Goal: Task Accomplishment & Management: Use online tool/utility

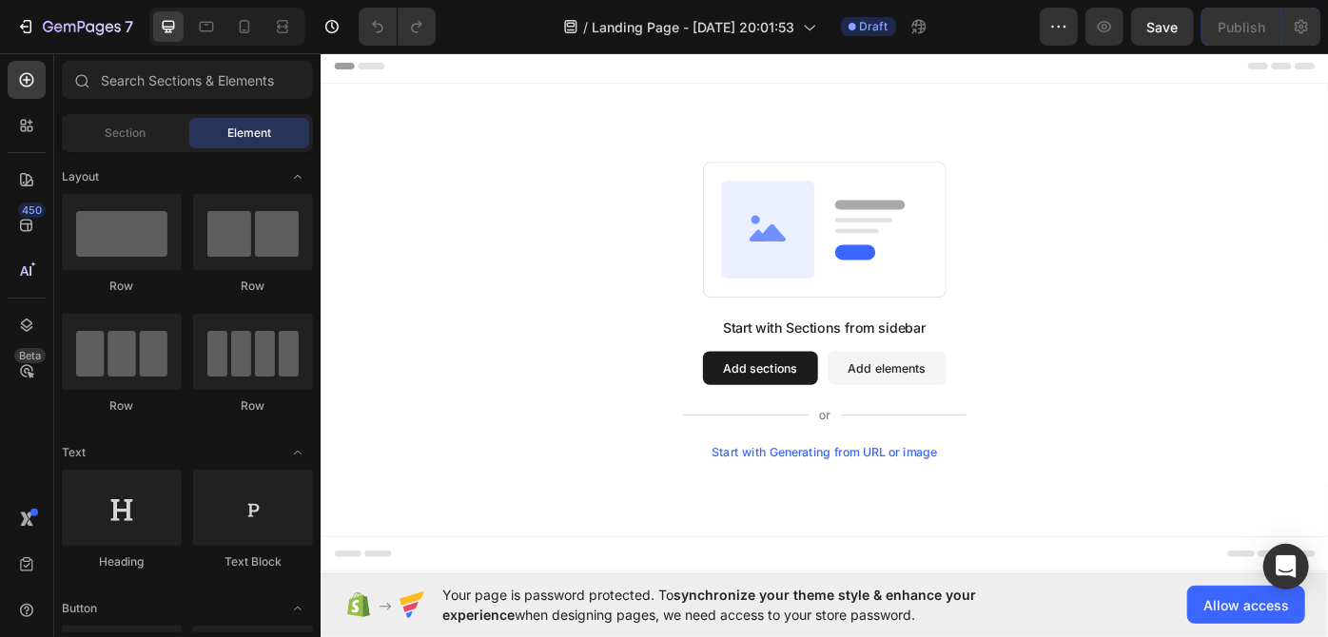
click at [783, 409] on button "Add sections" at bounding box center [817, 411] width 130 height 38
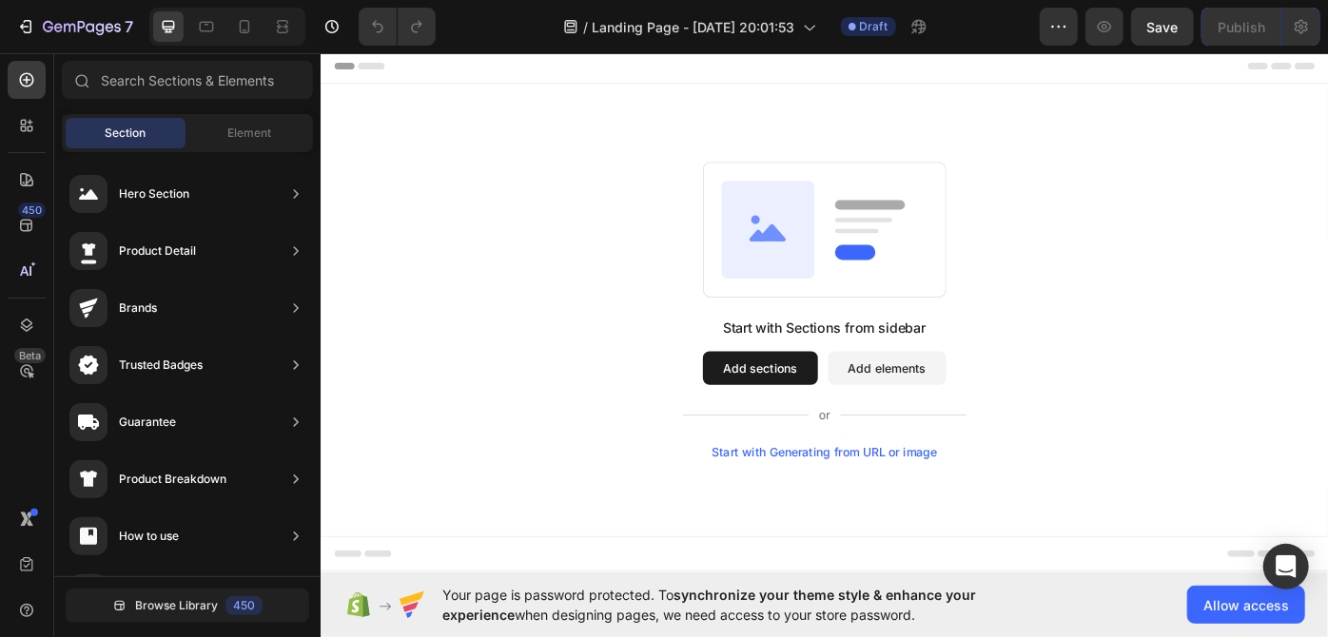
scroll to position [221, 0]
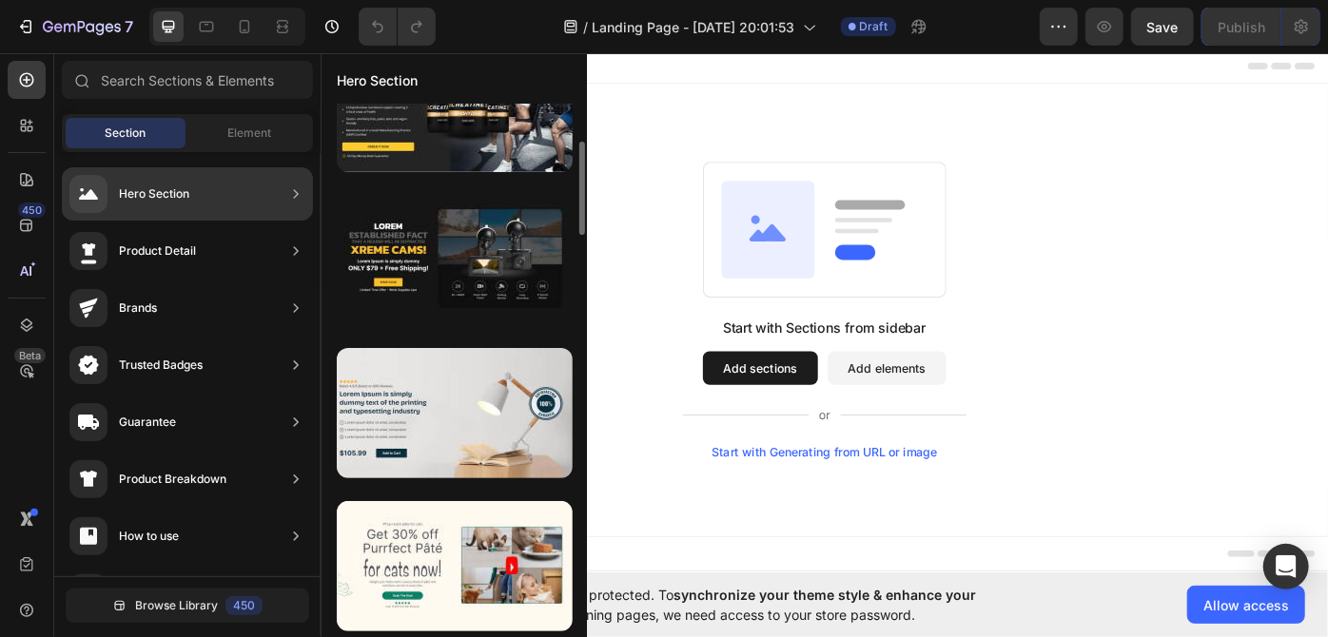
click at [178, 190] on div "Hero Section" at bounding box center [154, 194] width 70 height 19
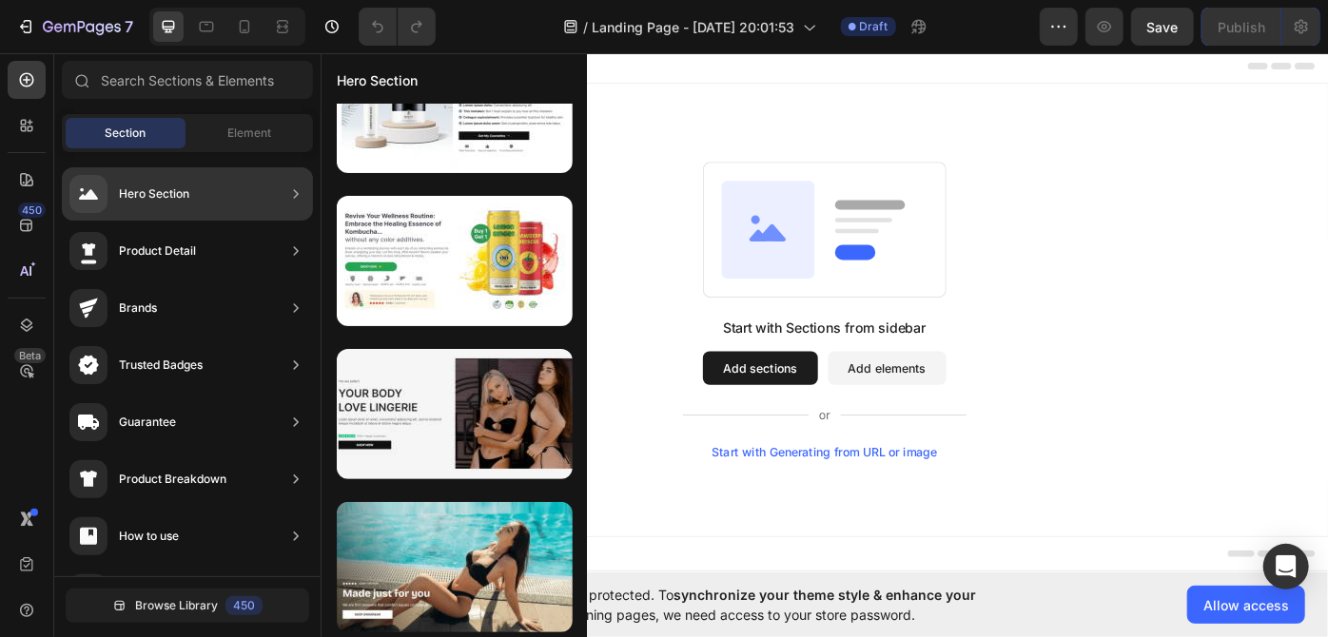
scroll to position [0, 0]
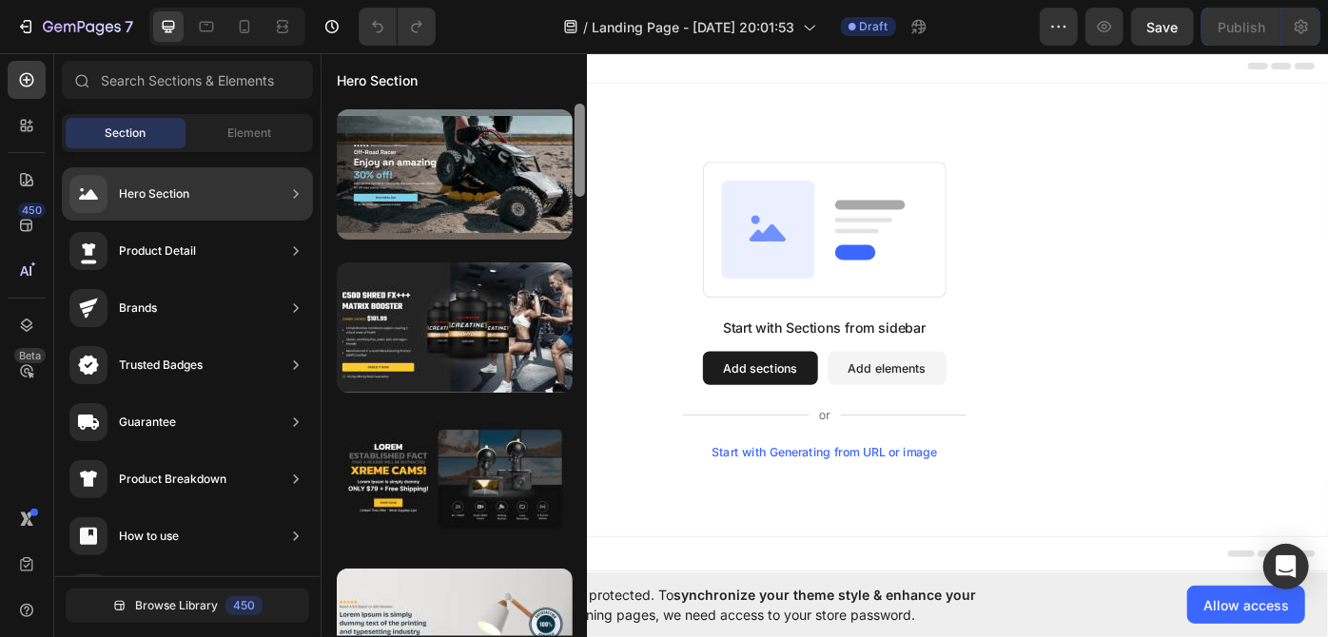
drag, startPoint x: 580, startPoint y: 204, endPoint x: 541, endPoint y: 77, distance: 132.4
click at [541, 77] on div "Hero Section" at bounding box center [453, 345] width 265 height 582
click at [243, 199] on div "Hero Section" at bounding box center [187, 193] width 251 height 53
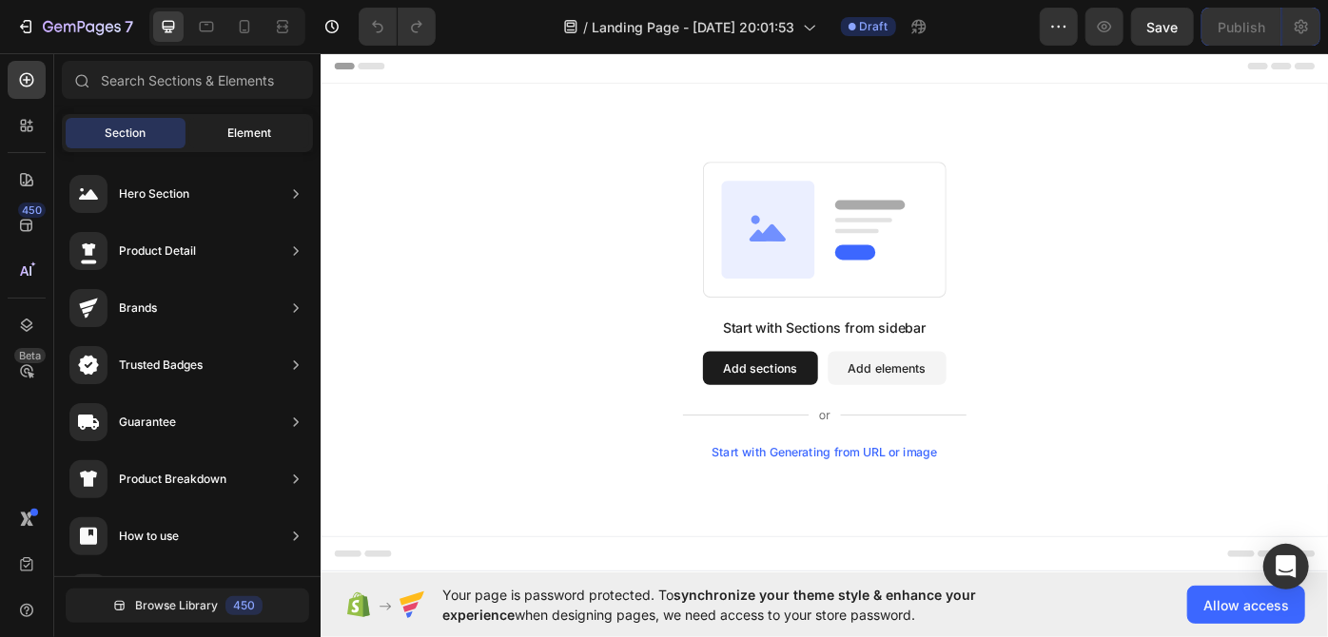
click at [253, 126] on span "Element" at bounding box center [249, 133] width 44 height 17
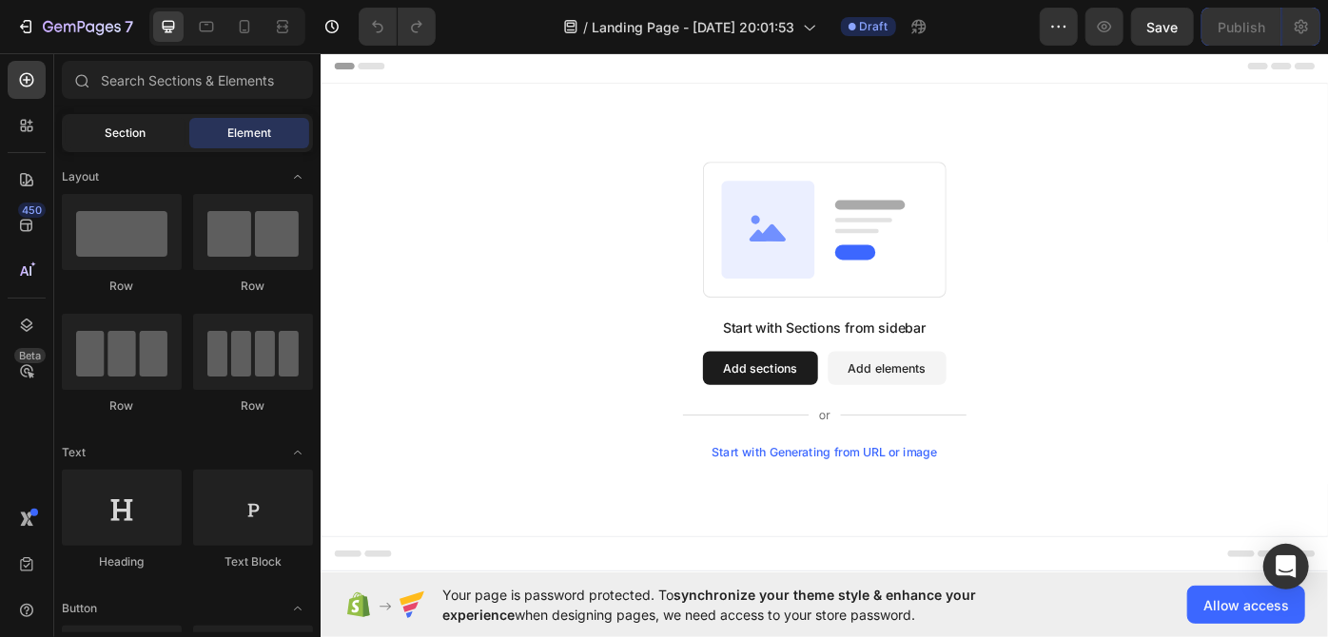
click at [125, 126] on span "Section" at bounding box center [126, 133] width 41 height 17
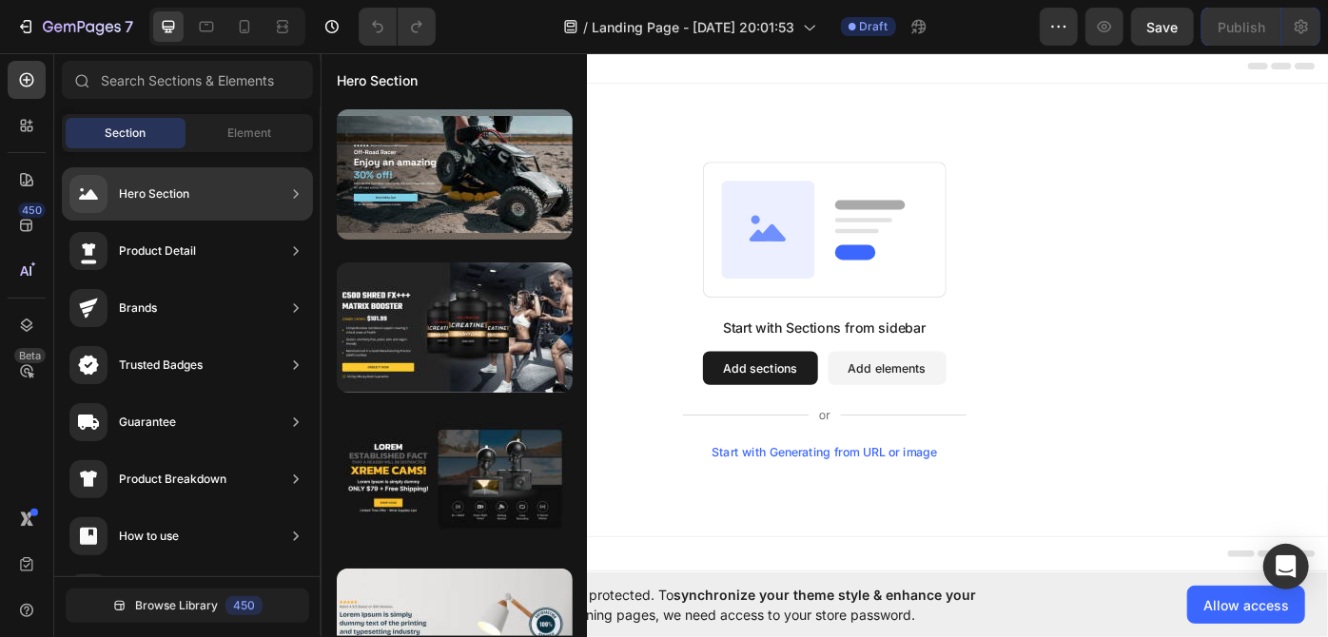
click at [221, 184] on div "Hero Section" at bounding box center [187, 193] width 251 height 53
click at [263, 203] on div "Hero Section" at bounding box center [187, 193] width 251 height 53
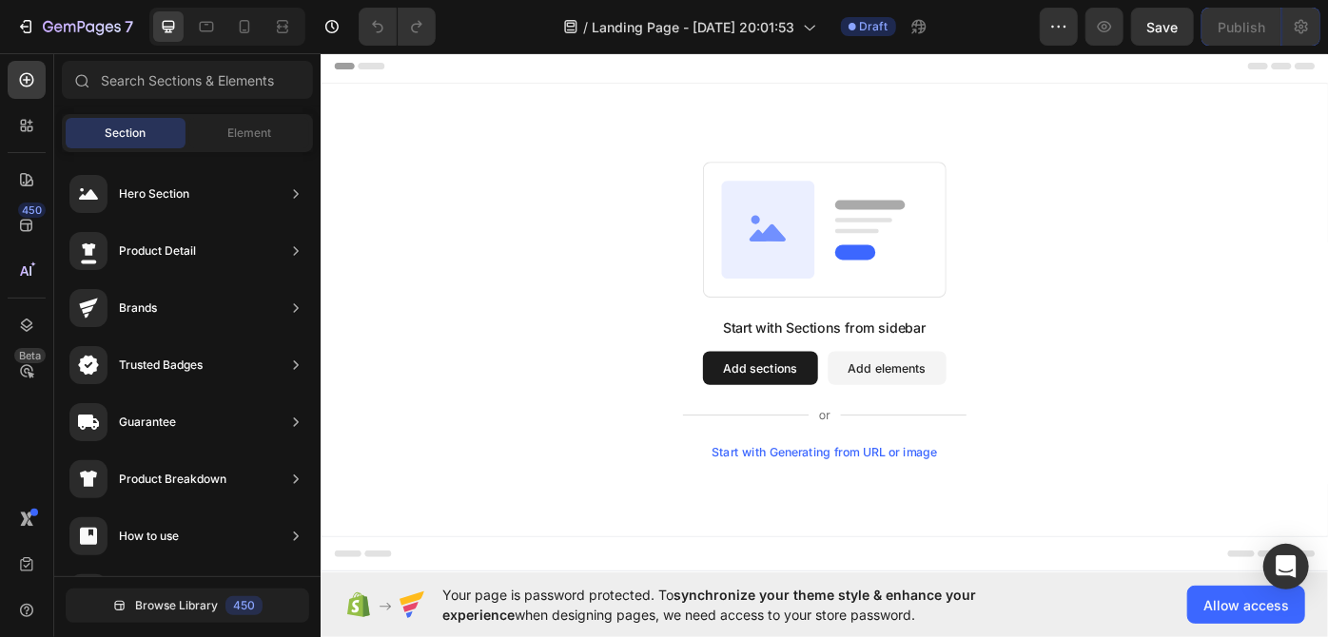
drag, startPoint x: 893, startPoint y: 221, endPoint x: 593, endPoint y: 570, distance: 460.6
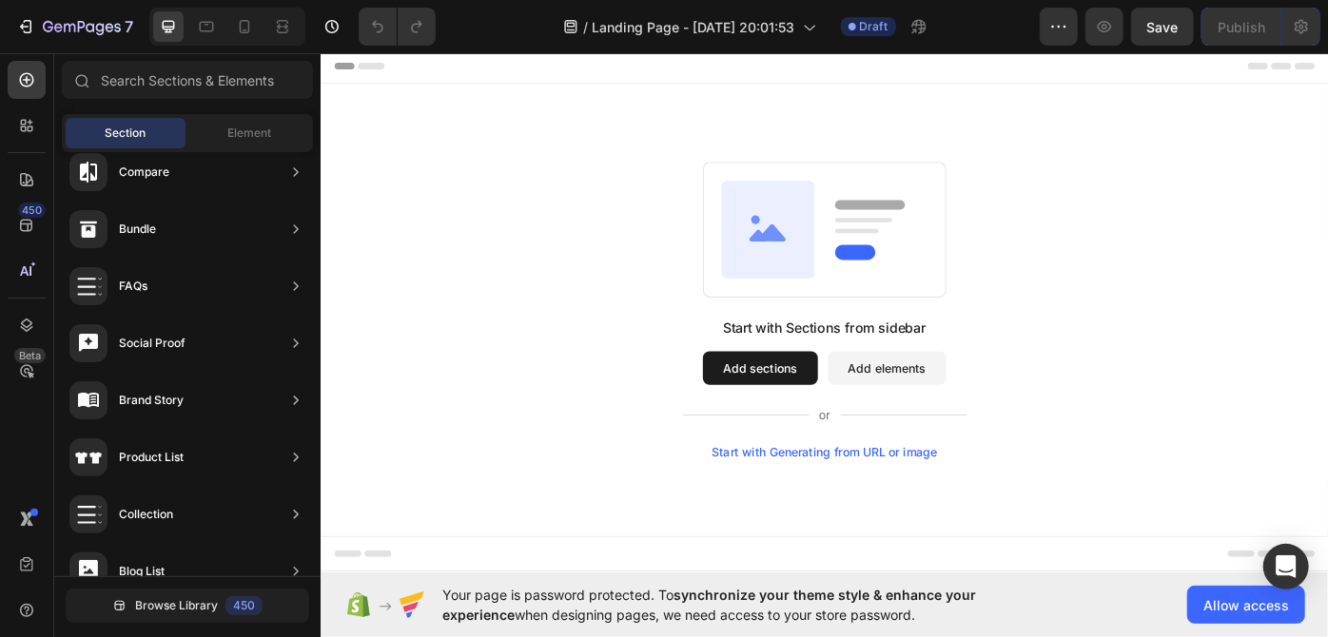
scroll to position [651, 0]
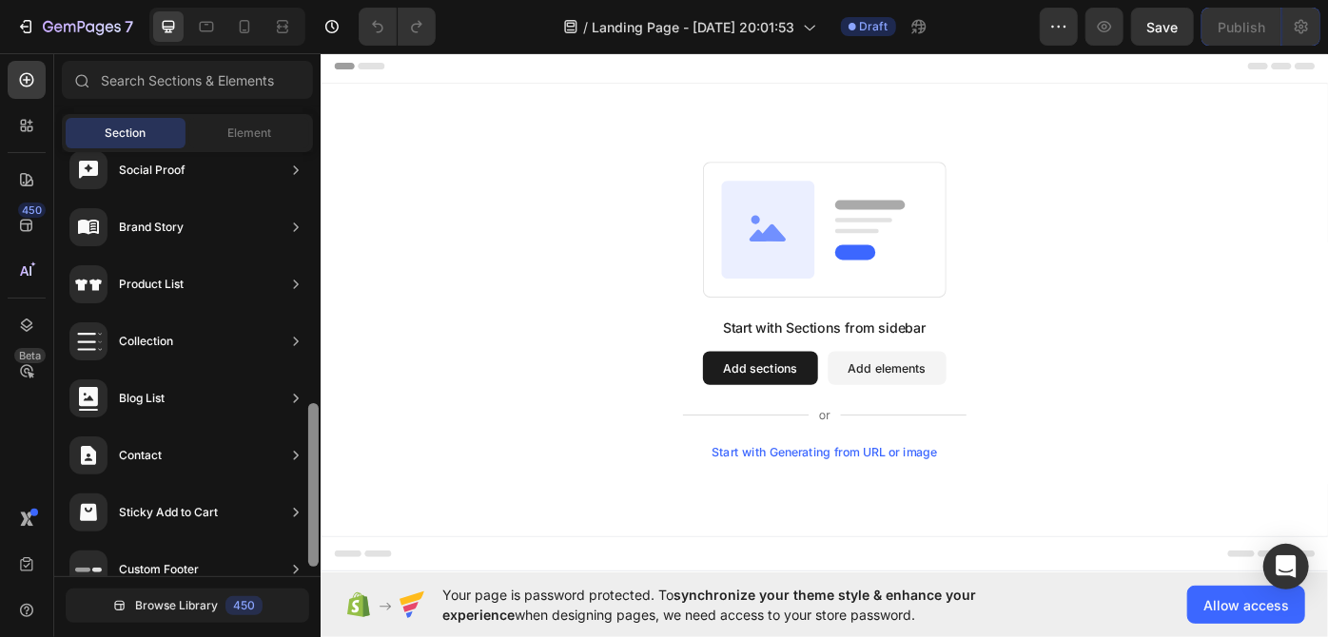
drag, startPoint x: 317, startPoint y: 261, endPoint x: 314, endPoint y: 445, distance: 184.5
click at [314, 445] on div at bounding box center [313, 485] width 10 height 164
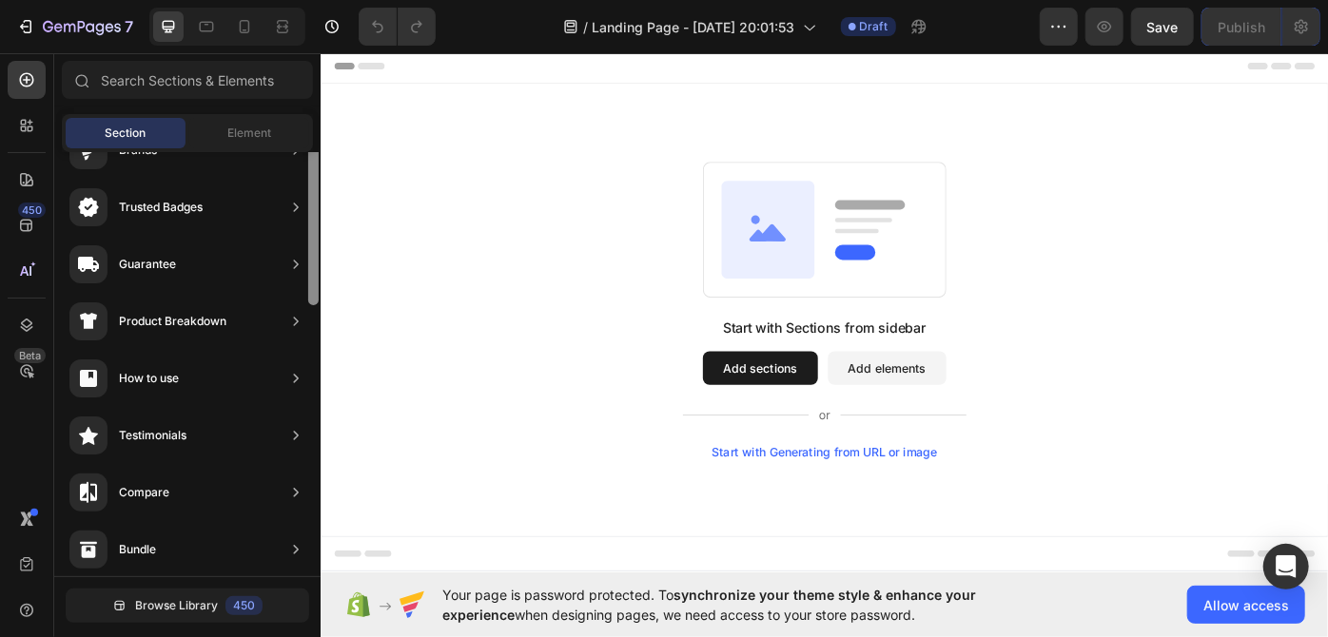
scroll to position [107, 0]
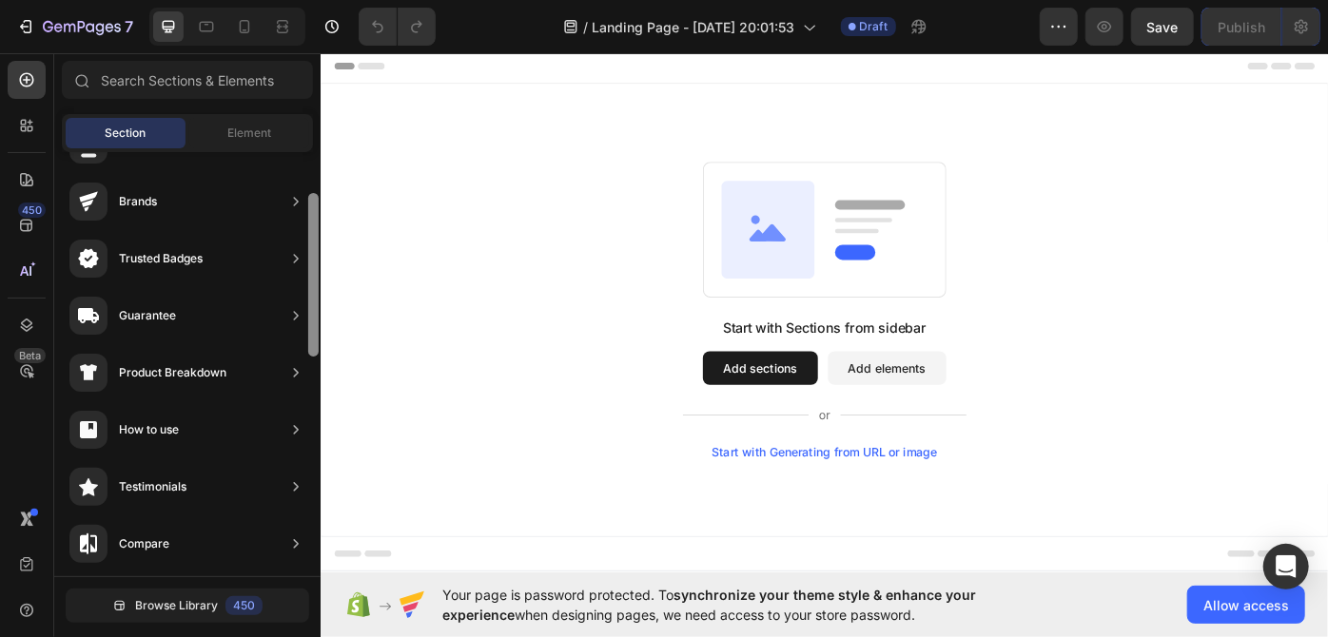
drag, startPoint x: 633, startPoint y: 498, endPoint x: 321, endPoint y: 204, distance: 429.9
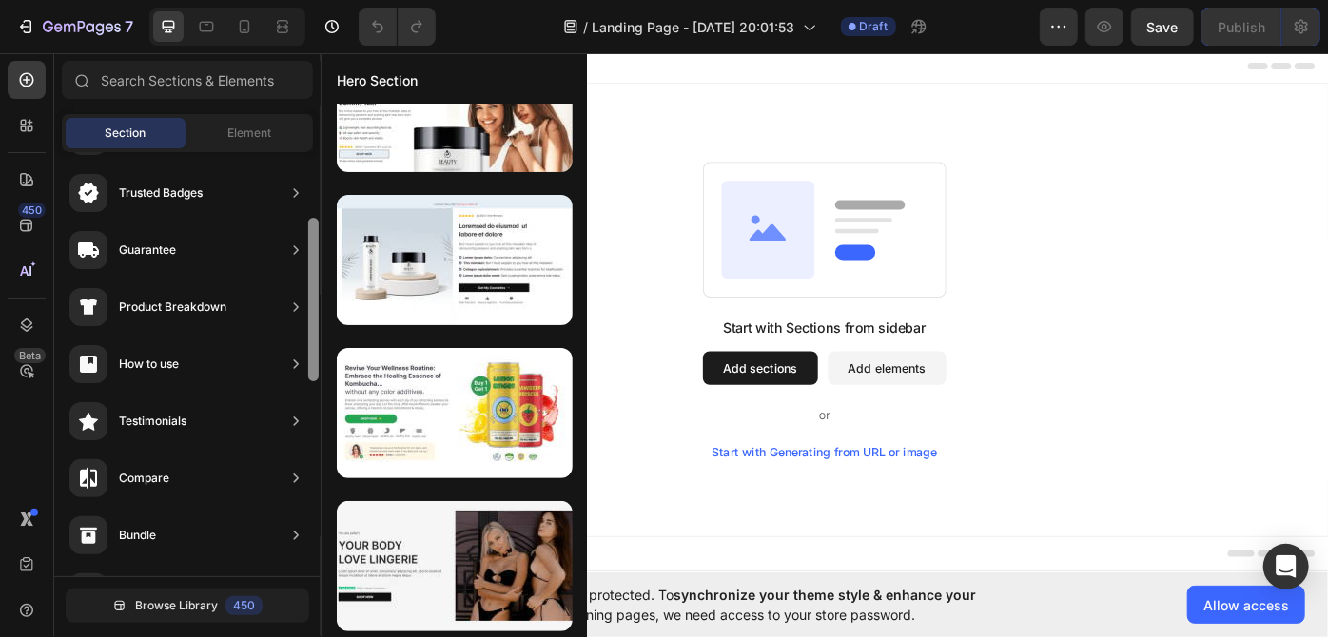
scroll to position [221, 0]
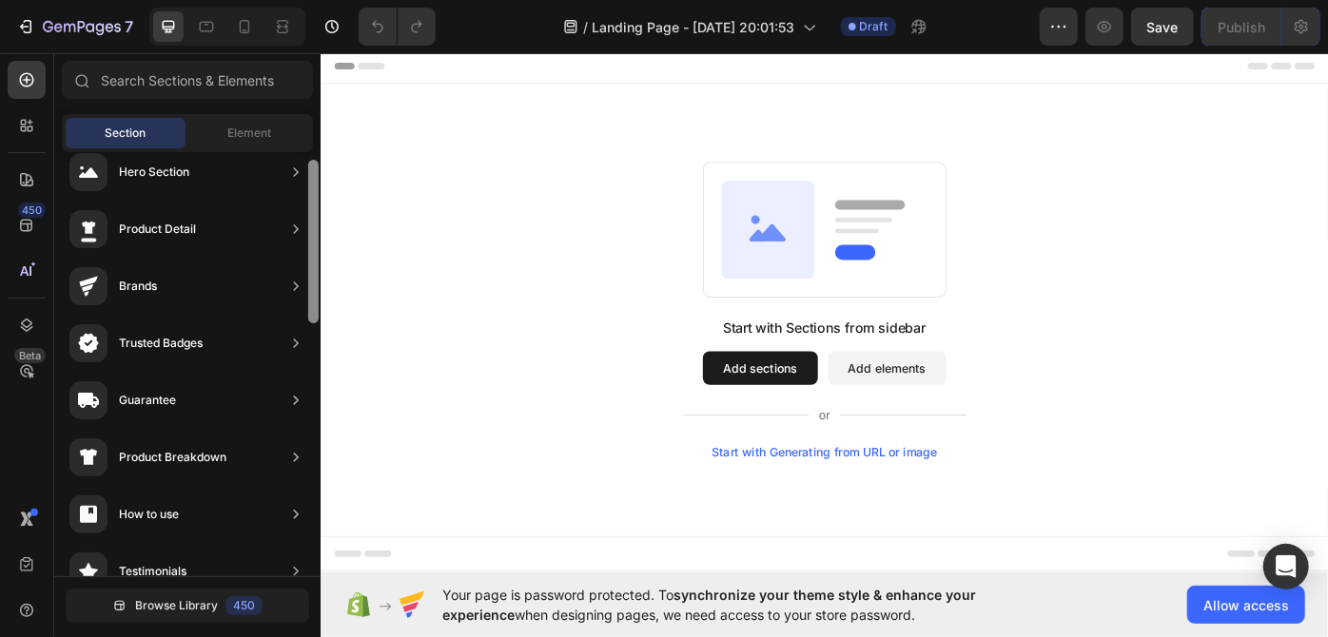
drag, startPoint x: 636, startPoint y: 279, endPoint x: 321, endPoint y: 172, distance: 333.2
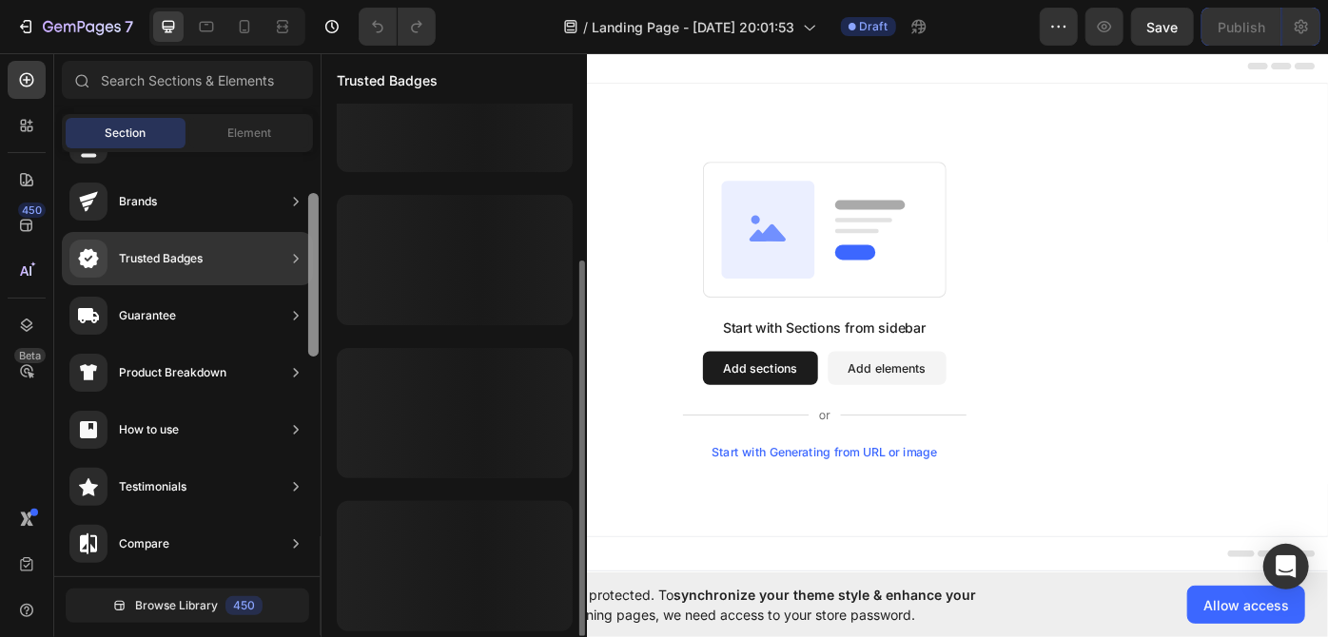
scroll to position [0, 0]
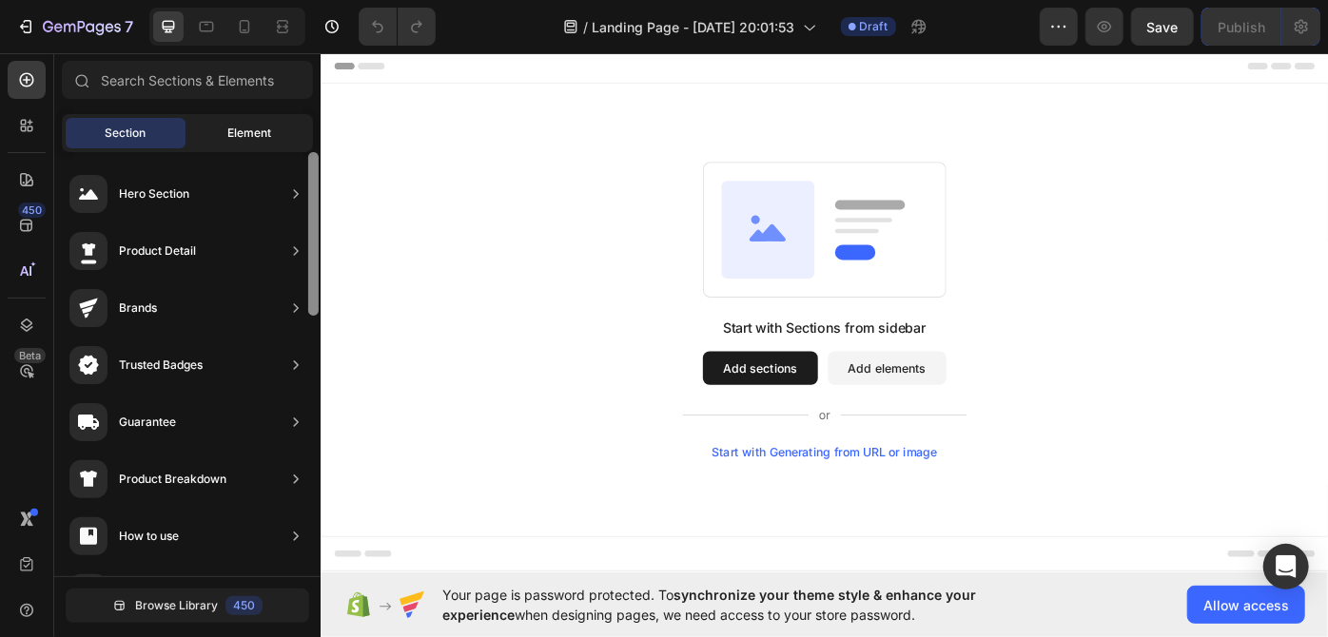
click at [233, 128] on span "Element" at bounding box center [249, 133] width 44 height 17
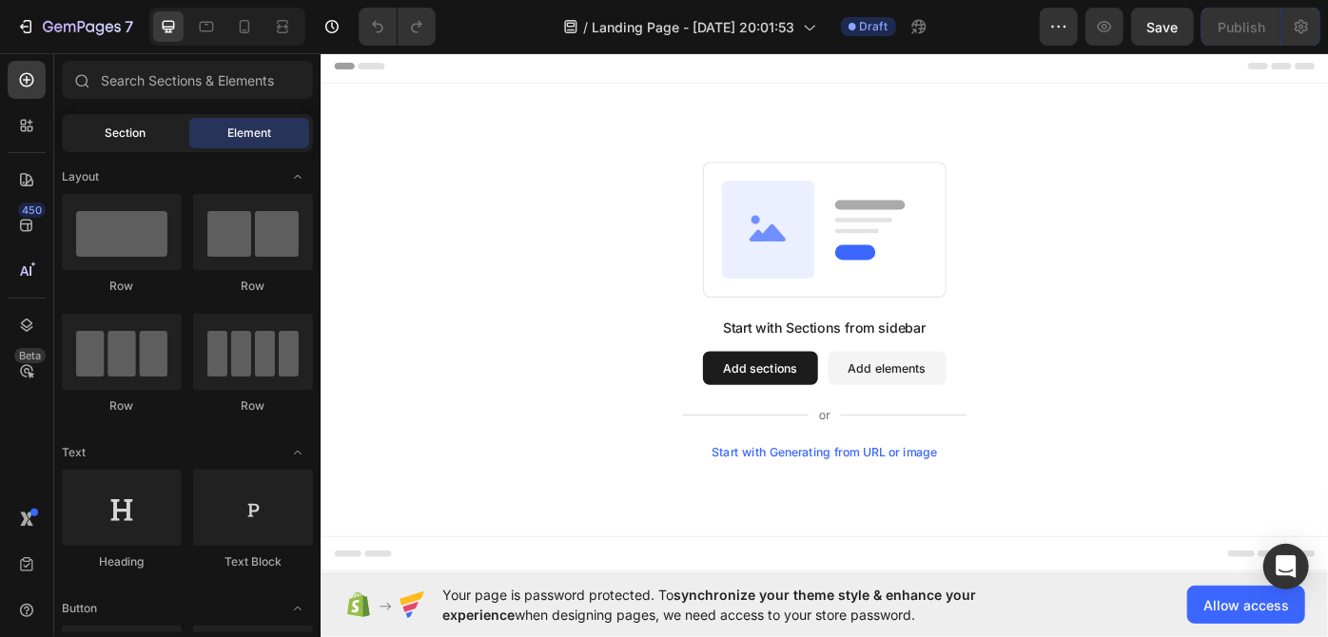
click at [101, 128] on div "Section" at bounding box center [126, 133] width 120 height 30
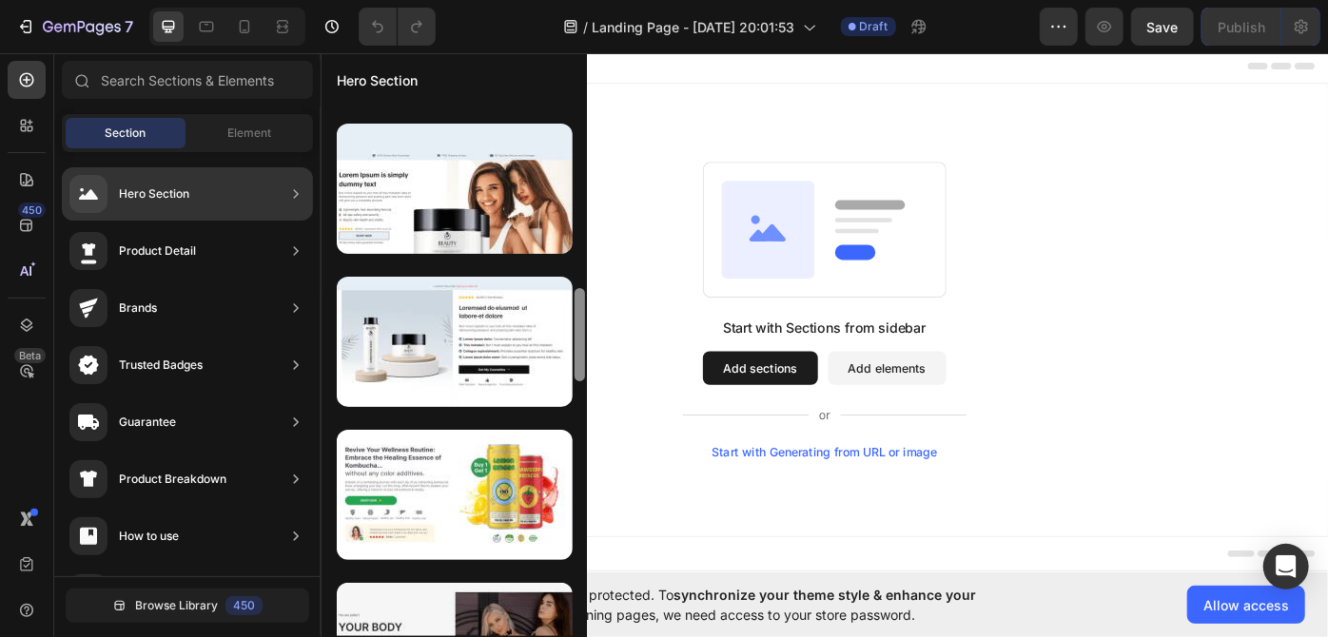
scroll to position [829, 0]
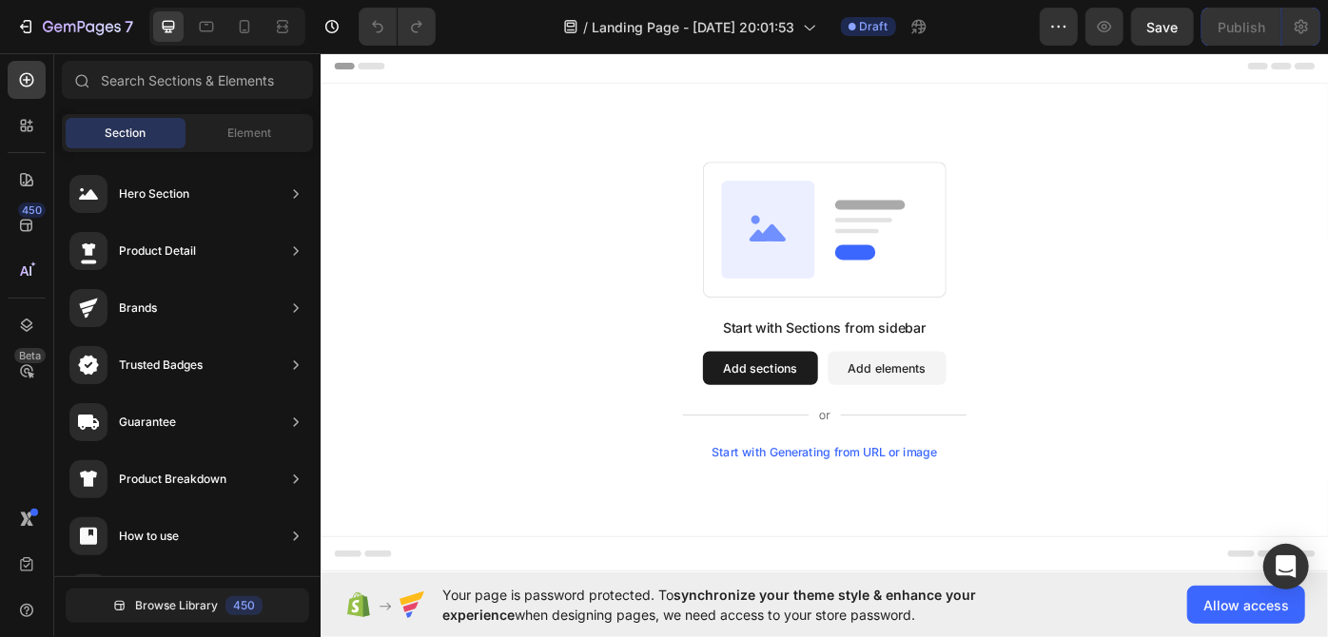
drag, startPoint x: 897, startPoint y: 249, endPoint x: 639, endPoint y: 327, distance: 269.3
click at [806, 400] on button "Add sections" at bounding box center [817, 411] width 130 height 38
click at [967, 411] on button "Add elements" at bounding box center [961, 411] width 134 height 38
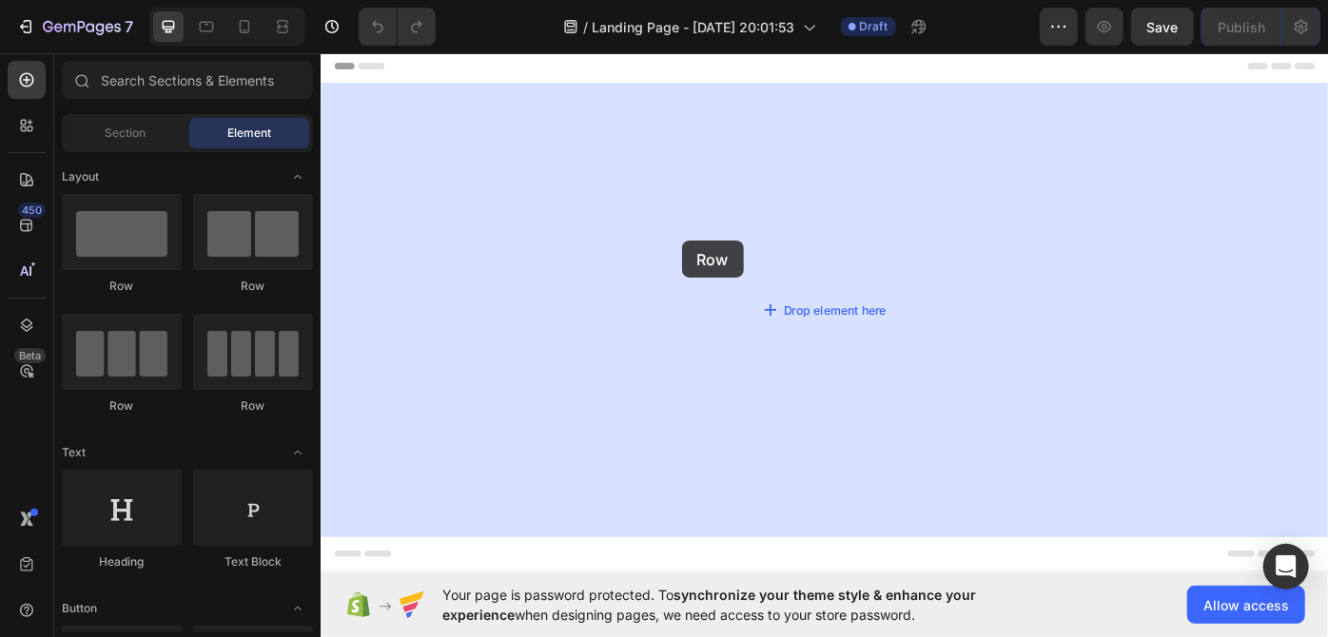
drag, startPoint x: 639, startPoint y: 302, endPoint x: 729, endPoint y: 266, distance: 96.4
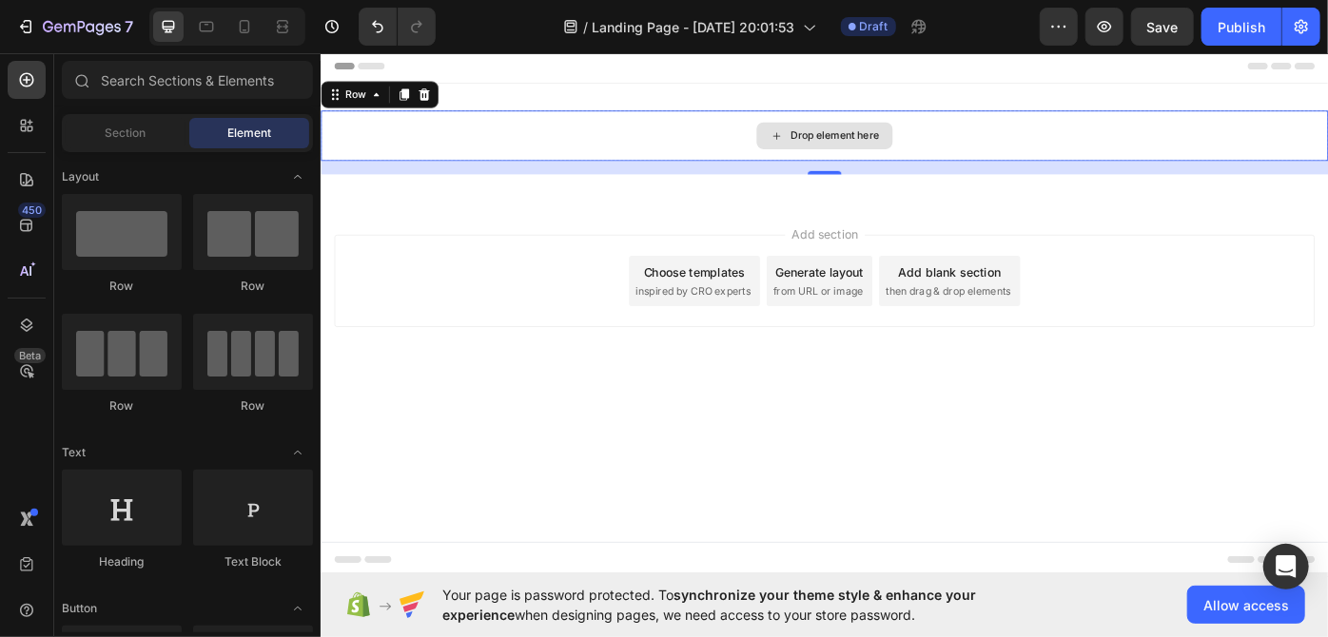
click at [847, 138] on div "Drop element here" at bounding box center [890, 147] width 154 height 30
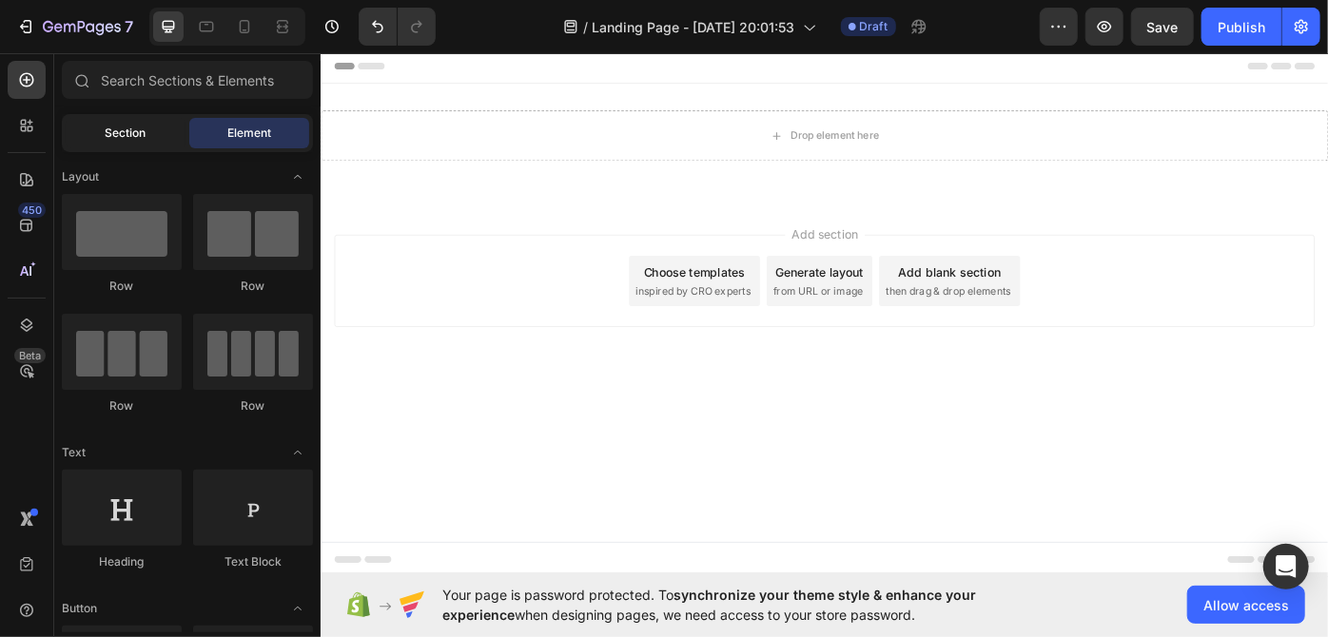
click at [149, 140] on div "Section" at bounding box center [126, 133] width 120 height 30
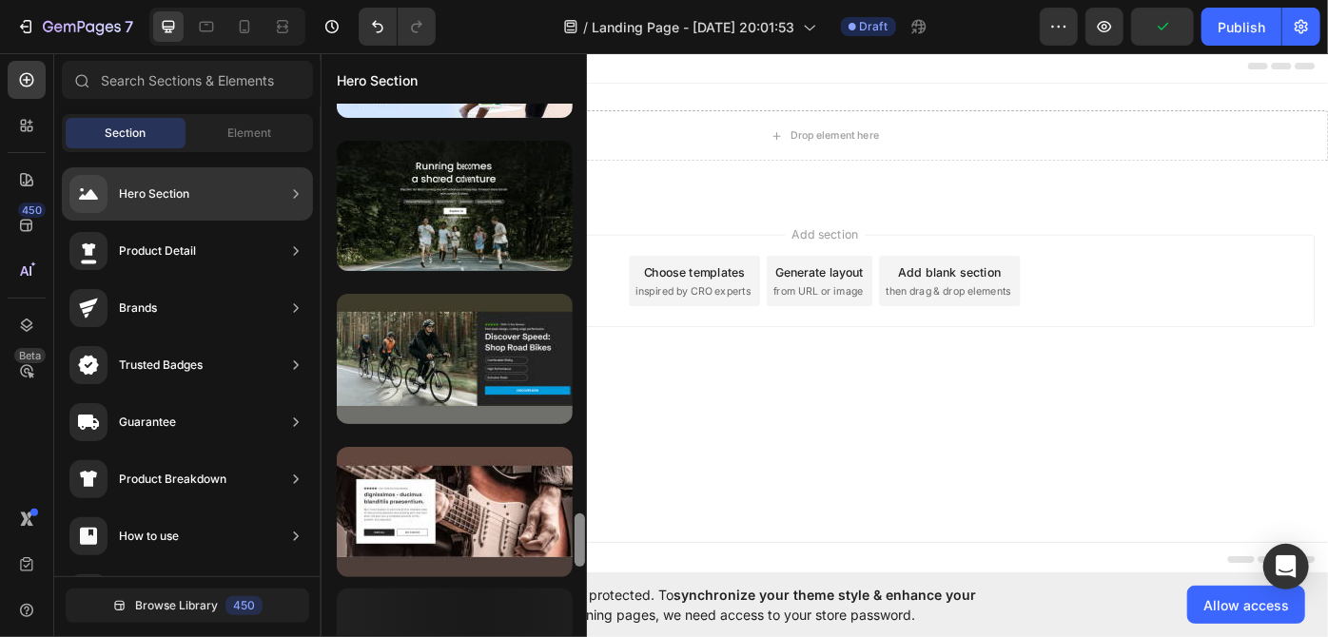
scroll to position [4119, 0]
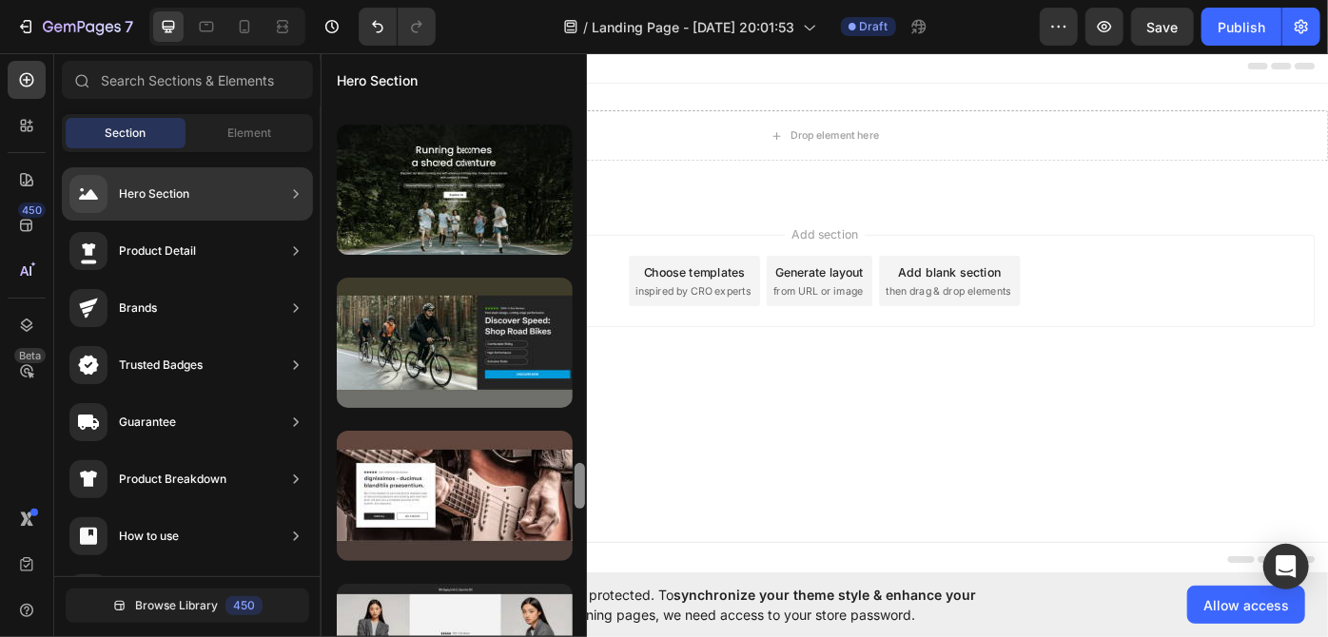
drag, startPoint x: 585, startPoint y: 377, endPoint x: 580, endPoint y: 609, distance: 232.1
click at [580, 609] on div at bounding box center [580, 371] width 14 height 534
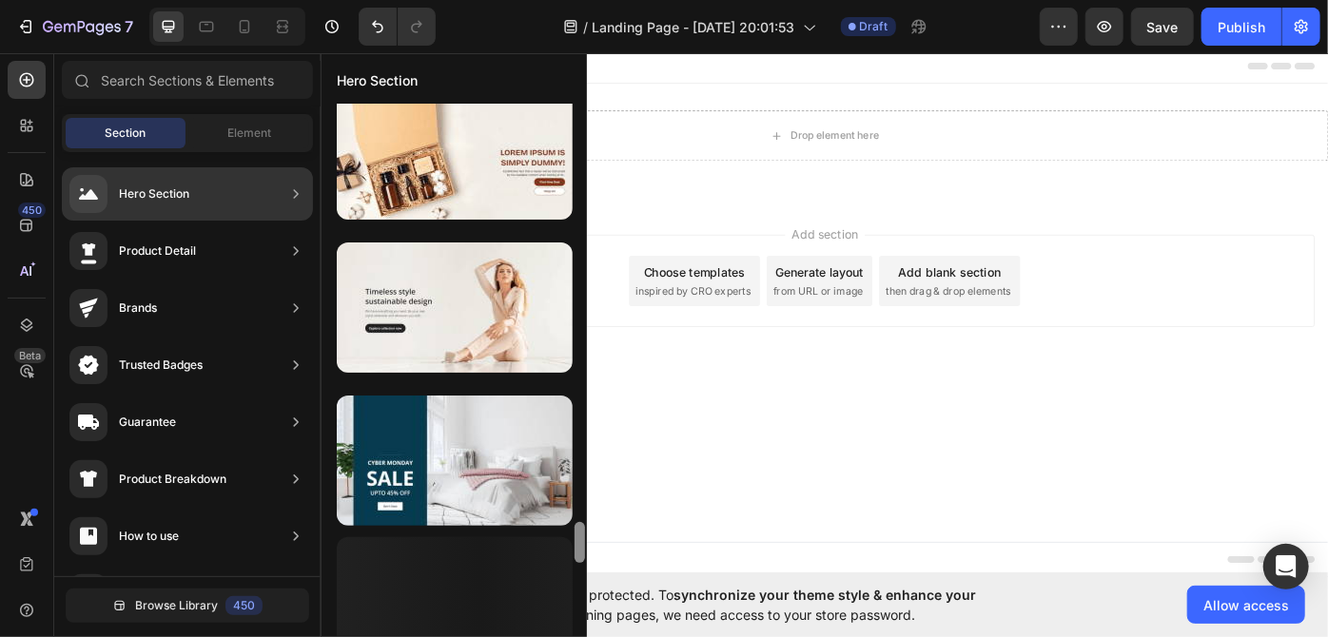
scroll to position [5762, 0]
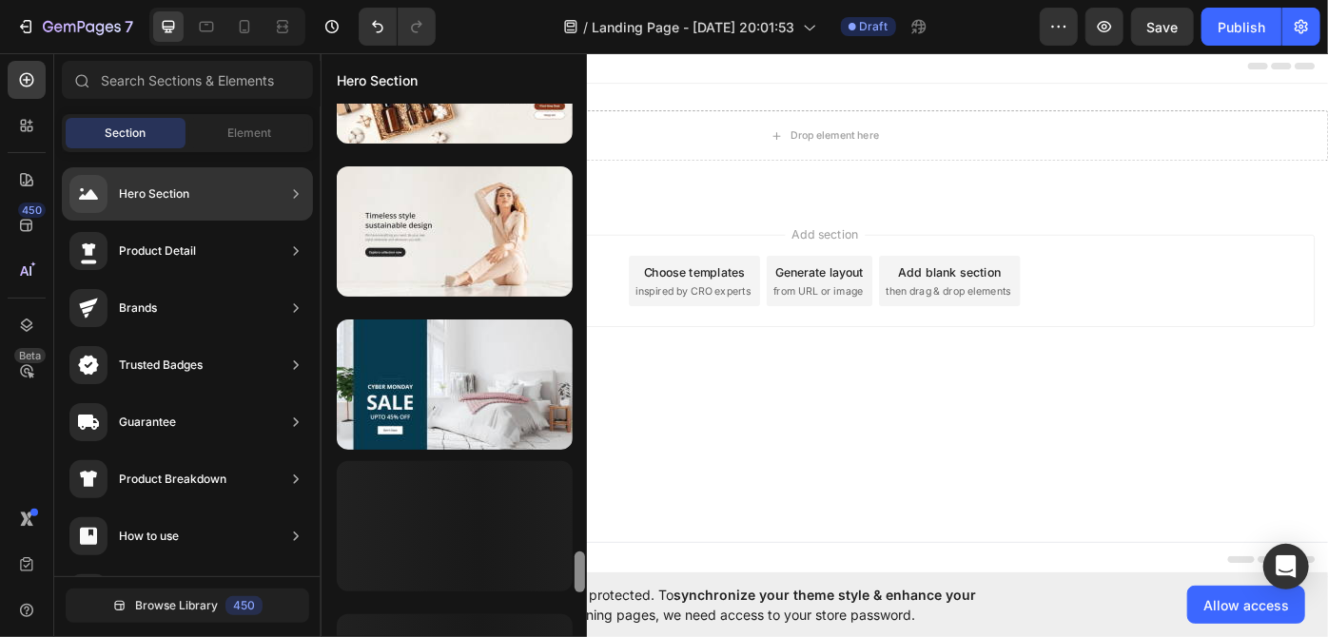
drag, startPoint x: 582, startPoint y: 482, endPoint x: 581, endPoint y: 626, distance: 143.6
click at [581, 626] on div at bounding box center [580, 371] width 14 height 534
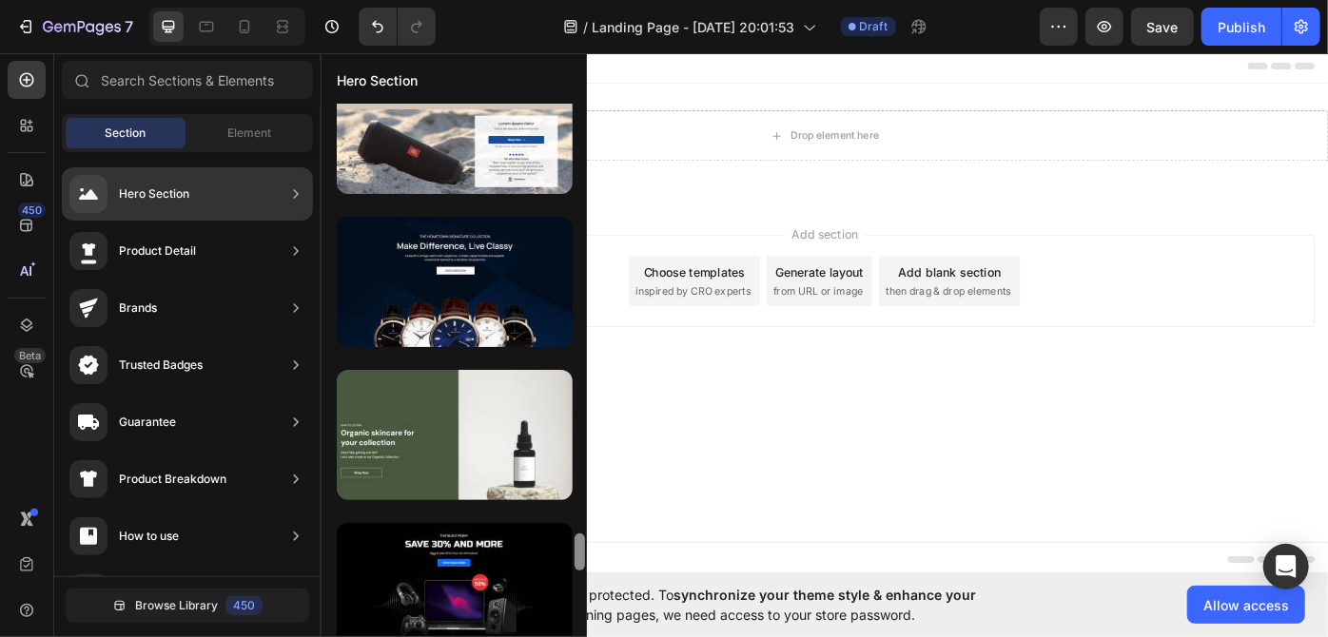
drag, startPoint x: 579, startPoint y: 521, endPoint x: 580, endPoint y: 550, distance: 28.5
click at [580, 550] on div at bounding box center [579, 552] width 10 height 37
click at [579, 536] on div at bounding box center [579, 552] width 10 height 37
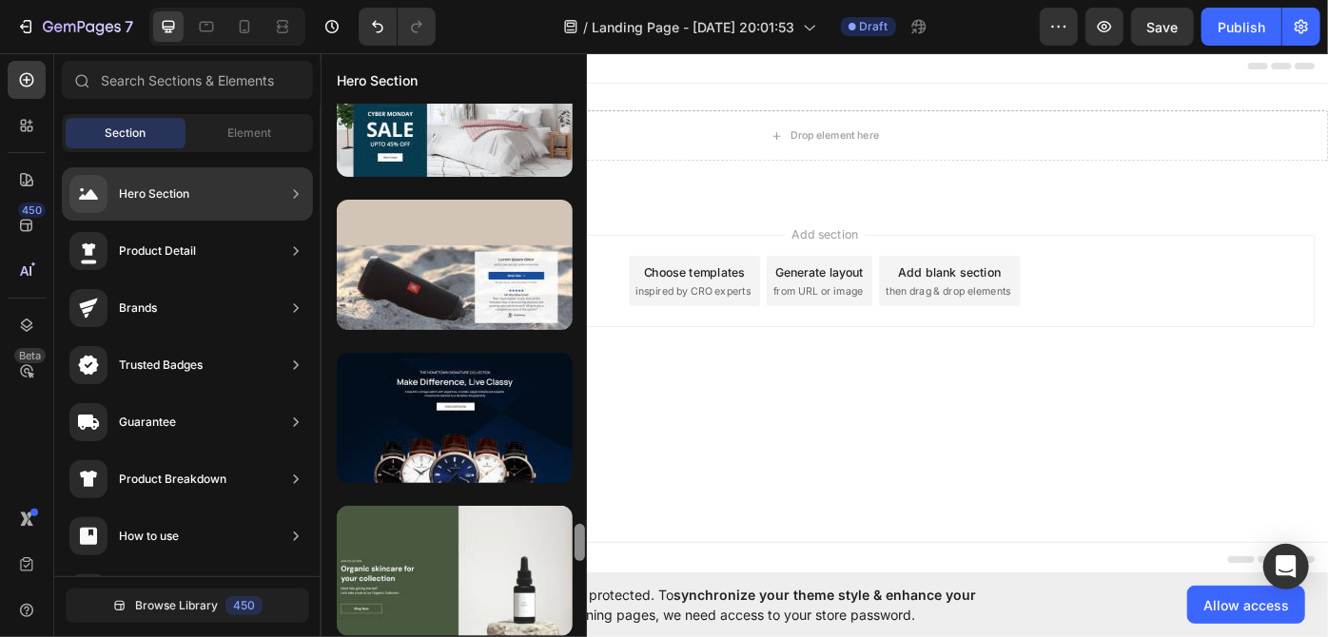
click at [579, 532] on div at bounding box center [579, 542] width 10 height 37
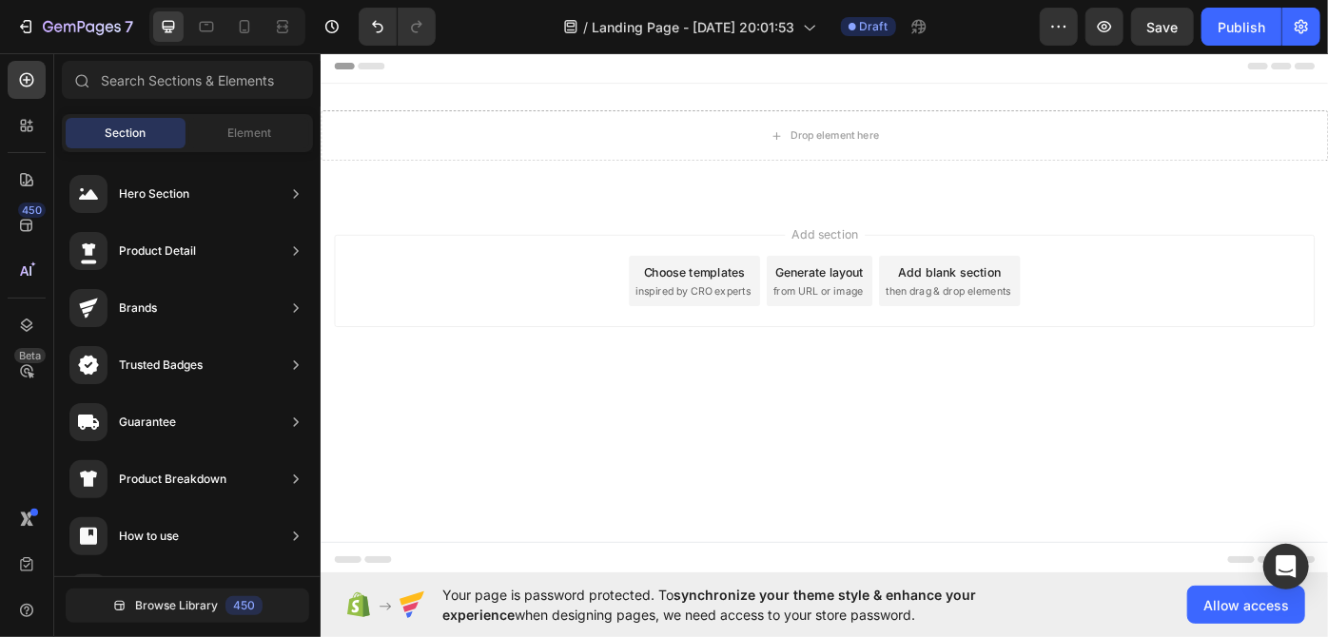
scroll to position [0, 0]
drag, startPoint x: 899, startPoint y: 580, endPoint x: 624, endPoint y: 62, distance: 586.7
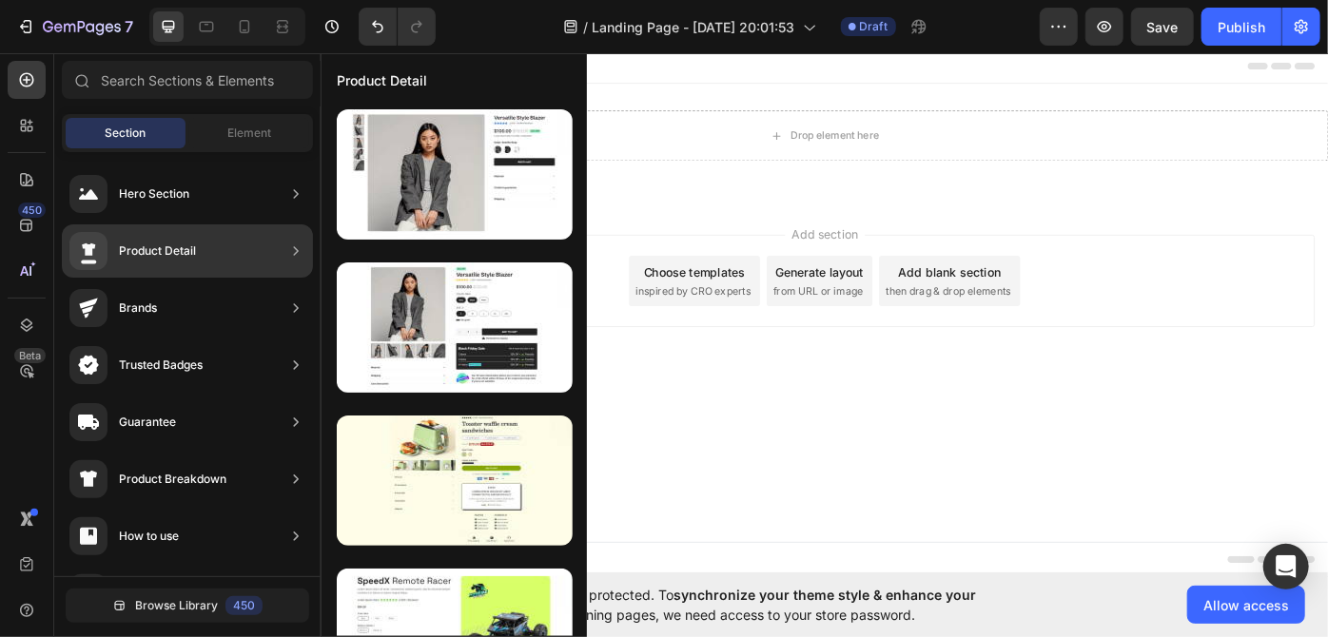
scroll to position [1740, 0]
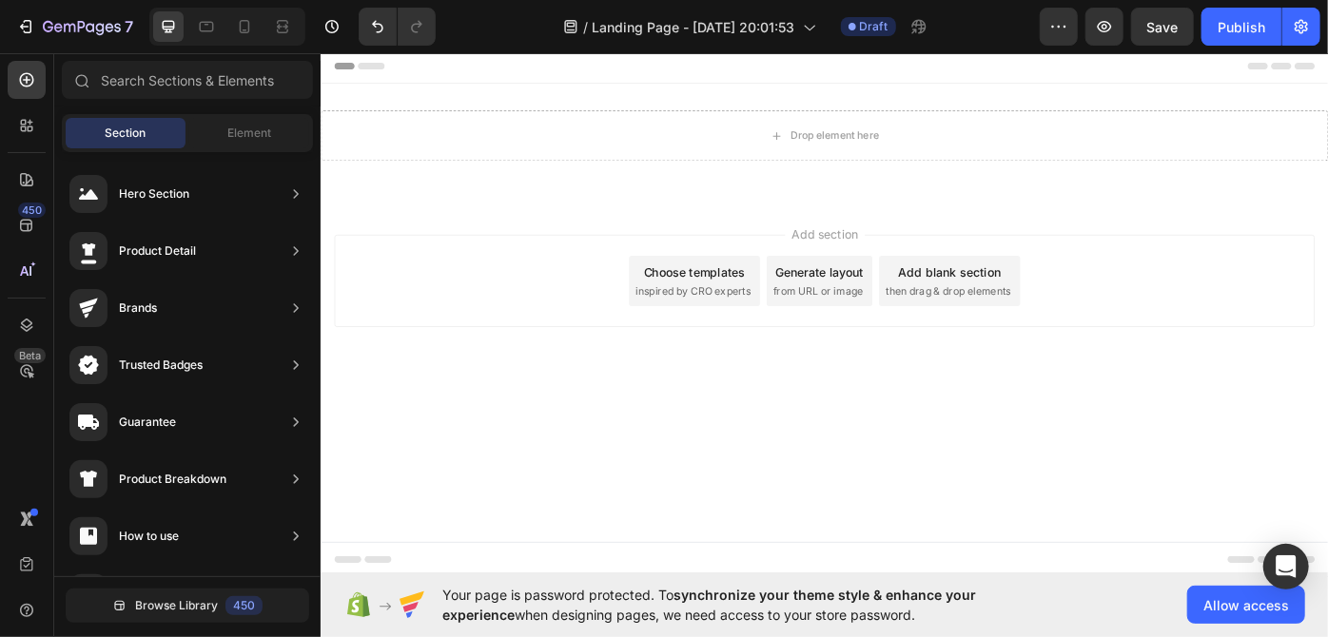
click at [748, 301] on div "Choose templates" at bounding box center [743, 302] width 115 height 20
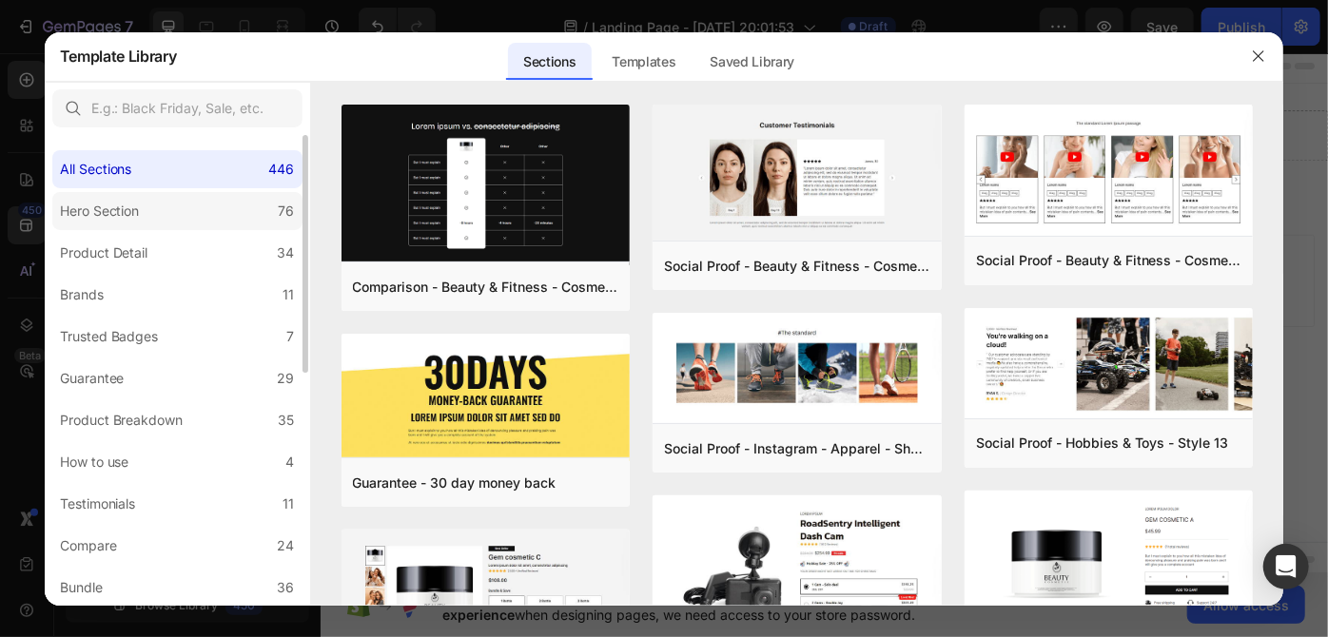
click at [134, 208] on div "Hero Section" at bounding box center [100, 211] width 80 height 23
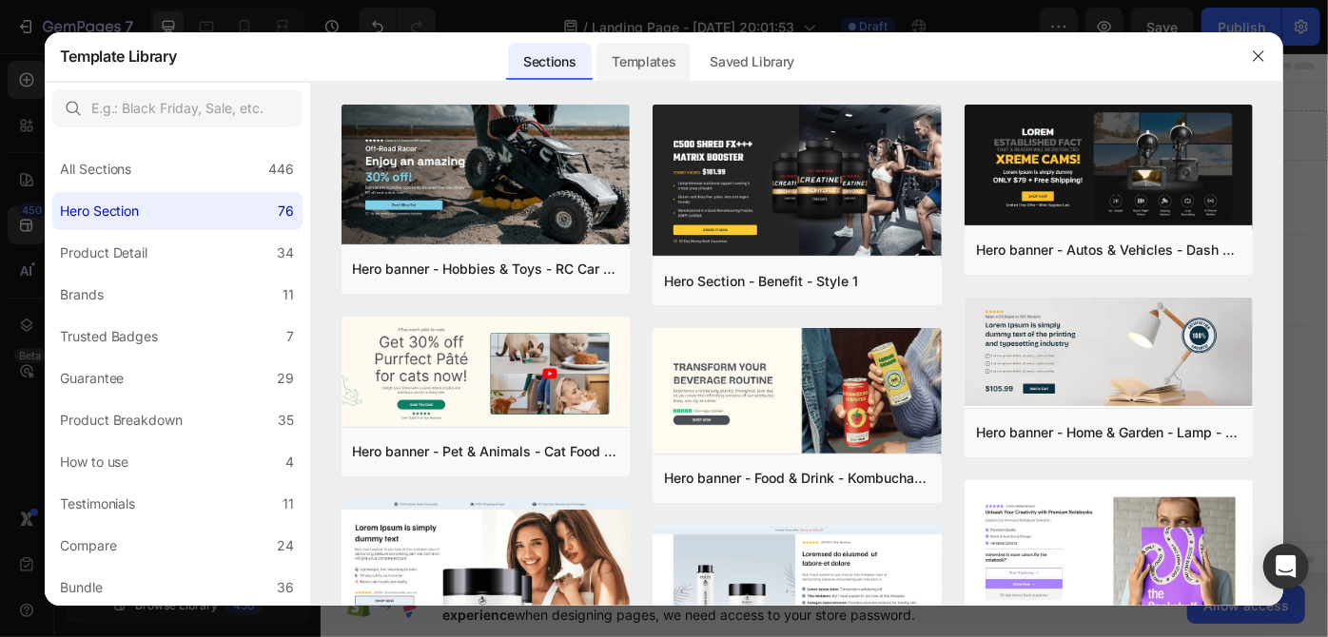
click at [632, 56] on div "Templates" at bounding box center [643, 62] width 94 height 38
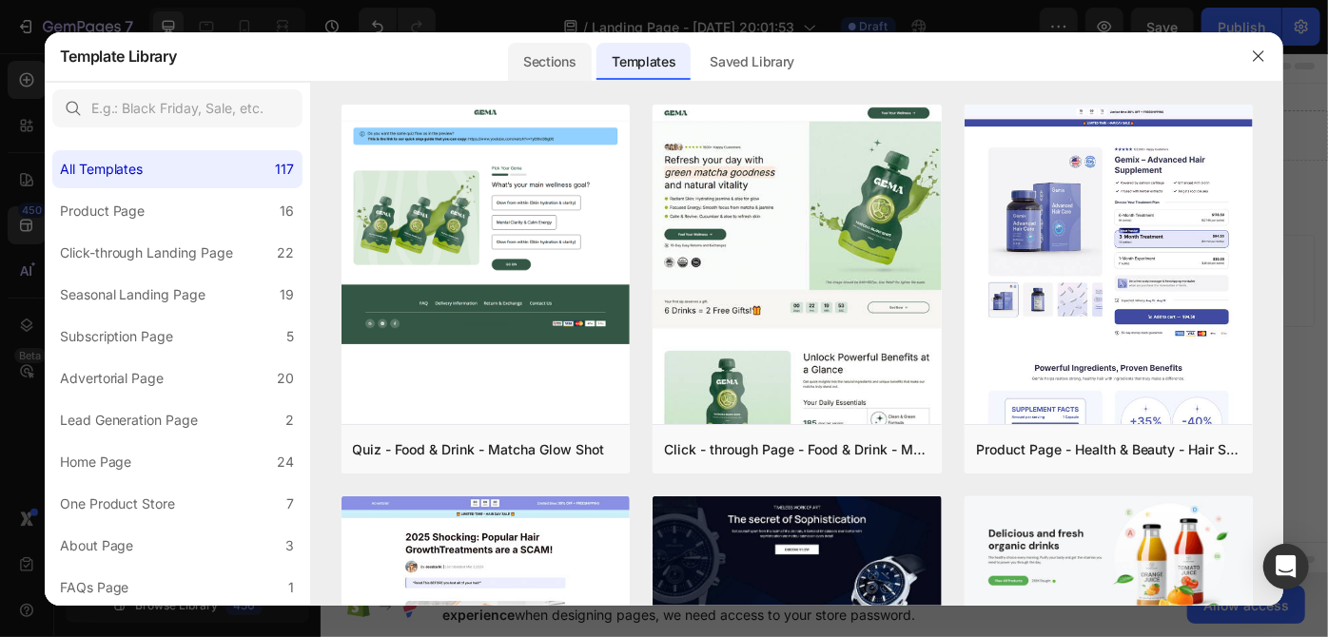
click at [563, 56] on div "Sections" at bounding box center [549, 62] width 83 height 38
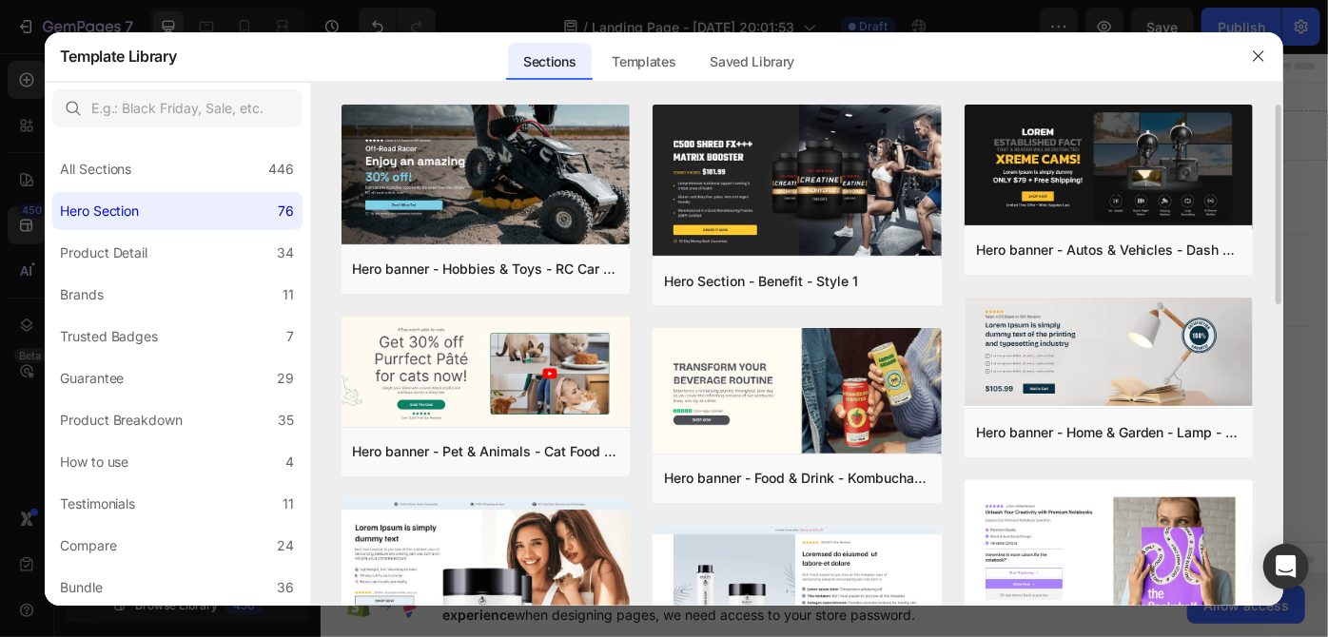
drag, startPoint x: 1279, startPoint y: 209, endPoint x: 1272, endPoint y: 249, distance: 40.7
click at [1272, 249] on div "Hero banner - Hobbies & Toys - RC Car - Style 40 Add to page Preview Hero banne…" at bounding box center [797, 355] width 973 height 501
click at [1262, 229] on div "Hero banner - Hobbies & Toys - RC Car - Style 40 Add to page Preview Hero banne…" at bounding box center [797, 355] width 973 height 501
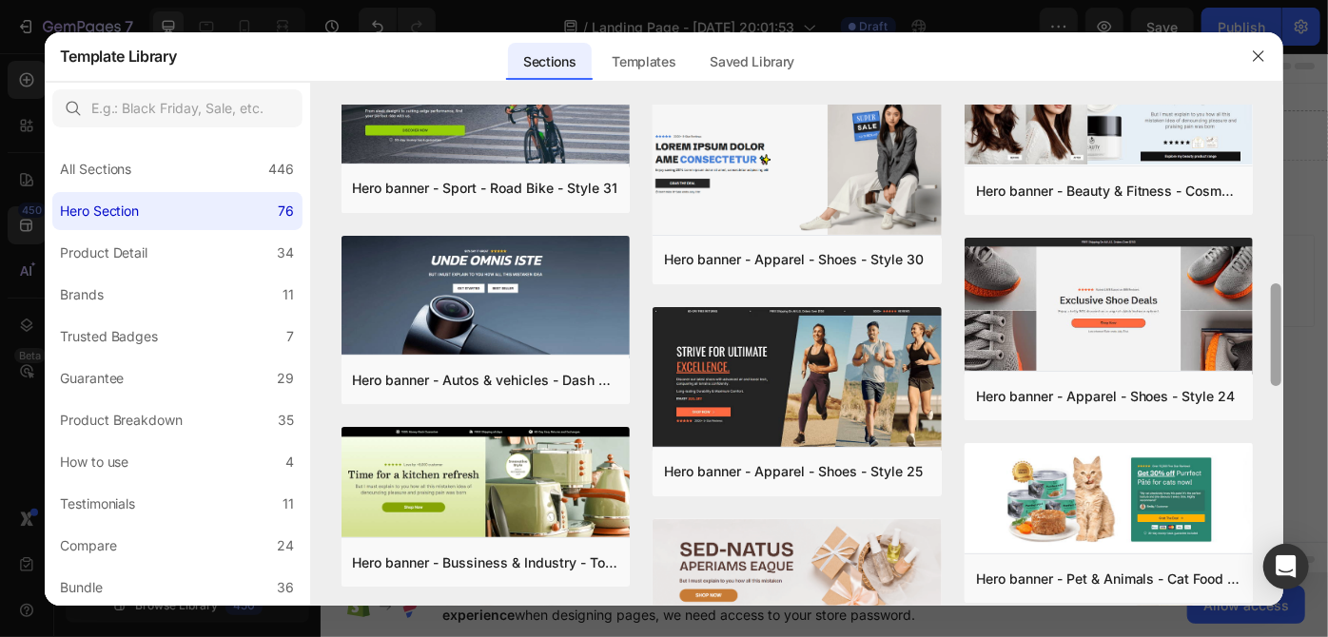
scroll to position [852, 0]
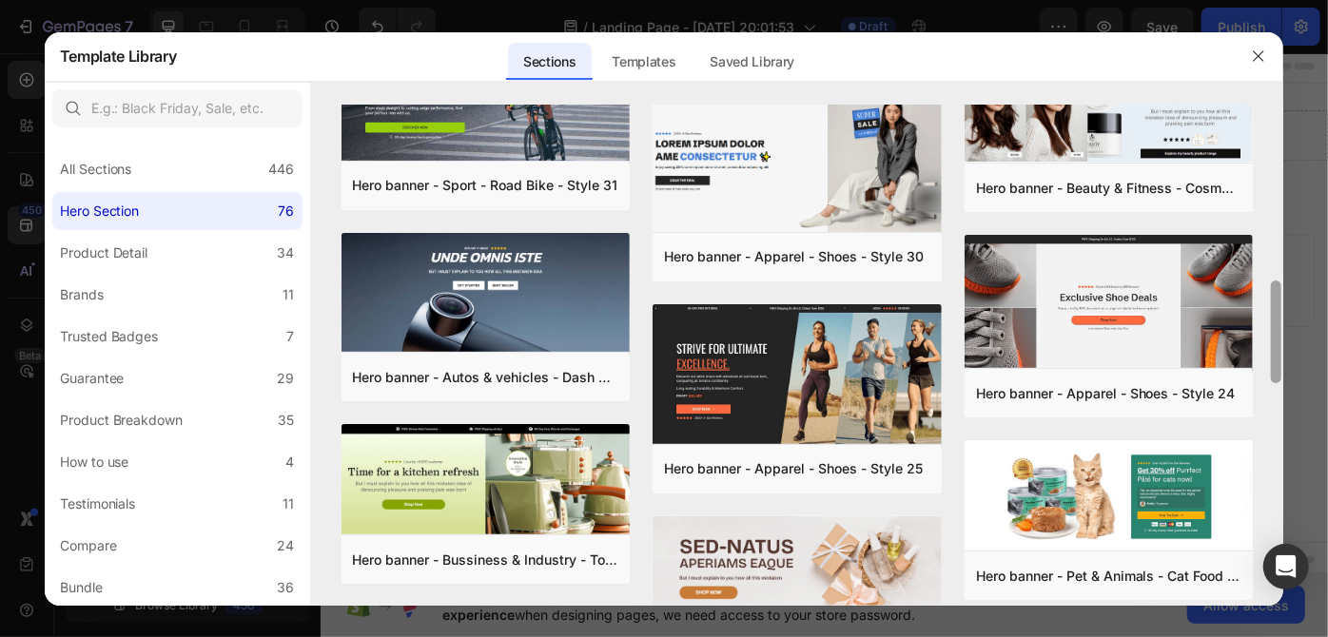
drag, startPoint x: 1280, startPoint y: 272, endPoint x: 1256, endPoint y: 474, distance: 203.0
click at [1256, 474] on div "Hero banner - Hobbies & Toys - RC Car - Style 40 Add to page Preview Hero banne…" at bounding box center [797, 355] width 973 height 501
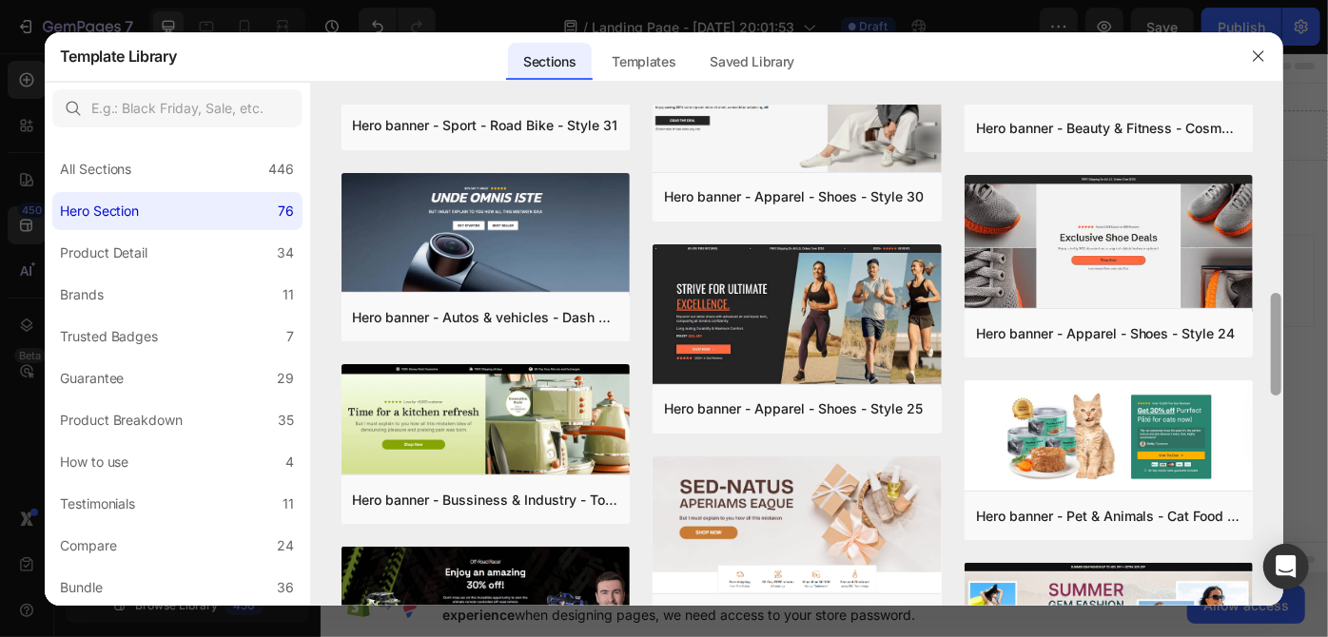
drag, startPoint x: 1278, startPoint y: 310, endPoint x: 1276, endPoint y: 322, distance: 12.5
click at [1276, 322] on div at bounding box center [1276, 344] width 10 height 103
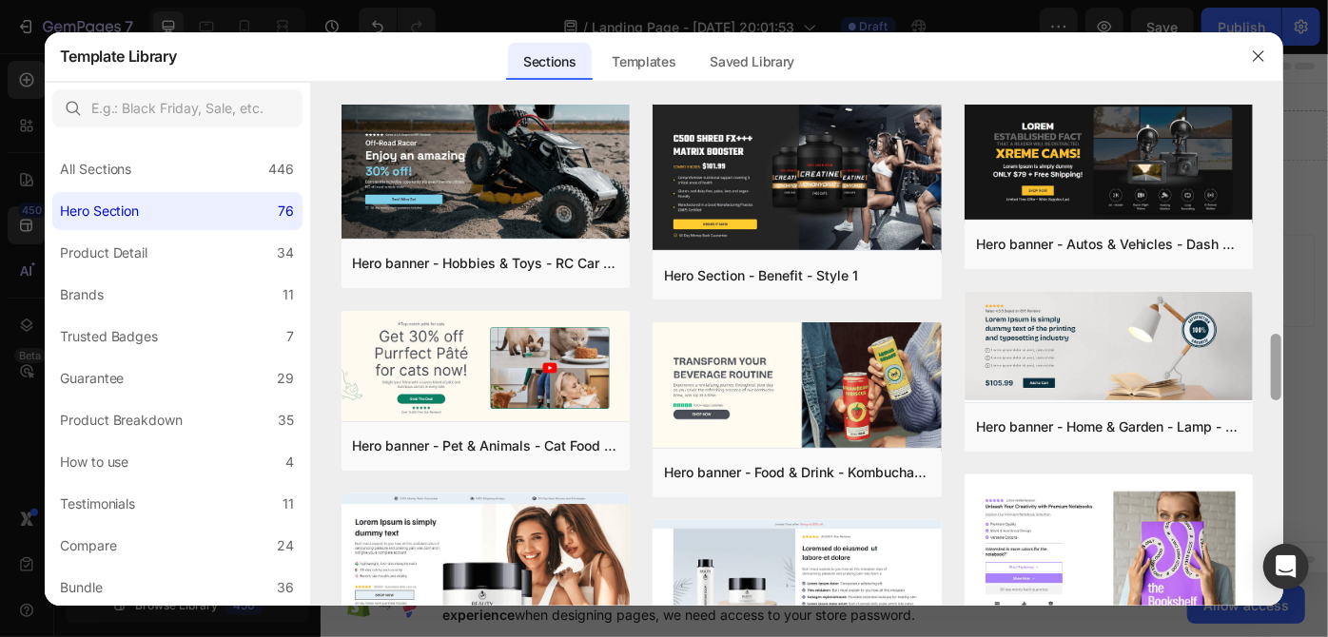
scroll to position [0, 0]
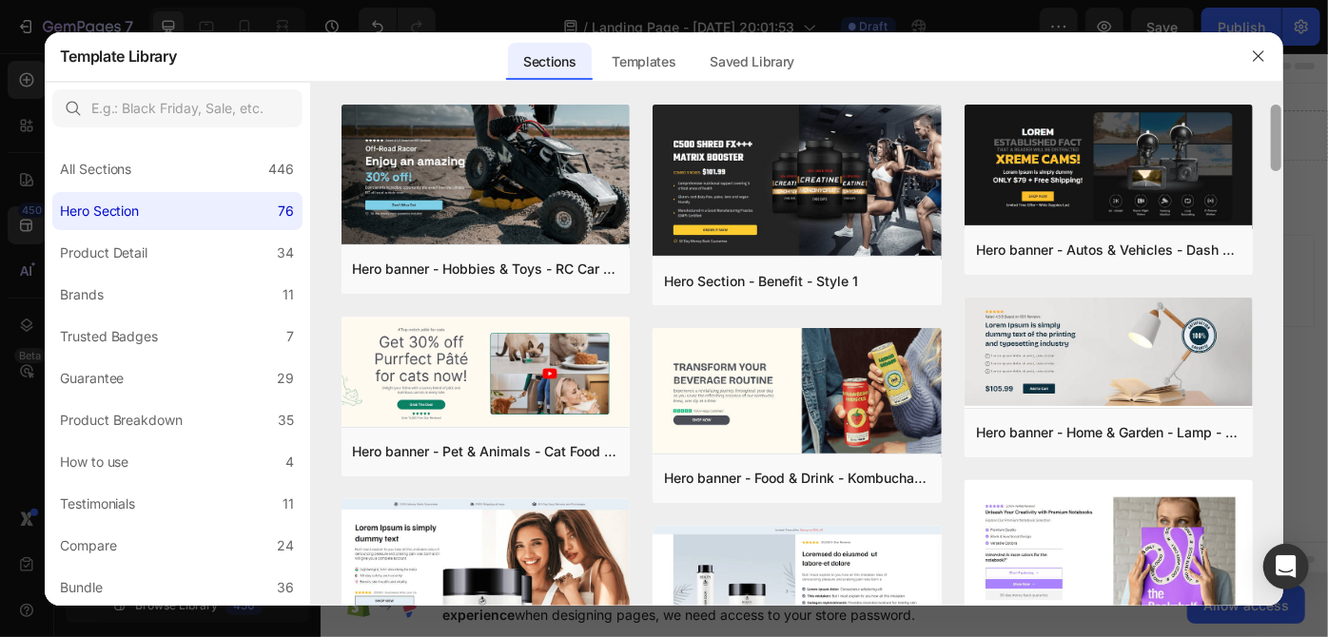
drag, startPoint x: 1277, startPoint y: 307, endPoint x: 1222, endPoint y: 31, distance: 281.3
click at [1286, 88] on div "Template Library Sections Templates Existing pages Saved Library Templates Save…" at bounding box center [664, 318] width 1328 height 637
drag, startPoint x: 1276, startPoint y: 143, endPoint x: 1276, endPoint y: 158, distance: 15.2
click at [1276, 158] on div "Hero banner - Hobbies & Toys - RC Car - Style 40 Add to page Preview Hero banne…" at bounding box center [797, 355] width 973 height 501
click at [1275, 145] on div "Hero banner - Hobbies & Toys - RC Car - Style 40 Add to page Preview Hero banne…" at bounding box center [797, 355] width 973 height 501
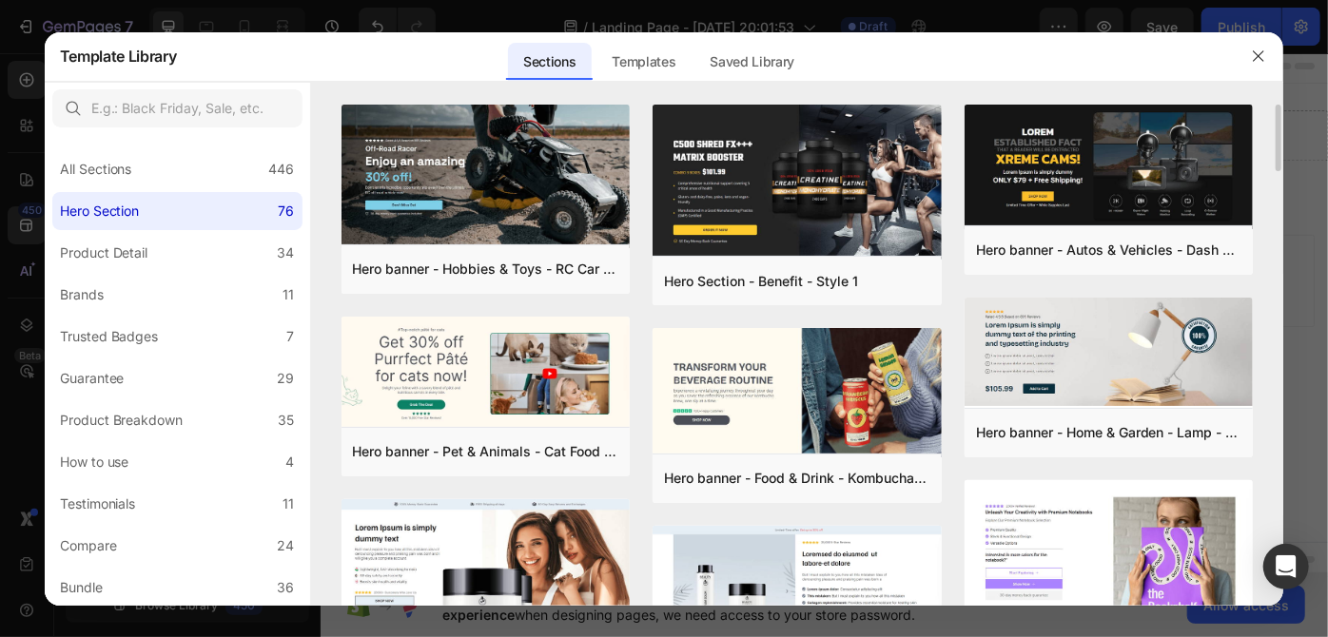
drag, startPoint x: 1274, startPoint y: 140, endPoint x: 1279, endPoint y: 175, distance: 35.5
click at [1279, 175] on div "Hero banner - Hobbies & Toys - RC Car - Style 40 Add to page Preview Hero banne…" at bounding box center [797, 355] width 973 height 501
click at [1281, 130] on div "Hero banner - Hobbies & Toys - RC Car - Style 40 Add to page Preview Hero banne…" at bounding box center [797, 355] width 973 height 501
drag, startPoint x: 1279, startPoint y: 133, endPoint x: 1275, endPoint y: 168, distance: 35.4
click at [1275, 168] on div "Hero banner - Hobbies & Toys - RC Car - Style 40 Add to page Preview Hero banne…" at bounding box center [797, 355] width 973 height 501
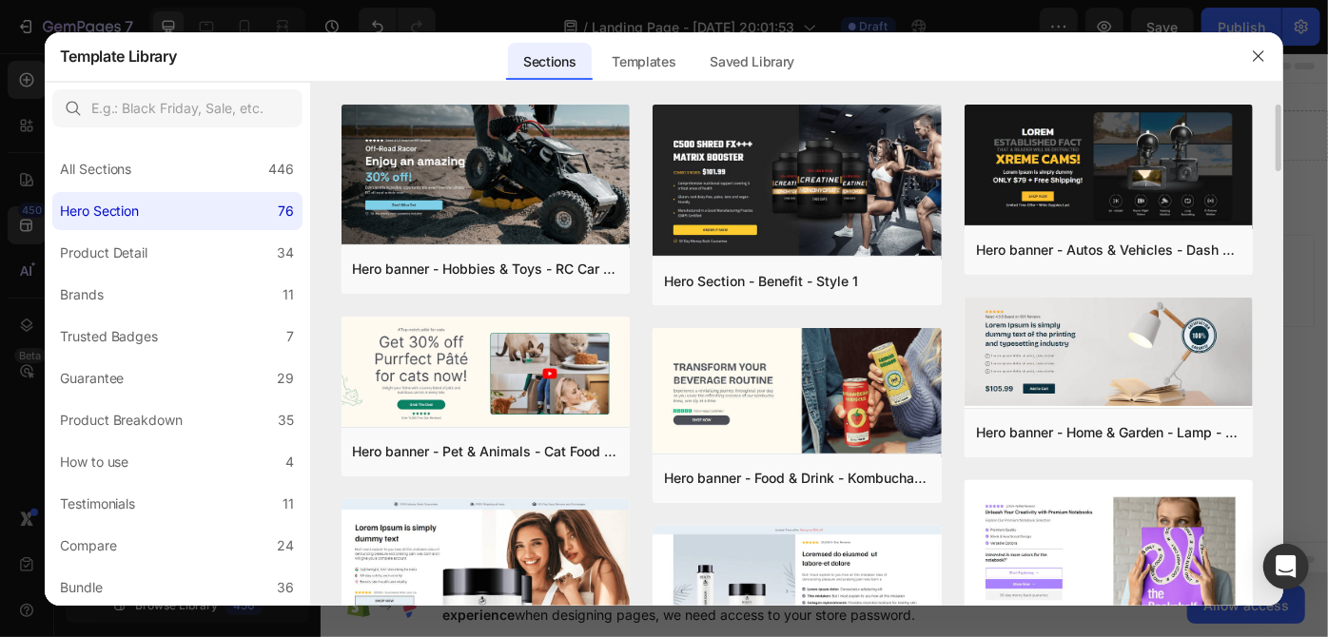
drag, startPoint x: 1274, startPoint y: 157, endPoint x: 1273, endPoint y: 201, distance: 43.8
click at [1273, 201] on div "Hero banner - Hobbies & Toys - RC Car - Style 40 Add to page Preview Hero banne…" at bounding box center [797, 355] width 973 height 501
drag, startPoint x: 1275, startPoint y: 143, endPoint x: 1275, endPoint y: 165, distance: 22.8
click at [1275, 165] on div "Hero banner - Hobbies & Toys - RC Car - Style 40 Add to page Preview Hero banne…" at bounding box center [797, 355] width 973 height 501
click at [1274, 158] on div "Hero banner - Hobbies & Toys - RC Car - Style 40 Add to page Preview Hero banne…" at bounding box center [797, 355] width 973 height 501
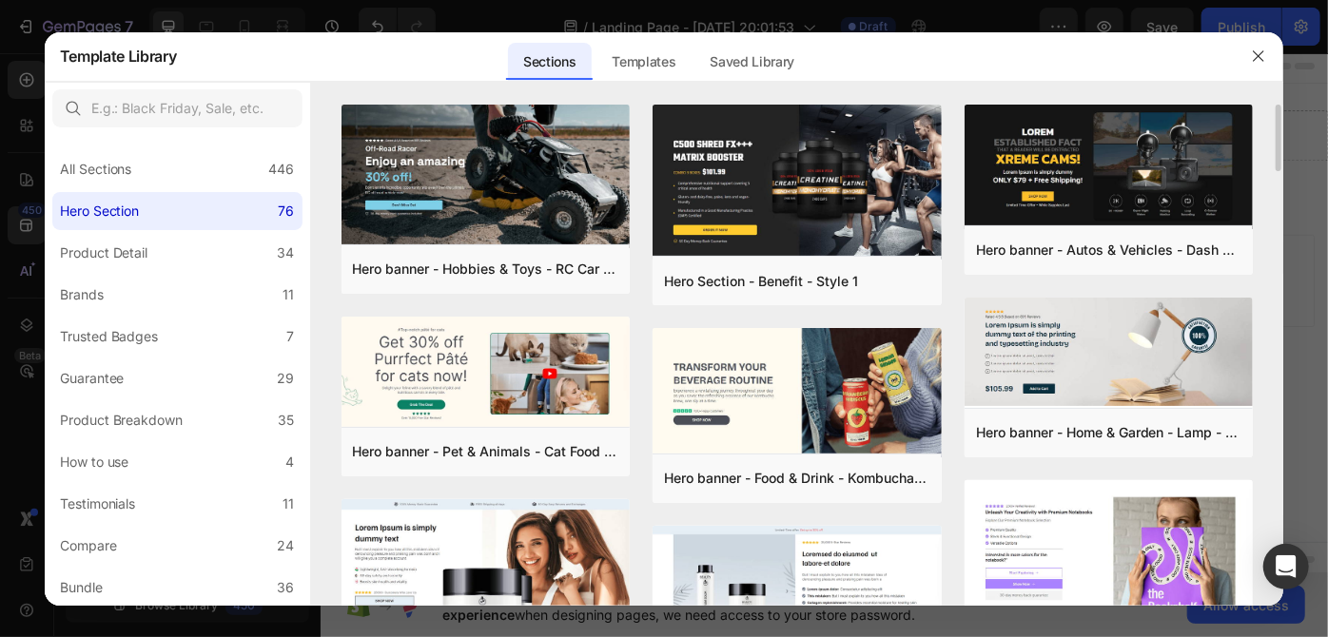
click at [1275, 152] on div "Hero banner - Hobbies & Toys - RC Car - Style 40 Add to page Preview Hero banne…" at bounding box center [797, 355] width 973 height 501
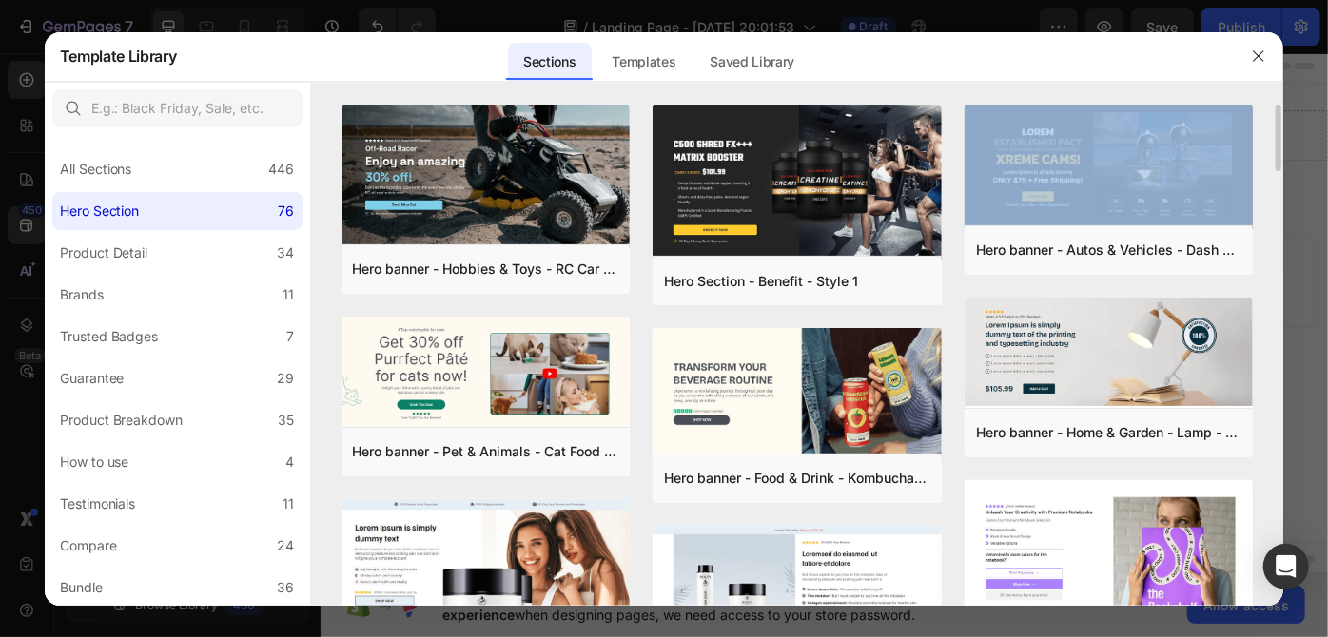
drag, startPoint x: 1275, startPoint y: 151, endPoint x: 1278, endPoint y: 191, distance: 40.0
click at [1278, 165] on div "Hero banner - Hobbies & Toys - RC Car - Style 40 Add to page Preview Hero banne…" at bounding box center [797, 355] width 973 height 501
click at [1278, 199] on div "Hero banner - Hobbies & Toys - RC Car - Style 40 Add to page Preview Hero banne…" at bounding box center [797, 355] width 973 height 501
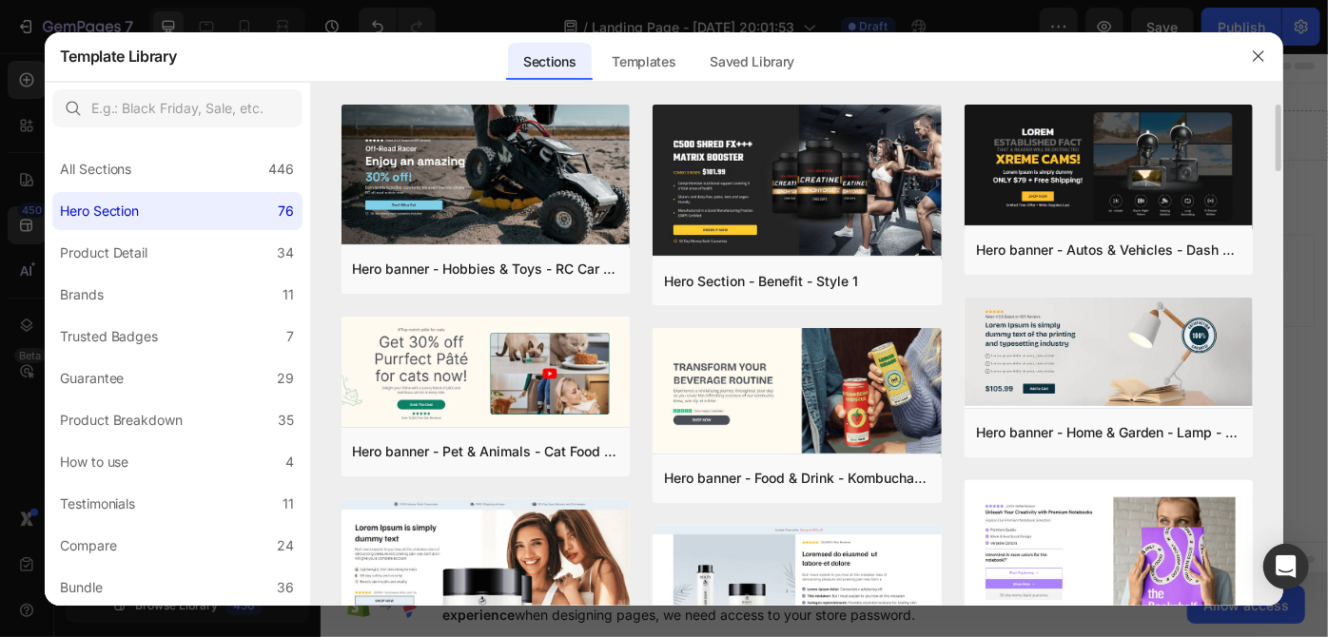
click at [1278, 204] on div "Hero banner - Hobbies & Toys - RC Car - Style 40 Add to page Preview Hero banne…" at bounding box center [797, 355] width 973 height 501
click at [1278, 219] on div "Hero banner - Hobbies & Toys - RC Car - Style 40 Add to page Preview Hero banne…" at bounding box center [797, 355] width 973 height 501
click at [1253, 56] on icon "button" at bounding box center [1258, 56] width 15 height 15
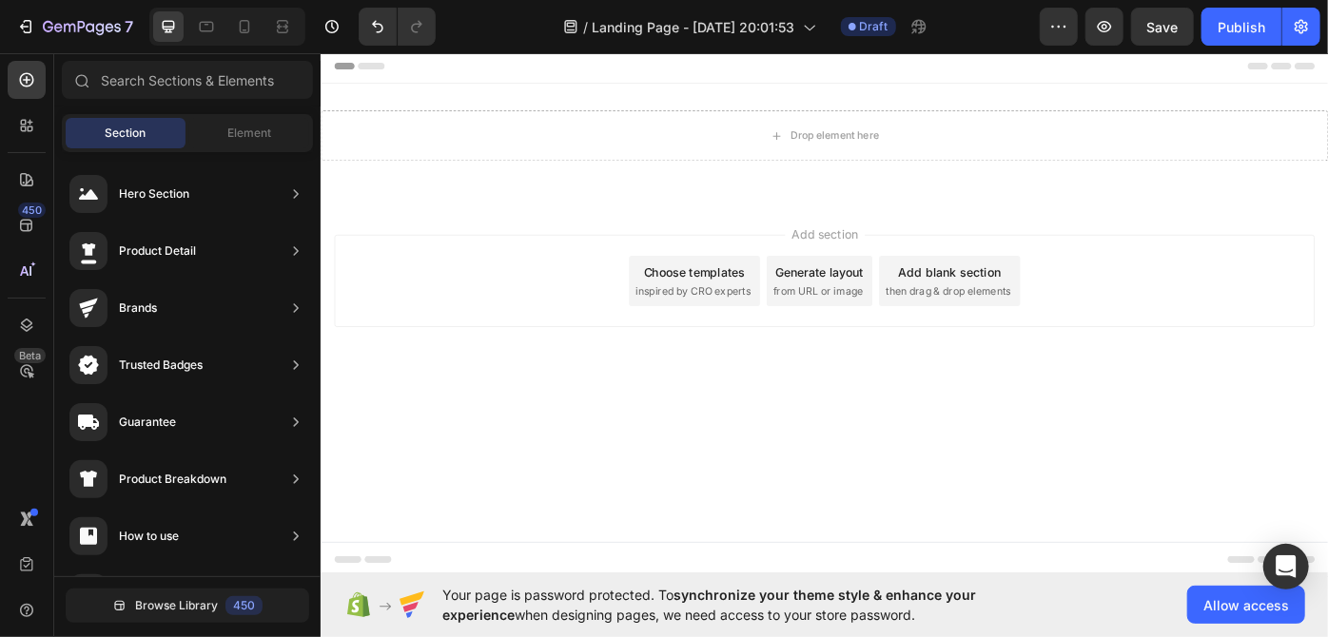
click at [720, 298] on div "Choose templates" at bounding box center [743, 302] width 115 height 20
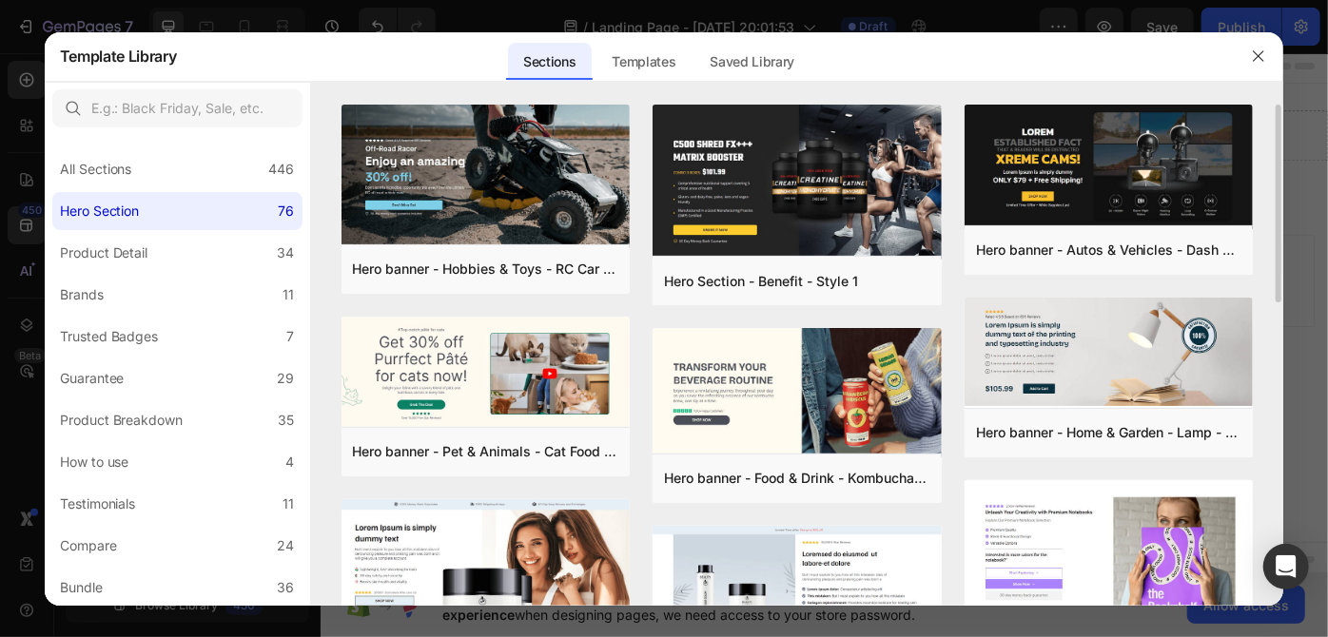
drag, startPoint x: 1278, startPoint y: 172, endPoint x: 1275, endPoint y: 218, distance: 45.7
click at [1275, 218] on div "Hero banner - Hobbies & Toys - RC Car - Style 40 Add to page Preview Hero banne…" at bounding box center [797, 355] width 973 height 501
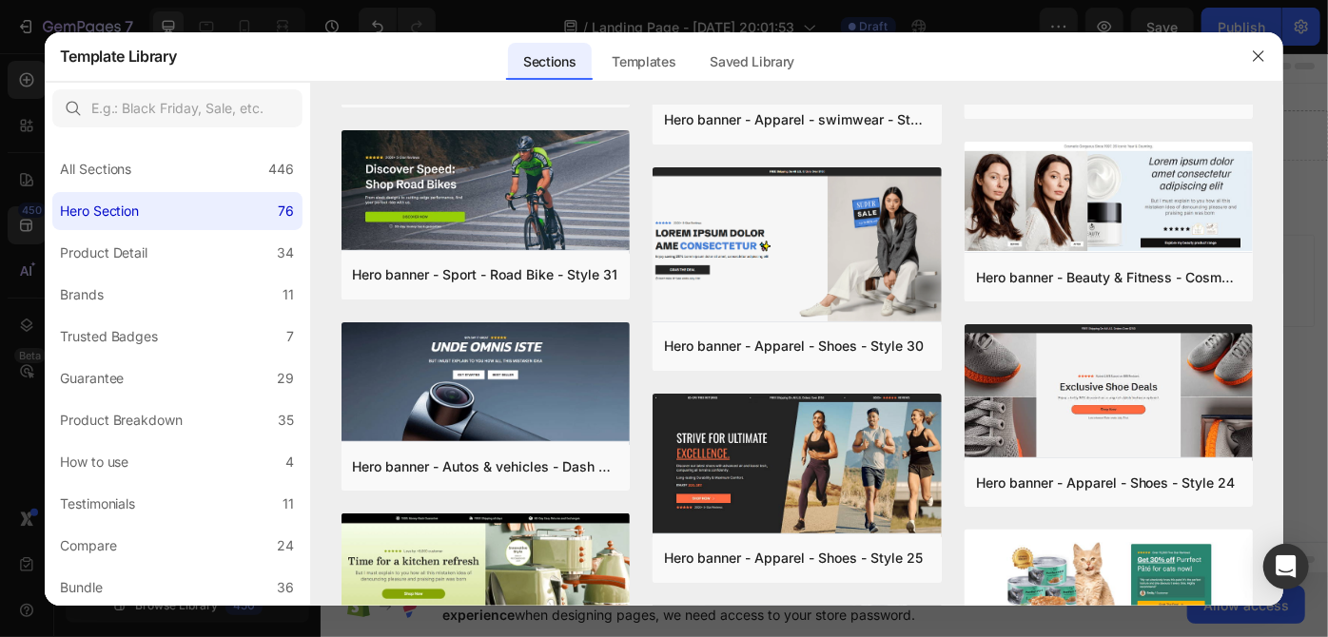
scroll to position [382, 0]
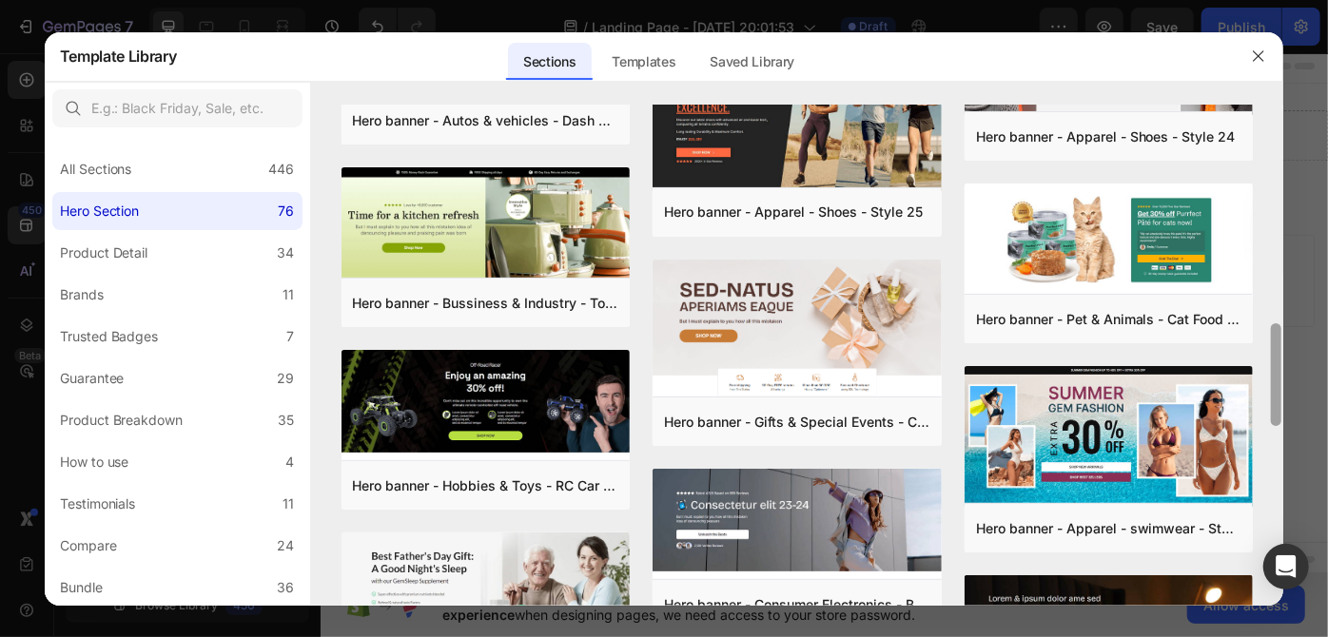
drag, startPoint x: 1274, startPoint y: 269, endPoint x: 1255, endPoint y: 411, distance: 142.9
click at [1263, 417] on div "Hero banner - Hobbies & Toys - RC Car - Style 40 Add to page Preview Hero banne…" at bounding box center [797, 355] width 973 height 501
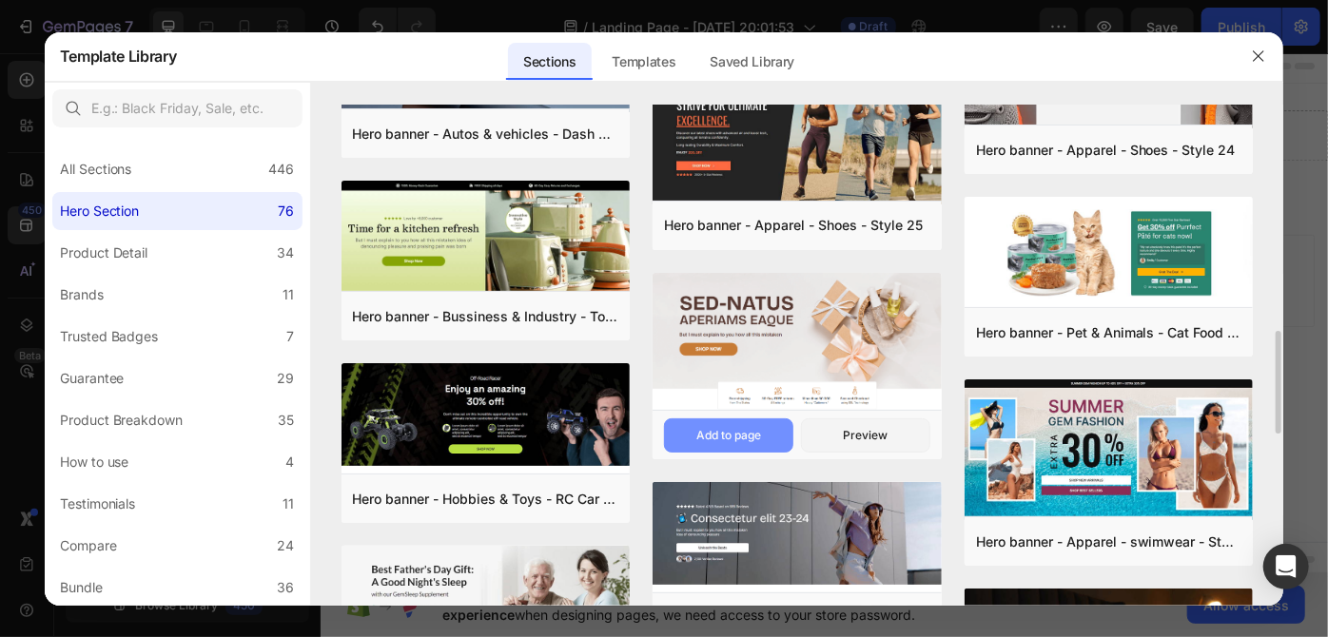
click at [773, 438] on button "Add to page" at bounding box center [728, 435] width 129 height 34
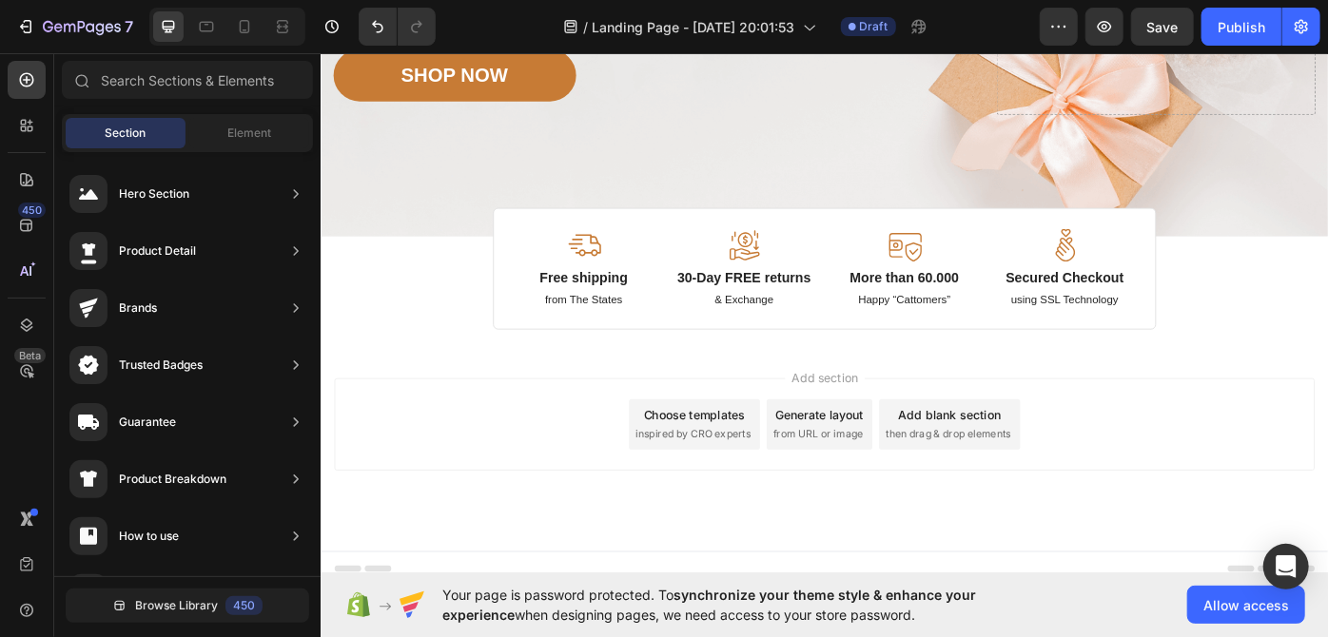
scroll to position [515, 0]
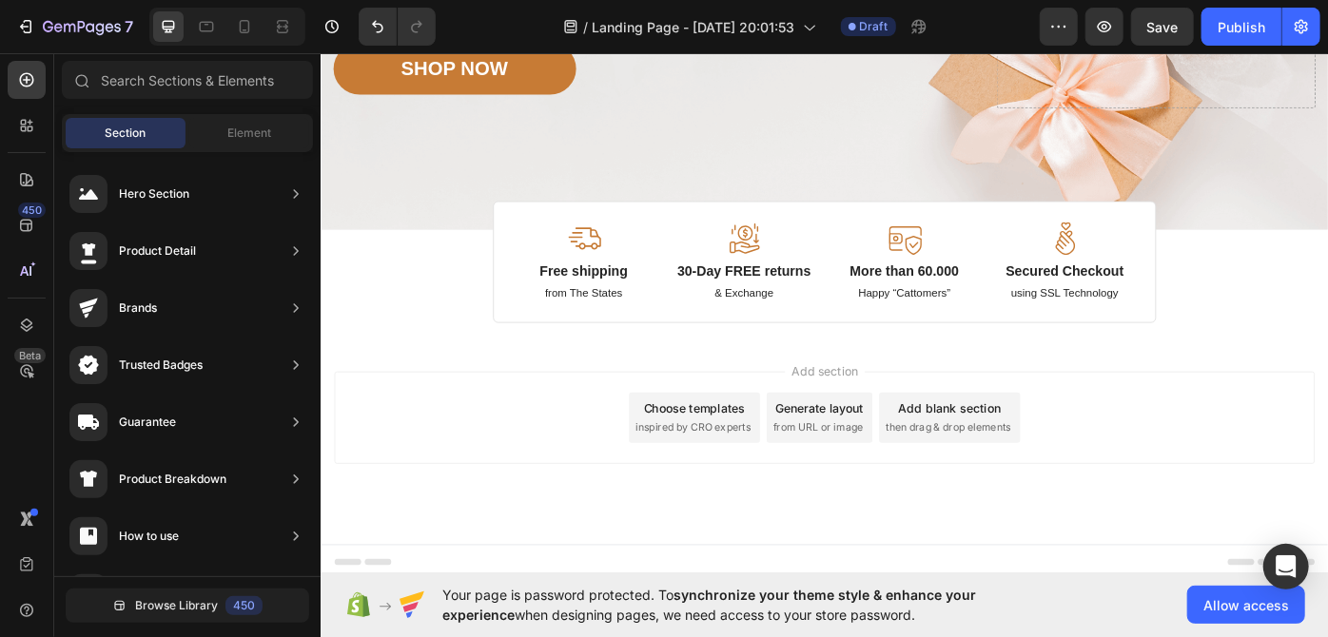
click at [738, 446] on div "Choose templates" at bounding box center [743, 456] width 115 height 20
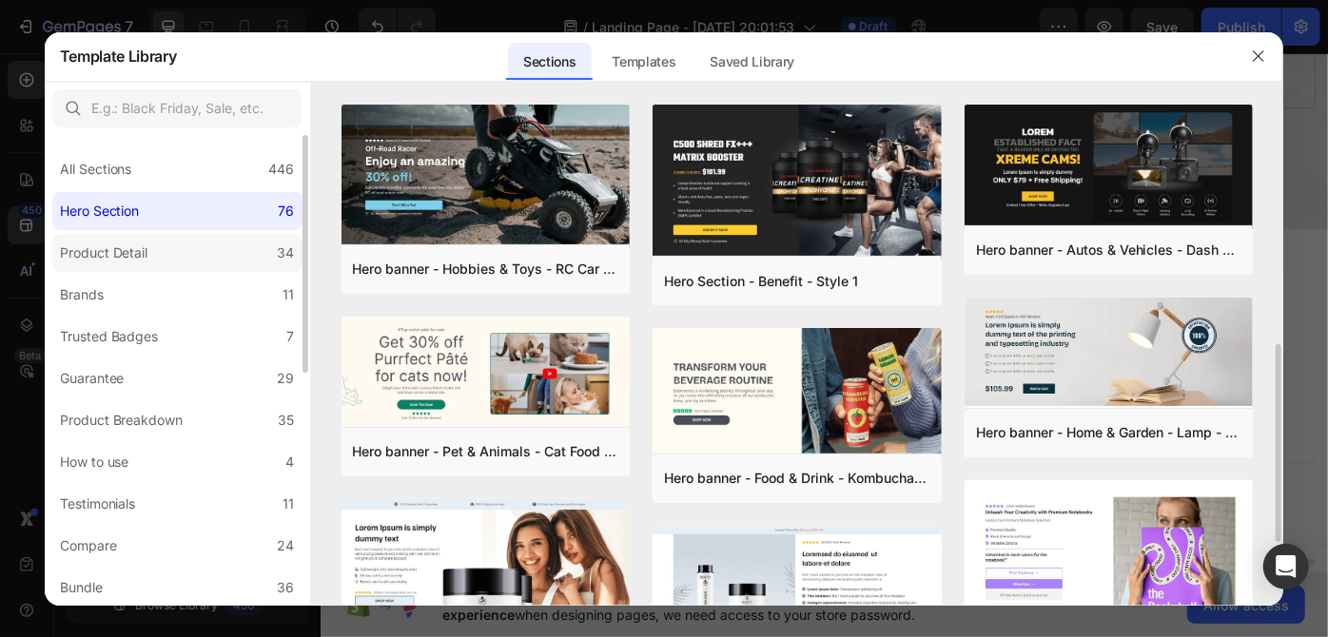
scroll to position [172, 0]
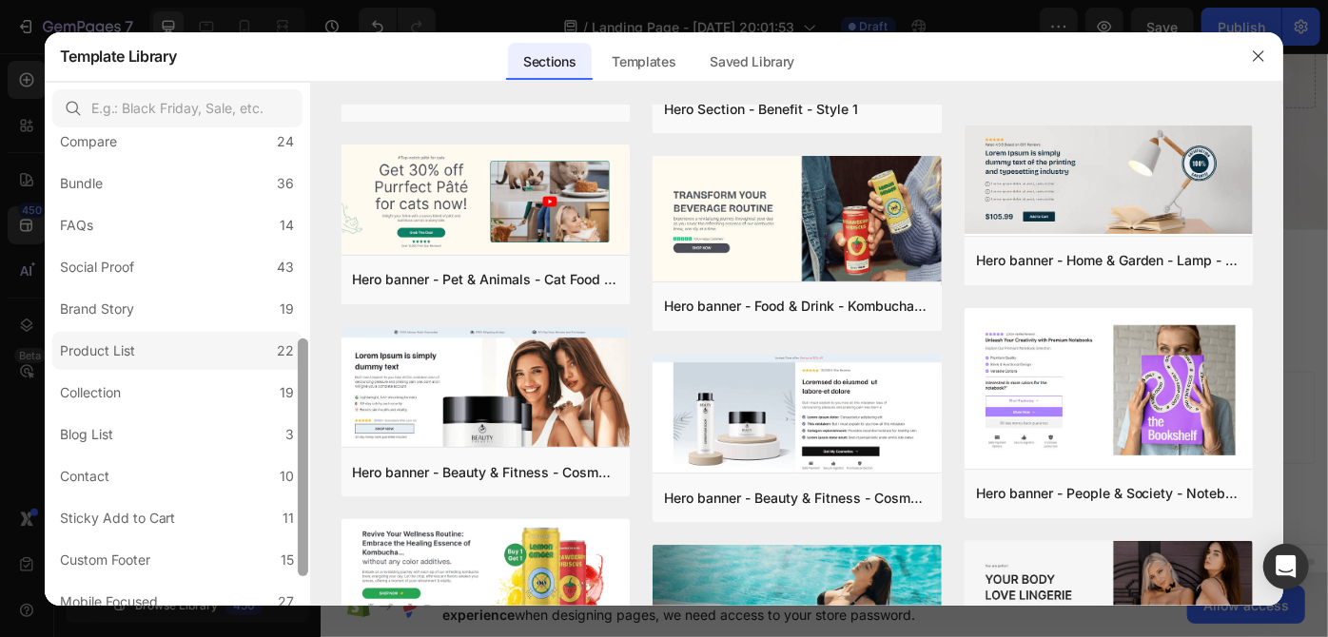
drag, startPoint x: 299, startPoint y: 300, endPoint x: 244, endPoint y: 356, distance: 78.0
click at [312, 497] on div "All Sections 446 Hero Section 76 Product Detail 34 Brands 11 Trusted Badges 7 G…" at bounding box center [664, 344] width 1239 height 524
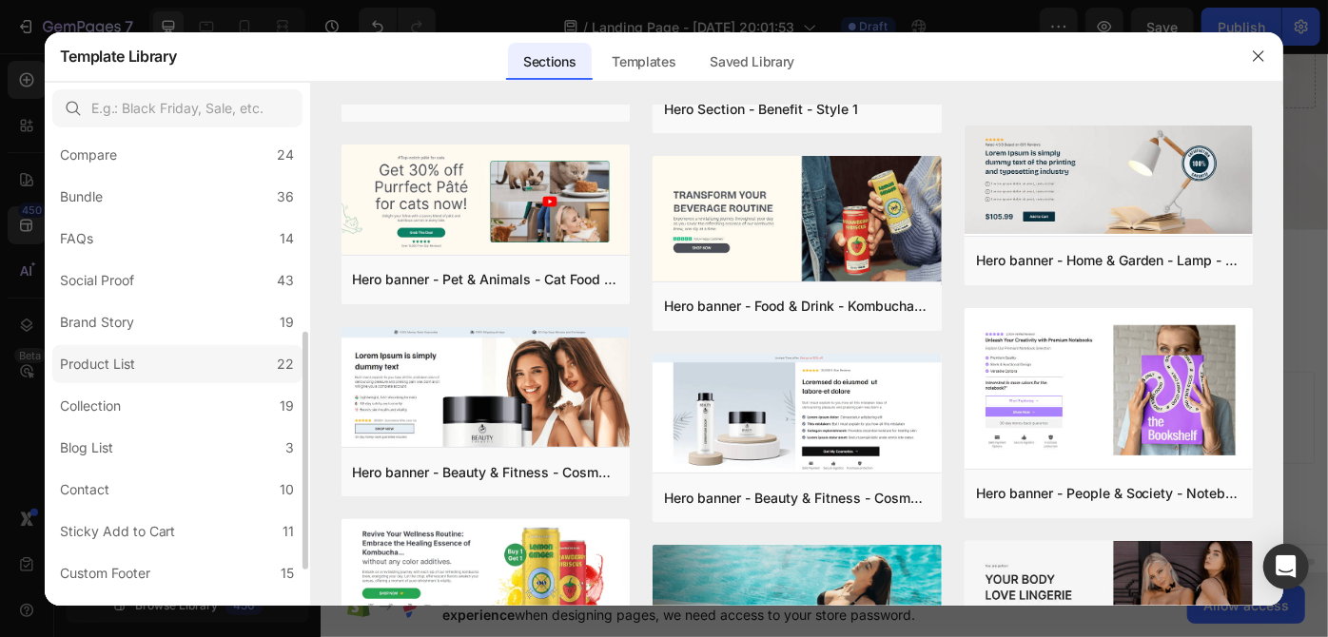
click at [242, 352] on label "Product List 22" at bounding box center [177, 364] width 250 height 38
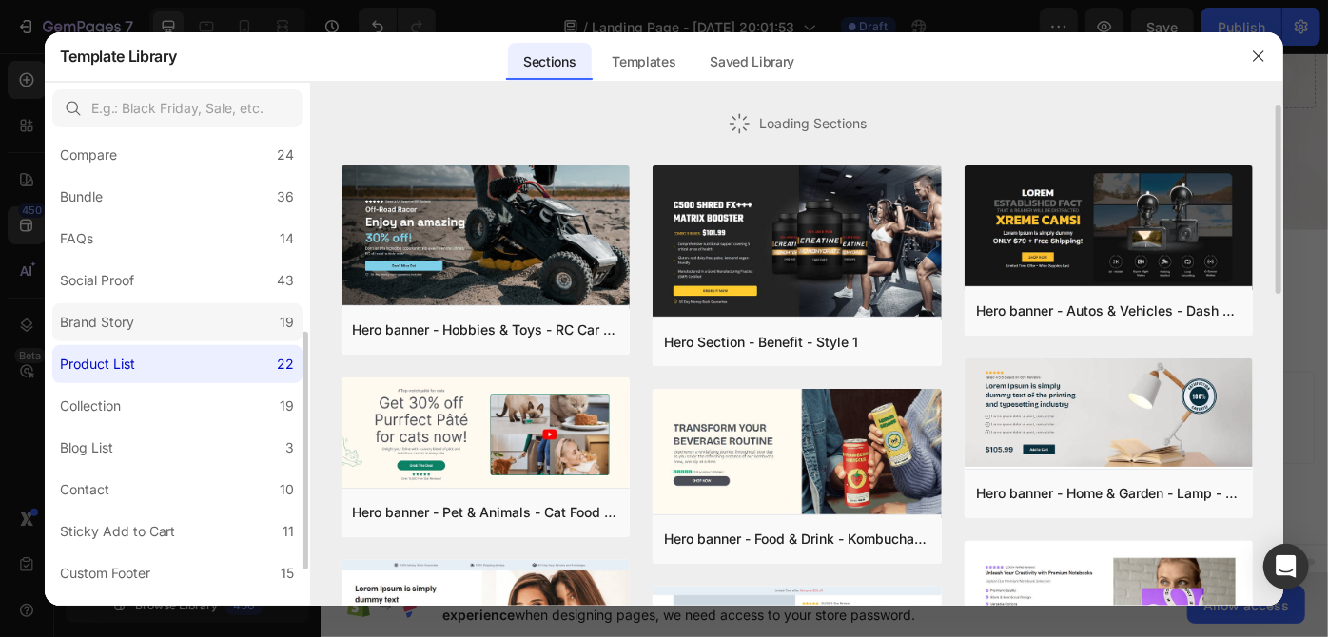
click at [236, 322] on label "Brand Story 19" at bounding box center [177, 322] width 250 height 38
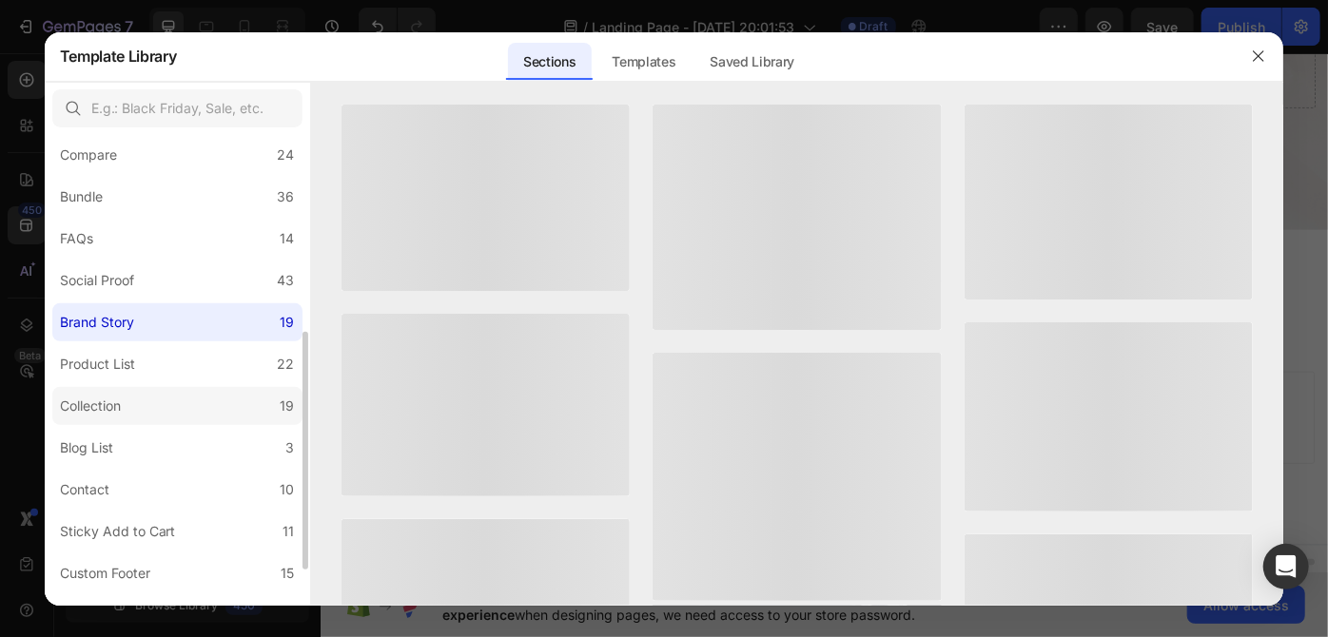
click at [209, 389] on label "Collection 19" at bounding box center [177, 406] width 250 height 38
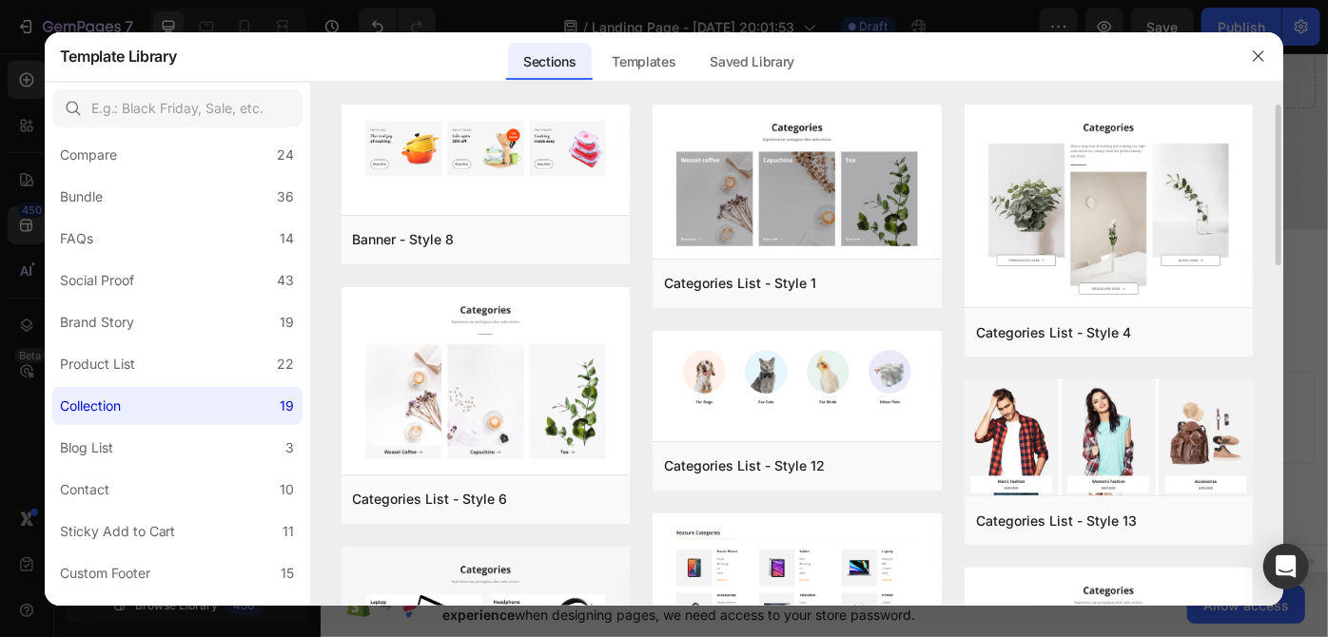
drag, startPoint x: 1275, startPoint y: 197, endPoint x: 1271, endPoint y: 241, distance: 44.0
click at [1271, 241] on div "Banner - Style 8 Add to page Preview Categories List - Style 6 Add to page Prev…" at bounding box center [797, 355] width 973 height 501
click at [1278, 216] on div "Banner - Style 8 Add to page Preview Categories List - Style 6 Add to page Prev…" at bounding box center [797, 355] width 973 height 501
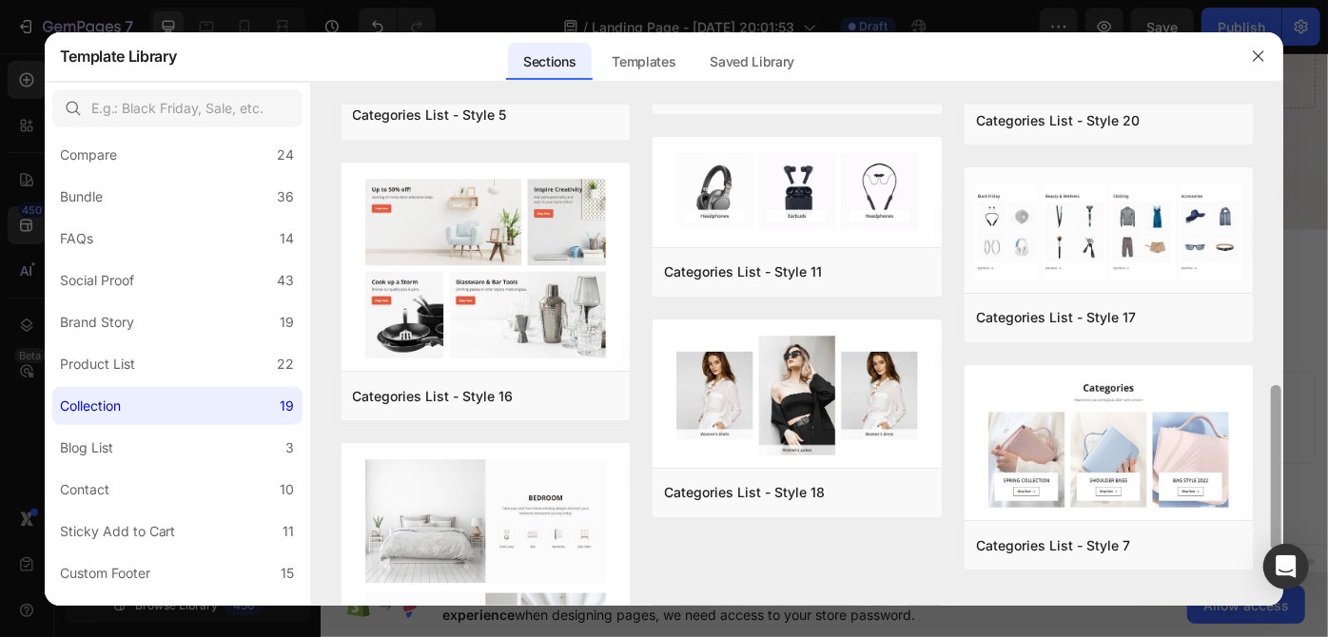
scroll to position [841, 0]
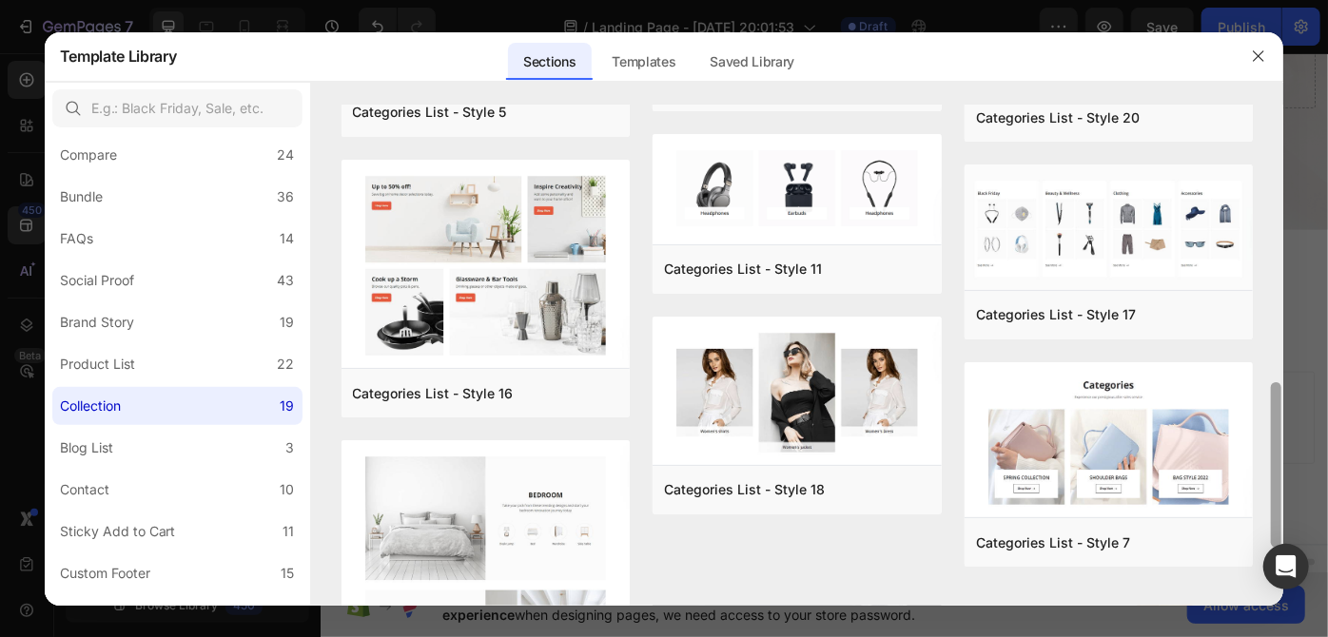
drag, startPoint x: 1278, startPoint y: 313, endPoint x: 1274, endPoint y: 419, distance: 106.6
click at [1274, 419] on div at bounding box center [1276, 464] width 10 height 165
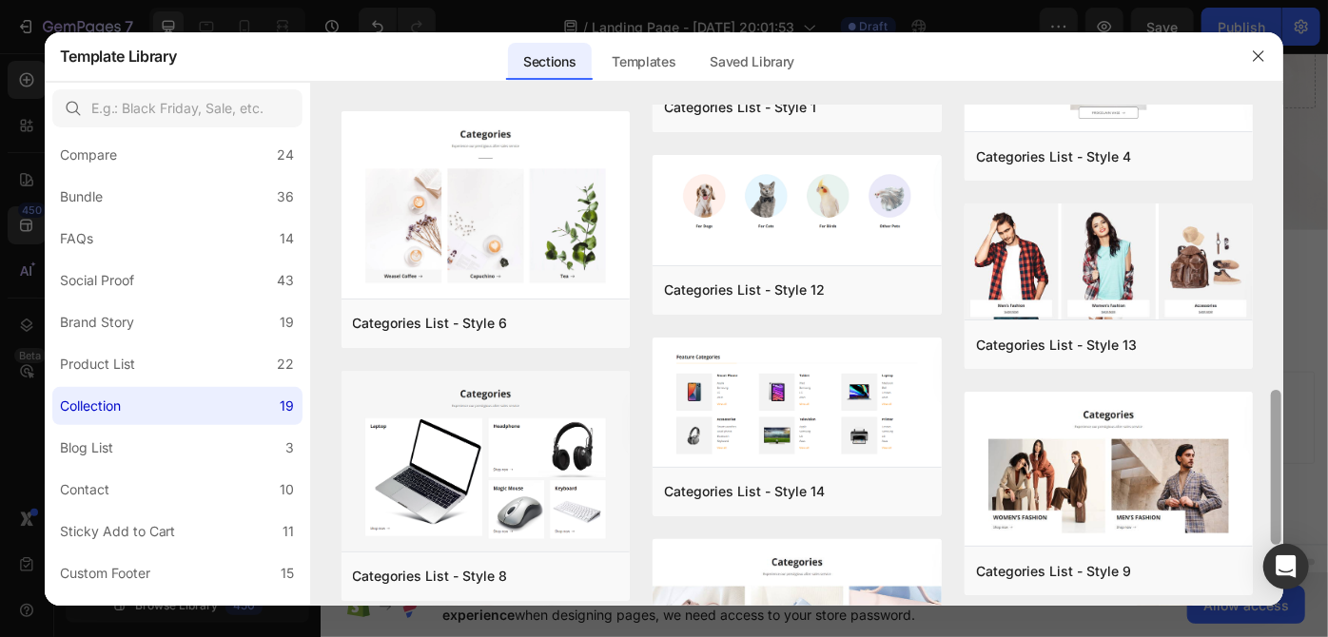
scroll to position [0, 0]
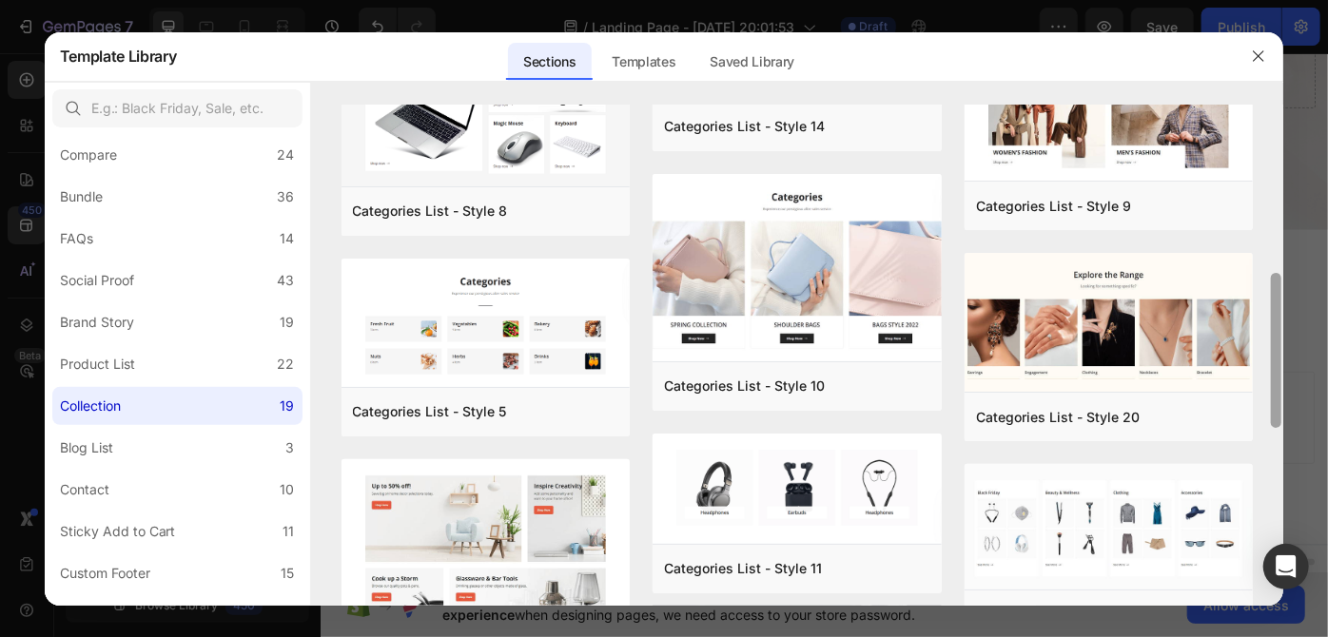
drag, startPoint x: 1278, startPoint y: 426, endPoint x: 1273, endPoint y: 328, distance: 98.1
click at [1273, 328] on div at bounding box center [1276, 350] width 10 height 155
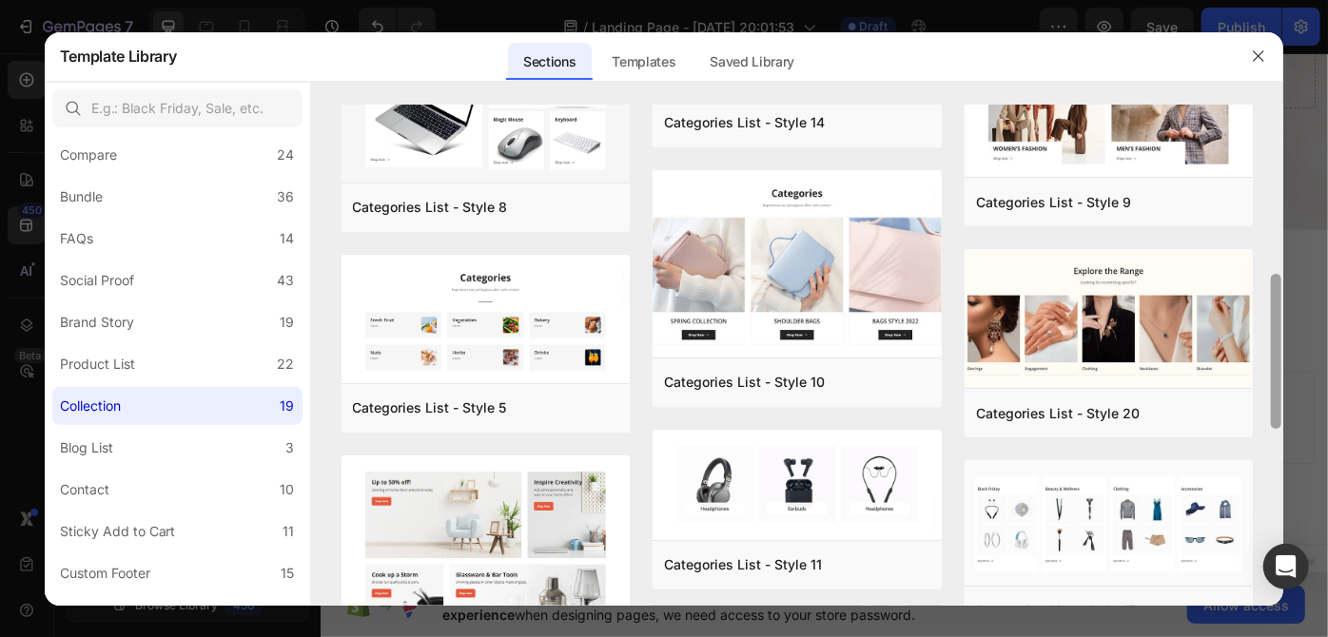
click at [1278, 336] on div at bounding box center [1276, 351] width 10 height 155
click at [1278, 356] on div at bounding box center [1276, 351] width 10 height 155
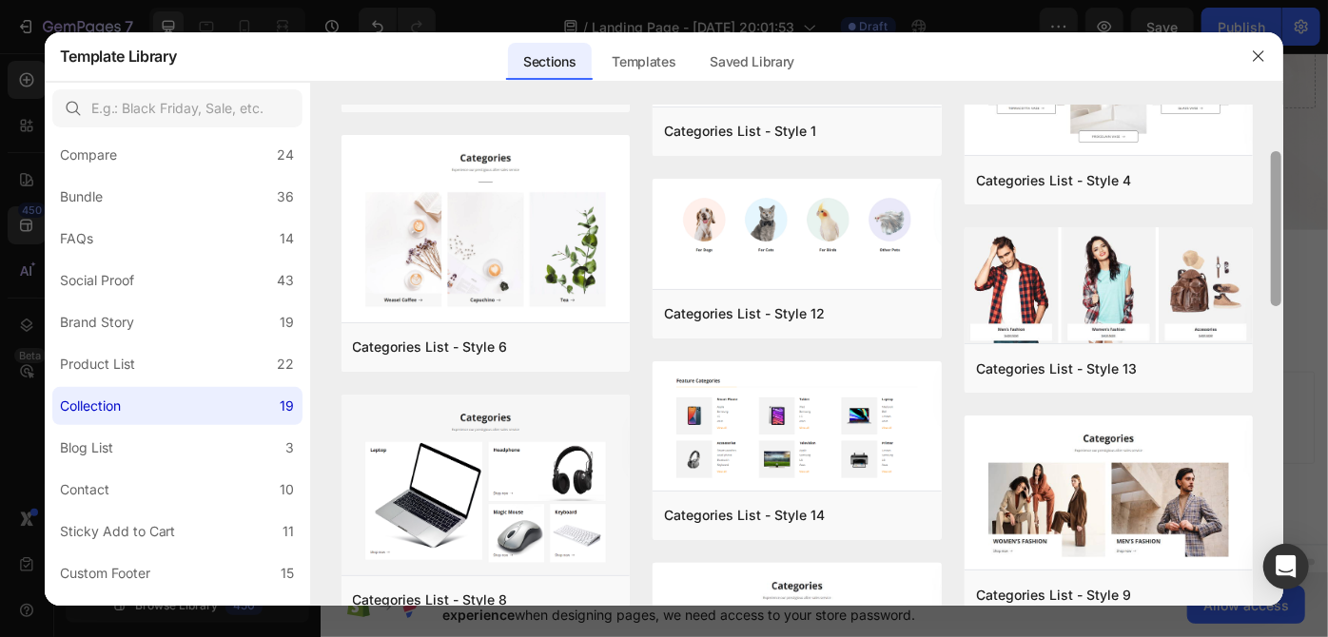
scroll to position [0, 0]
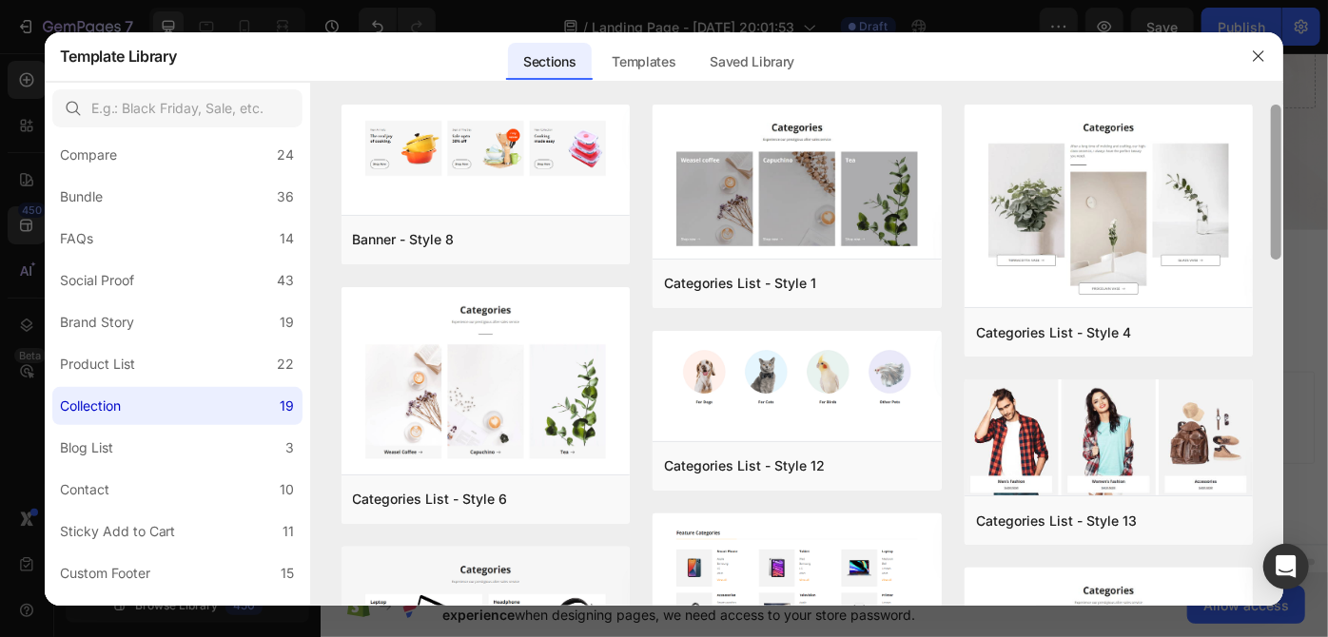
drag, startPoint x: 1278, startPoint y: 393, endPoint x: 1286, endPoint y: 114, distance: 278.8
click at [1286, 114] on div "Template Library Sections Templates Existing pages Saved Library Templates Save…" at bounding box center [664, 318] width 1328 height 637
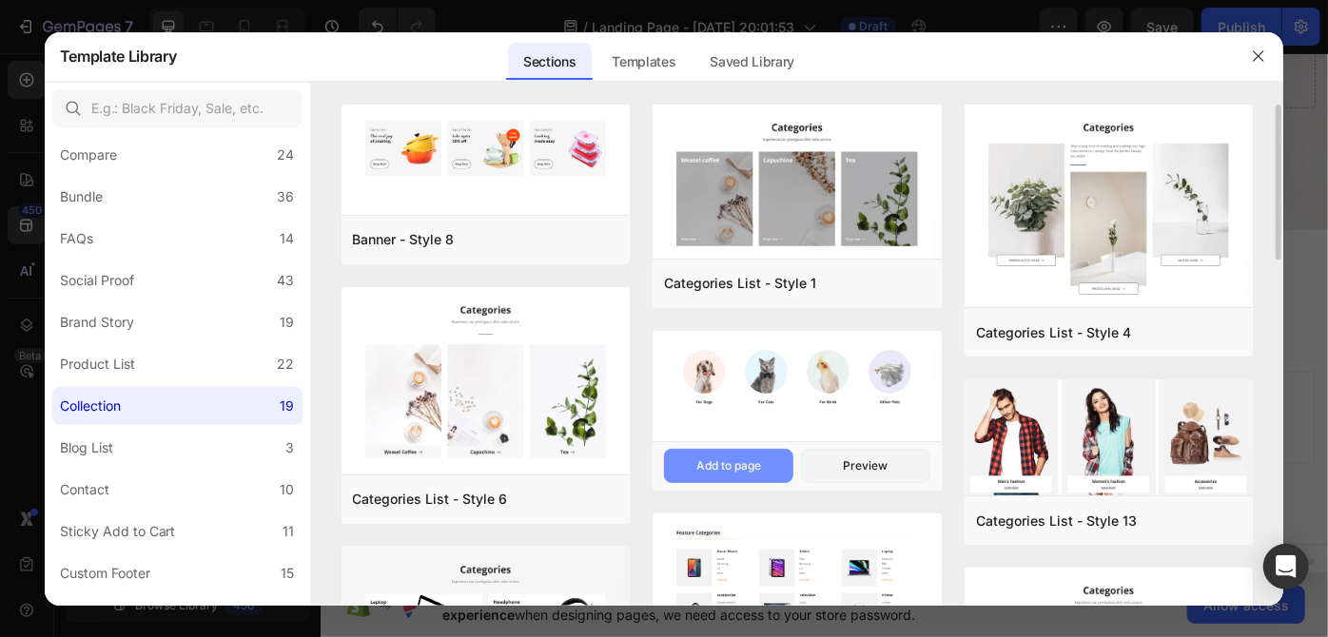
click at [763, 470] on button "Add to page" at bounding box center [728, 466] width 129 height 34
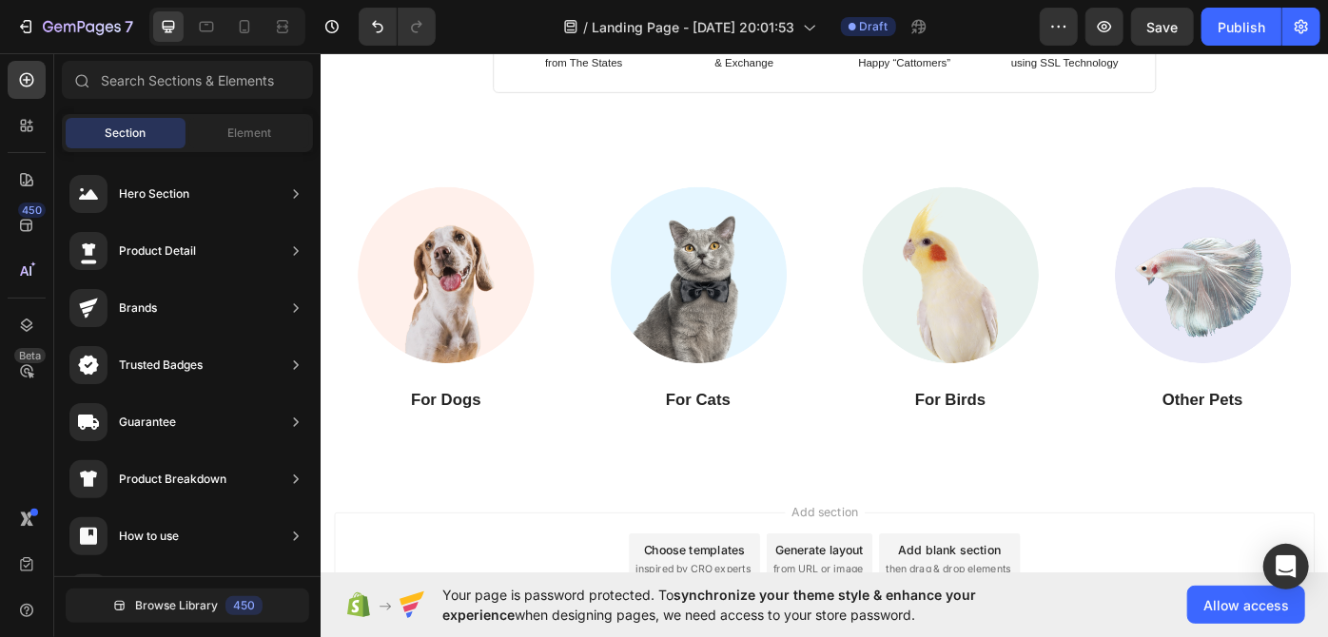
scroll to position [785, 0]
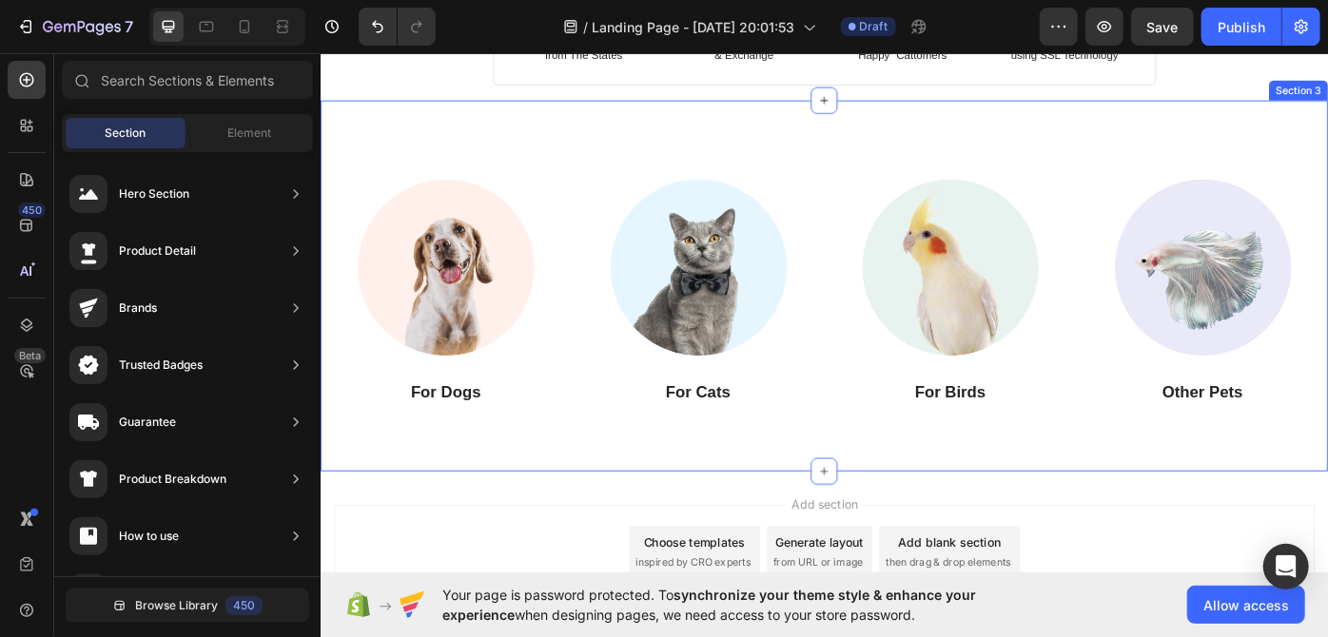
click at [1161, 468] on div "Image For Dogs Heading Image For Cats Heading Image For Birds Heading Image Oth…" at bounding box center [890, 317] width 1141 height 421
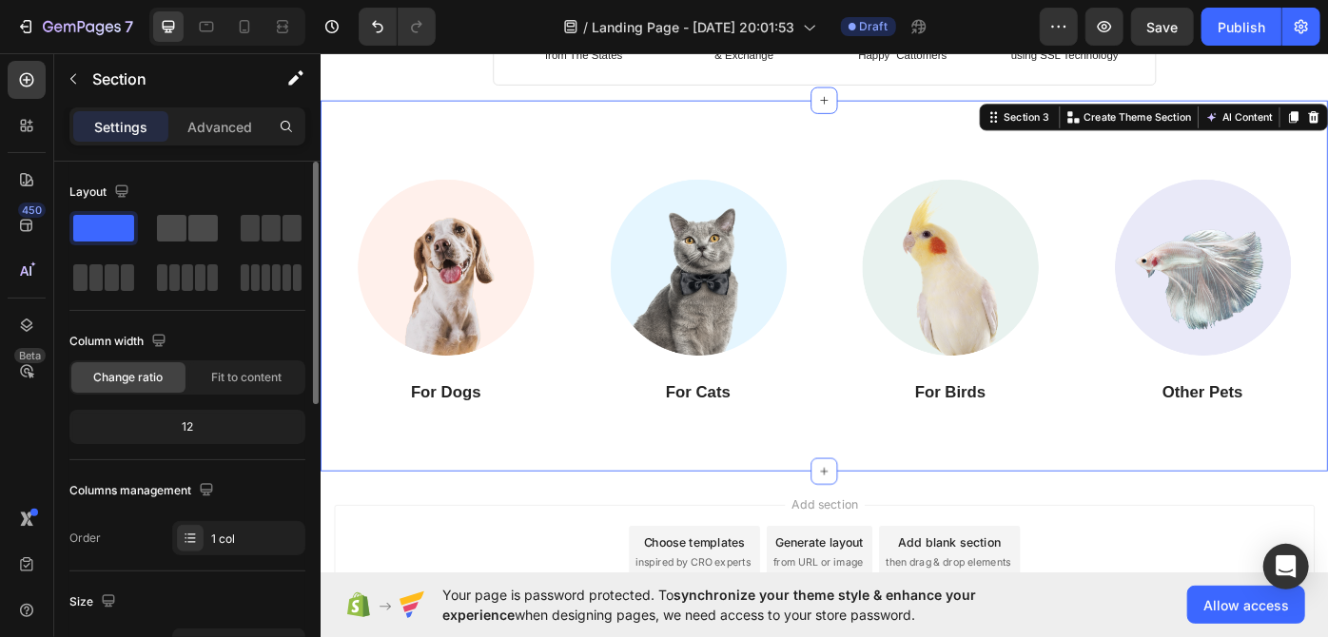
click at [167, 230] on span at bounding box center [171, 228] width 29 height 27
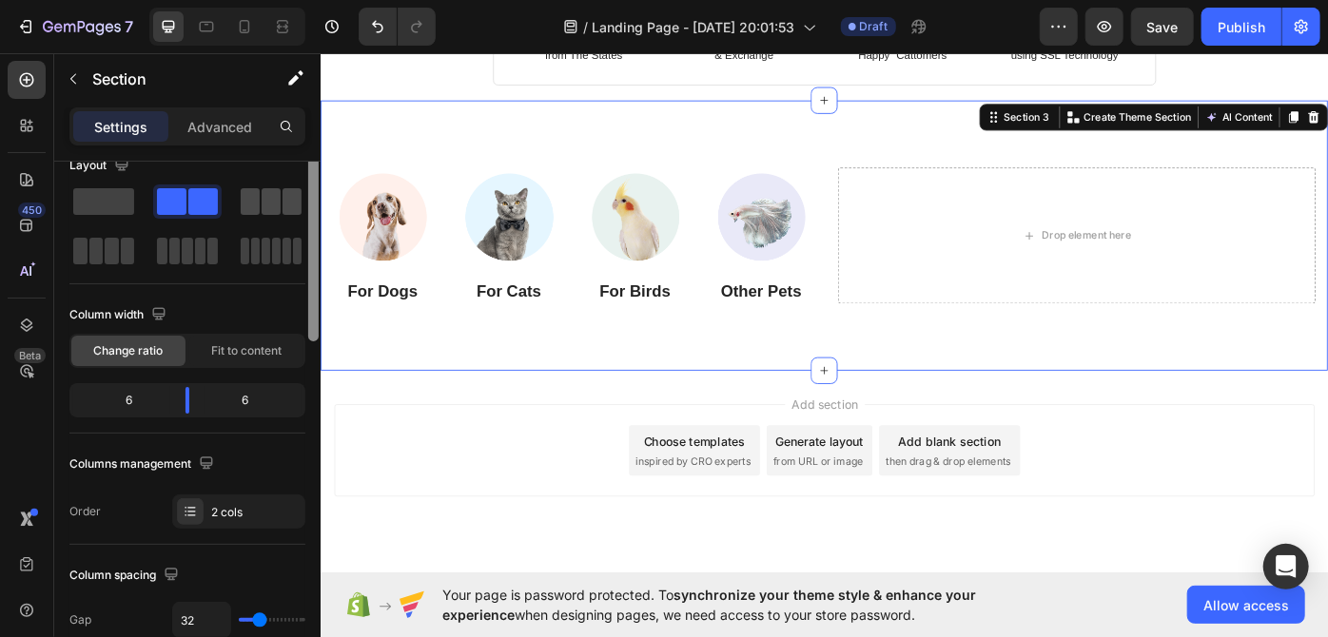
scroll to position [0, 0]
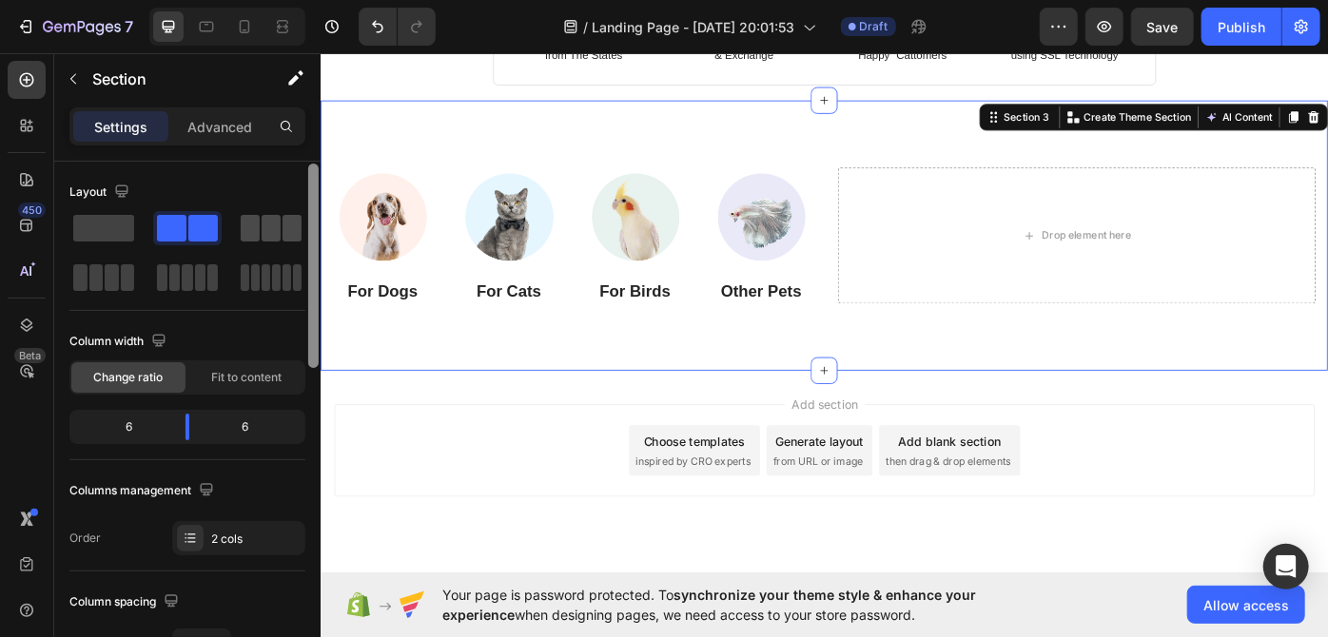
drag, startPoint x: 315, startPoint y: 224, endPoint x: 299, endPoint y: 218, distance: 17.5
click at [299, 218] on div "Layout Column width Change ratio Fit to content 6 6 Columns management Order 2 …" at bounding box center [187, 427] width 266 height 530
click at [242, 221] on span at bounding box center [250, 228] width 19 height 27
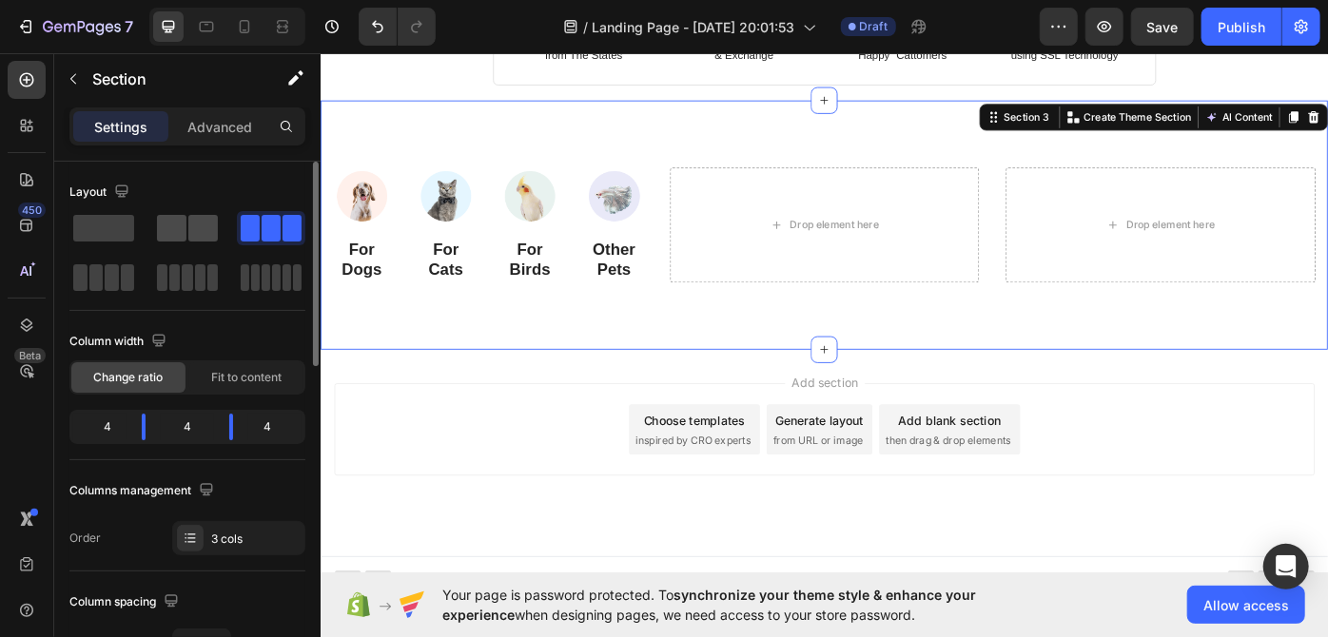
click at [205, 227] on span at bounding box center [202, 228] width 29 height 27
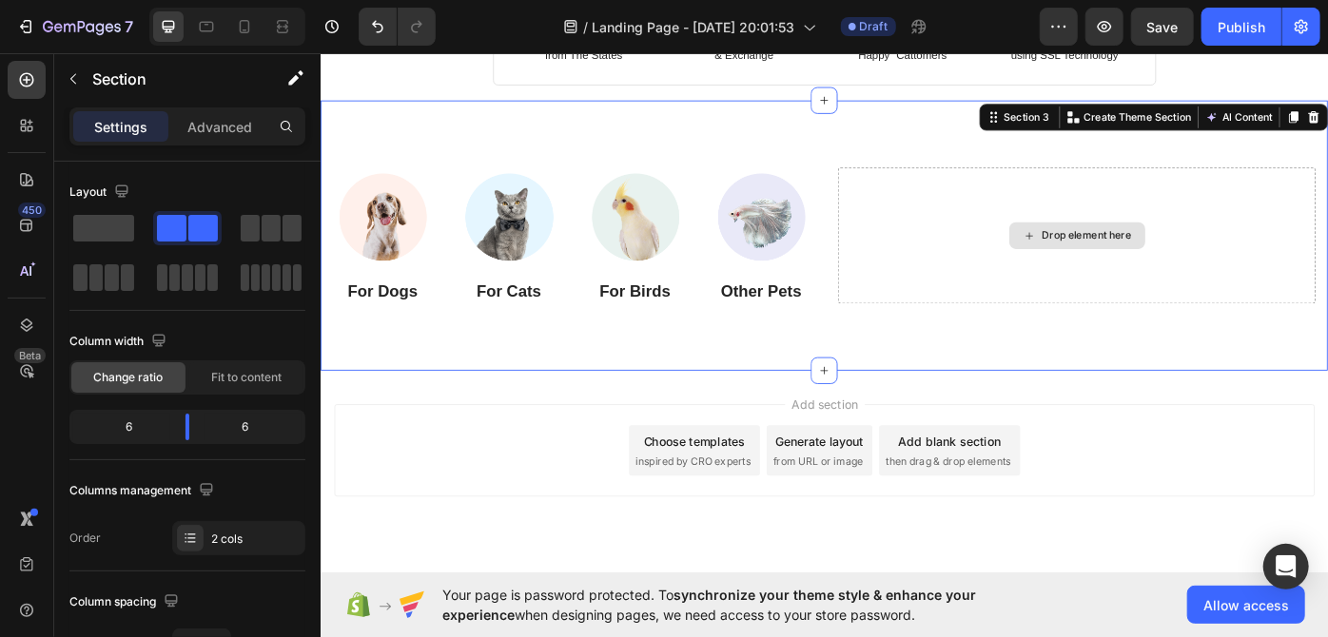
click at [1146, 262] on div "Drop element here" at bounding box center [1188, 260] width 101 height 15
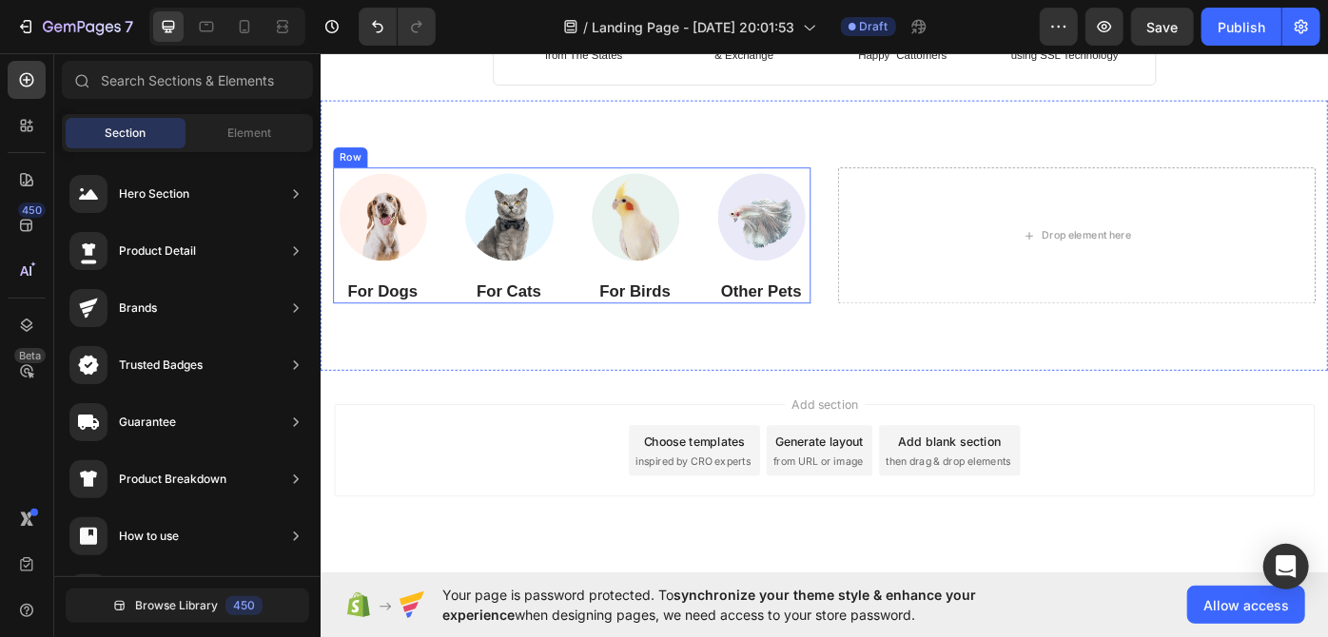
click at [609, 219] on div "Image For Dogs Heading Image For Cats Heading Image For Birds Heading Image Oth…" at bounding box center [604, 261] width 541 height 155
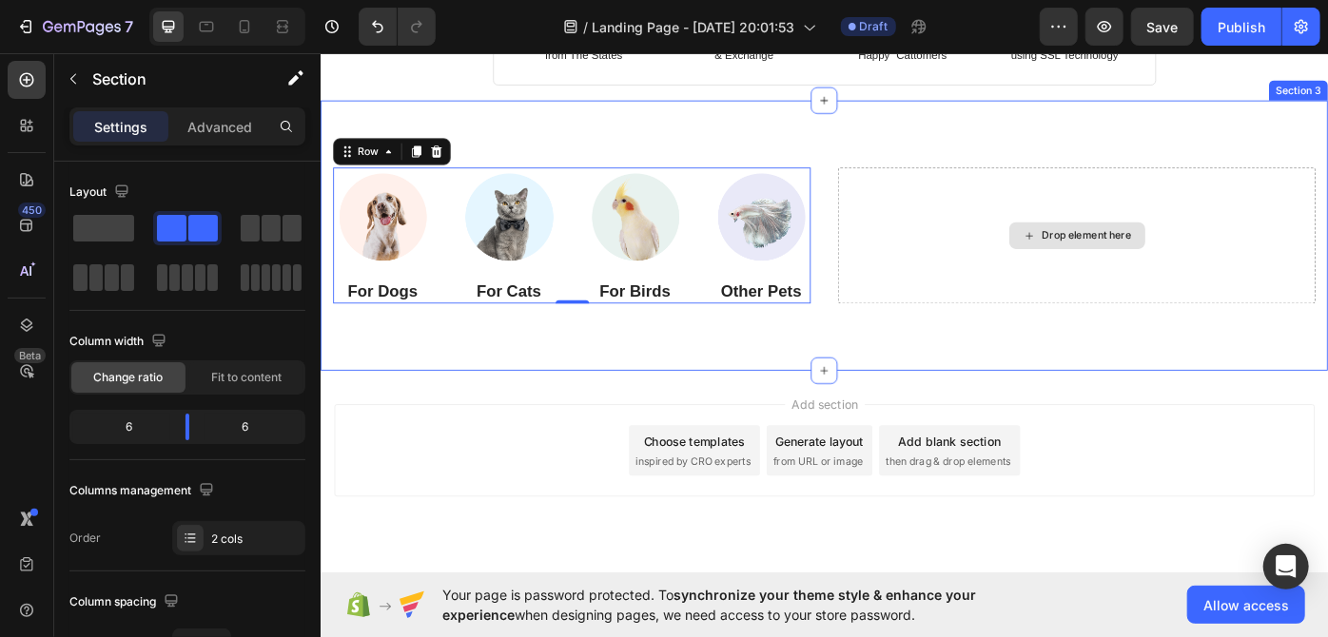
click at [1002, 228] on div "Drop element here" at bounding box center [1175, 261] width 541 height 155
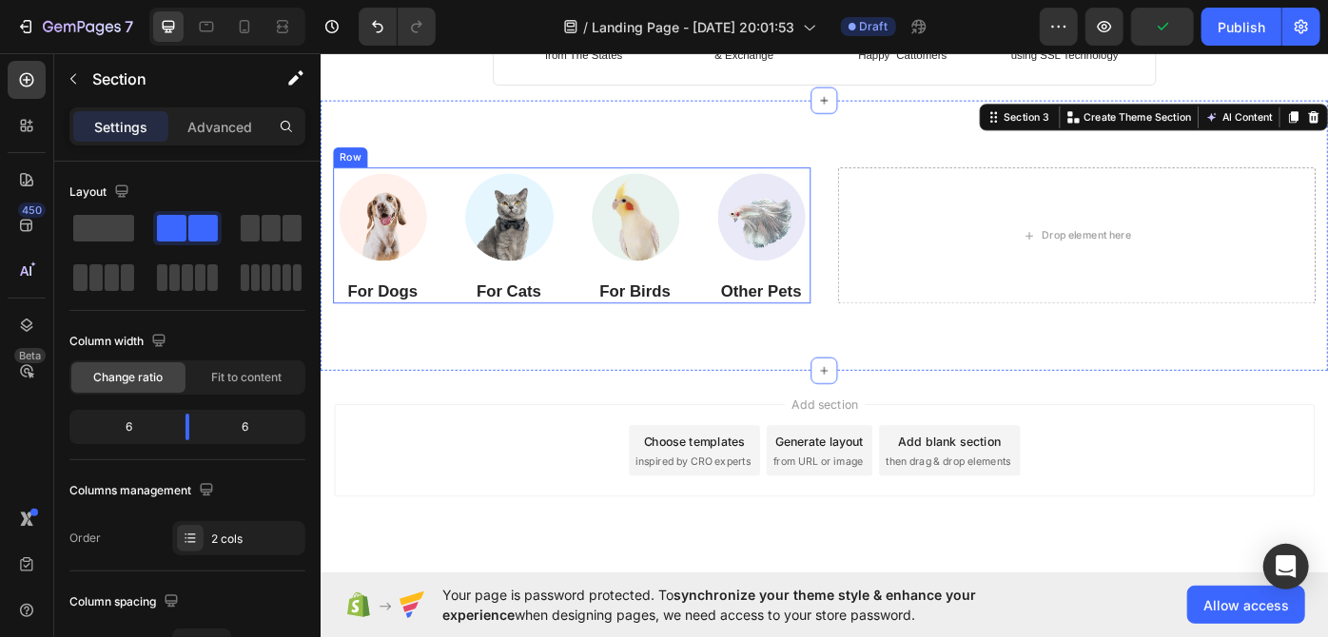
click at [607, 209] on div "Image For Dogs Heading Image For Cats Heading Image For Birds Heading Image Oth…" at bounding box center [604, 261] width 541 height 155
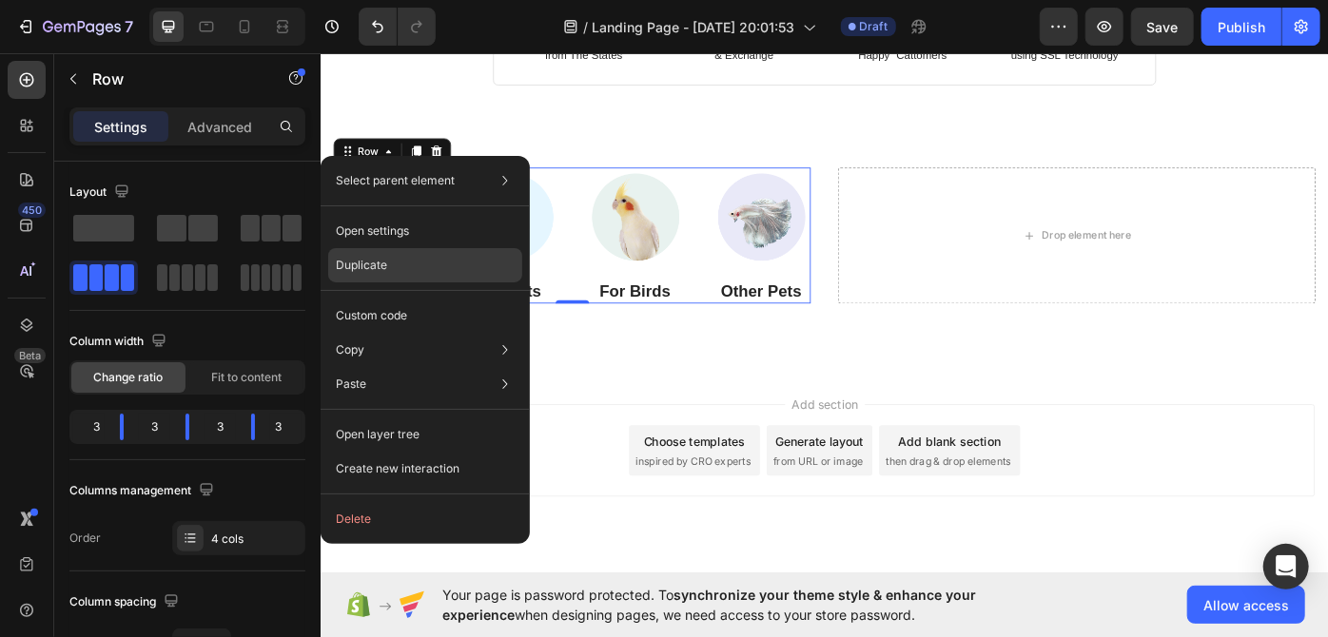
click at [382, 299] on div "Duplicate" at bounding box center [425, 316] width 194 height 34
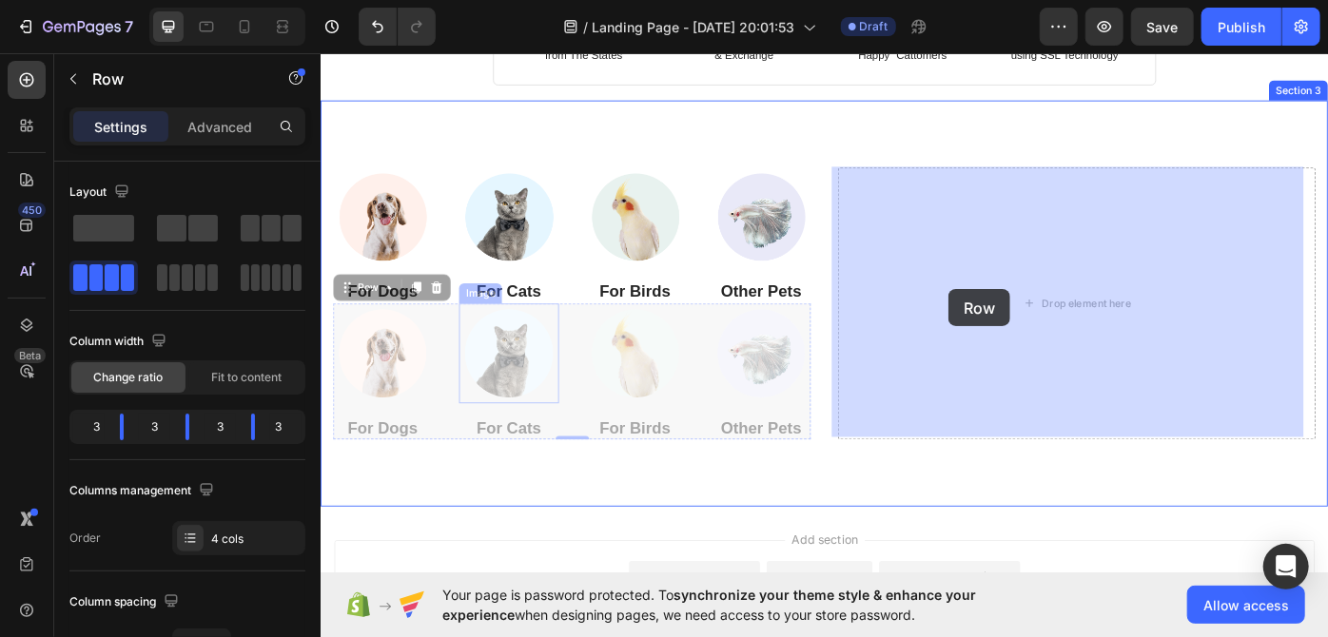
drag, startPoint x: 366, startPoint y: 311, endPoint x: 1031, endPoint y: 321, distance: 664.9
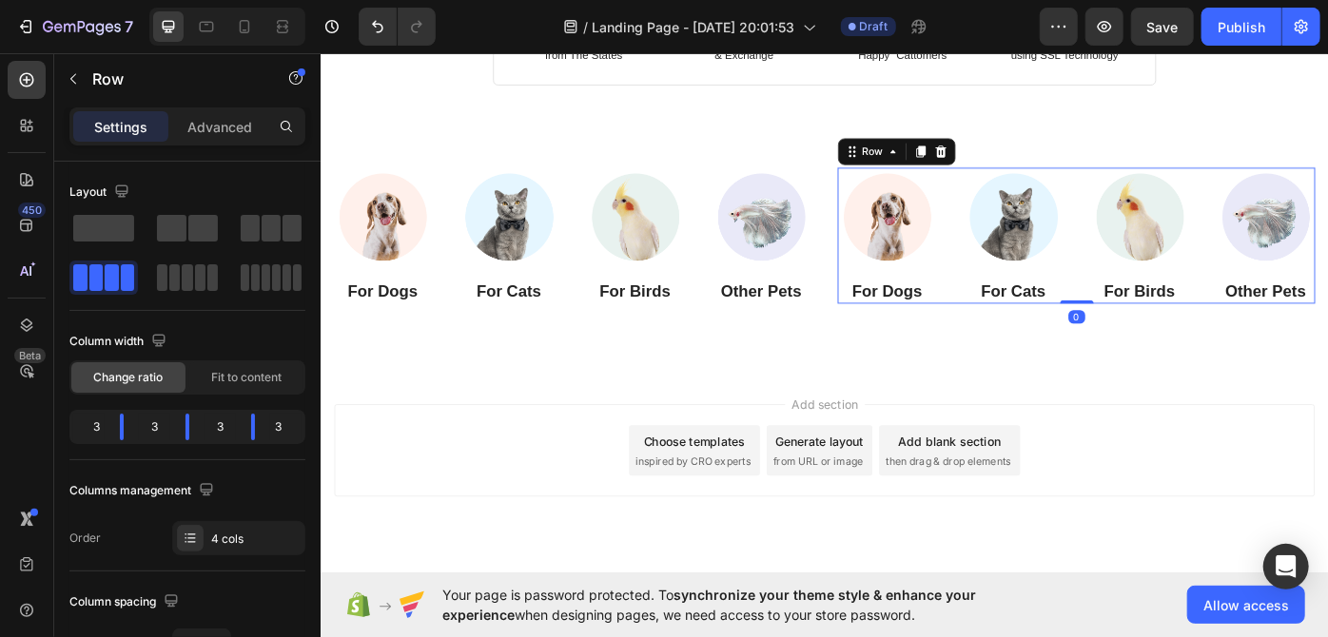
click at [1327, 482] on div "Add section Choose templates inspired by CRO experts Generate layout from URL o…" at bounding box center [890, 504] width 1111 height 105
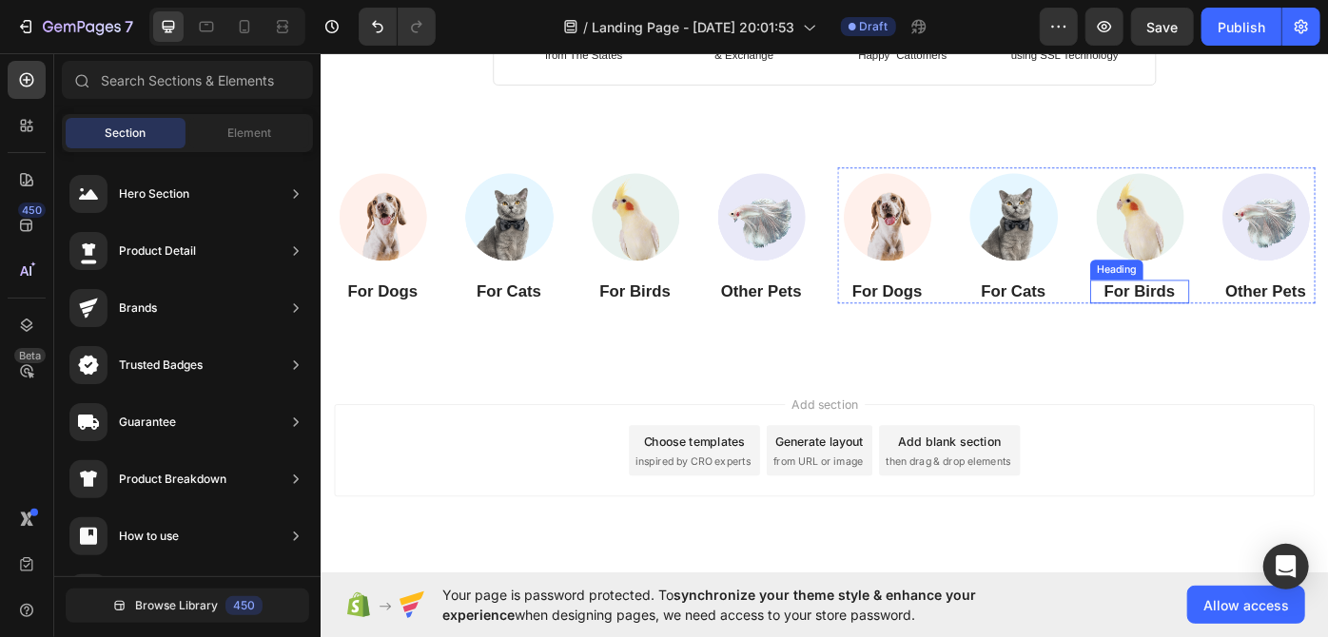
click at [1203, 328] on p "For Birds" at bounding box center [1248, 325] width 108 height 24
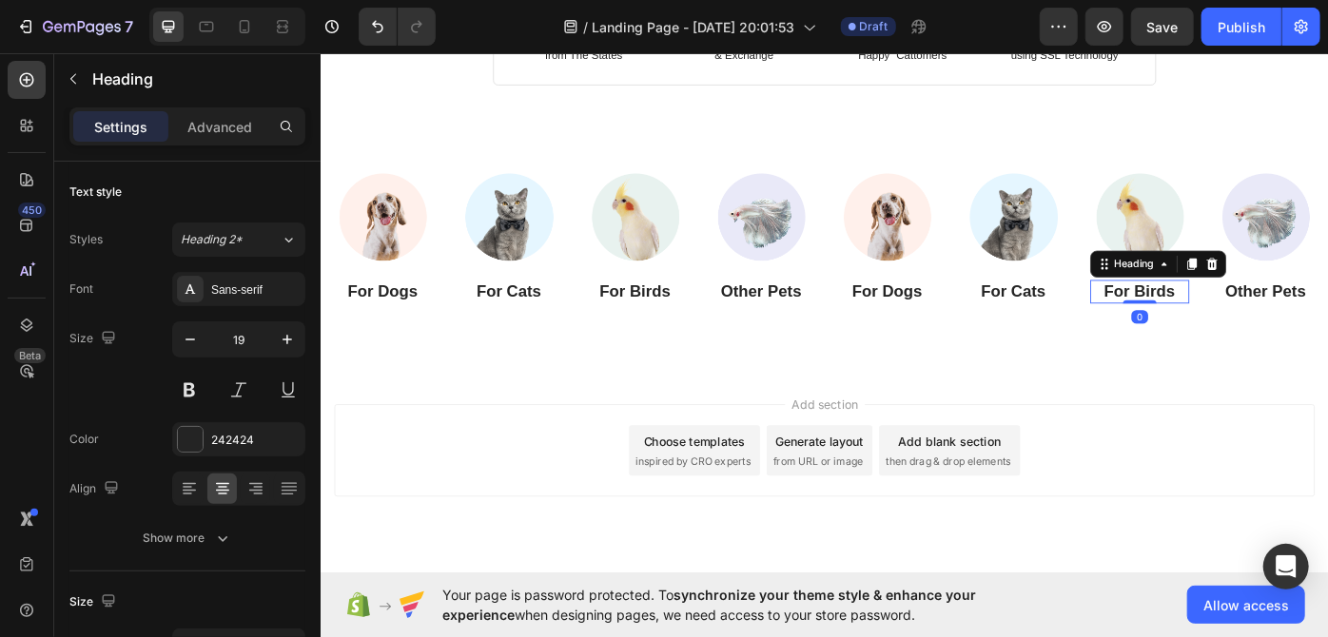
click at [1241, 438] on div "Add section Choose templates inspired by CRO experts Generate layout from URL o…" at bounding box center [890, 531] width 1141 height 234
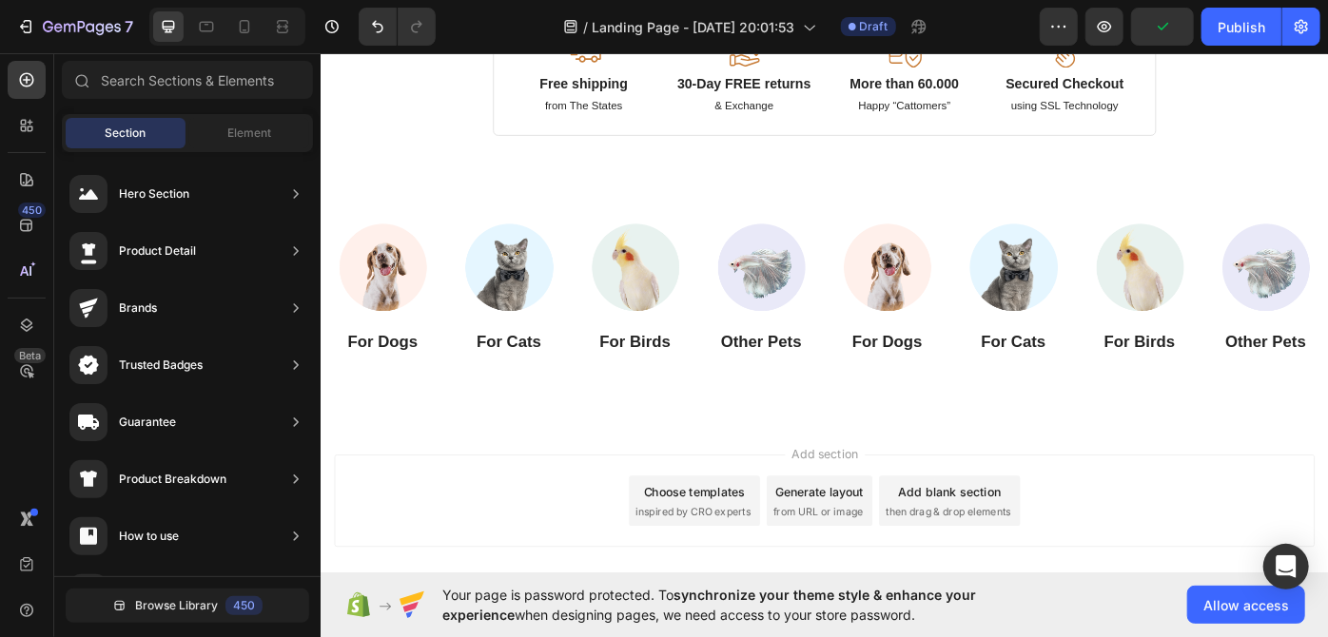
scroll to position [822, 0]
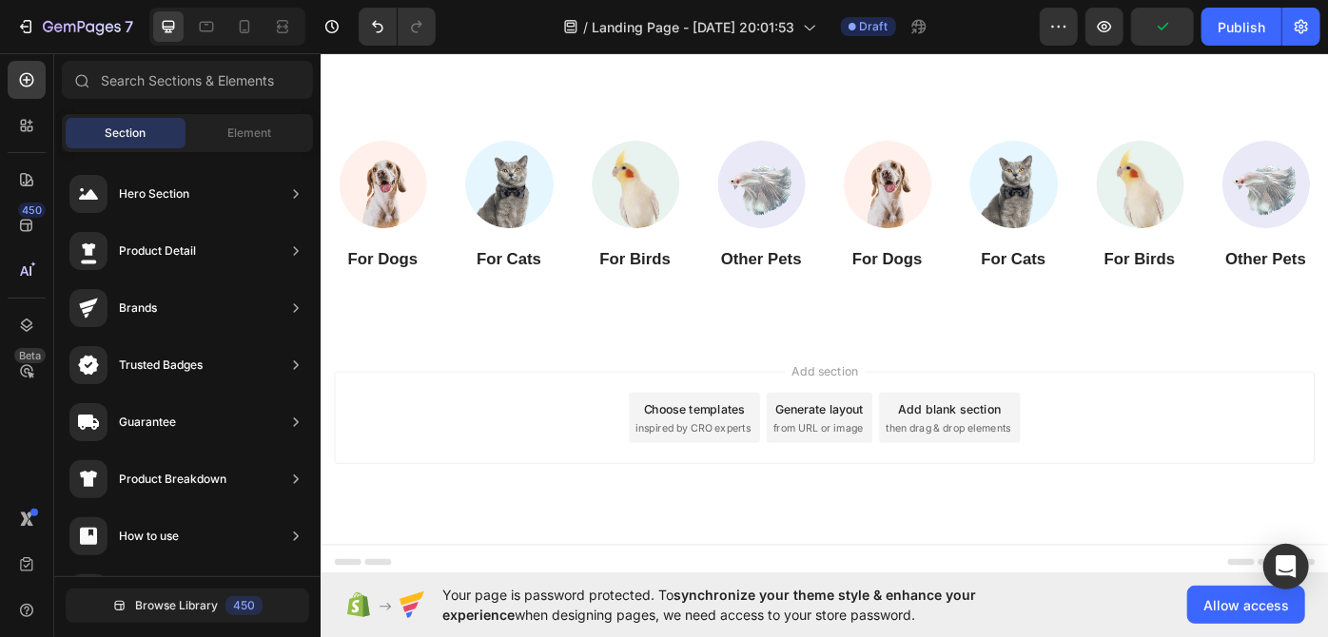
click at [717, 463] on div "Choose templates" at bounding box center [743, 457] width 115 height 20
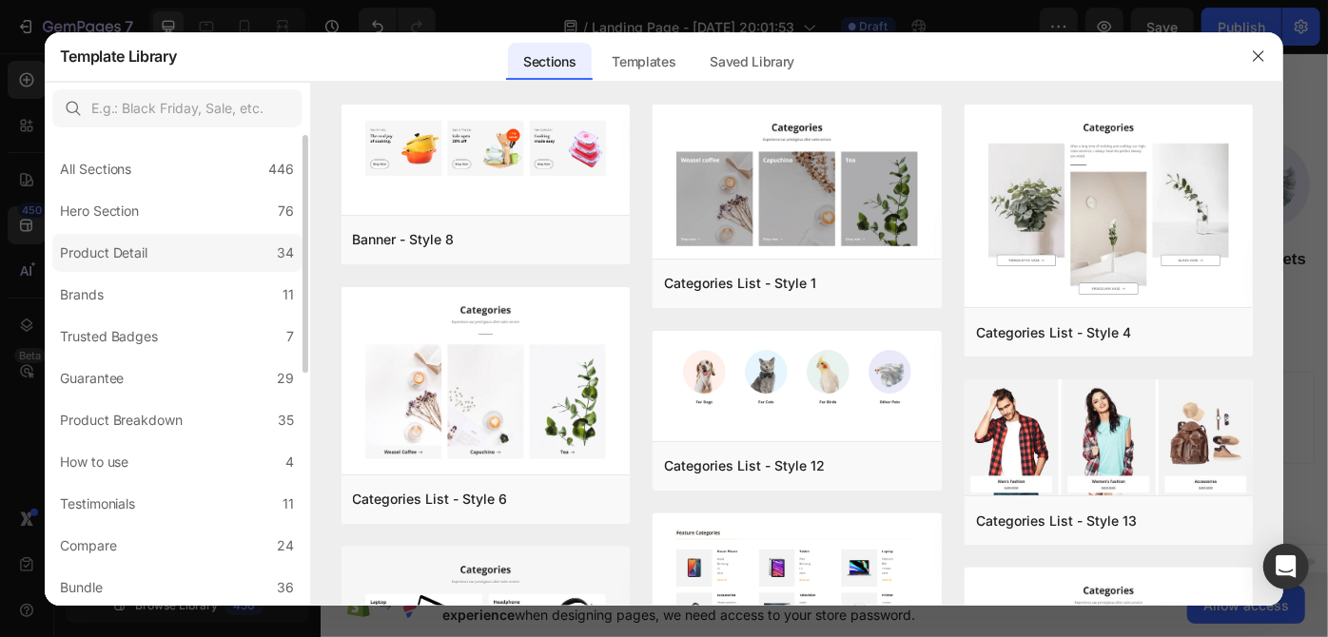
click at [192, 254] on label "Product Detail 34" at bounding box center [177, 253] width 250 height 38
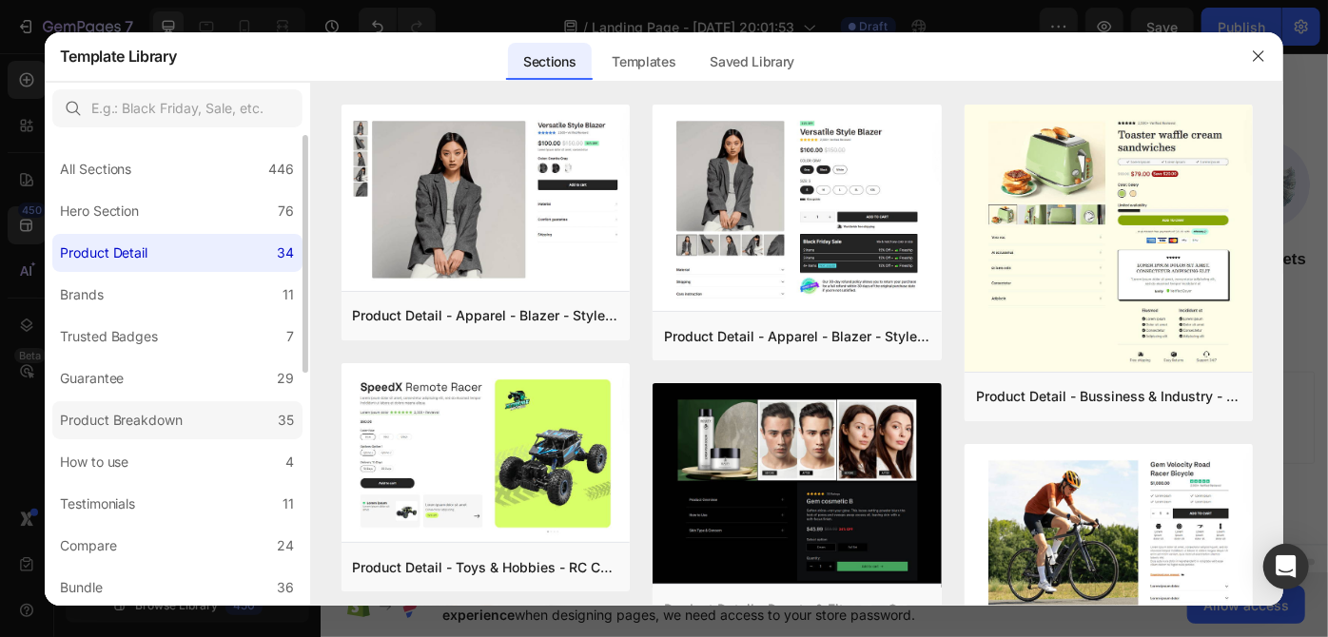
click at [165, 414] on div "Product Breakdown" at bounding box center [122, 420] width 124 height 23
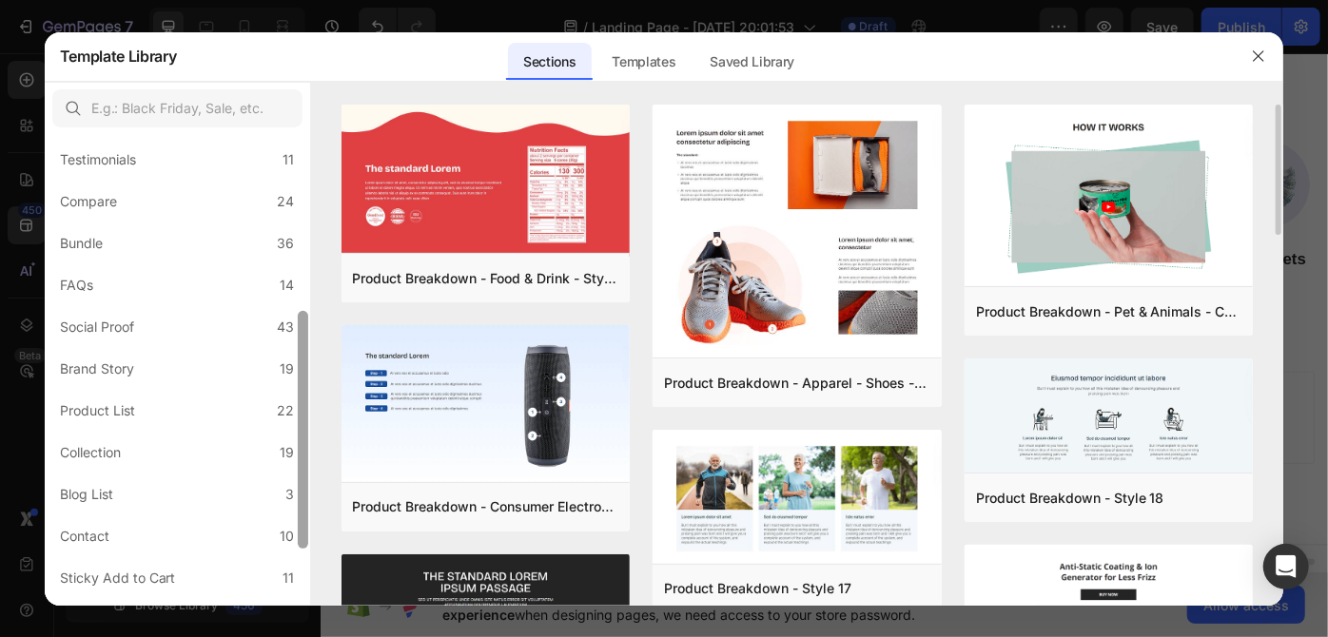
scroll to position [346, 0]
drag, startPoint x: 301, startPoint y: 287, endPoint x: 315, endPoint y: 462, distance: 175.5
click at [315, 462] on div "All Sections 446 Hero Section 76 Product Detail 34 Brands 11 Trusted Badges 7 G…" at bounding box center [664, 344] width 1239 height 524
click at [207, 415] on label "Product List 22" at bounding box center [177, 409] width 250 height 38
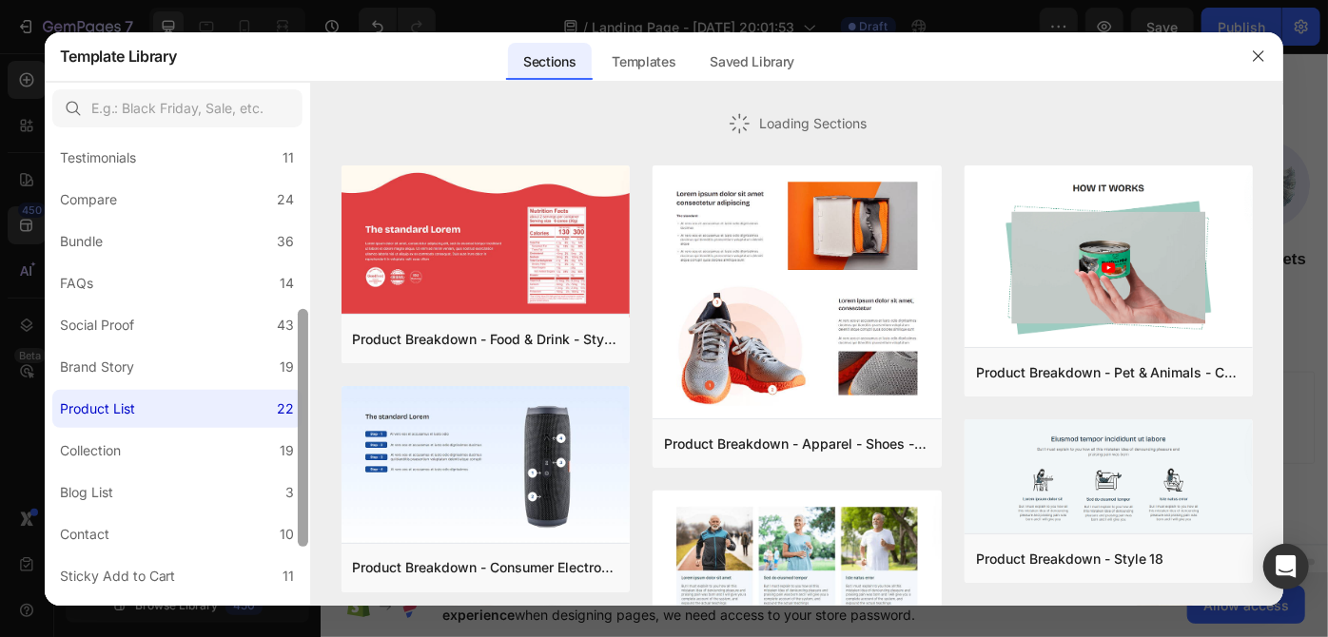
scroll to position [0, 0]
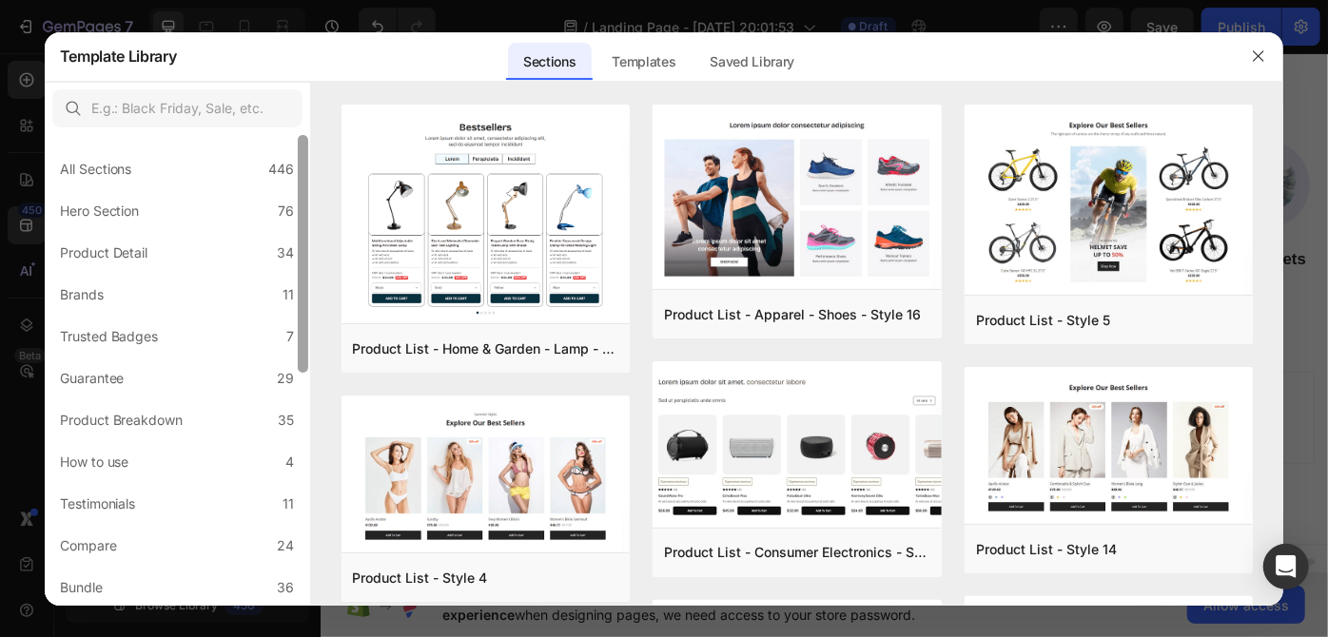
drag, startPoint x: 304, startPoint y: 397, endPoint x: 308, endPoint y: 150, distance: 246.4
click at [308, 150] on div at bounding box center [303, 370] width 14 height 471
drag, startPoint x: 1276, startPoint y: 164, endPoint x: 1276, endPoint y: 190, distance: 26.6
click at [1276, 190] on div "Product List - Home & Garden - Lamp - Style 20 Add to page Preview Product List…" at bounding box center [797, 355] width 973 height 501
click at [1278, 170] on div "Product List - Home & Garden - Lamp - Style 20 Add to page Preview Product List…" at bounding box center [797, 355] width 973 height 501
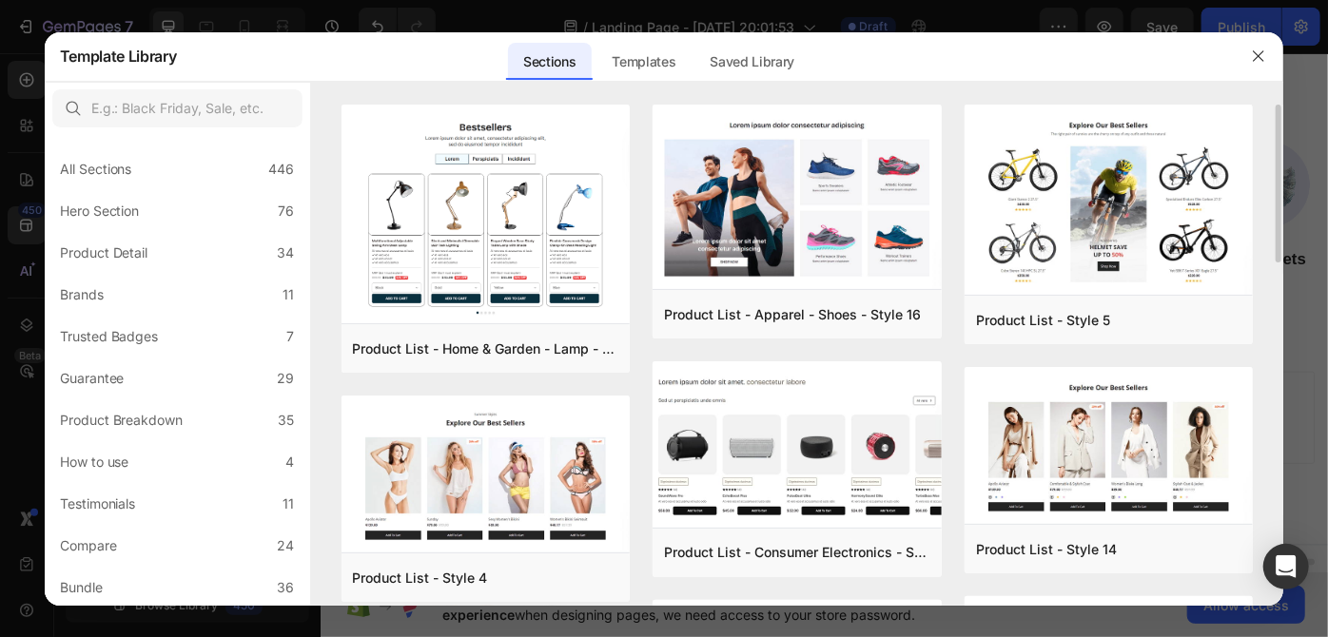
drag, startPoint x: 1275, startPoint y: 219, endPoint x: 1278, endPoint y: 249, distance: 30.6
click at [1278, 249] on div "Product List - Home & Garden - Lamp - Style 20 Add to page Preview Product List…" at bounding box center [797, 355] width 973 height 501
drag, startPoint x: 1276, startPoint y: 258, endPoint x: 631, endPoint y: 432, distance: 668.8
click at [1219, 318] on div "Product List - Home & Garden - Lamp - Style 20 Add to page Preview Product List…" at bounding box center [797, 355] width 973 height 501
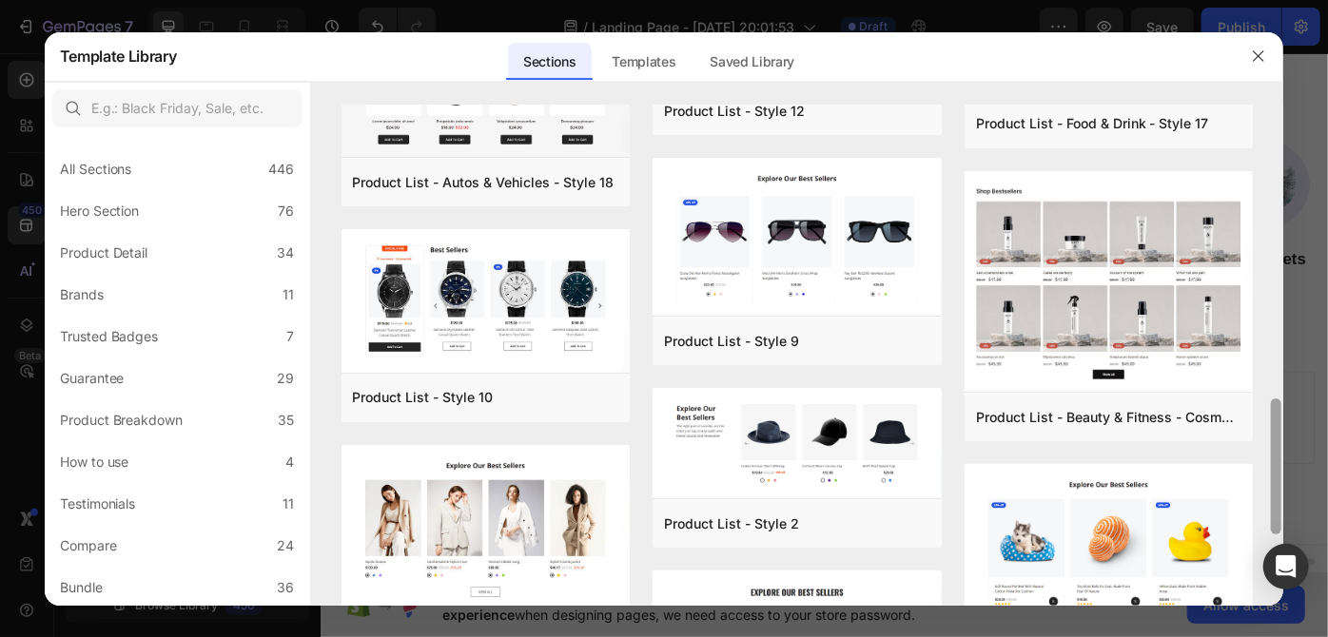
scroll to position [1102, 0]
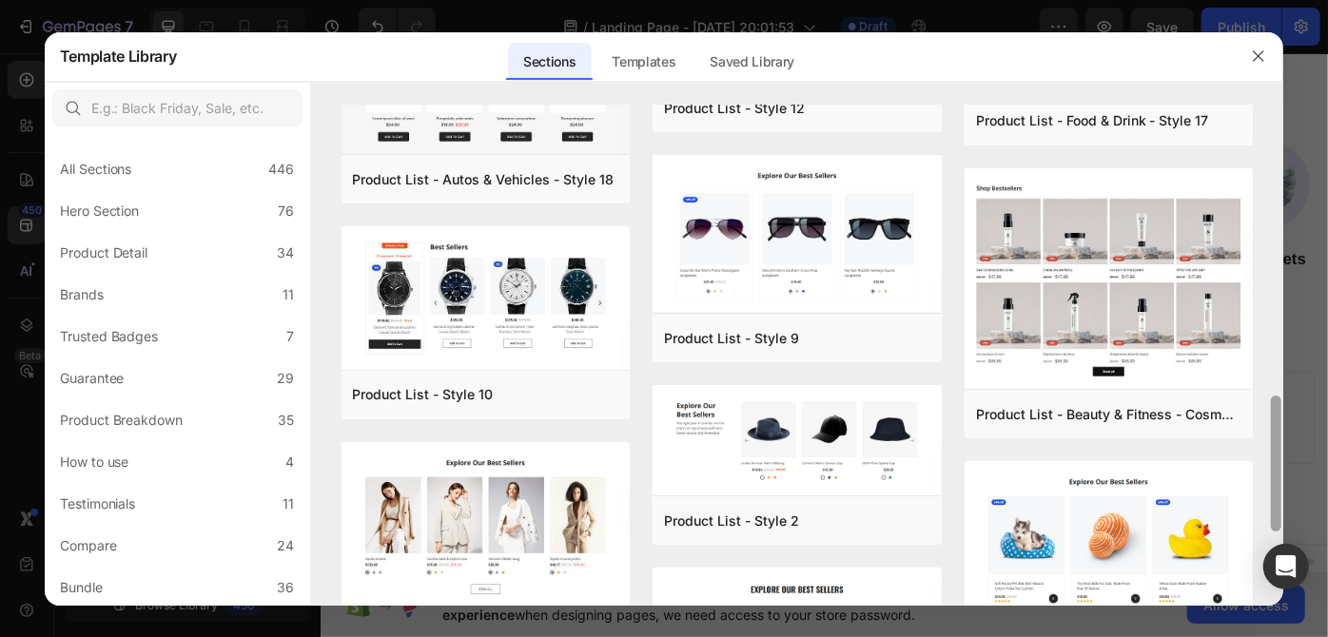
drag, startPoint x: 1277, startPoint y: 434, endPoint x: 1268, endPoint y: 515, distance: 82.3
click at [1268, 515] on div "Product List - Home & Garden - Lamp - Style 20 Add to page Preview Product List…" at bounding box center [797, 355] width 973 height 501
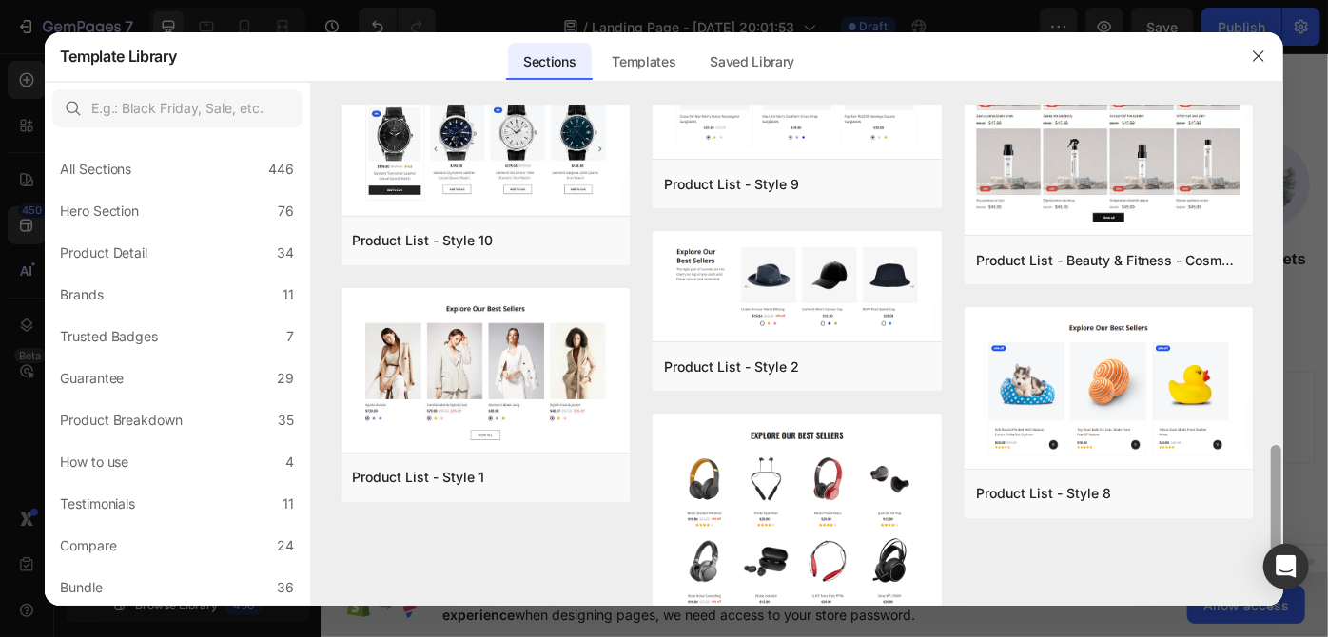
scroll to position [1345, 0]
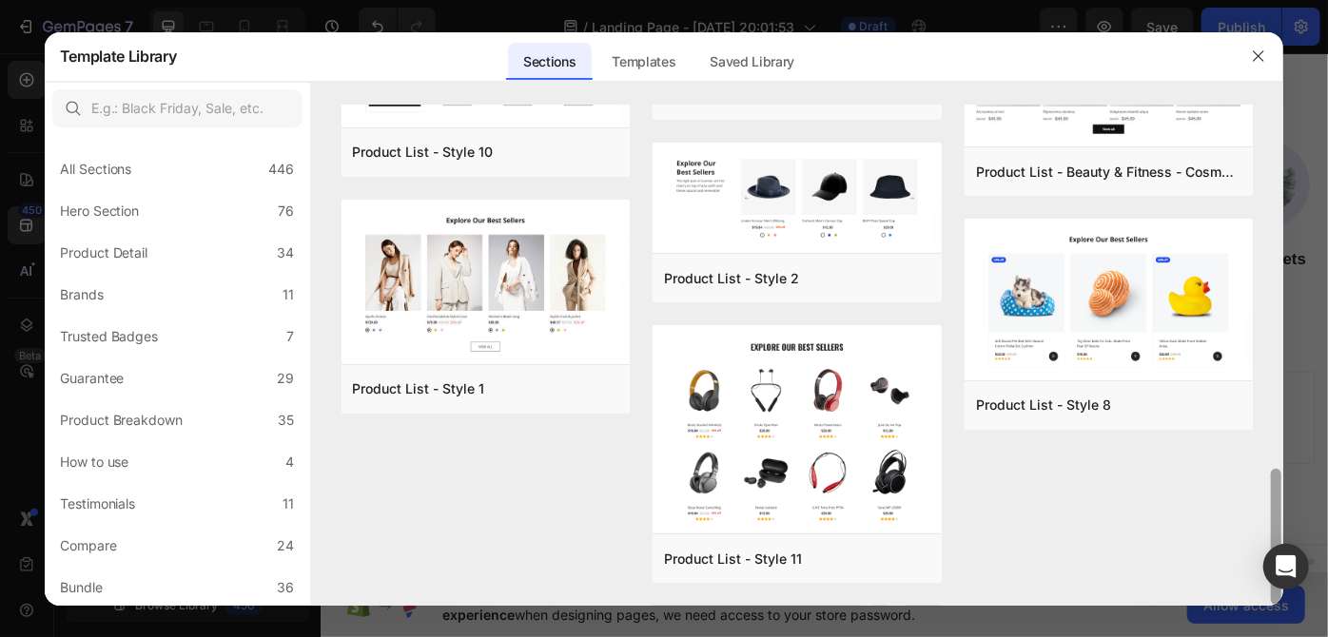
drag, startPoint x: 1273, startPoint y: 439, endPoint x: 1273, endPoint y: 517, distance: 78.0
click at [1273, 517] on div at bounding box center [1276, 537] width 10 height 136
drag, startPoint x: 1274, startPoint y: 478, endPoint x: 1274, endPoint y: 505, distance: 26.6
click at [1274, 505] on div at bounding box center [1276, 537] width 10 height 136
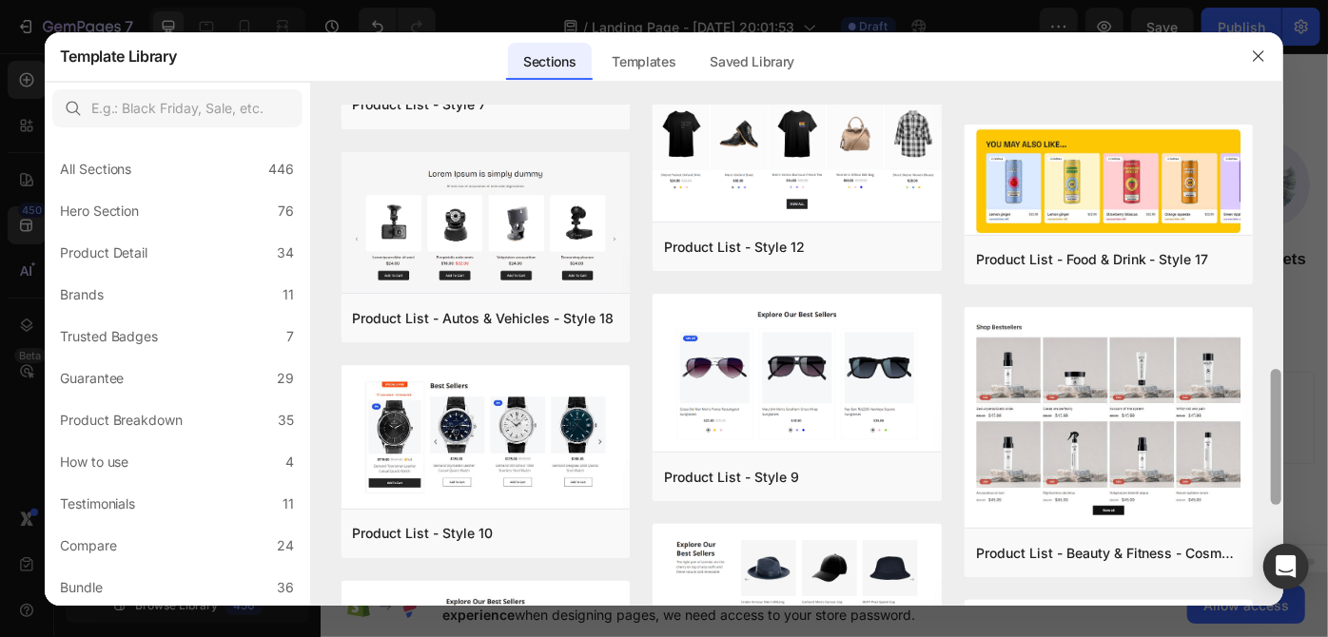
scroll to position [966, 0]
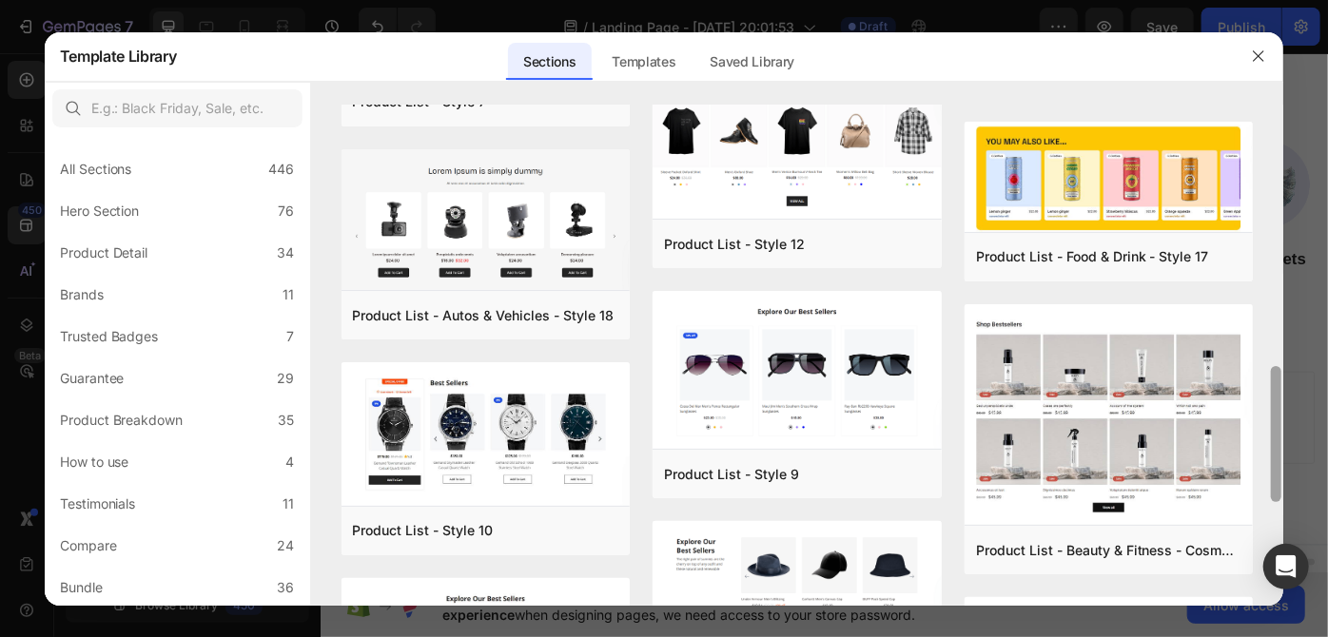
drag, startPoint x: 1274, startPoint y: 480, endPoint x: 1262, endPoint y: 378, distance: 103.5
click at [1262, 378] on div "Product List - Home & Garden - Lamp - Style 20 Add to page Preview Product List…" at bounding box center [797, 355] width 973 height 501
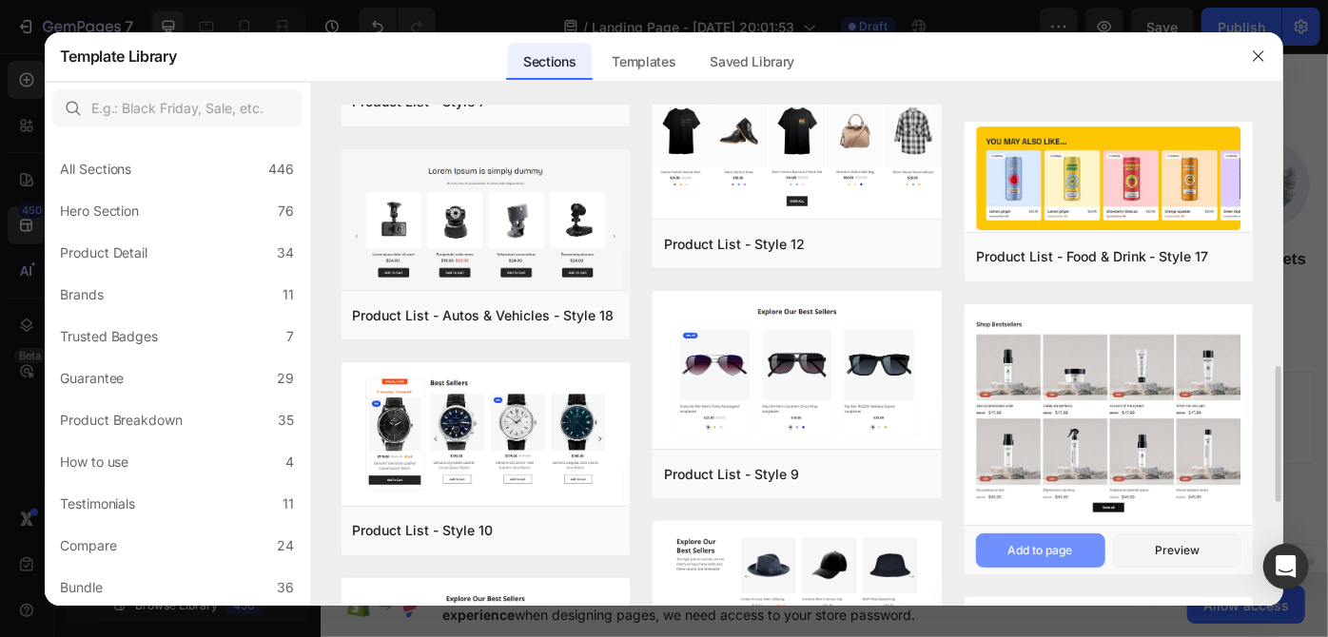
click at [1091, 537] on button "Add to page" at bounding box center [1040, 551] width 129 height 34
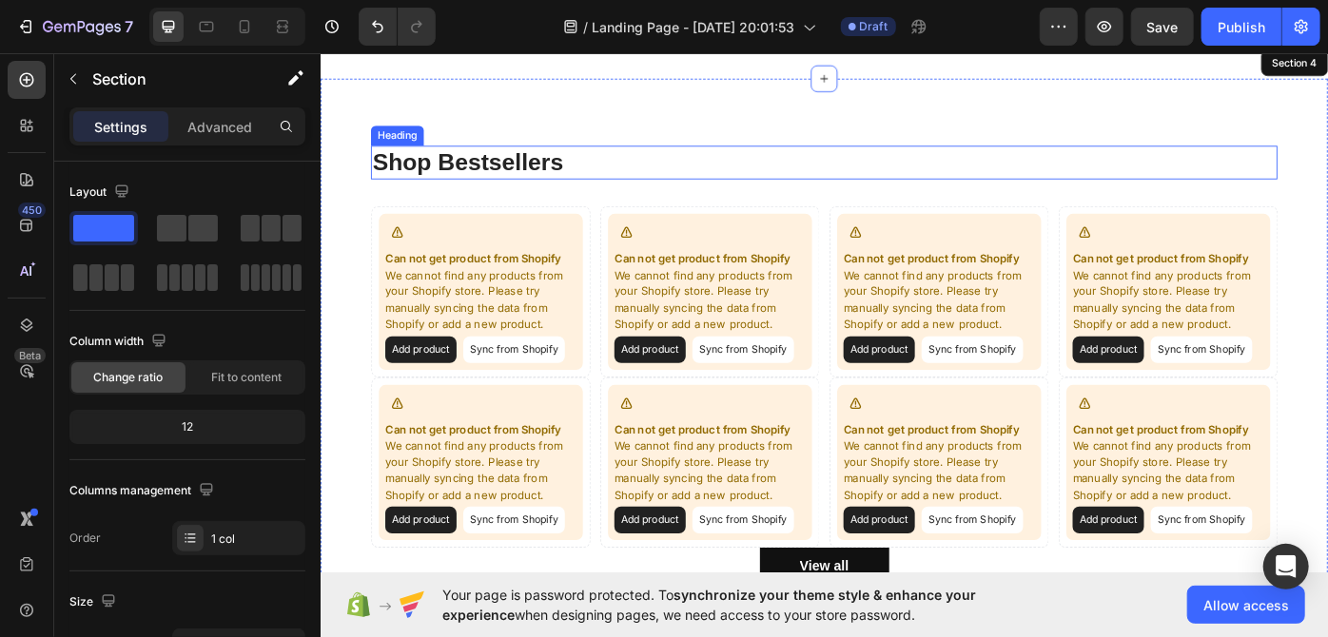
scroll to position [943, 0]
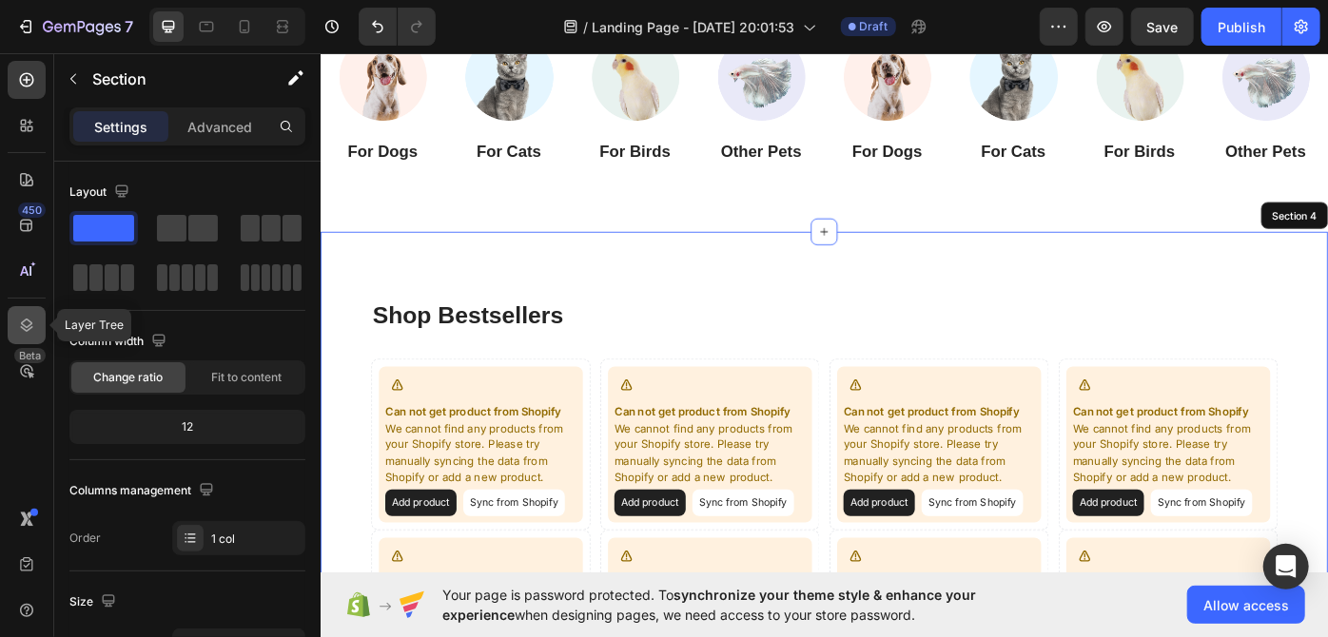
click at [35, 322] on icon at bounding box center [26, 325] width 19 height 19
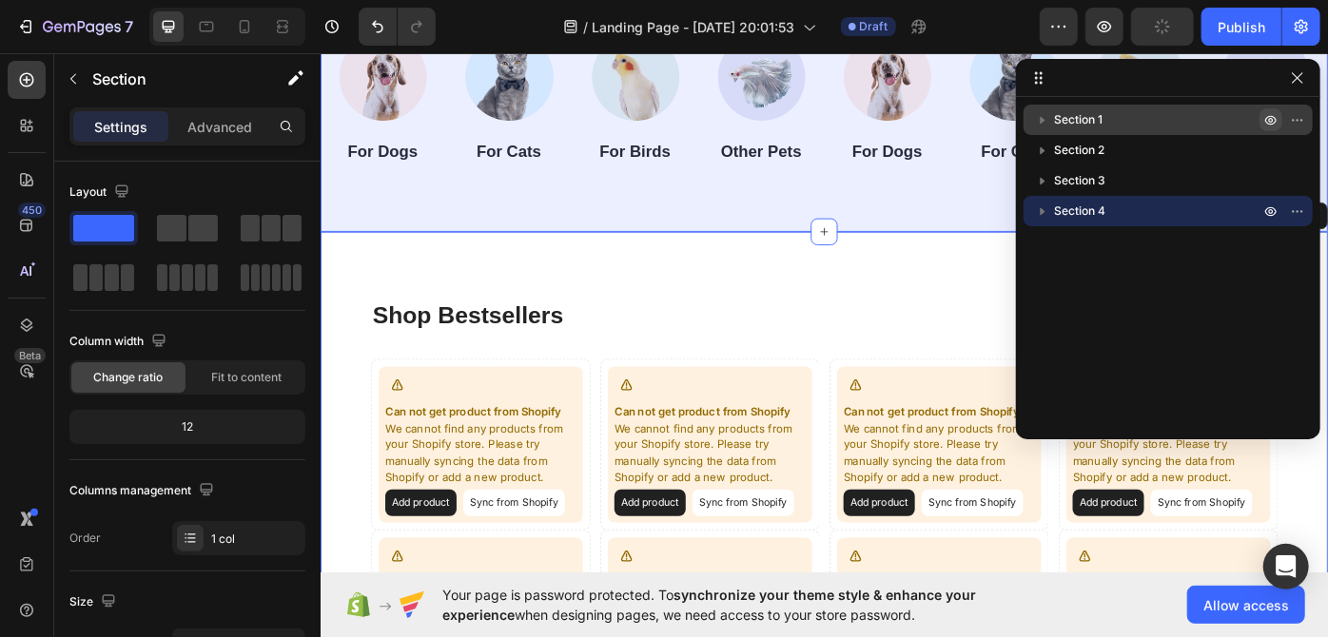
drag, startPoint x: 1044, startPoint y: 208, endPoint x: 1277, endPoint y: 113, distance: 251.7
click at [1111, 182] on div "Section 1 Section 2 Section 3 Section 4" at bounding box center [1168, 262] width 304 height 314
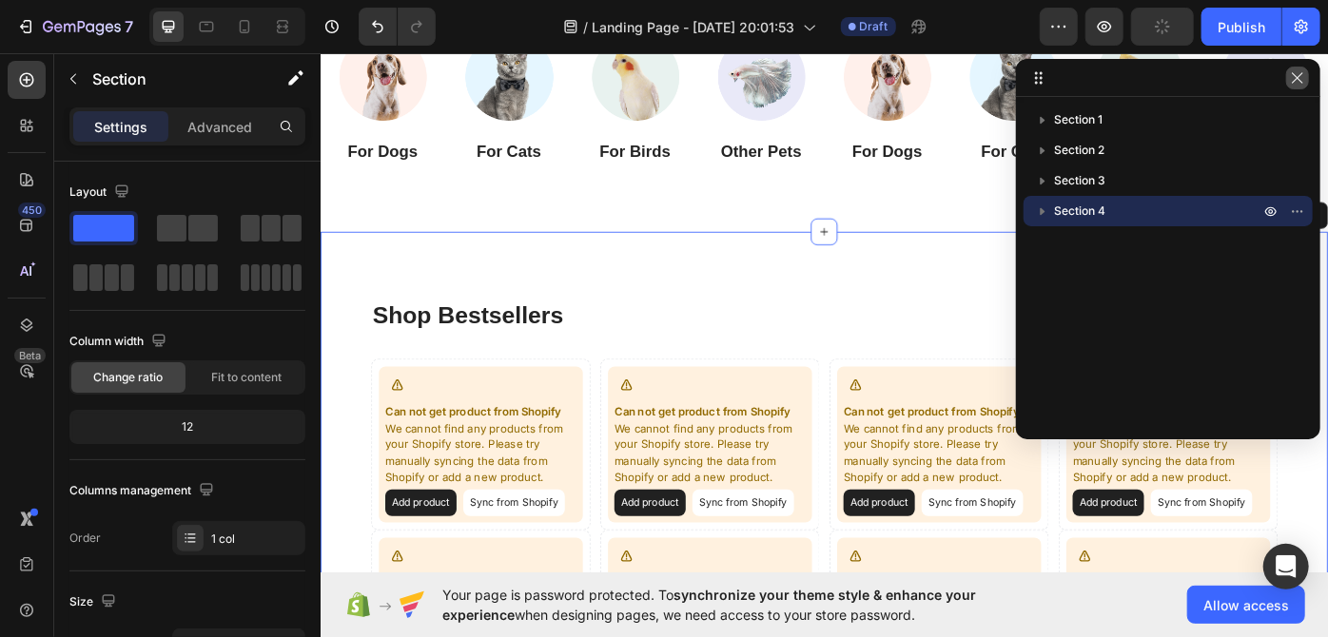
click at [1299, 77] on icon "button" at bounding box center [1297, 77] width 15 height 15
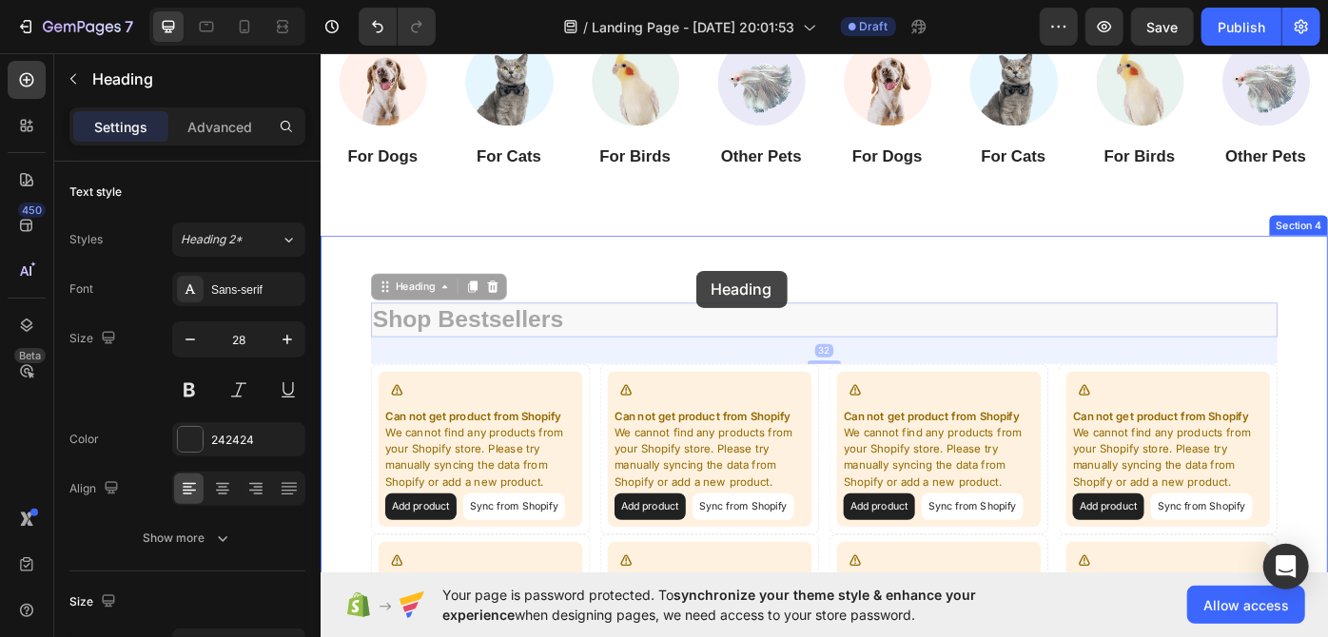
scroll to position [606, 0]
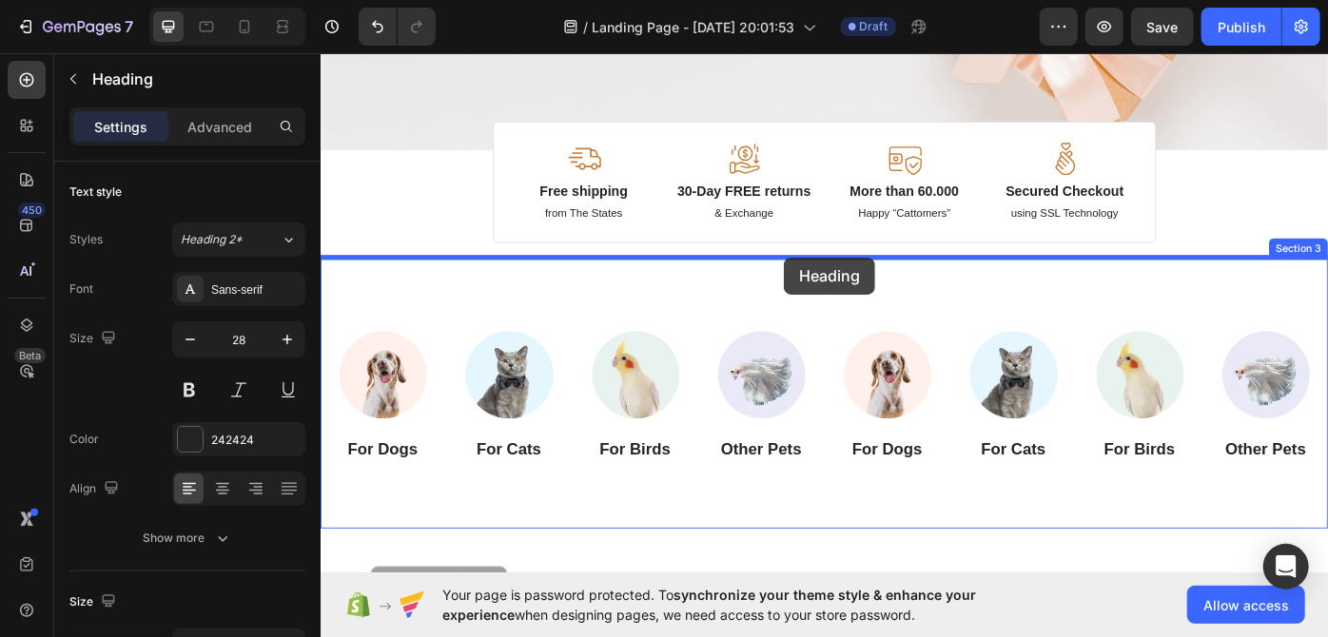
drag, startPoint x: 903, startPoint y: 272, endPoint x: 845, endPoint y: 285, distance: 59.5
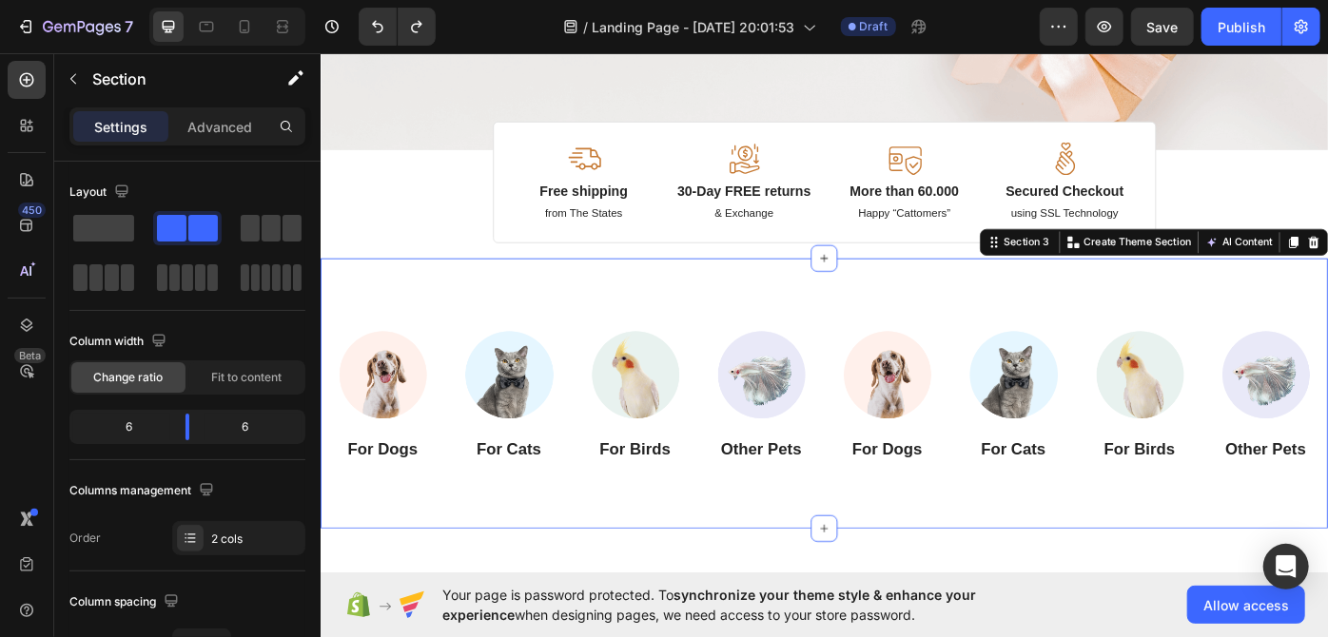
click at [1327, 331] on div "Image For Dogs Heading Image For Cats Heading Image For Birds Heading Image Oth…" at bounding box center [890, 439] width 1141 height 307
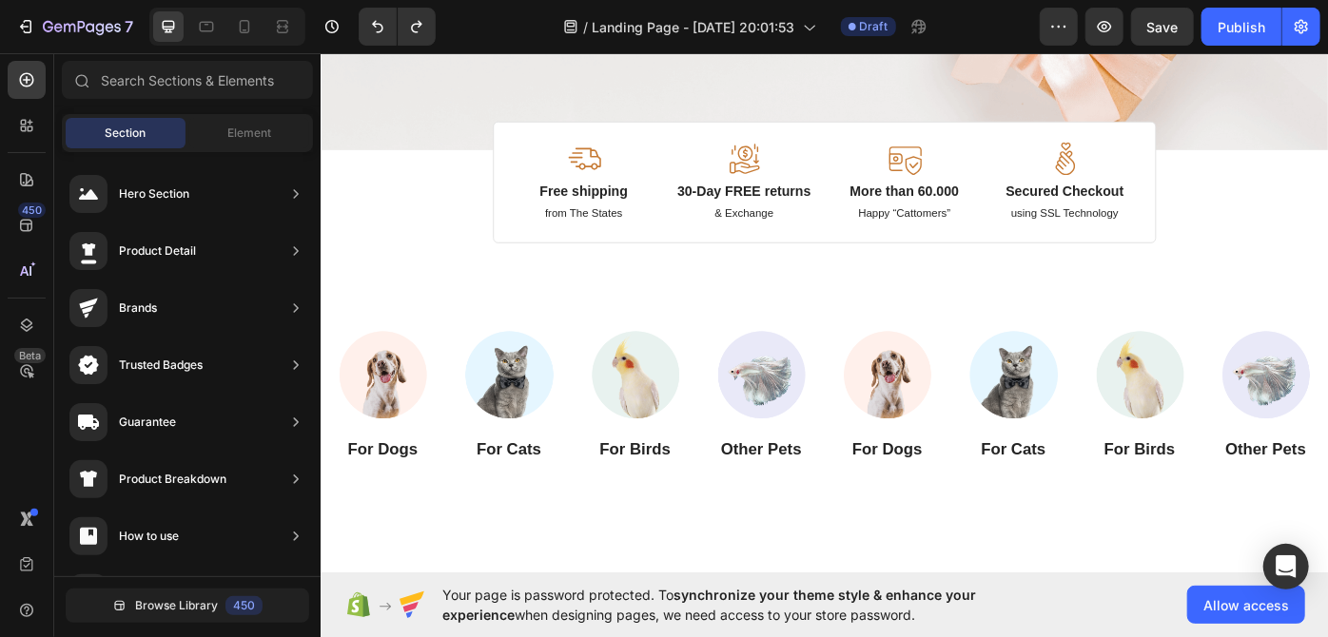
scroll to position [901, 0]
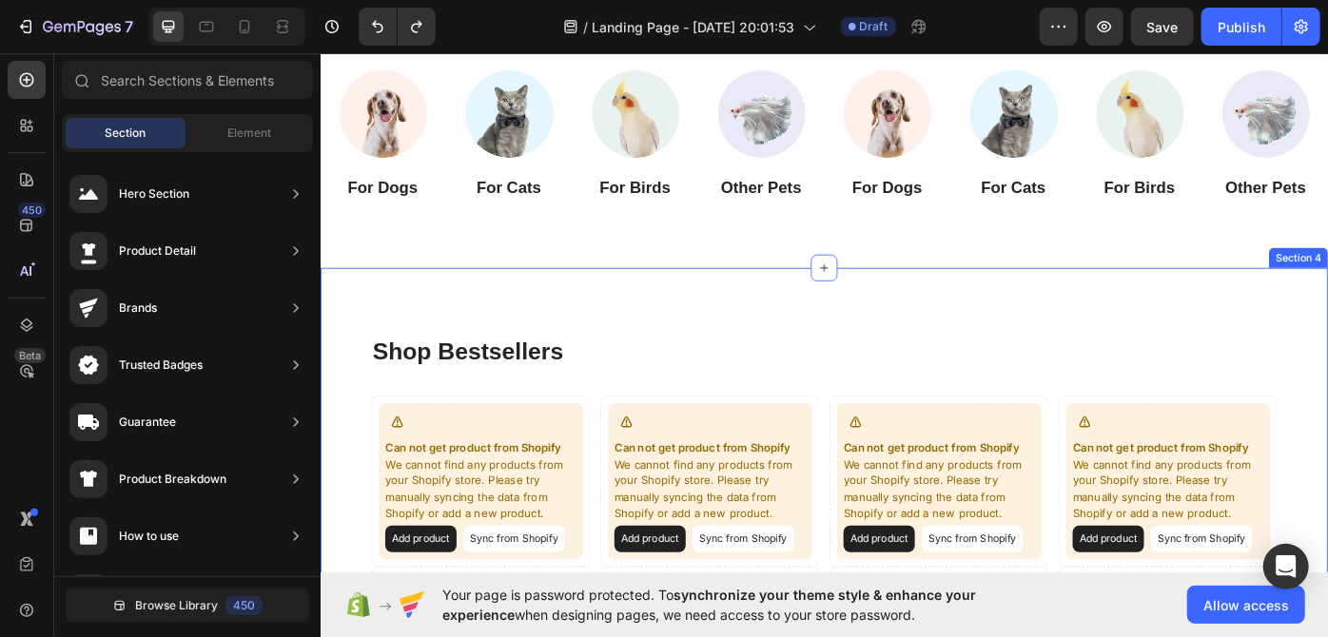
click at [975, 320] on div "Shop Bestsellers Heading Can not get product from Shopify We cannot find any pr…" at bounding box center [890, 623] width 1141 height 651
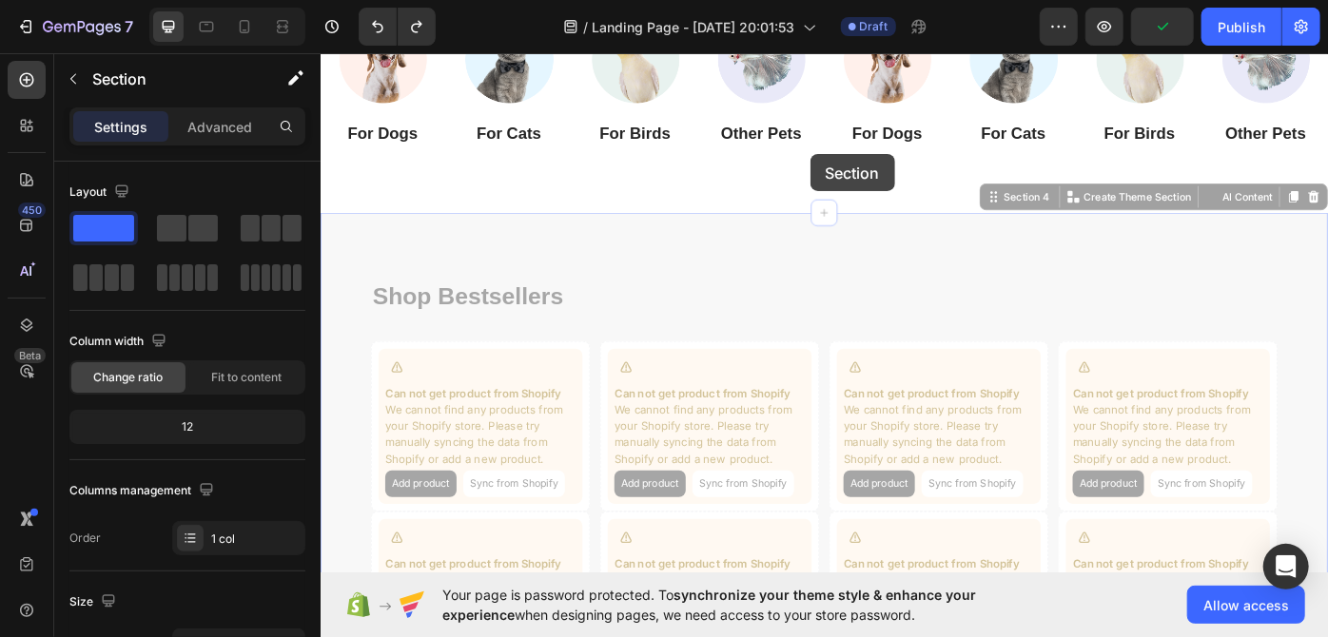
scroll to position [588, 0]
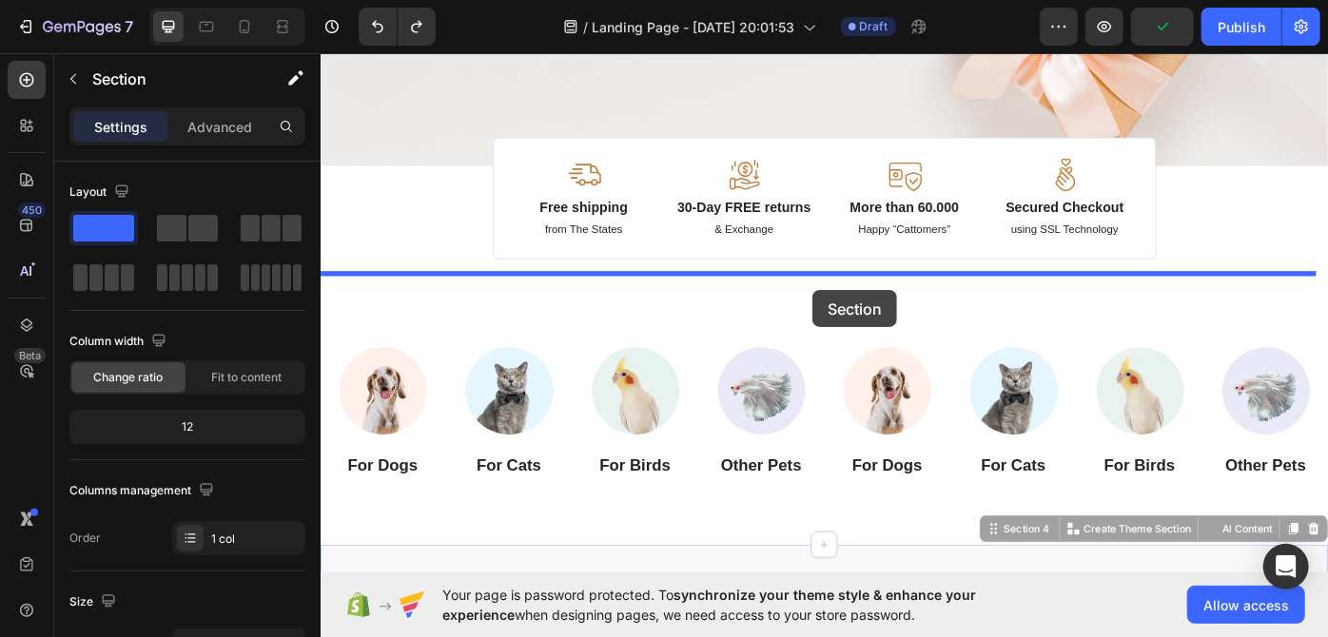
drag, startPoint x: 961, startPoint y: 324, endPoint x: 877, endPoint y: 322, distance: 83.7
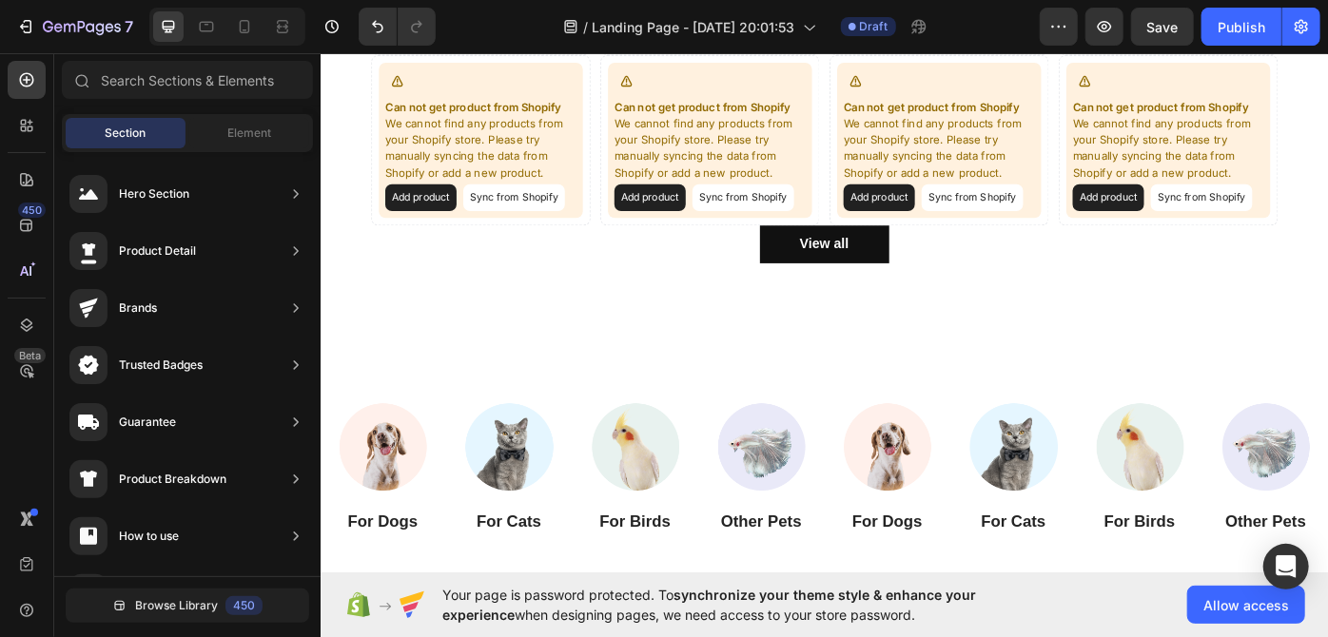
scroll to position [1384, 0]
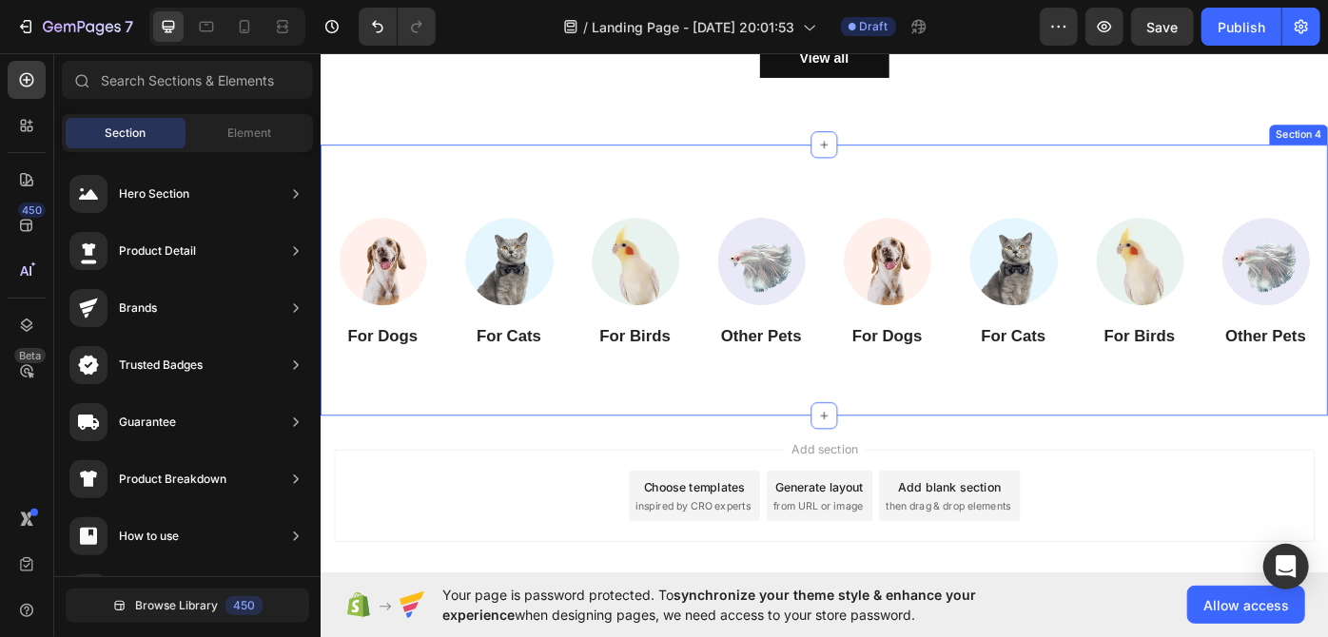
click at [896, 173] on div "Image For Dogs Heading Image For Cats Heading Image For Birds Heading Image Oth…" at bounding box center [890, 311] width 1141 height 307
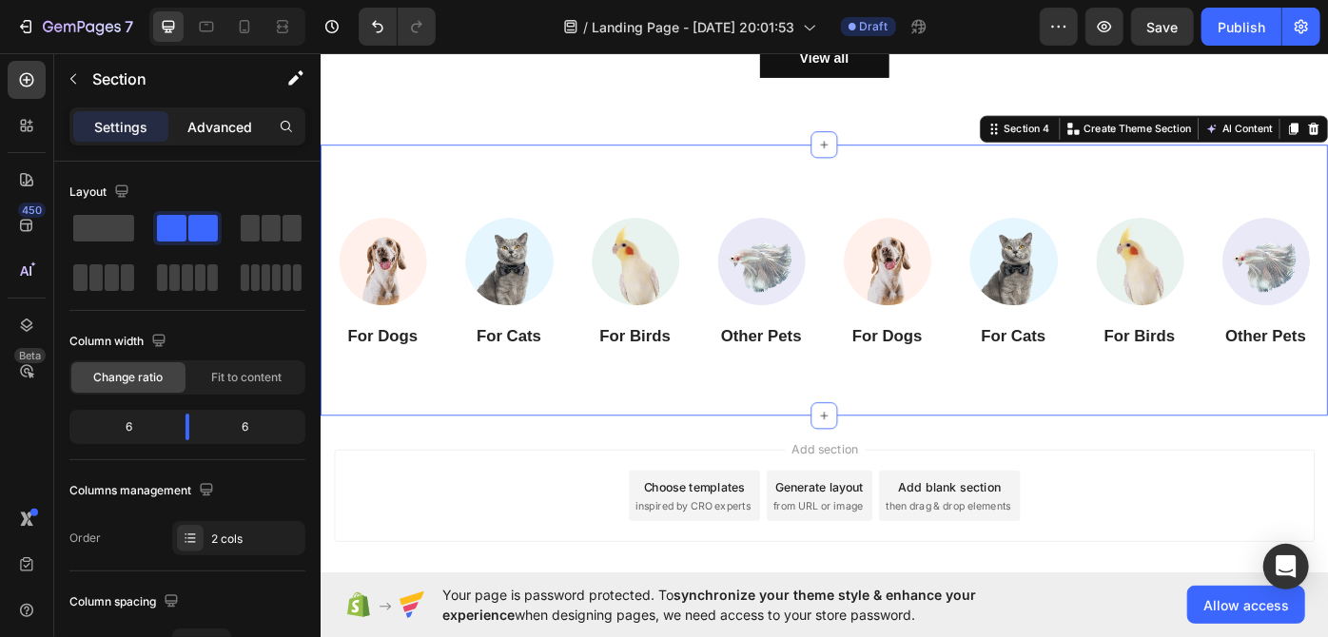
click at [213, 124] on p "Advanced" at bounding box center [219, 127] width 65 height 20
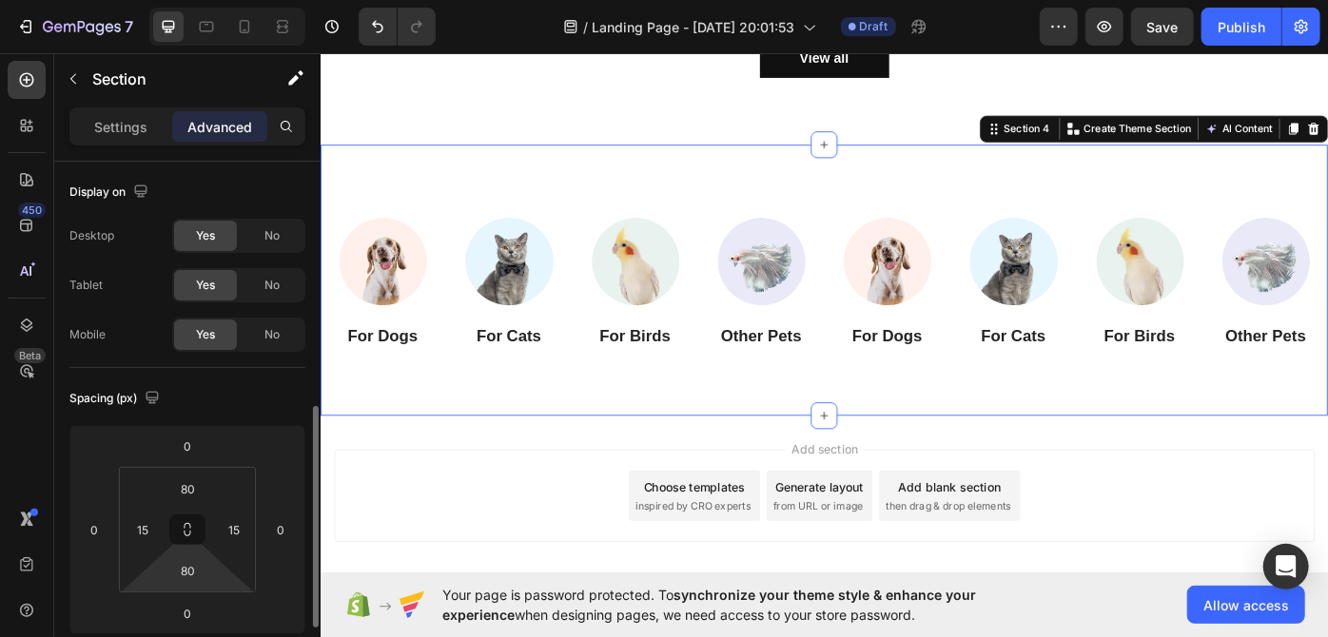
scroll to position [172, 0]
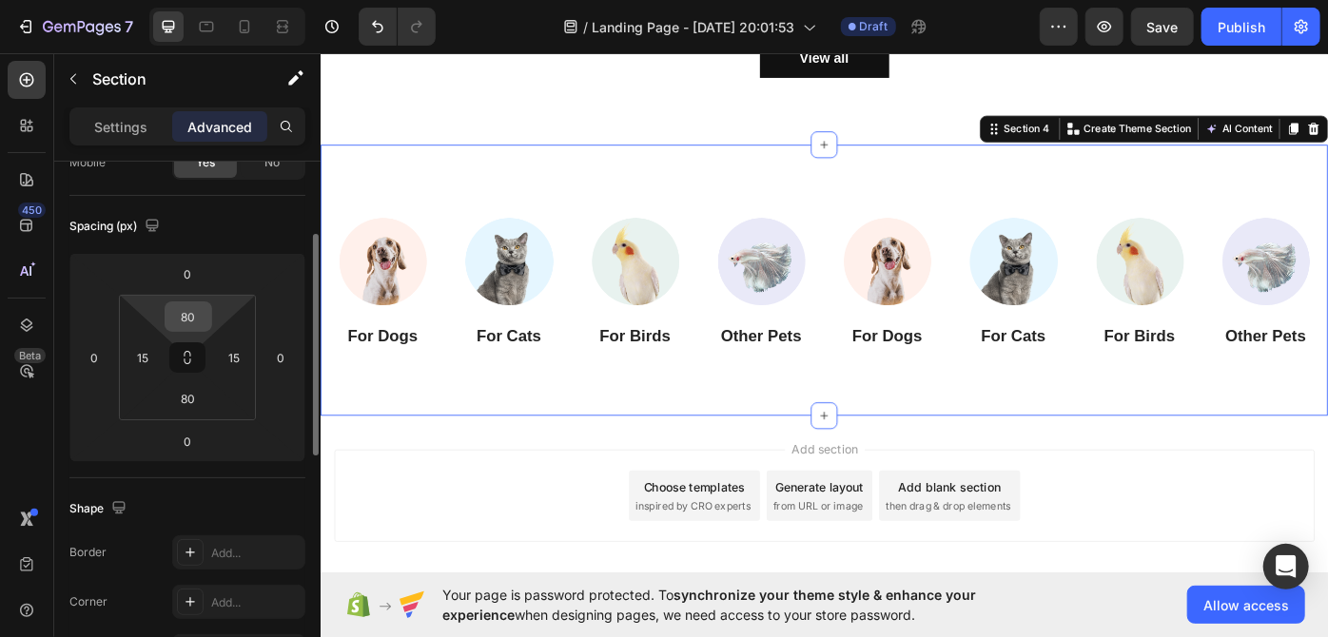
click at [198, 318] on input "80" at bounding box center [188, 316] width 38 height 29
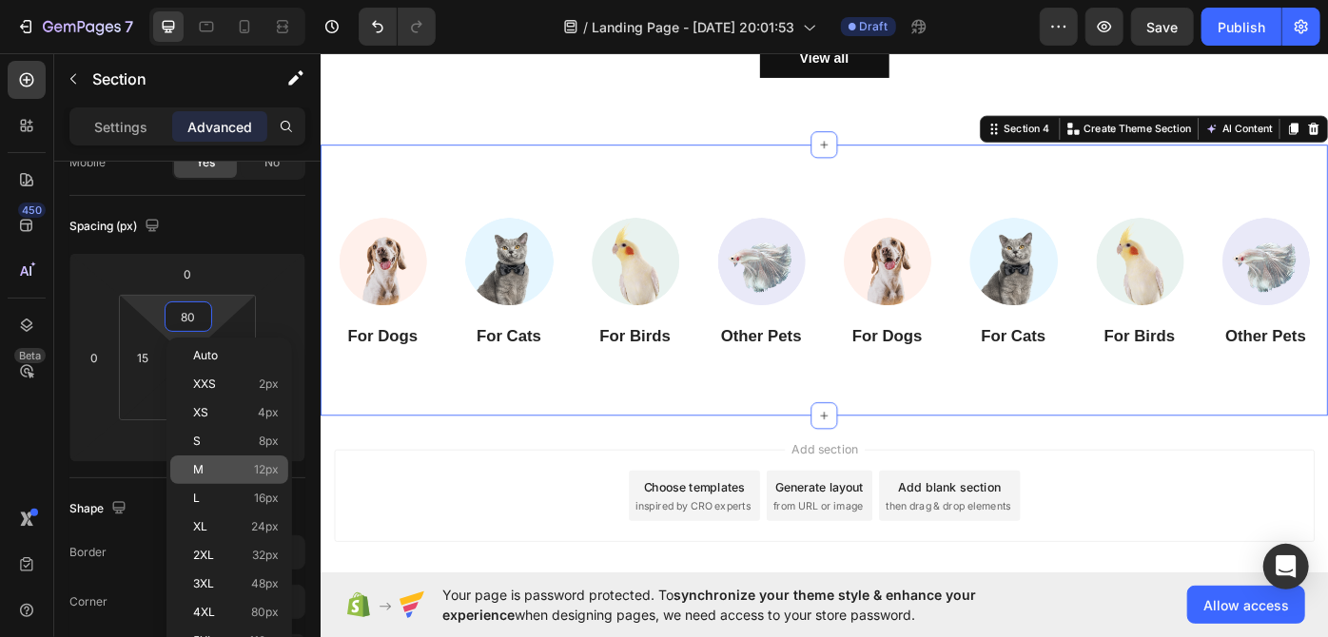
click at [247, 466] on p "M 12px" at bounding box center [236, 469] width 86 height 13
type input "12"
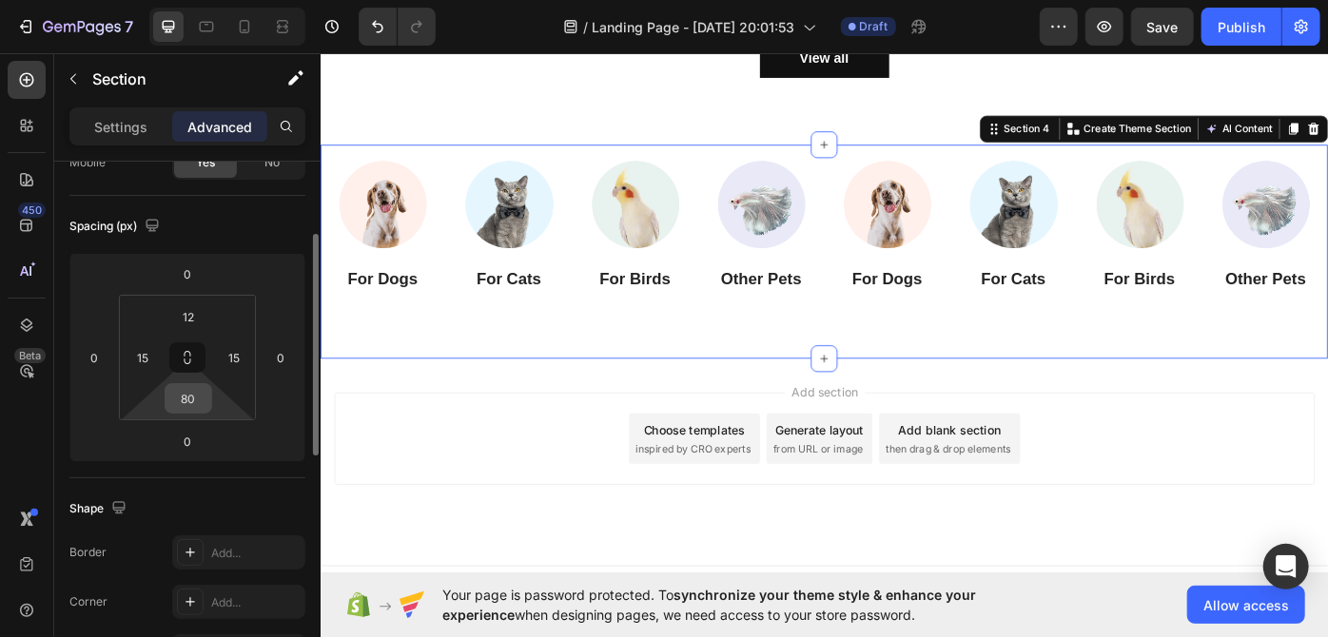
click at [192, 408] on input "80" at bounding box center [188, 398] width 38 height 29
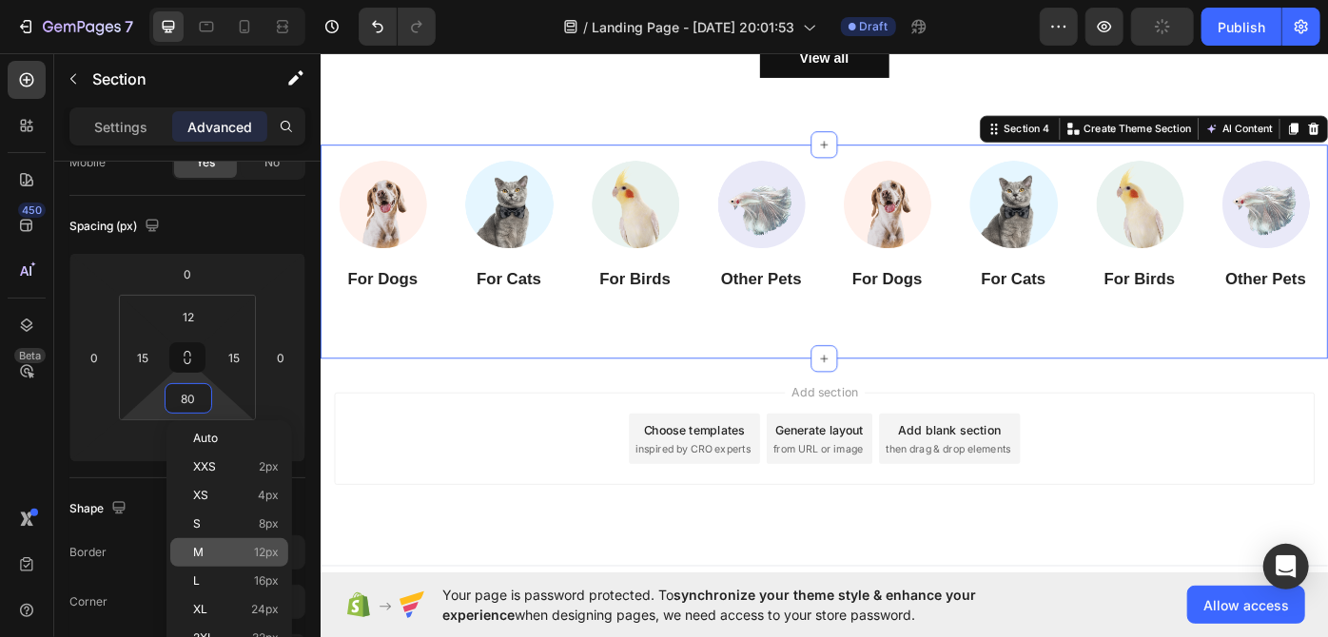
click at [238, 555] on p "M 12px" at bounding box center [236, 552] width 86 height 13
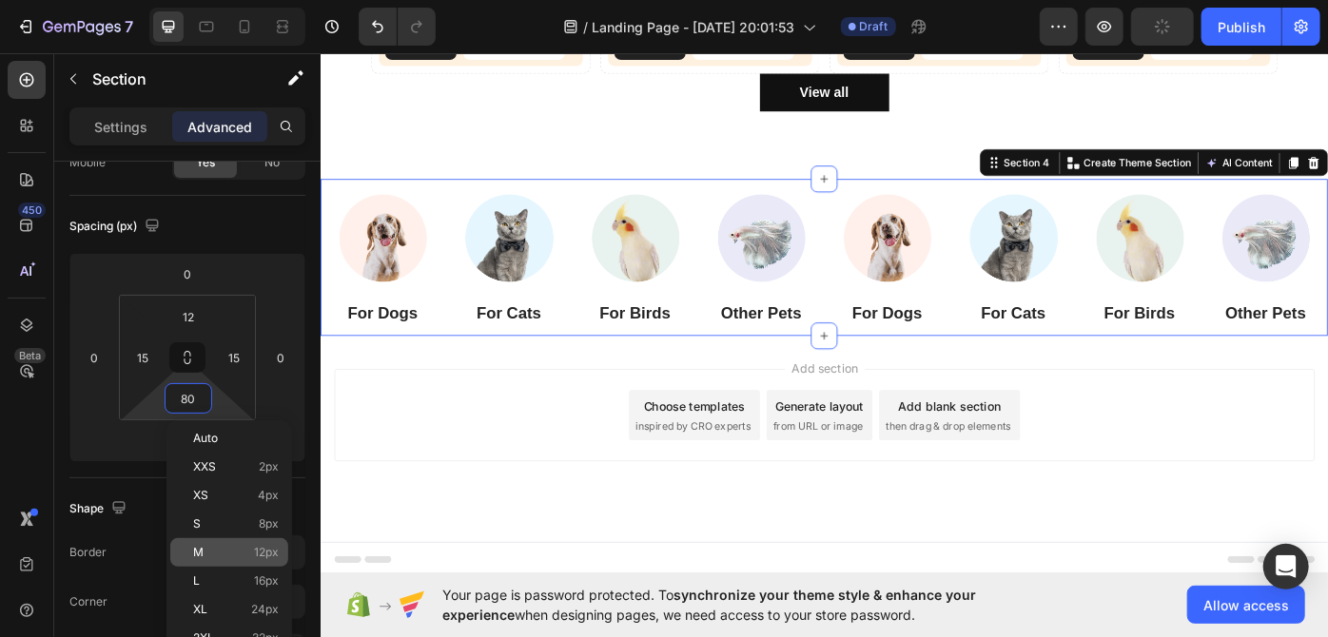
type input "12"
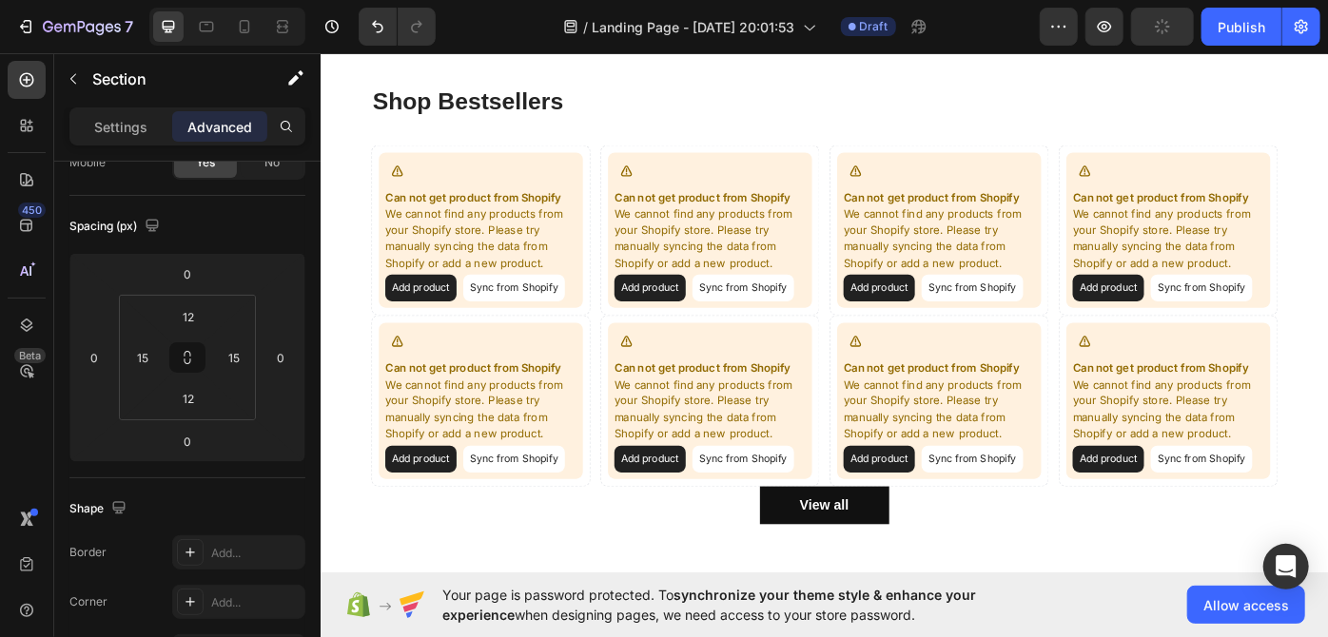
scroll to position [476, 0]
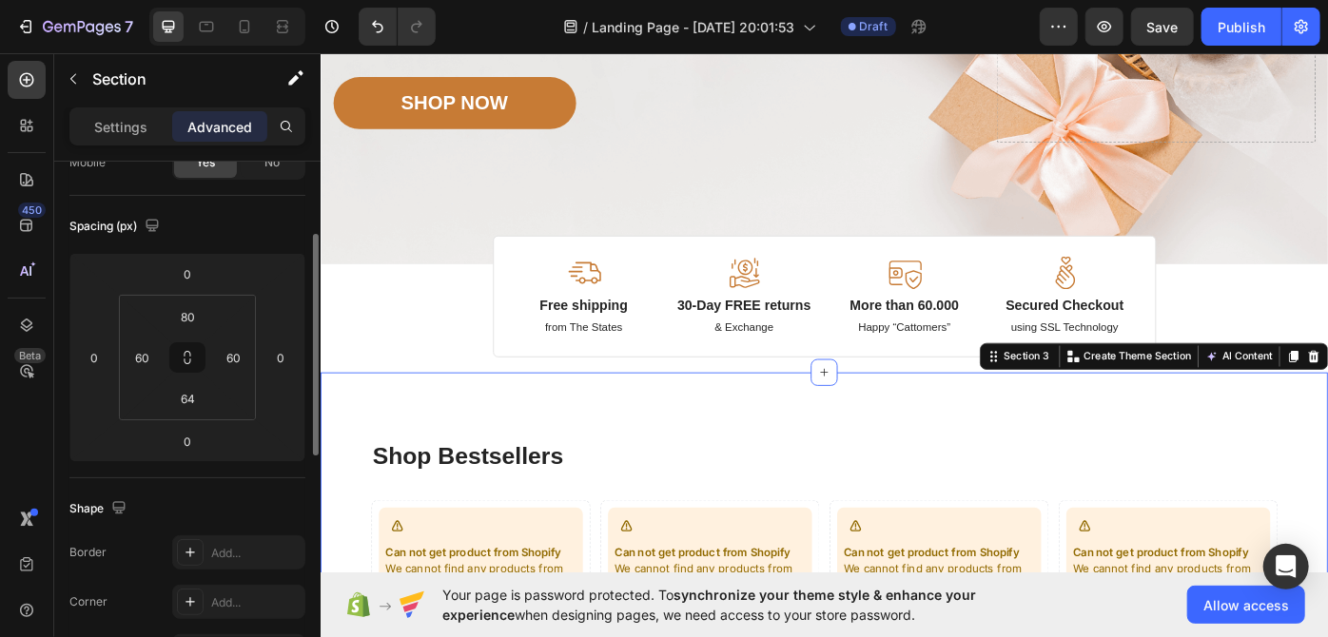
scroll to position [172, 0]
click at [198, 302] on input "80" at bounding box center [188, 316] width 38 height 29
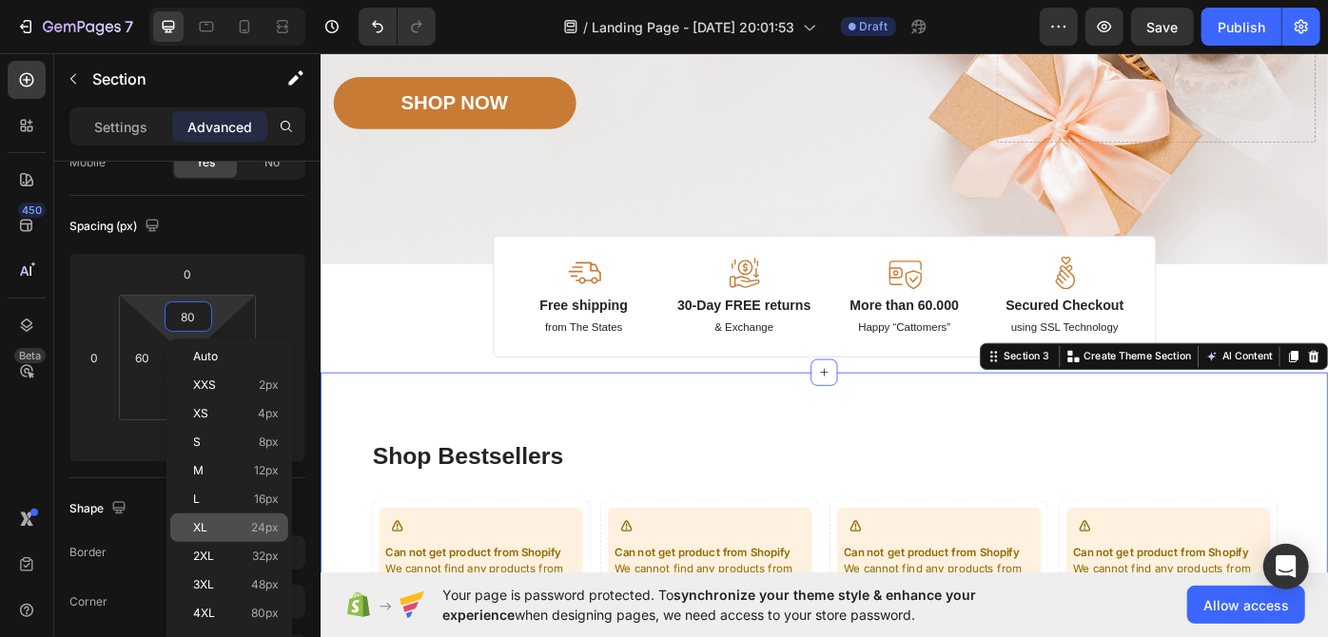
click at [243, 514] on div "XL 24px" at bounding box center [229, 528] width 118 height 29
type input "24"
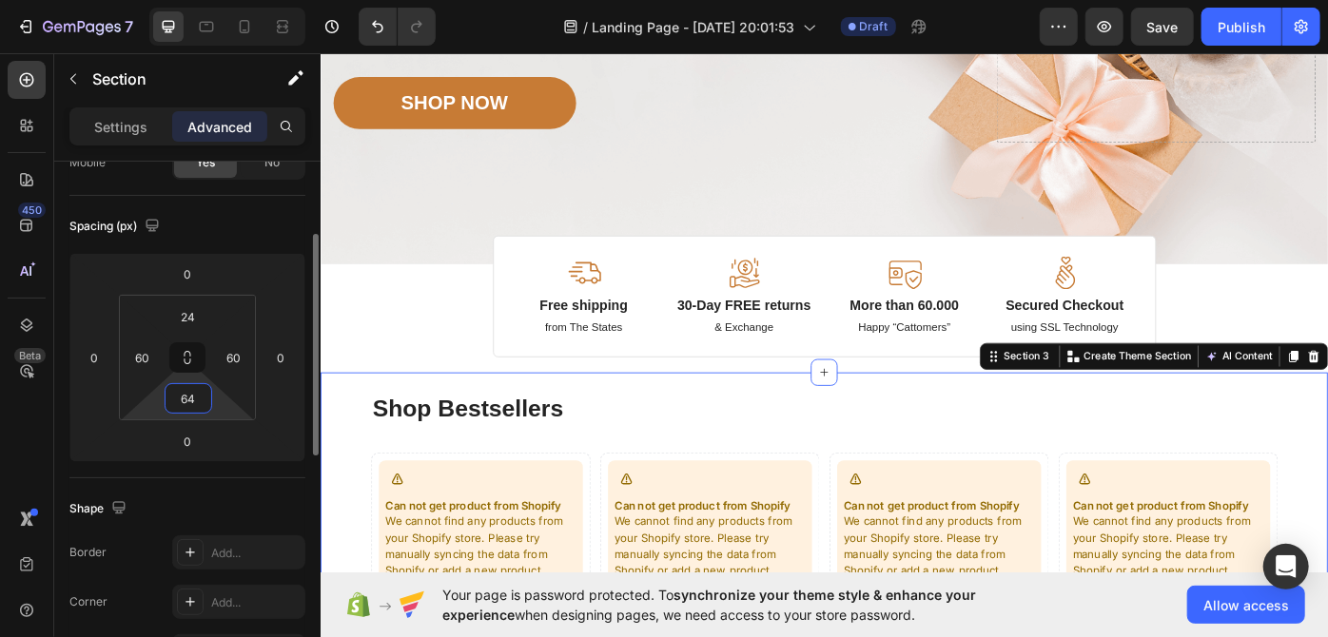
click at [198, 410] on input "64" at bounding box center [188, 398] width 38 height 29
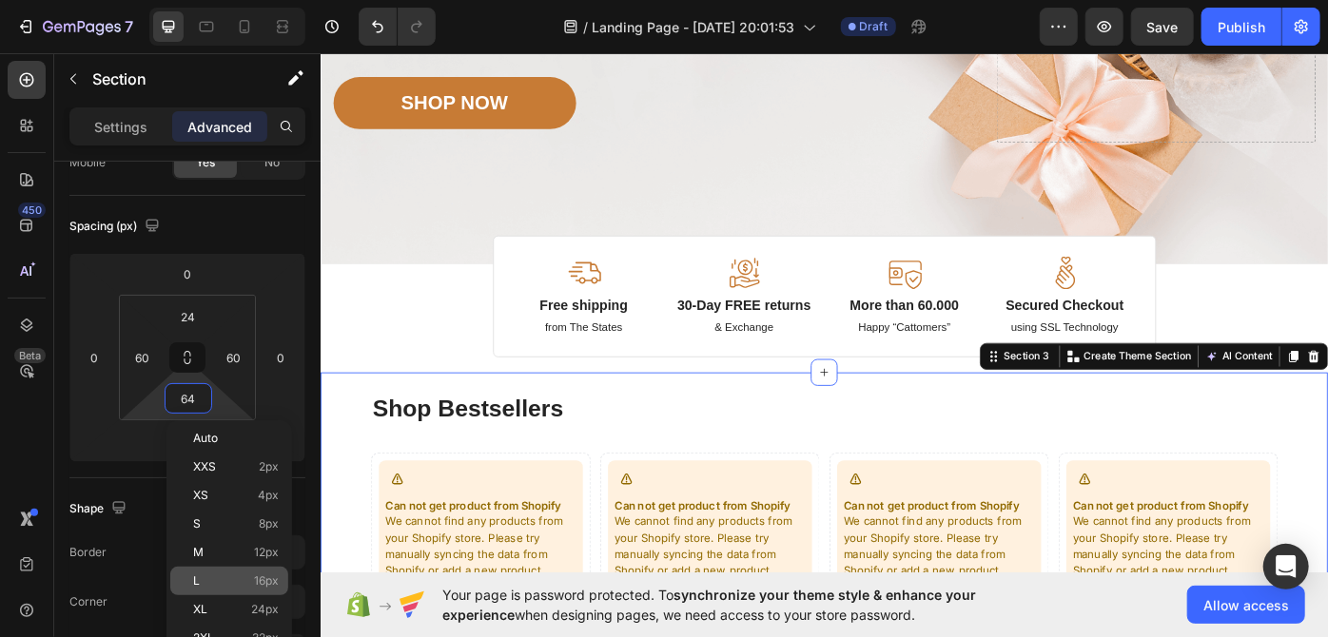
click at [259, 581] on span "16px" at bounding box center [266, 580] width 25 height 13
type input "16"
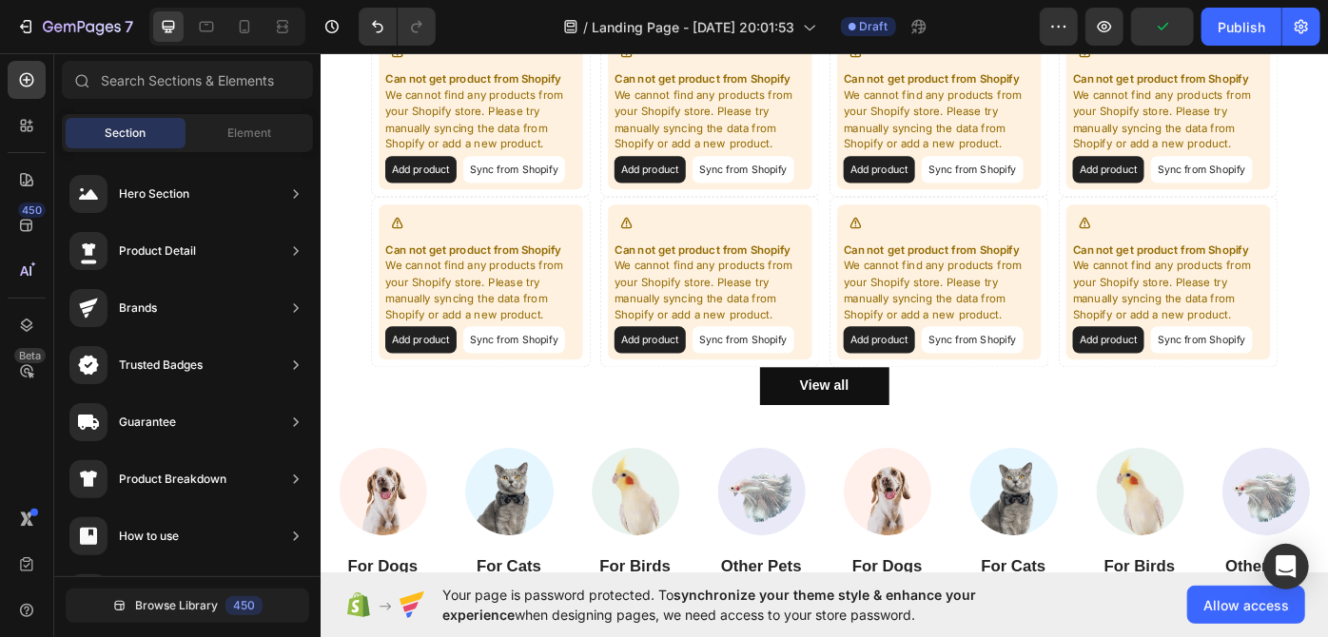
scroll to position [983, 0]
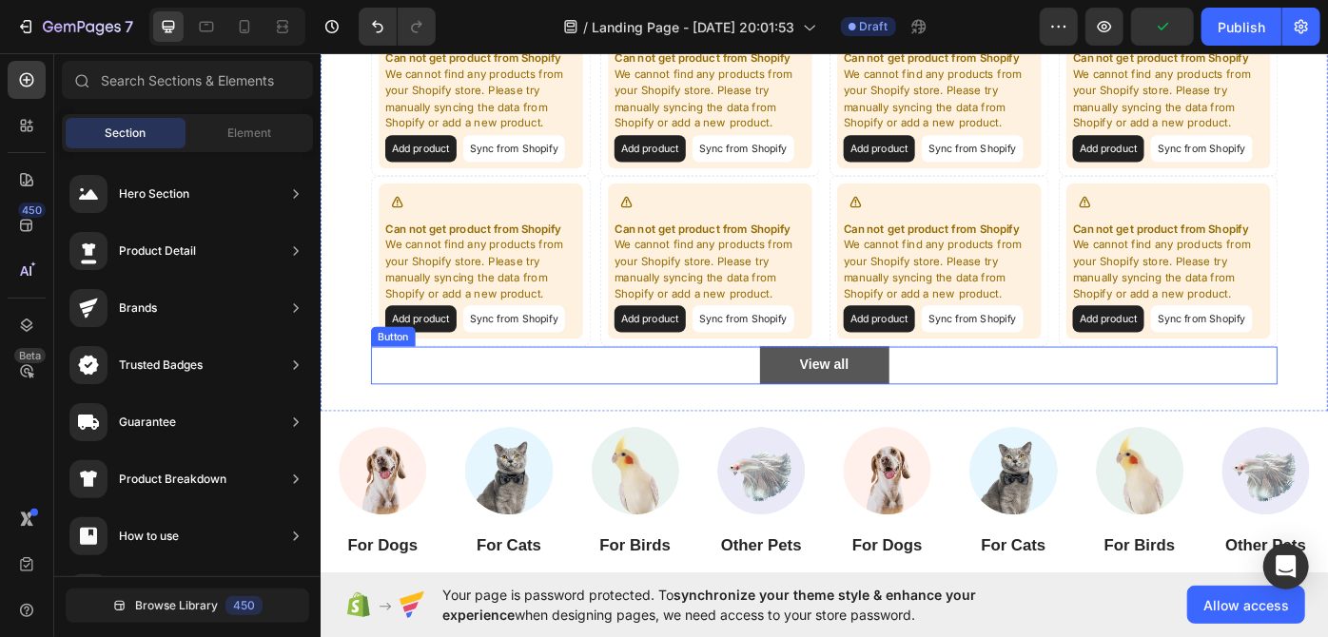
click at [911, 415] on button "View all" at bounding box center [890, 407] width 146 height 43
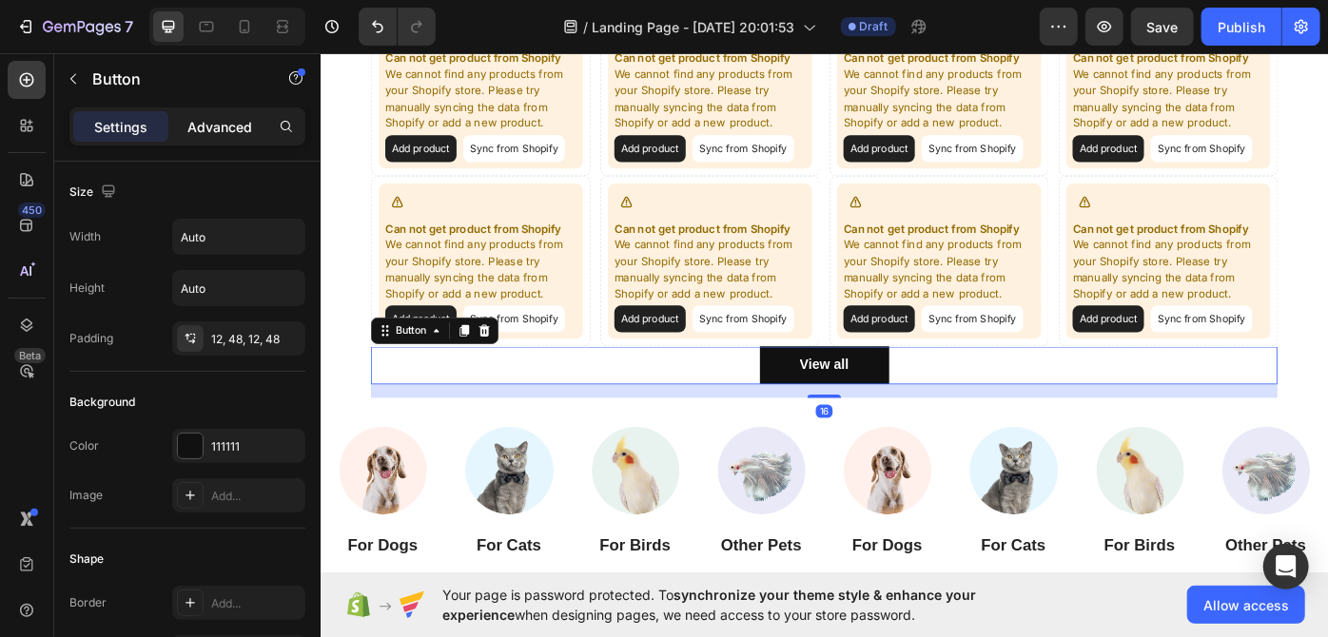
click at [207, 125] on p "Advanced" at bounding box center [219, 127] width 65 height 20
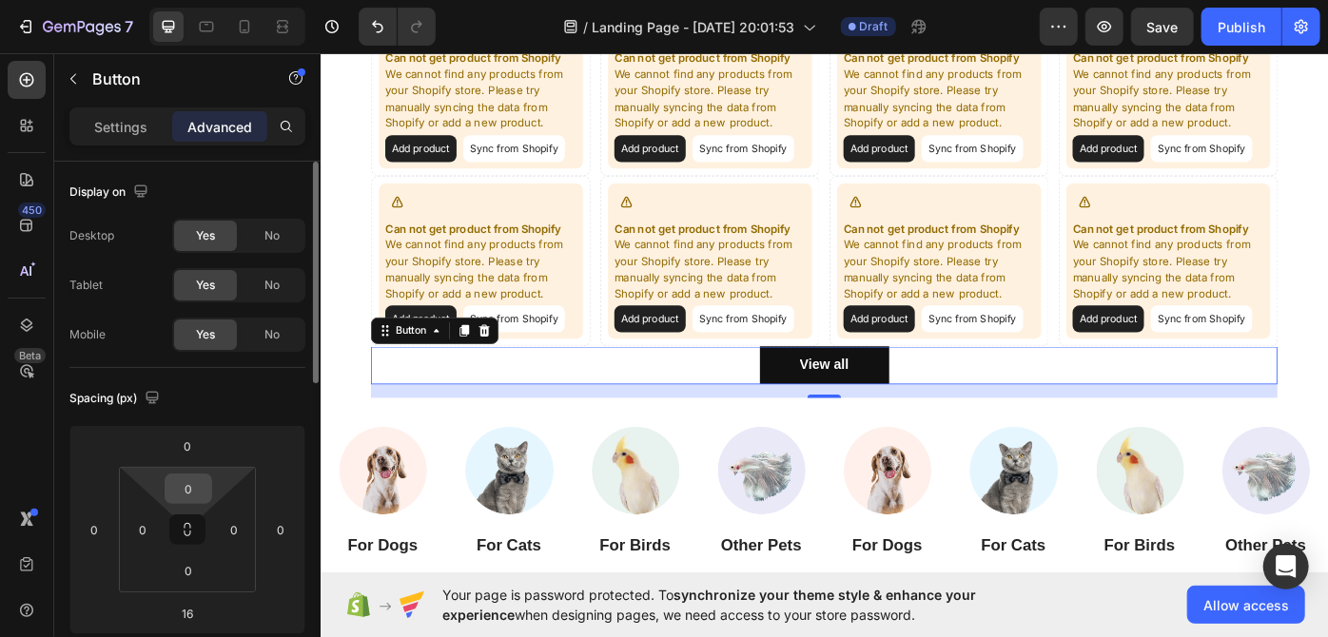
click at [192, 482] on input "0" at bounding box center [188, 489] width 38 height 29
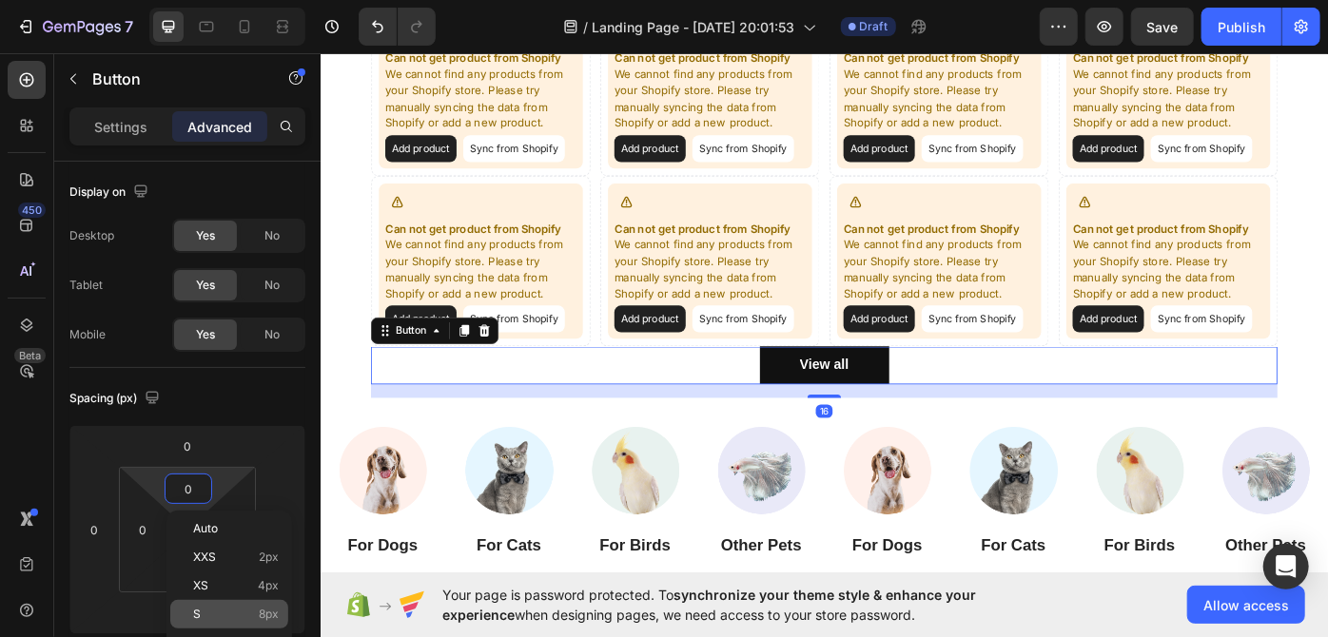
click at [246, 612] on p "S 8px" at bounding box center [236, 614] width 86 height 13
type input "8"
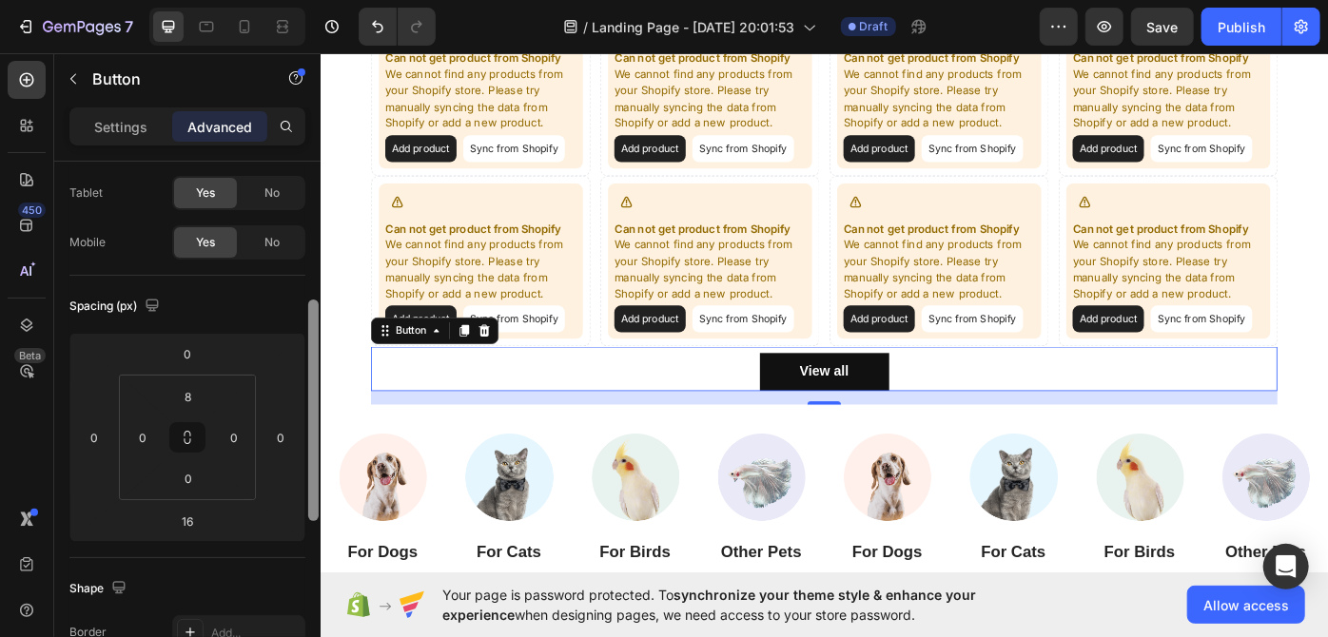
scroll to position [163, 0]
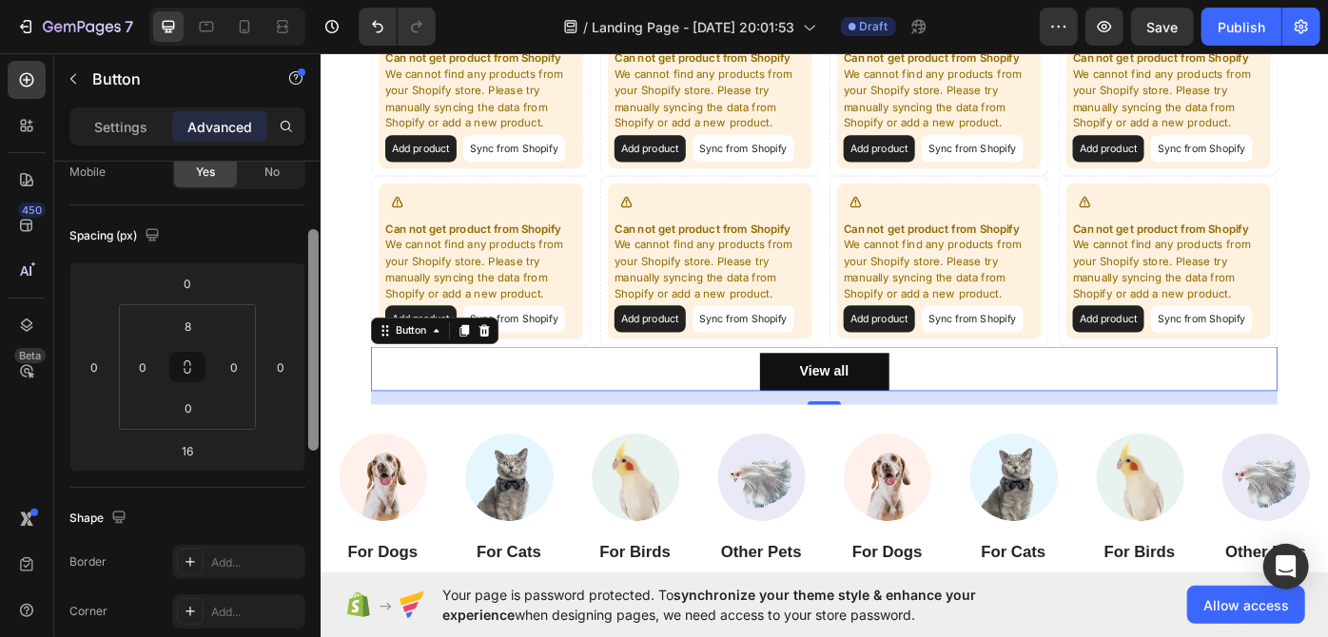
drag, startPoint x: 315, startPoint y: 350, endPoint x: 317, endPoint y: 418, distance: 68.5
click at [317, 418] on div at bounding box center [313, 340] width 10 height 222
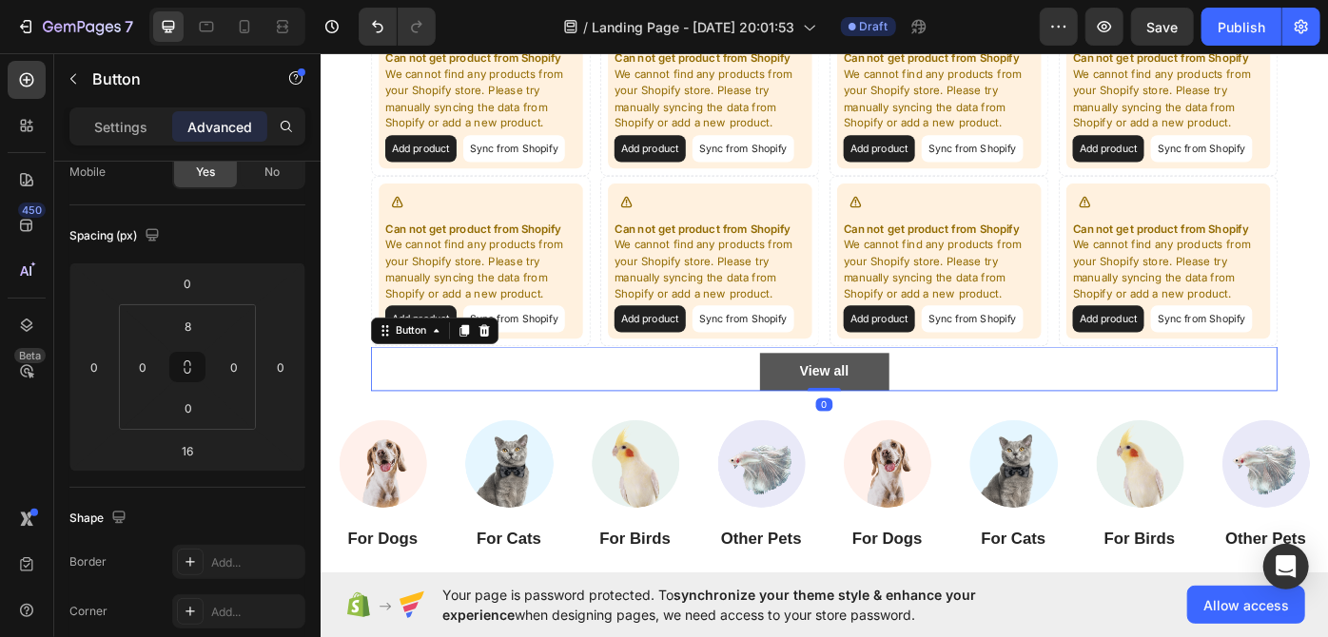
drag, startPoint x: 866, startPoint y: 449, endPoint x: 870, endPoint y: 426, distance: 23.1
click at [870, 426] on div "View all Button 0" at bounding box center [890, 411] width 1027 height 50
type input "0"
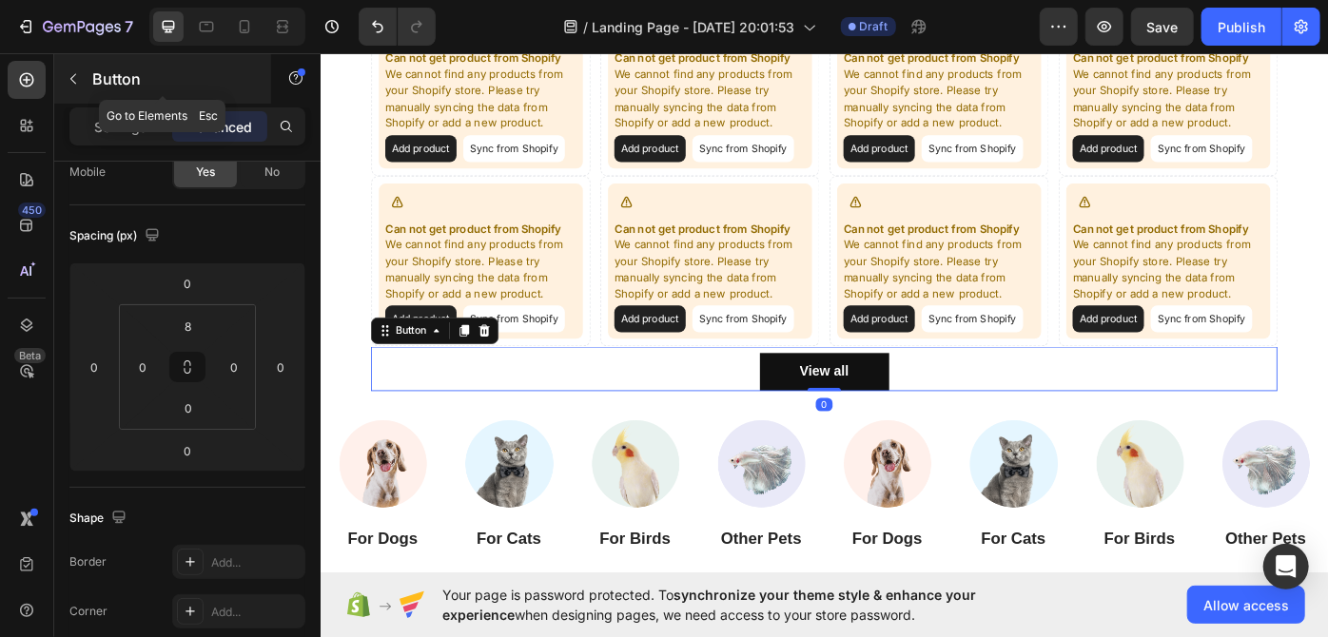
click at [71, 78] on icon "button" at bounding box center [73, 78] width 15 height 15
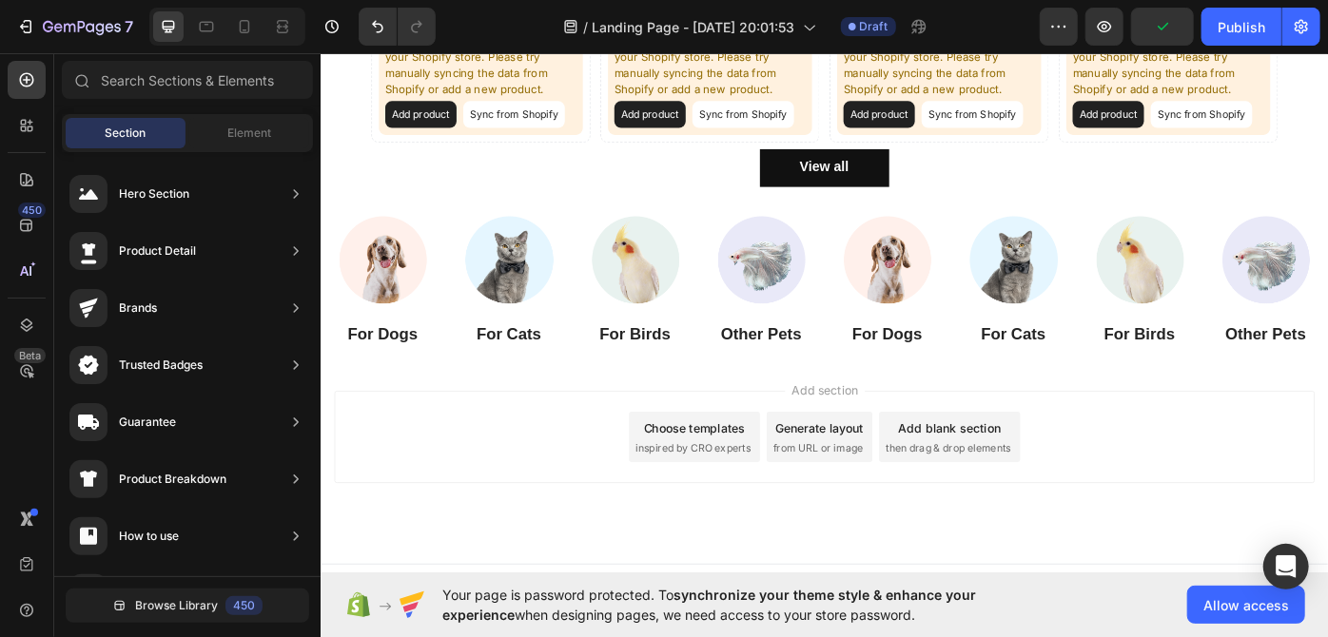
scroll to position [1235, 0]
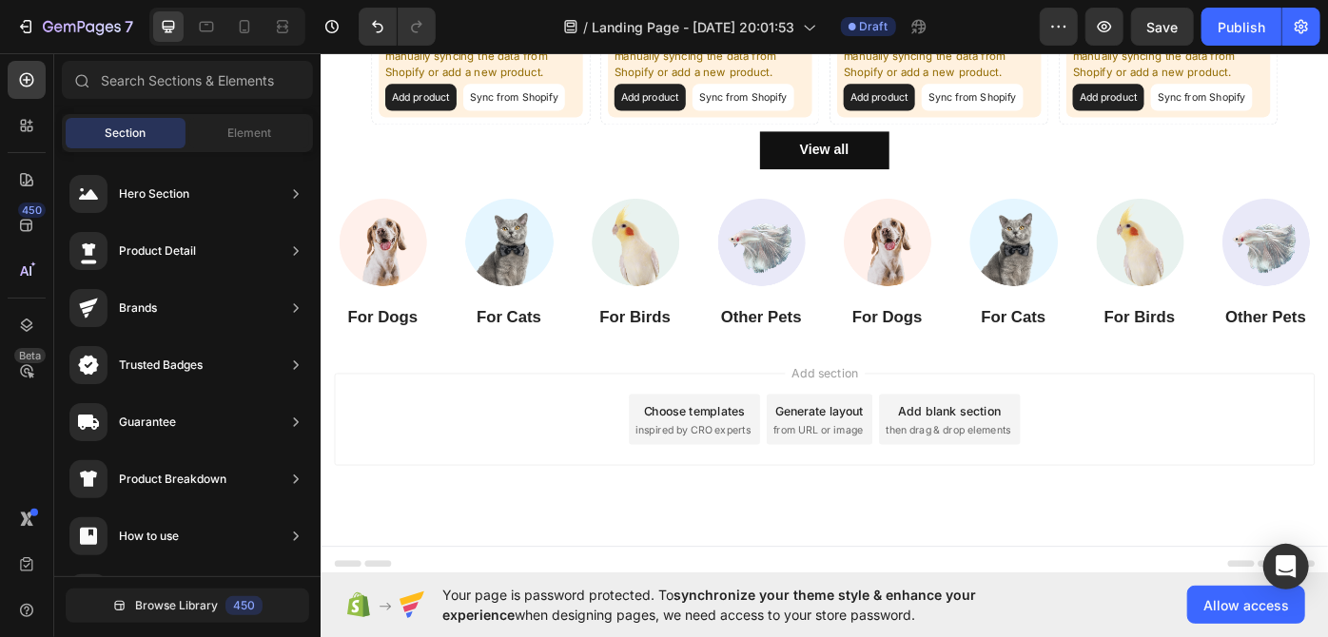
click at [748, 481] on span "inspired by CRO experts" at bounding box center [741, 481] width 130 height 17
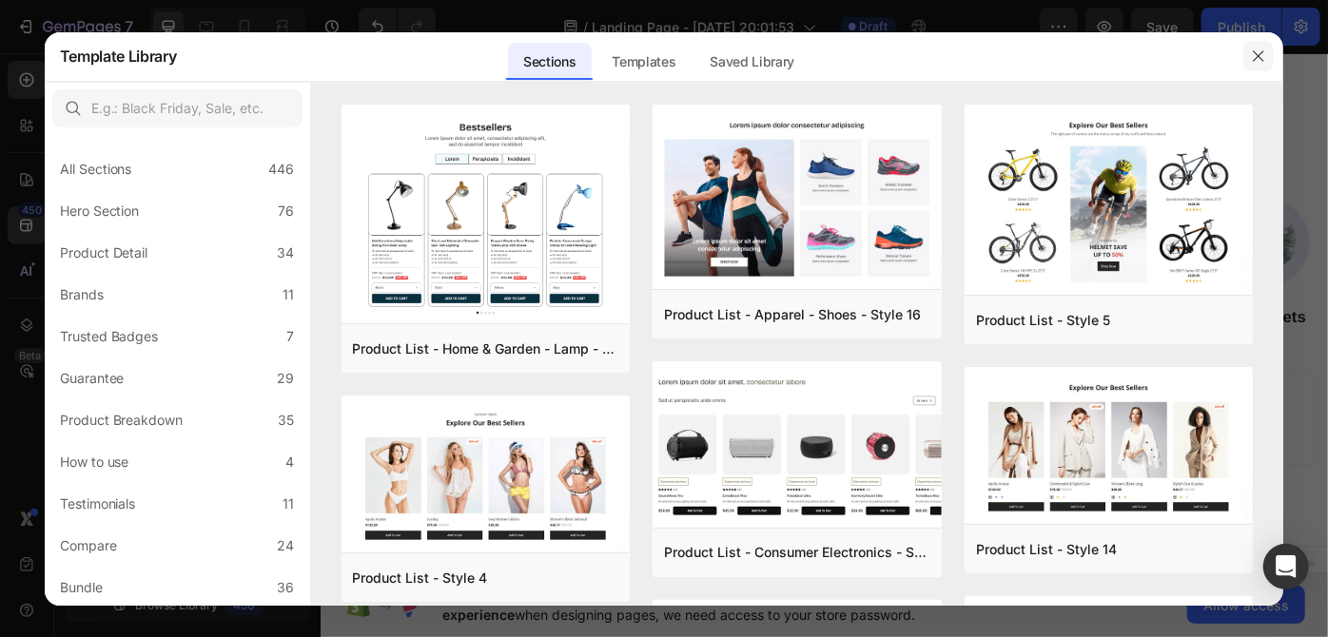
click at [1251, 56] on icon "button" at bounding box center [1258, 56] width 15 height 15
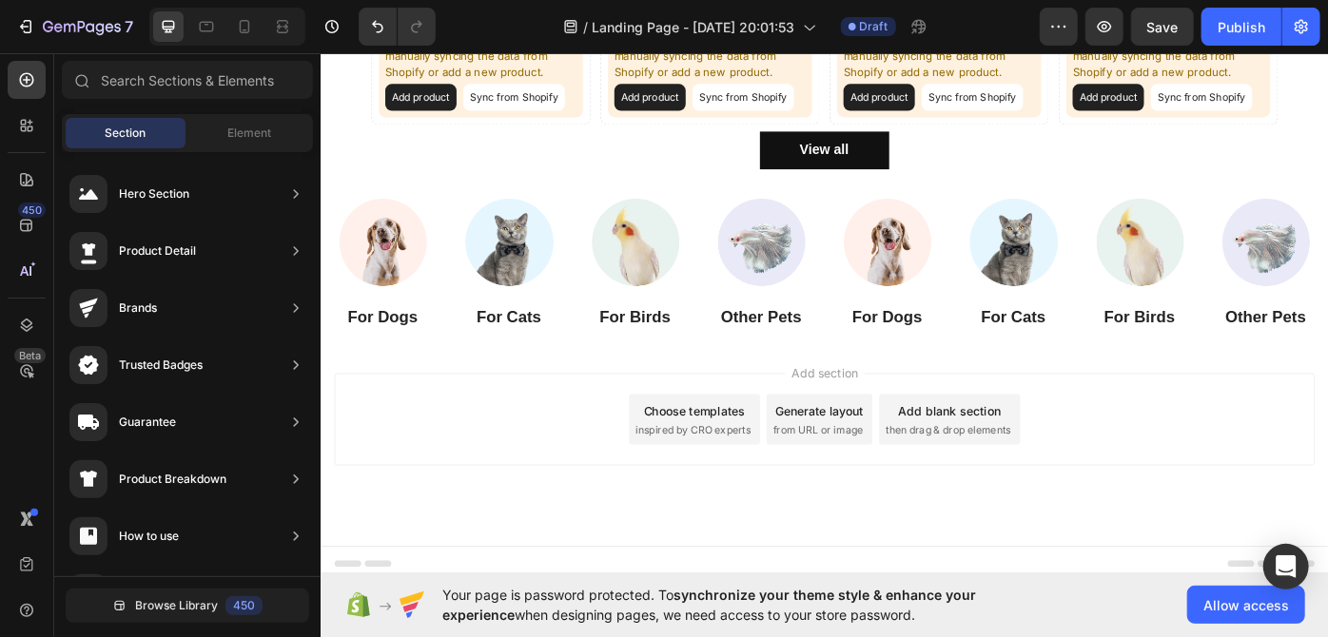
click at [739, 473] on span "inspired by CRO experts" at bounding box center [741, 481] width 130 height 17
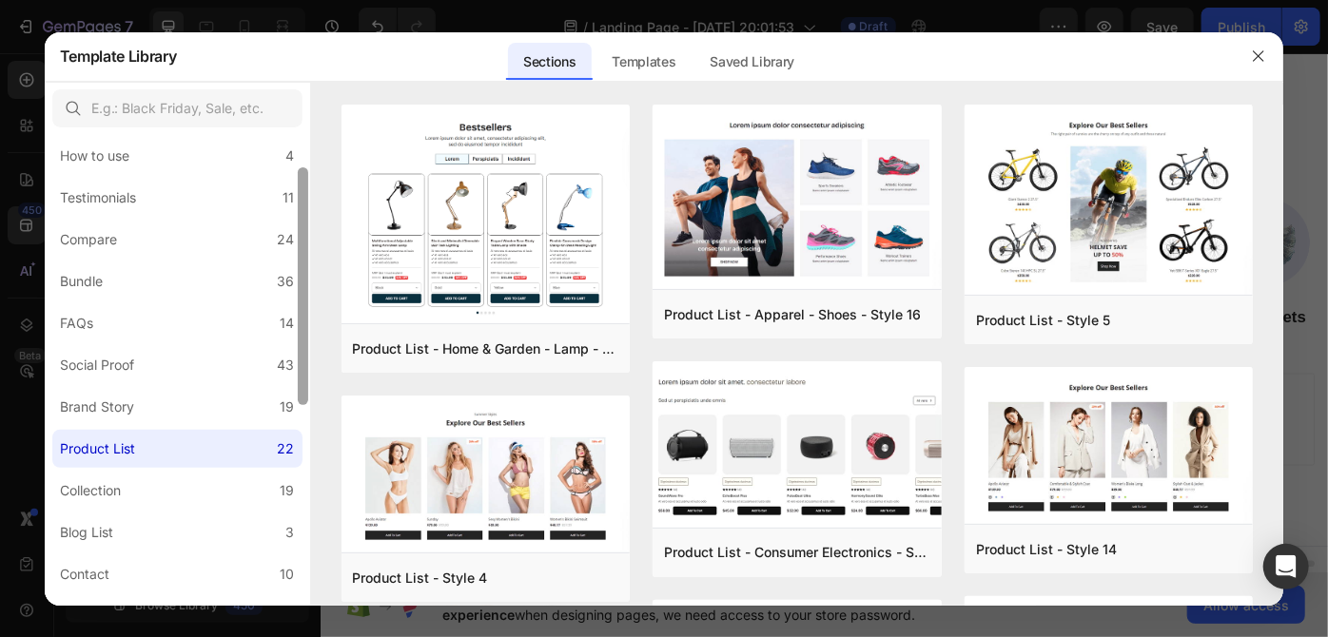
scroll to position [0, 0]
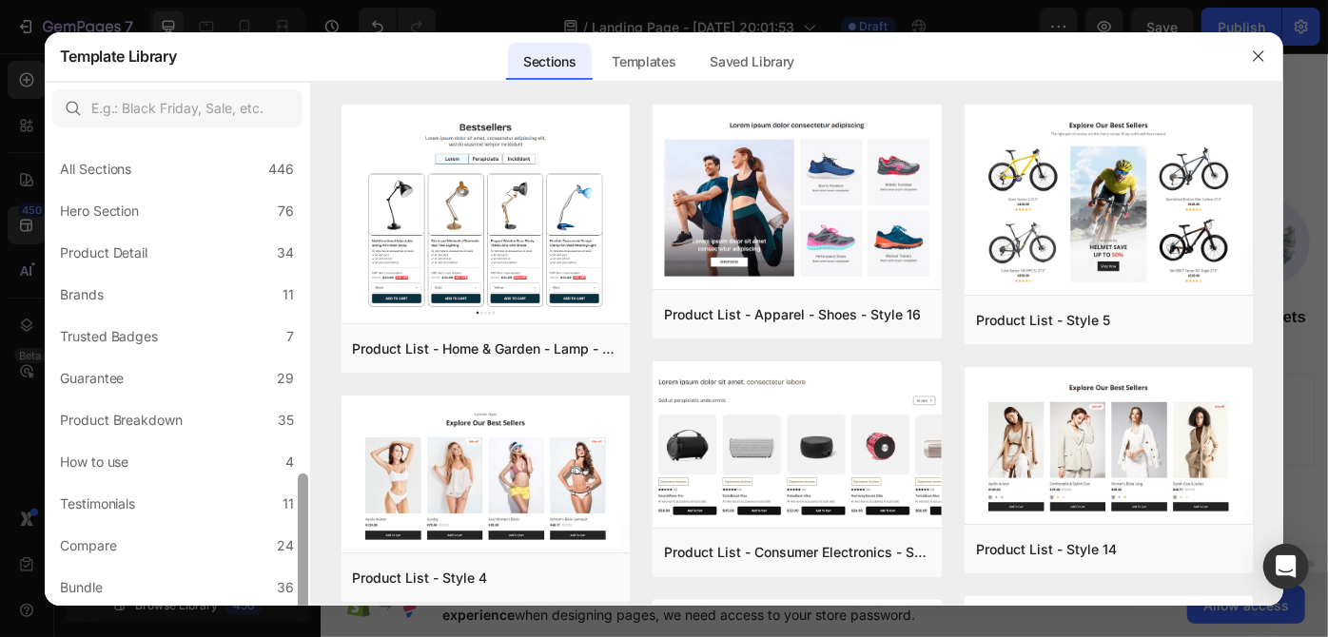
drag, startPoint x: 305, startPoint y: 237, endPoint x: 285, endPoint y: 21, distance: 216.8
click at [285, 21] on div "Template Library Sections Templates Existing pages Saved Library Templates Save…" at bounding box center [664, 318] width 1328 height 637
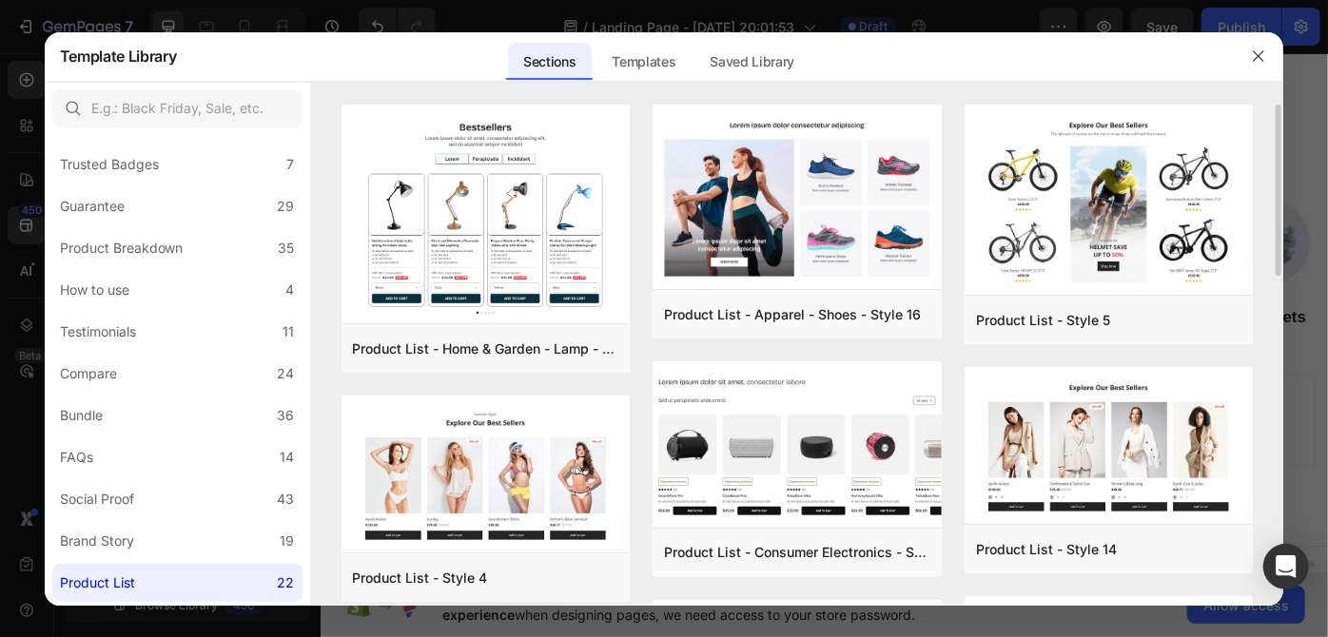
drag, startPoint x: 1275, startPoint y: 226, endPoint x: 1272, endPoint y: 254, distance: 27.8
click at [1272, 254] on div "Product List - Home & Garden - Lamp - Style 20 Add to page Preview Product List…" at bounding box center [797, 355] width 973 height 501
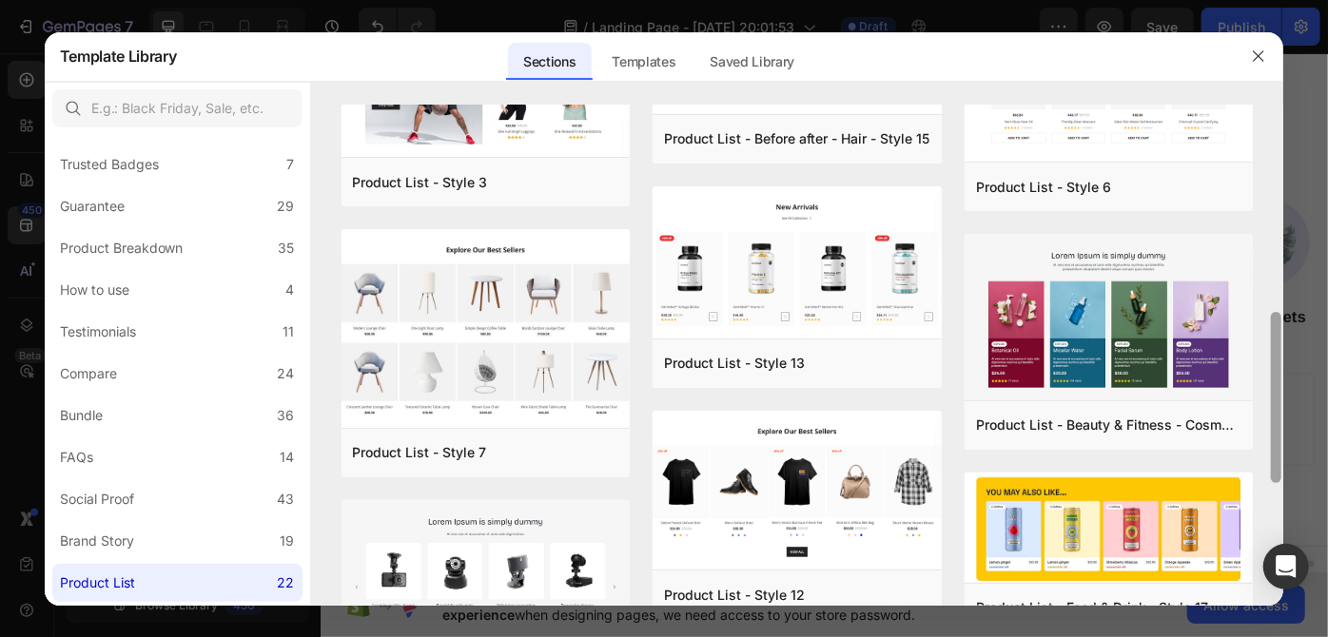
scroll to position [613, 0]
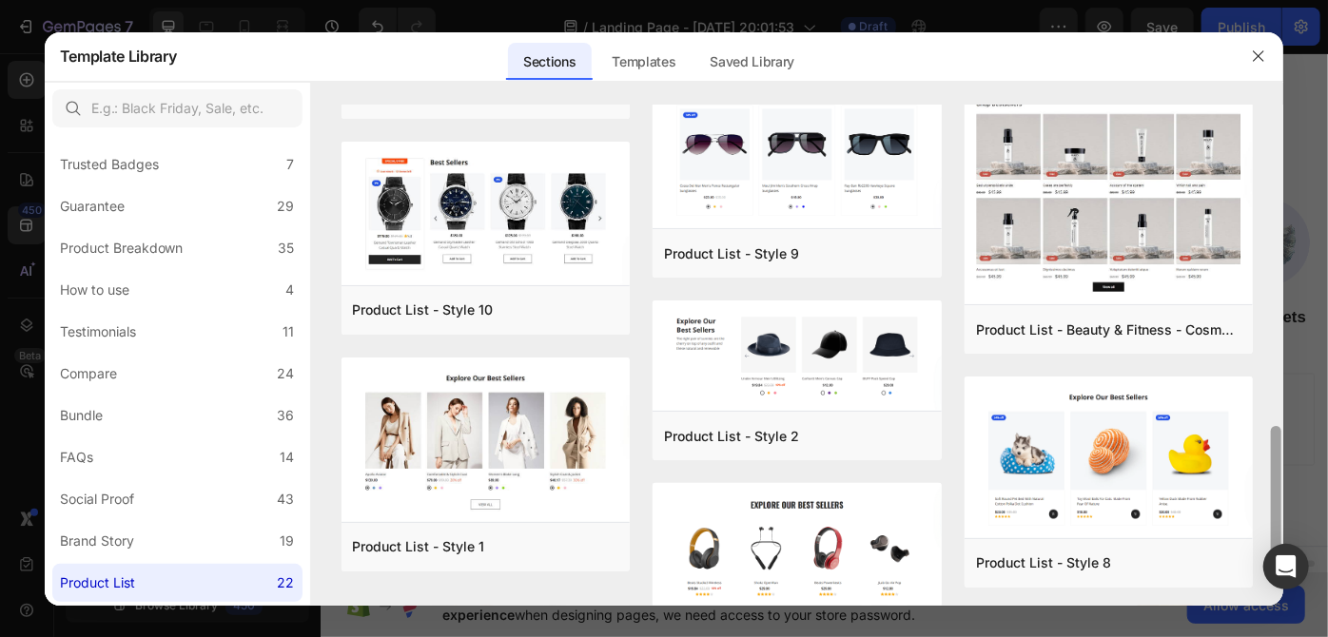
drag, startPoint x: 1275, startPoint y: 310, endPoint x: 1259, endPoint y: 541, distance: 231.7
click at [1259, 541] on div "Product List - Home & Garden - Lamp - Style 20 Add to page Preview Product List…" at bounding box center [797, 355] width 973 height 501
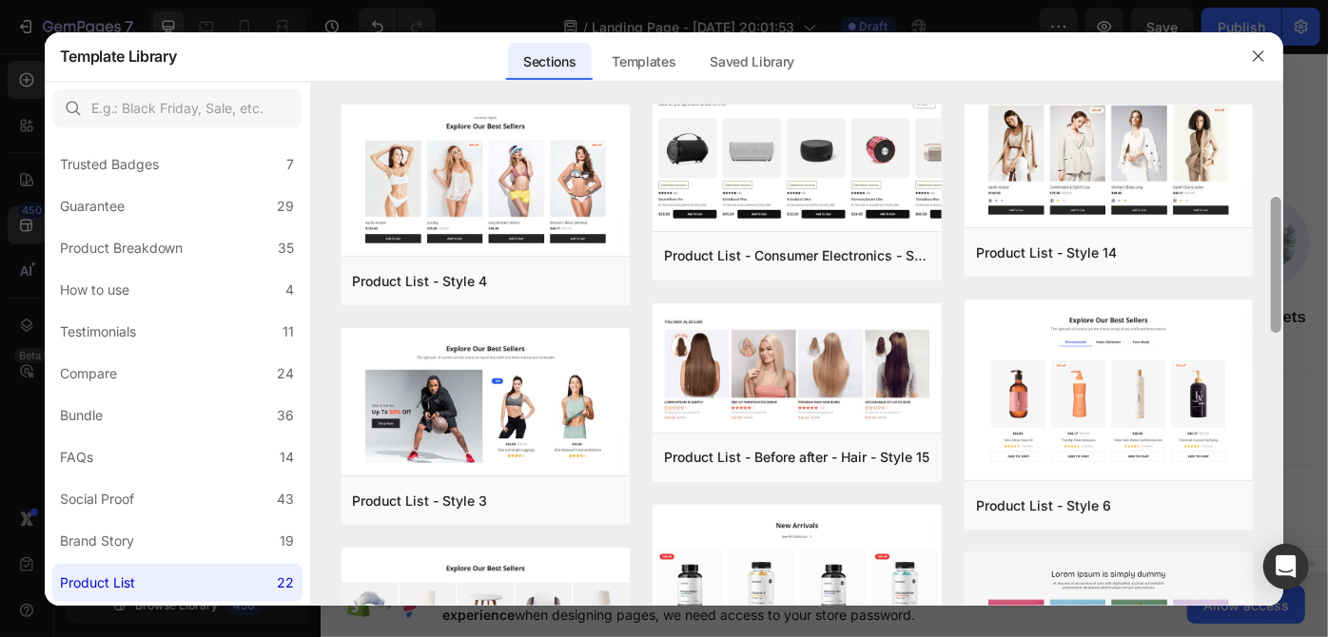
scroll to position [306, 0]
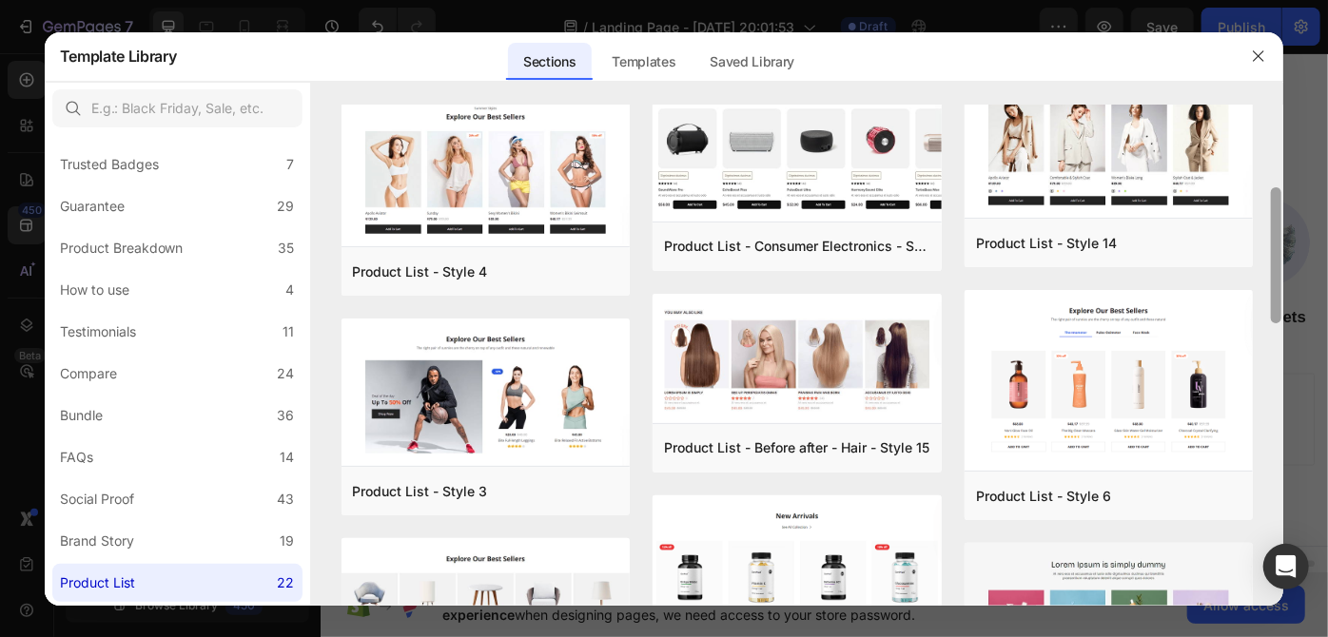
drag, startPoint x: 1276, startPoint y: 482, endPoint x: 1269, endPoint y: 243, distance: 239.8
click at [1269, 243] on div "Product List - Home & Garden - Lamp - Style 20 Add to page Preview Product List…" at bounding box center [797, 355] width 973 height 501
drag, startPoint x: 1280, startPoint y: 245, endPoint x: 1275, endPoint y: 205, distance: 40.2
click at [1275, 205] on div "Product List - Home & Garden - Lamp - Style 20 Add to page Preview Product List…" at bounding box center [797, 48] width 973 height 501
click at [1272, 266] on div "Product List - Home & Garden - Lamp - Style 20 Add to page Preview Product List…" at bounding box center [797, 48] width 973 height 501
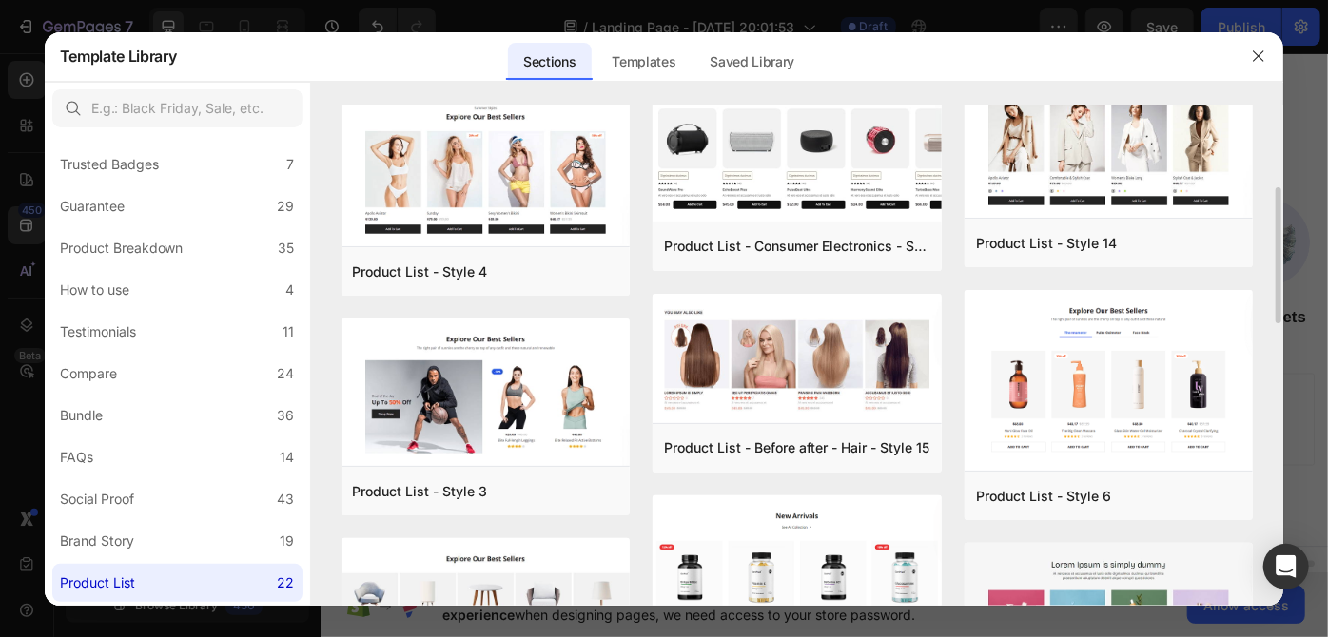
click at [1278, 254] on div "Product List - Home & Garden - Lamp - Style 20 Add to page Preview Product List…" at bounding box center [797, 48] width 973 height 501
drag, startPoint x: 1274, startPoint y: 282, endPoint x: 1272, endPoint y: 262, distance: 20.2
click at [1274, 277] on div "Product List - Home & Garden - Lamp - Style 20 Add to page Preview Product List…" at bounding box center [797, 48] width 973 height 501
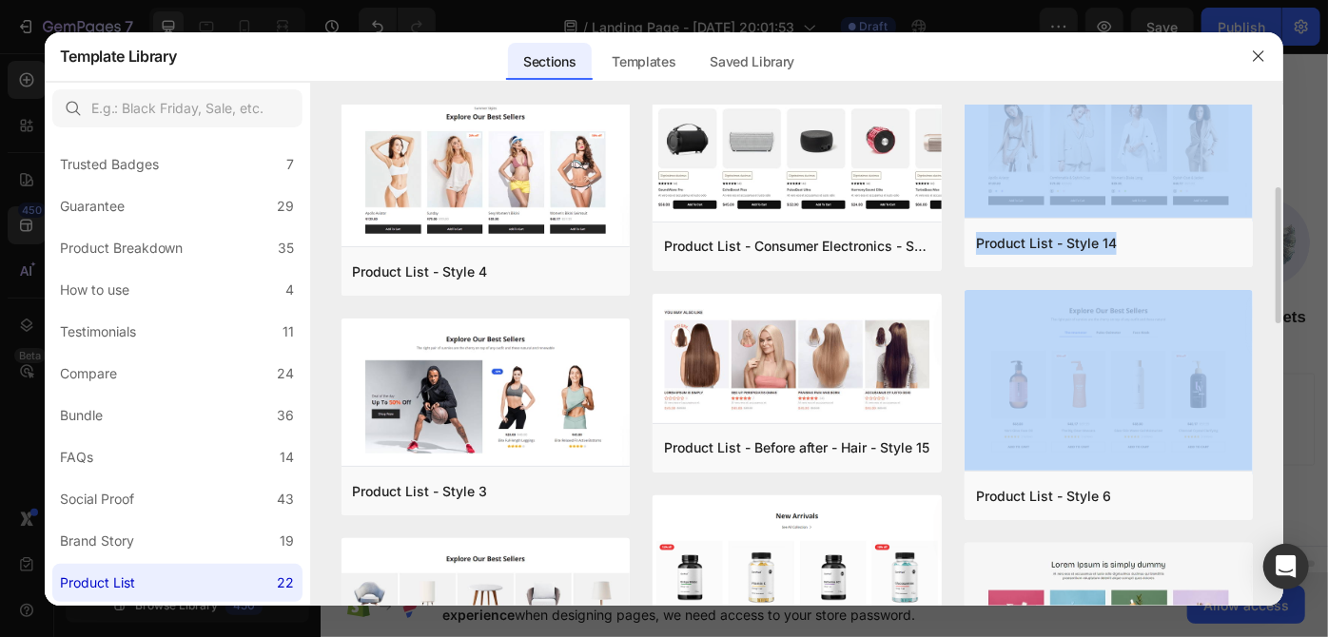
click at [1282, 253] on div "Product List - Home & Garden - Lamp - Style 20 Add to page Preview Product List…" at bounding box center [797, 48] width 973 height 501
drag, startPoint x: 1278, startPoint y: 254, endPoint x: 1271, endPoint y: 287, distance: 34.1
click at [1271, 287] on div "Product List - Home & Garden - Lamp - Style 20 Add to page Preview Product List…" at bounding box center [797, 48] width 973 height 501
click at [1281, 301] on div at bounding box center [1276, 255] width 10 height 136
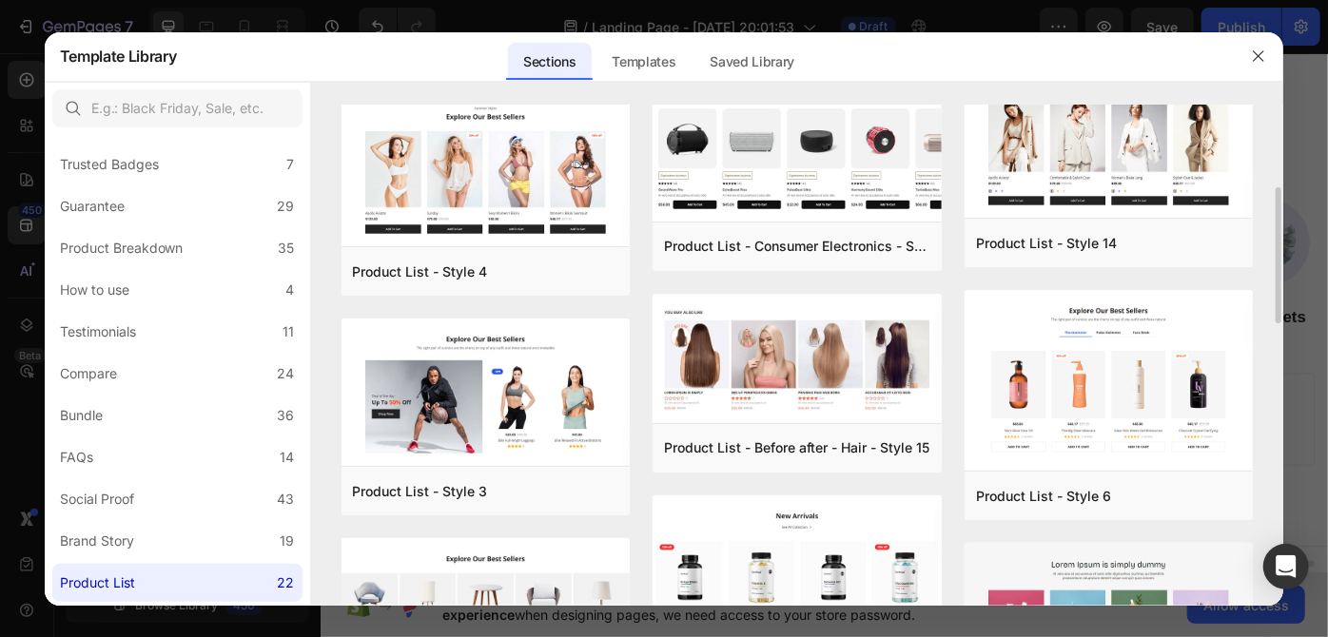
click at [1275, 294] on div "Product List - Home & Garden - Lamp - Style 20 Add to page Preview Product List…" at bounding box center [797, 48] width 973 height 501
click at [1280, 297] on div "Product List - Home & Garden - Lamp - Style 20 Add to page Preview Product List…" at bounding box center [797, 48] width 973 height 501
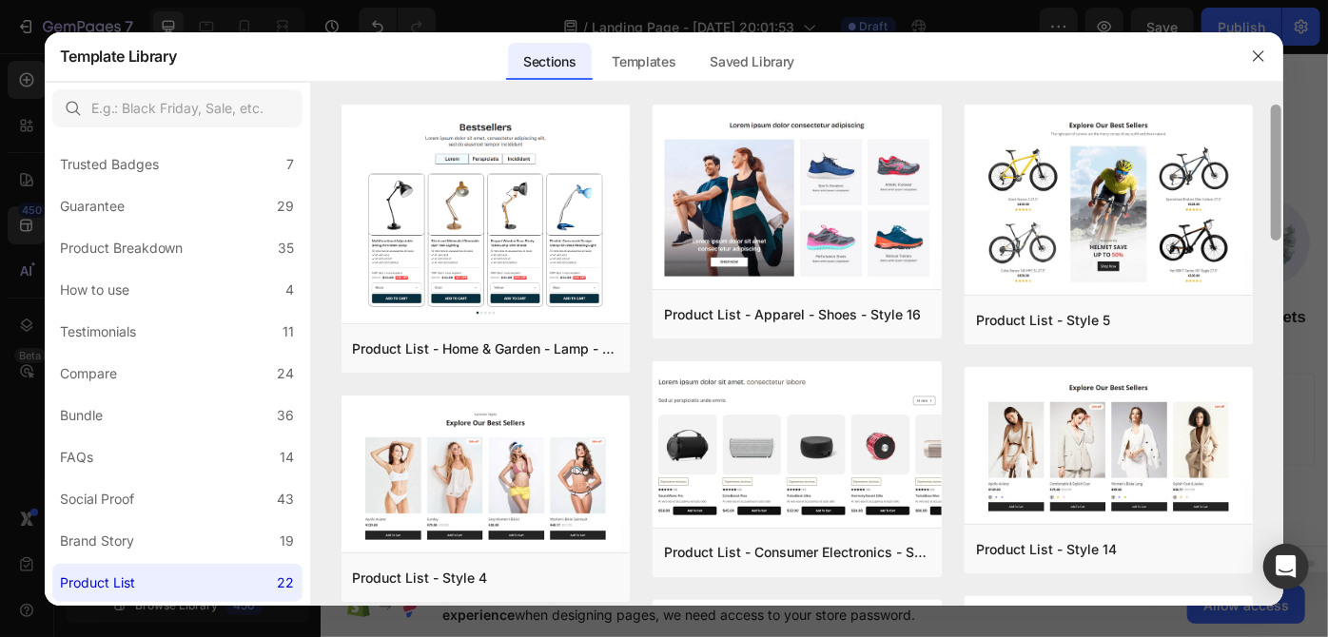
drag, startPoint x: 1275, startPoint y: 328, endPoint x: 1257, endPoint y: -68, distance: 397.0
click at [1257, 0] on html "7 Version history / Landing Page - Aug 27, 20:01:53 Draft Preview Save Publish …" at bounding box center [664, 71] width 1328 height 143
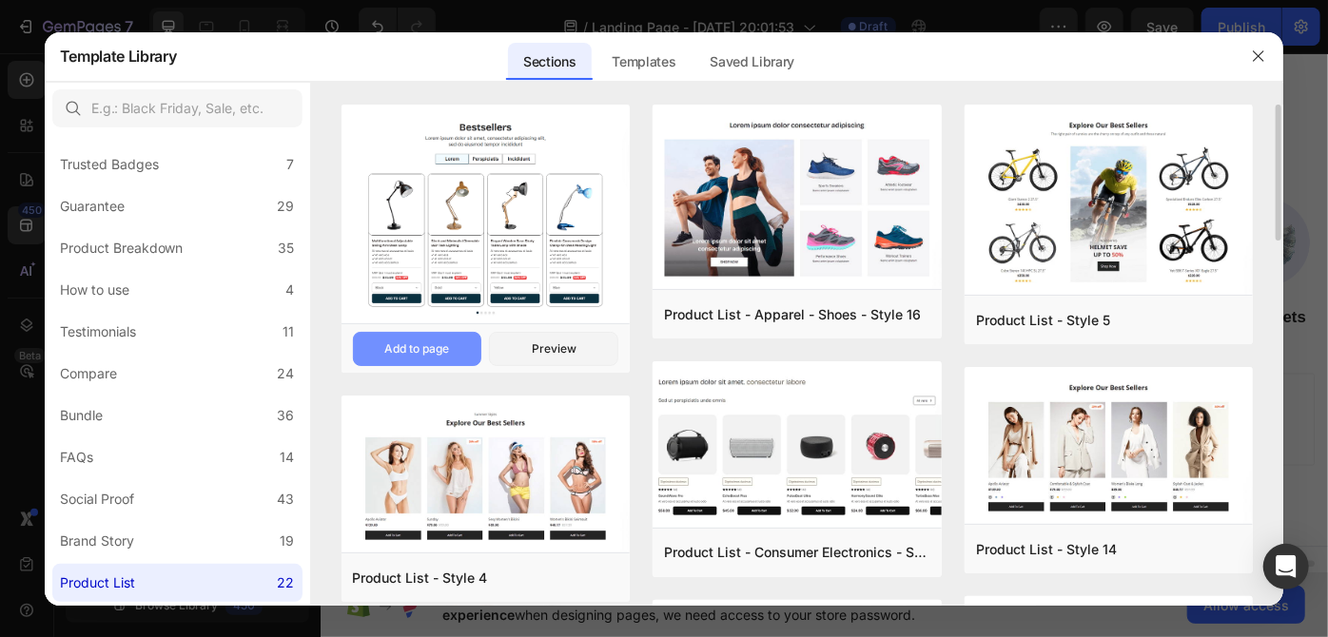
click at [417, 342] on div "Add to page" at bounding box center [416, 348] width 65 height 17
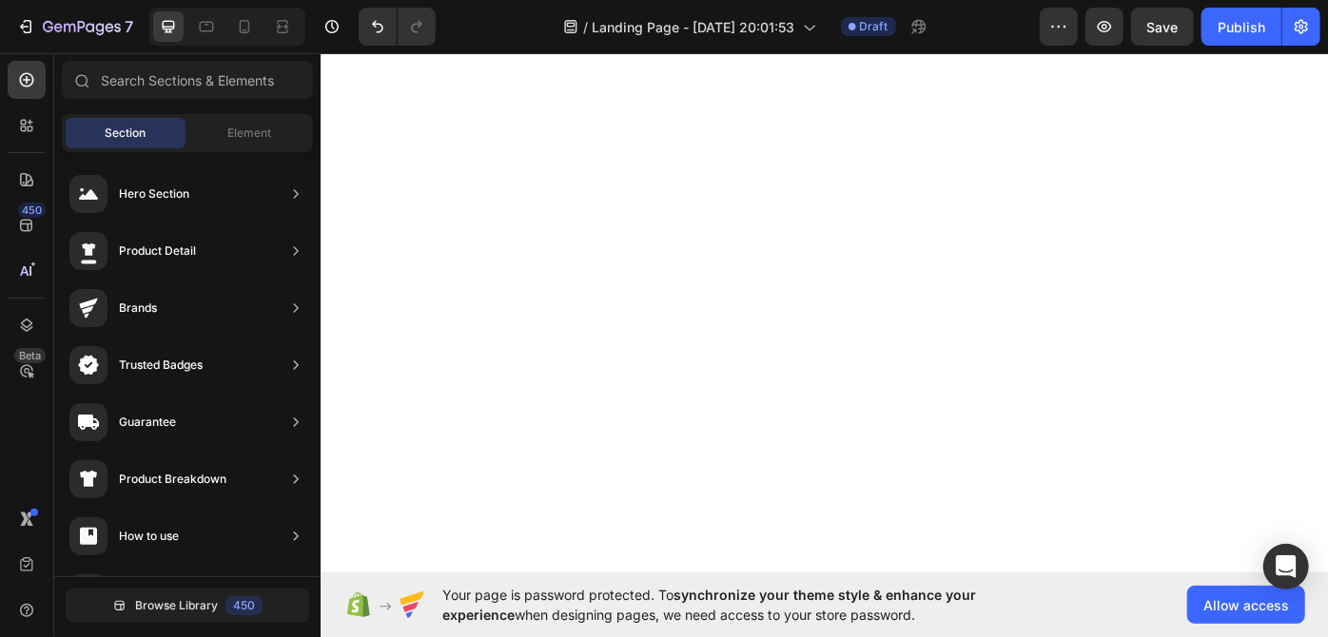
scroll to position [1718, 0]
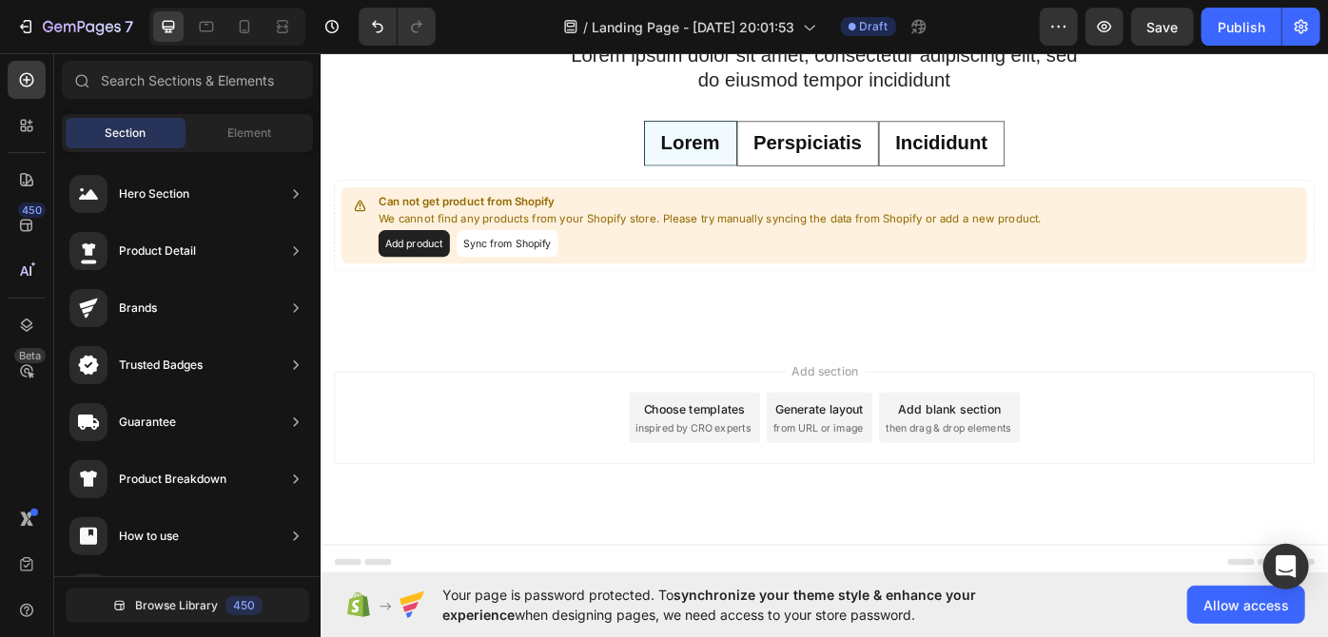
click at [754, 471] on span "inspired by CRO experts" at bounding box center [741, 479] width 130 height 17
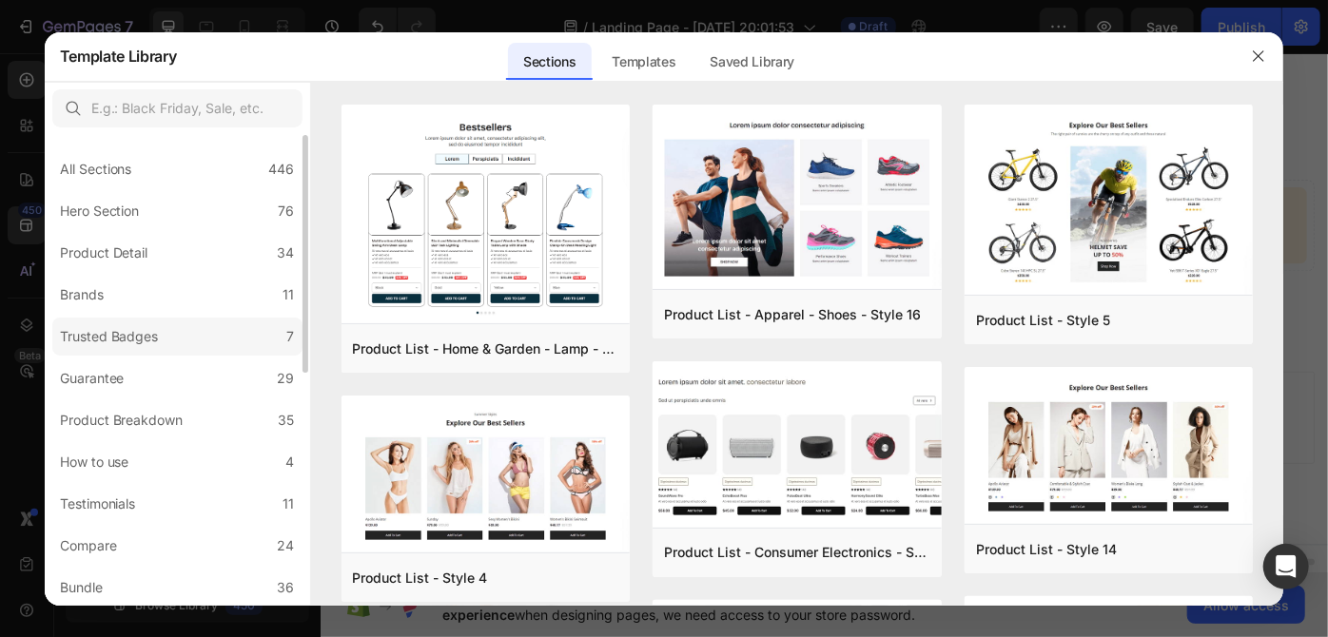
scroll to position [461, 0]
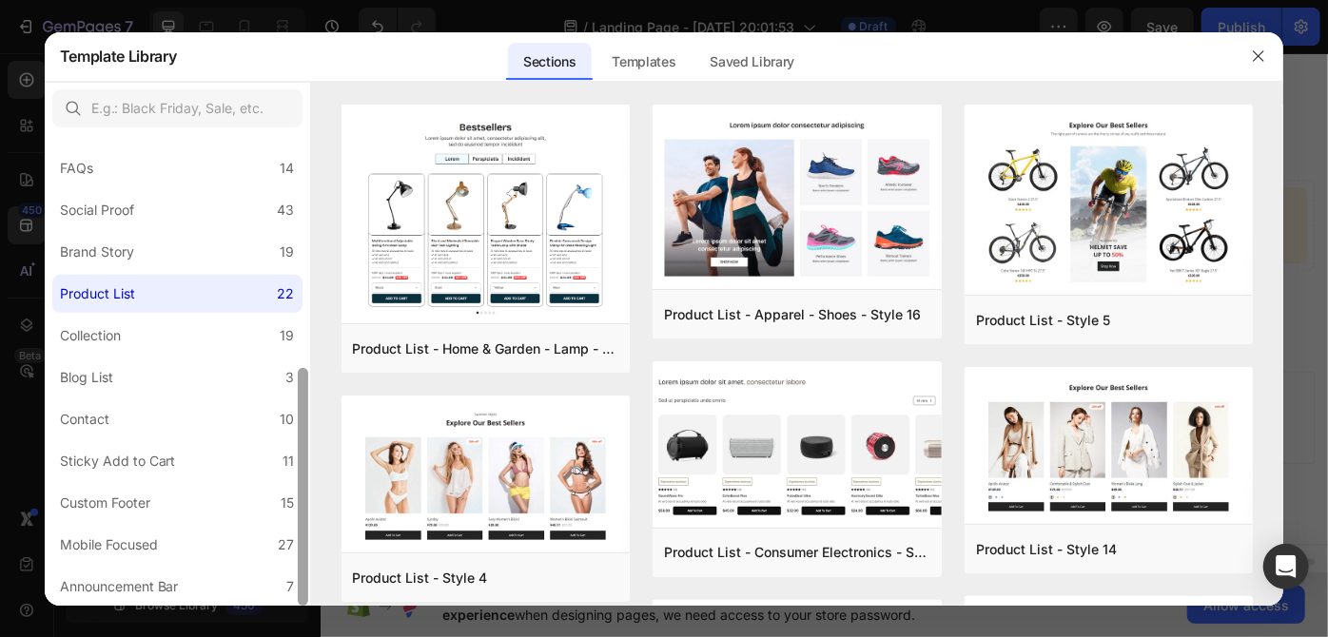
drag, startPoint x: 304, startPoint y: 388, endPoint x: 304, endPoint y: 422, distance: 34.2
click at [304, 422] on div at bounding box center [303, 487] width 10 height 238
click at [223, 382] on label "Blog List 3" at bounding box center [177, 378] width 250 height 38
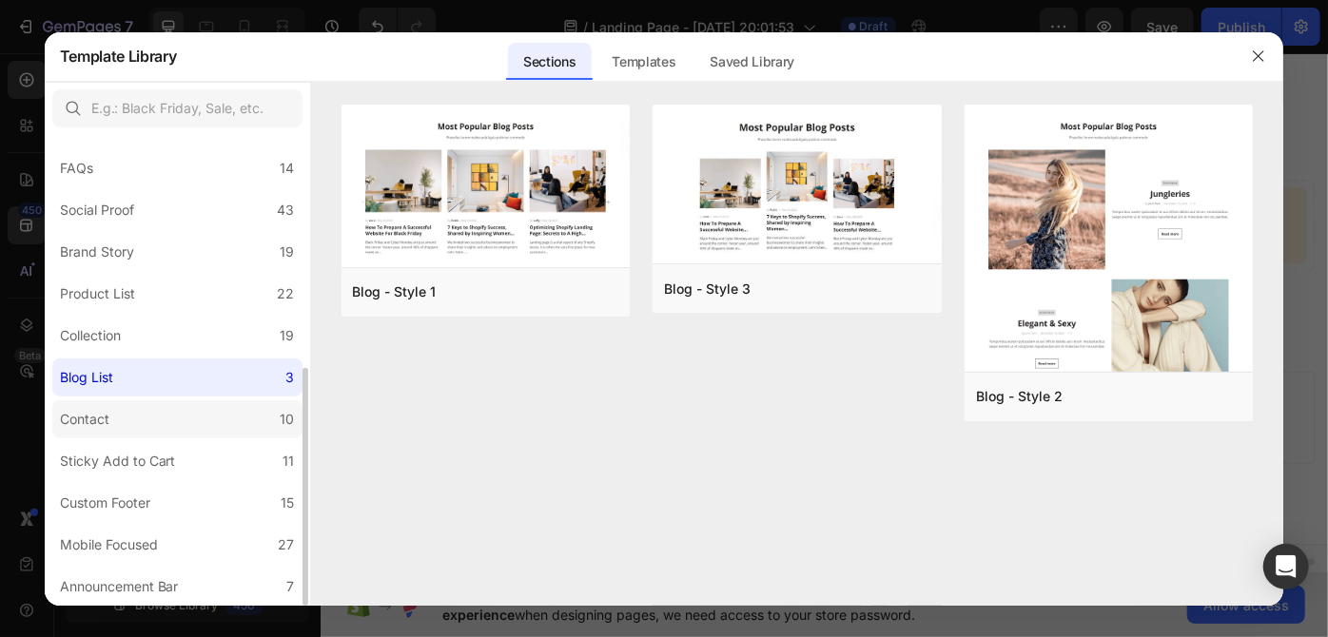
click at [190, 410] on label "Contact 10" at bounding box center [177, 419] width 250 height 38
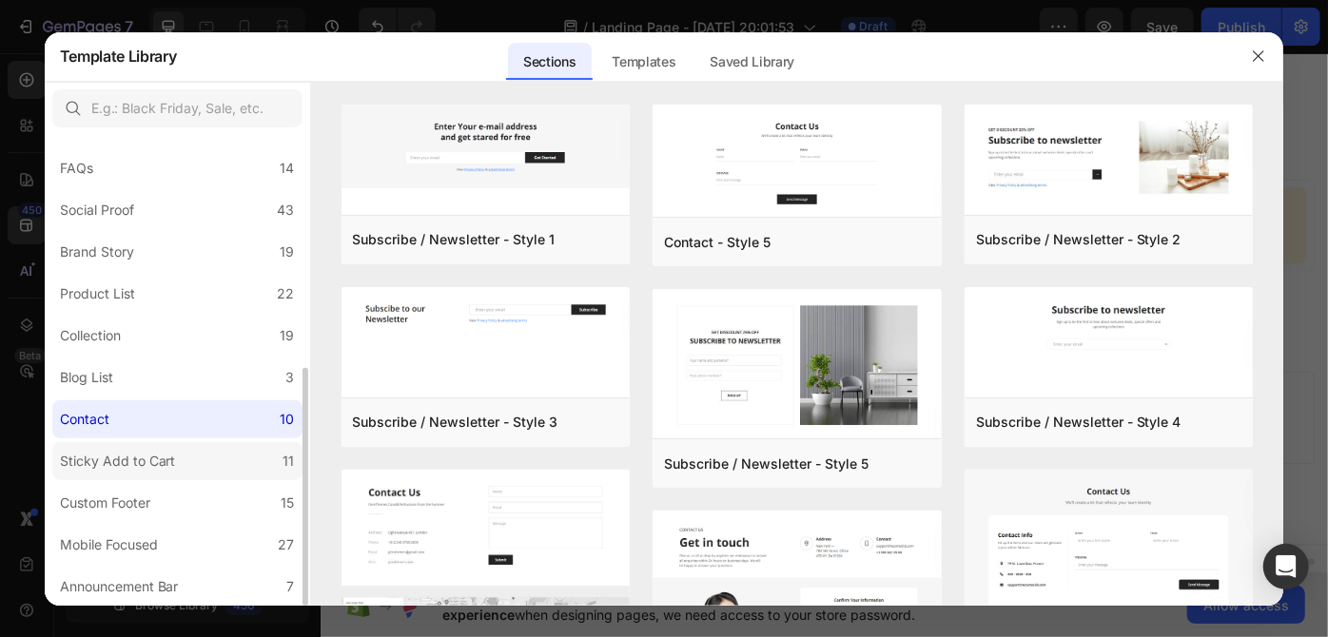
click at [180, 451] on div "Sticky Add to Cart" at bounding box center [122, 461] width 124 height 23
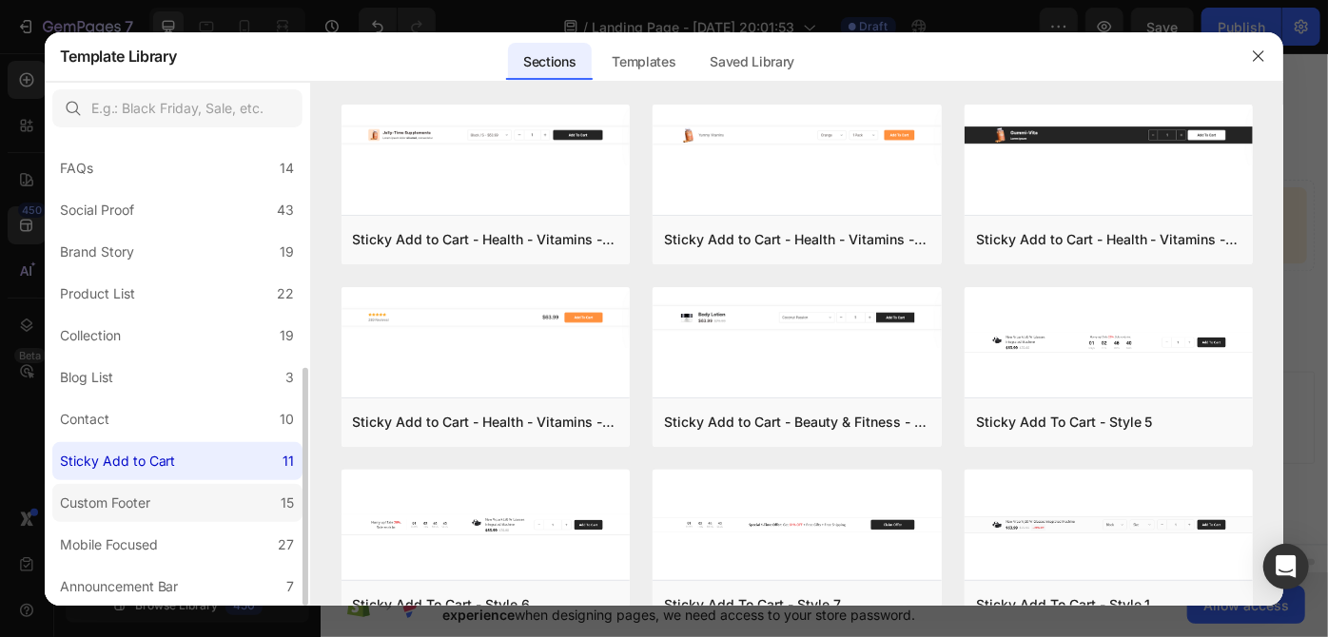
click at [187, 498] on label "Custom Footer 15" at bounding box center [177, 503] width 250 height 38
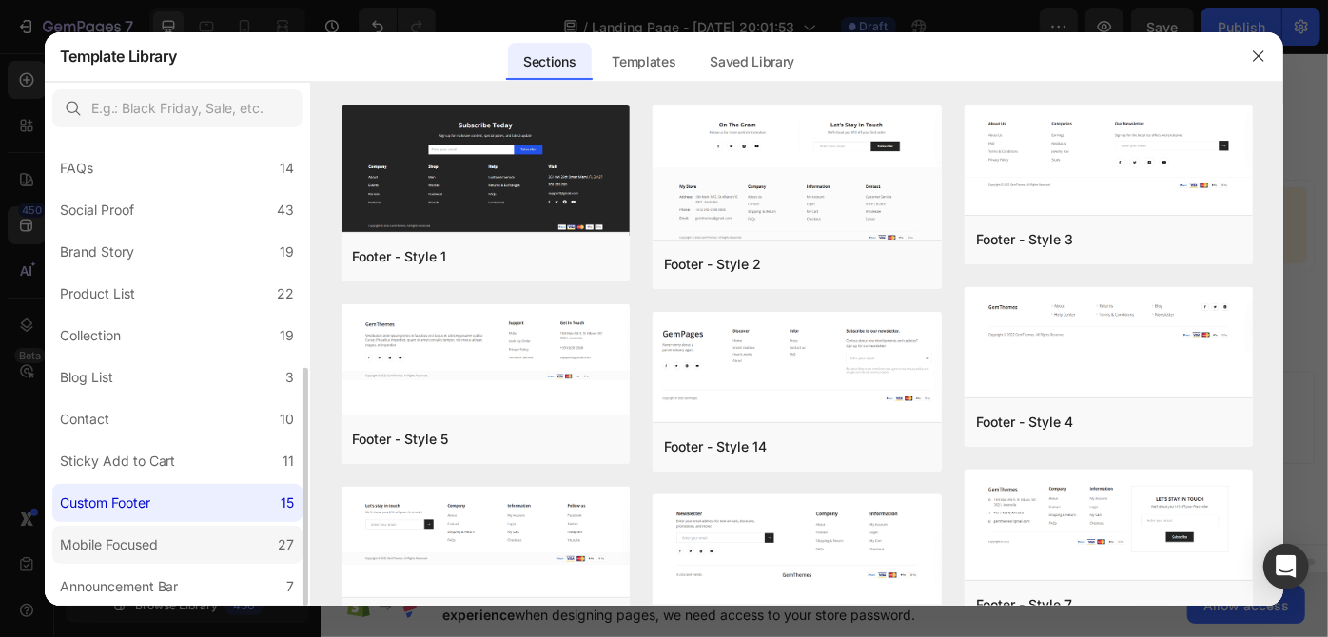
click at [172, 550] on label "Mobile Focused 27" at bounding box center [177, 545] width 250 height 38
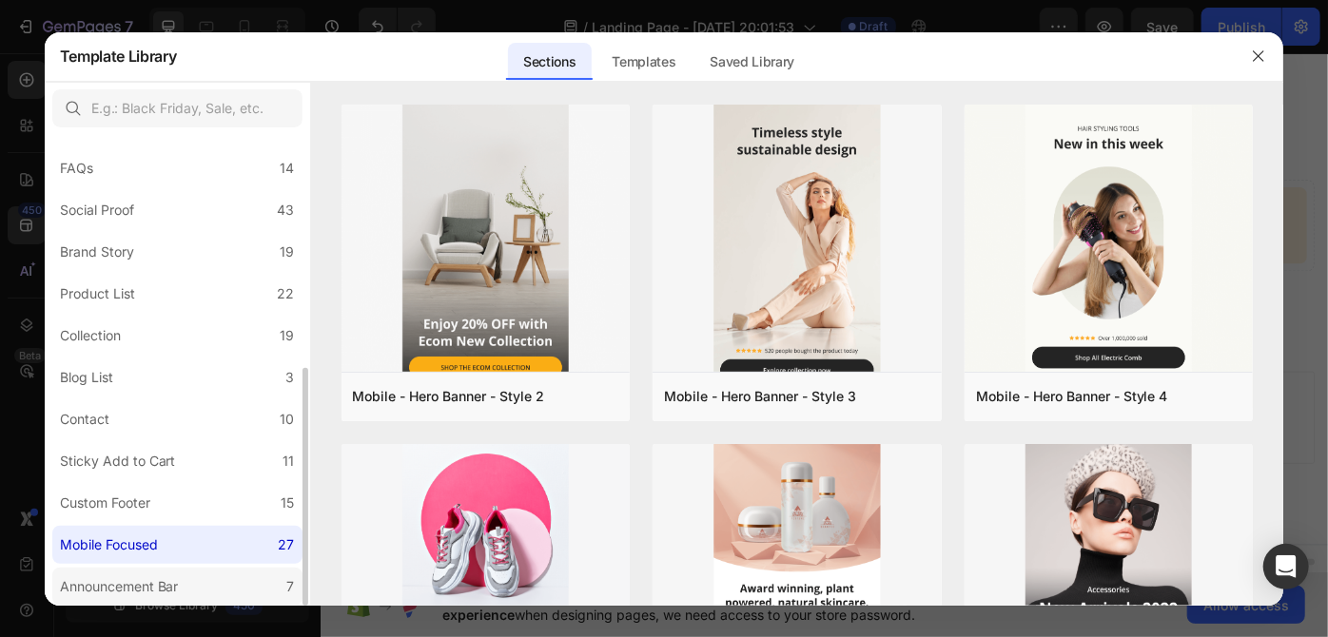
click at [183, 577] on div "Announcement Bar" at bounding box center [123, 586] width 126 height 23
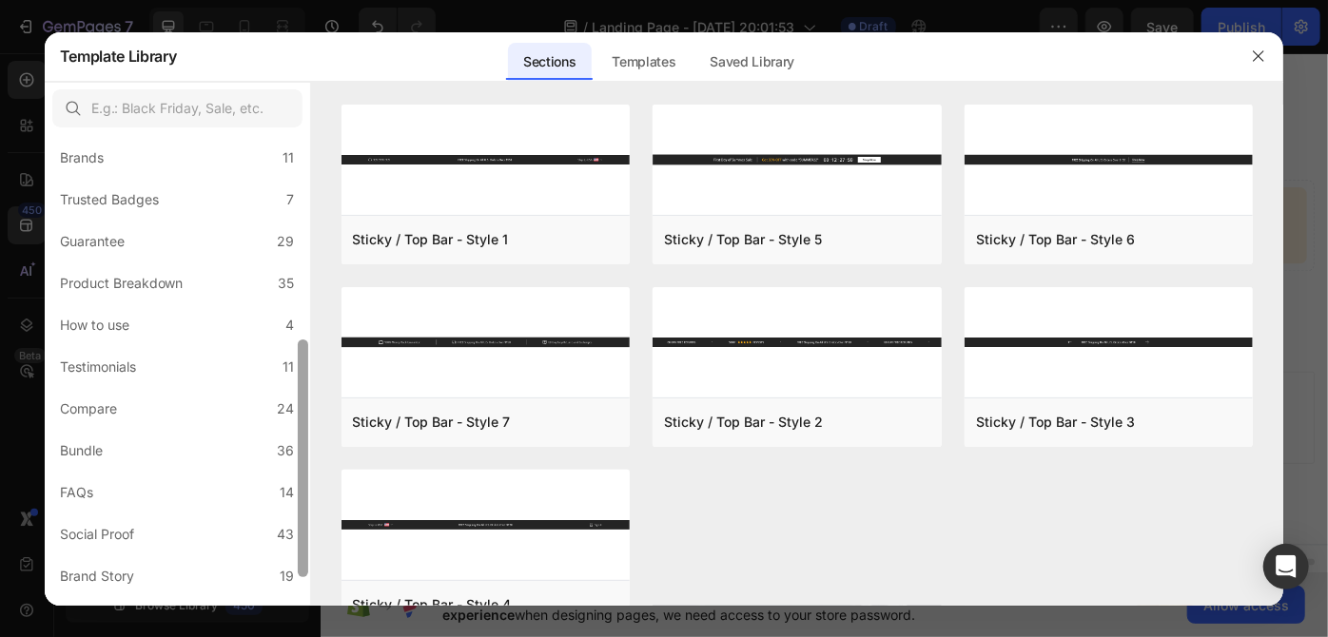
scroll to position [0, 0]
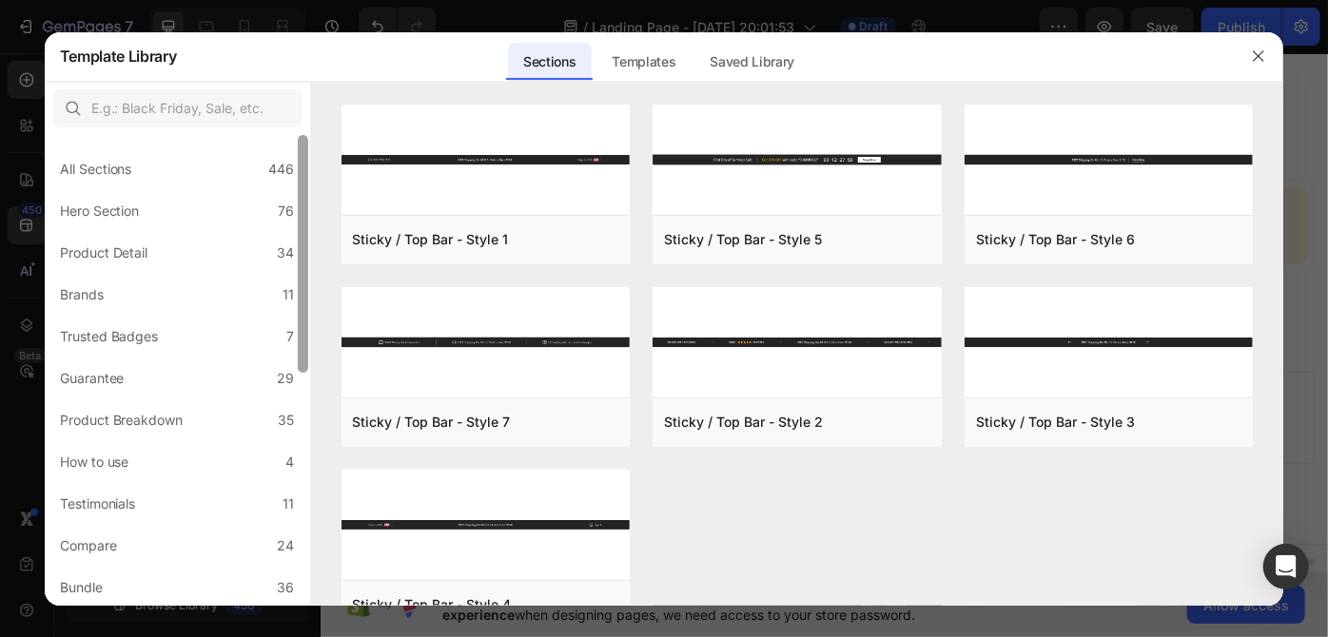
drag, startPoint x: 304, startPoint y: 455, endPoint x: 304, endPoint y: 132, distance: 322.4
click at [304, 132] on div "All Sections 446 Hero Section 76 Product Detail 34 Brands 11 Trusted Badges 7 G…" at bounding box center [178, 344] width 266 height 524
click at [173, 243] on label "Product Detail 34" at bounding box center [177, 253] width 250 height 38
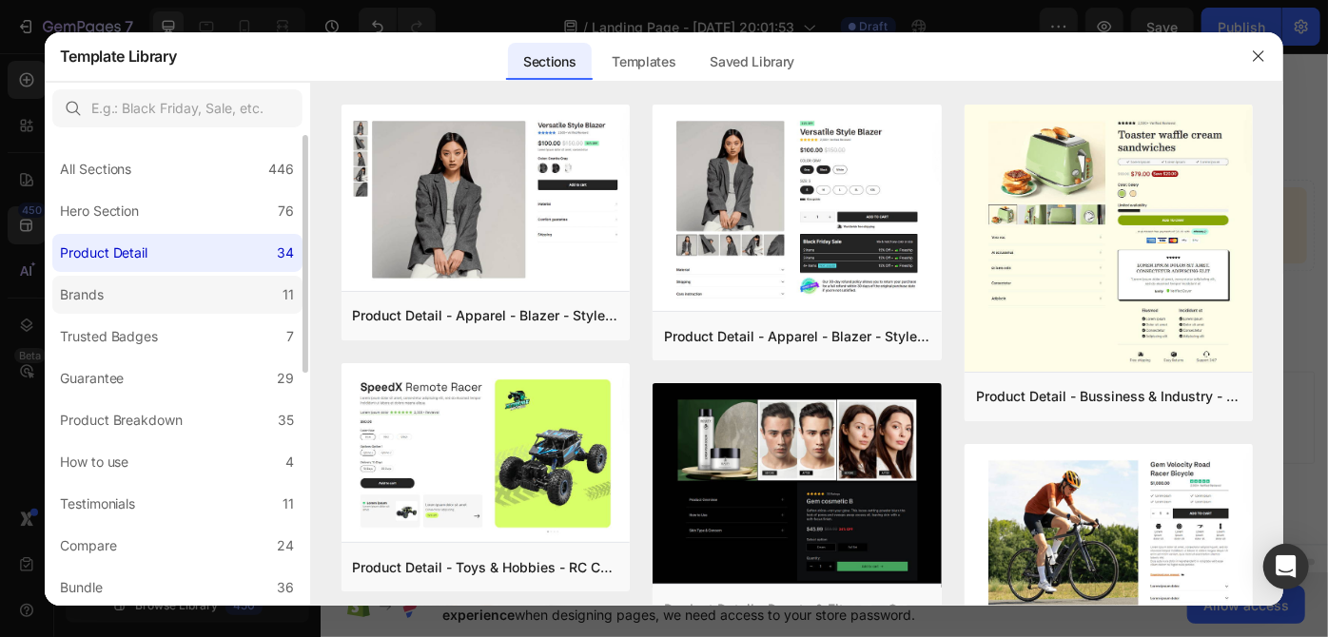
click at [165, 310] on label "Brands 11" at bounding box center [177, 295] width 250 height 38
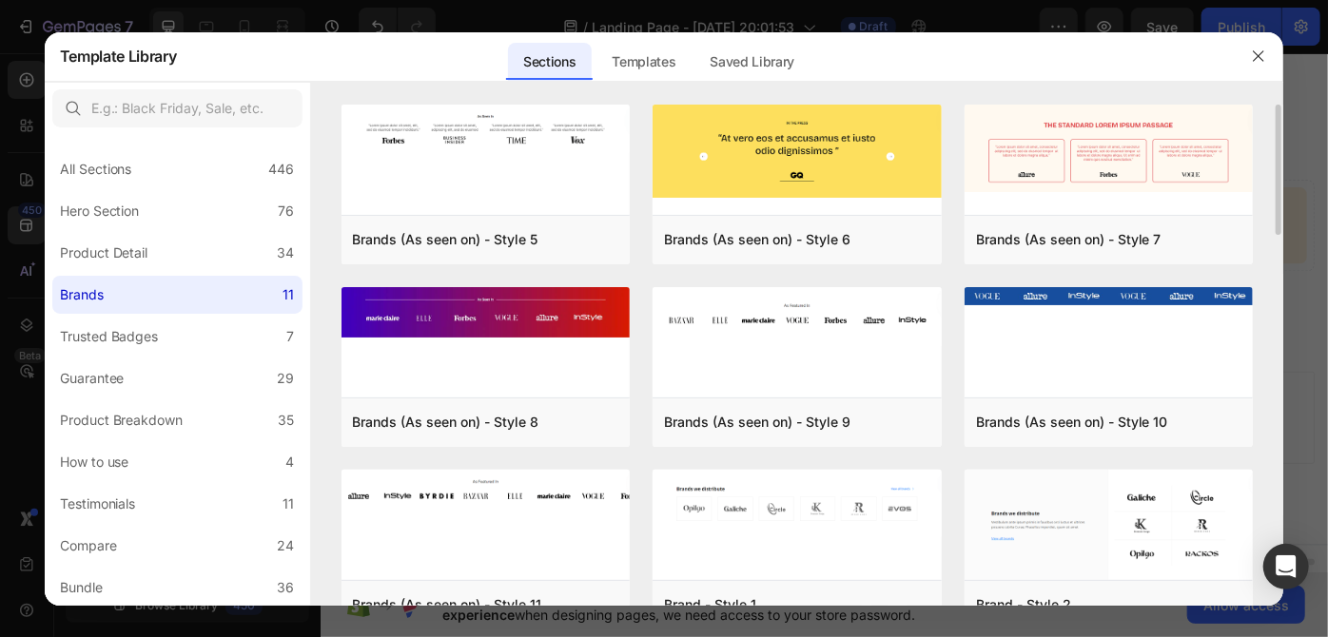
drag, startPoint x: 1277, startPoint y: 175, endPoint x: 1277, endPoint y: 207, distance: 32.3
click at [1277, 207] on div "Brands (As seen on) - Style 5 Add to page Preview Brands (As seen on) - Style 8…" at bounding box center [797, 355] width 973 height 501
click at [1283, 211] on div at bounding box center [664, 318] width 1328 height 637
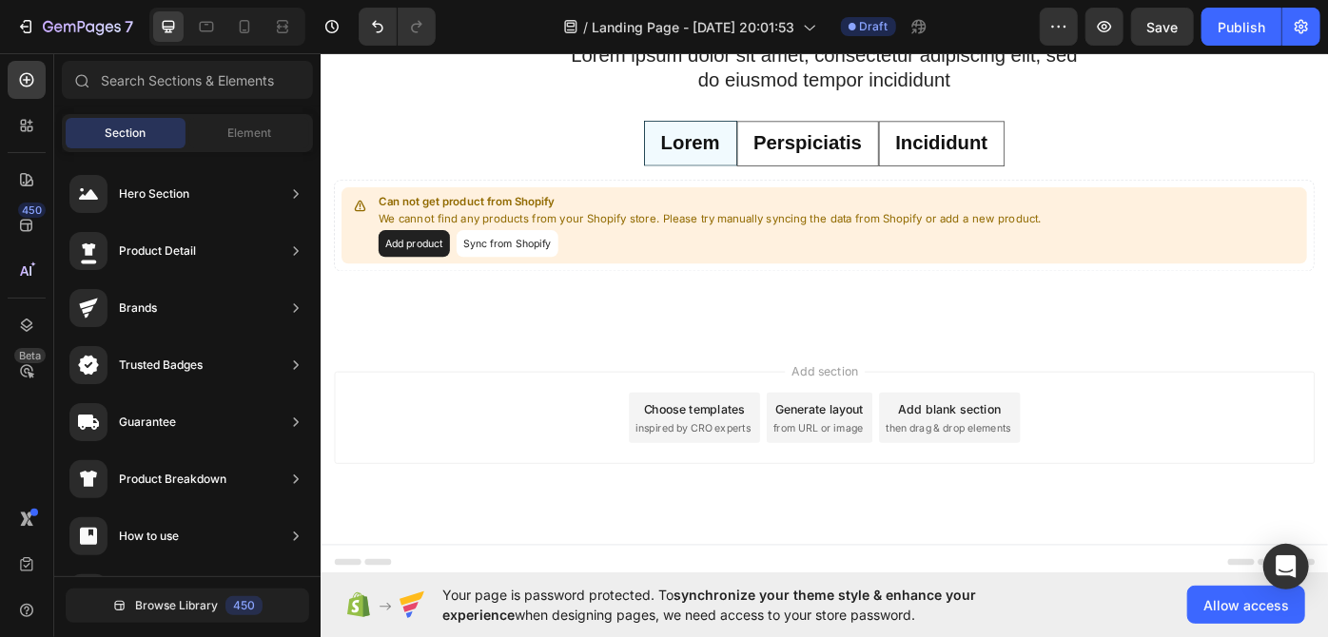
click at [747, 459] on div "Choose templates" at bounding box center [743, 457] width 115 height 20
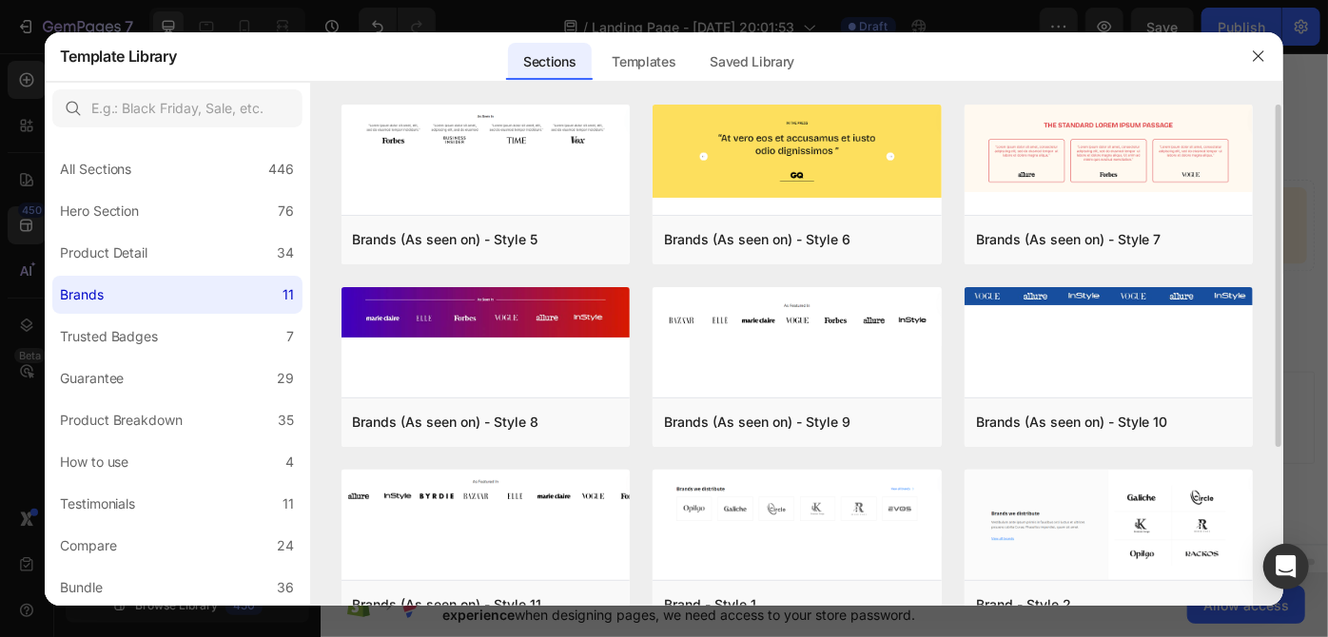
click at [1280, 211] on div "Brands (As seen on) - Style 5 Add to page Preview Brands (As seen on) - Style 8…" at bounding box center [797, 355] width 973 height 501
click at [1279, 224] on div "Brands (As seen on) - Style 5 Add to page Preview Brands (As seen on) - Style 8…" at bounding box center [797, 355] width 973 height 501
click at [1257, 59] on icon "button" at bounding box center [1258, 56] width 15 height 15
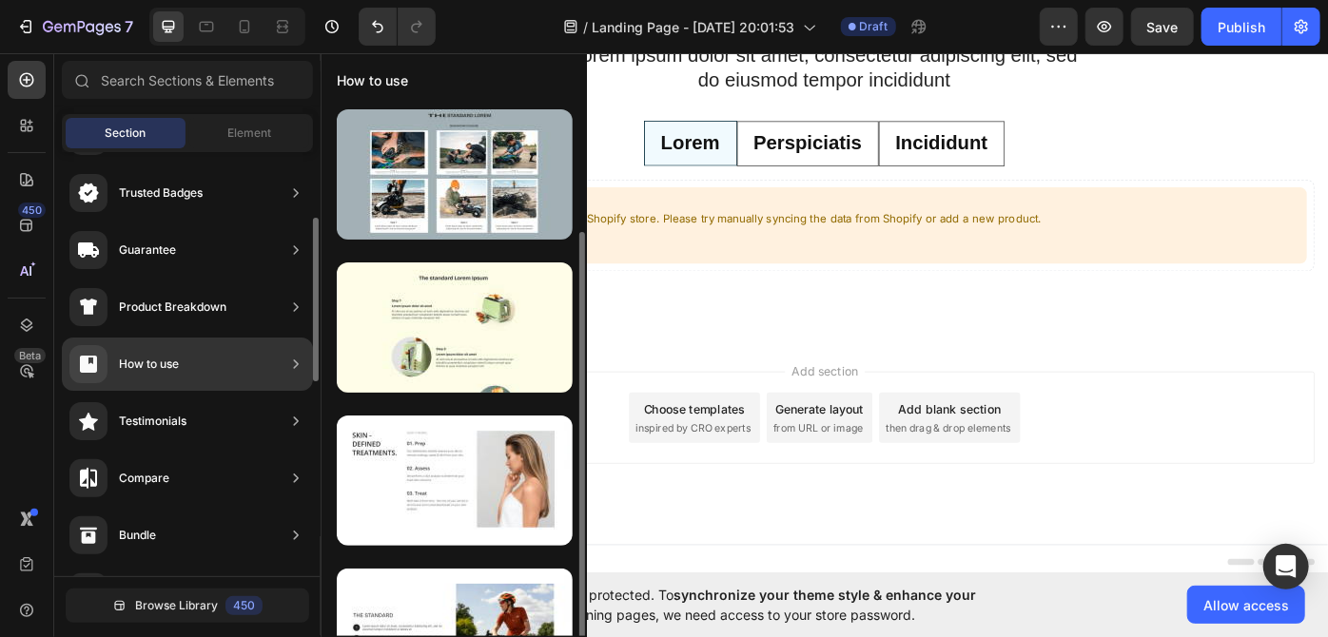
scroll to position [68, 0]
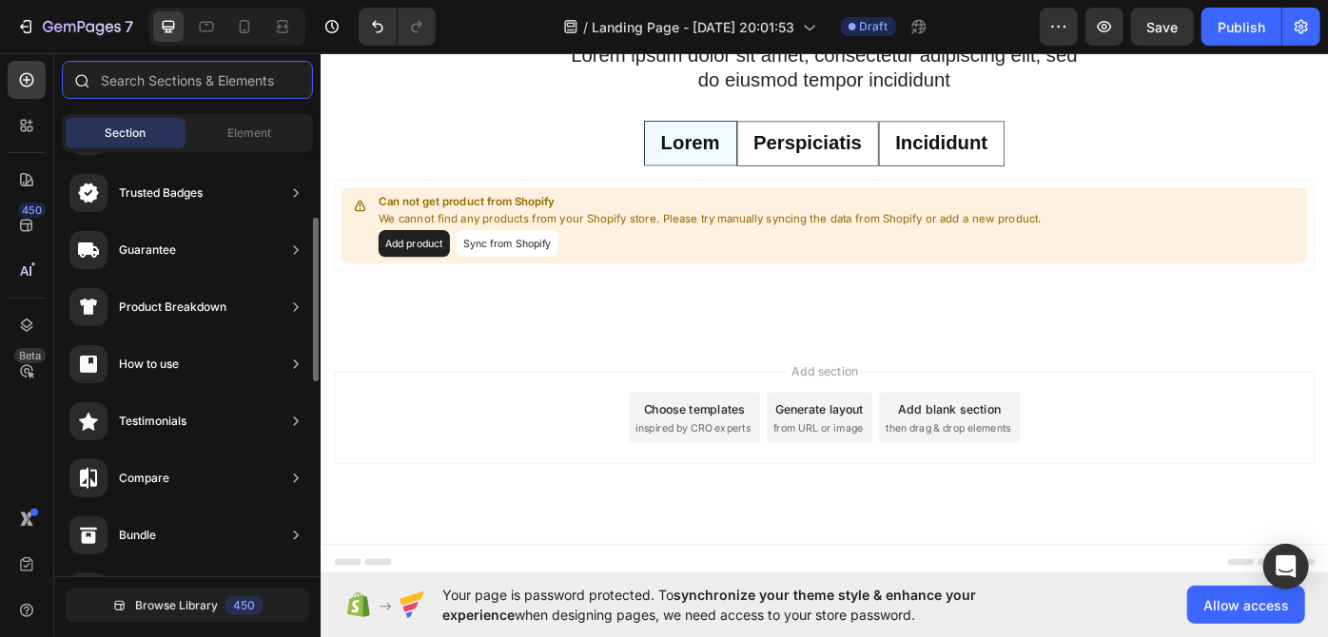
click at [148, 88] on input "text" at bounding box center [187, 80] width 251 height 38
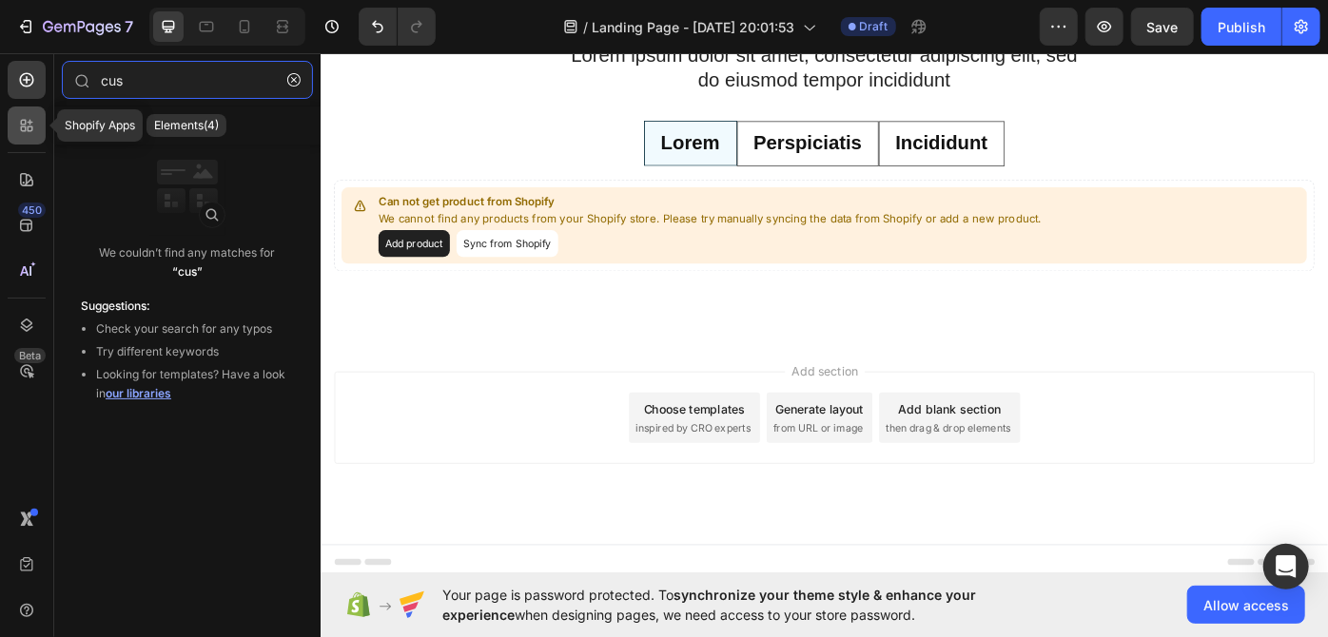
type input "cus"
click at [35, 117] on icon at bounding box center [26, 125] width 19 height 19
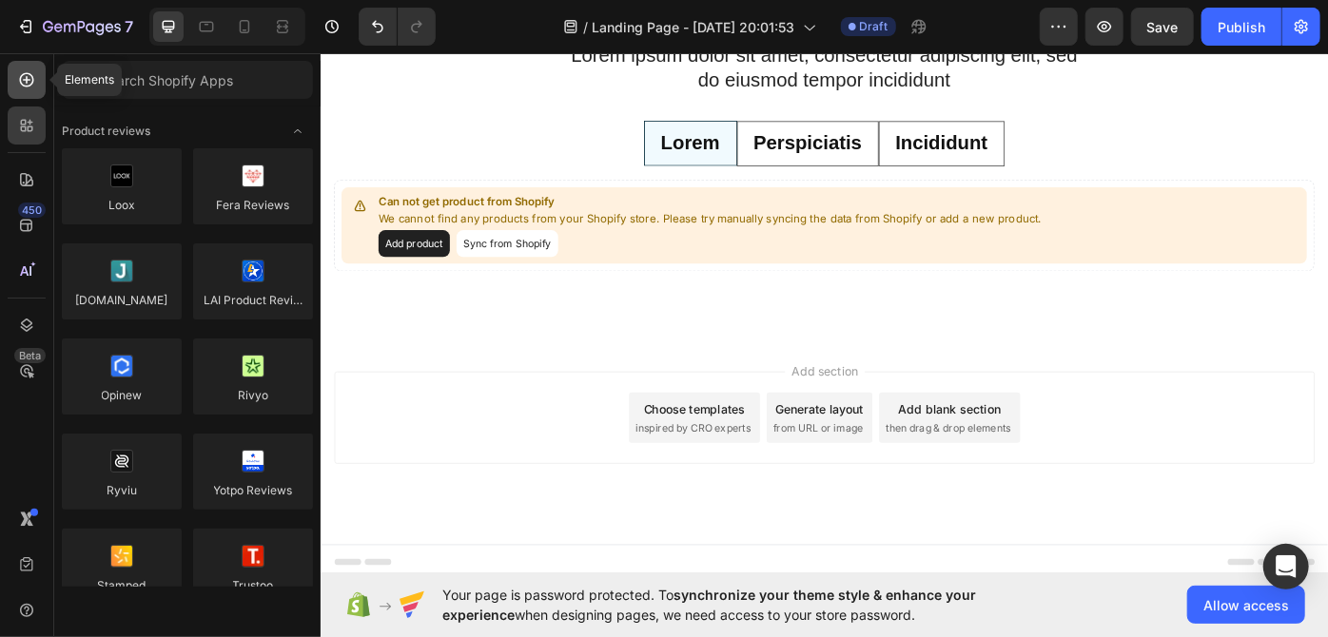
click at [30, 88] on icon at bounding box center [26, 79] width 19 height 19
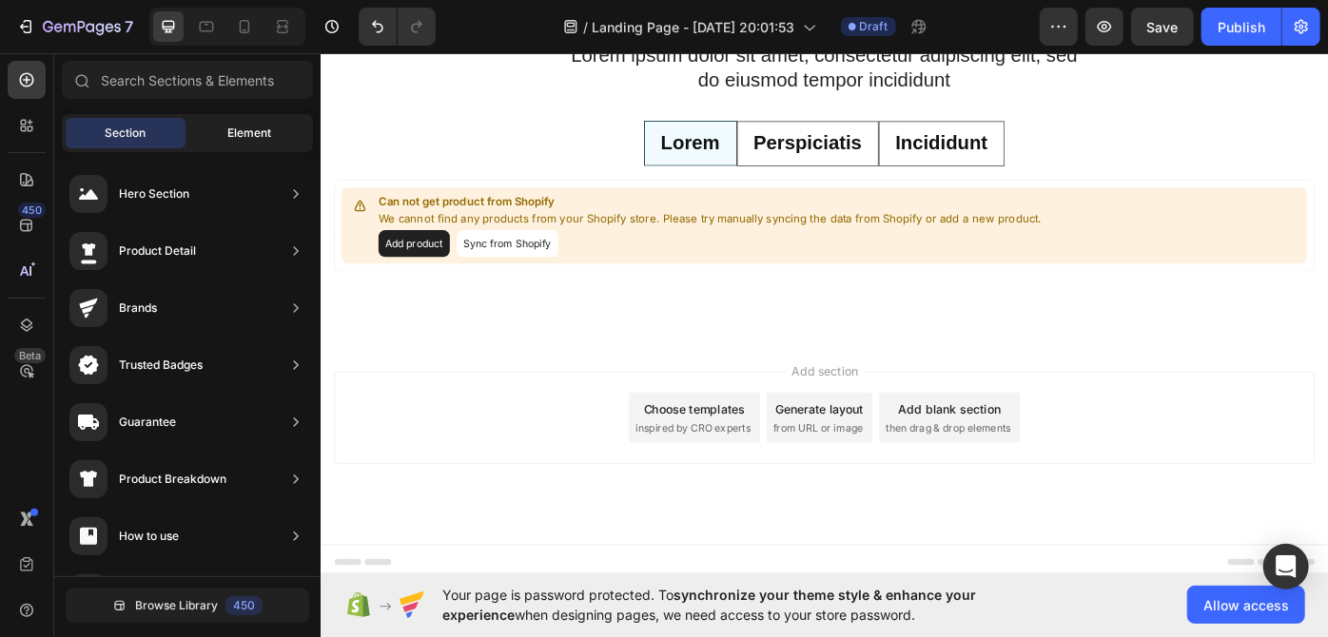
click at [228, 118] on div "Element" at bounding box center [249, 133] width 120 height 30
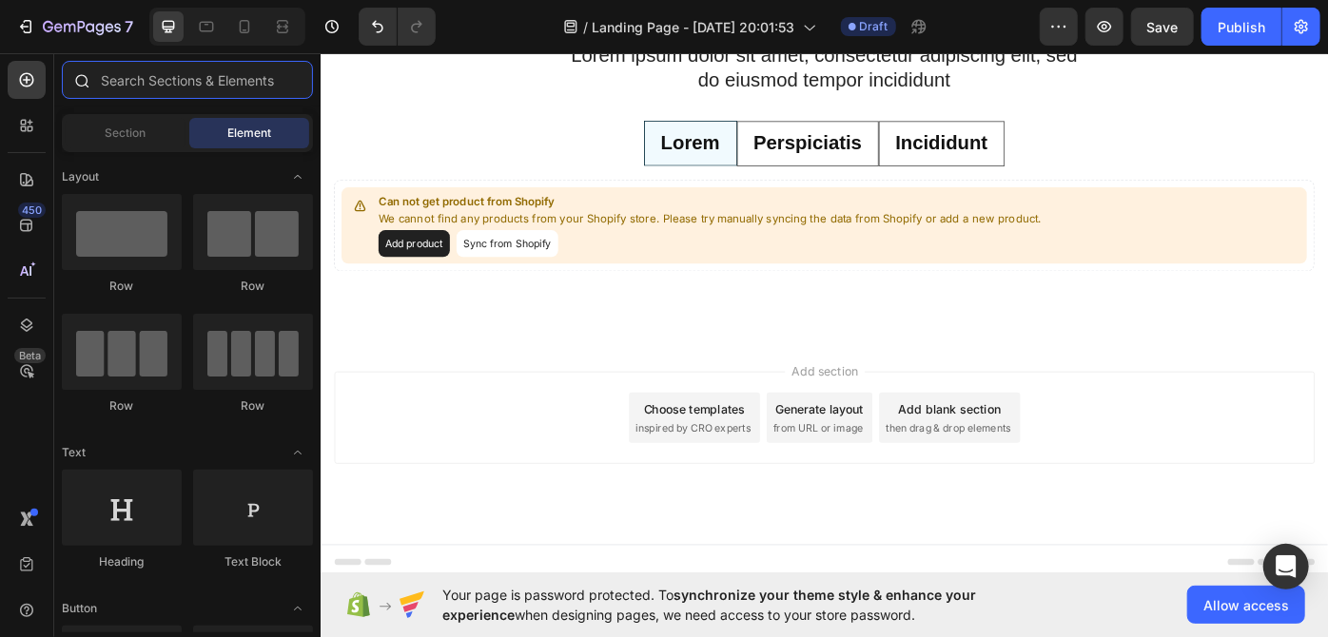
click at [183, 84] on input "text" at bounding box center [187, 80] width 251 height 38
click at [291, 166] on span "Toggle open" at bounding box center [297, 177] width 30 height 30
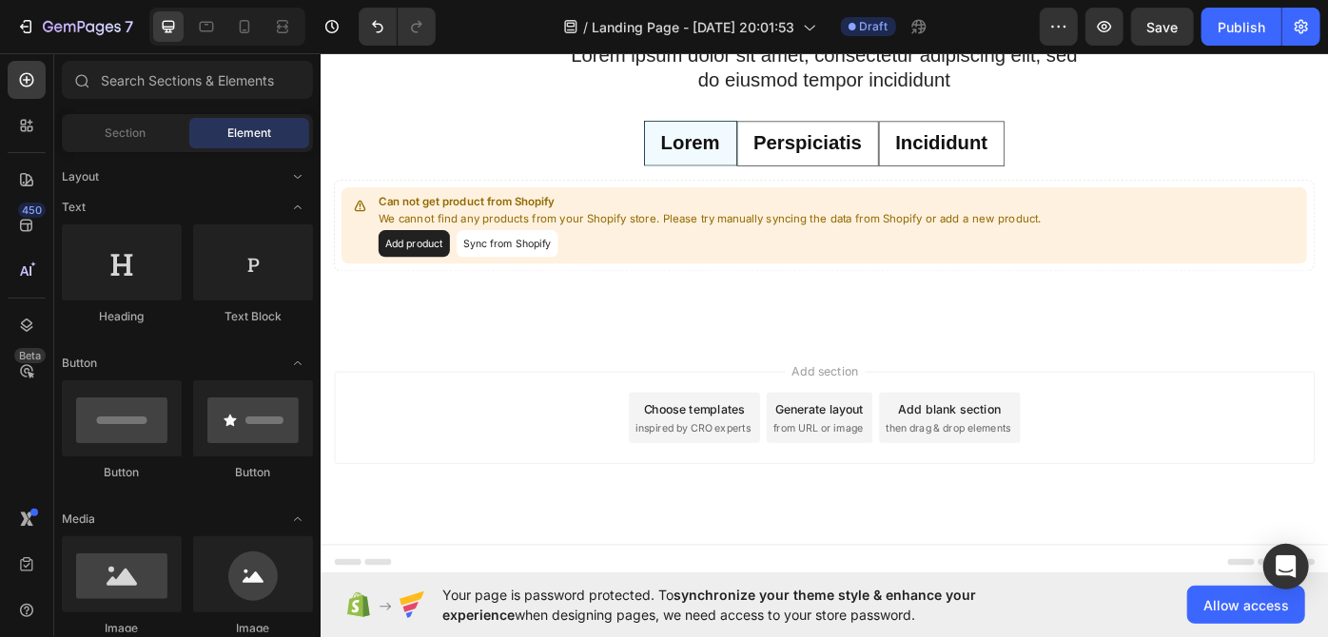
click at [297, 206] on icon "Toggle open" at bounding box center [298, 207] width 8 height 4
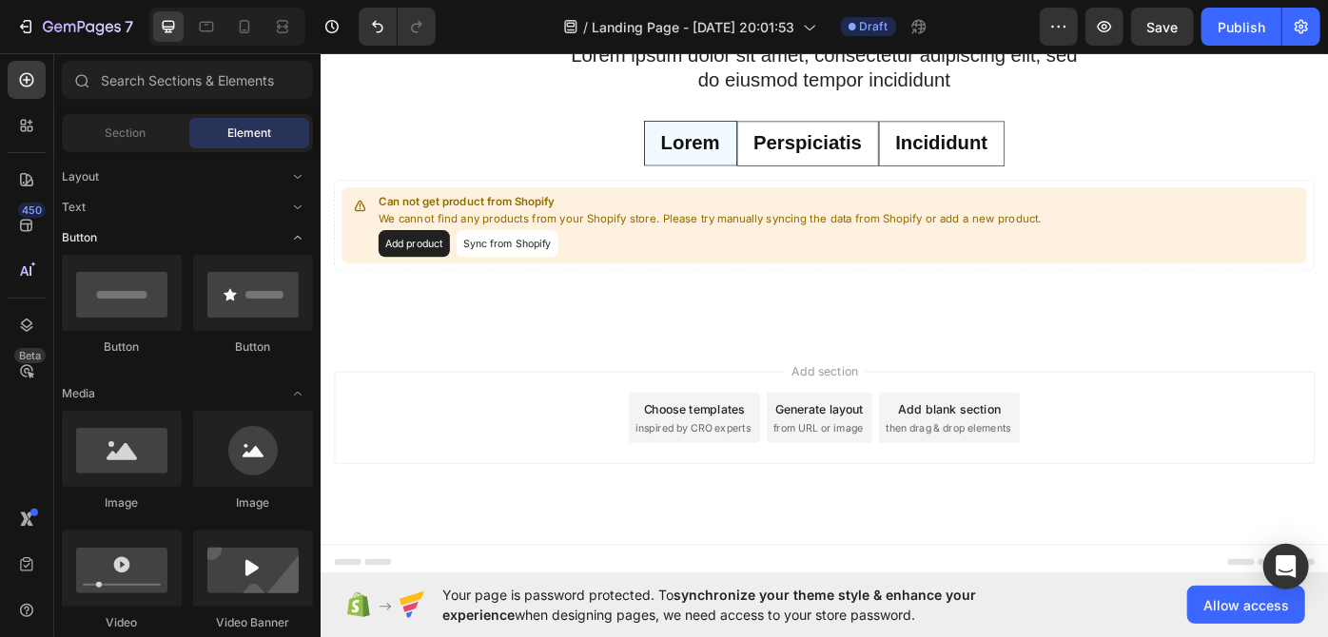
click at [301, 237] on icon "Toggle open" at bounding box center [297, 237] width 15 height 15
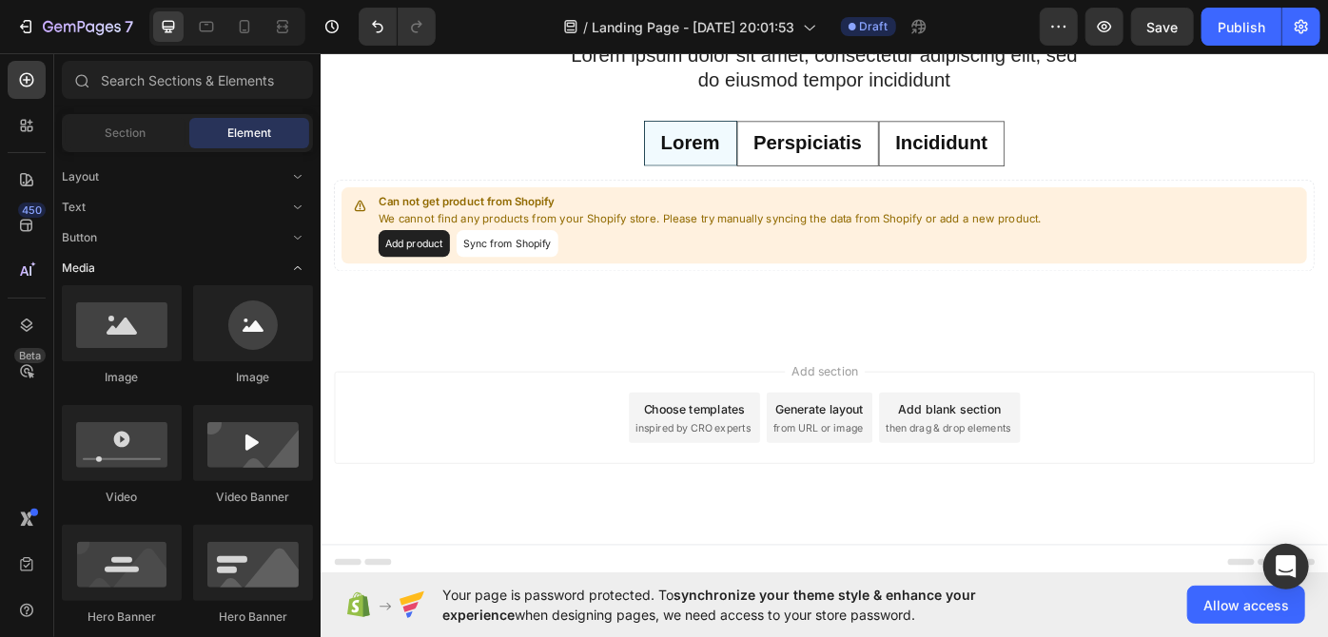
click at [297, 268] on icon "Toggle open" at bounding box center [297, 268] width 15 height 15
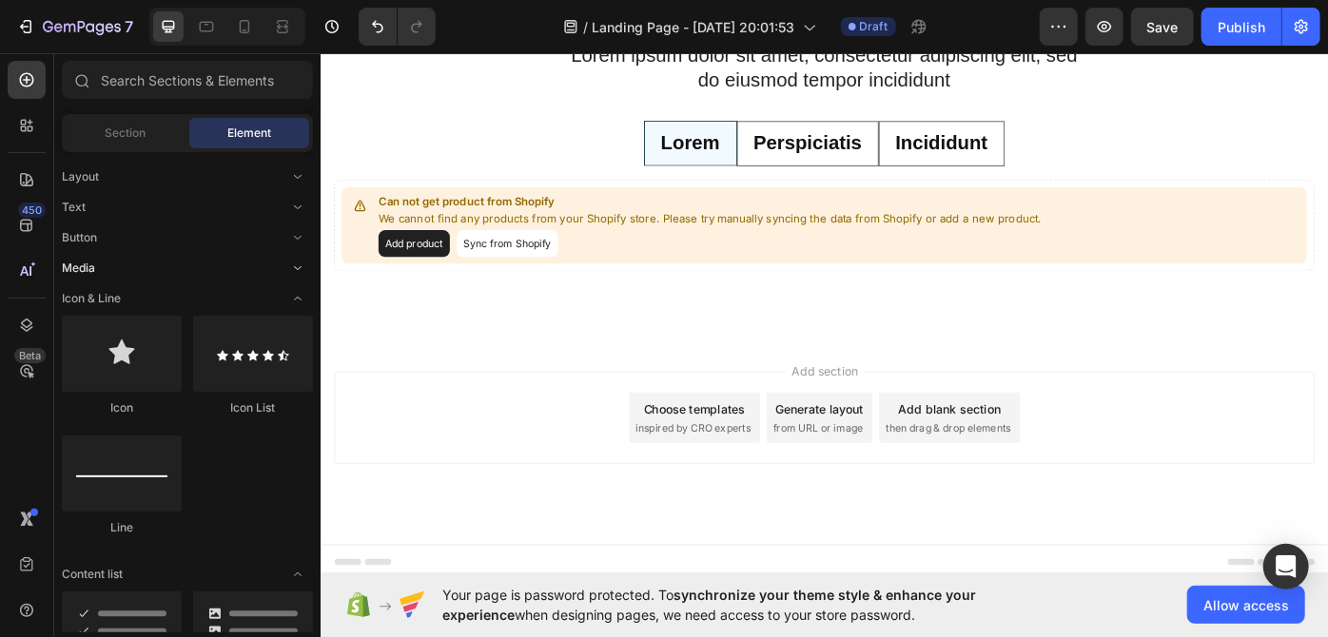
click at [297, 268] on icon "Toggle open" at bounding box center [297, 268] width 15 height 15
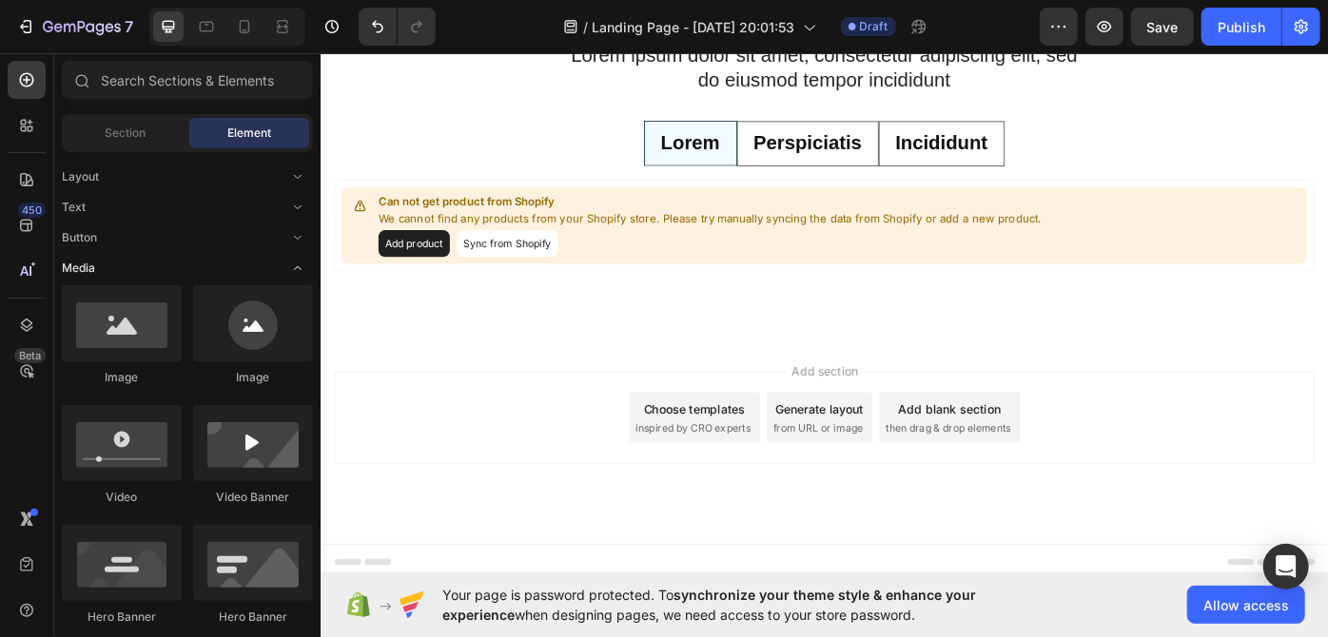
click at [301, 264] on icon "Toggle open" at bounding box center [297, 268] width 15 height 15
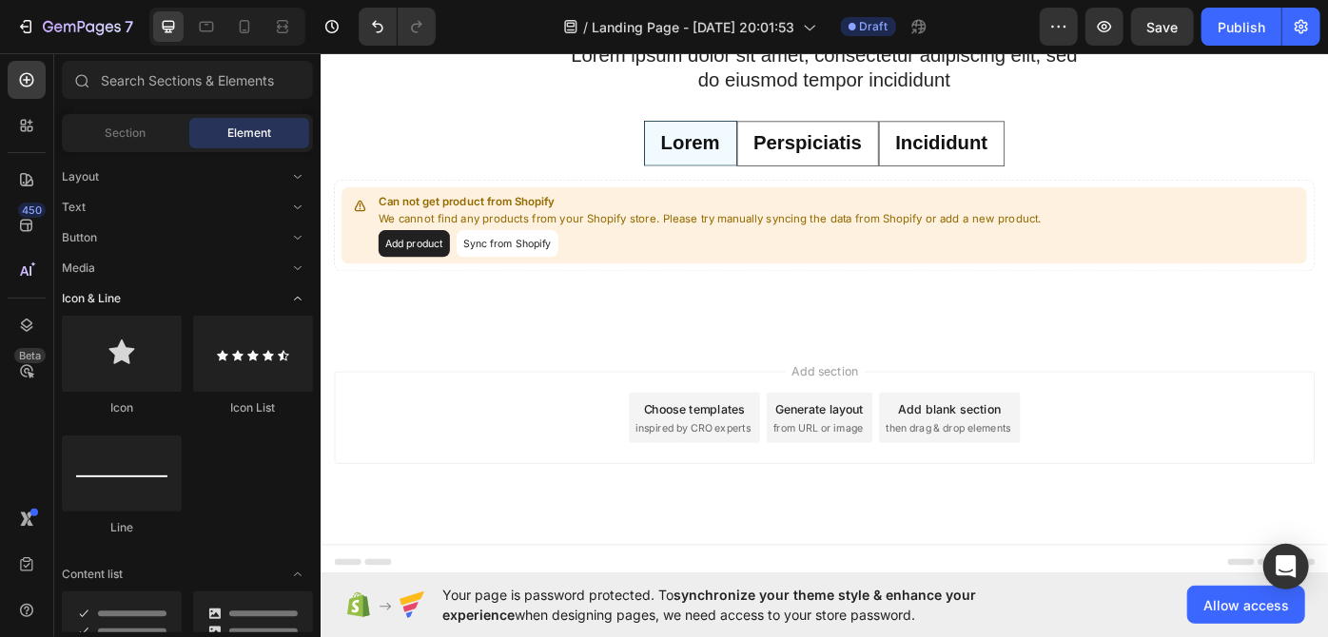
click at [301, 295] on icon "Toggle open" at bounding box center [297, 298] width 15 height 15
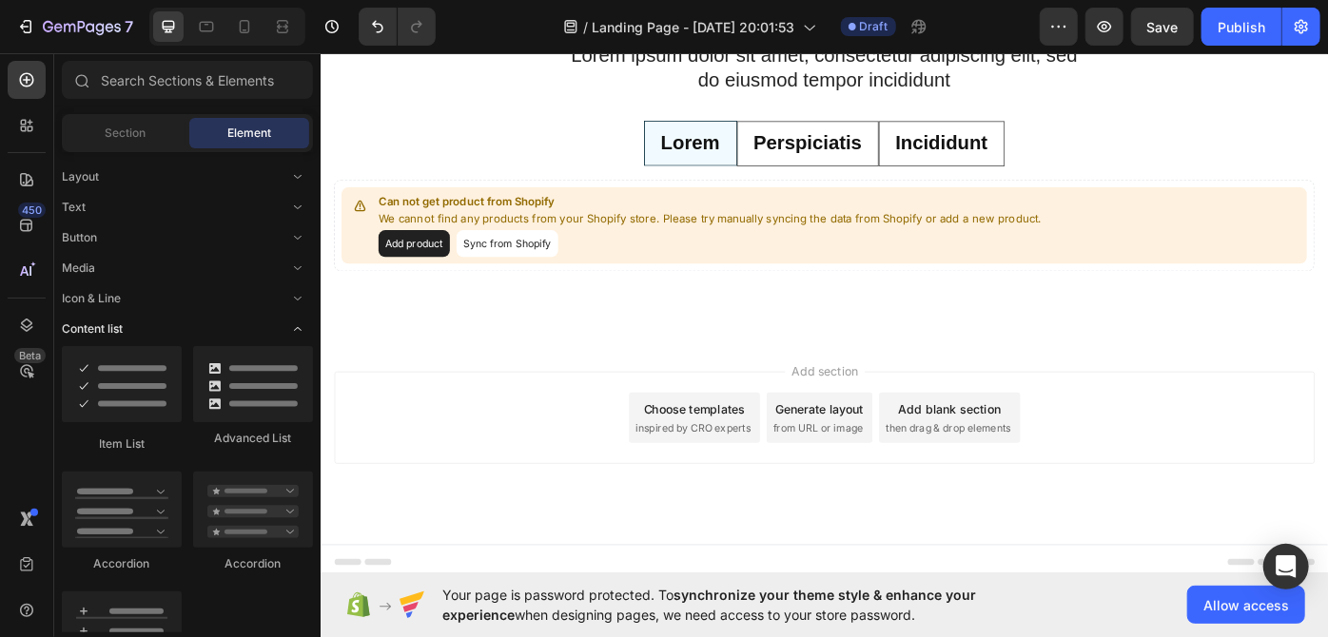
click at [293, 333] on icon "Toggle open" at bounding box center [297, 328] width 15 height 15
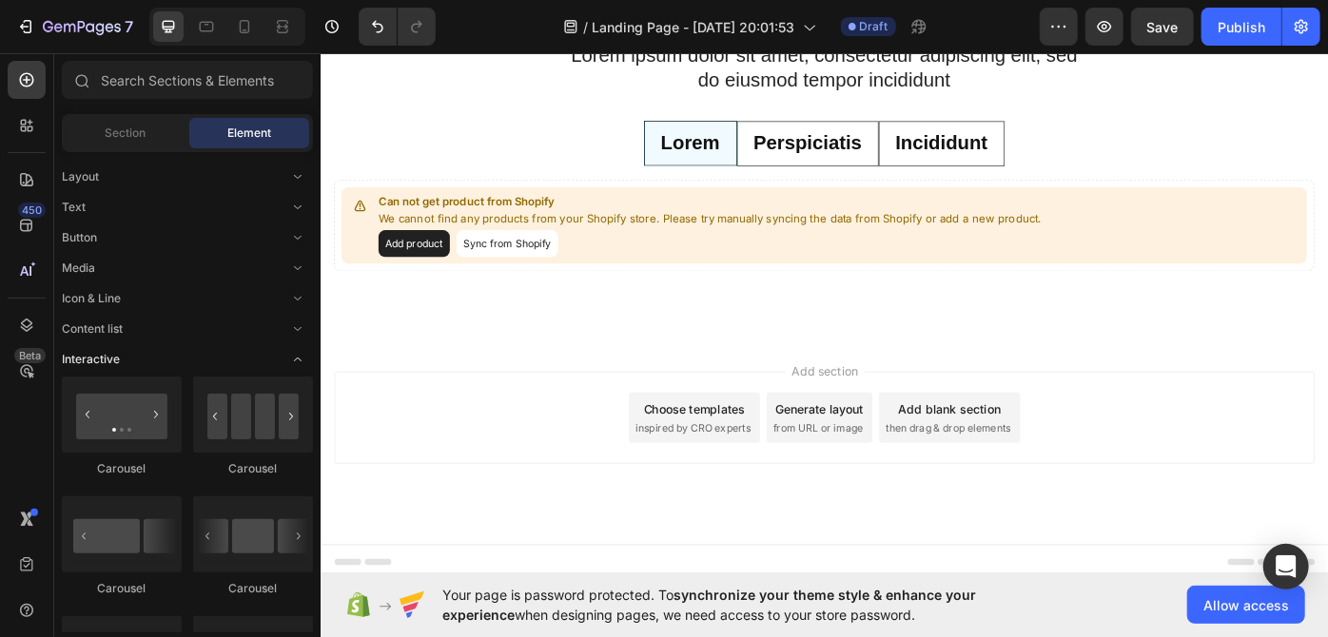
click at [292, 358] on icon "Toggle open" at bounding box center [297, 359] width 15 height 15
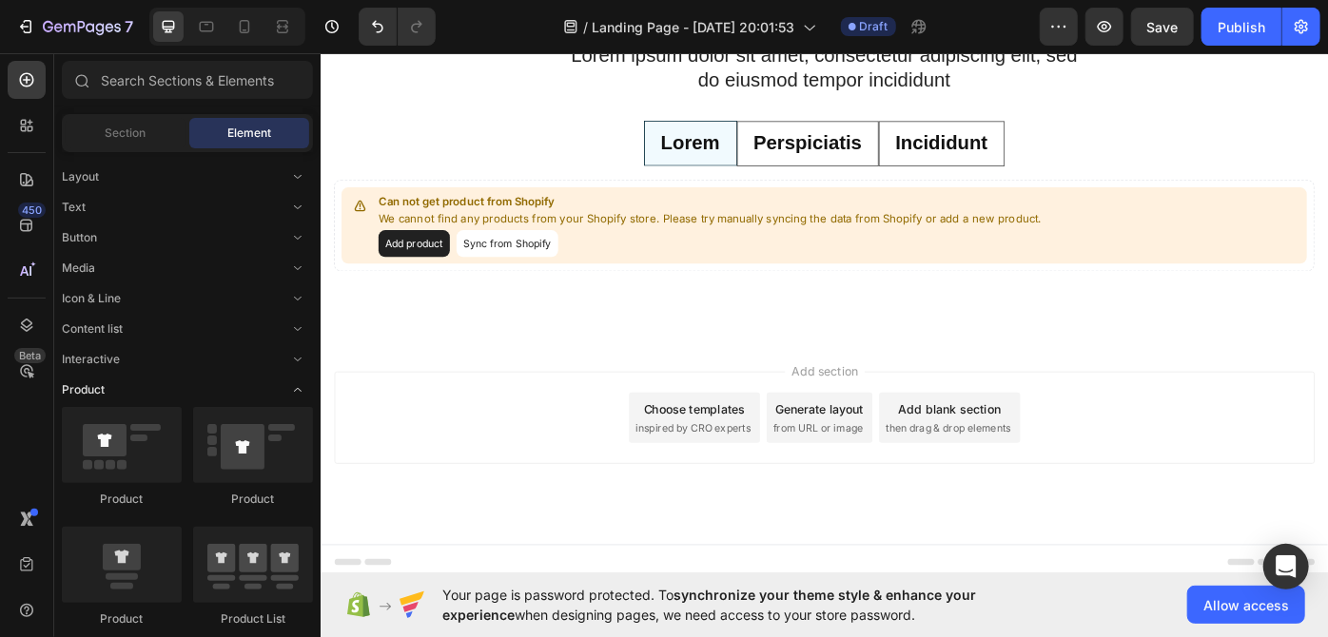
click at [301, 386] on icon "Toggle open" at bounding box center [297, 389] width 15 height 15
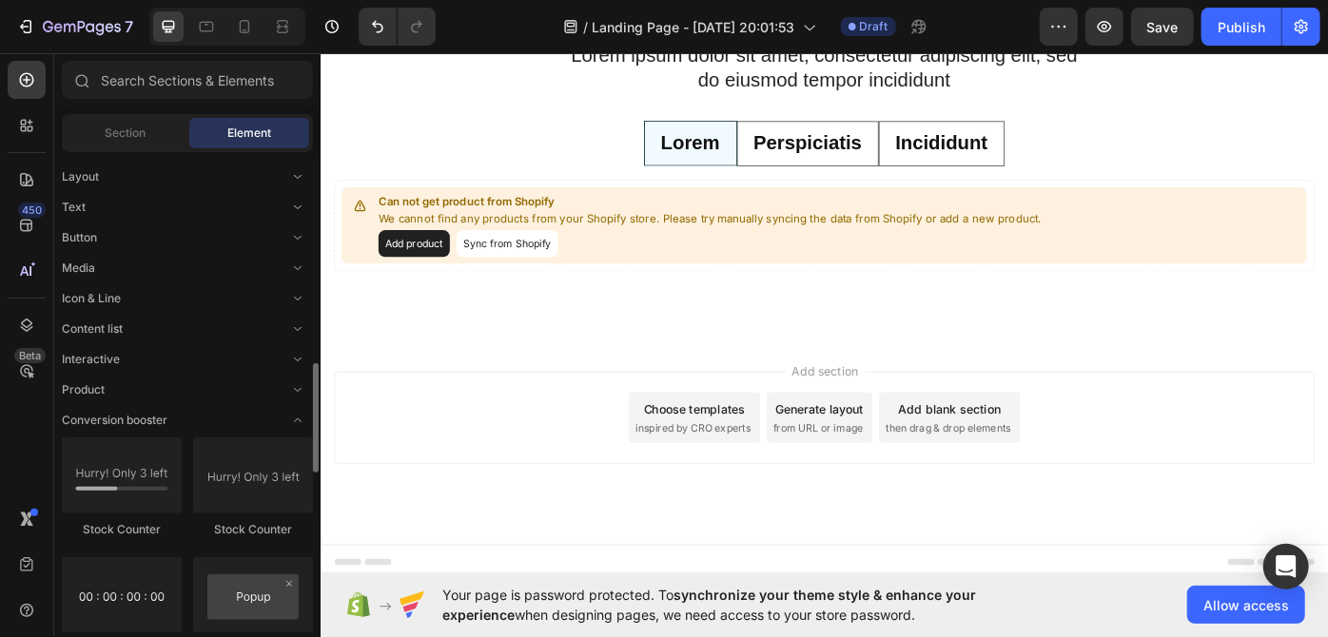
scroll to position [172, 0]
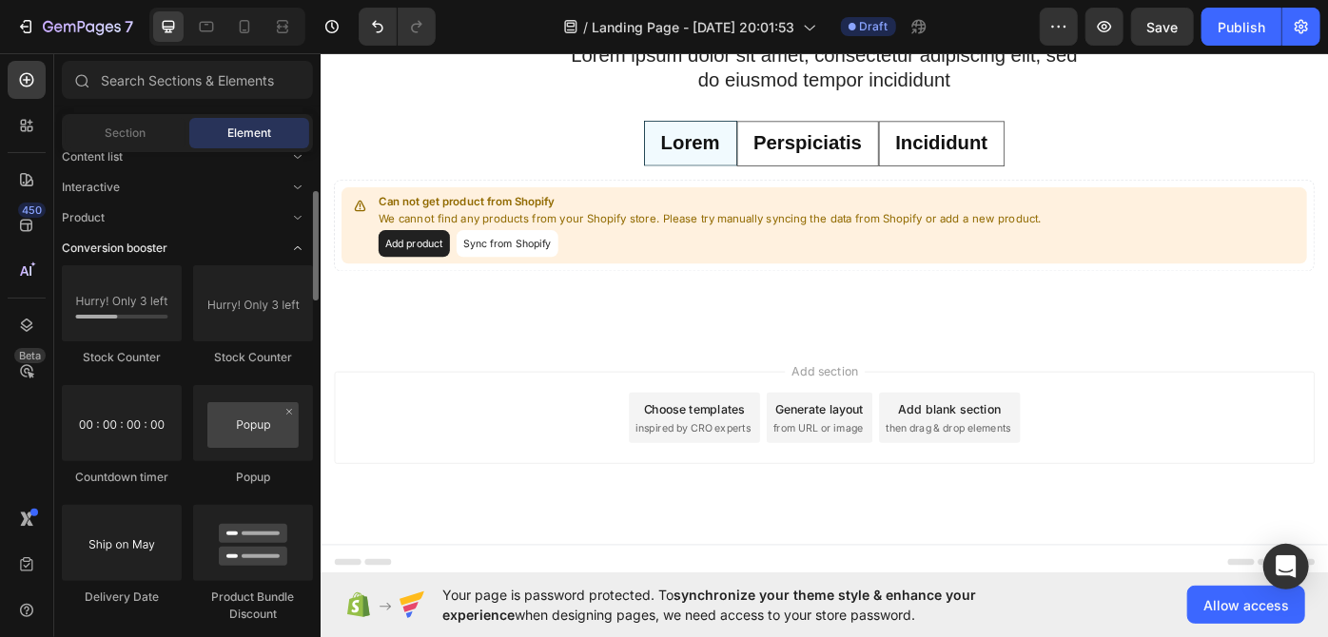
click at [298, 247] on icon "Toggle open" at bounding box center [297, 248] width 15 height 15
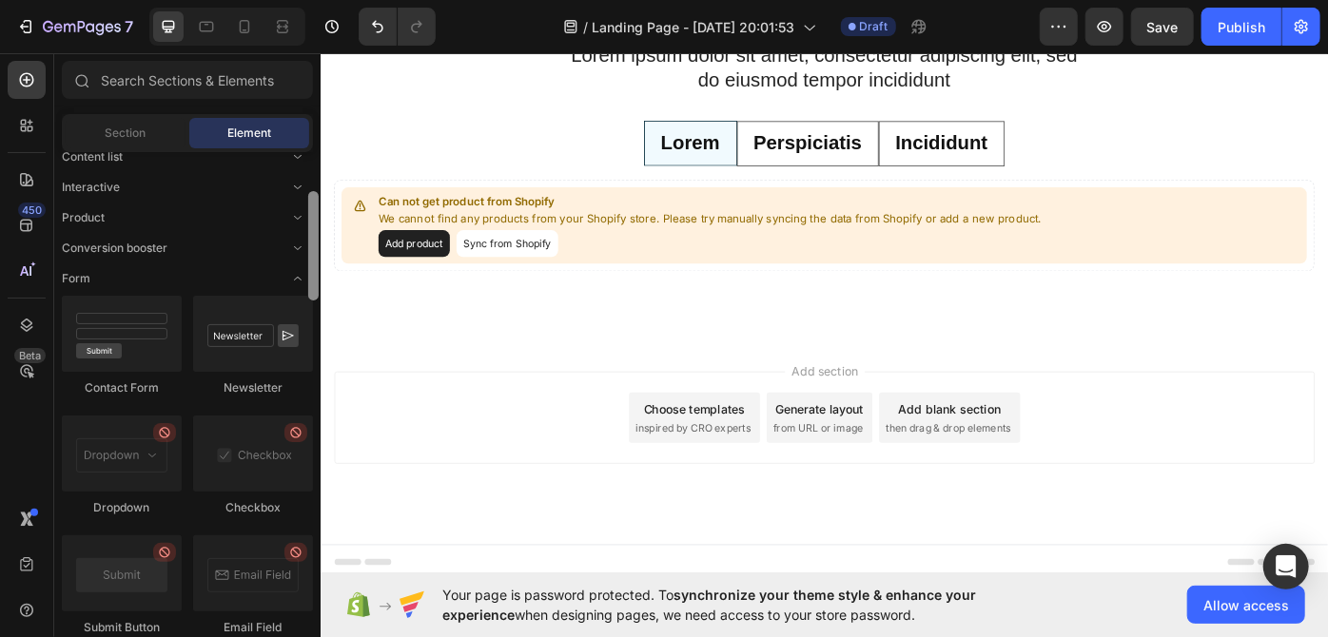
scroll to position [193, 0]
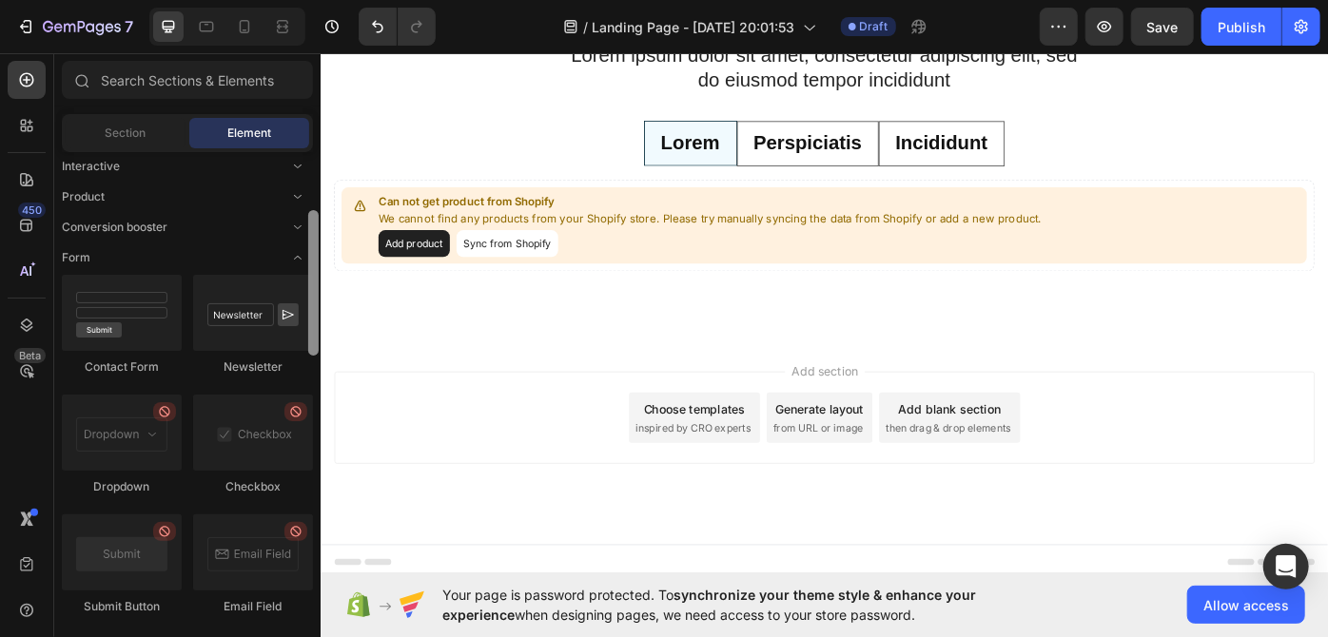
click at [312, 268] on div at bounding box center [313, 283] width 10 height 146
click at [299, 254] on icon "Toggle open" at bounding box center [297, 257] width 15 height 15
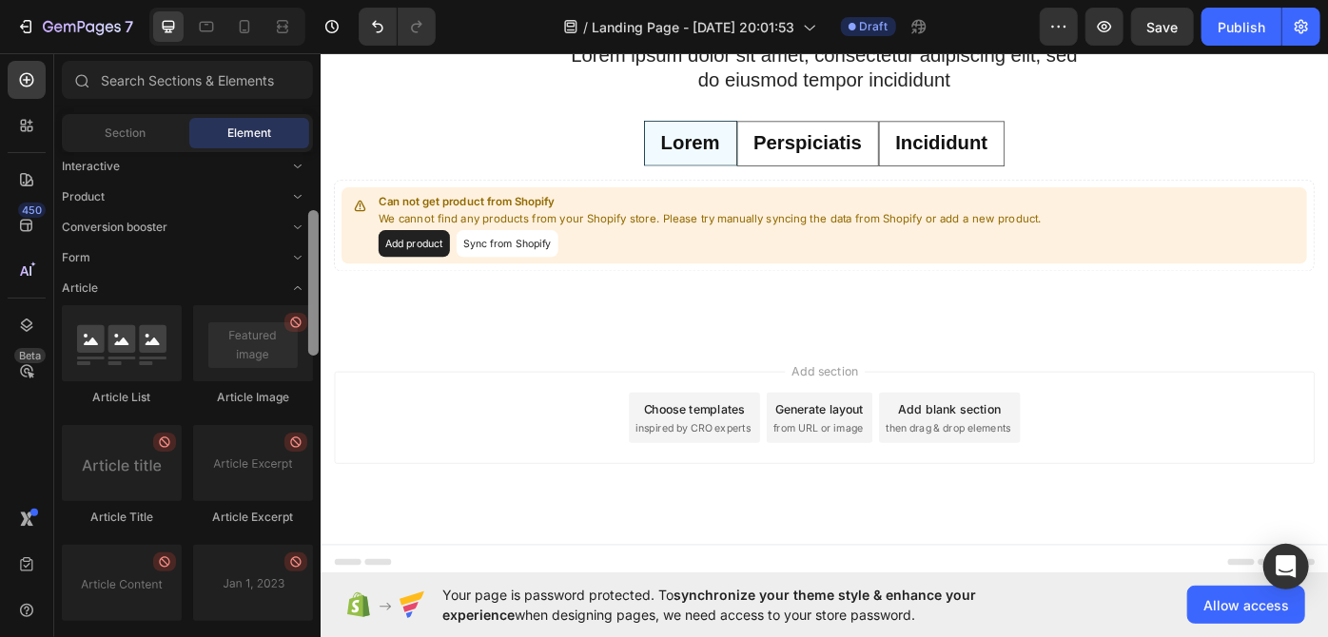
scroll to position [203, 0]
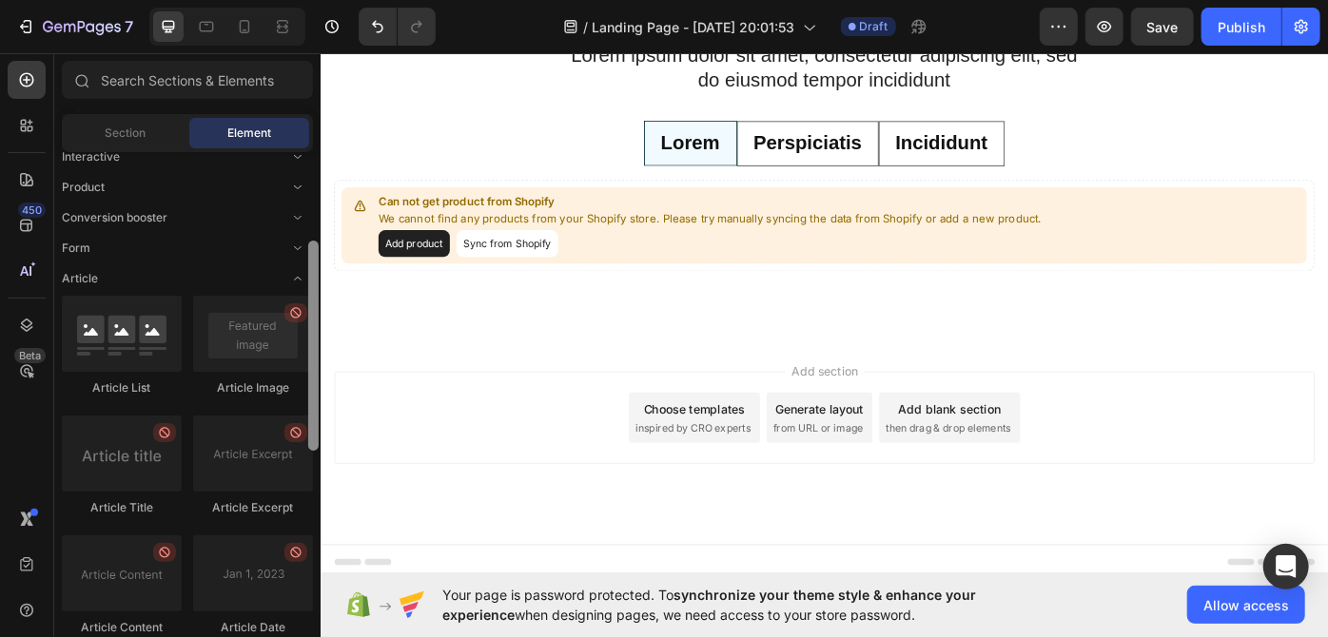
click at [315, 265] on div at bounding box center [313, 346] width 10 height 210
click at [298, 277] on icon "Toggle open" at bounding box center [297, 278] width 15 height 15
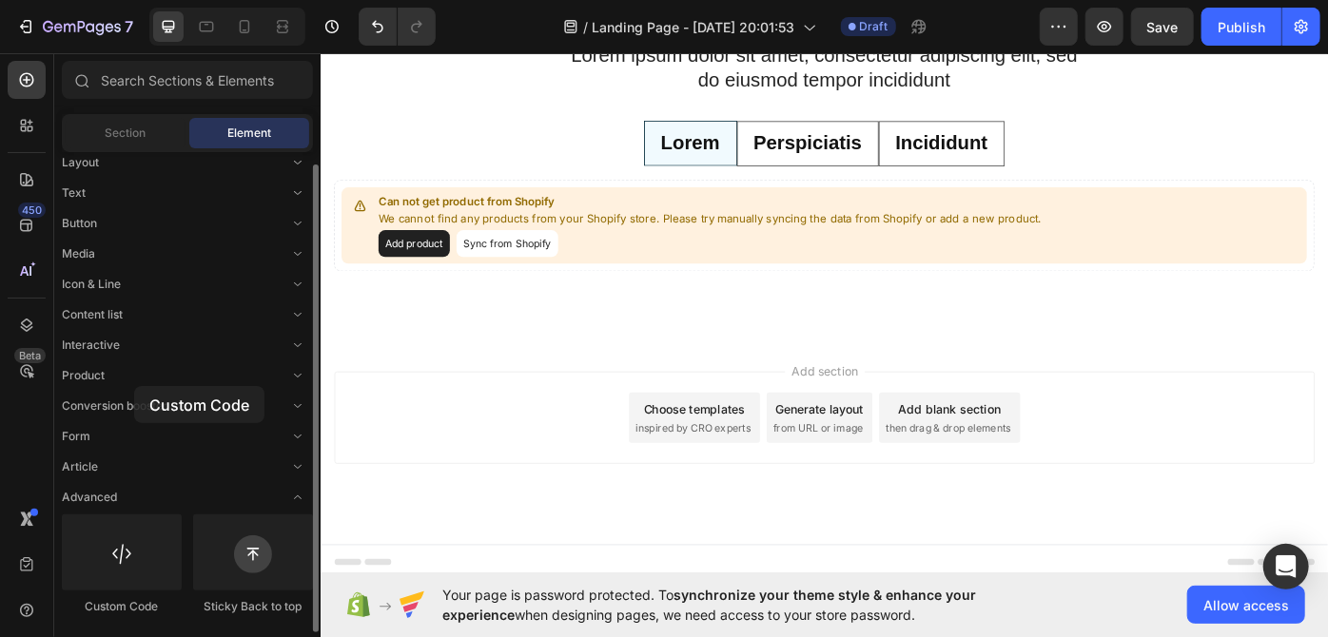
scroll to position [13, 0]
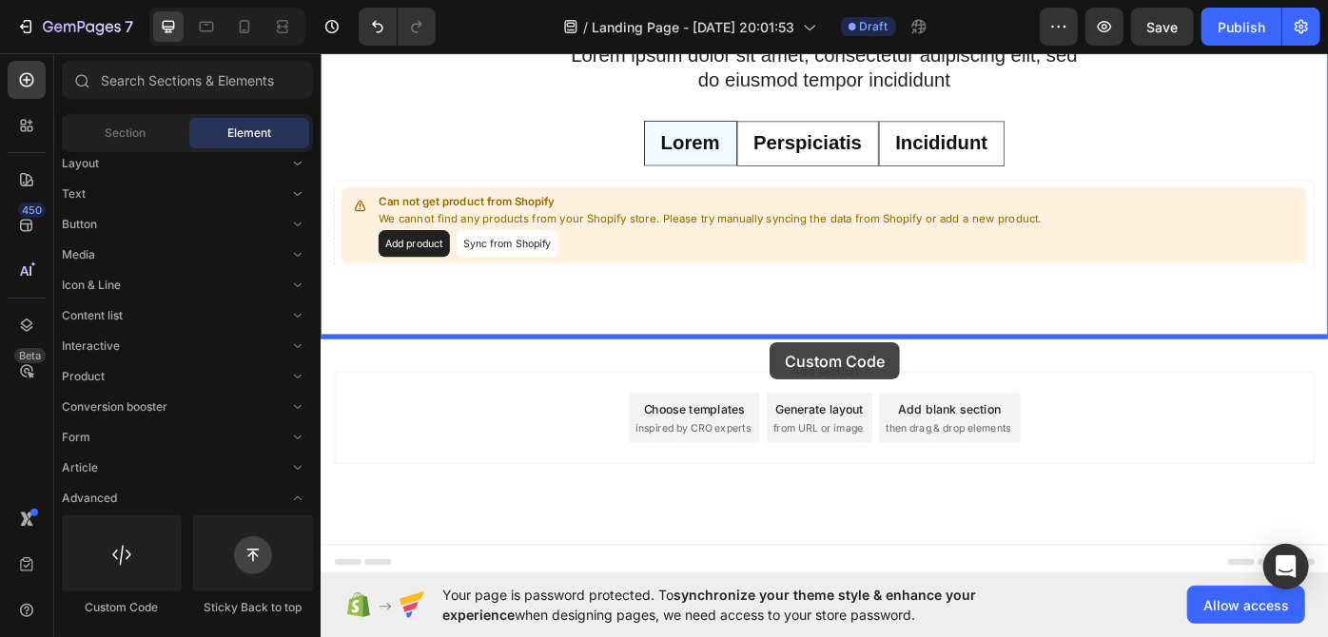
drag, startPoint x: 454, startPoint y: 436, endPoint x: 828, endPoint y: 381, distance: 378.6
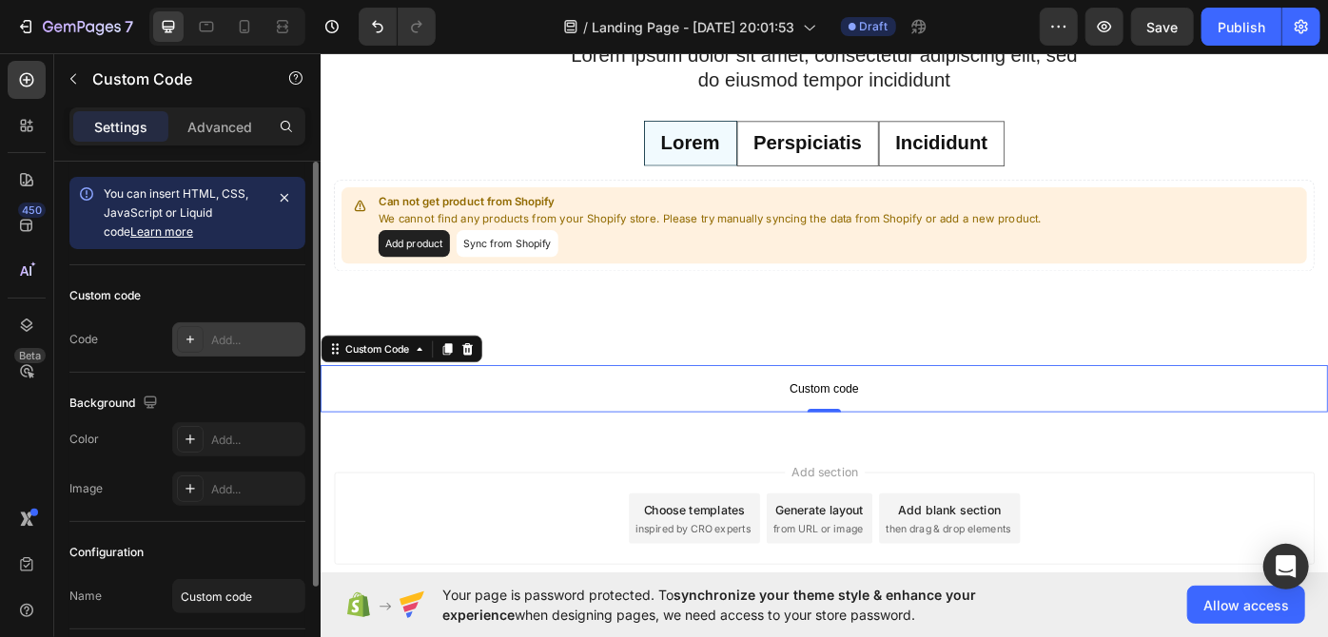
click at [192, 341] on icon at bounding box center [190, 339] width 15 height 15
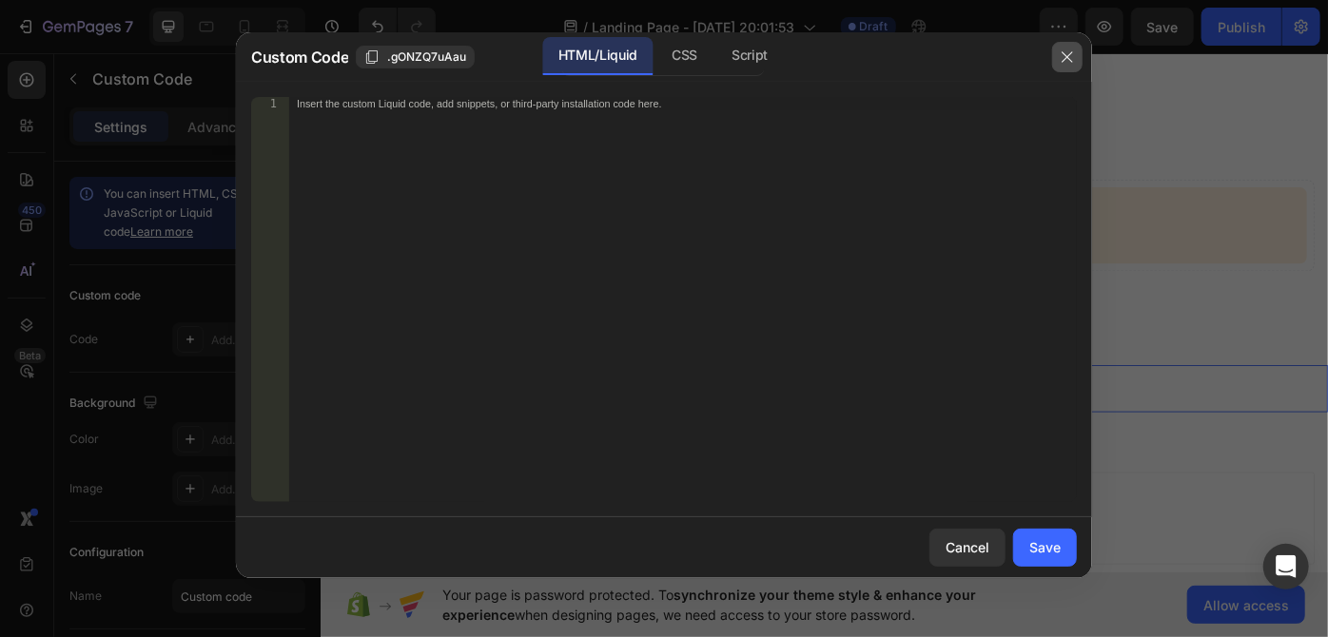
click at [1055, 56] on button "button" at bounding box center [1067, 57] width 30 height 30
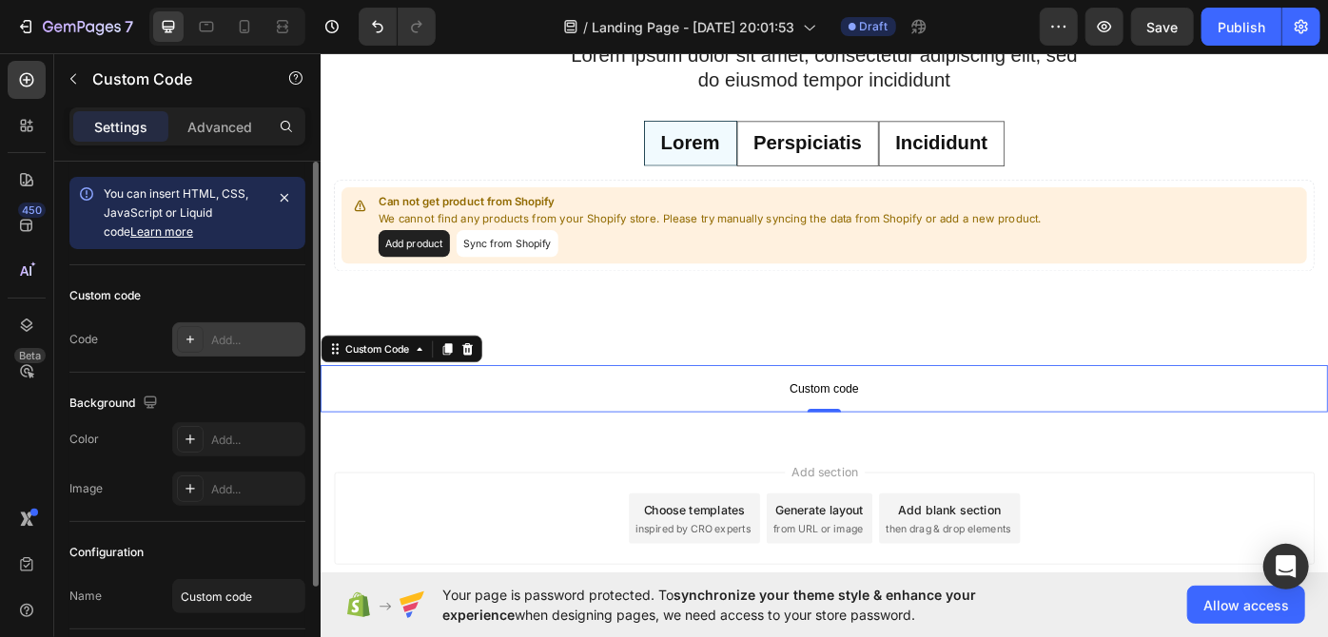
click at [204, 326] on div "Add..." at bounding box center [238, 339] width 133 height 34
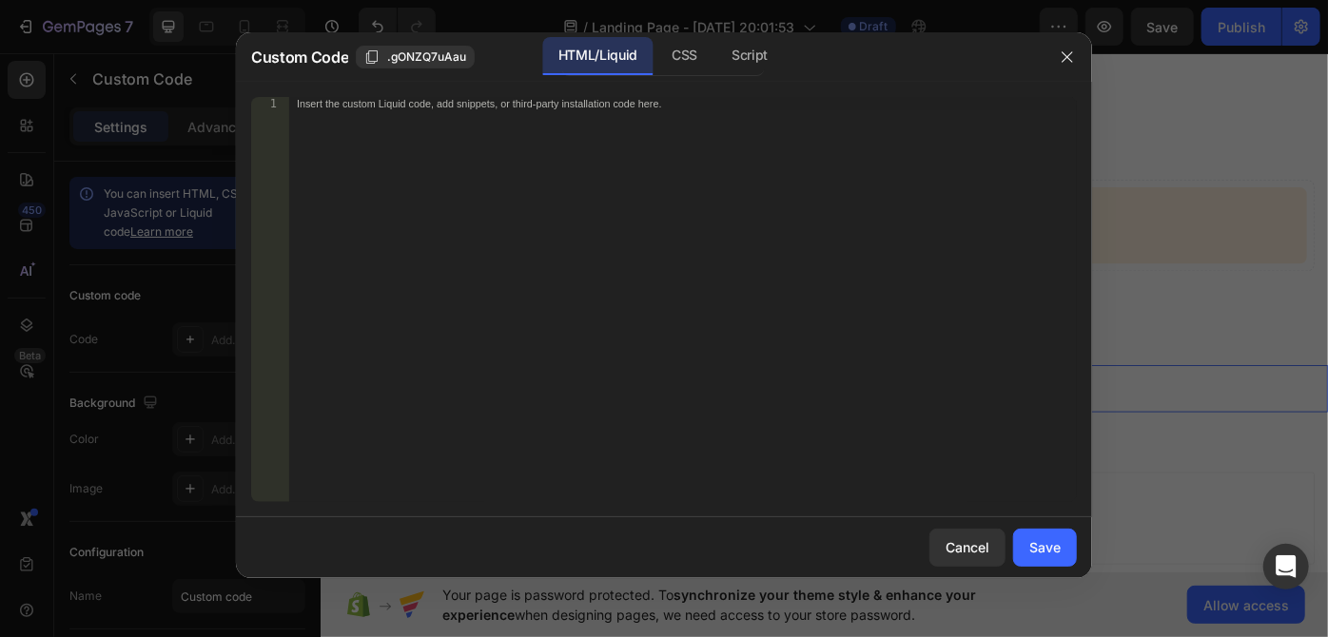
click at [483, 207] on div "Insert the custom Liquid code, add snippets, or third-party installation code h…" at bounding box center [683, 313] width 788 height 433
paste textarea "</script>"
type textarea "</script>"
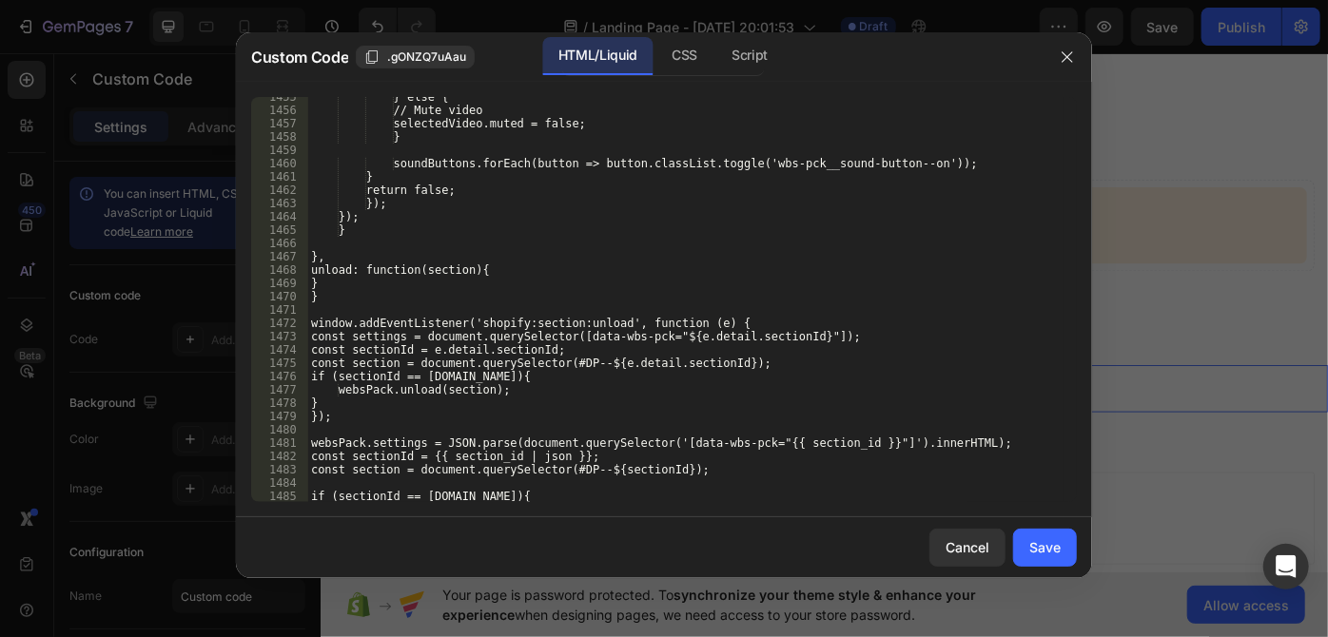
scroll to position [20033, 0]
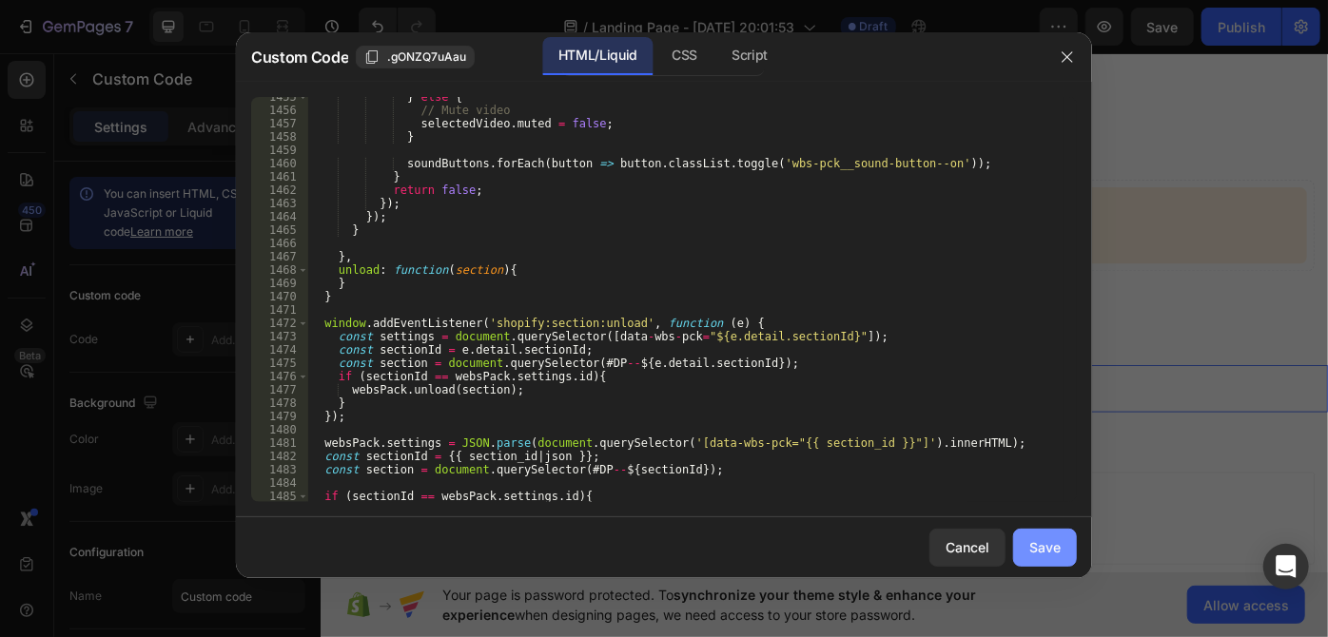
click at [1037, 559] on button "Save" at bounding box center [1045, 548] width 64 height 38
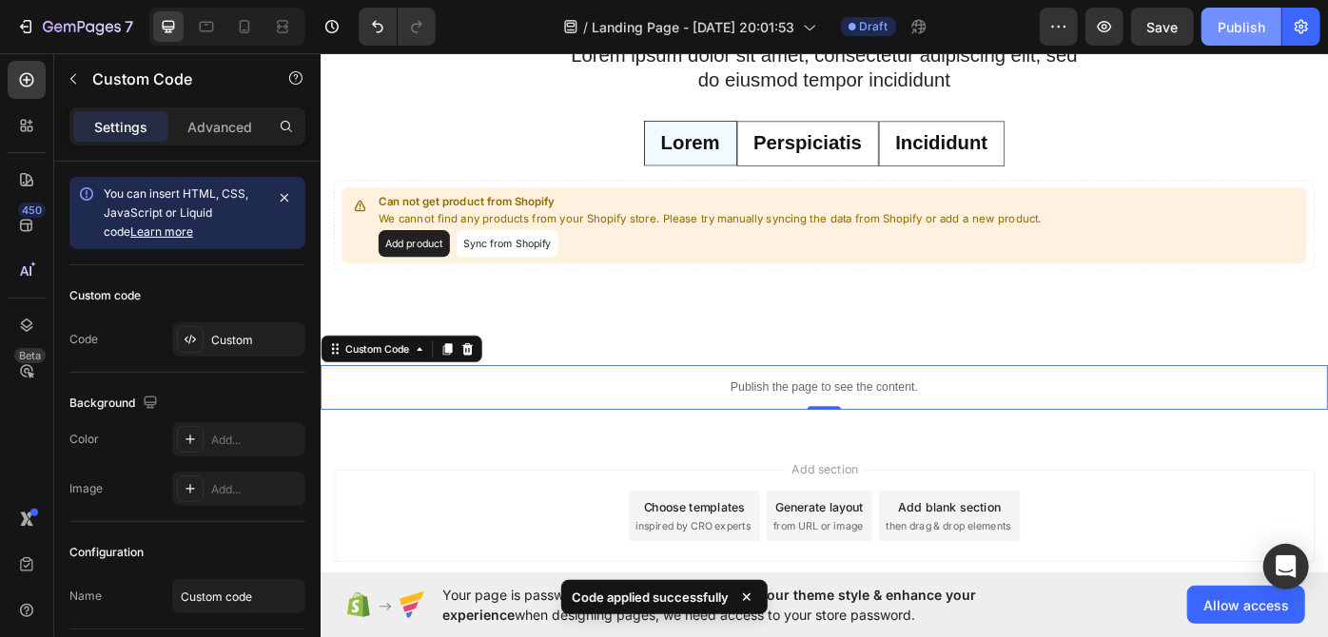
click at [1244, 27] on div "Publish" at bounding box center [1241, 27] width 48 height 20
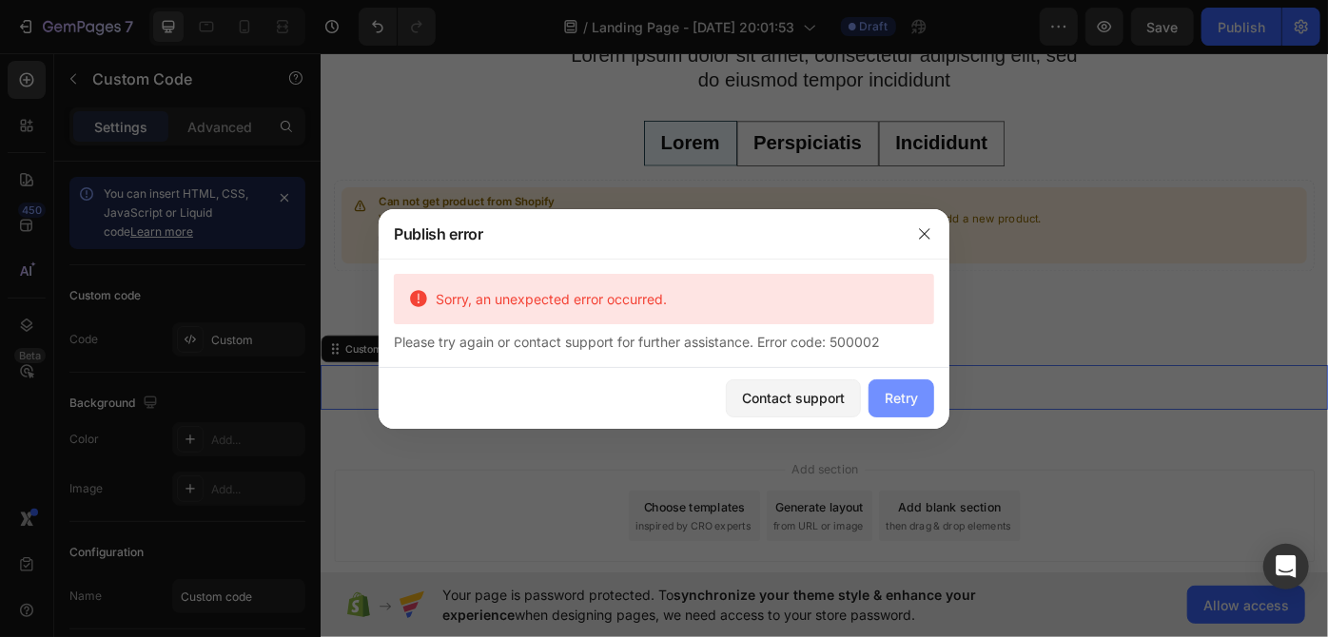
click at [887, 404] on div "Retry" at bounding box center [901, 398] width 33 height 20
click at [920, 236] on icon "button" at bounding box center [924, 233] width 15 height 15
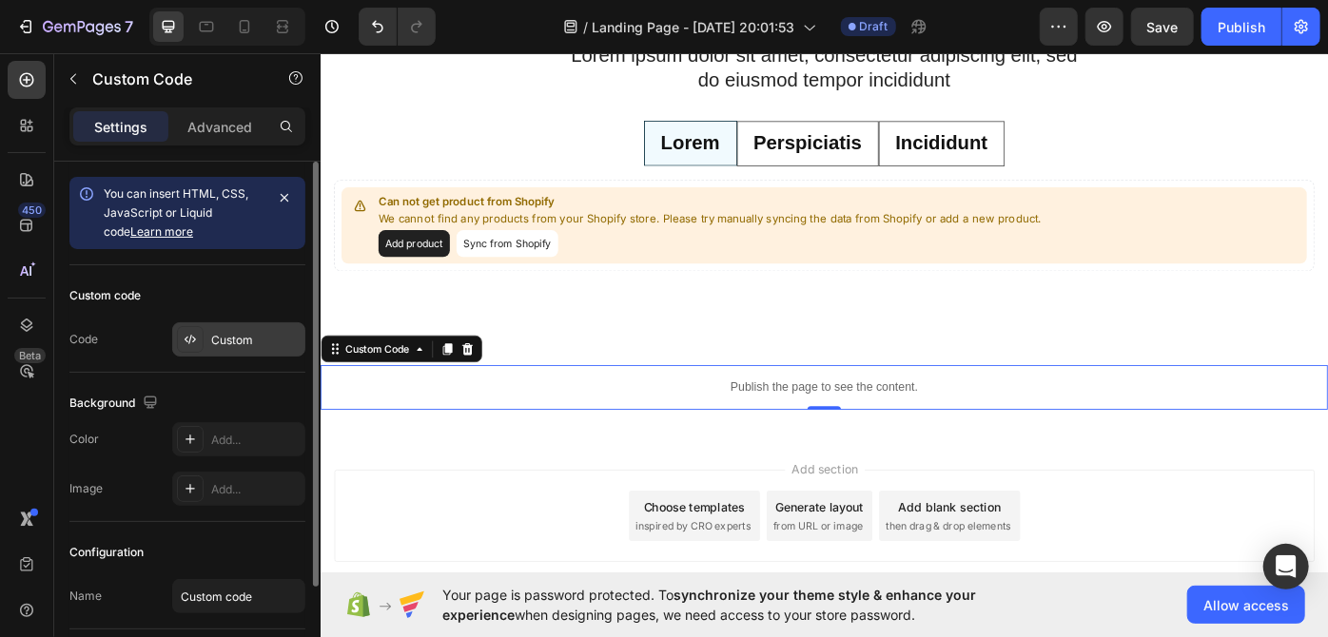
click at [231, 339] on div "Custom" at bounding box center [255, 340] width 89 height 17
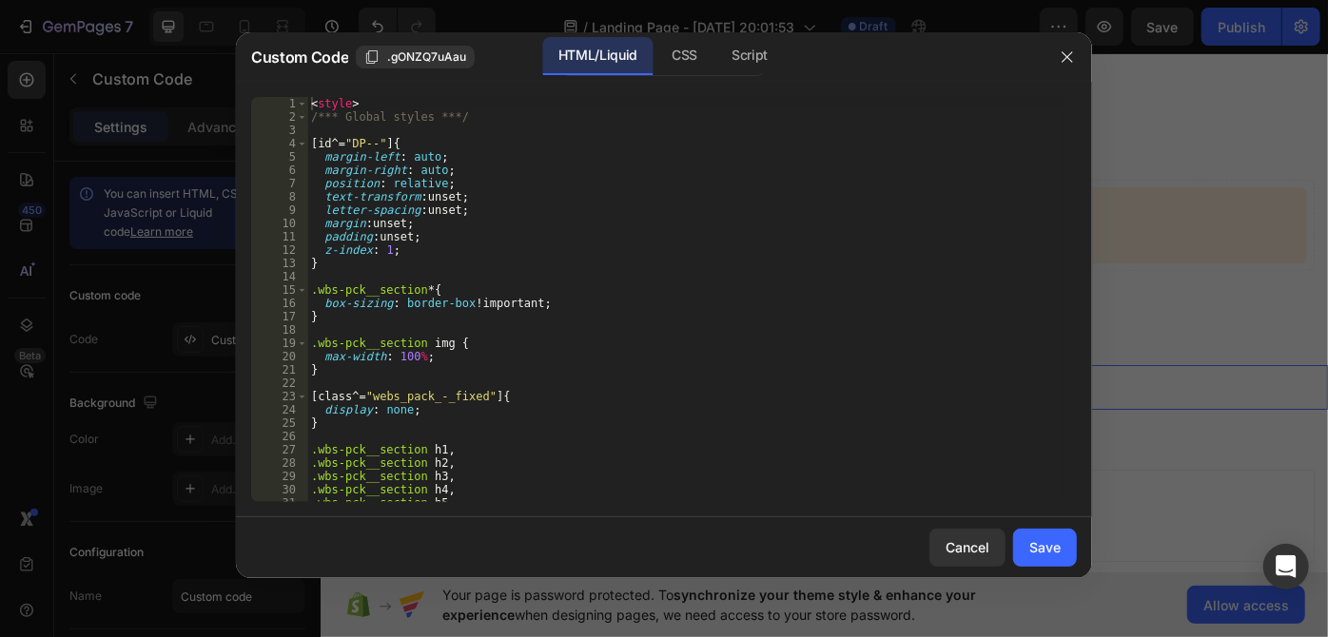
click at [457, 259] on div "< style > /*** Global styles ***/ [ id ^= " DP-- " ] { margin-left : auto ; mar…" at bounding box center [685, 313] width 756 height 433
type textarea "})() </script>"
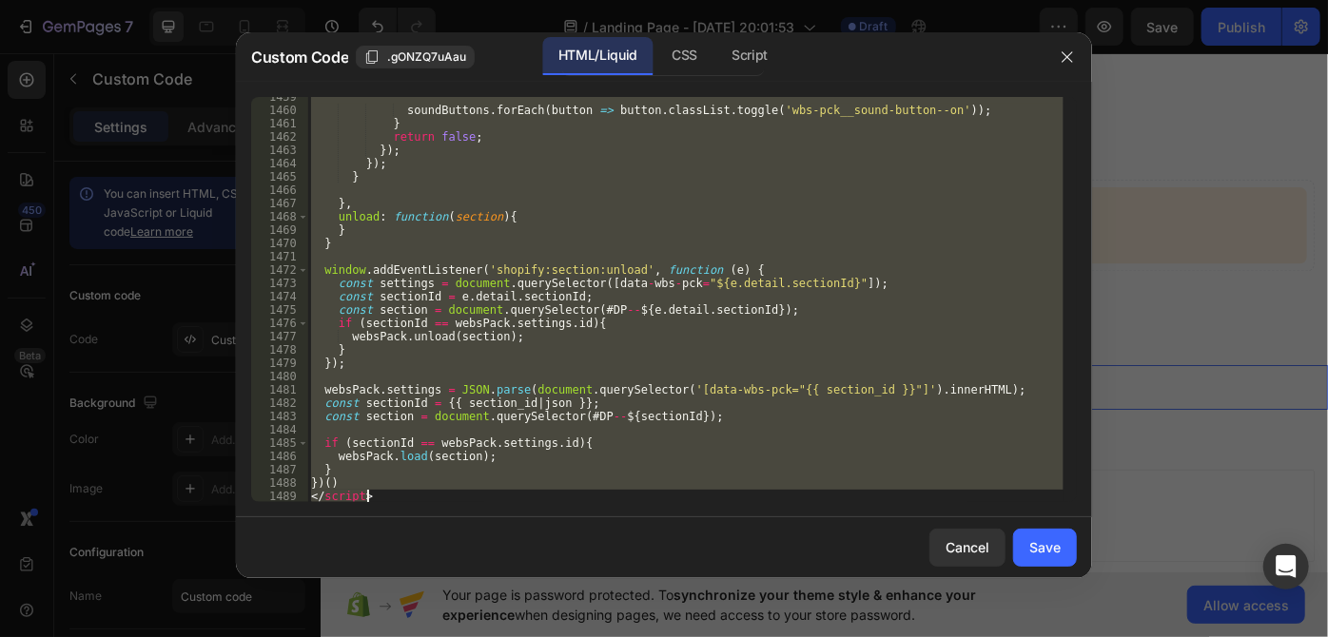
scroll to position [19775, 0]
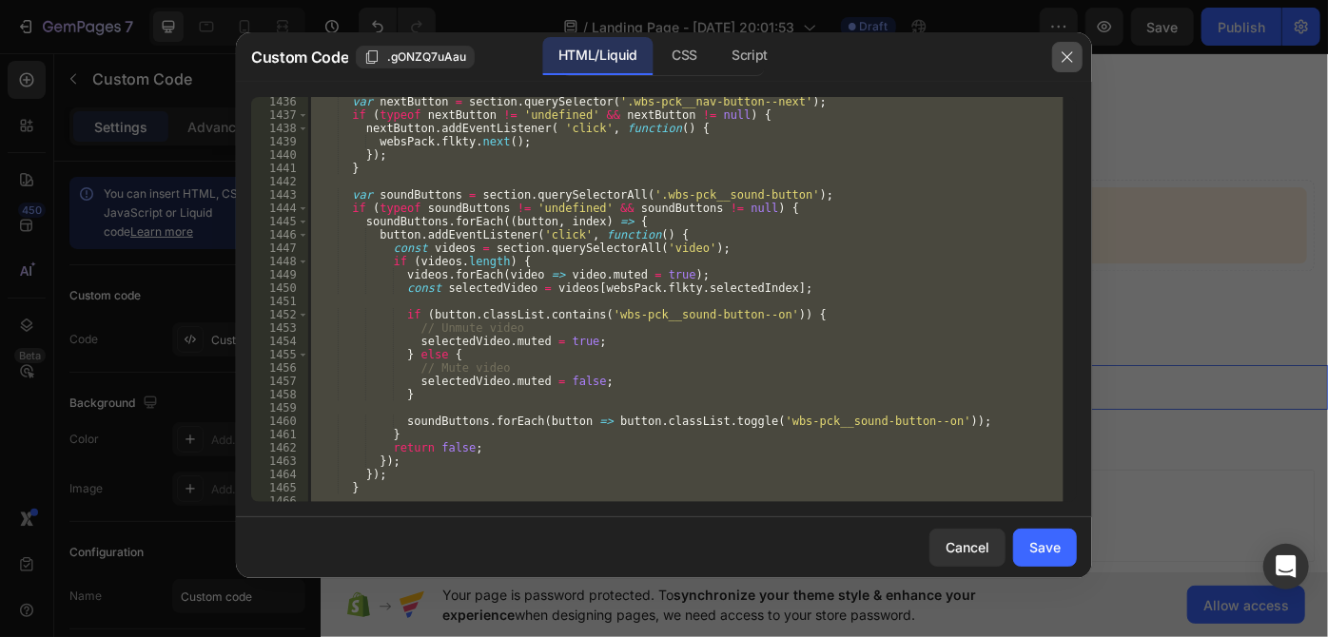
click at [1067, 64] on icon "button" at bounding box center [1067, 56] width 15 height 15
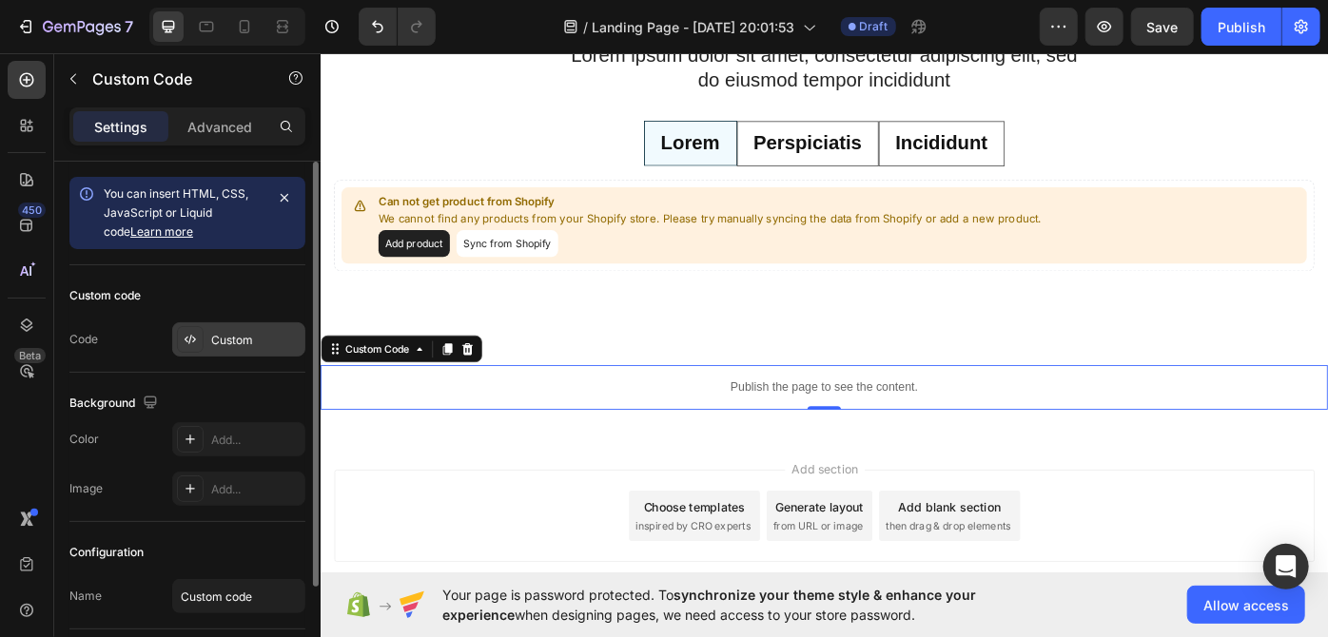
click at [220, 332] on div "Custom" at bounding box center [255, 340] width 89 height 17
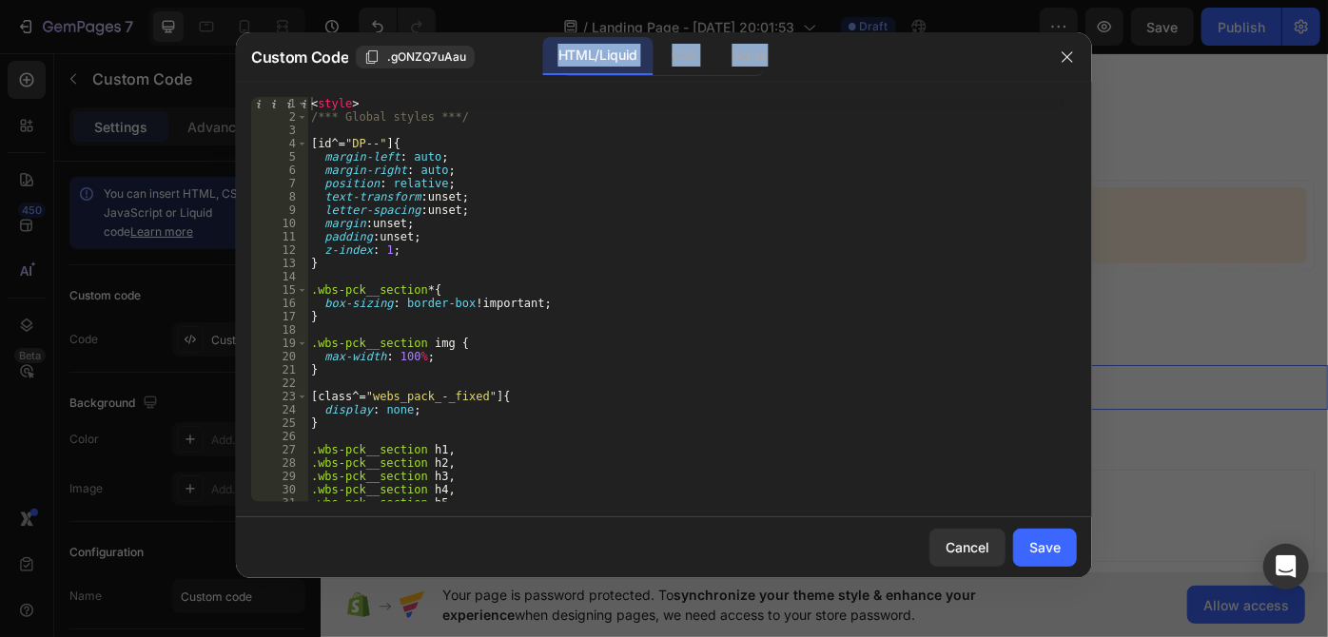
drag, startPoint x: 537, startPoint y: 53, endPoint x: 856, endPoint y: 52, distance: 318.6
click at [856, 52] on div "Custom Code .gONZQ7uAau HTML/Liquid CSS Script" at bounding box center [646, 56] width 791 height 39
copy div "HTML/Liquid CSS Script"
click at [496, 312] on div "< style > /*** Global styles ***/ [ id ^= " DP-- " ] { margin-left : auto ; mar…" at bounding box center [685, 313] width 756 height 433
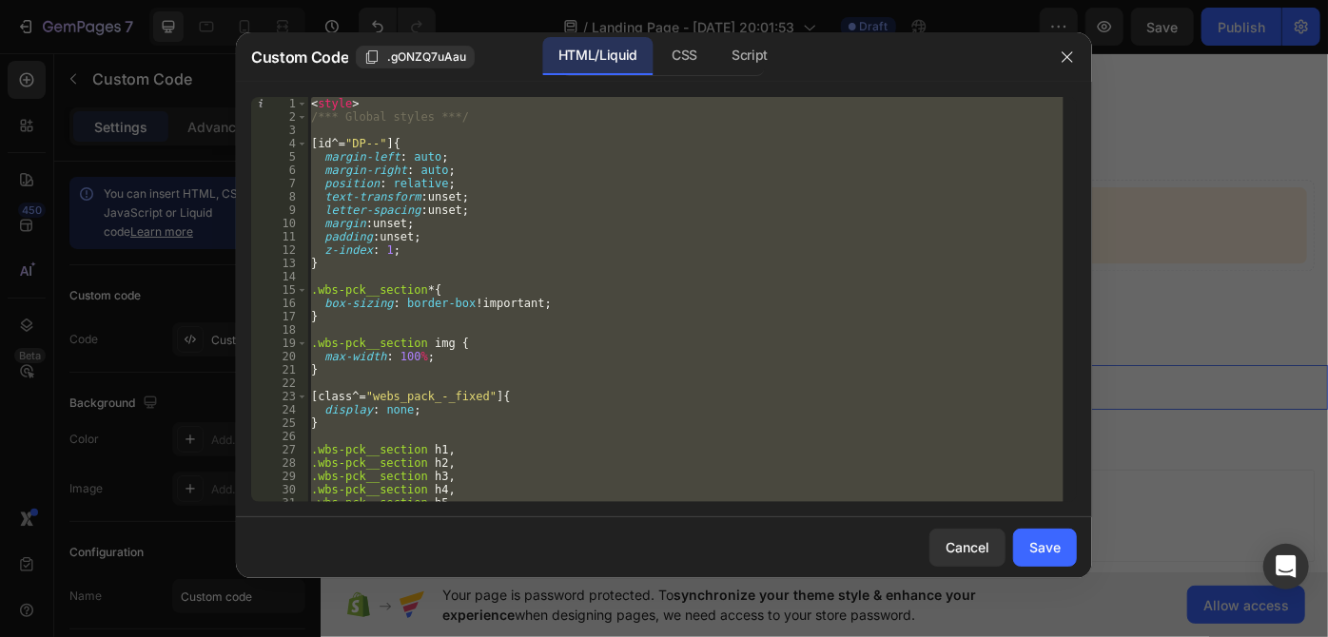
paste textarea "{% endschema %}"
type textarea "{% endschema %}"
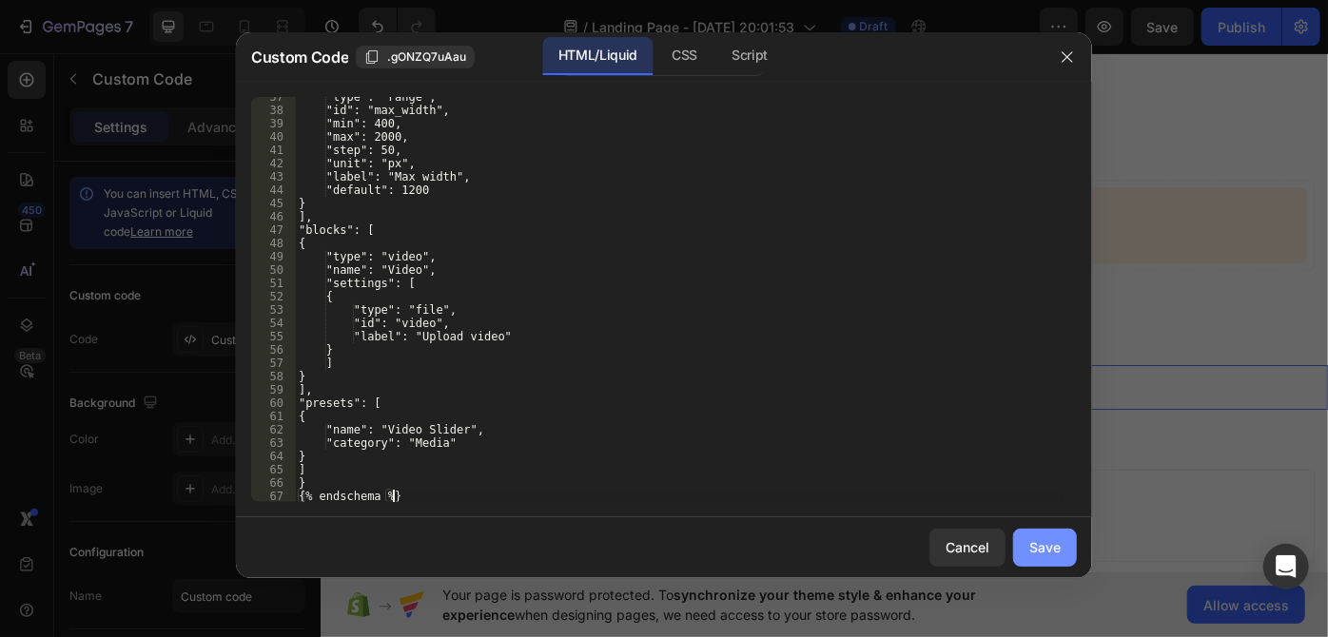
click at [1058, 542] on div "Save" at bounding box center [1044, 547] width 31 height 20
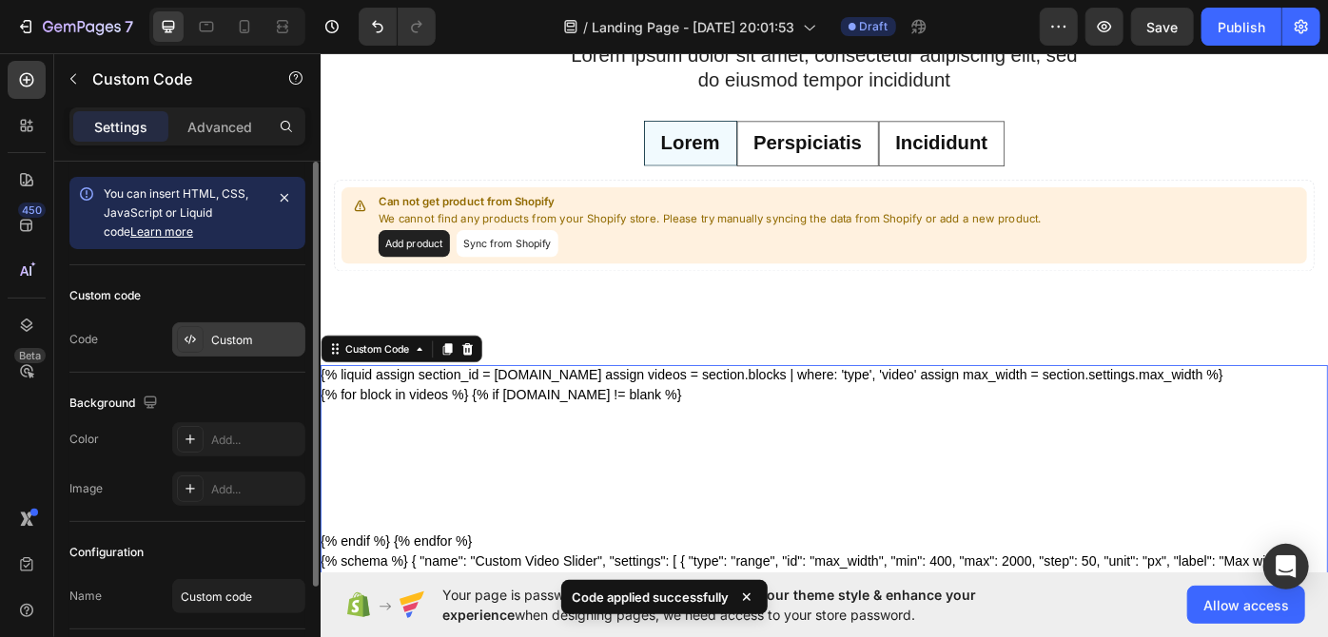
click at [192, 338] on icon at bounding box center [190, 339] width 15 height 15
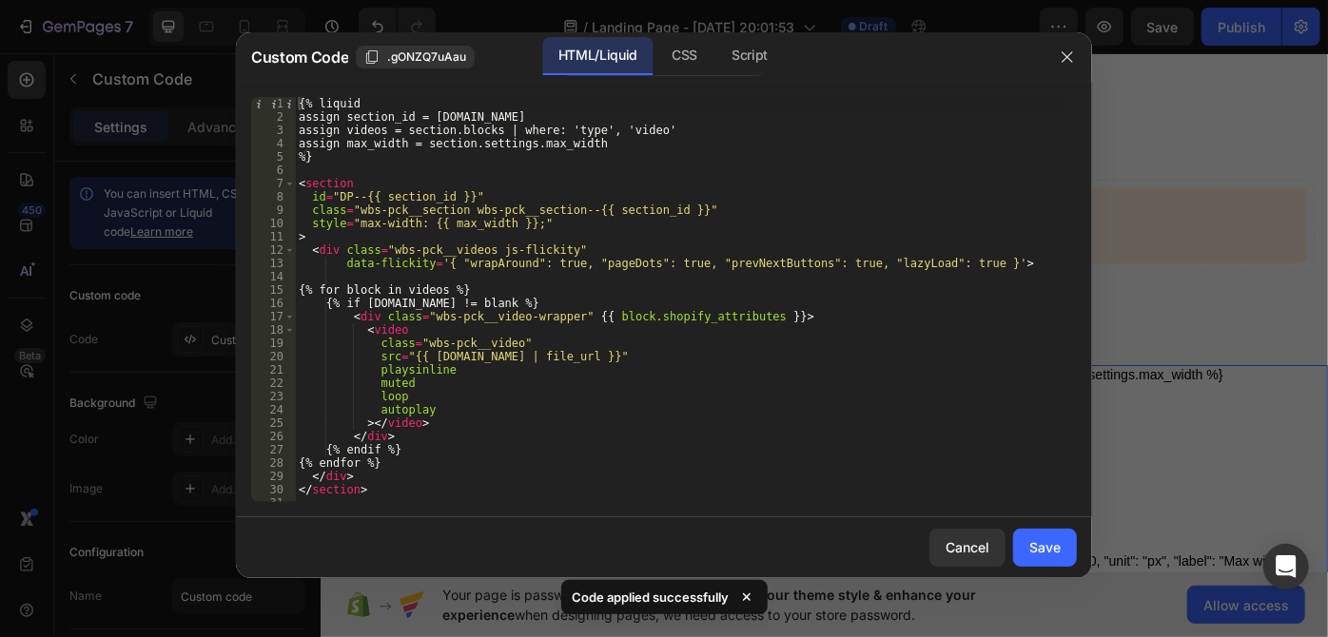
scroll to position [0, 0]
click at [716, 64] on div "CSS" at bounding box center [749, 56] width 67 height 38
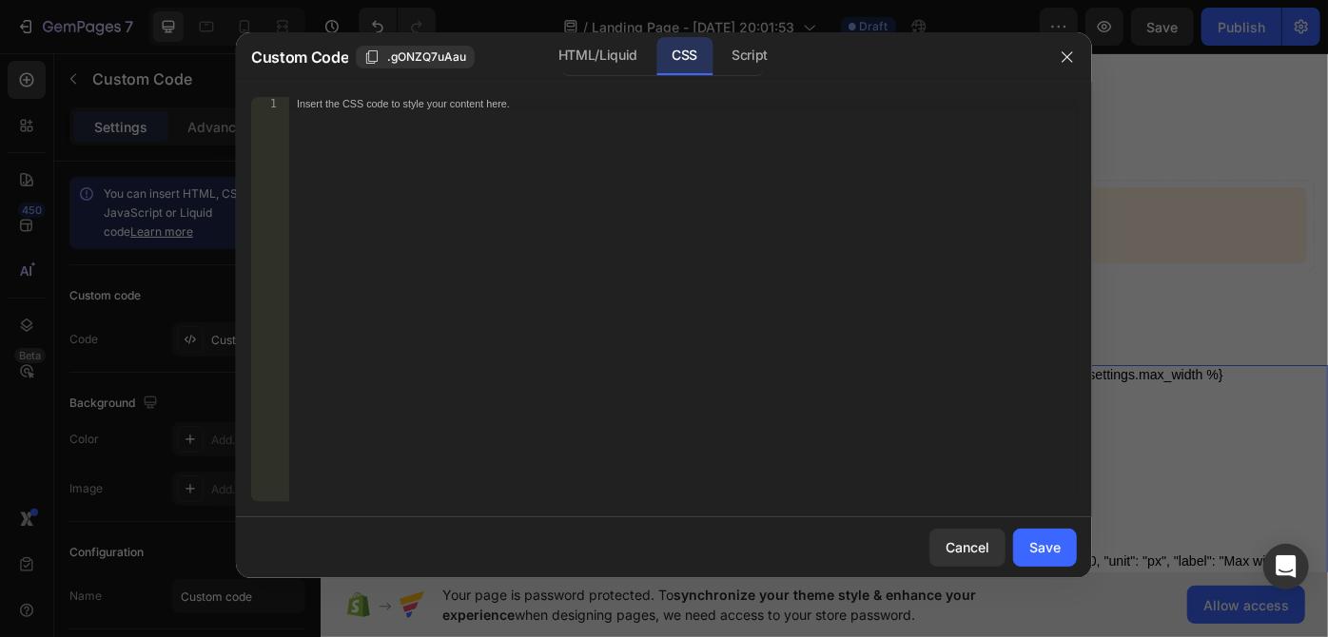
click at [540, 155] on div "Insert the CSS code to style your content here." at bounding box center [683, 313] width 788 height 433
paste textarea "}"
type textarea "}"
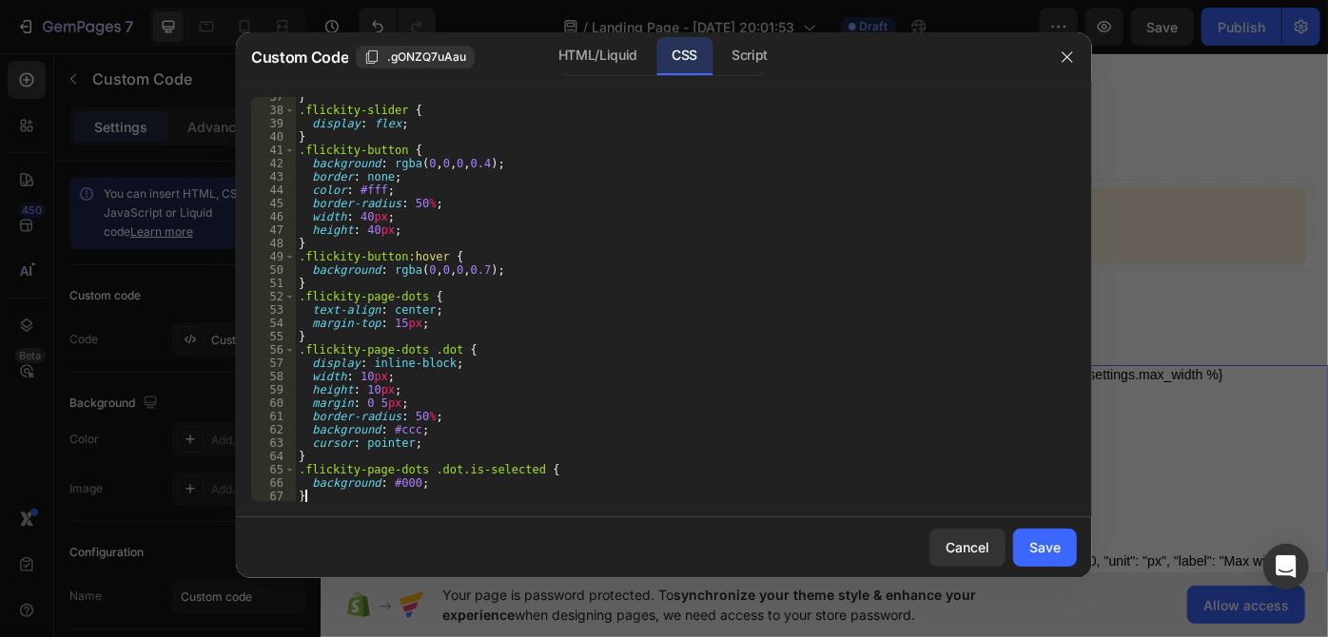
scroll to position [486, 0]
click at [1056, 551] on div "Save" at bounding box center [1044, 547] width 31 height 20
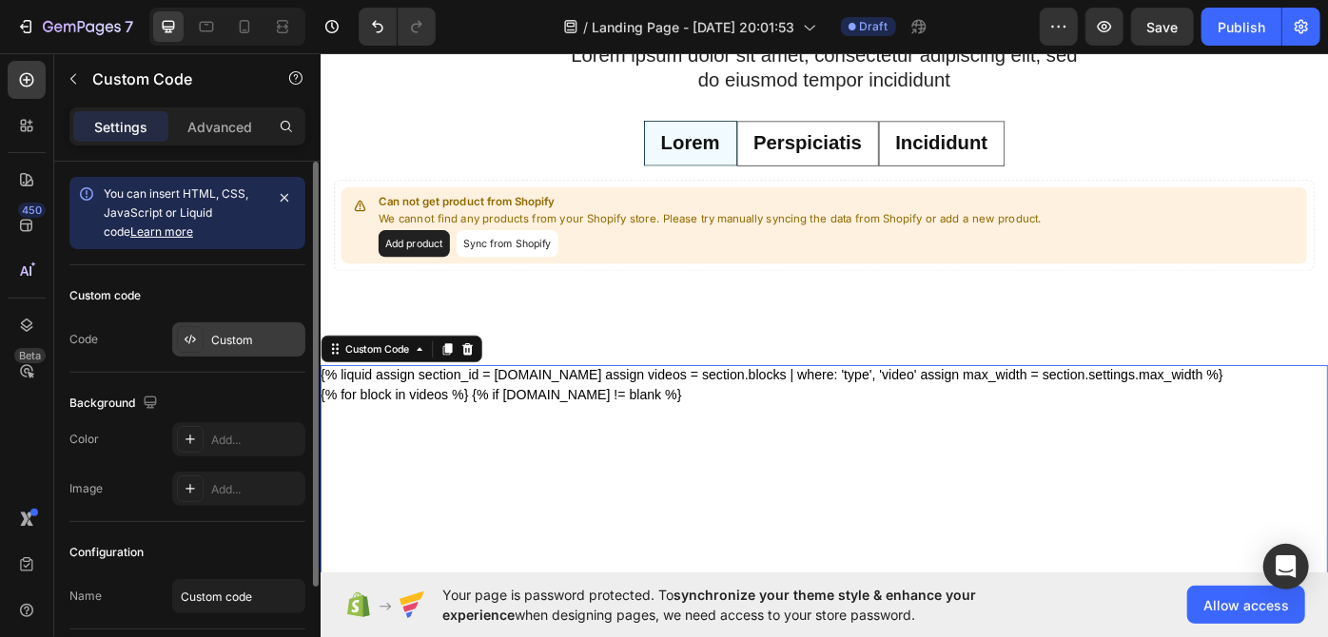
click at [247, 332] on div "Custom" at bounding box center [255, 340] width 89 height 17
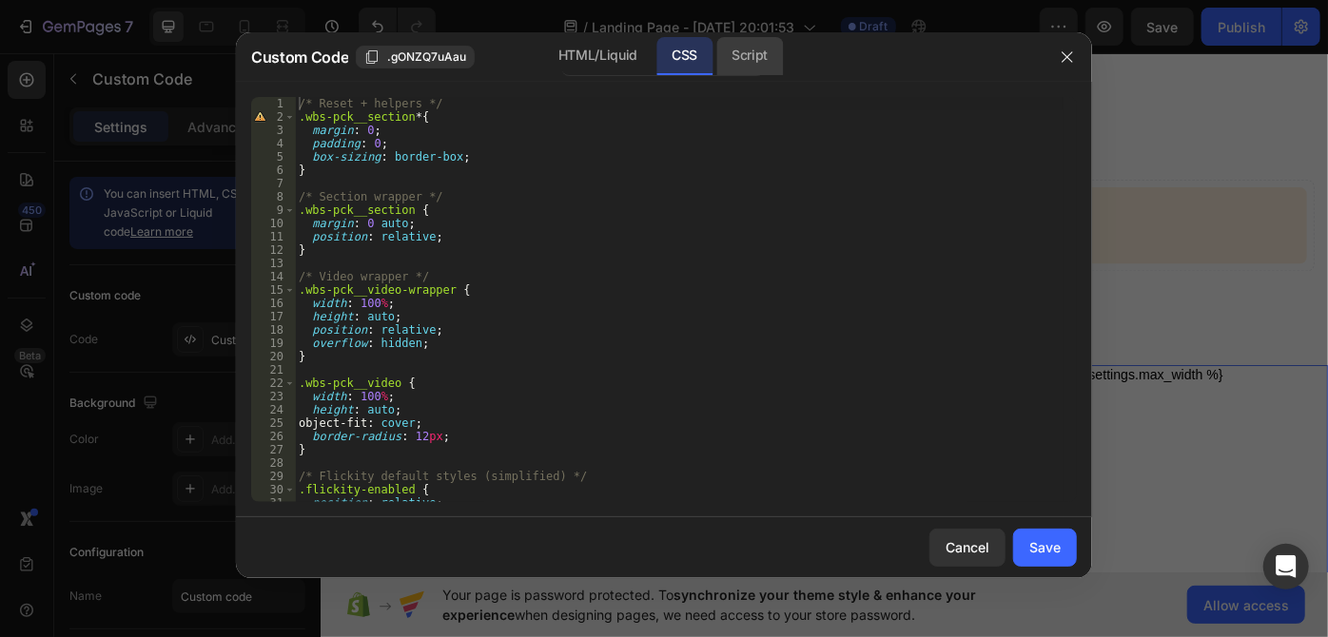
click at [762, 62] on div "Script" at bounding box center [749, 56] width 67 height 38
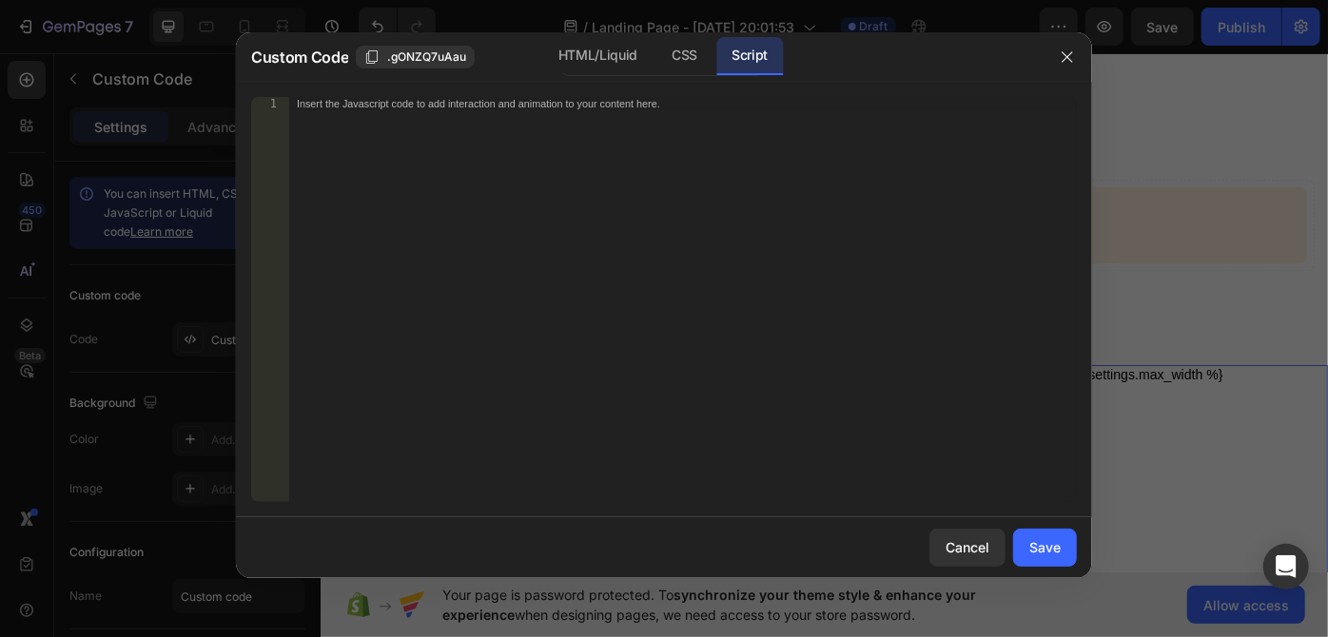
click at [538, 135] on div "Insert the Javascript code to add interaction and animation to your content her…" at bounding box center [683, 313] width 788 height 433
paste textarea "</script>"
type textarea "</script>"
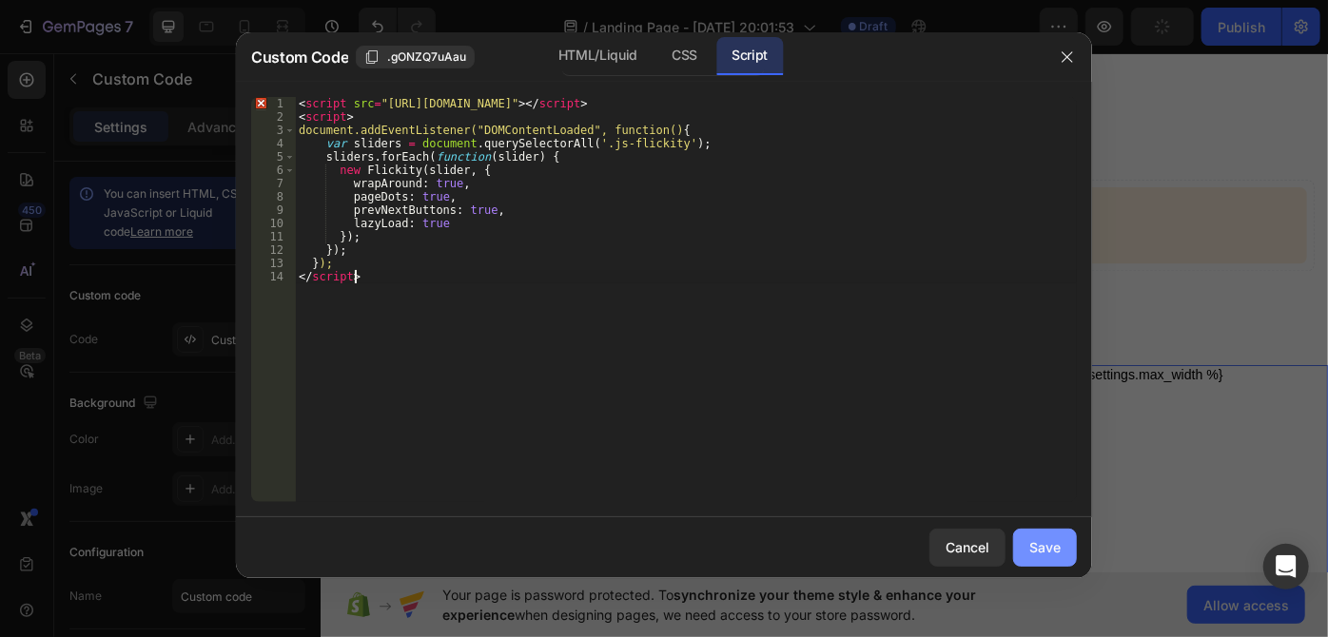
click at [1045, 552] on div "Save" at bounding box center [1044, 547] width 31 height 20
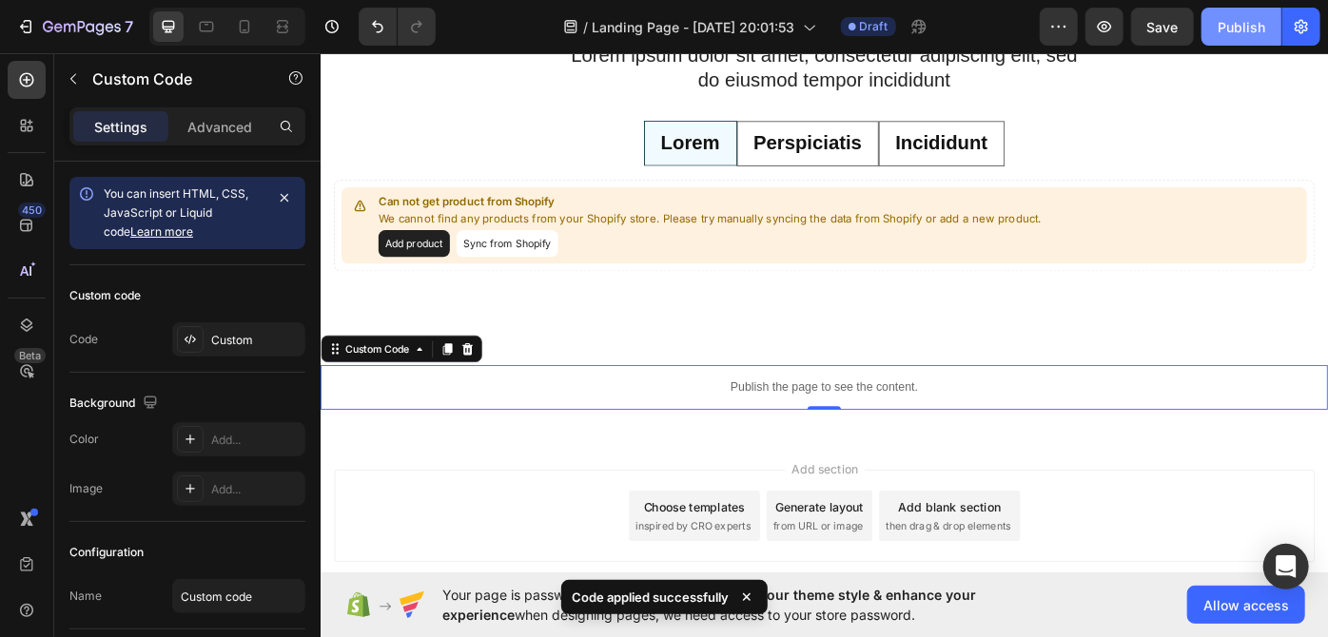
click at [1246, 24] on div "Publish" at bounding box center [1241, 27] width 48 height 20
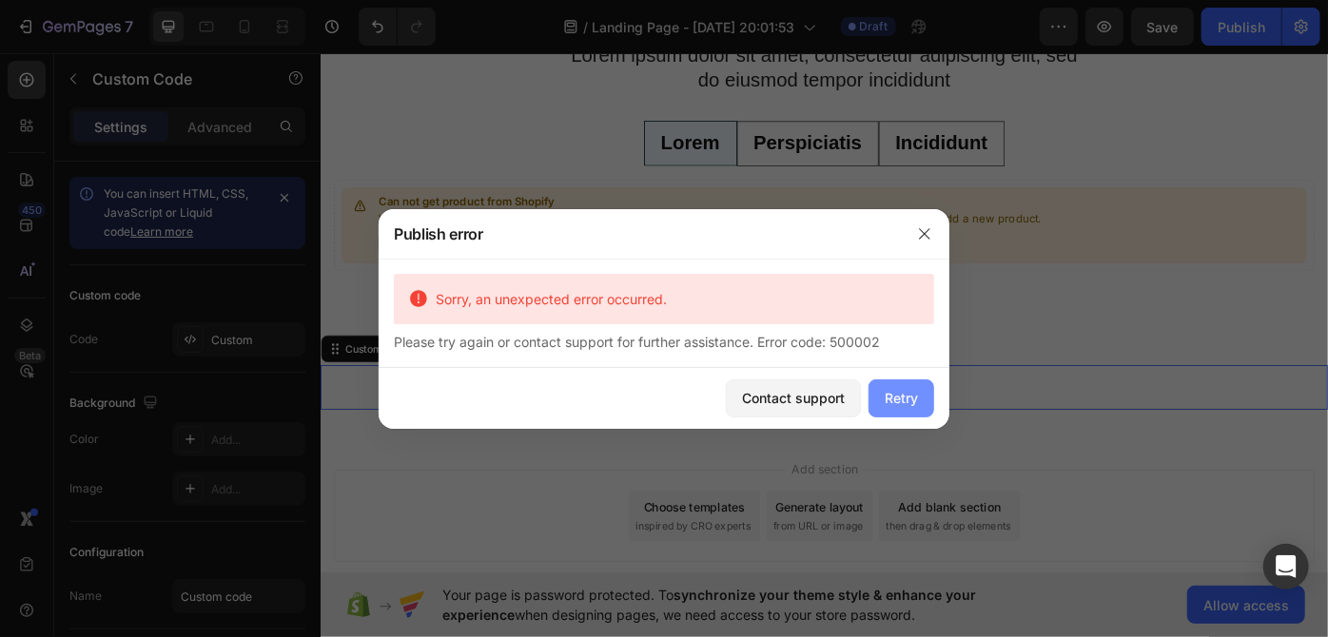
click at [900, 382] on button "Retry" at bounding box center [901, 398] width 66 height 38
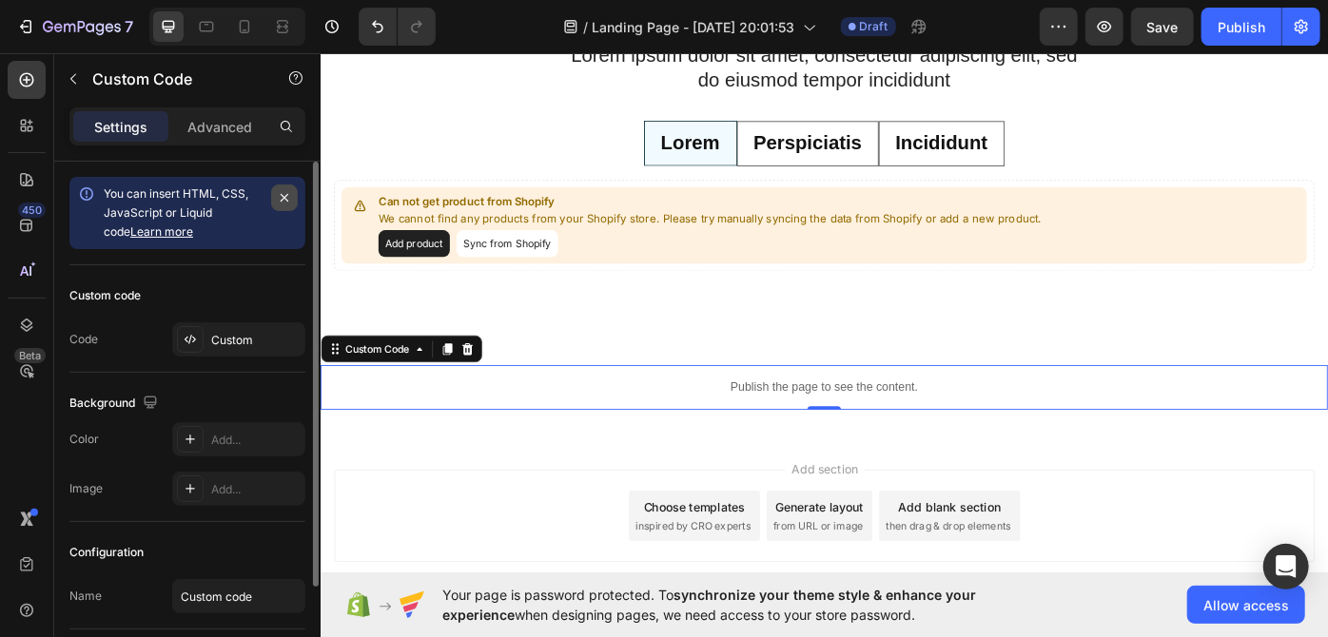
click at [282, 193] on icon "button" at bounding box center [284, 197] width 15 height 15
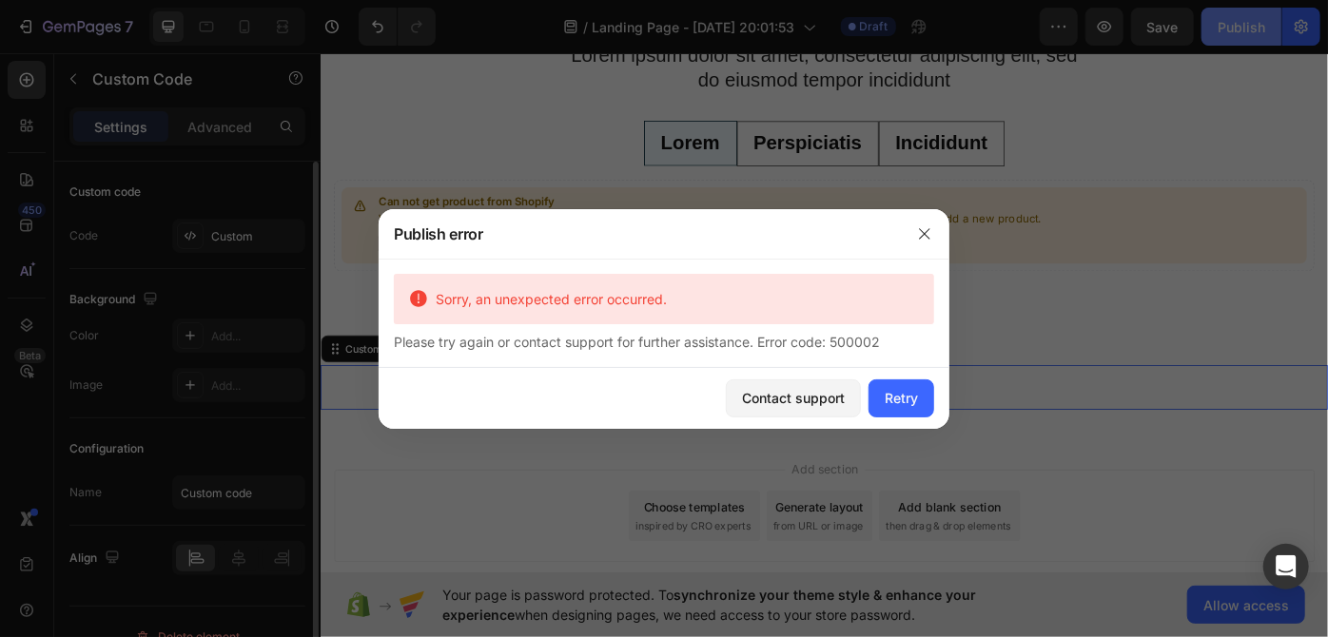
click at [1252, 21] on div at bounding box center [664, 318] width 1328 height 637
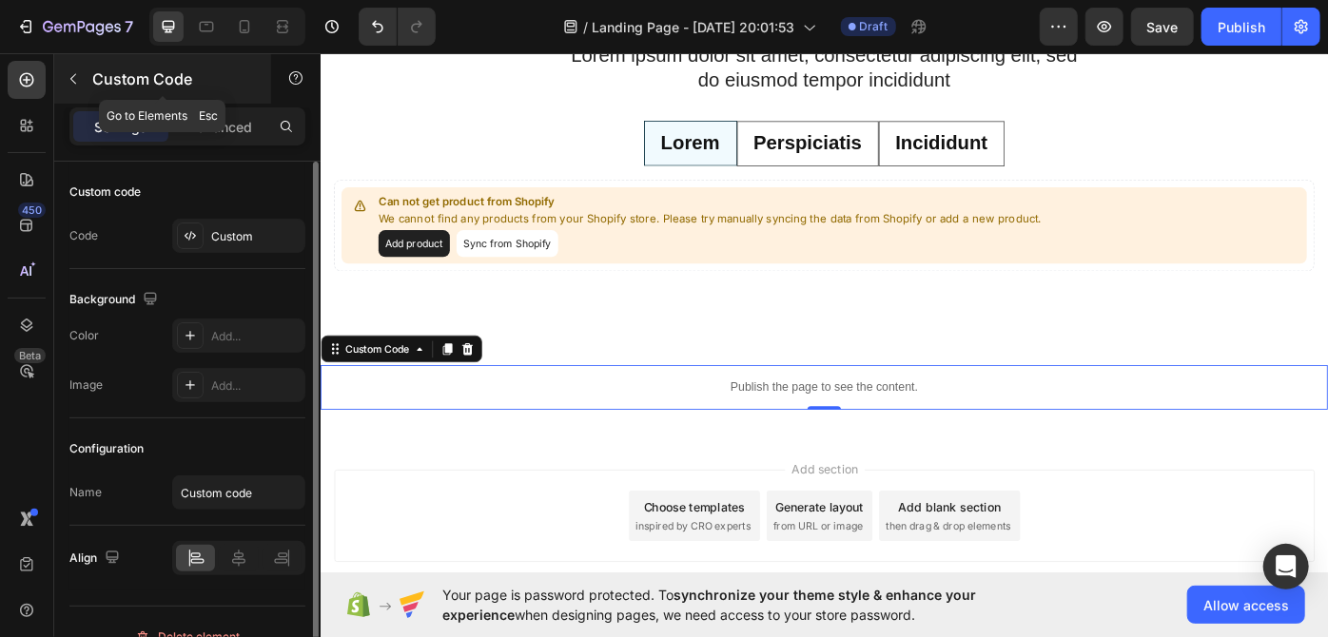
click at [68, 74] on icon "button" at bounding box center [73, 78] width 15 height 15
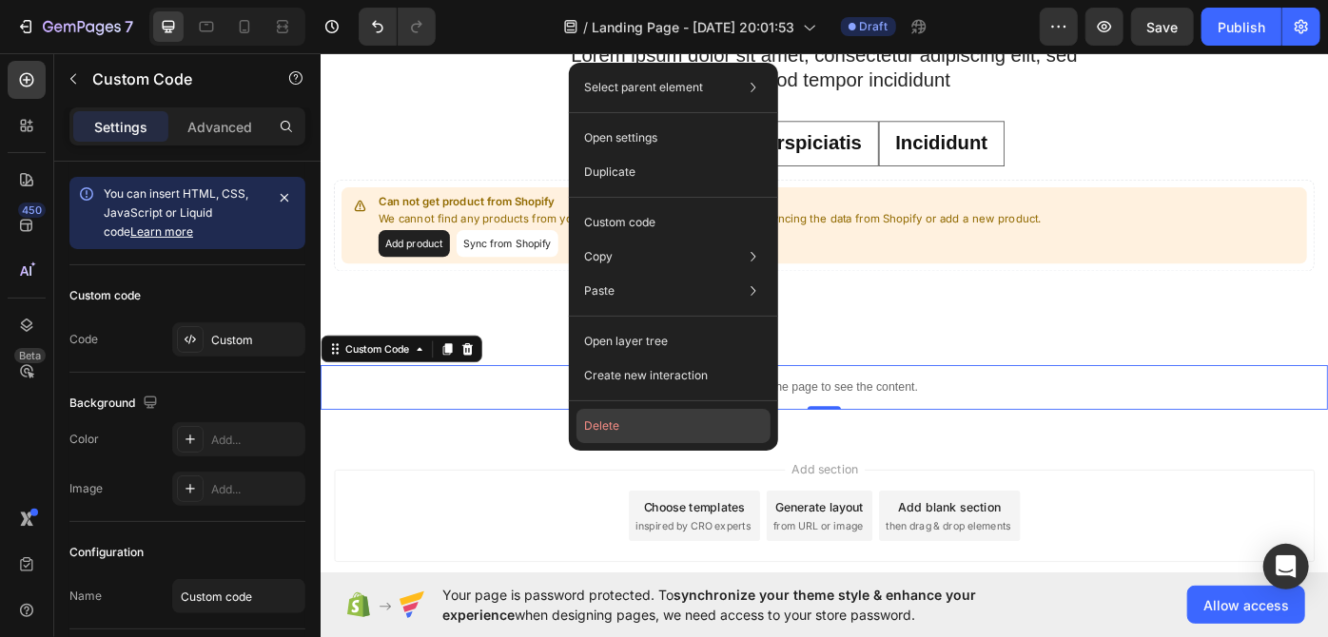
click at [653, 417] on button "Delete" at bounding box center [673, 426] width 194 height 34
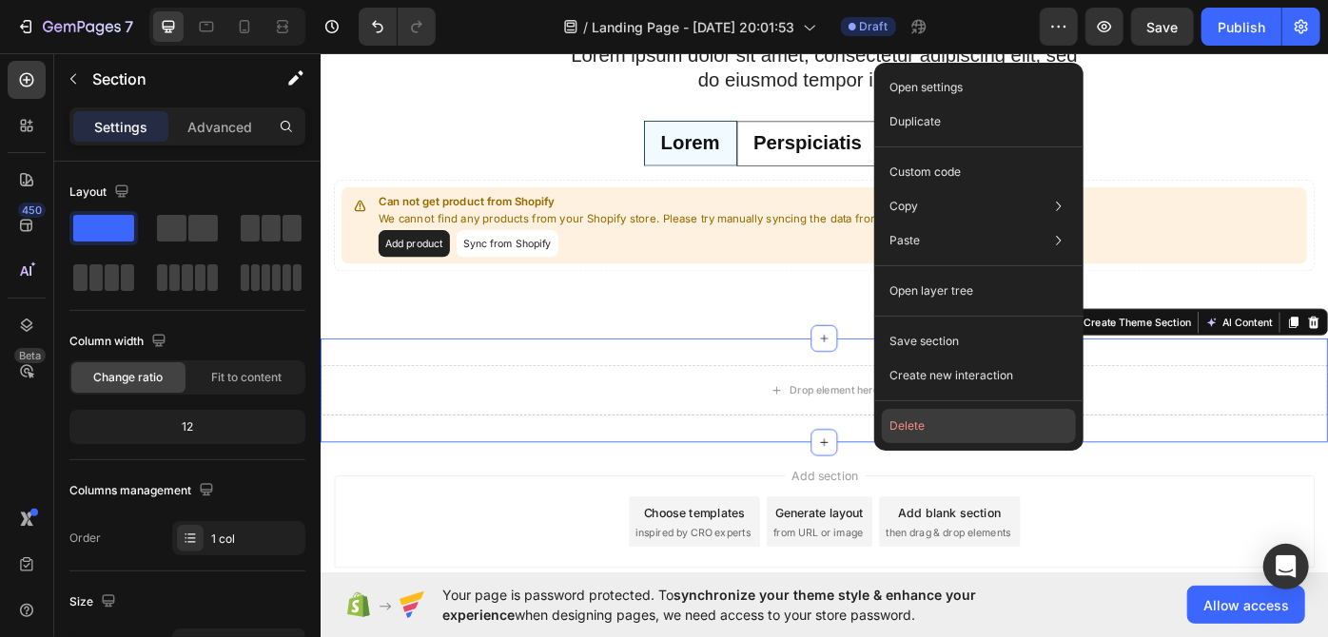
drag, startPoint x: 961, startPoint y: 419, endPoint x: 693, endPoint y: 390, distance: 268.9
click at [961, 419] on button "Delete" at bounding box center [979, 426] width 194 height 34
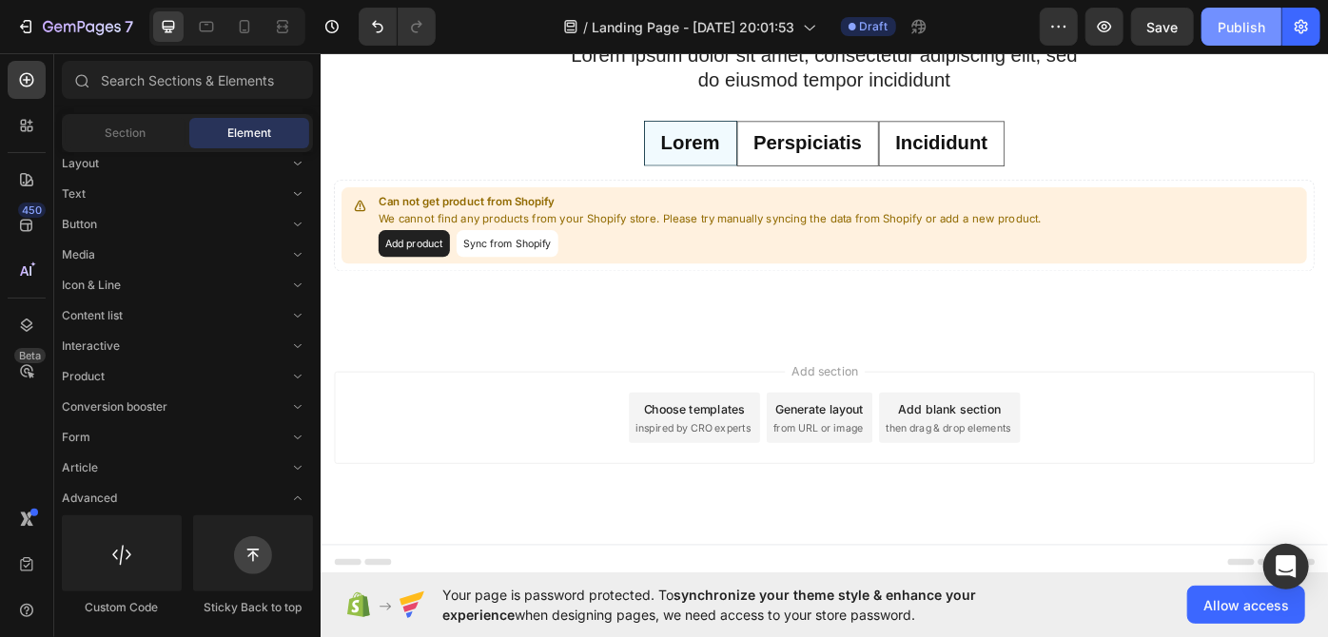
drag, startPoint x: 1222, startPoint y: 15, endPoint x: 716, endPoint y: 174, distance: 530.3
click at [1222, 15] on button "Publish" at bounding box center [1241, 27] width 80 height 38
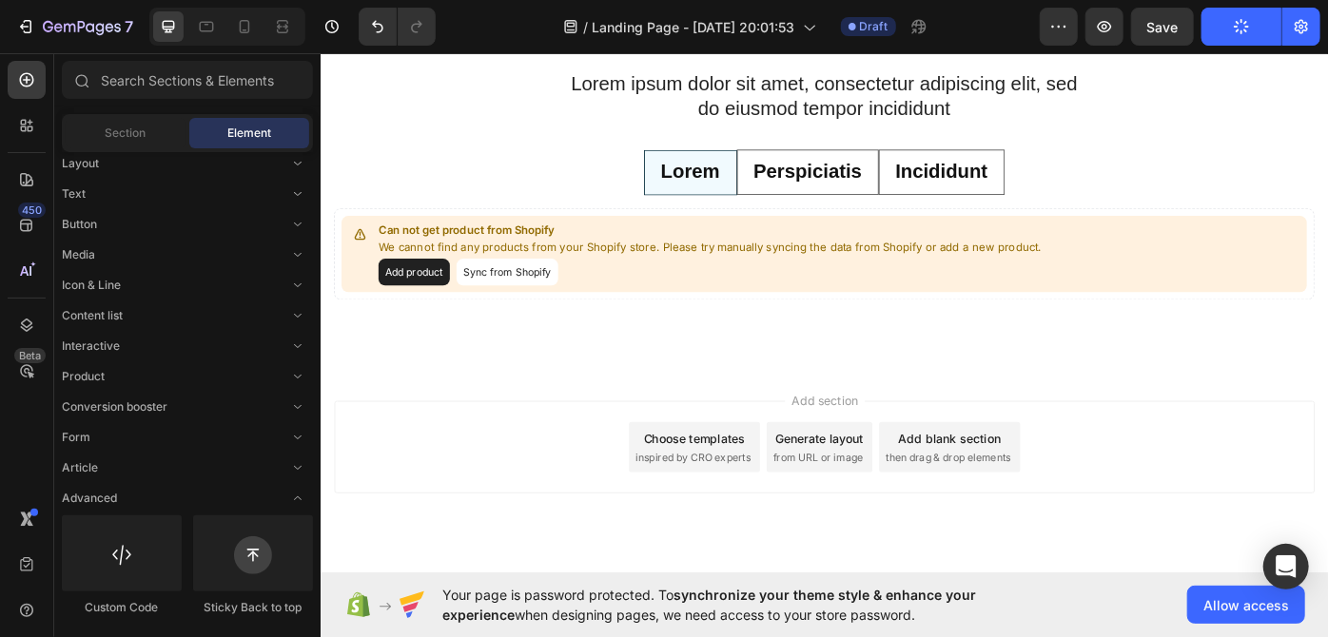
scroll to position [1711, 0]
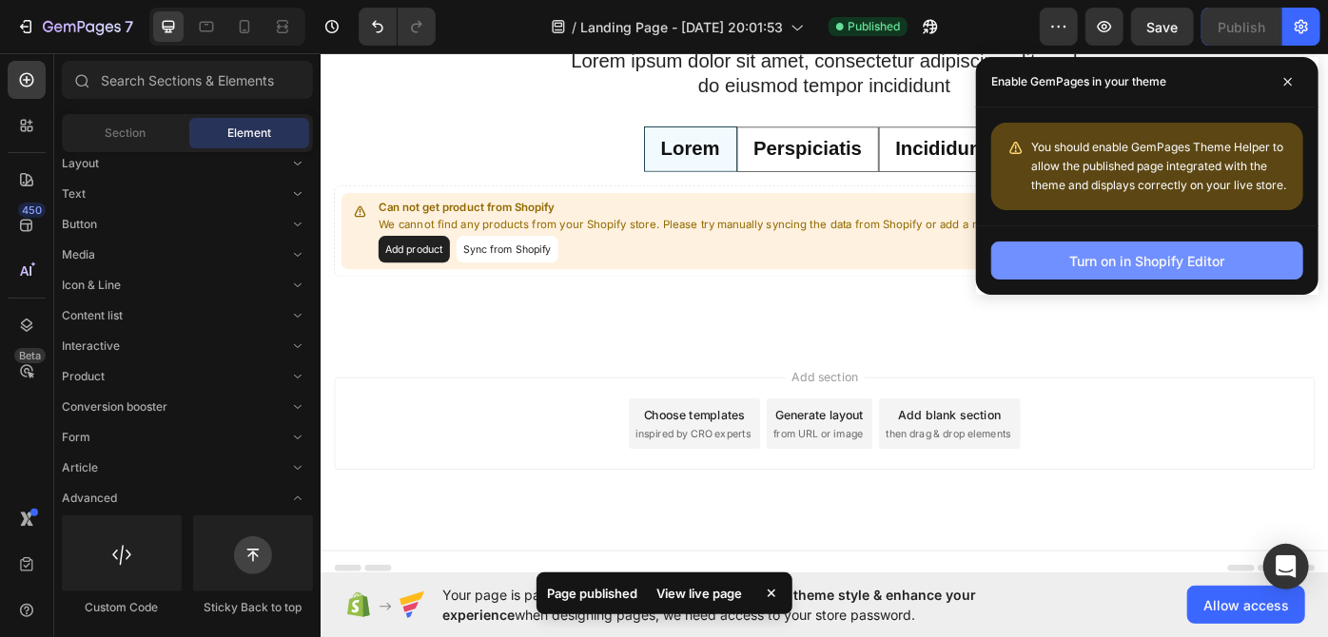
click at [1096, 254] on div "Turn on in Shopify Editor" at bounding box center [1147, 261] width 155 height 20
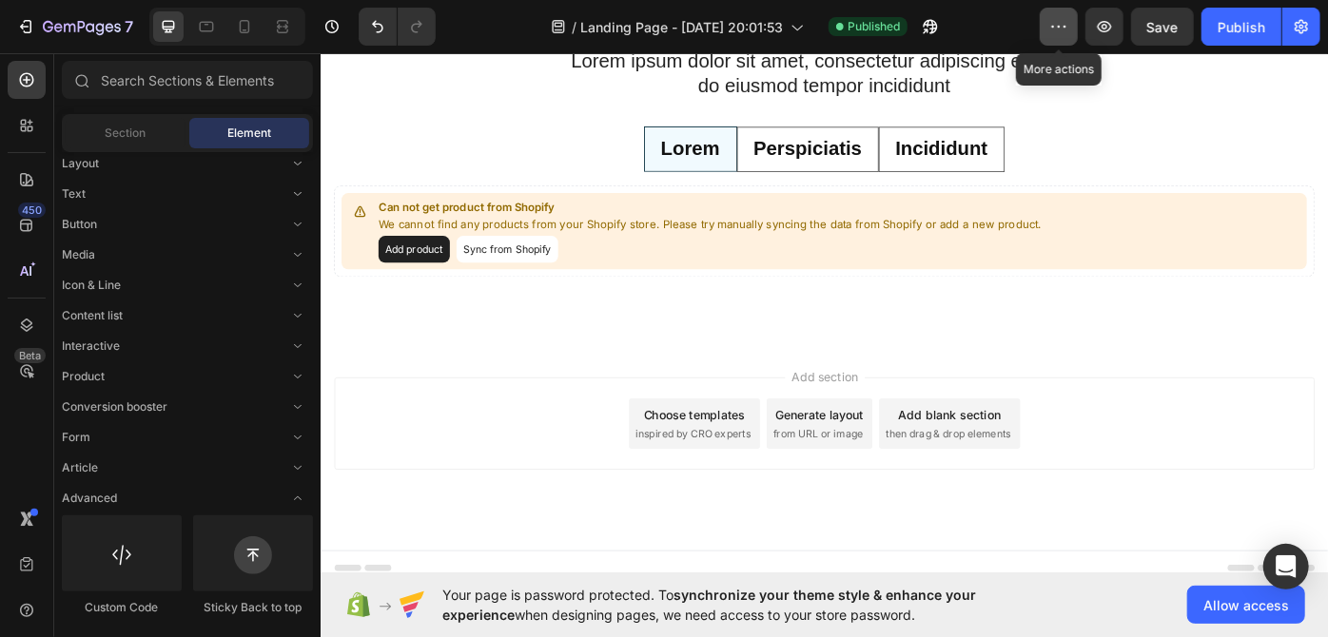
click at [1060, 18] on icon "button" at bounding box center [1058, 26] width 19 height 19
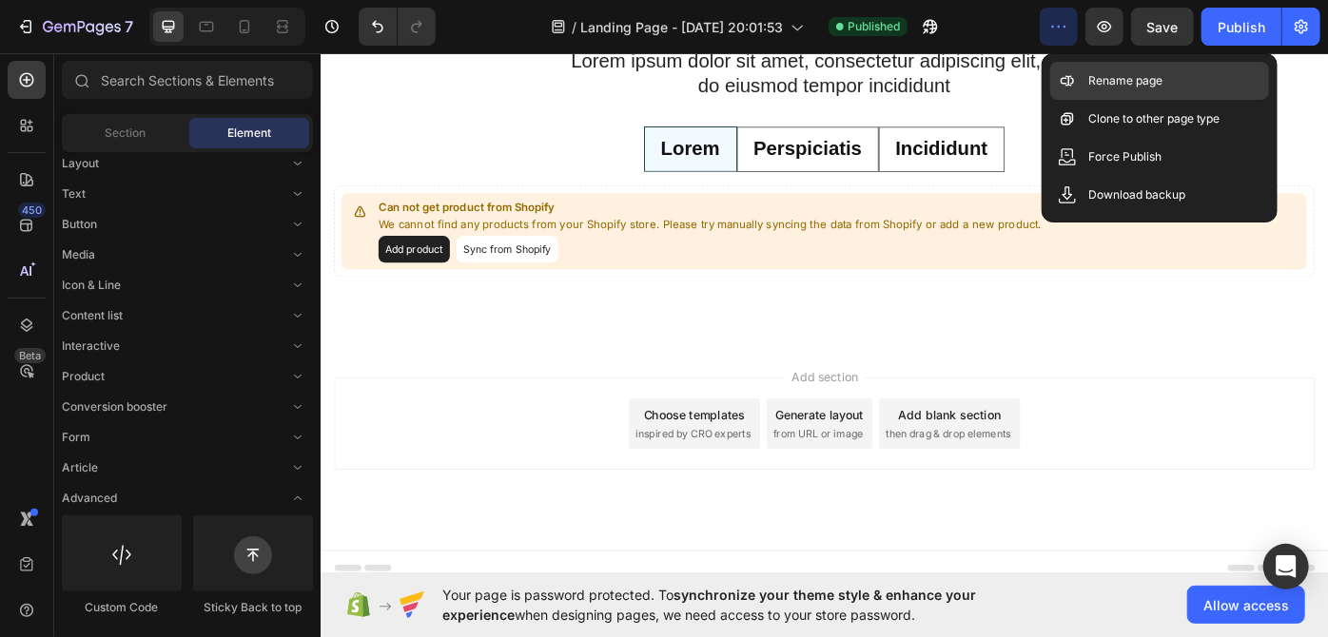
click at [1105, 100] on div "Rename page" at bounding box center [1159, 119] width 219 height 38
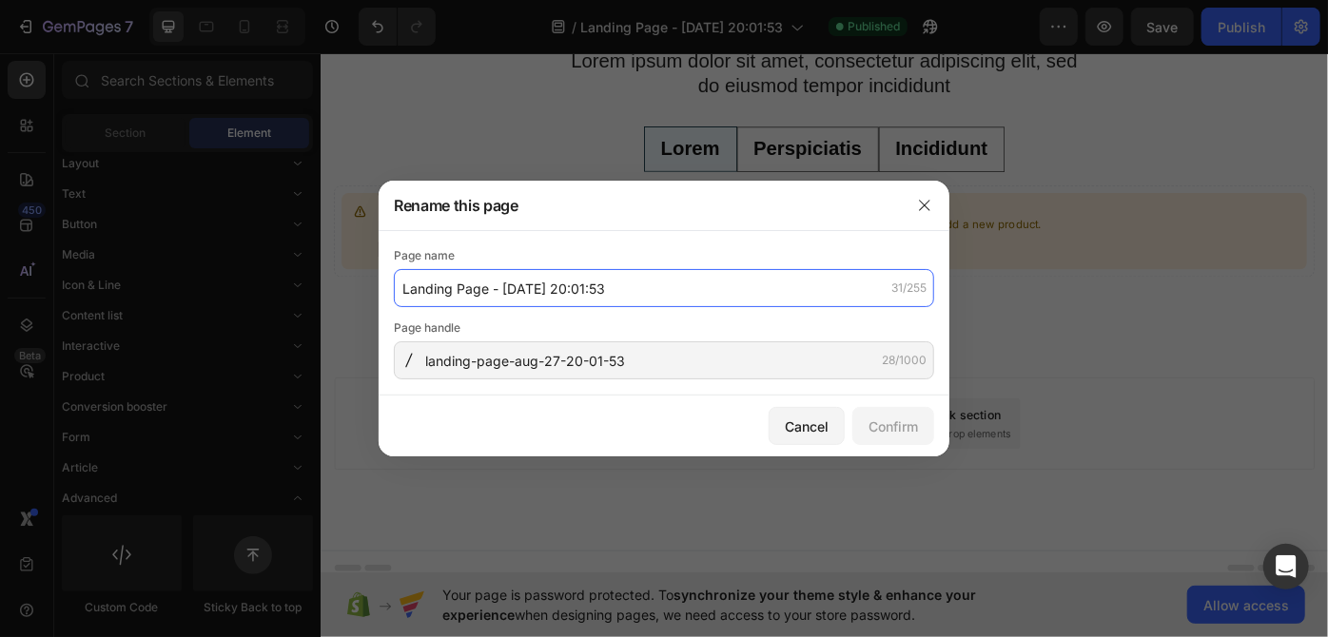
click at [557, 288] on input "Landing Page - Aug 27, 20:01:53" at bounding box center [664, 288] width 540 height 38
type input "home page"
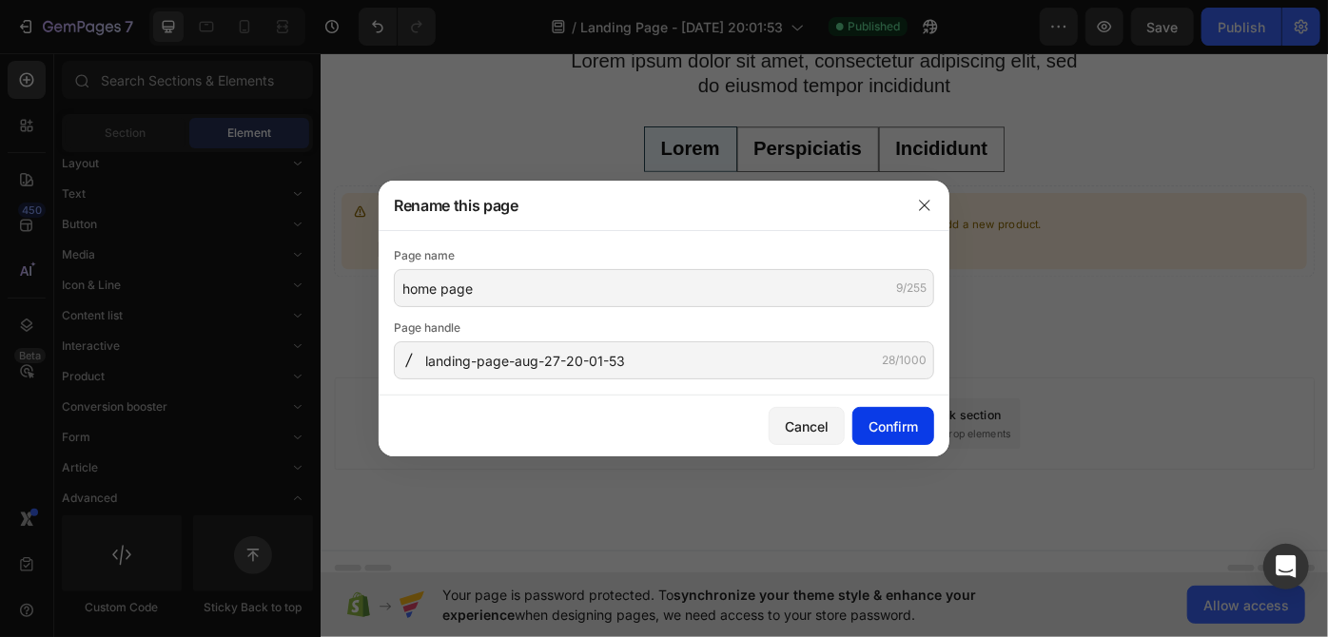
click at [866, 439] on button "Confirm" at bounding box center [893, 426] width 82 height 38
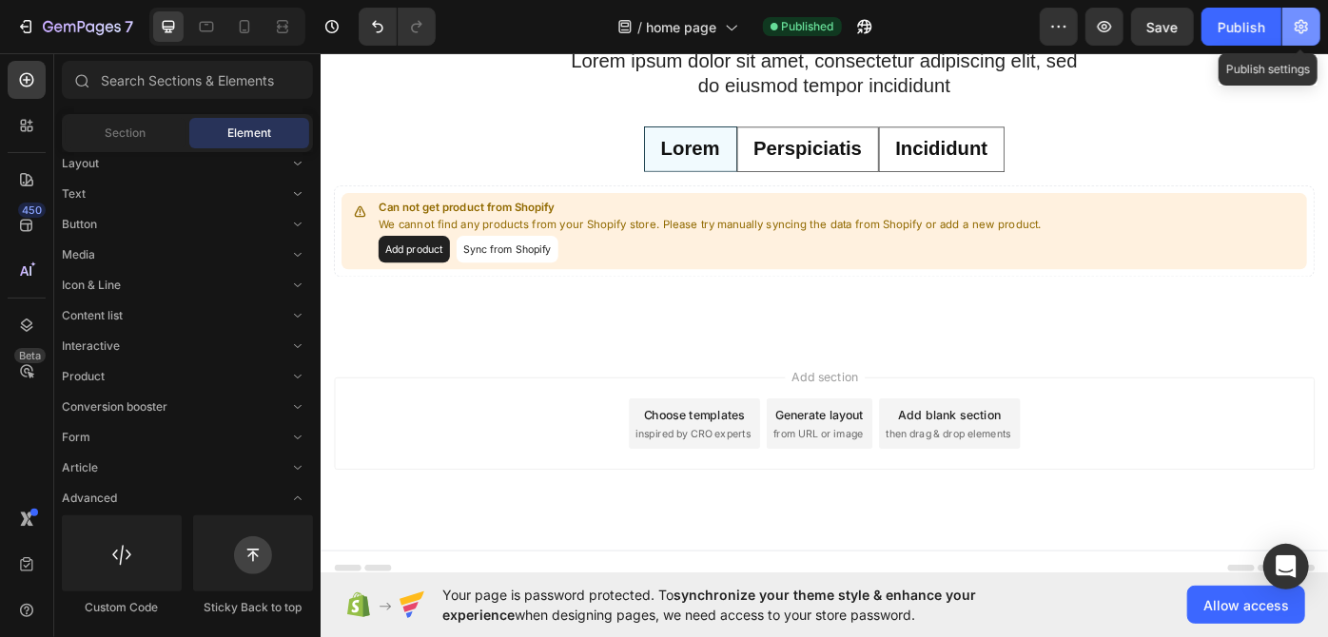
click at [1293, 23] on icon "button" at bounding box center [1301, 26] width 19 height 19
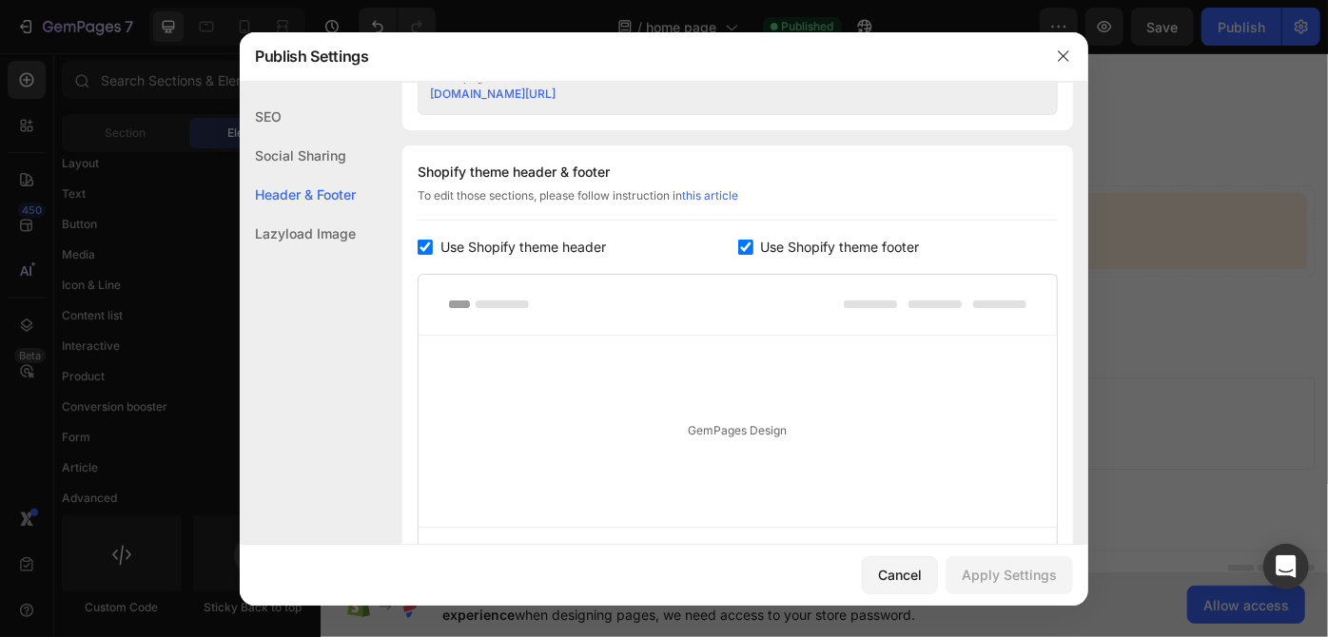
scroll to position [866, 0]
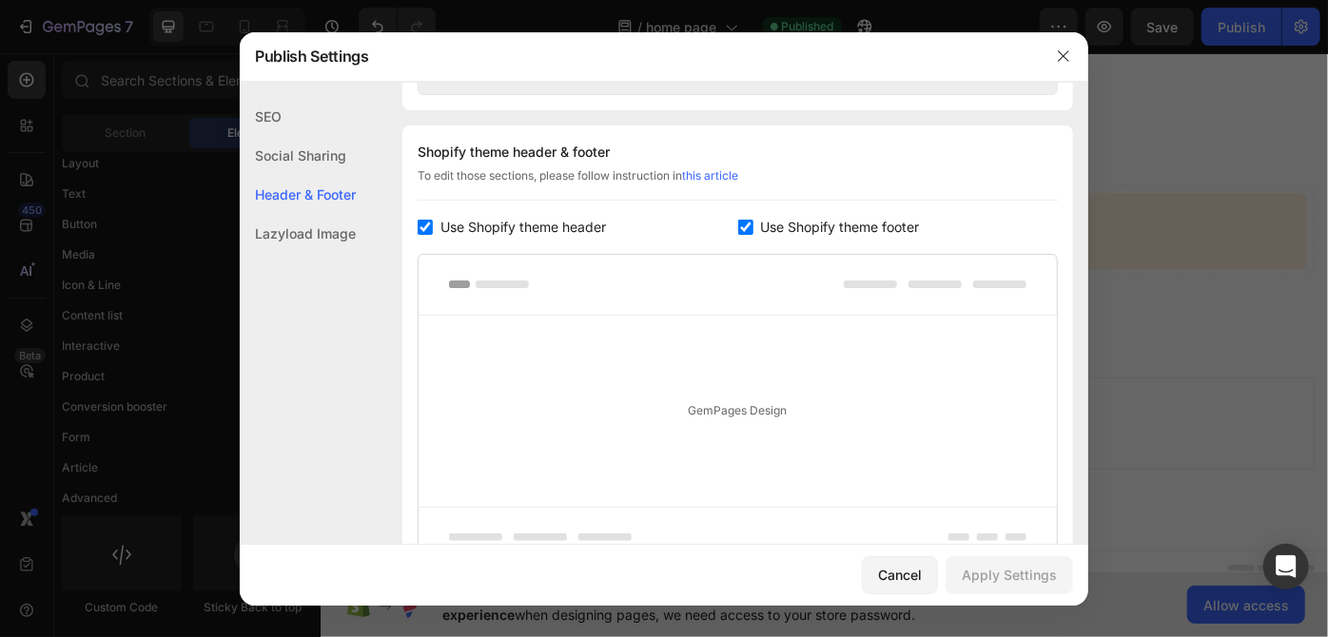
click at [761, 221] on span "Use Shopify theme footer" at bounding box center [840, 227] width 159 height 23
checkbox input "false"
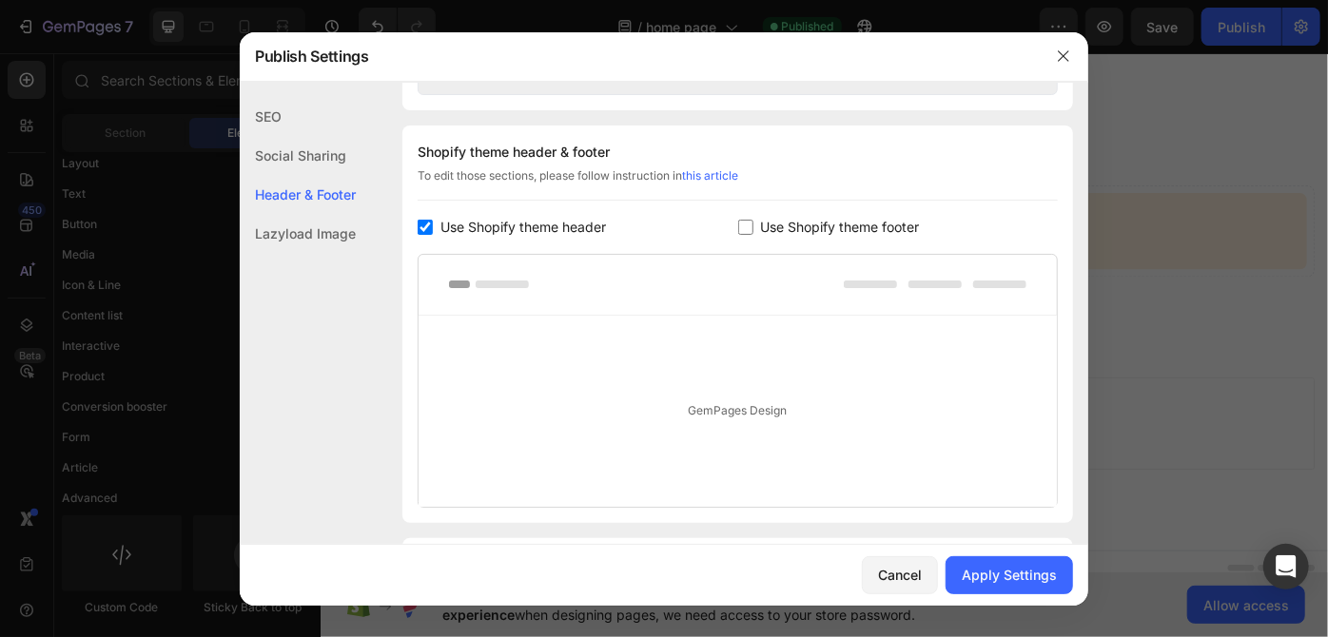
scroll to position [982, 0]
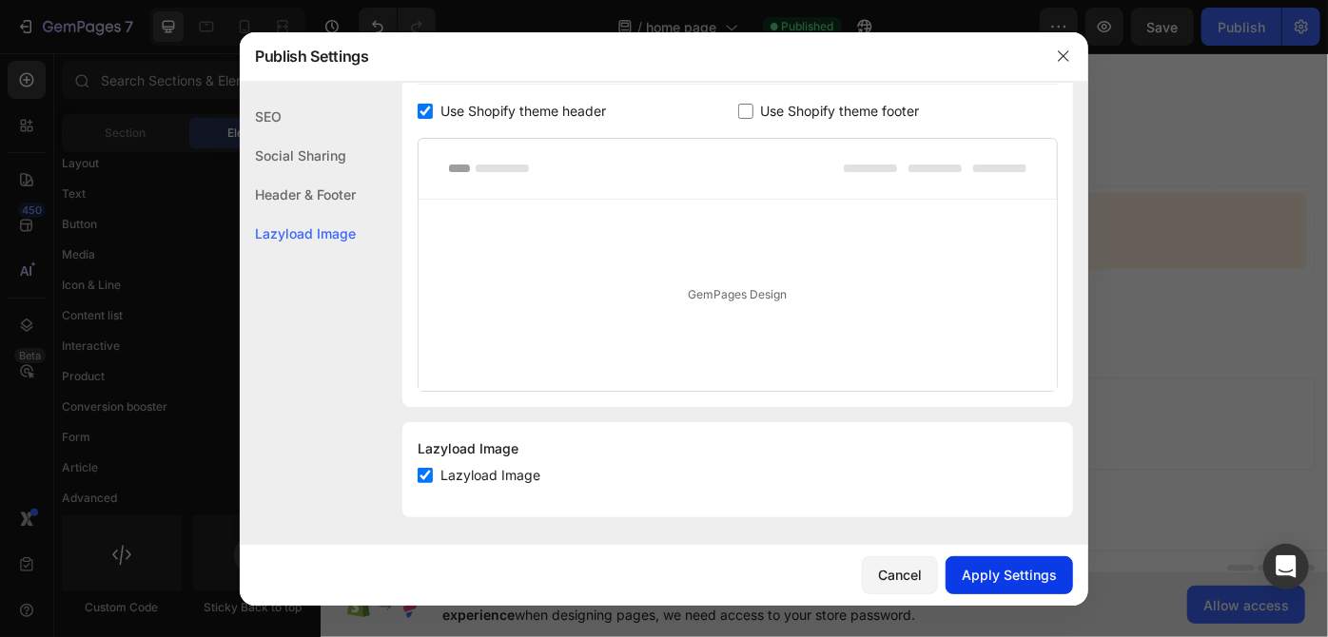
click at [1009, 581] on div "Apply Settings" at bounding box center [1009, 575] width 95 height 20
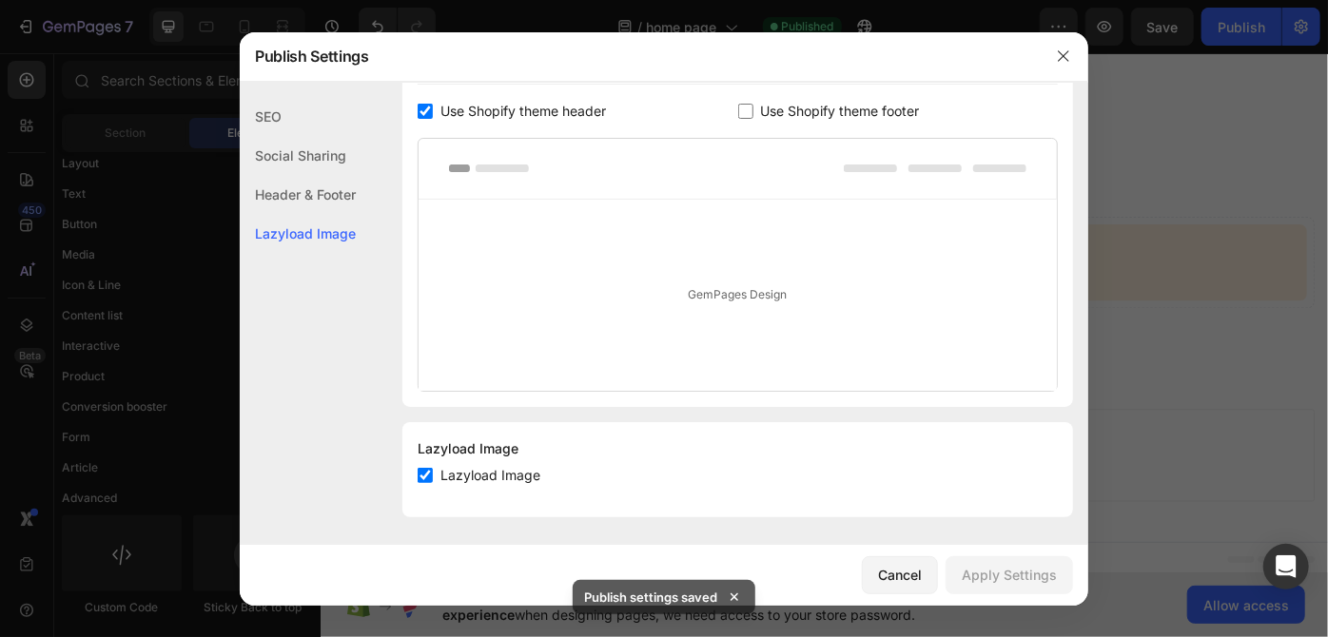
scroll to position [1672, 0]
click at [1056, 50] on icon "button" at bounding box center [1063, 56] width 15 height 15
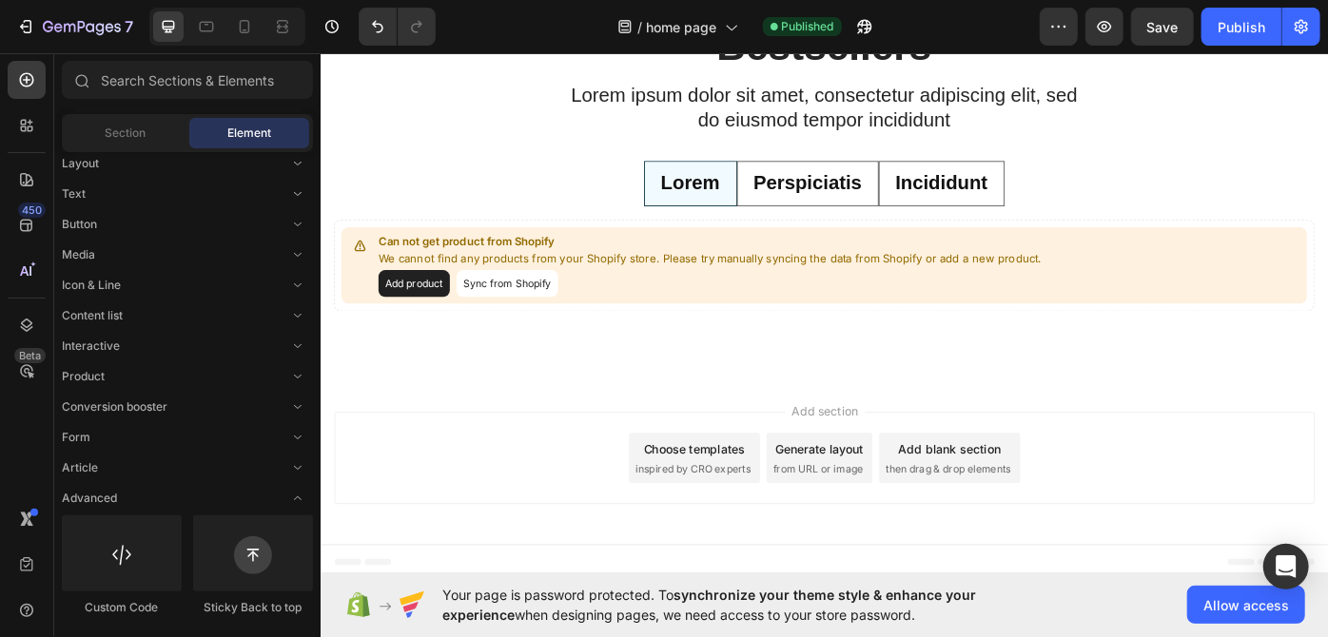
click at [649, 515] on div "Add section Choose templates inspired by CRO experts Generate layout from URL o…" at bounding box center [890, 512] width 1111 height 105
click at [694, 521] on span "inspired by CRO experts" at bounding box center [741, 524] width 130 height 17
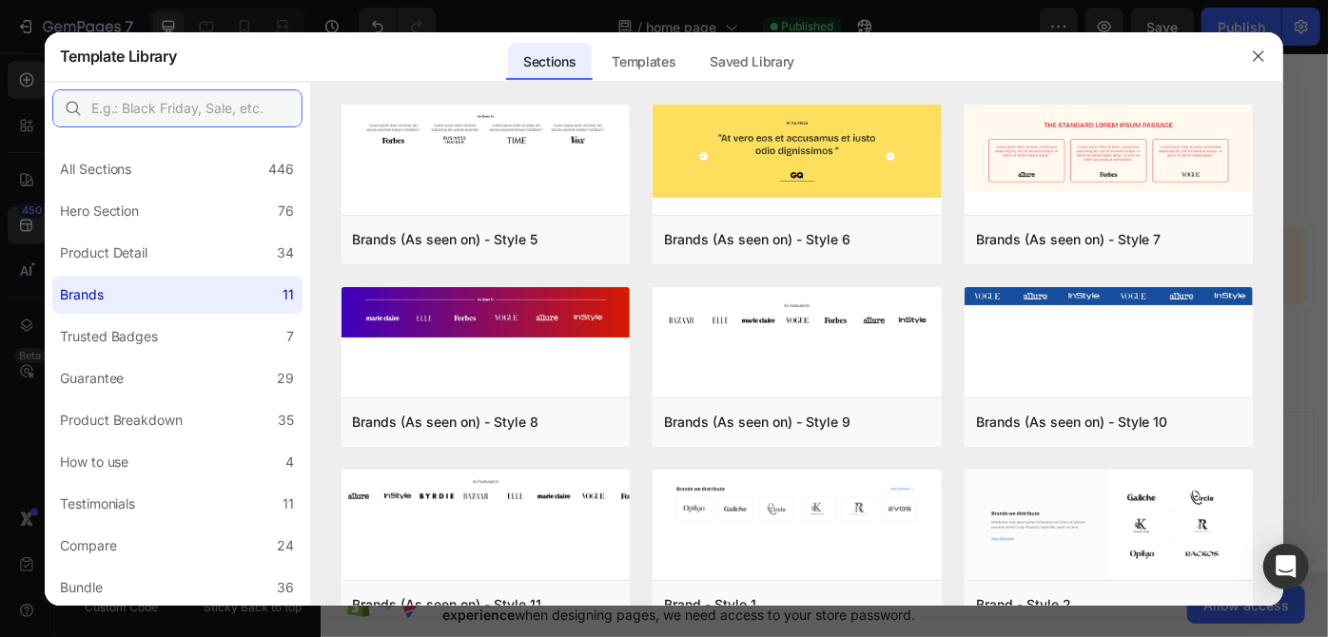
click at [275, 114] on input "text" at bounding box center [177, 108] width 250 height 38
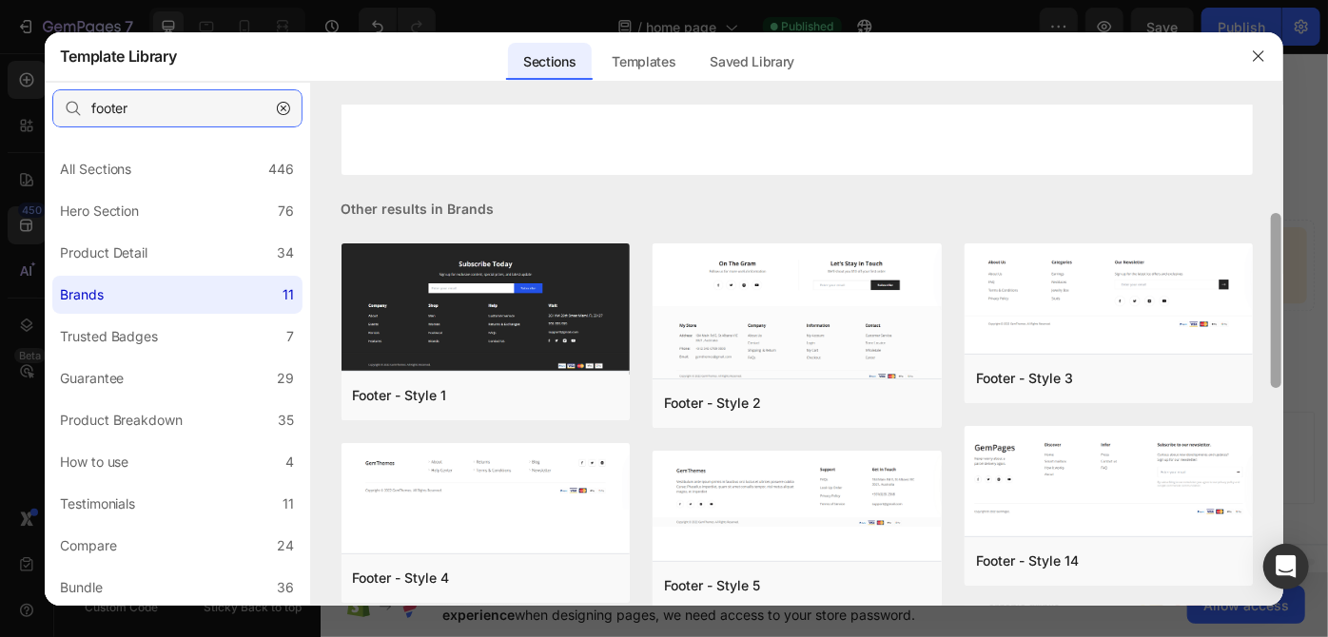
scroll to position [319, 0]
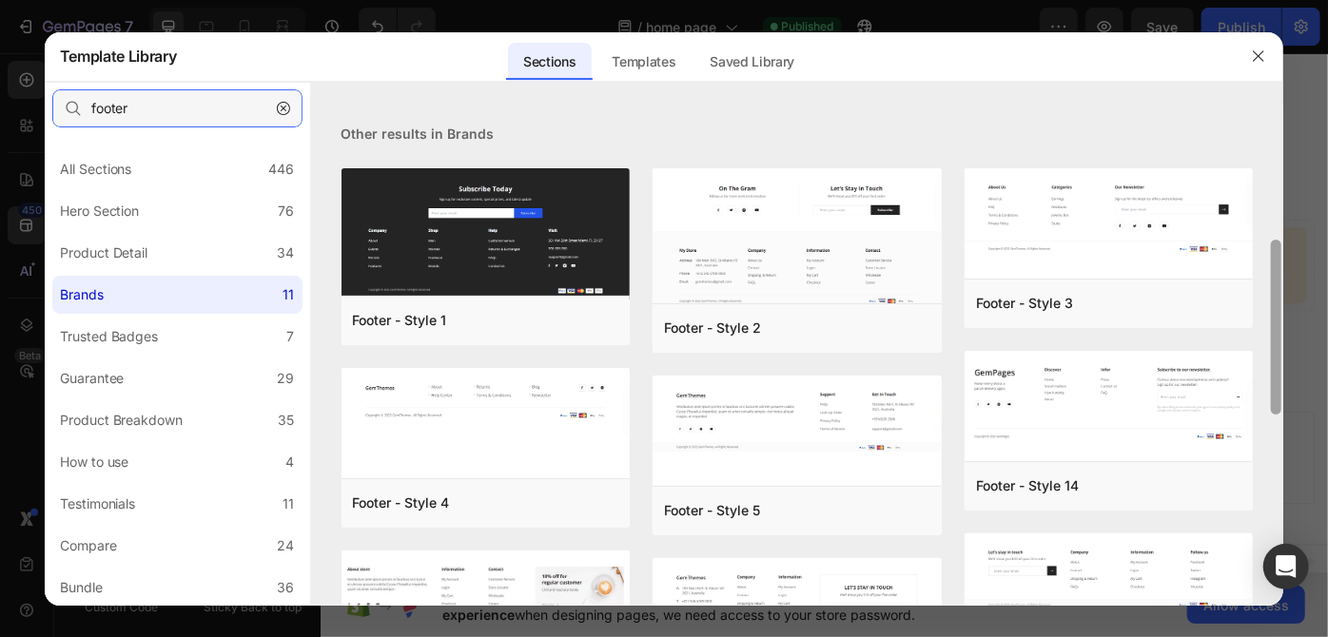
drag, startPoint x: 1281, startPoint y: 356, endPoint x: 1261, endPoint y: 309, distance: 50.7
click at [1261, 309] on div "No templates match your search You can try other keywords or change some filter…" at bounding box center [797, 355] width 973 height 501
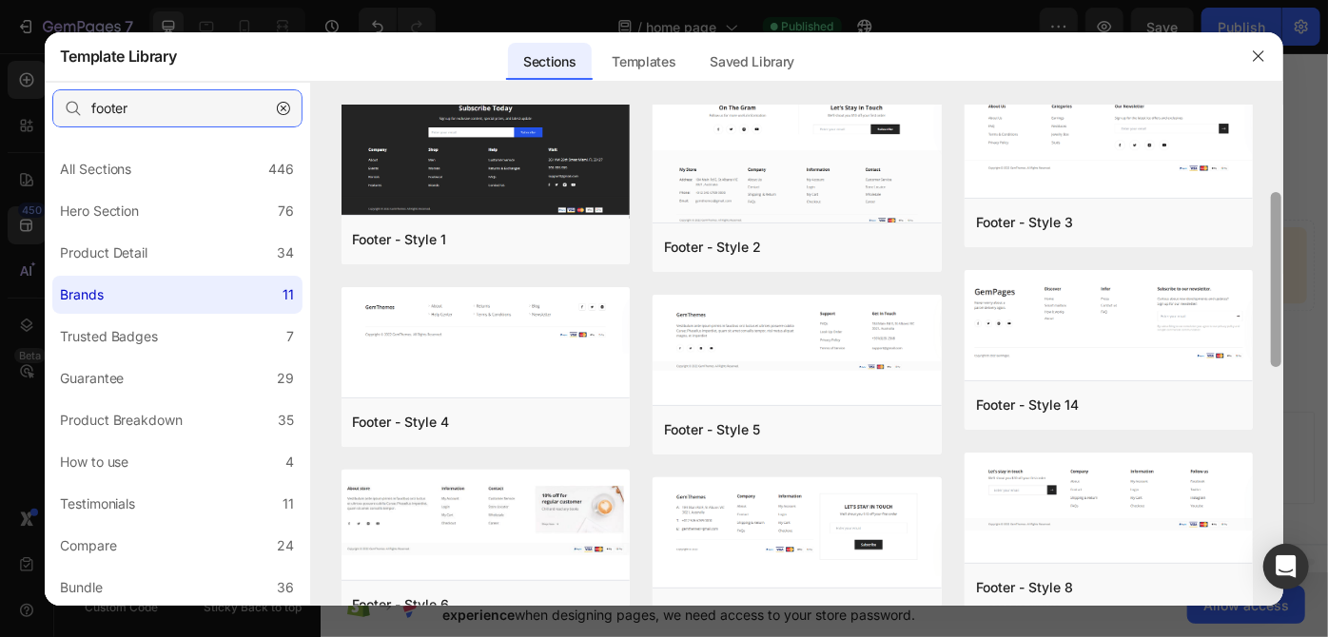
scroll to position [526, 0]
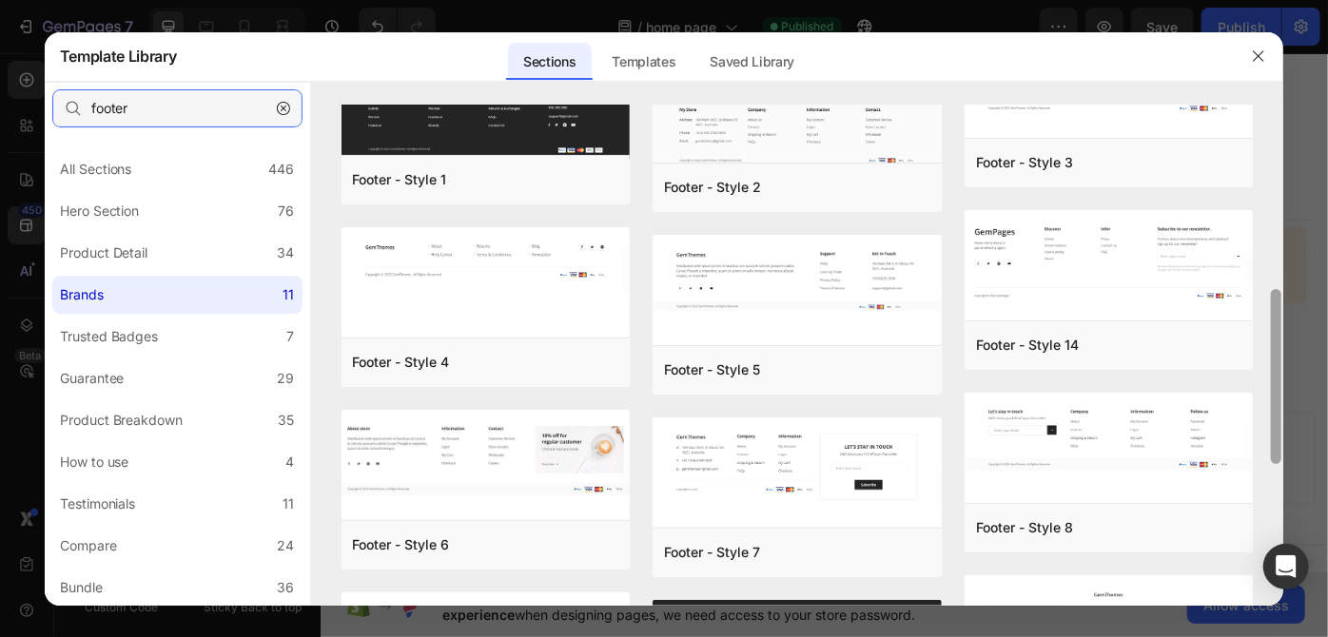
drag, startPoint x: 1278, startPoint y: 321, endPoint x: 1278, endPoint y: 371, distance: 49.5
click at [1278, 371] on div at bounding box center [1276, 376] width 10 height 175
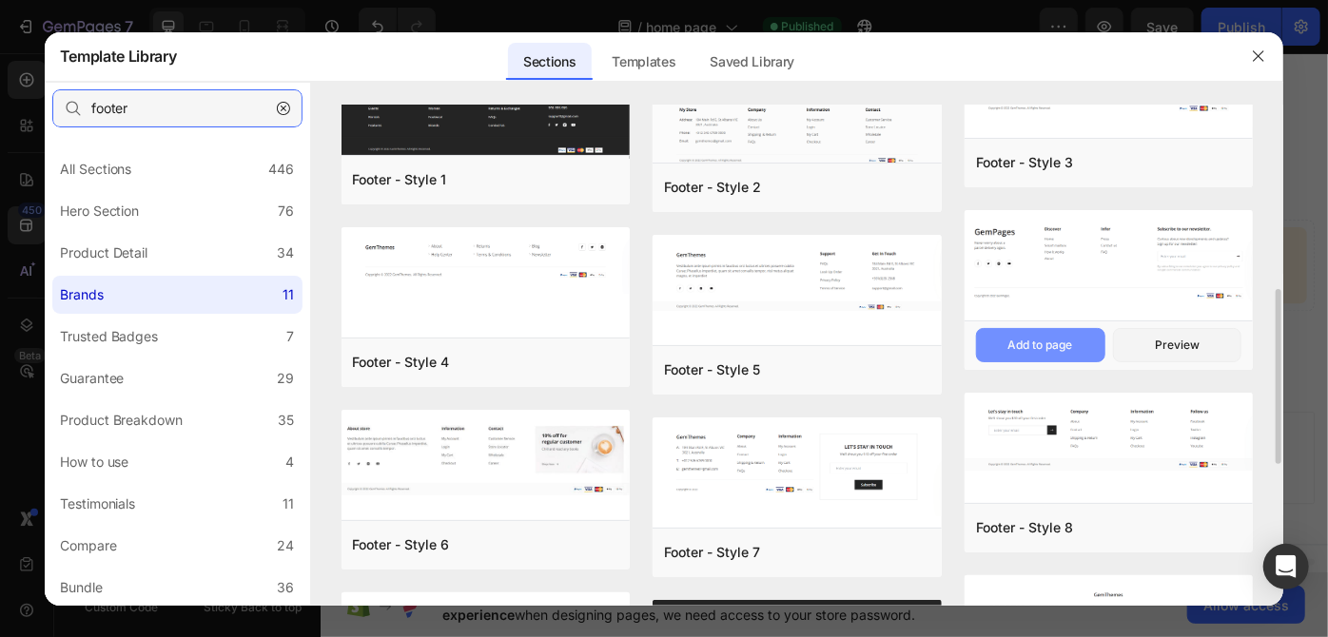
type input "footer"
click at [0, 0] on div "Add to page" at bounding box center [0, 0] width 0 height 0
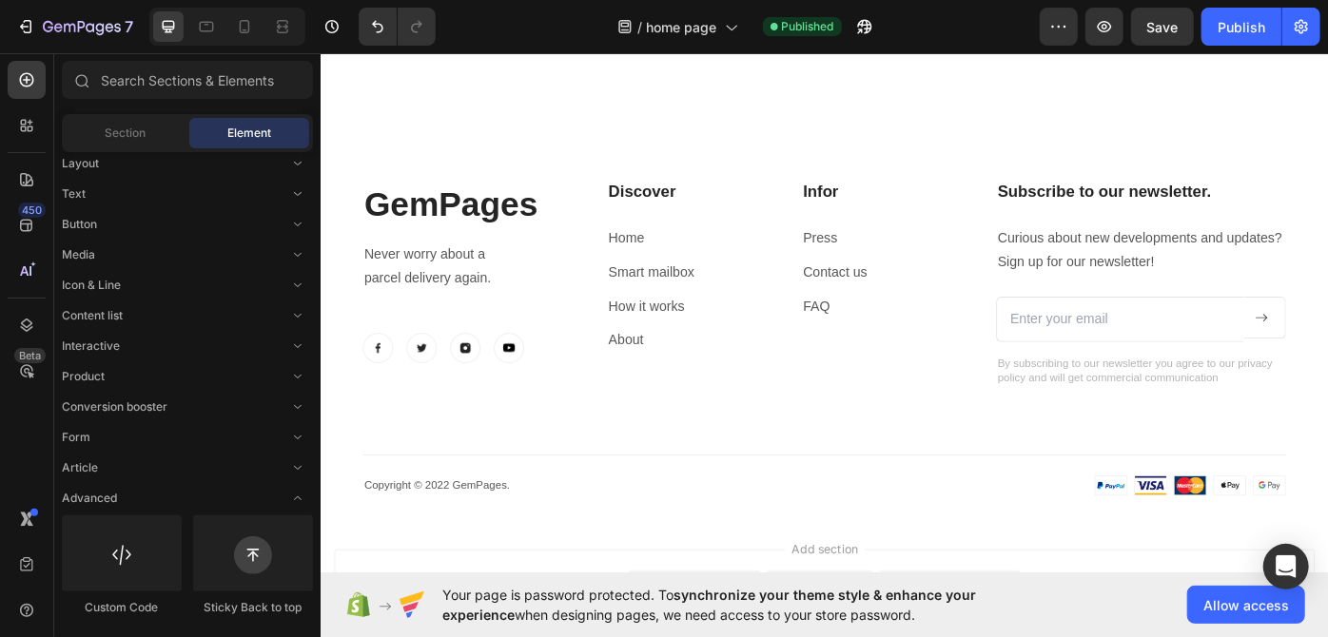
scroll to position [1942, 0]
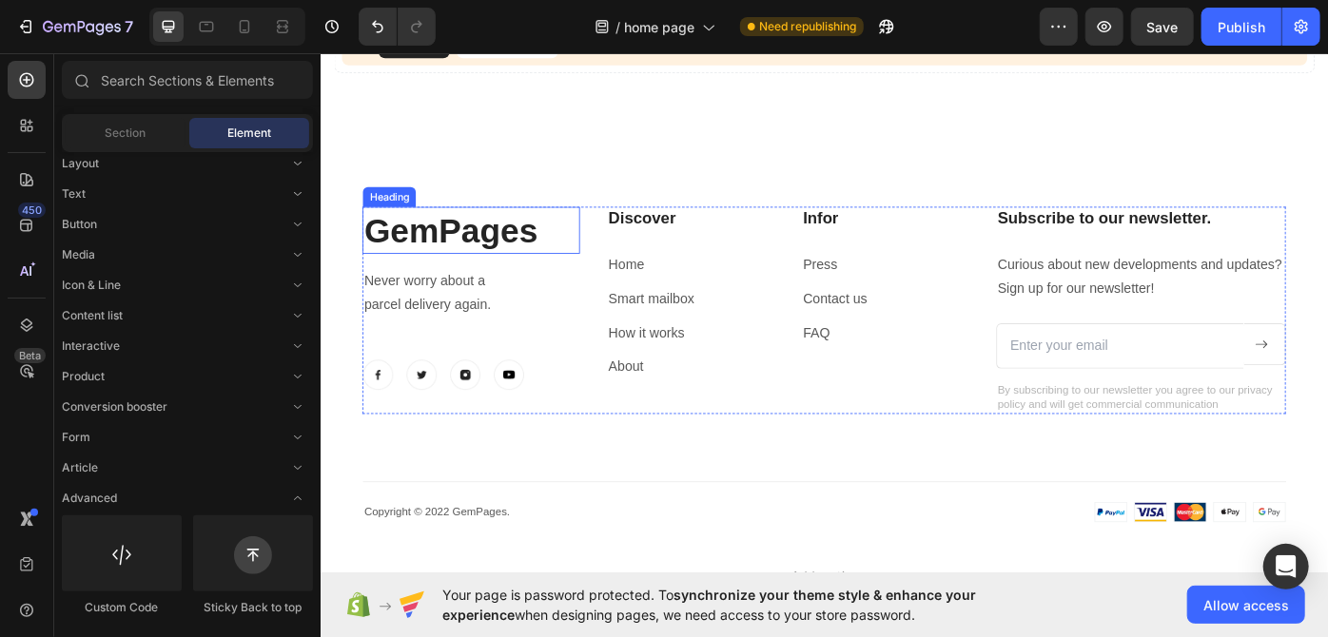
click at [454, 230] on p "GemPages" at bounding box center [490, 254] width 243 height 49
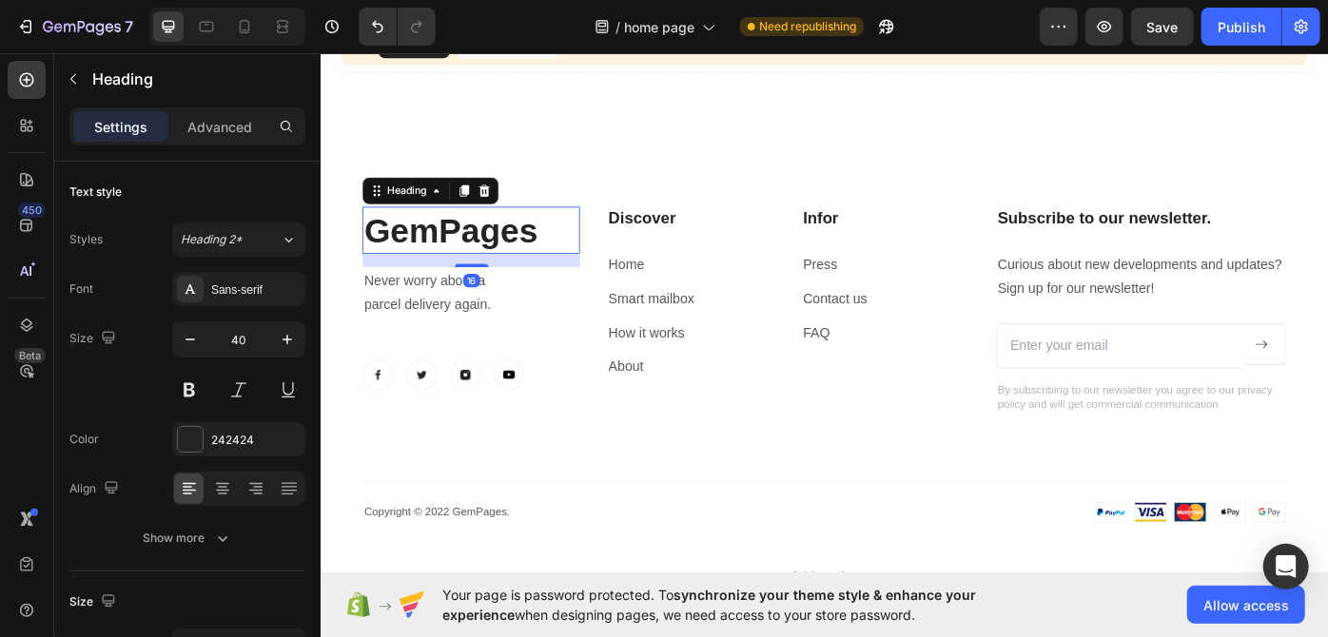
click at [462, 248] on p "GemPages" at bounding box center [490, 254] width 243 height 49
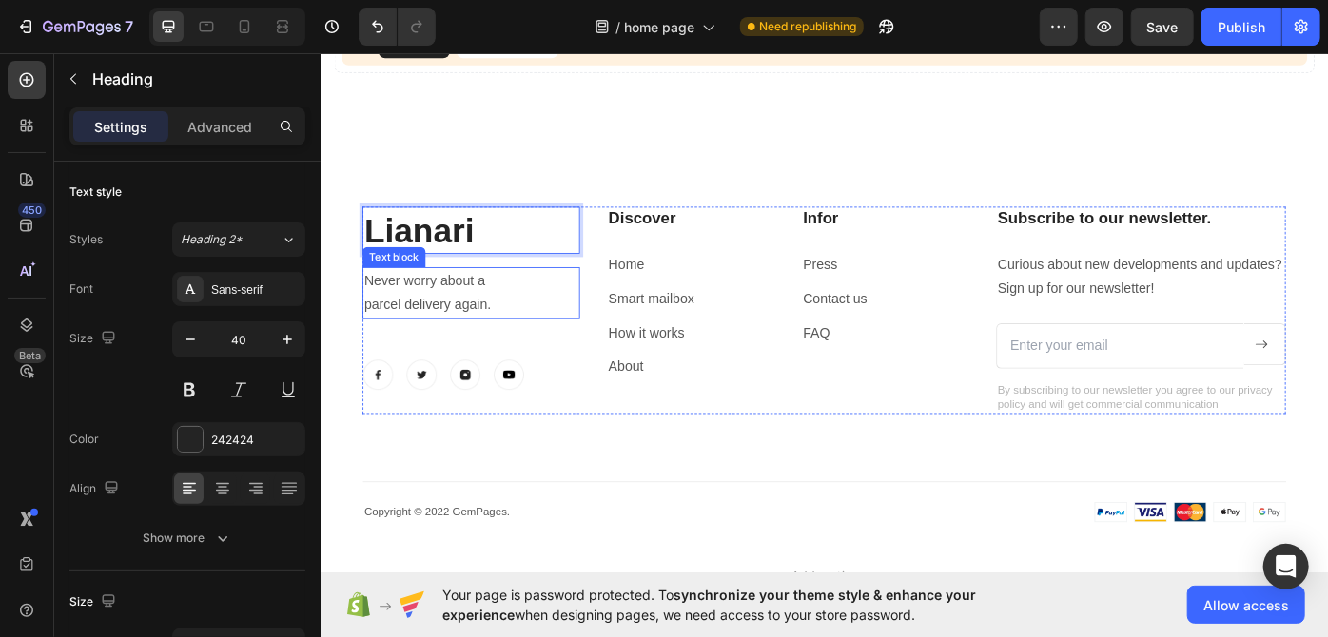
click at [442, 308] on p "Never worry about a" at bounding box center [490, 313] width 243 height 28
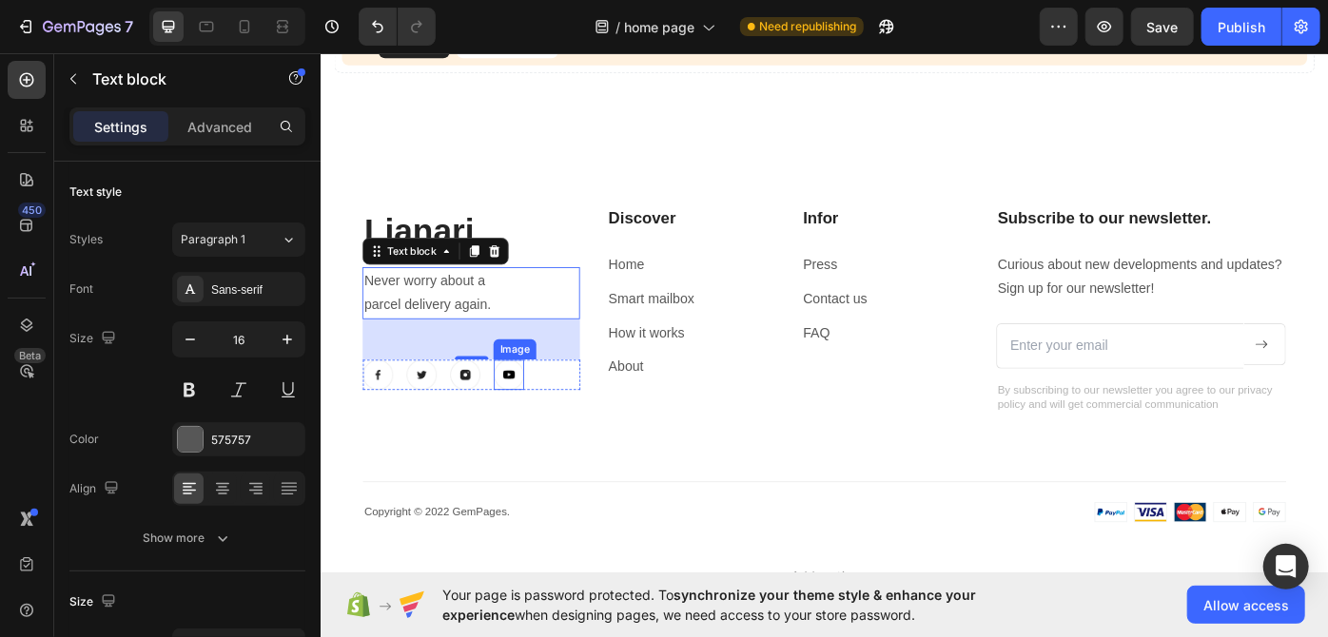
click at [535, 414] on img at bounding box center [532, 418] width 34 height 34
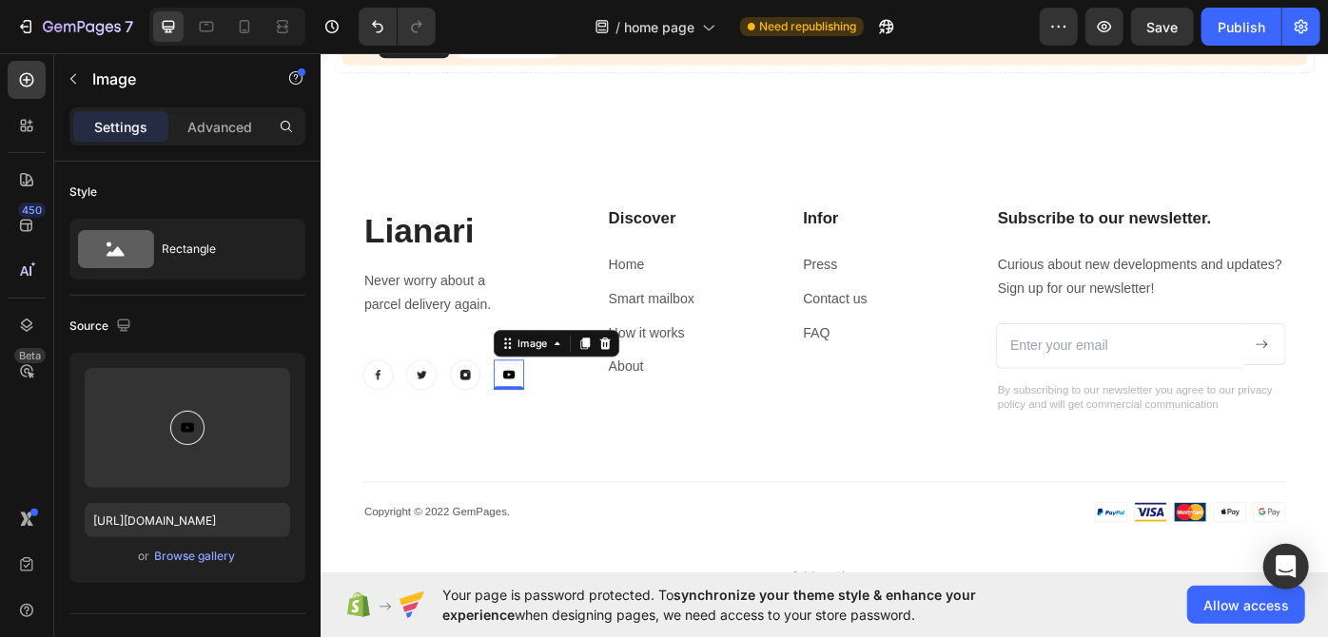
click at [469, 414] on img at bounding box center [483, 418] width 34 height 34
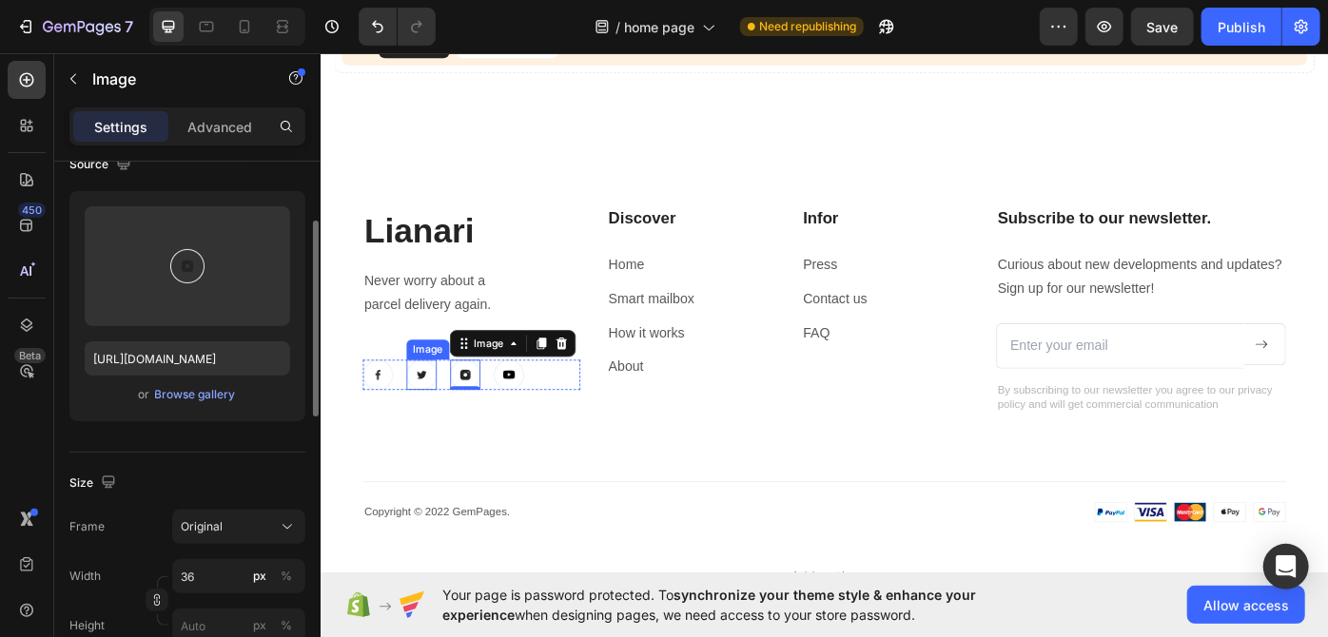
click at [419, 415] on img at bounding box center [434, 418] width 34 height 34
click at [382, 413] on img at bounding box center [384, 418] width 34 height 34
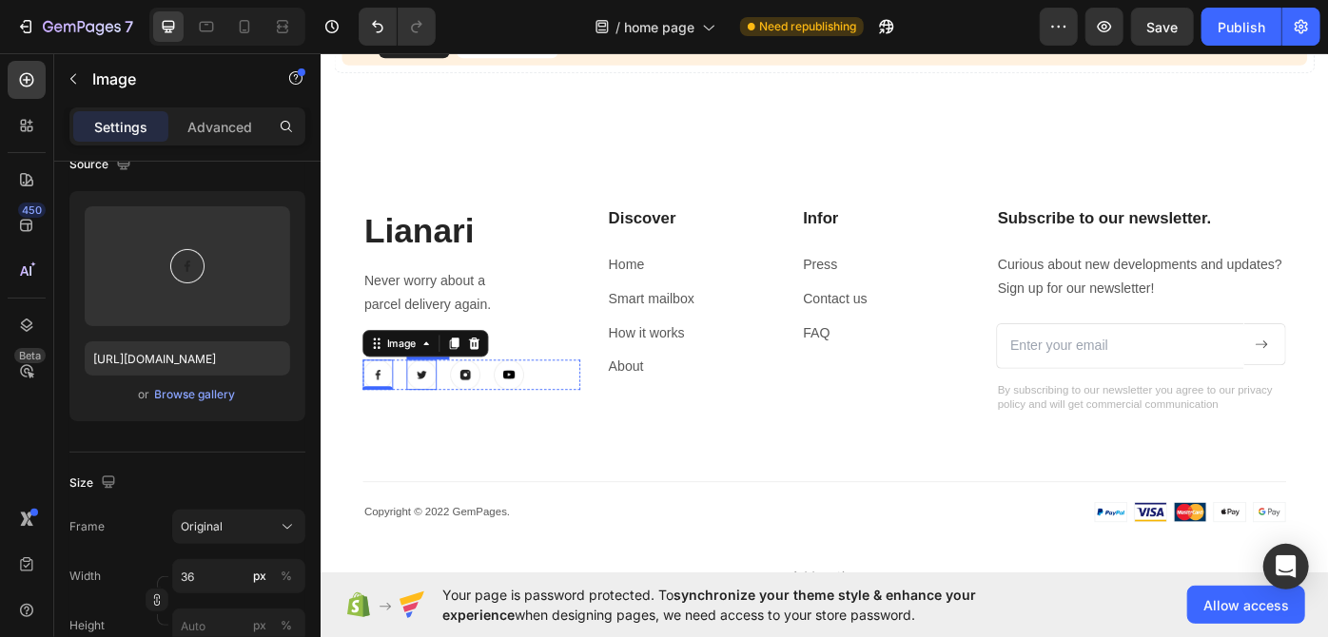
click at [427, 413] on img at bounding box center [434, 418] width 34 height 34
click at [469, 410] on img at bounding box center [483, 418] width 34 height 34
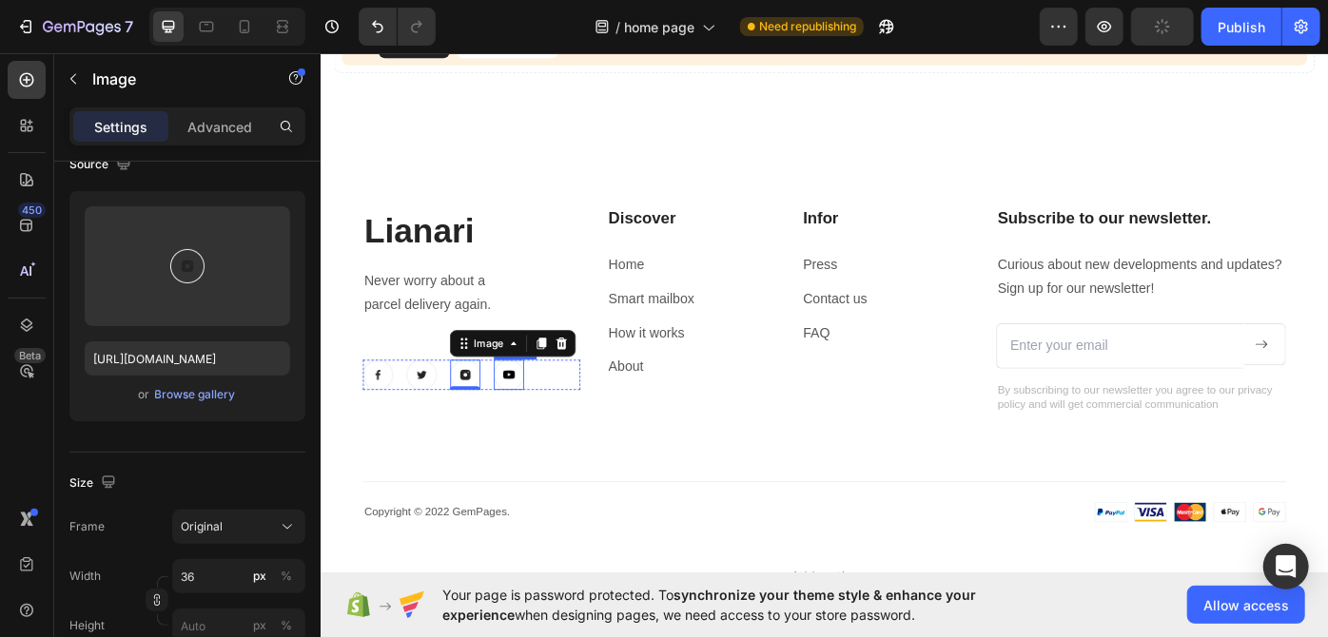
click at [526, 413] on img at bounding box center [532, 418] width 34 height 34
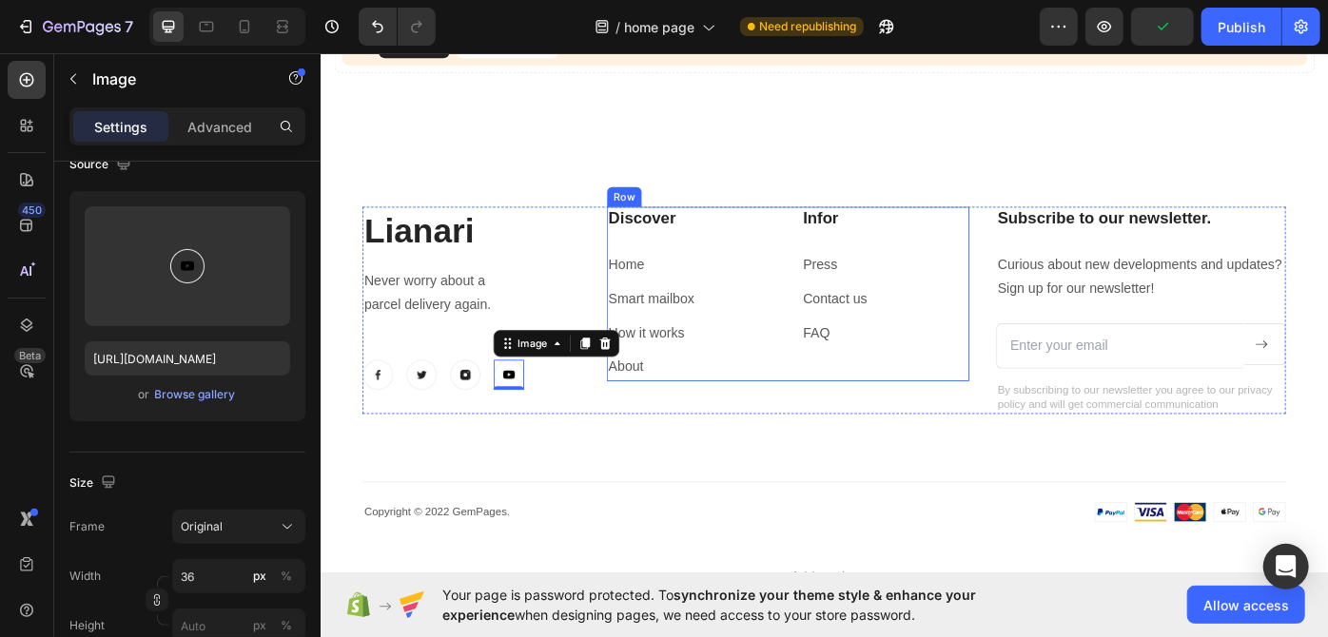
click at [689, 242] on p "Discover" at bounding box center [739, 242] width 186 height 24
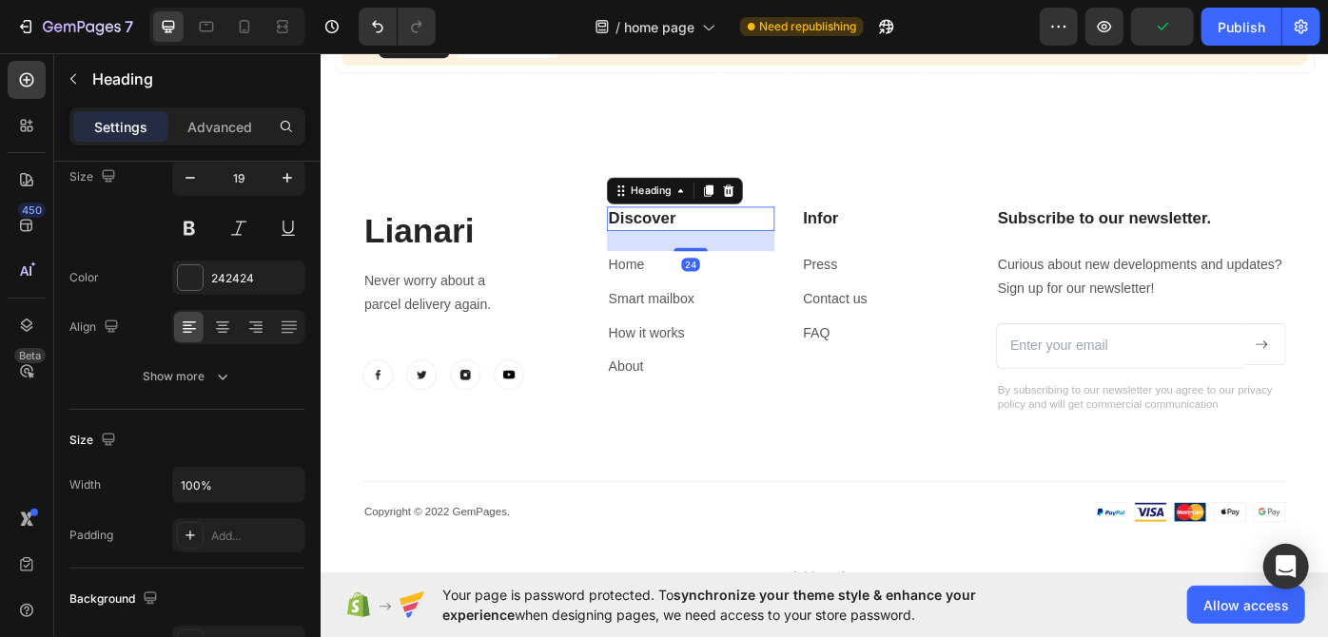
scroll to position [0, 0]
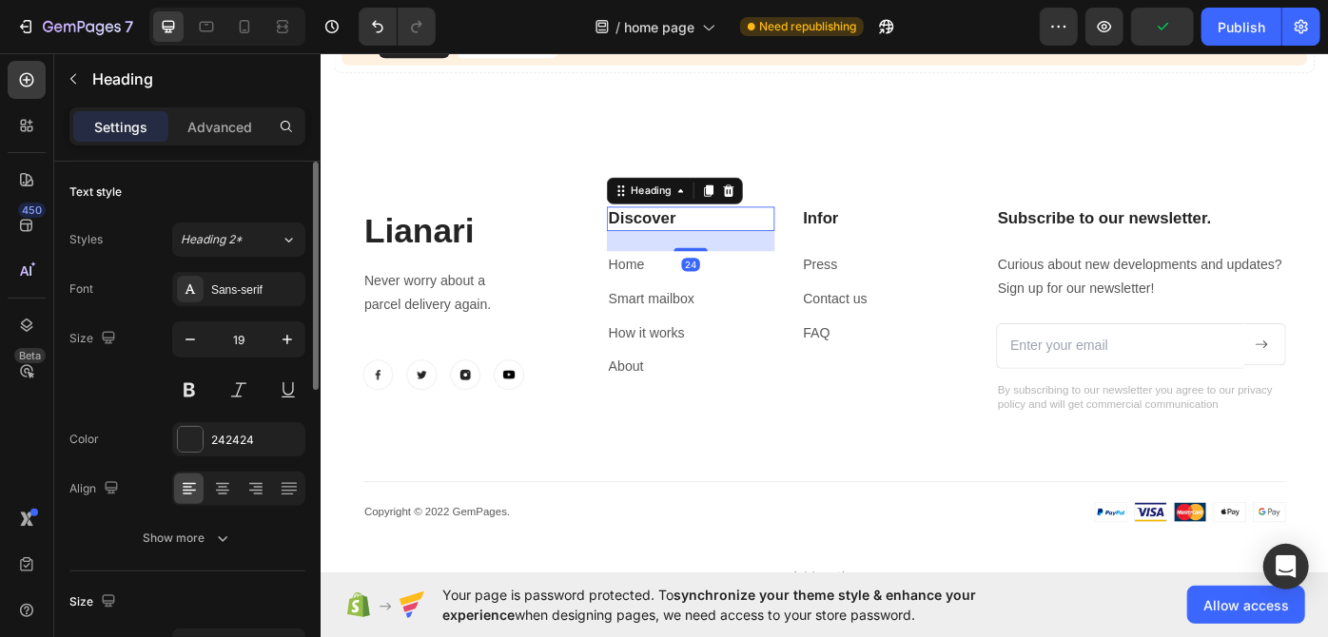
click at [762, 281] on p "Home" at bounding box center [739, 295] width 186 height 28
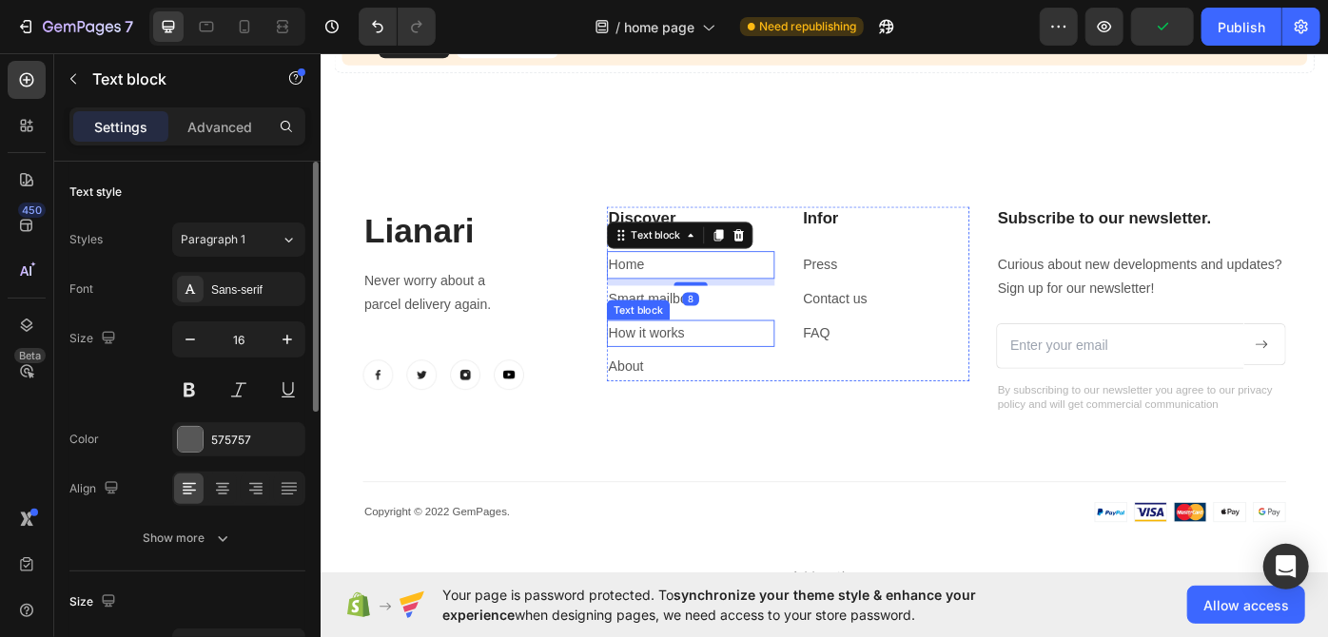
click at [821, 360] on p "How it works" at bounding box center [739, 373] width 186 height 28
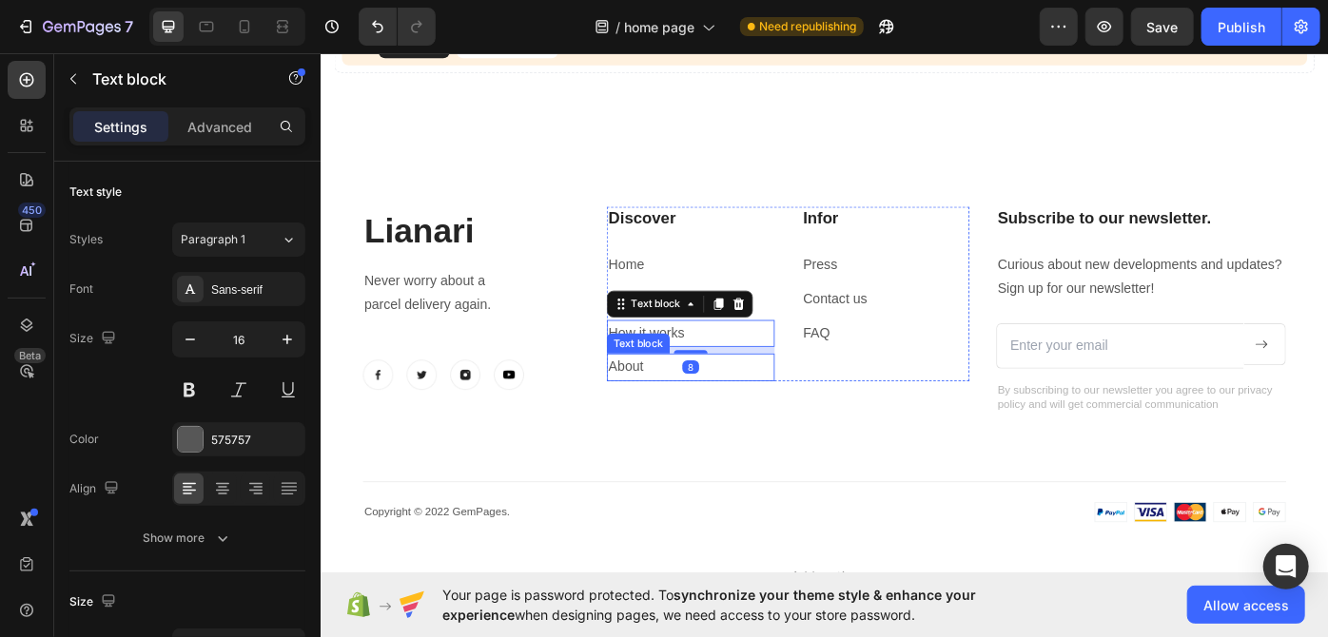
click at [828, 416] on div "Discover Heading Home Text block Smart mailbox Text block How it works Text blo…" at bounding box center [849, 327] width 411 height 198
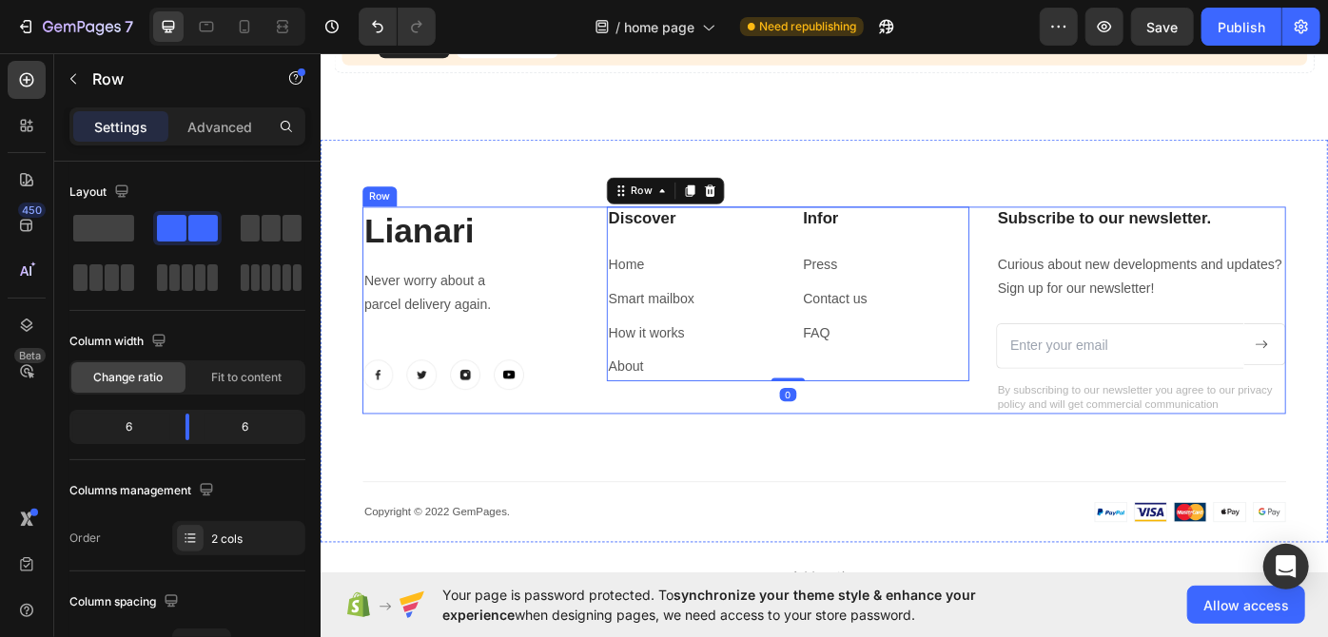
click at [896, 500] on div "Lianari Heading Never worry about a parcel delivery again. Text block Image Ima…" at bounding box center [890, 407] width 1046 height 358
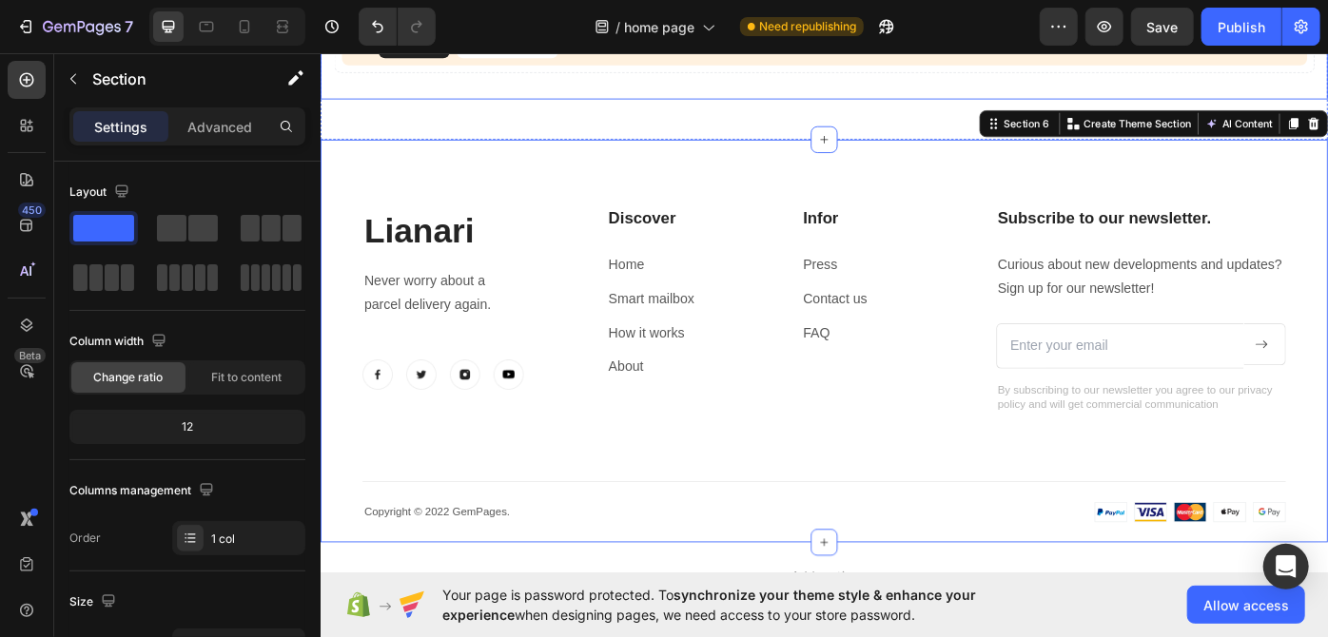
click at [1321, 102] on div "Lorem Perspiciatis Incididunt Can not get product from Shopify We cannot find a…" at bounding box center [890, 6] width 1141 height 201
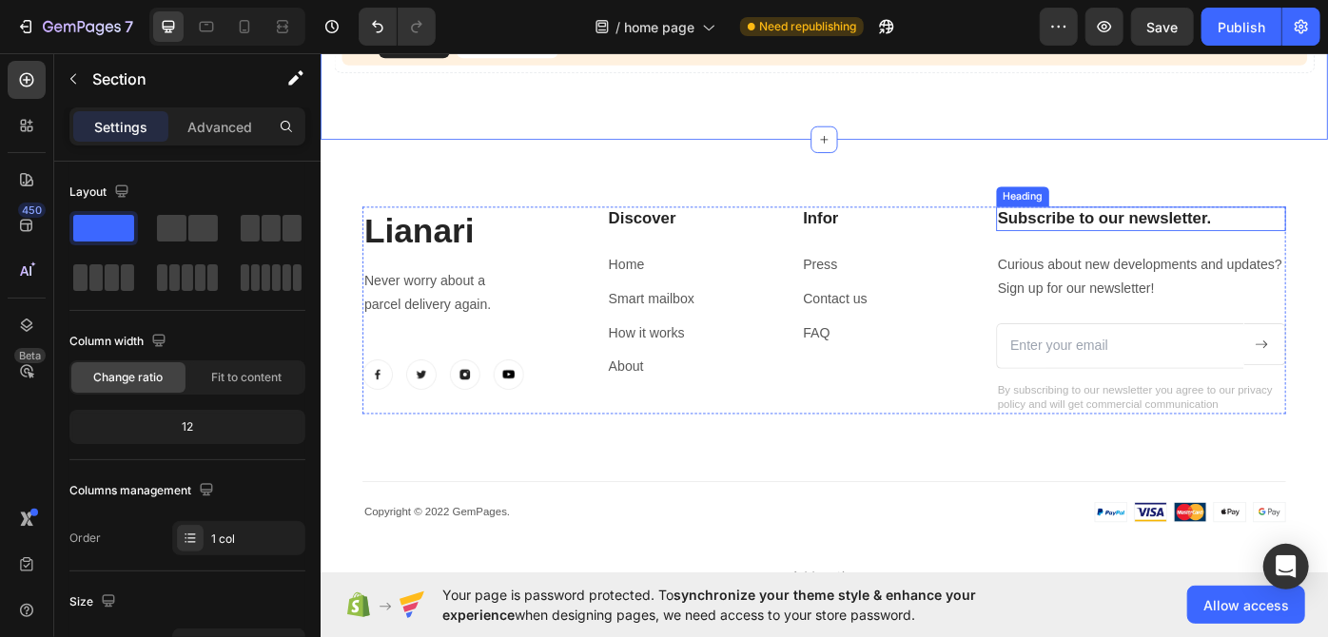
click at [1162, 240] on p "Subscribe to our newsletter." at bounding box center [1249, 242] width 324 height 24
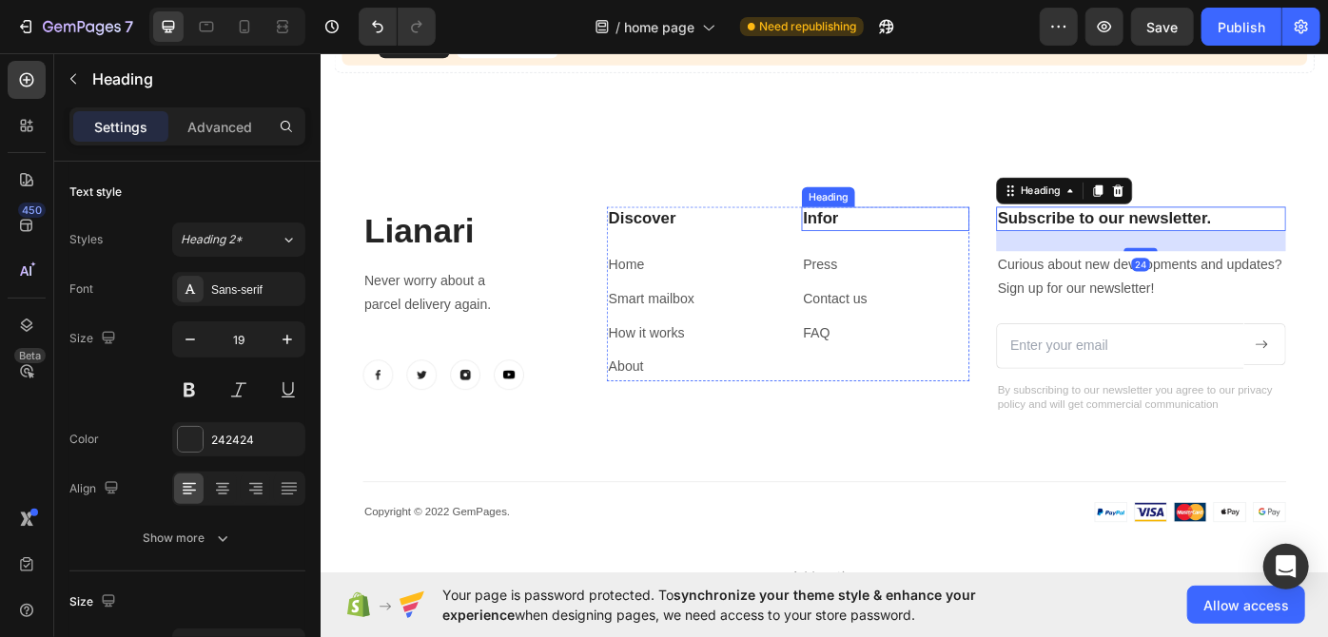
click at [891, 236] on p "Infor" at bounding box center [959, 242] width 186 height 24
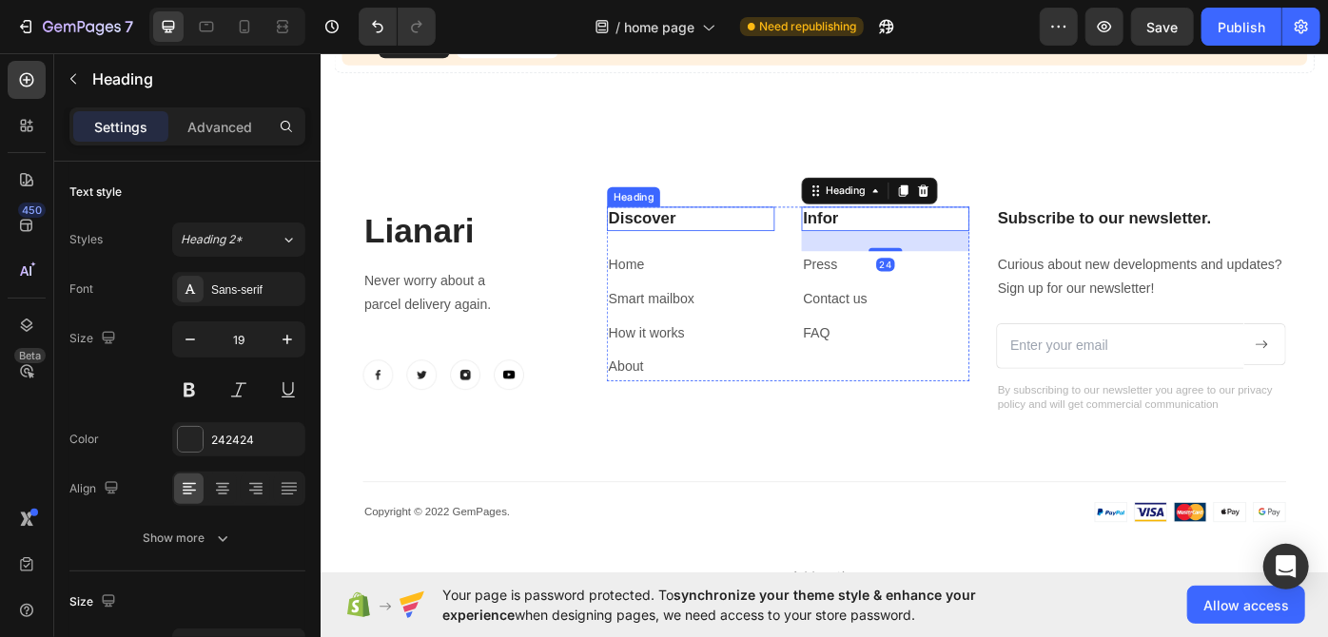
click at [749, 235] on p "Discover" at bounding box center [739, 242] width 186 height 24
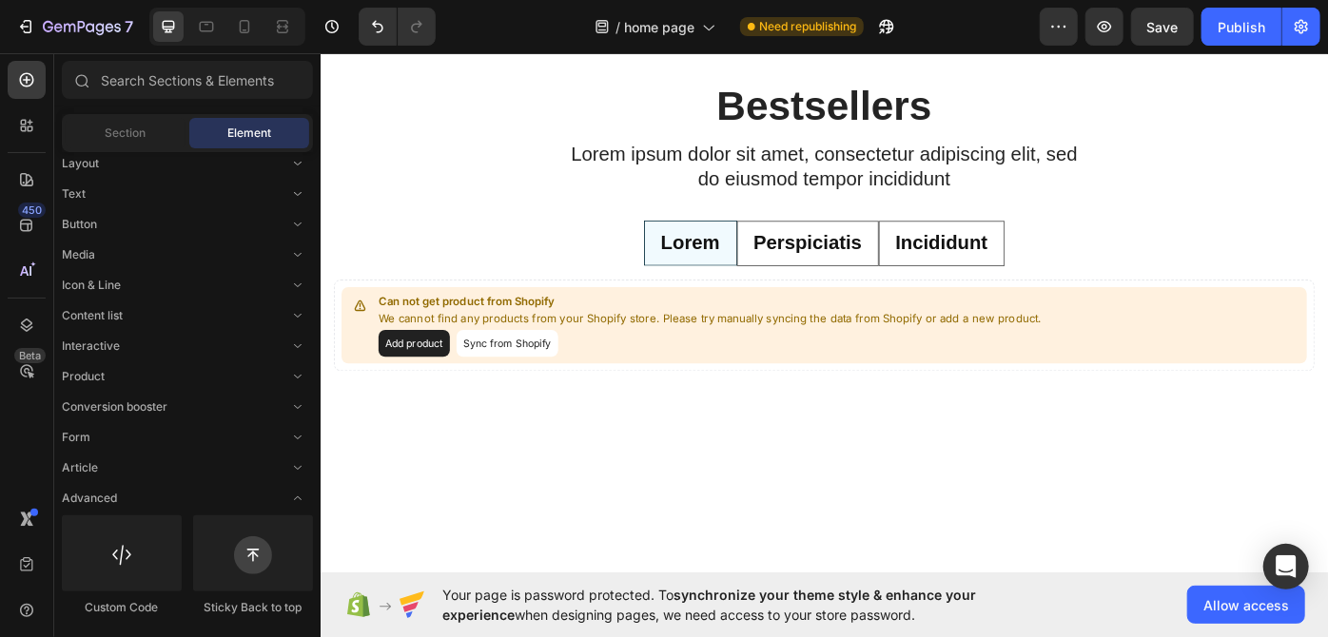
scroll to position [1232, 0]
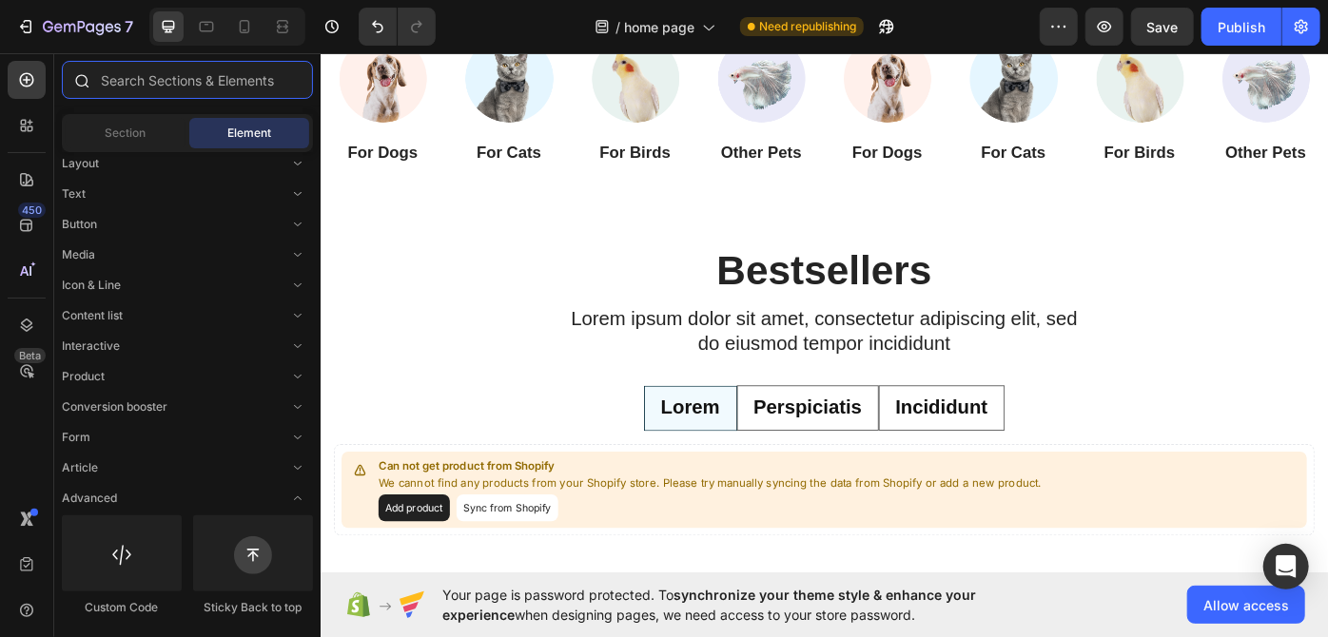
click at [173, 88] on input "text" at bounding box center [187, 80] width 251 height 38
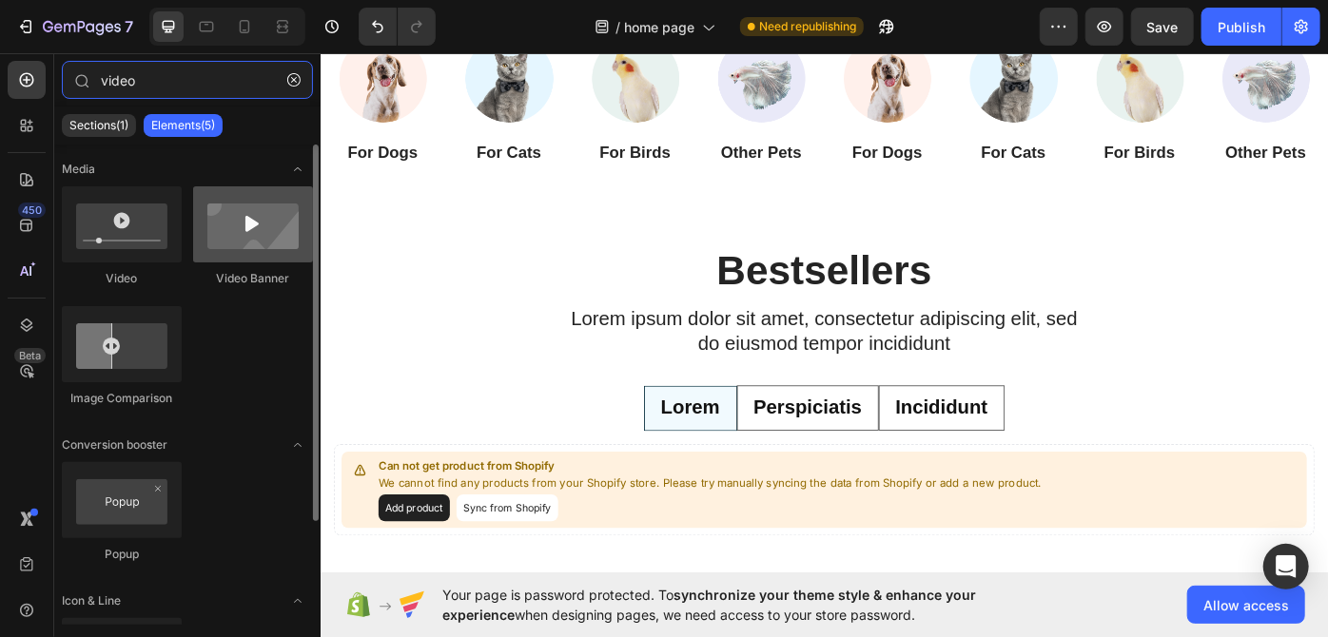
type input "video"
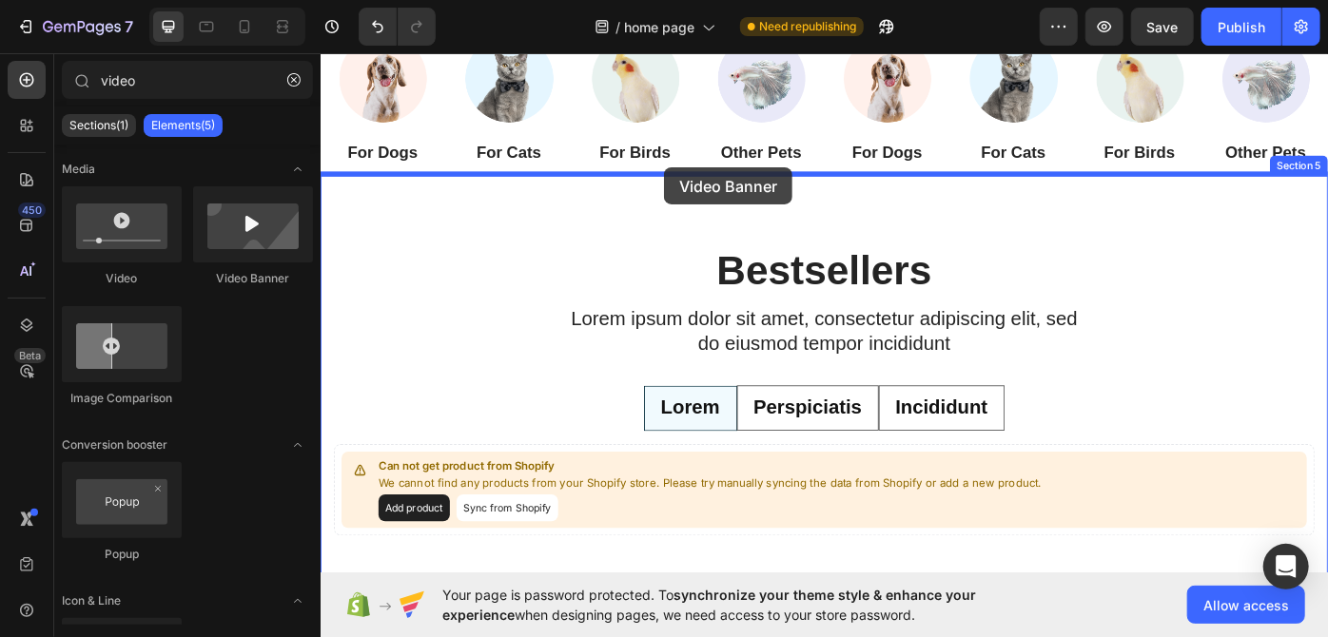
drag, startPoint x: 545, startPoint y: 283, endPoint x: 709, endPoint y: 184, distance: 191.7
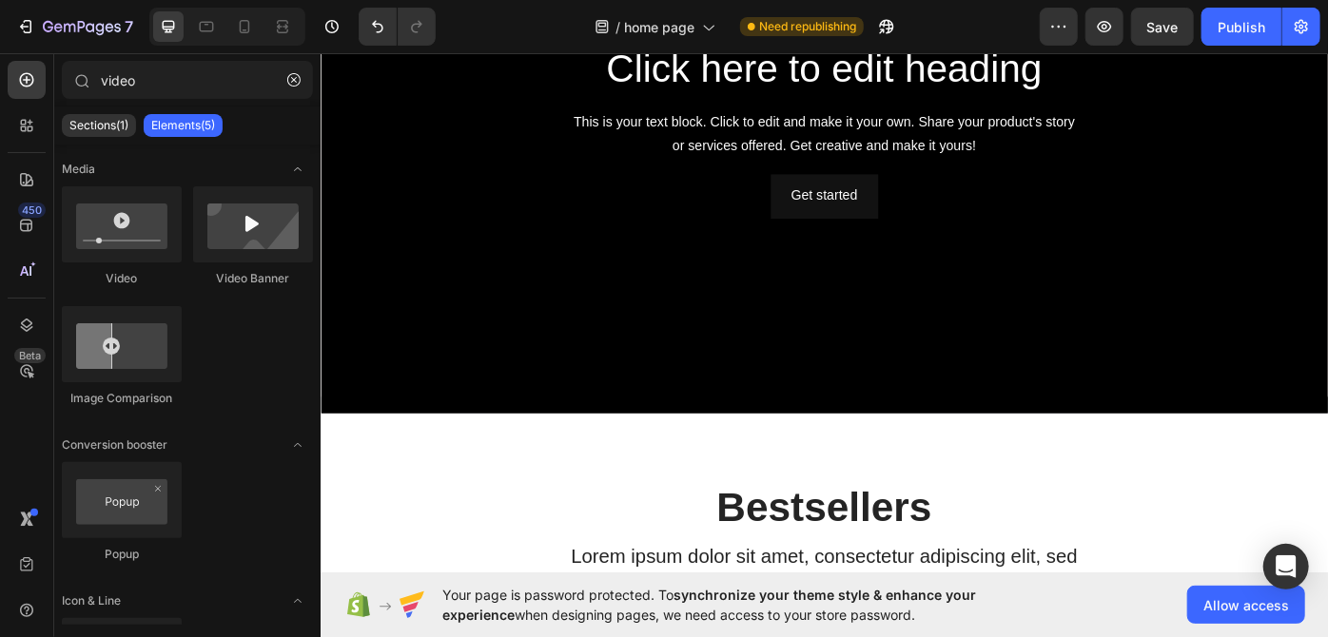
scroll to position [1425, 0]
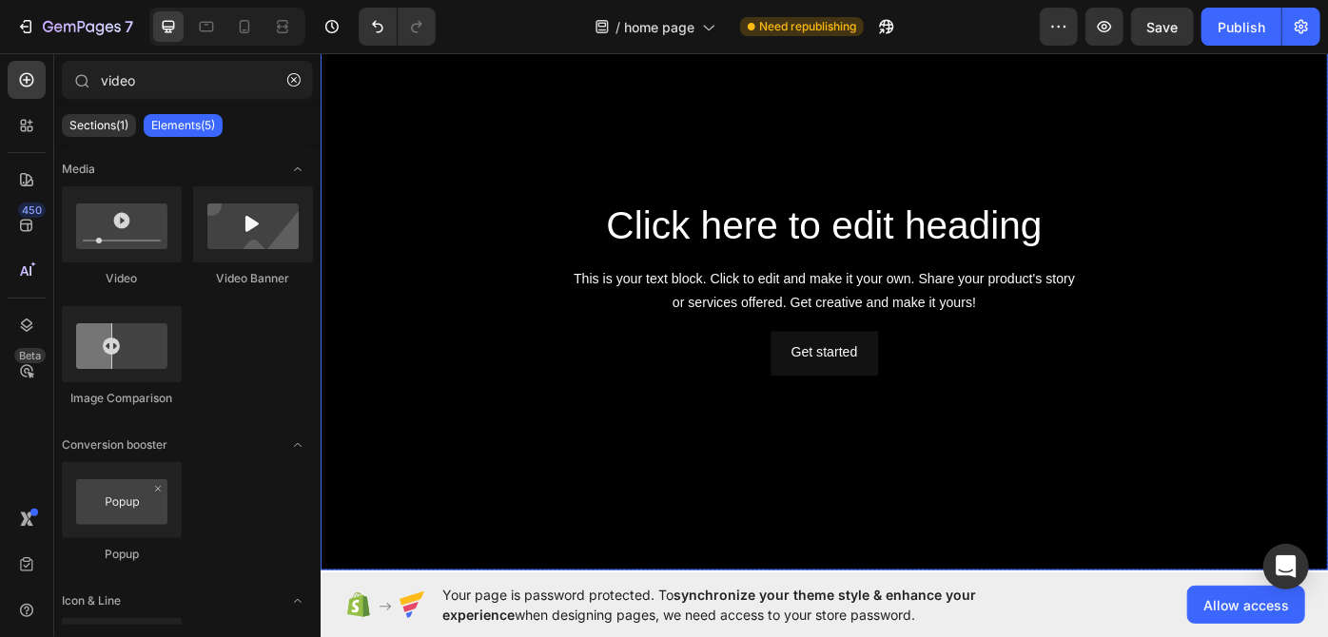
click at [1274, 444] on div "Background Image" at bounding box center [890, 319] width 1141 height 642
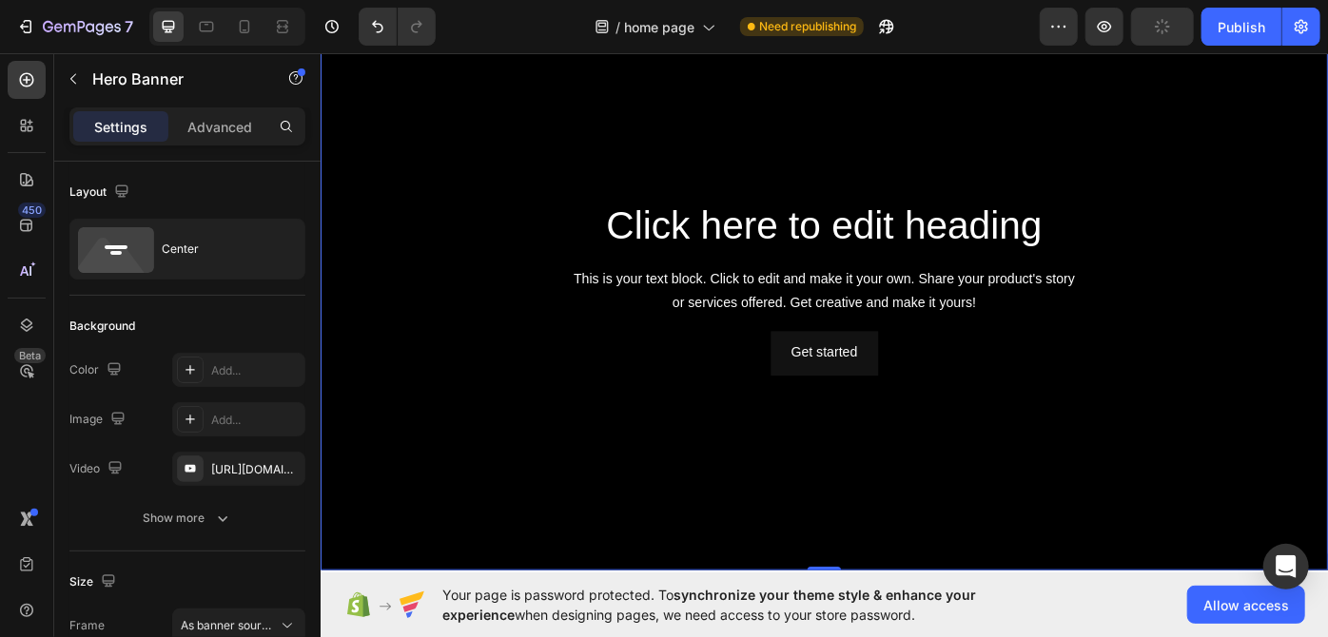
click at [1327, 506] on div "Background Image" at bounding box center [890, 319] width 1141 height 642
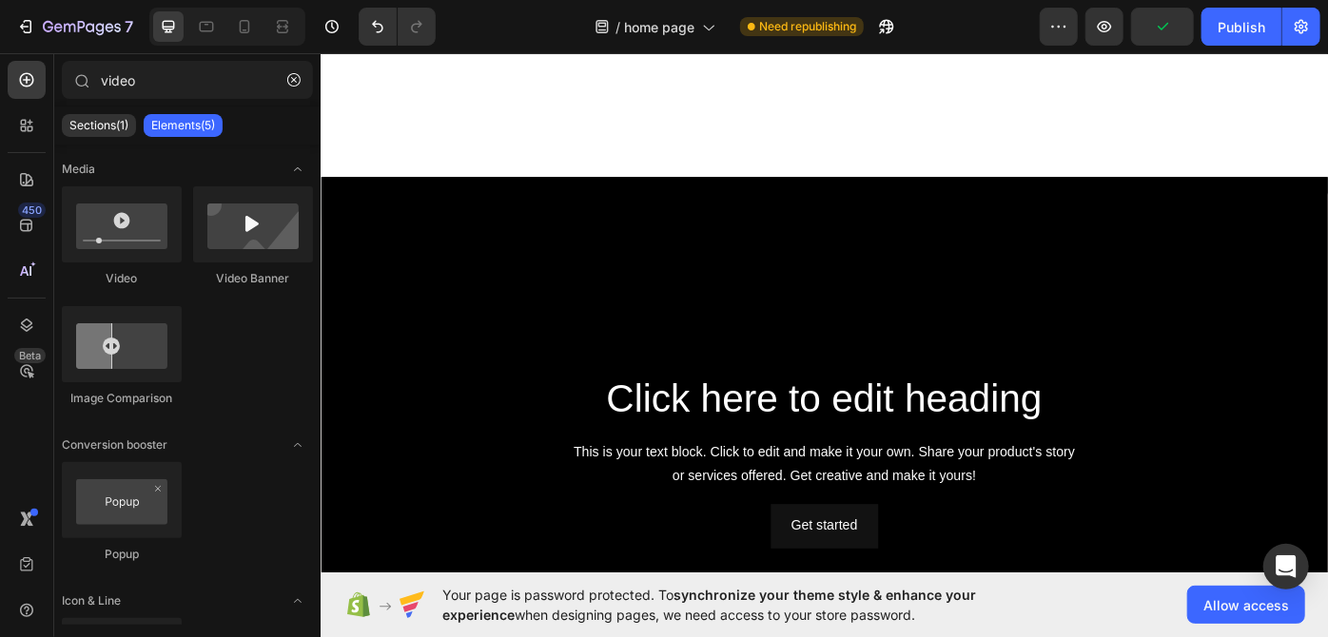
scroll to position [1437, 0]
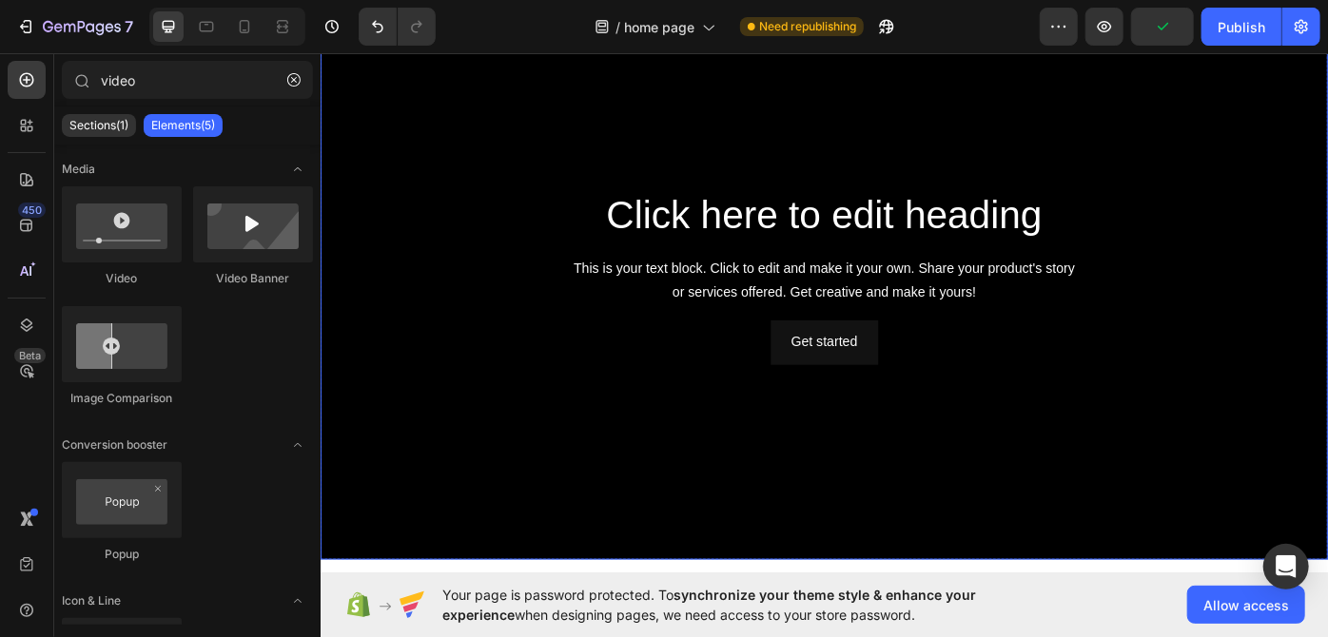
click at [1327, 185] on div "Background Image" at bounding box center [890, 307] width 1141 height 642
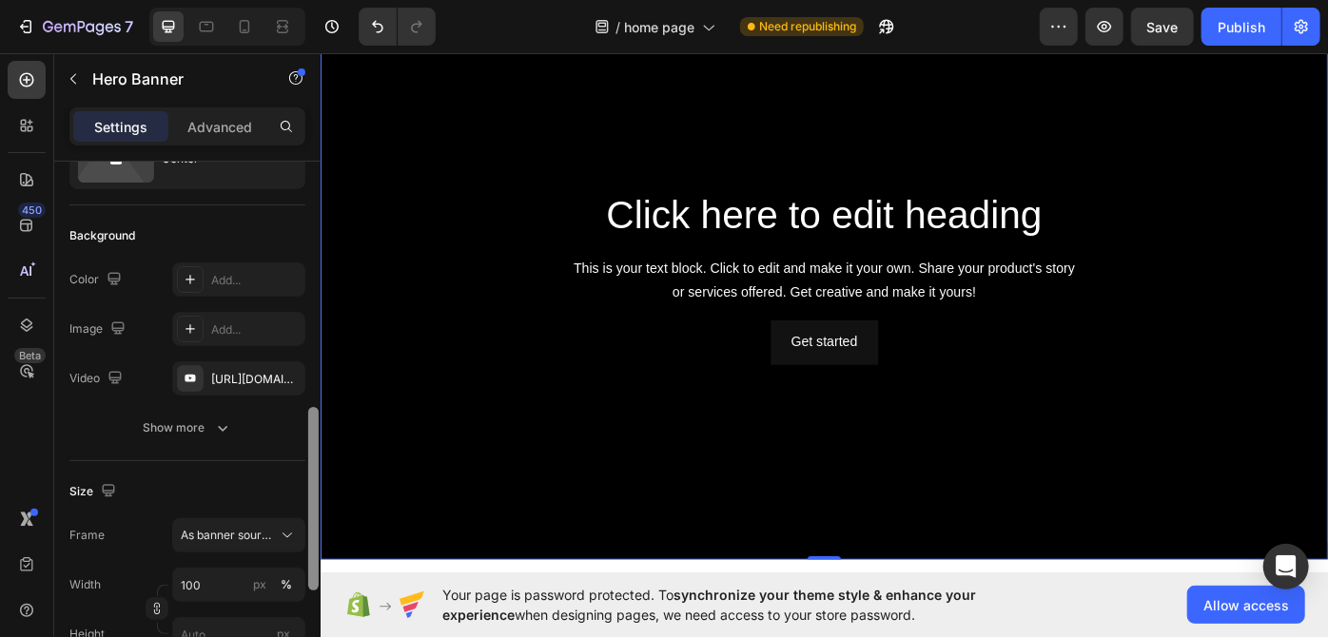
scroll to position [0, 0]
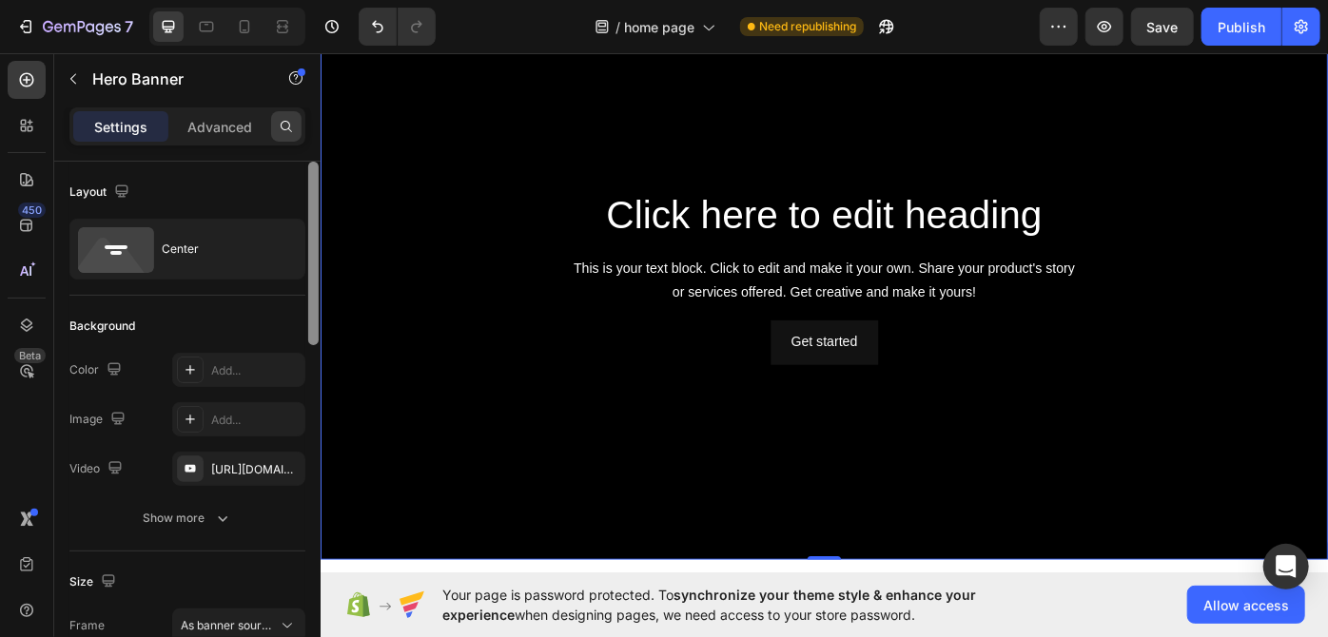
drag, startPoint x: 315, startPoint y: 322, endPoint x: 282, endPoint y: 135, distance: 190.3
click at [282, 135] on div "Settings Advanced Layout Center Background The changes might be hidden by the v…" at bounding box center [187, 399] width 266 height 584
click at [204, 111] on div "Advanced" at bounding box center [219, 126] width 95 height 30
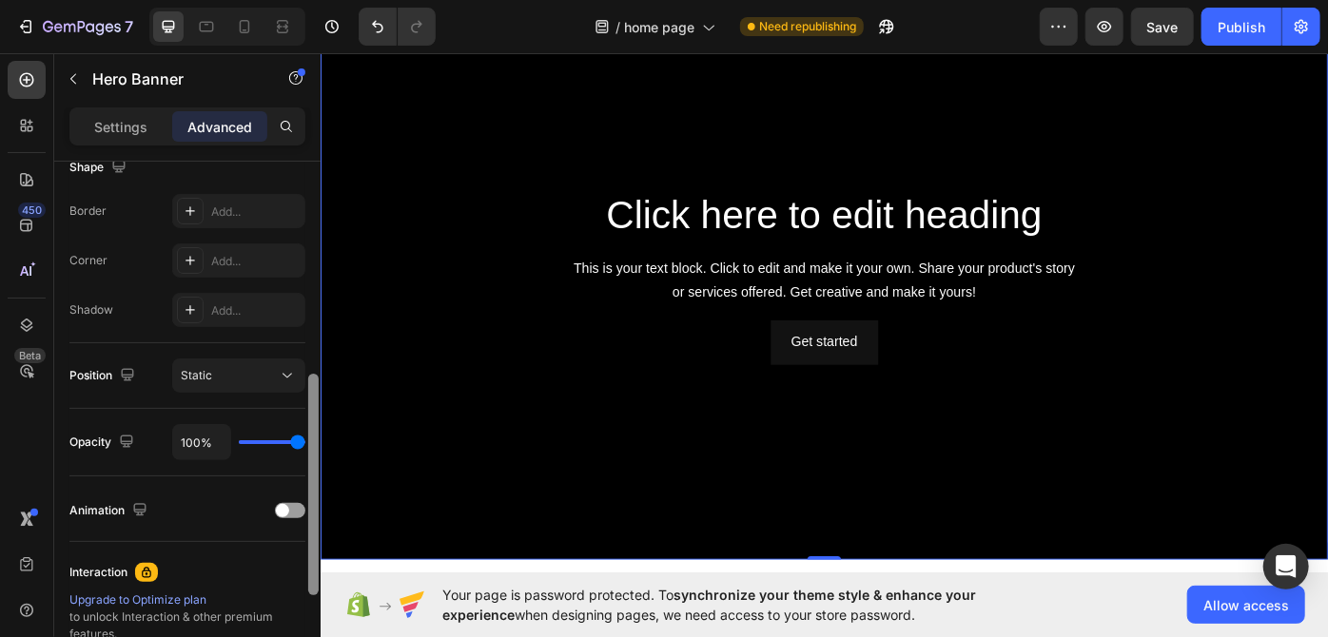
scroll to position [512, 0]
drag, startPoint x: 632, startPoint y: 313, endPoint x: 637, endPoint y: 189, distance: 123.7
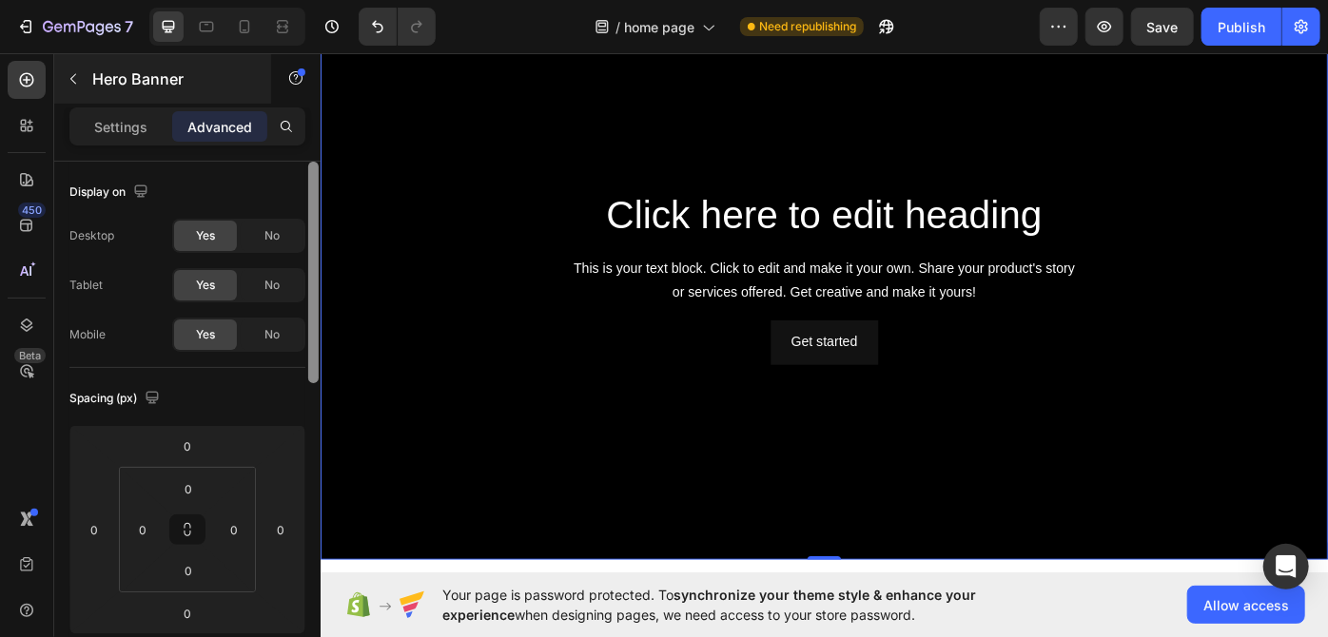
click at [83, 113] on div "Settings" at bounding box center [120, 126] width 95 height 30
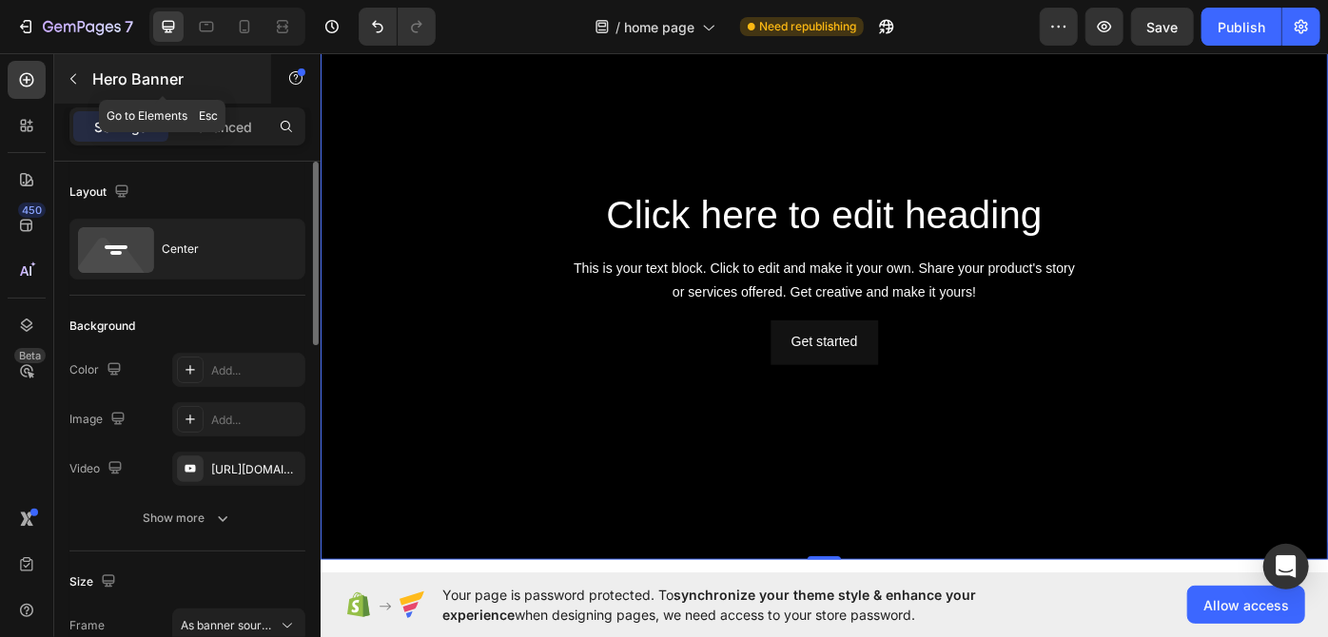
click at [69, 76] on icon "button" at bounding box center [73, 78] width 15 height 15
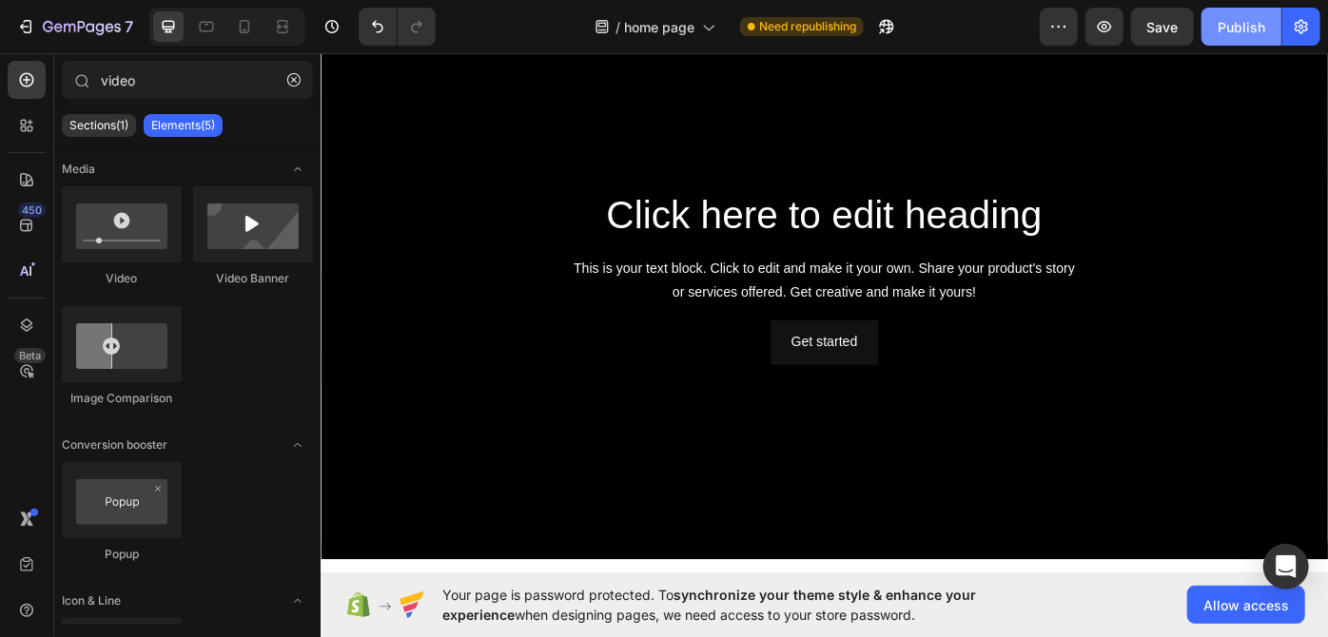
click at [1236, 33] on div "Publish" at bounding box center [1241, 27] width 48 height 20
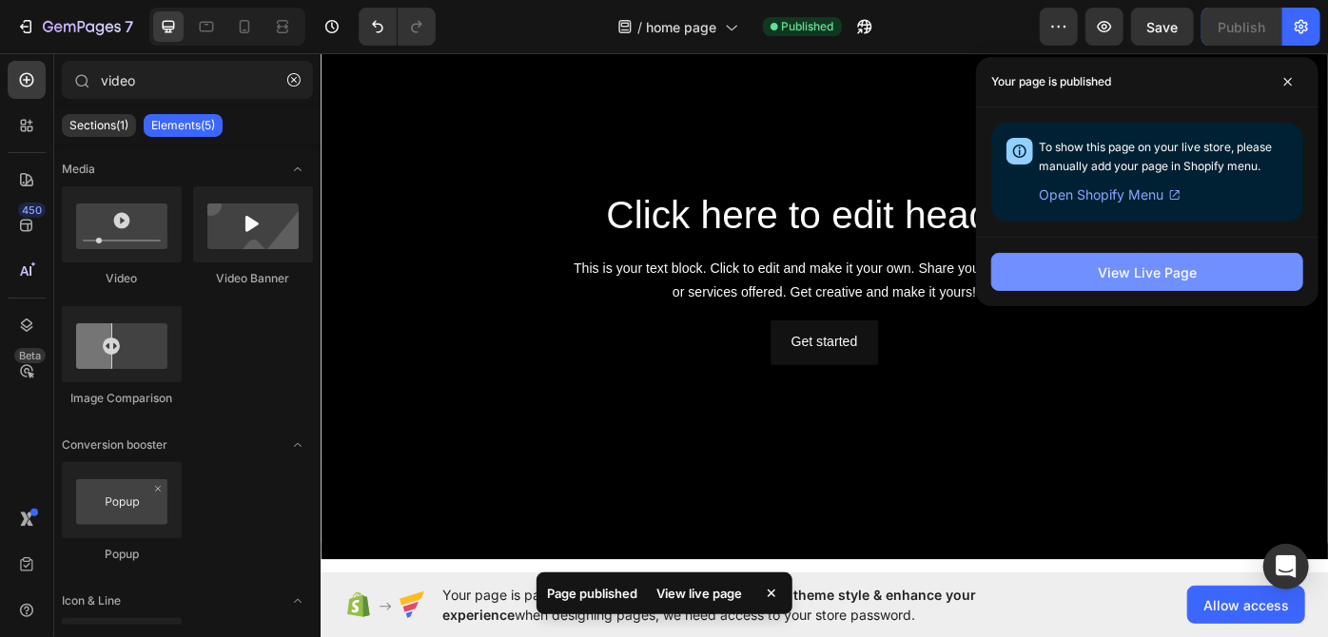
click at [1212, 271] on button "View Live Page" at bounding box center [1147, 272] width 312 height 38
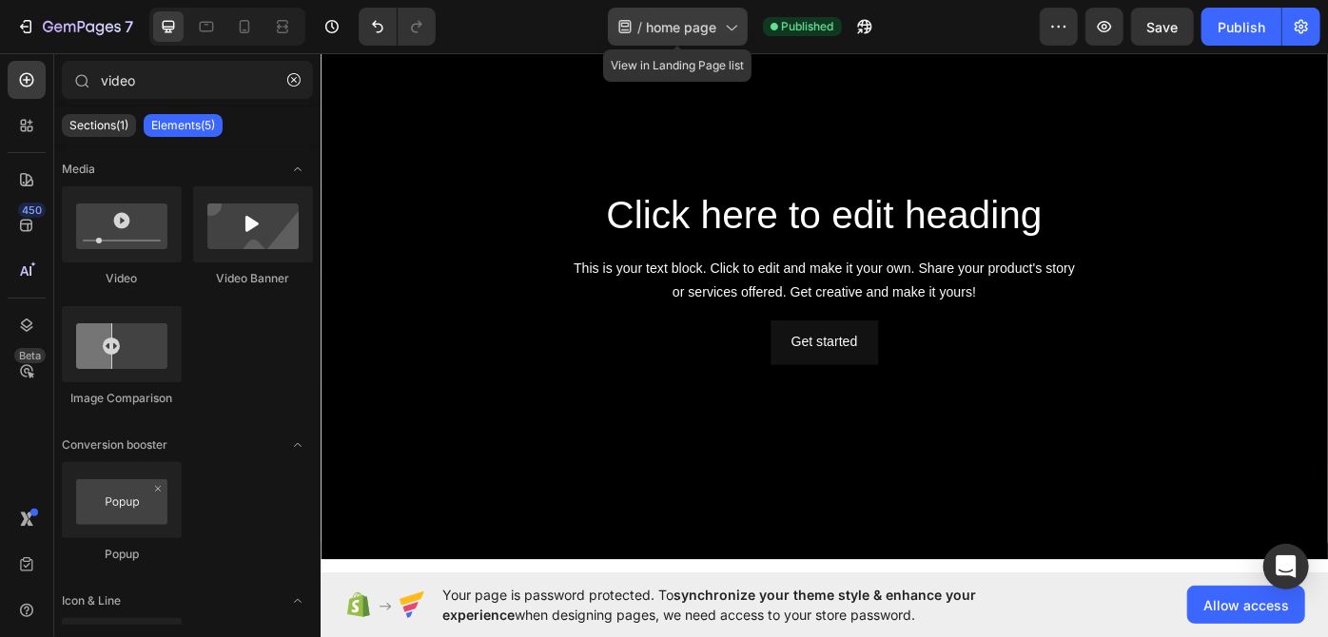
click at [703, 28] on span "home page" at bounding box center [682, 27] width 70 height 20
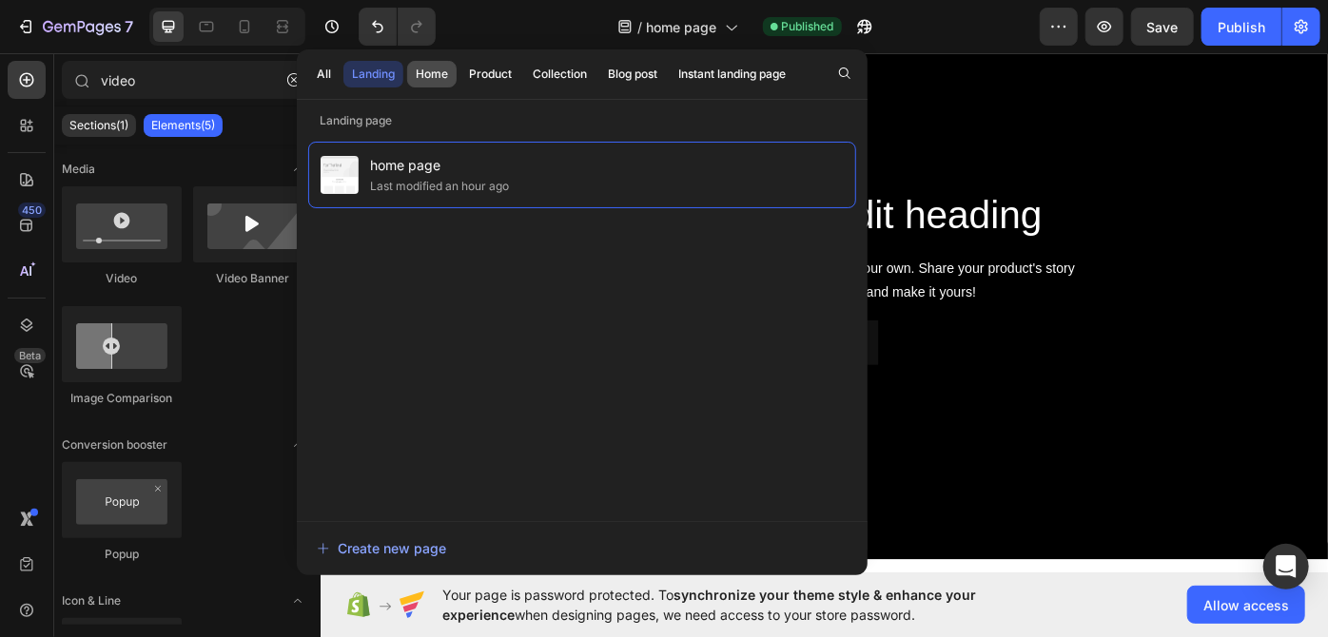
click at [433, 68] on div "Home" at bounding box center [432, 74] width 32 height 17
click at [370, 81] on div "Landing" at bounding box center [373, 74] width 43 height 17
click at [704, 28] on span "home page" at bounding box center [682, 27] width 70 height 20
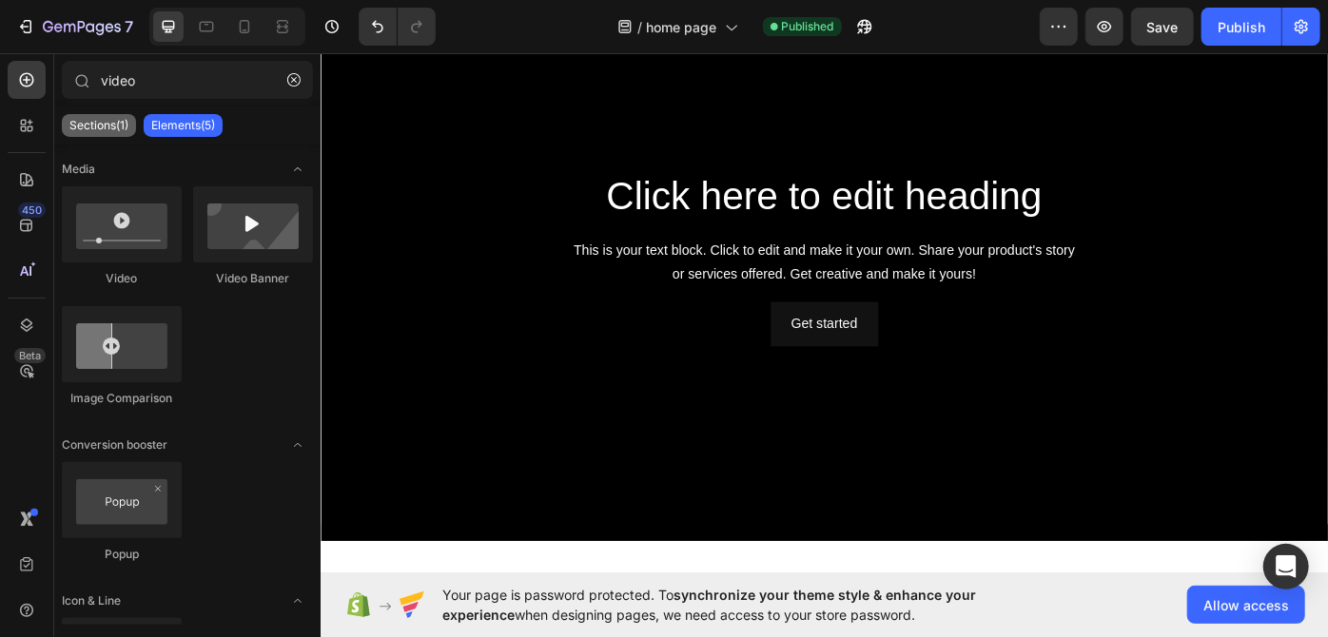
scroll to position [1264, 0]
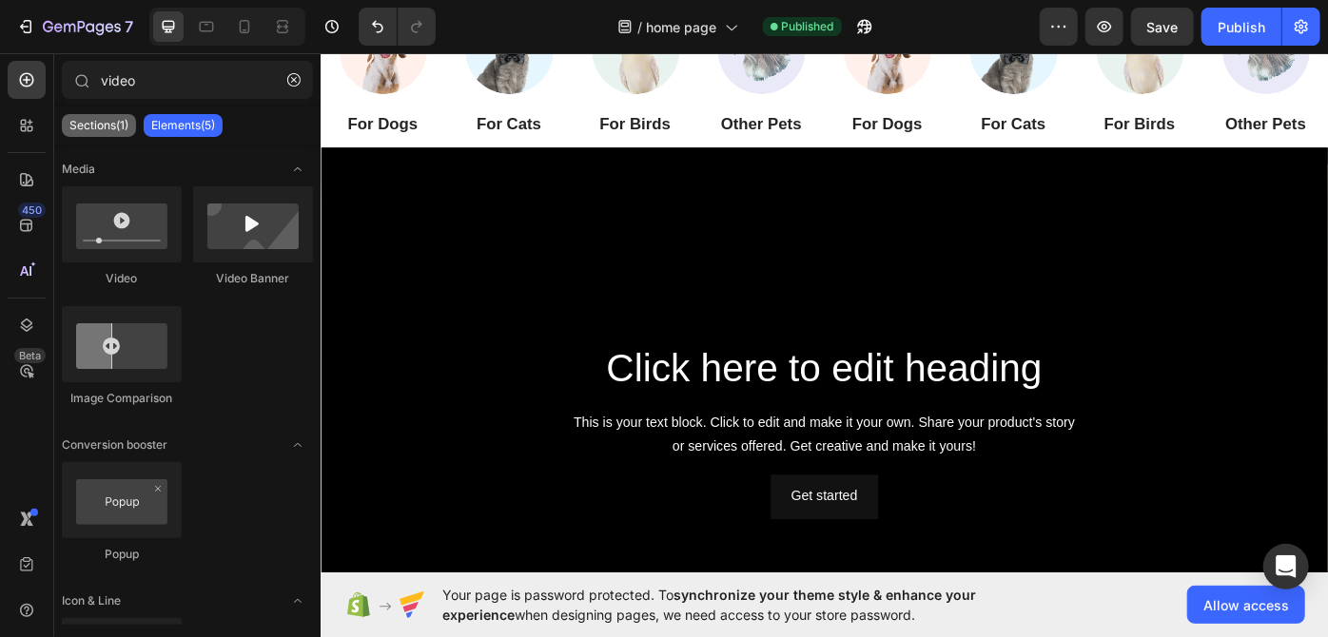
click at [123, 127] on p "Sections(1)" at bounding box center [98, 125] width 59 height 15
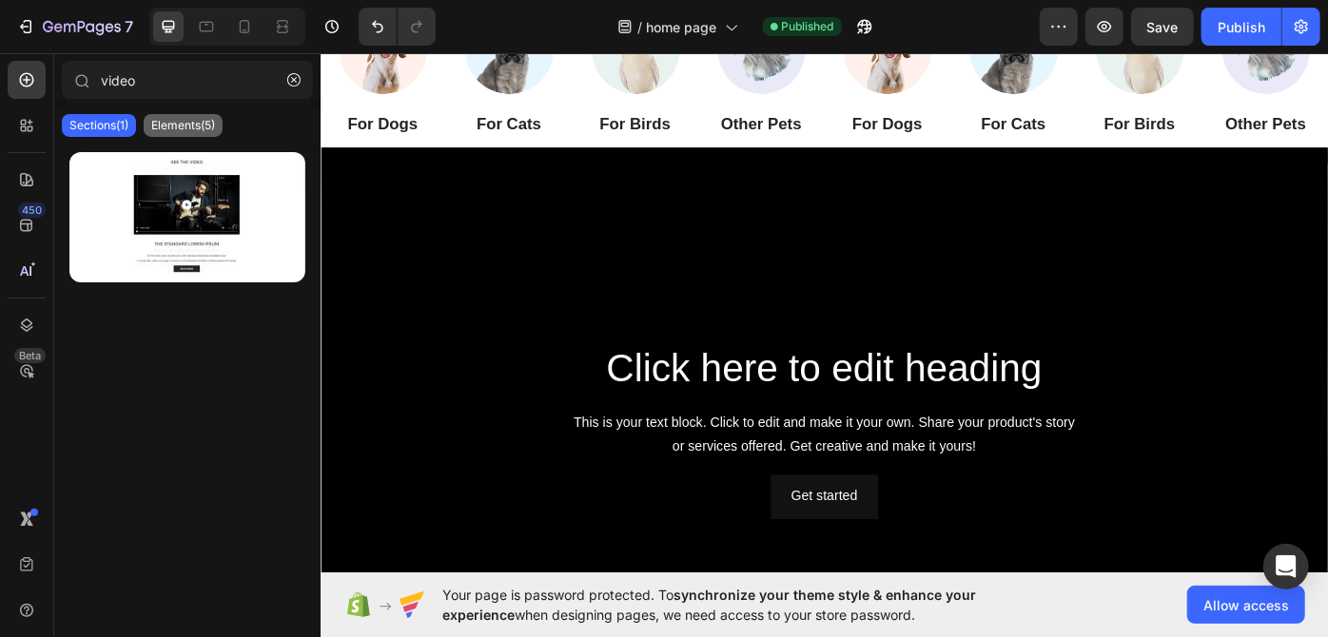
click at [197, 120] on p "Elements(5)" at bounding box center [183, 125] width 64 height 15
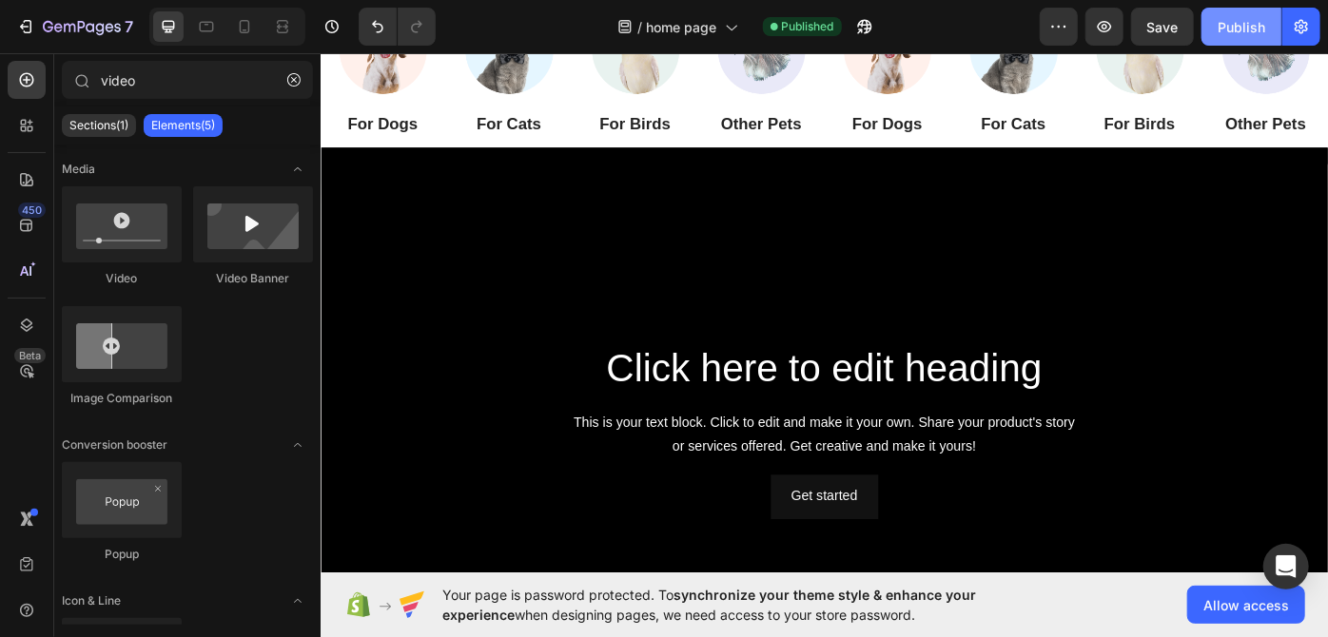
click at [1258, 30] on div "Publish" at bounding box center [1241, 27] width 48 height 20
click at [1255, 609] on span "Allow access" at bounding box center [1246, 605] width 86 height 20
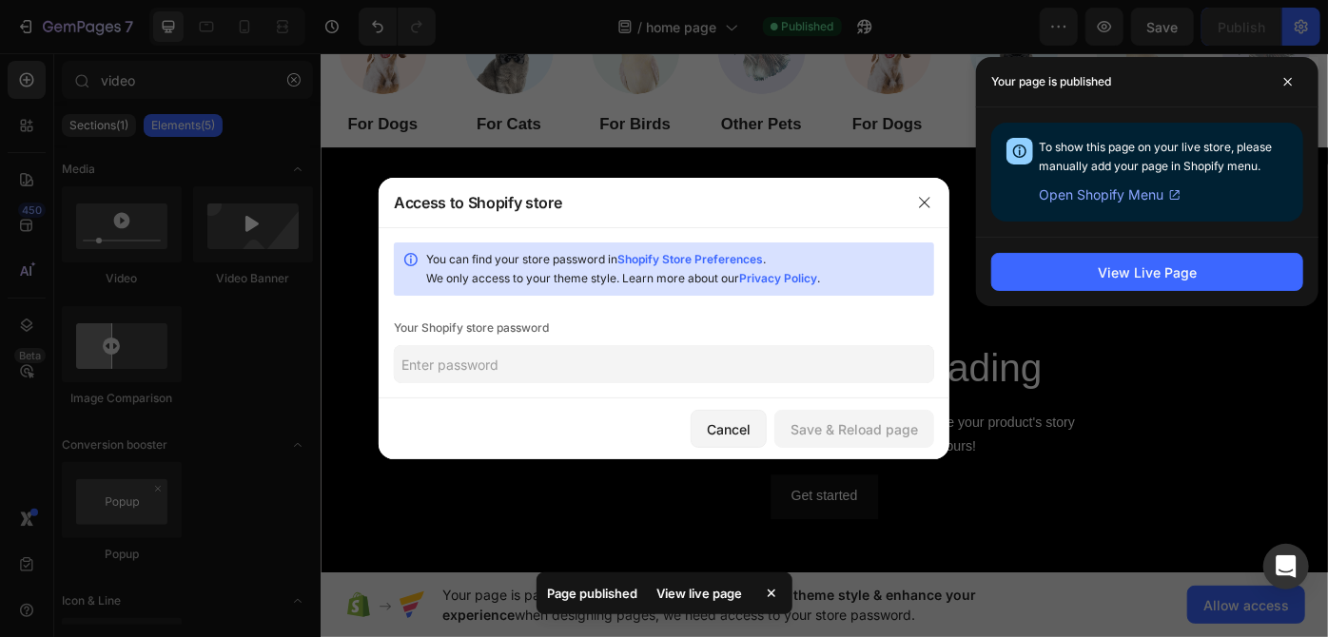
click at [461, 359] on input "text" at bounding box center [664, 364] width 540 height 38
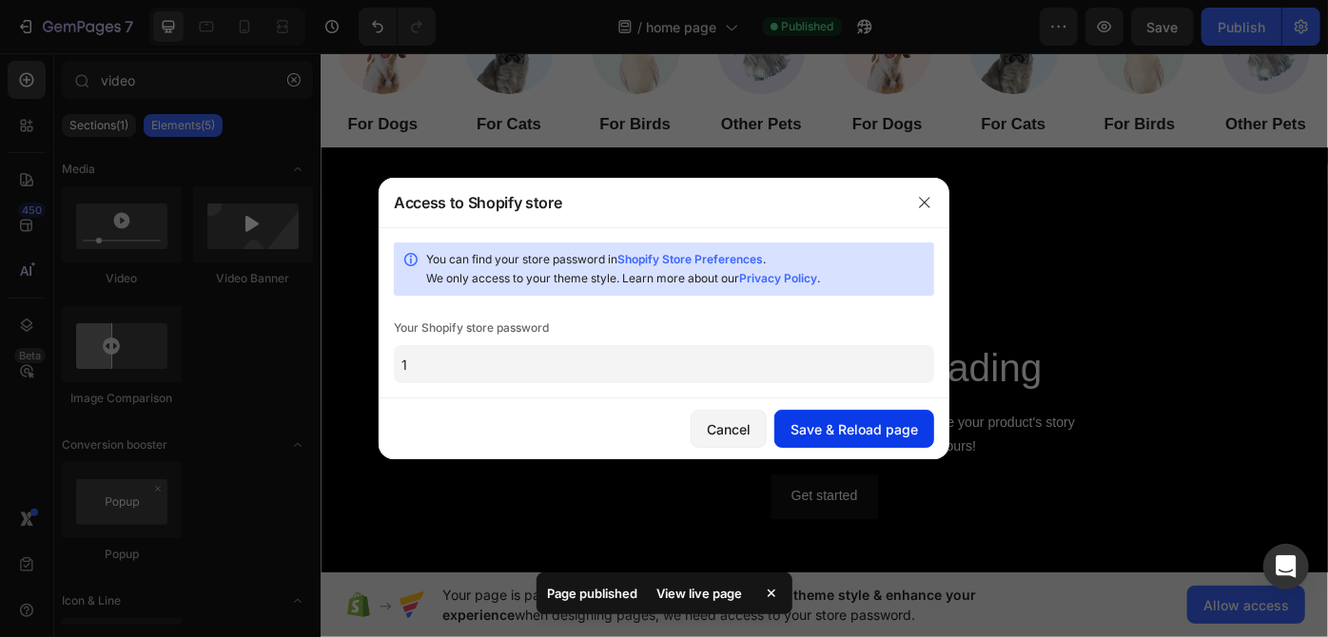
type input "1"
click at [845, 425] on div "Save & Reload page" at bounding box center [853, 429] width 127 height 20
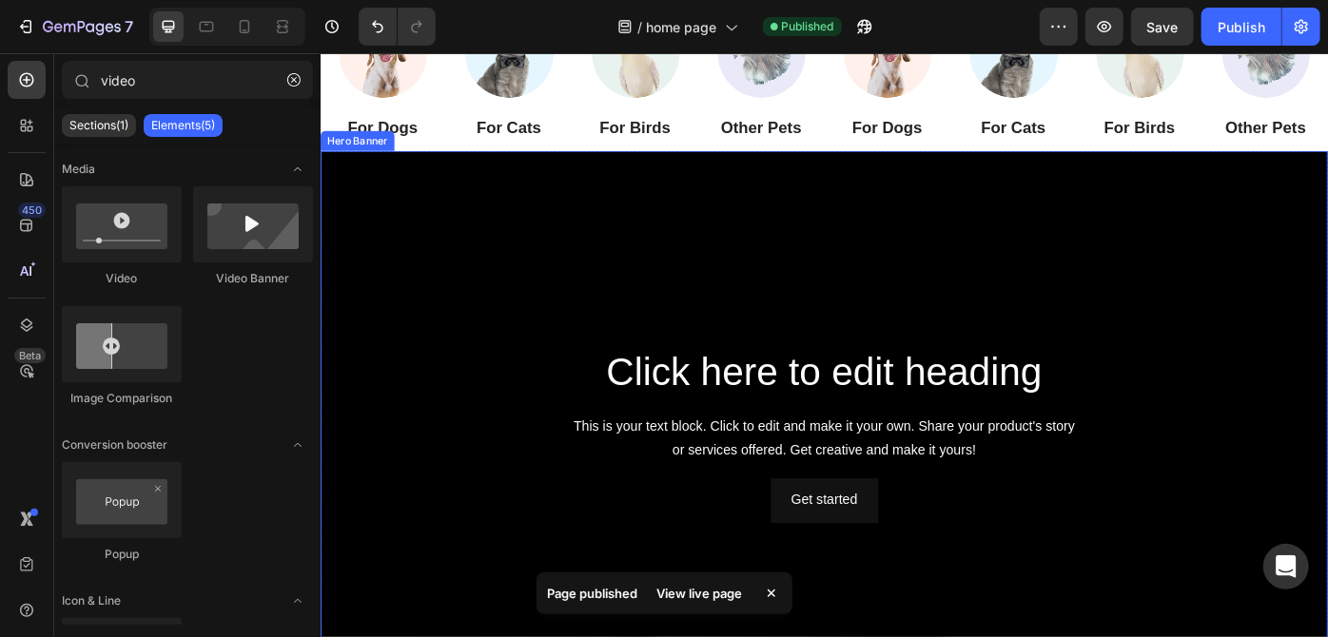
scroll to position [0, 0]
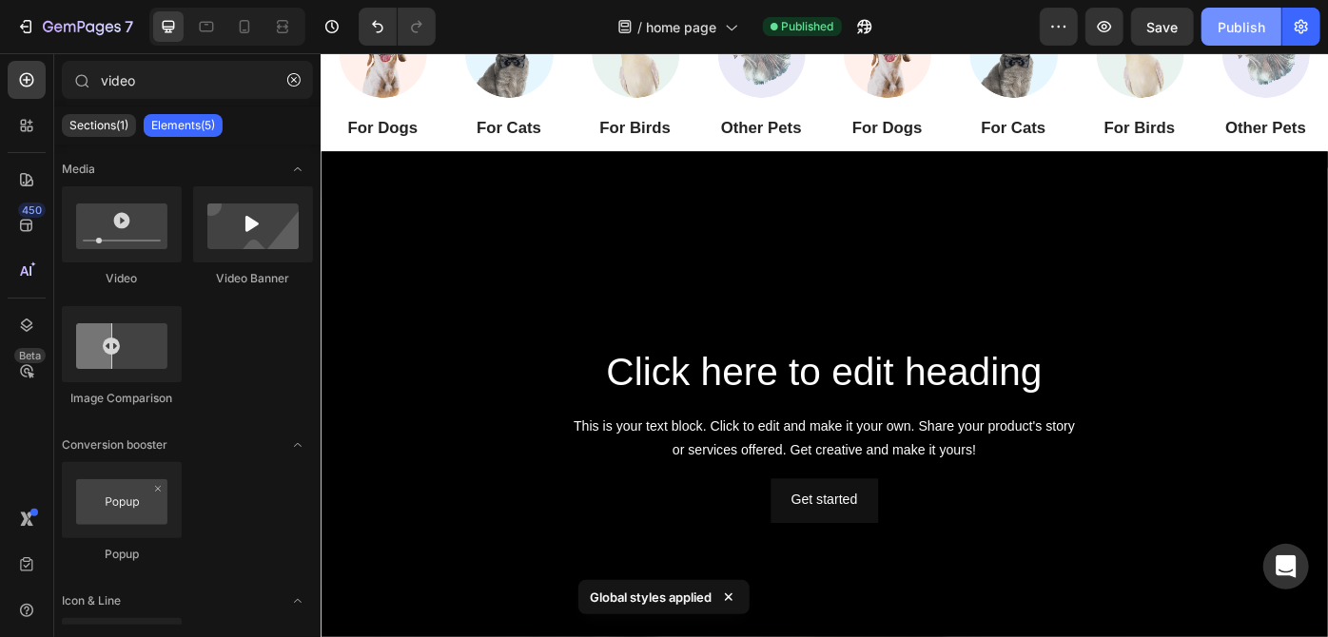
click at [1253, 23] on div "Publish" at bounding box center [1241, 27] width 48 height 20
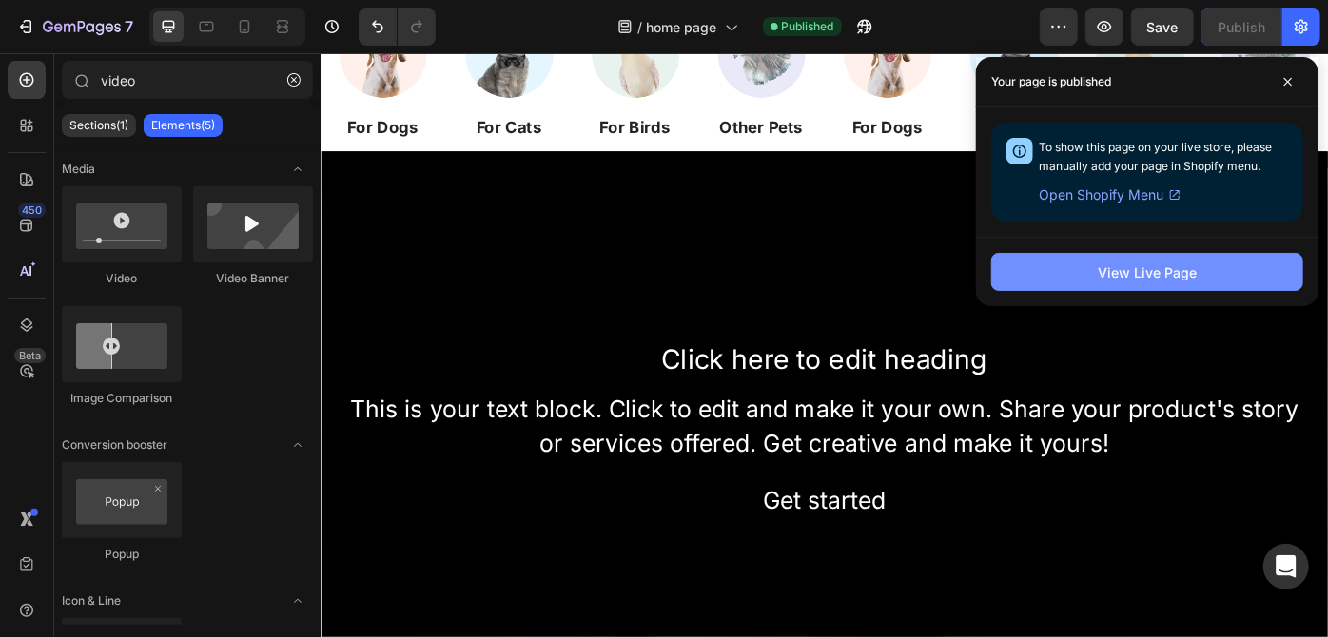
click at [1161, 263] on div "View Live Page" at bounding box center [1147, 273] width 99 height 20
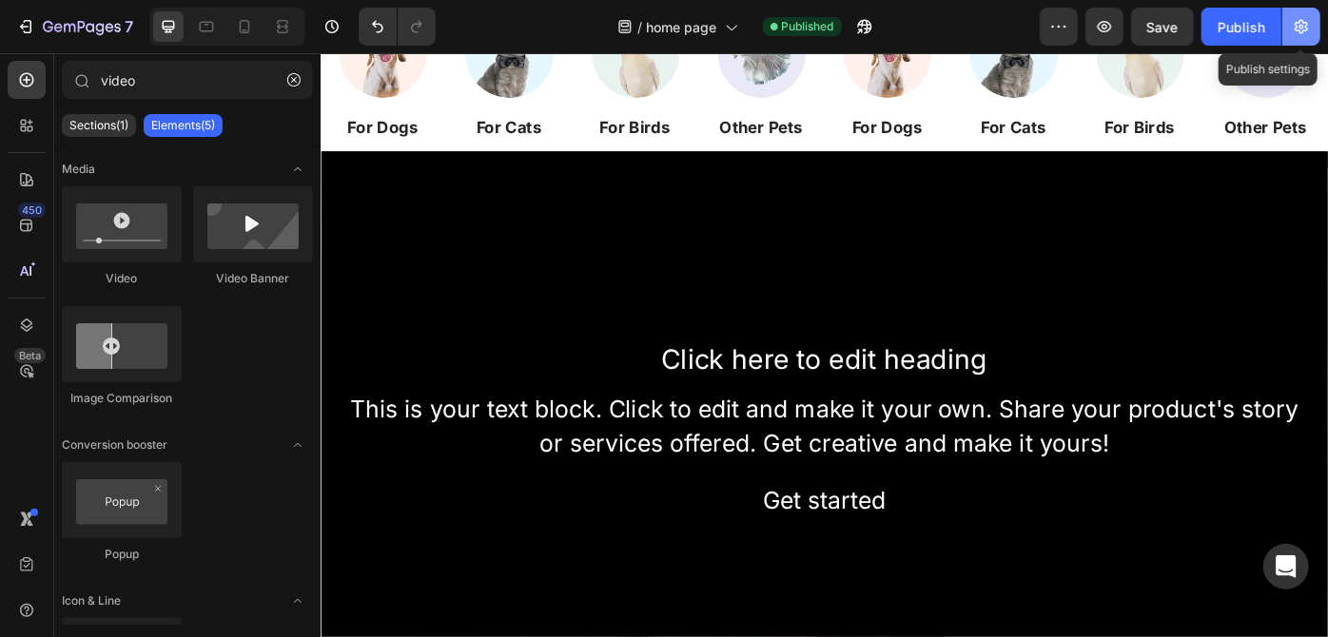
click at [1299, 32] on icon "button" at bounding box center [1300, 27] width 13 height 14
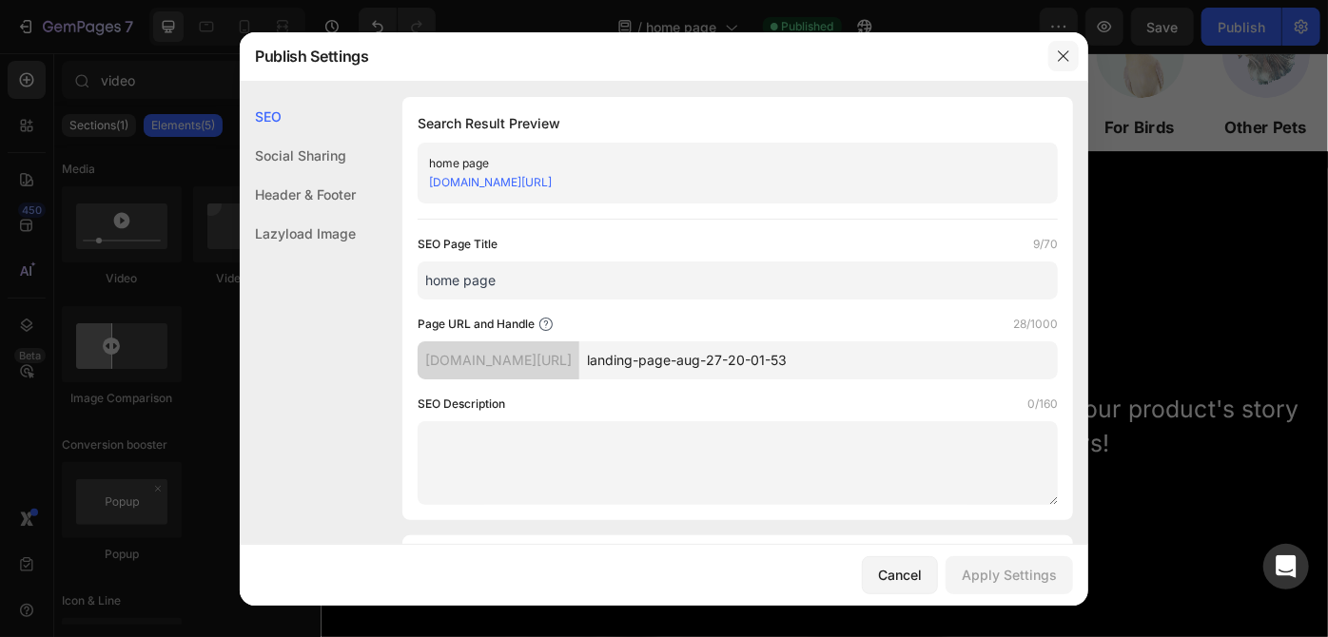
drag, startPoint x: 1063, startPoint y: 57, endPoint x: 807, endPoint y: 28, distance: 257.5
click at [1063, 57] on icon "button" at bounding box center [1063, 56] width 15 height 15
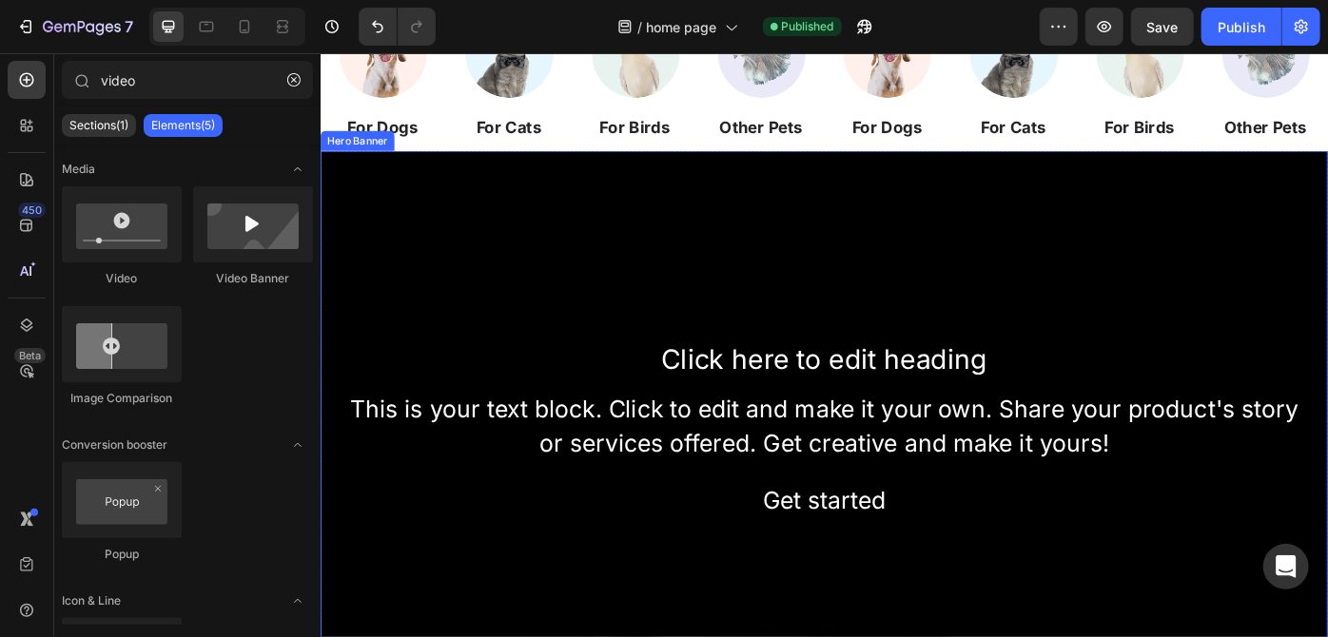
click at [915, 186] on div "Background Image" at bounding box center [890, 485] width 1141 height 642
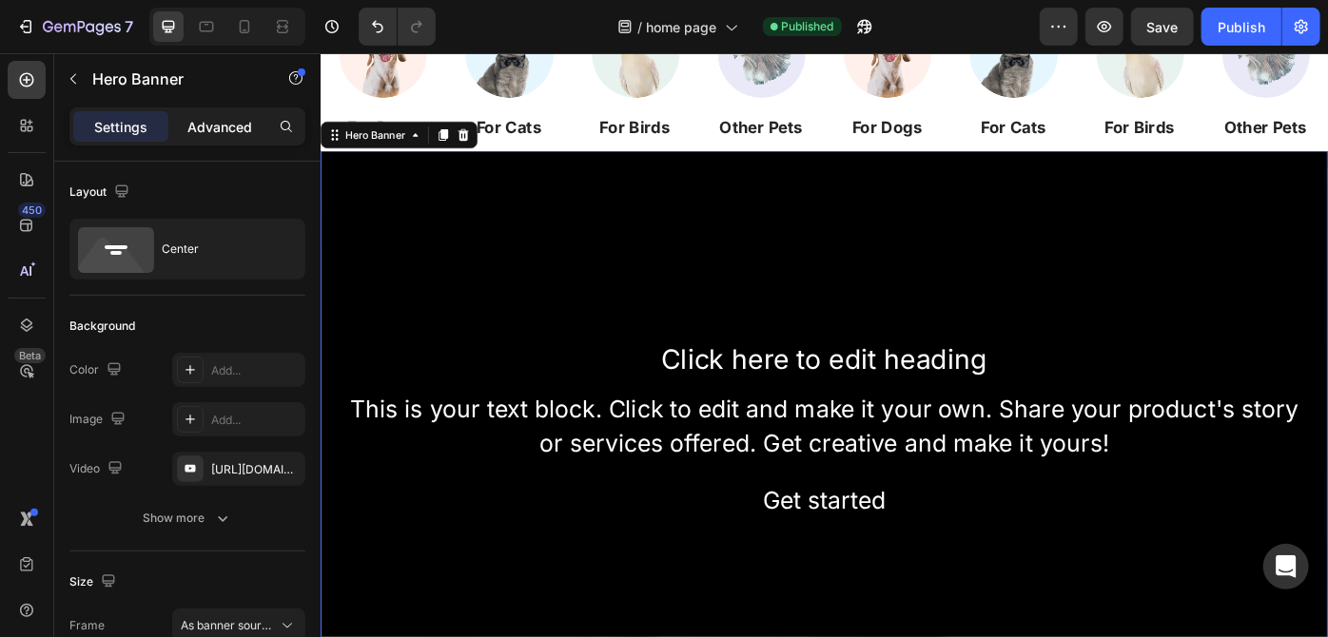
click at [225, 120] on p "Advanced" at bounding box center [219, 127] width 65 height 20
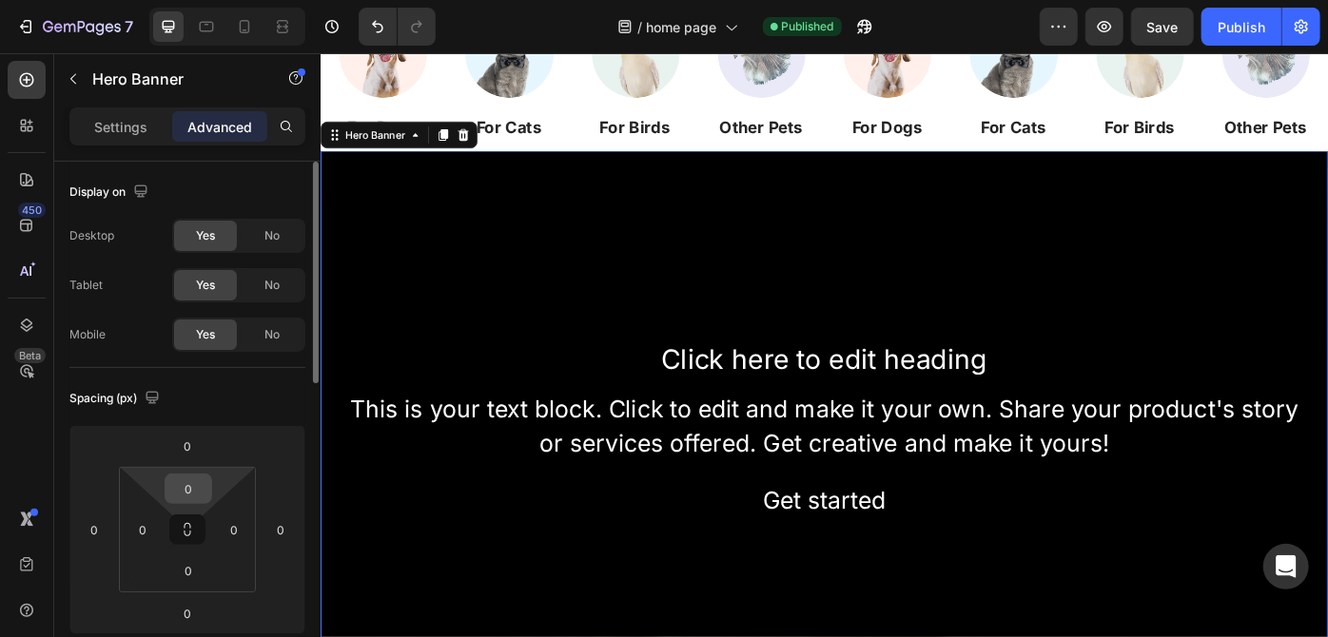
click at [190, 486] on input "0" at bounding box center [188, 489] width 38 height 29
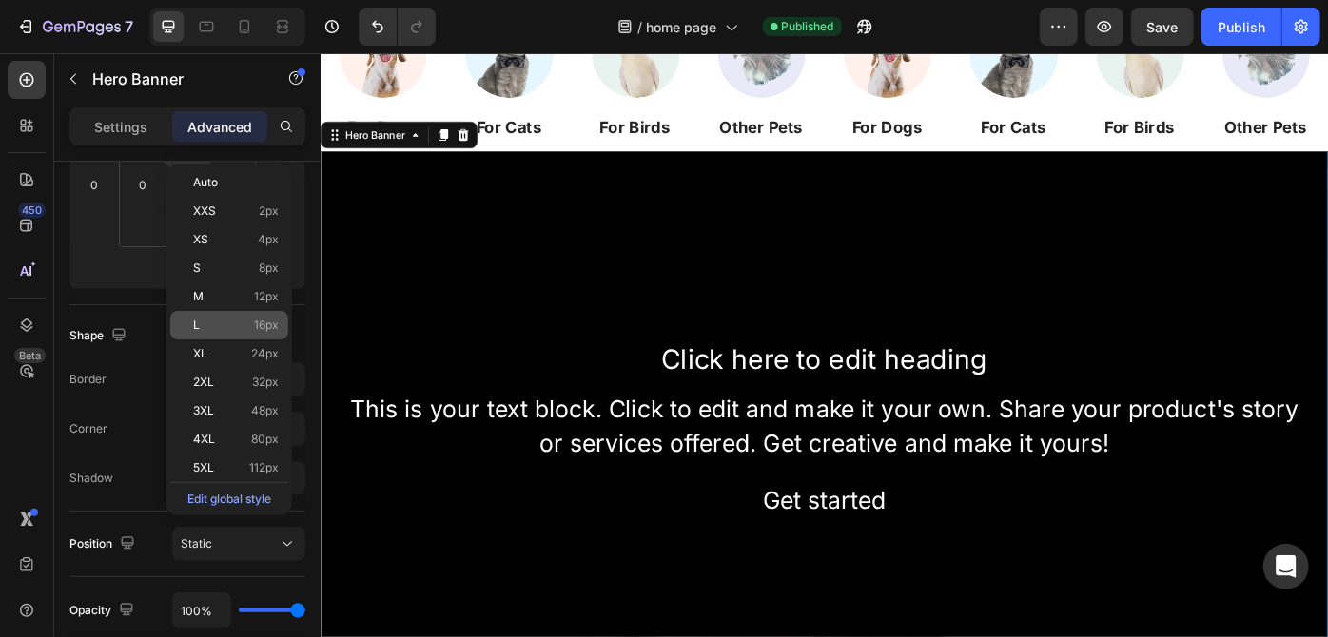
click at [253, 317] on div "L 16px" at bounding box center [229, 325] width 118 height 29
type input "16"
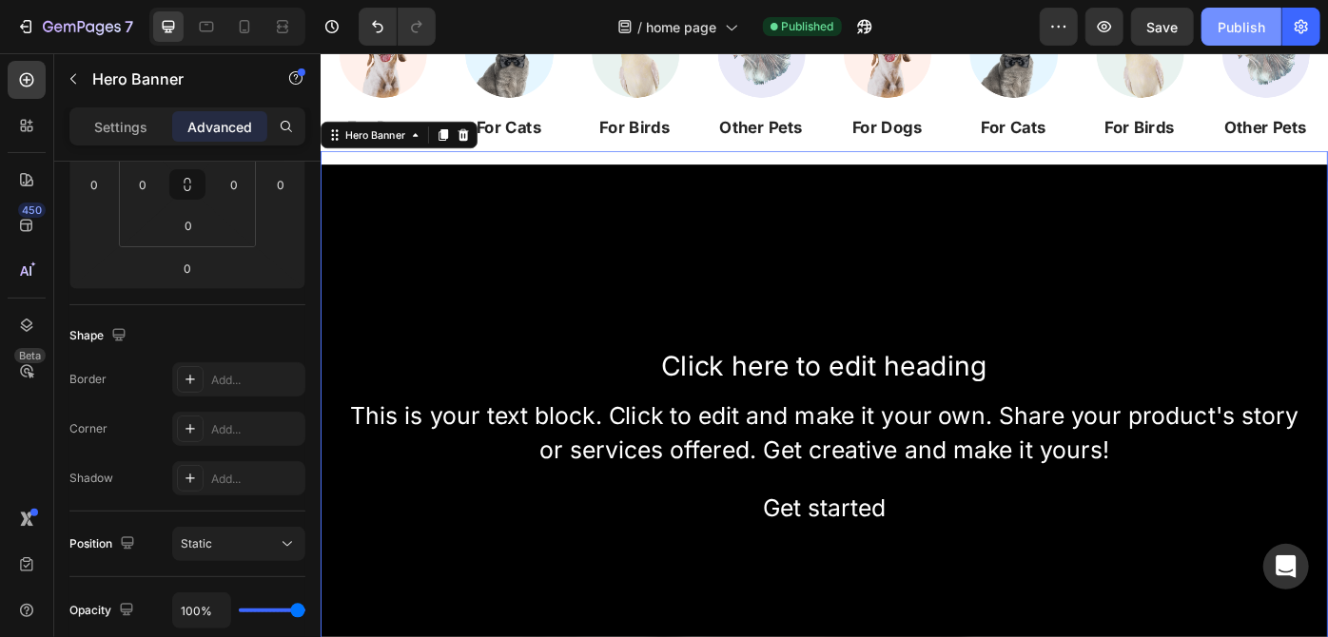
drag, startPoint x: 1273, startPoint y: 22, endPoint x: 822, endPoint y: 61, distance: 452.5
click at [1273, 22] on button "Publish" at bounding box center [1241, 27] width 80 height 38
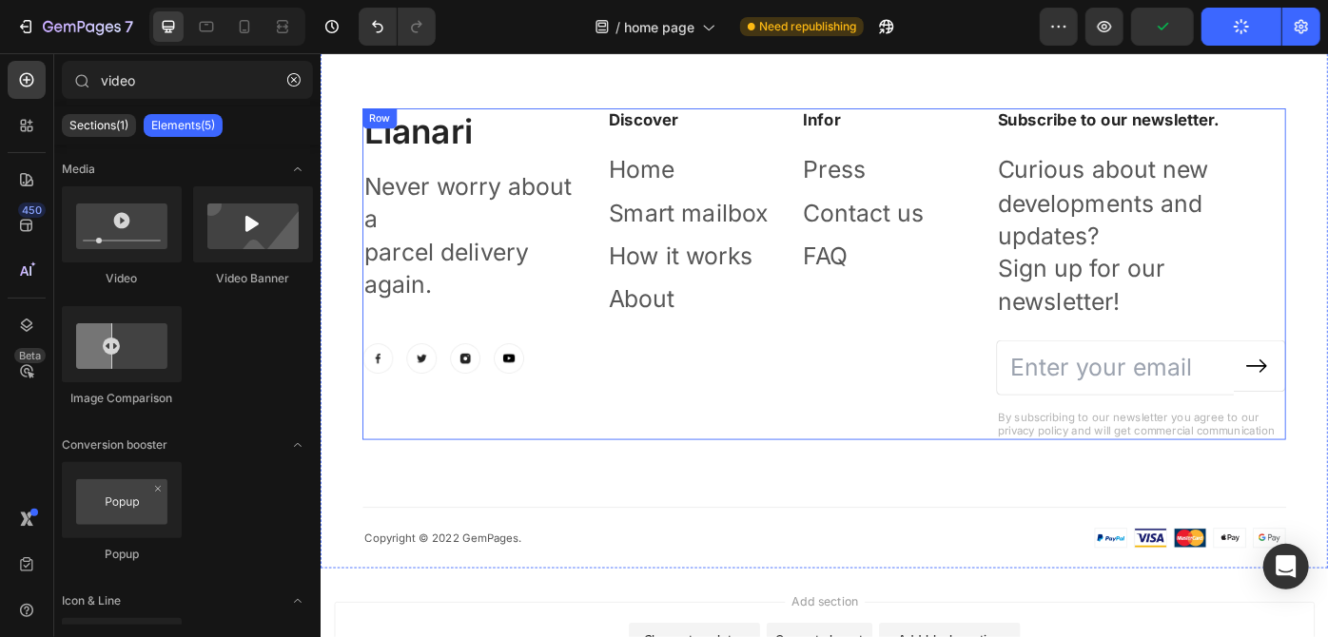
scroll to position [2306, 0]
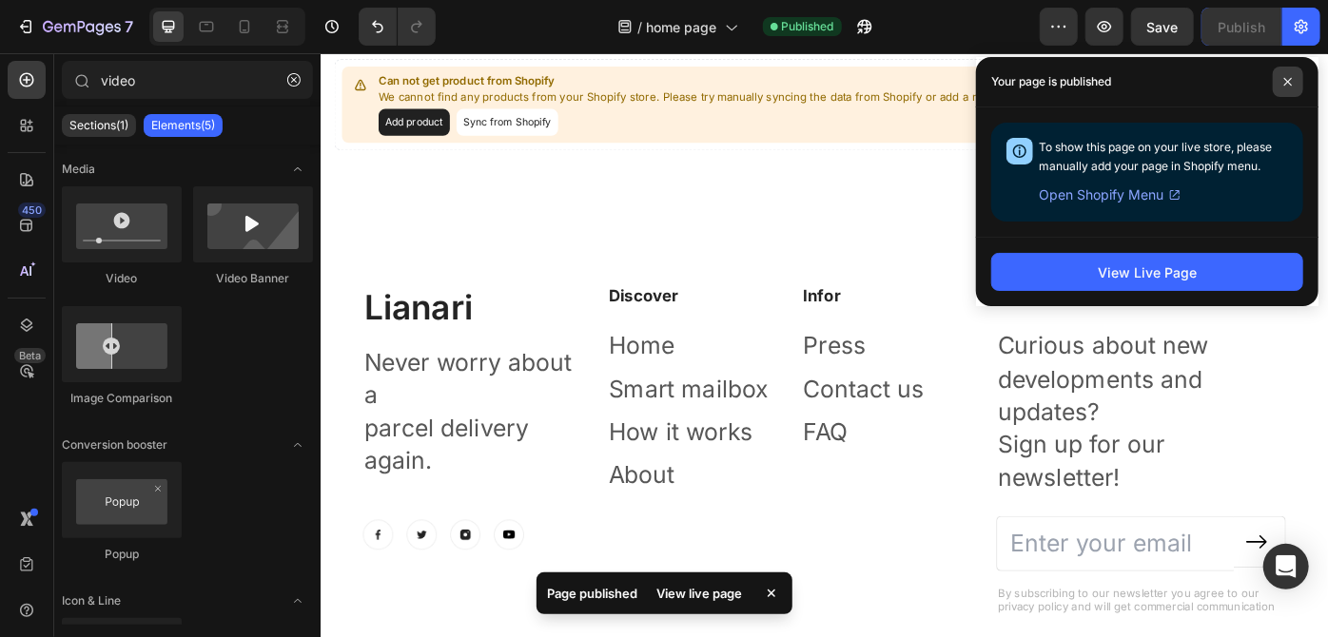
click at [1294, 83] on span at bounding box center [1288, 82] width 30 height 30
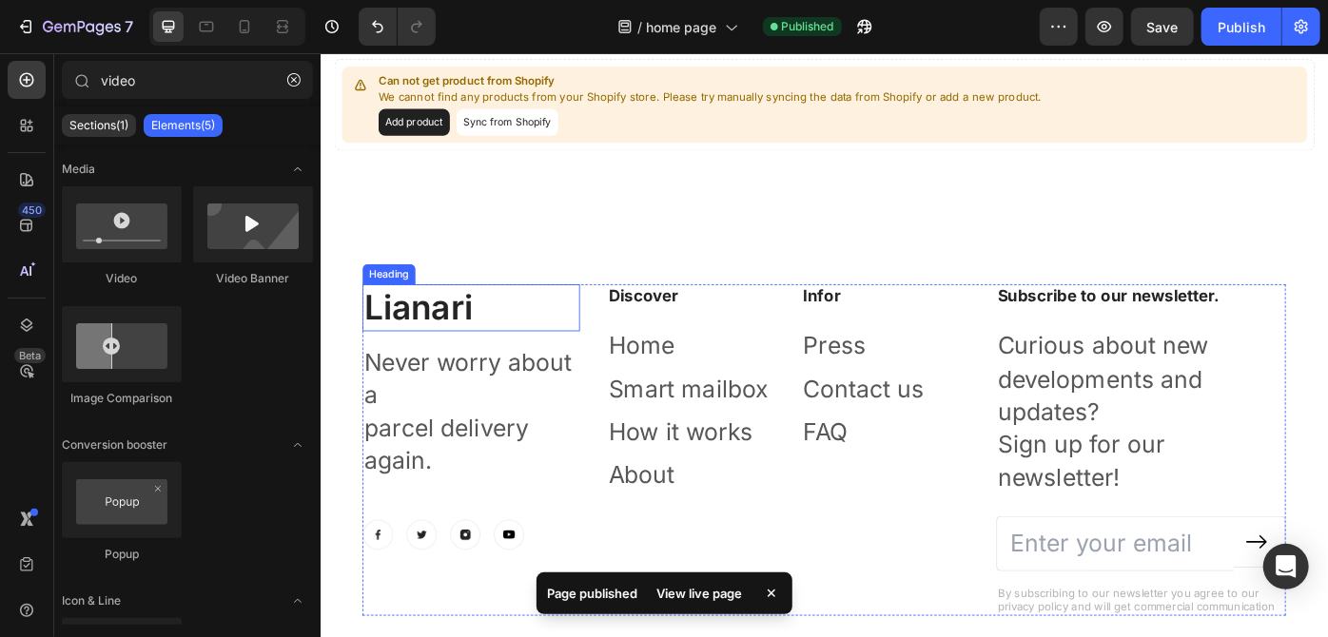
click at [429, 332] on h2 "Lianari" at bounding box center [490, 341] width 246 height 53
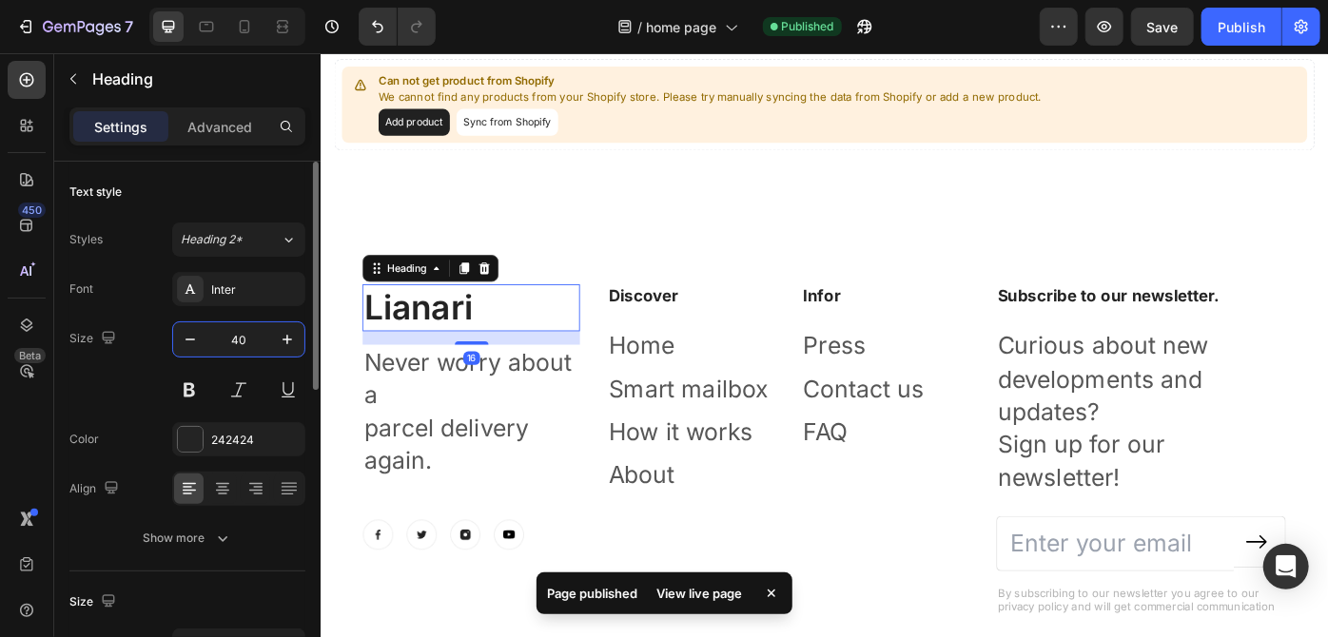
click at [215, 340] on input "40" at bounding box center [238, 339] width 63 height 34
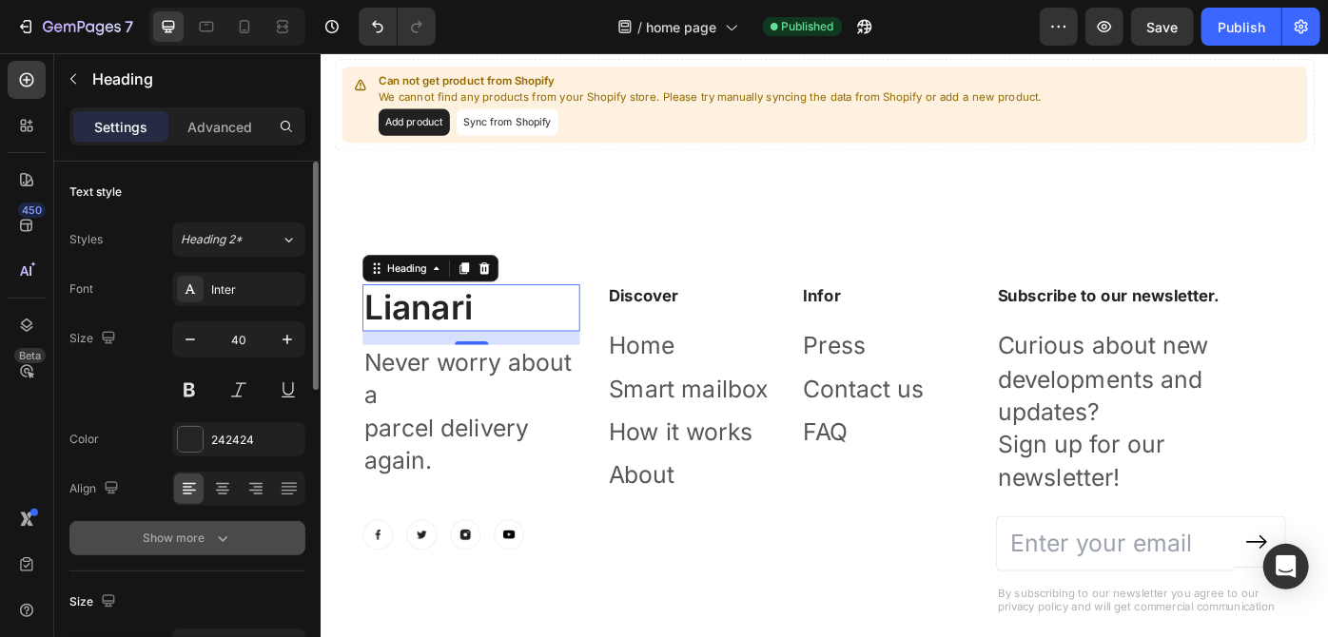
click at [202, 523] on button "Show more" at bounding box center [187, 538] width 236 height 34
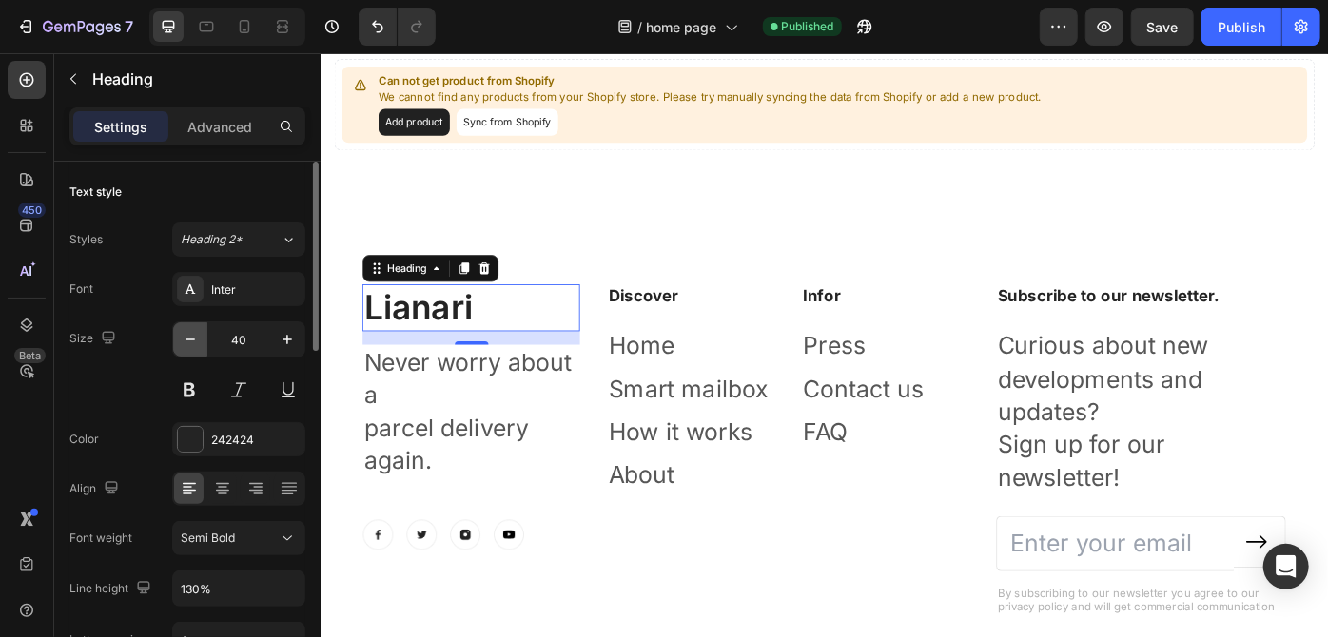
click at [194, 331] on icon "button" at bounding box center [190, 339] width 19 height 19
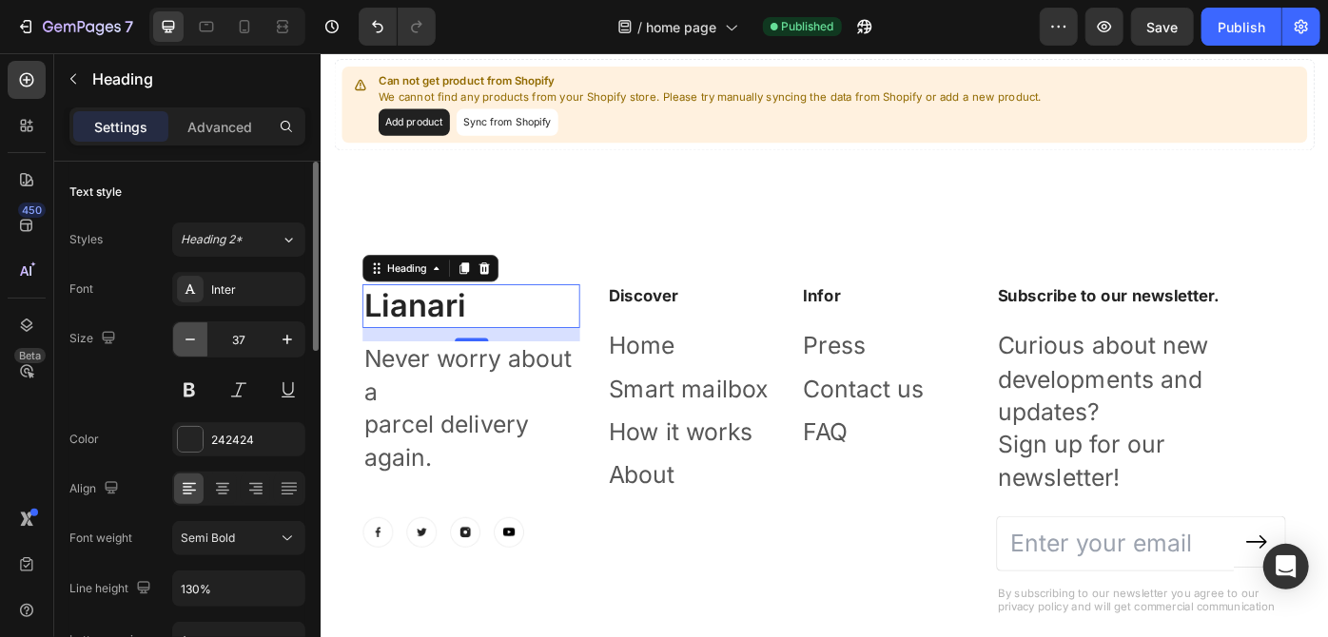
click at [194, 331] on icon "button" at bounding box center [190, 339] width 19 height 19
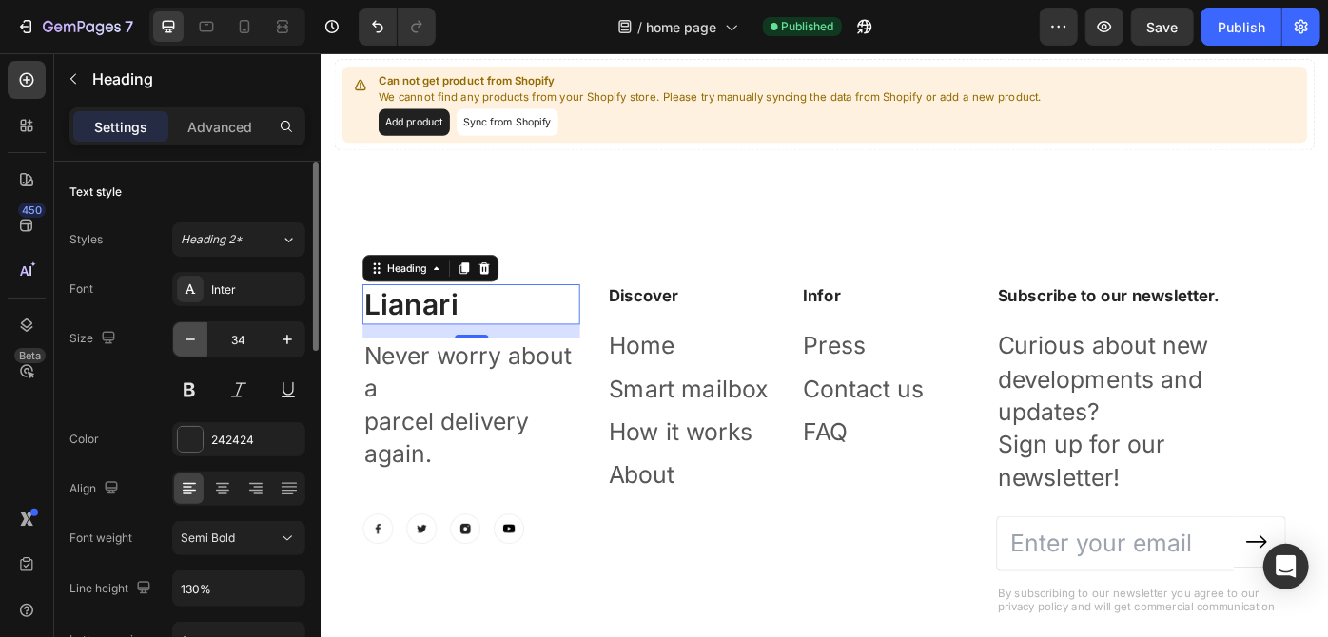
click at [194, 331] on icon "button" at bounding box center [190, 339] width 19 height 19
type input "30"
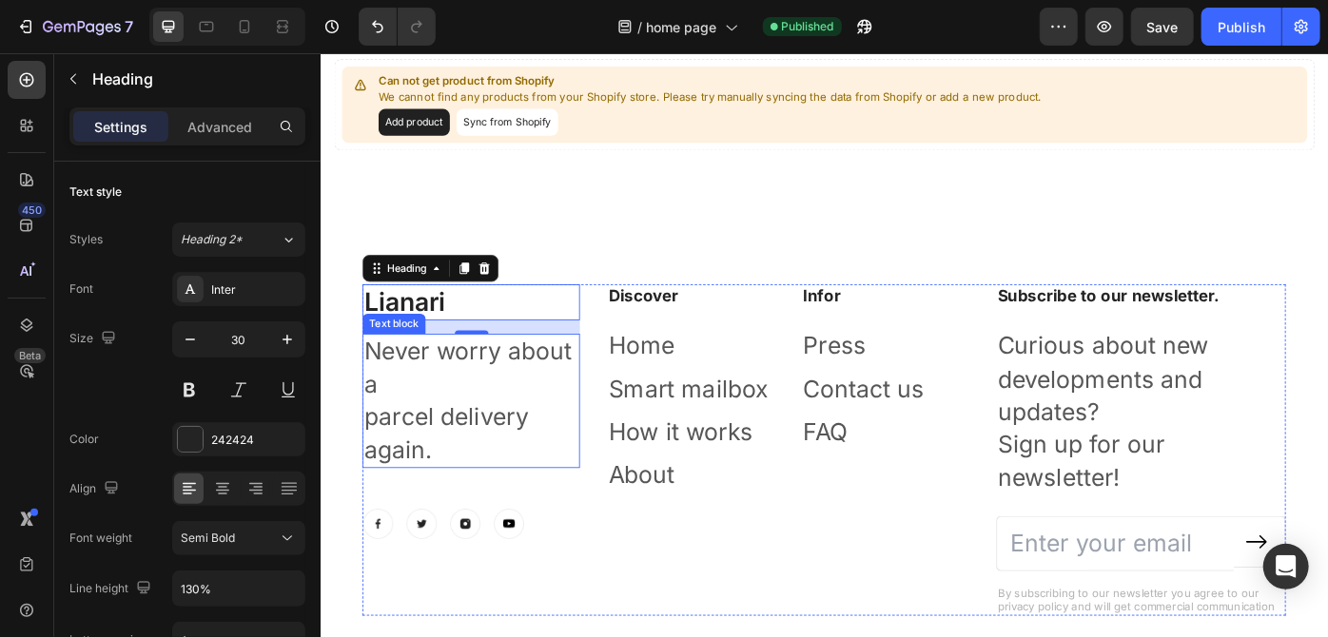
click at [425, 396] on p "Never worry about a" at bounding box center [490, 410] width 243 height 74
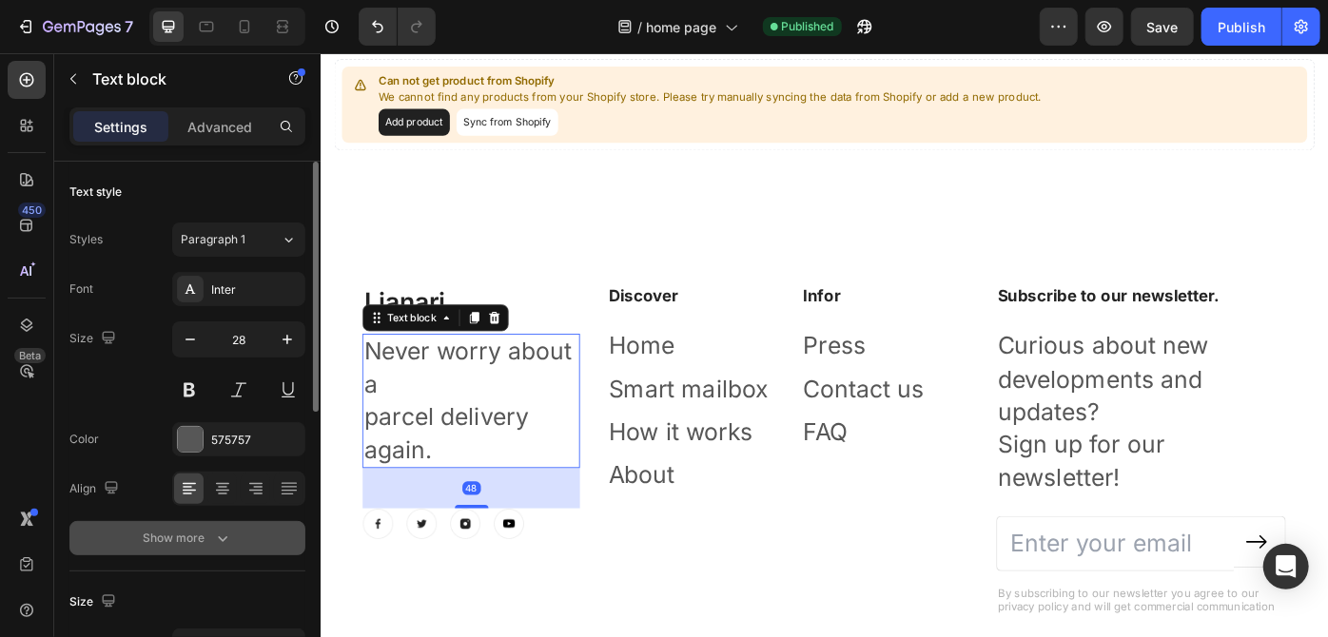
click at [195, 547] on button "Show more" at bounding box center [187, 538] width 236 height 34
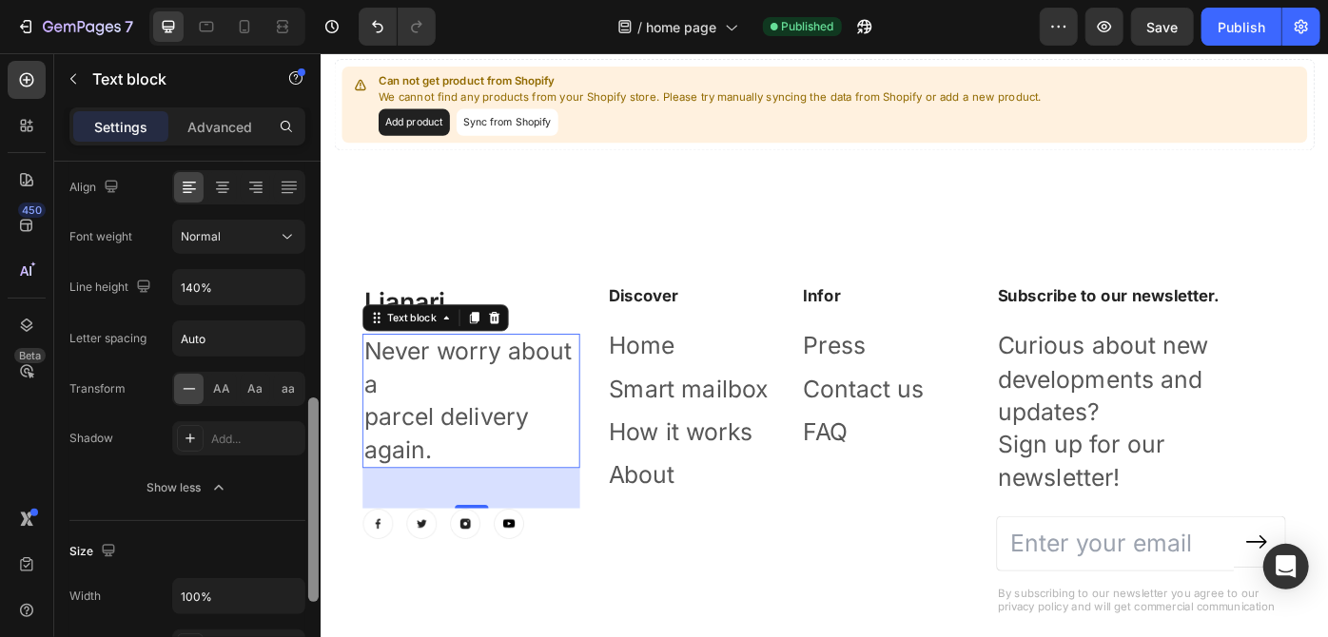
scroll to position [253, 0]
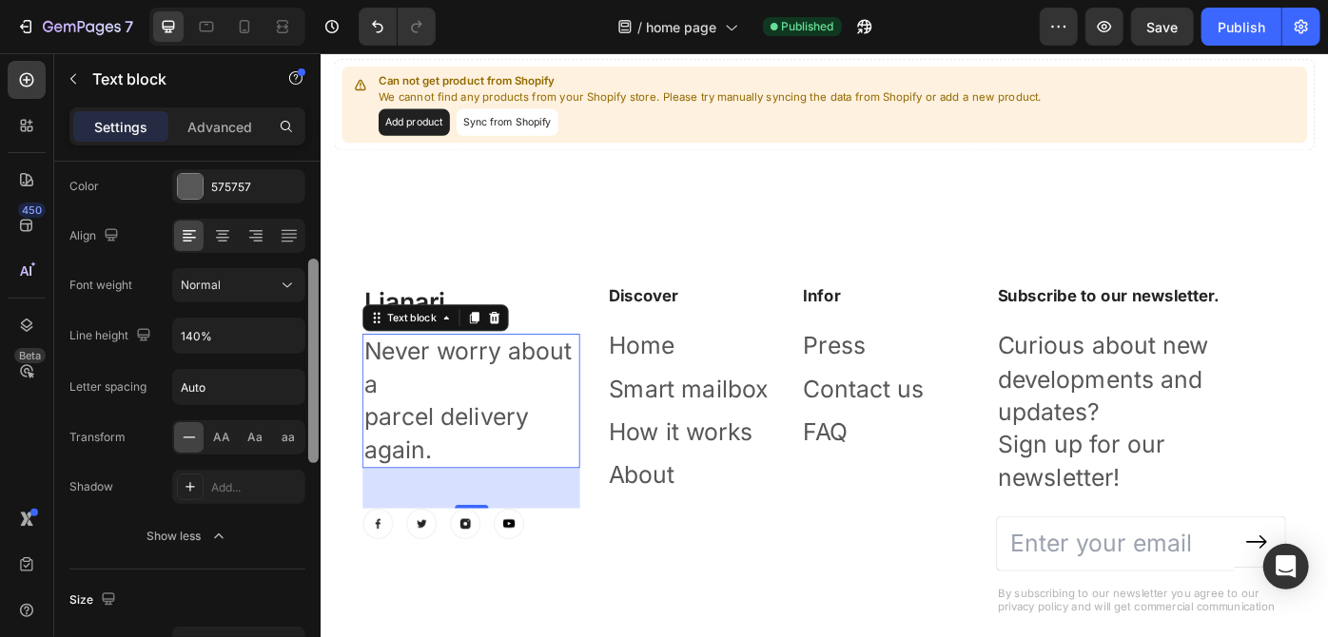
drag, startPoint x: 310, startPoint y: 401, endPoint x: 313, endPoint y: 299, distance: 102.8
click at [313, 299] on div at bounding box center [313, 361] width 10 height 204
click at [286, 335] on icon "button" at bounding box center [287, 336] width 8 height 5
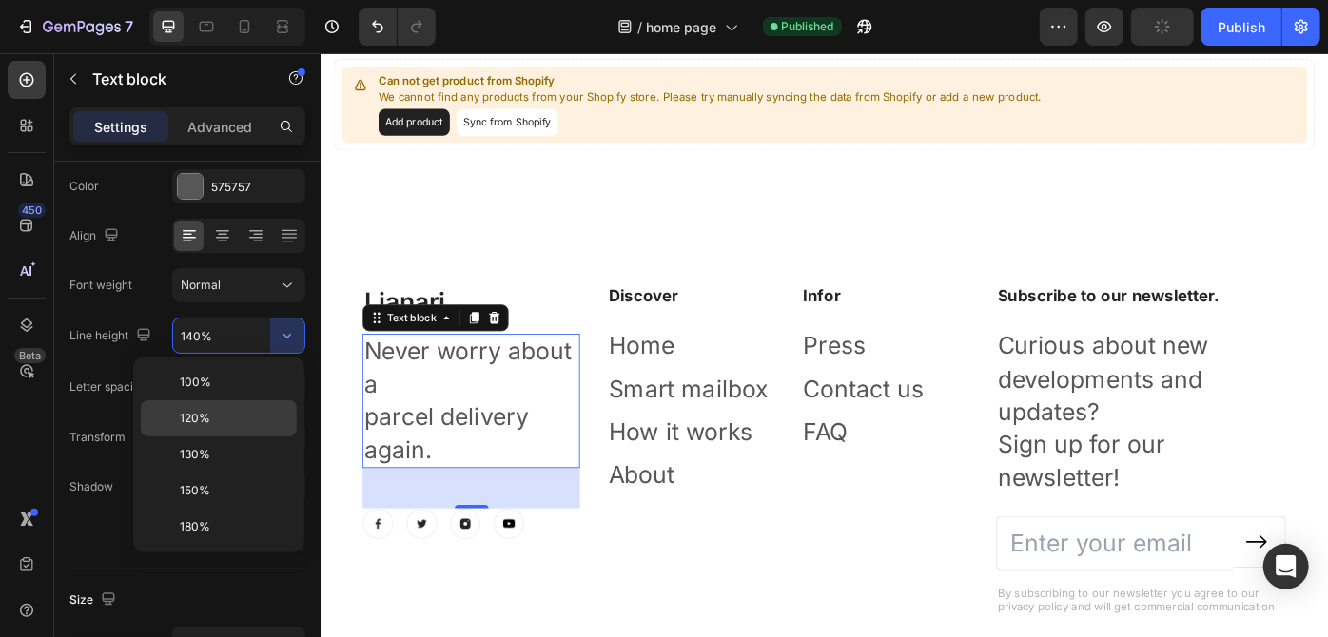
click at [243, 423] on p "120%" at bounding box center [234, 418] width 108 height 17
type input "120%"
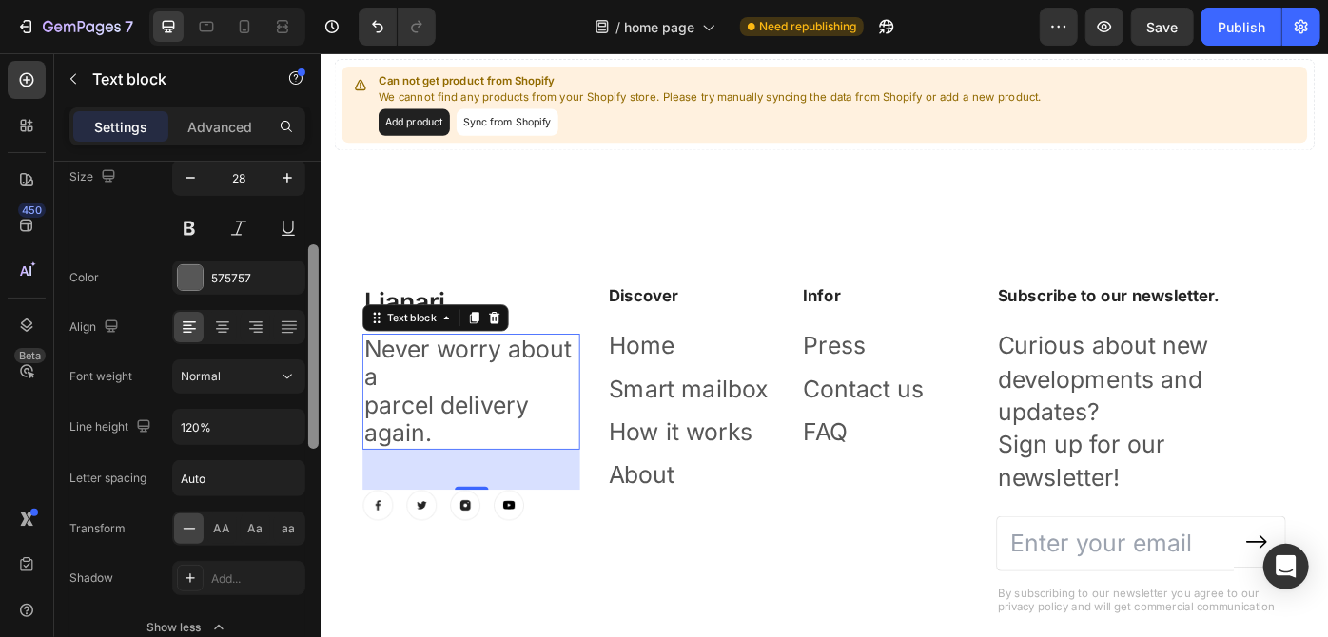
scroll to position [152, 0]
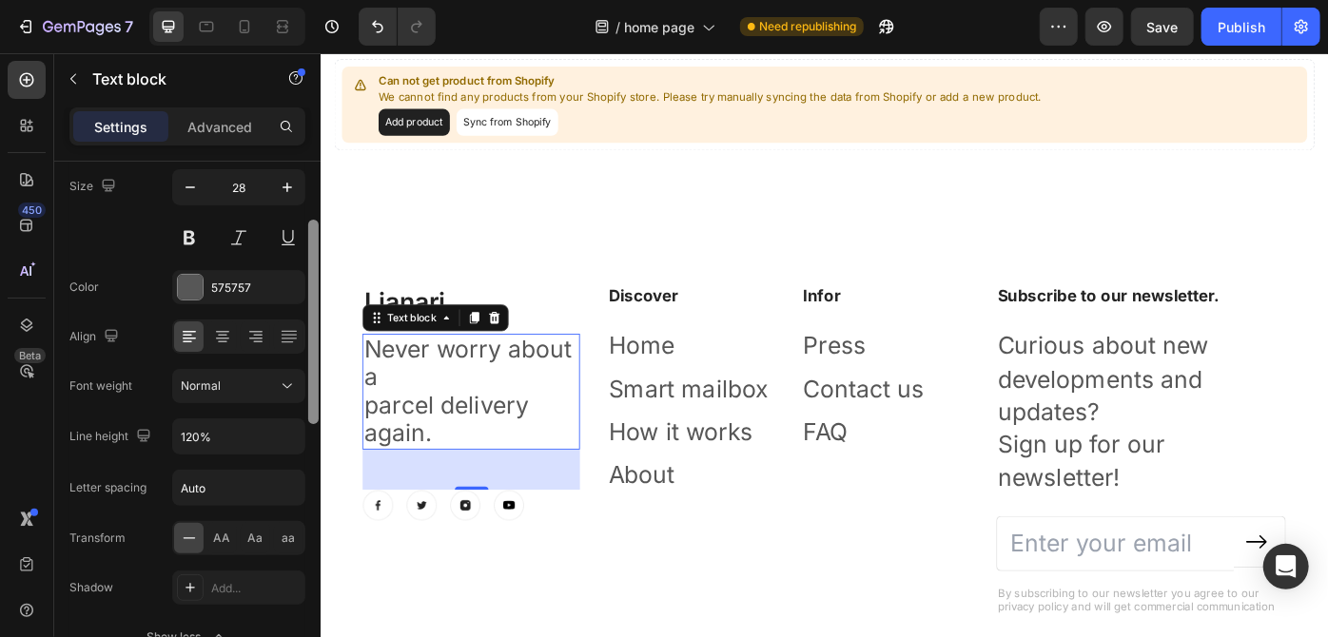
drag, startPoint x: 311, startPoint y: 360, endPoint x: 316, endPoint y: 321, distance: 39.3
click at [316, 321] on div at bounding box center [313, 322] width 10 height 204
click at [271, 388] on div "Normal" at bounding box center [229, 386] width 97 height 17
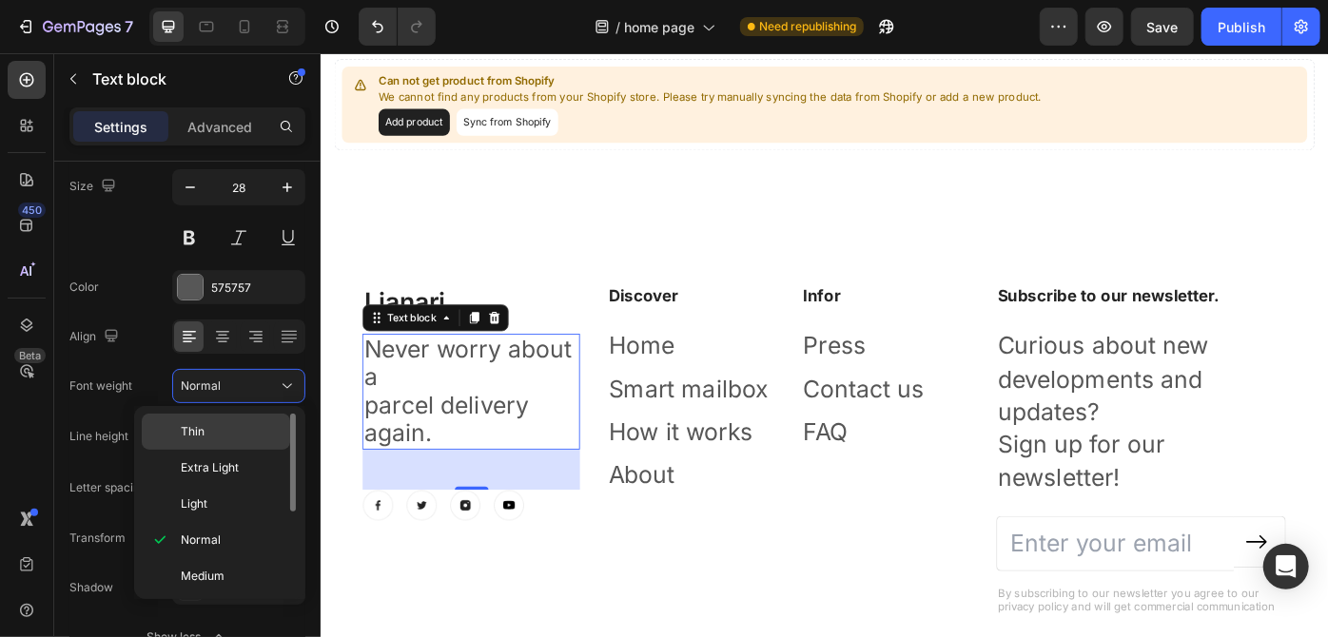
click at [233, 423] on p "Thin" at bounding box center [231, 431] width 101 height 17
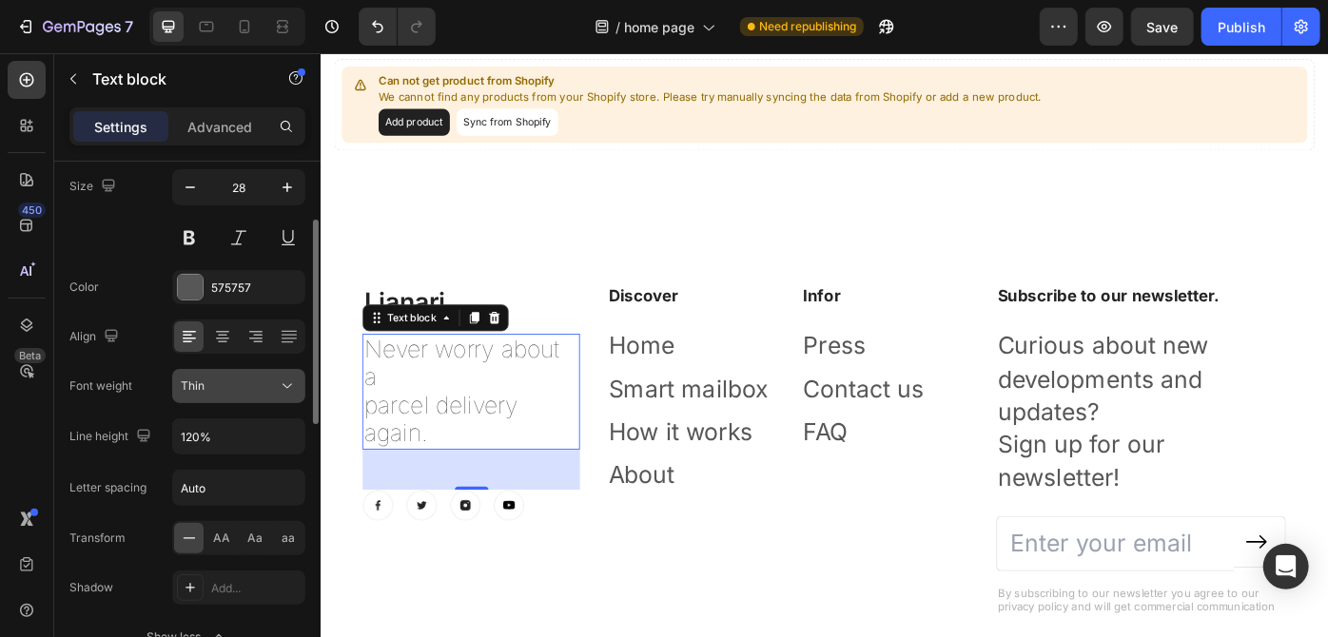
click at [244, 379] on div "Thin" at bounding box center [229, 386] width 97 height 17
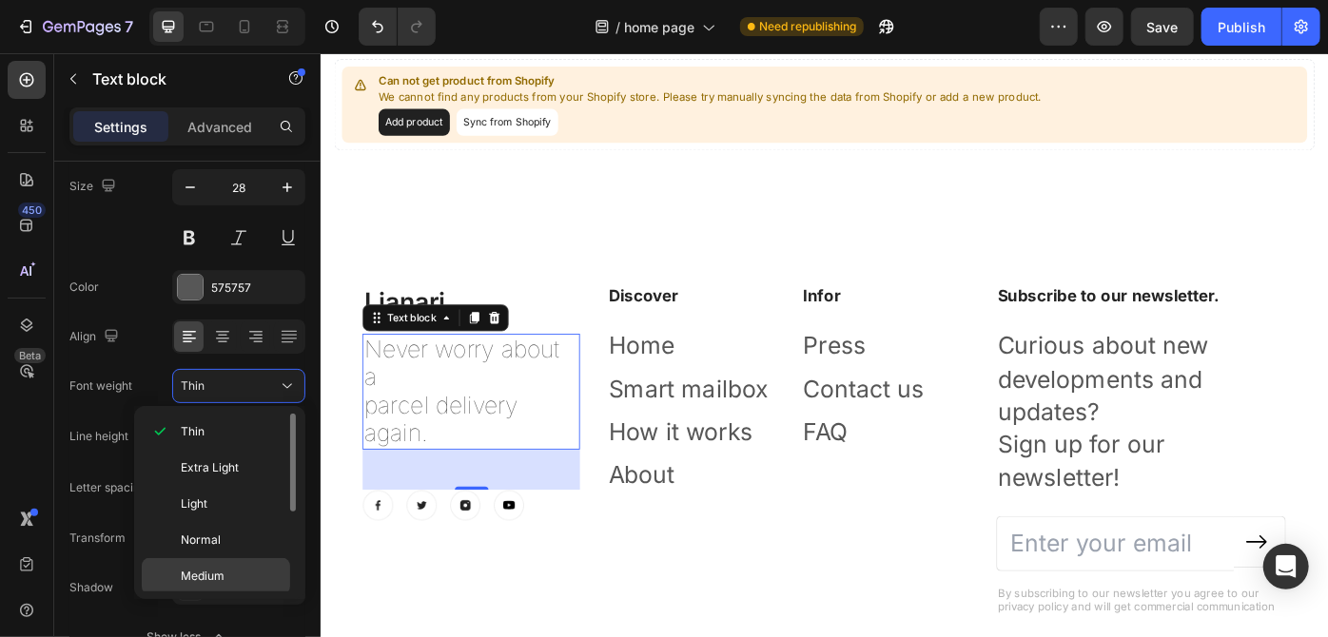
click at [215, 594] on div "Medium" at bounding box center [216, 612] width 148 height 36
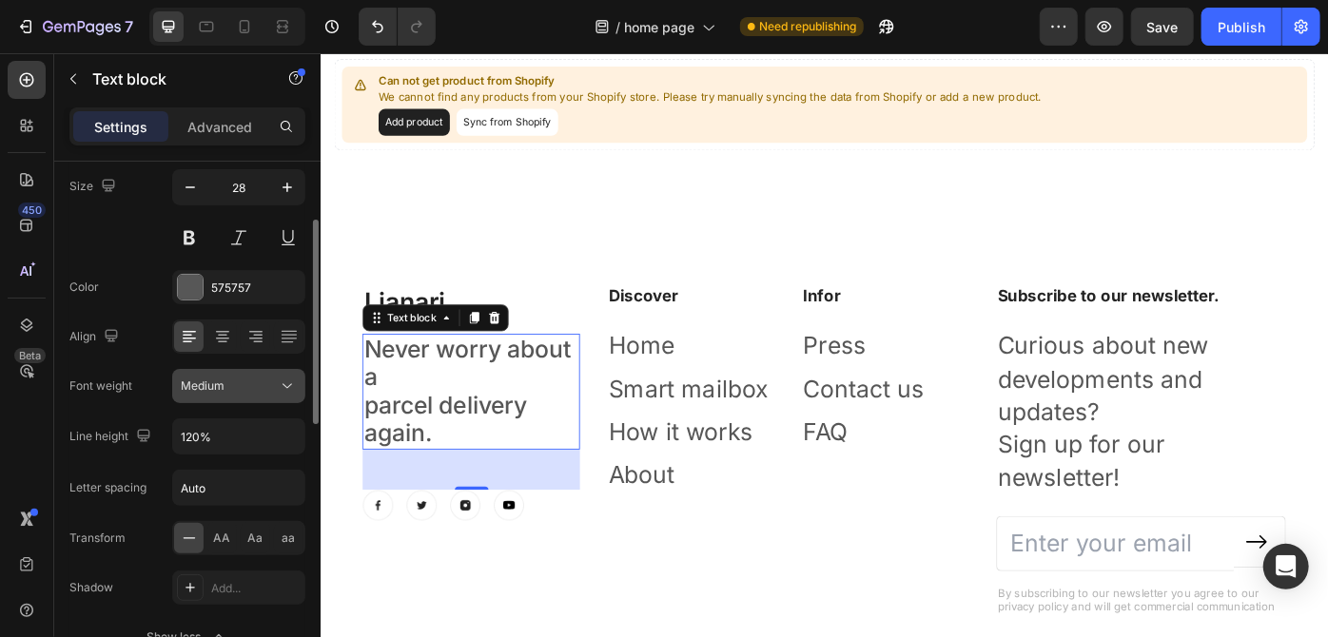
click at [272, 382] on div "Medium" at bounding box center [229, 386] width 97 height 17
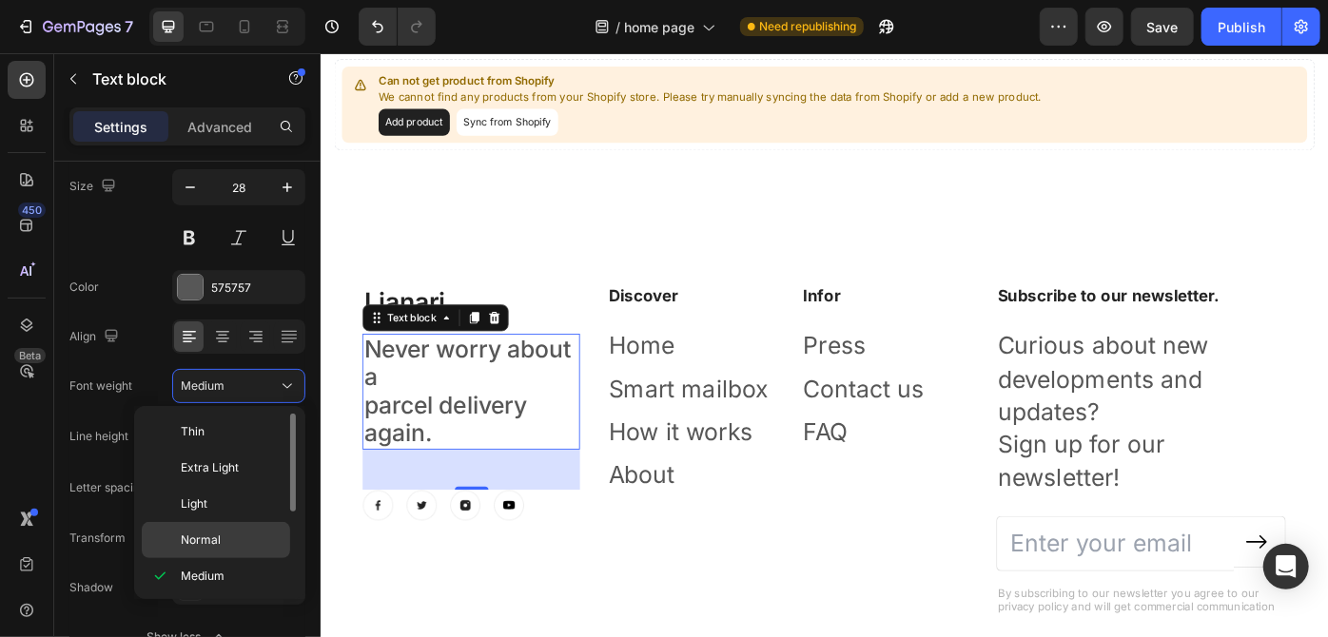
click at [222, 523] on div "Normal" at bounding box center [216, 540] width 148 height 36
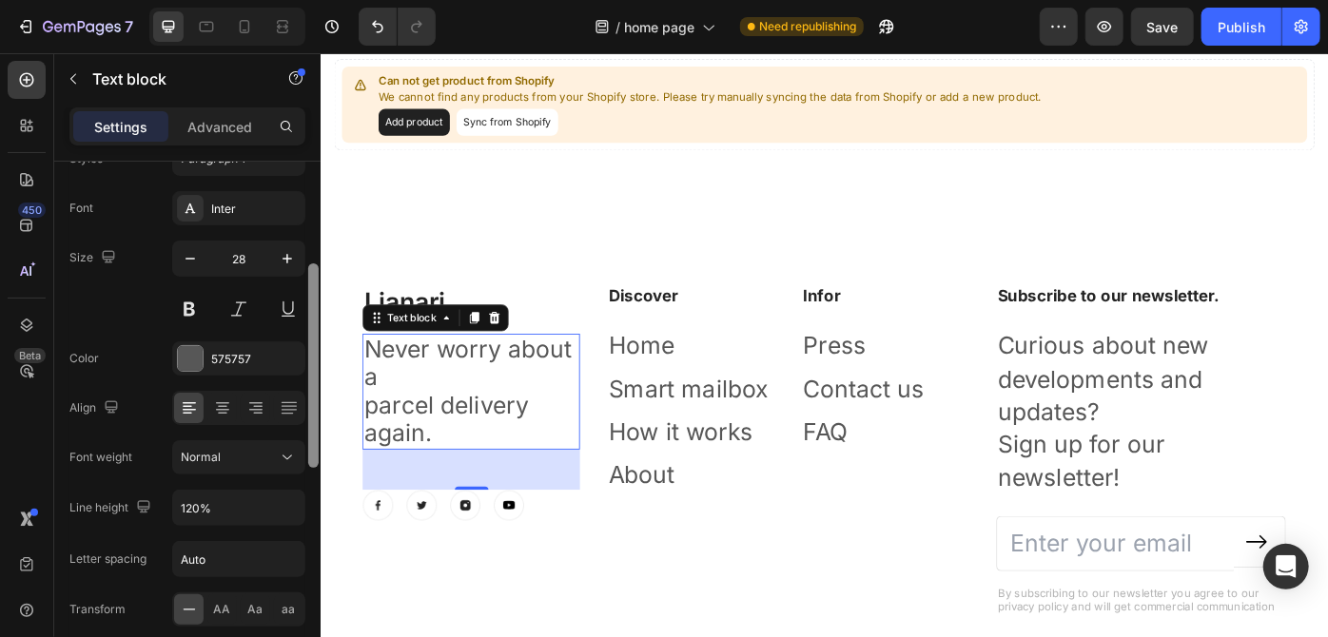
scroll to position [41, 0]
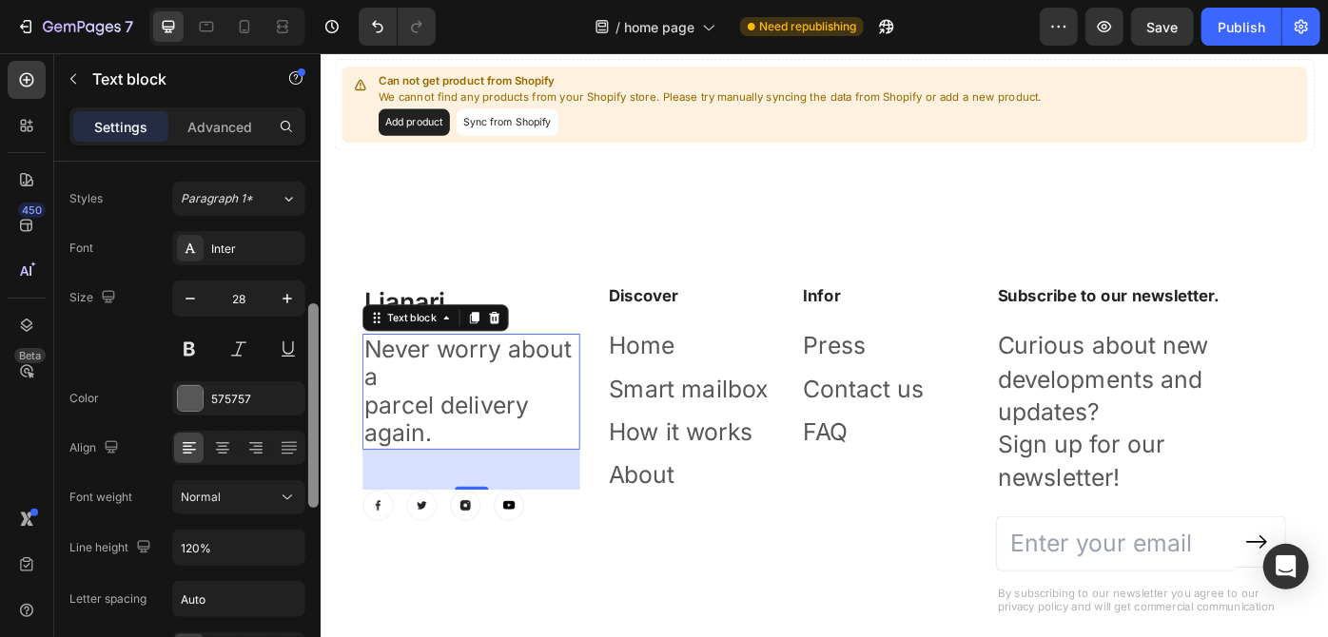
drag, startPoint x: 312, startPoint y: 315, endPoint x: 312, endPoint y: 272, distance: 42.8
click at [312, 303] on div at bounding box center [313, 405] width 10 height 204
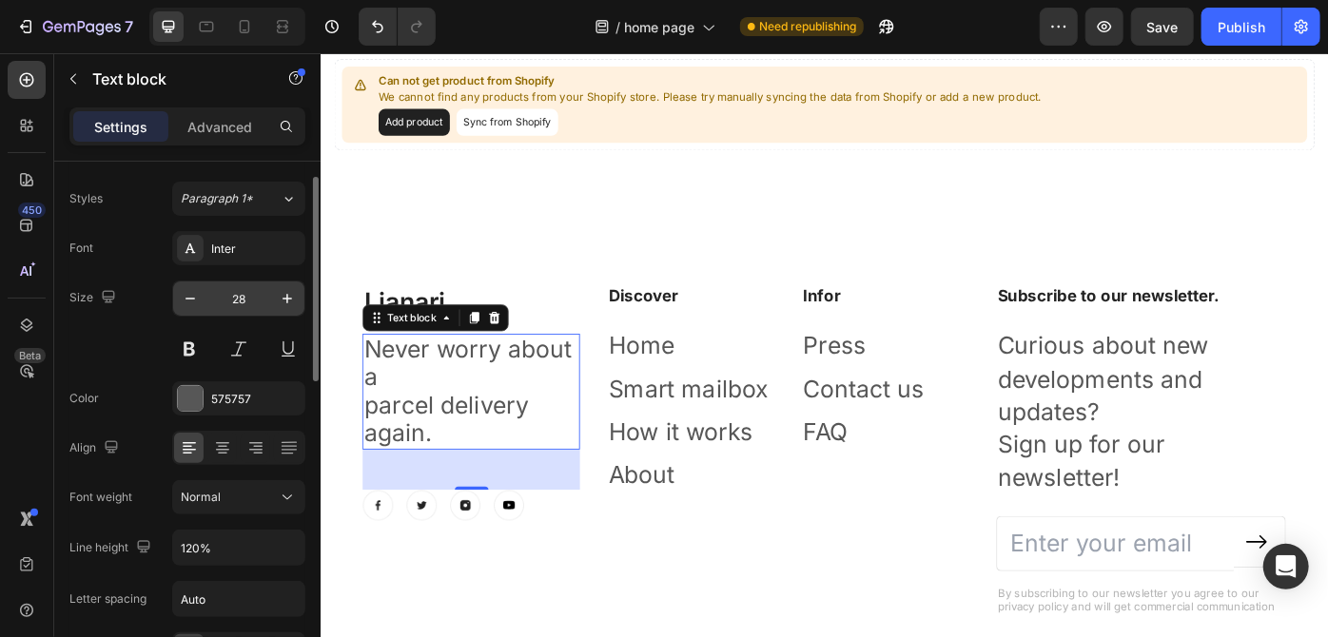
click at [258, 283] on input "28" at bounding box center [238, 299] width 63 height 34
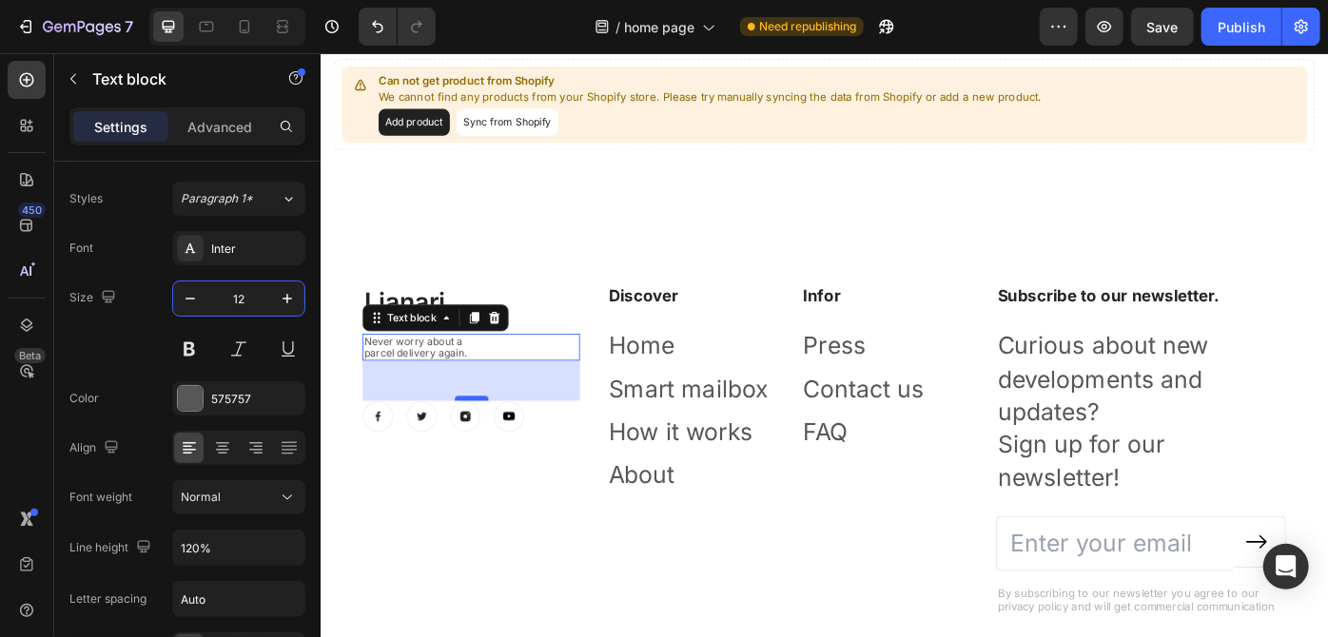
type input "12"
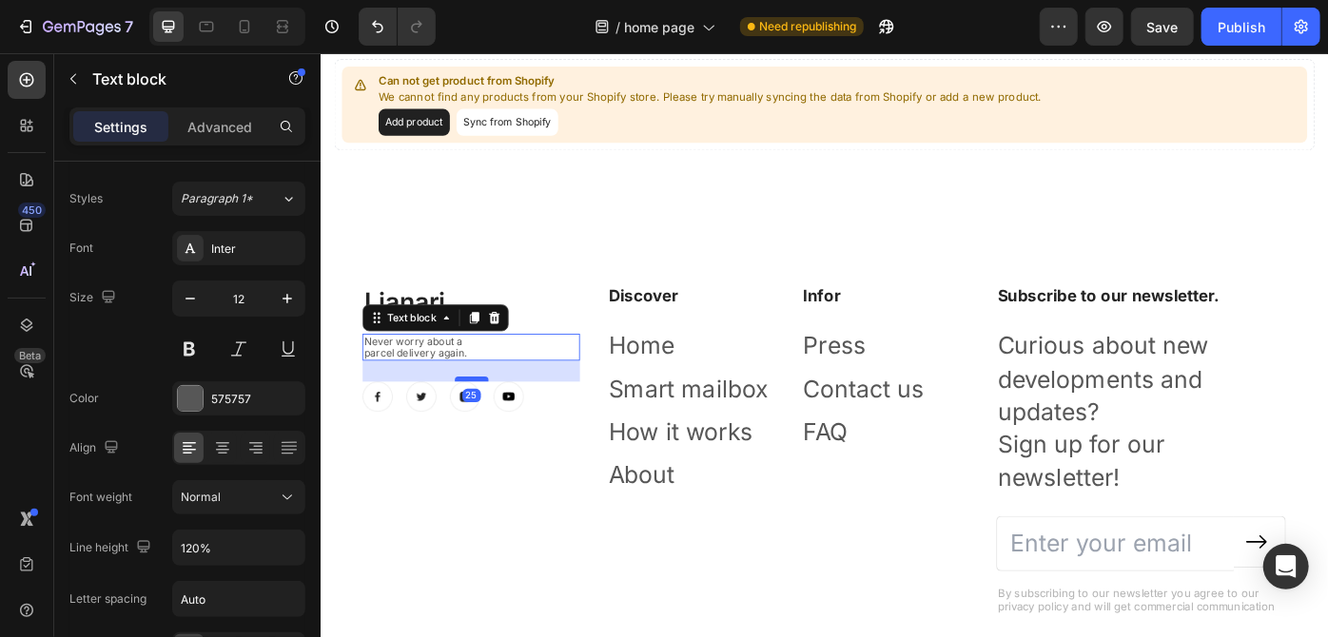
drag, startPoint x: 497, startPoint y: 443, endPoint x: 496, endPoint y: 422, distance: 20.9
click at [496, 401] on div "25" at bounding box center [490, 401] width 246 height 0
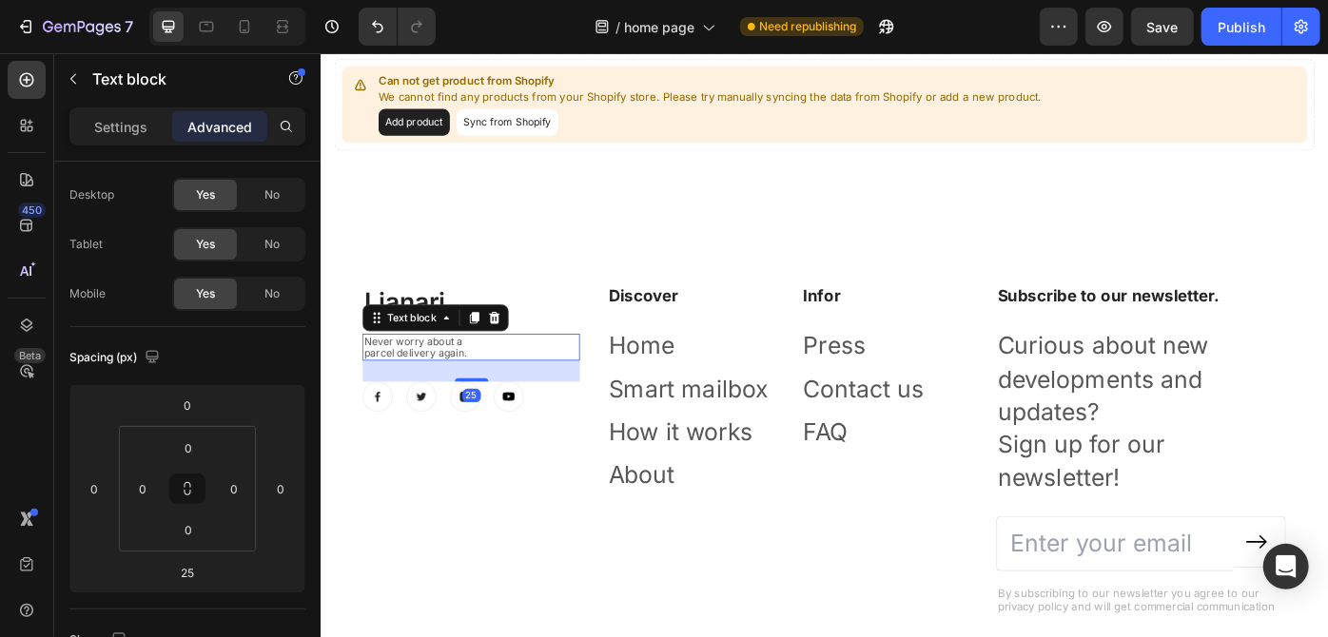
click at [477, 390] on p "parcel delivery again." at bounding box center [490, 392] width 243 height 13
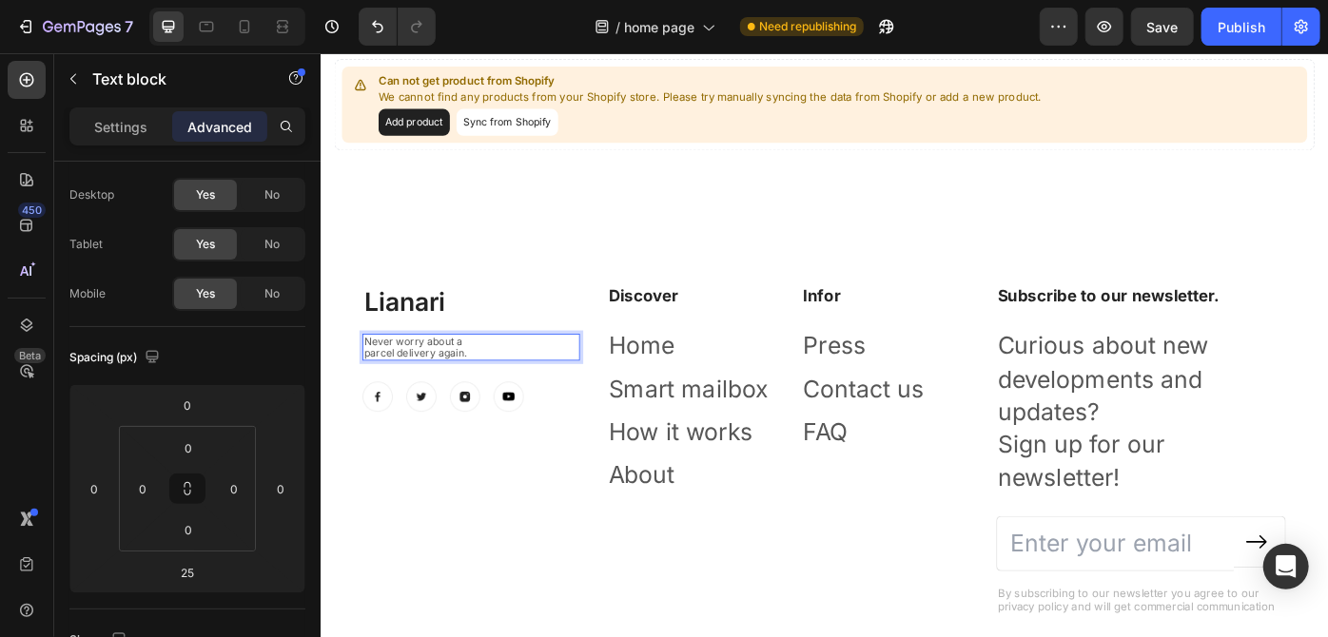
click at [124, 119] on p "Settings" at bounding box center [120, 127] width 53 height 20
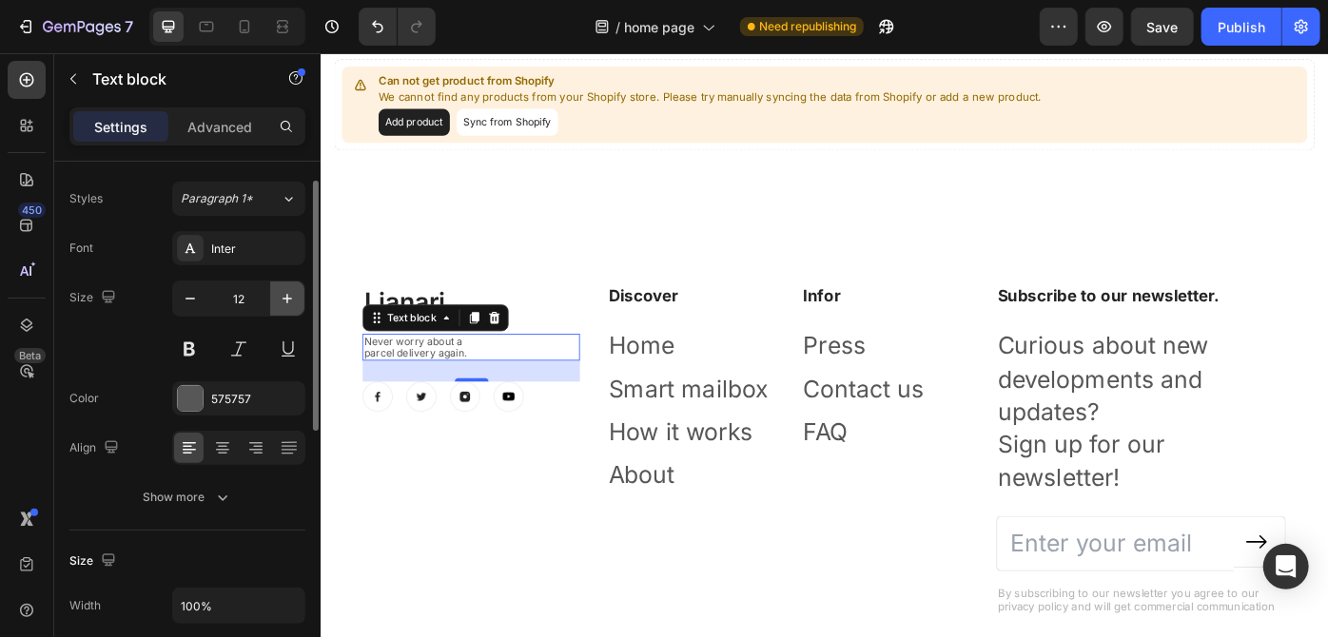
click at [279, 289] on icon "button" at bounding box center [287, 298] width 19 height 19
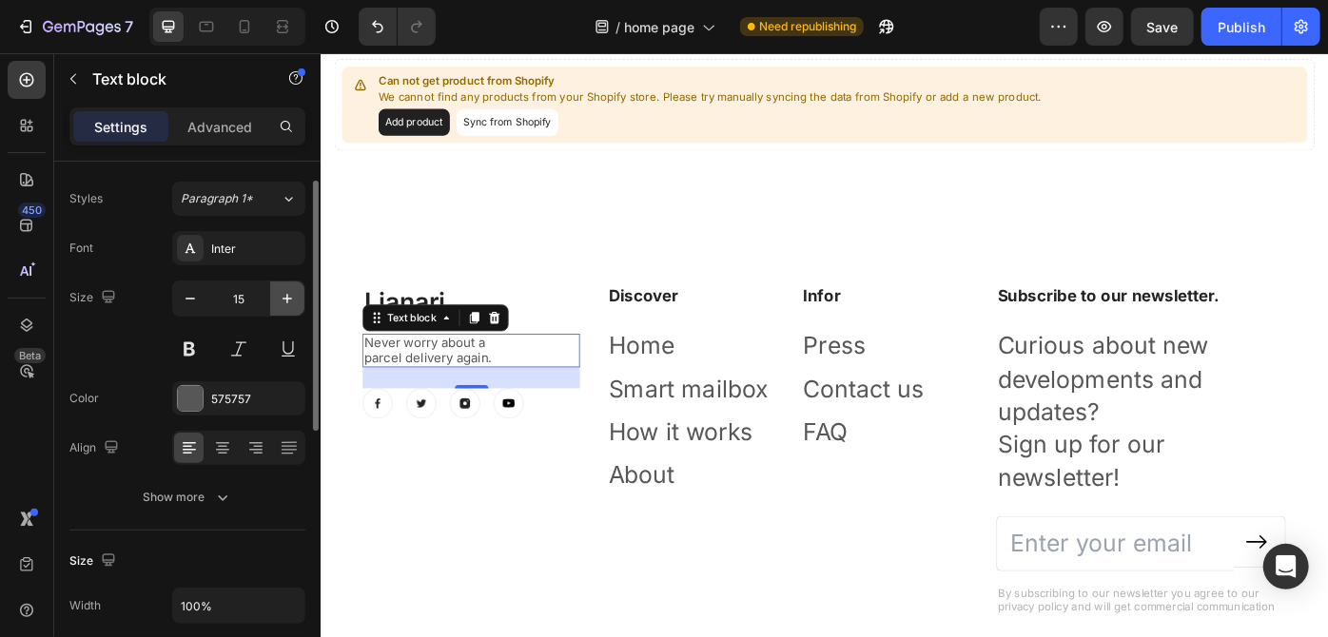
click at [279, 289] on icon "button" at bounding box center [287, 298] width 19 height 19
type input "17"
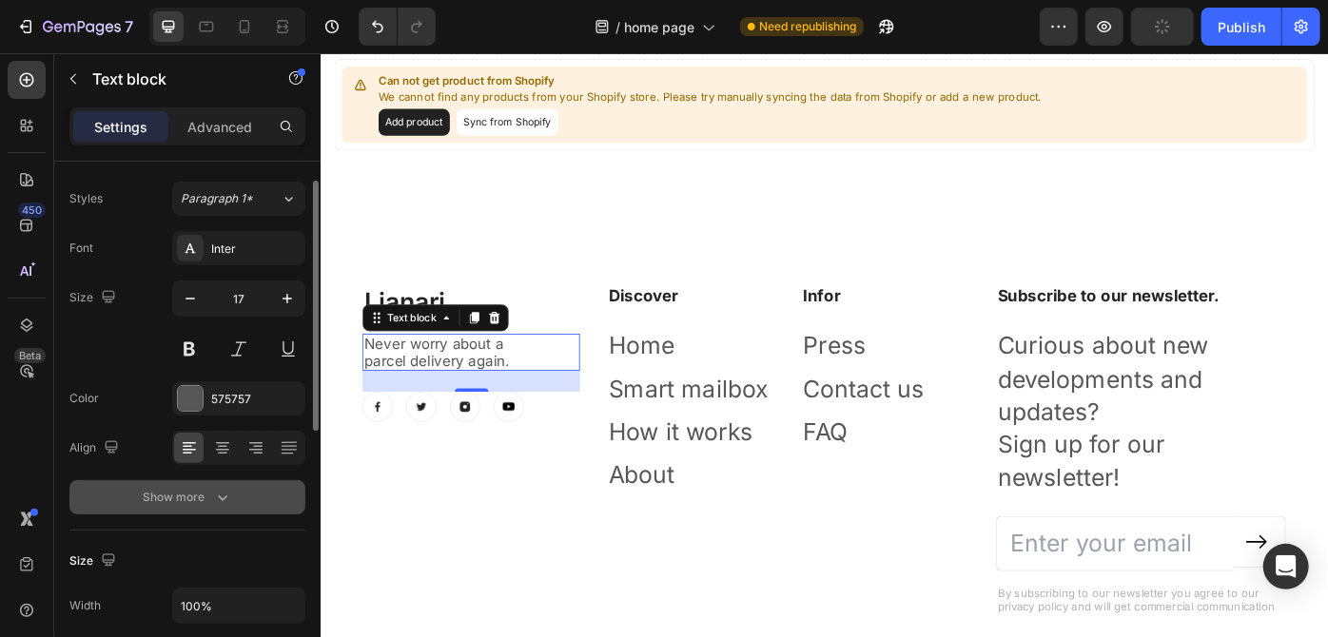
click at [198, 482] on button "Show more" at bounding box center [187, 497] width 236 height 34
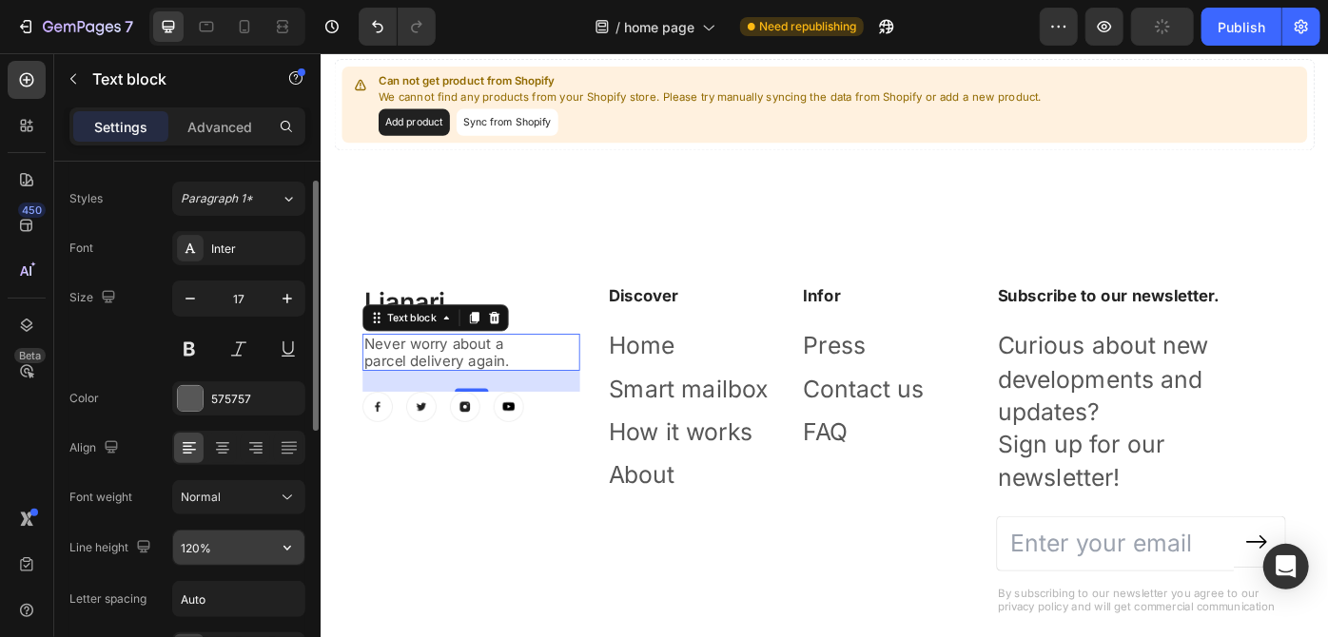
click at [299, 544] on button "button" at bounding box center [287, 548] width 34 height 34
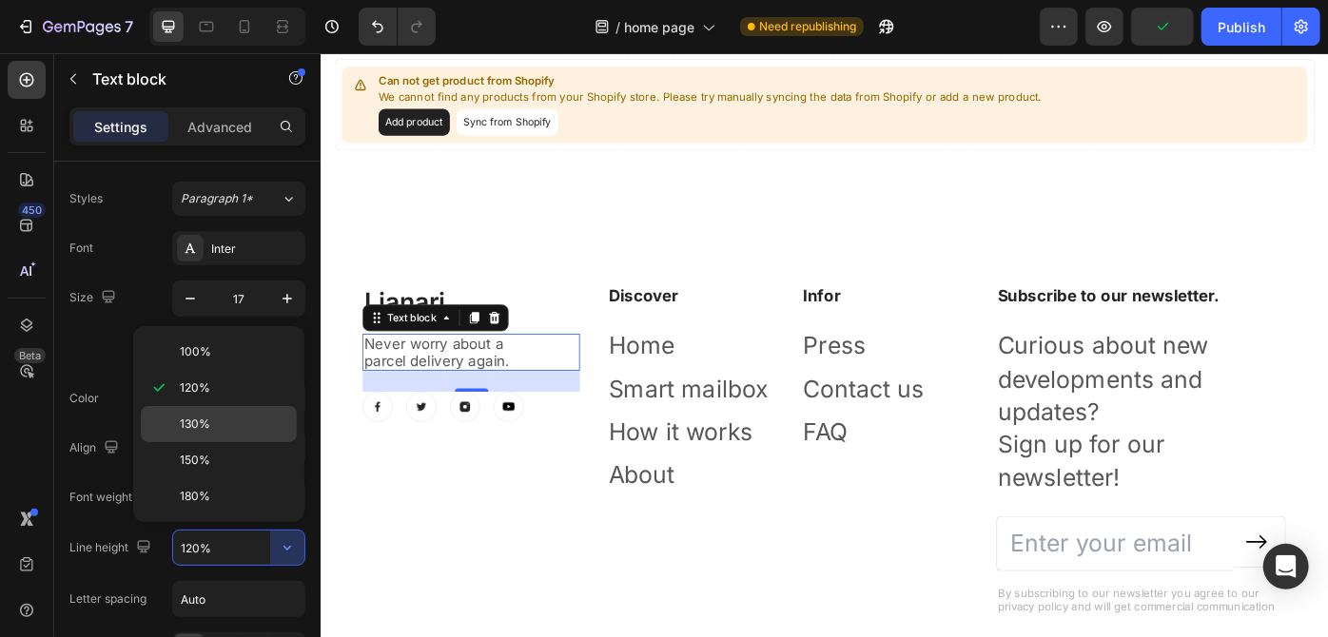
click at [221, 424] on p "130%" at bounding box center [234, 424] width 108 height 17
type input "130%"
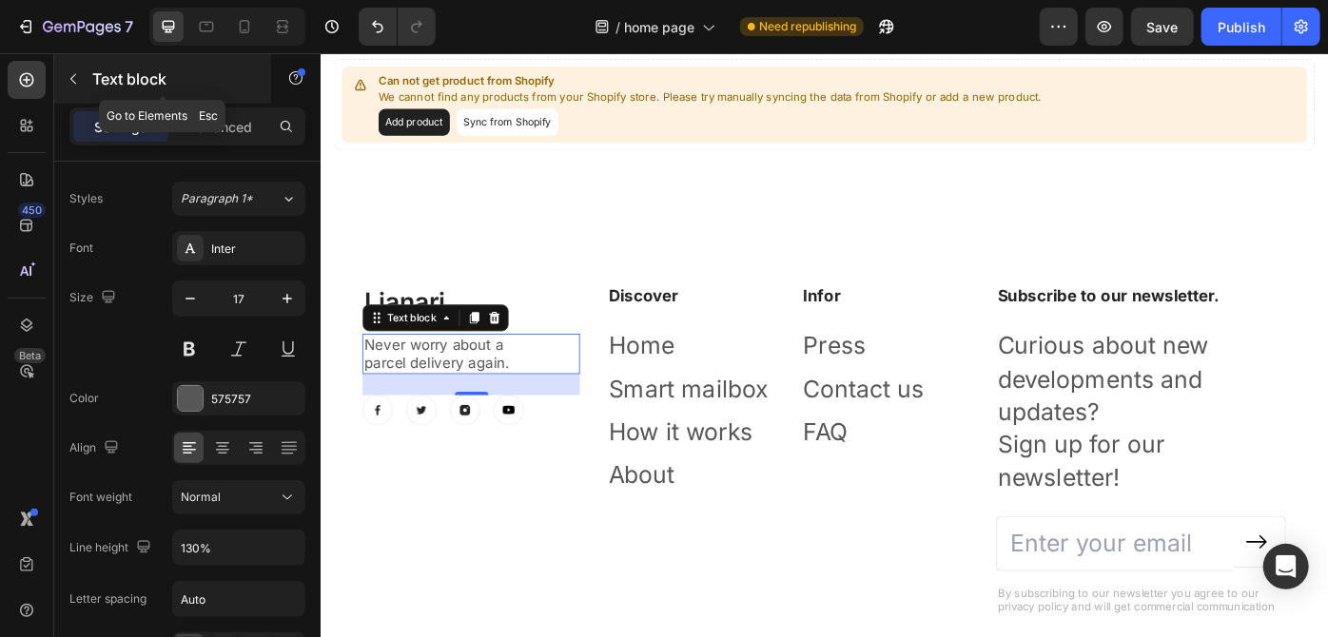
click at [73, 74] on icon "button" at bounding box center [73, 78] width 15 height 15
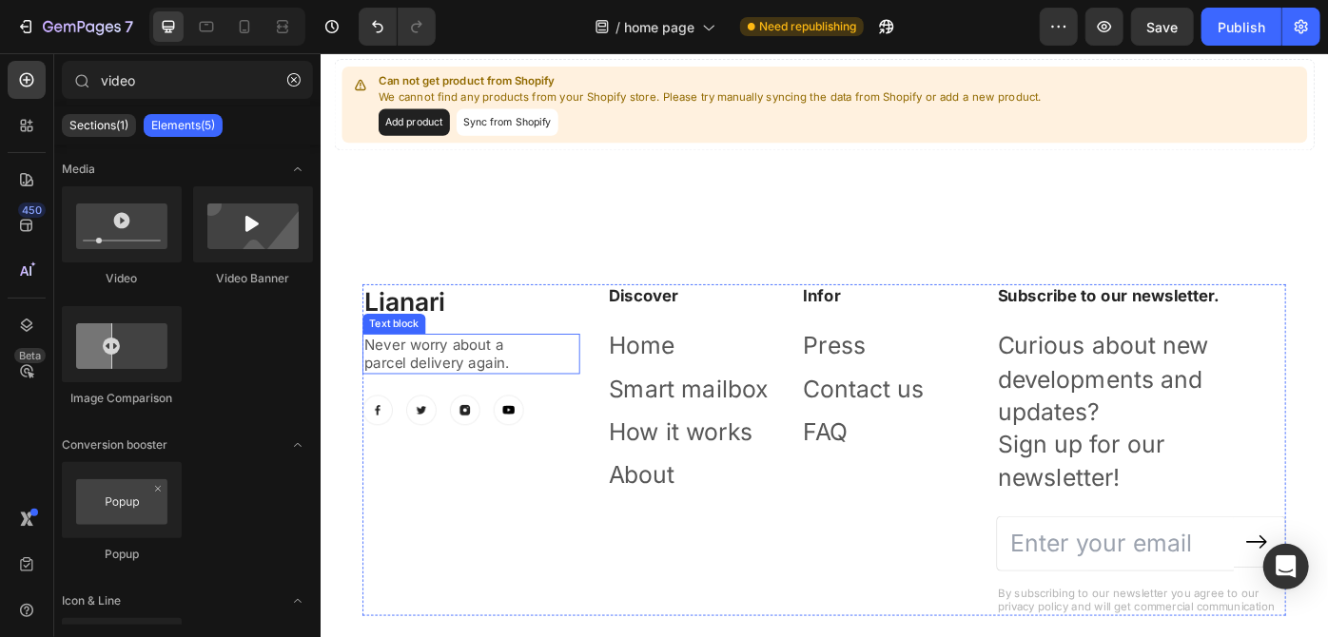
click at [496, 394] on p "parcel delivery again." at bounding box center [490, 404] width 243 height 21
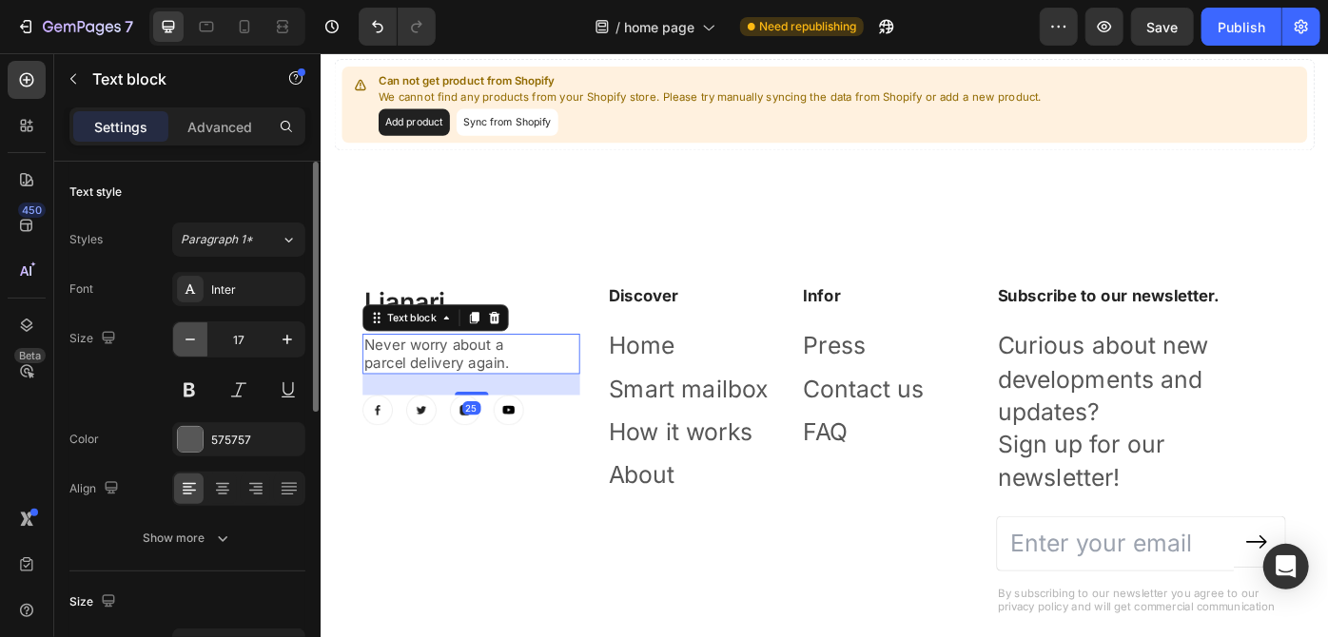
click at [201, 340] on button "button" at bounding box center [190, 339] width 34 height 34
type input "15"
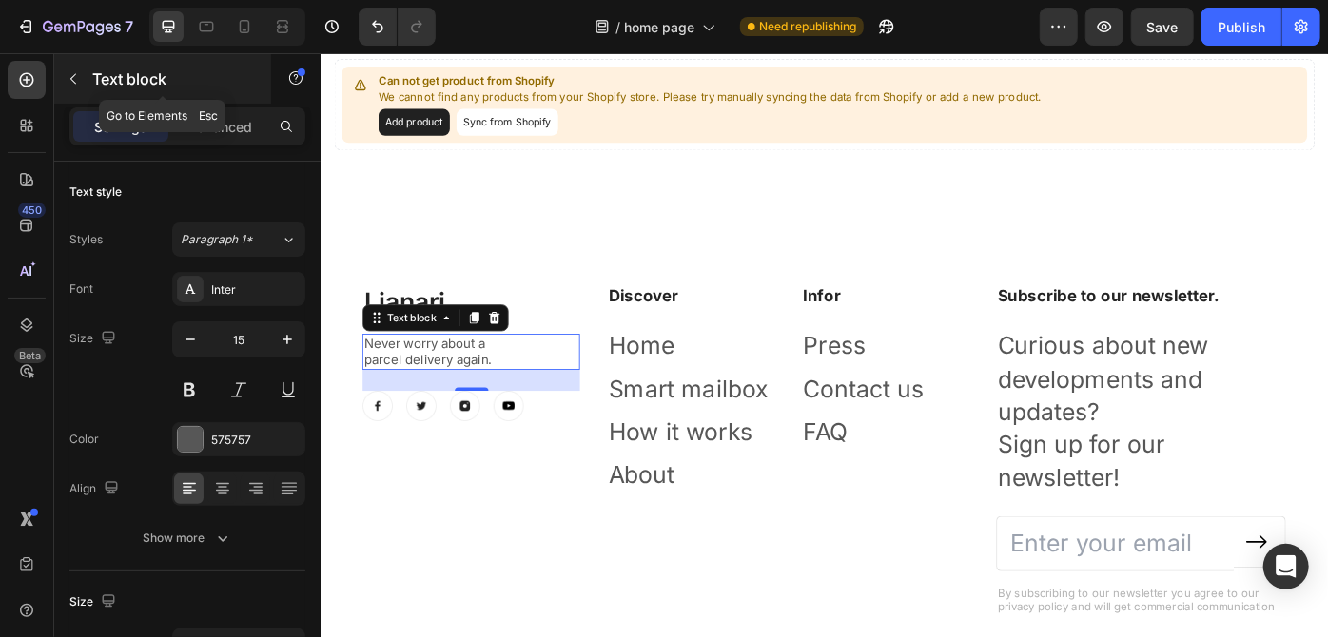
click at [71, 78] on icon "button" at bounding box center [73, 78] width 15 height 15
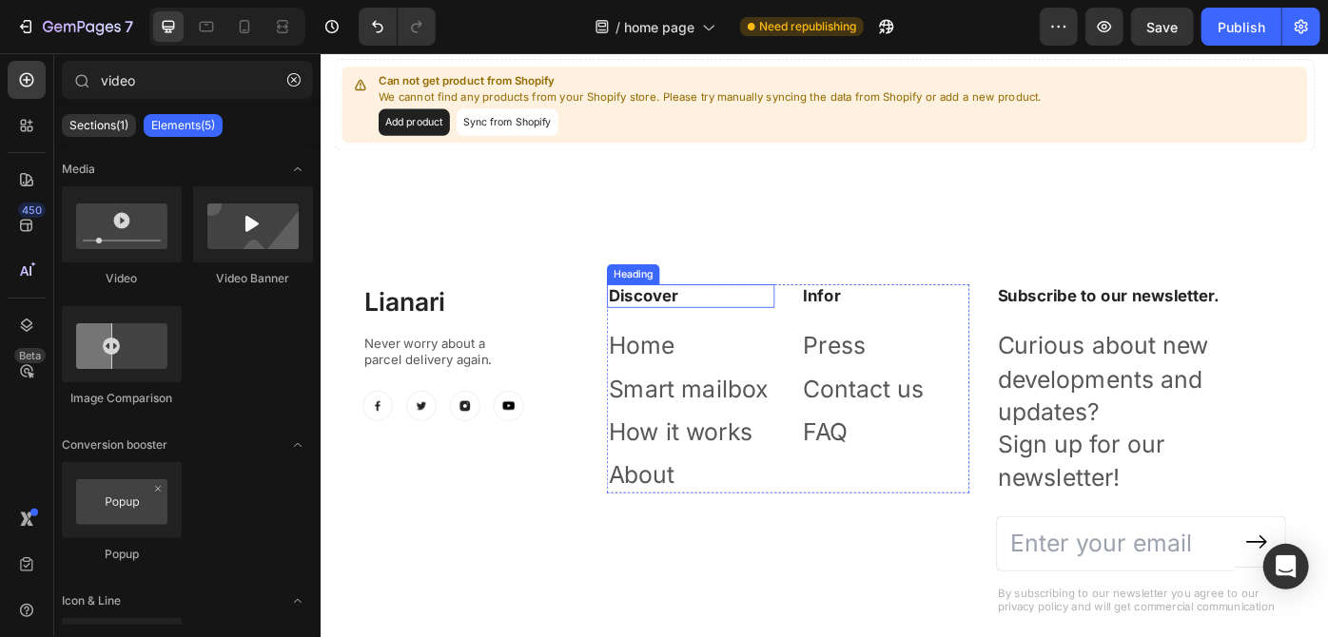
click at [699, 324] on p "Discover" at bounding box center [739, 329] width 186 height 24
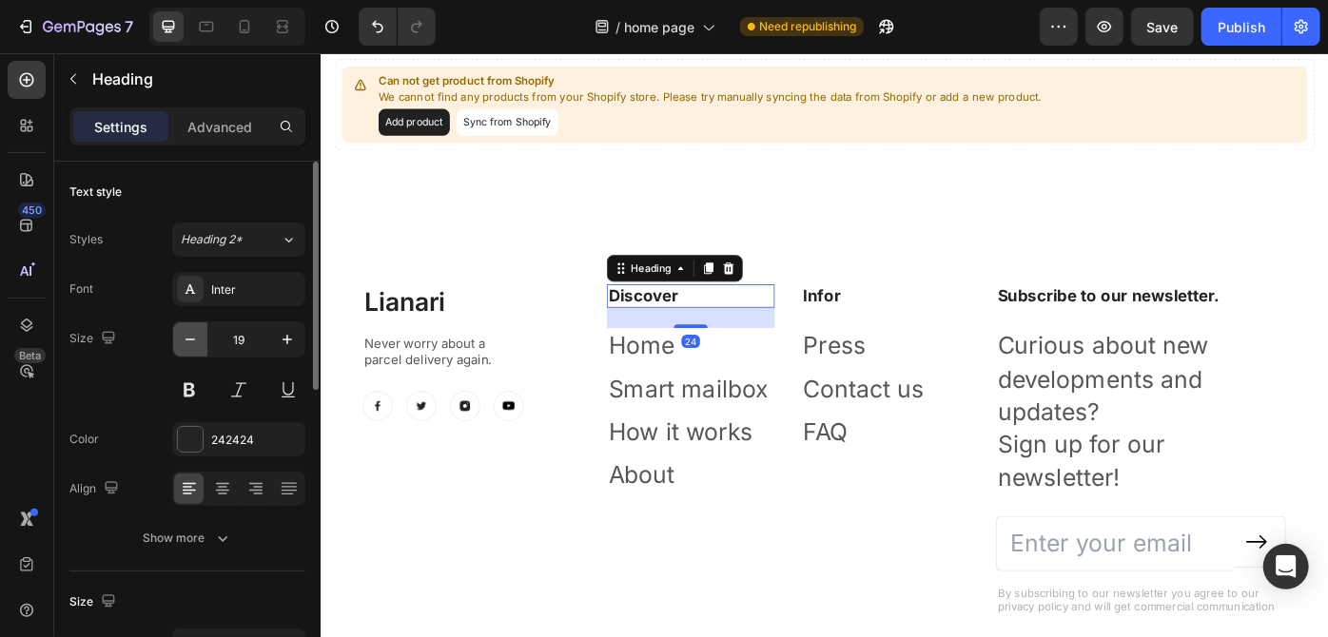
click at [192, 351] on button "button" at bounding box center [190, 339] width 34 height 34
type input "17"
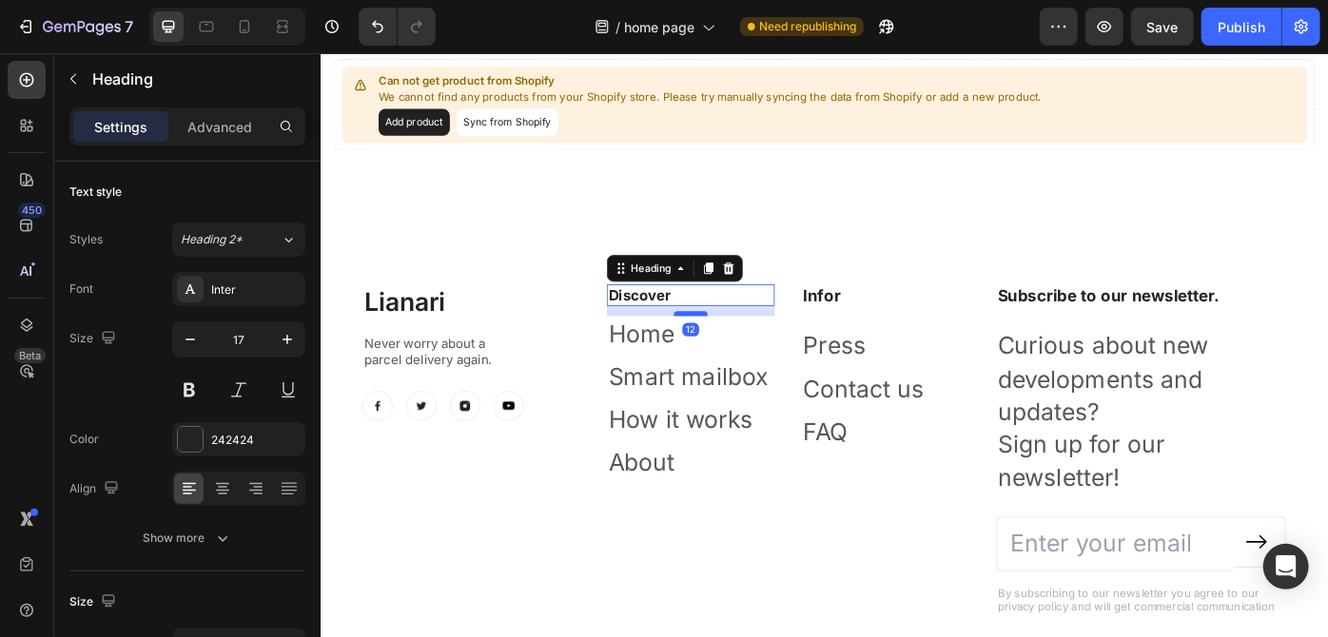
drag, startPoint x: 741, startPoint y: 357, endPoint x: 744, endPoint y: 346, distance: 10.8
click at [744, 346] on div at bounding box center [739, 348] width 38 height 6
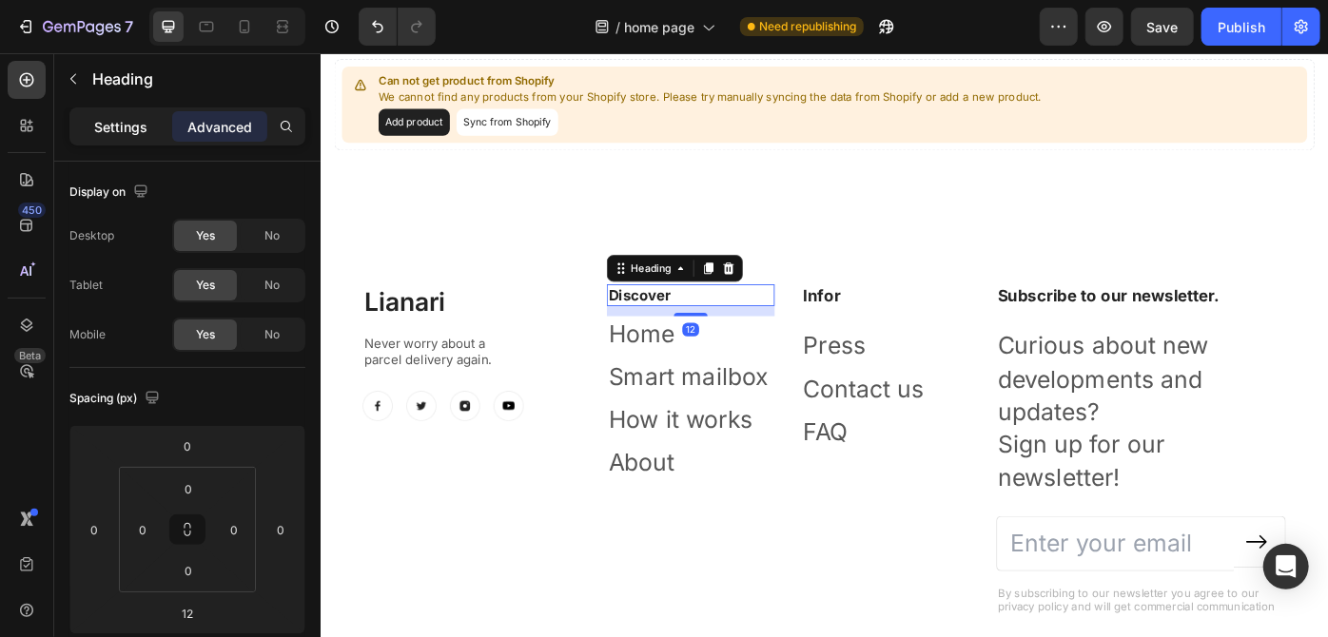
click at [134, 126] on p "Settings" at bounding box center [120, 127] width 53 height 20
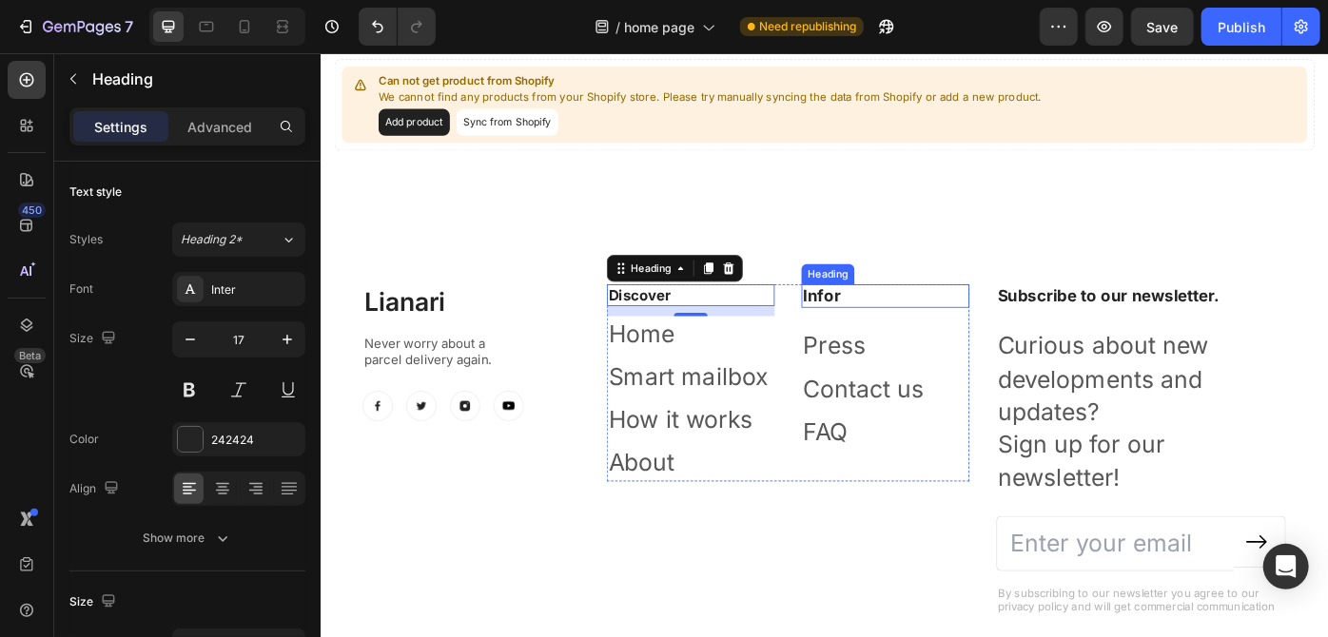
click at [916, 323] on p "Infor" at bounding box center [959, 329] width 186 height 24
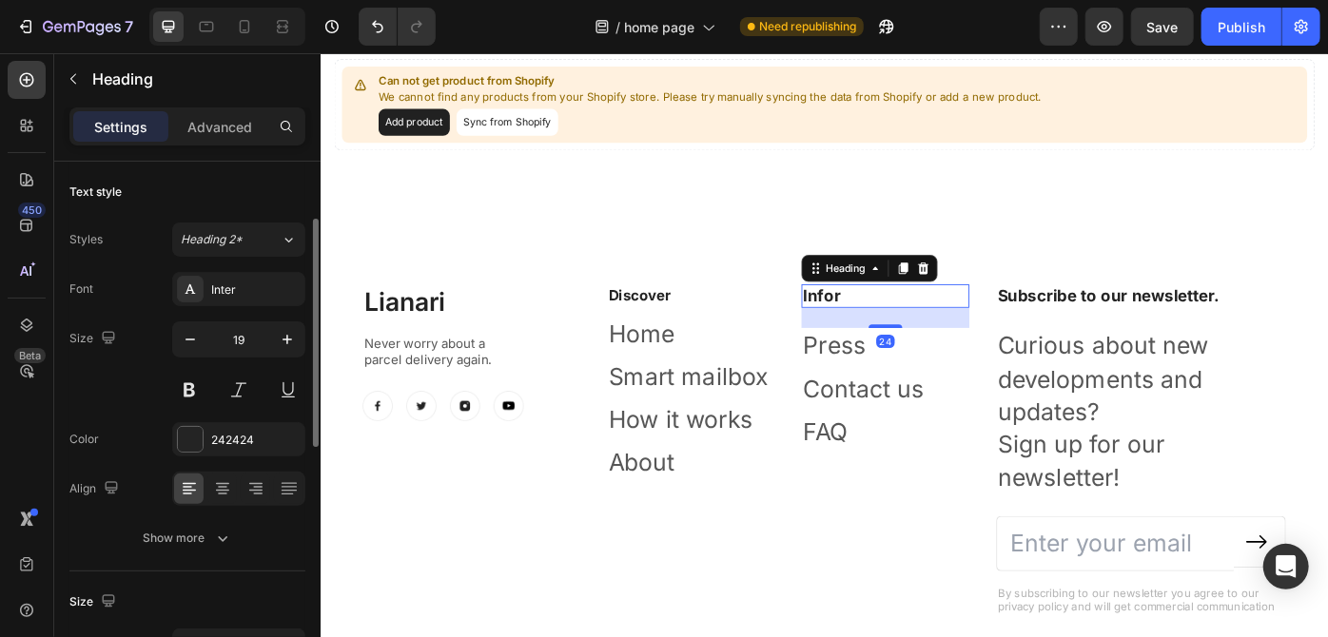
scroll to position [40, 0]
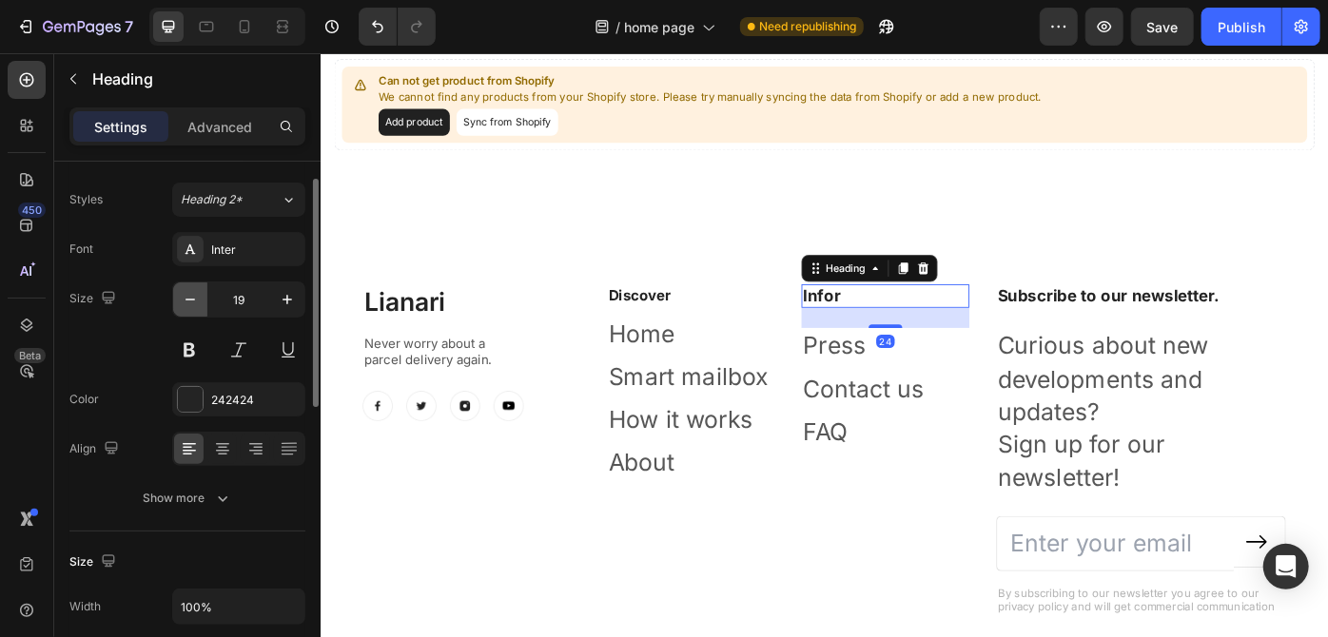
click at [204, 297] on button "button" at bounding box center [190, 299] width 34 height 34
type input "17"
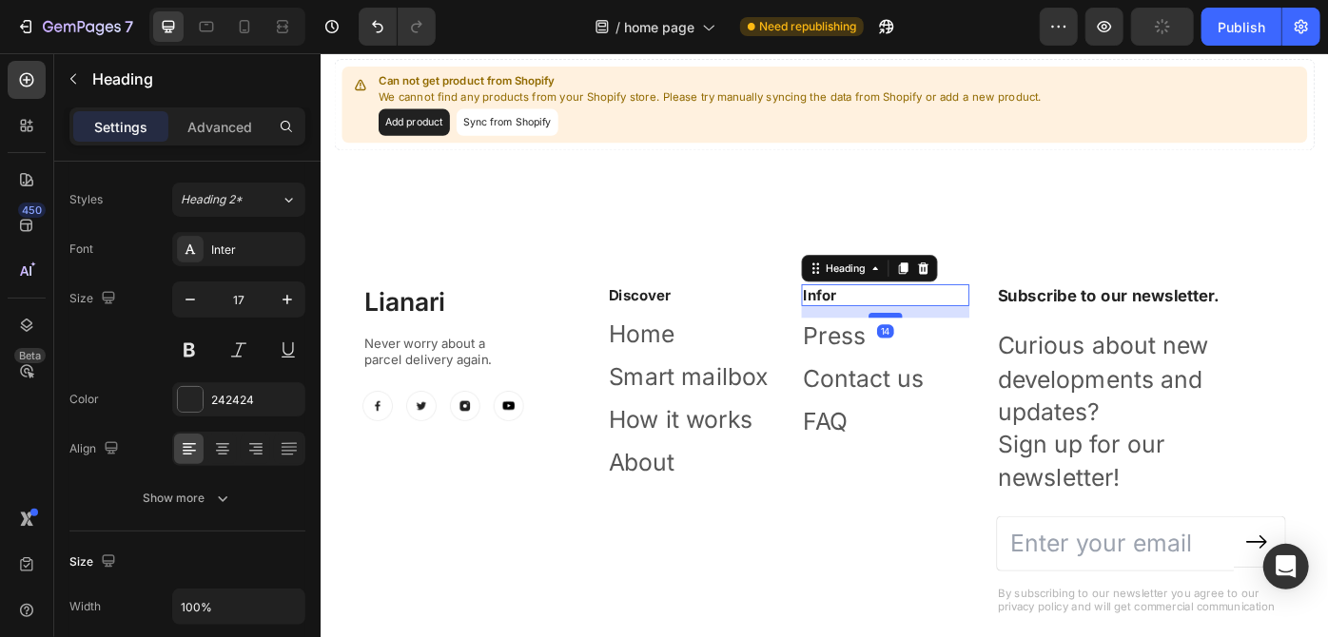
click at [954, 347] on div at bounding box center [960, 350] width 38 height 6
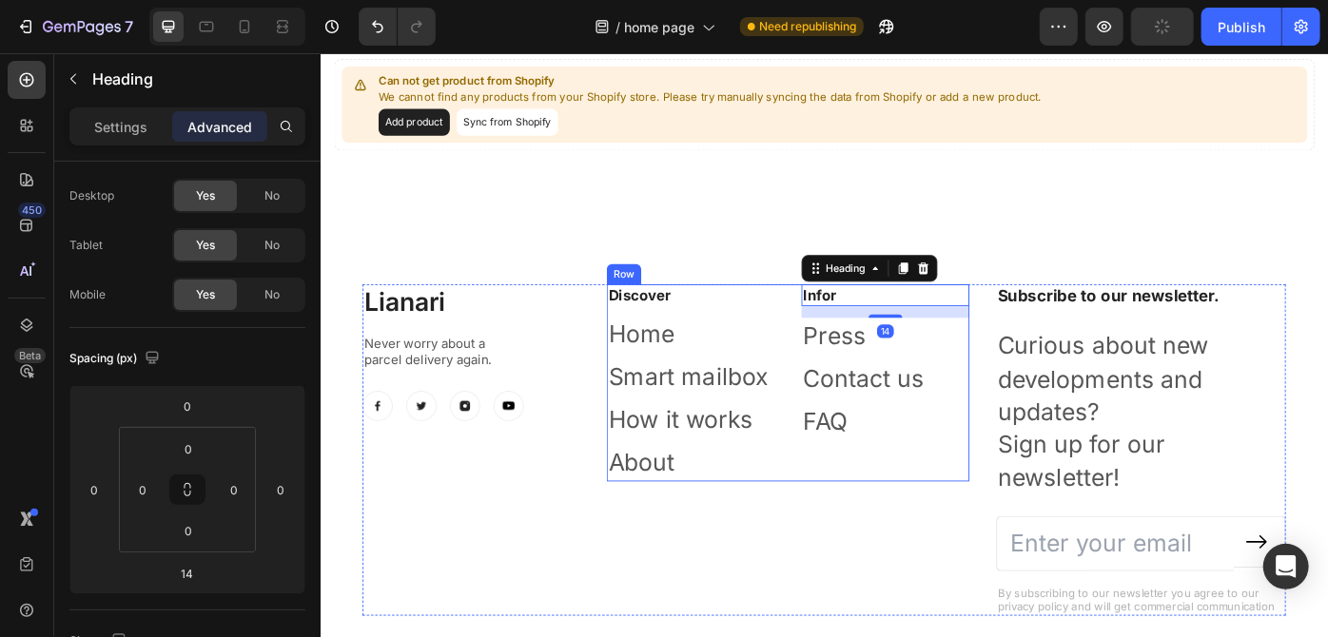
click at [699, 338] on div "Discover Heading Home Text block Smart mailbox Text block How it works Text blo…" at bounding box center [739, 427] width 190 height 224
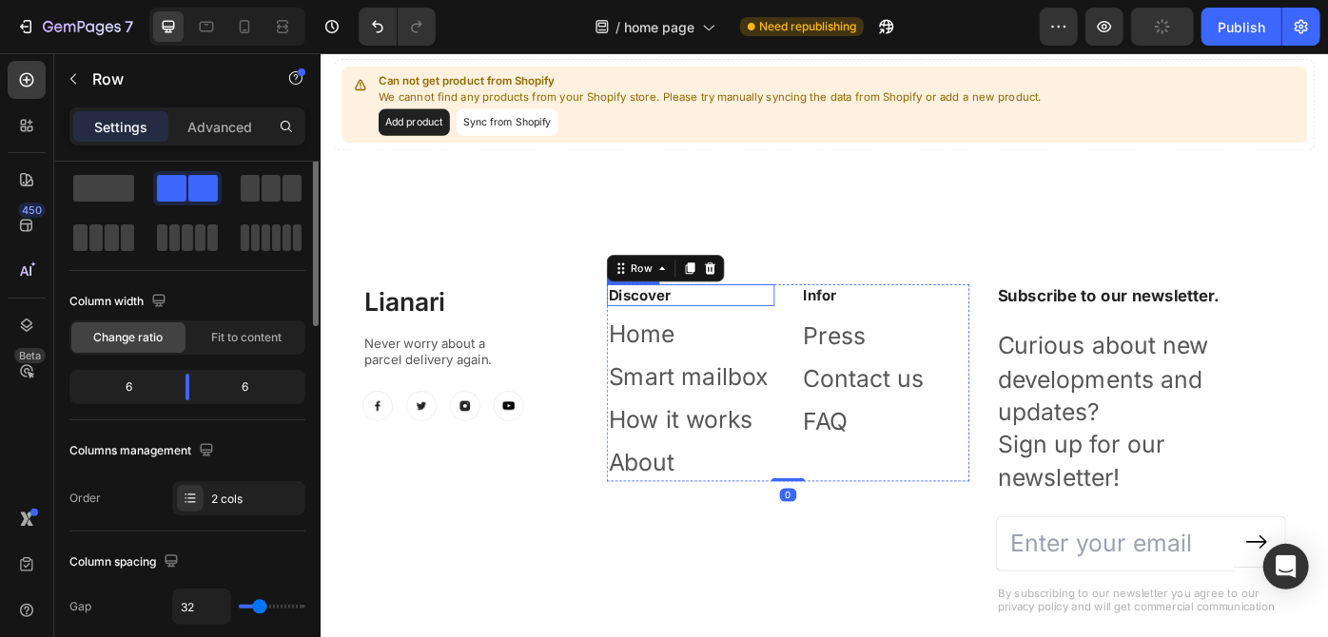
scroll to position [0, 0]
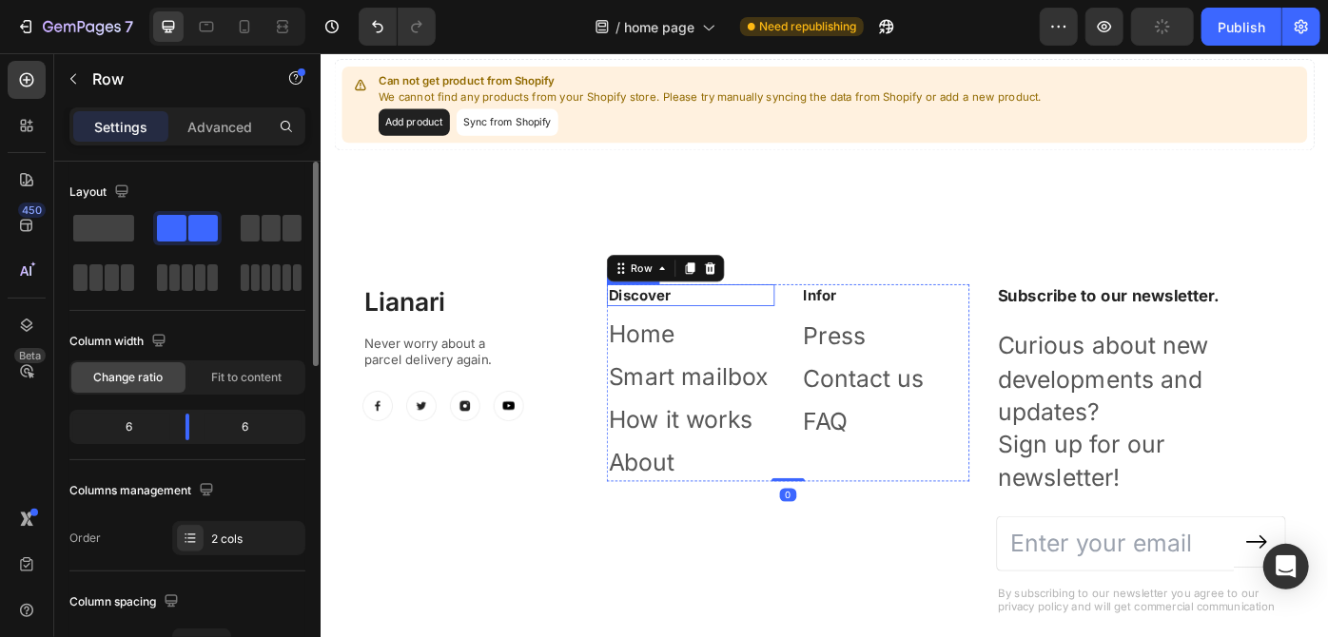
click at [695, 328] on p "Discover" at bounding box center [739, 327] width 186 height 21
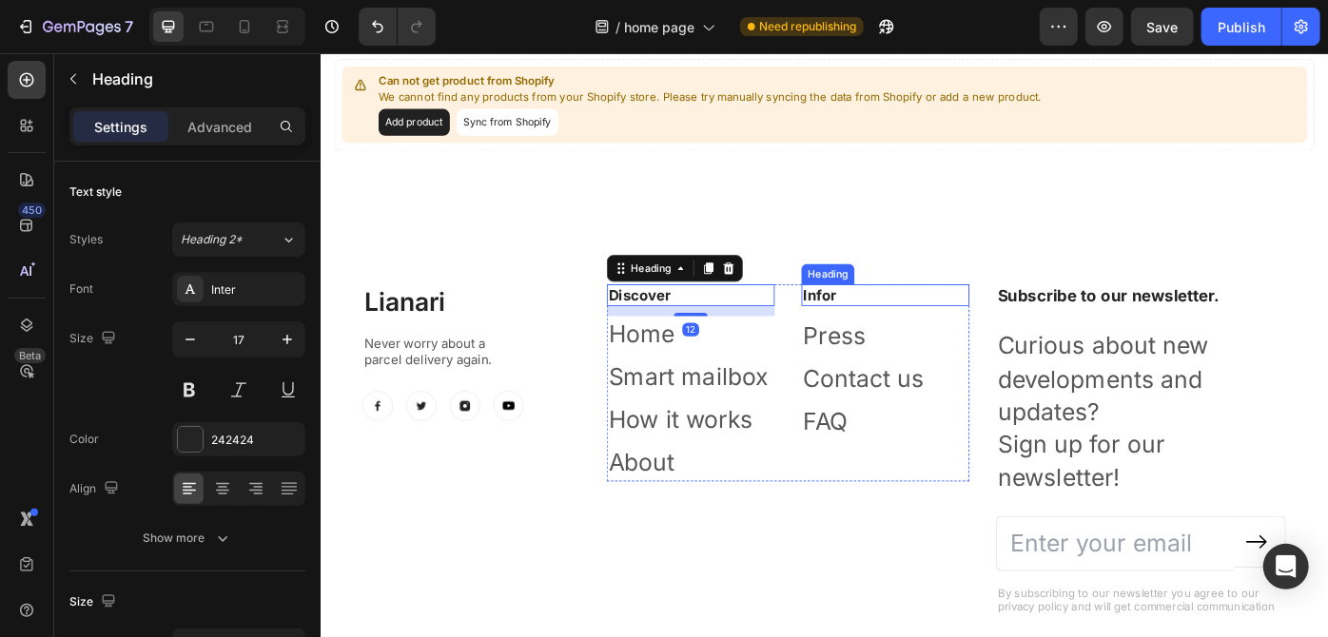
click at [886, 325] on p "Infor" at bounding box center [959, 327] width 186 height 21
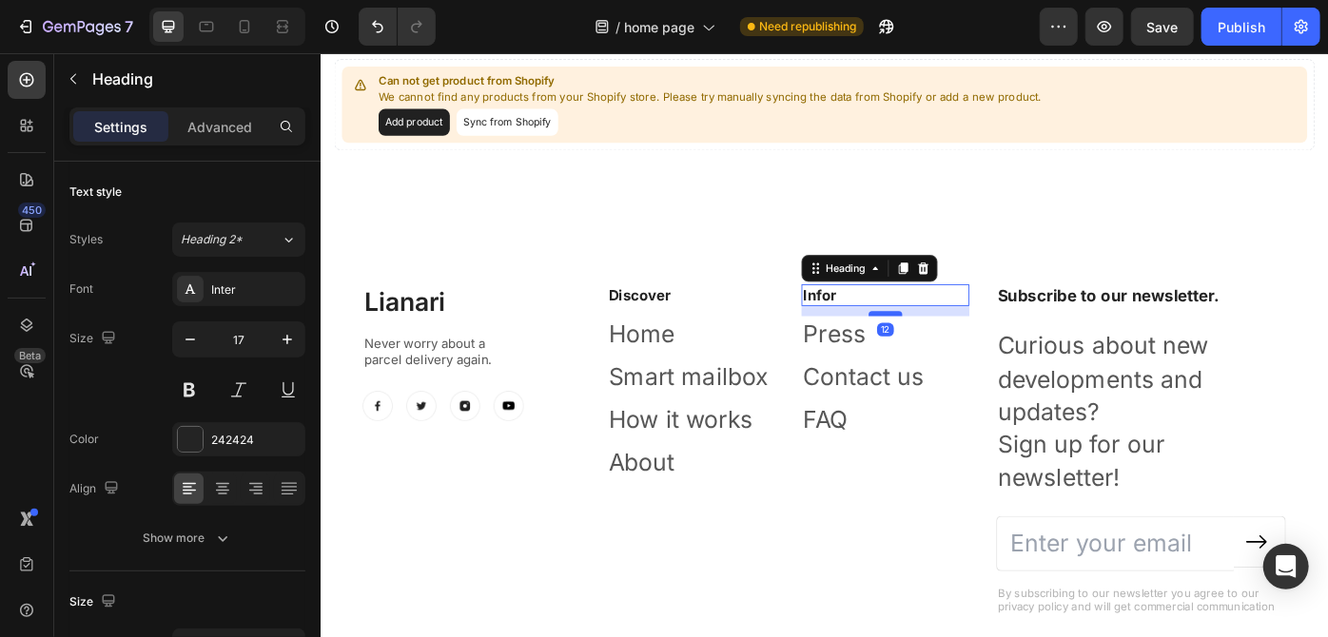
click at [953, 345] on div at bounding box center [960, 348] width 38 height 6
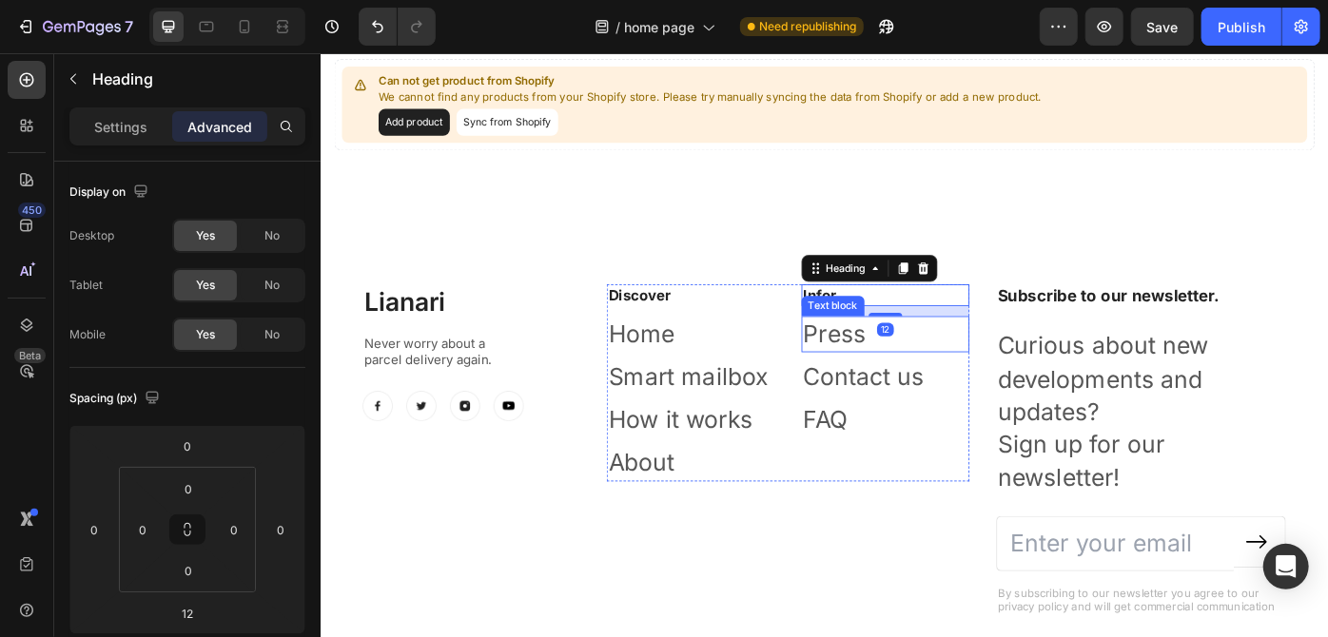
click at [912, 370] on p "Press" at bounding box center [959, 371] width 186 height 37
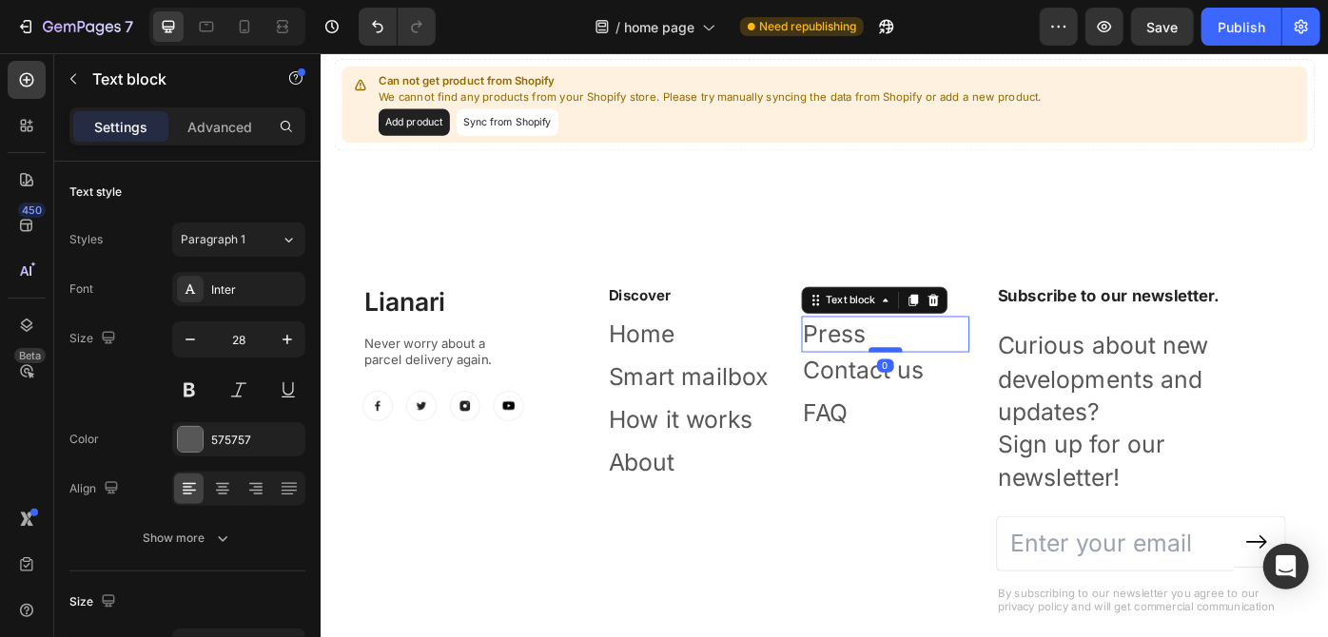
drag, startPoint x: 951, startPoint y: 392, endPoint x: 953, endPoint y: 382, distance: 9.7
click at [953, 386] on div at bounding box center [960, 389] width 38 height 6
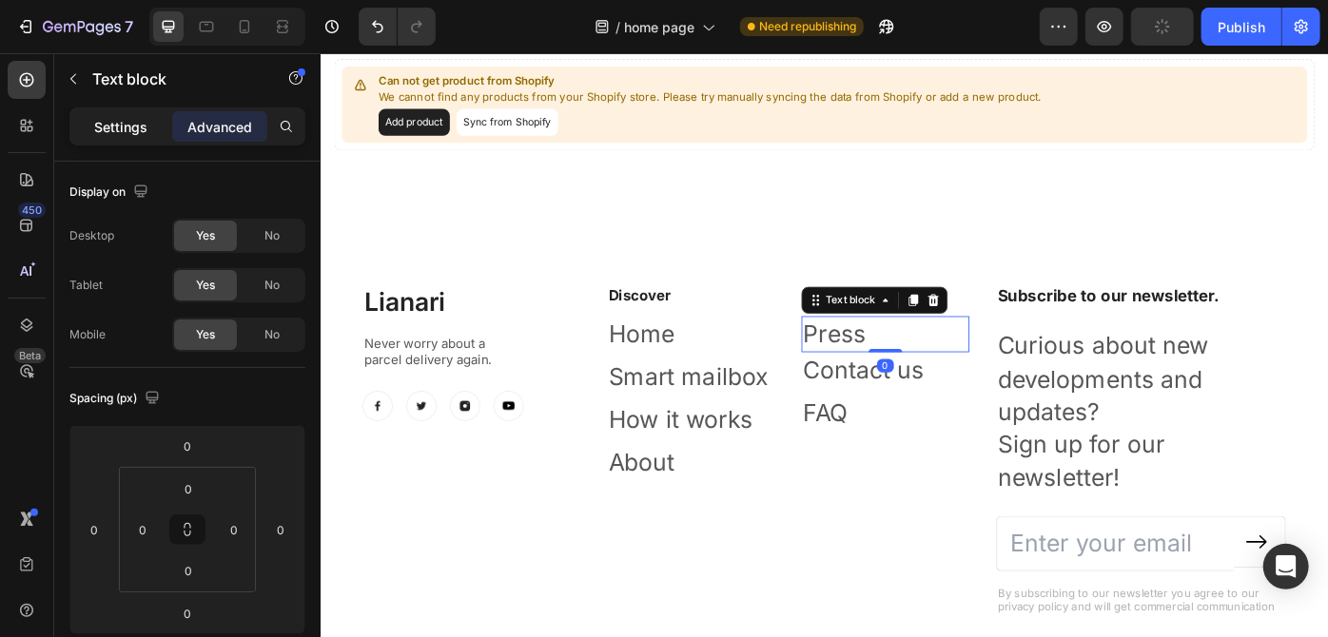
click at [115, 136] on div "Settings" at bounding box center [120, 126] width 95 height 30
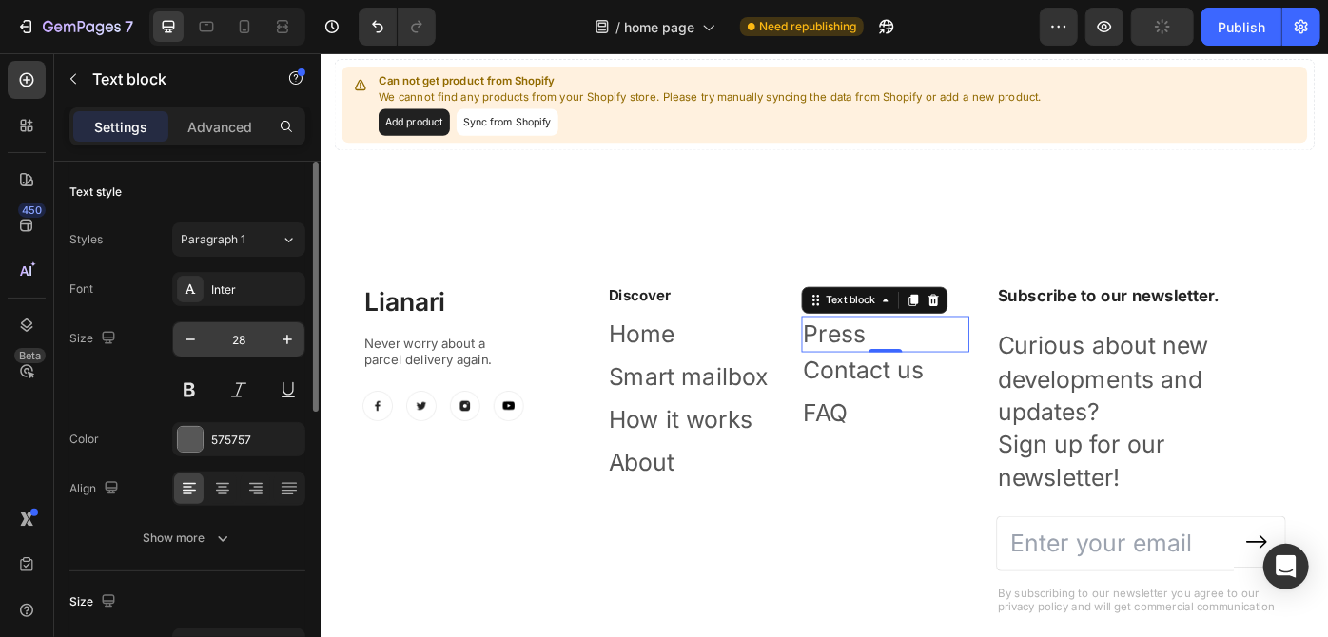
click at [251, 345] on input "28" at bounding box center [238, 339] width 63 height 34
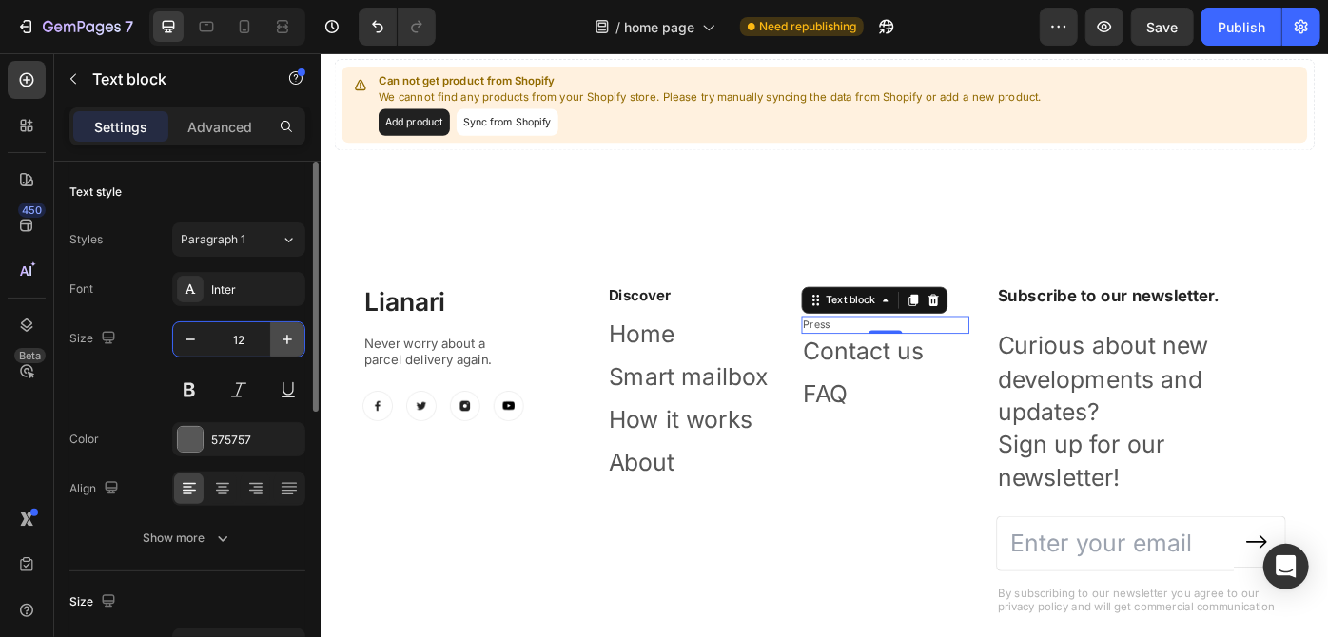
click at [276, 340] on button "button" at bounding box center [287, 339] width 34 height 34
click at [279, 340] on icon "button" at bounding box center [287, 339] width 19 height 19
type input "15"
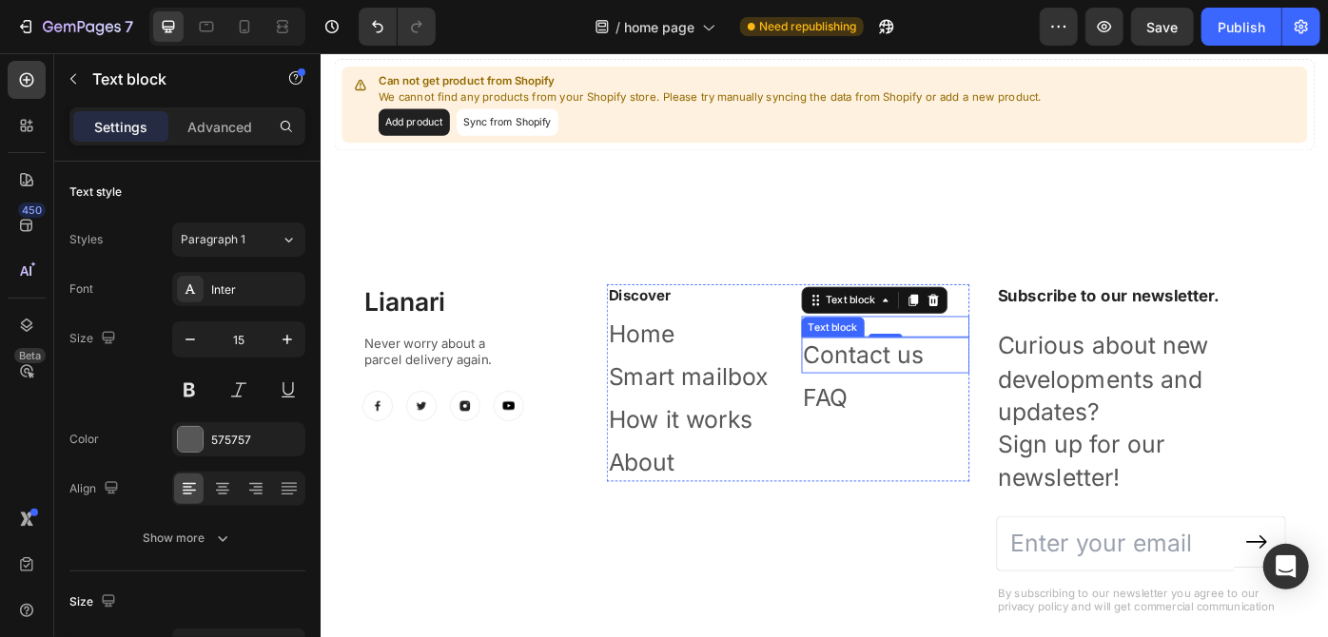
click at [896, 394] on p "Contact us" at bounding box center [959, 395] width 186 height 37
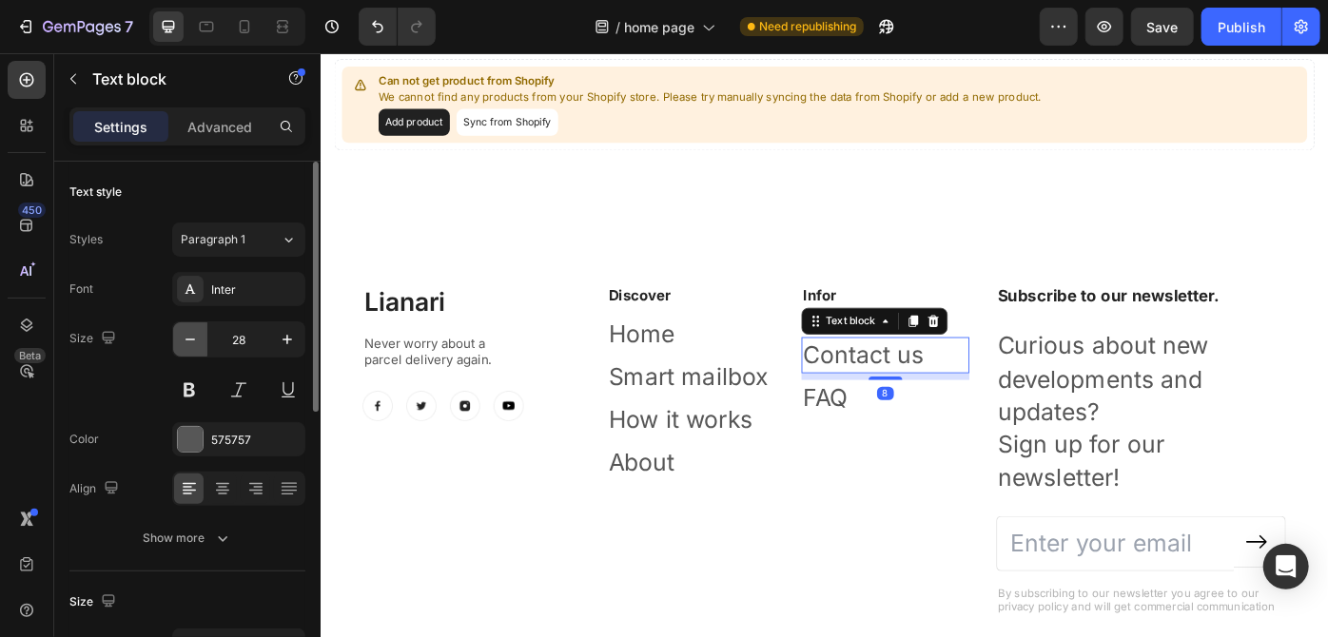
click at [185, 344] on icon "button" at bounding box center [190, 339] width 19 height 19
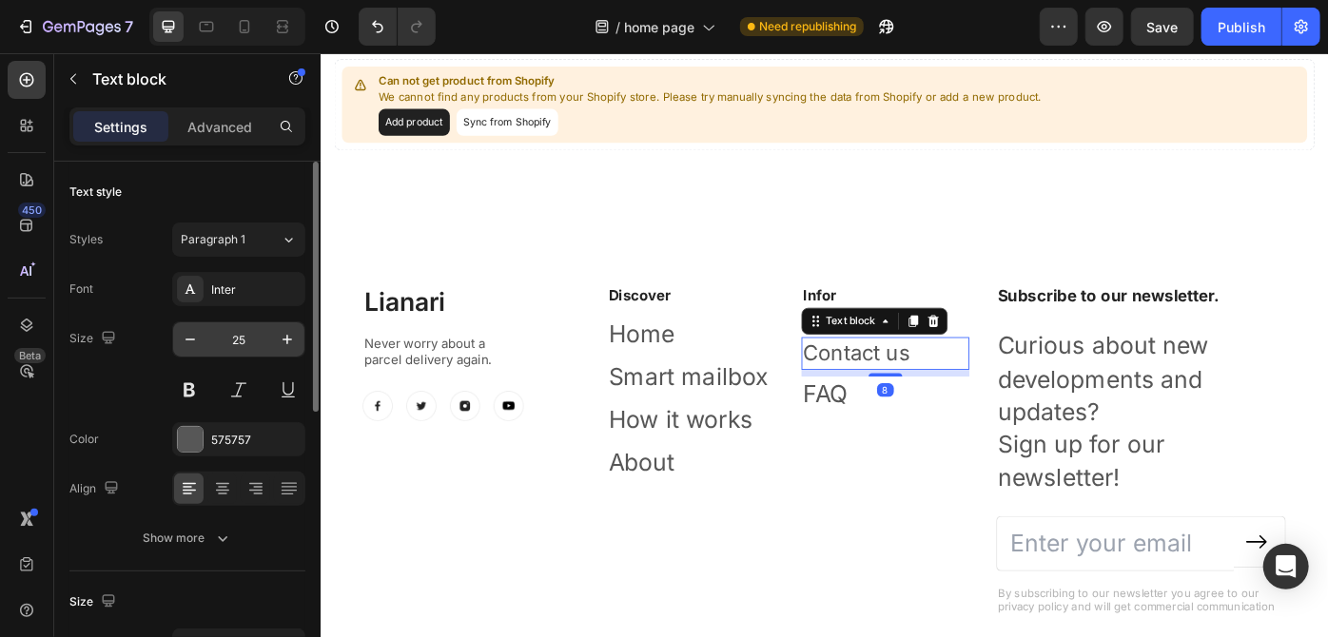
click at [242, 345] on input "25" at bounding box center [238, 339] width 63 height 34
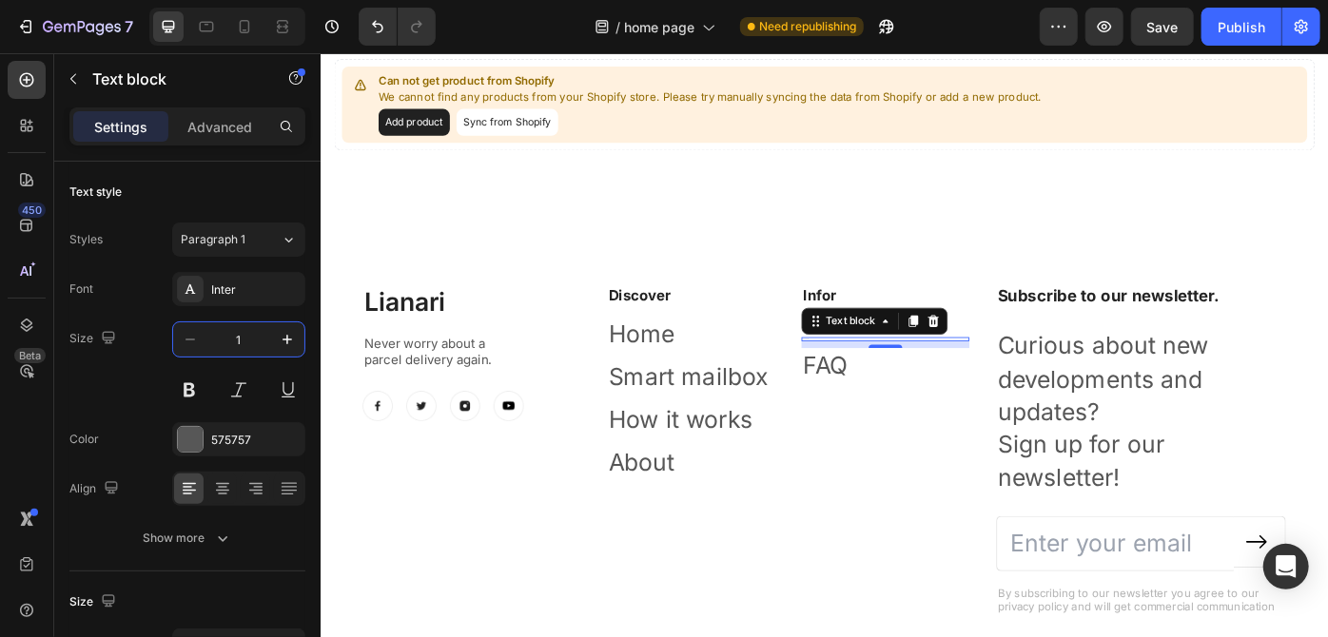
type input "15"
click at [890, 432] on p "FAQ" at bounding box center [959, 426] width 186 height 37
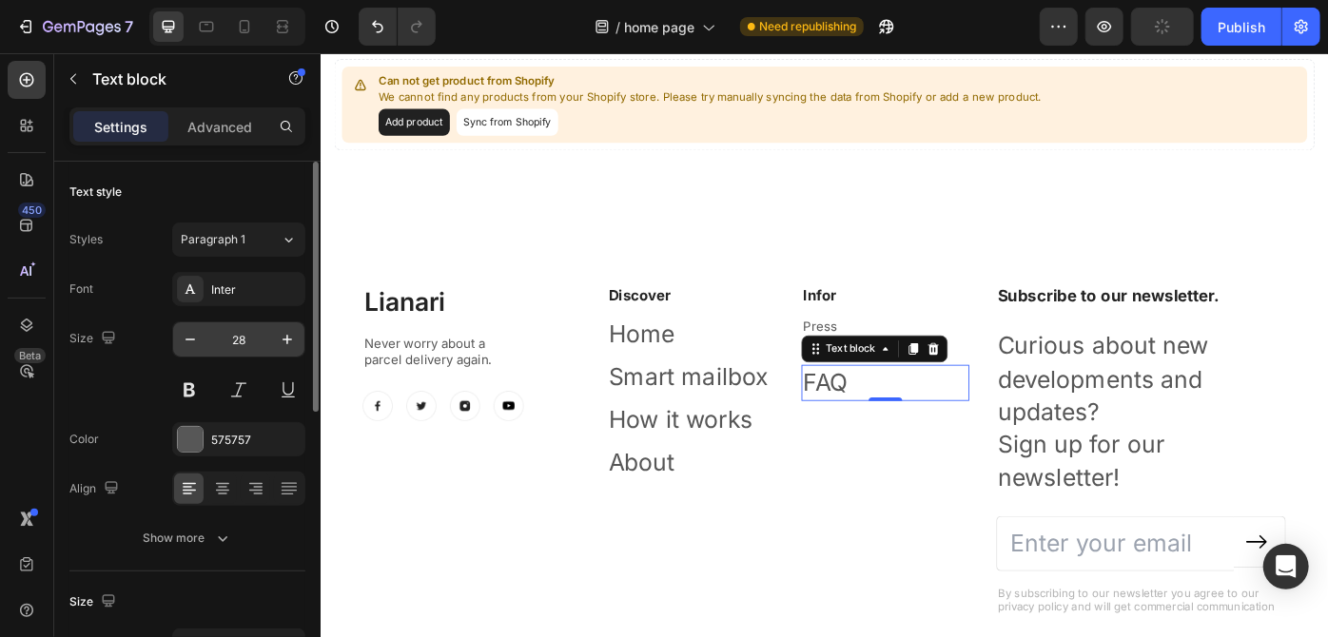
click at [248, 351] on input "28" at bounding box center [238, 339] width 63 height 34
type input "15"
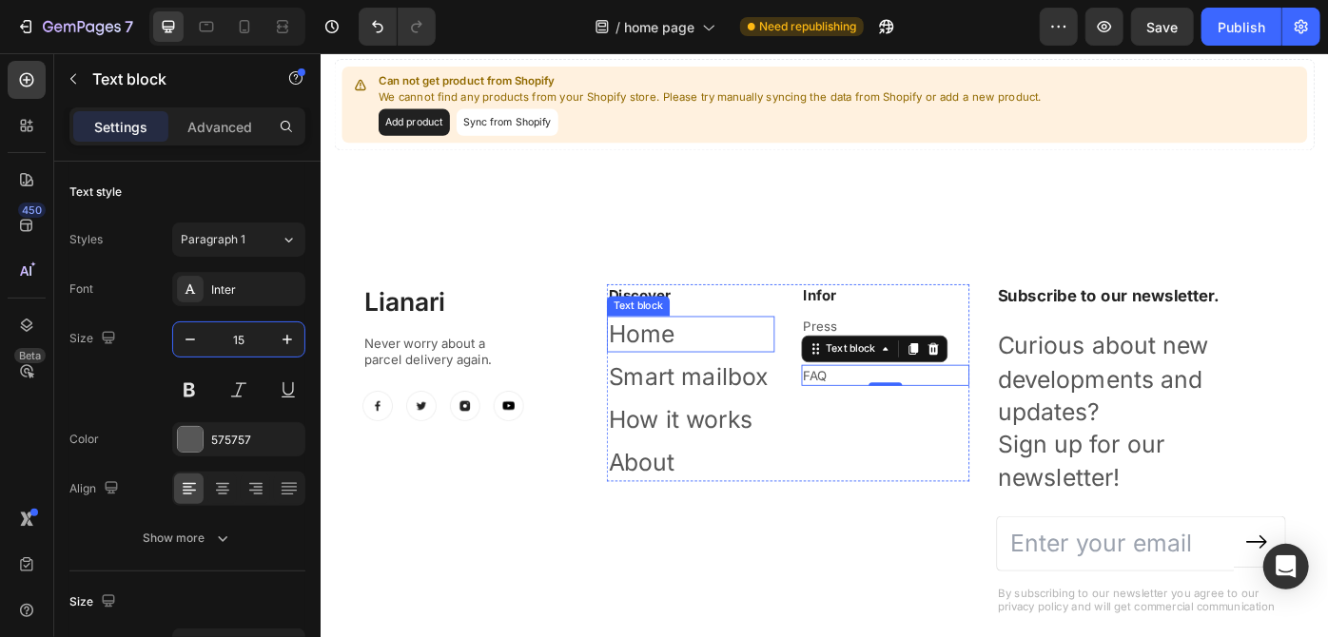
click at [686, 373] on link "Home" at bounding box center [683, 371] width 75 height 32
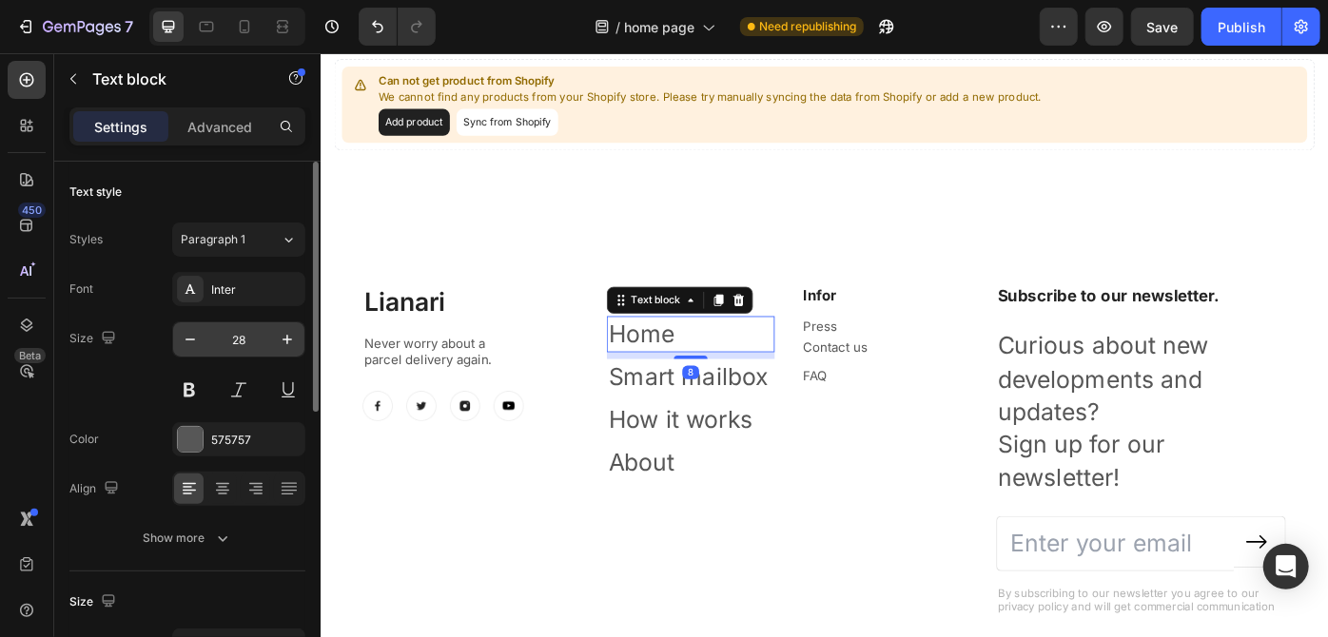
click at [243, 335] on input "28" at bounding box center [238, 339] width 63 height 34
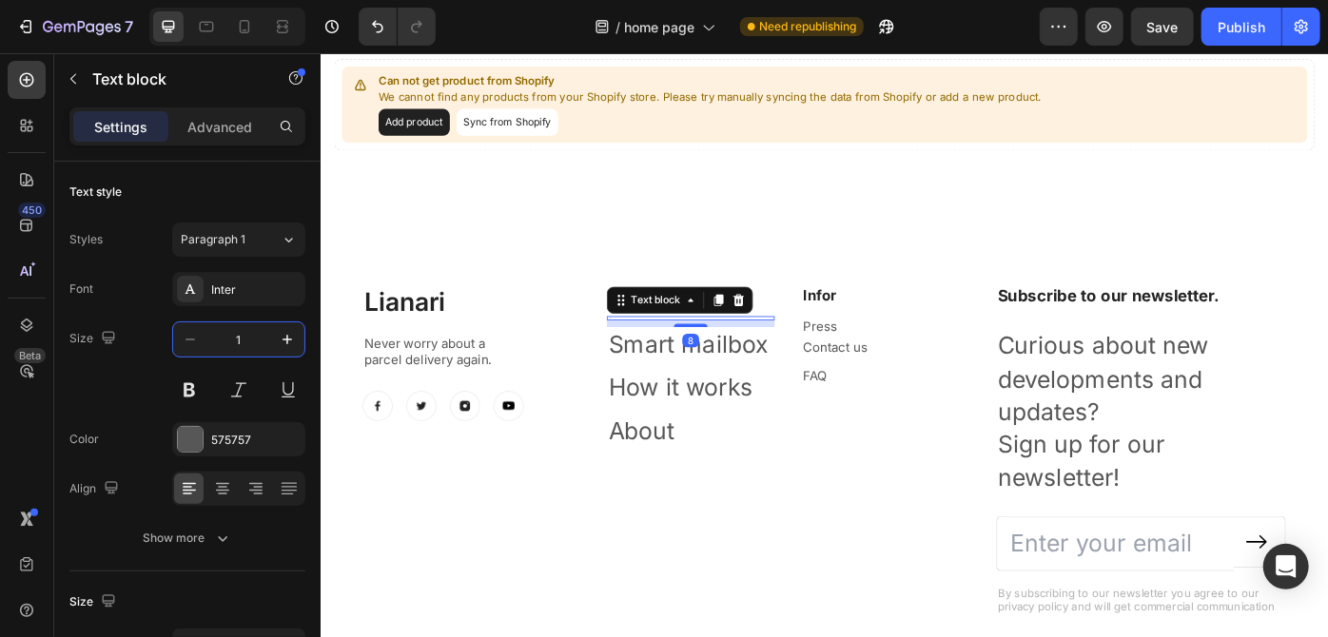
type input "15"
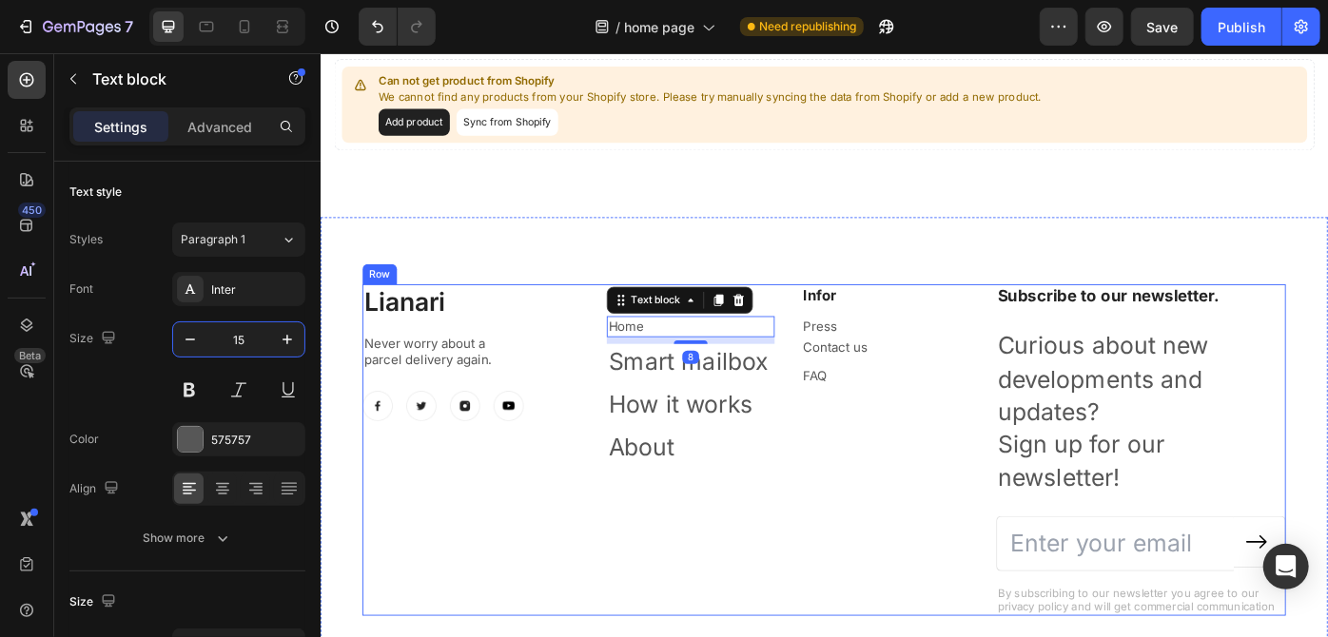
click at [651, 390] on p "Smart mailbox" at bounding box center [739, 402] width 186 height 37
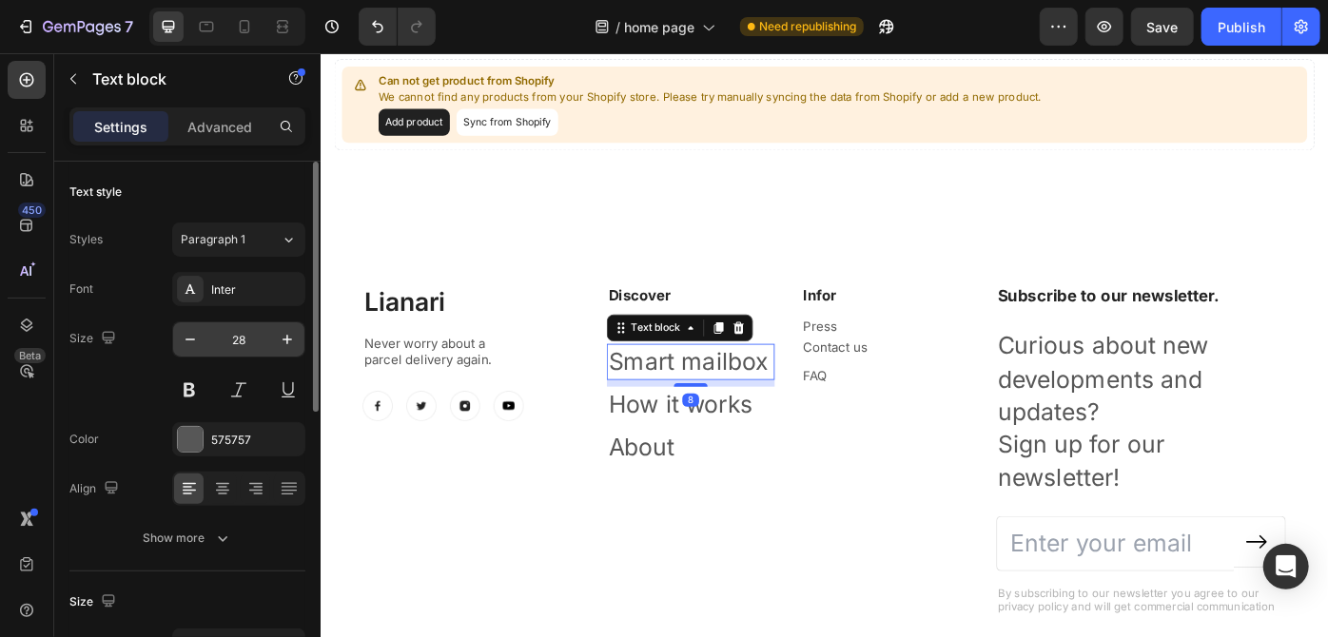
click at [247, 342] on input "28" at bounding box center [238, 339] width 63 height 34
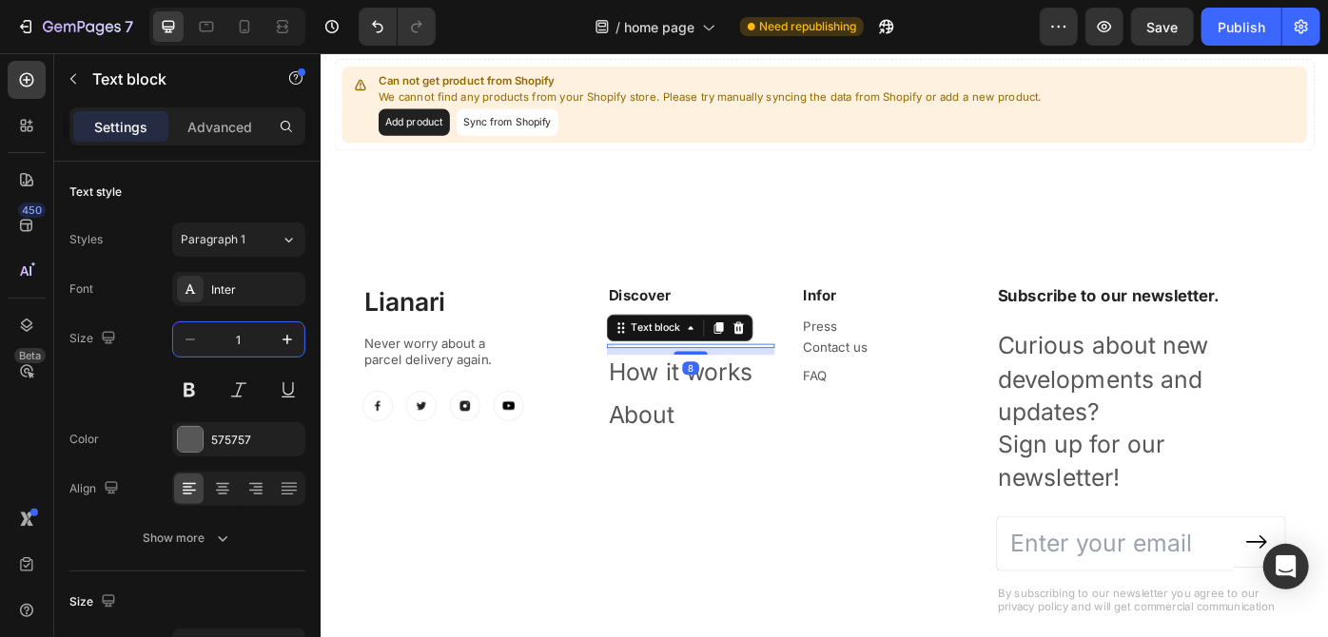
type input "15"
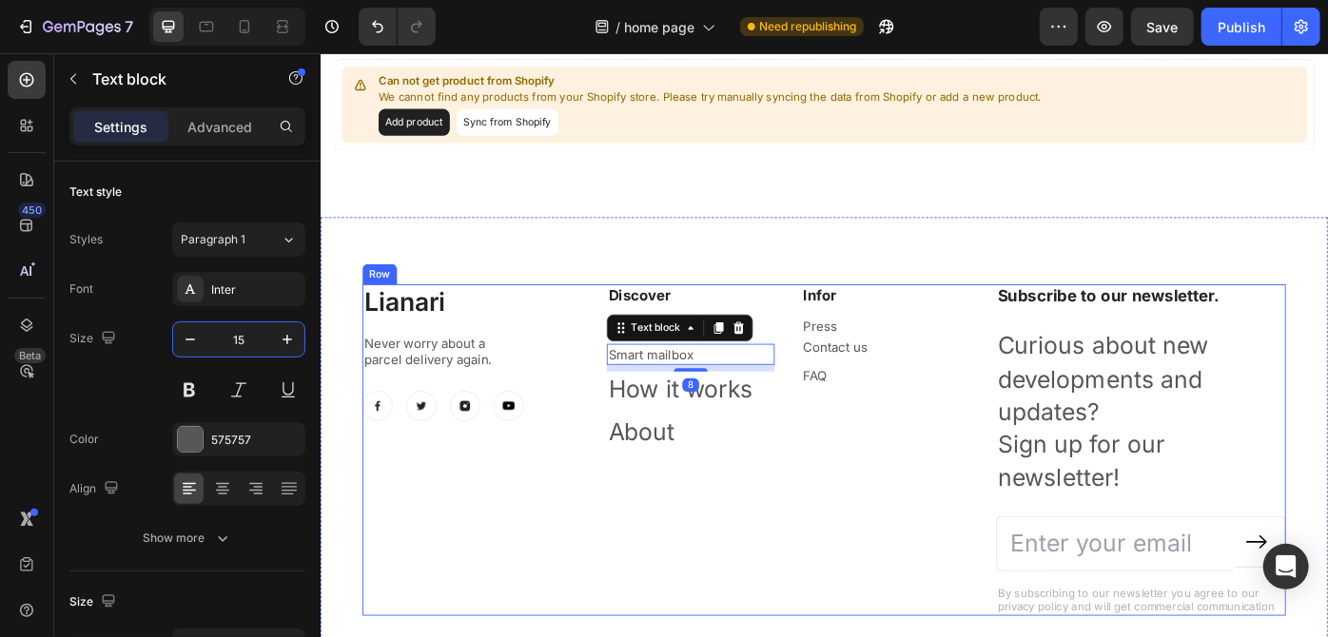
click at [652, 421] on p "How it works" at bounding box center [739, 434] width 186 height 37
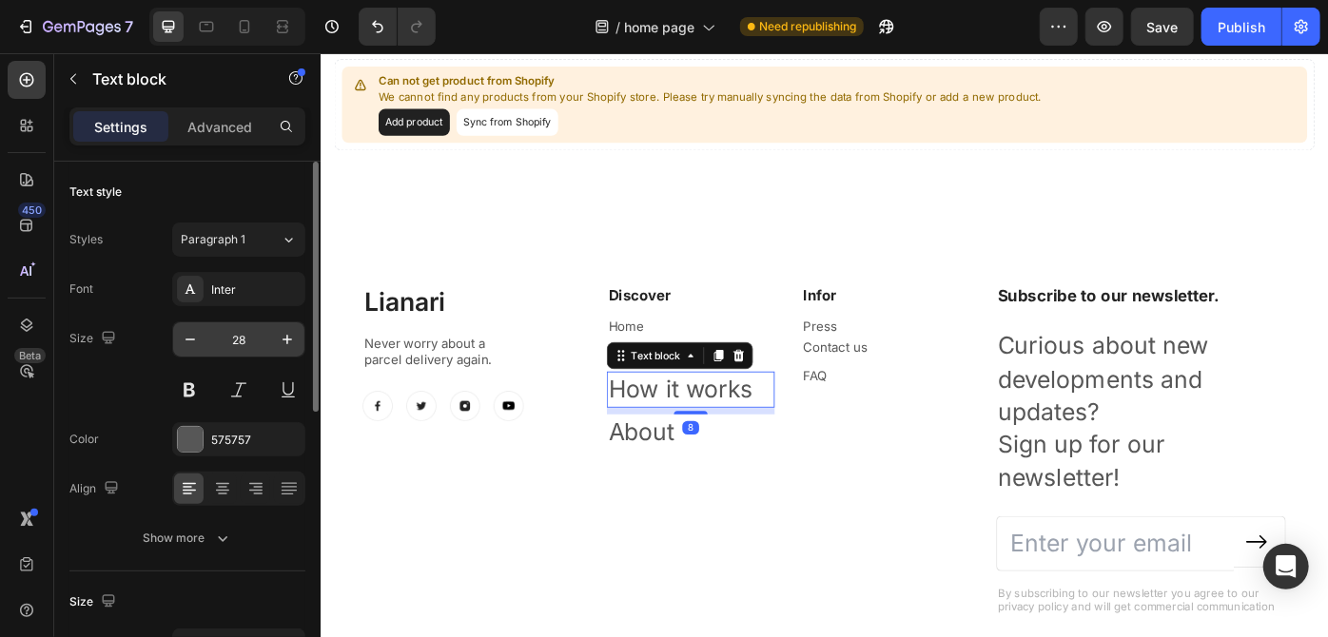
click at [253, 342] on input "28" at bounding box center [238, 339] width 63 height 34
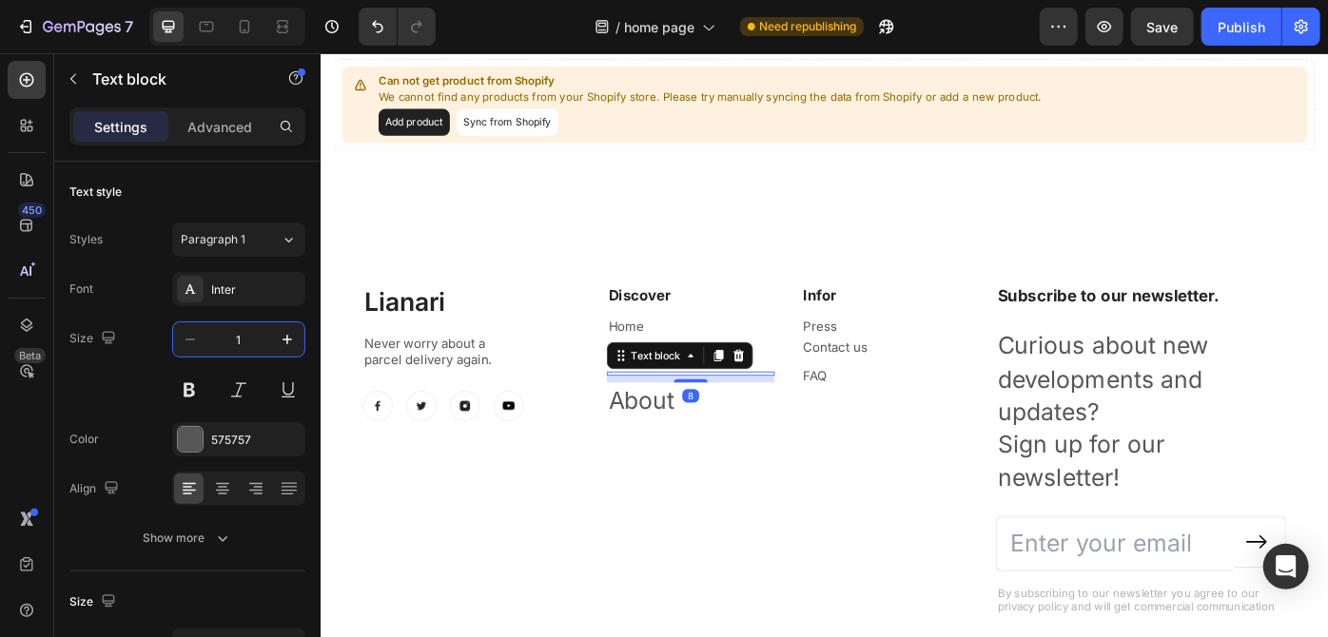
type input "15"
click at [651, 467] on p "About" at bounding box center [739, 465] width 186 height 37
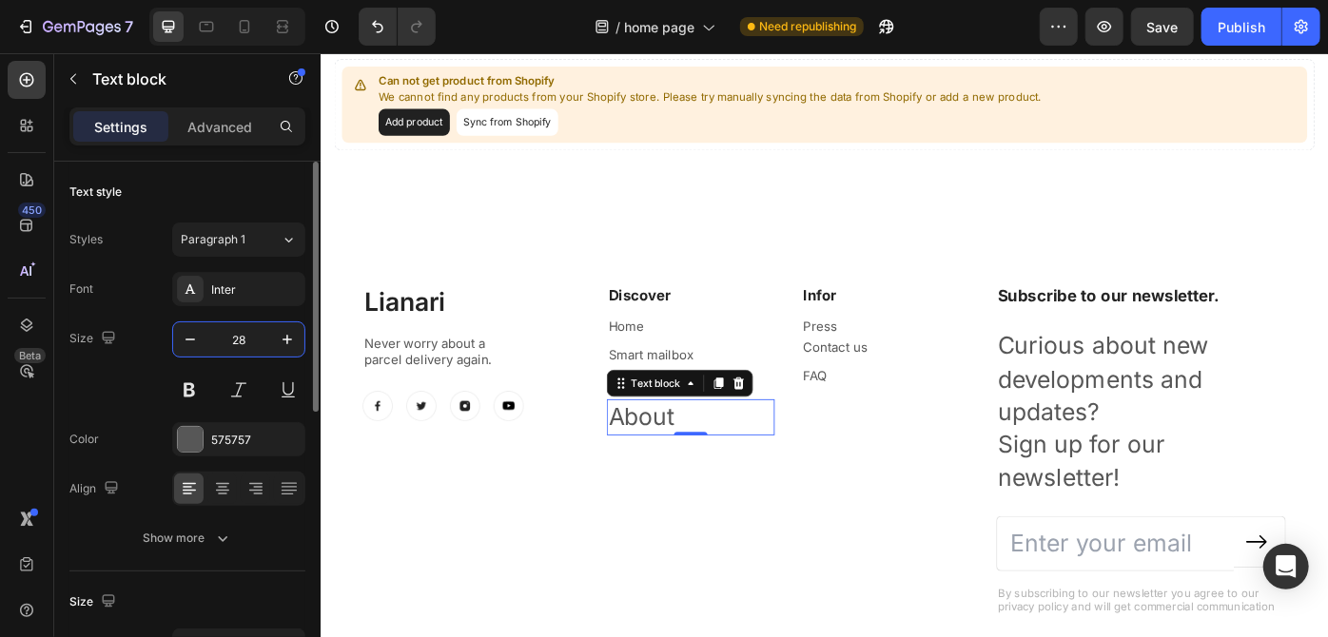
click at [231, 343] on input "28" at bounding box center [238, 339] width 63 height 34
type input "15"
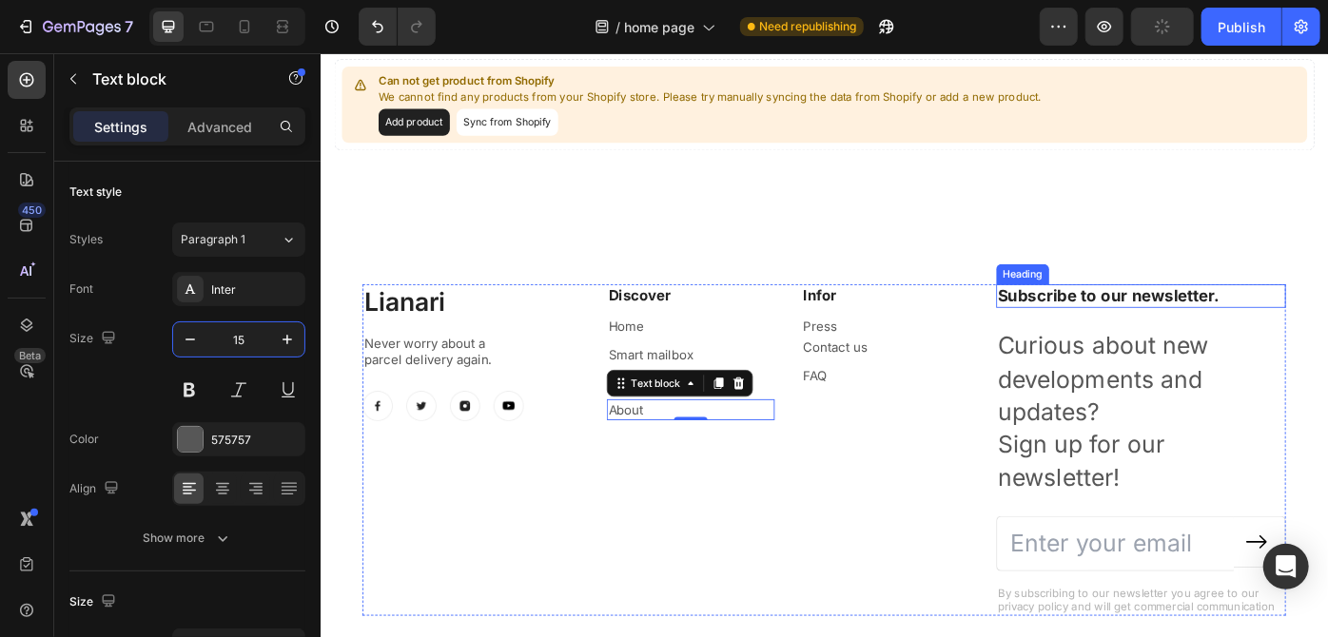
click at [1150, 334] on p "Subscribe to our newsletter." at bounding box center [1249, 329] width 324 height 24
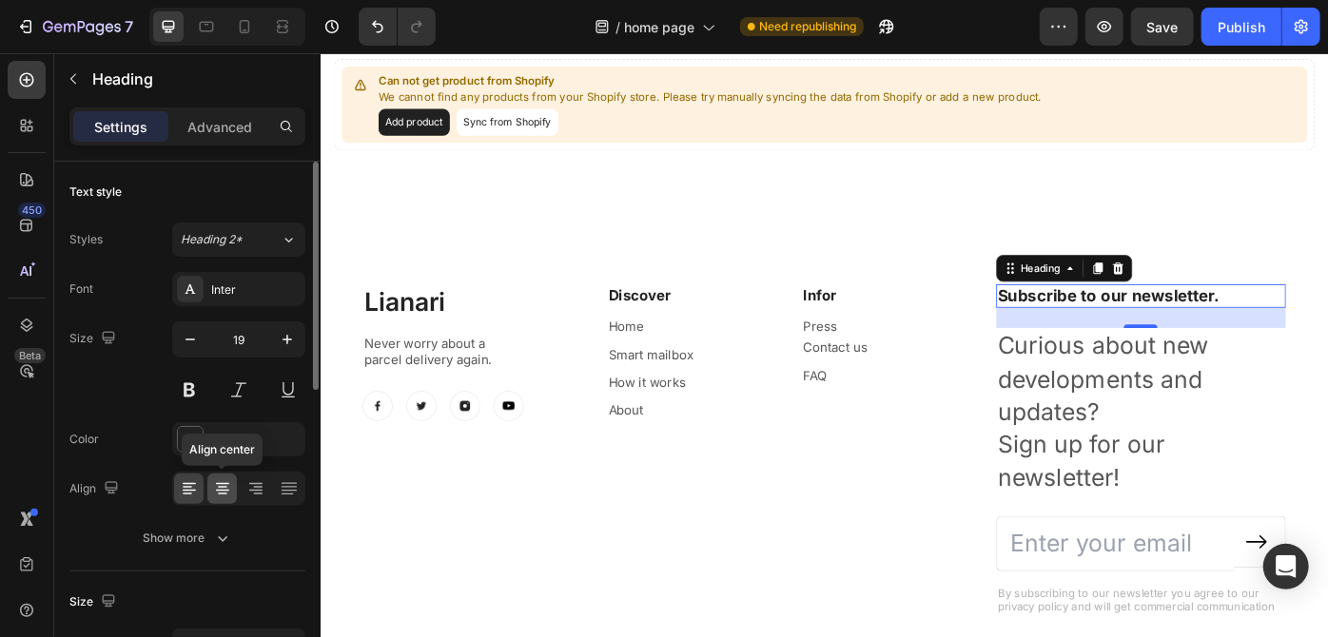
click at [217, 481] on icon at bounding box center [222, 488] width 19 height 19
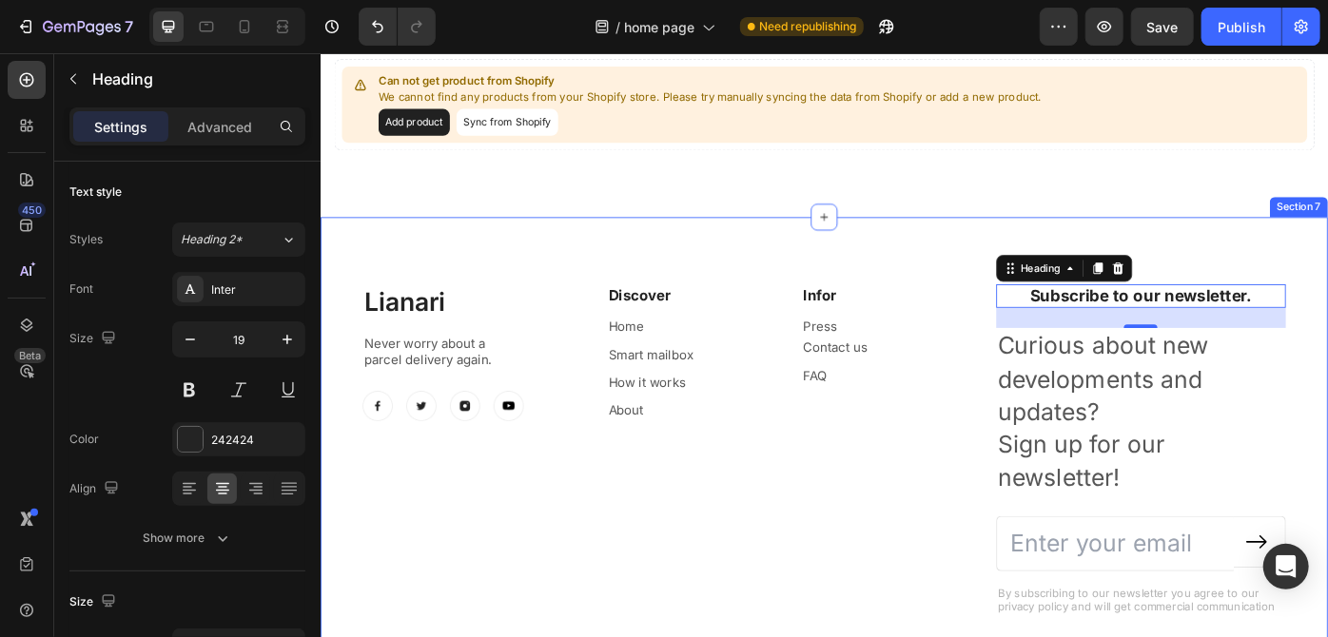
click at [1181, 428] on p "Curious about new developments and updates? Sign up for our newsletter!" at bounding box center [1249, 459] width 324 height 186
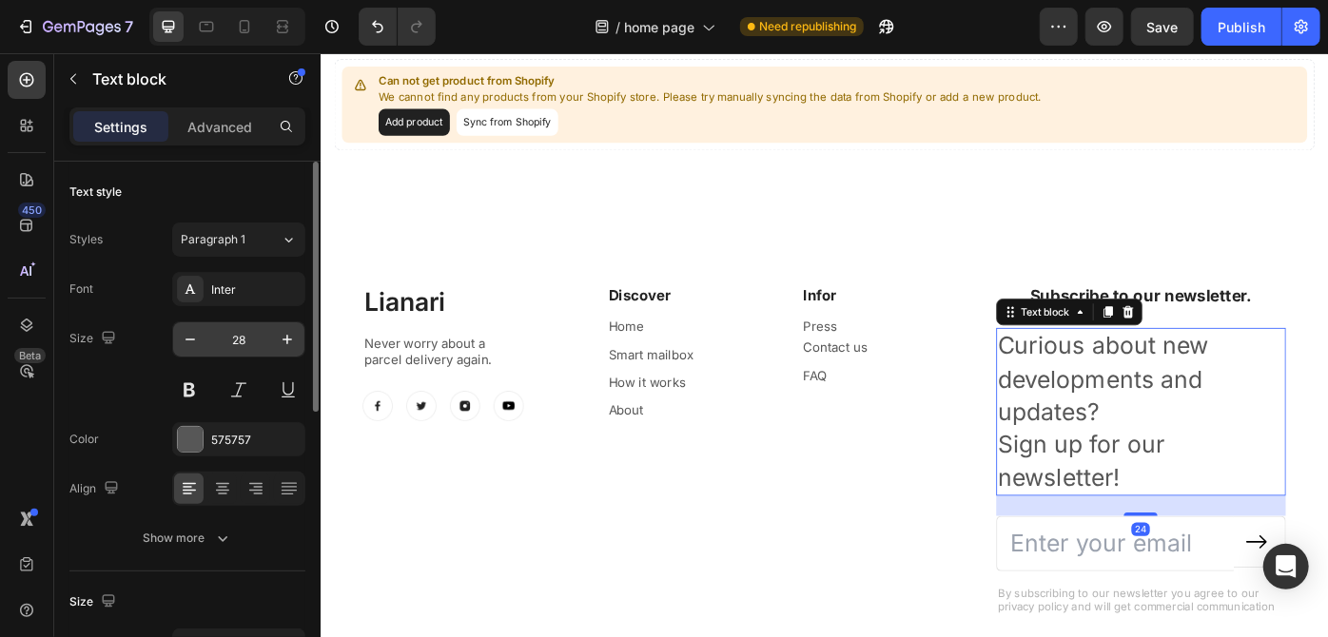
click at [234, 343] on input "28" at bounding box center [238, 339] width 63 height 34
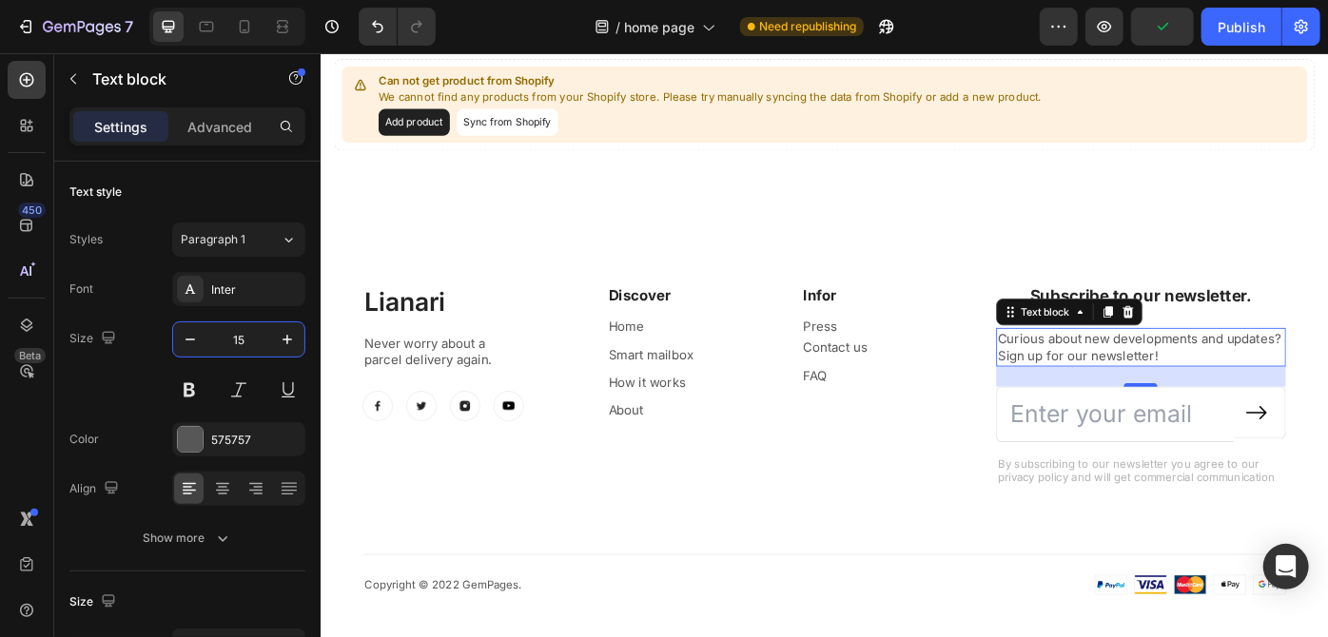
type input "15"
click at [1157, 391] on p "Curious about new developments and updates? Sign up for our newsletter!" at bounding box center [1249, 386] width 324 height 40
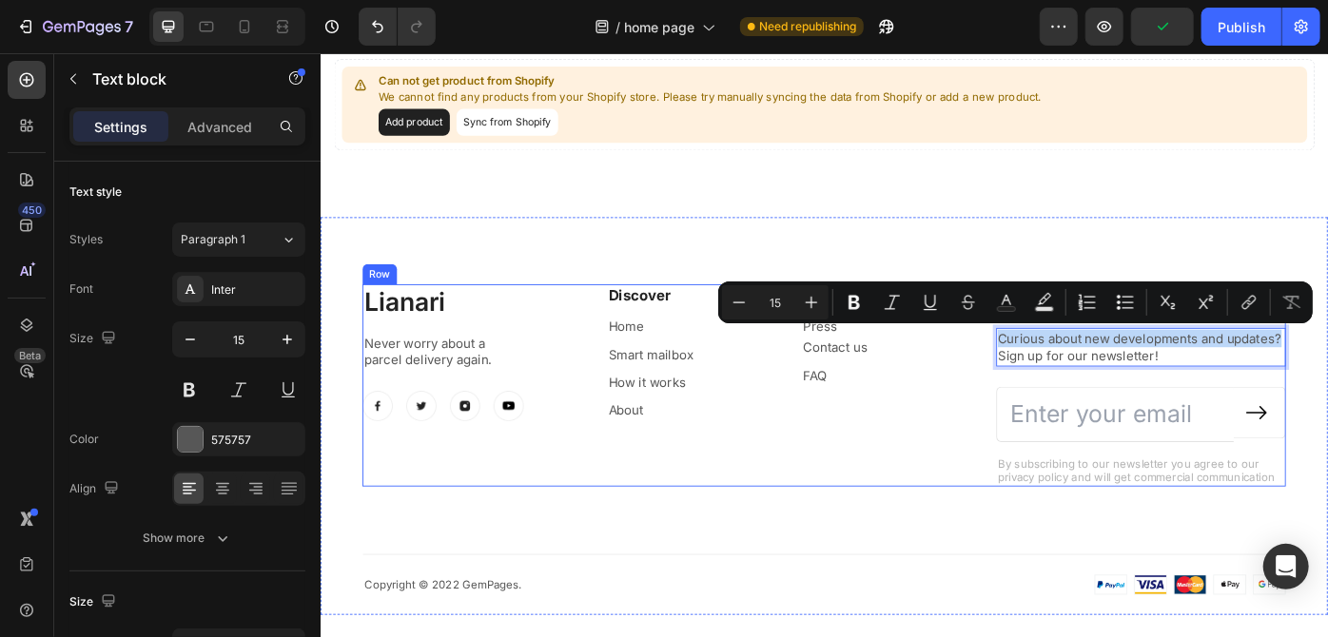
drag, startPoint x: 1150, startPoint y: 389, endPoint x: 1071, endPoint y: 371, distance: 81.0
click at [1071, 371] on div "Lianari Heading Never worry about a parcel delivery again. Text block Image Ima…" at bounding box center [890, 430] width 1046 height 230
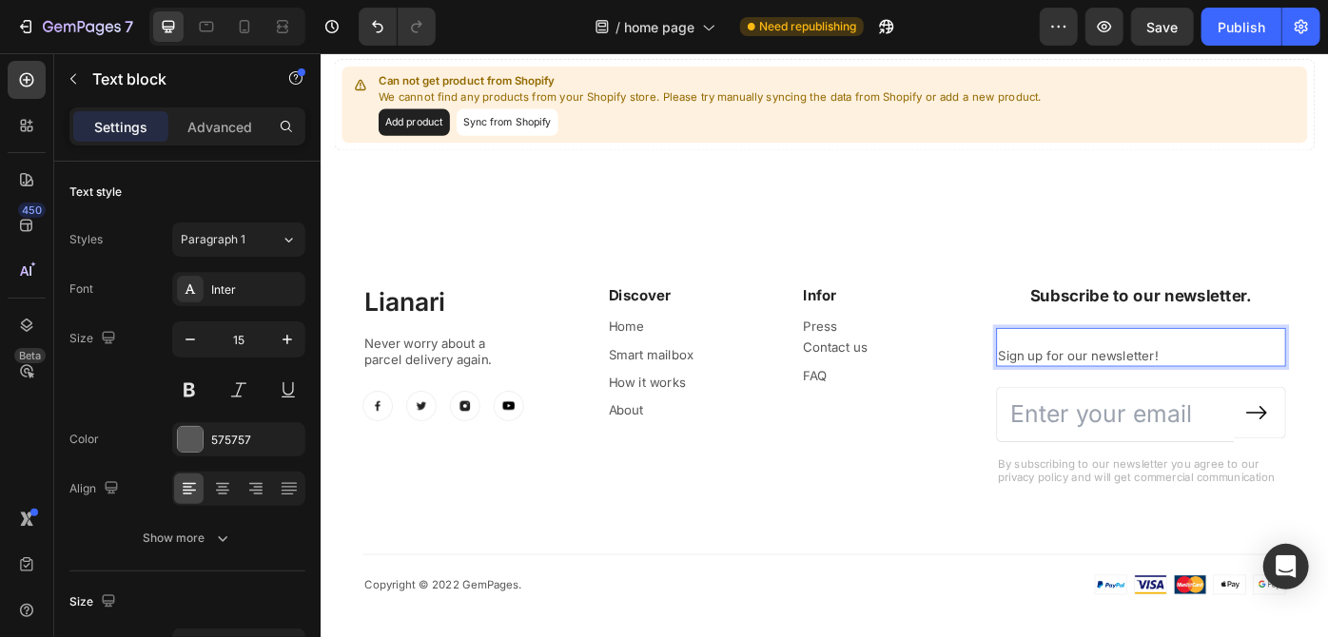
click at [1087, 393] on p "⁠⁠⁠⁠⁠⁠⁠ Sign up for our newsletter!" at bounding box center [1249, 386] width 324 height 40
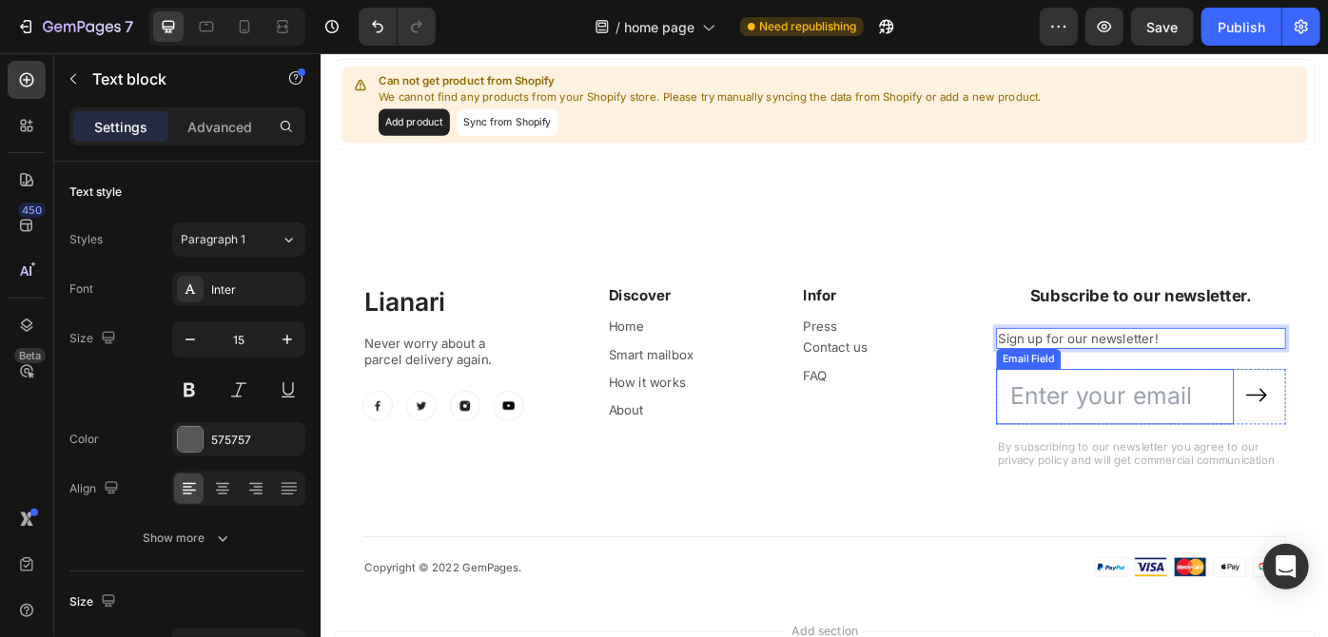
click at [1233, 449] on input "email" at bounding box center [1219, 442] width 269 height 62
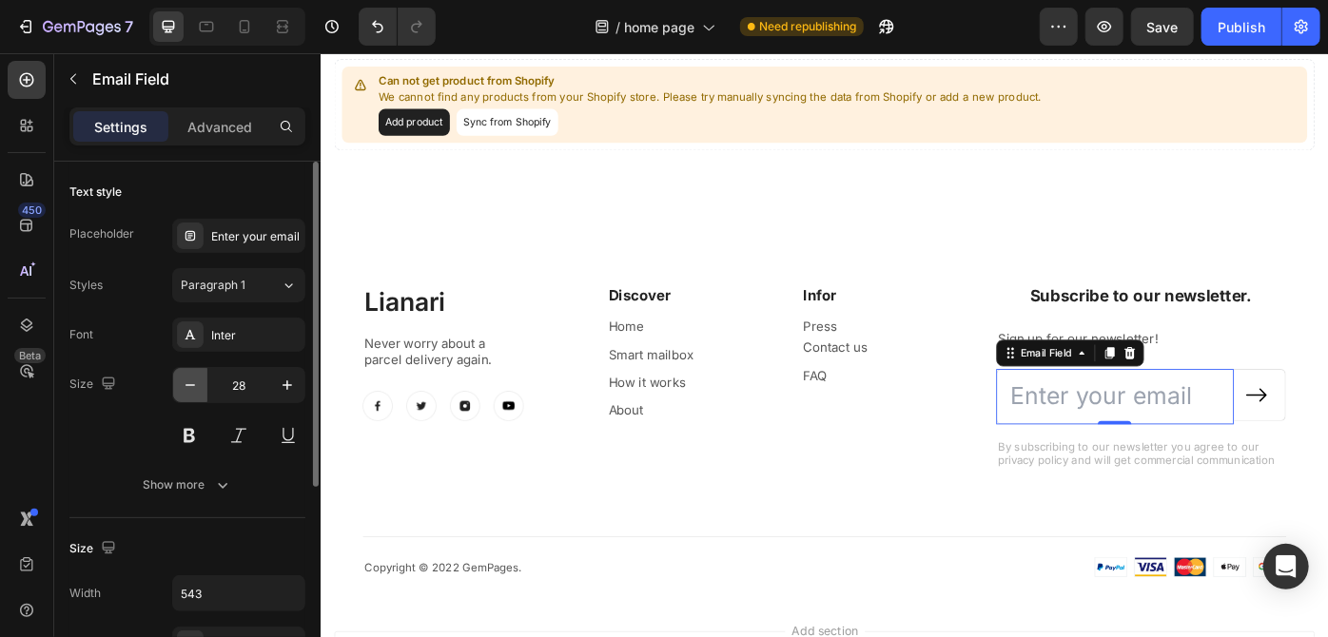
click at [194, 379] on icon "button" at bounding box center [190, 385] width 19 height 19
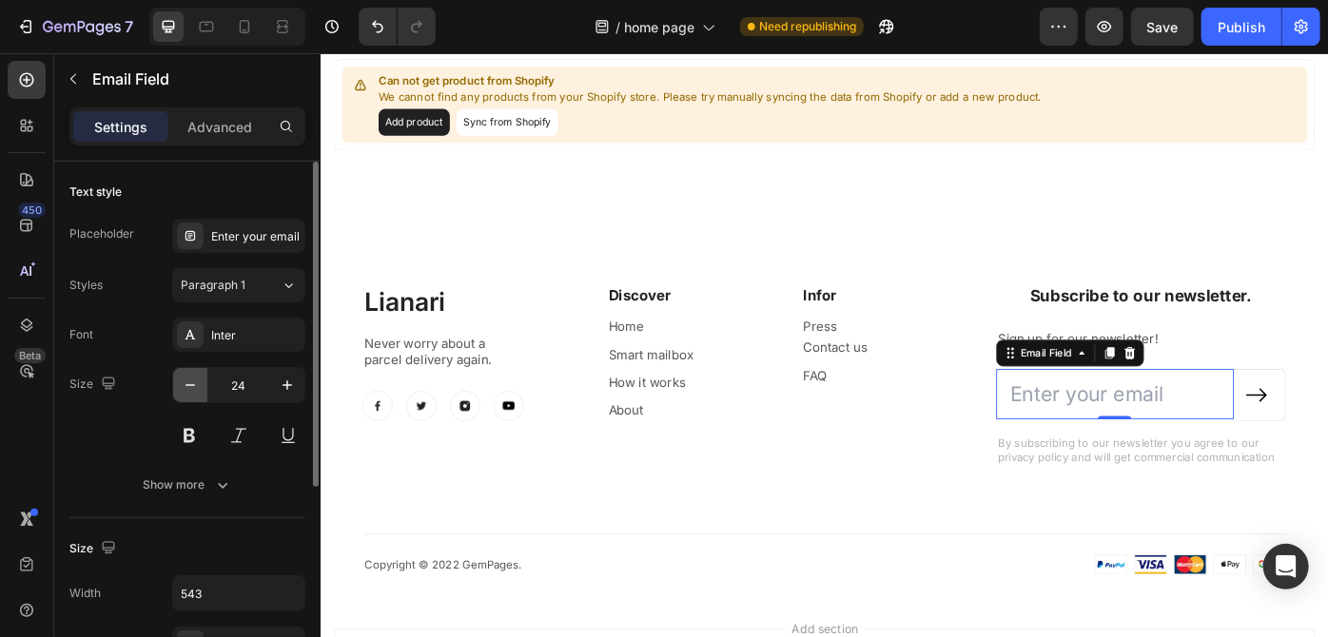
click at [194, 379] on icon "button" at bounding box center [190, 385] width 19 height 19
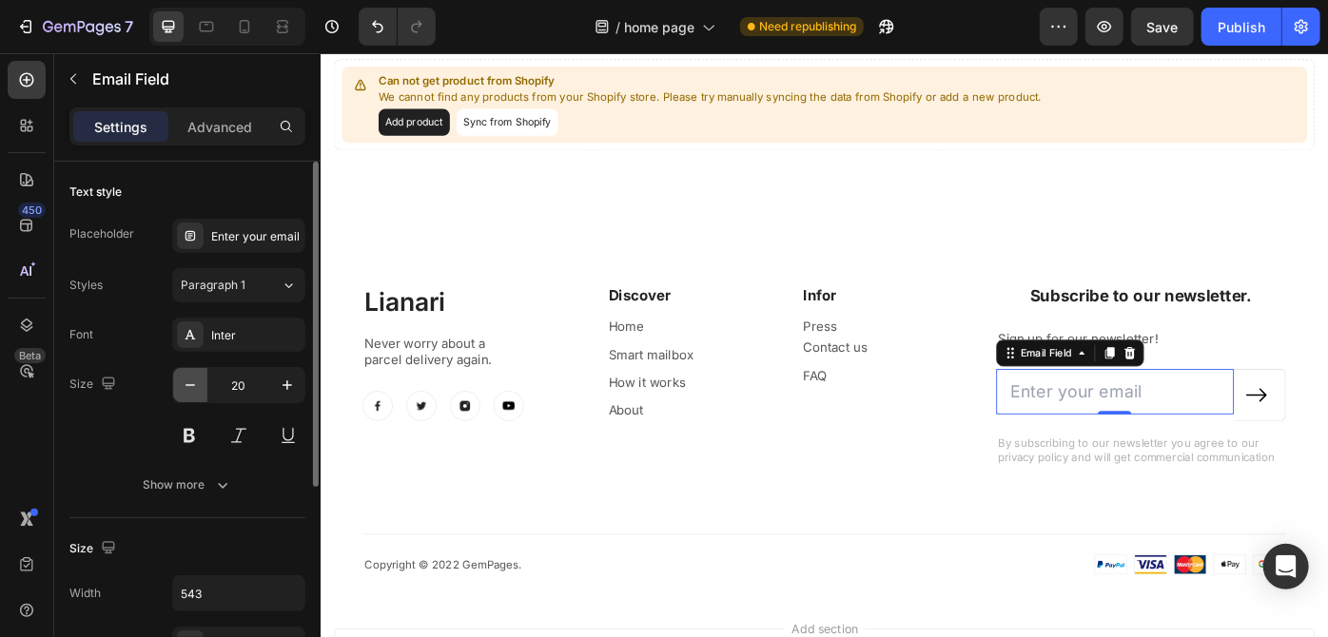
click at [194, 379] on icon "button" at bounding box center [190, 385] width 19 height 19
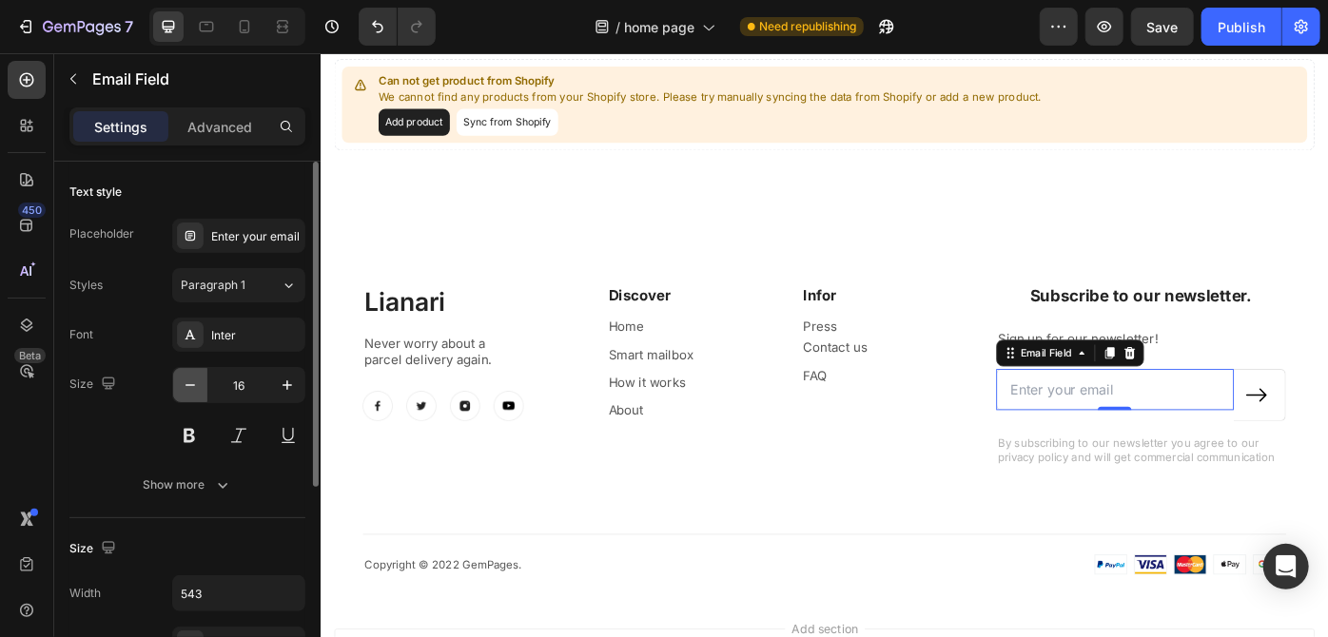
click at [194, 379] on icon "button" at bounding box center [190, 385] width 19 height 19
click at [279, 387] on icon "button" at bounding box center [287, 385] width 19 height 19
type input "15"
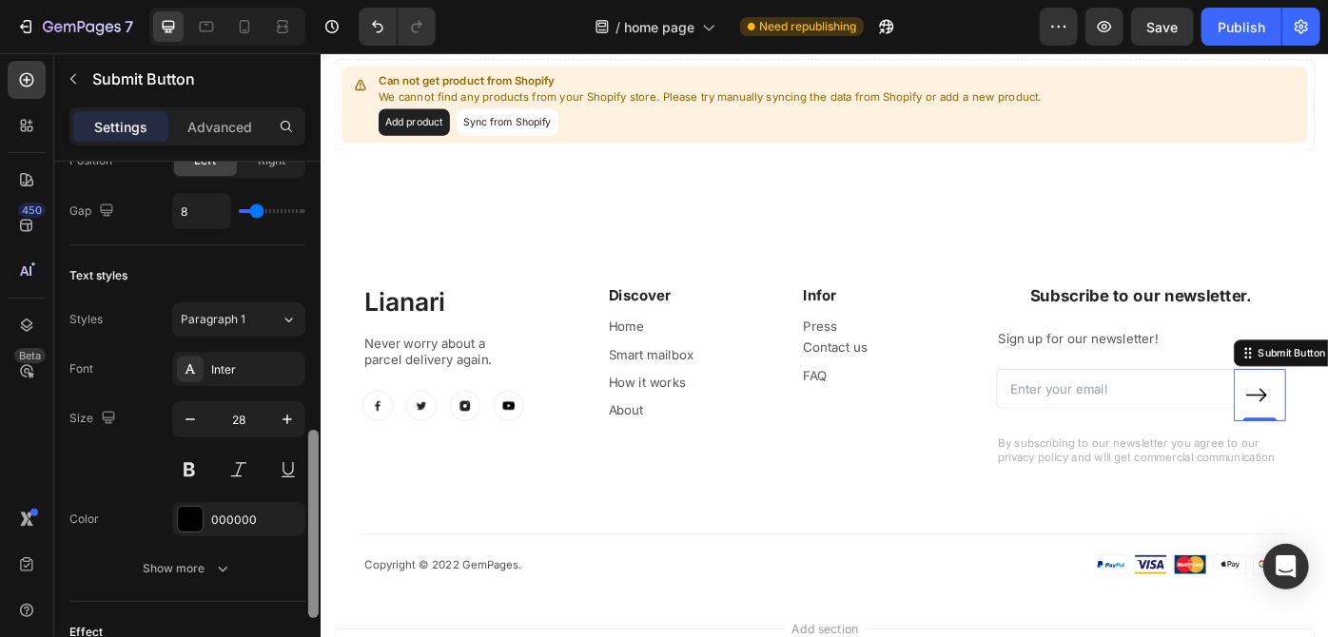
scroll to position [768, 0]
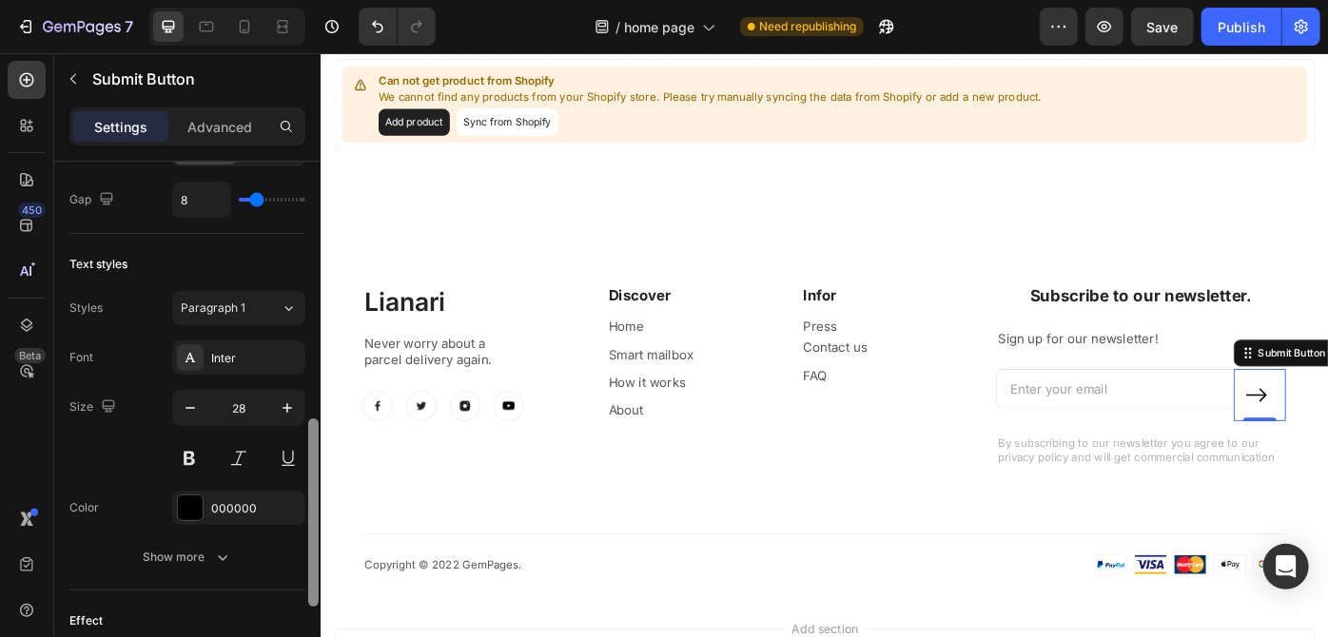
drag, startPoint x: 314, startPoint y: 363, endPoint x: 319, endPoint y: 574, distance: 211.2
click at [319, 574] on div at bounding box center [313, 415] width 14 height 531
click at [201, 406] on button "button" at bounding box center [190, 408] width 34 height 34
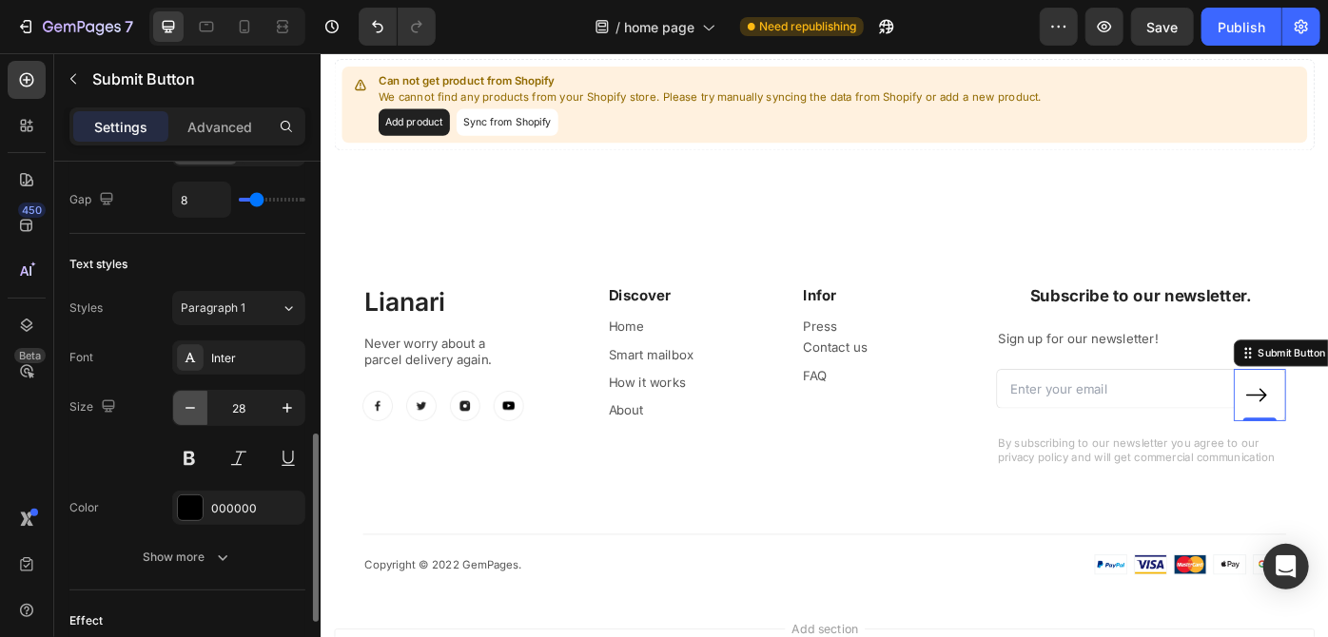
click at [201, 406] on button "button" at bounding box center [190, 408] width 34 height 34
click at [248, 409] on input "26" at bounding box center [238, 408] width 63 height 34
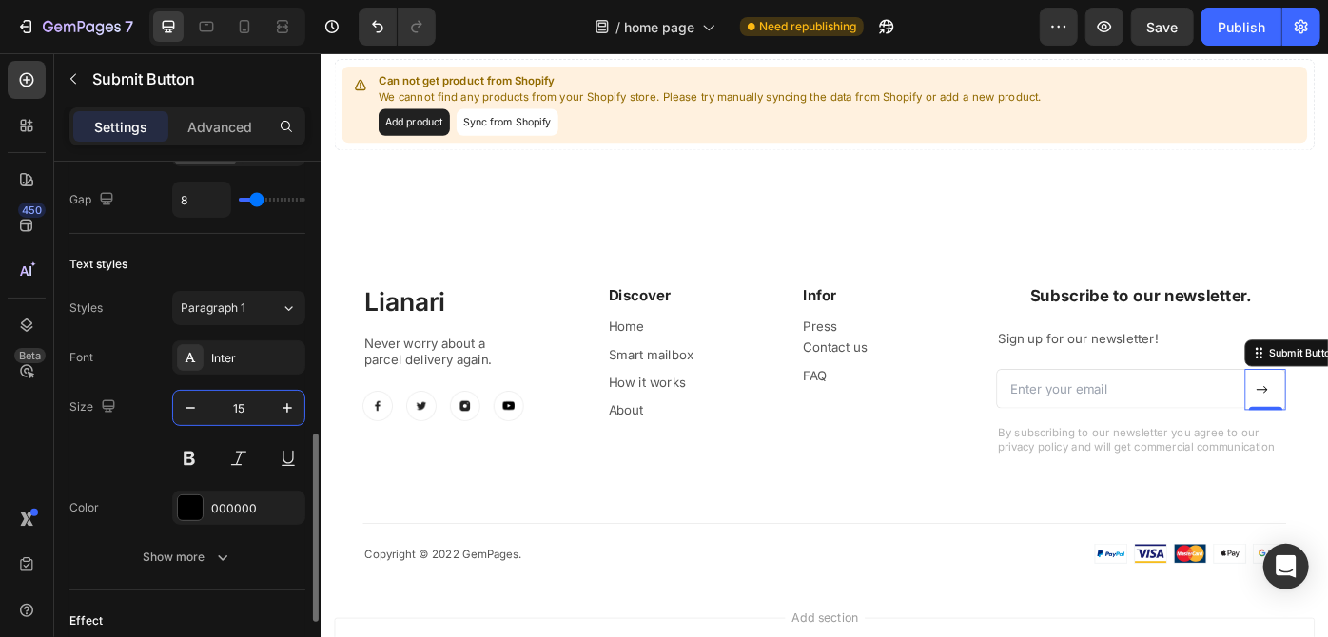
type input "15"
click at [152, 376] on div "Font Inter Size 15 Color 000000 Show more" at bounding box center [187, 457] width 236 height 234
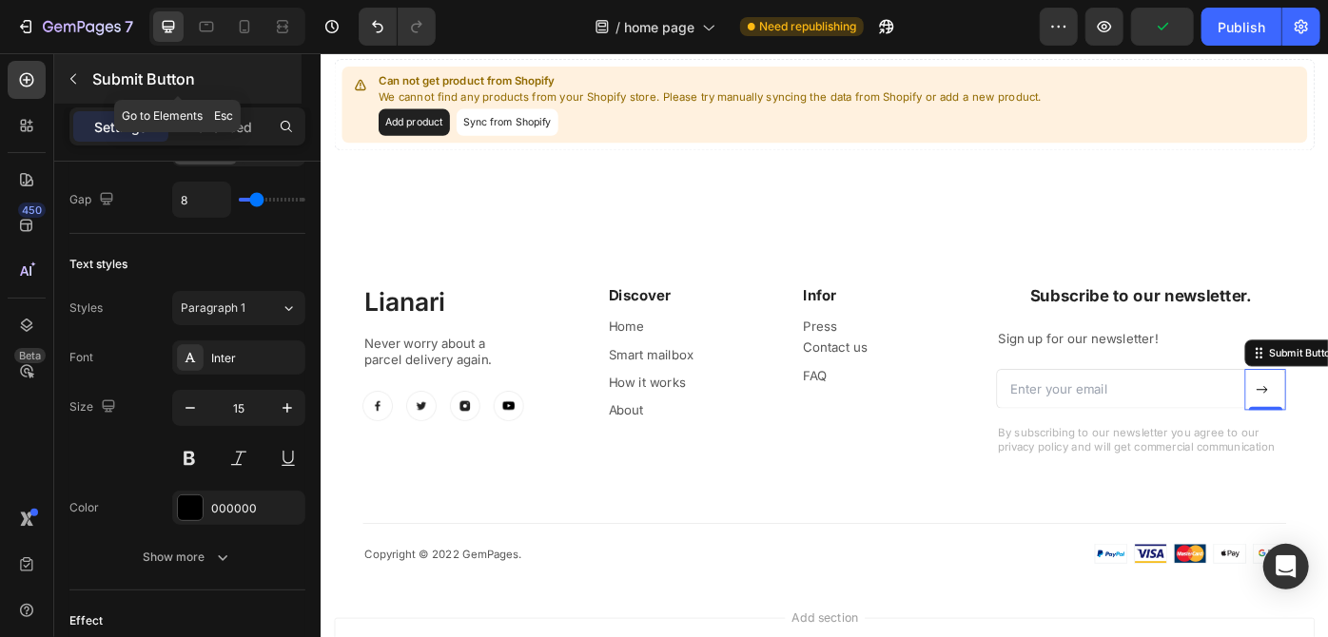
click at [78, 67] on button "button" at bounding box center [73, 79] width 30 height 30
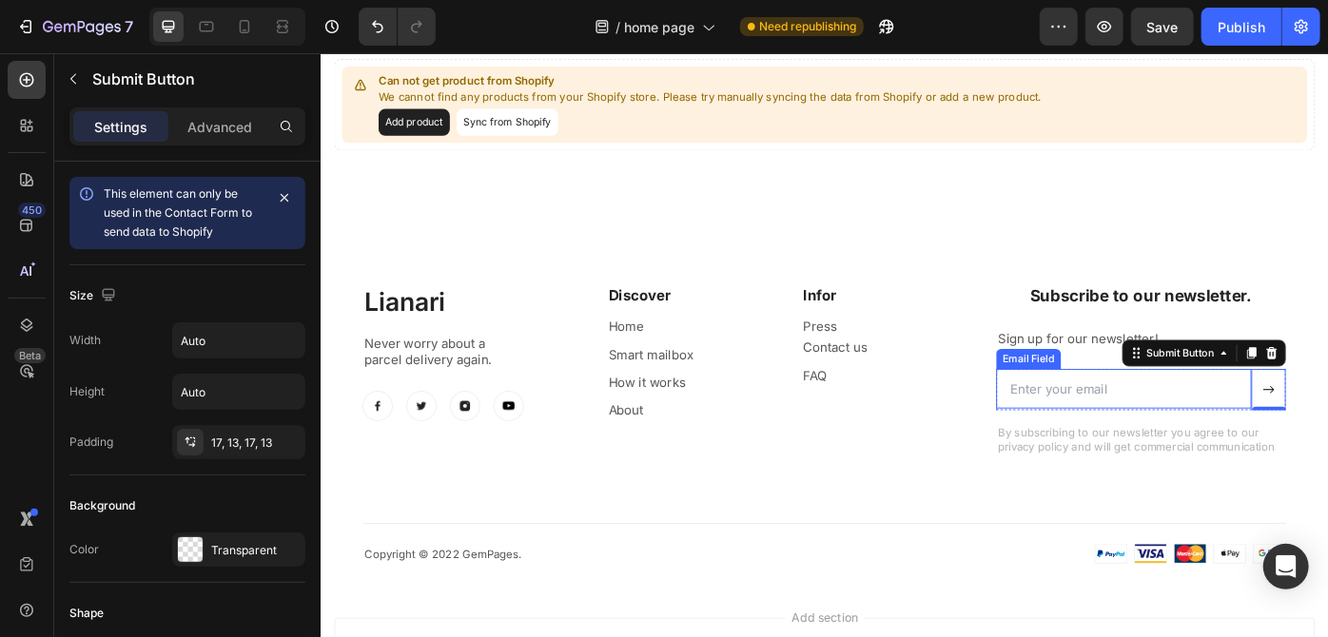
click at [1327, 436] on input "email" at bounding box center [1229, 433] width 289 height 45
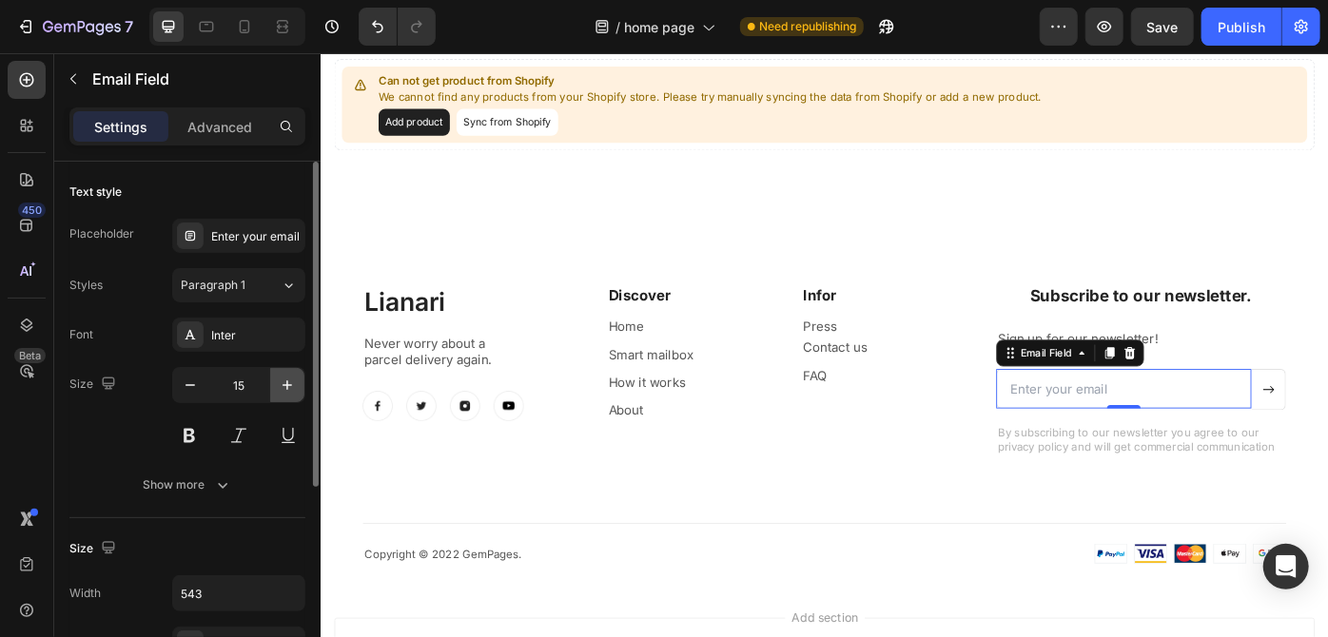
click at [298, 382] on button "button" at bounding box center [287, 385] width 34 height 34
type input "16"
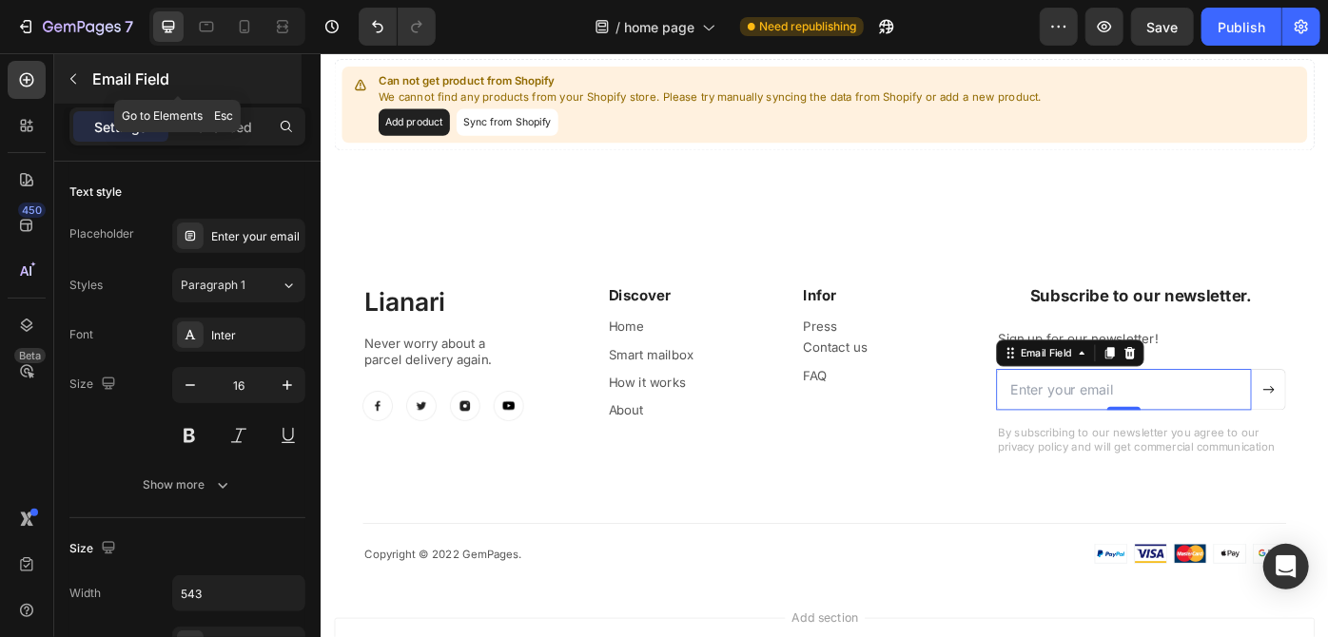
click at [66, 72] on icon "button" at bounding box center [73, 78] width 15 height 15
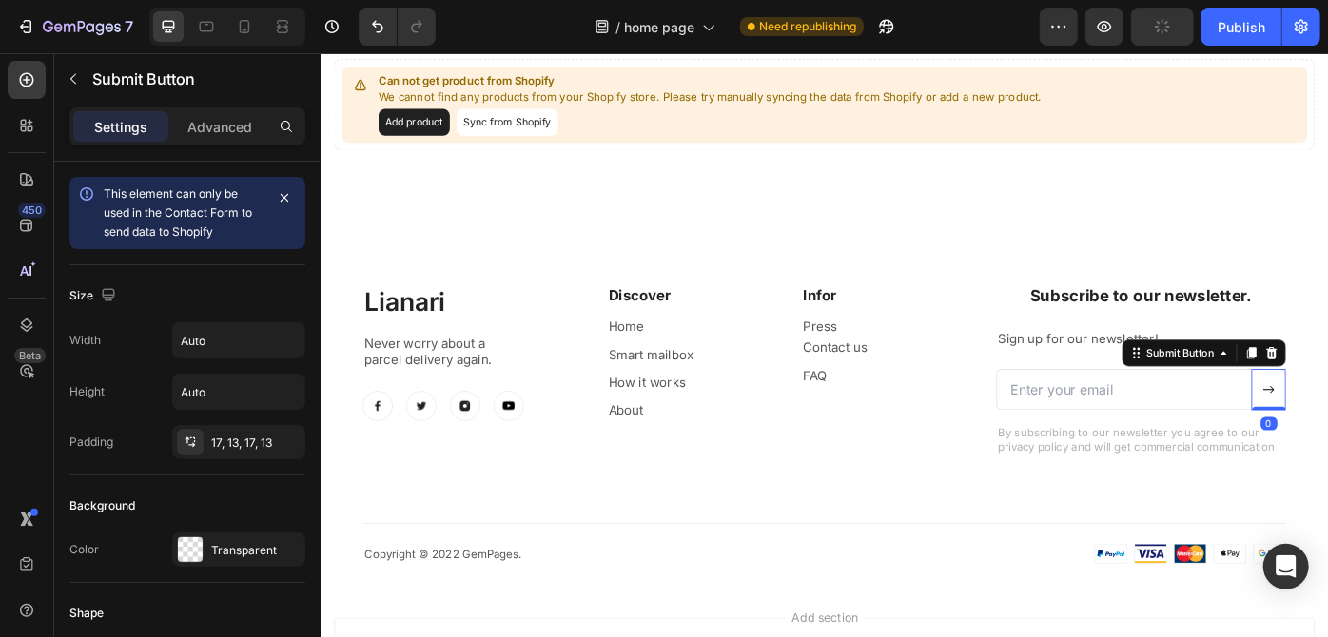
drag, startPoint x: 1386, startPoint y: 454, endPoint x: 1386, endPoint y: 432, distance: 21.9
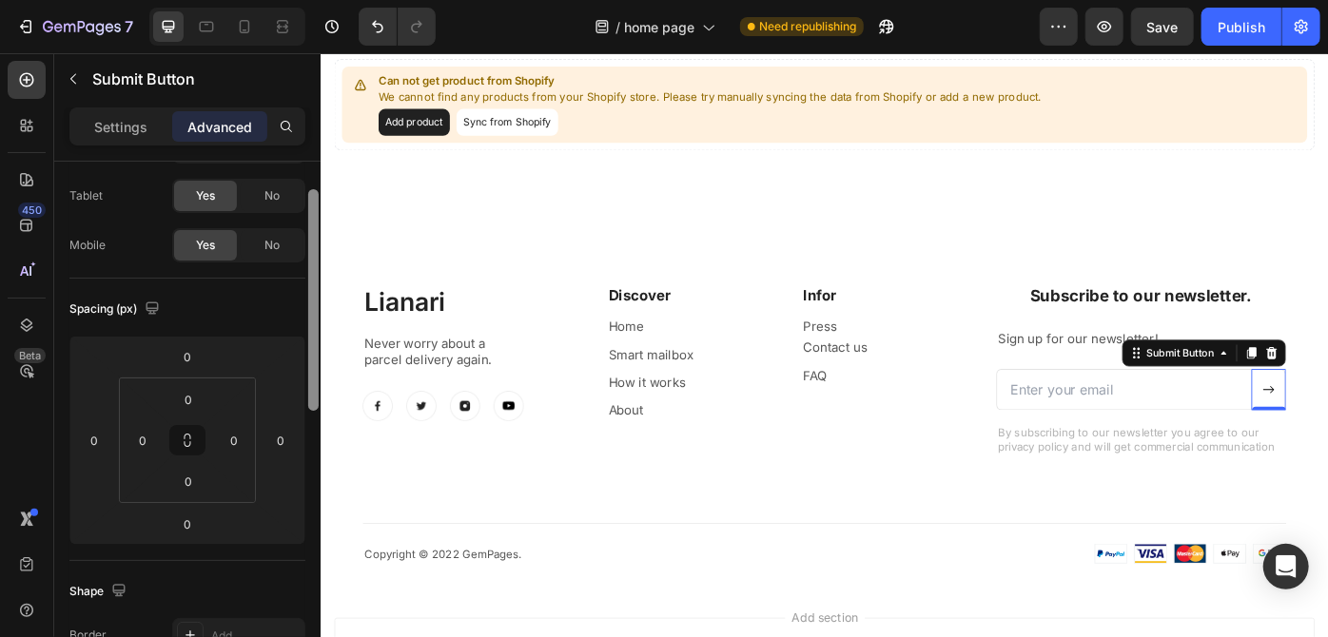
drag, startPoint x: 315, startPoint y: 433, endPoint x: 309, endPoint y: 317, distance: 116.2
click at [312, 320] on div at bounding box center [313, 300] width 10 height 222
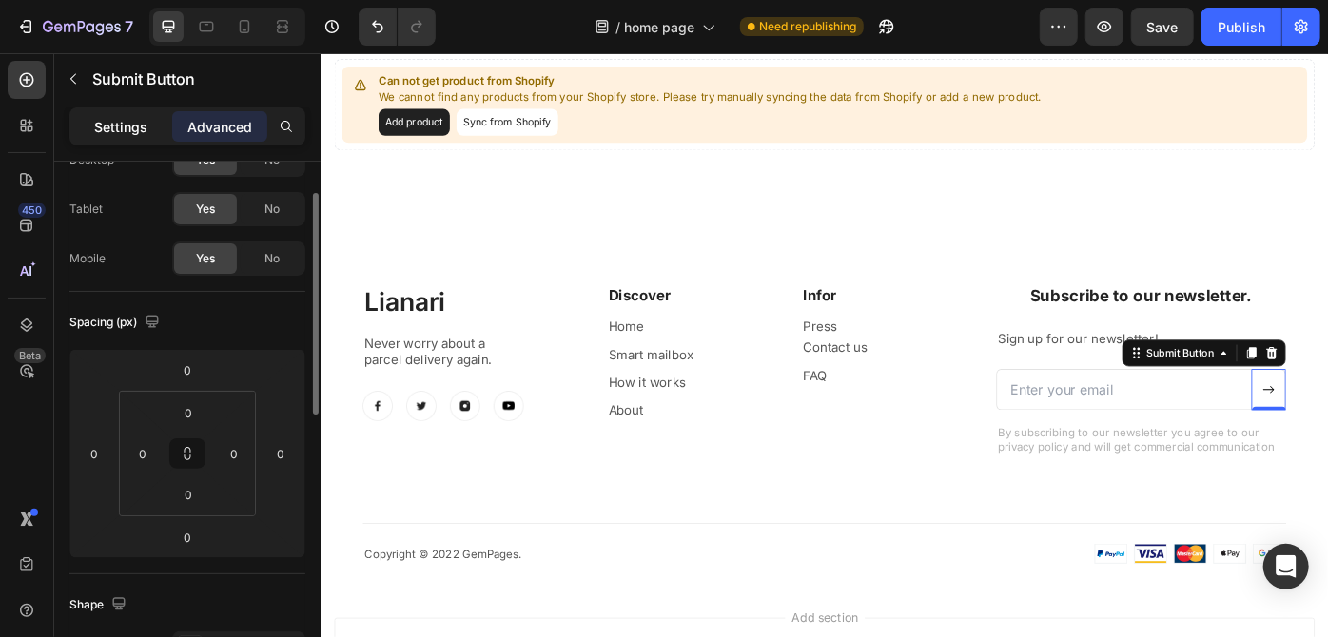
click at [112, 132] on p "Settings" at bounding box center [120, 127] width 53 height 20
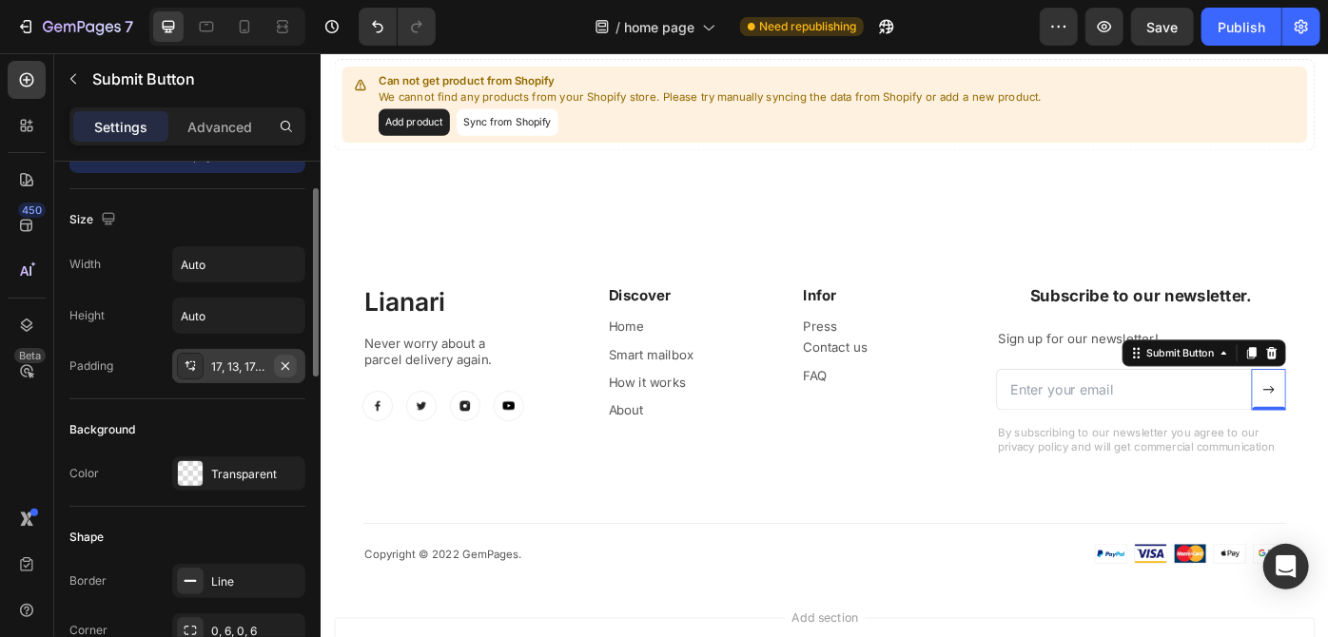
click at [286, 364] on icon "button" at bounding box center [286, 365] width 8 height 8
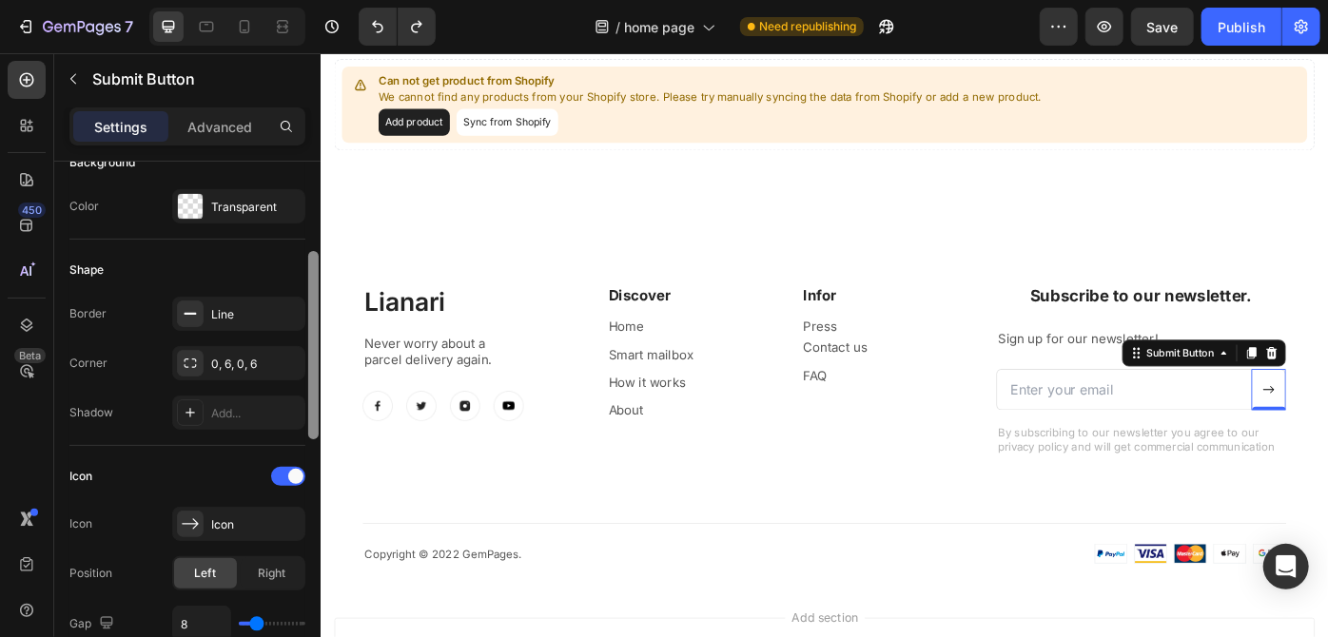
scroll to position [362, 0]
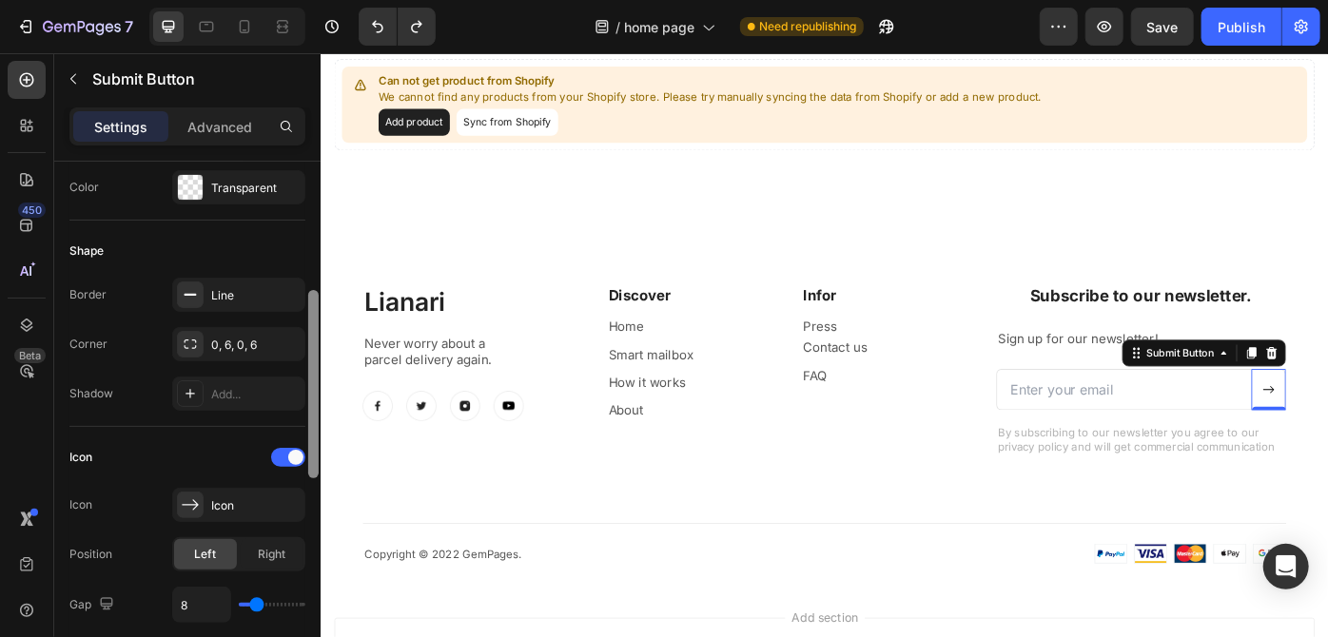
drag, startPoint x: 314, startPoint y: 315, endPoint x: 310, endPoint y: 417, distance: 101.8
click at [310, 417] on div at bounding box center [313, 384] width 10 height 188
click at [291, 341] on icon "button" at bounding box center [285, 344] width 15 height 15
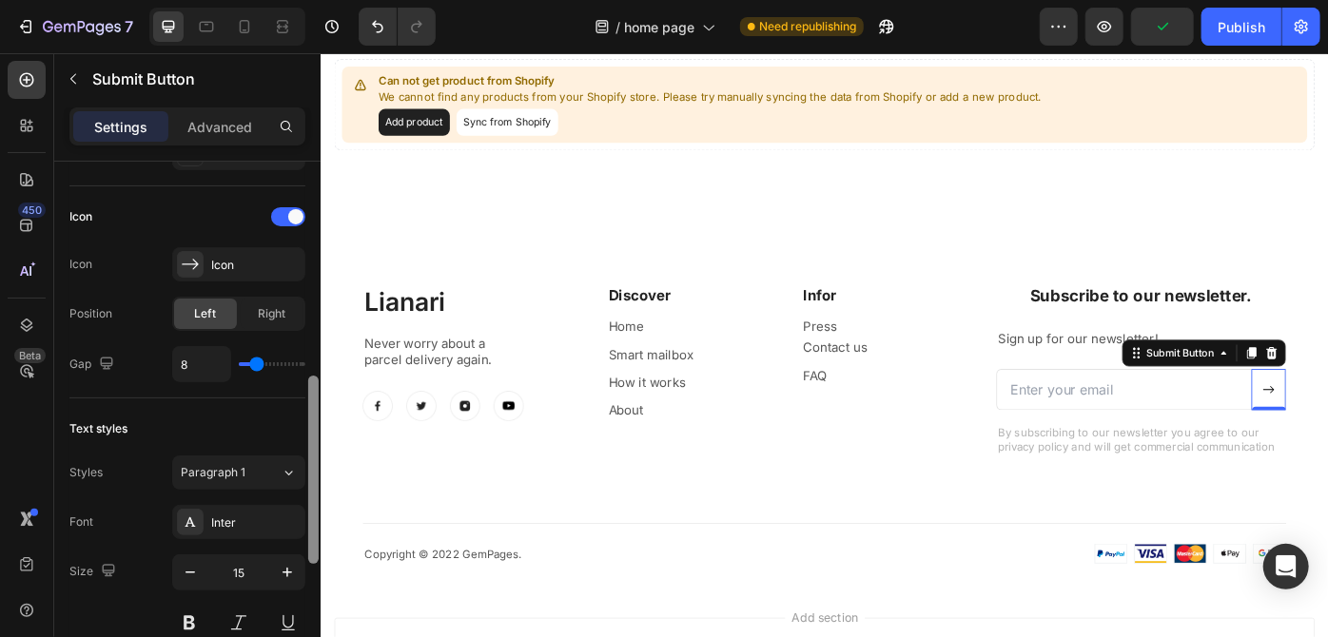
click at [306, 473] on div at bounding box center [313, 427] width 14 height 531
click at [252, 364] on div "8" at bounding box center [238, 364] width 133 height 36
type input "6"
type input "0"
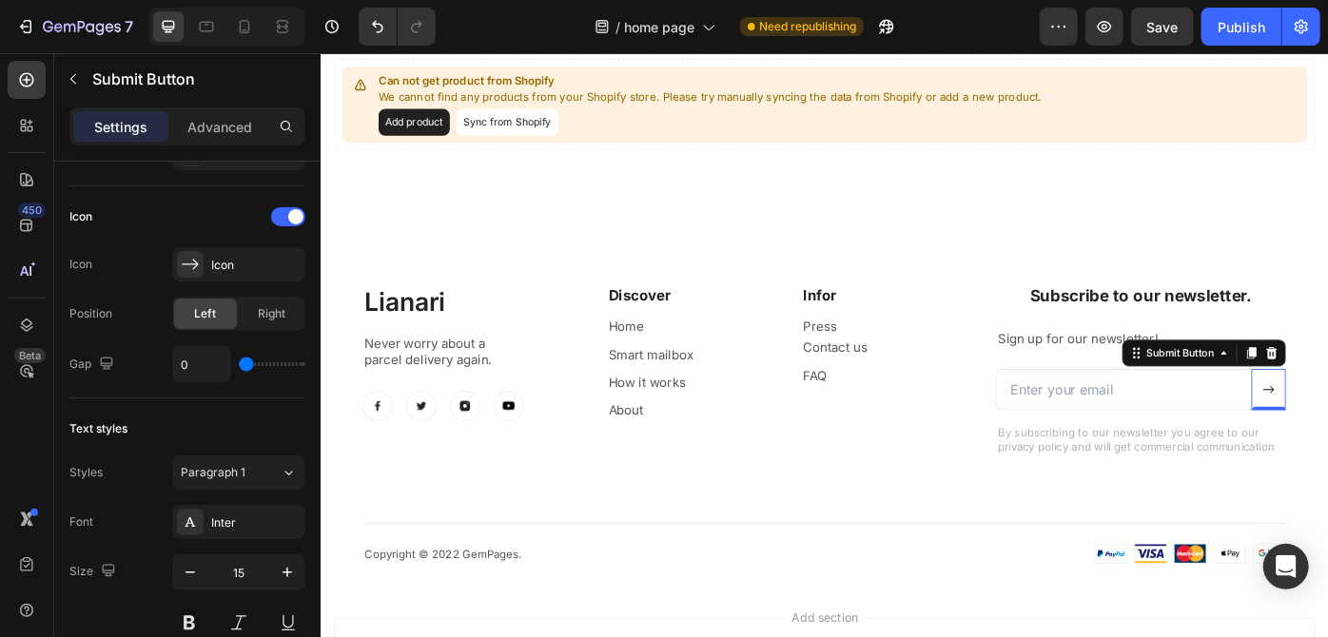
drag, startPoint x: 259, startPoint y: 356, endPoint x: 194, endPoint y: 368, distance: 65.8
type input "0"
click at [239, 366] on input "range" at bounding box center [272, 364] width 67 height 4
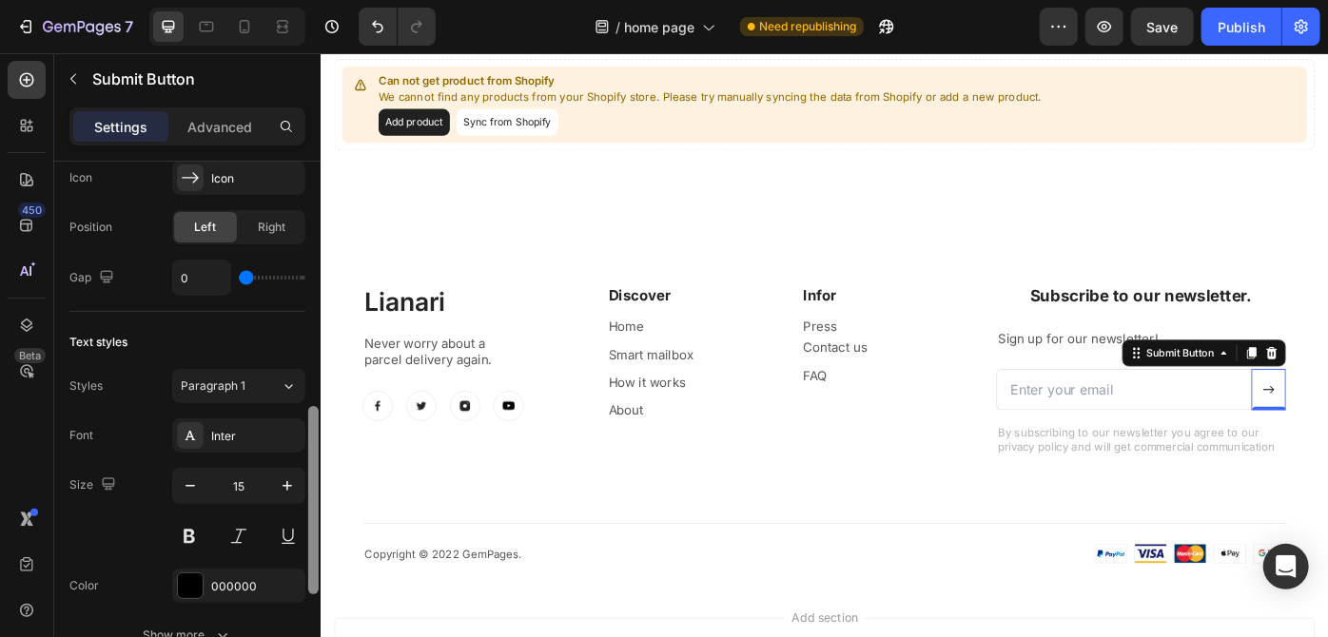
scroll to position [702, 0]
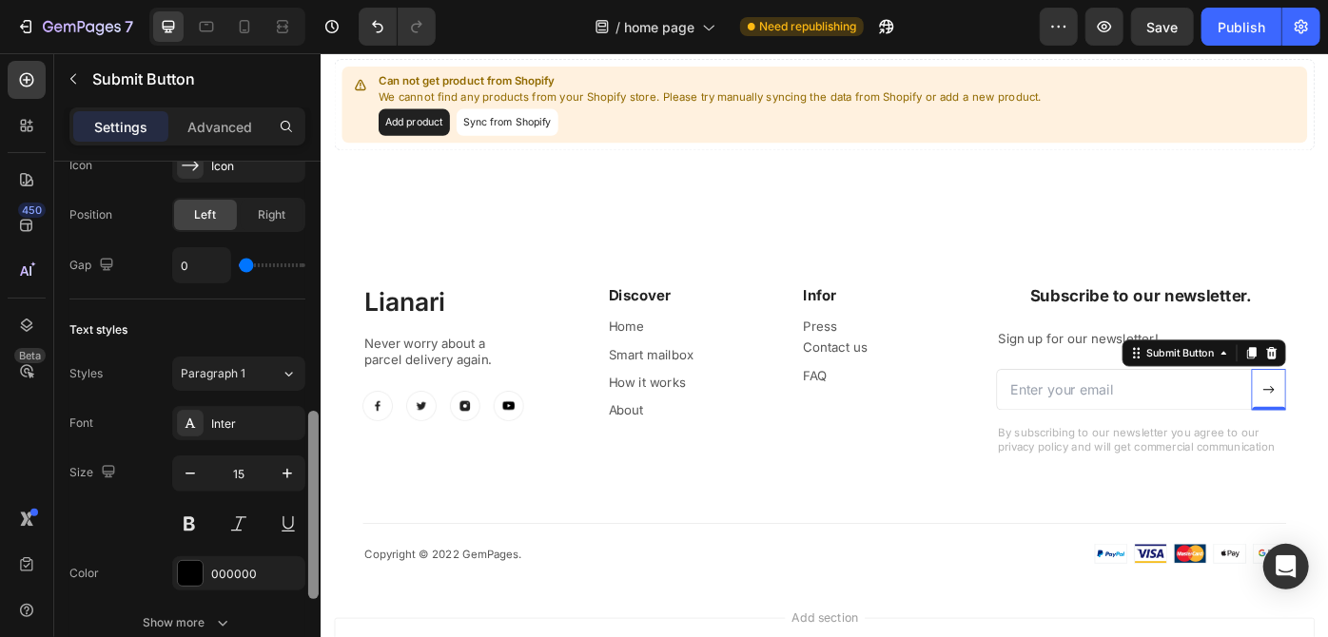
drag, startPoint x: 318, startPoint y: 426, endPoint x: 313, endPoint y: 461, distance: 35.5
click at [313, 461] on div at bounding box center [313, 505] width 10 height 188
click at [189, 464] on icon "button" at bounding box center [190, 473] width 19 height 19
type input "14"
click at [72, 83] on icon "button" at bounding box center [73, 78] width 15 height 15
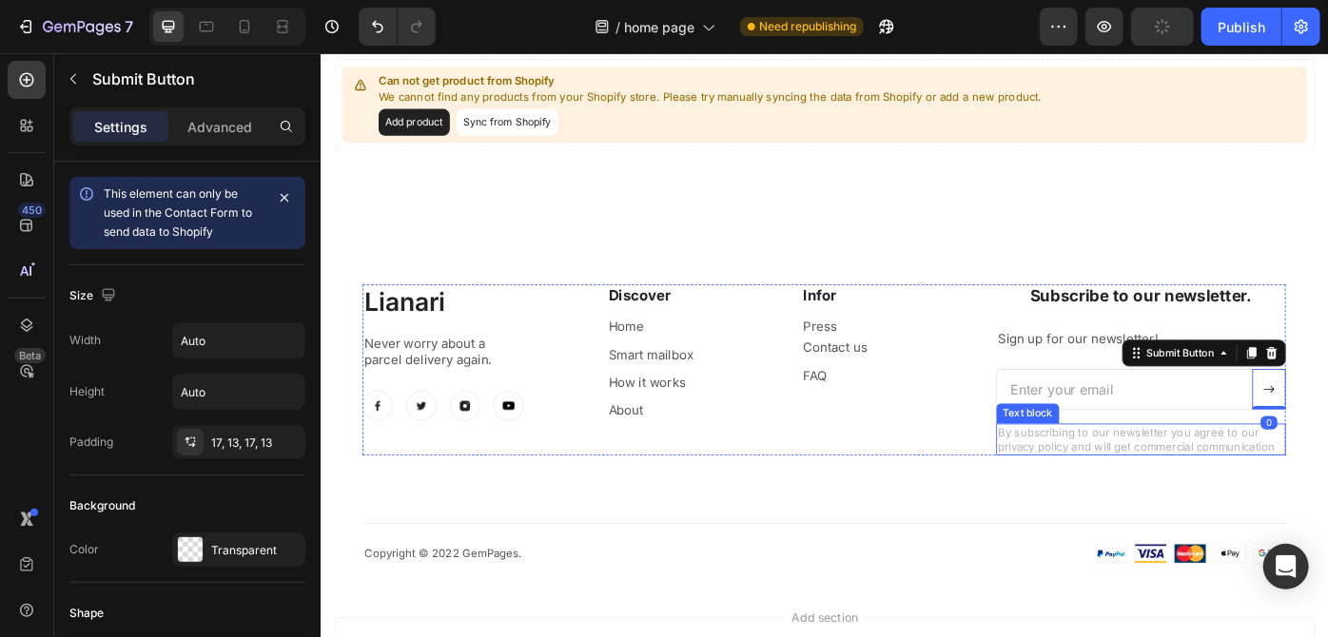
click at [1226, 501] on p "By subscribing to our newsletter you agree to our privacy policy and will get c…" at bounding box center [1249, 491] width 324 height 32
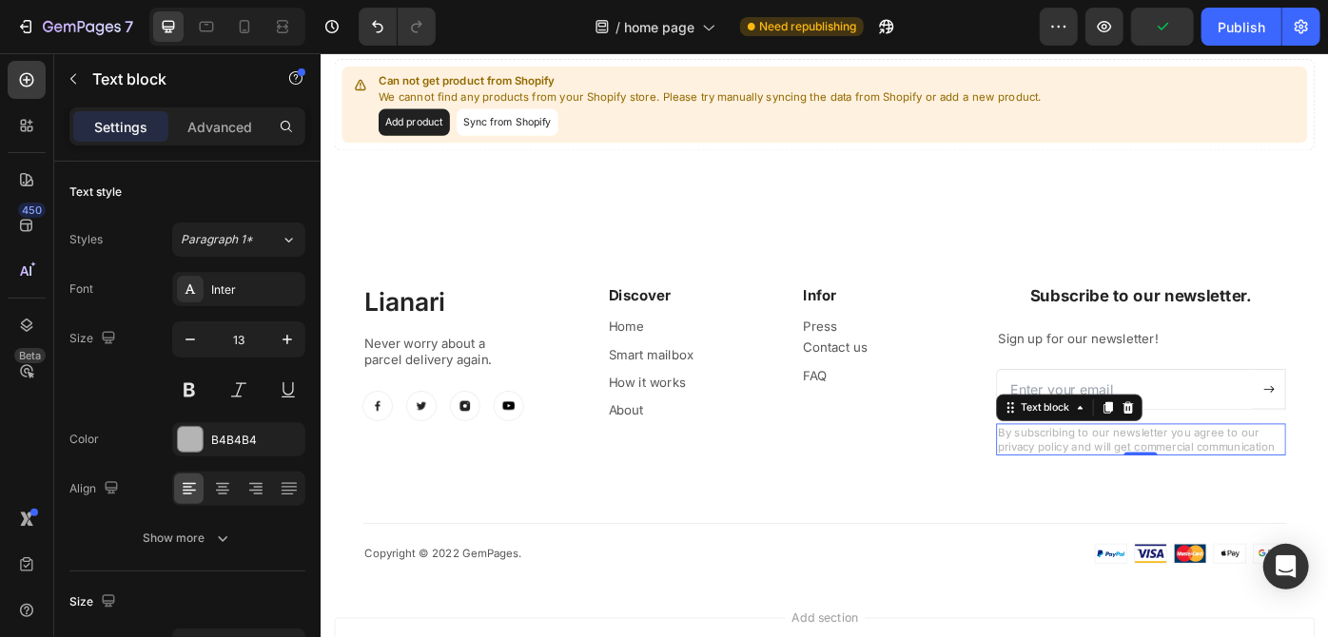
click at [1274, 491] on p "By subscribing to our newsletter you agree to our privacy policy and will get c…" at bounding box center [1249, 491] width 324 height 32
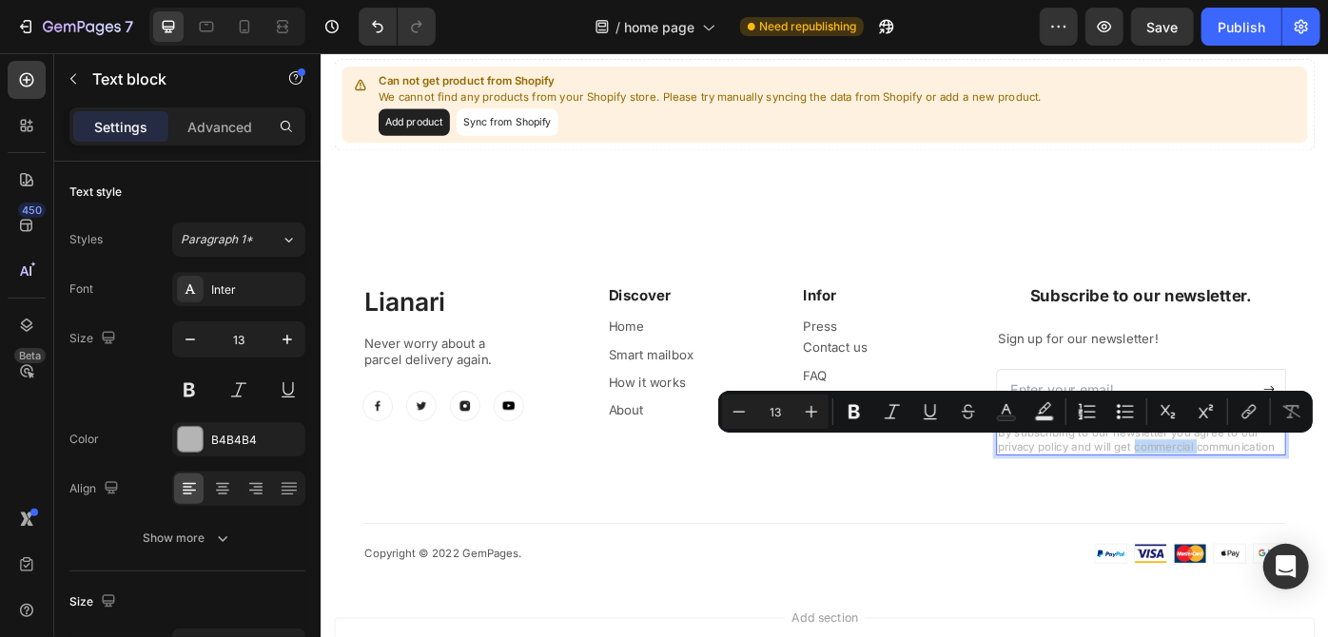
click at [1180, 548] on div "Lianari Heading Never worry about a parcel delivery again. Text block Image Ima…" at bounding box center [890, 473] width 1046 height 317
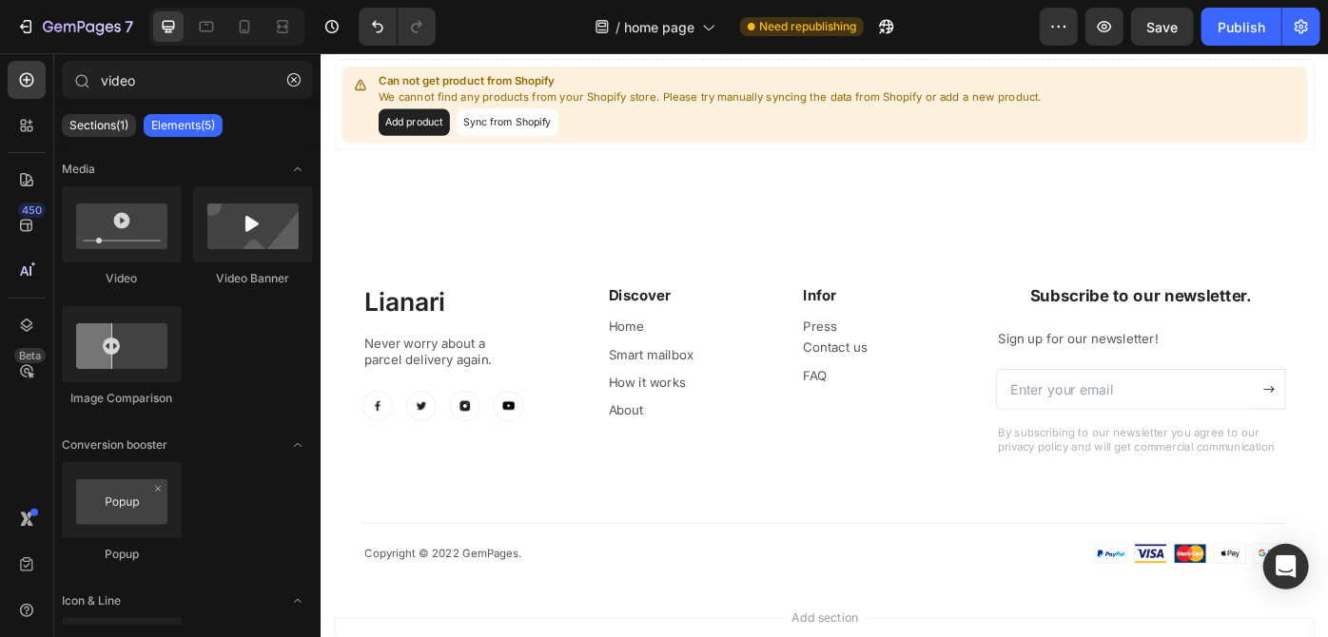
scroll to position [2470, 0]
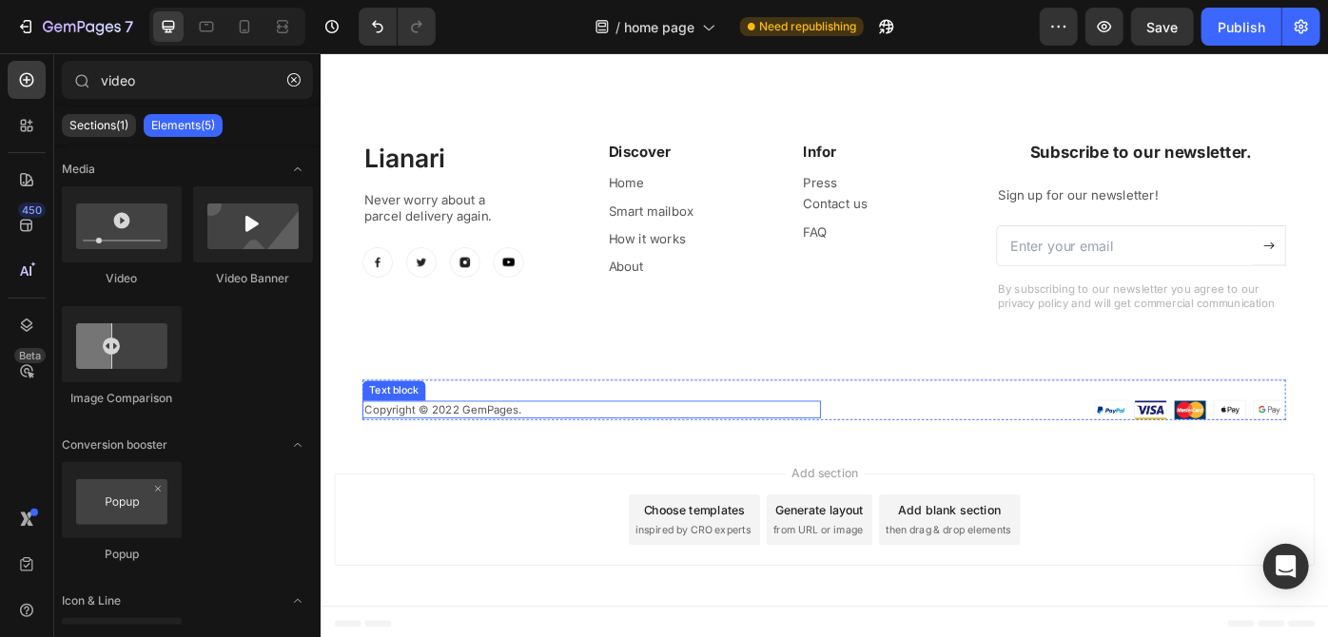
click at [515, 452] on p "Copyright © 2022 GemPages." at bounding box center [626, 456] width 515 height 16
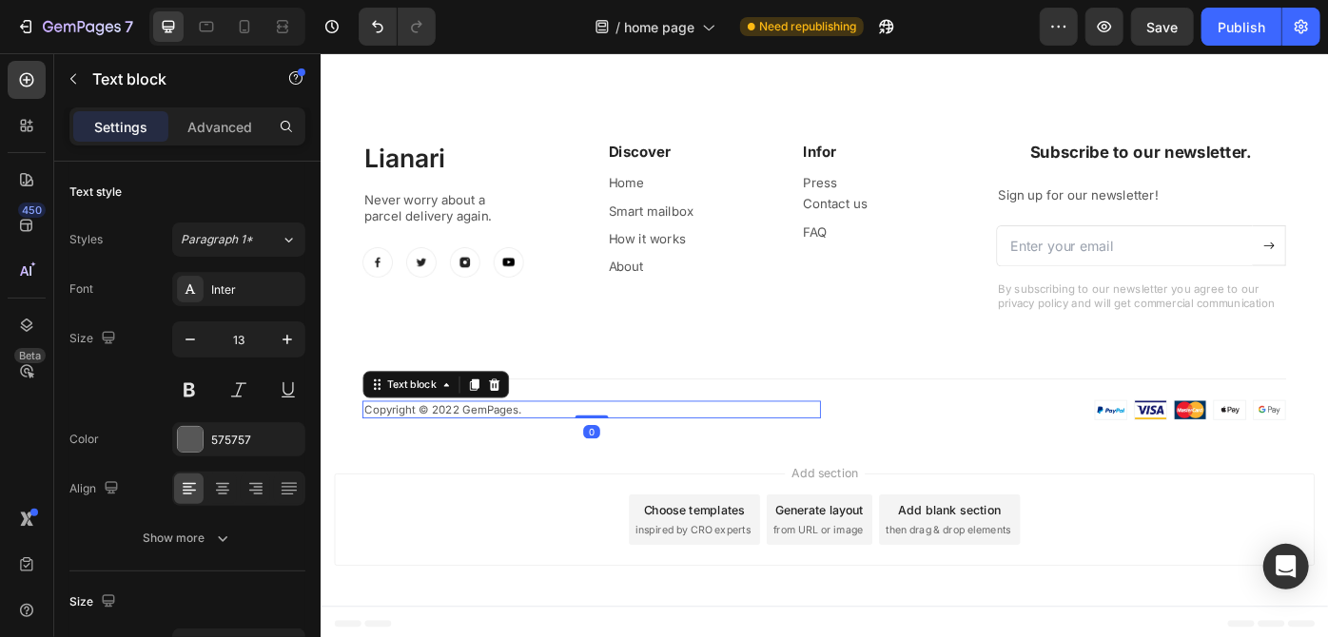
click at [515, 452] on p "Copyright © 2022 GemPages." at bounding box center [626, 456] width 515 height 16
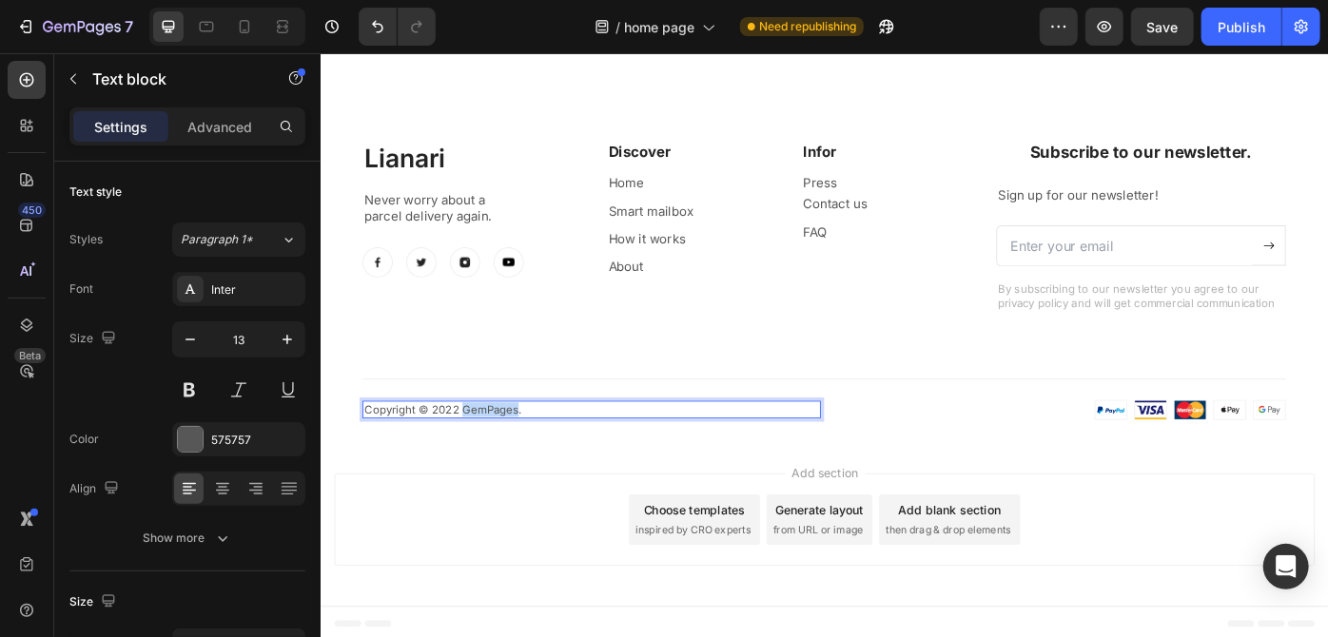
click at [515, 452] on p "Copyright © 2022 GemPages." at bounding box center [626, 456] width 515 height 16
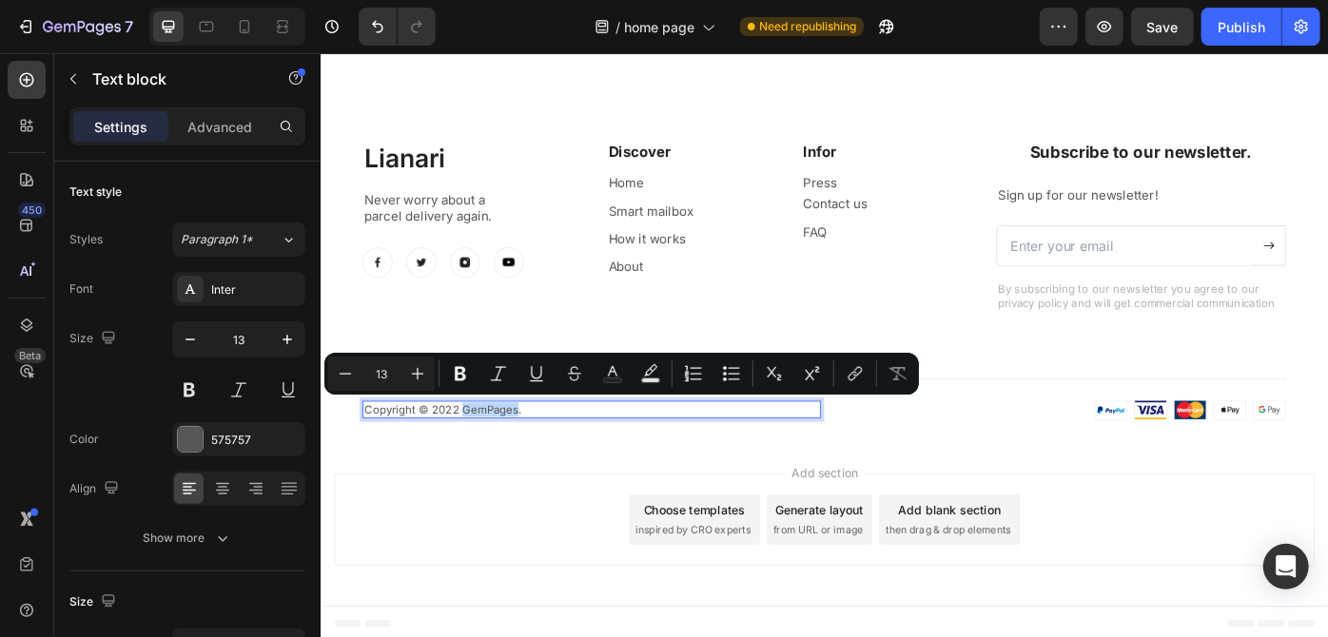
click at [562, 533] on div "Add section Choose templates inspired by CRO experts Generate layout from URL o…" at bounding box center [890, 581] width 1111 height 105
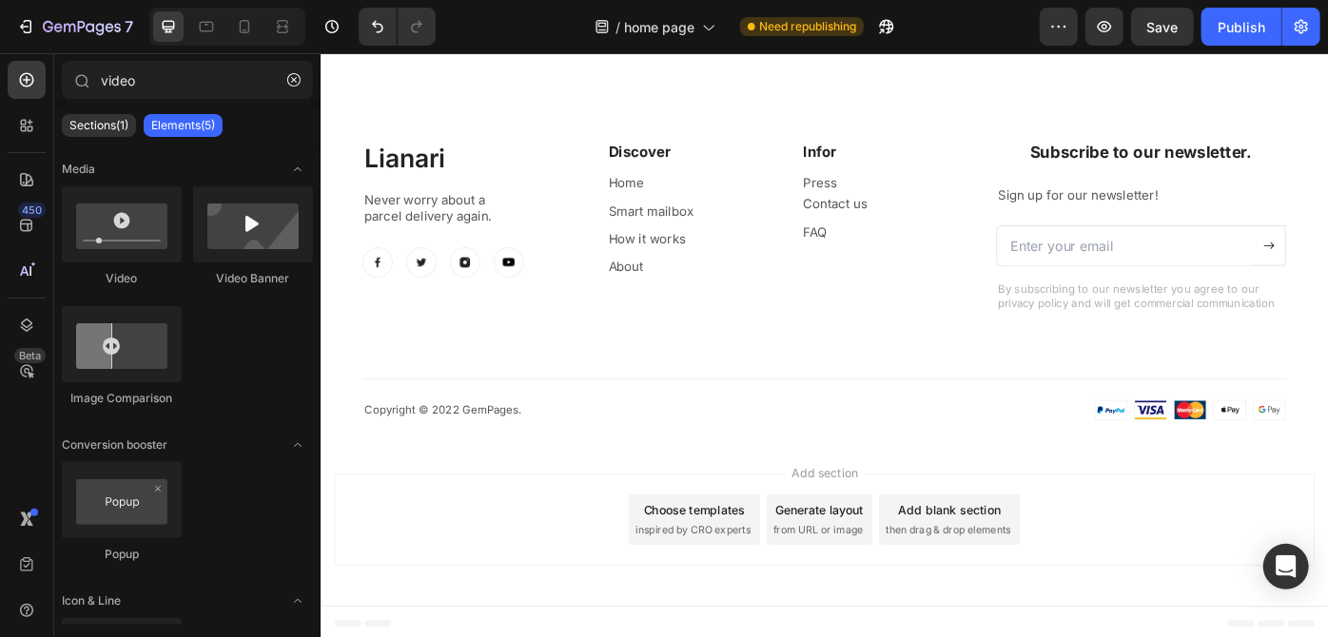
scroll to position [2419, 0]
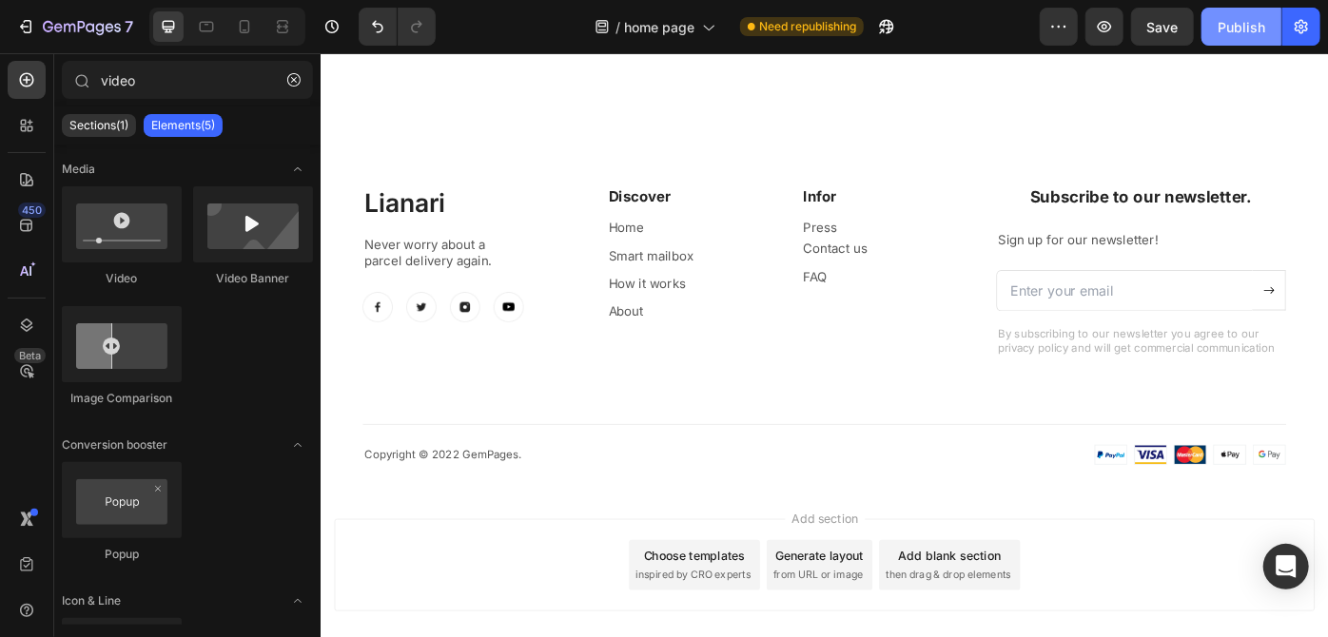
click at [1227, 24] on div "Publish" at bounding box center [1241, 27] width 48 height 20
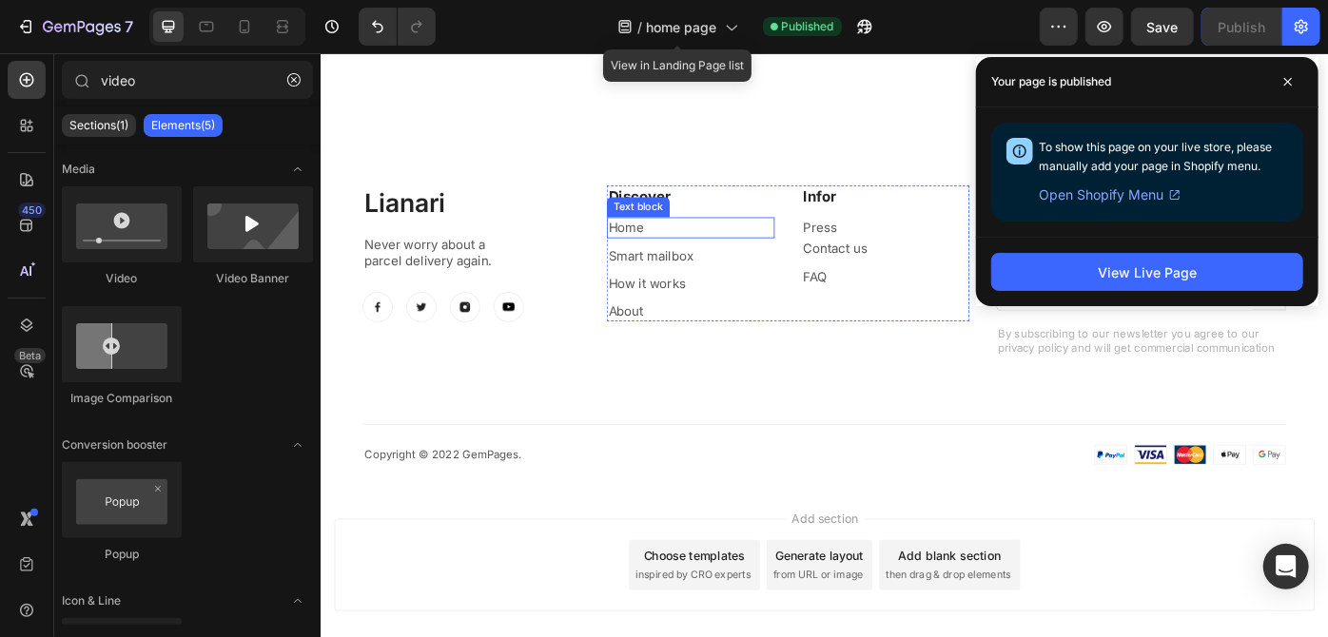
click at [659, 249] on link "Home" at bounding box center [666, 251] width 40 height 18
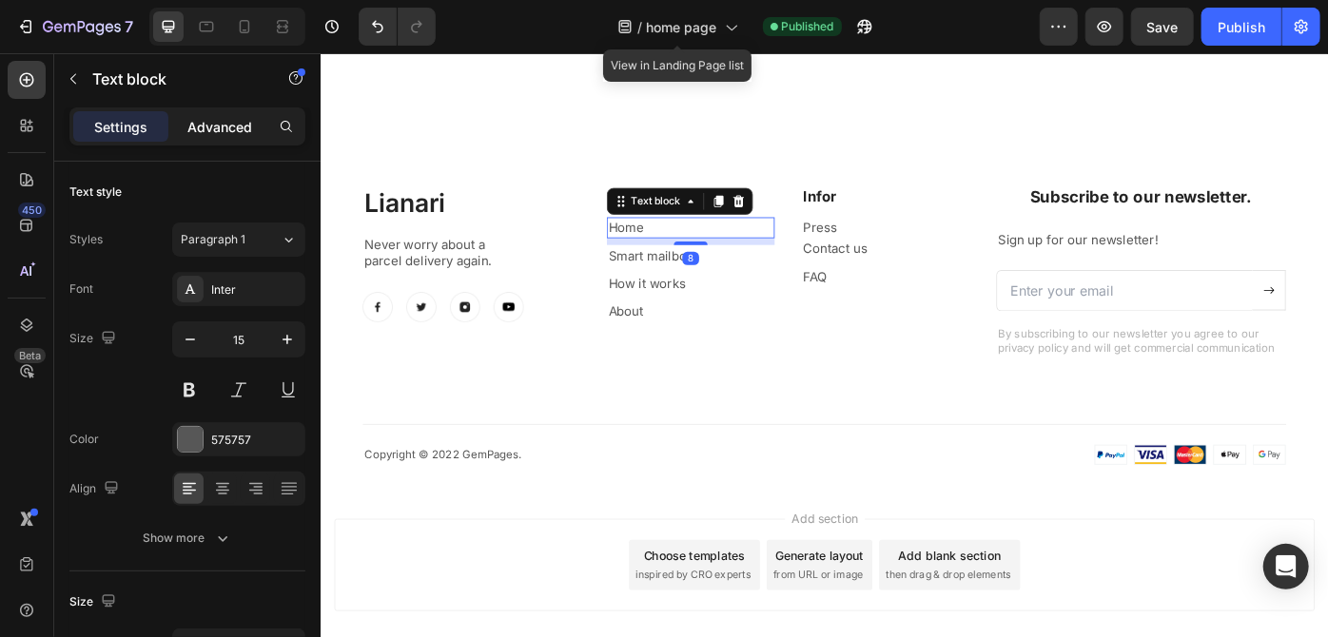
click at [237, 114] on div "Advanced" at bounding box center [219, 126] width 95 height 30
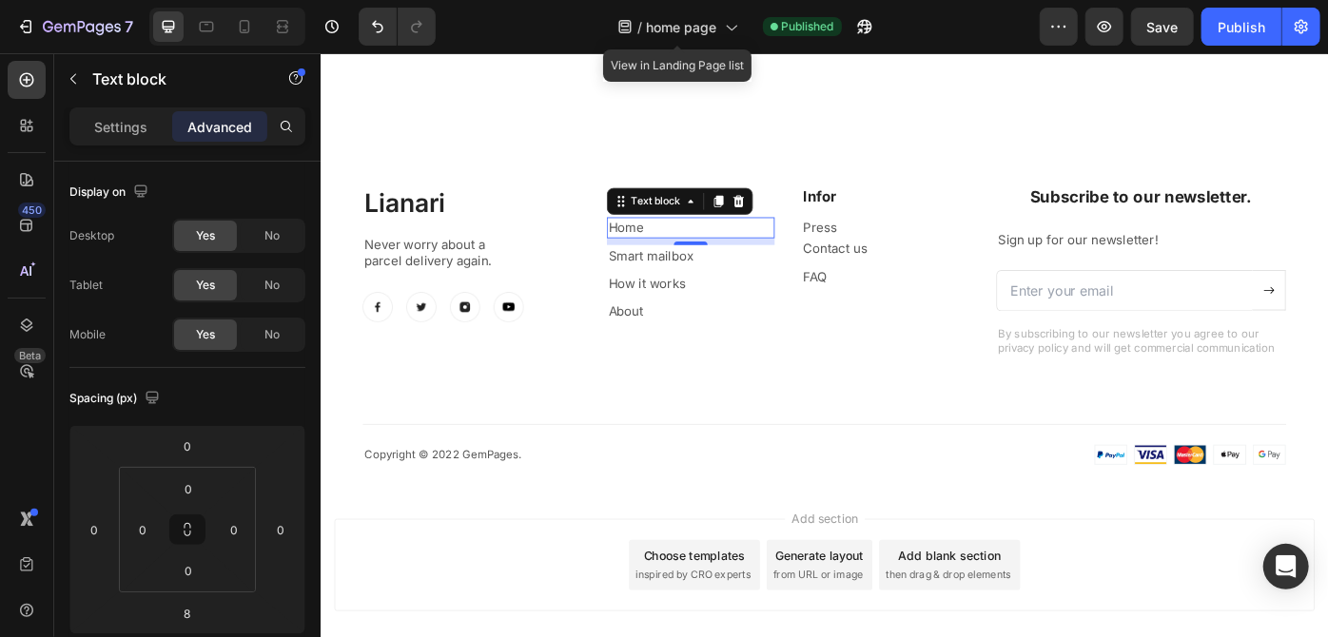
click at [743, 263] on div "8" at bounding box center [739, 267] width 190 height 8
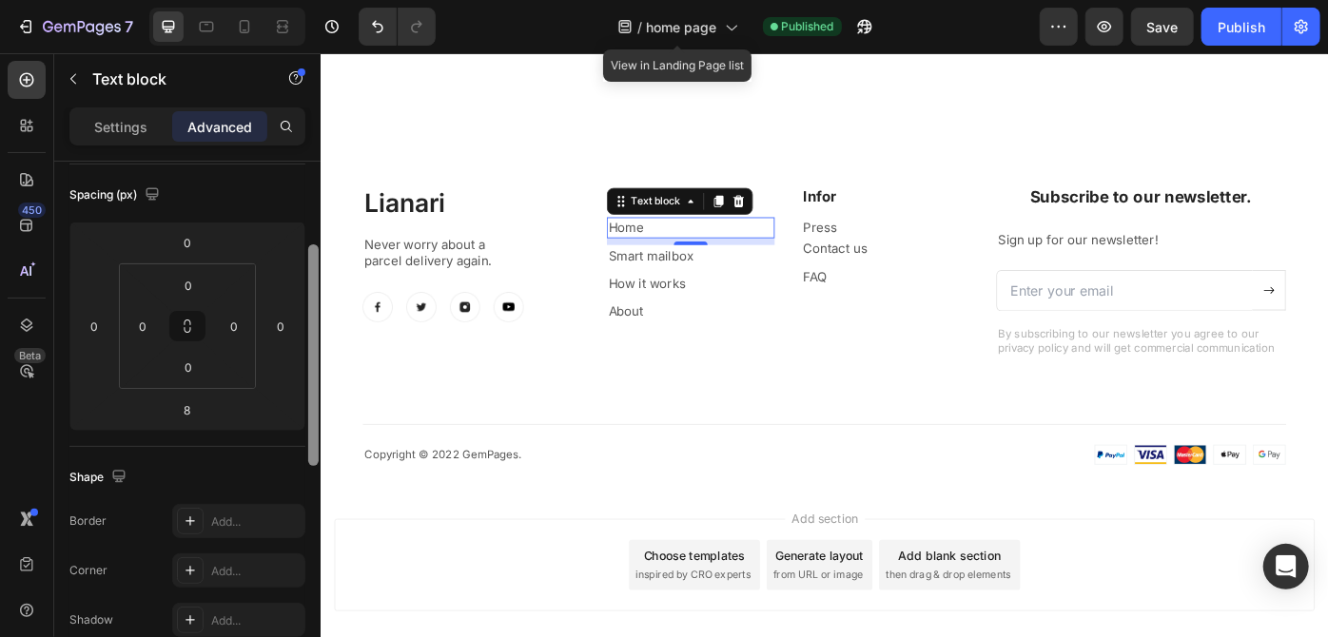
scroll to position [202, 0]
drag, startPoint x: 314, startPoint y: 386, endPoint x: 319, endPoint y: 253, distance: 133.2
click at [319, 253] on div at bounding box center [313, 427] width 14 height 531
click at [203, 417] on input "8" at bounding box center [187, 412] width 38 height 29
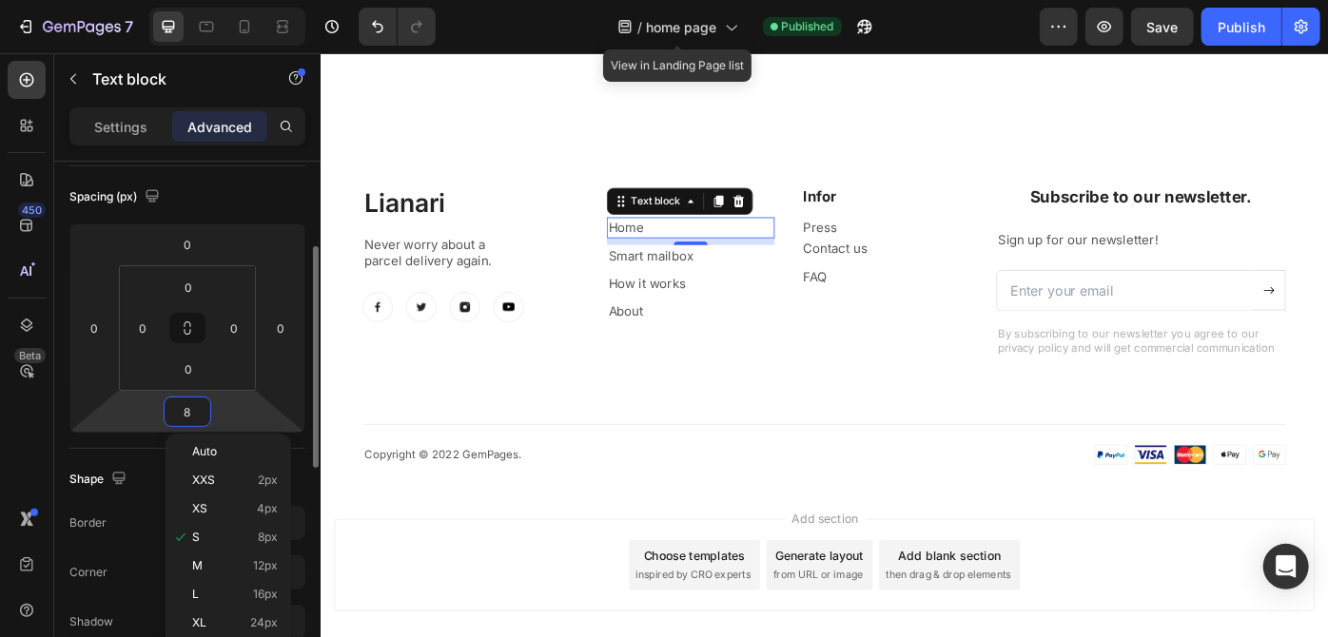
type input "7"
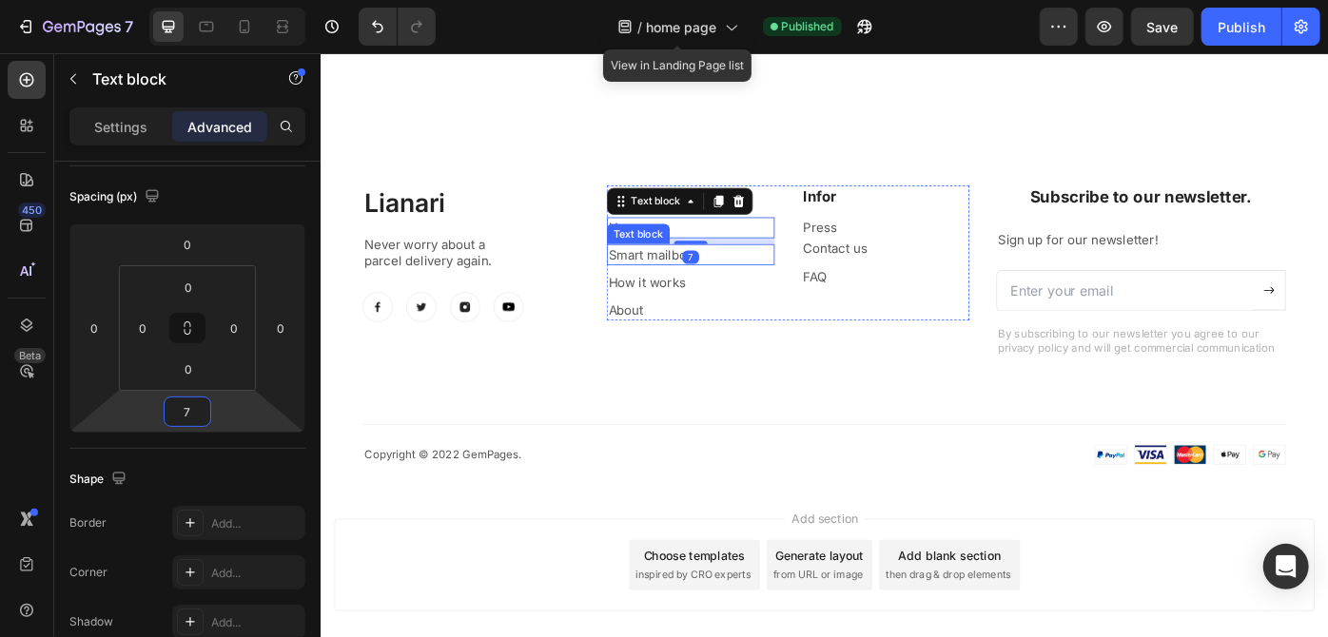
click at [690, 282] on p "Smart mailbox" at bounding box center [739, 281] width 186 height 20
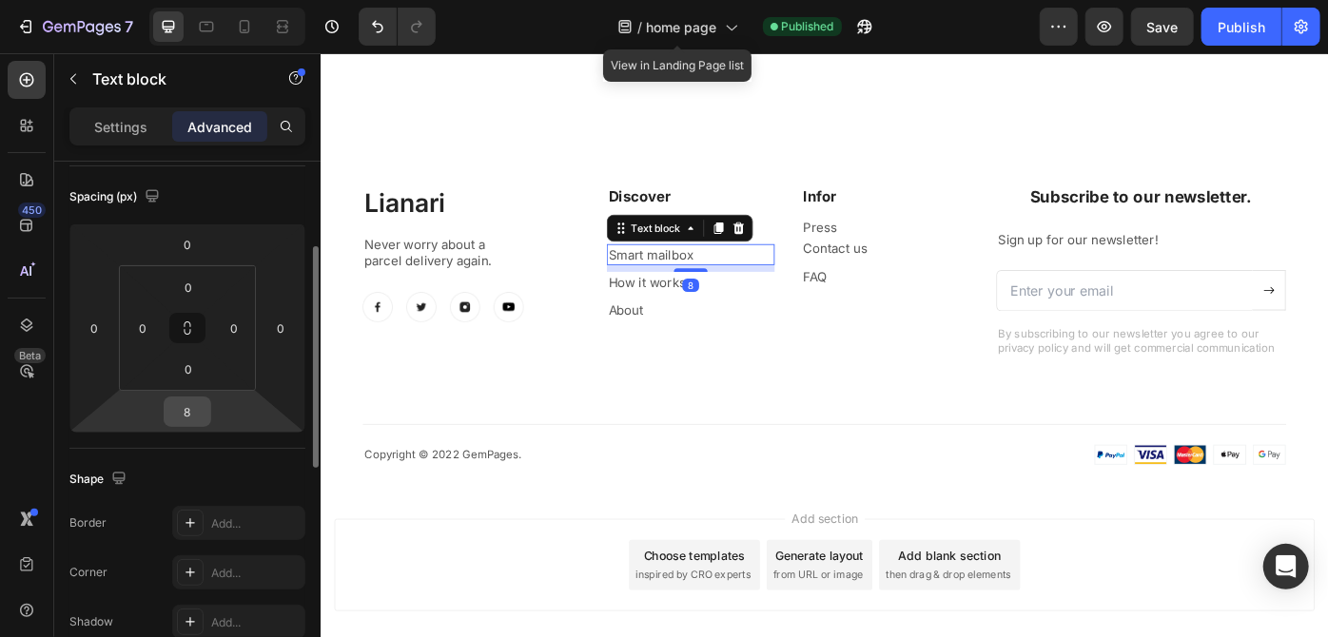
click at [191, 407] on input "8" at bounding box center [187, 412] width 38 height 29
type input "87"
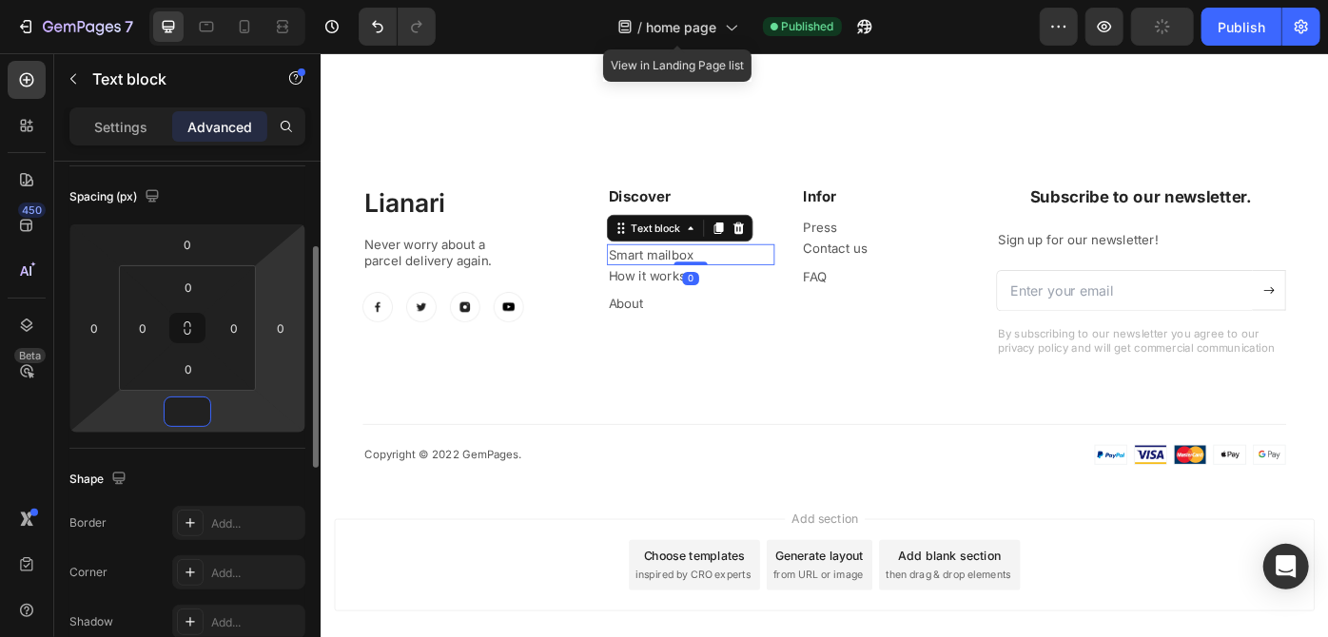
type input "7"
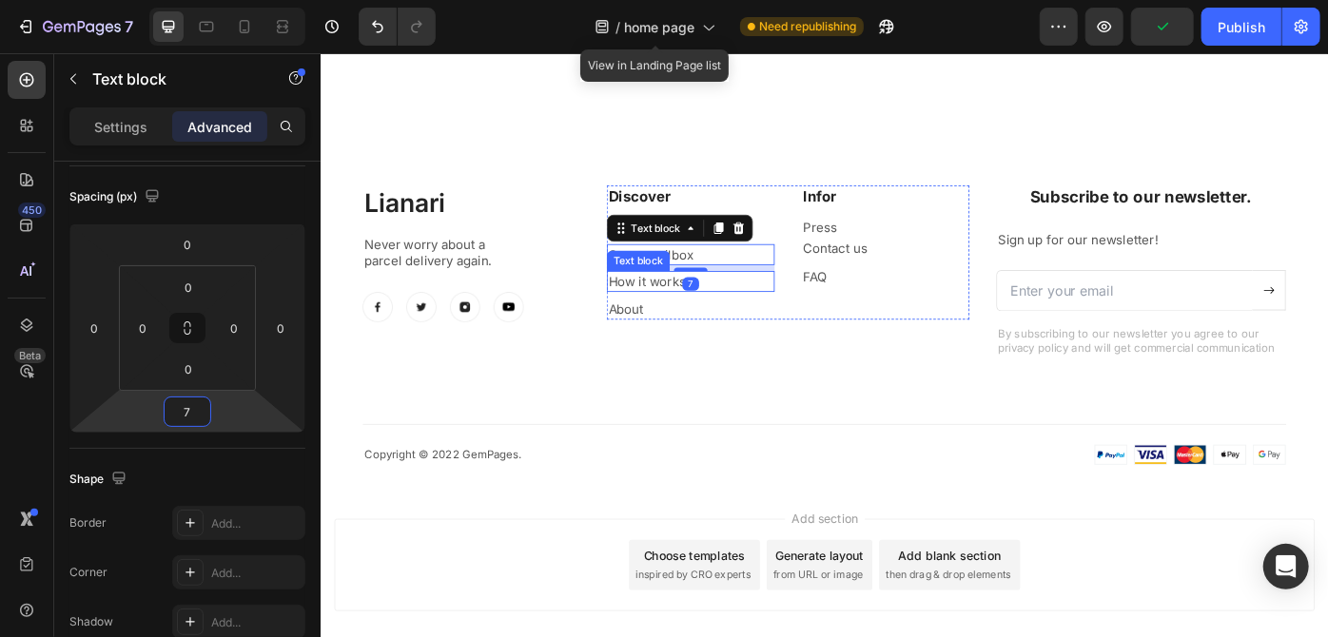
click at [705, 308] on p "How it works" at bounding box center [739, 311] width 186 height 20
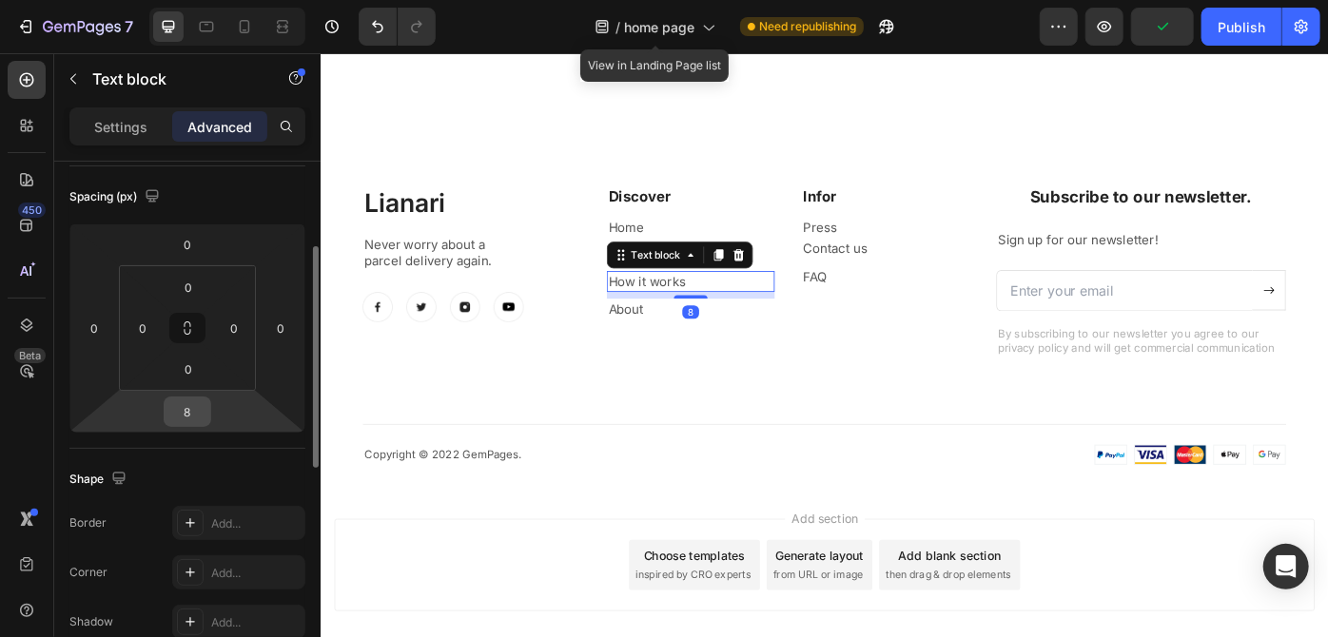
click at [197, 415] on input "8" at bounding box center [187, 412] width 38 height 29
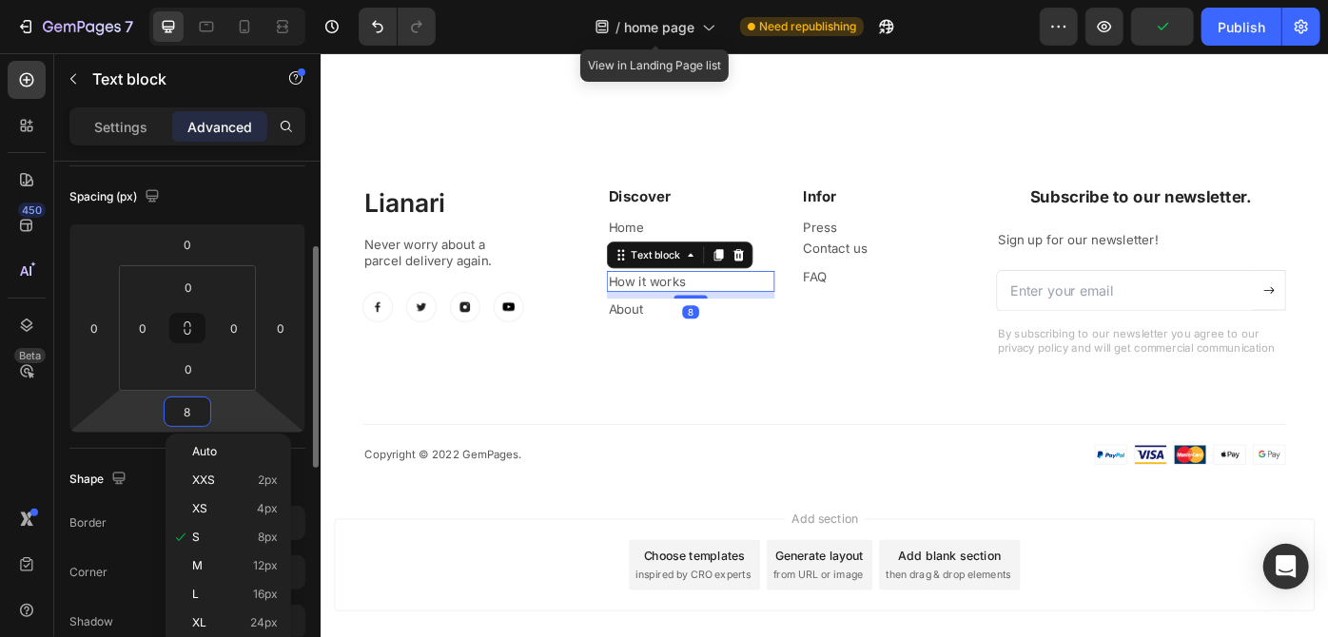
type input "7"
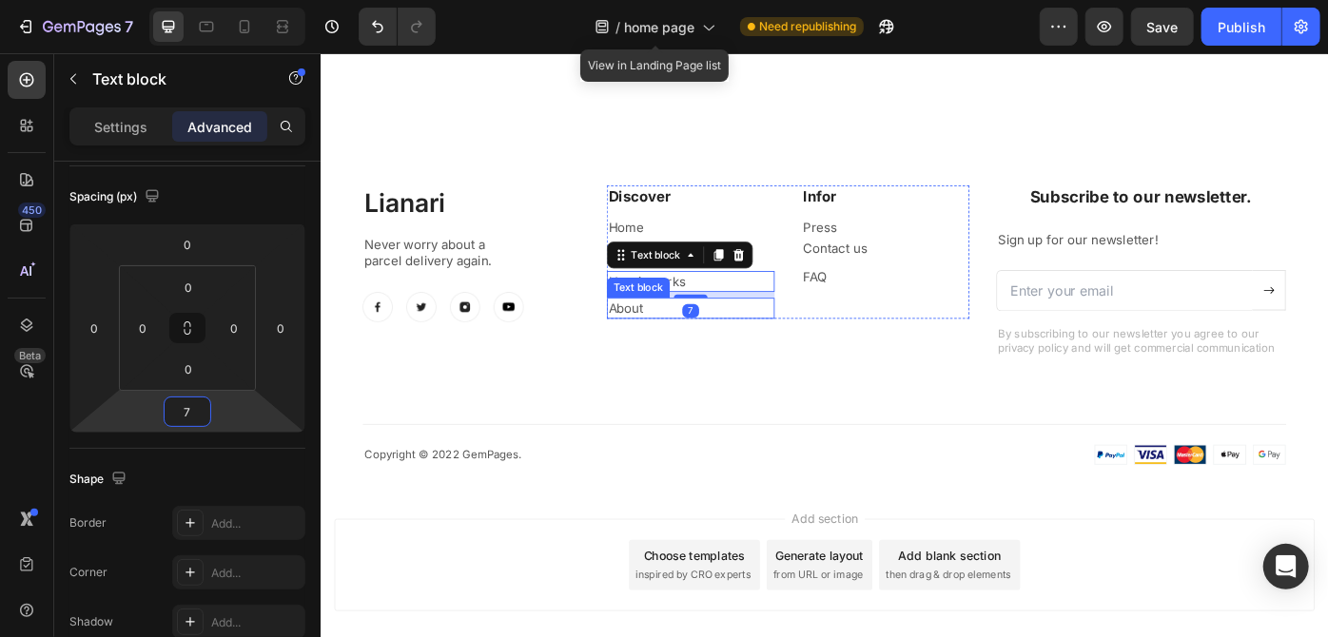
click at [670, 333] on p "About" at bounding box center [739, 342] width 186 height 20
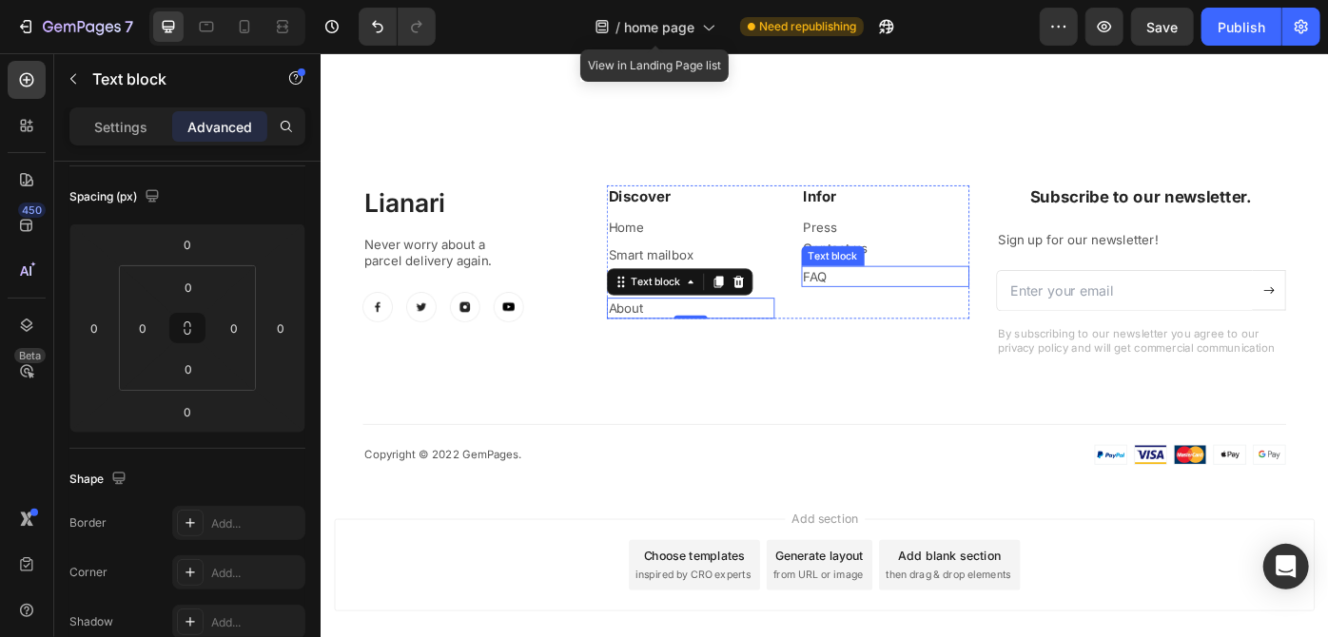
click at [885, 309] on p "FAQ" at bounding box center [959, 306] width 186 height 20
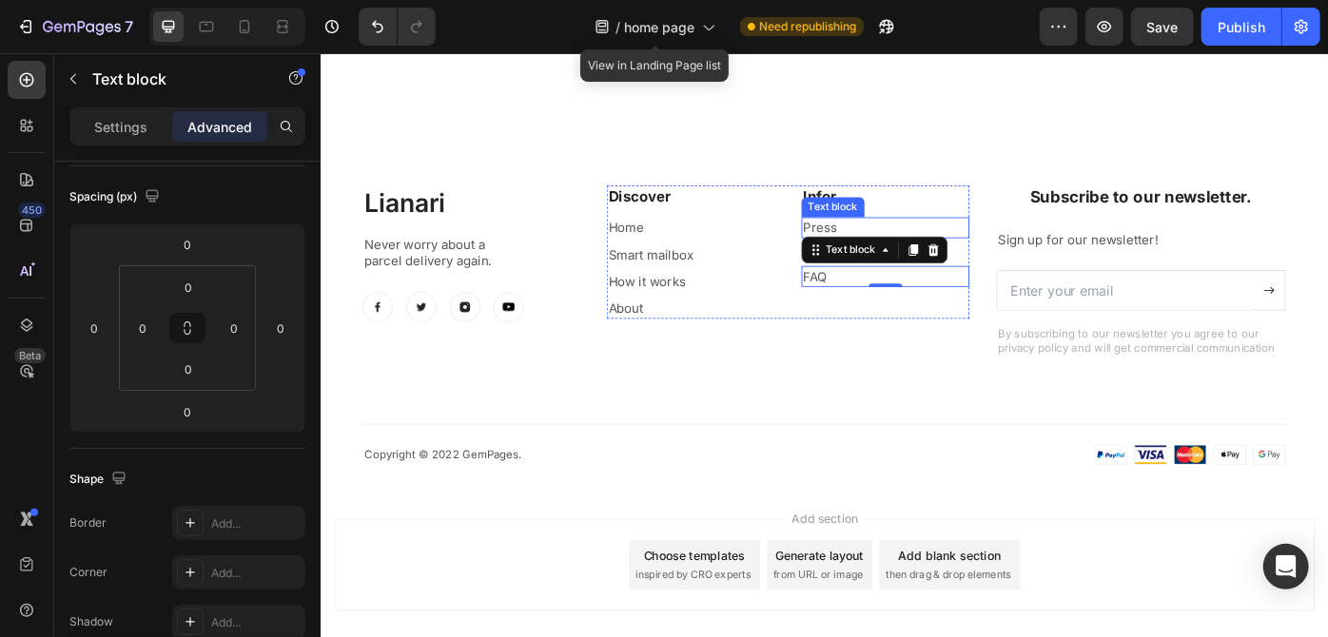
click at [900, 247] on p "Press" at bounding box center [959, 251] width 186 height 20
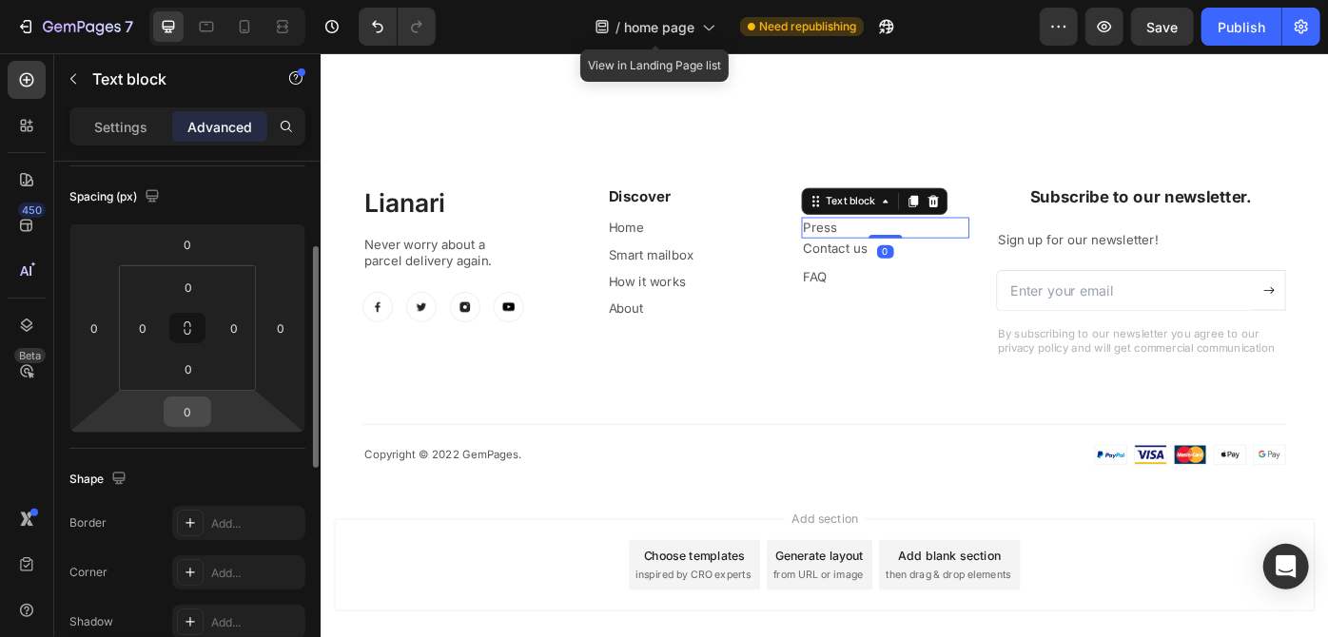
click at [190, 404] on input "0" at bounding box center [187, 412] width 38 height 29
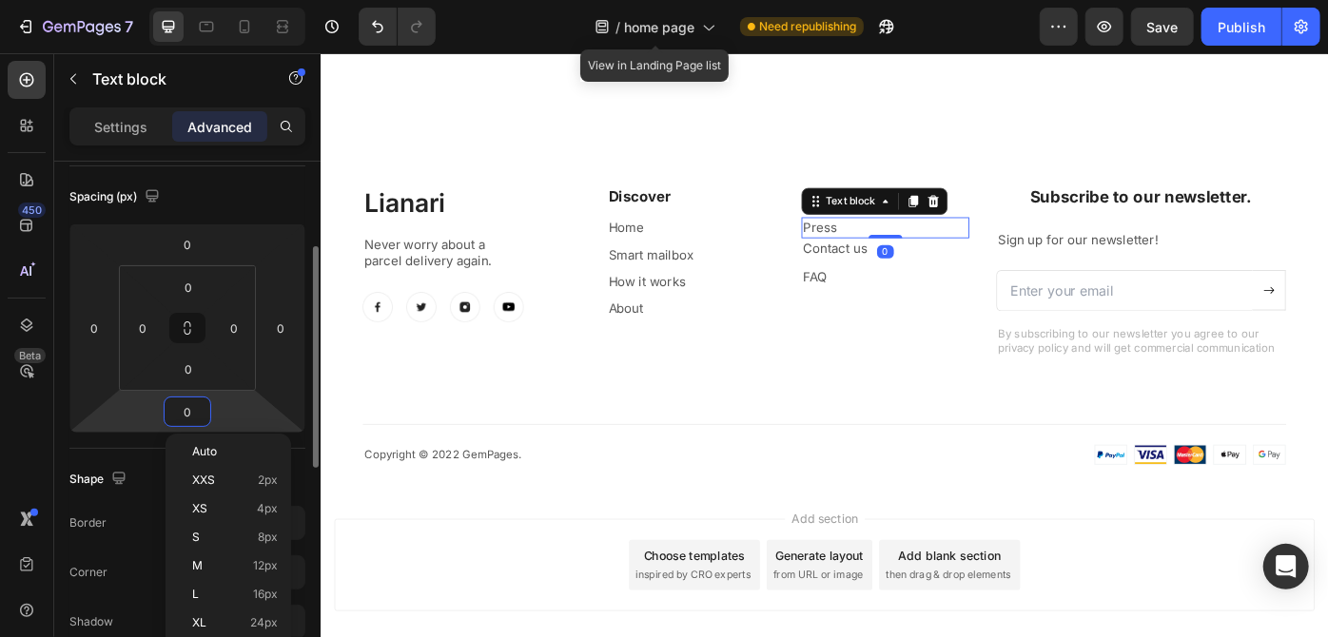
click at [190, 404] on input "0" at bounding box center [187, 412] width 38 height 29
type input "7"
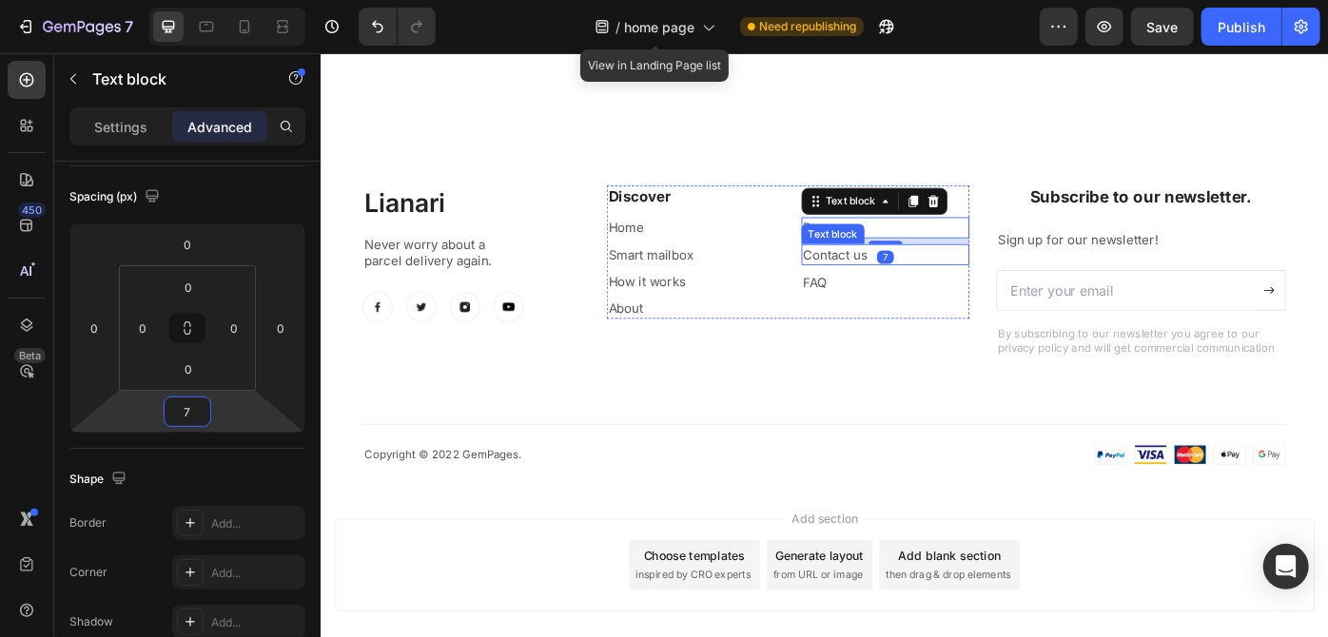
click at [909, 274] on p "Contact us" at bounding box center [959, 281] width 186 height 20
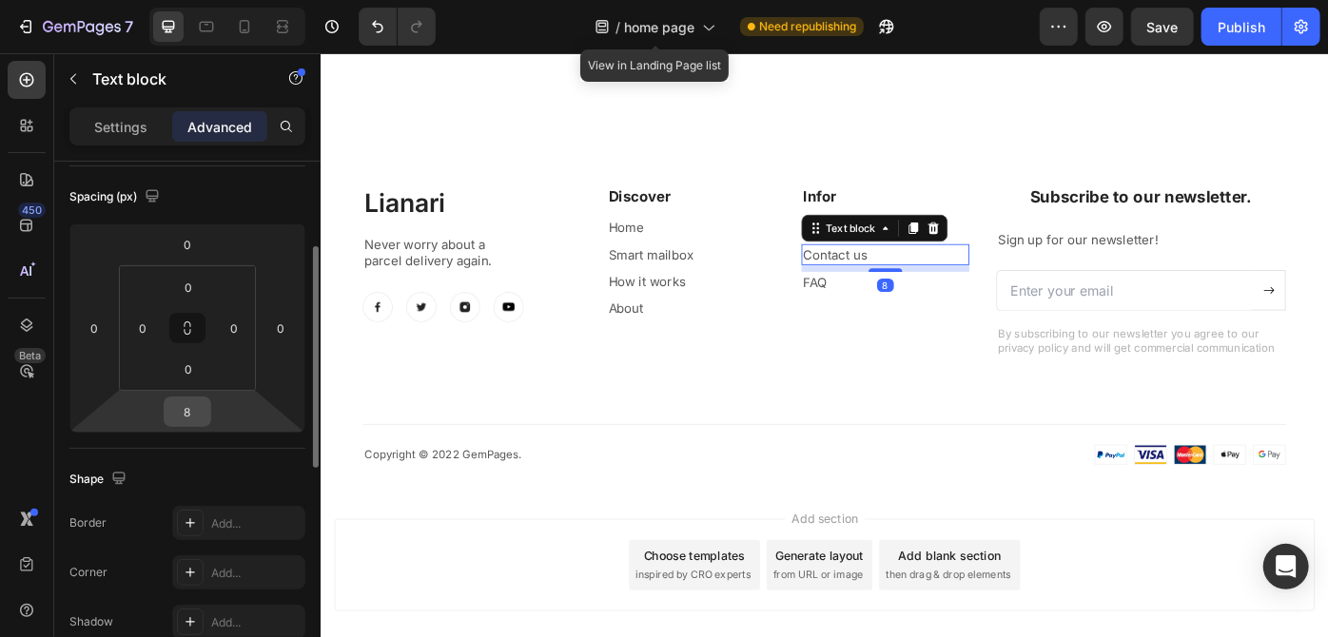
click at [195, 406] on input "8" at bounding box center [187, 412] width 38 height 29
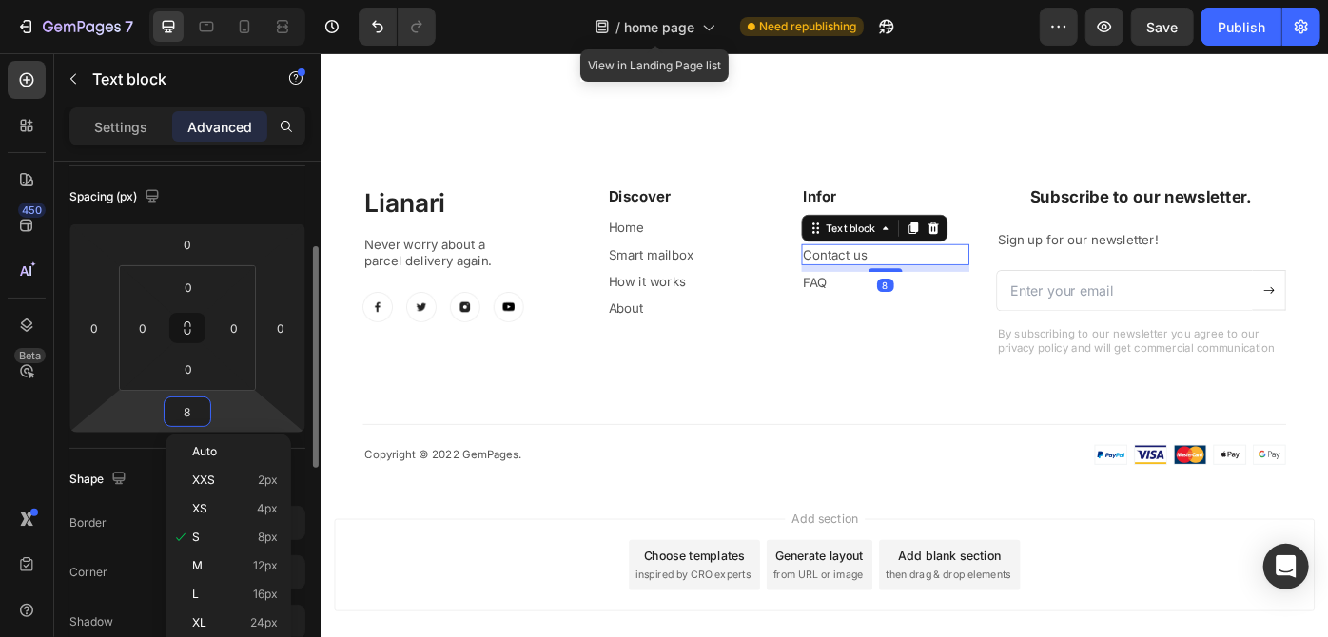
type input "7"
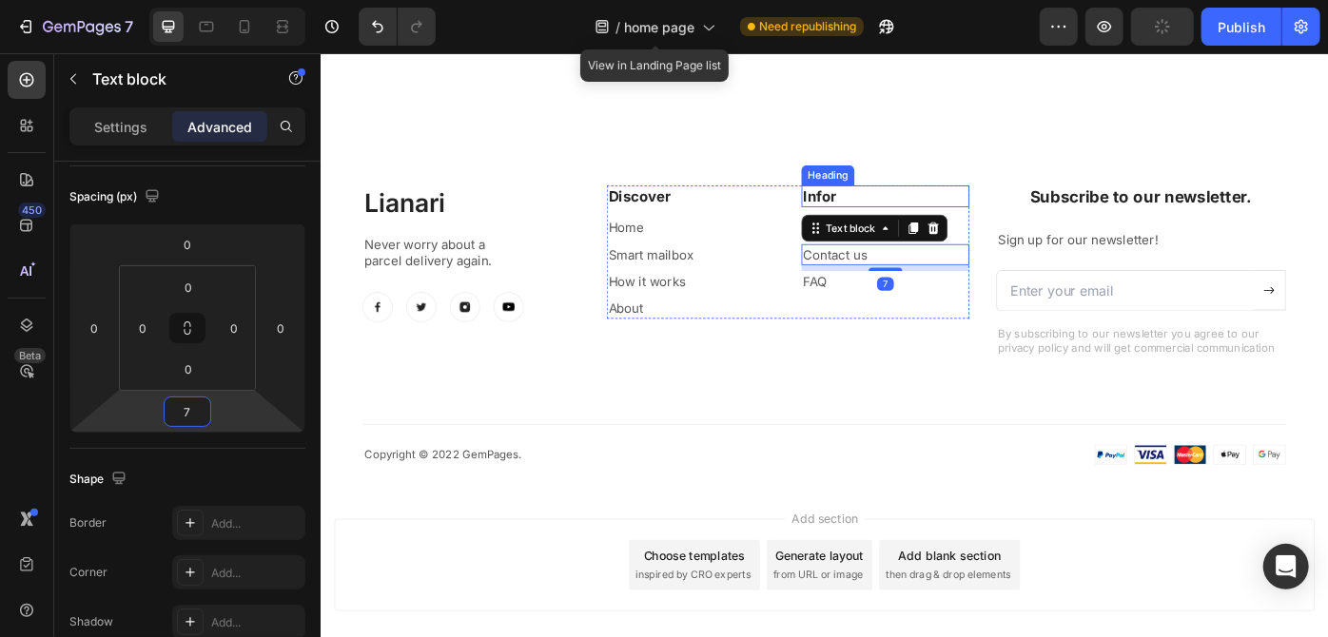
click at [900, 207] on p "Infor" at bounding box center [959, 214] width 186 height 21
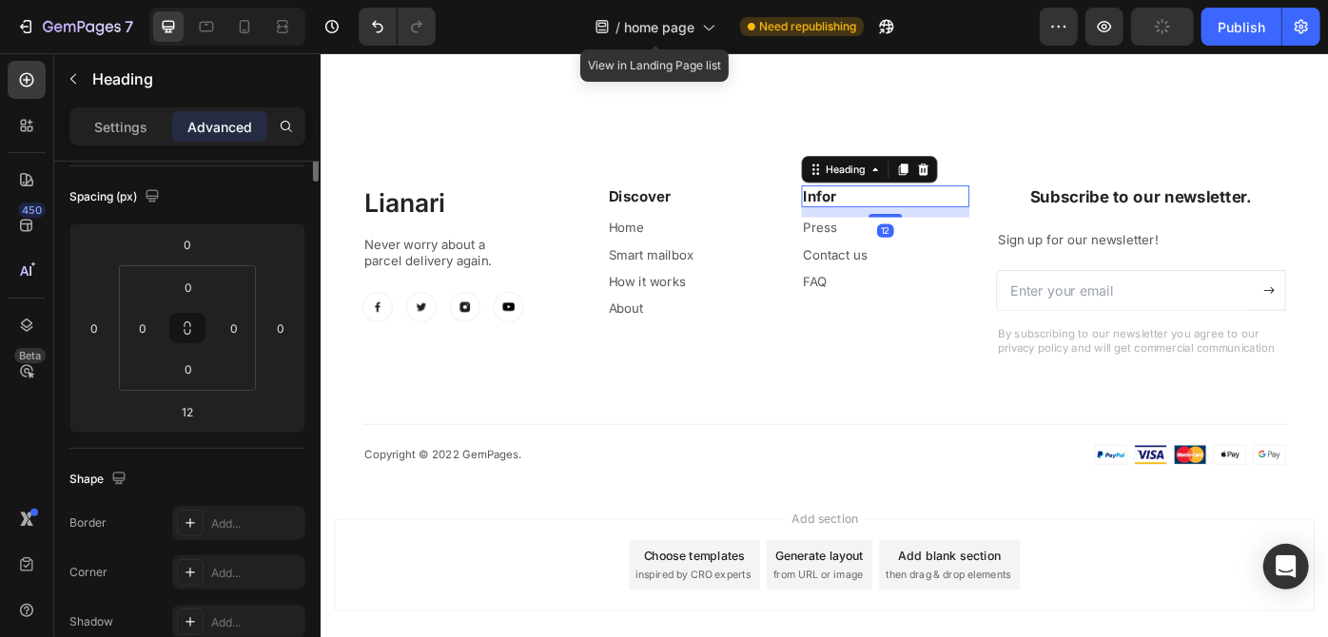
scroll to position [0, 0]
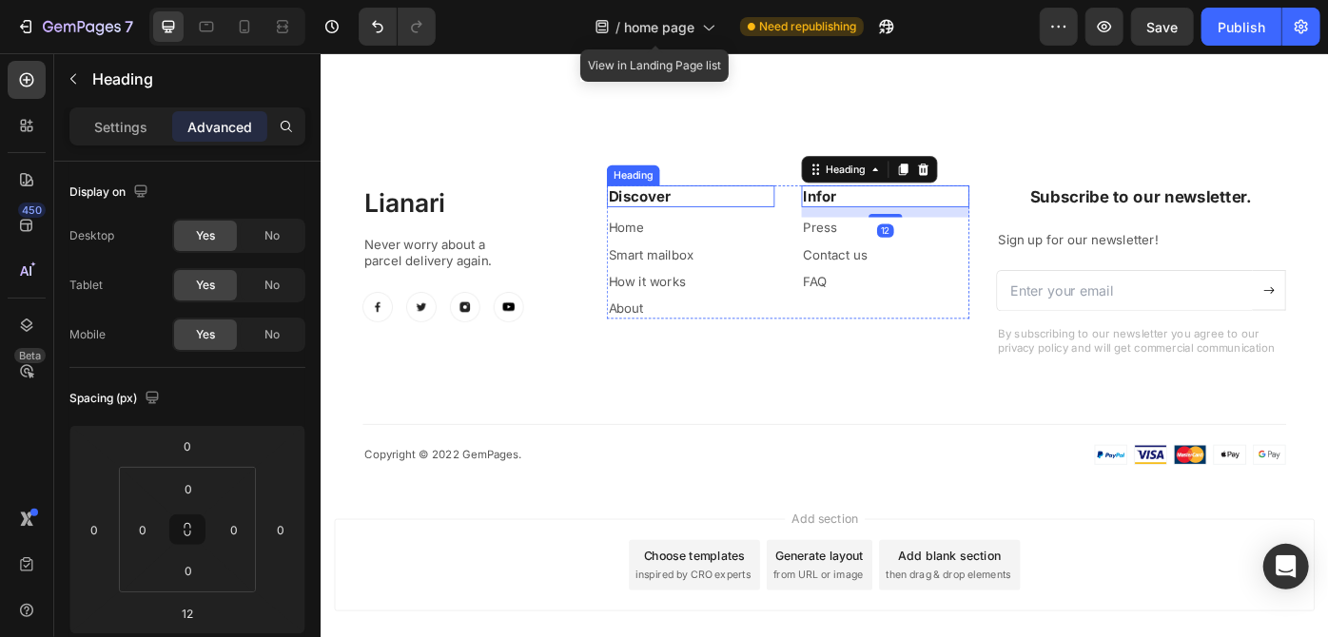
click at [686, 216] on p "Discover" at bounding box center [739, 214] width 186 height 21
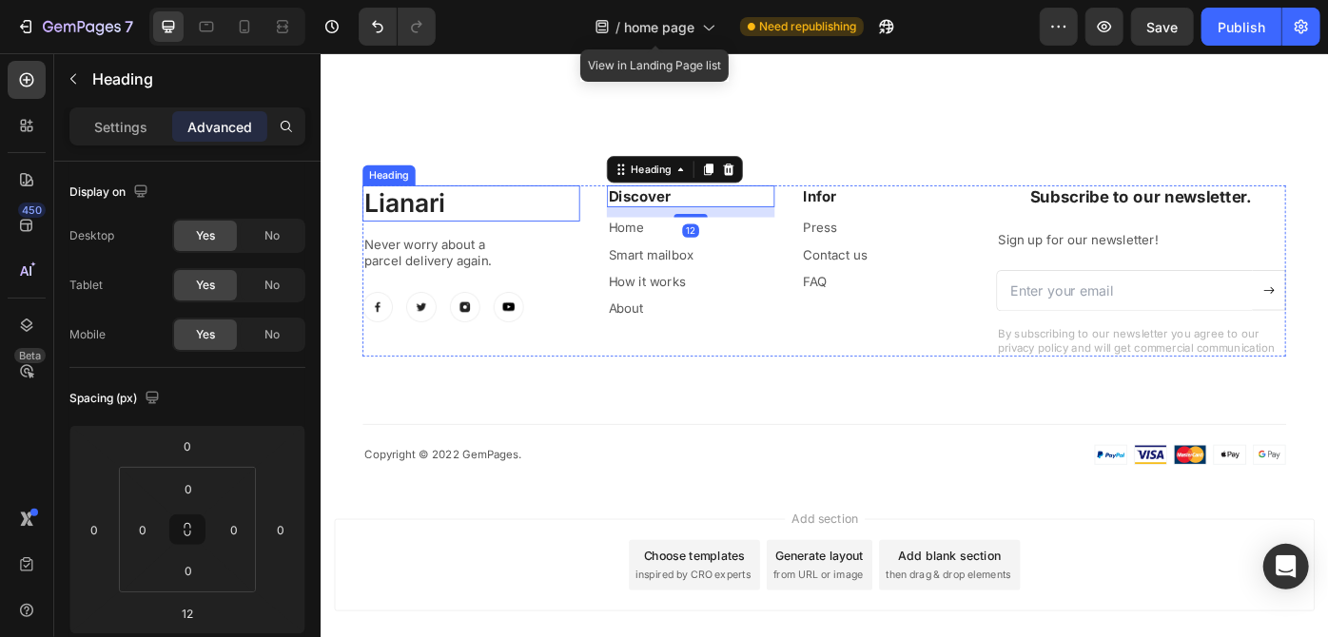
click at [415, 219] on h2 "Lianari" at bounding box center [490, 223] width 246 height 41
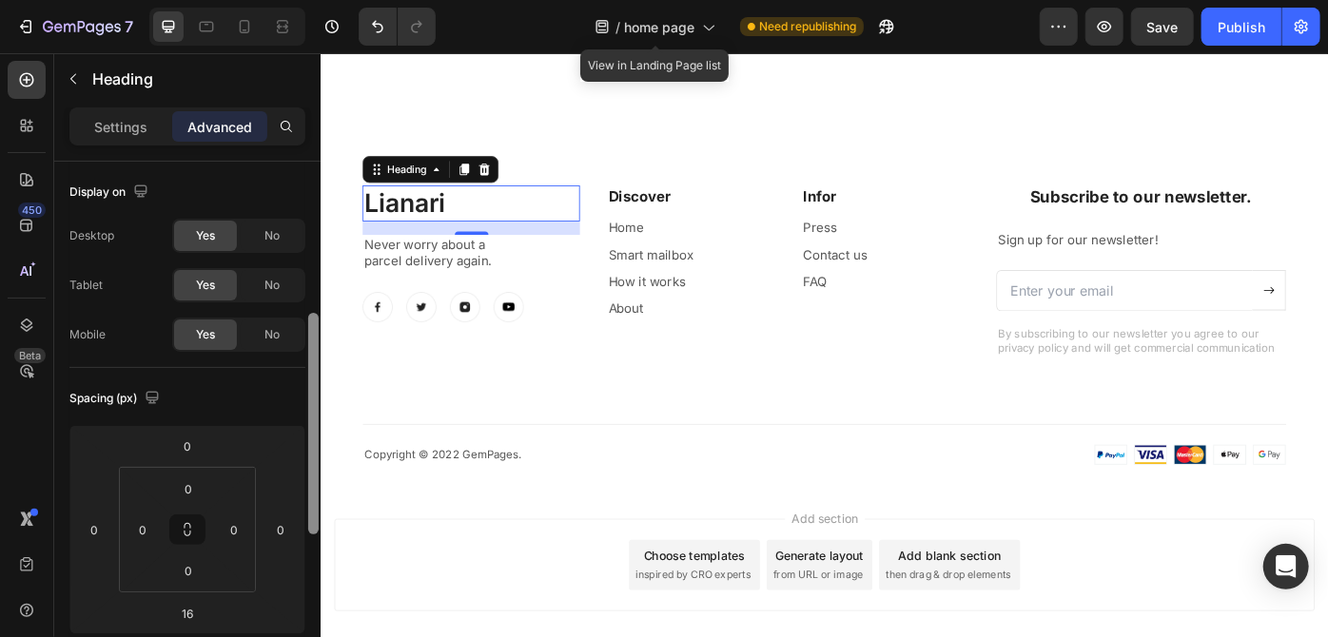
scroll to position [107, 0]
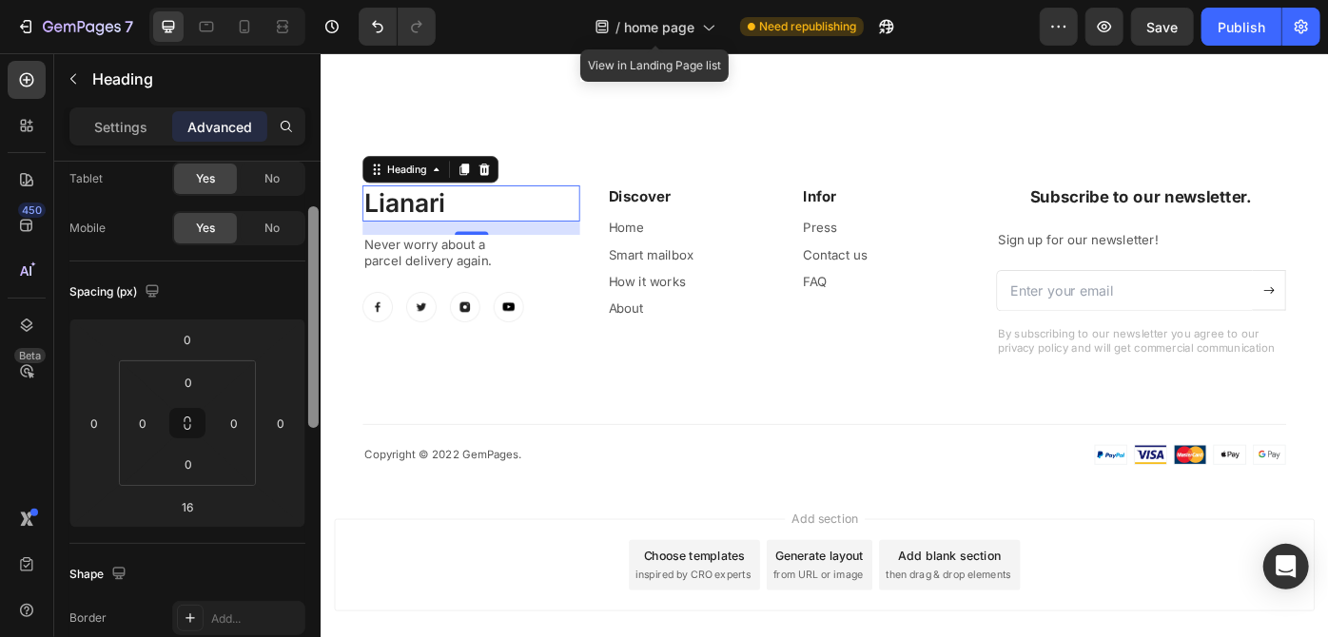
drag, startPoint x: 312, startPoint y: 322, endPoint x: 311, endPoint y: 367, distance: 44.7
click at [311, 367] on div at bounding box center [313, 317] width 10 height 222
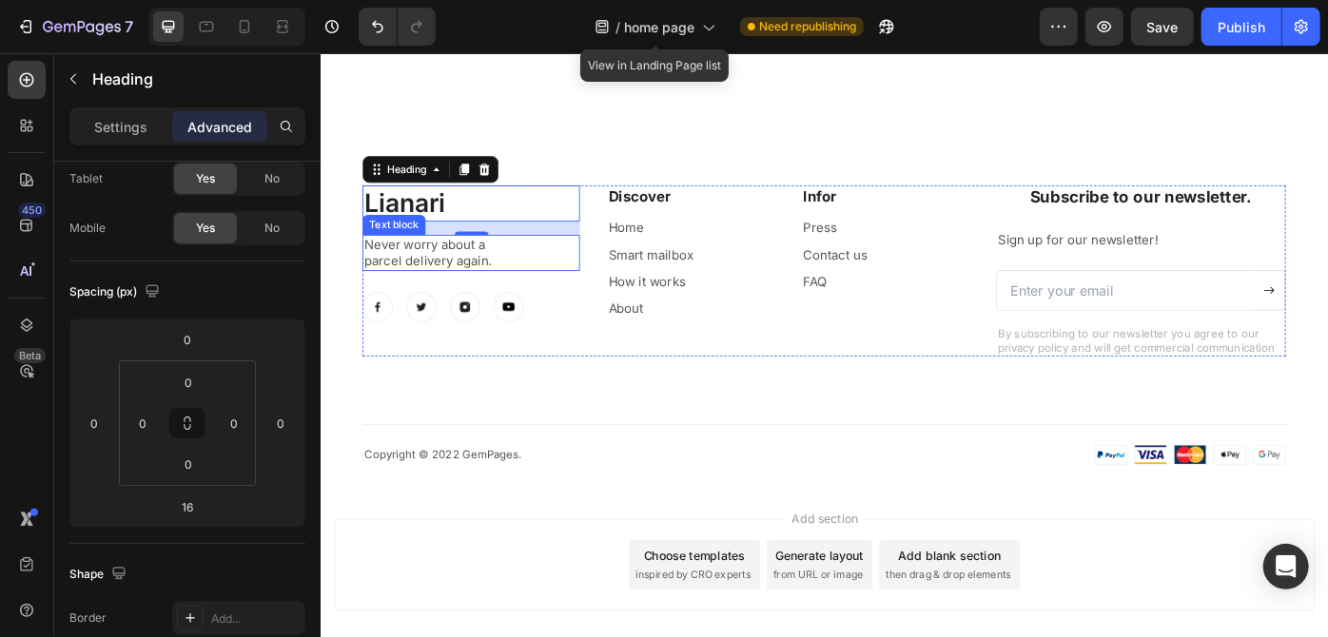
click at [451, 285] on p "parcel delivery again." at bounding box center [490, 288] width 243 height 19
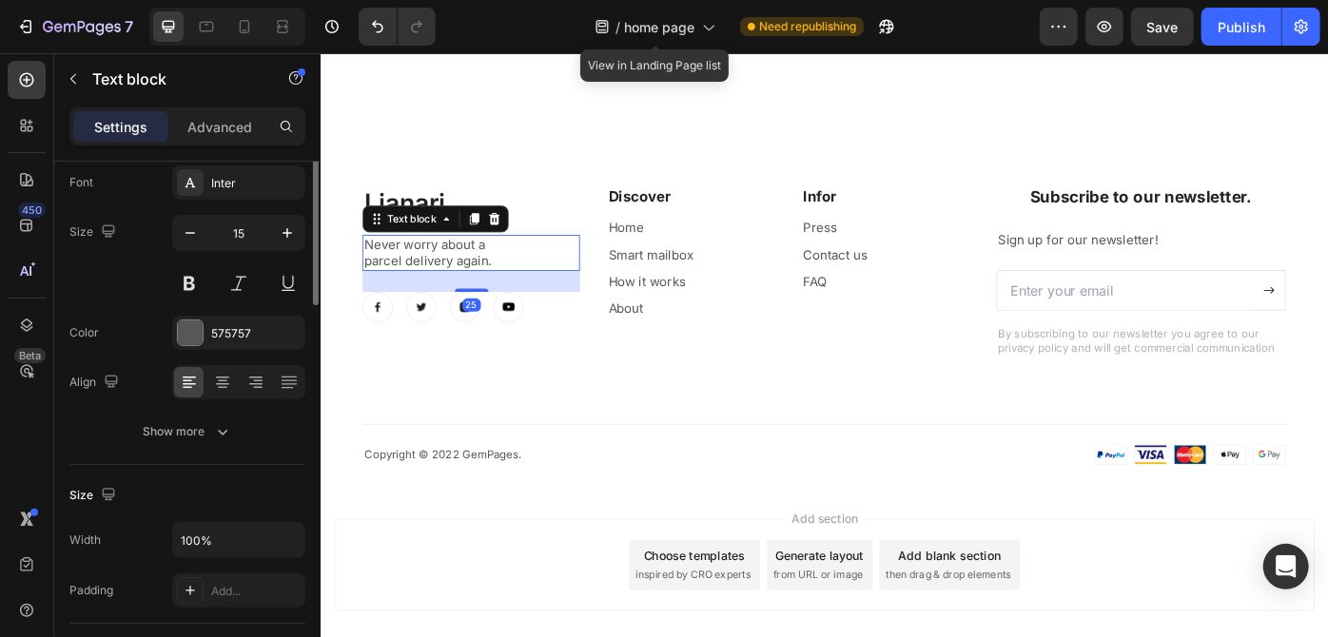
scroll to position [0, 0]
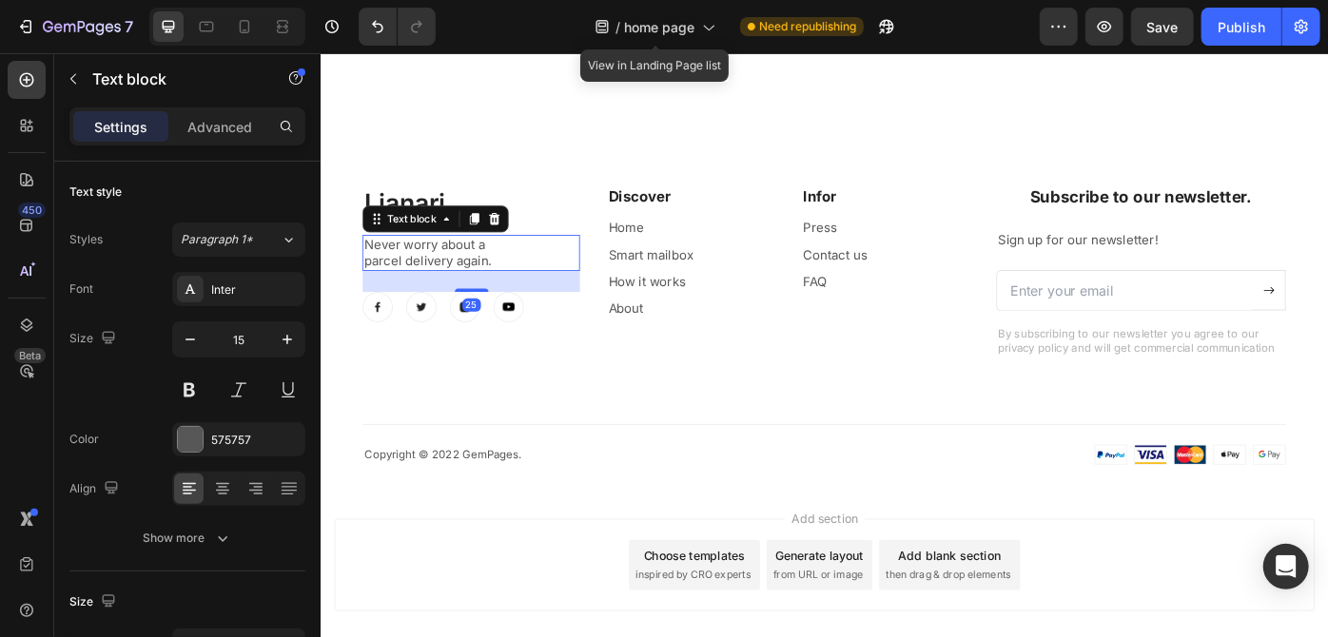
click at [490, 320] on div at bounding box center [491, 322] width 38 height 4
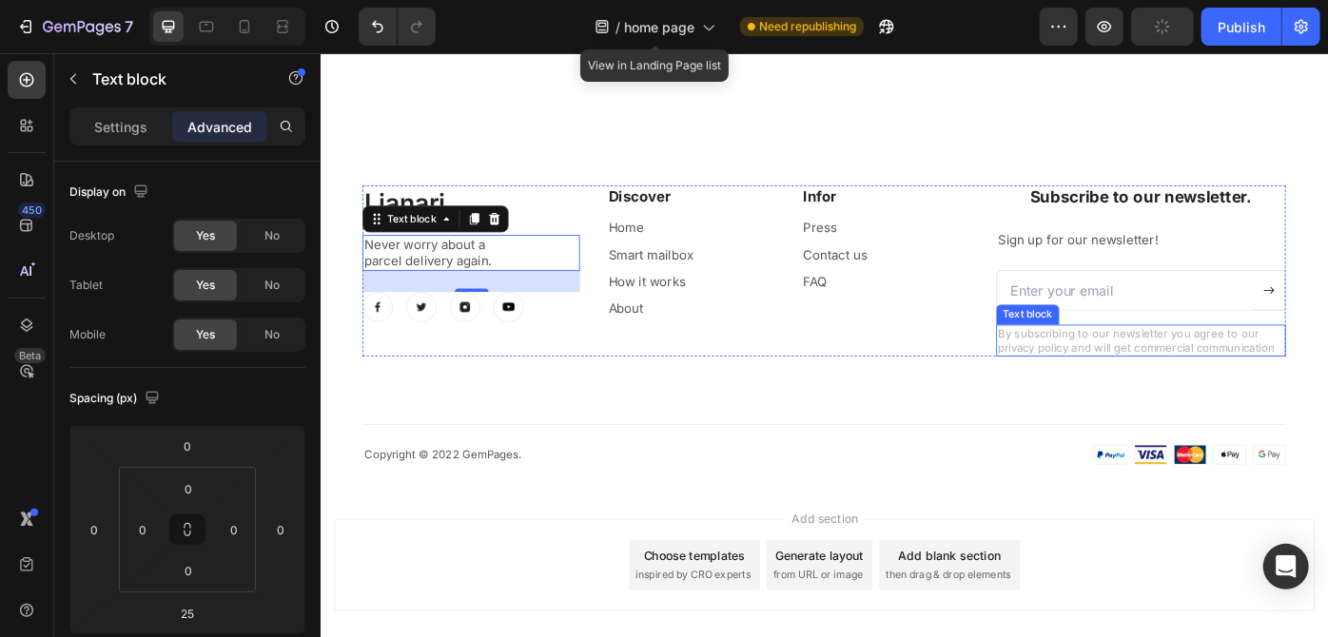
click at [1138, 370] on p "By subscribing to our newsletter you agree to our privacy policy and will get c…" at bounding box center [1249, 378] width 324 height 32
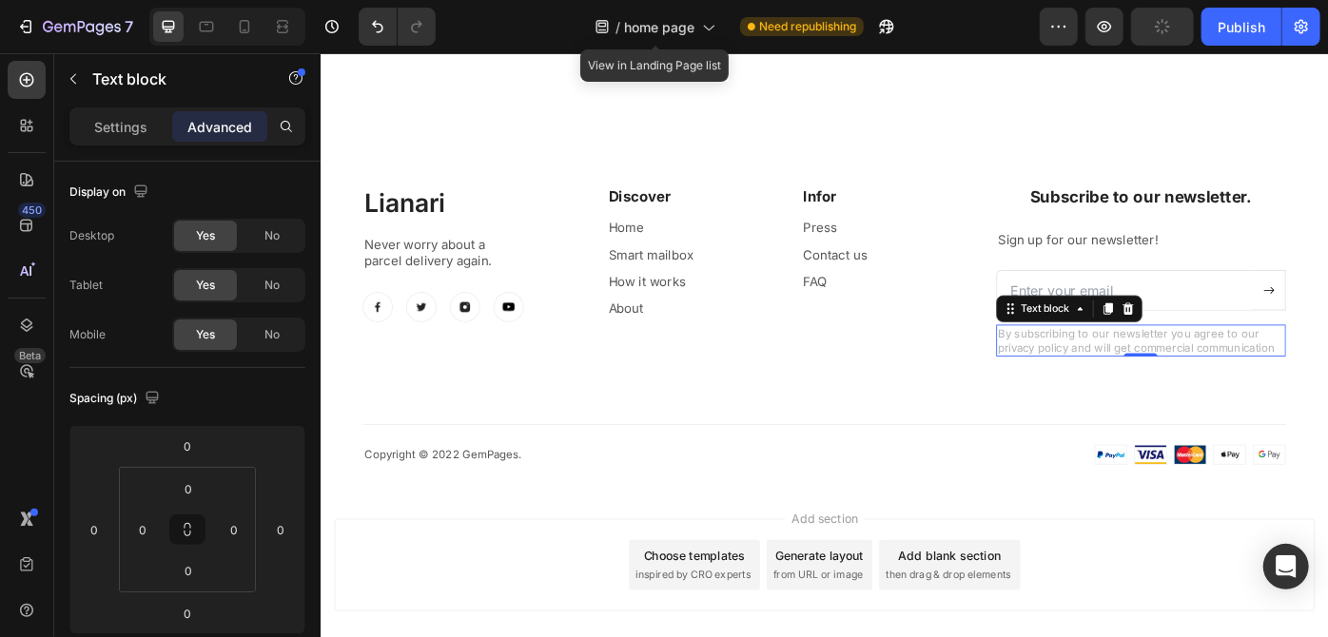
click at [1138, 370] on p "By subscribing to our newsletter you agree to our privacy policy and will get c…" at bounding box center [1249, 378] width 324 height 32
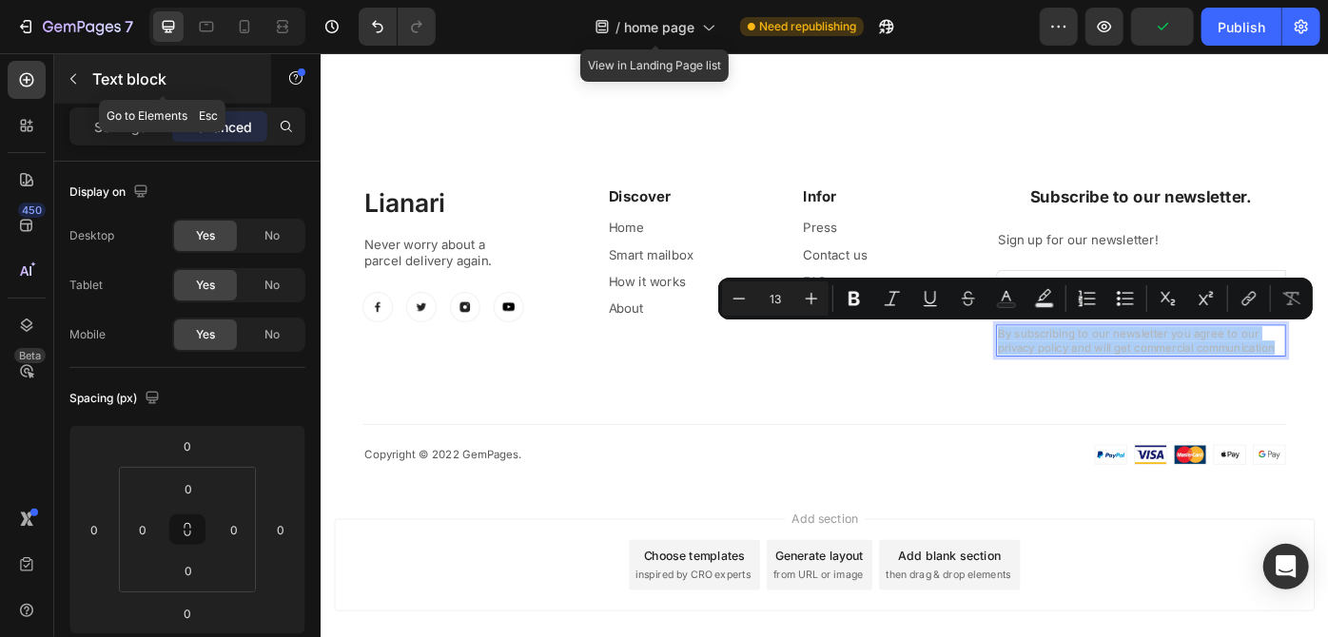
click at [82, 74] on button "button" at bounding box center [73, 79] width 30 height 30
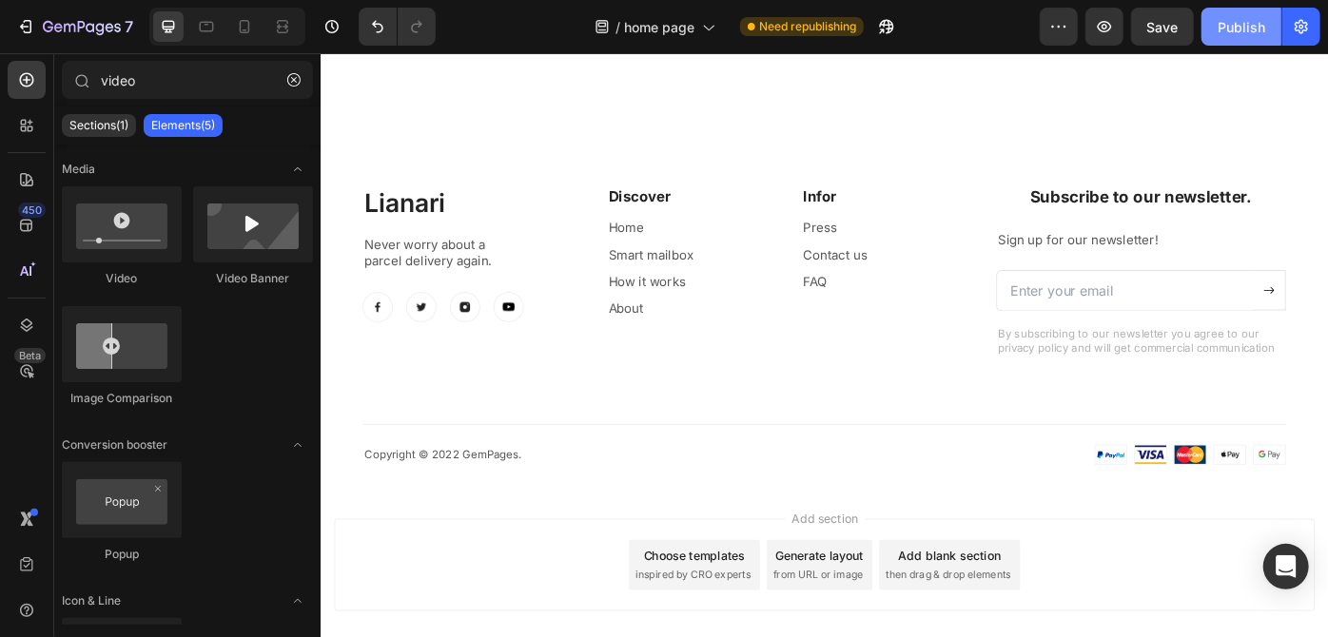
click at [1254, 10] on button "Publish" at bounding box center [1241, 27] width 80 height 38
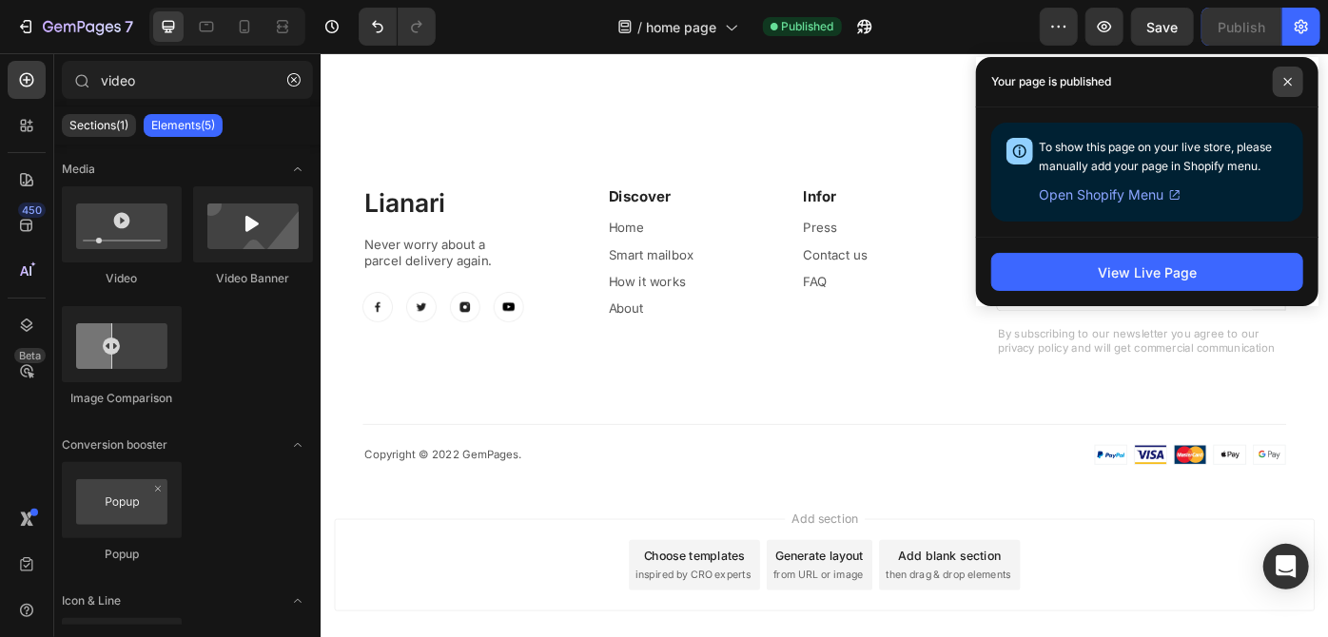
click at [1293, 84] on span at bounding box center [1288, 82] width 30 height 30
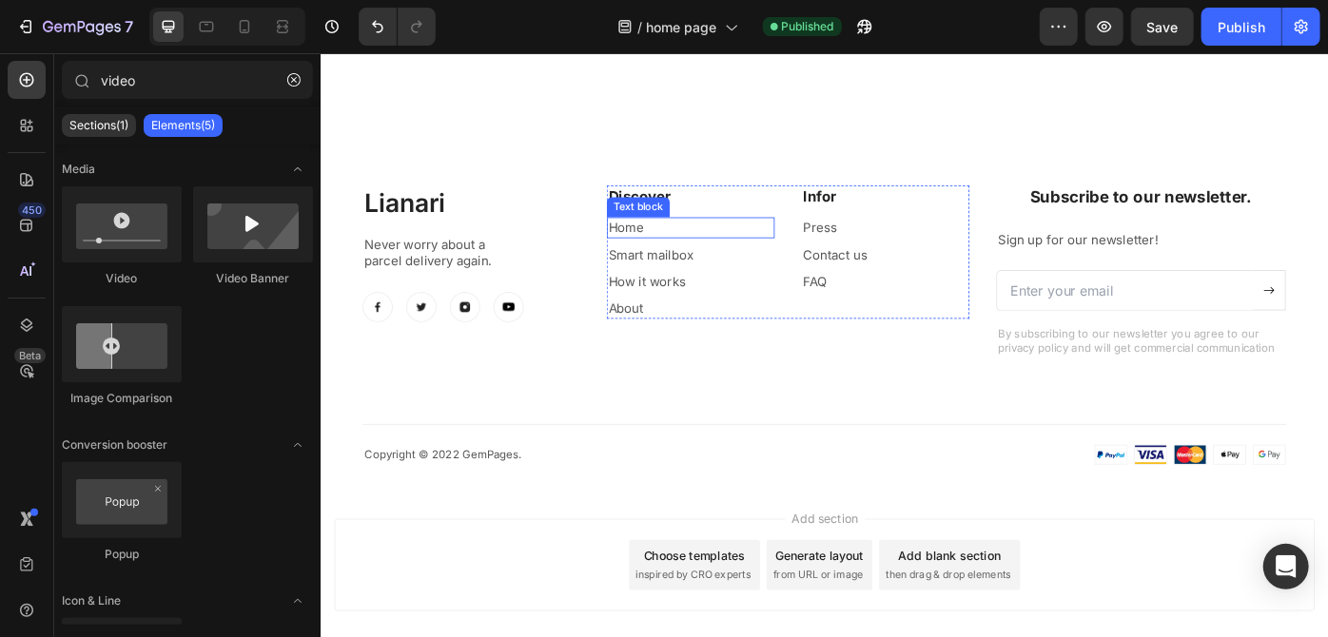
click at [659, 244] on link "Home" at bounding box center [666, 251] width 40 height 18
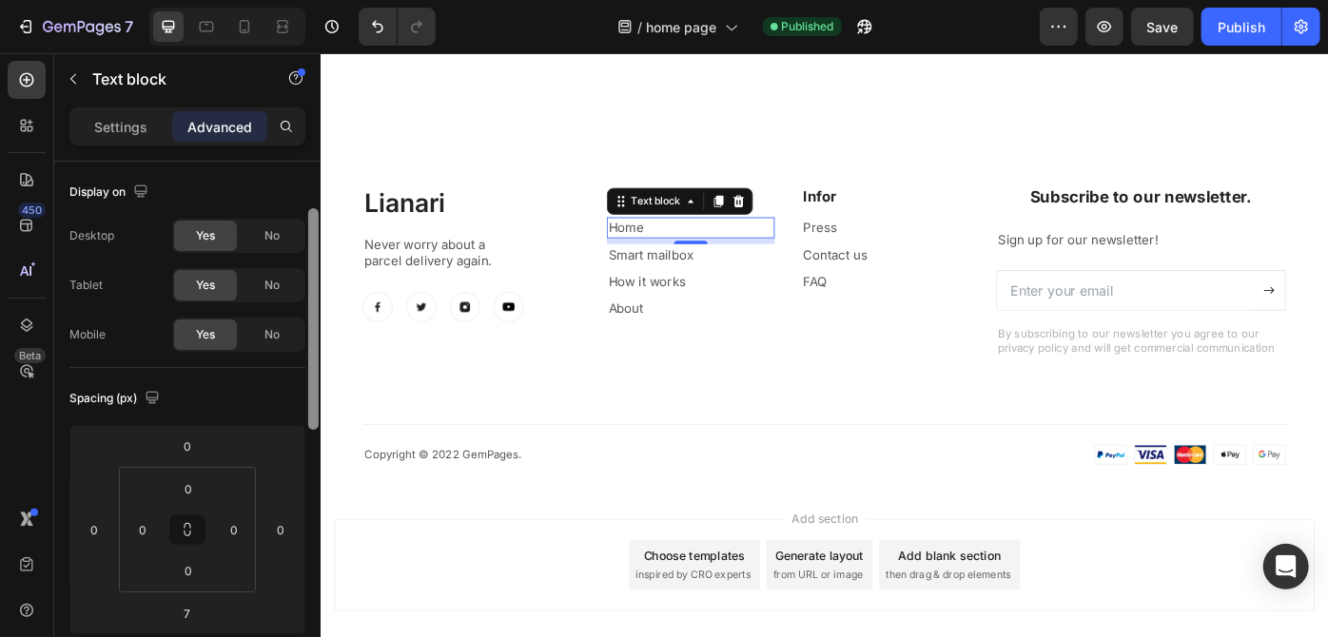
drag, startPoint x: 306, startPoint y: 385, endPoint x: 313, endPoint y: 329, distance: 56.5
click at [313, 329] on div at bounding box center [313, 319] width 10 height 222
click at [463, 224] on h2 "Lianari" at bounding box center [490, 223] width 246 height 41
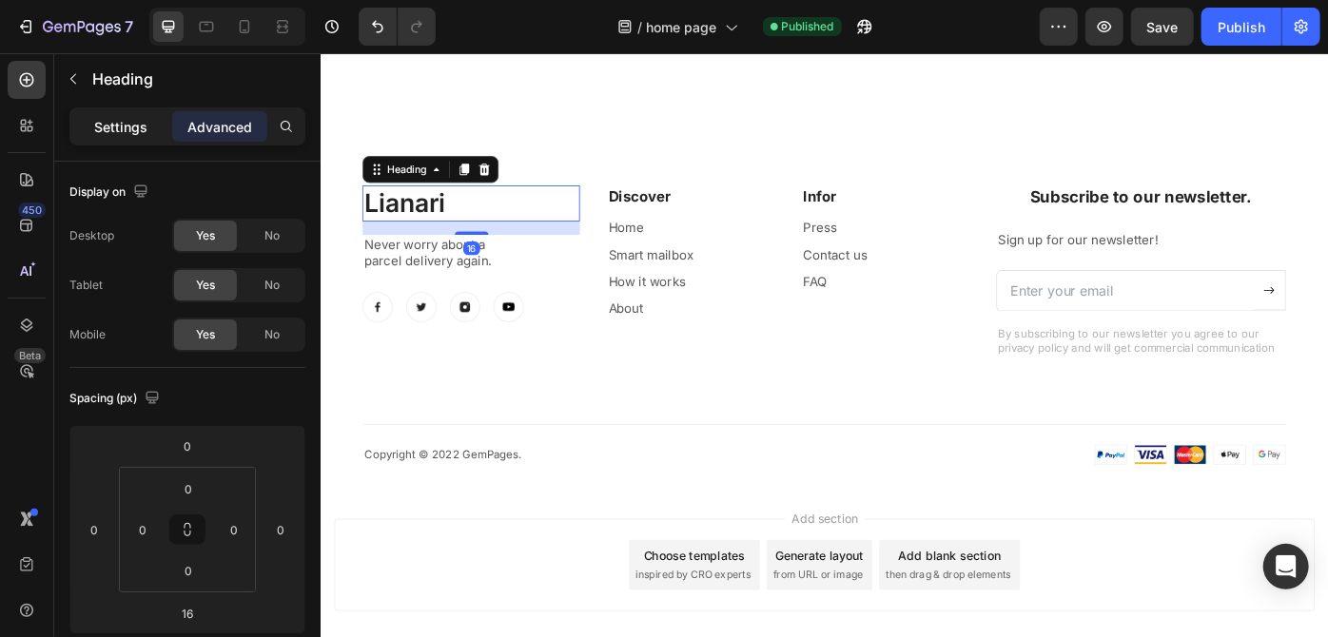
click at [134, 137] on div "Settings" at bounding box center [120, 126] width 95 height 30
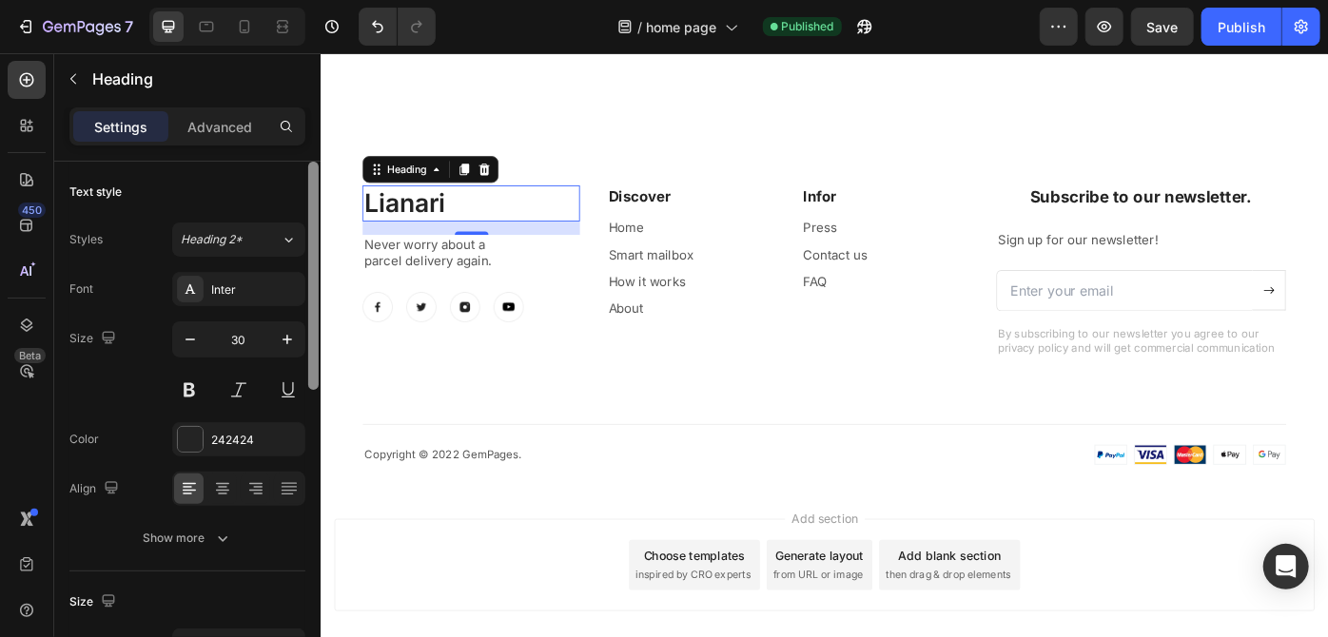
click at [312, 292] on div at bounding box center [313, 276] width 10 height 228
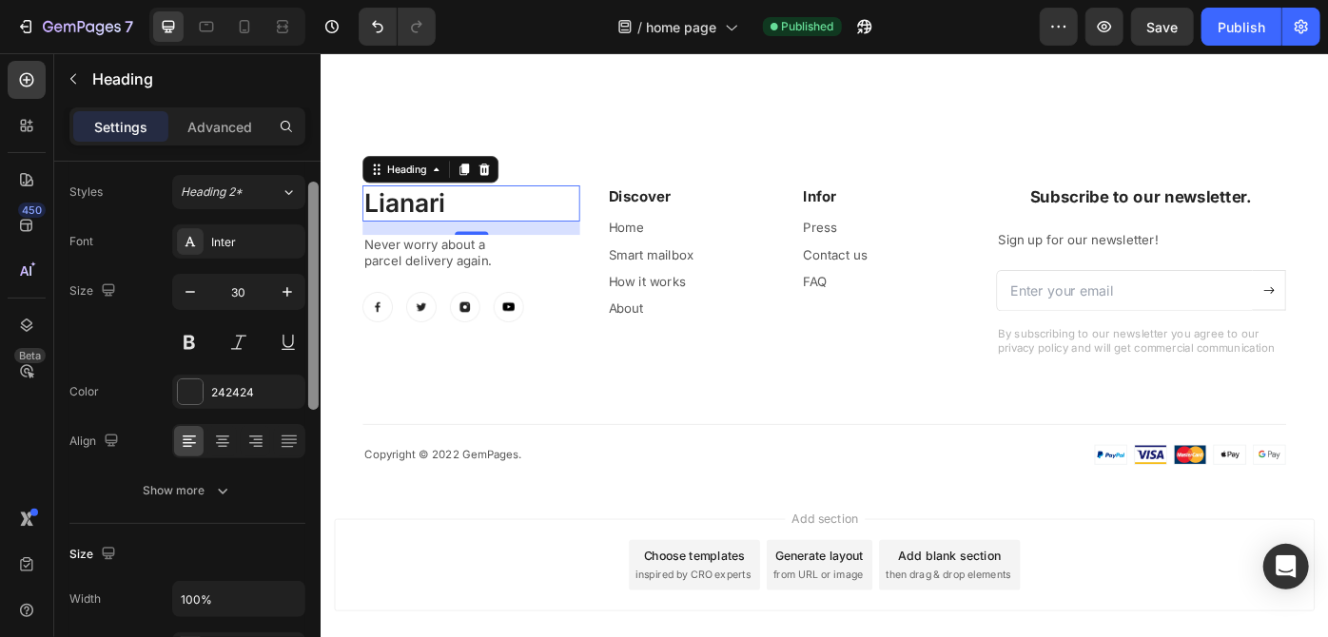
scroll to position [50, 0]
click at [311, 317] on div at bounding box center [313, 293] width 10 height 228
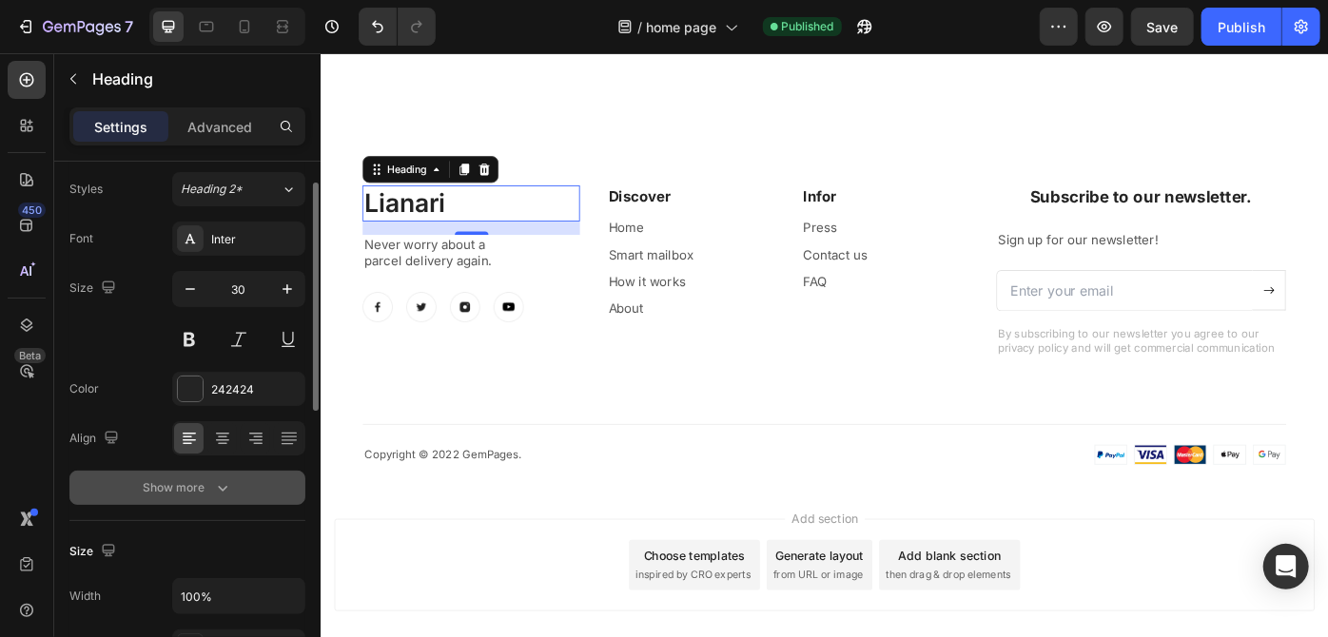
click at [200, 471] on button "Show more" at bounding box center [187, 488] width 236 height 34
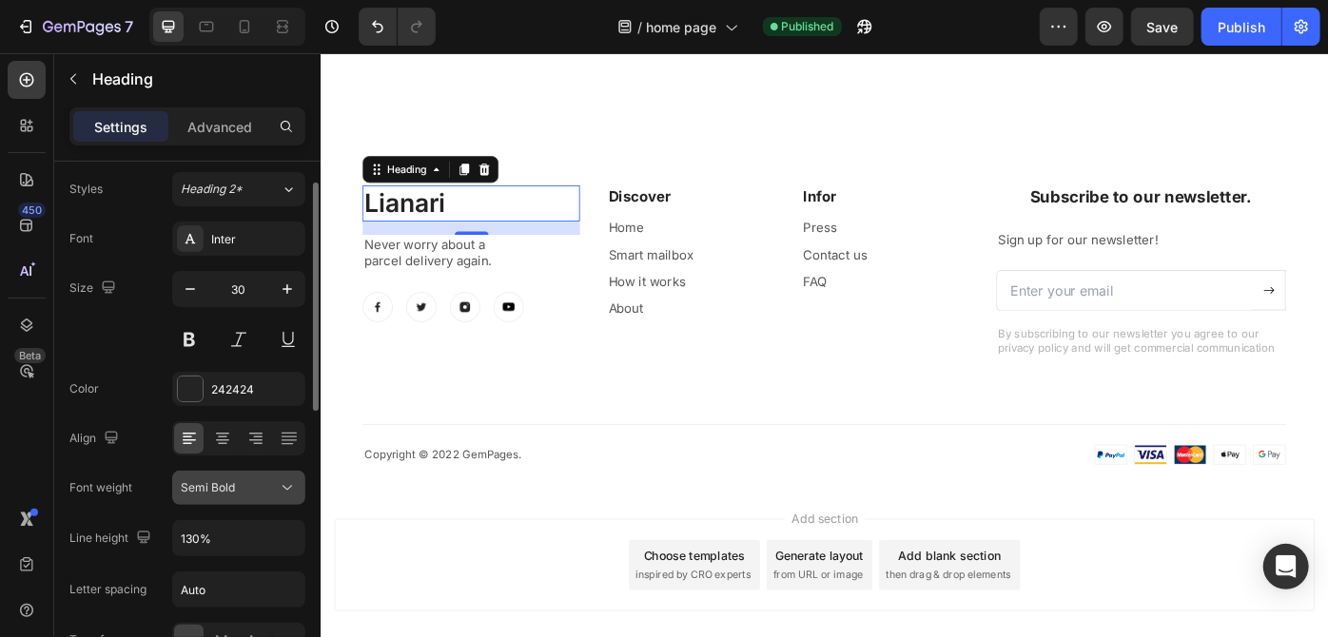
click at [297, 482] on icon at bounding box center [287, 487] width 19 height 19
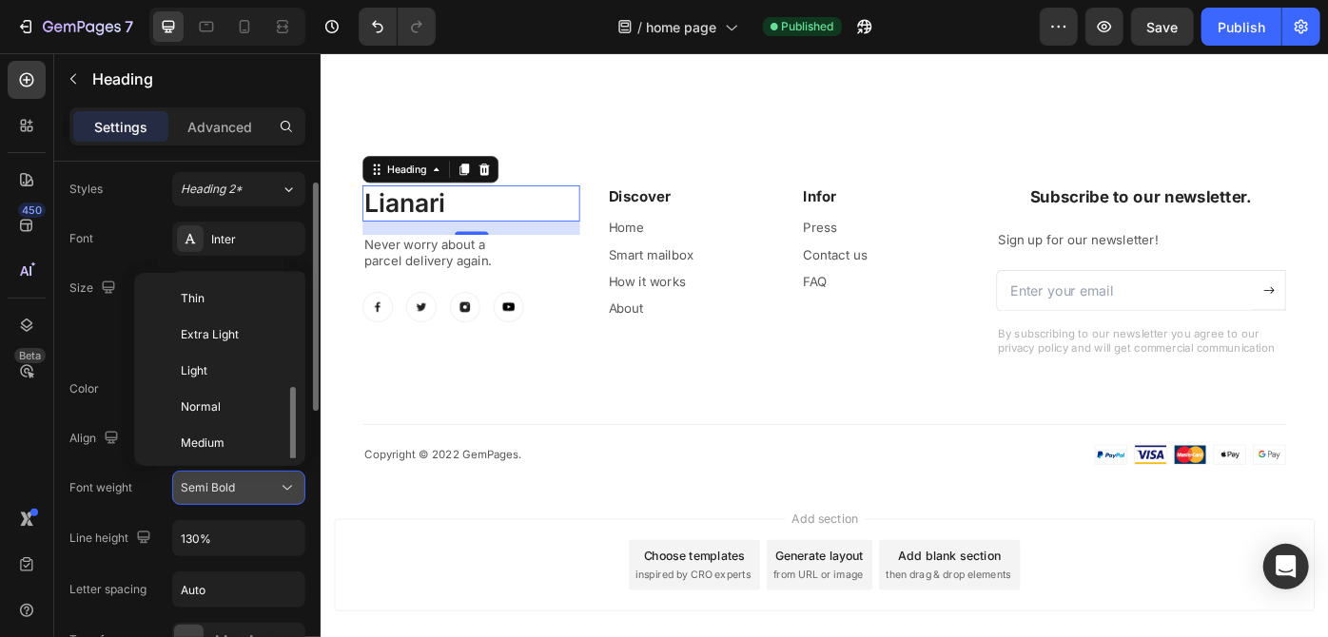
scroll to position [68, 0]
click at [295, 482] on icon at bounding box center [287, 487] width 19 height 19
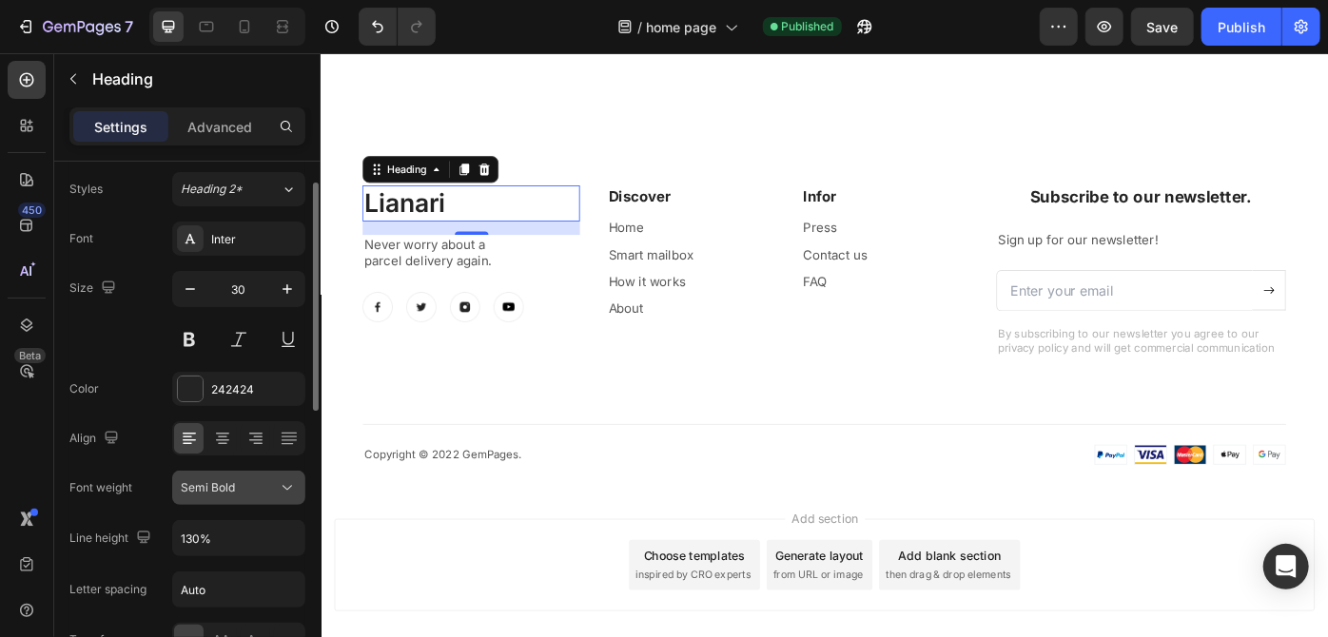
click at [295, 482] on icon at bounding box center [287, 487] width 19 height 19
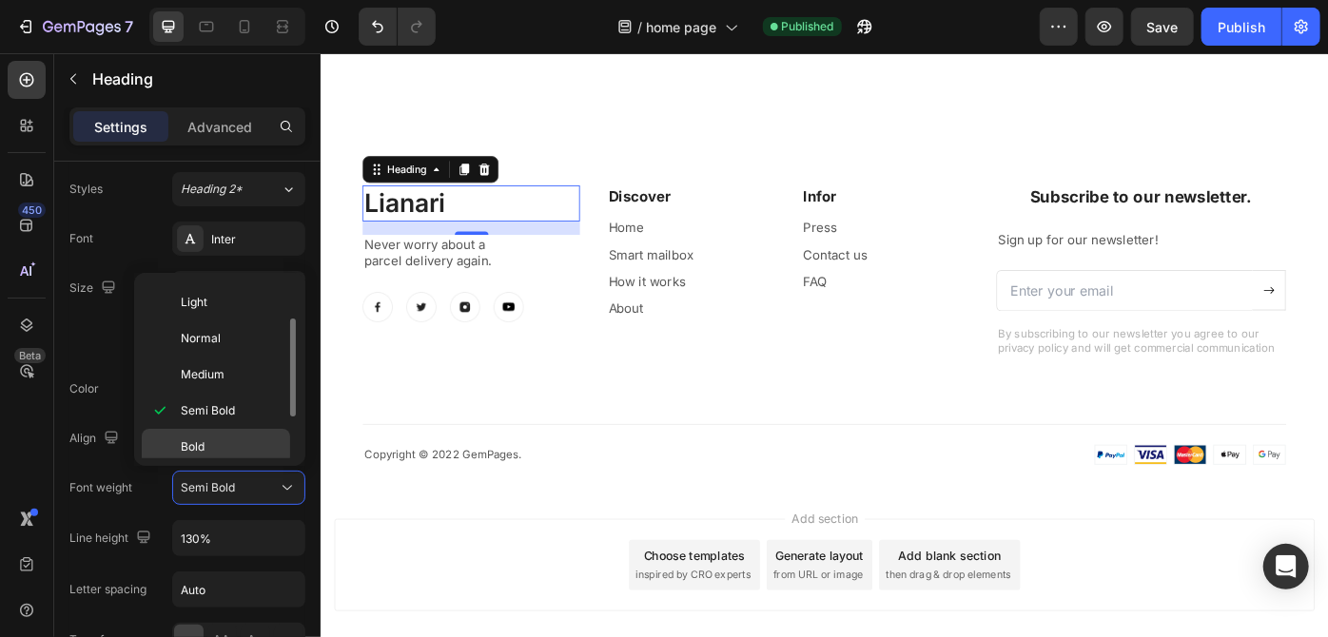
click at [254, 451] on p "Bold" at bounding box center [231, 446] width 101 height 17
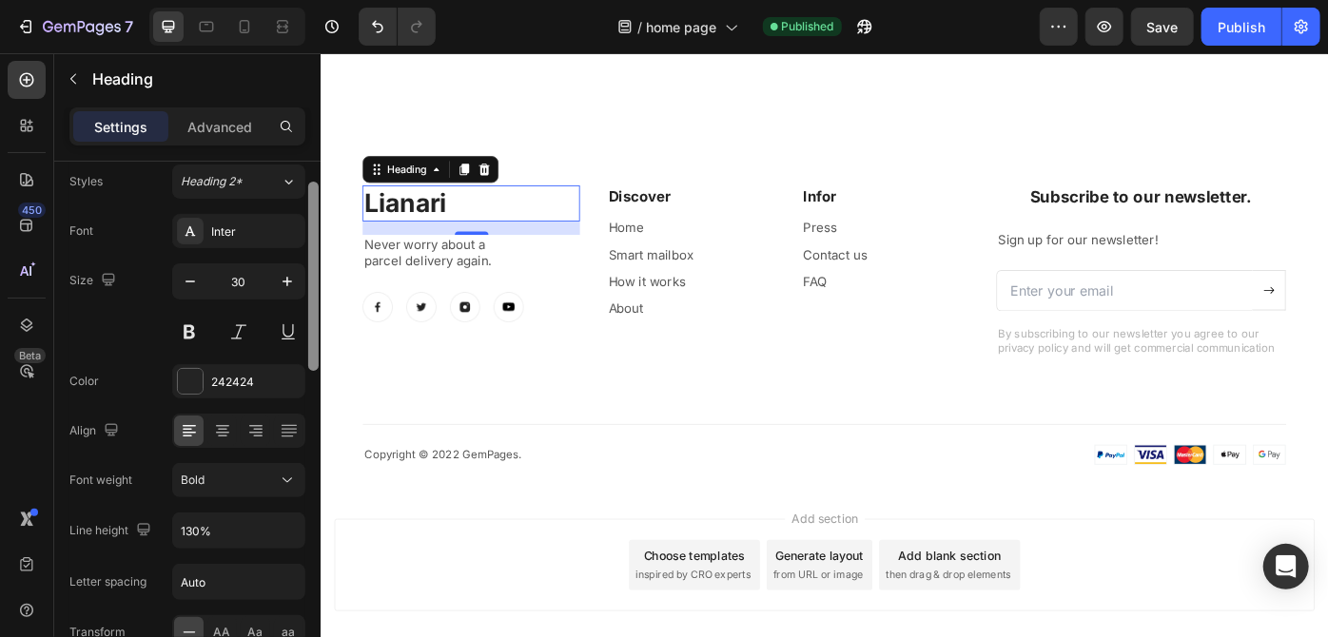
scroll to position [0, 0]
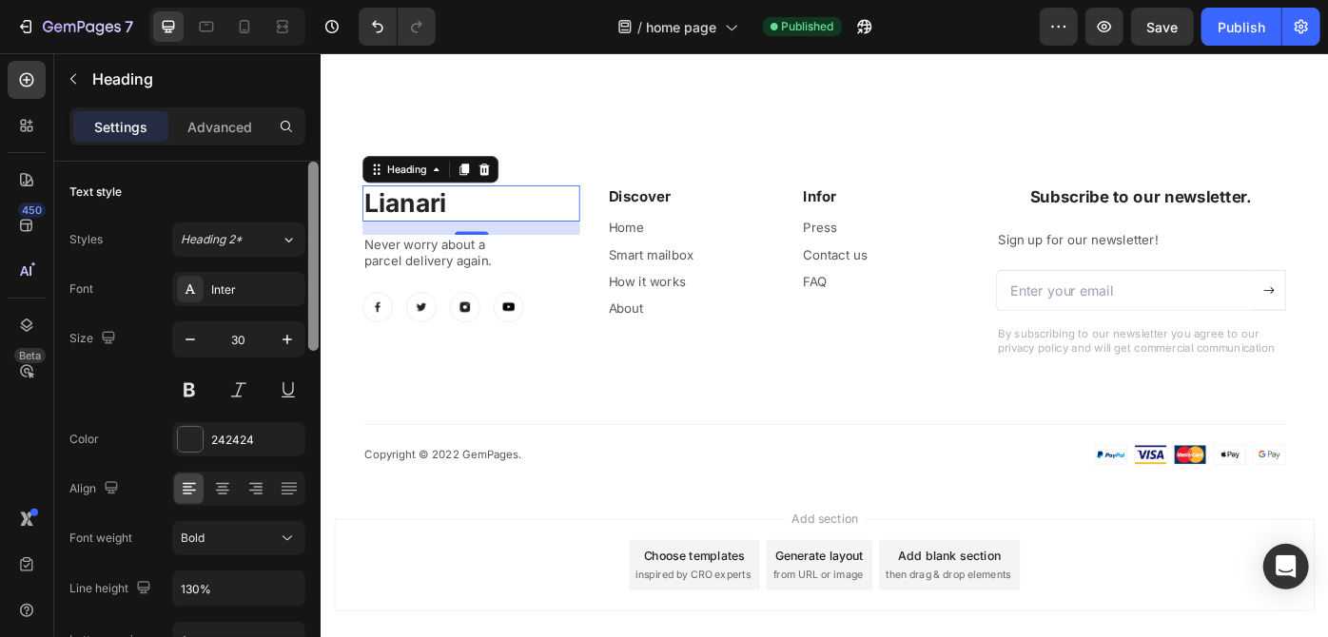
drag, startPoint x: 310, startPoint y: 323, endPoint x: 309, endPoint y: 297, distance: 26.6
click at [309, 297] on div at bounding box center [313, 256] width 10 height 189
click at [261, 283] on div "Inter" at bounding box center [255, 290] width 89 height 17
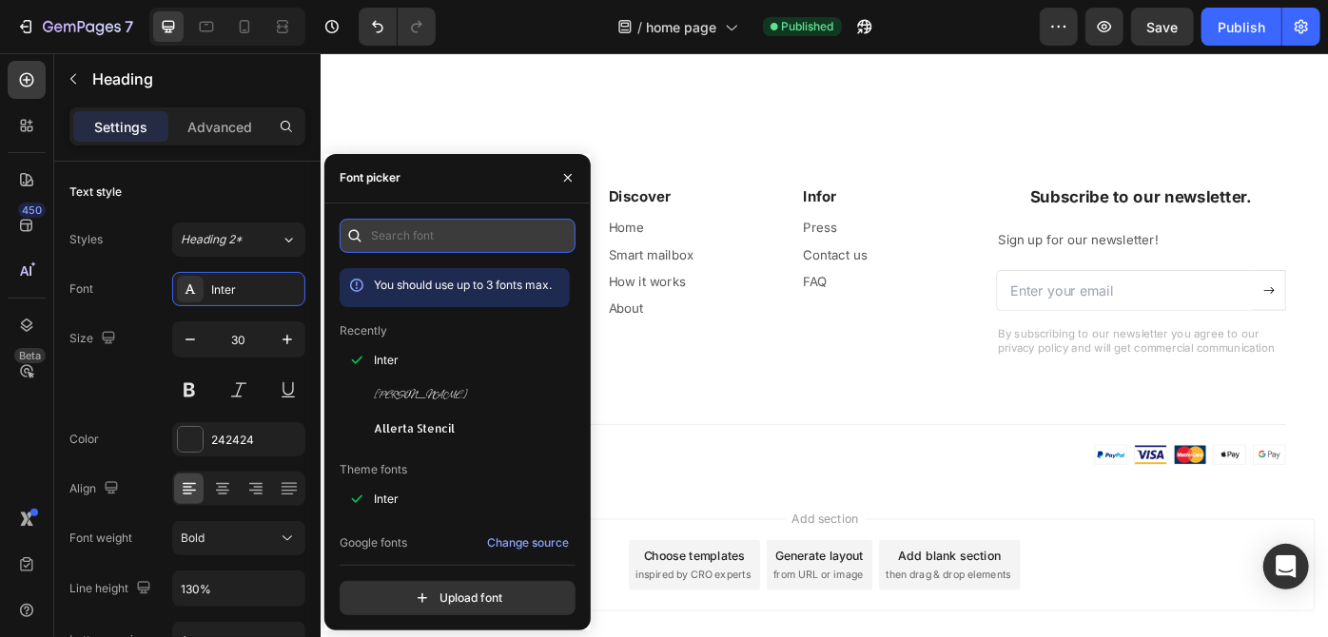
click at [418, 240] on input "text" at bounding box center [458, 236] width 236 height 34
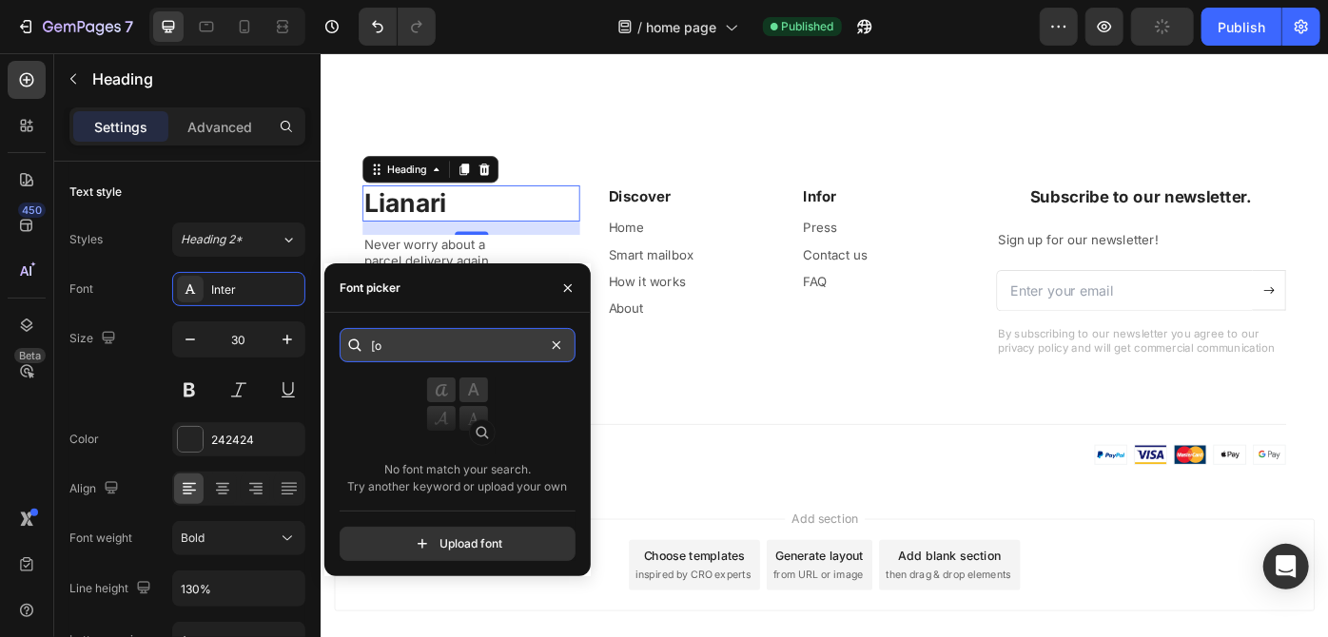
type input "["
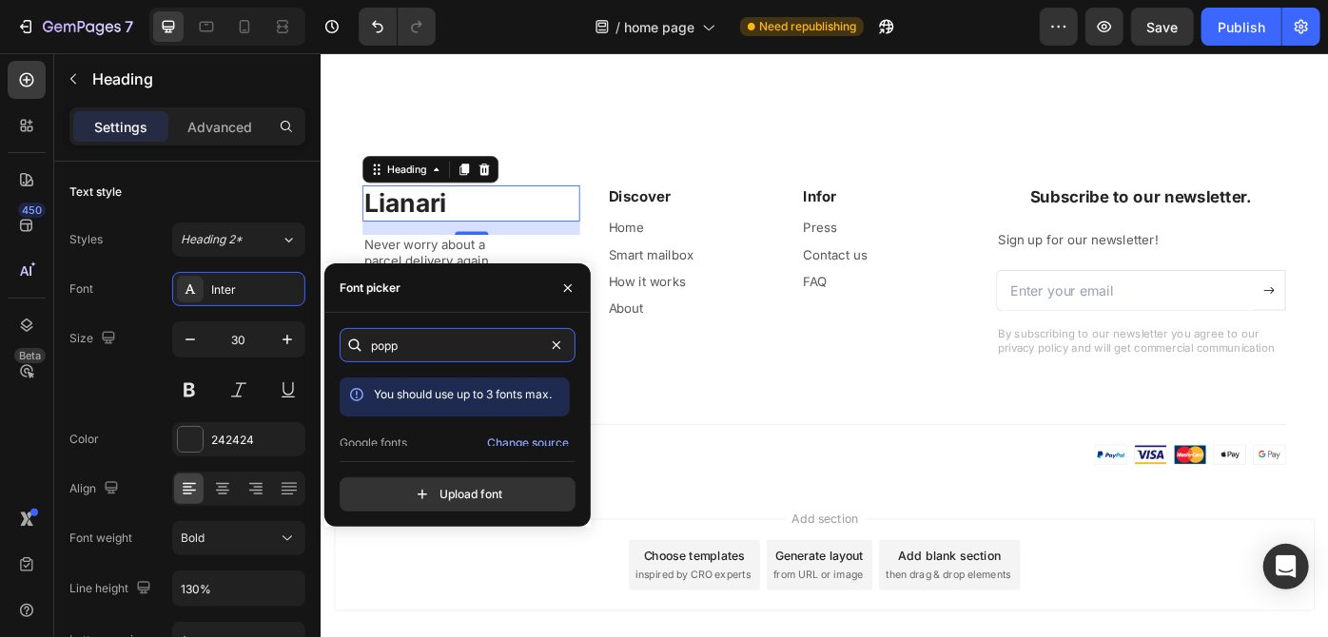
scroll to position [46, 0]
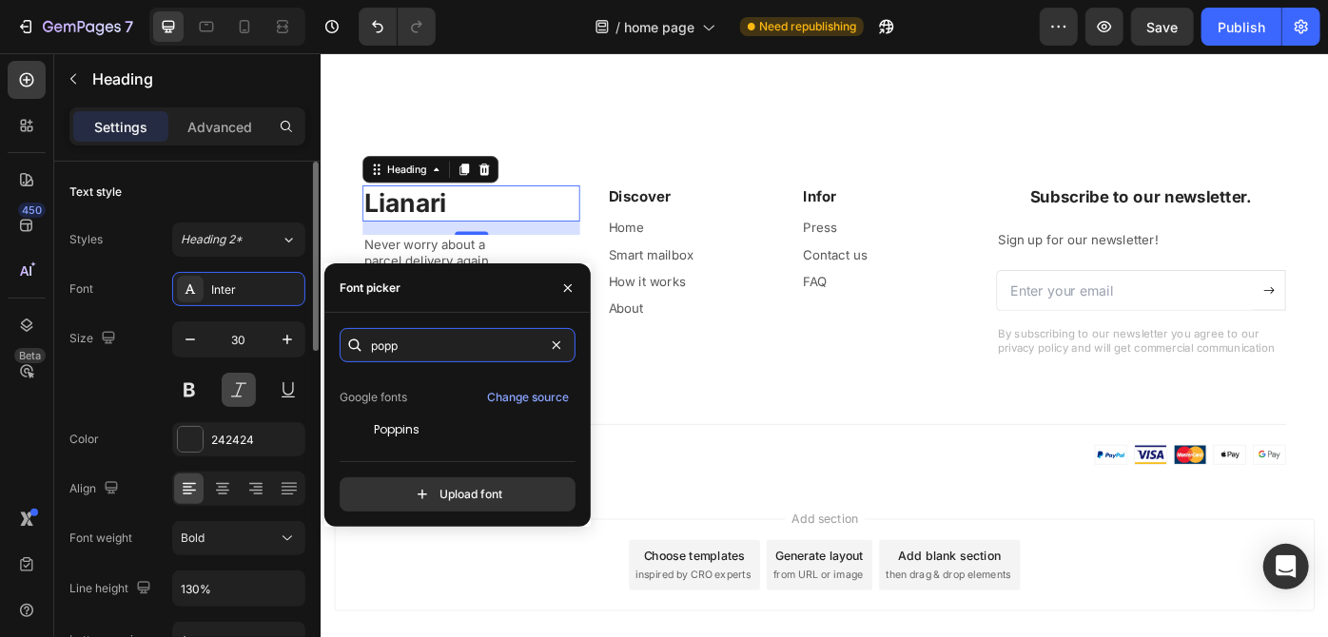
type input "popp"
click at [496, 436] on div "Poppins" at bounding box center [470, 429] width 192 height 17
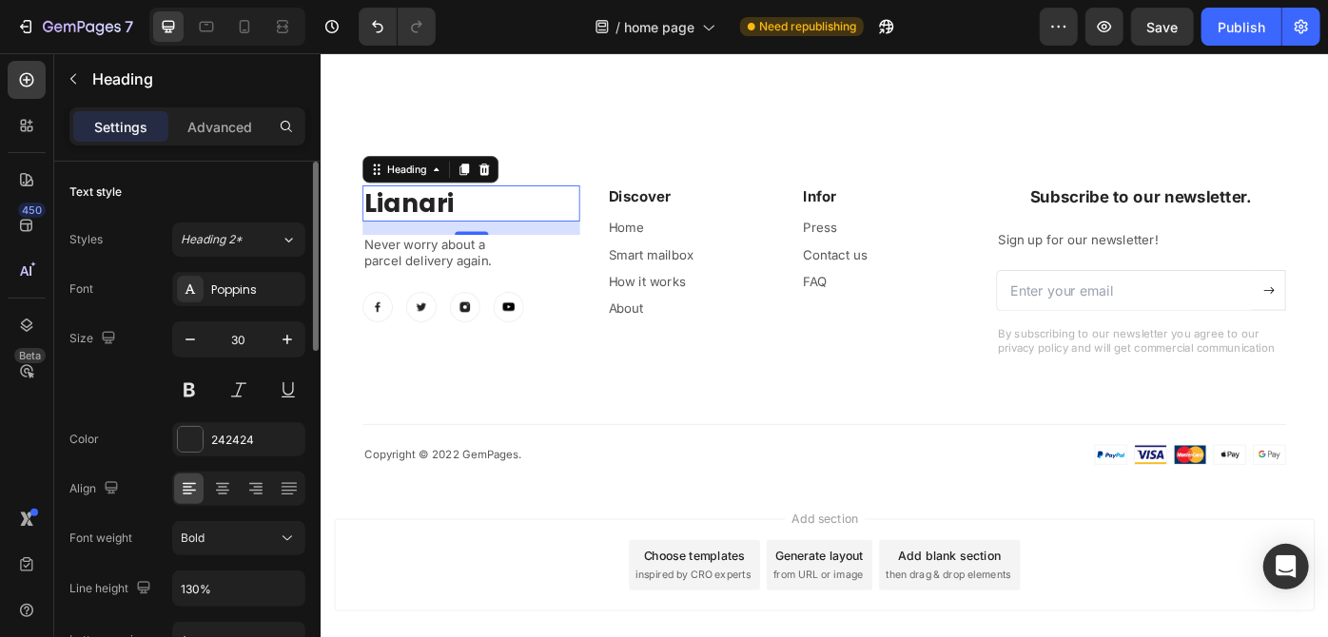
click at [132, 220] on div "Styles Heading 2* Font Poppins Size 30 Color 242424 Align Font weight Bold Line…" at bounding box center [187, 513] width 236 height 588
click at [190, 334] on icon "button" at bounding box center [190, 339] width 19 height 19
click at [284, 340] on icon "button" at bounding box center [287, 339] width 19 height 19
type input "29"
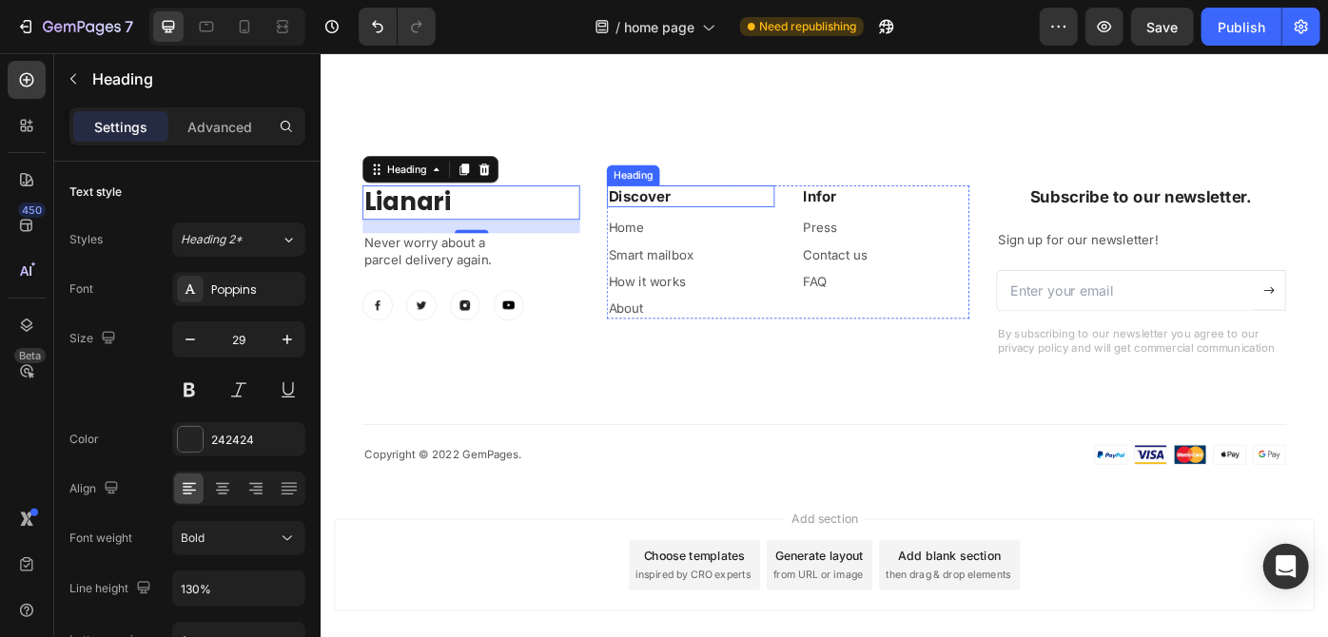
click at [697, 213] on p "Discover" at bounding box center [739, 214] width 186 height 21
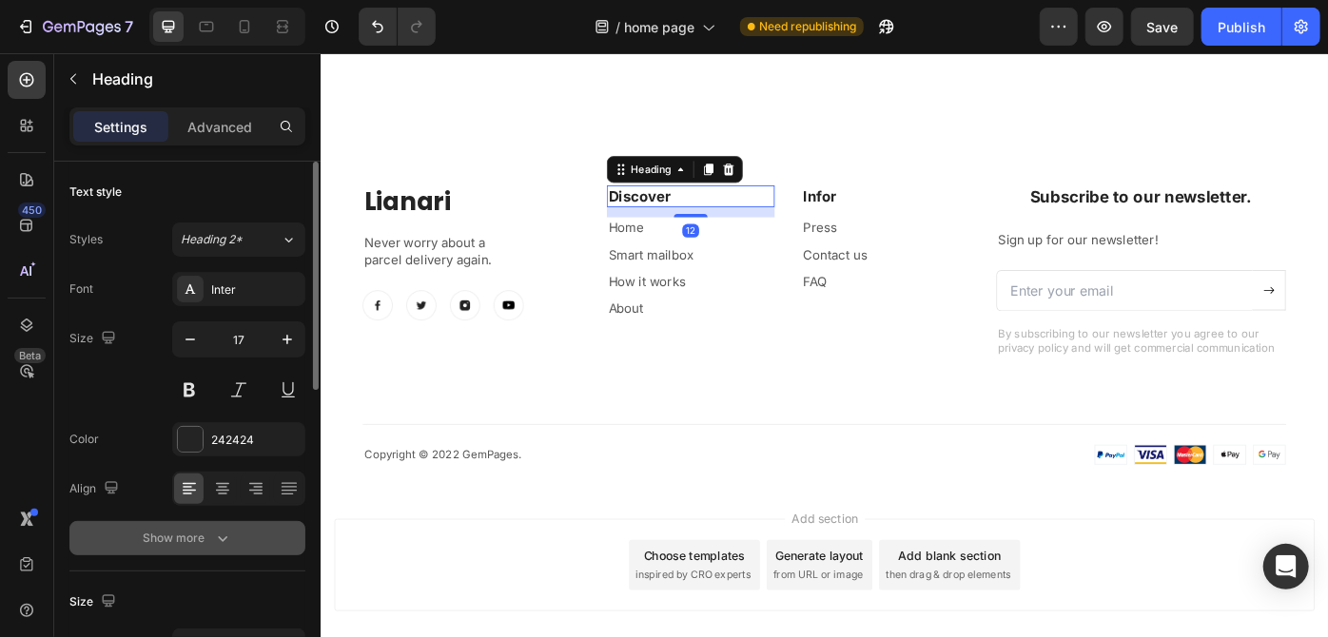
click at [204, 538] on div "Show more" at bounding box center [188, 538] width 88 height 19
click at [286, 521] on button "Bold" at bounding box center [238, 538] width 133 height 34
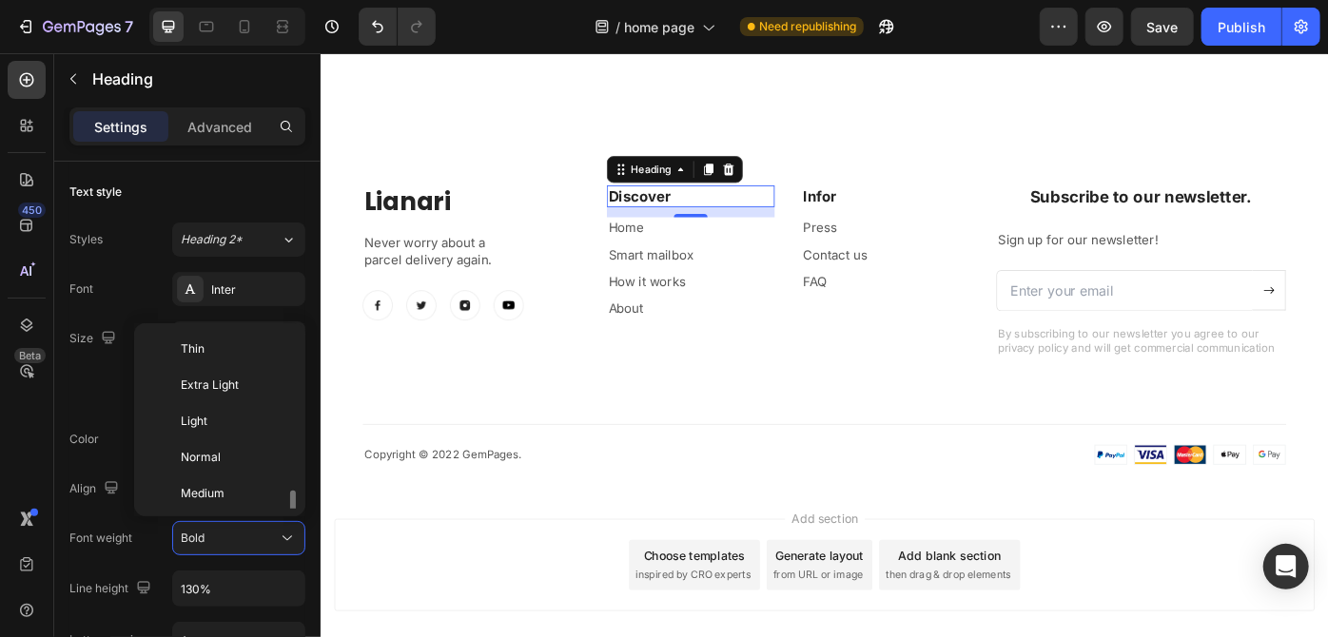
scroll to position [103, 0]
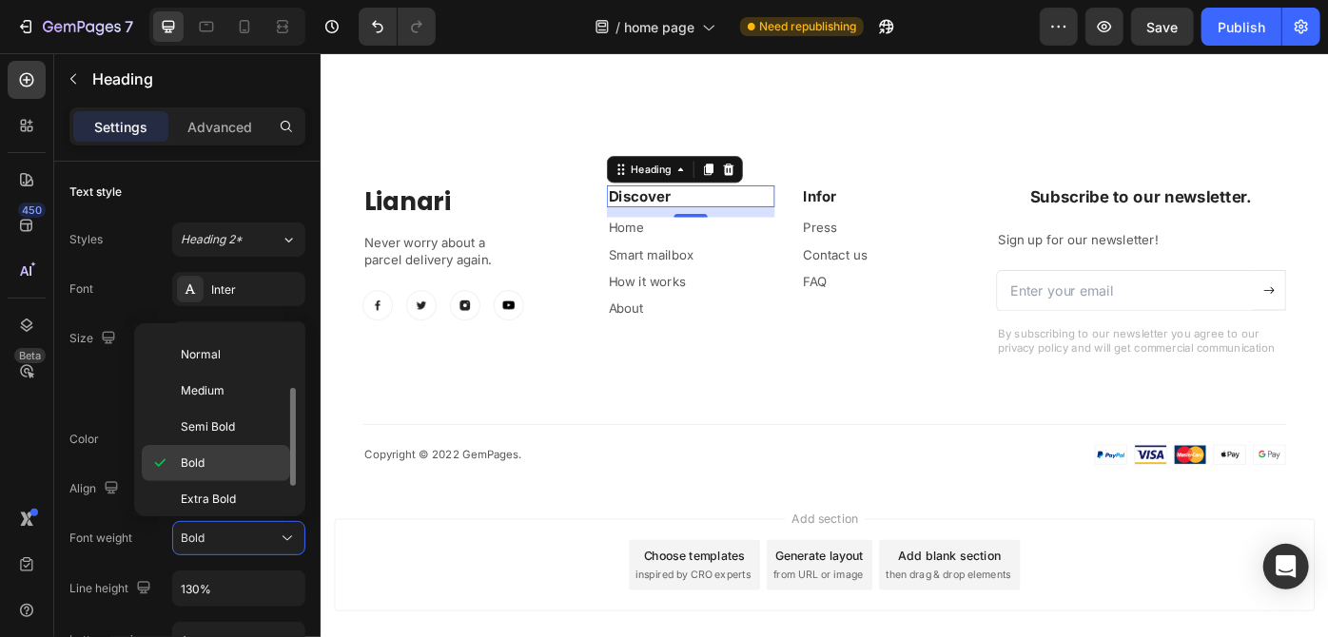
click at [217, 458] on p "Bold" at bounding box center [231, 463] width 101 height 17
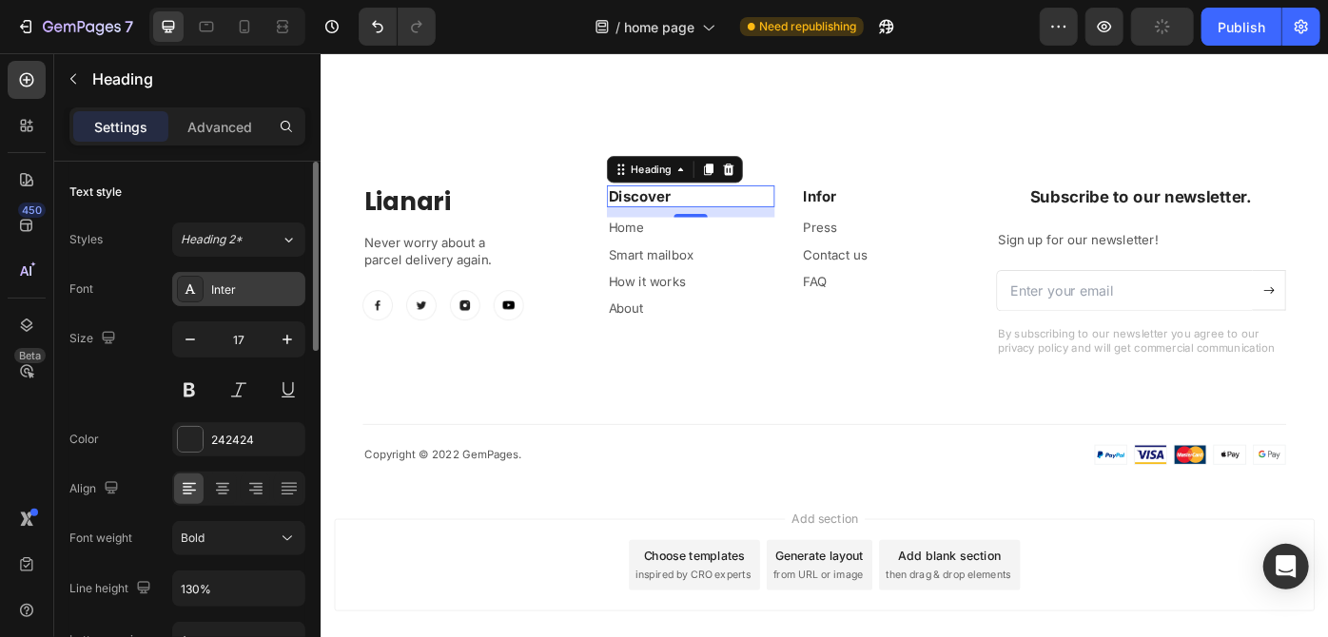
click at [259, 284] on div "Inter" at bounding box center [255, 290] width 89 height 17
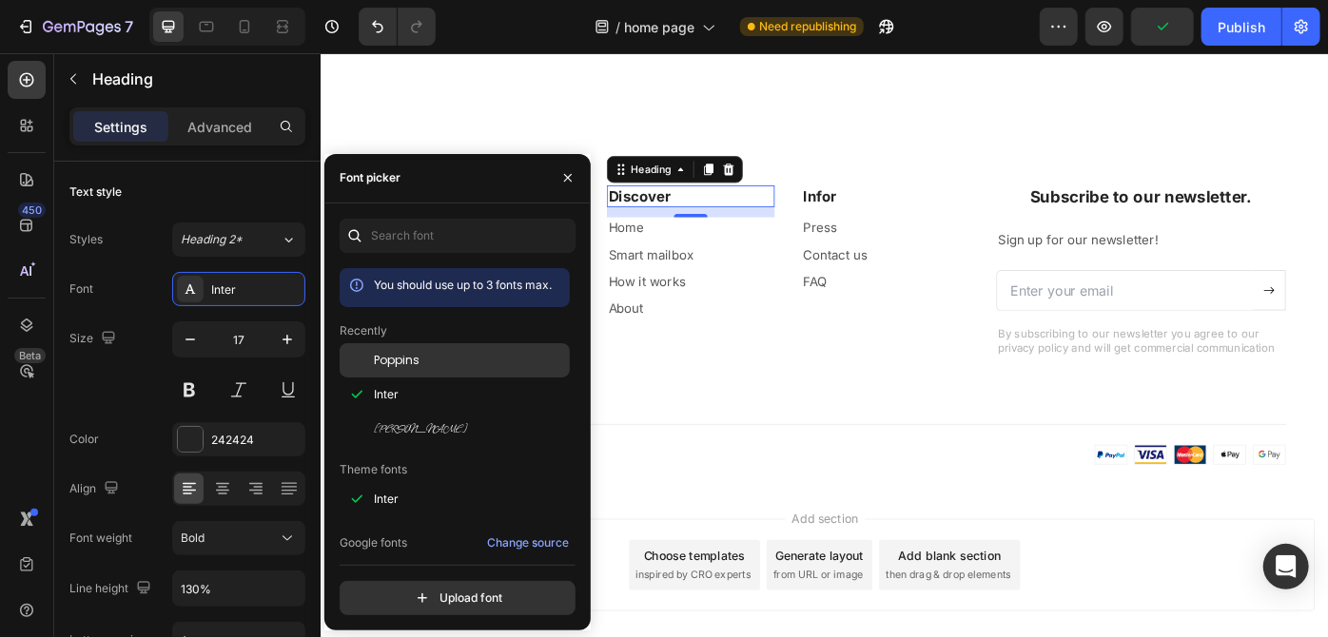
click at [424, 365] on div "Poppins" at bounding box center [470, 360] width 192 height 17
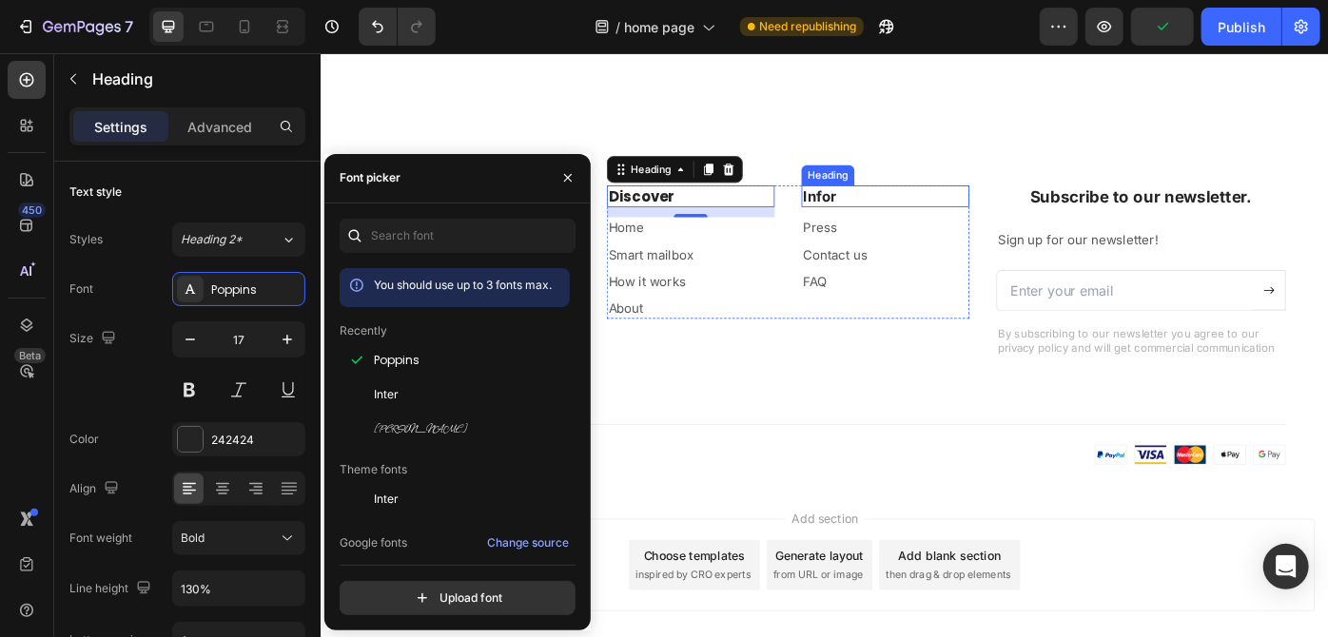
click at [893, 206] on p "Infor" at bounding box center [959, 214] width 186 height 21
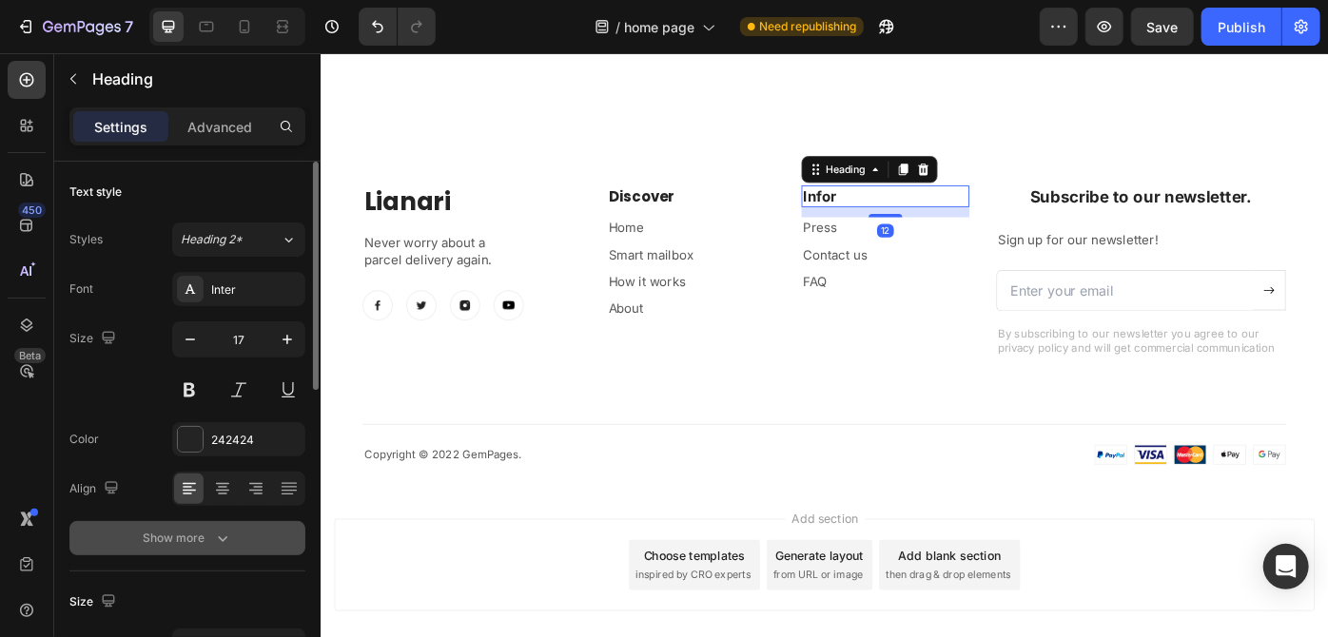
click at [193, 539] on div "Show more" at bounding box center [188, 538] width 88 height 19
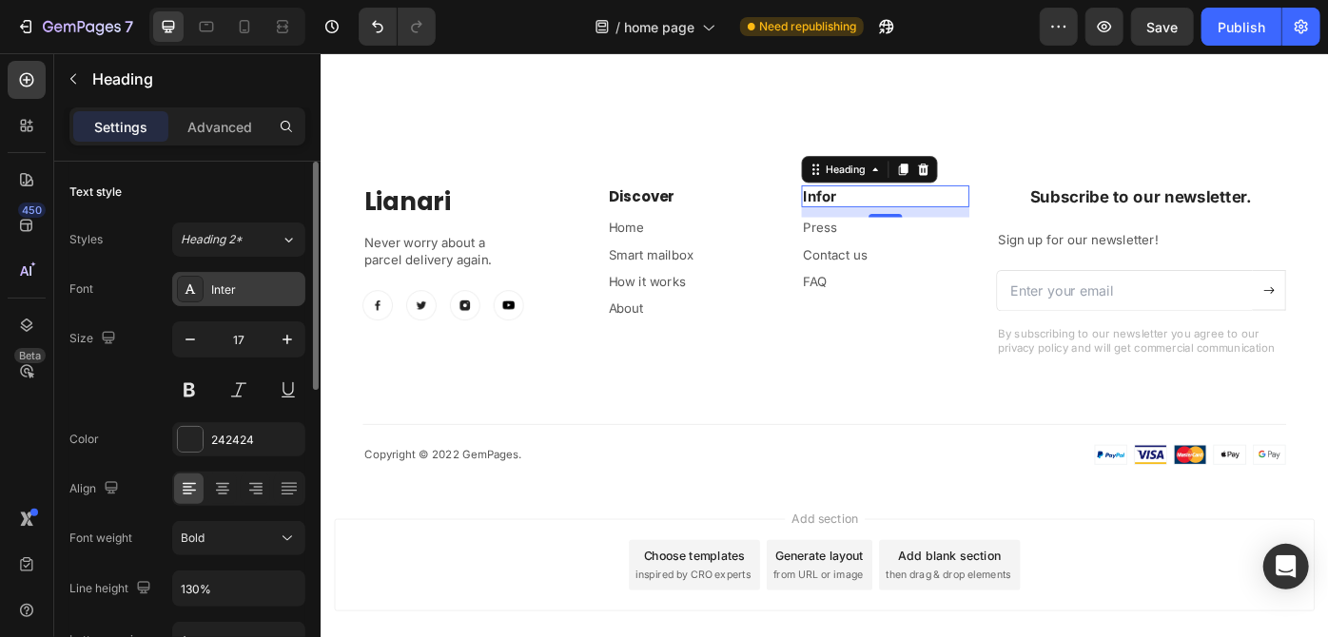
click at [276, 277] on div "Inter" at bounding box center [238, 289] width 133 height 34
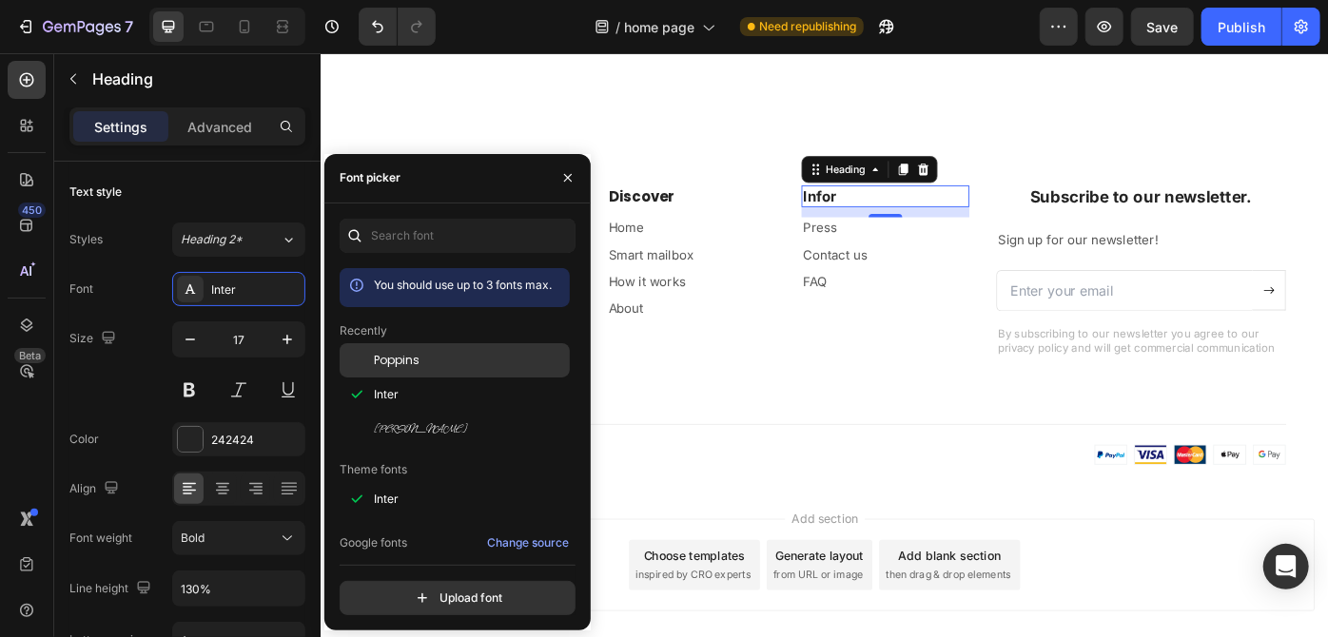
click at [378, 482] on div "Poppins" at bounding box center [455, 499] width 230 height 34
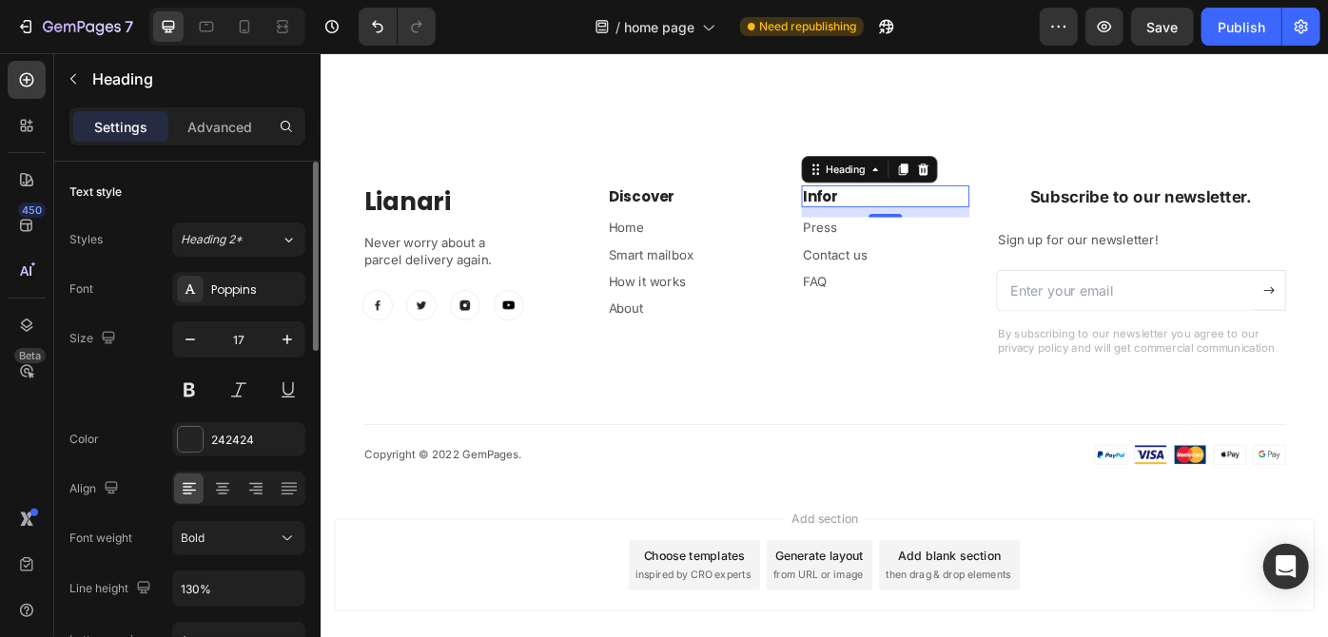
click at [143, 348] on div "Size 17" at bounding box center [187, 364] width 236 height 86
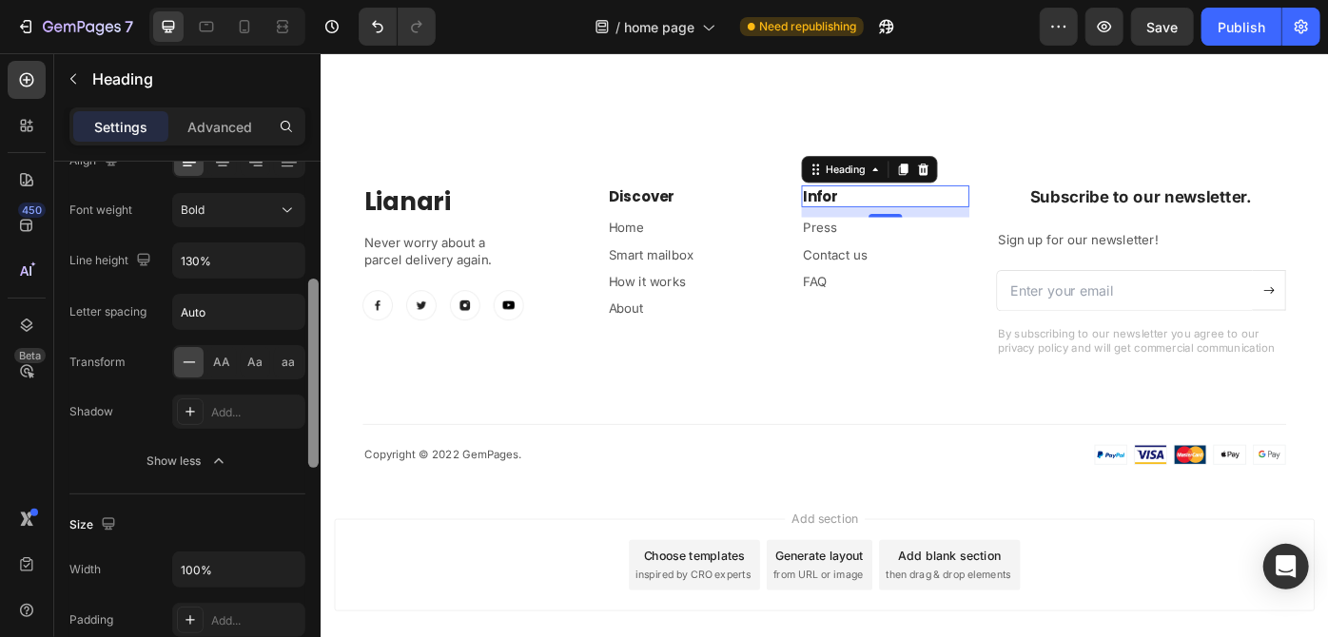
scroll to position [272, 0]
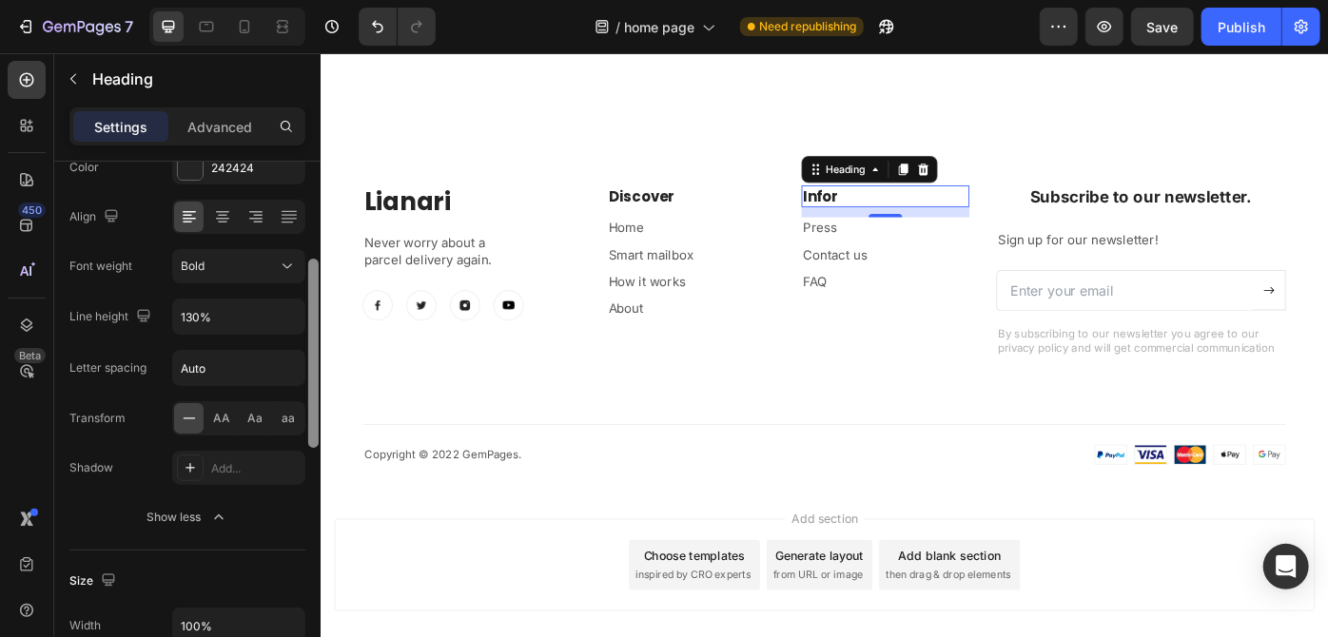
drag, startPoint x: 311, startPoint y: 319, endPoint x: 310, endPoint y: 417, distance: 98.0
click at [310, 417] on div at bounding box center [313, 353] width 10 height 189
click at [885, 251] on p "Press" at bounding box center [959, 251] width 186 height 20
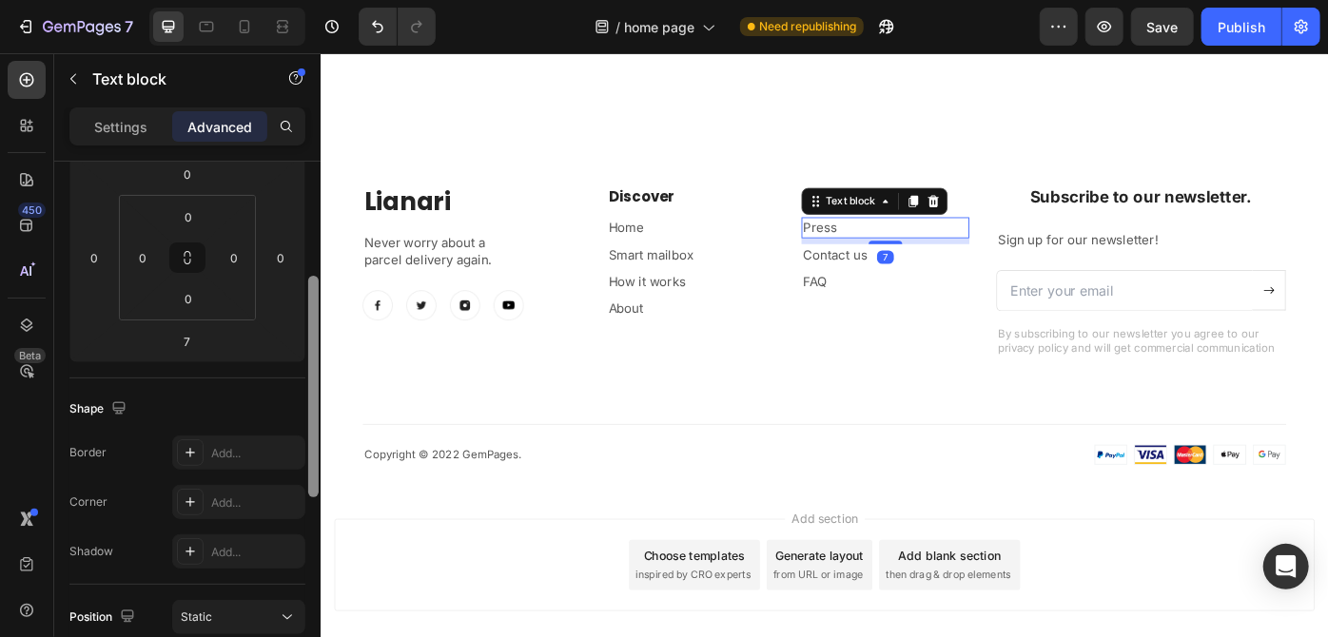
scroll to position [0, 0]
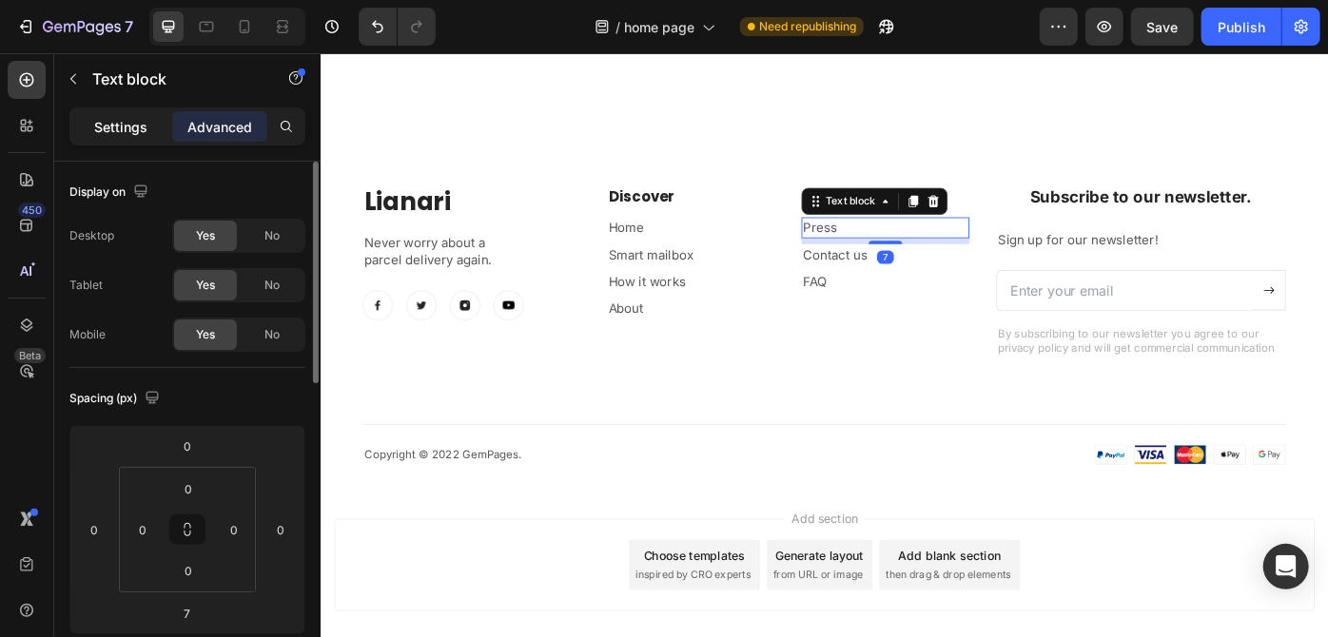
click at [111, 132] on p "Settings" at bounding box center [120, 127] width 53 height 20
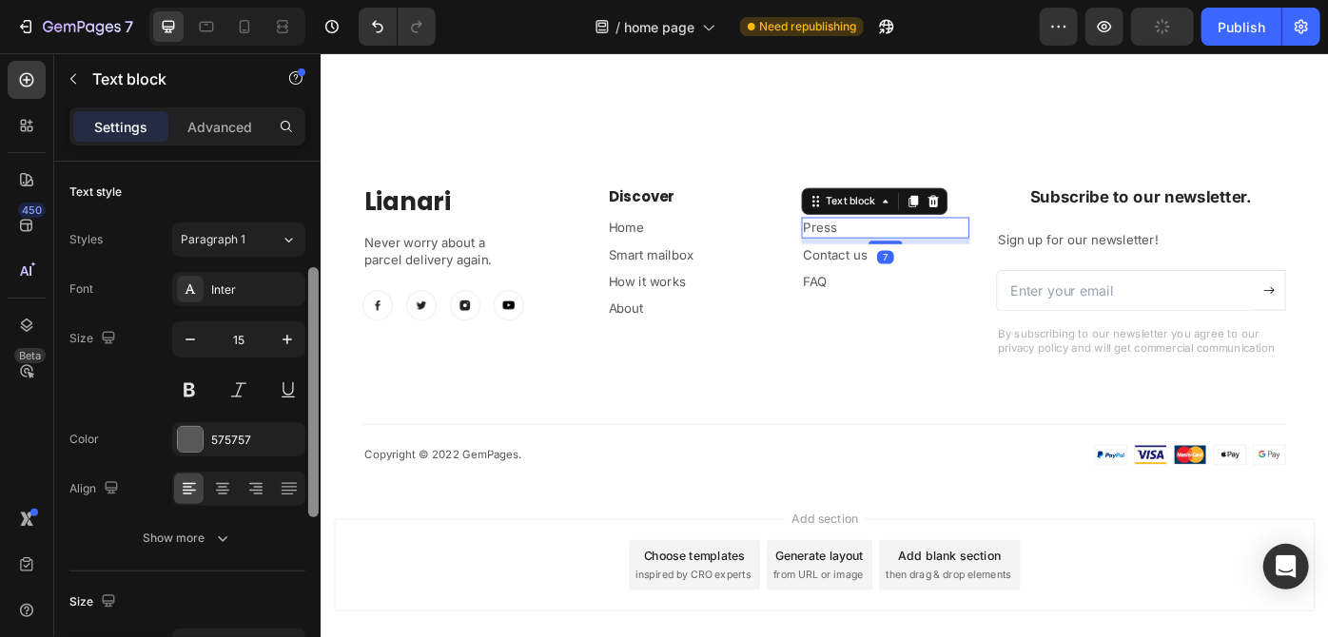
scroll to position [84, 0]
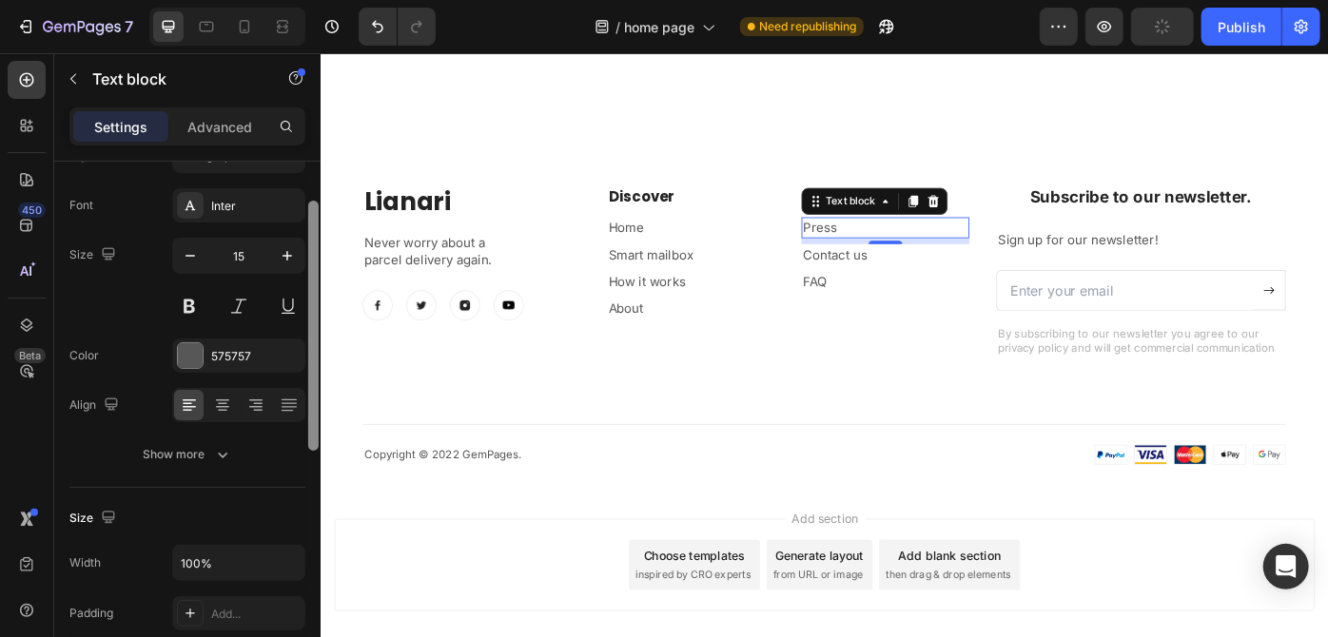
drag, startPoint x: 317, startPoint y: 359, endPoint x: 314, endPoint y: 399, distance: 40.0
click at [314, 399] on div at bounding box center [313, 326] width 10 height 250
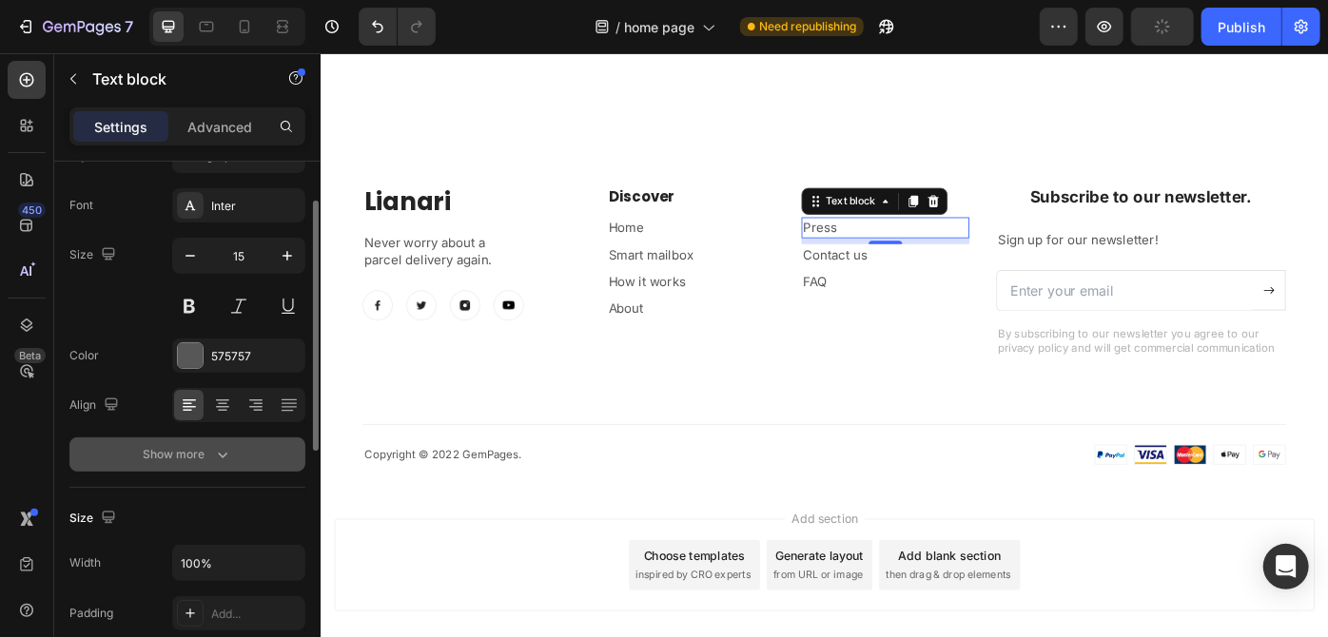
click at [161, 455] on div "Show more" at bounding box center [188, 454] width 88 height 19
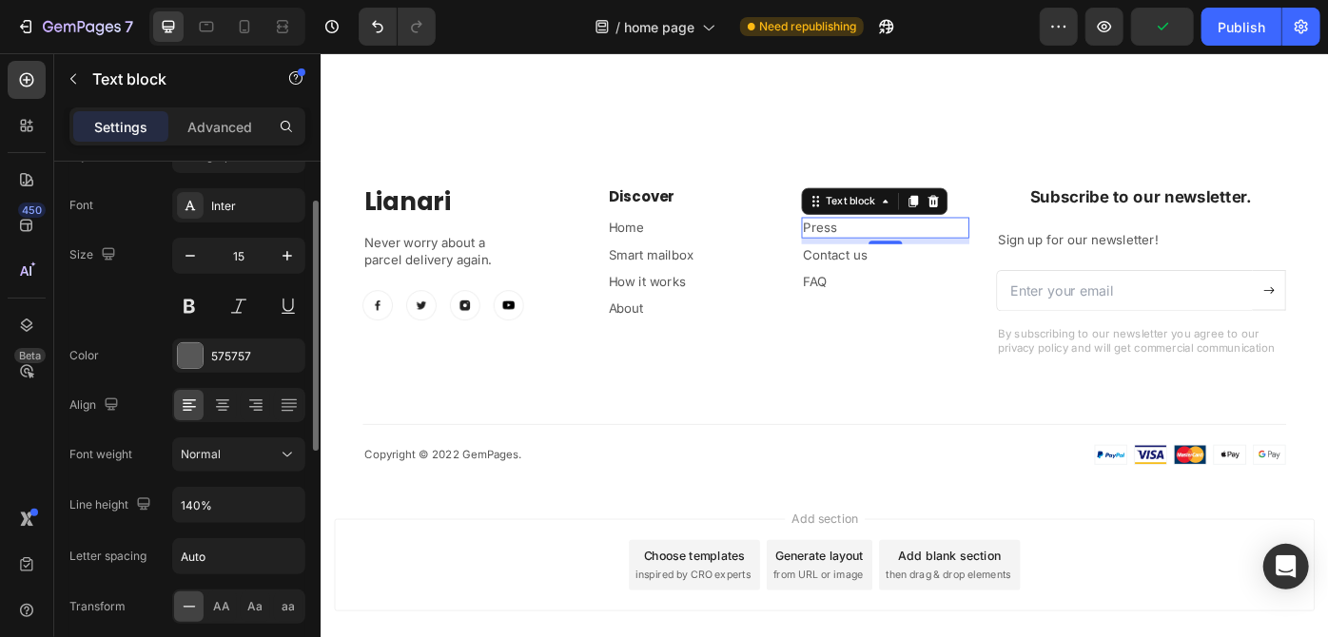
click at [245, 175] on div "Styles Paragraph 1 Font Inter Size 15 Color 575757 Align Font weight Normal Lin…" at bounding box center [187, 431] width 236 height 584
click at [261, 208] on div "Inter" at bounding box center [255, 206] width 89 height 17
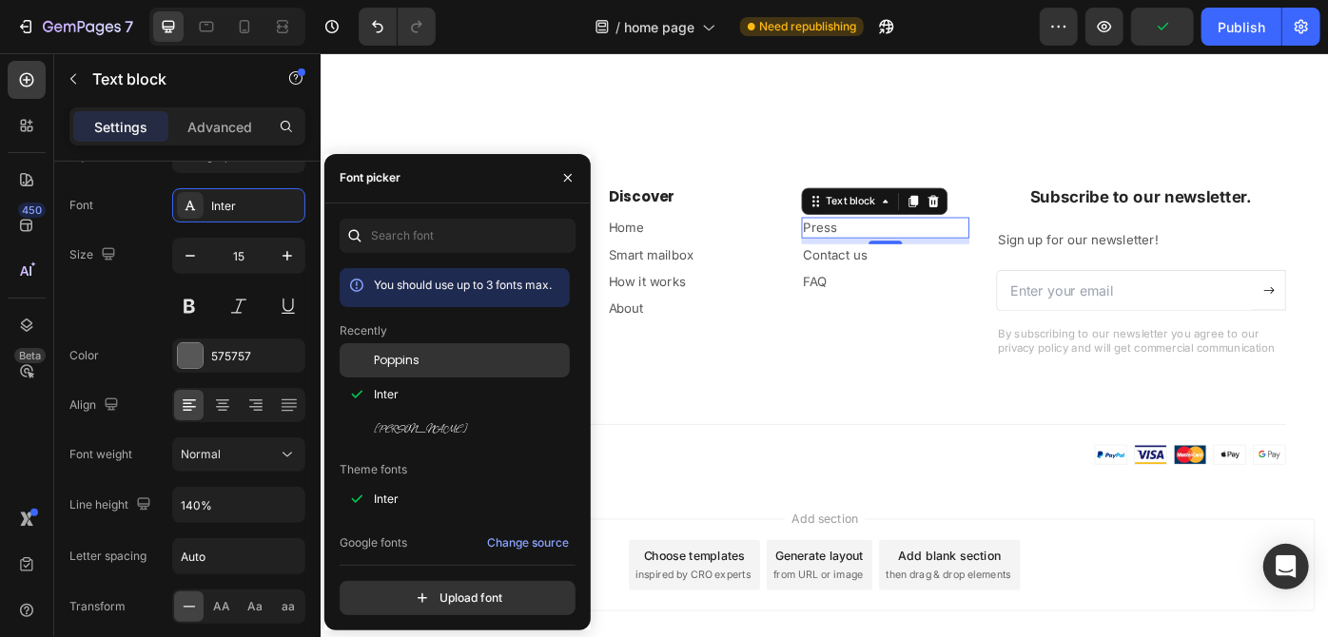
click at [417, 352] on span "Poppins" at bounding box center [397, 360] width 46 height 17
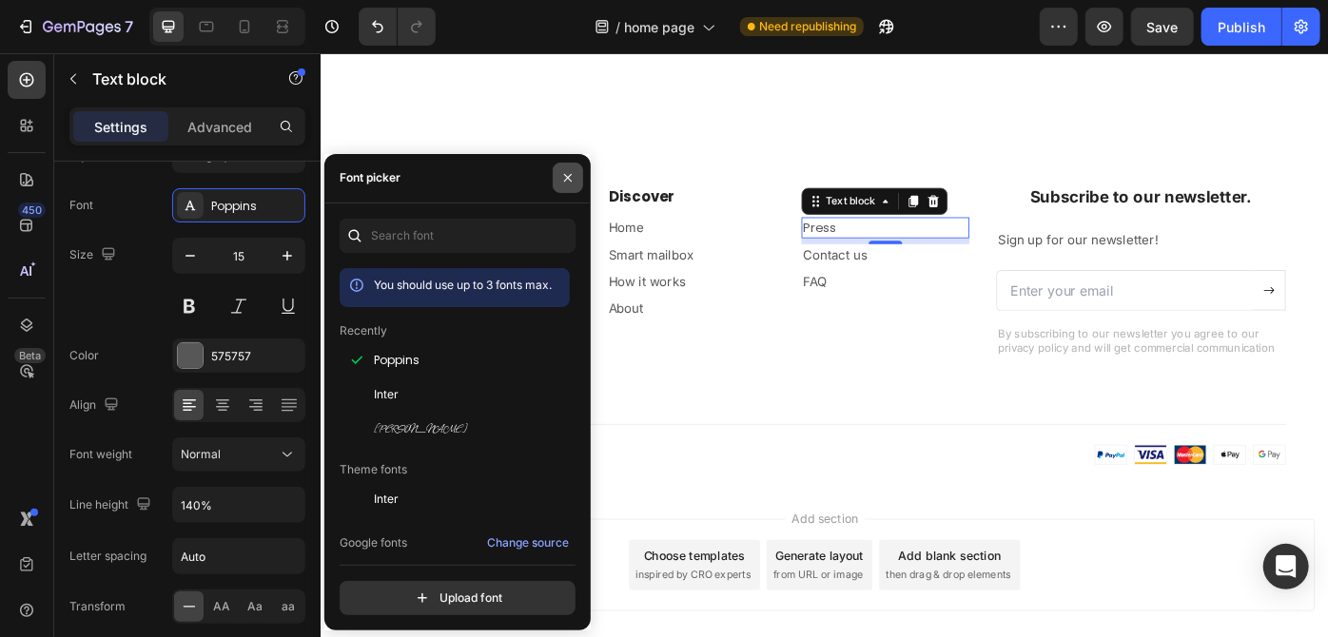
click at [560, 177] on icon "button" at bounding box center [567, 177] width 15 height 15
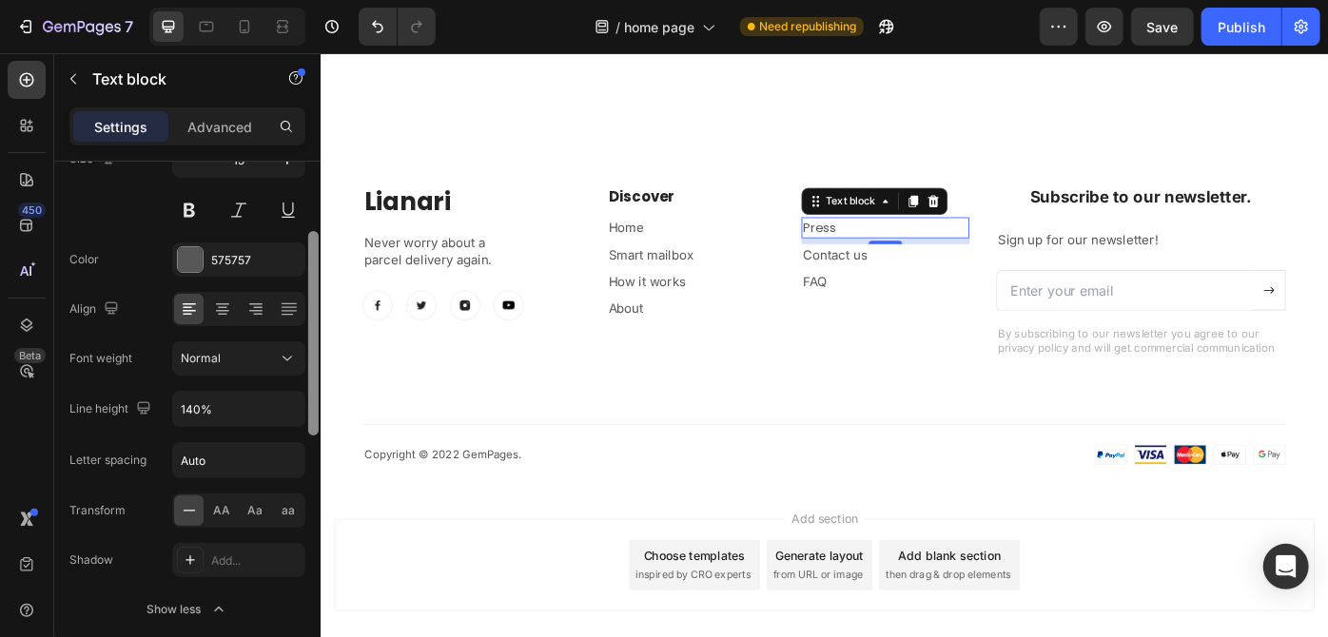
scroll to position [190, 0]
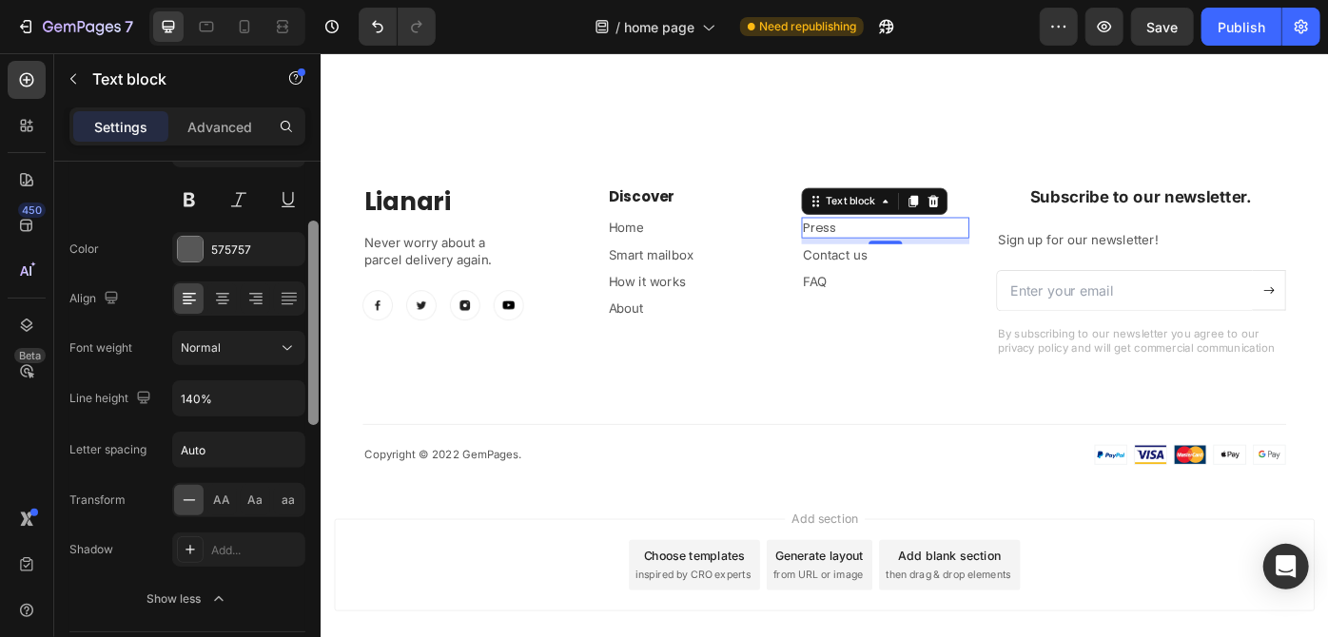
drag, startPoint x: 313, startPoint y: 349, endPoint x: 313, endPoint y: 379, distance: 29.5
click at [313, 379] on div at bounding box center [313, 323] width 10 height 204
click at [283, 345] on icon at bounding box center [287, 348] width 19 height 19
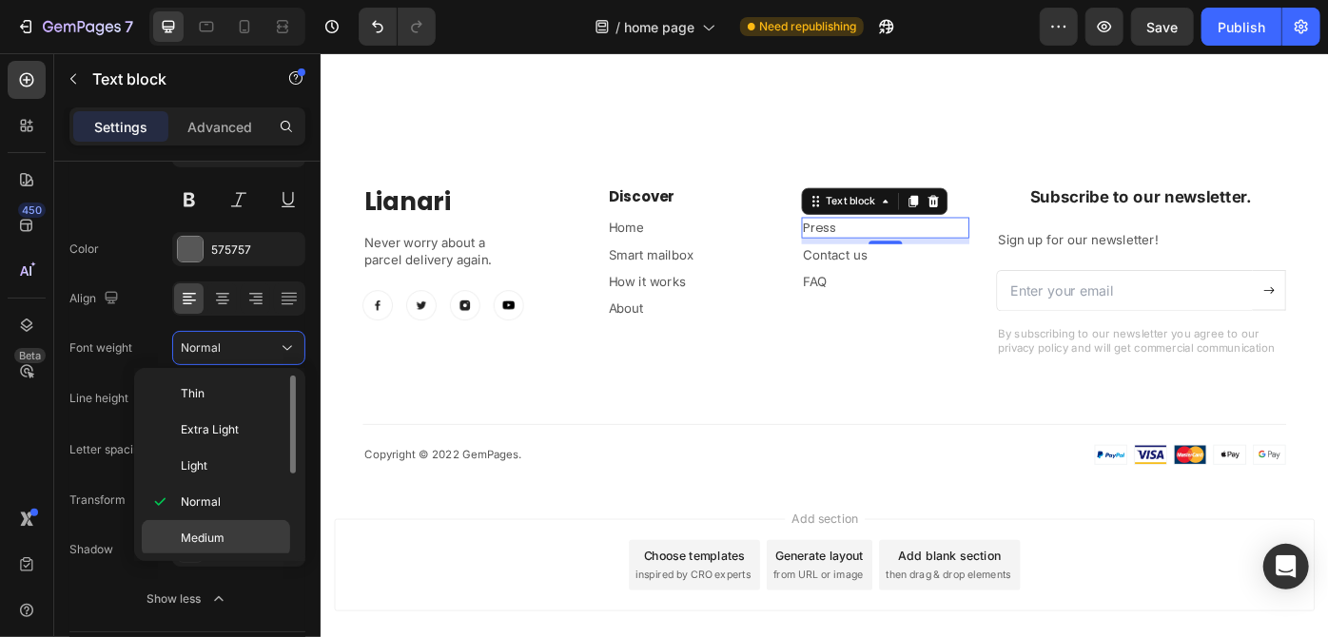
click at [247, 530] on p "Medium" at bounding box center [231, 538] width 101 height 17
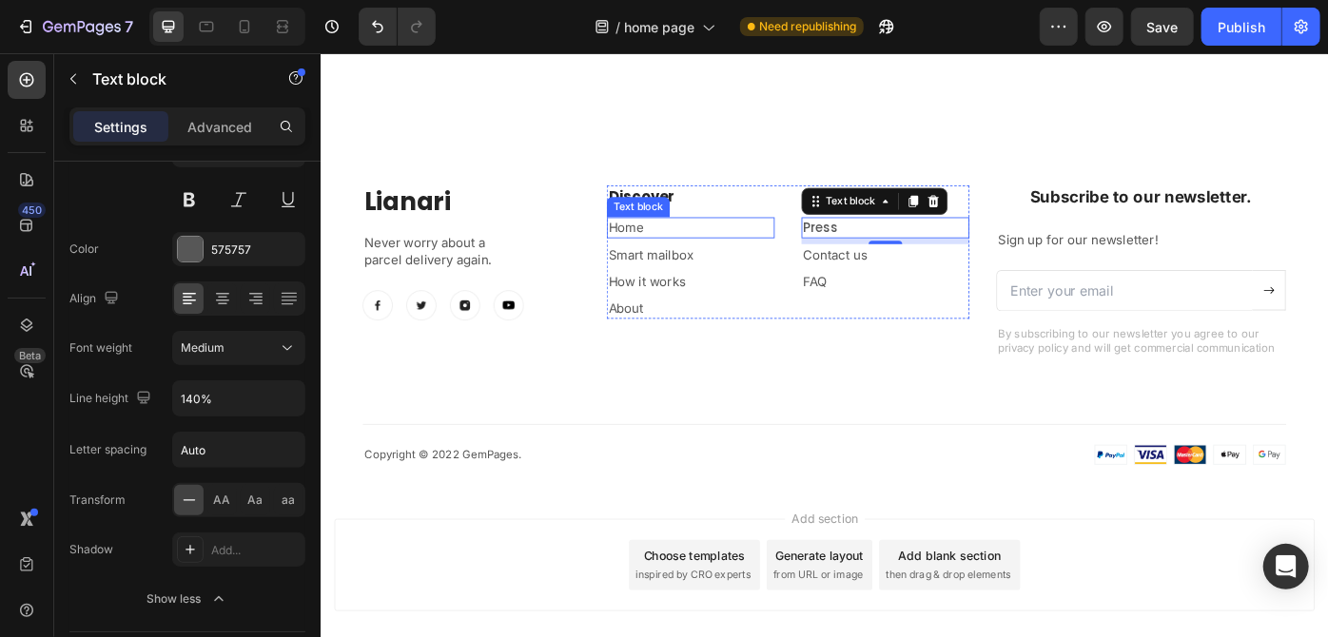
click at [686, 246] on p "Home" at bounding box center [739, 251] width 186 height 20
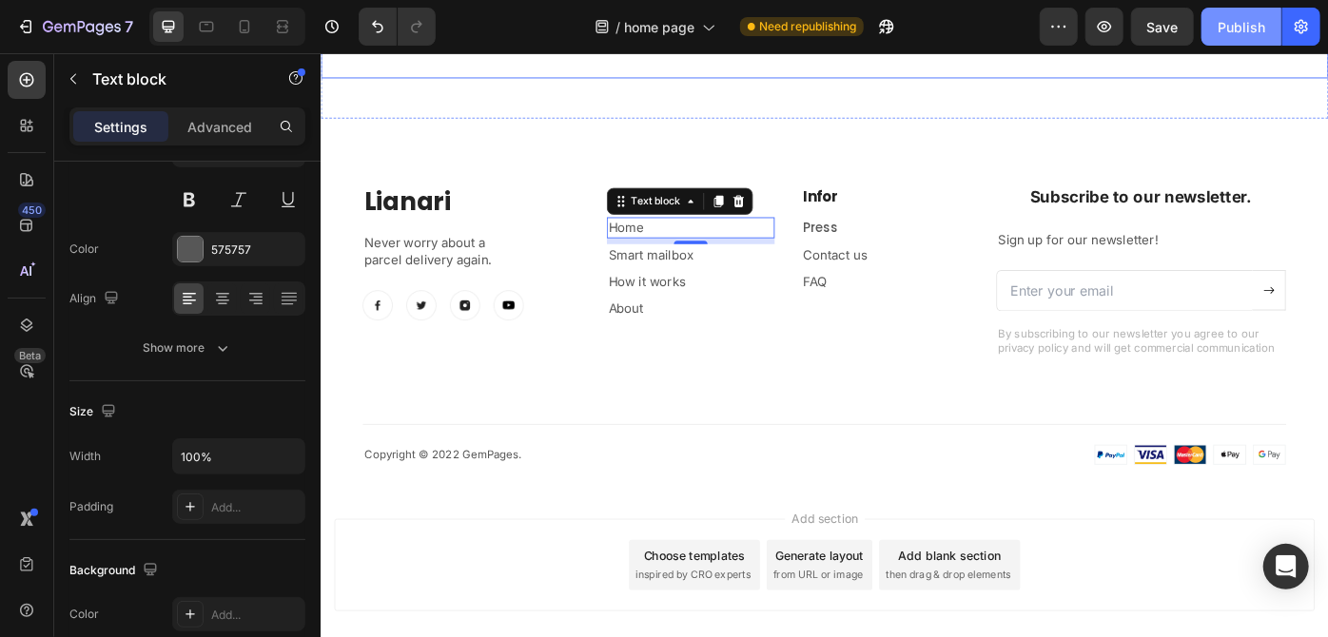
click at [1257, 17] on div "Publish" at bounding box center [1241, 27] width 48 height 20
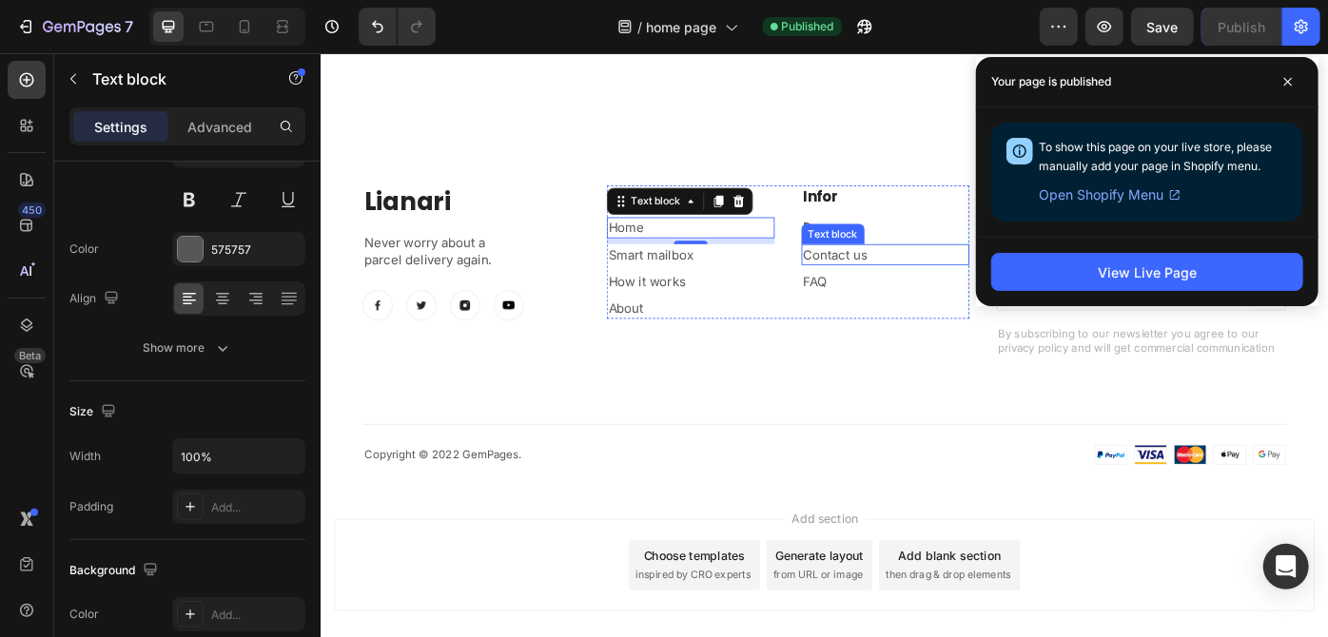
click at [881, 249] on div "Text block" at bounding box center [900, 257] width 64 height 17
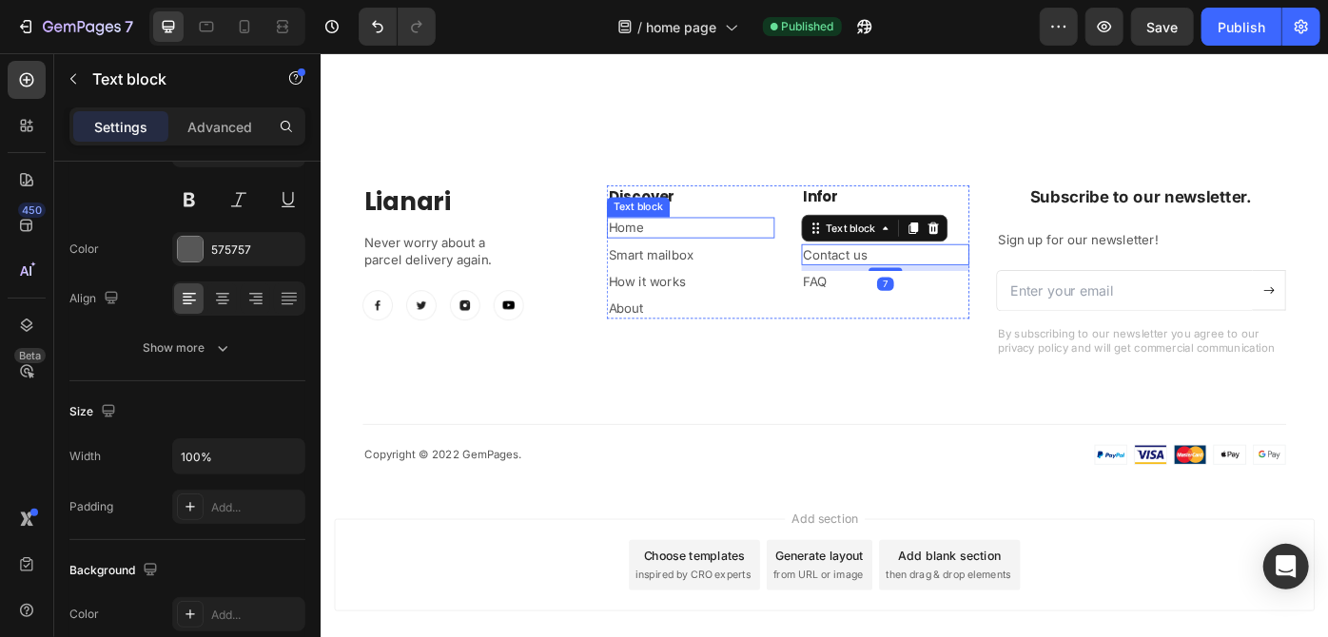
click at [690, 243] on p "Home" at bounding box center [739, 251] width 186 height 20
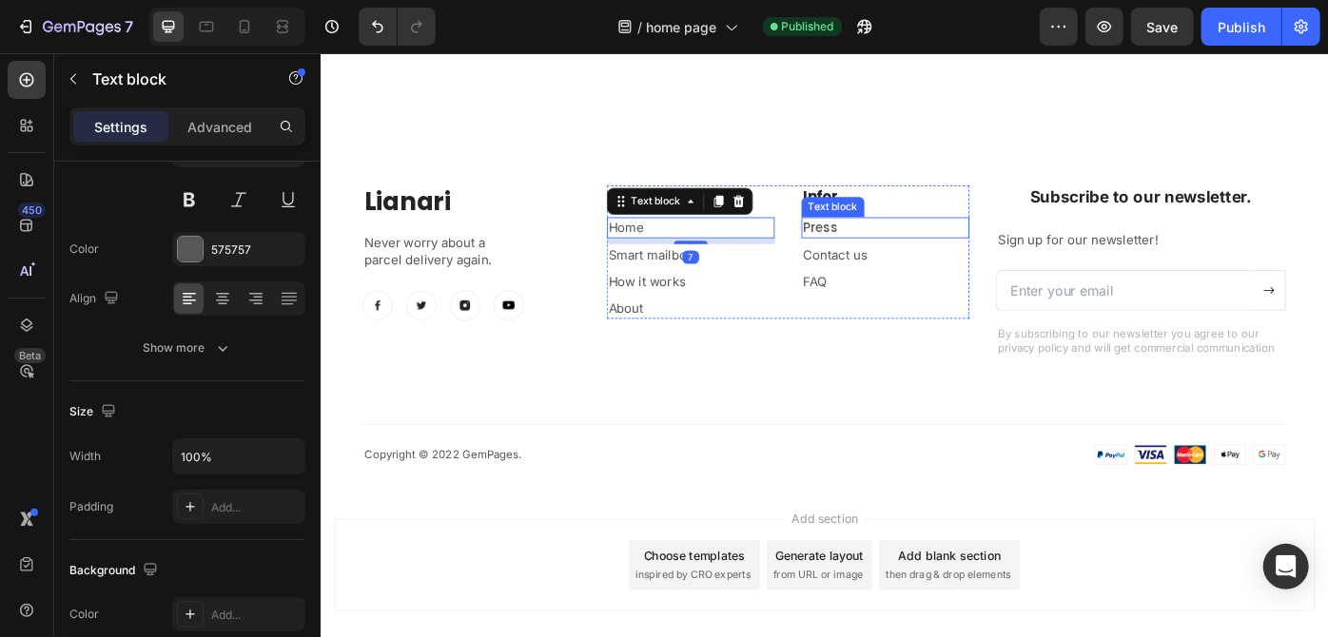
click at [885, 246] on p "Press" at bounding box center [959, 251] width 186 height 20
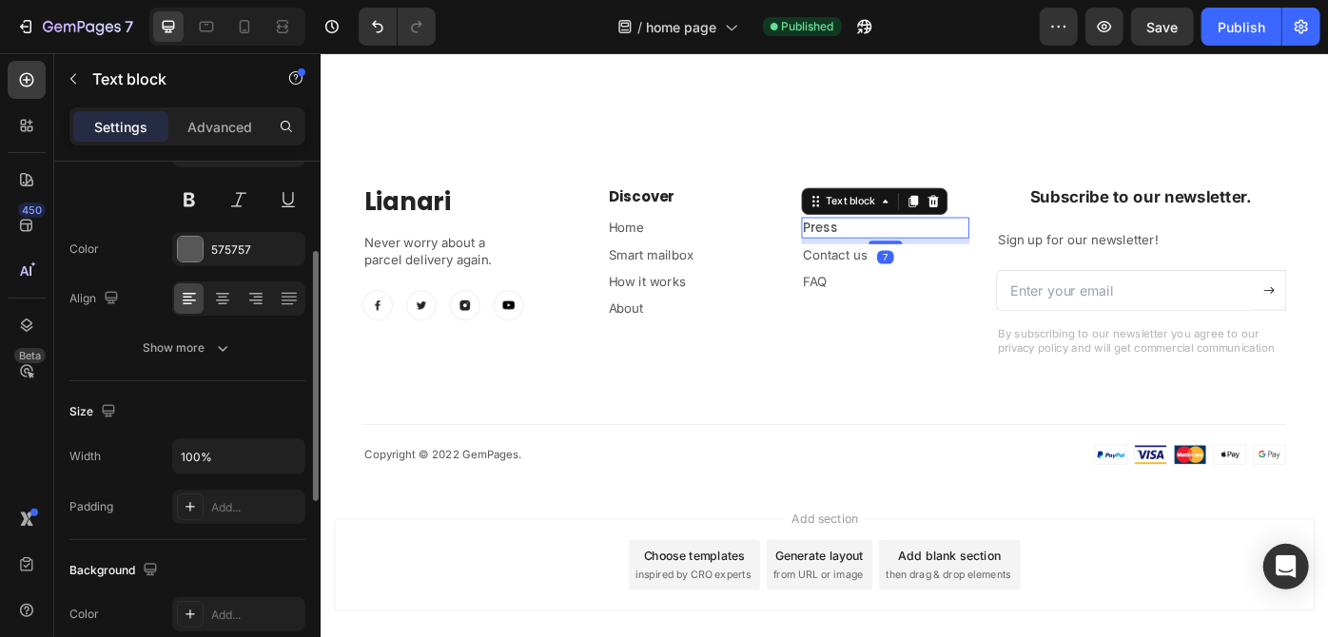
click at [215, 325] on div "Font Poppins Size 15 Color 575757 Align Show more" at bounding box center [187, 223] width 236 height 283
click at [223, 339] on icon "button" at bounding box center [222, 348] width 19 height 19
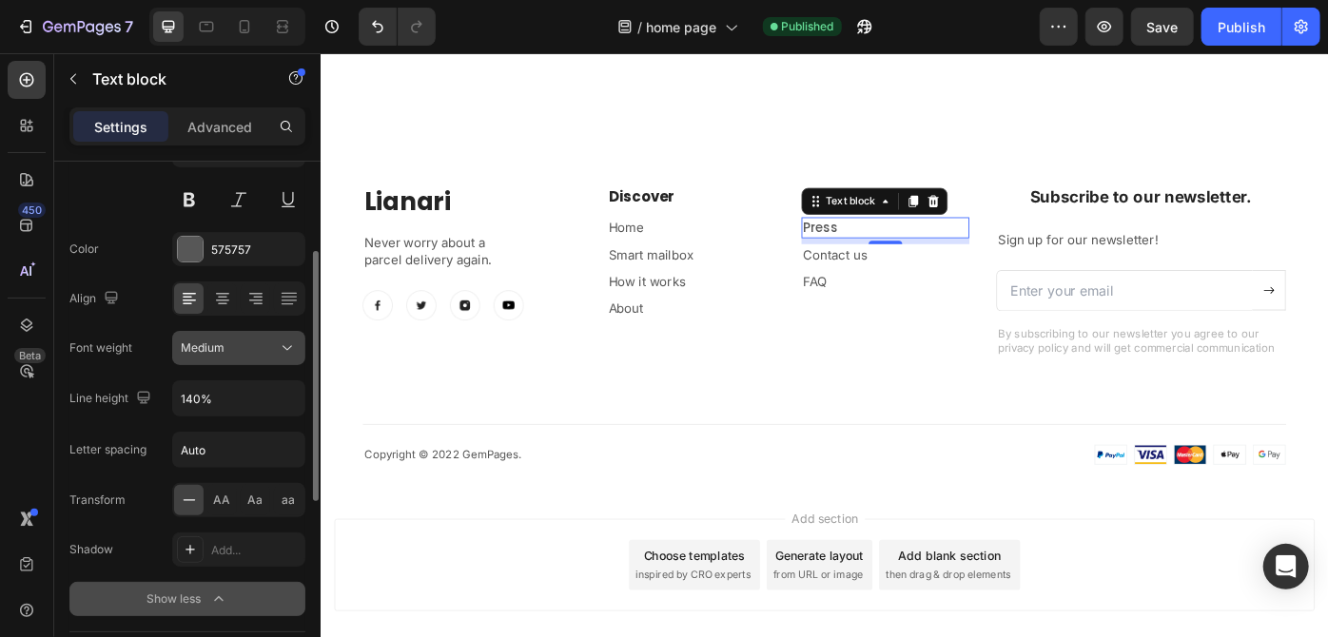
click at [284, 342] on icon at bounding box center [287, 348] width 19 height 19
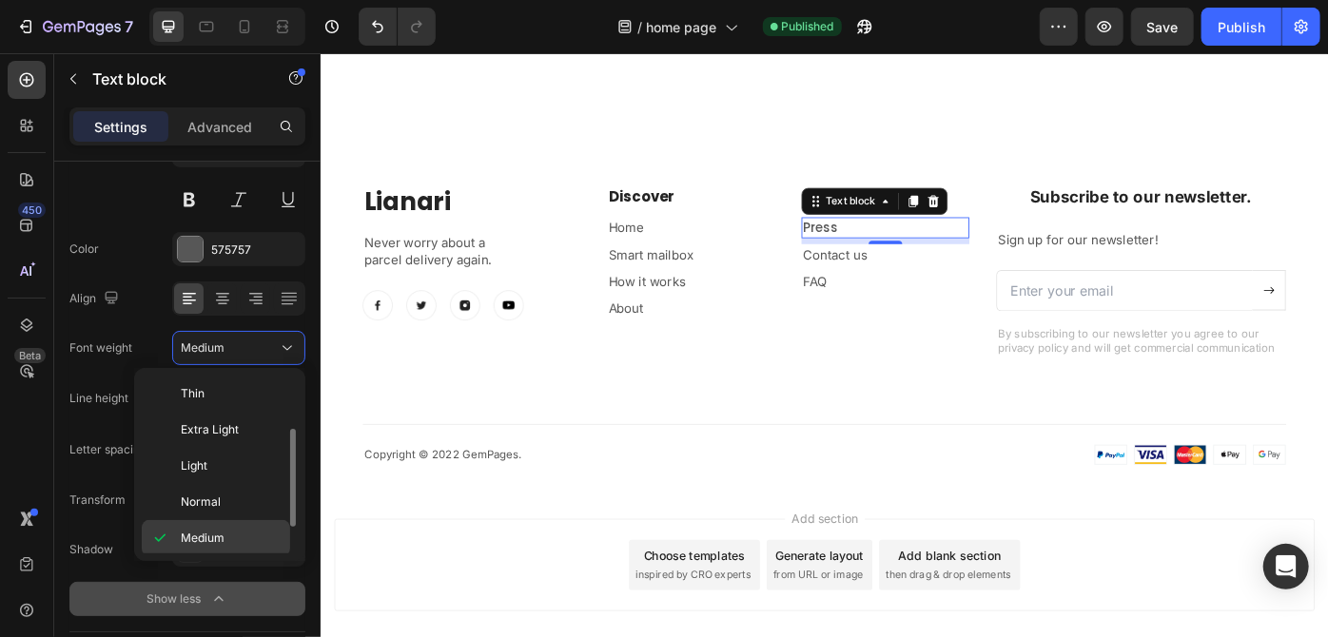
scroll to position [34, 0]
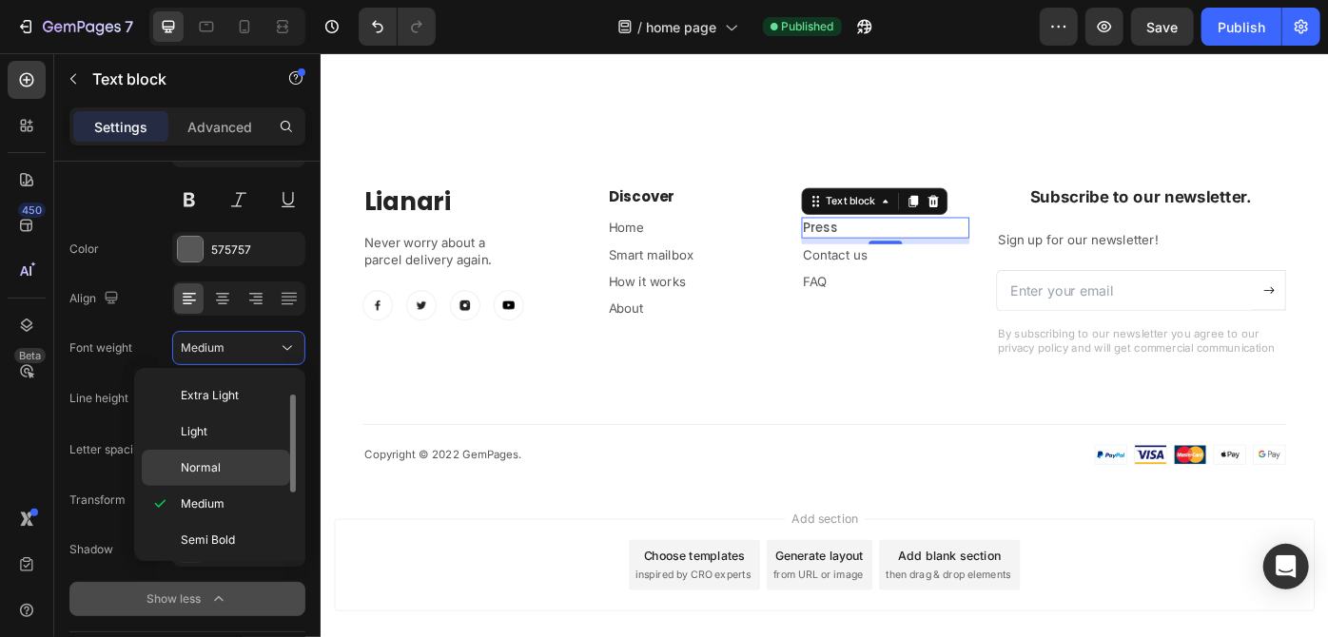
click at [230, 450] on div "Normal" at bounding box center [216, 468] width 148 height 36
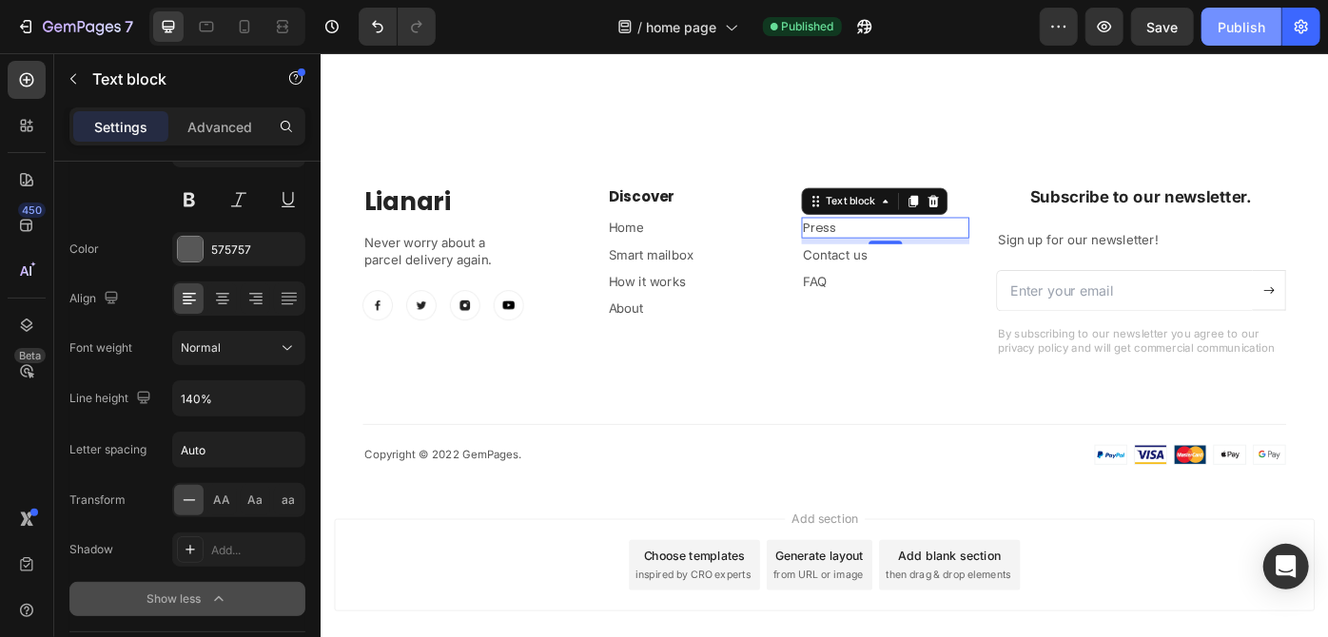
click at [1240, 38] on button "Publish" at bounding box center [1241, 27] width 80 height 38
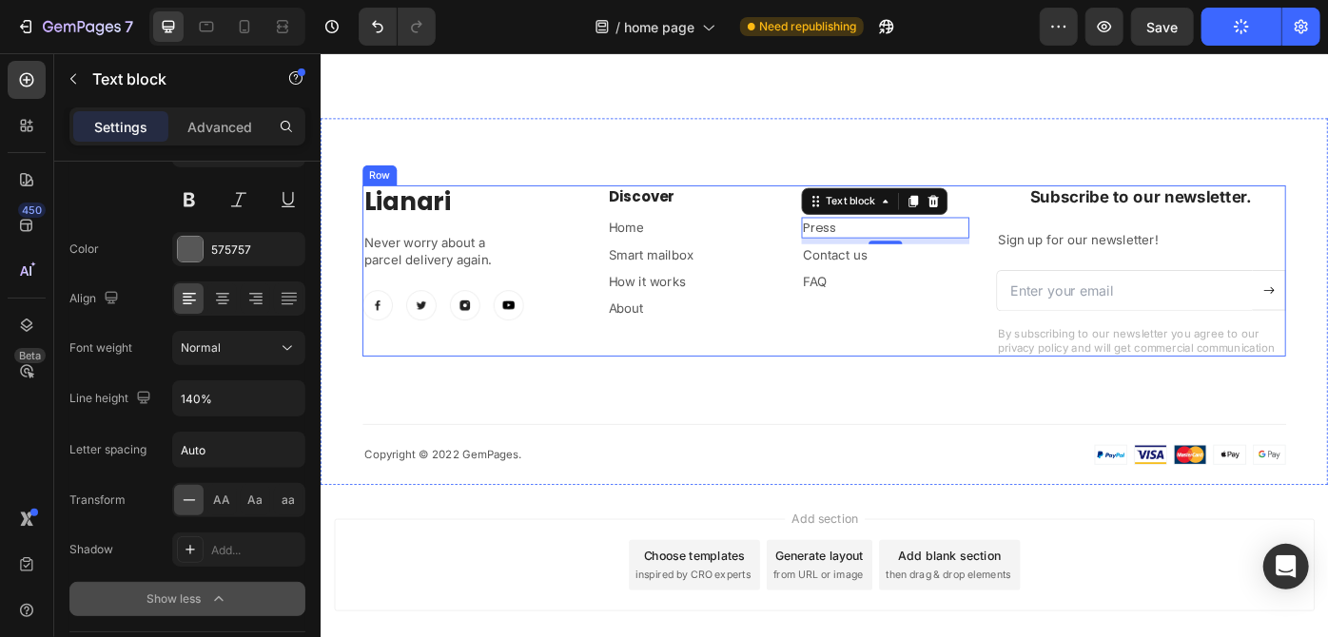
click at [1150, 352] on div "Subscribe to our newsletter. Heading Sign up for our newsletter! Text block Ema…" at bounding box center [1249, 300] width 328 height 194
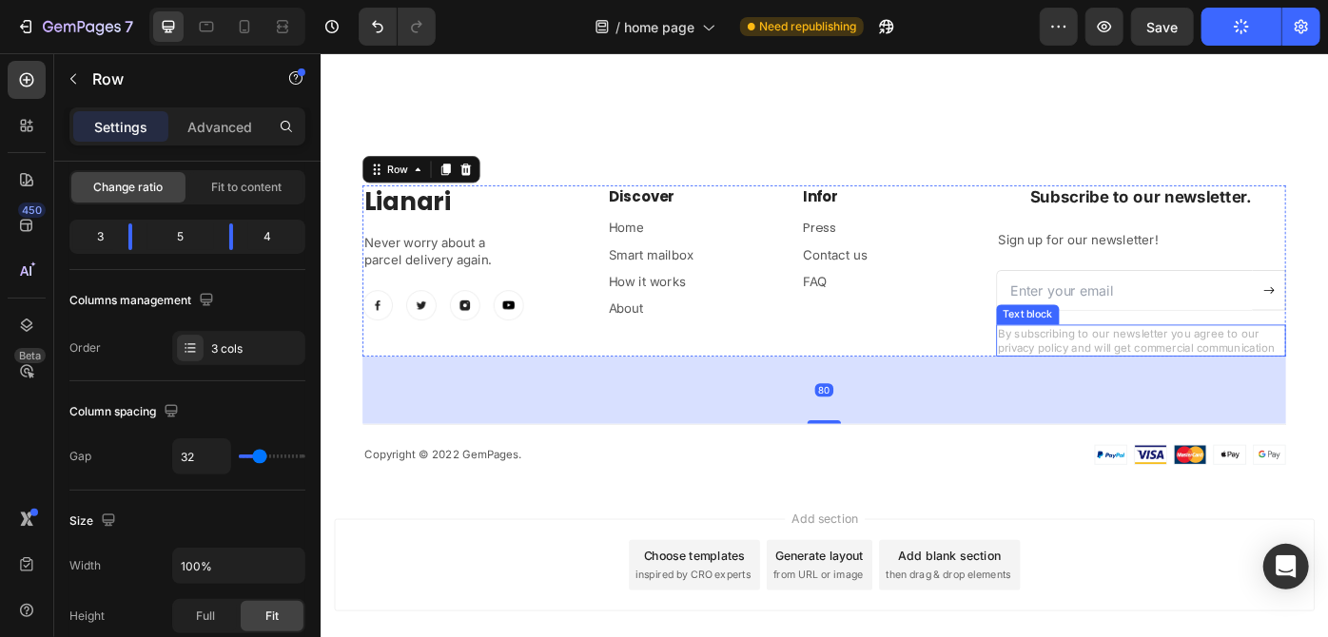
scroll to position [0, 0]
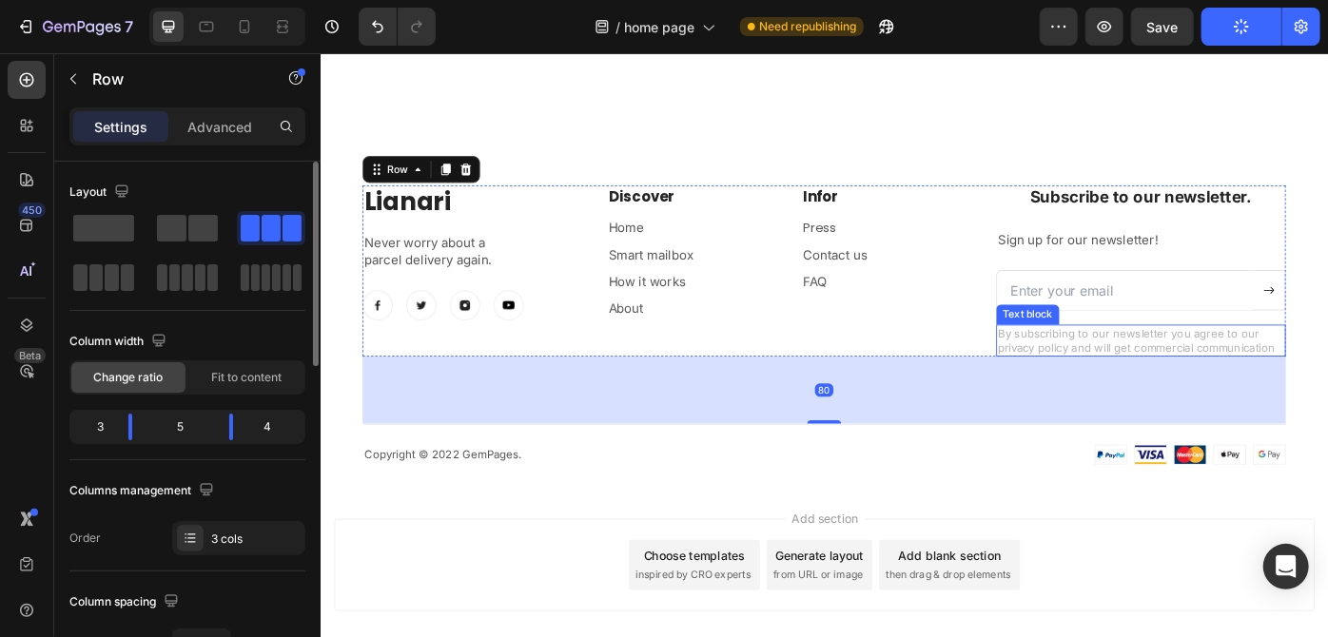
click at [1167, 375] on p "By subscribing to our newsletter you agree to our privacy policy and will get c…" at bounding box center [1249, 378] width 324 height 32
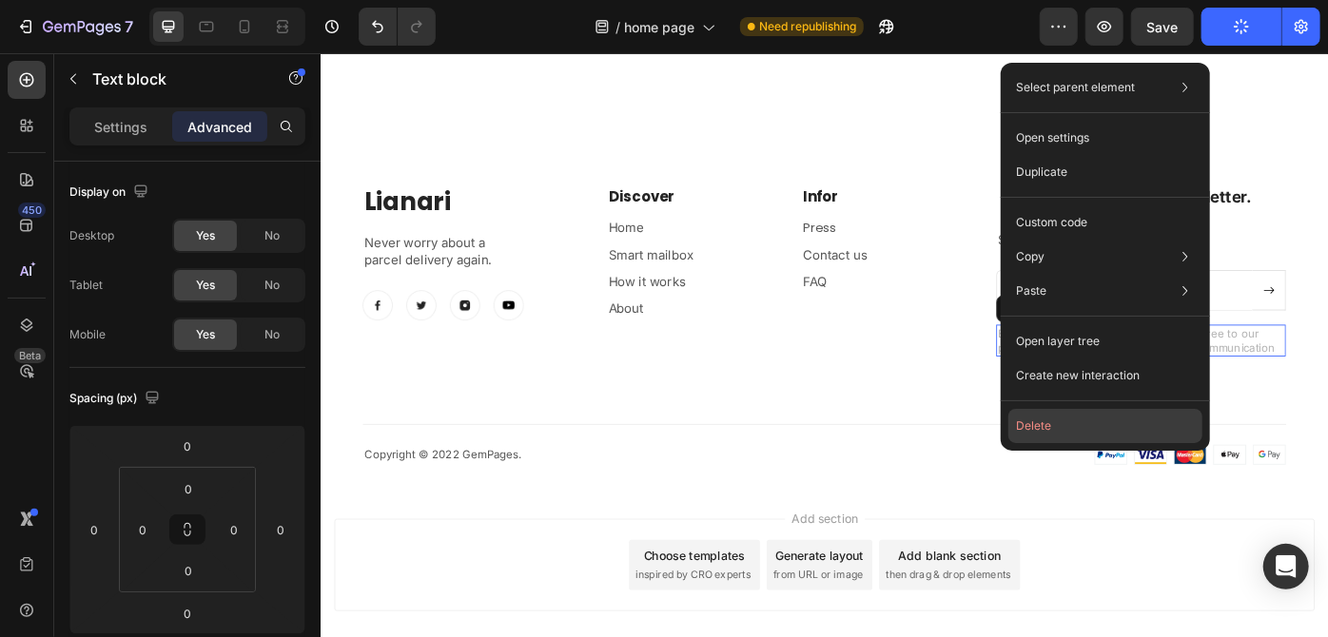
click at [1070, 432] on button "Delete" at bounding box center [1105, 426] width 194 height 34
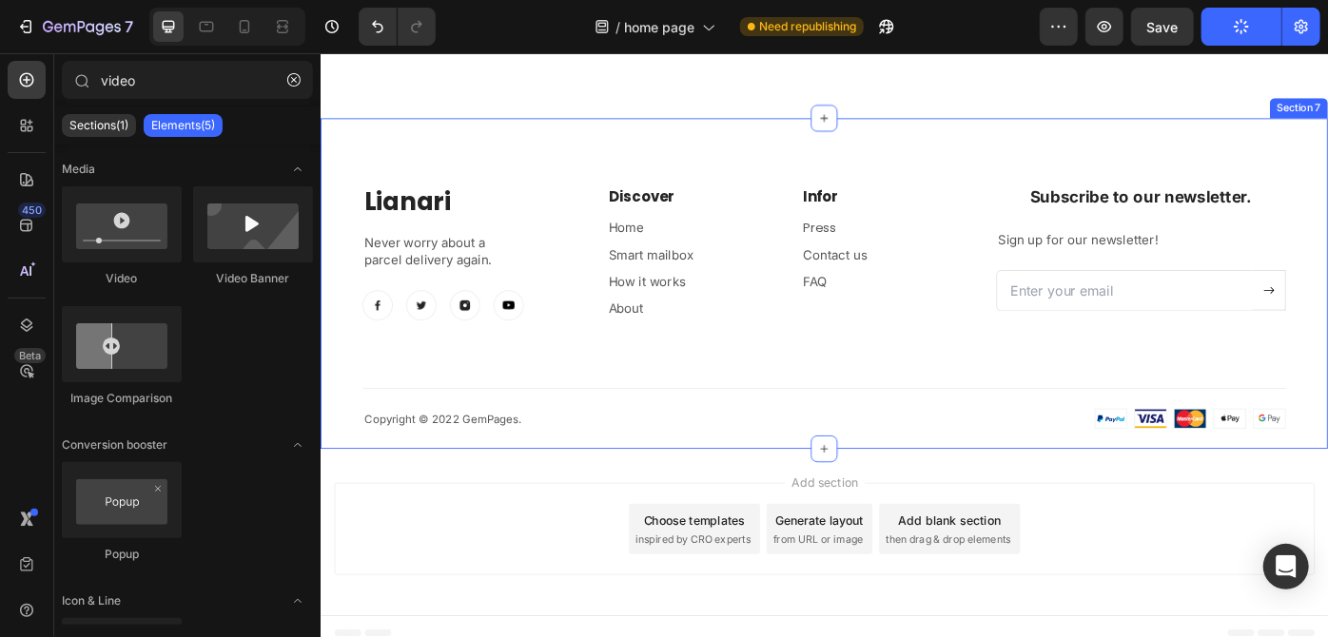
click at [1164, 368] on div "Lianari Heading Never worry about a parcel delivery again. Text block Image Ima…" at bounding box center [890, 341] width 1046 height 277
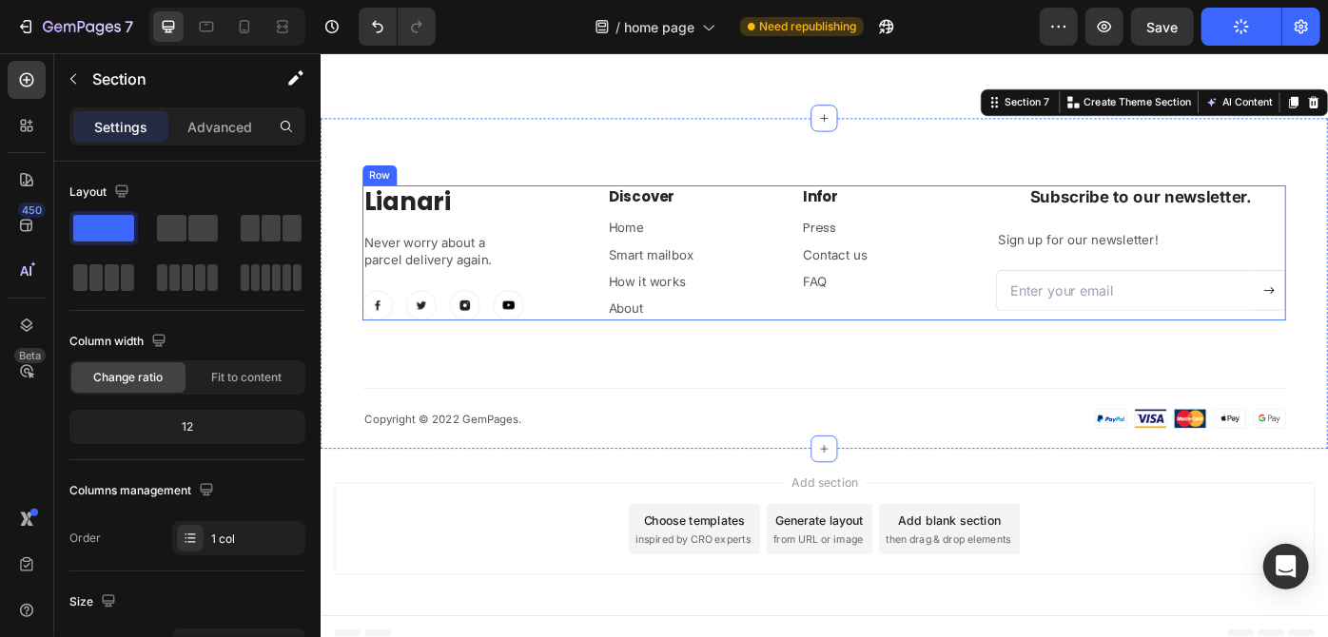
click at [1056, 324] on div "Lianari Heading Never worry about a parcel delivery again. Text block Image Ima…" at bounding box center [890, 280] width 1046 height 154
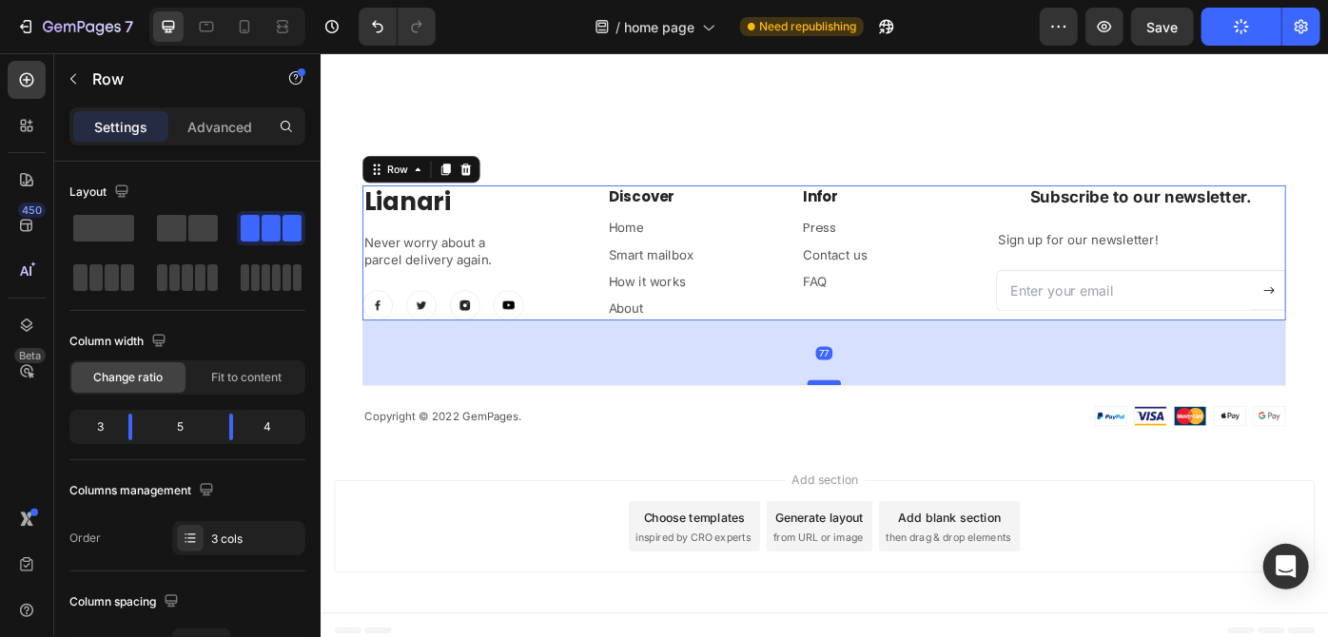
click at [879, 423] on div at bounding box center [890, 426] width 38 height 6
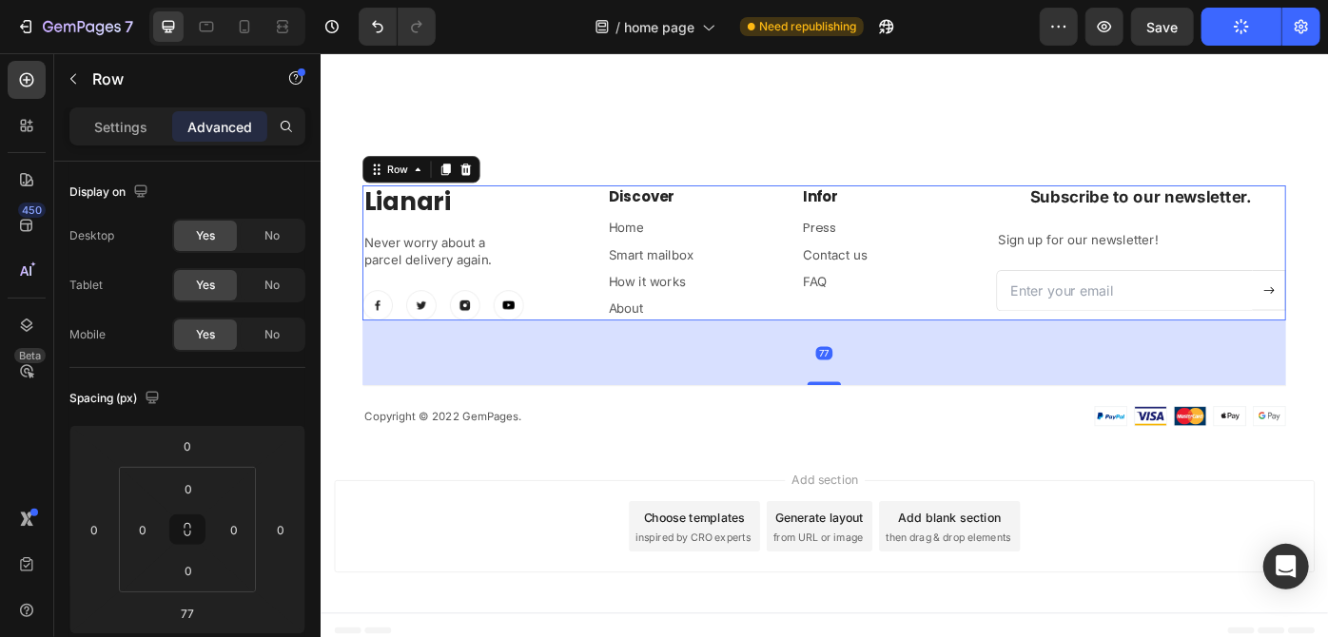
scroll to position [691, 0]
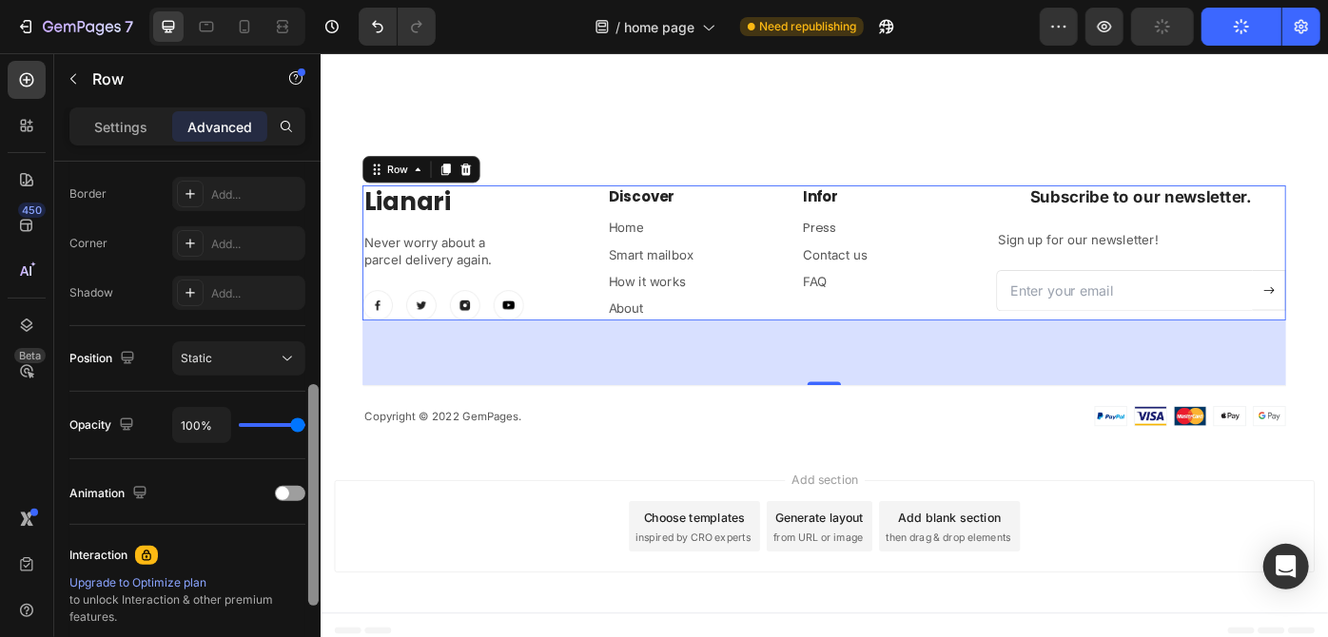
drag, startPoint x: 311, startPoint y: 474, endPoint x: 307, endPoint y: 406, distance: 67.6
click at [308, 406] on div at bounding box center [313, 495] width 10 height 222
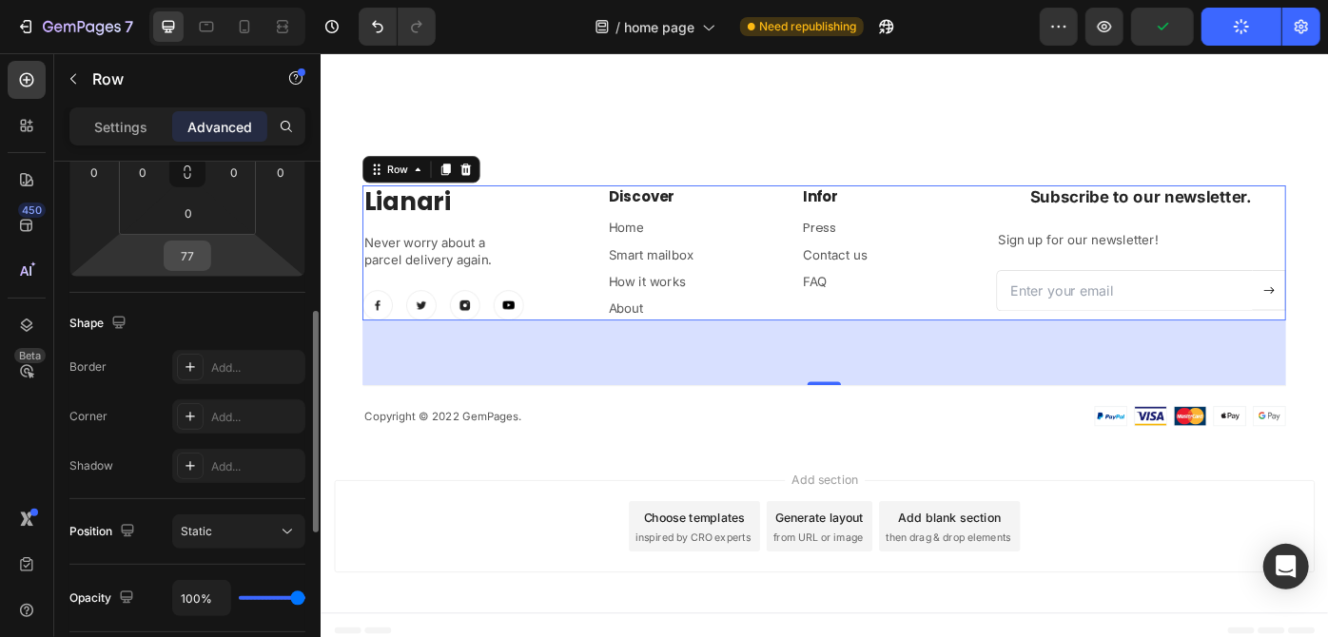
click at [190, 263] on input "77" at bounding box center [187, 256] width 38 height 29
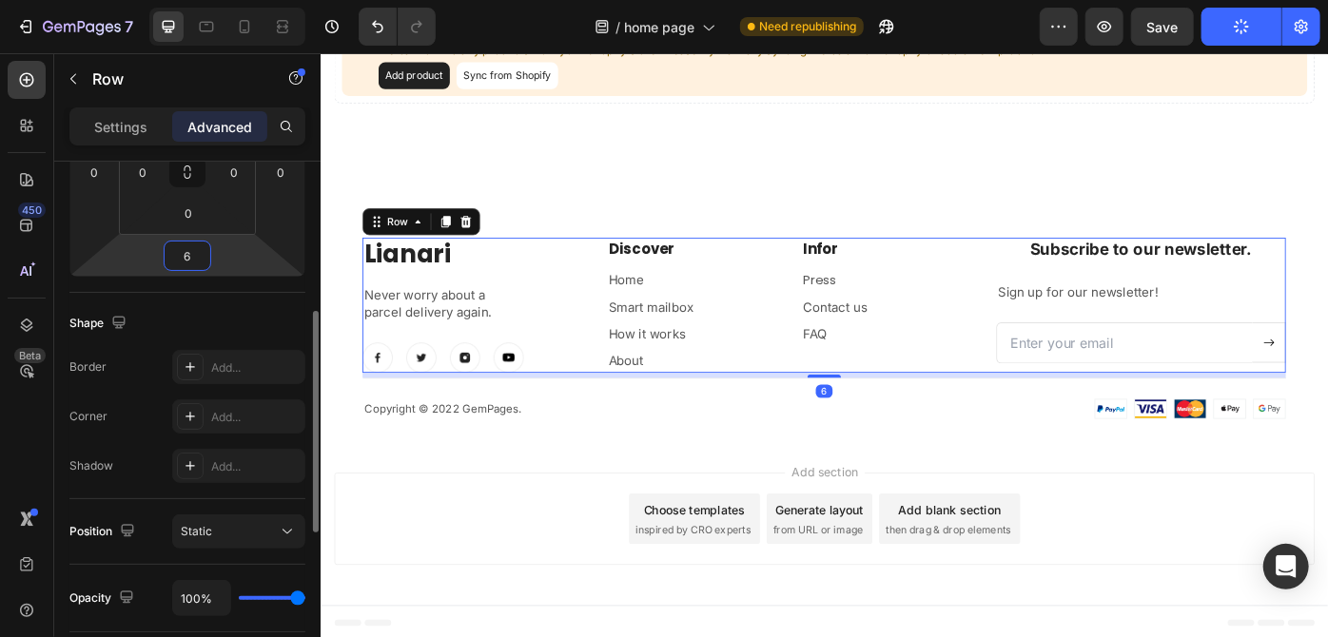
type input "60"
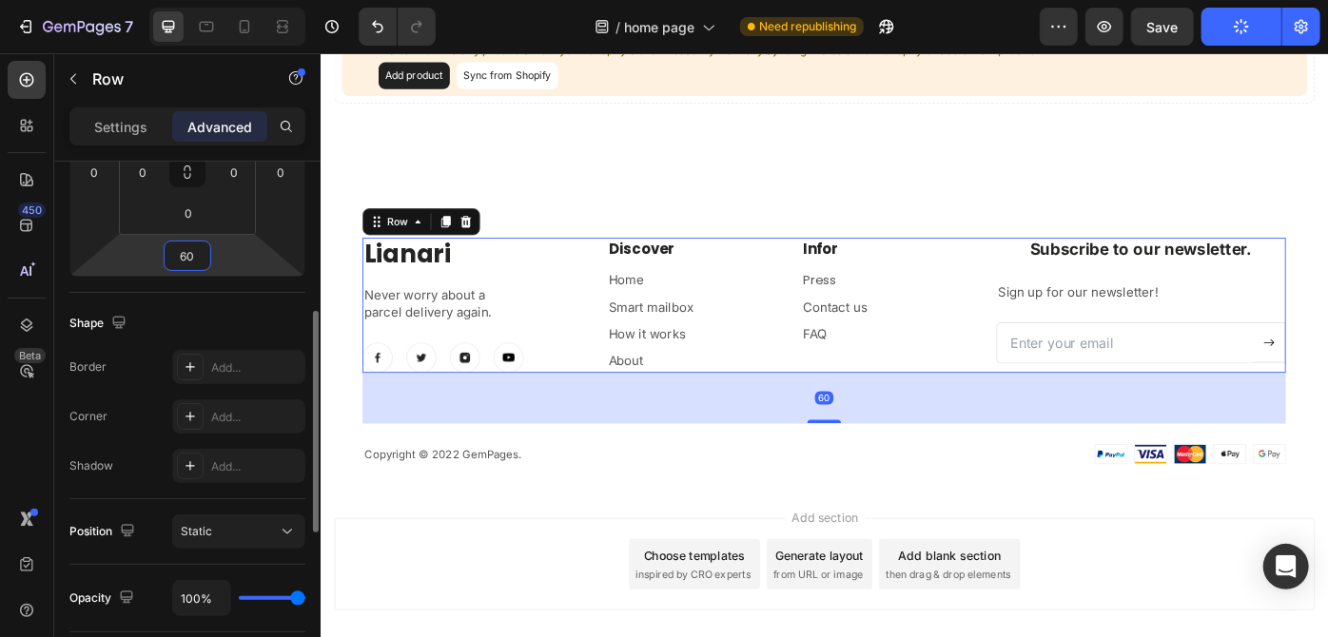
scroll to position [2411, 0]
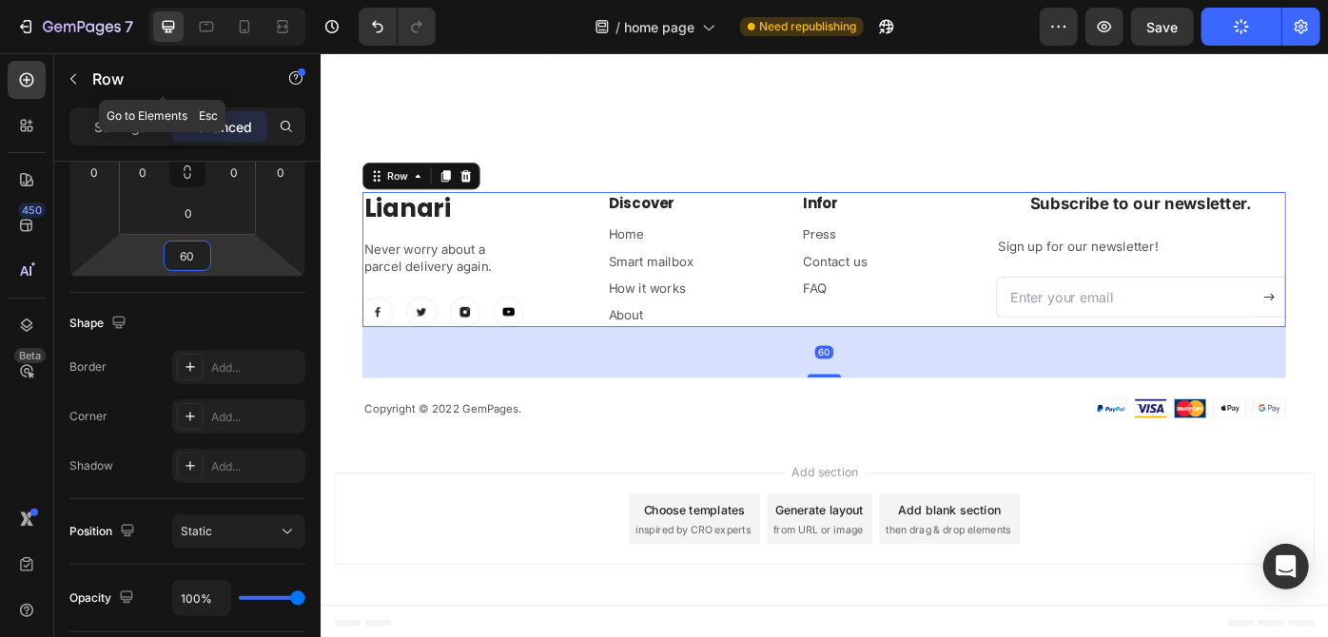
click at [80, 74] on icon "button" at bounding box center [73, 78] width 15 height 15
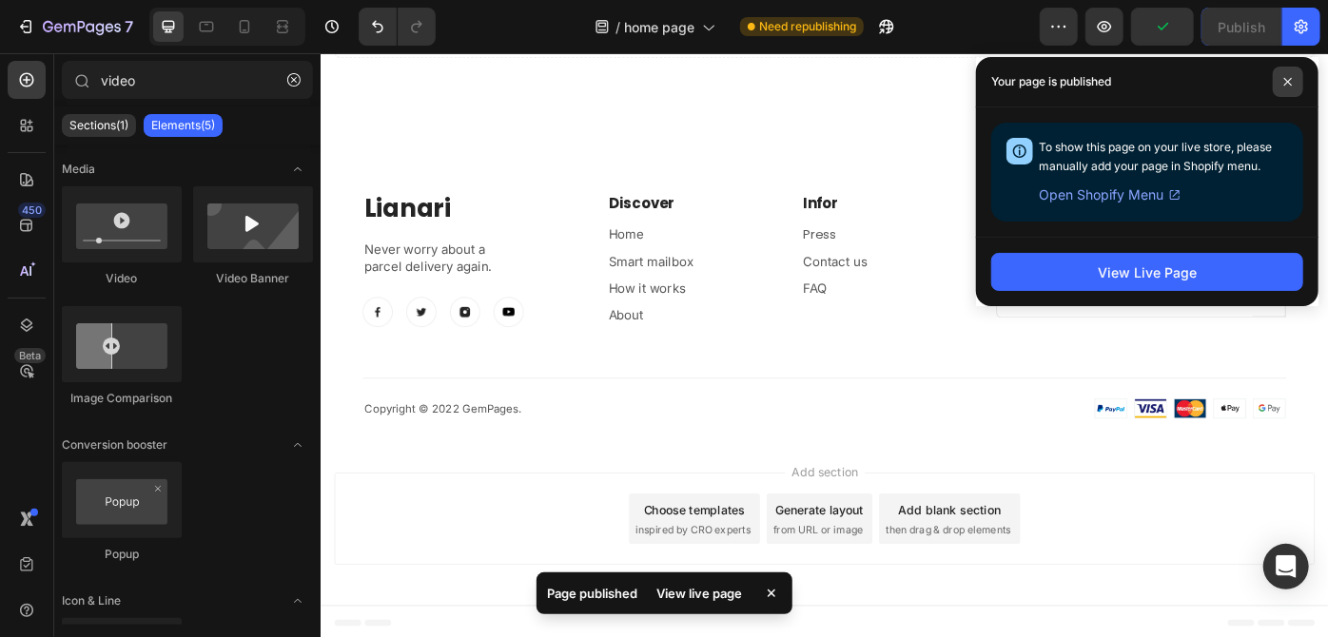
click at [1286, 82] on icon at bounding box center [1288, 82] width 10 height 10
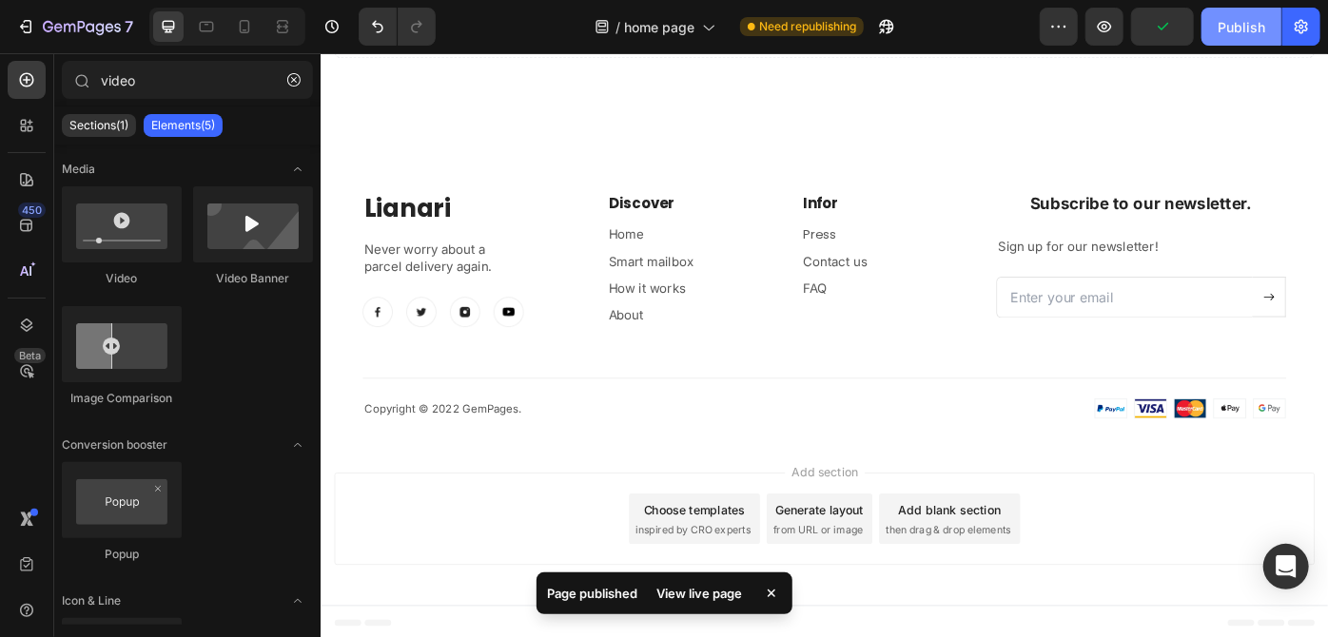
click at [1267, 27] on button "Publish" at bounding box center [1241, 27] width 80 height 38
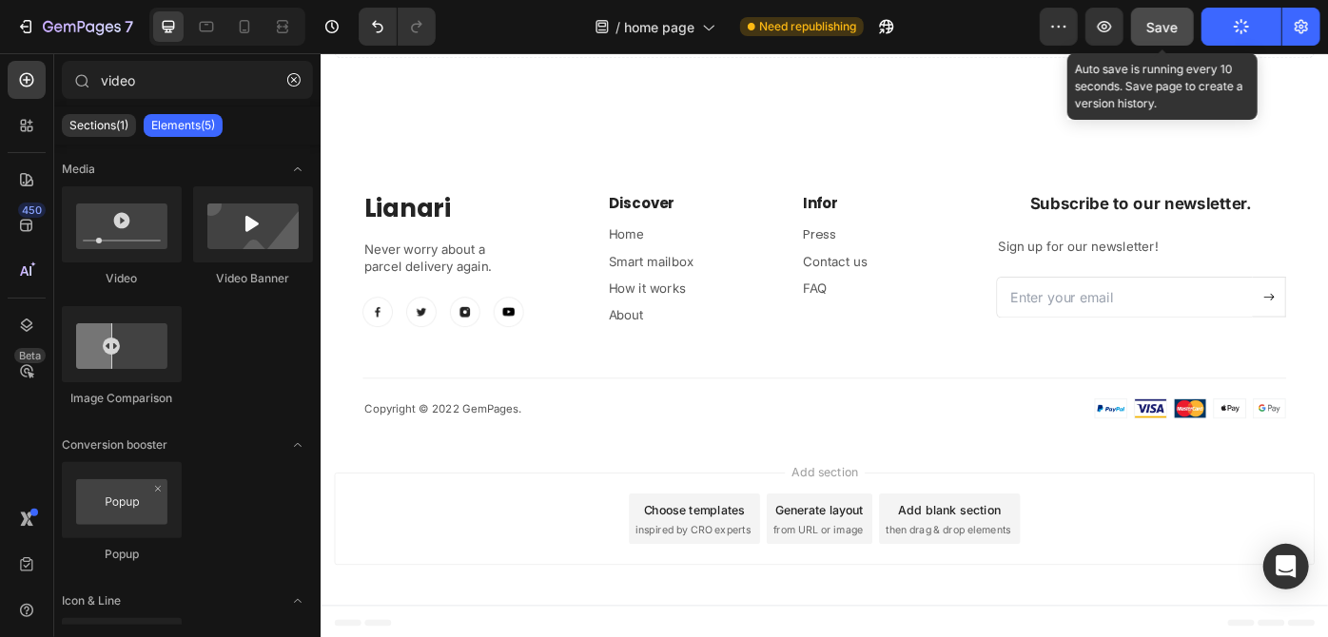
click at [1152, 28] on span "Save" at bounding box center [1162, 27] width 31 height 16
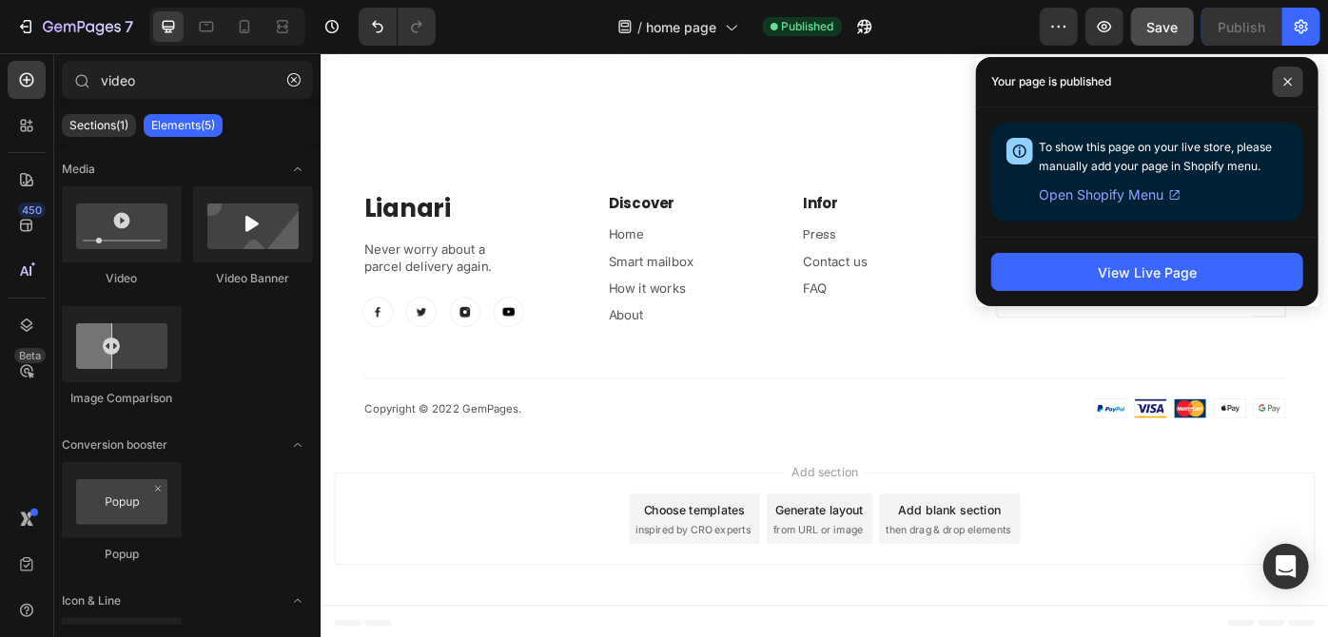
click at [1282, 82] on span at bounding box center [1288, 82] width 30 height 30
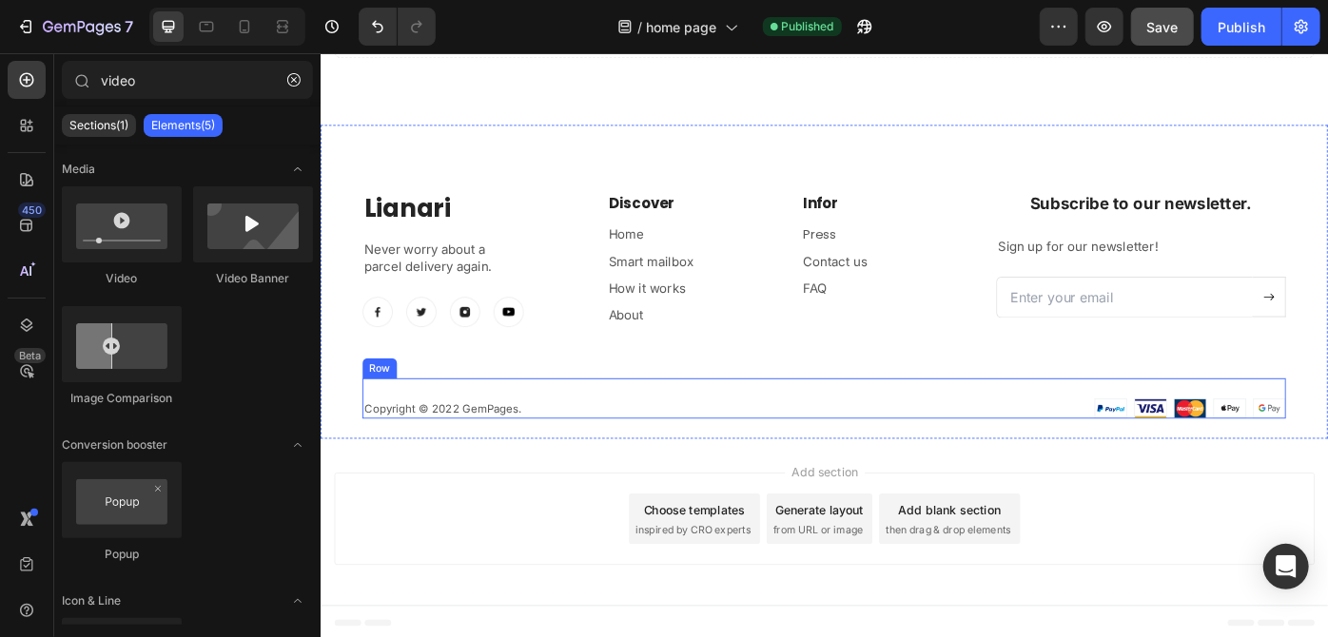
click at [888, 428] on div "Copyright © 2022 GemPages. Text block Image Image Row" at bounding box center [890, 443] width 1046 height 47
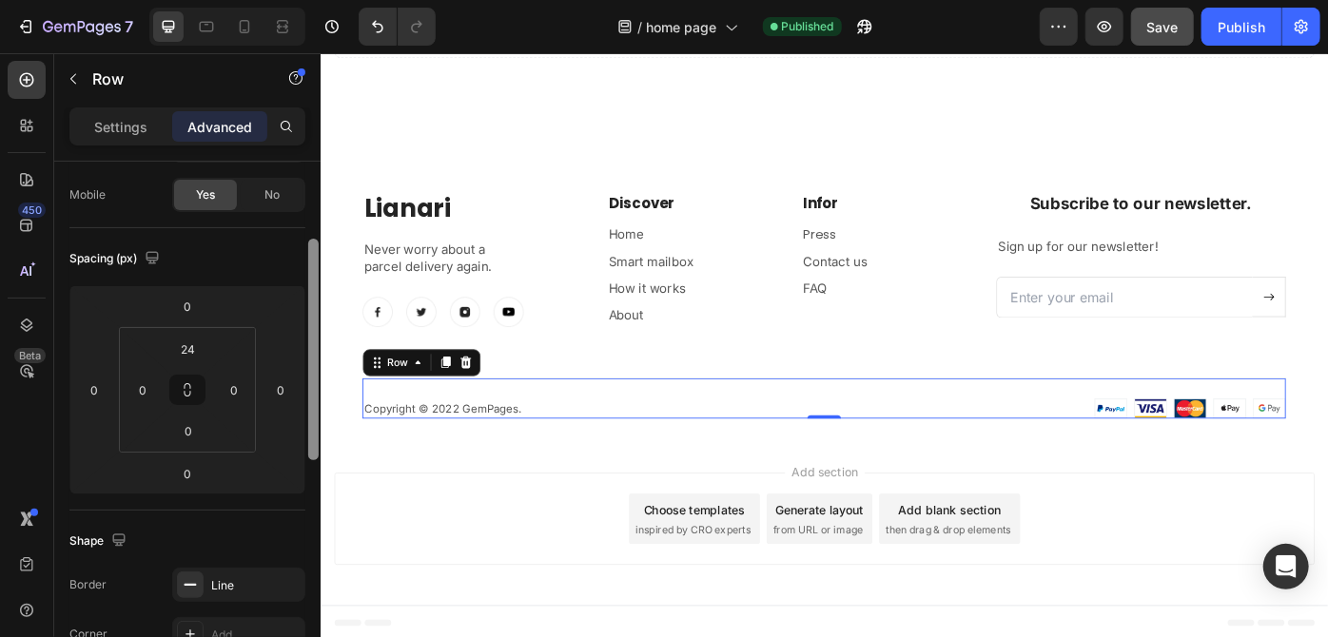
scroll to position [162, 0]
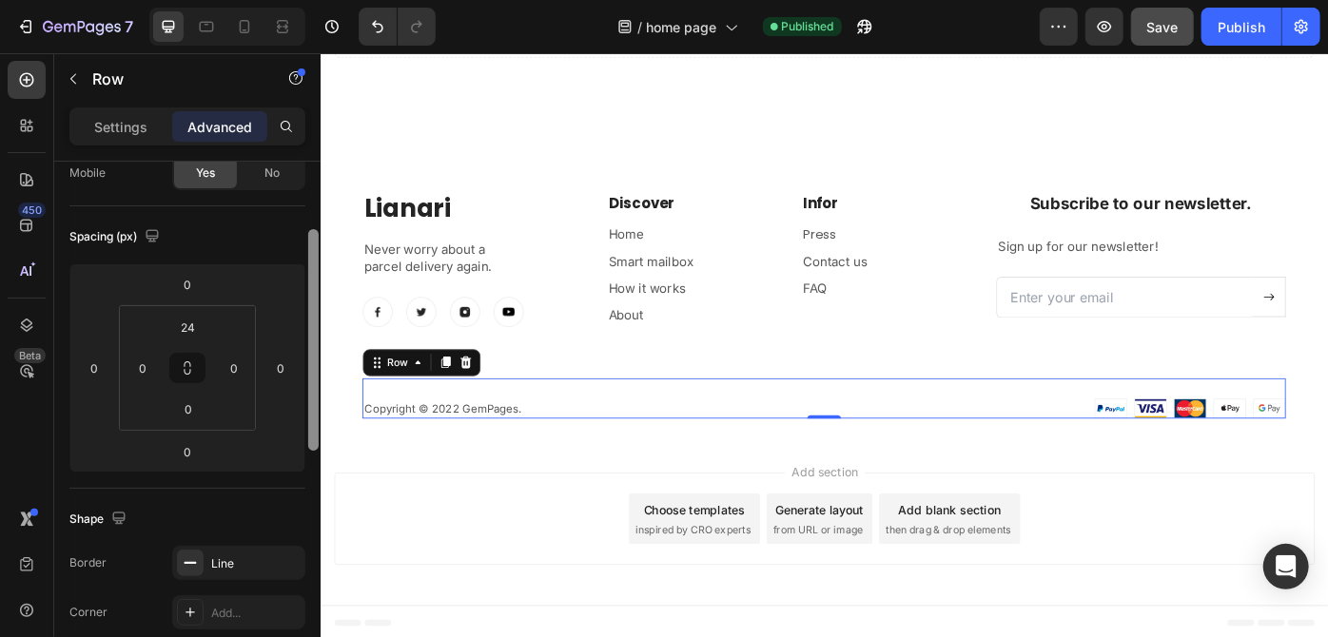
drag, startPoint x: 313, startPoint y: 365, endPoint x: 317, endPoint y: 434, distance: 68.6
click at [317, 434] on div at bounding box center [313, 340] width 10 height 222
click at [187, 449] on input "0" at bounding box center [187, 452] width 38 height 29
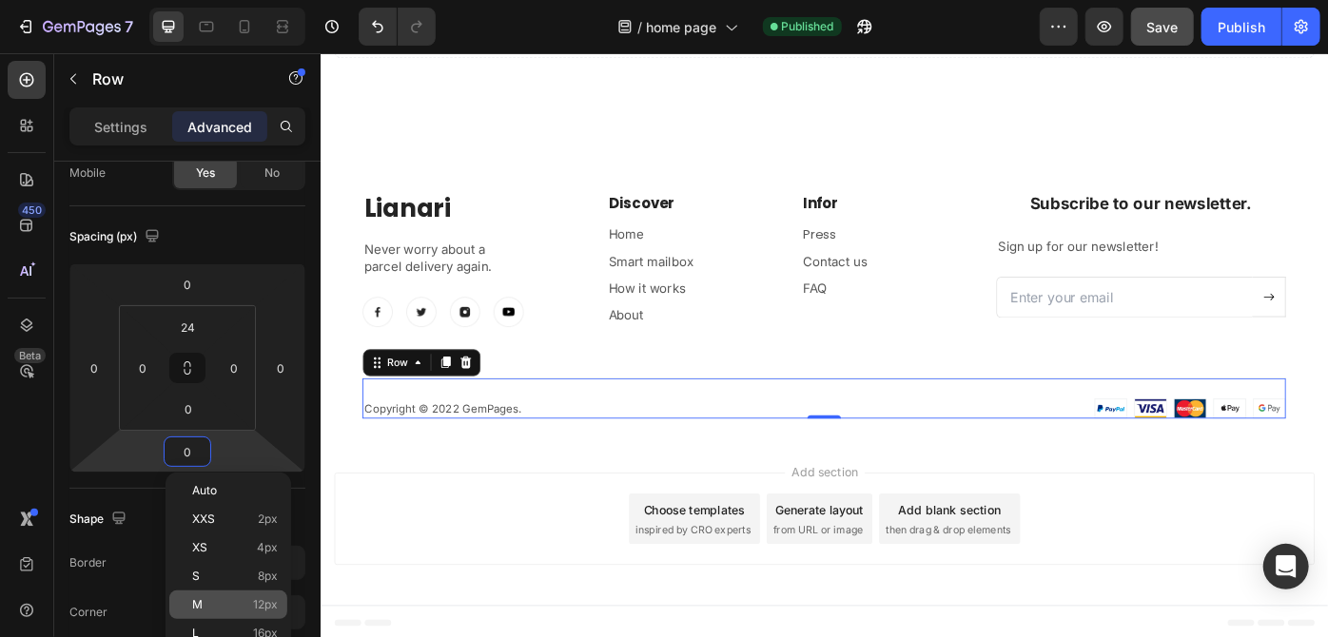
click at [260, 608] on span "12px" at bounding box center [265, 604] width 25 height 13
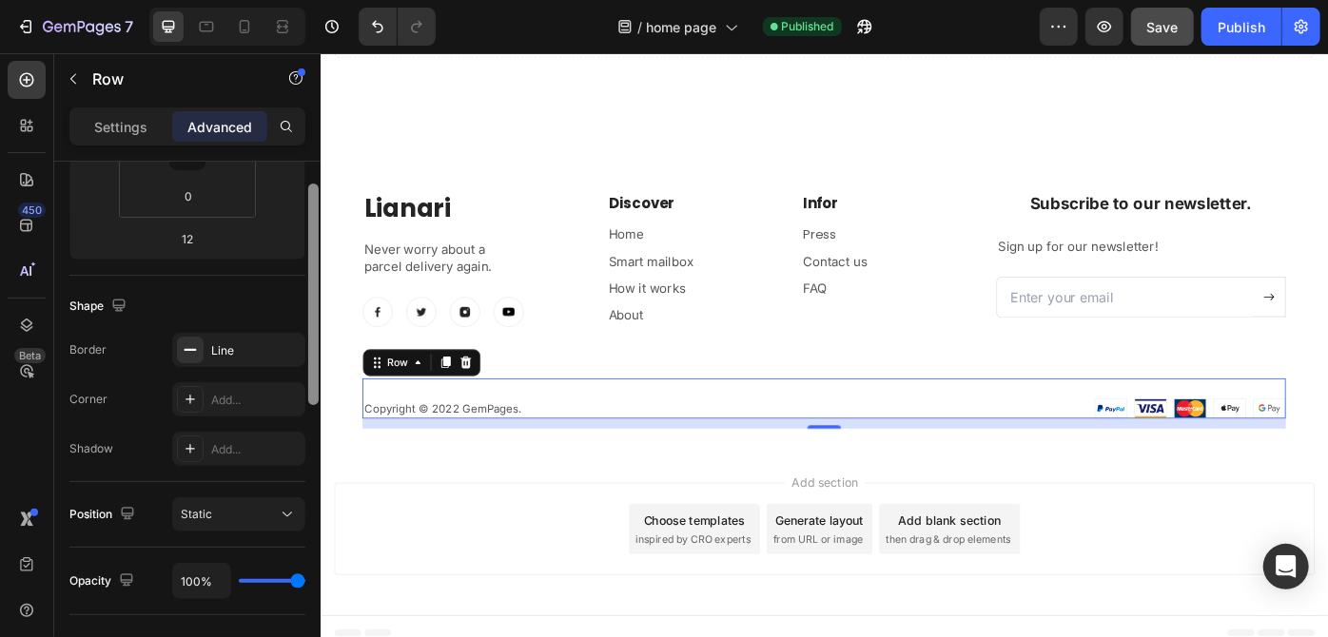
scroll to position [280, 0]
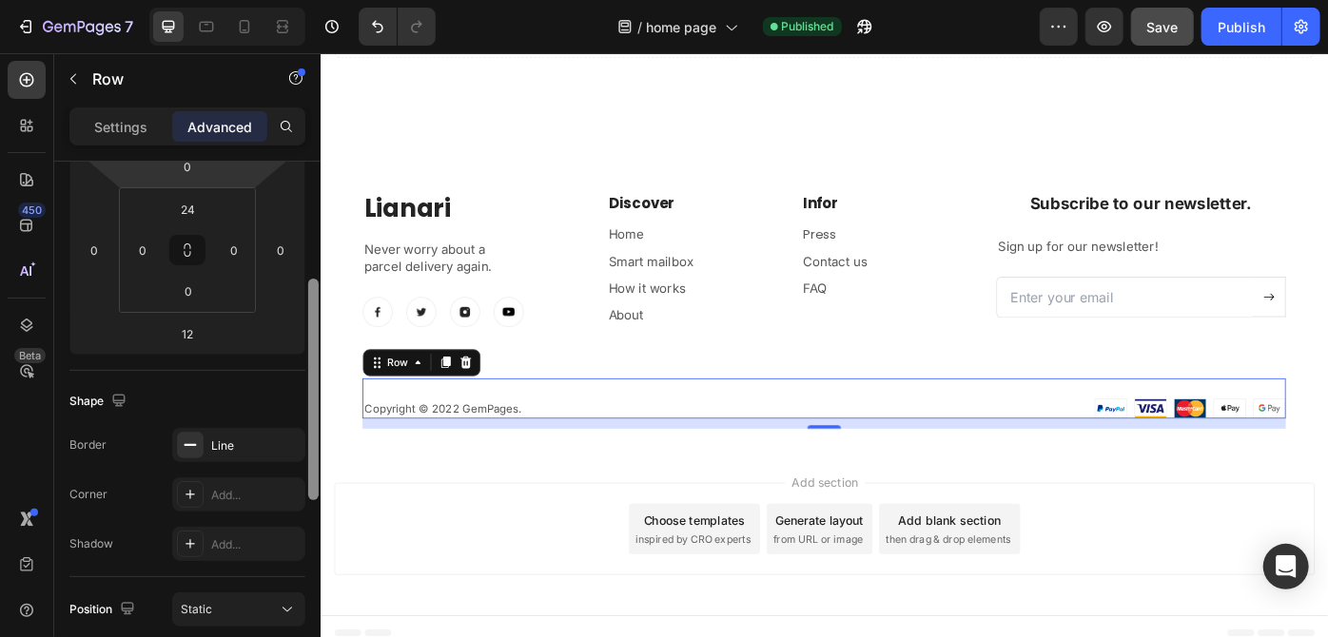
drag, startPoint x: 314, startPoint y: 277, endPoint x: 317, endPoint y: 326, distance: 49.5
click at [317, 326] on div at bounding box center [313, 390] width 10 height 222
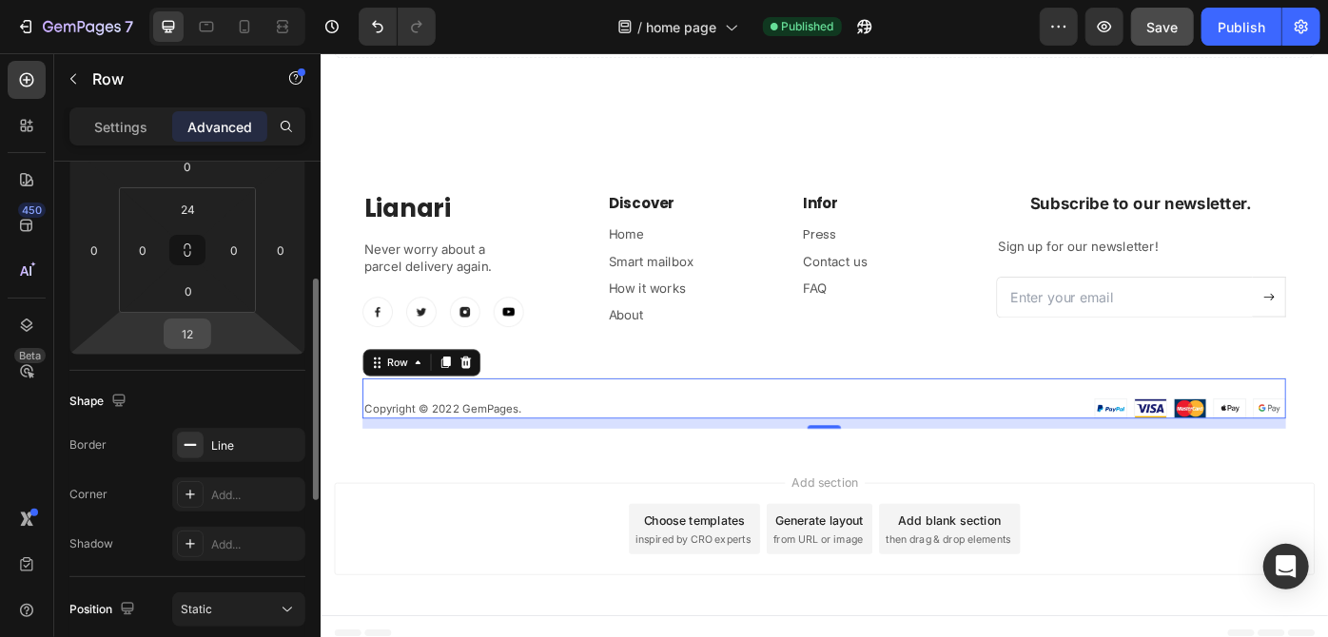
click at [189, 345] on input "12" at bounding box center [187, 334] width 38 height 29
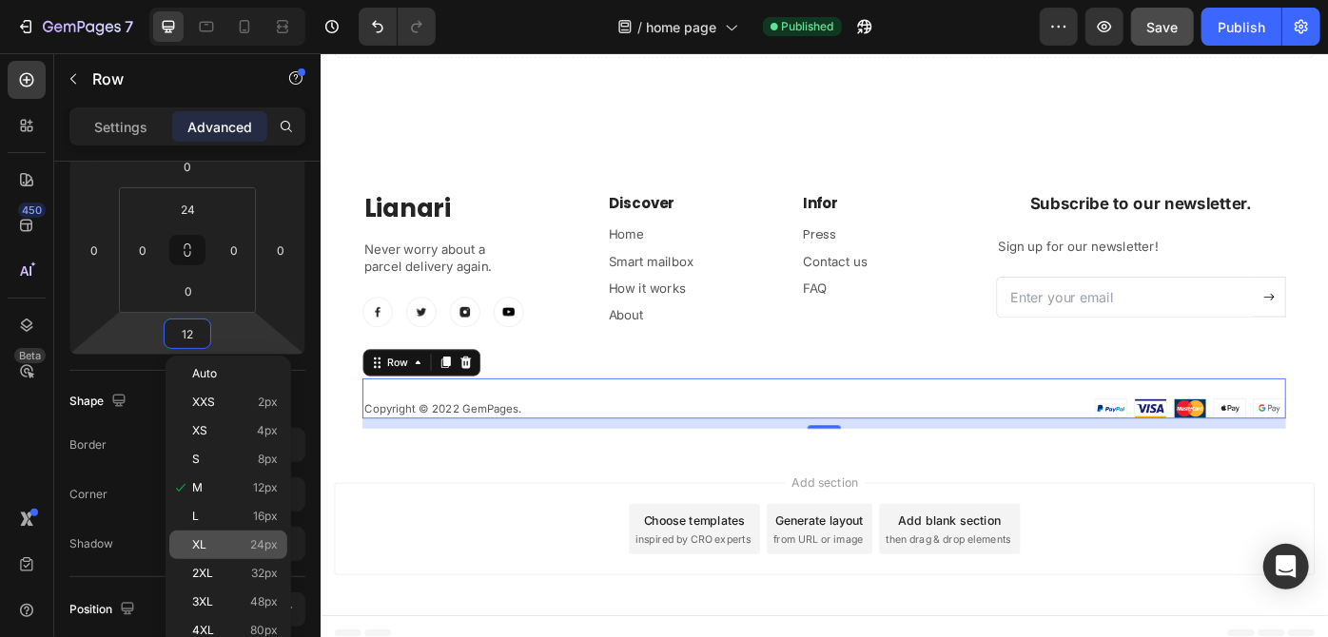
click at [253, 551] on span "24px" at bounding box center [264, 544] width 28 height 13
type input "24"
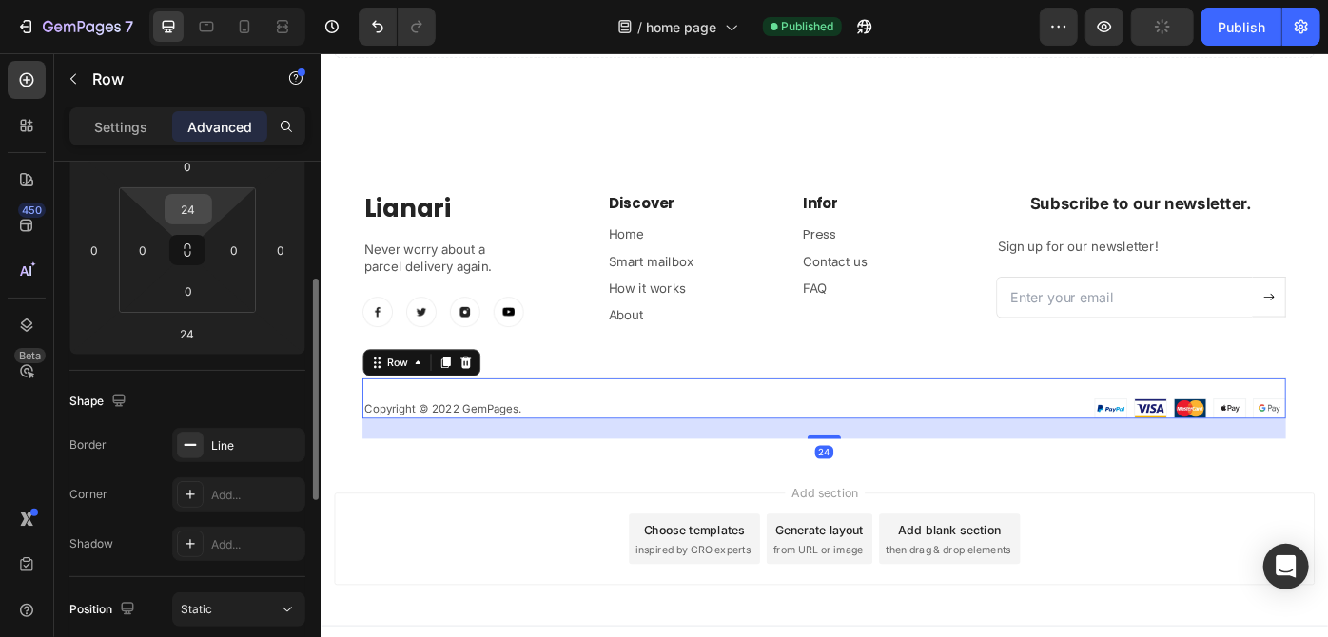
click at [201, 205] on input "24" at bounding box center [188, 209] width 38 height 29
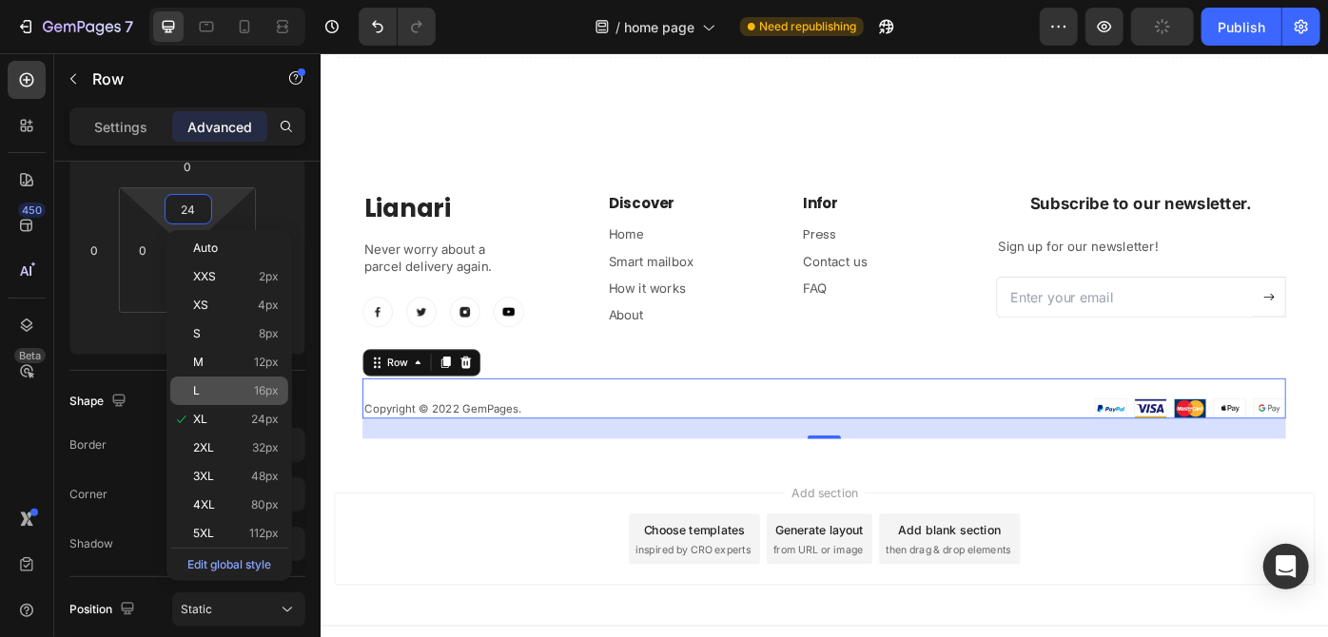
click at [236, 388] on p "L 16px" at bounding box center [236, 390] width 86 height 13
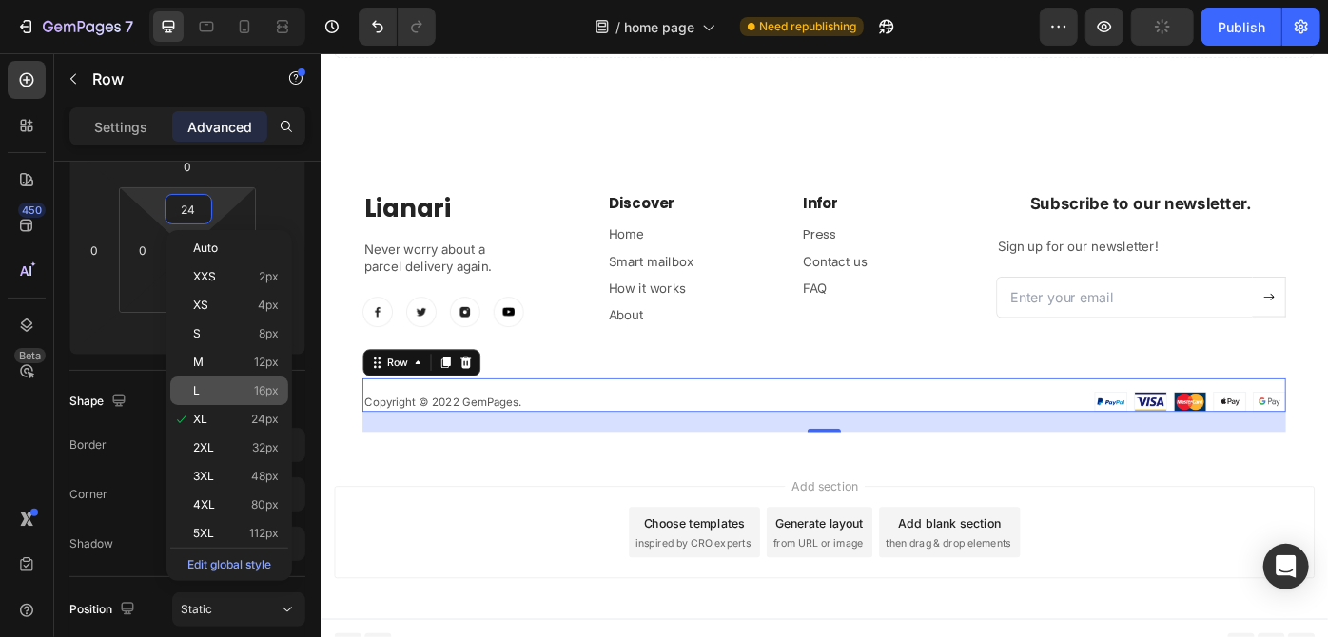
type input "16"
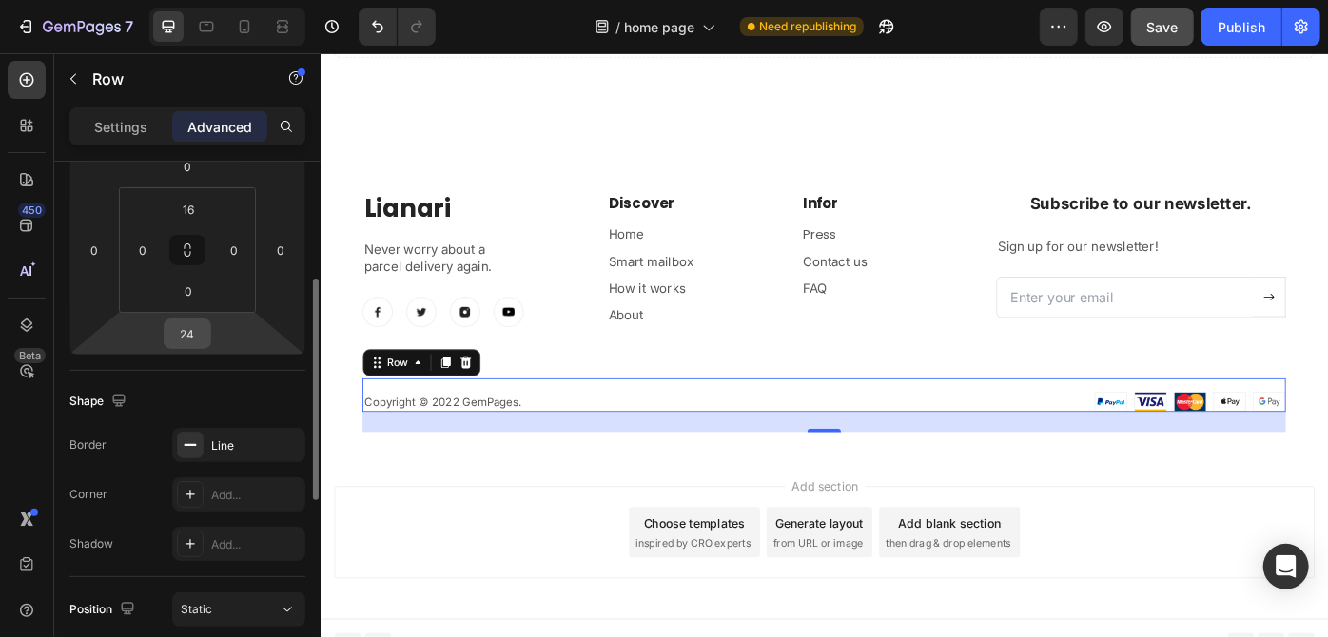
click at [204, 336] on input "24" at bounding box center [187, 334] width 38 height 29
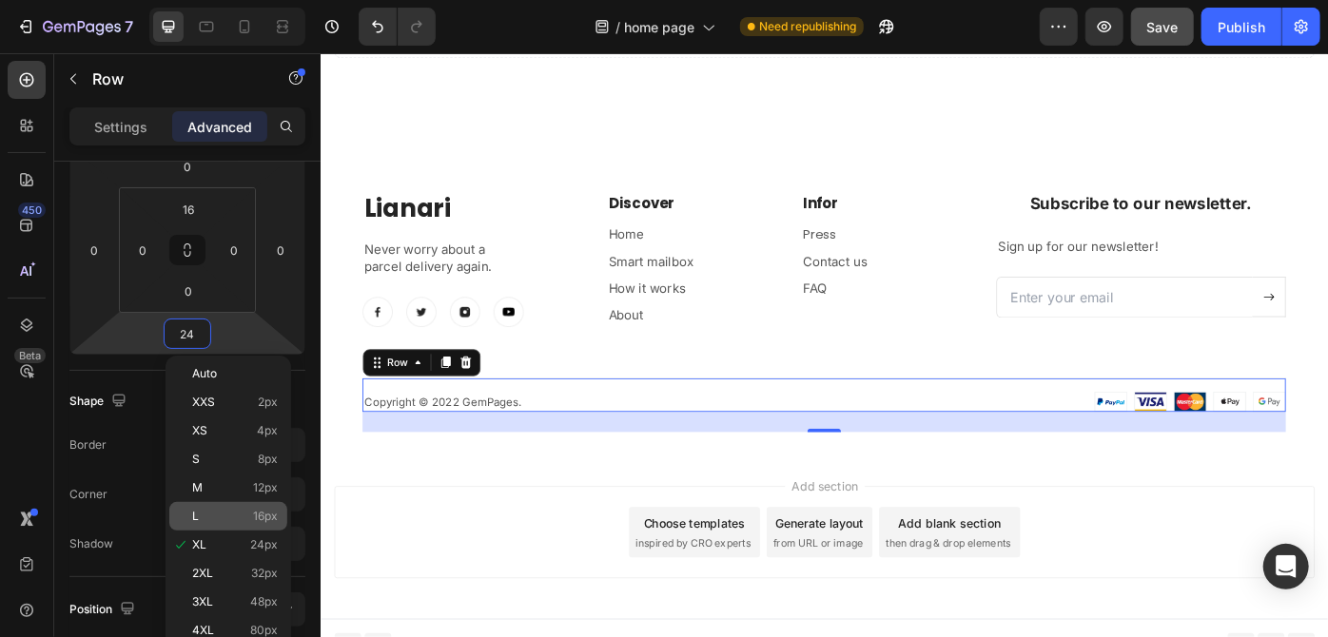
click at [263, 513] on span "16px" at bounding box center [265, 516] width 25 height 13
type input "16"
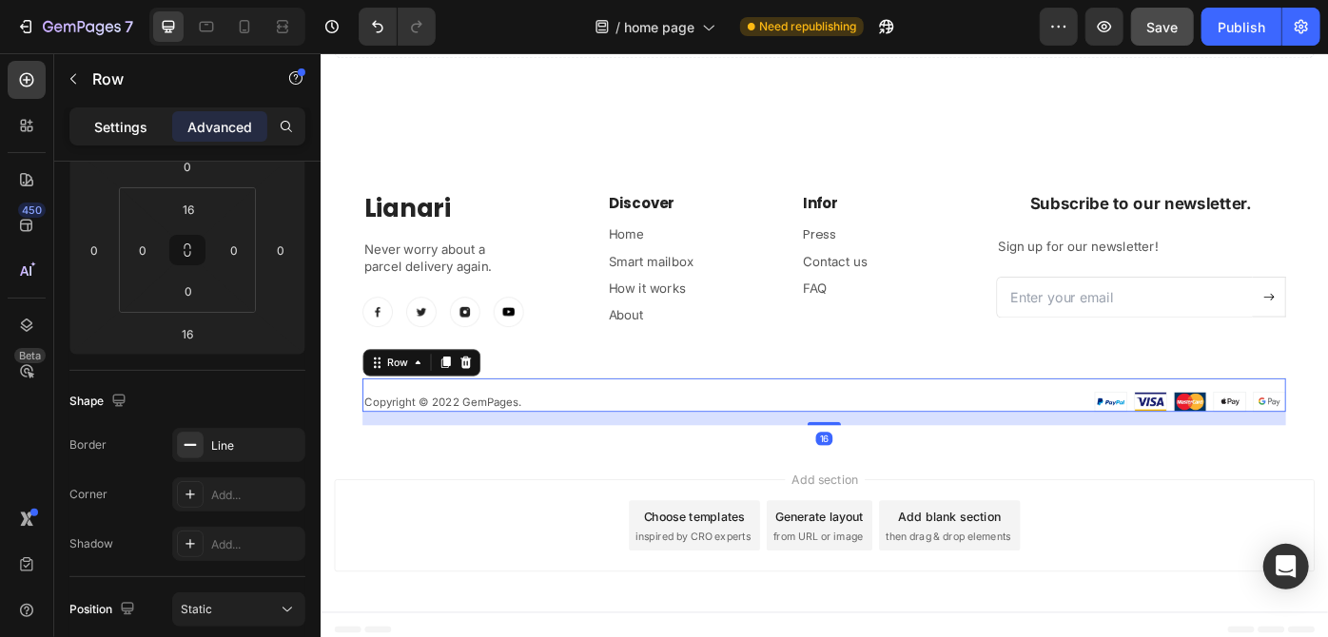
click at [126, 122] on p "Settings" at bounding box center [120, 127] width 53 height 20
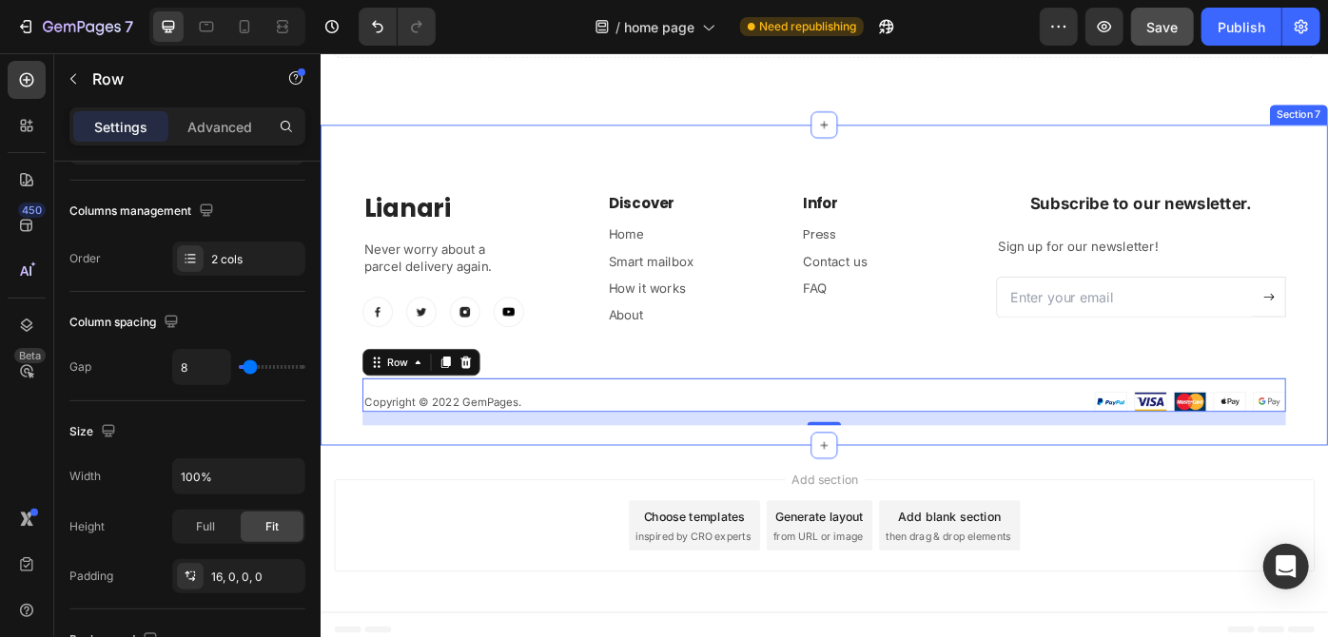
click at [828, 369] on div "Lianari Heading Never worry about a parcel delivery again. Text block Image Ima…" at bounding box center [890, 342] width 1046 height 265
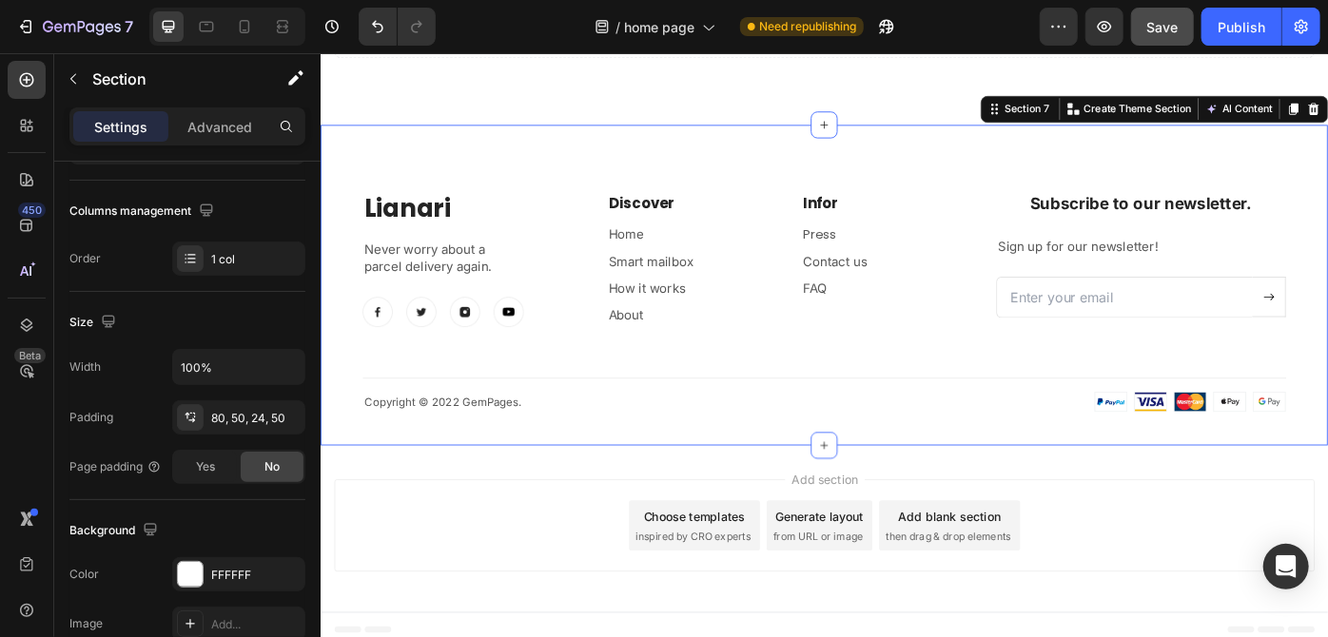
scroll to position [0, 0]
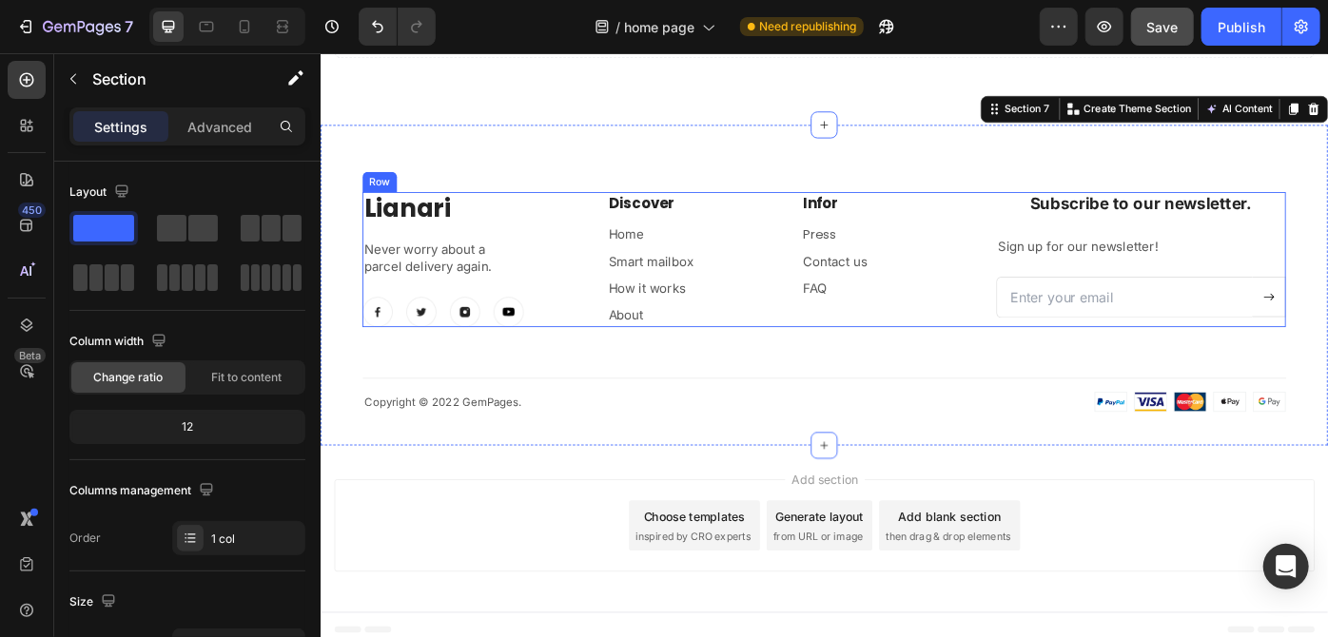
click at [558, 262] on div "Lianari Heading Never worry about a parcel delivery again. Text block Image Ima…" at bounding box center [490, 287] width 246 height 154
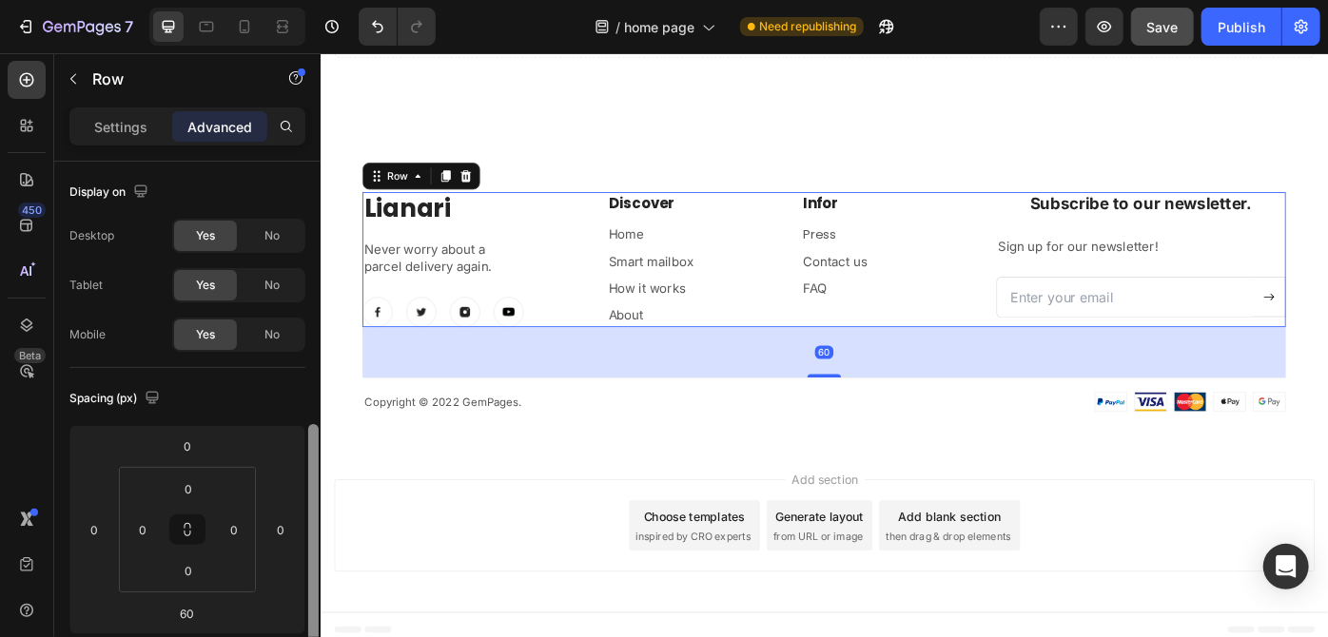
scroll to position [204, 0]
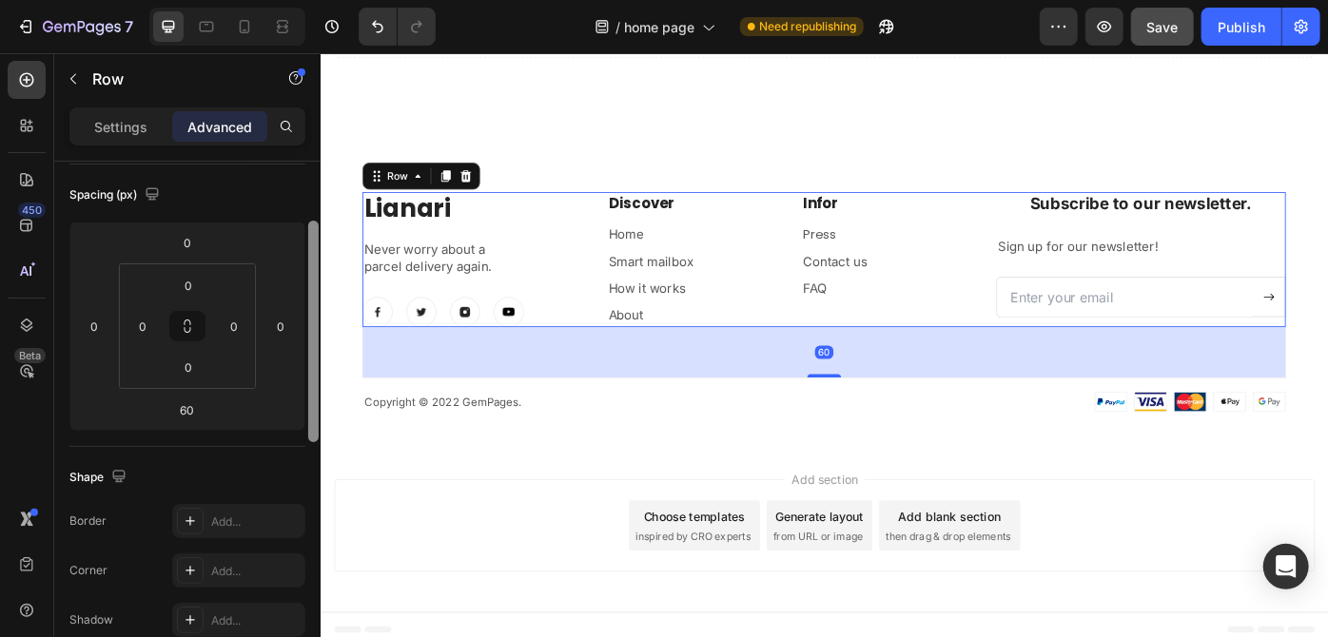
drag, startPoint x: 313, startPoint y: 343, endPoint x: 313, endPoint y: 429, distance: 85.6
click at [313, 429] on div at bounding box center [313, 332] width 10 height 222
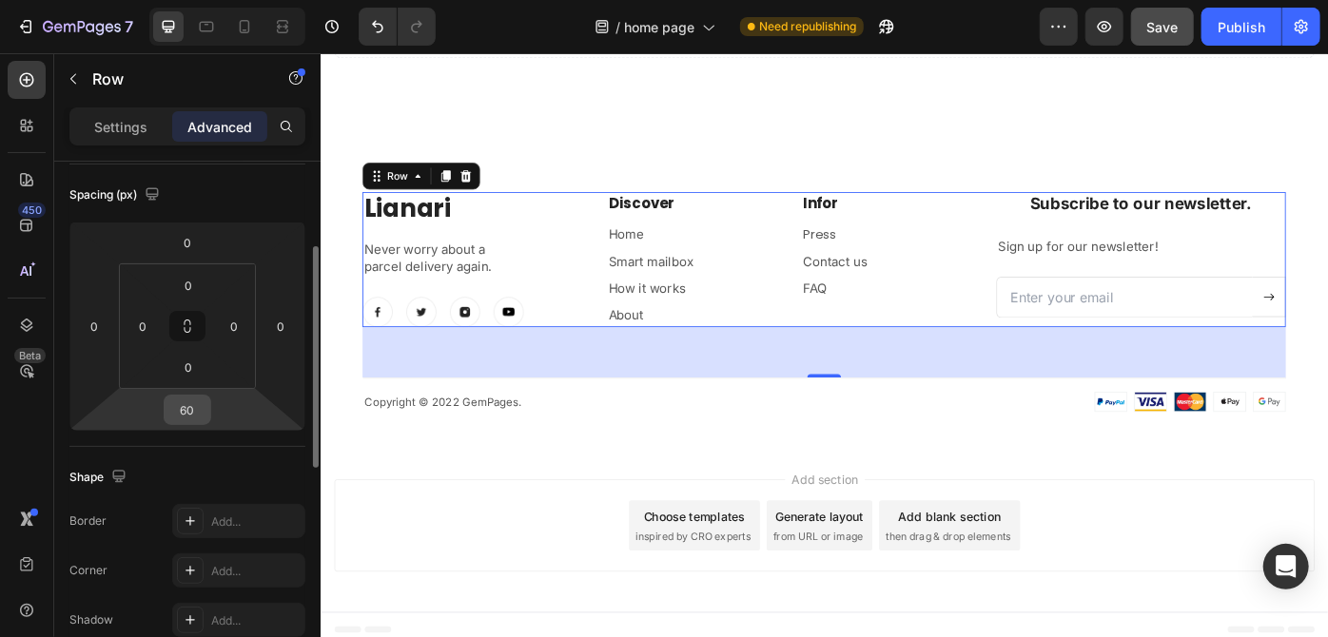
click at [195, 406] on input "60" at bounding box center [187, 410] width 38 height 29
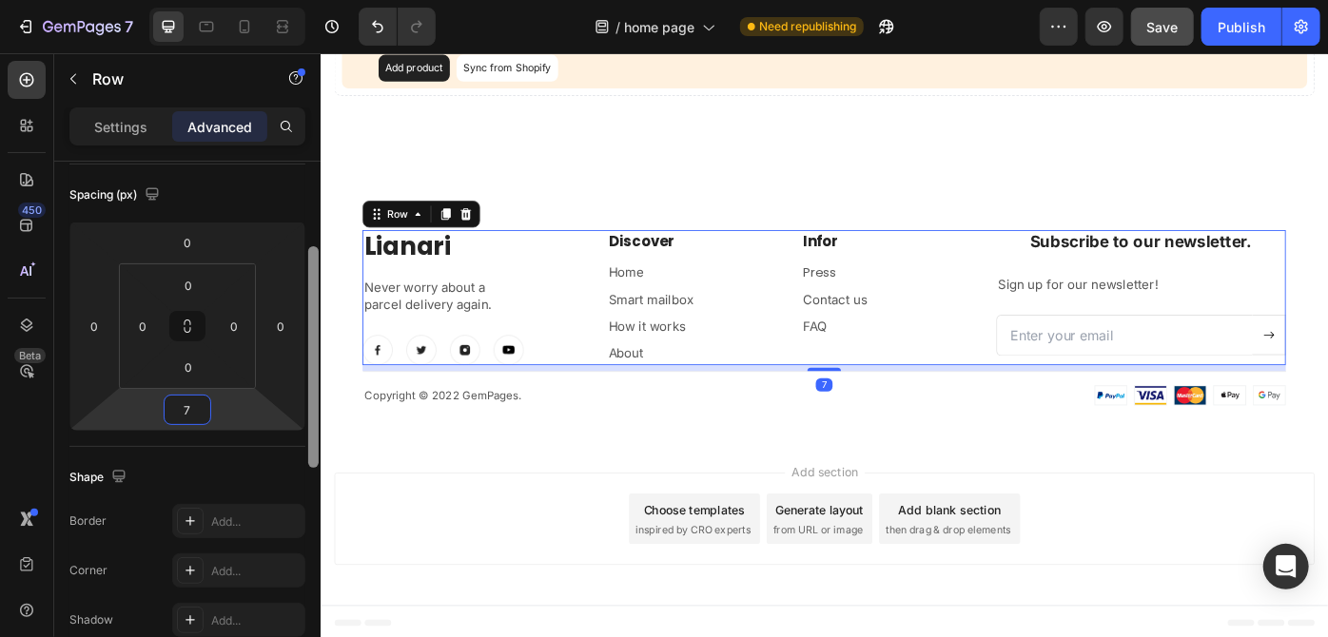
type input "70"
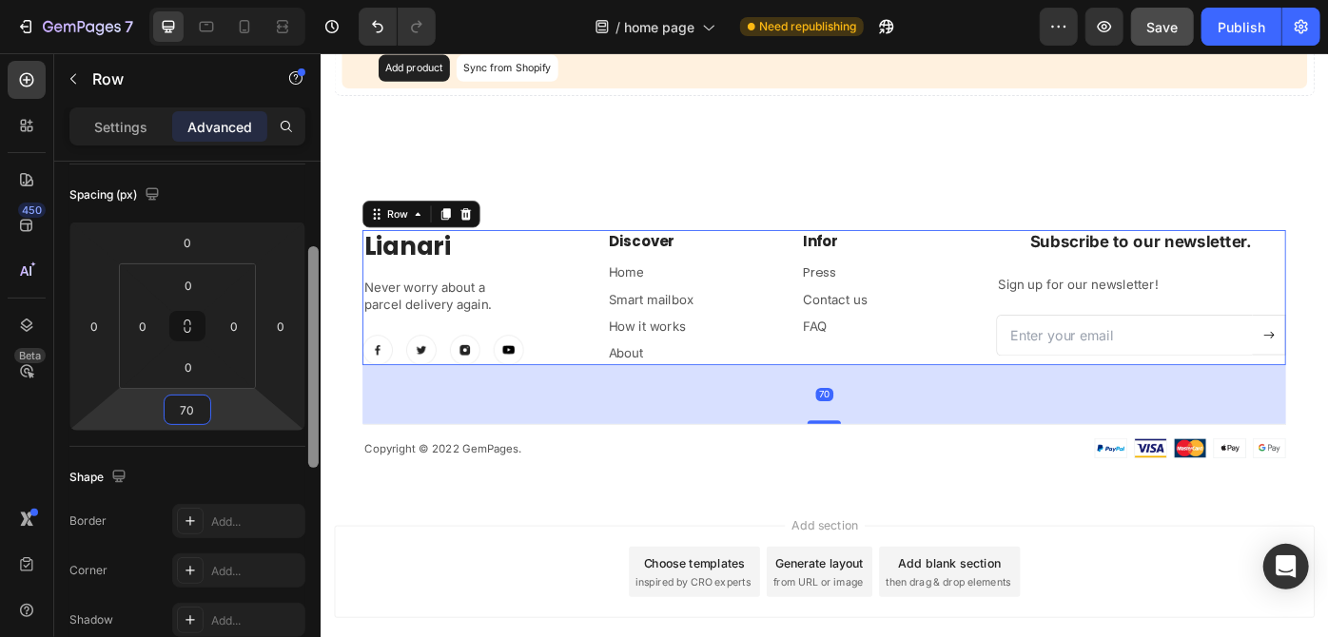
scroll to position [2411, 0]
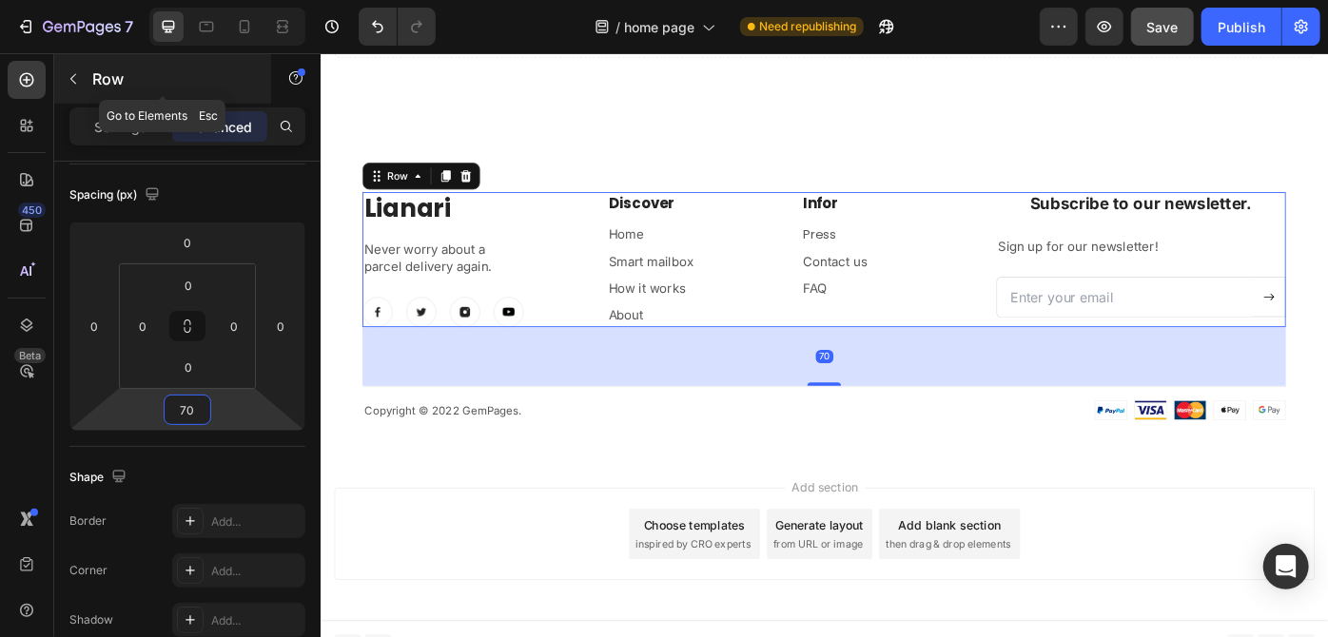
click at [72, 87] on button "button" at bounding box center [73, 79] width 30 height 30
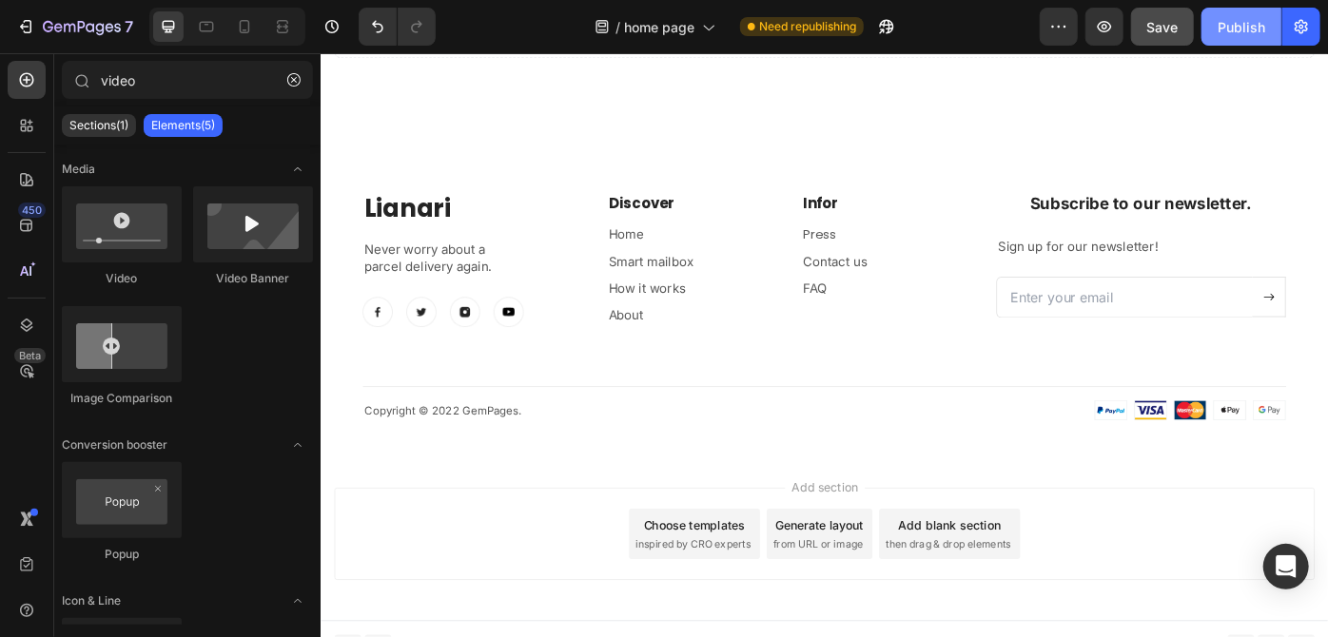
click at [1249, 11] on button "Publish" at bounding box center [1241, 27] width 80 height 38
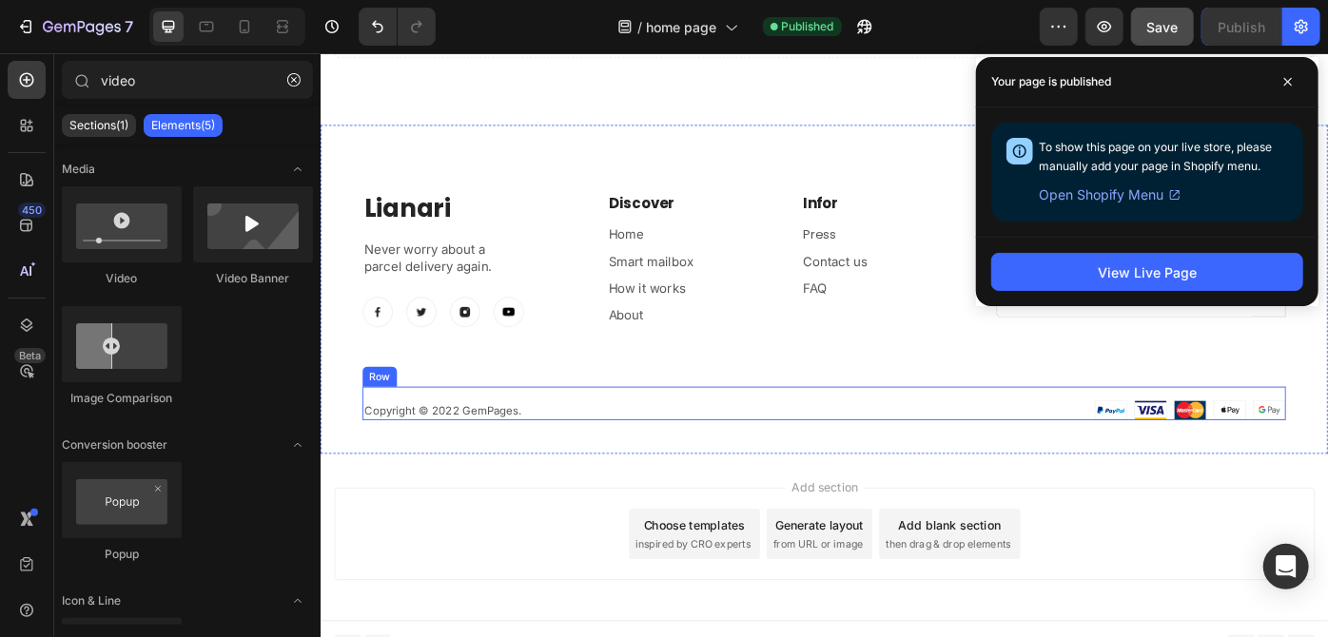
click at [882, 448] on div "Copyright © 2022 GemPages. Text block Image Image Row" at bounding box center [890, 449] width 1046 height 39
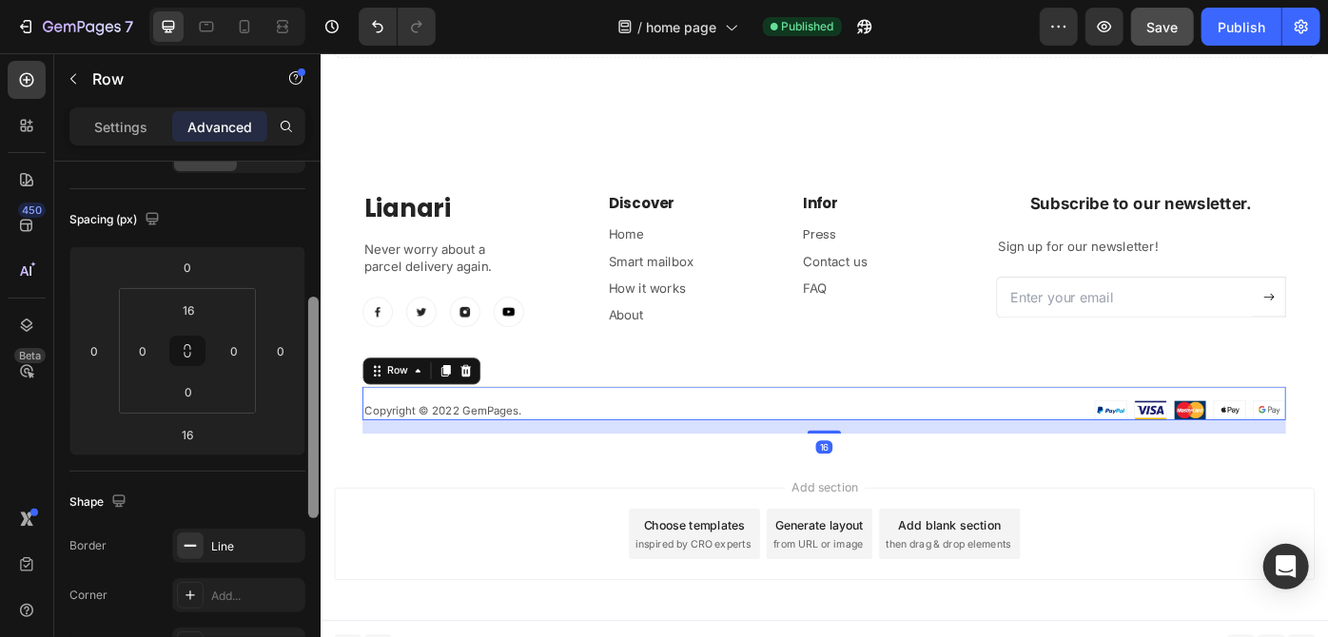
scroll to position [236, 0]
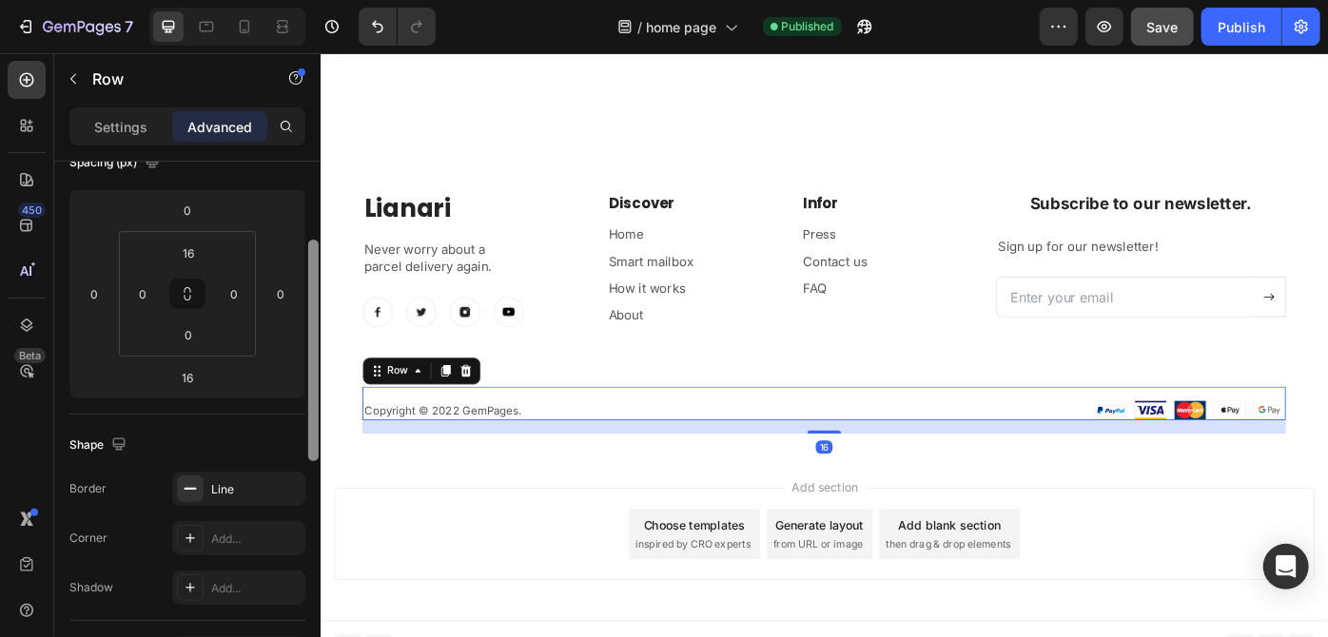
drag, startPoint x: 311, startPoint y: 361, endPoint x: 312, endPoint y: 460, distance: 98.9
click at [312, 460] on div at bounding box center [313, 351] width 10 height 222
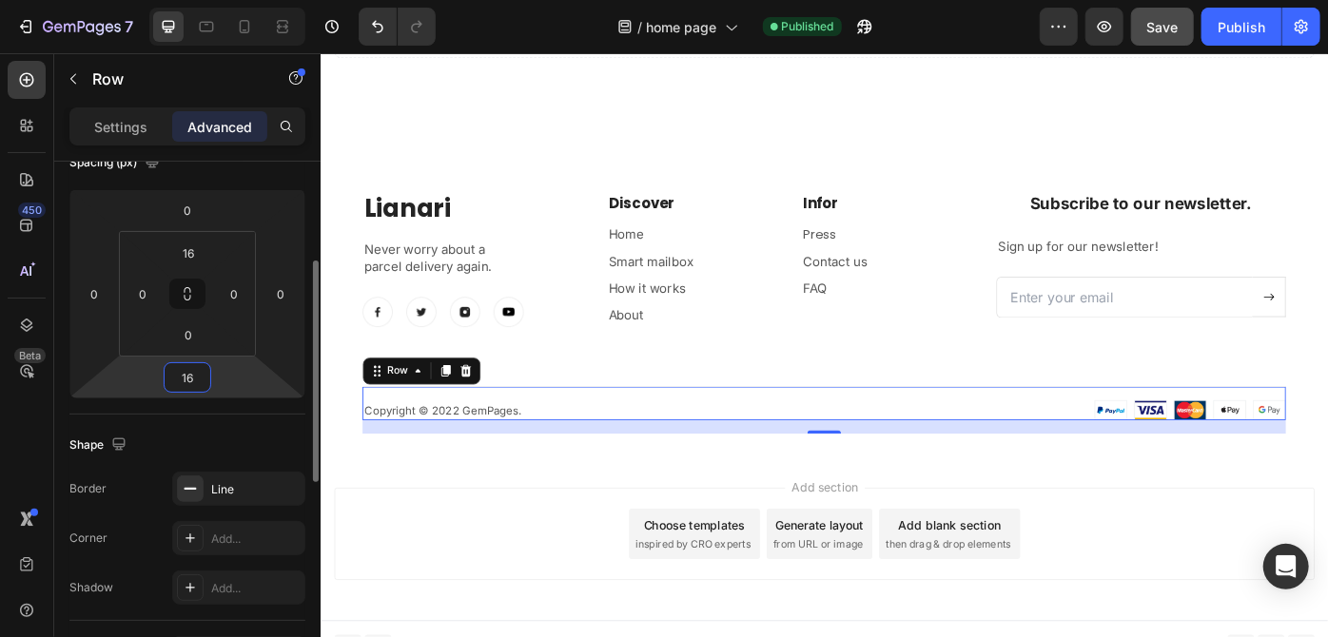
click at [200, 383] on input "16" at bounding box center [187, 377] width 38 height 29
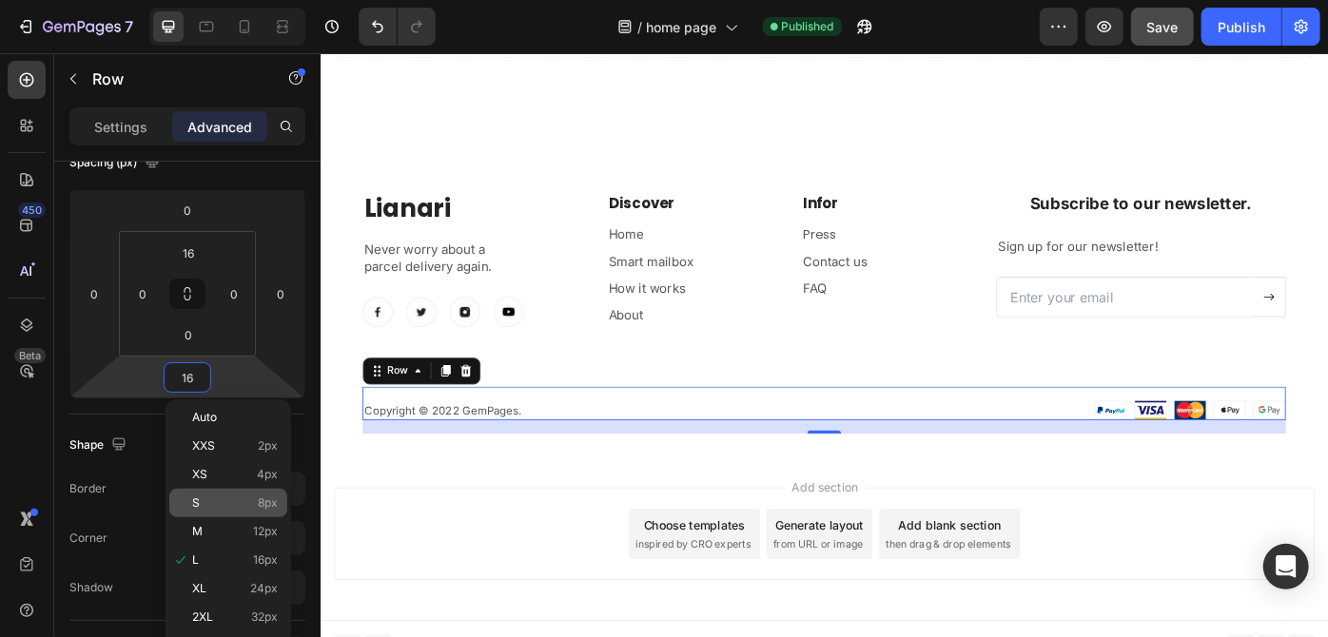
click at [230, 508] on p "S 8px" at bounding box center [235, 502] width 86 height 13
type input "8"
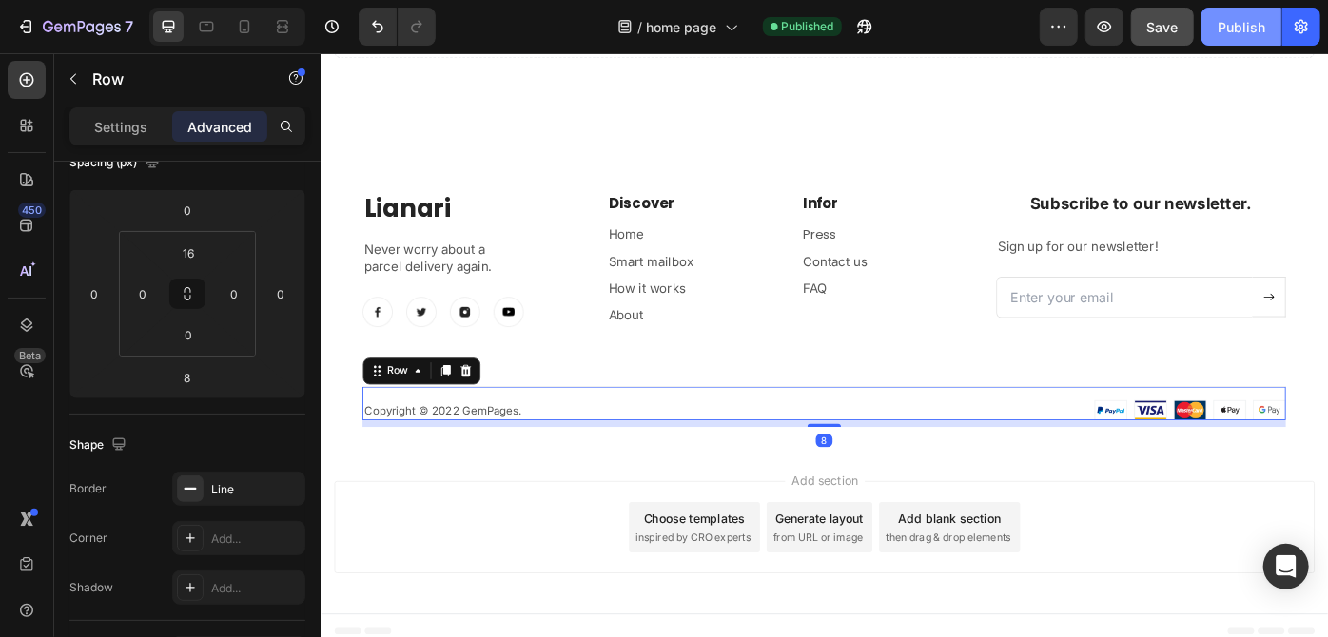
click at [1259, 21] on div "Publish" at bounding box center [1241, 27] width 48 height 20
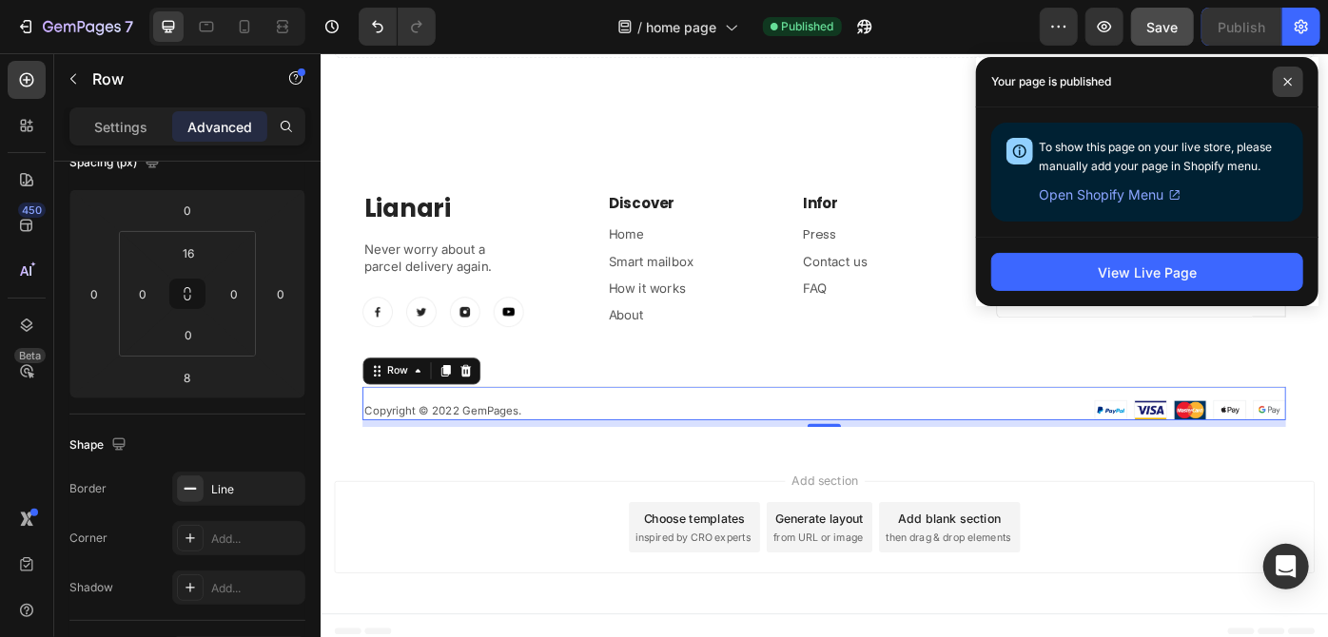
click at [1283, 86] on icon at bounding box center [1288, 82] width 10 height 10
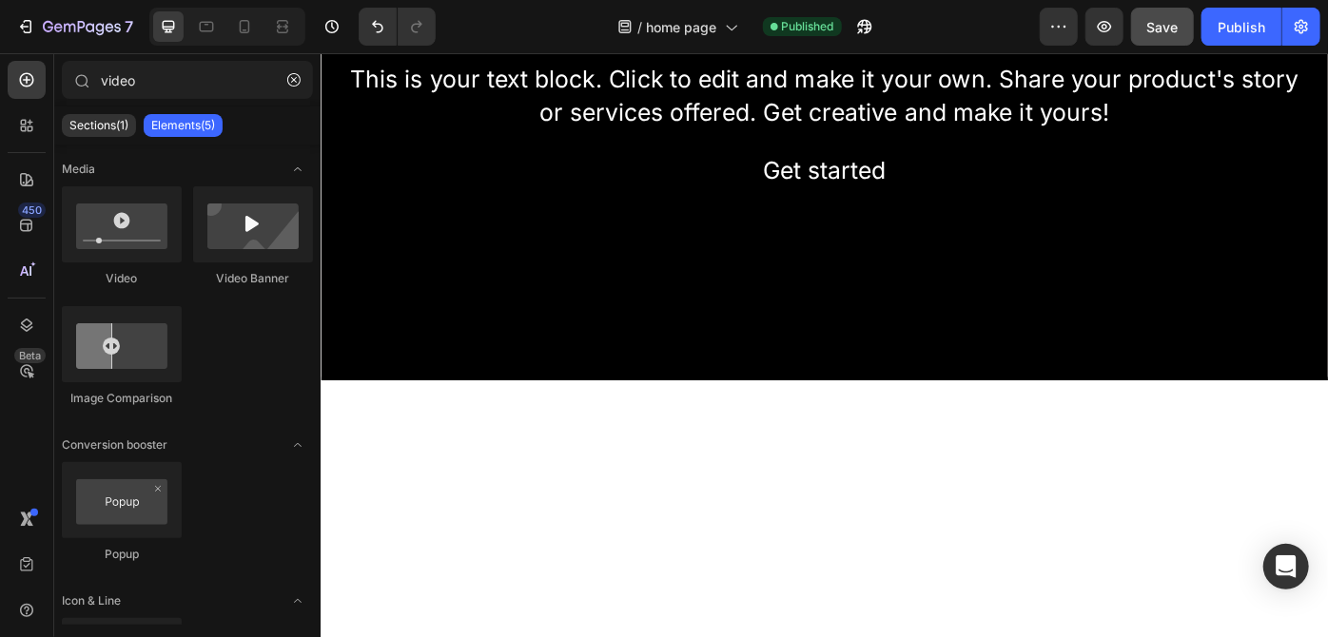
scroll to position [1049, 0]
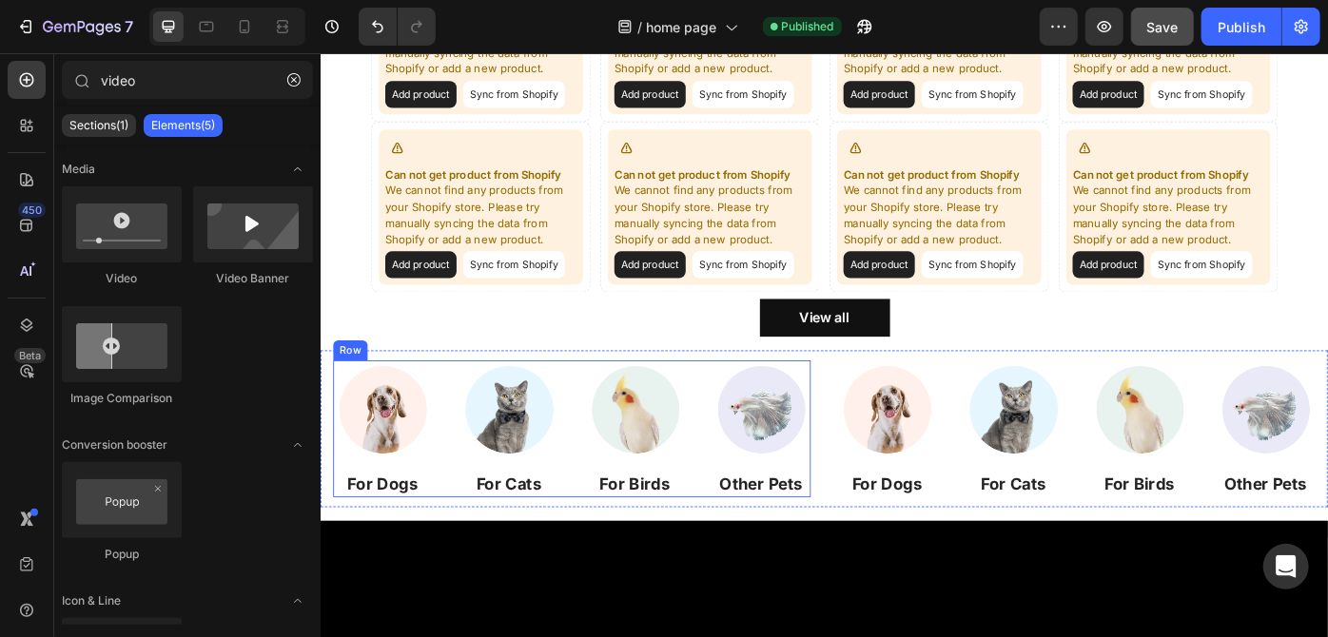
click at [753, 411] on div "Image For Dogs Heading Image For Cats Heading Image For Birds Heading Image Oth…" at bounding box center [604, 477] width 541 height 155
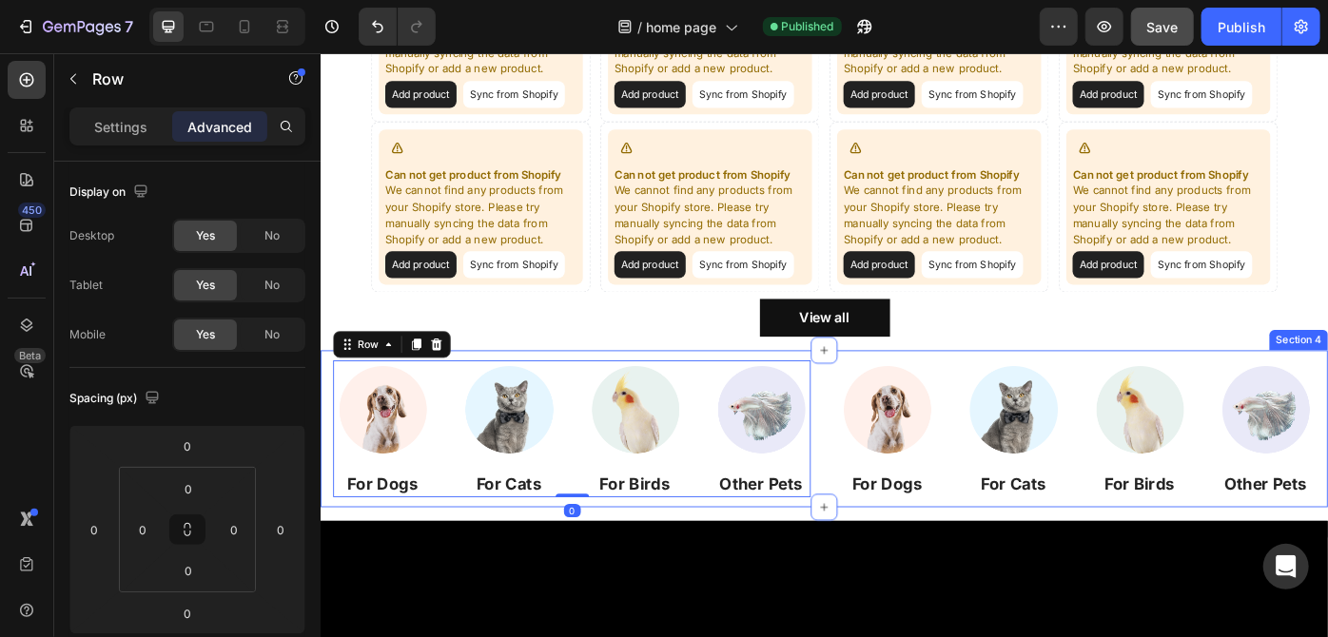
click at [891, 406] on div "Image For Dogs Heading Image For Cats Heading Image For Birds Heading Image Oth…" at bounding box center [890, 478] width 1141 height 178
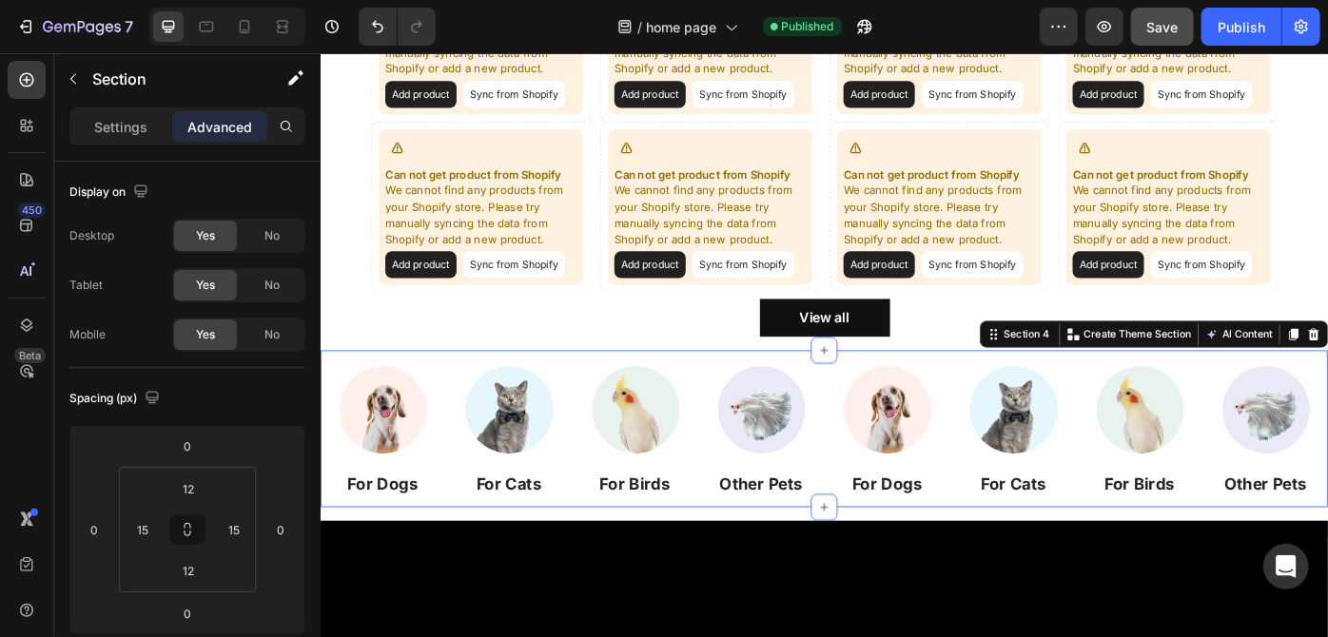
click at [238, 125] on p "Advanced" at bounding box center [219, 127] width 65 height 20
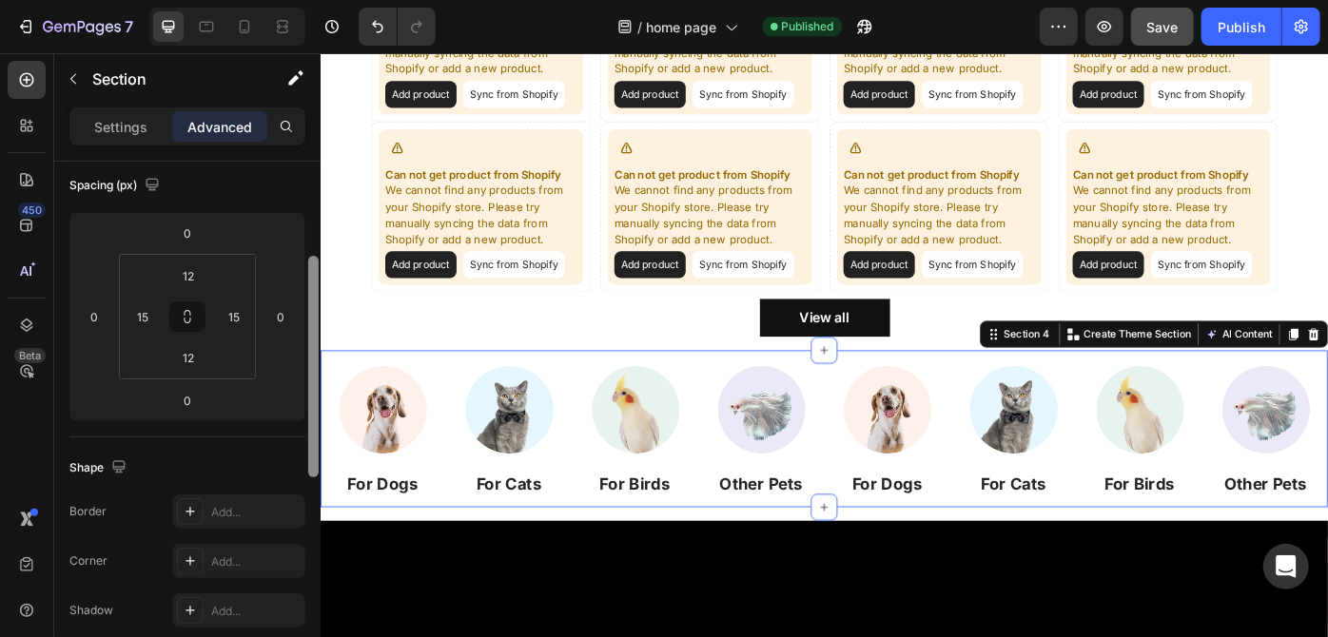
scroll to position [217, 0]
drag, startPoint x: 316, startPoint y: 350, endPoint x: 309, endPoint y: 441, distance: 91.5
click at [309, 441] on div at bounding box center [313, 363] width 10 height 222
click at [195, 390] on input "0" at bounding box center [187, 396] width 38 height 29
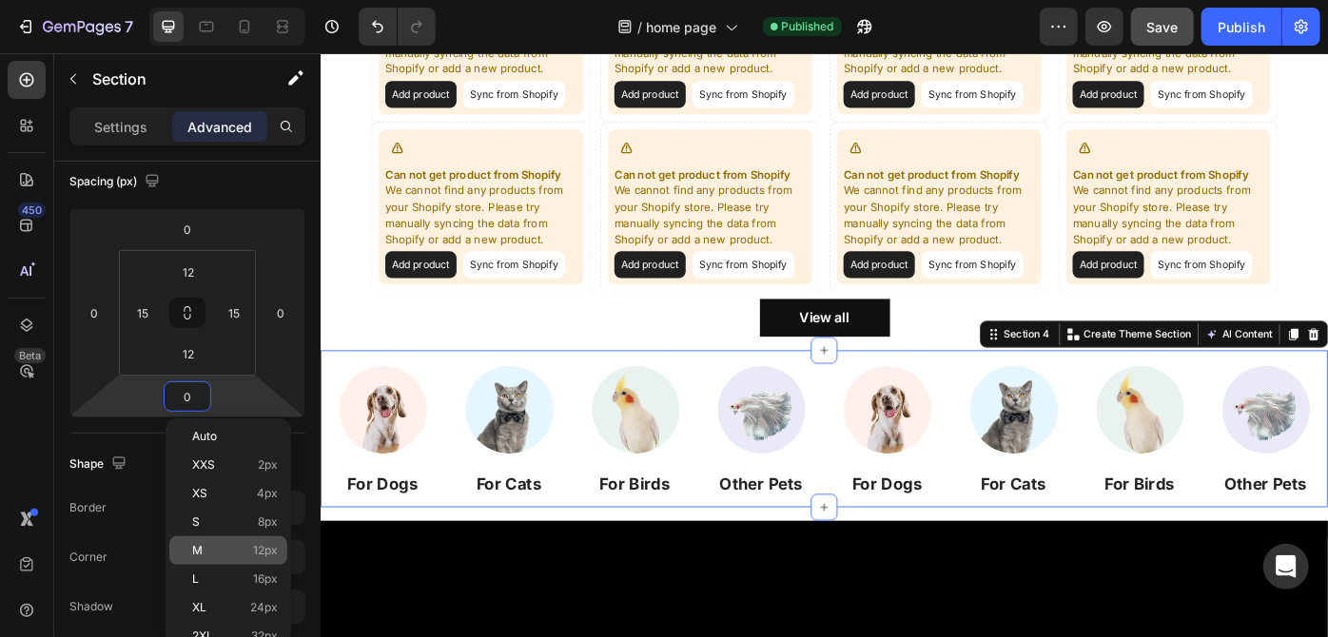
click at [246, 555] on p "M 12px" at bounding box center [235, 550] width 86 height 13
type input "12"
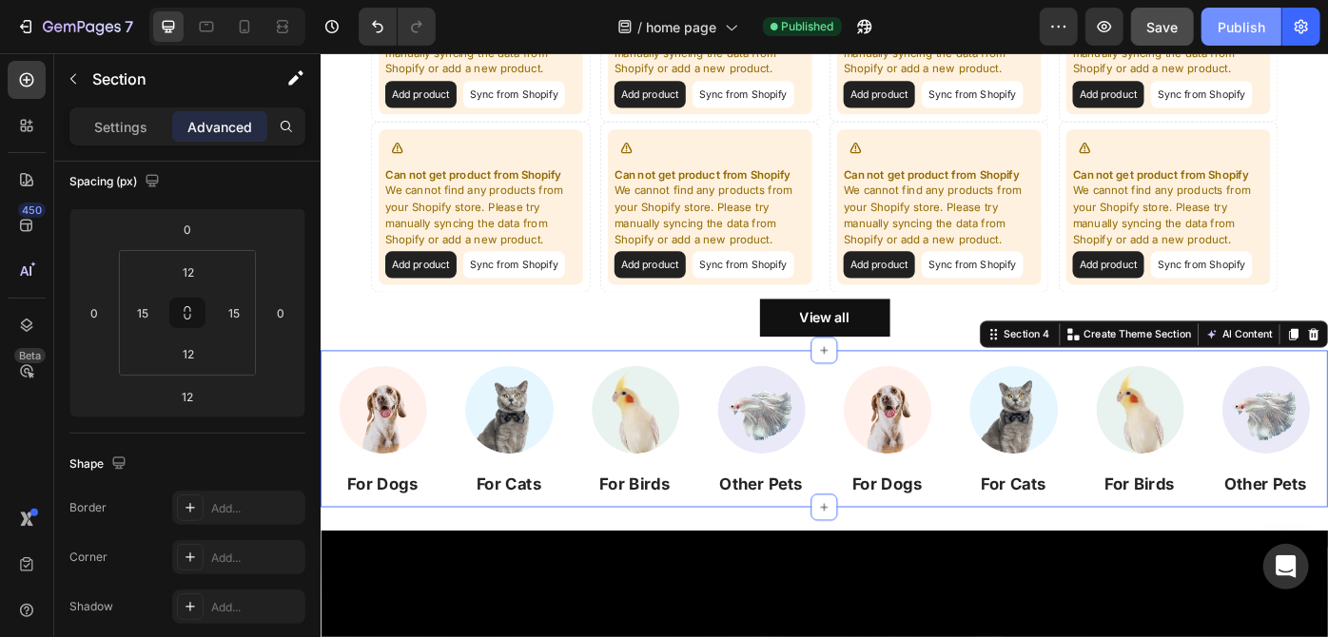
click at [1240, 37] on button "Publish" at bounding box center [1241, 27] width 80 height 38
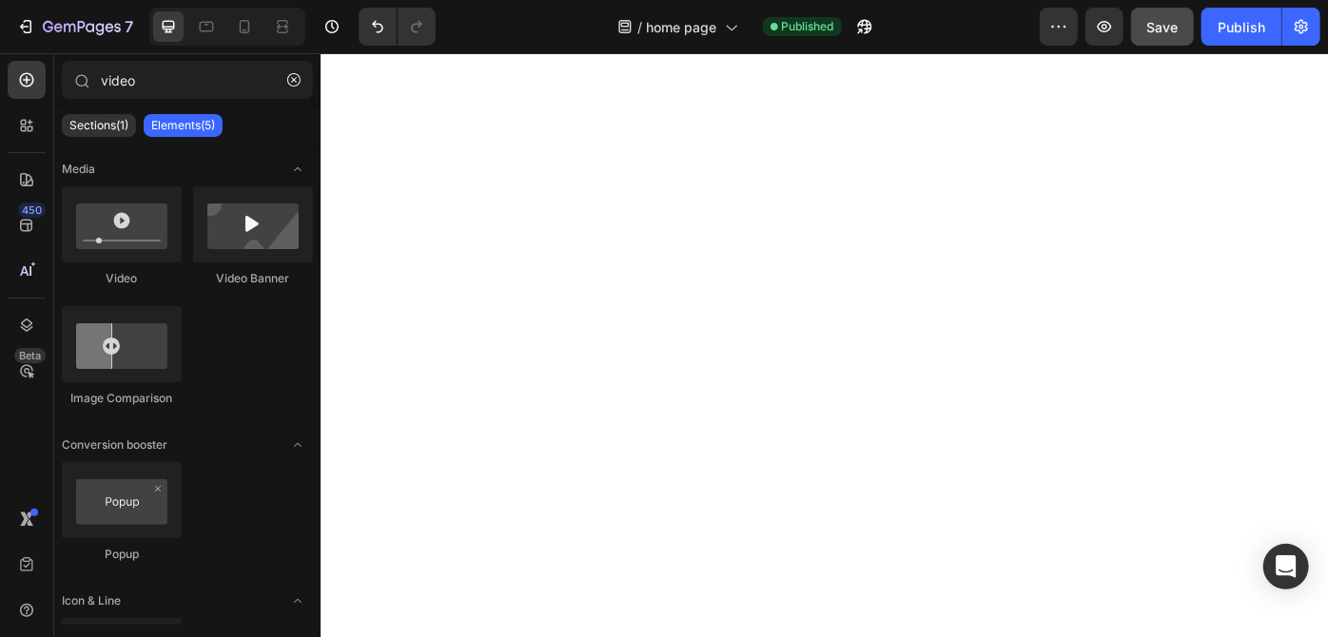
scroll to position [0, 0]
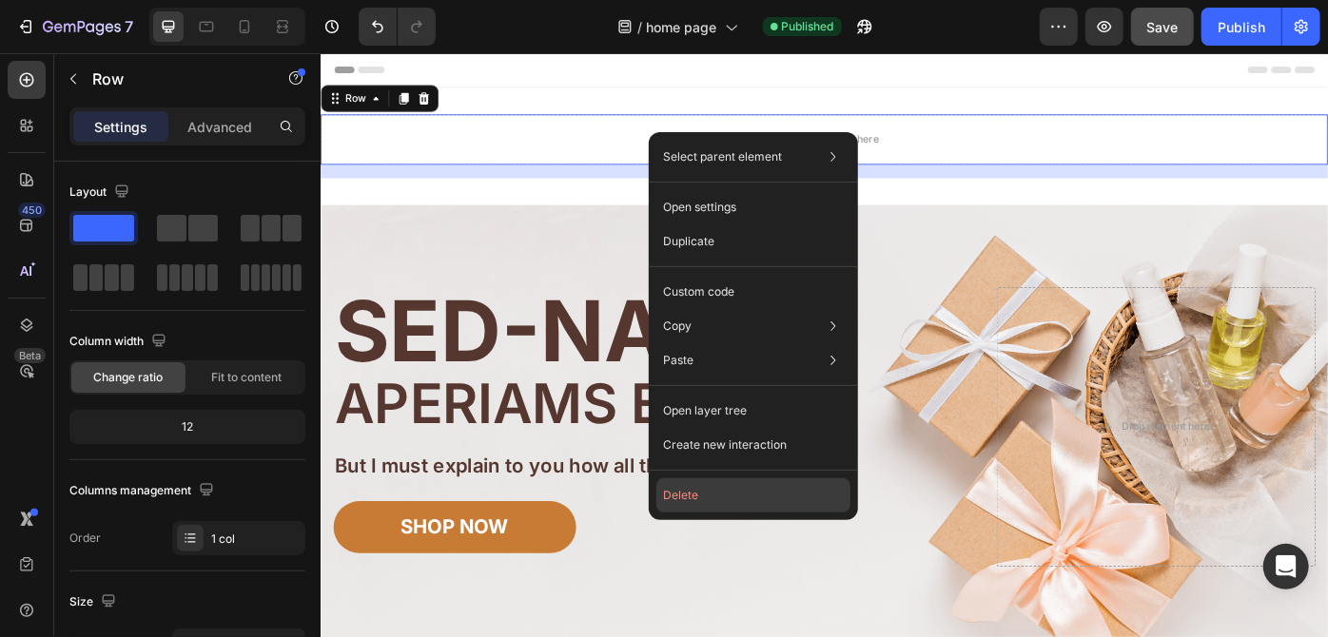
click at [701, 485] on button "Delete" at bounding box center [753, 495] width 194 height 34
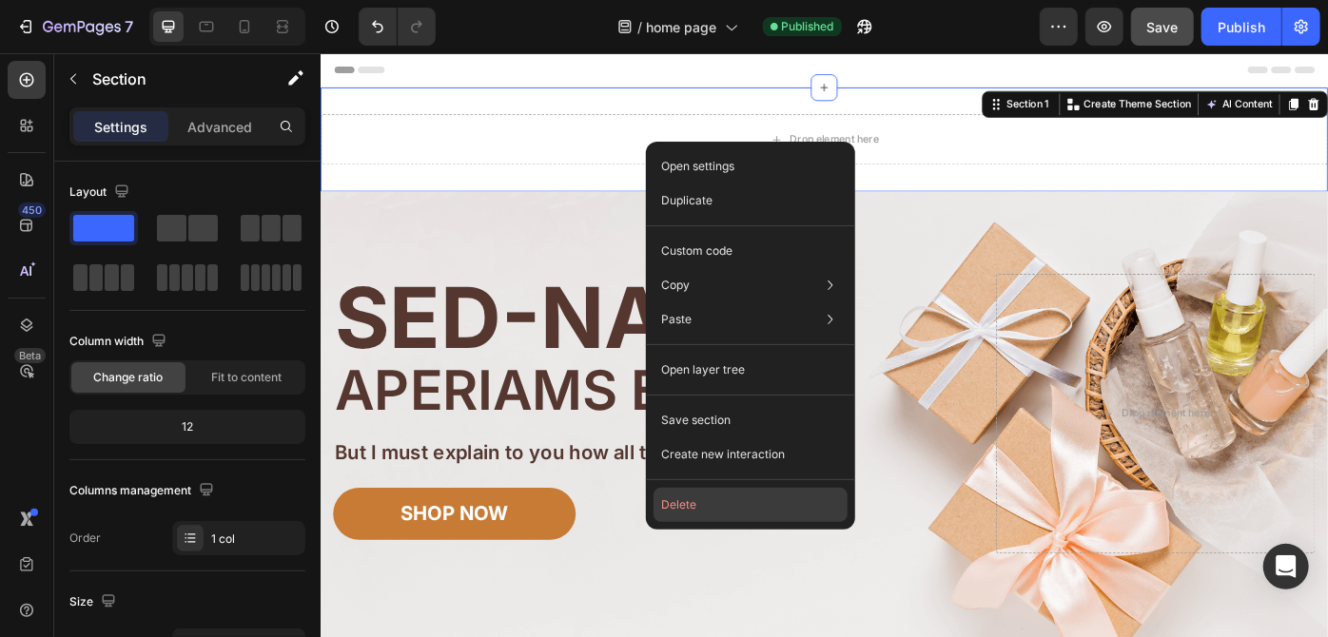
click at [732, 493] on button "Delete" at bounding box center [750, 505] width 194 height 34
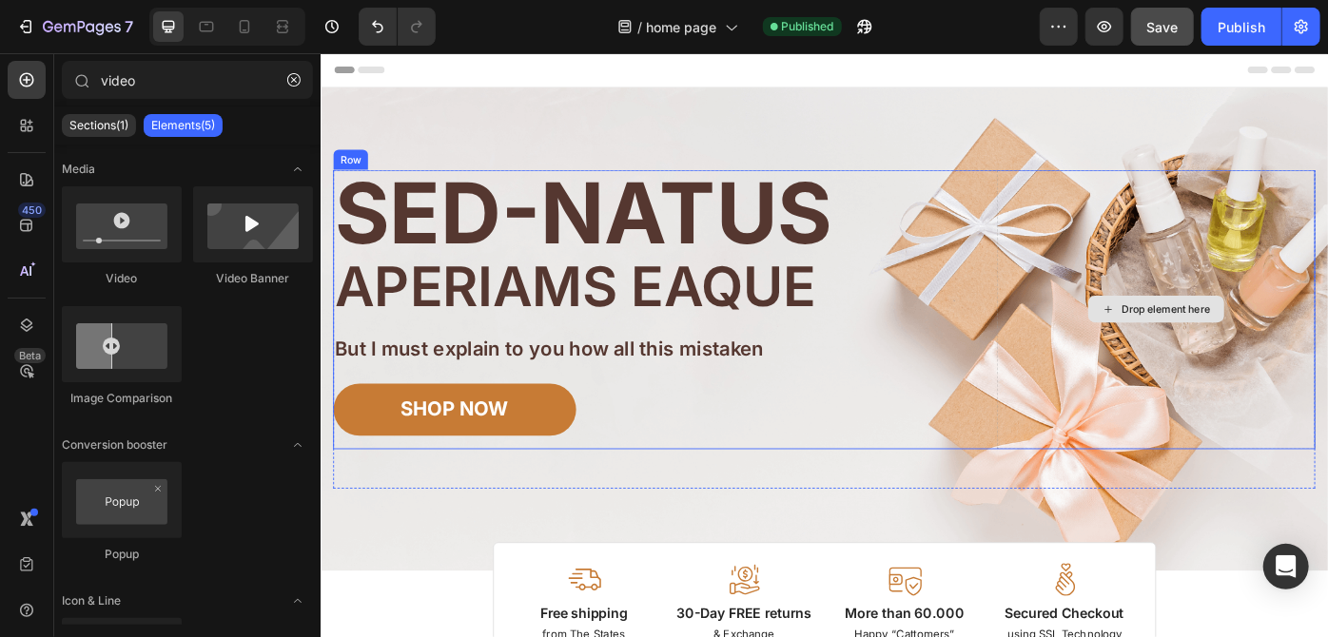
click at [1105, 289] on div "Drop element here" at bounding box center [1265, 343] width 361 height 317
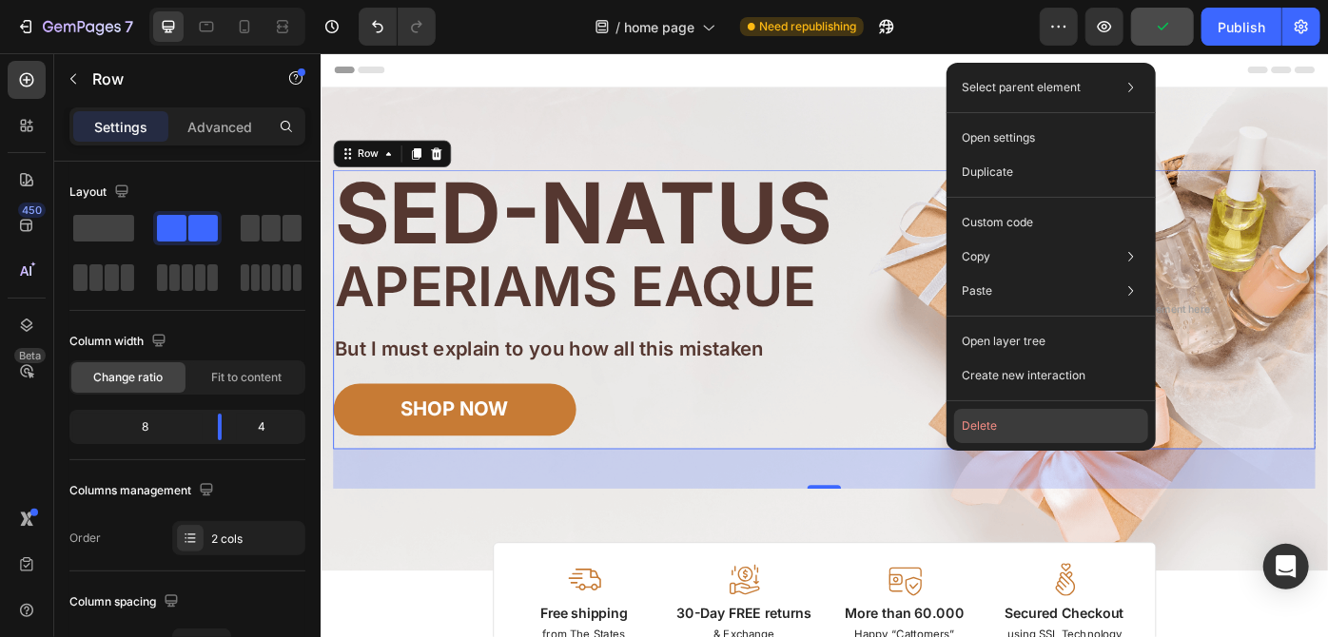
click at [998, 413] on button "Delete" at bounding box center [1051, 426] width 194 height 34
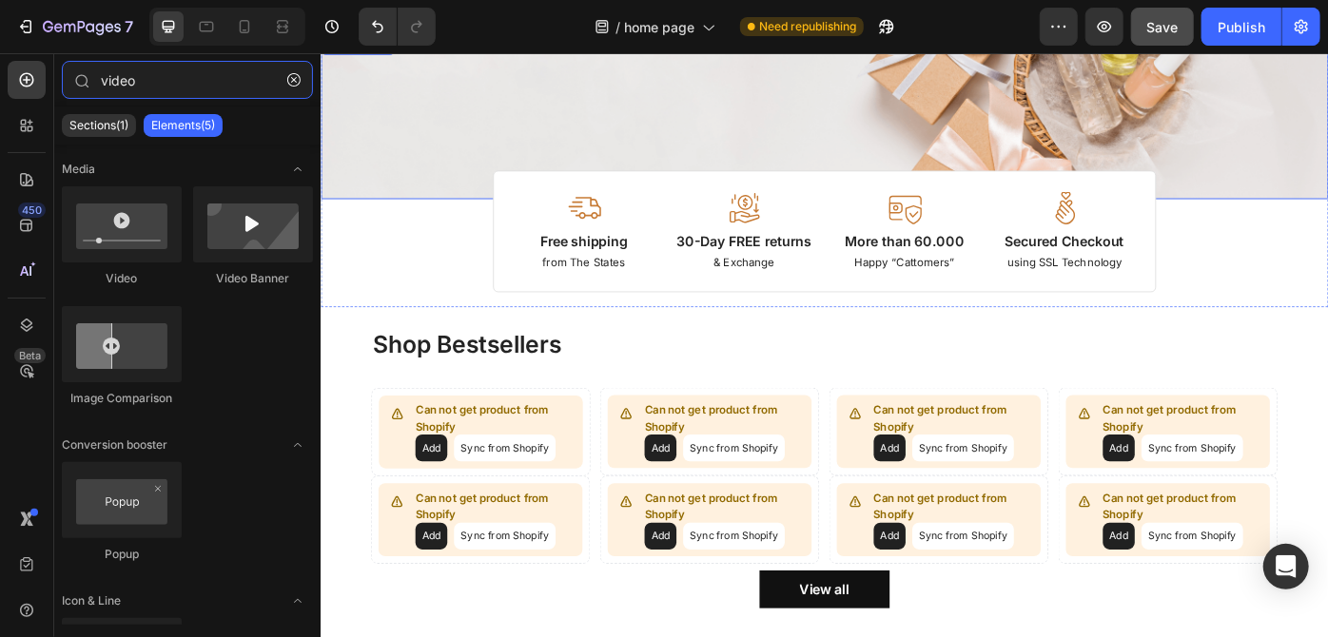
type input "vido"
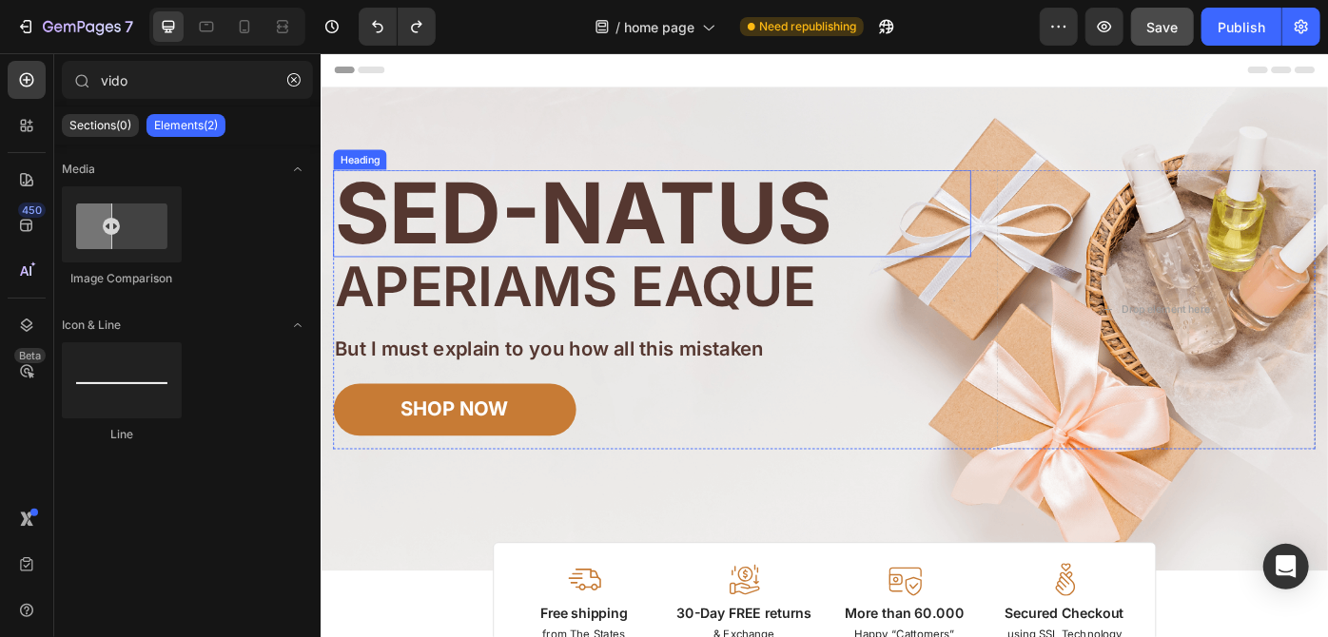
click at [731, 247] on h2 "Sed-natus" at bounding box center [695, 234] width 723 height 99
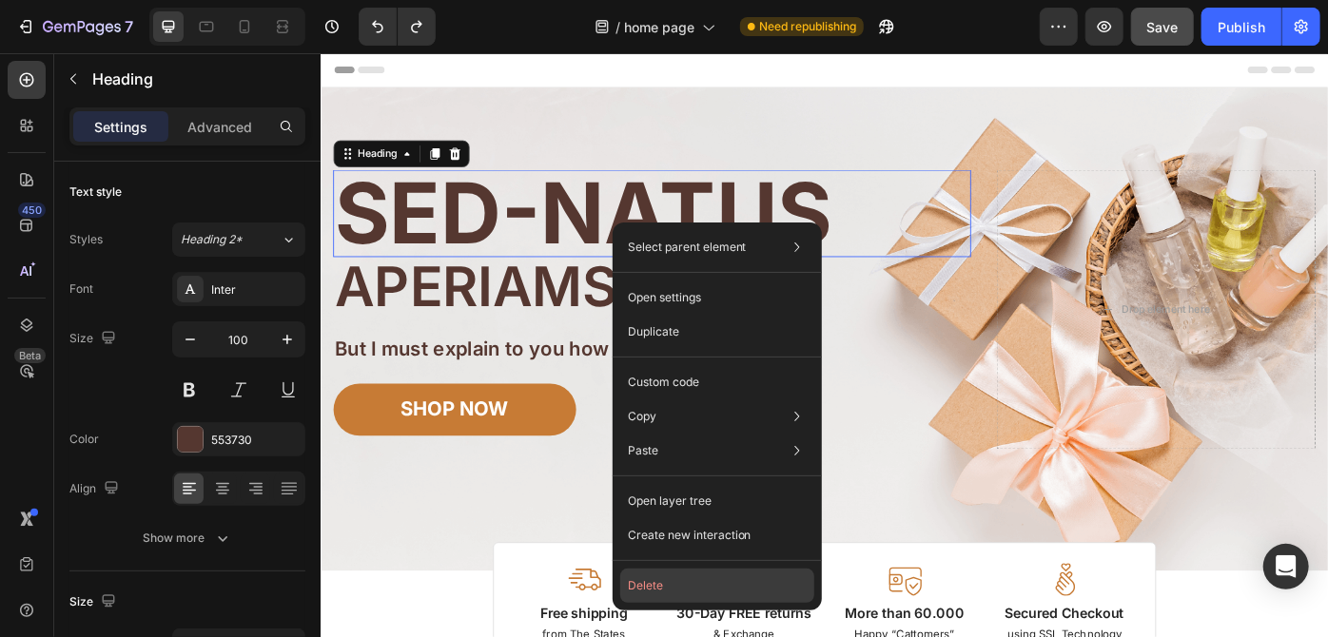
click at [690, 597] on button "Delete" at bounding box center [717, 586] width 194 height 34
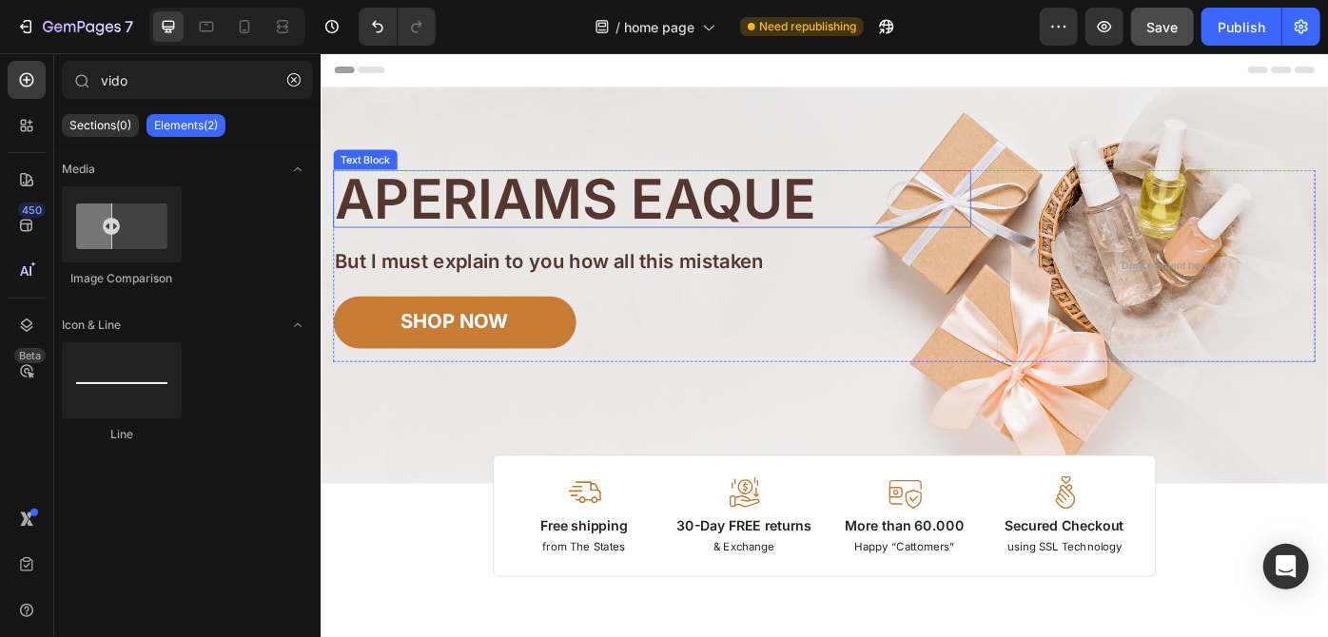
click at [648, 203] on p "aperiams eaque" at bounding box center [695, 217] width 719 height 62
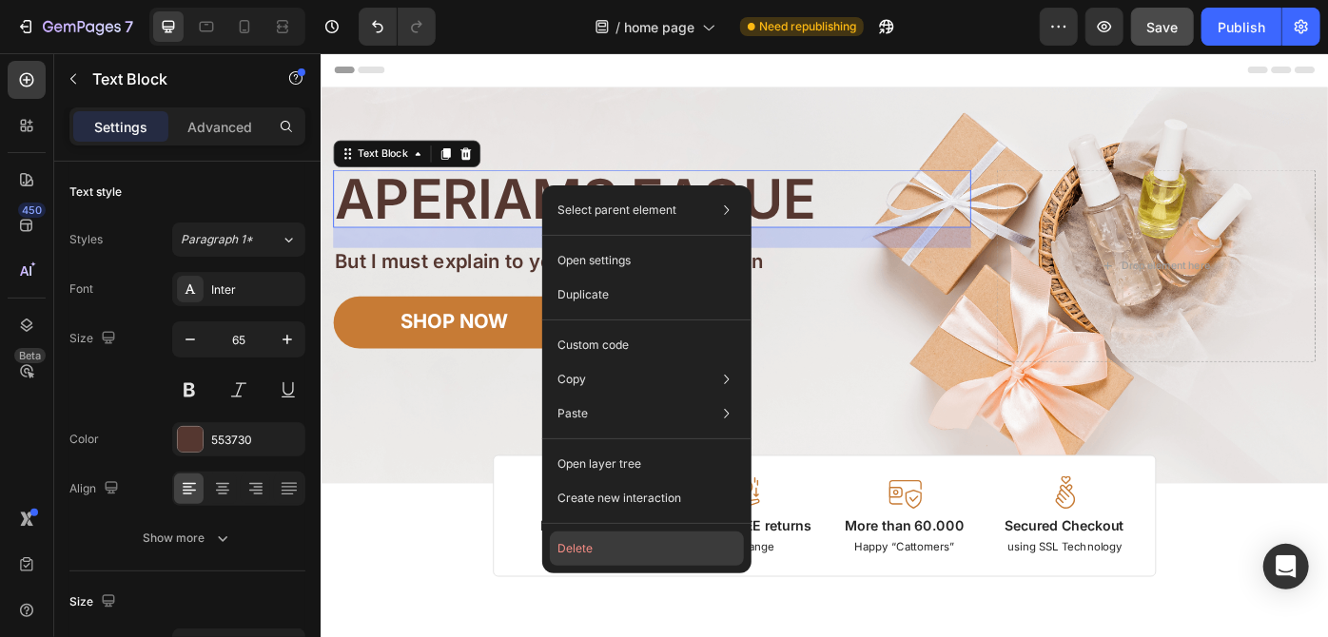
click at [618, 541] on button "Delete" at bounding box center [647, 549] width 194 height 34
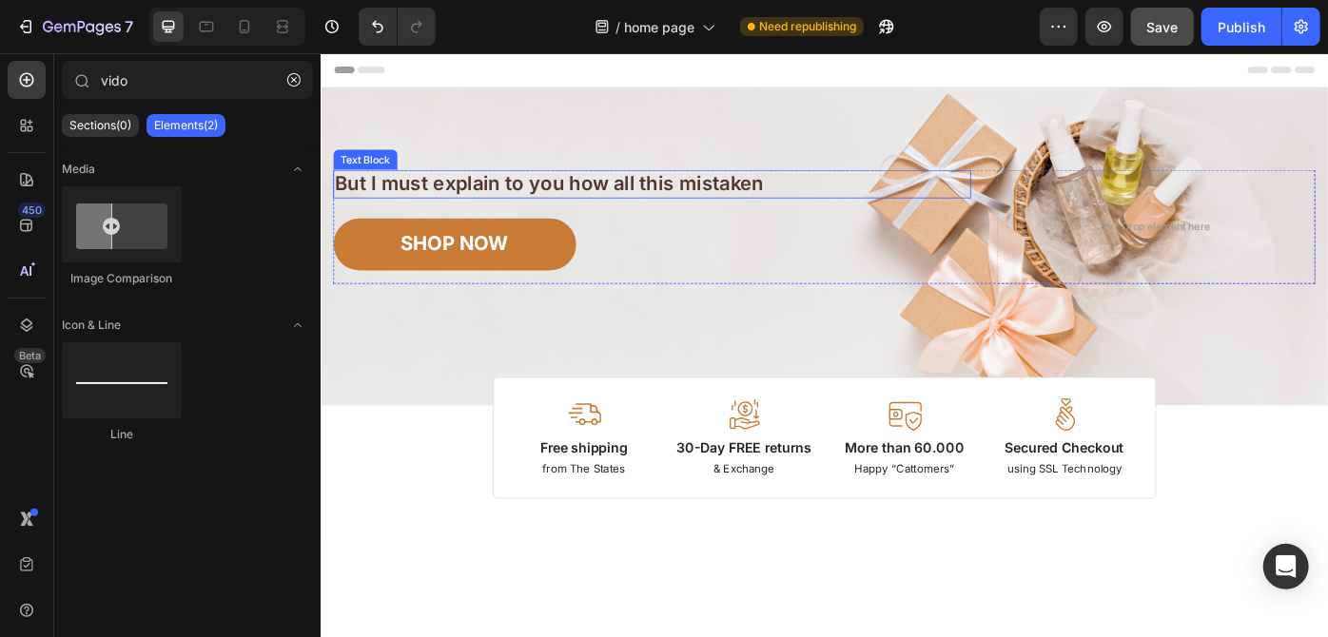
click at [659, 199] on p "But I must explain to you how all this mistaken" at bounding box center [695, 200] width 719 height 29
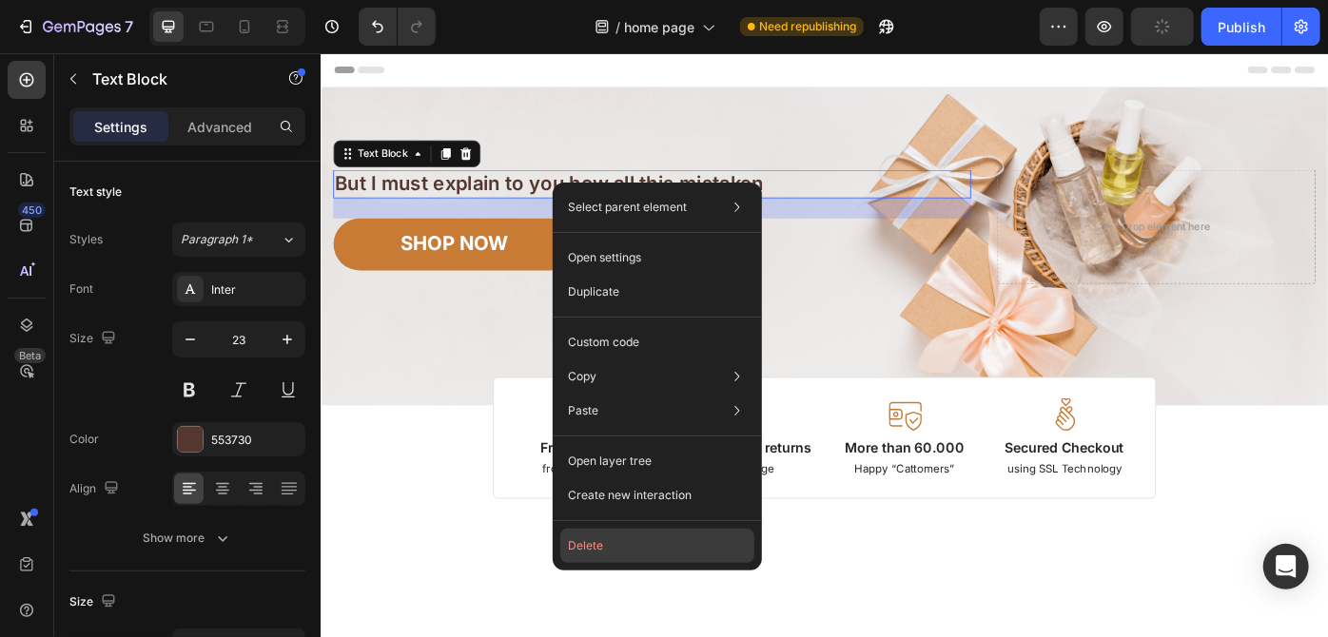
drag, startPoint x: 672, startPoint y: 543, endPoint x: 397, endPoint y: 552, distance: 275.9
click at [672, 544] on button "Delete" at bounding box center [657, 546] width 194 height 34
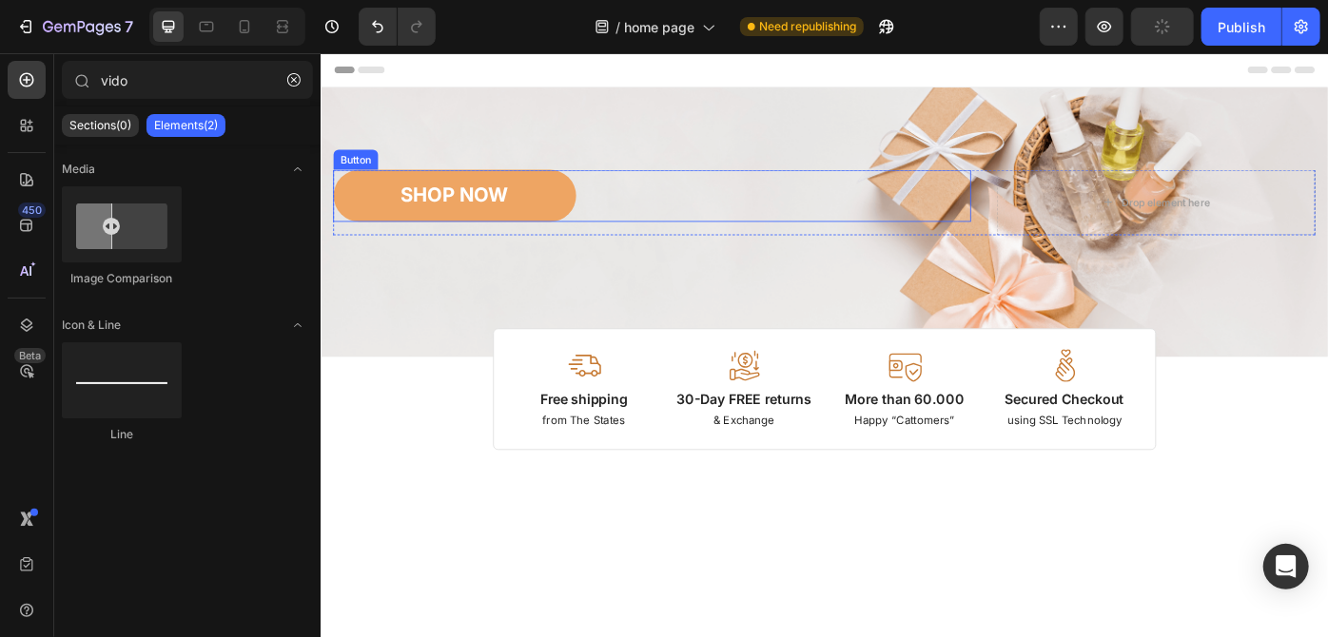
click at [498, 196] on button "SHOP NOW" at bounding box center [471, 214] width 275 height 59
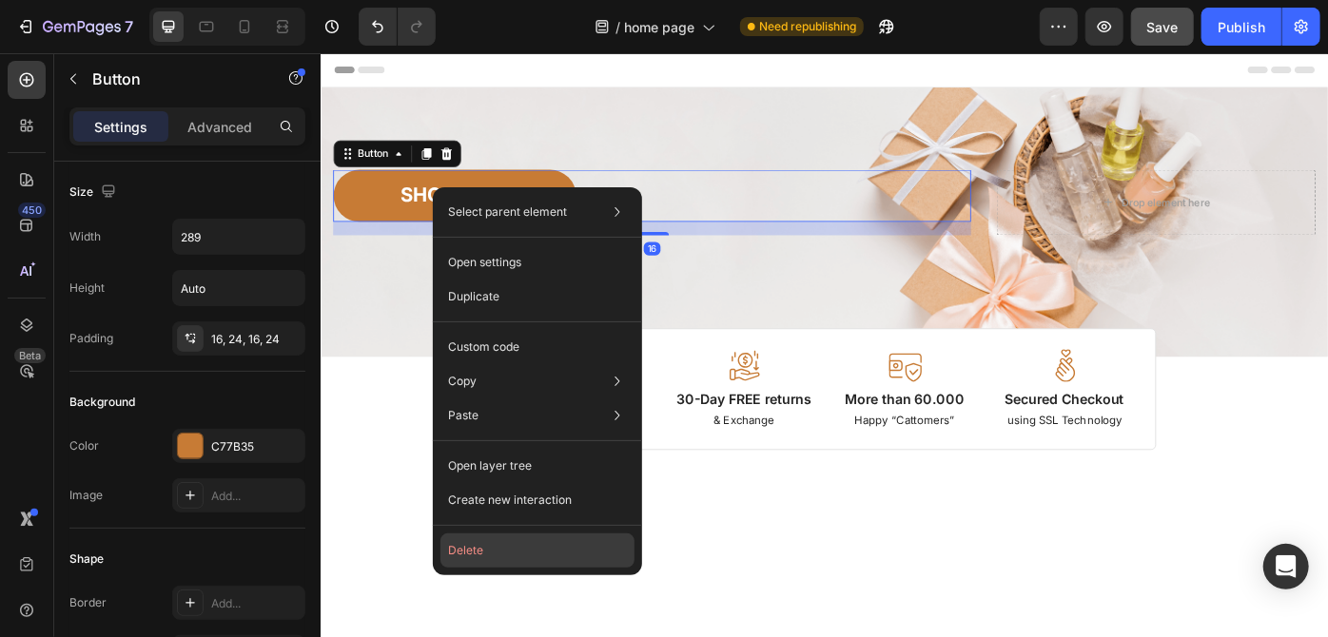
click at [527, 560] on button "Delete" at bounding box center [537, 551] width 194 height 34
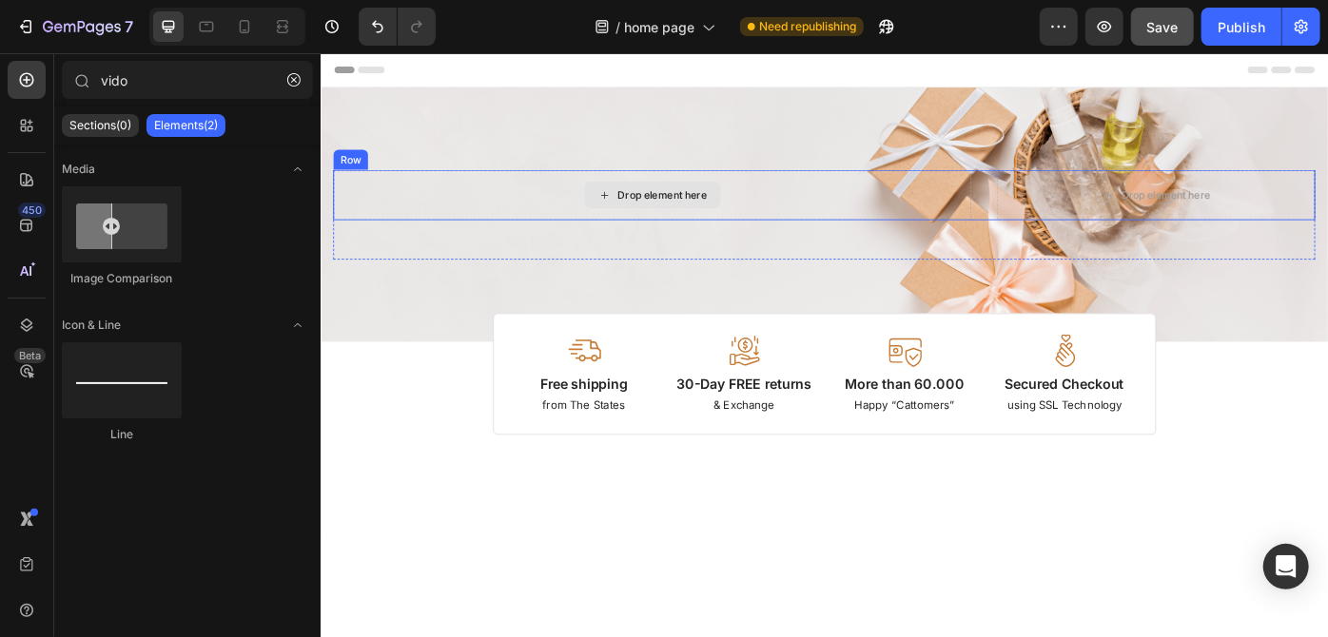
click at [743, 210] on div "Drop element here" at bounding box center [706, 212] width 101 height 15
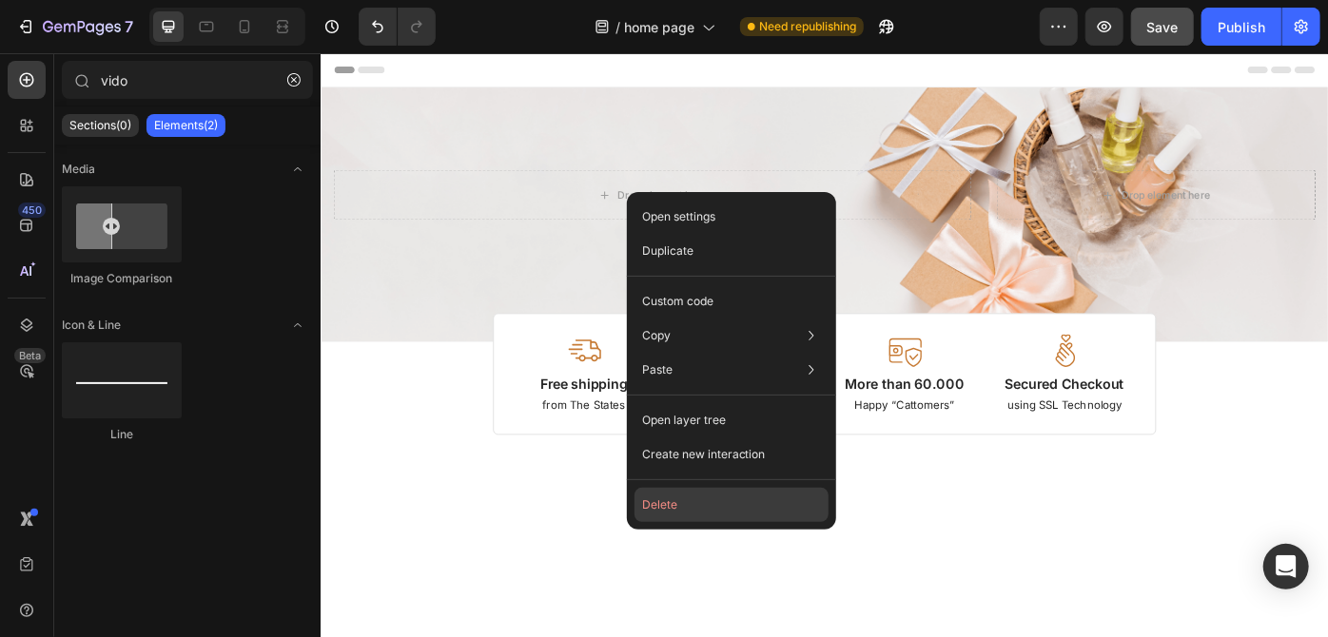
click at [721, 491] on button "Delete" at bounding box center [731, 505] width 194 height 34
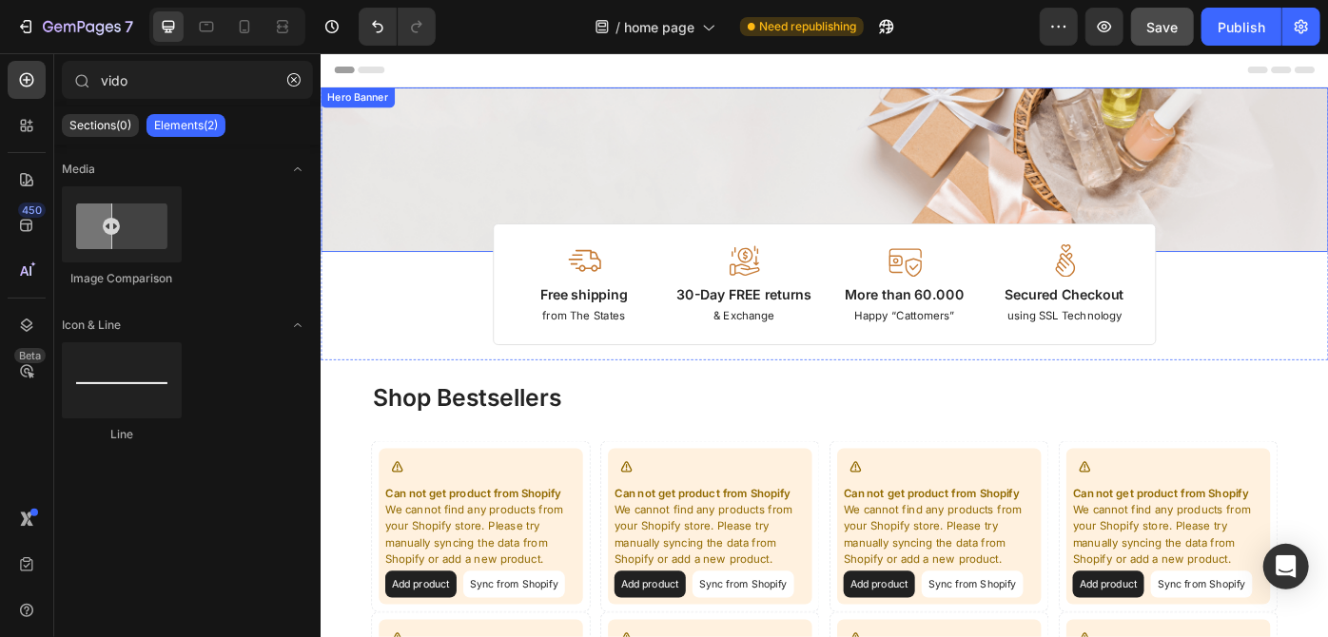
click at [678, 130] on div "Image Image Free shipping Text Block from The States Text Block Advanced List I…" at bounding box center [890, 184] width 1141 height 186
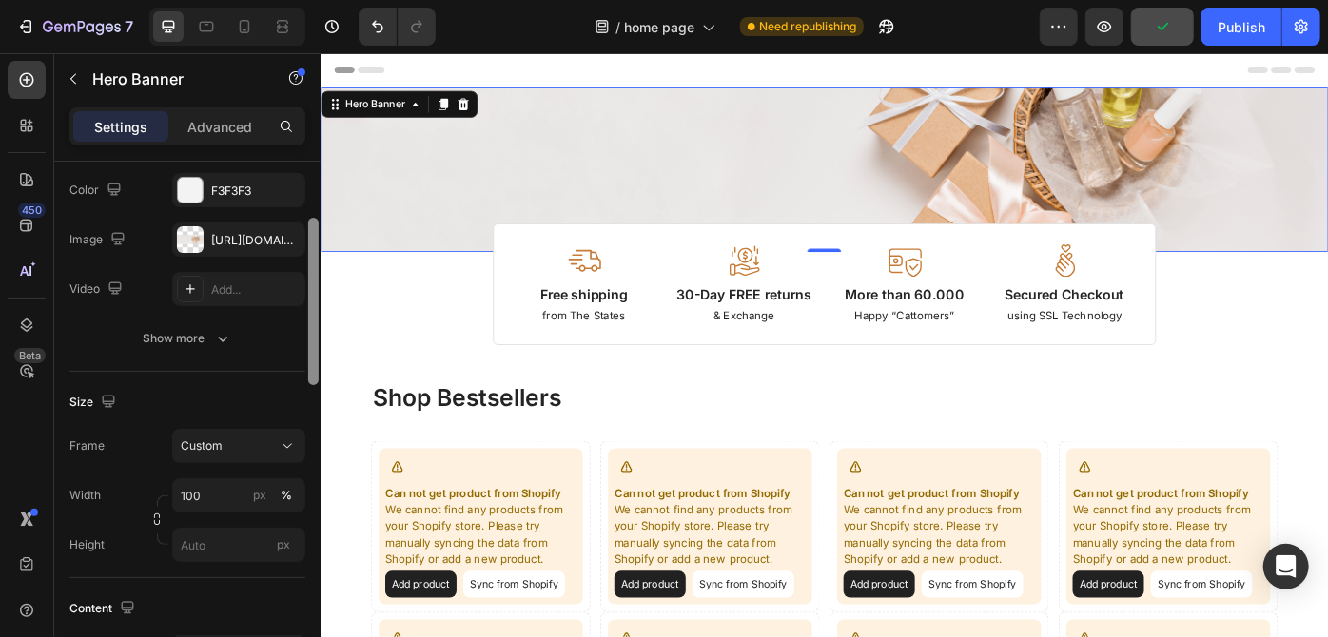
scroll to position [273, 0]
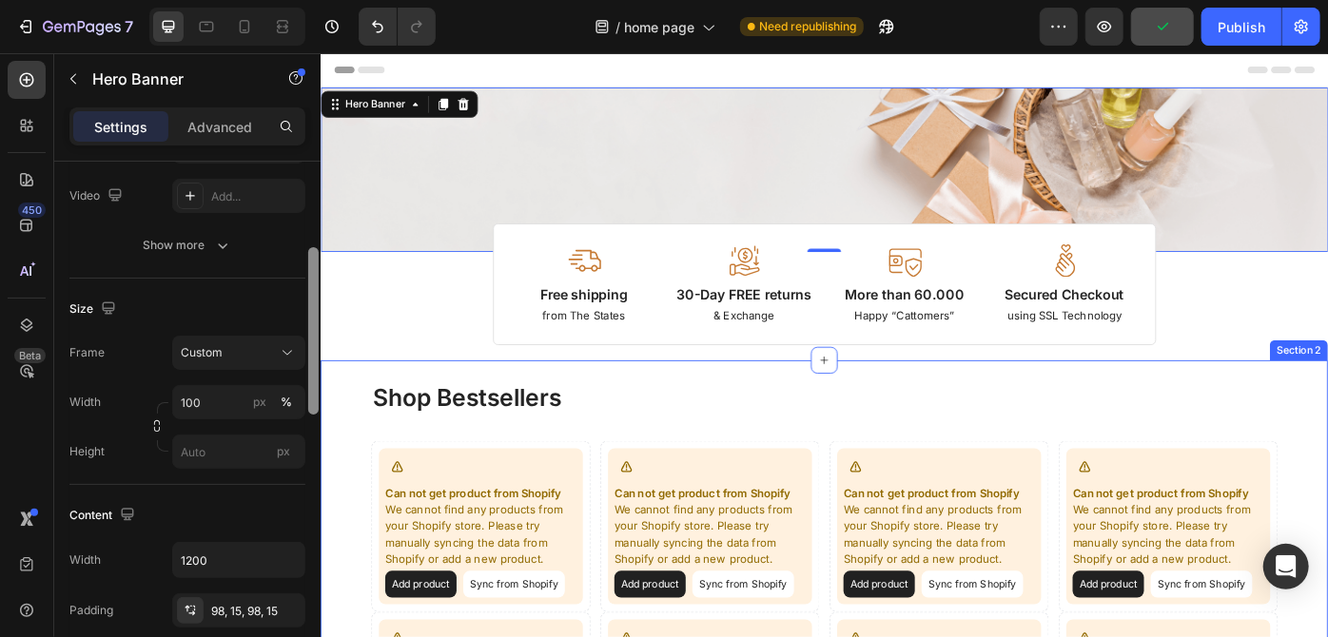
drag, startPoint x: 630, startPoint y: 332, endPoint x: 321, endPoint y: 448, distance: 330.2
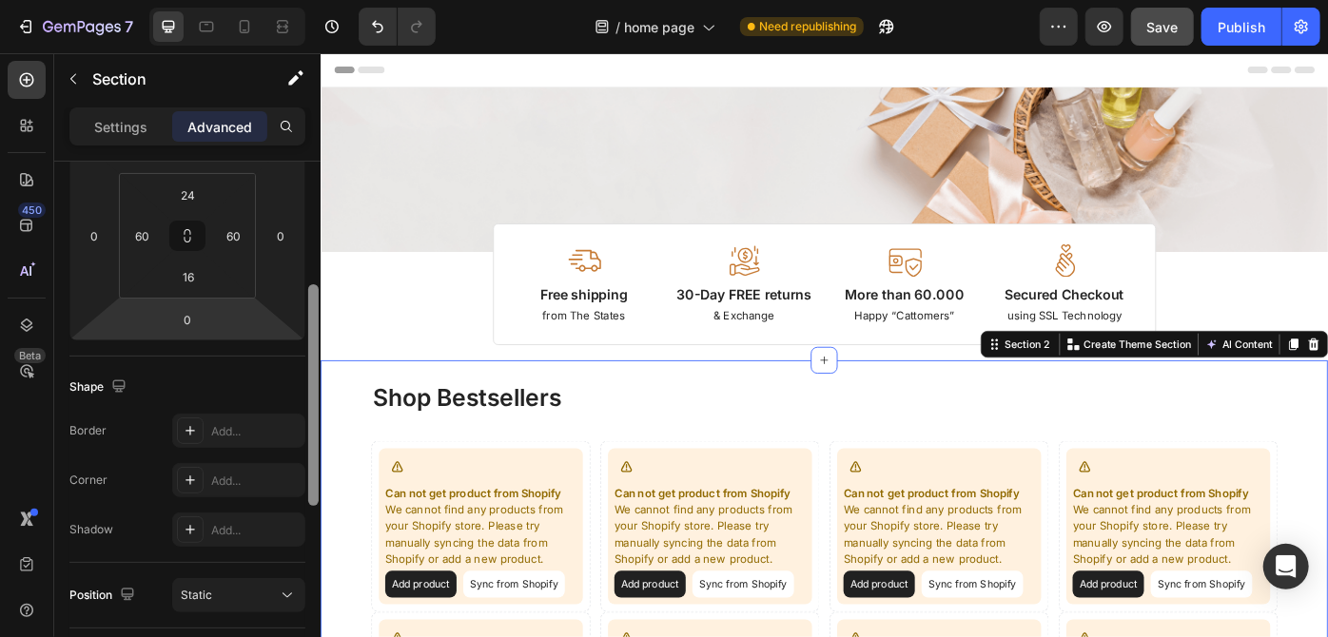
scroll to position [252, 0]
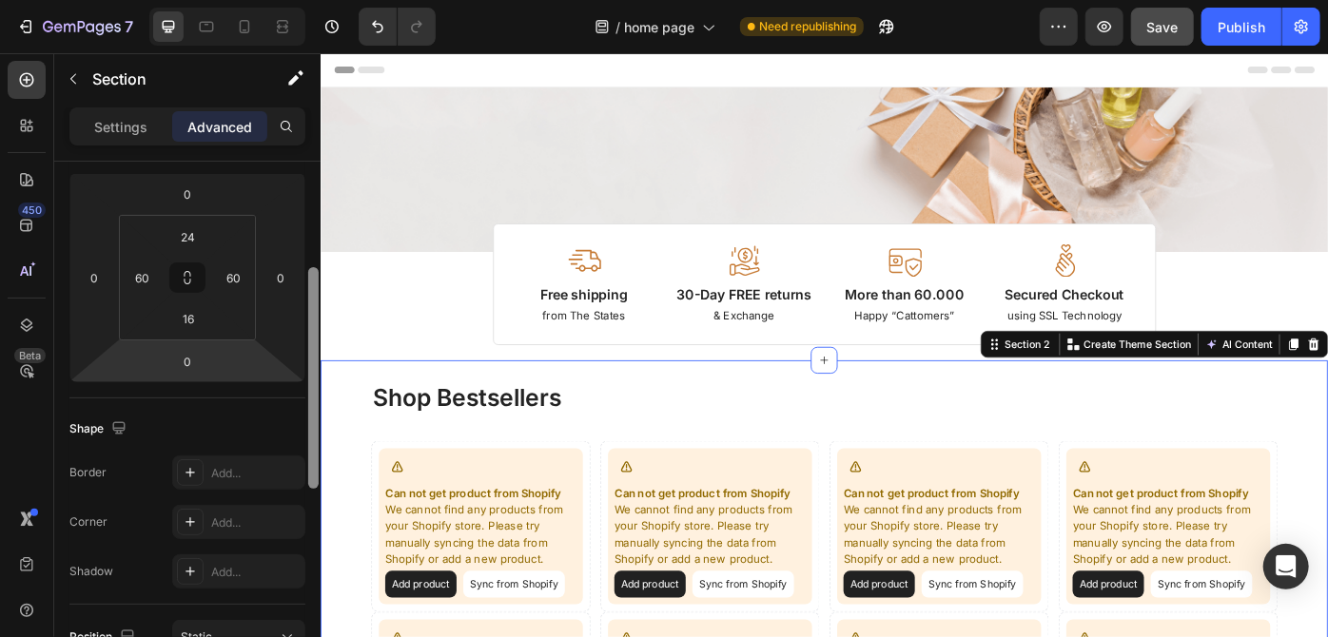
click at [277, 143] on html "7 Version history / home page Need republishing Preview Save Publish 450 Beta v…" at bounding box center [664, 71] width 1328 height 143
click at [257, 399] on div "Shape Border Add... Corner Add... Shadow Add..." at bounding box center [187, 502] width 236 height 206
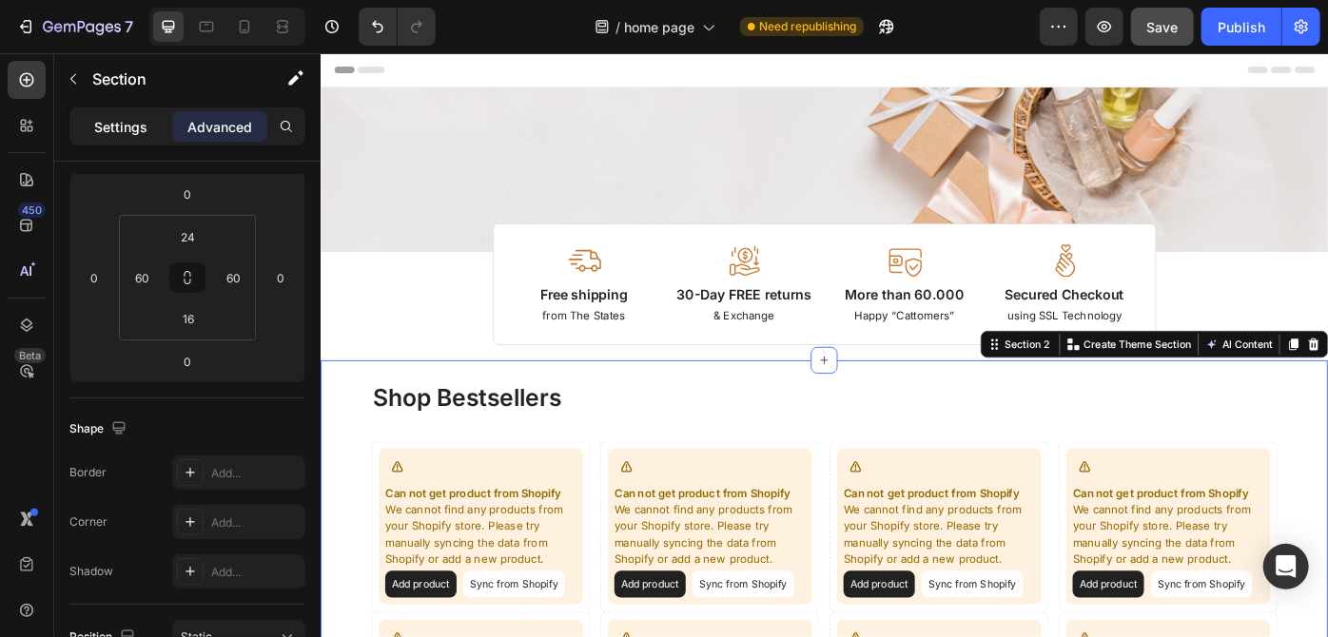
click at [118, 129] on p "Settings" at bounding box center [120, 127] width 53 height 20
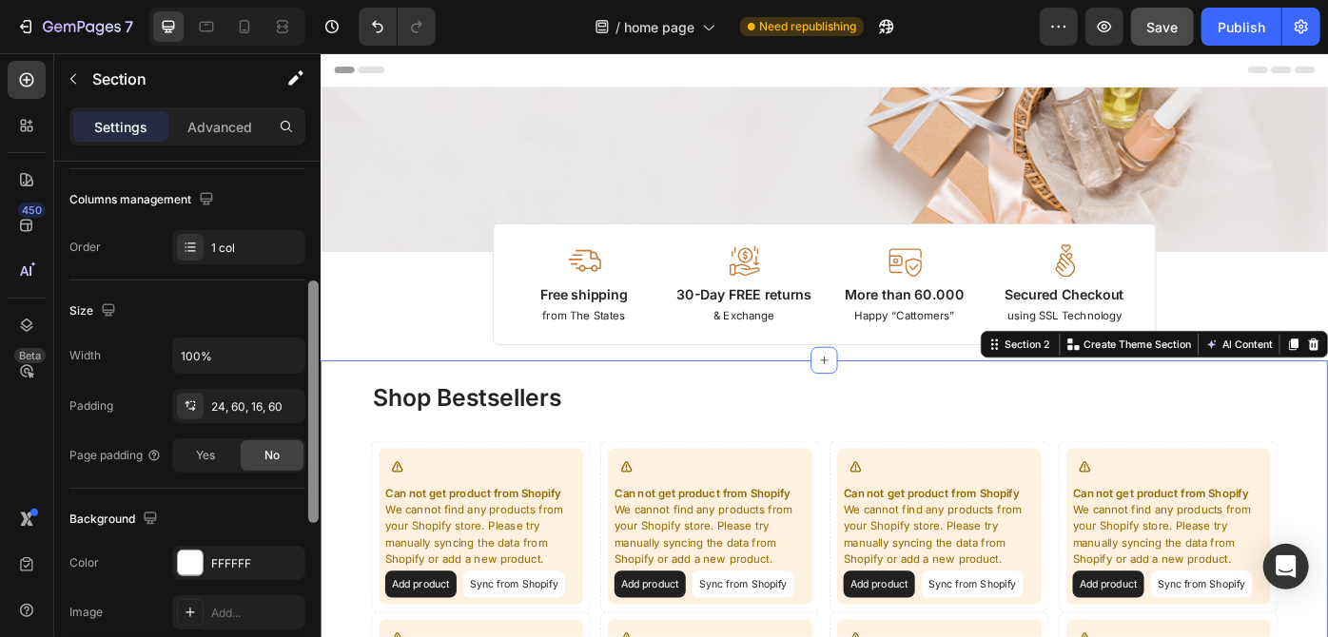
scroll to position [294, 0]
drag, startPoint x: 312, startPoint y: 375, endPoint x: 308, endPoint y: 394, distance: 19.4
click at [308, 394] on div at bounding box center [313, 399] width 10 height 243
click at [287, 360] on icon "button" at bounding box center [287, 352] width 19 height 19
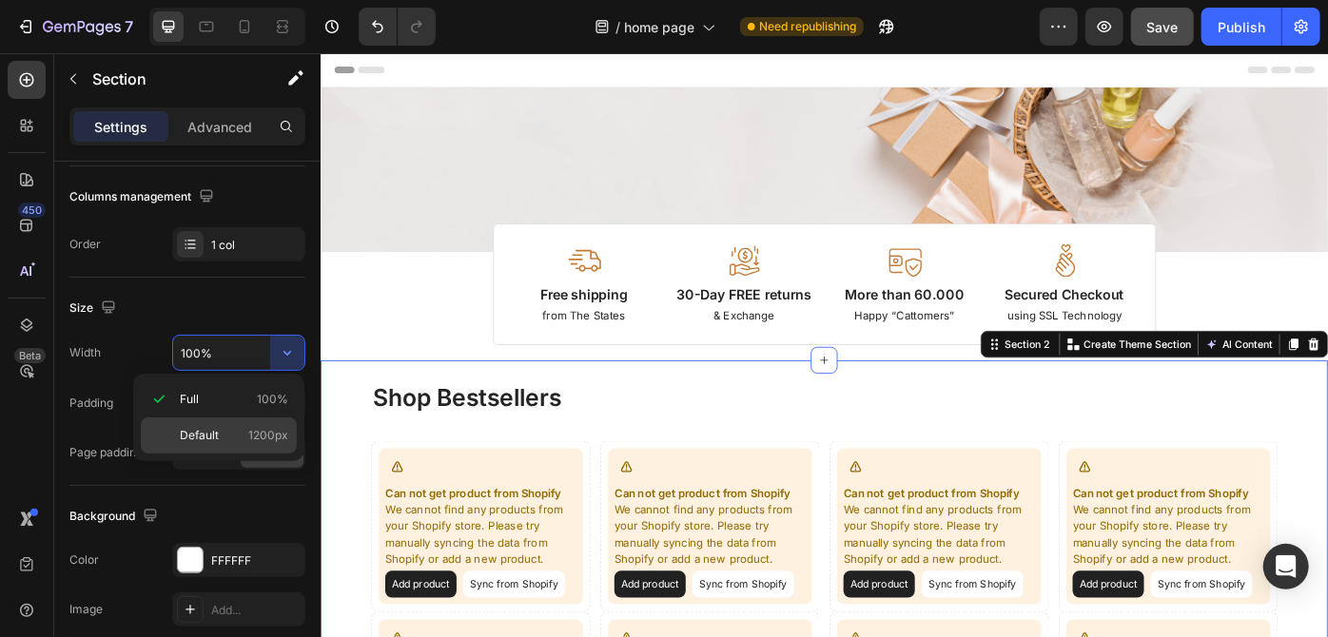
click at [256, 421] on div "Default 1200px" at bounding box center [219, 436] width 156 height 36
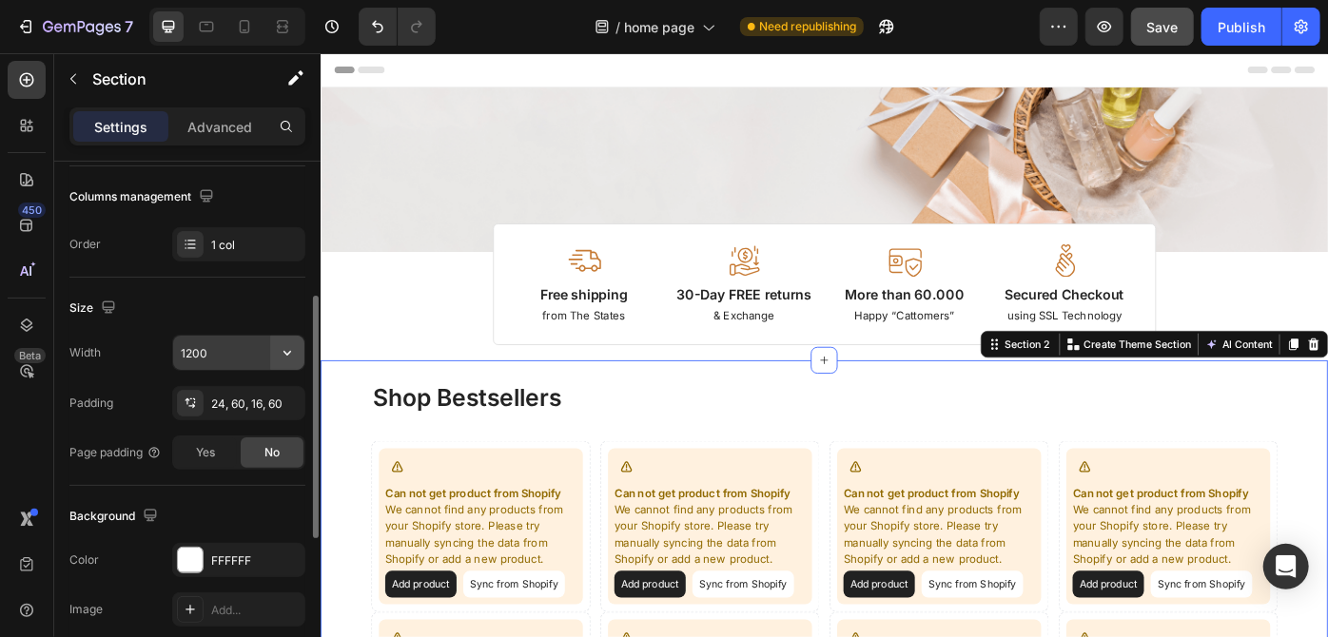
click at [299, 348] on button "button" at bounding box center [287, 353] width 34 height 34
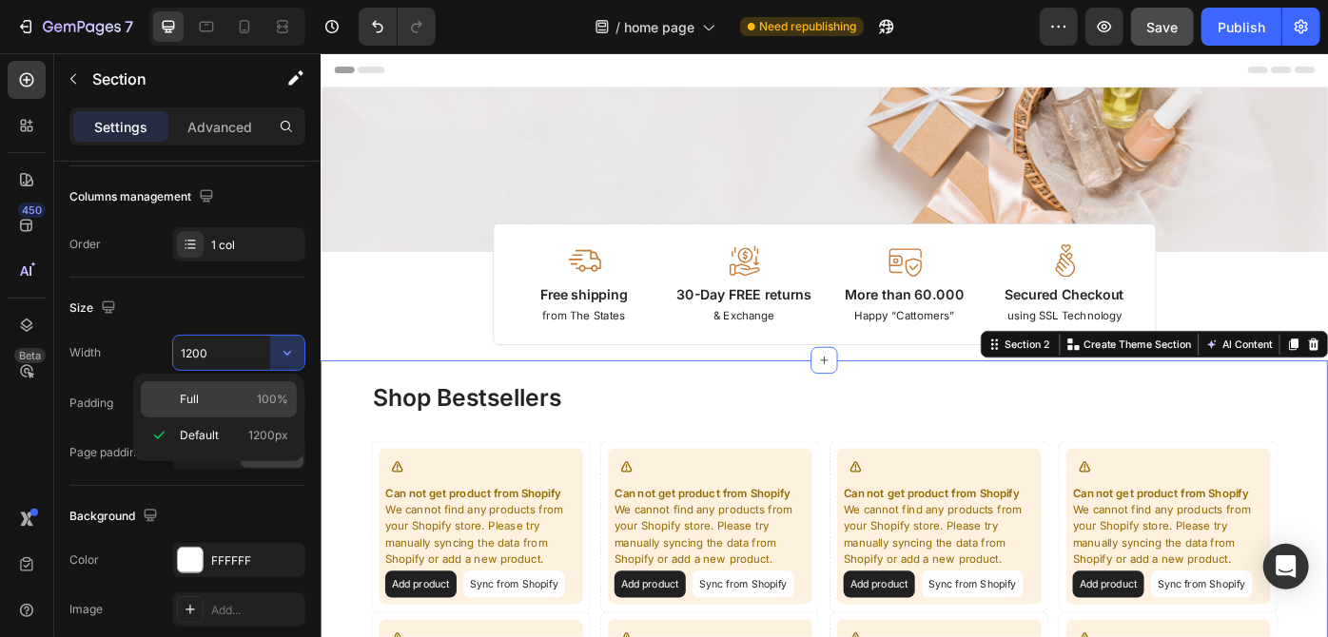
click at [266, 396] on span "100%" at bounding box center [272, 399] width 31 height 17
type input "100%"
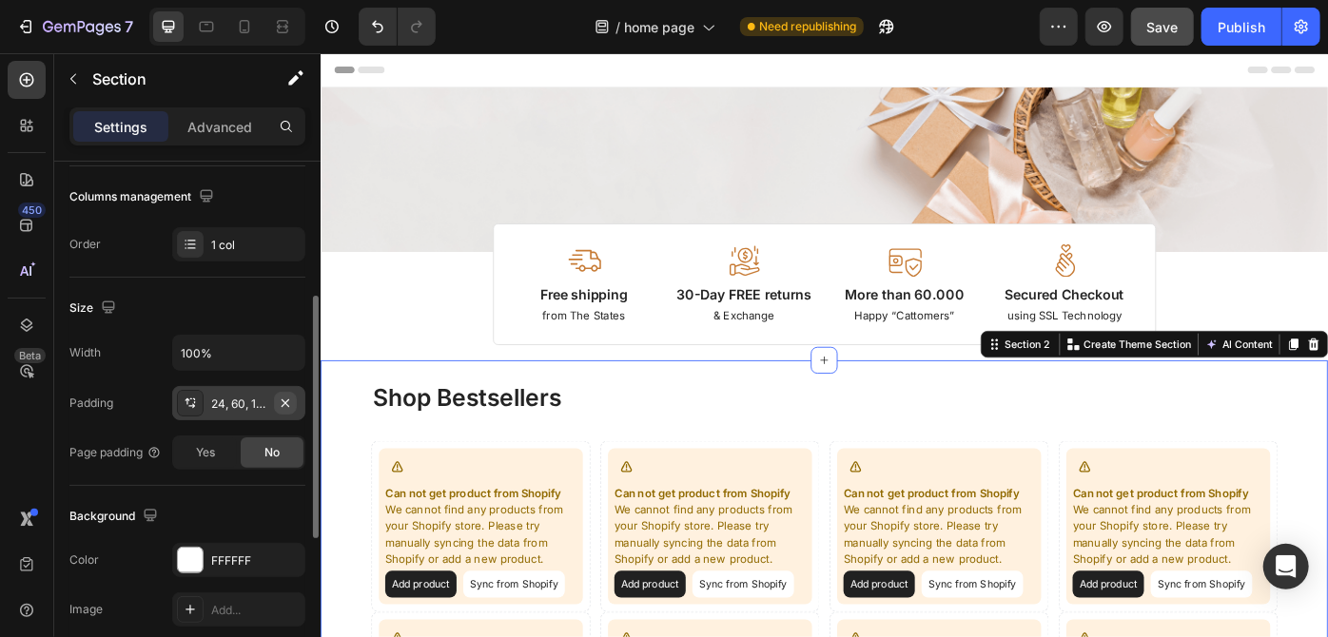
click at [279, 396] on icon "button" at bounding box center [285, 403] width 15 height 15
click at [213, 444] on span "Yes" at bounding box center [205, 452] width 19 height 17
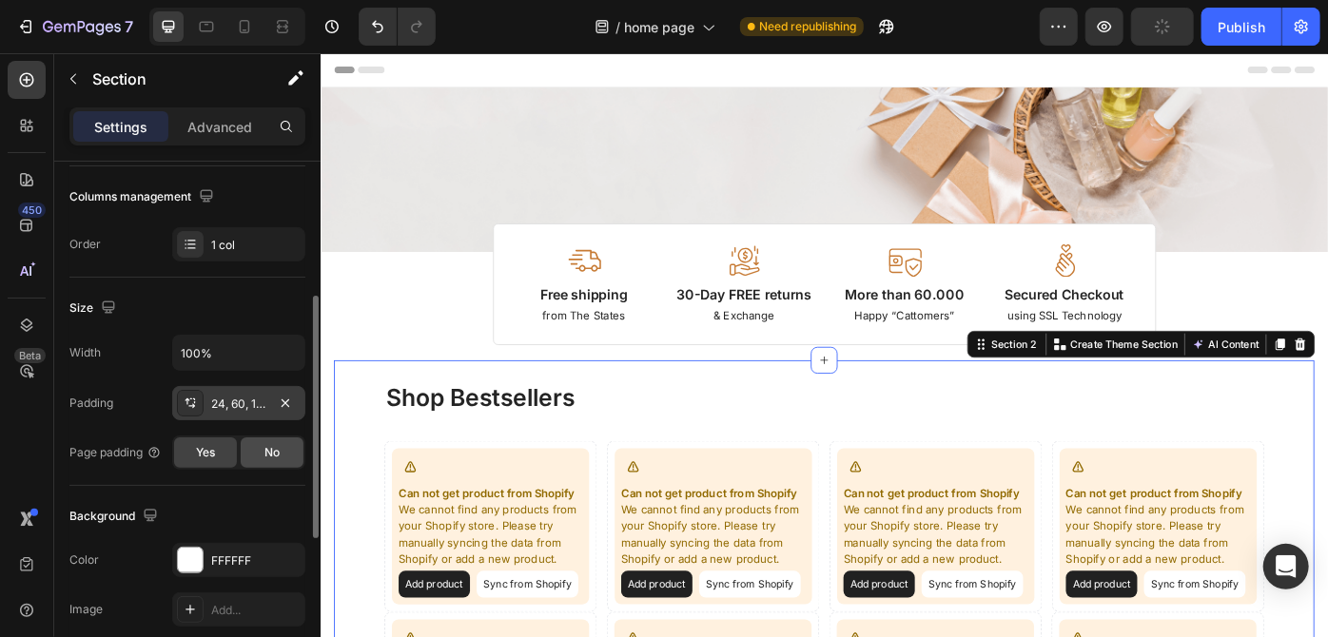
click at [264, 448] on span "No" at bounding box center [271, 452] width 15 height 17
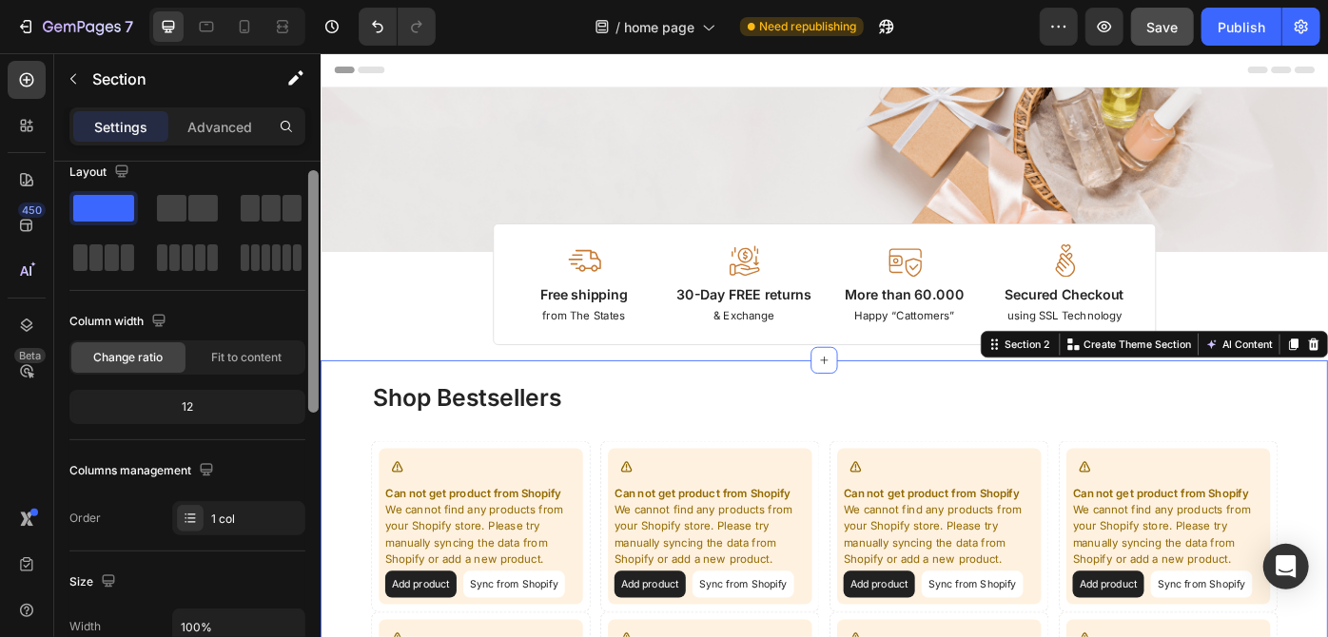
scroll to position [0, 0]
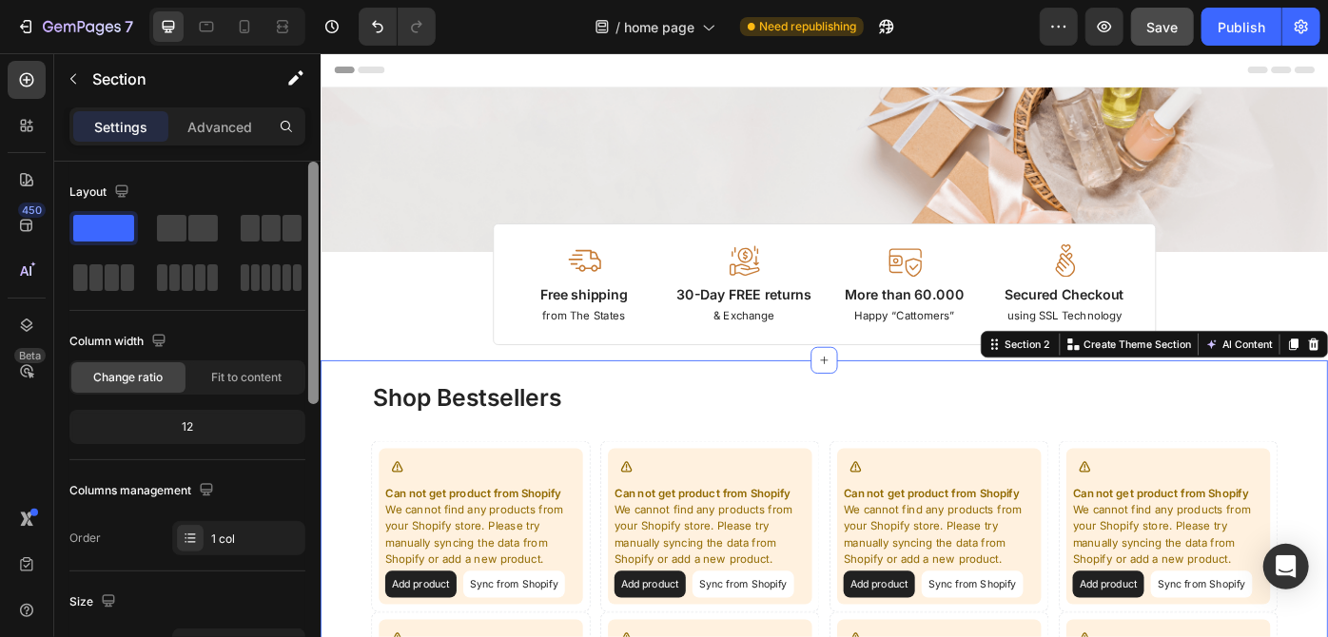
drag, startPoint x: 313, startPoint y: 392, endPoint x: 316, endPoint y: 197, distance: 195.0
click at [316, 197] on div at bounding box center [313, 283] width 10 height 243
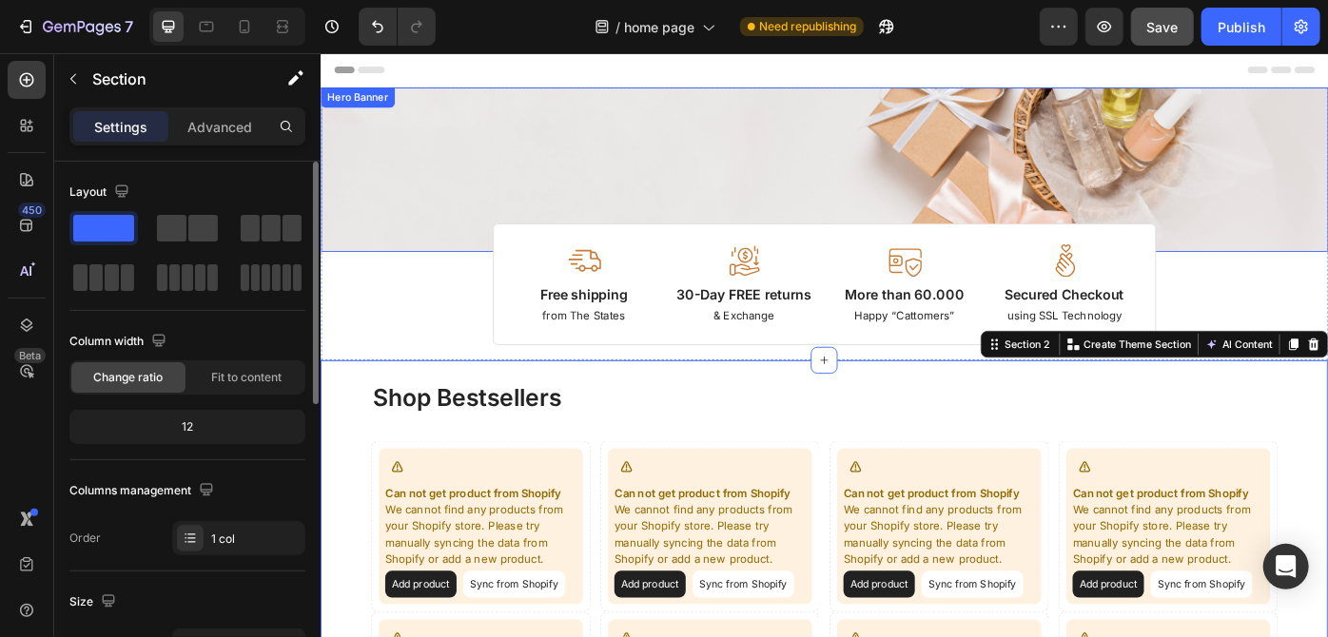
click at [443, 164] on div "Image Image Free shipping Text Block from The States Text Block Advanced List I…" at bounding box center [890, 184] width 1141 height 186
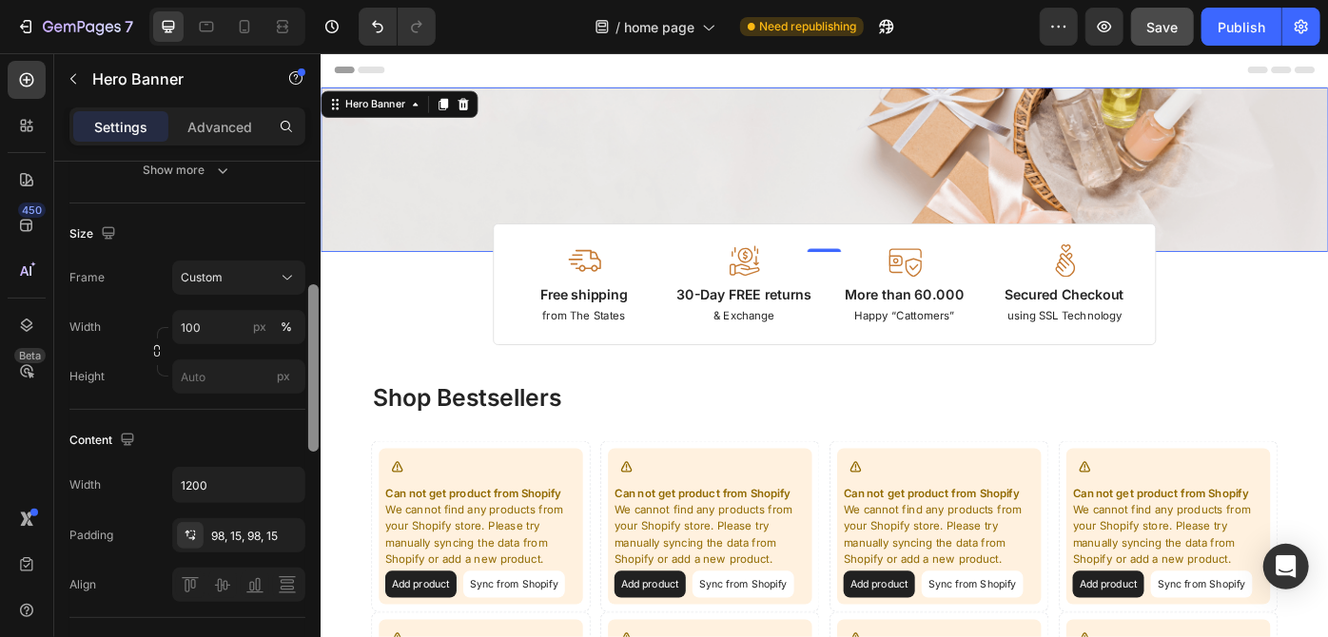
scroll to position [358, 0]
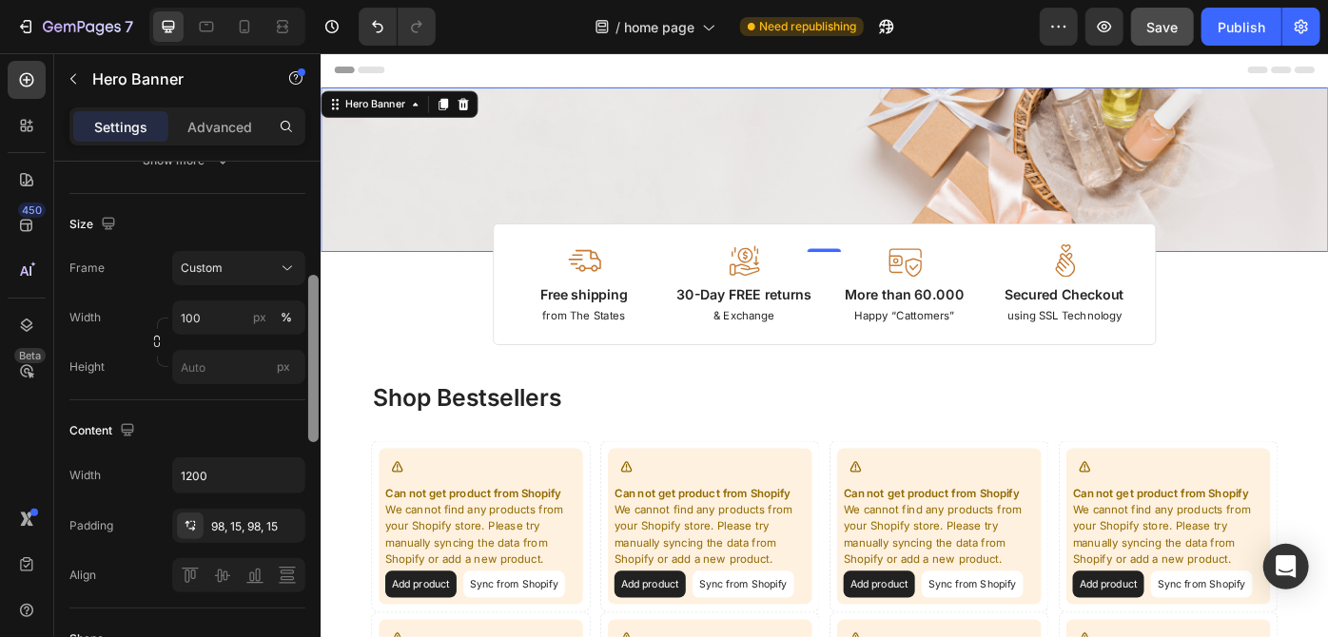
drag, startPoint x: 312, startPoint y: 329, endPoint x: 312, endPoint y: 370, distance: 40.9
click at [312, 370] on div at bounding box center [313, 358] width 10 height 167
click at [236, 319] on input "100" at bounding box center [238, 318] width 133 height 34
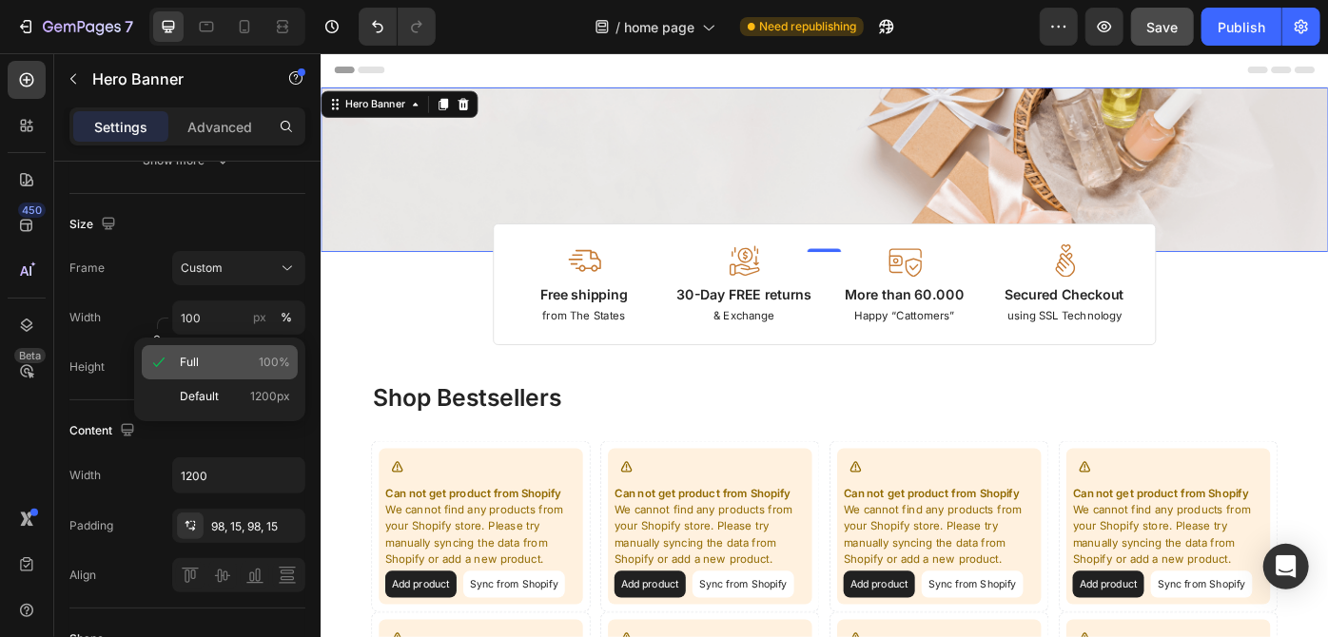
click at [228, 361] on p "Full 100%" at bounding box center [235, 362] width 110 height 17
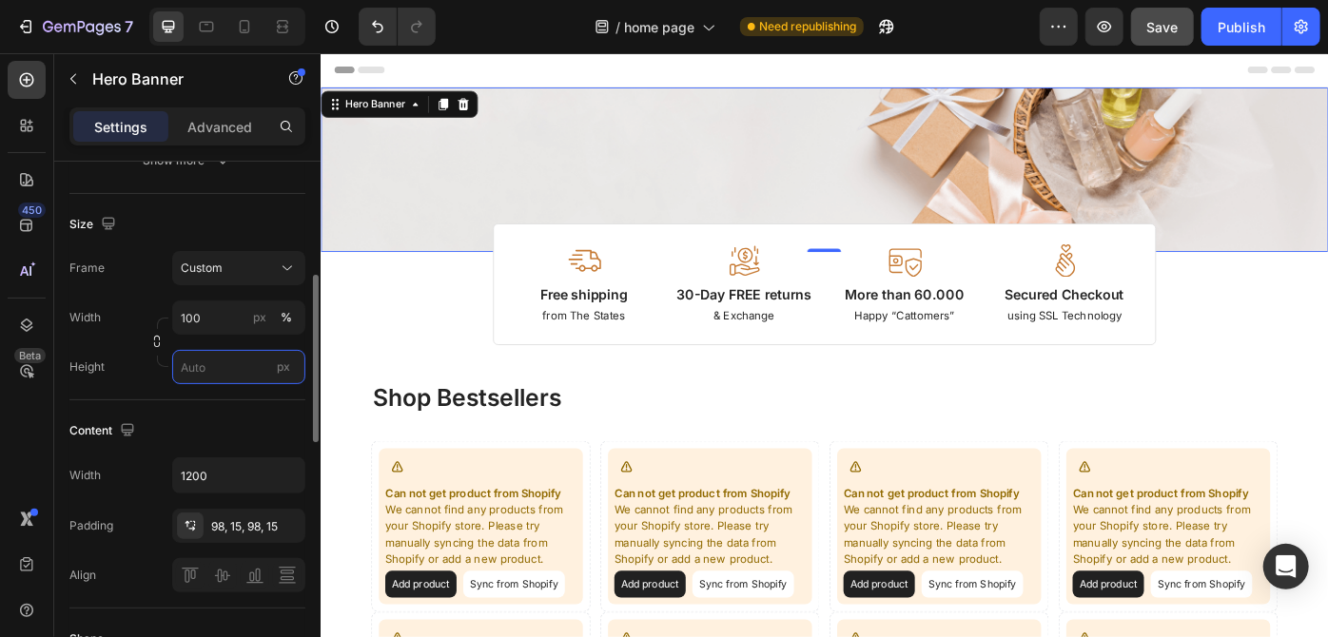
click at [198, 361] on input "px" at bounding box center [238, 367] width 133 height 34
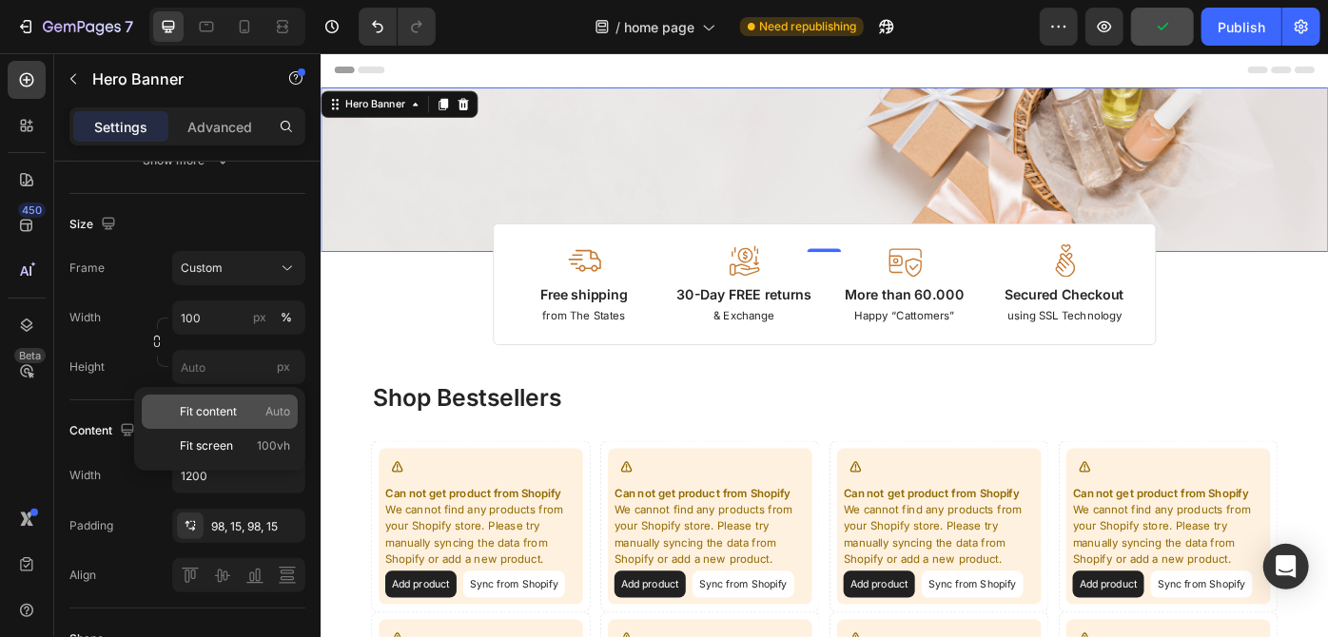
click at [221, 403] on span "Fit content" at bounding box center [208, 411] width 57 height 17
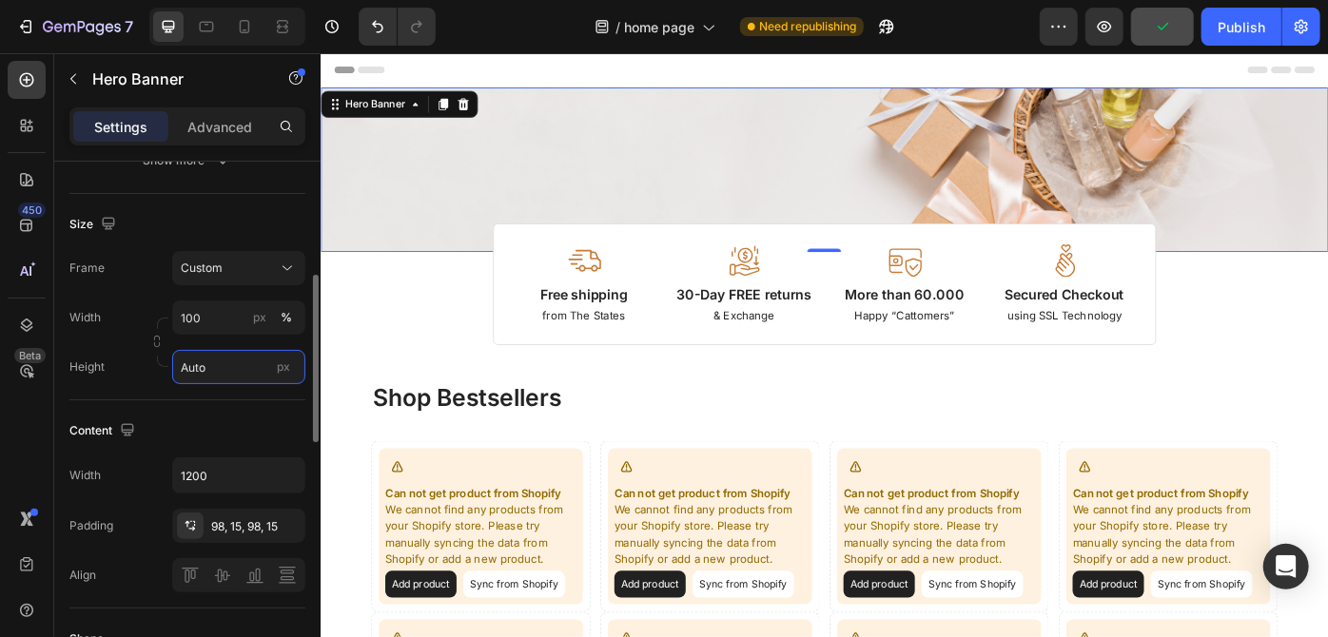
click at [215, 365] on input "Auto" at bounding box center [238, 367] width 133 height 34
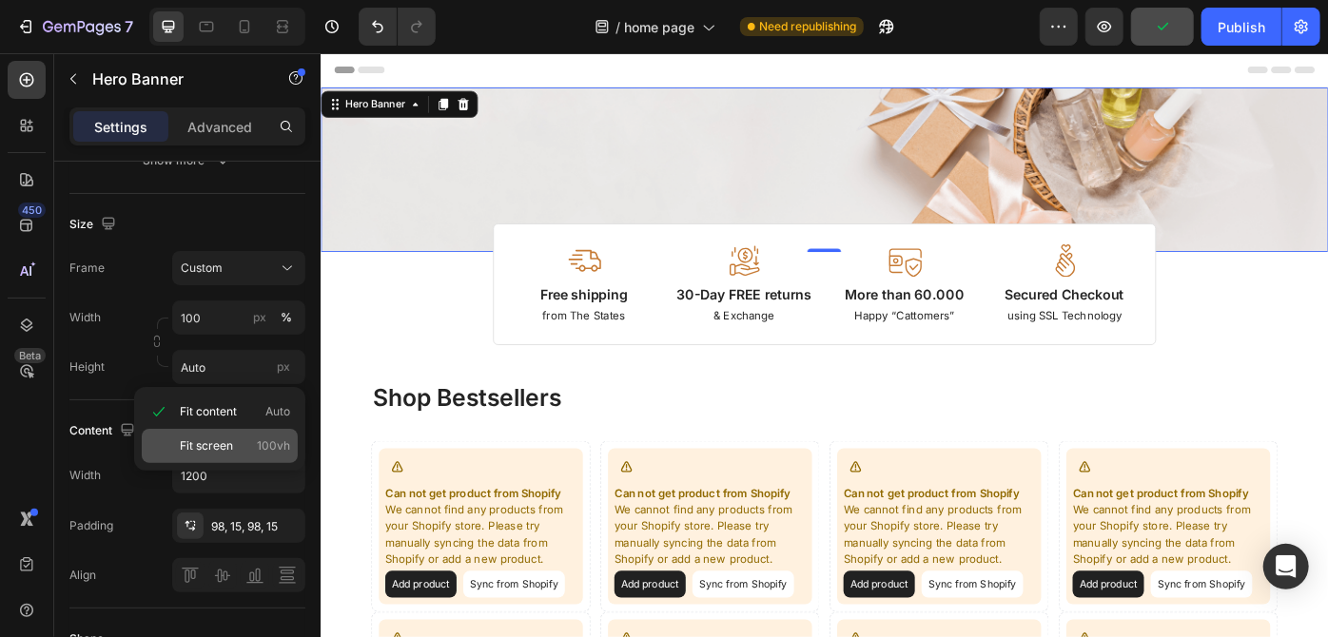
click at [210, 432] on div "Fit screen 100vh" at bounding box center [220, 446] width 156 height 34
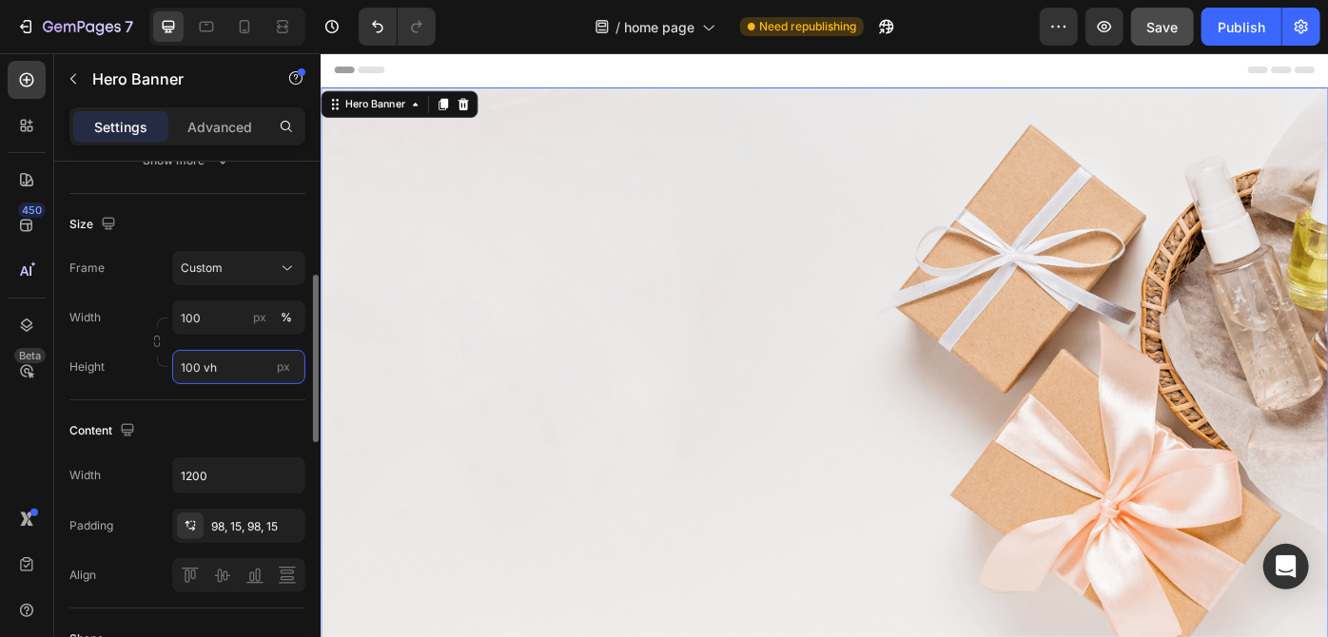
click at [210, 370] on input "100 vh" at bounding box center [238, 367] width 133 height 34
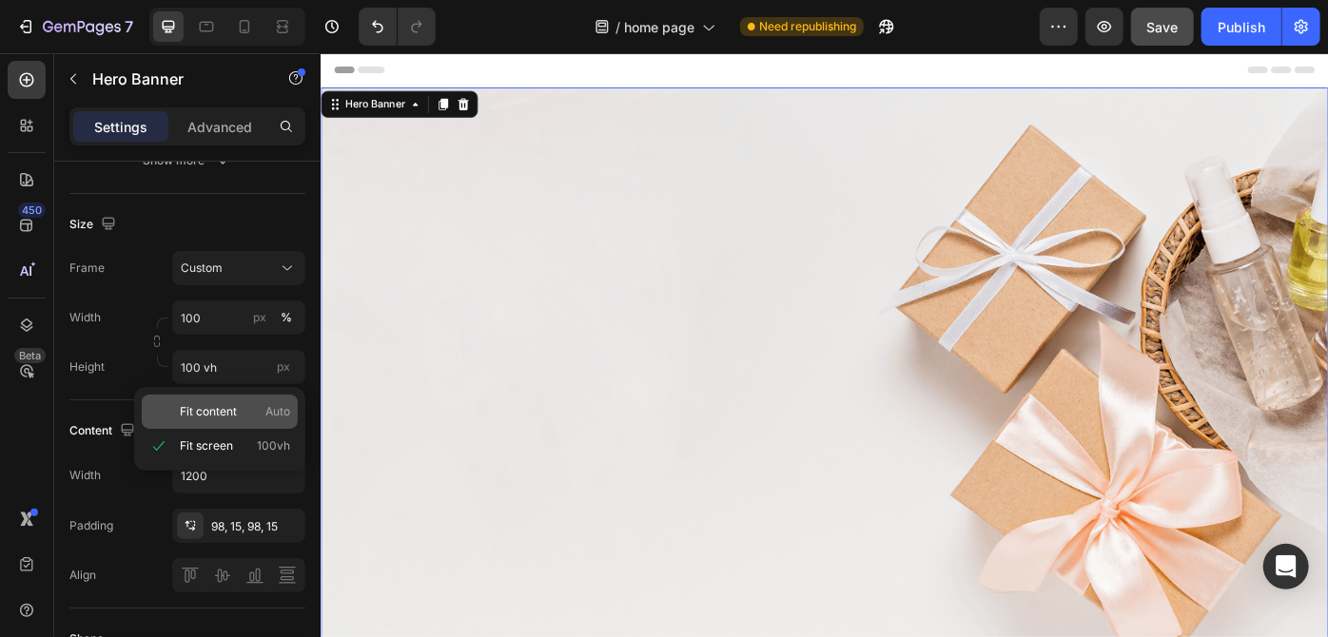
click at [203, 406] on span "Fit content" at bounding box center [208, 411] width 57 height 17
type input "Auto"
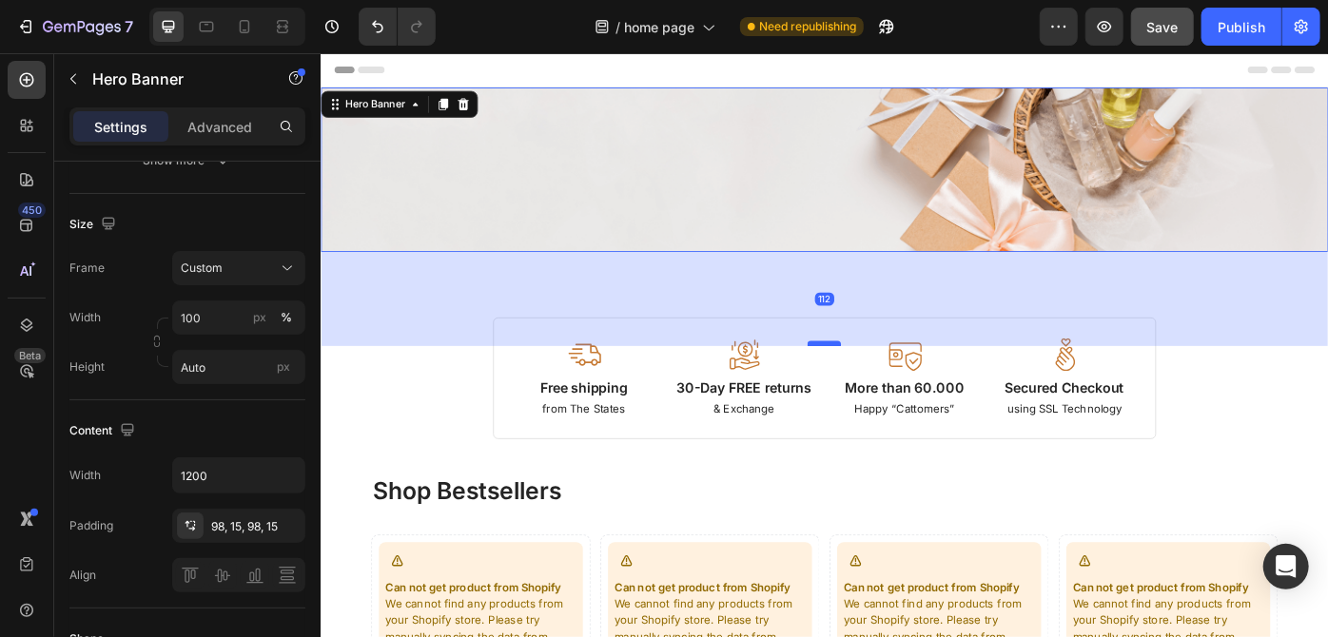
drag, startPoint x: 877, startPoint y: 276, endPoint x: 877, endPoint y: 383, distance: 107.5
click at [877, 383] on div at bounding box center [890, 382] width 38 height 6
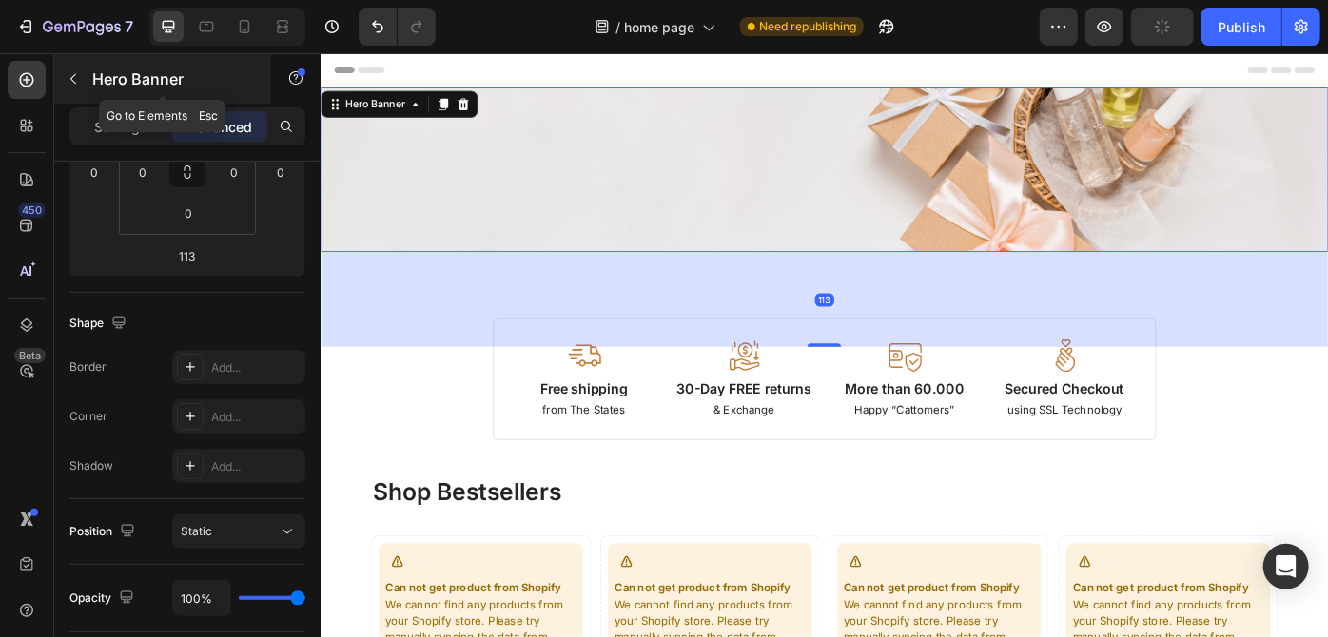
click at [76, 88] on button "button" at bounding box center [73, 79] width 30 height 30
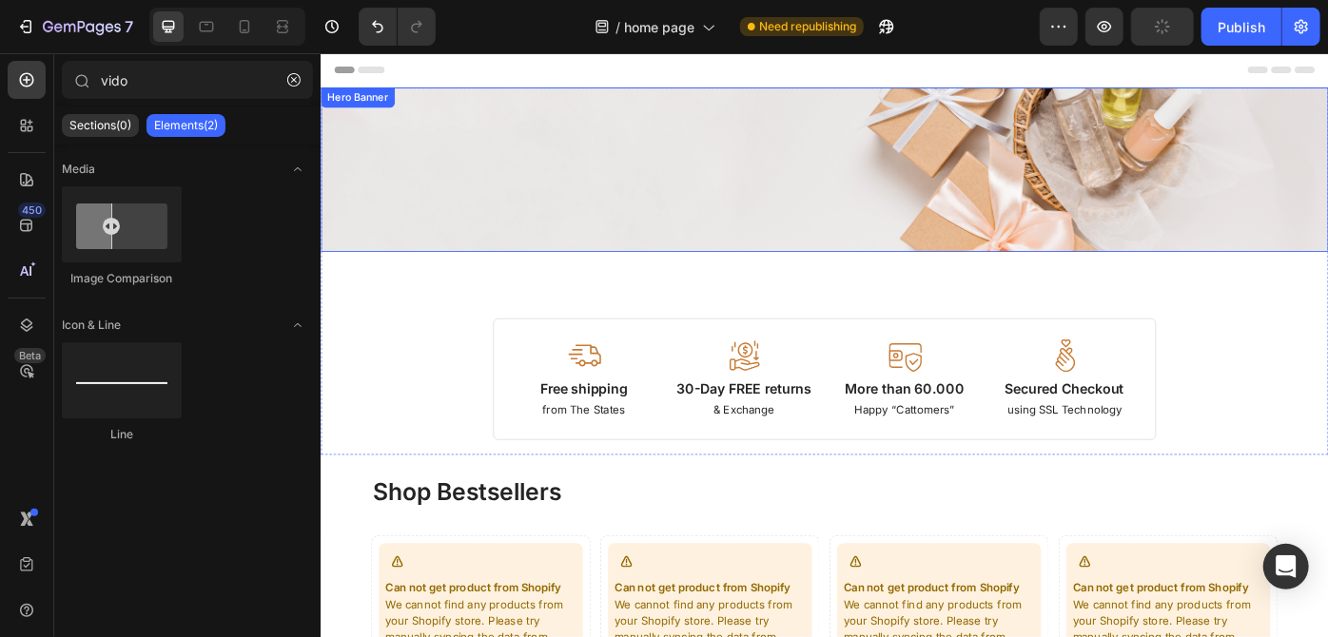
click at [799, 178] on div "Image Image Free shipping Text Block from The States Text Block Advanced List I…" at bounding box center [890, 184] width 1141 height 186
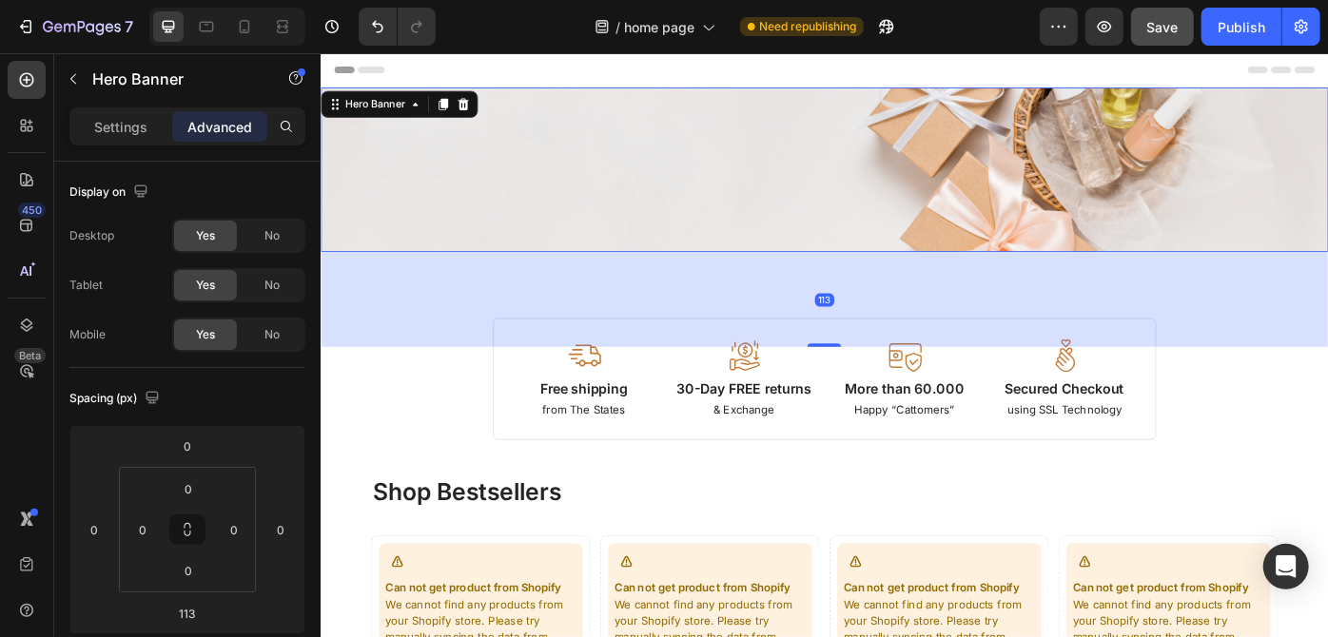
click at [891, 379] on div "113" at bounding box center [890, 331] width 1141 height 107
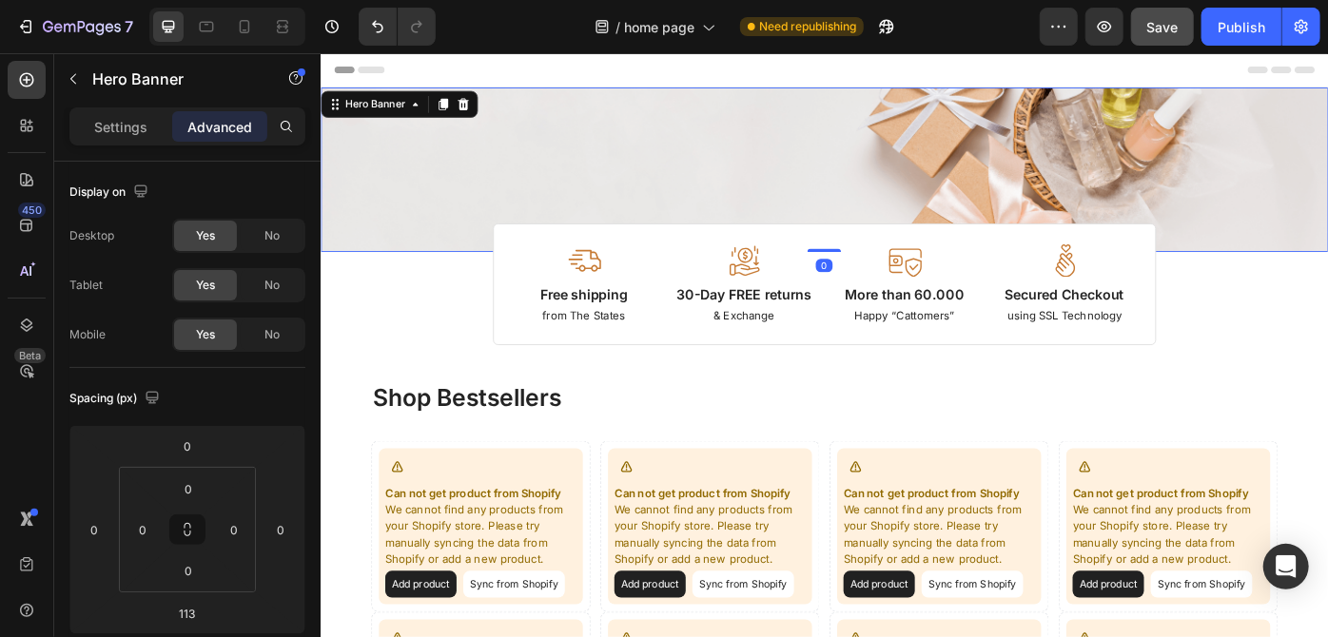
drag, startPoint x: 888, startPoint y: 382, endPoint x: 891, endPoint y: 245, distance: 137.0
click at [891, 245] on div "Image Image Free shipping Text Block from The States Text Block Advanced List I…" at bounding box center [890, 237] width 1141 height 292
type input "0"
click at [585, 161] on div "Image Image Free shipping Text Block from The States Text Block Advanced List I…" at bounding box center [890, 184] width 1141 height 186
click at [129, 117] on p "Settings" at bounding box center [120, 127] width 53 height 20
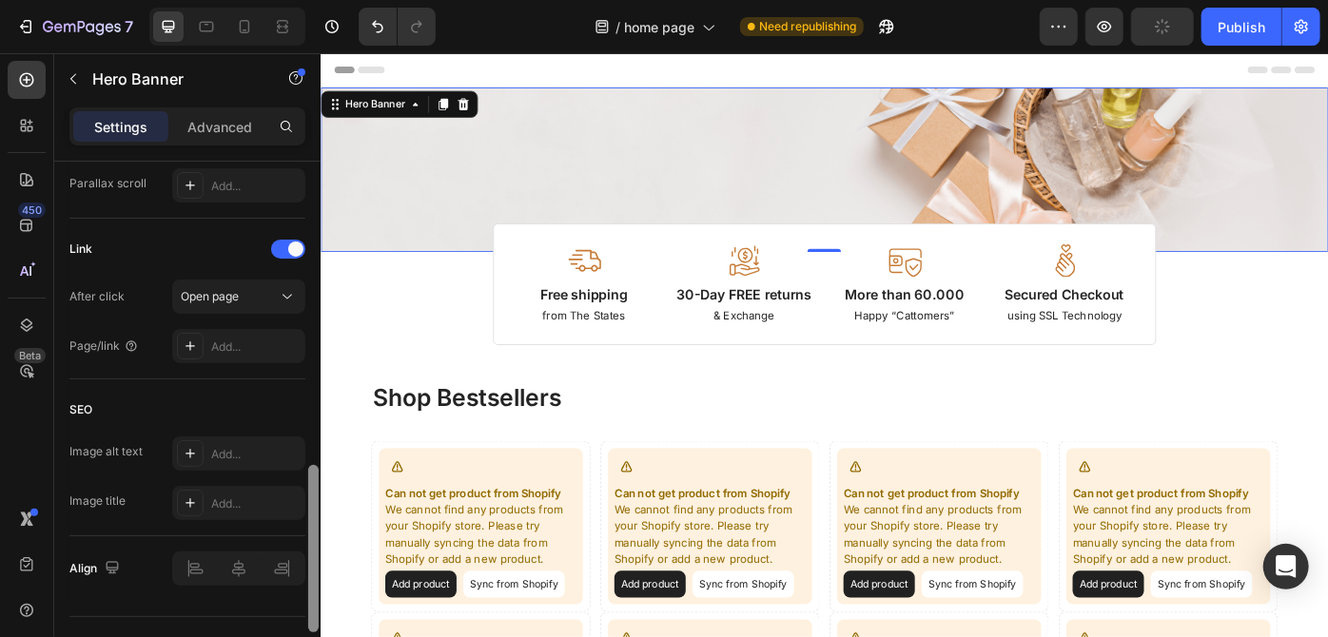
scroll to position [1119, 0]
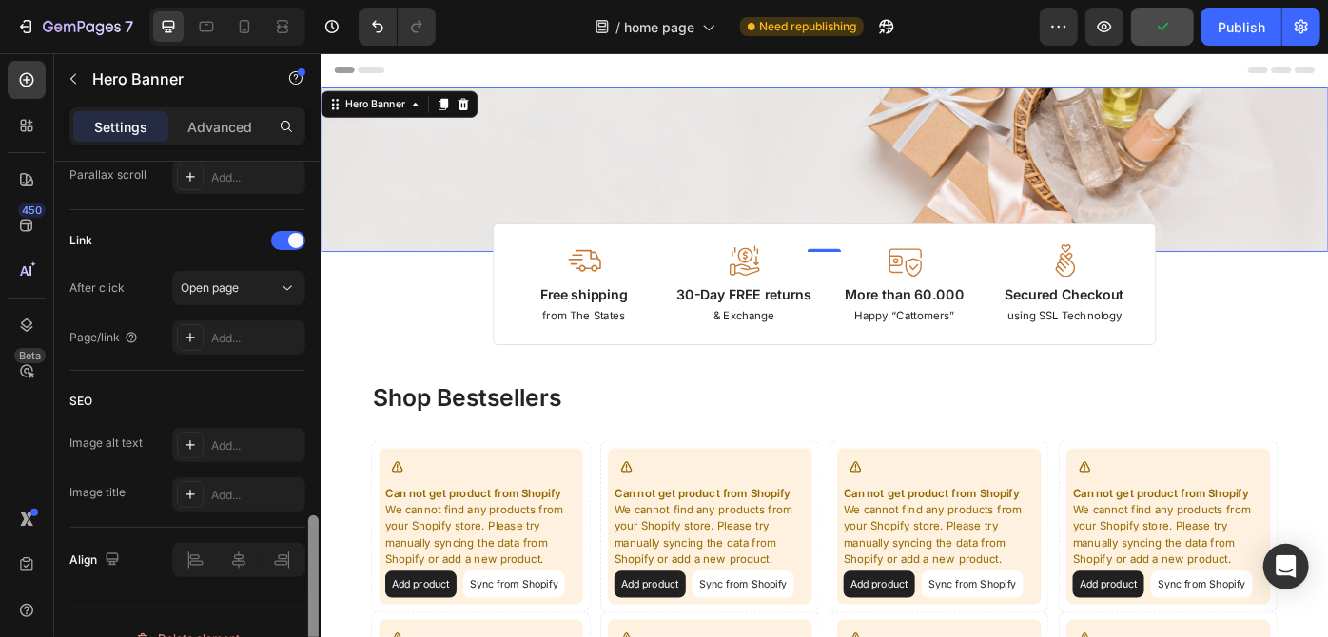
drag, startPoint x: 313, startPoint y: 208, endPoint x: 309, endPoint y: 563, distance: 354.8
click at [309, 563] on div at bounding box center [313, 598] width 10 height 167
click at [279, 284] on icon at bounding box center [287, 288] width 19 height 19
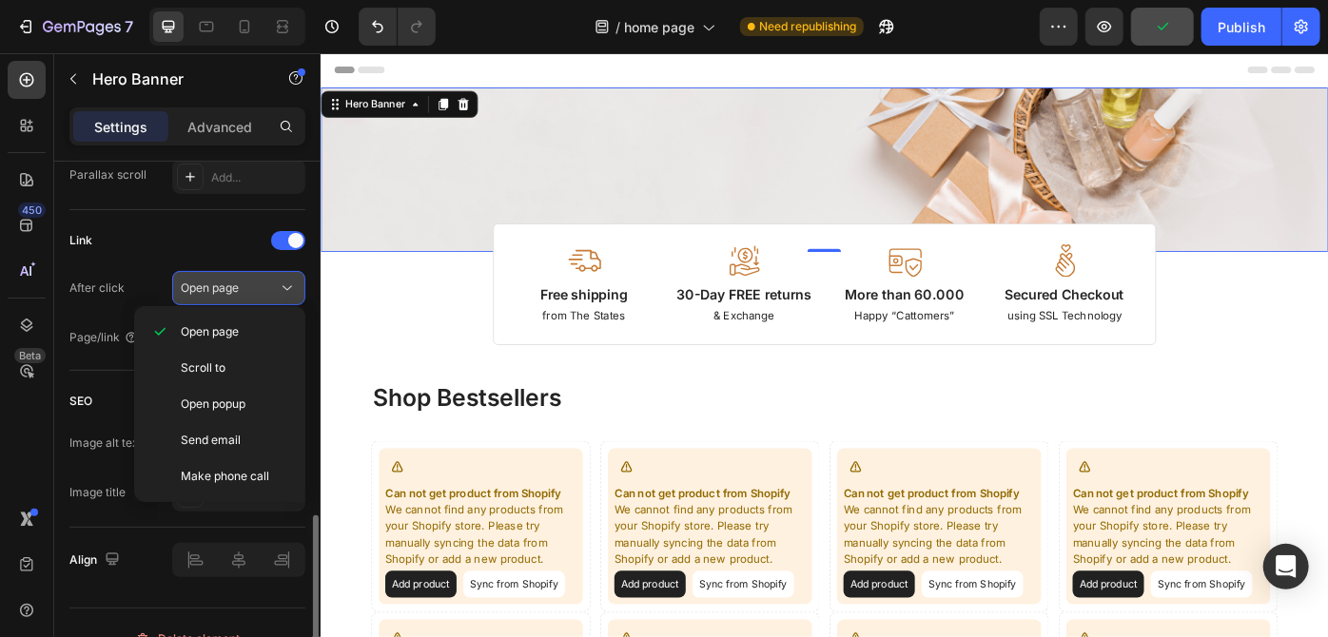
click at [281, 284] on icon at bounding box center [287, 288] width 19 height 19
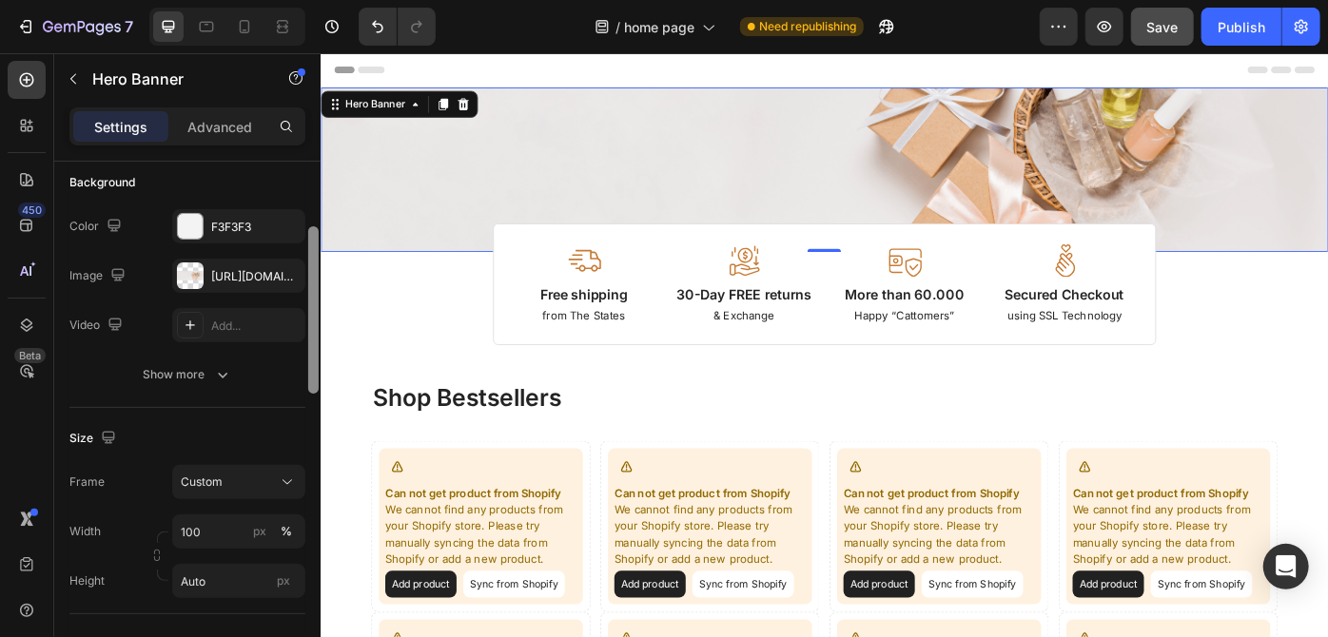
scroll to position [134, 0]
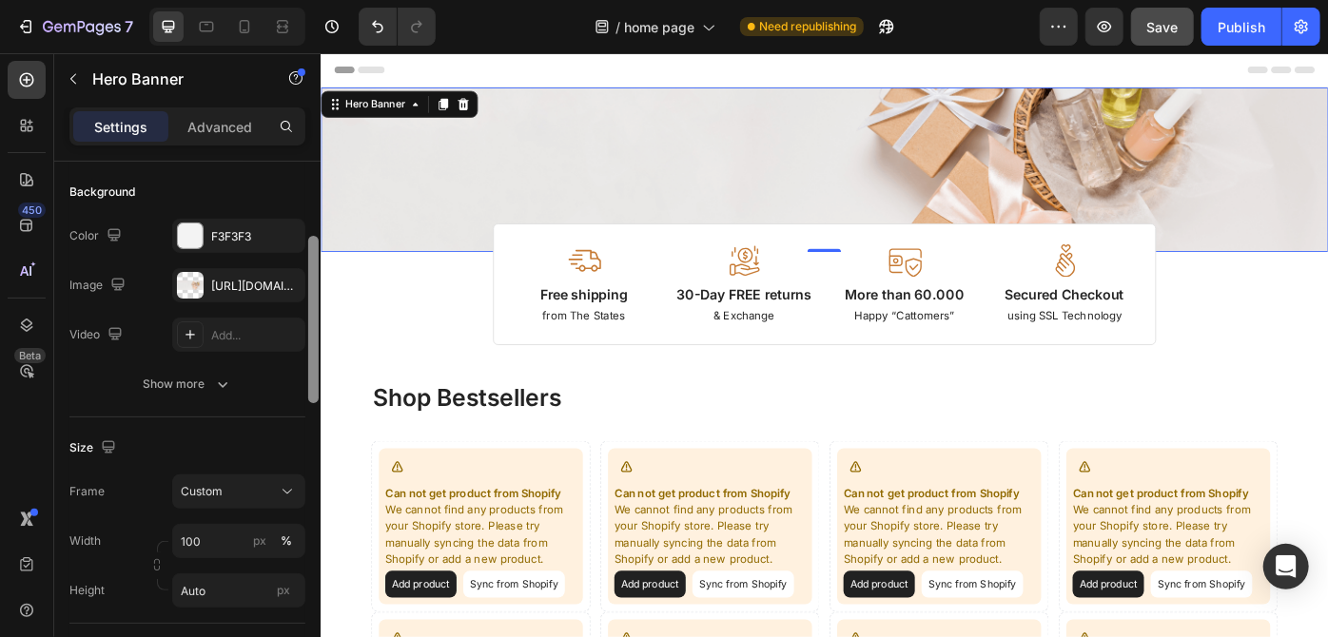
drag, startPoint x: 314, startPoint y: 533, endPoint x: 318, endPoint y: 222, distance: 311.0
click at [318, 236] on div at bounding box center [313, 319] width 10 height 167
click at [259, 287] on div "[URL][DOMAIN_NAME]" at bounding box center [238, 286] width 55 height 17
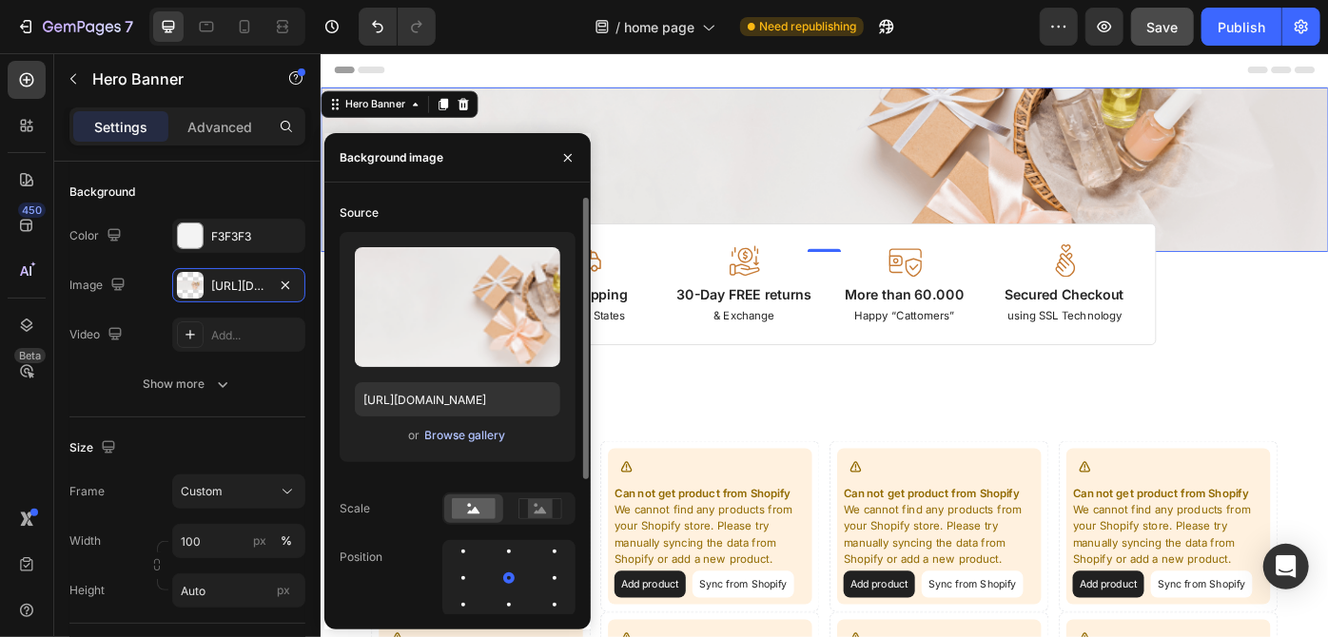
click at [447, 429] on div "Browse gallery" at bounding box center [465, 435] width 81 height 17
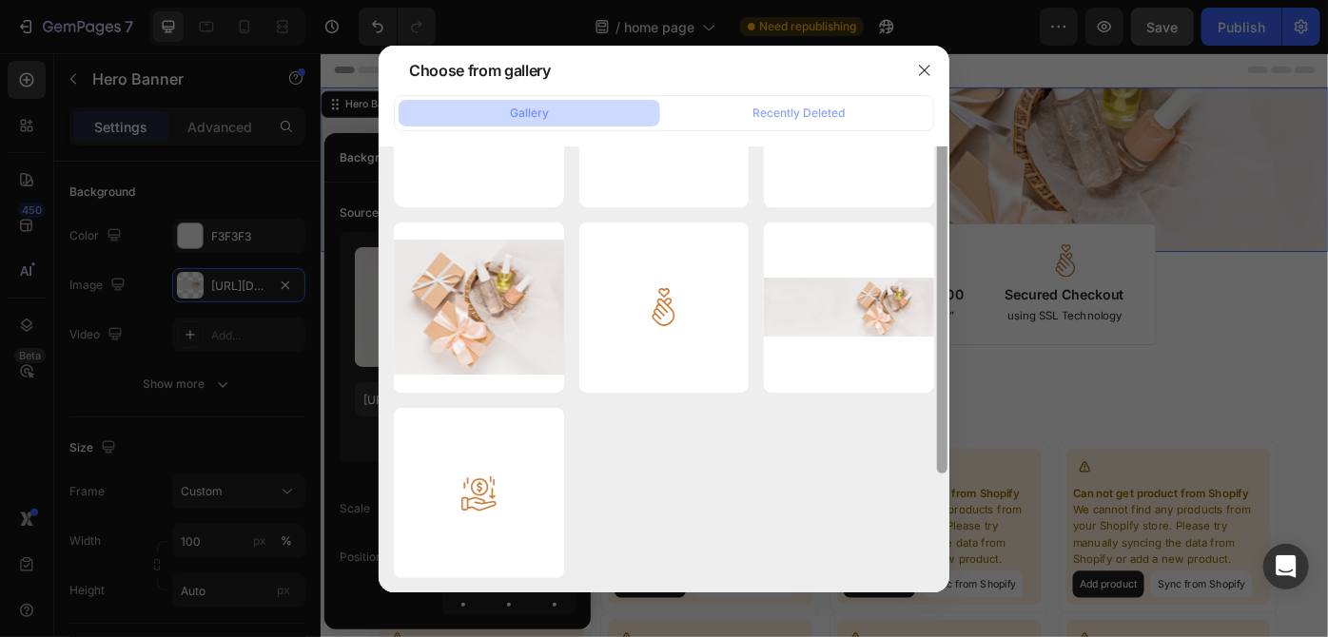
scroll to position [0, 0]
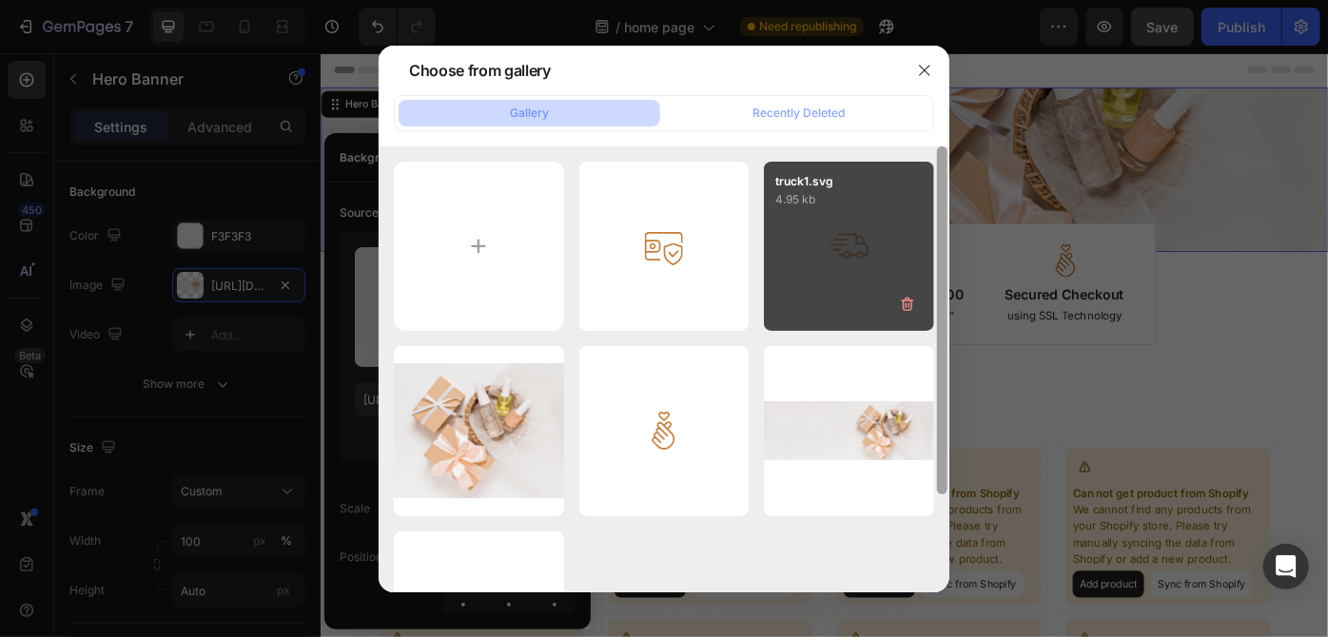
drag, startPoint x: 943, startPoint y: 257, endPoint x: 933, endPoint y: 210, distance: 47.6
click at [933, 210] on div "checkout.svg 2.54 kb truck1.svg 4.95 kb img174.png 155.58 kb happy.svg 5.24 kb …" at bounding box center [664, 369] width 571 height 446
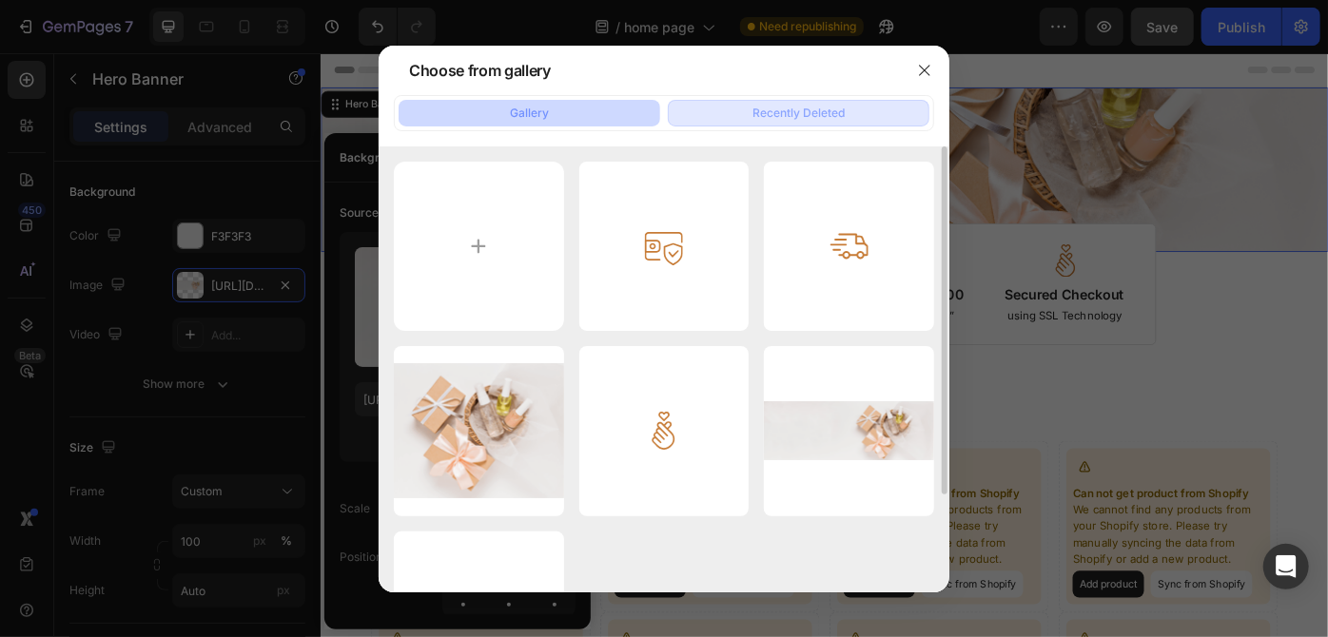
click at [689, 100] on button "Recently Deleted" at bounding box center [799, 113] width 262 height 27
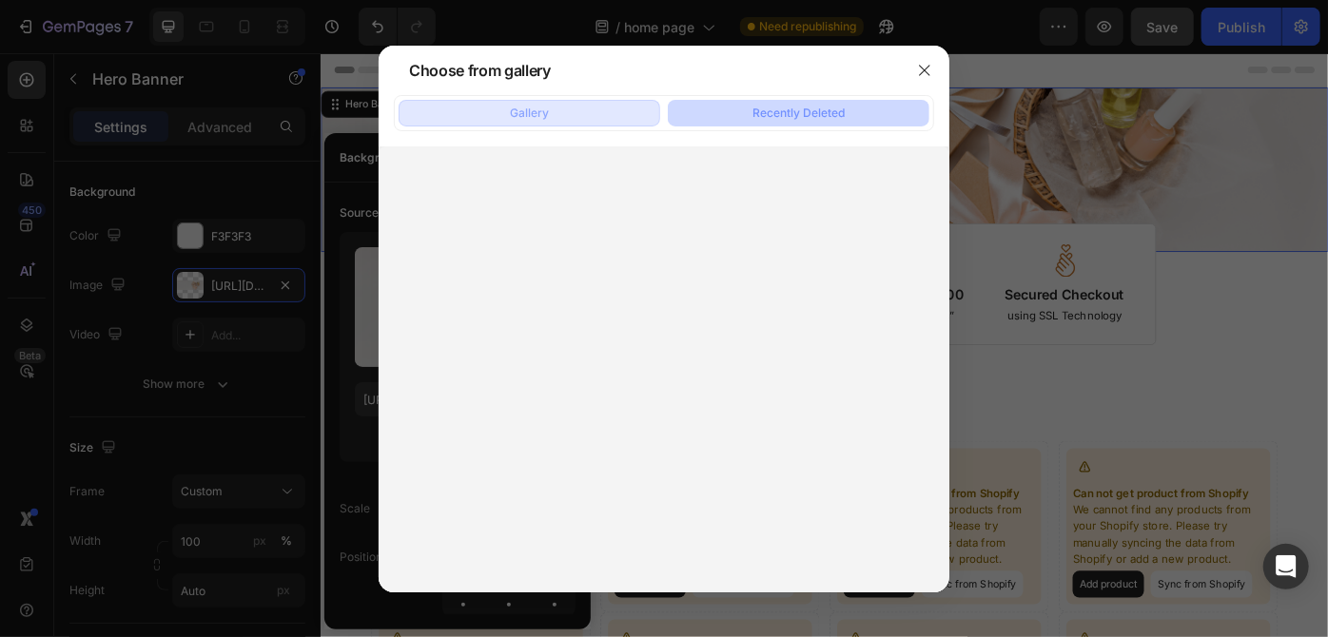
click at [558, 107] on button "Gallery" at bounding box center [530, 113] width 262 height 27
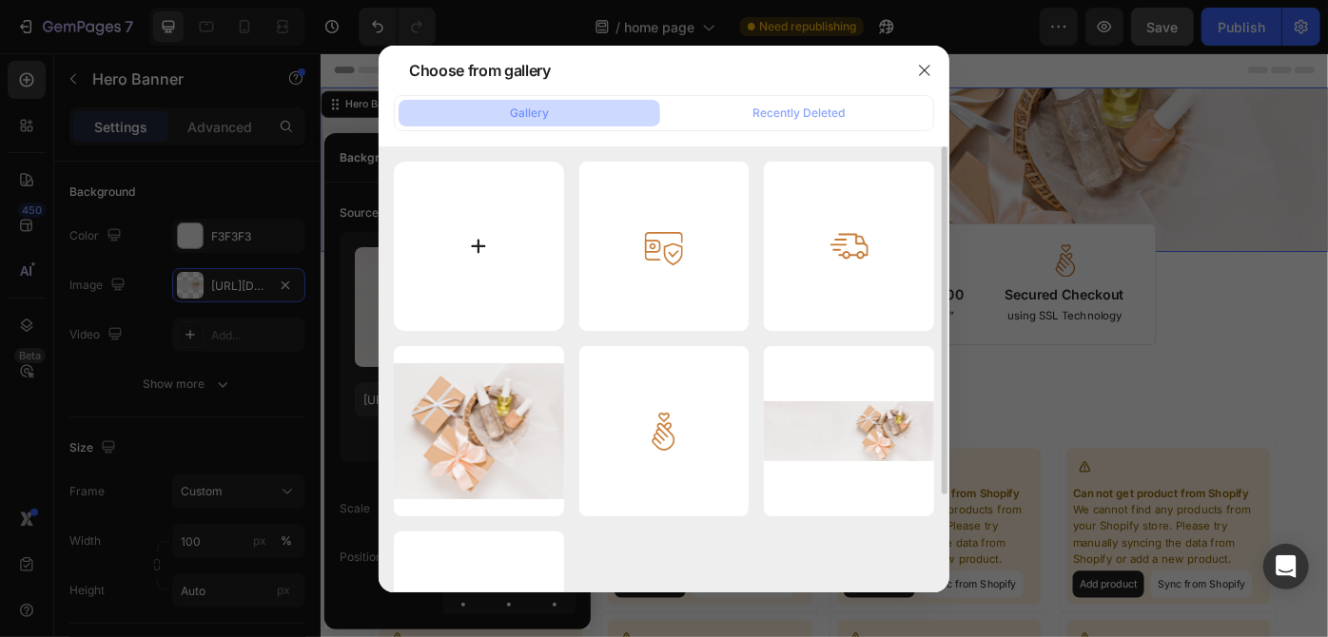
click at [467, 221] on input "file" at bounding box center [479, 247] width 170 height 170
type input "C:\fakepath\banner-1-1.webp"
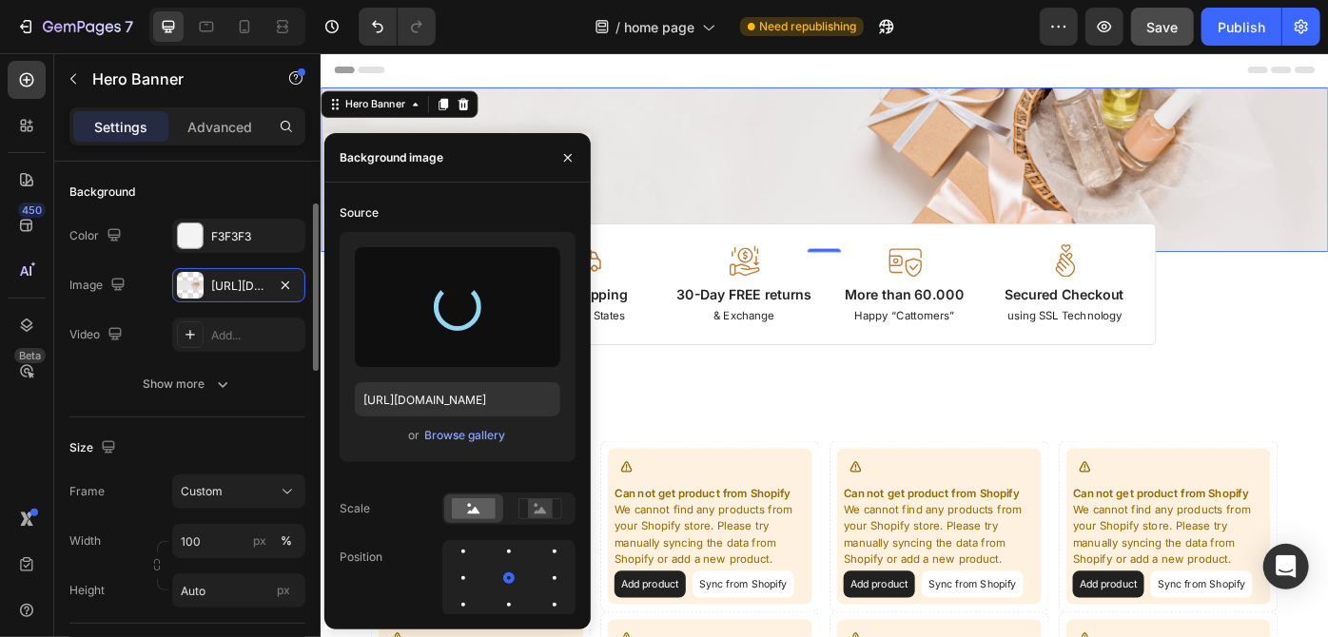
type input "[URL][DOMAIN_NAME]"
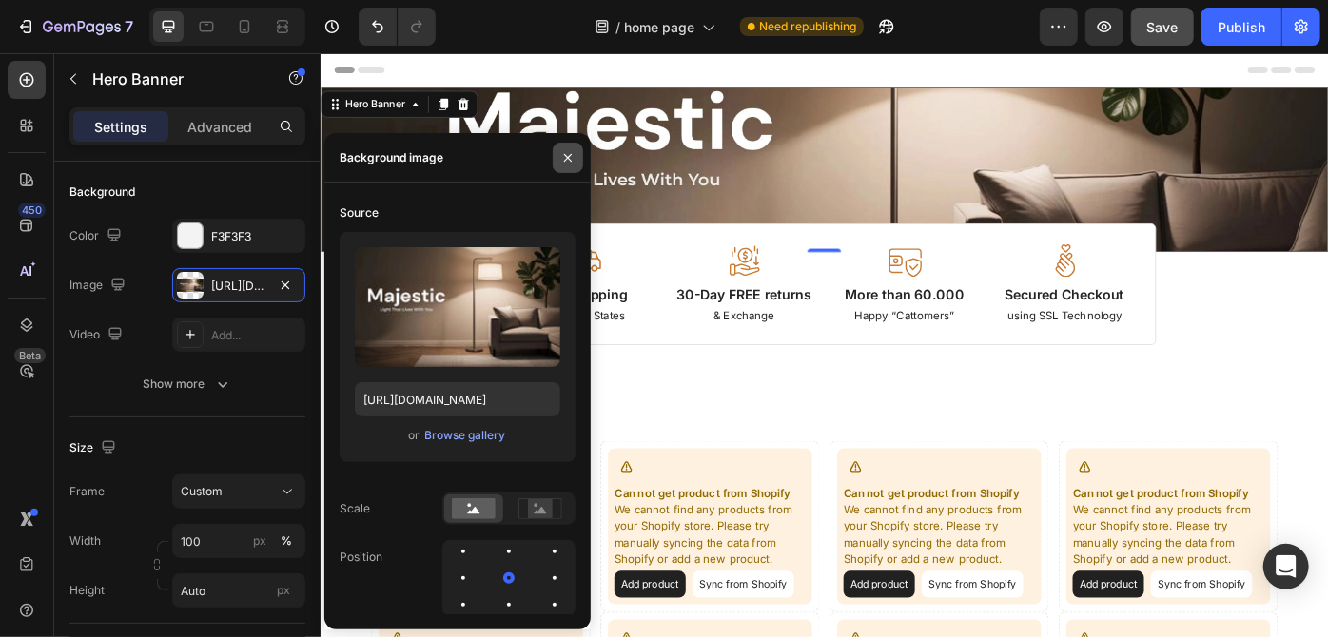
drag, startPoint x: 566, startPoint y: 152, endPoint x: 86, endPoint y: 189, distance: 481.7
click at [566, 152] on icon "button" at bounding box center [567, 157] width 15 height 15
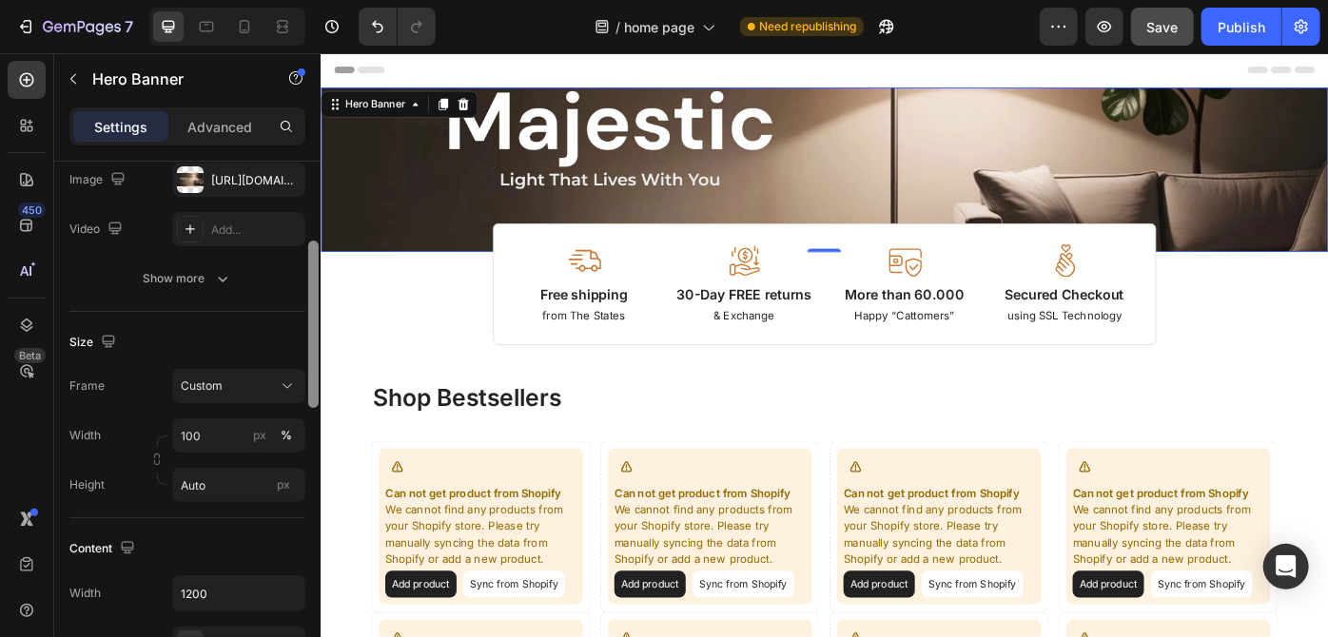
scroll to position [255, 0]
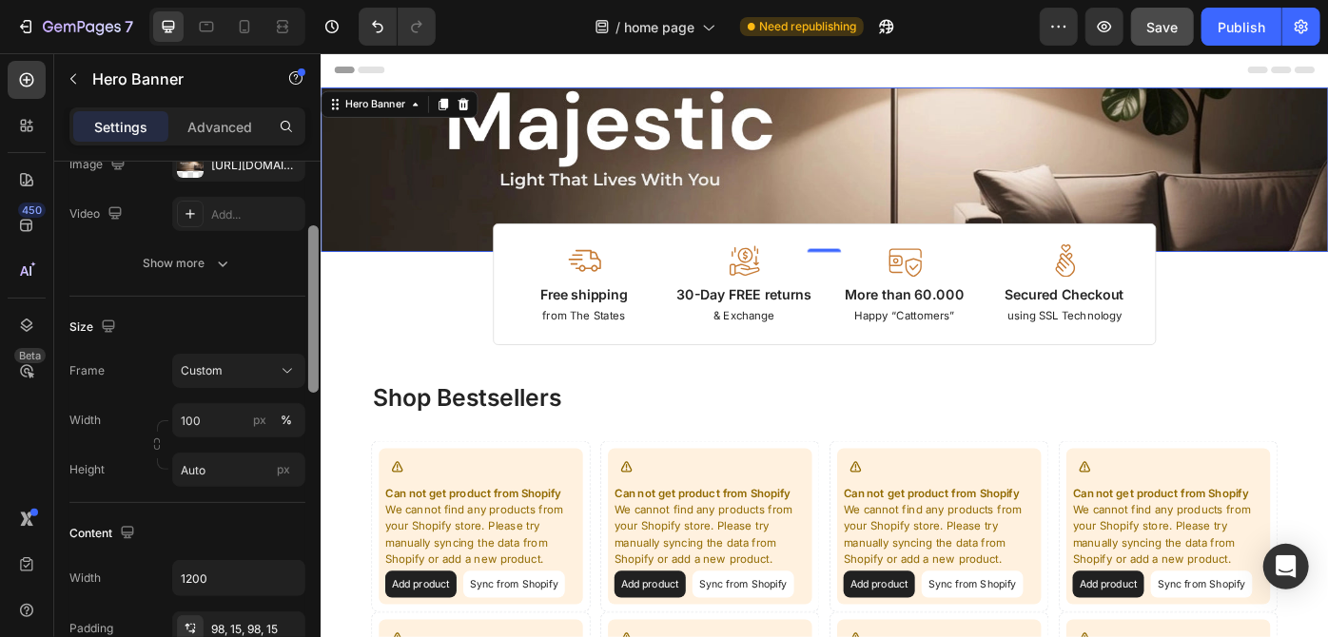
drag, startPoint x: 312, startPoint y: 251, endPoint x: 314, endPoint y: 289, distance: 38.1
click at [314, 289] on div at bounding box center [313, 308] width 10 height 167
click at [286, 380] on button "Custom" at bounding box center [238, 371] width 133 height 34
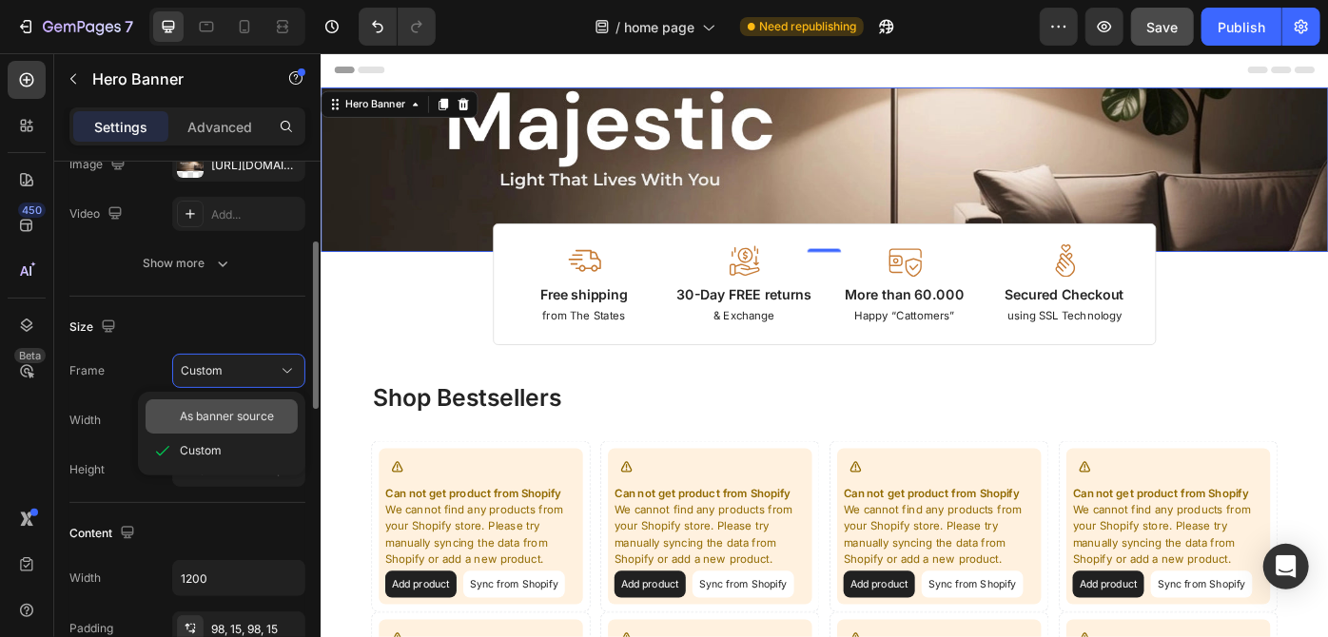
click at [269, 402] on div "As banner source" at bounding box center [222, 416] width 152 height 34
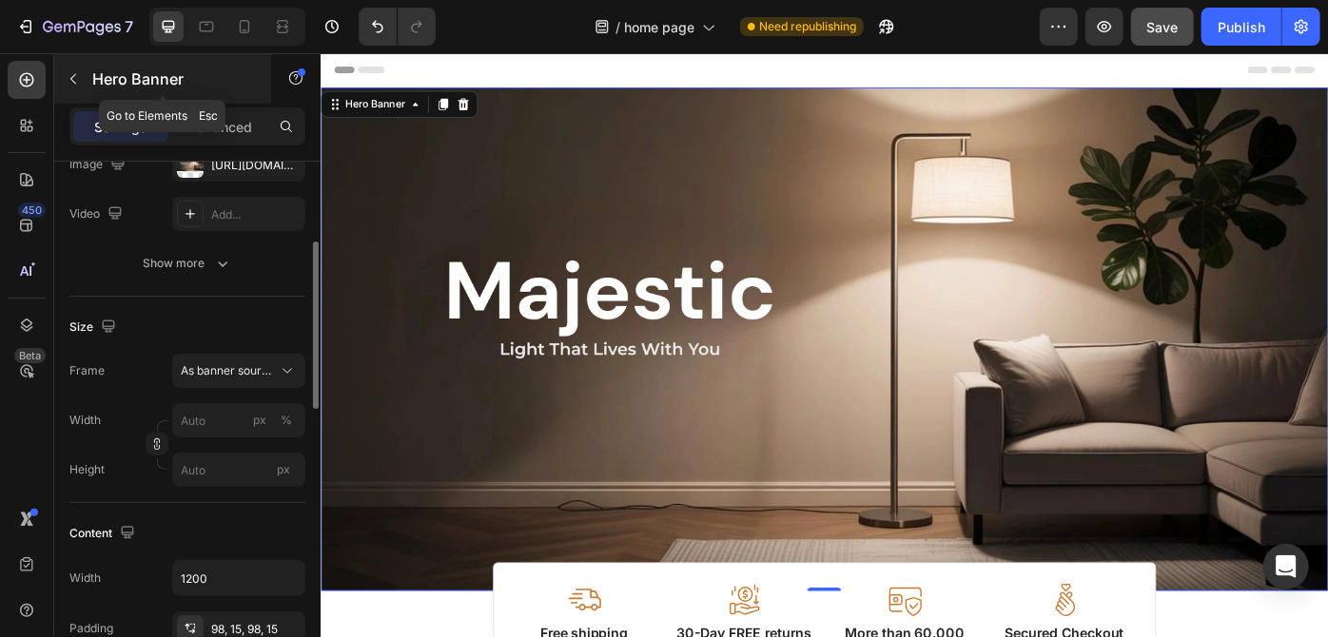
click at [74, 78] on icon "button" at bounding box center [73, 78] width 15 height 15
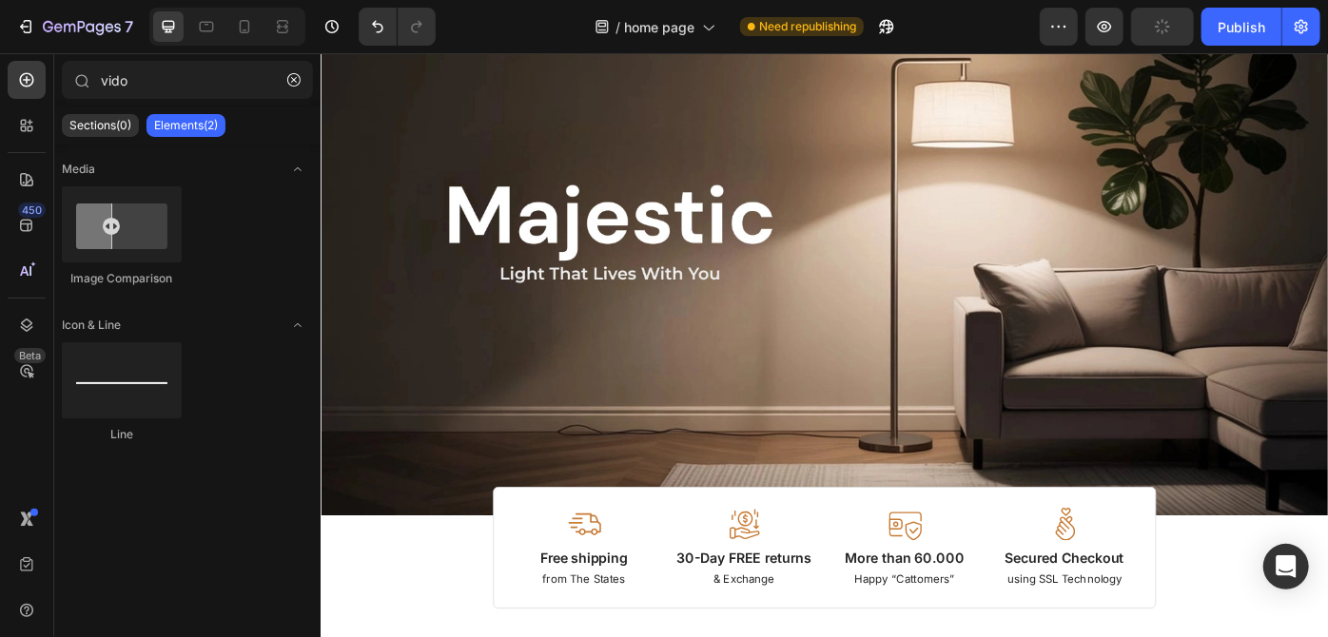
scroll to position [0, 0]
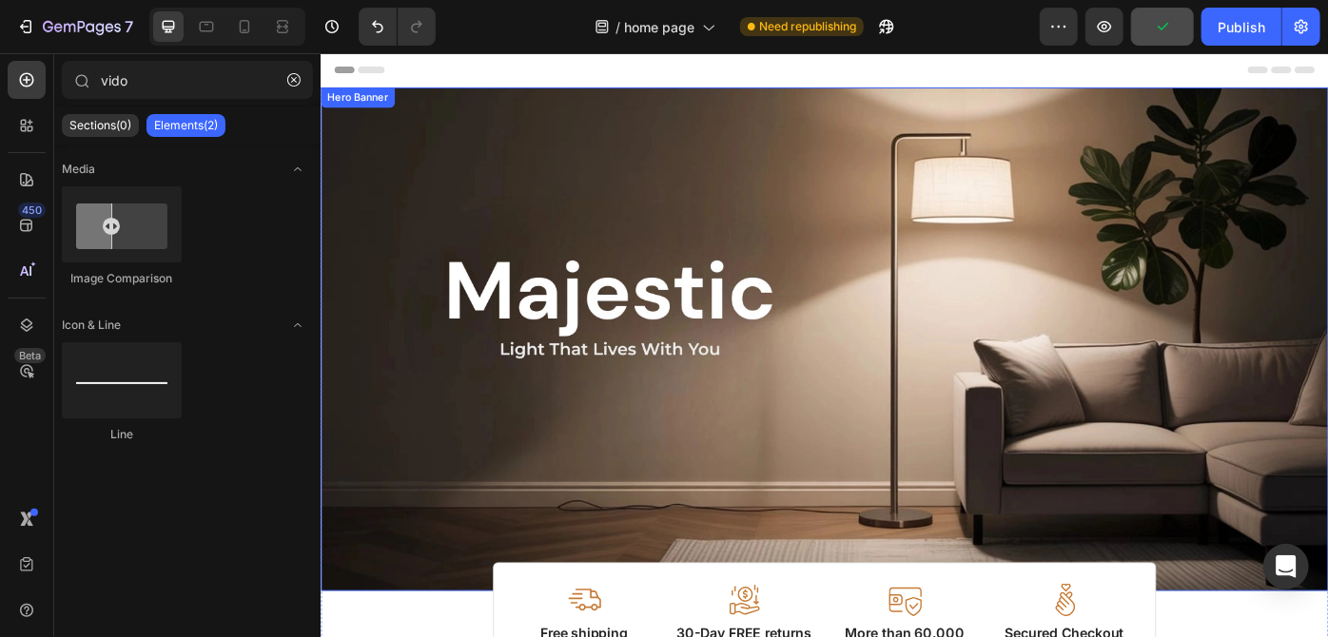
click at [815, 183] on div "Background Image" at bounding box center [890, 376] width 1141 height 571
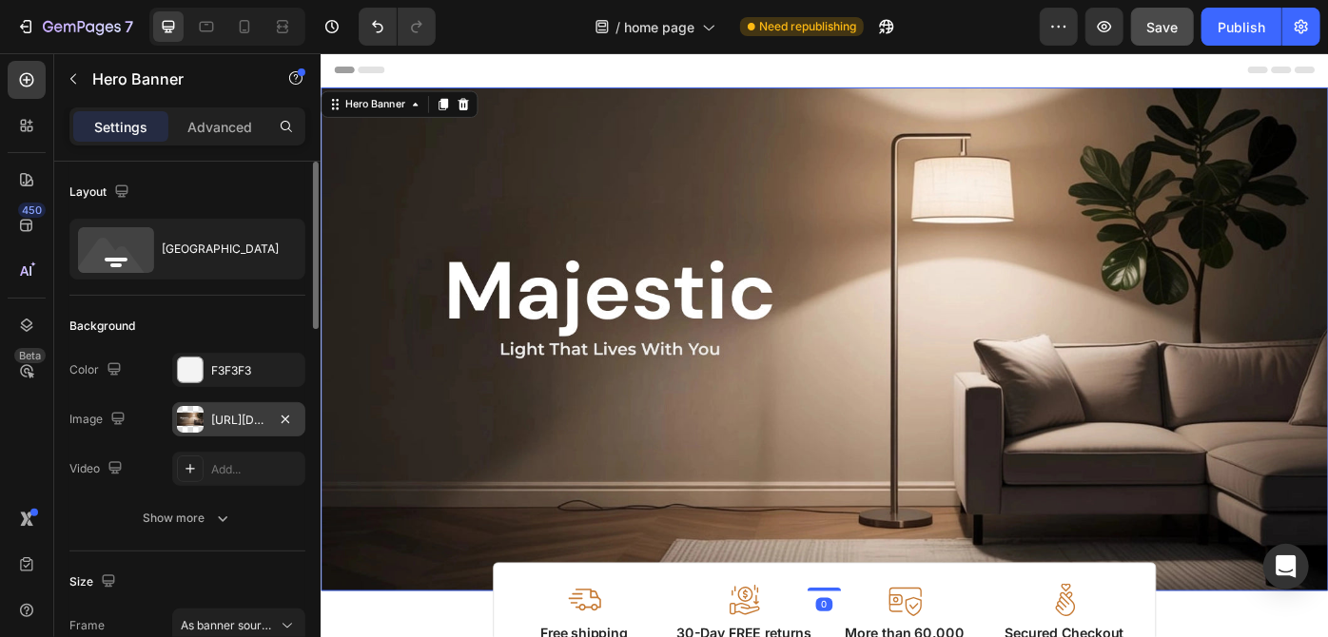
click at [244, 418] on div "[URL][DOMAIN_NAME]" at bounding box center [238, 420] width 55 height 17
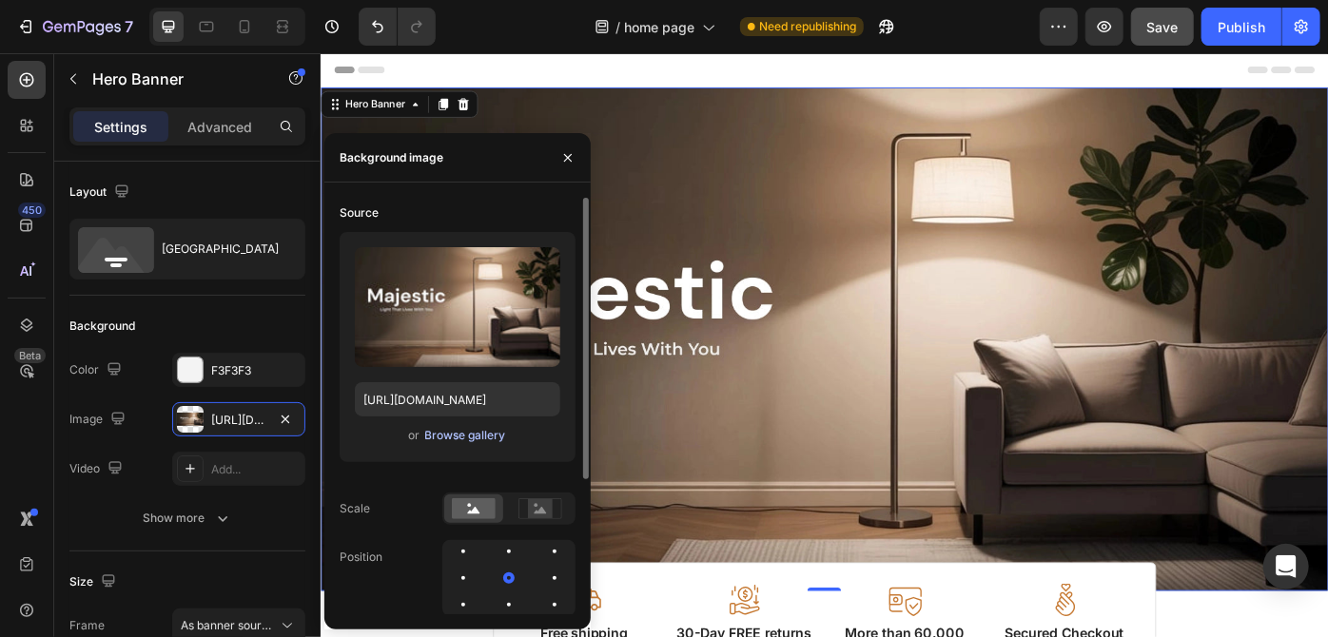
click at [461, 432] on div "Browse gallery" at bounding box center [465, 435] width 81 height 17
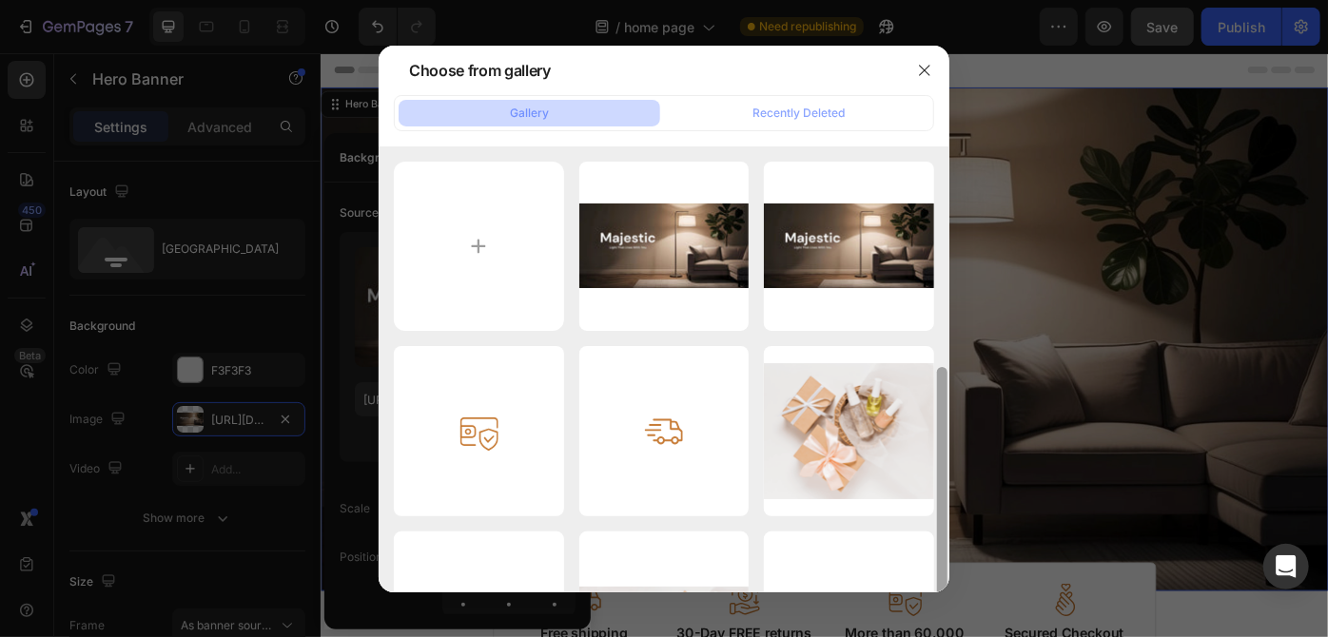
scroll to position [124, 0]
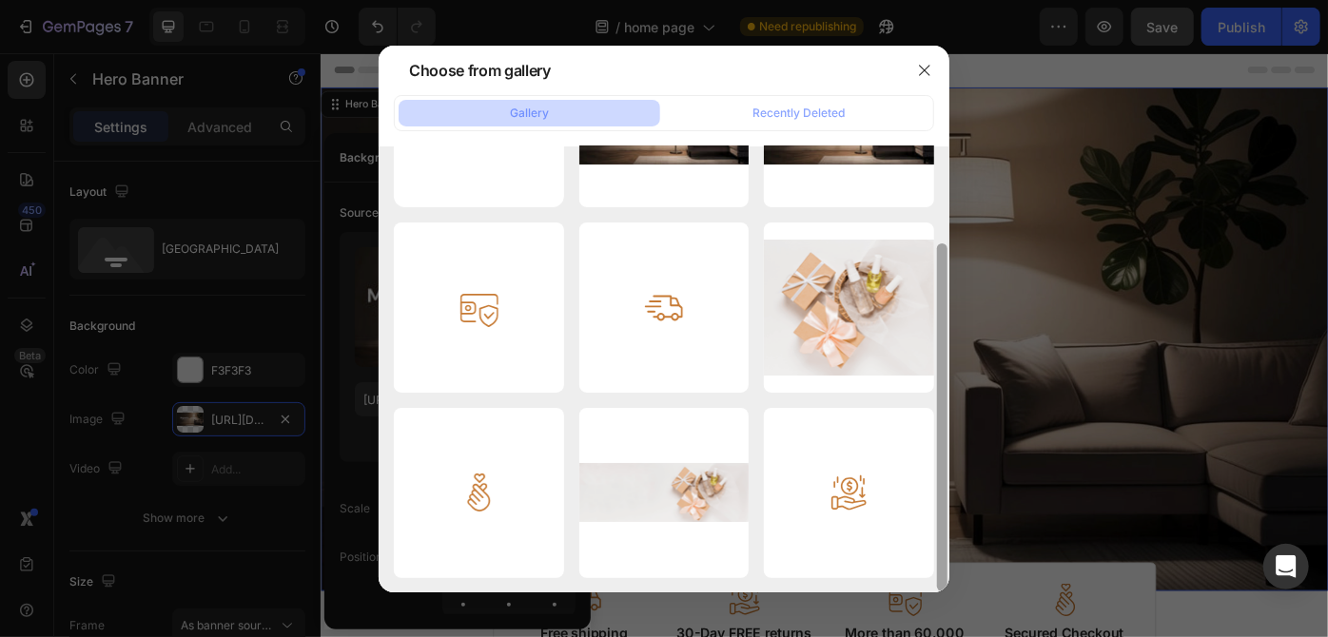
drag, startPoint x: 946, startPoint y: 288, endPoint x: 943, endPoint y: 372, distance: 83.8
click at [943, 372] on div at bounding box center [942, 369] width 14 height 446
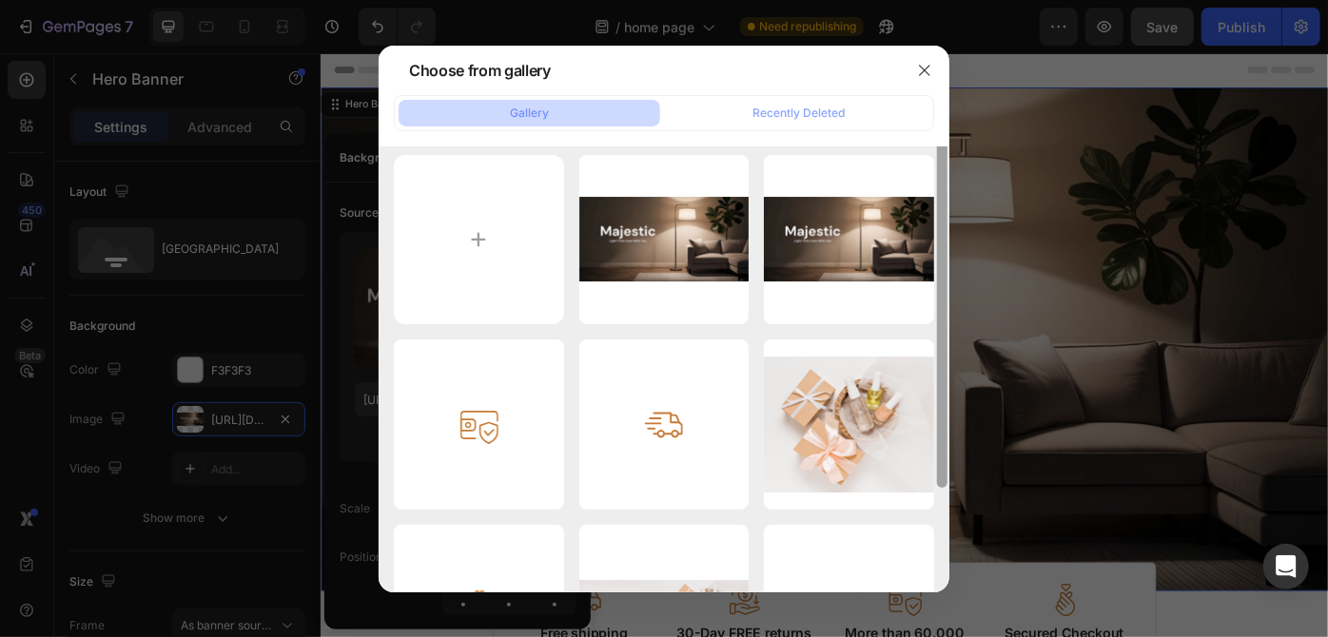
scroll to position [0, 0]
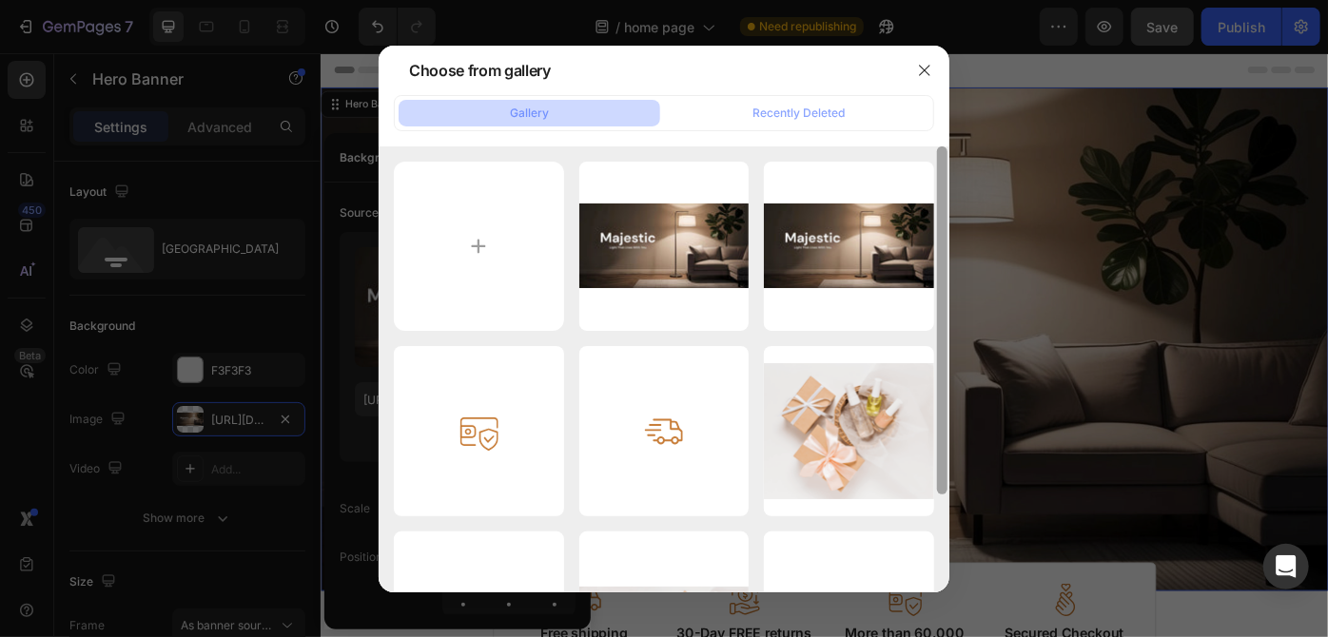
drag, startPoint x: 946, startPoint y: 251, endPoint x: 943, endPoint y: 126, distance: 125.6
click at [946, 161] on div at bounding box center [942, 320] width 10 height 348
click at [924, 63] on icon "button" at bounding box center [924, 70] width 15 height 15
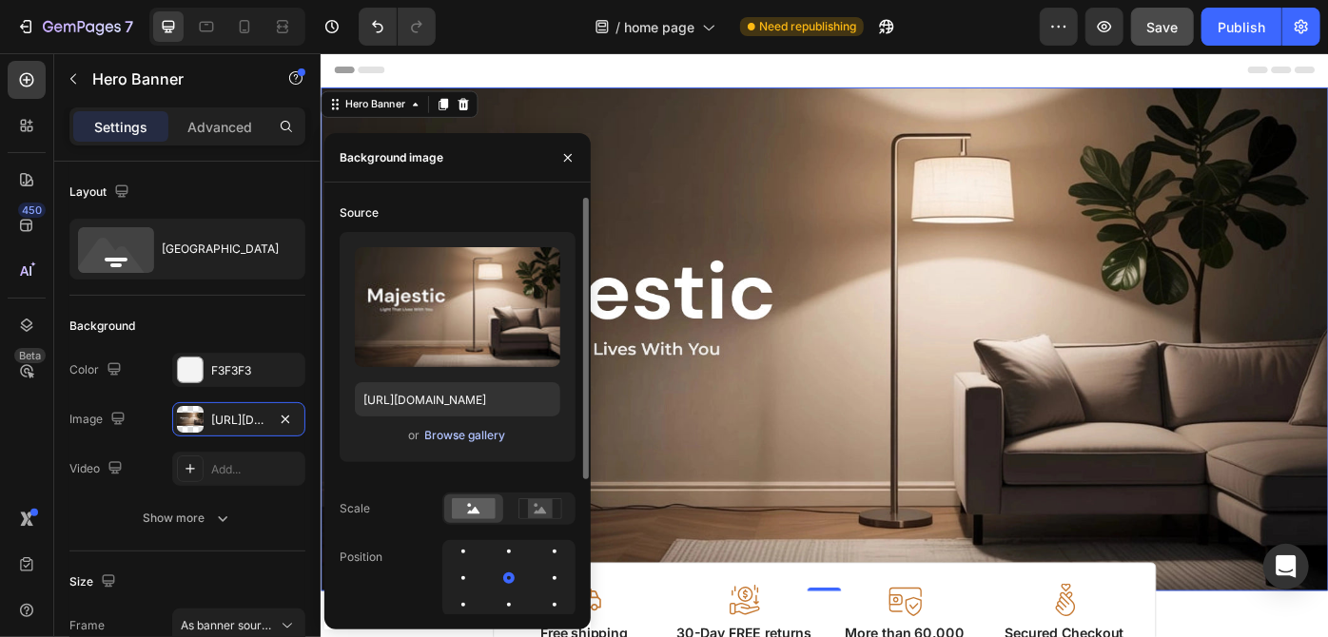
click at [479, 437] on div "Browse gallery" at bounding box center [465, 435] width 81 height 17
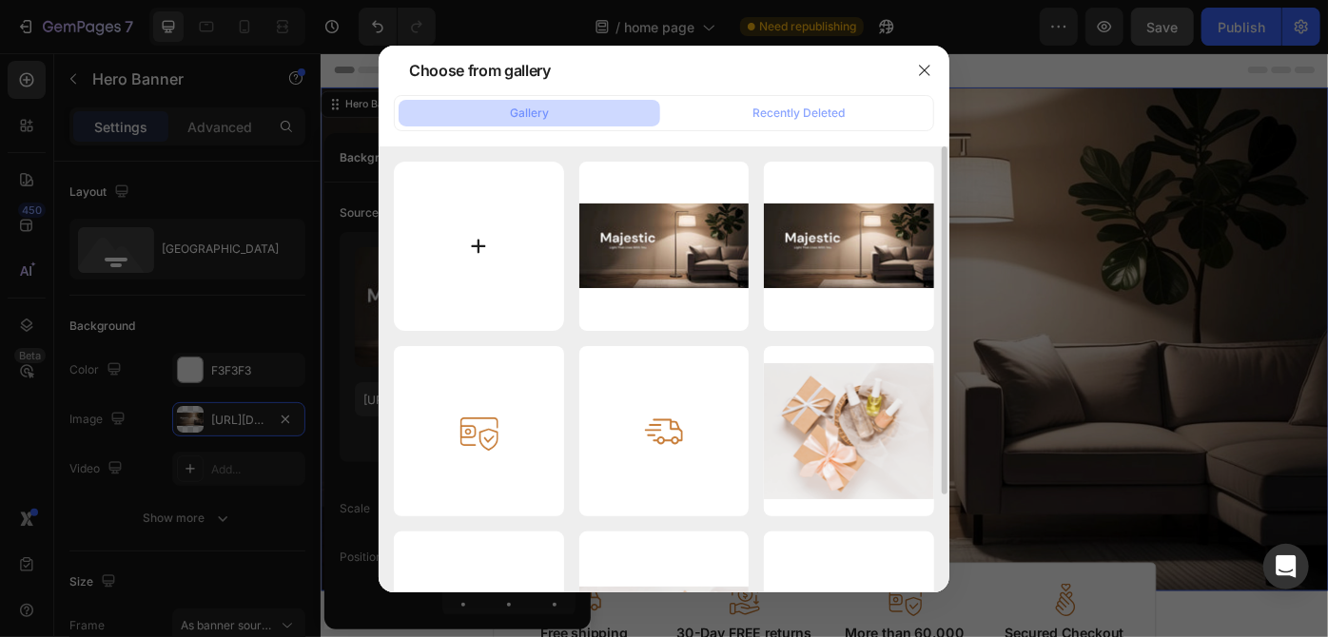
click at [497, 239] on input "file" at bounding box center [479, 247] width 170 height 170
type input "C:\fakepath\image.1.webp"
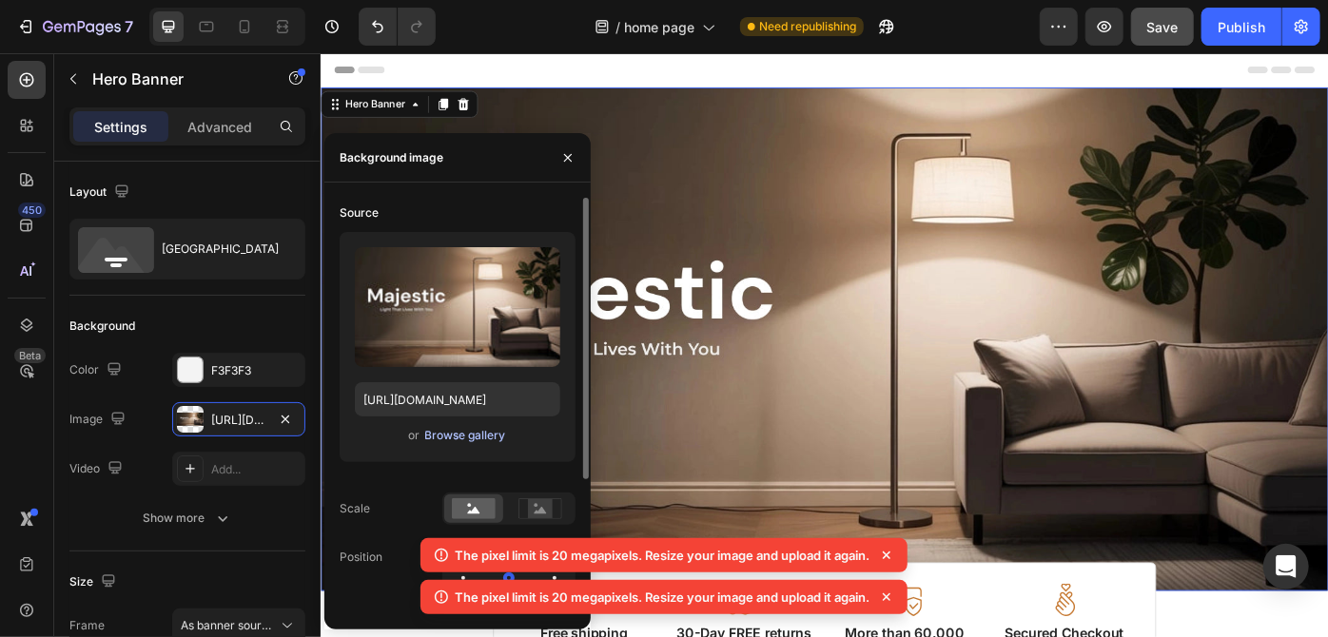
click at [474, 437] on div "Browse gallery" at bounding box center [465, 435] width 81 height 17
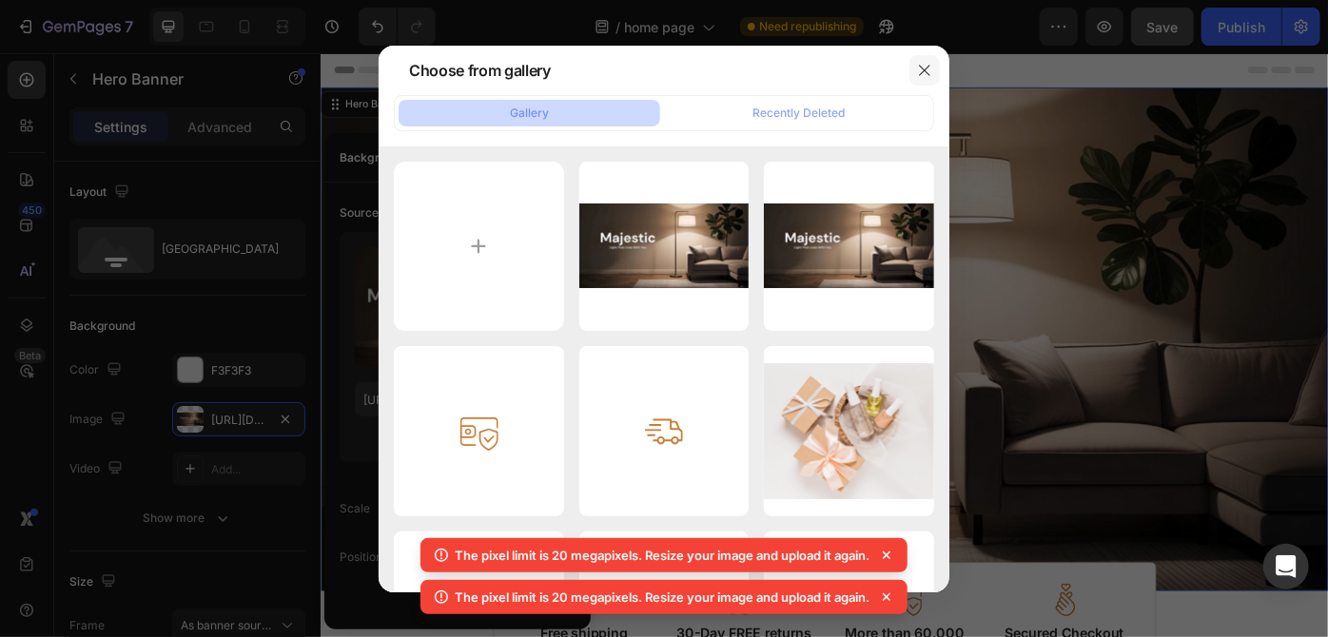
click at [930, 71] on icon "button" at bounding box center [924, 70] width 15 height 15
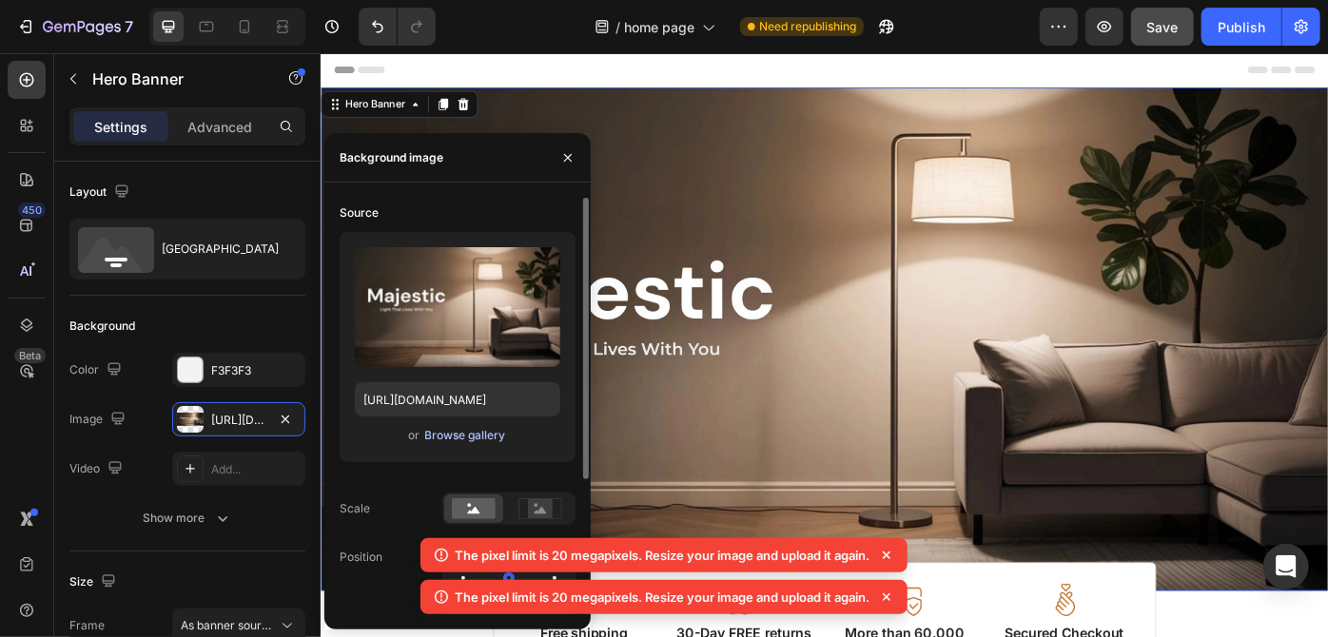
click at [455, 437] on div "Browse gallery" at bounding box center [465, 435] width 81 height 17
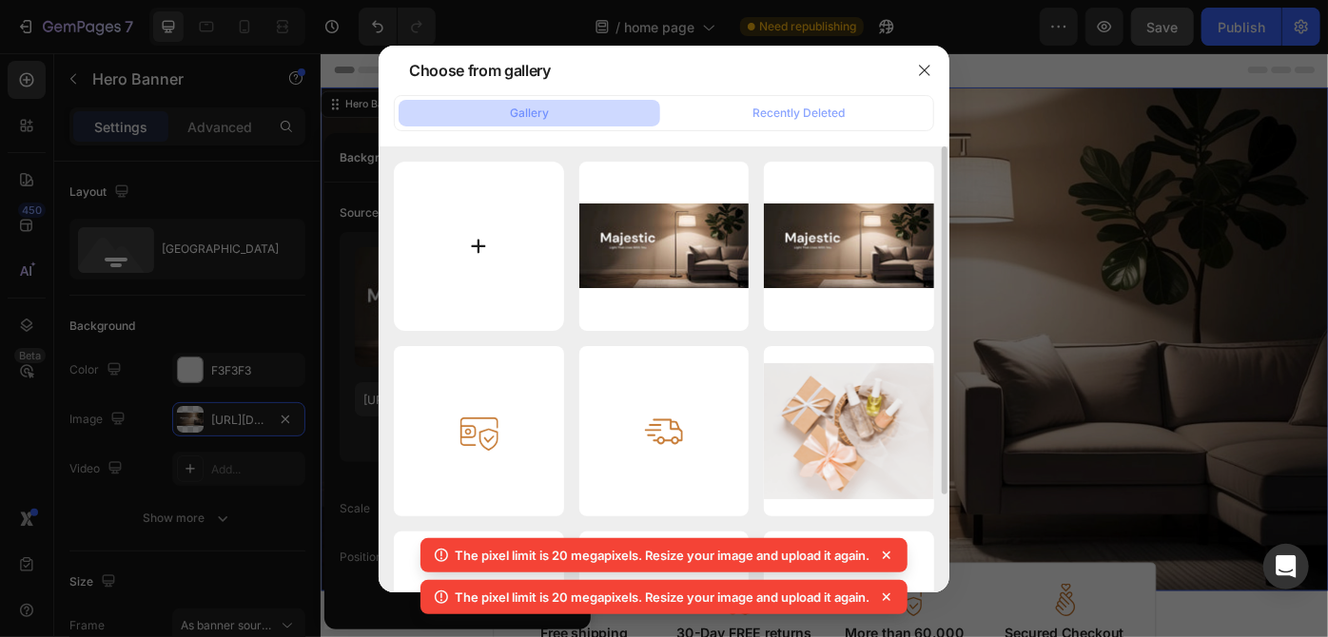
click at [496, 260] on input "file" at bounding box center [479, 247] width 170 height 170
type input "C:\fakepath\image.2.webp"
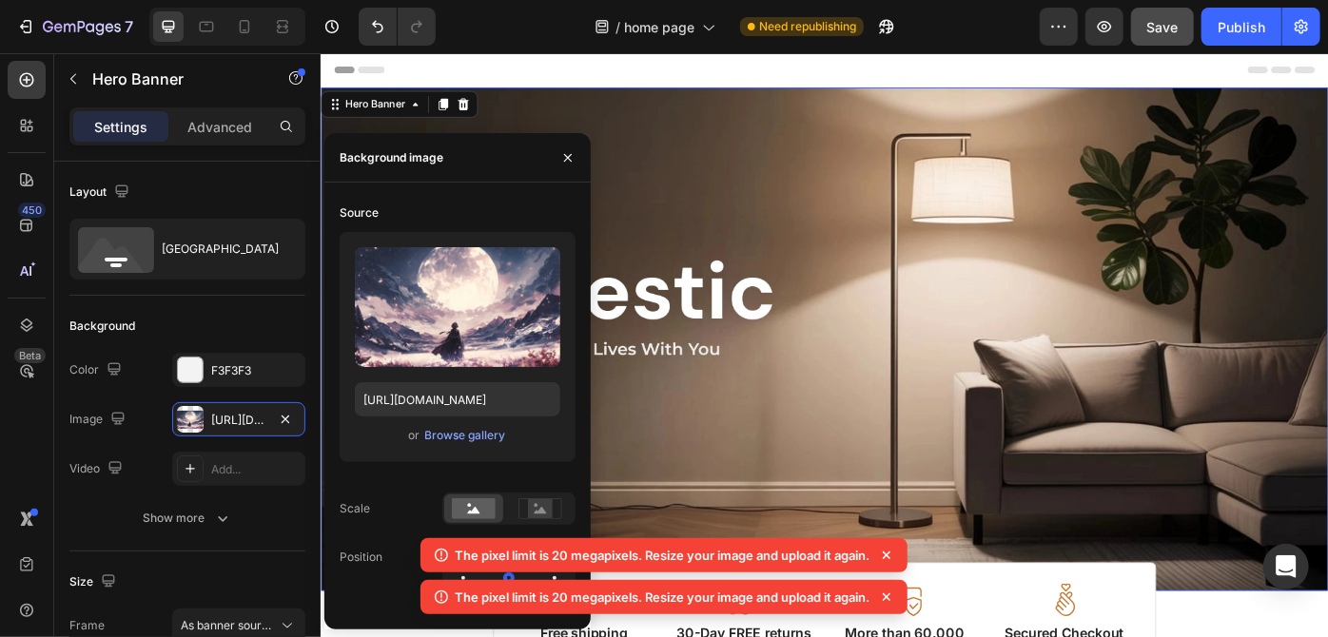
type input "[URL][DOMAIN_NAME]"
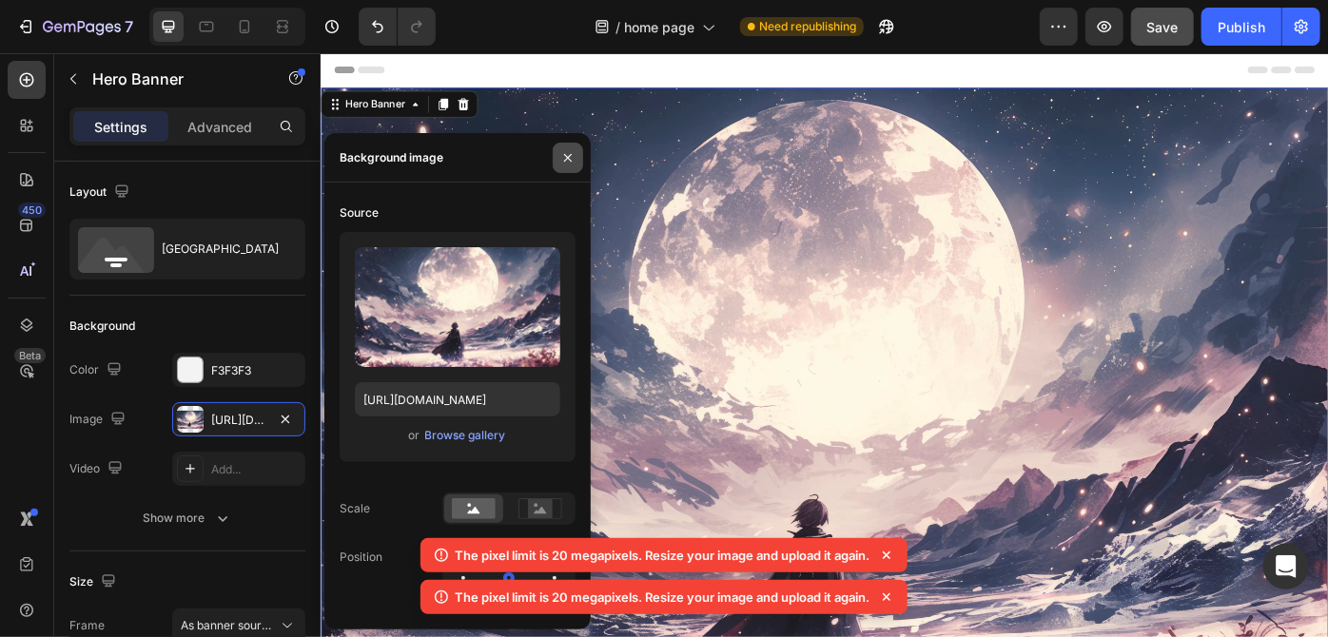
click at [571, 152] on icon "button" at bounding box center [567, 157] width 15 height 15
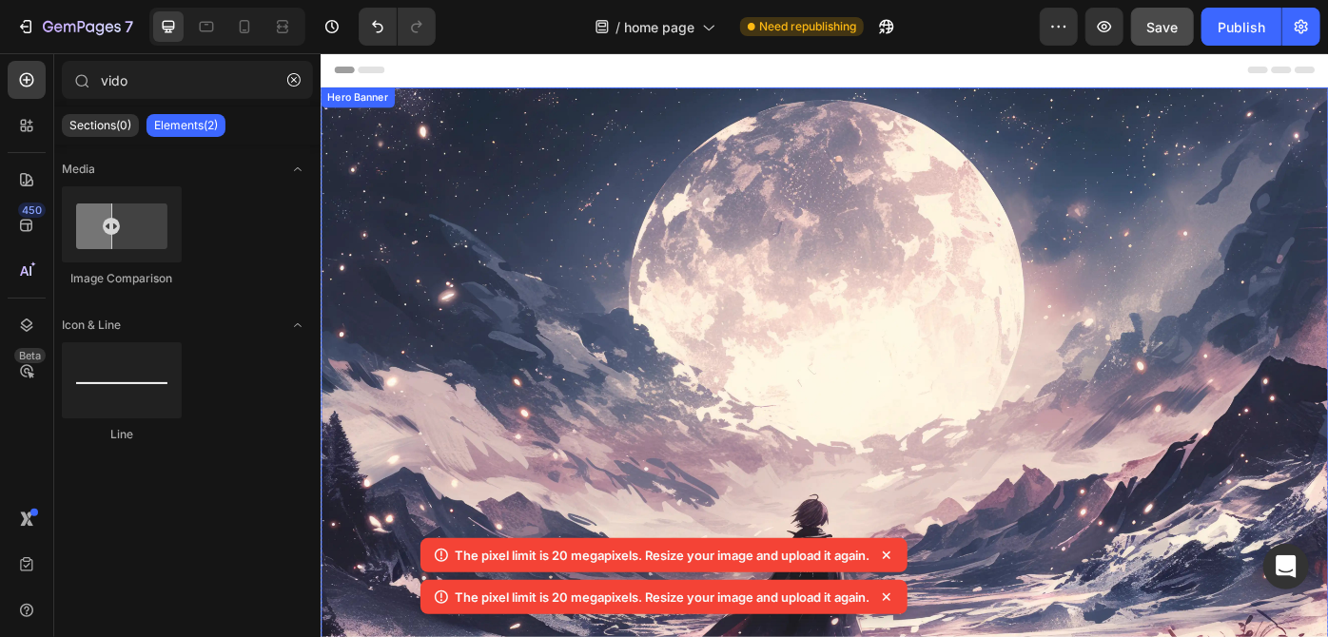
click at [904, 243] on div "Background Image" at bounding box center [890, 471] width 1141 height 761
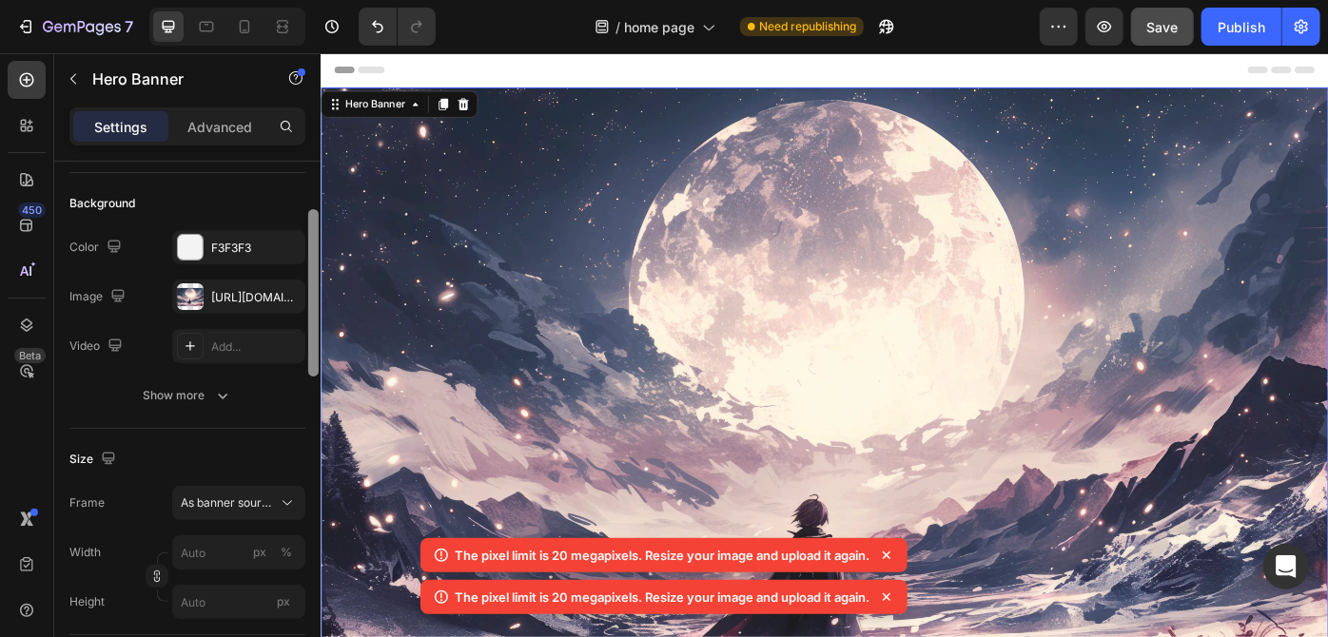
scroll to position [129, 0]
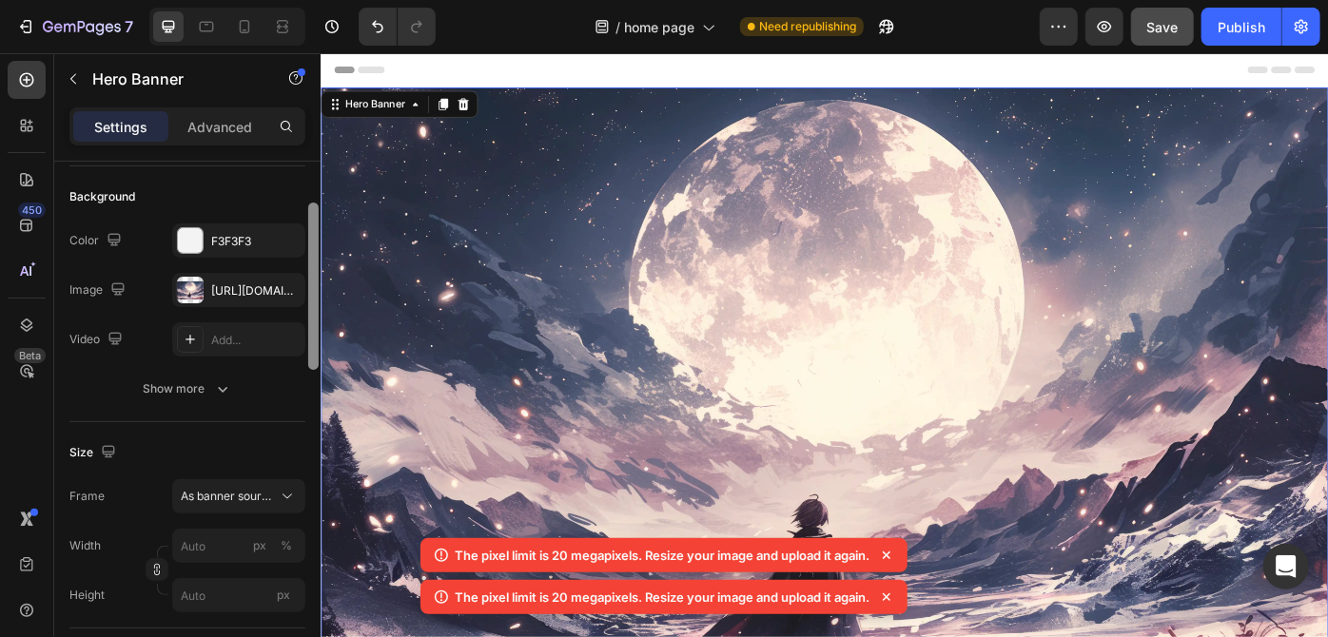
drag, startPoint x: 309, startPoint y: 277, endPoint x: 309, endPoint y: 318, distance: 40.9
click at [309, 318] on div at bounding box center [313, 286] width 10 height 167
click at [146, 368] on div "The changes might be hidden by the image and the video. Color F3F3F3 Image [URL…" at bounding box center [187, 315] width 236 height 183
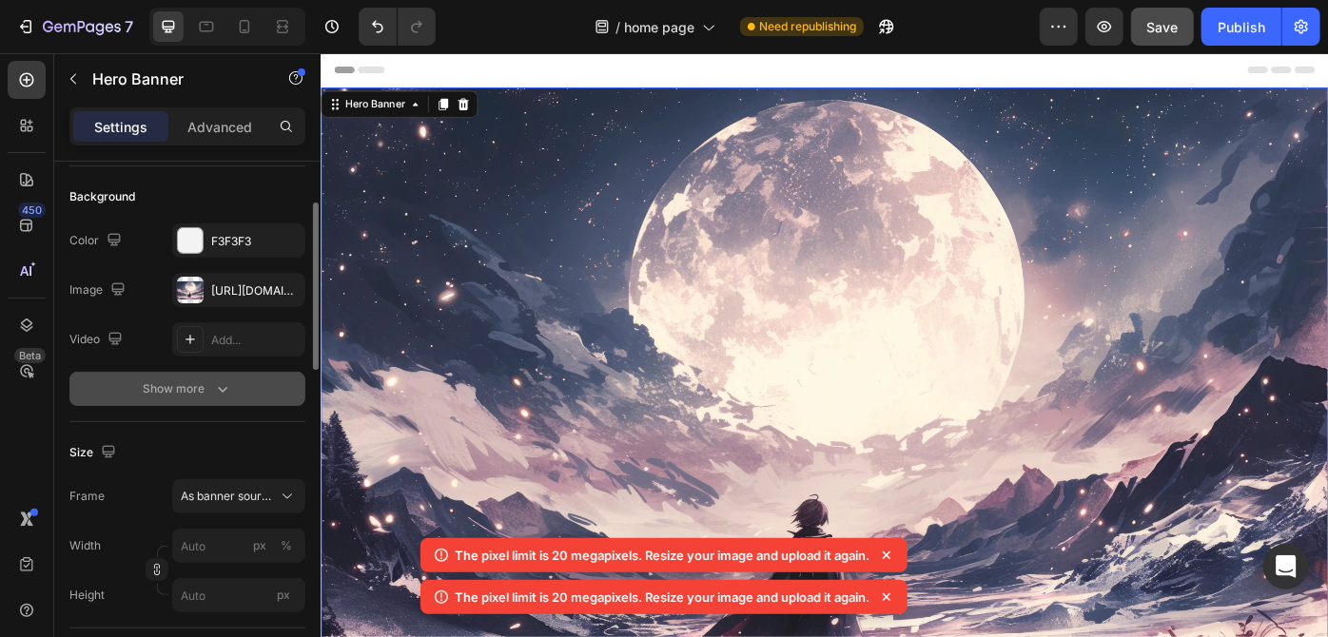
click at [152, 374] on button "Show more" at bounding box center [187, 389] width 236 height 34
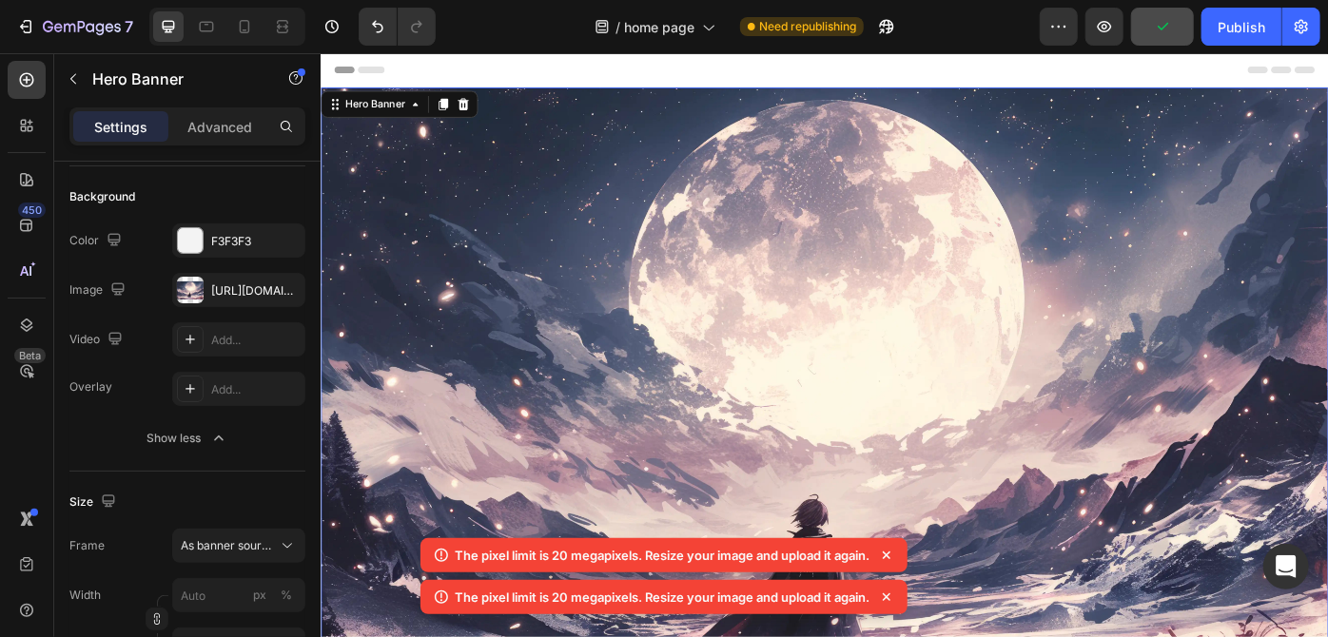
scroll to position [659, 0]
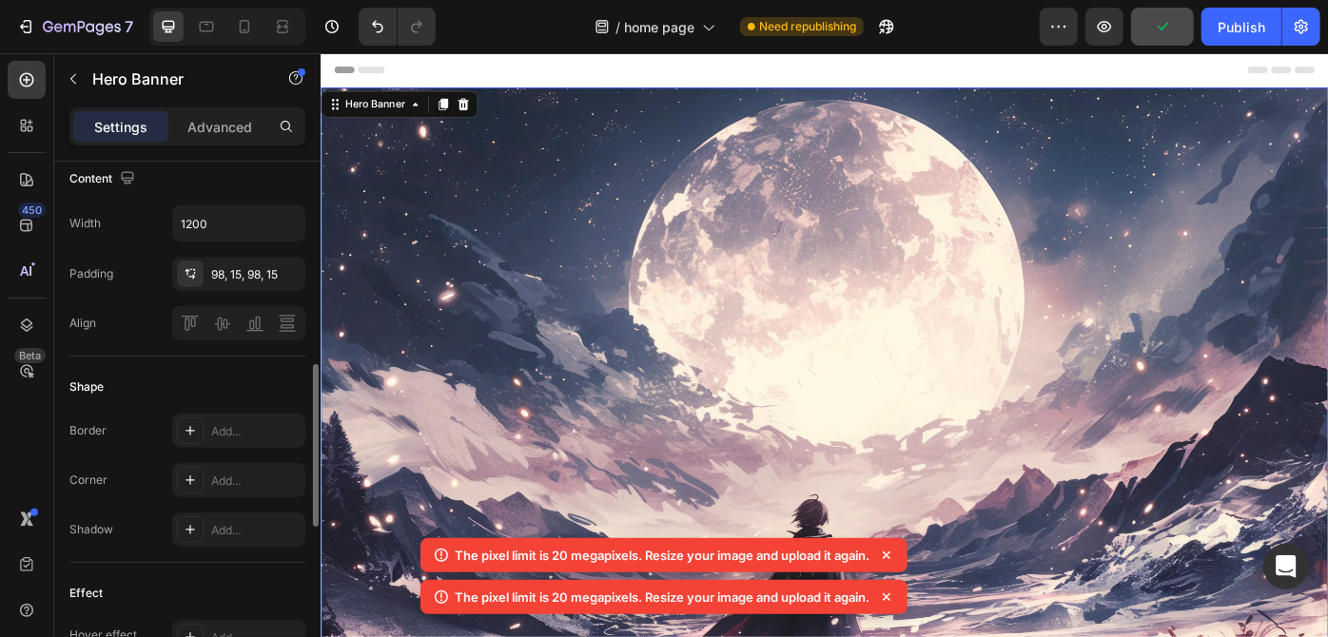
drag, startPoint x: 637, startPoint y: 375, endPoint x: 320, endPoint y: 403, distance: 318.9
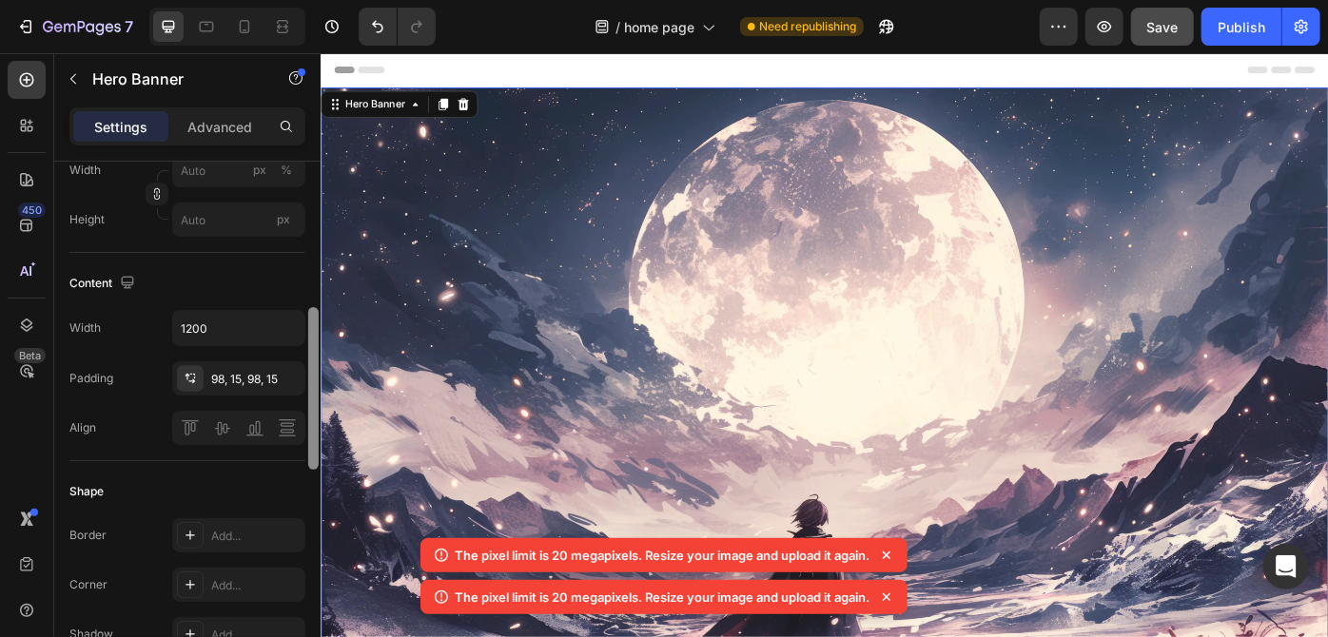
scroll to position [535, 0]
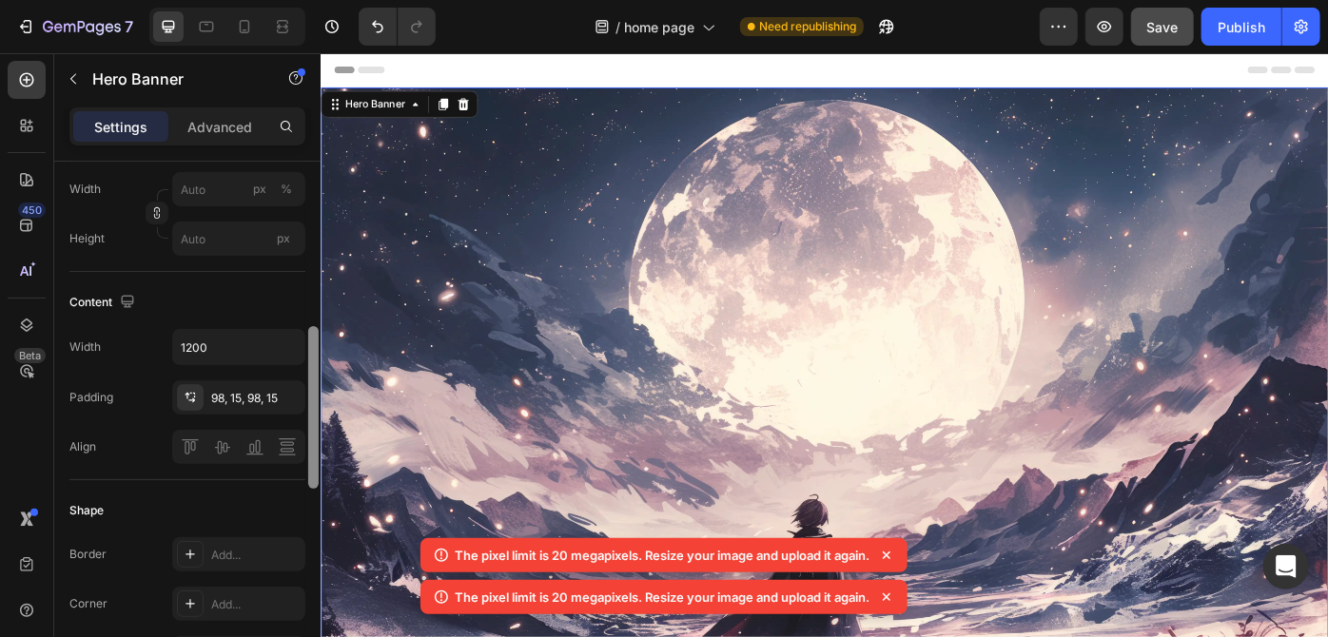
drag, startPoint x: 317, startPoint y: 399, endPoint x: 312, endPoint y: 361, distance: 38.3
click at [312, 361] on div at bounding box center [313, 407] width 10 height 163
click at [289, 348] on icon "button" at bounding box center [287, 347] width 19 height 19
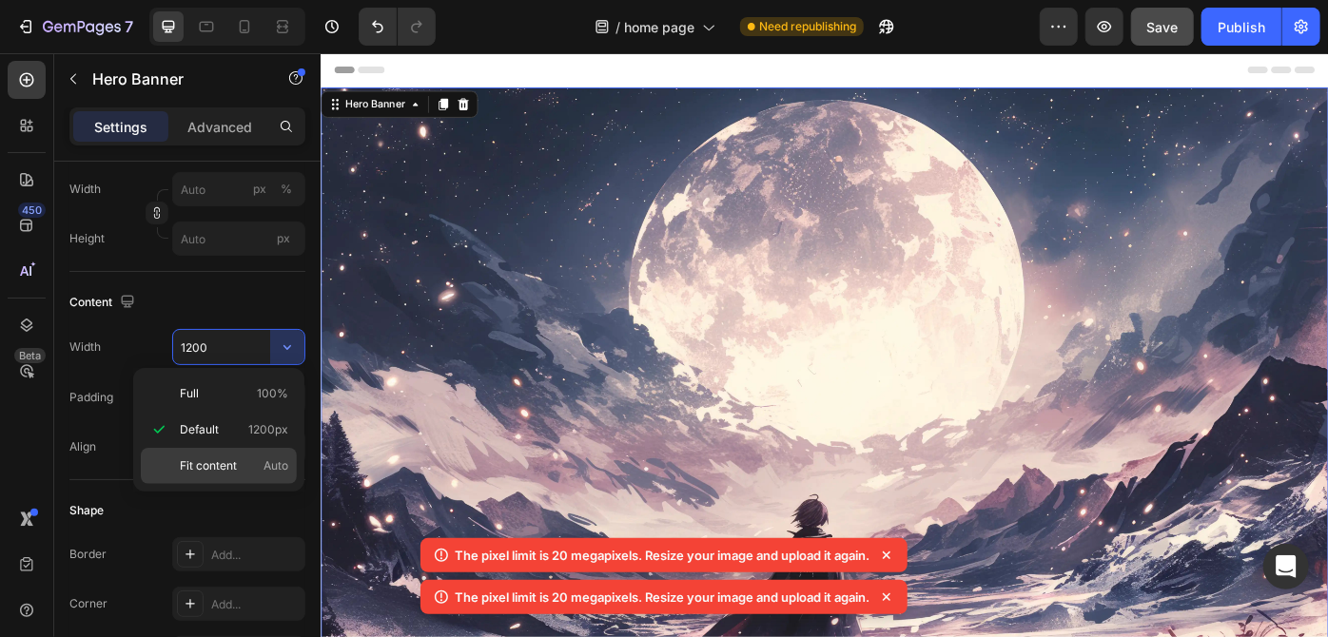
click at [279, 454] on div "Fit content Auto" at bounding box center [219, 466] width 156 height 36
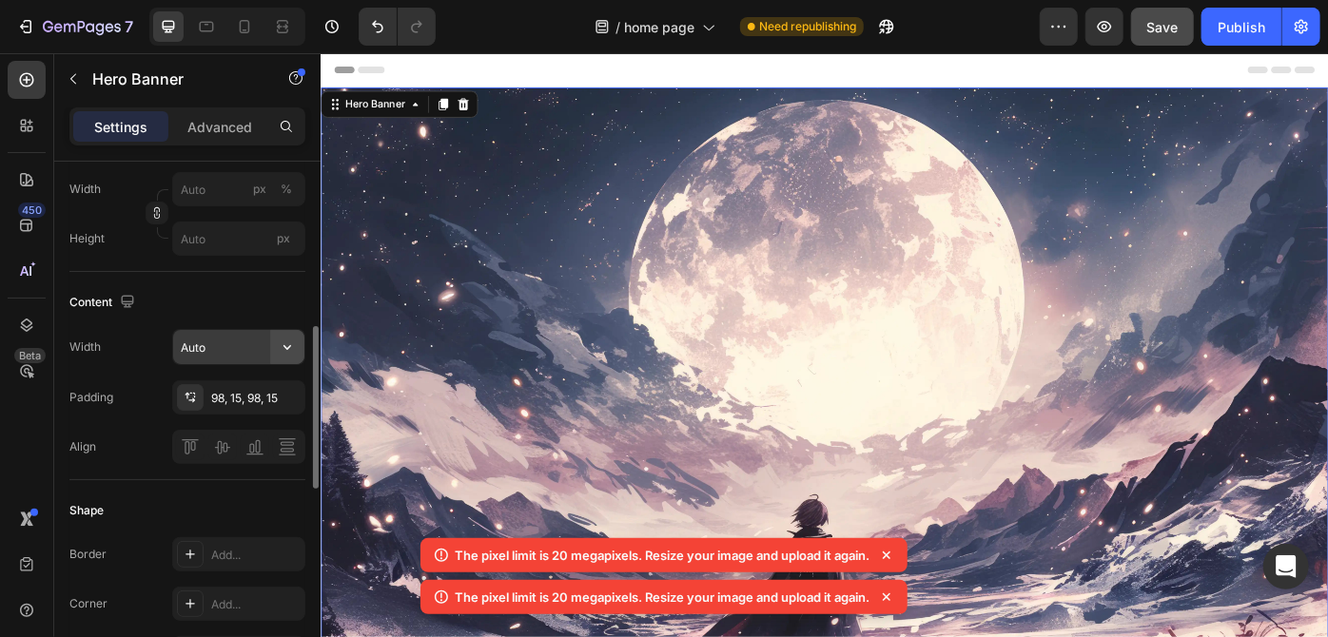
click at [278, 351] on icon "button" at bounding box center [287, 347] width 19 height 19
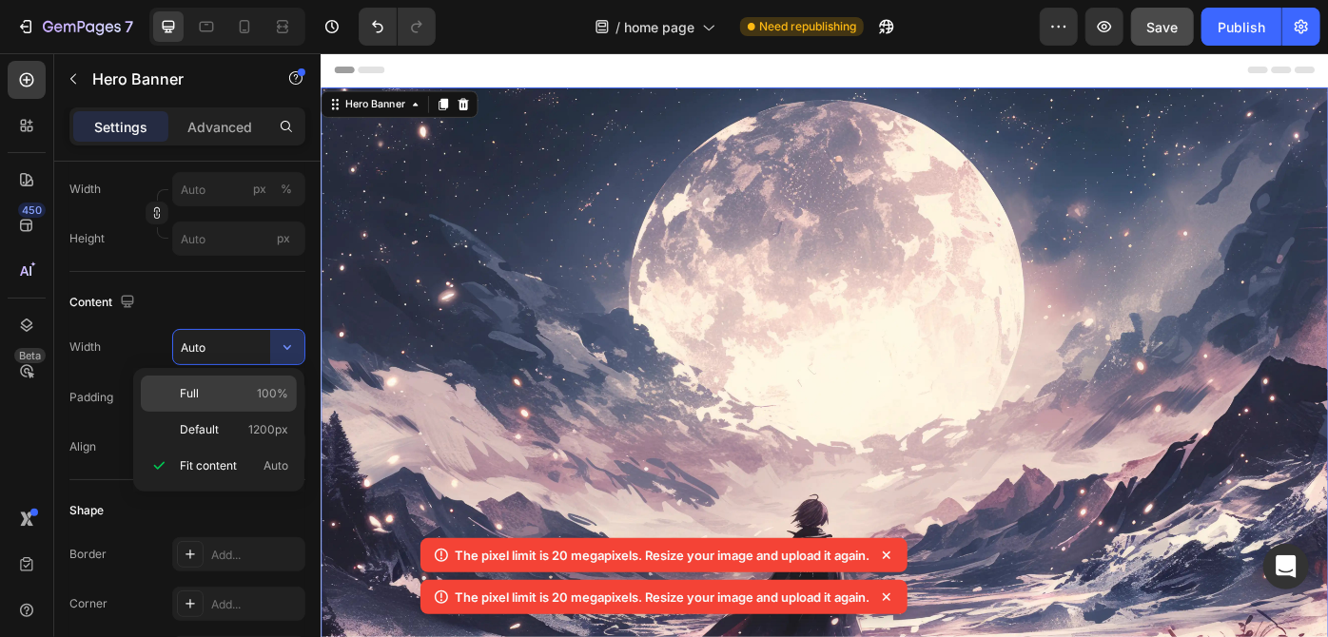
click at [271, 396] on span "100%" at bounding box center [272, 393] width 31 height 17
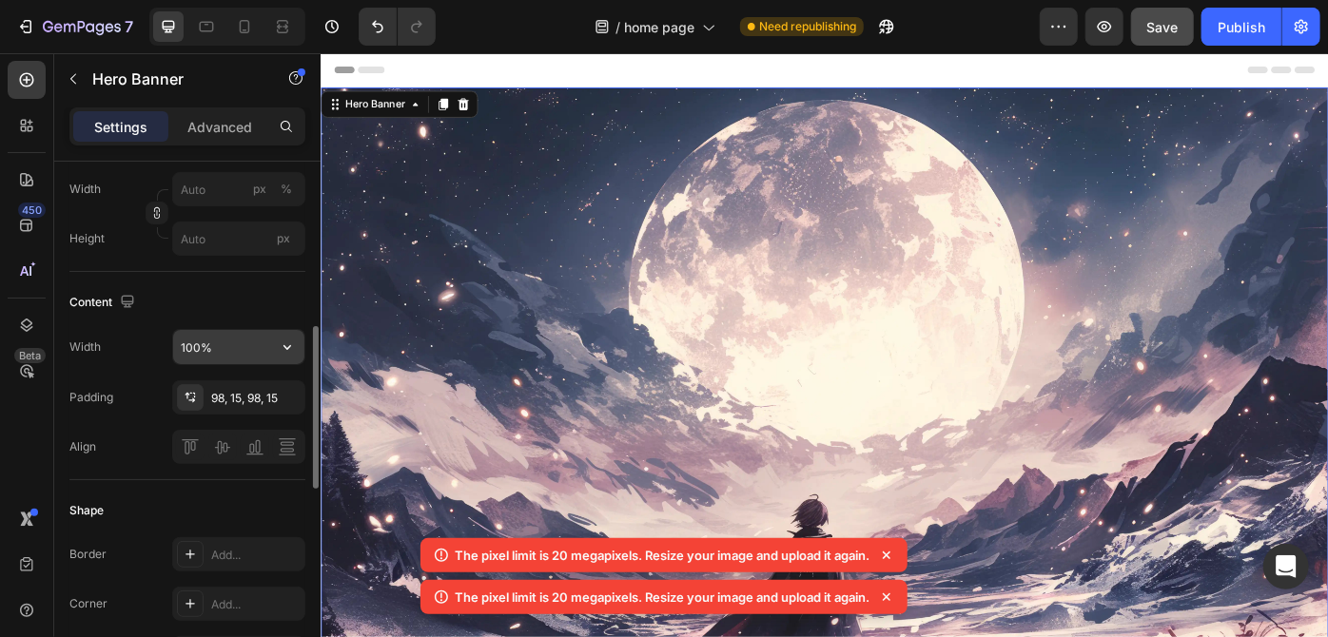
click at [280, 344] on icon "button" at bounding box center [287, 347] width 19 height 19
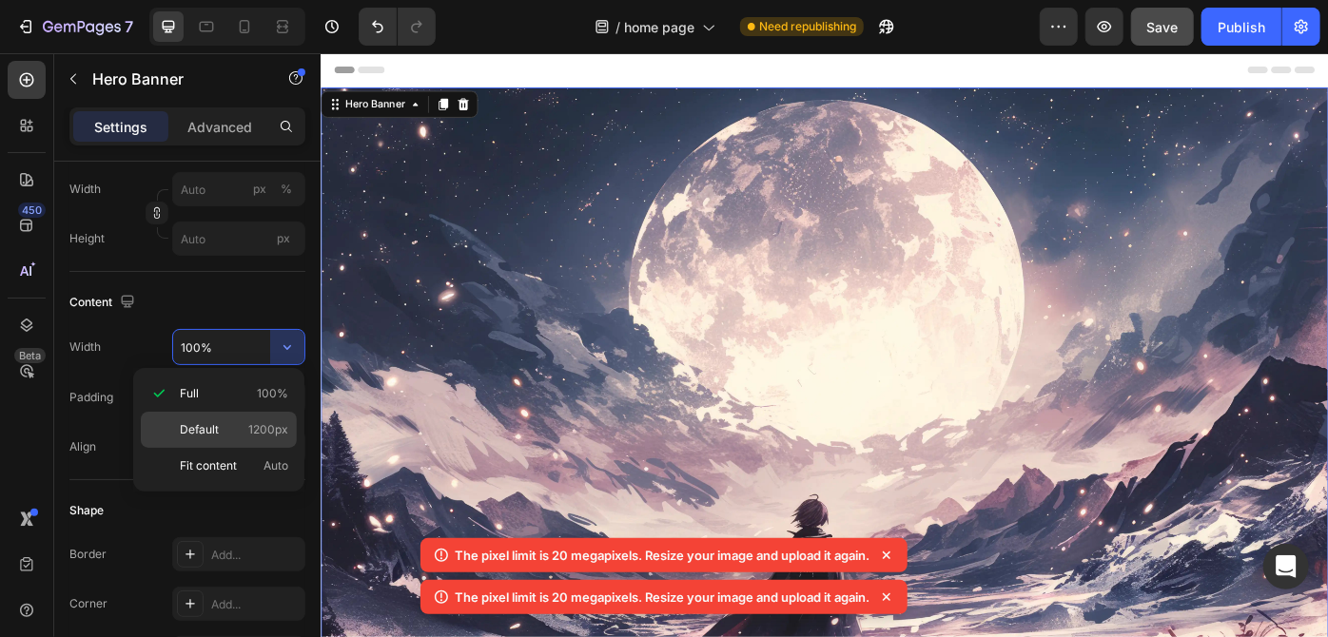
click at [270, 448] on div "Default 1200px" at bounding box center [219, 466] width 156 height 36
type input "1200"
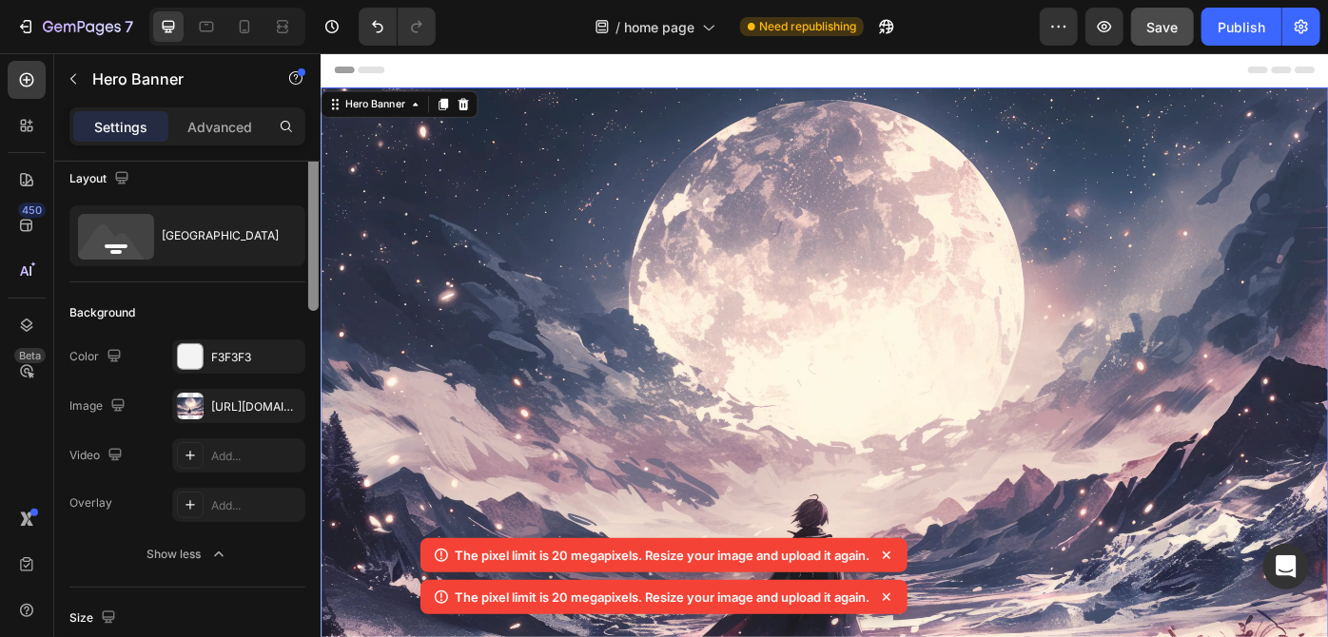
scroll to position [0, 0]
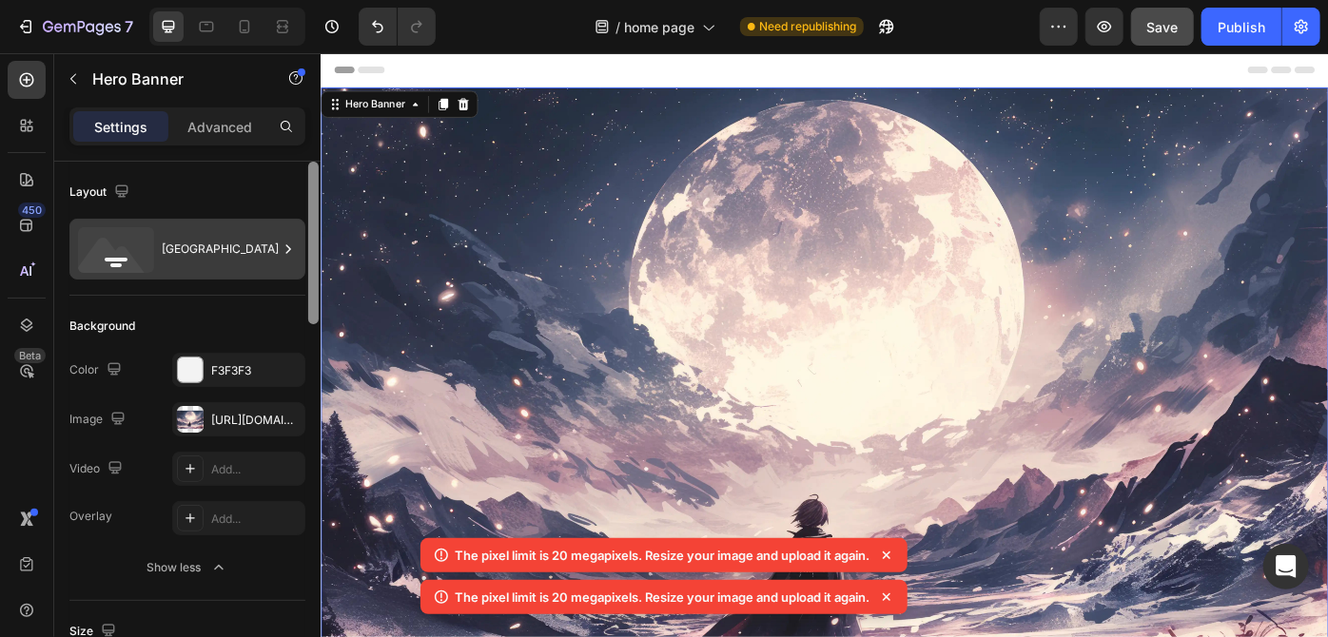
drag, startPoint x: 309, startPoint y: 385, endPoint x: 294, endPoint y: 272, distance: 114.2
click at [296, 188] on div "Layout Bottom center Background The changes might be hidden by the image and th…" at bounding box center [187, 427] width 266 height 530
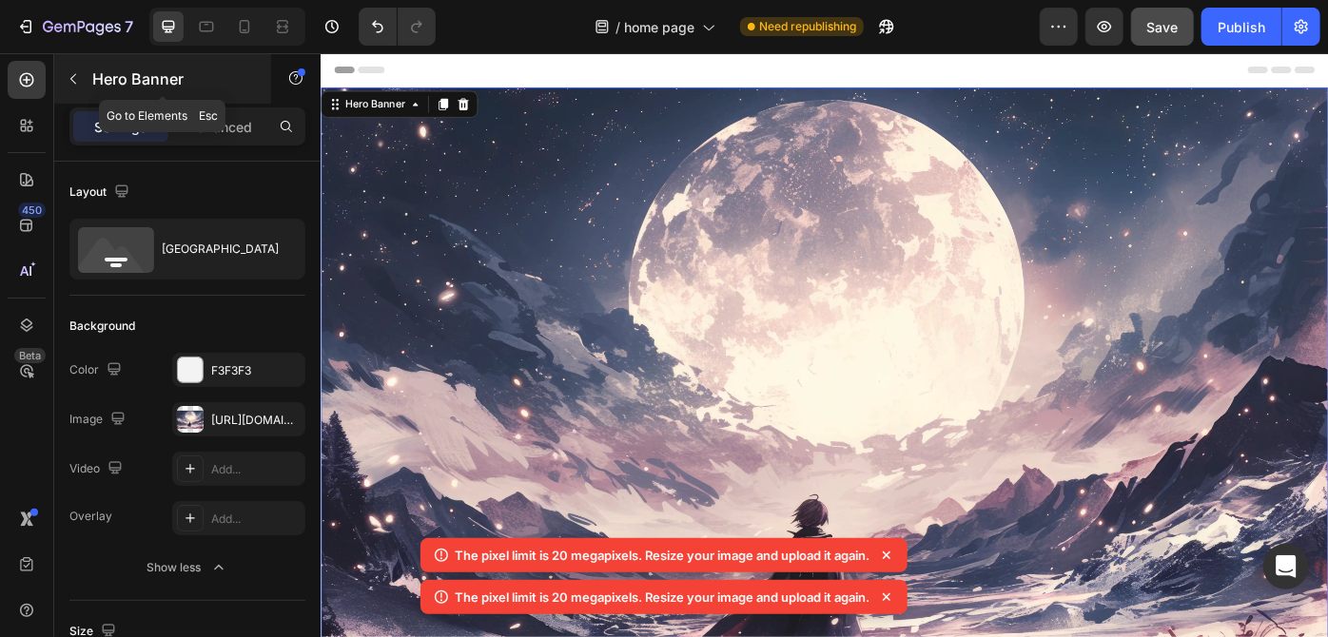
click at [70, 87] on button "button" at bounding box center [73, 79] width 30 height 30
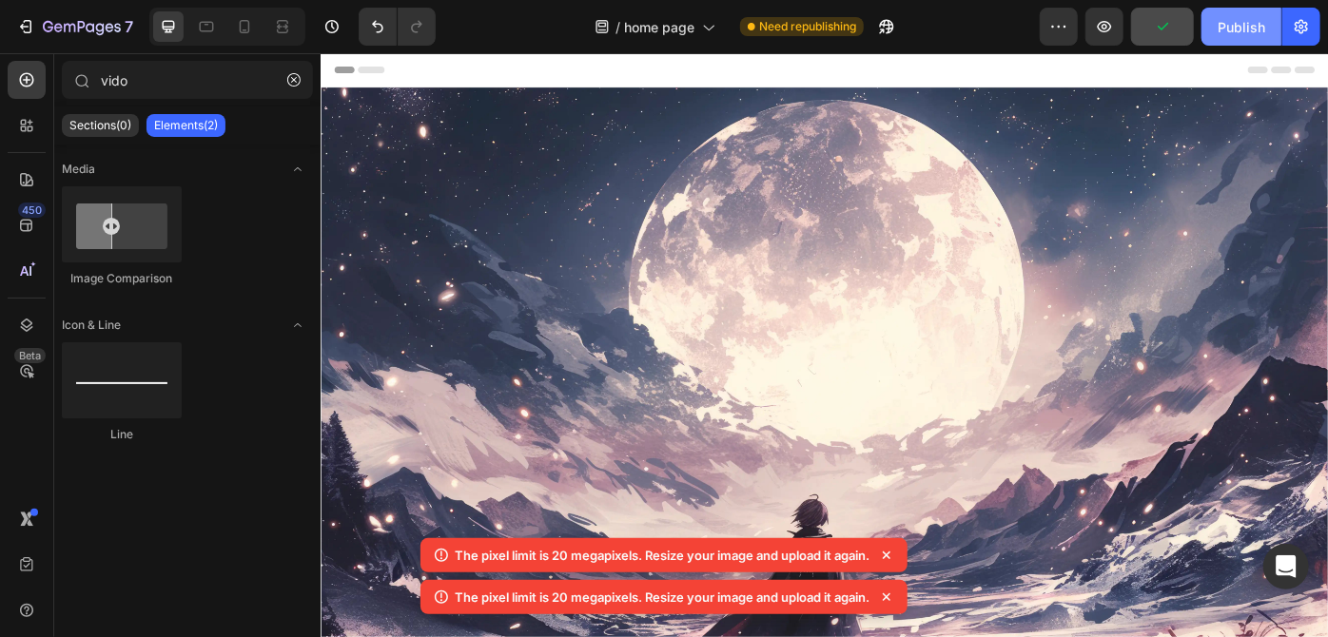
click at [1205, 30] on button "Publish" at bounding box center [1241, 27] width 80 height 38
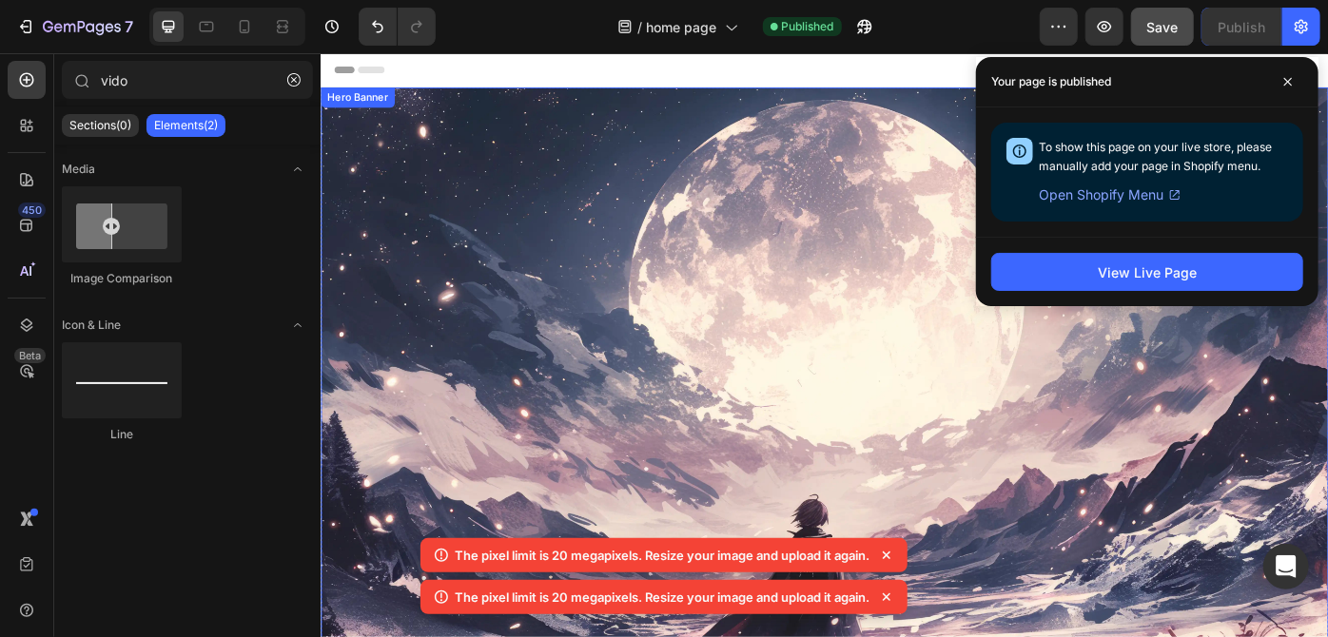
click at [566, 288] on div "Background Image" at bounding box center [890, 471] width 1141 height 761
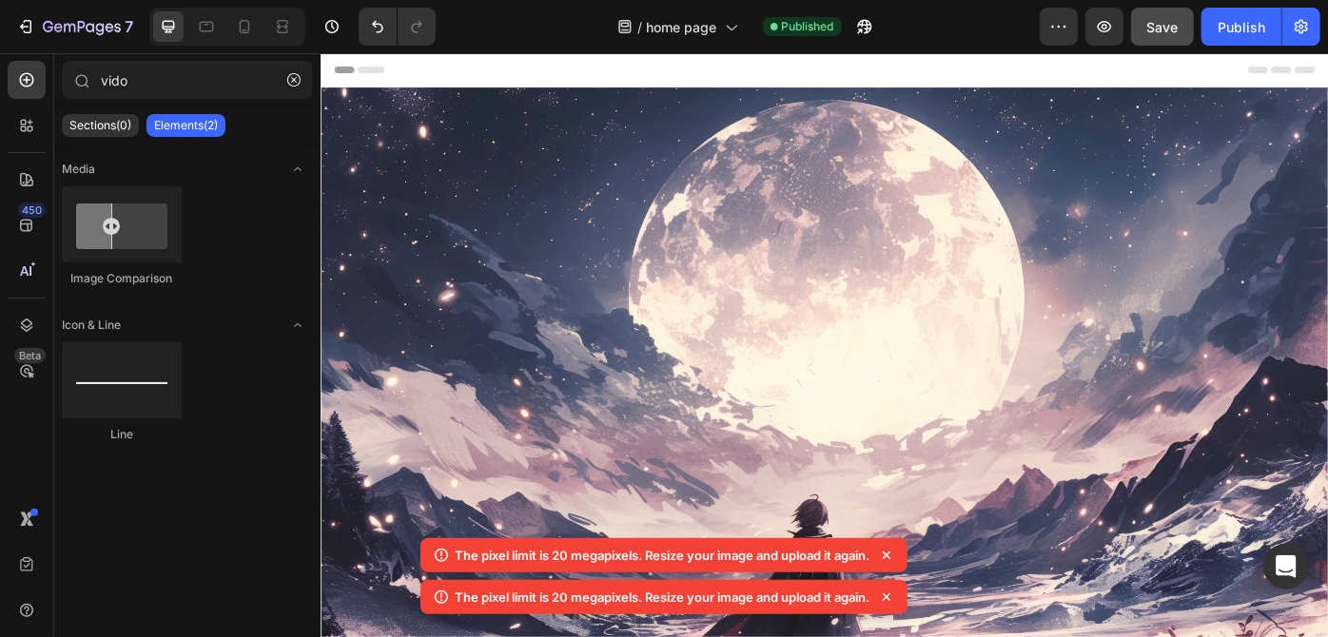
click at [923, 167] on div "Background Image" at bounding box center [890, 471] width 1141 height 761
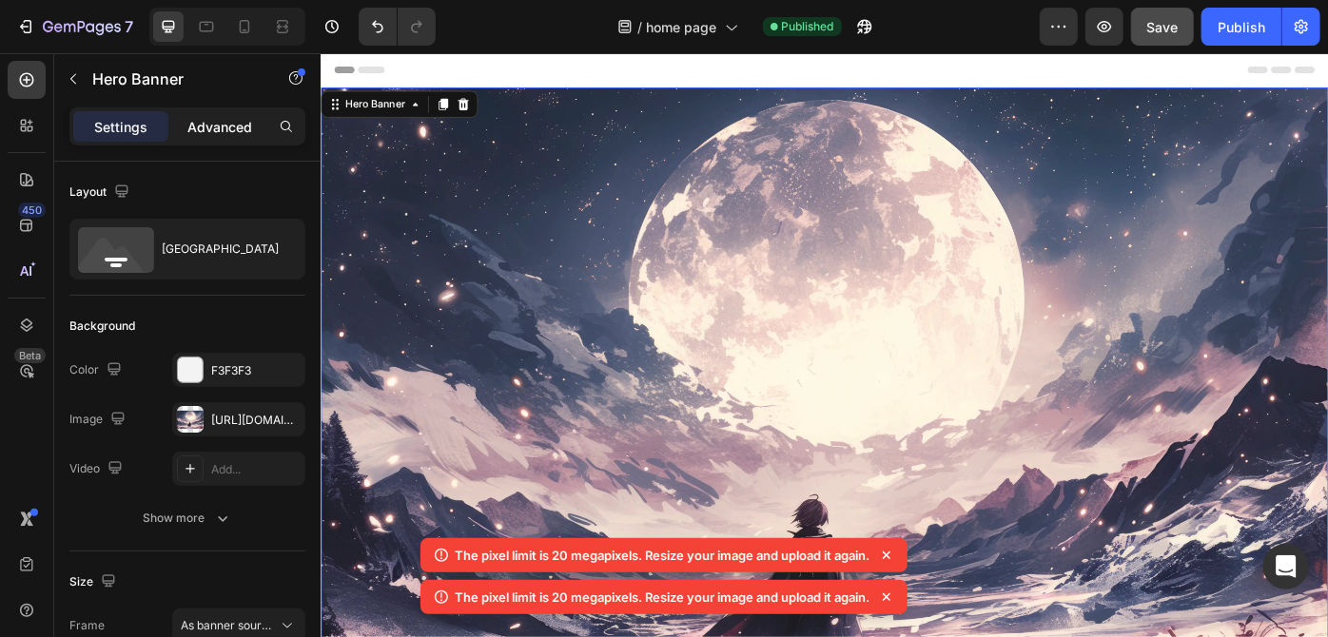
click at [216, 111] on div "Advanced" at bounding box center [219, 126] width 95 height 30
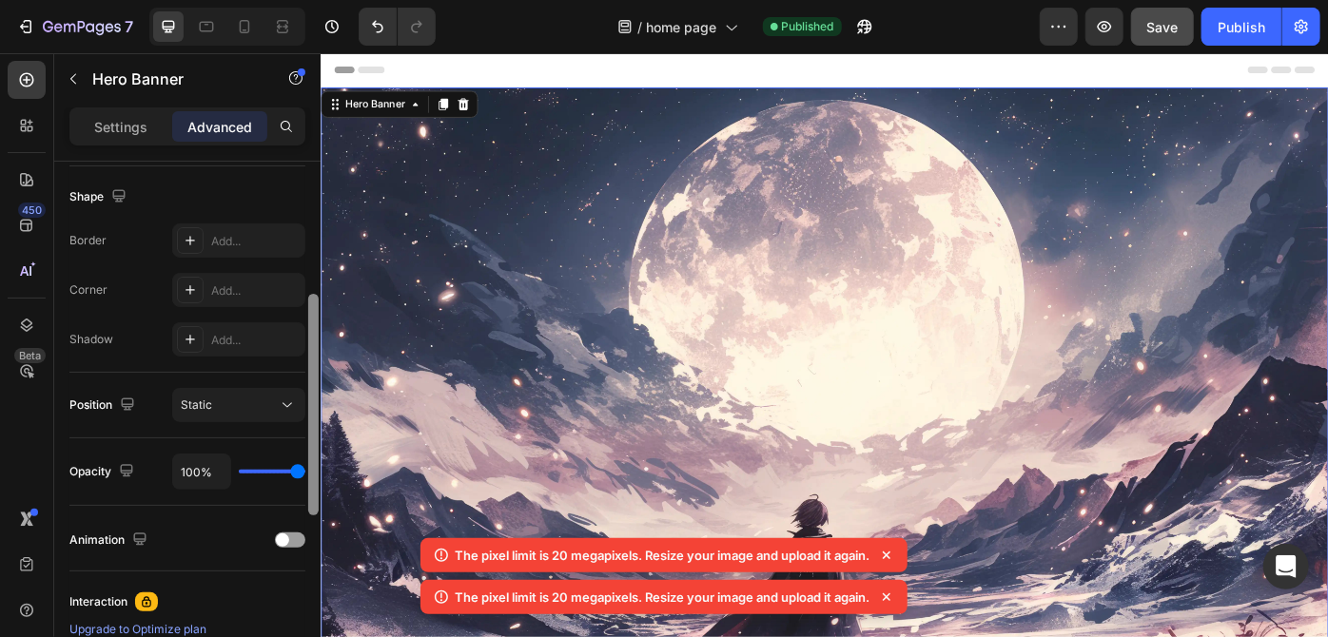
scroll to position [435, 0]
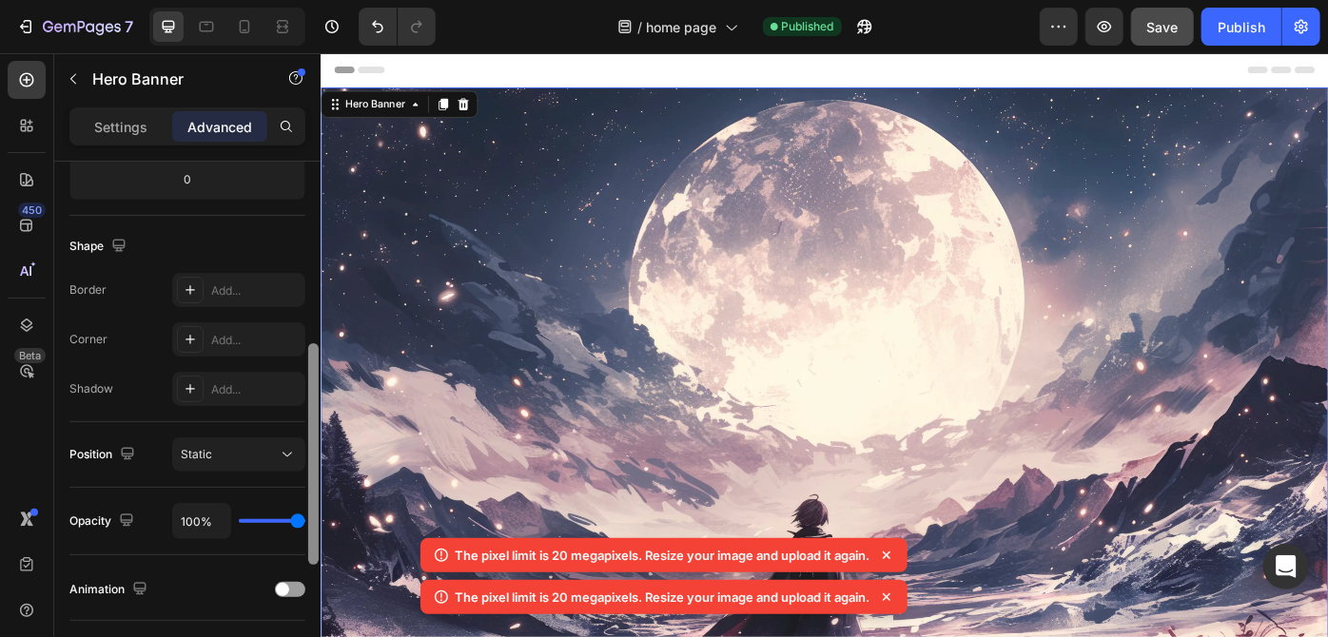
drag, startPoint x: 632, startPoint y: 268, endPoint x: 599, endPoint y: 162, distance: 111.3
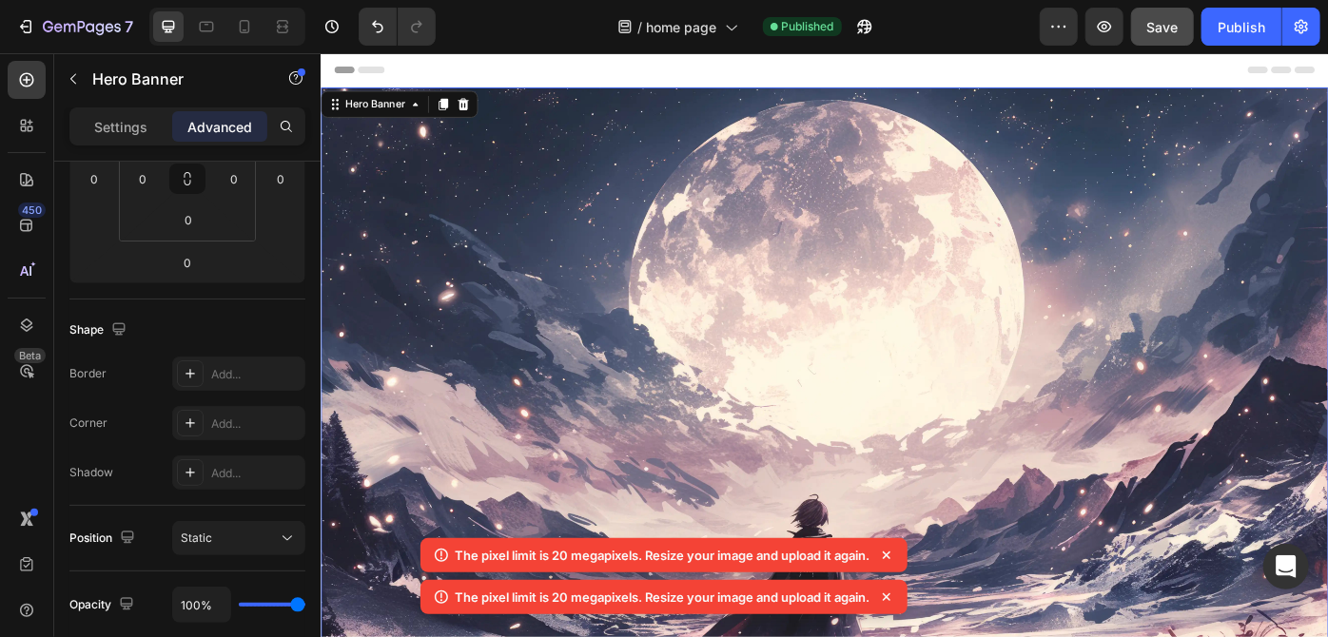
scroll to position [0, 0]
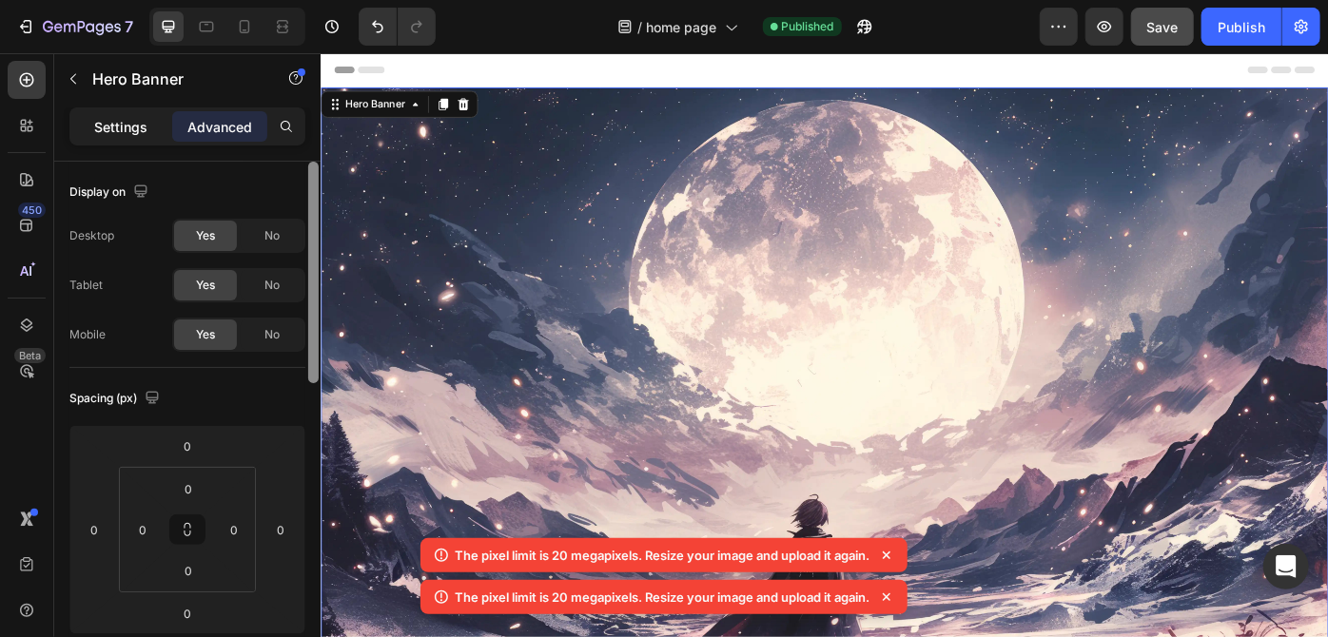
click at [118, 119] on p "Settings" at bounding box center [120, 127] width 53 height 20
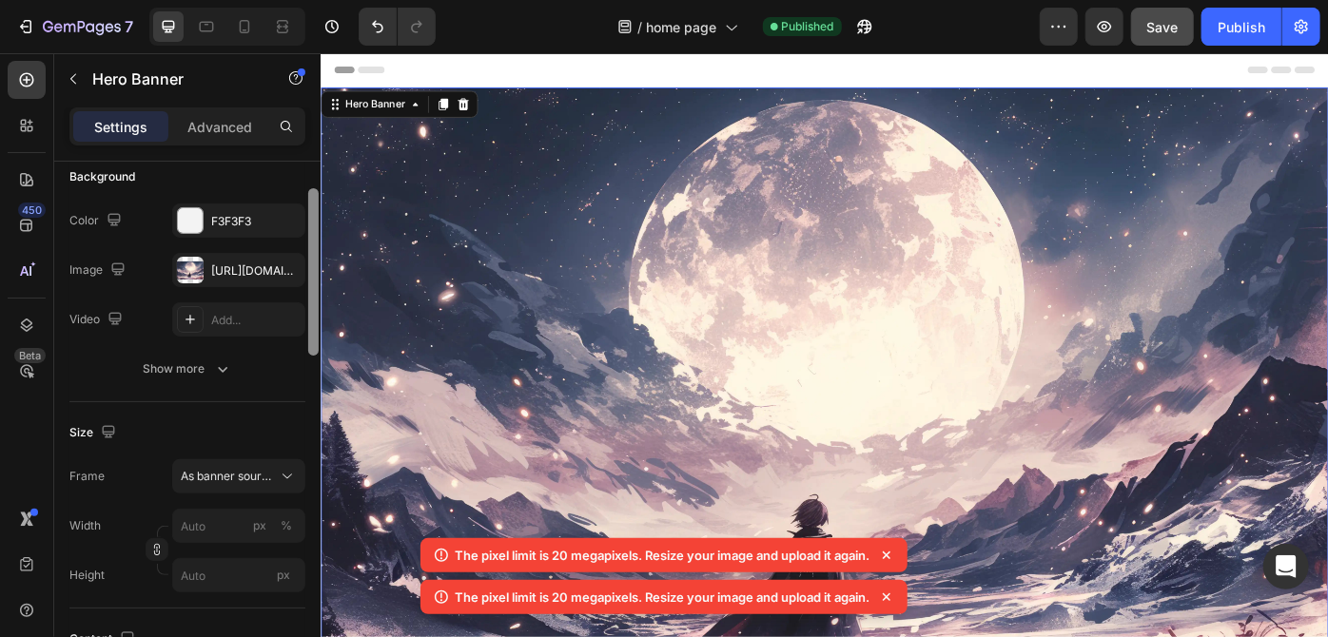
scroll to position [192, 0]
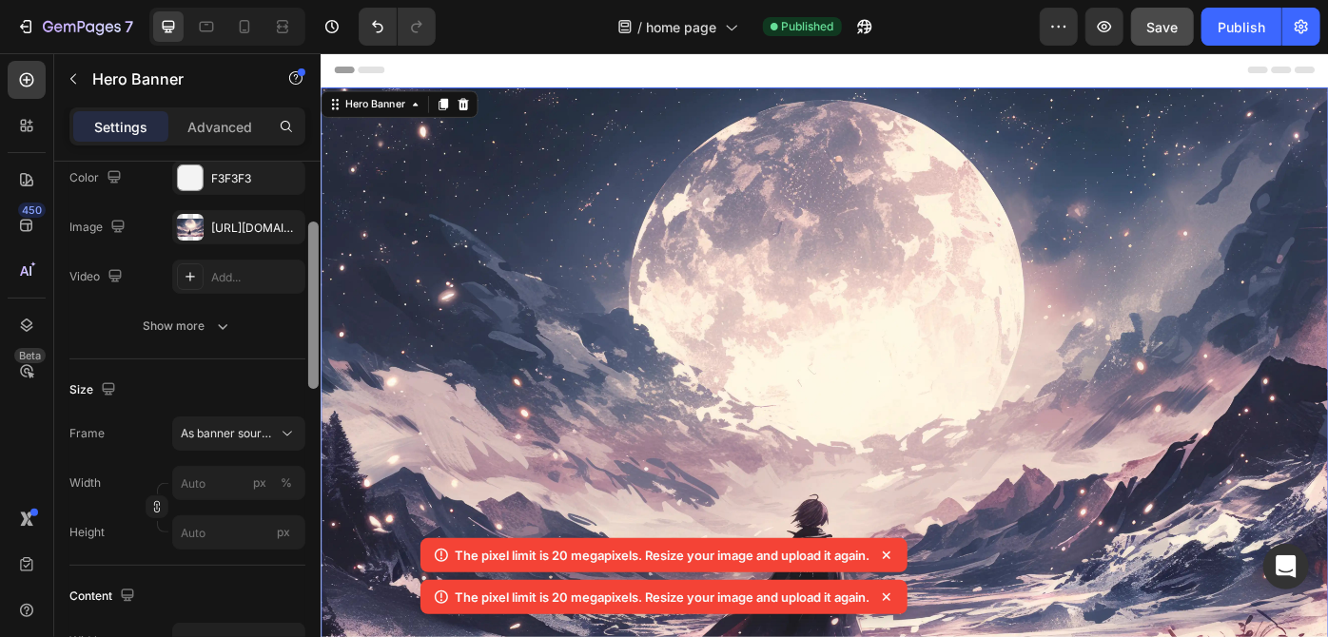
drag, startPoint x: 315, startPoint y: 219, endPoint x: 316, endPoint y: 280, distance: 60.9
click at [316, 280] on div at bounding box center [313, 305] width 10 height 167
click at [185, 341] on button "Show more" at bounding box center [187, 326] width 236 height 34
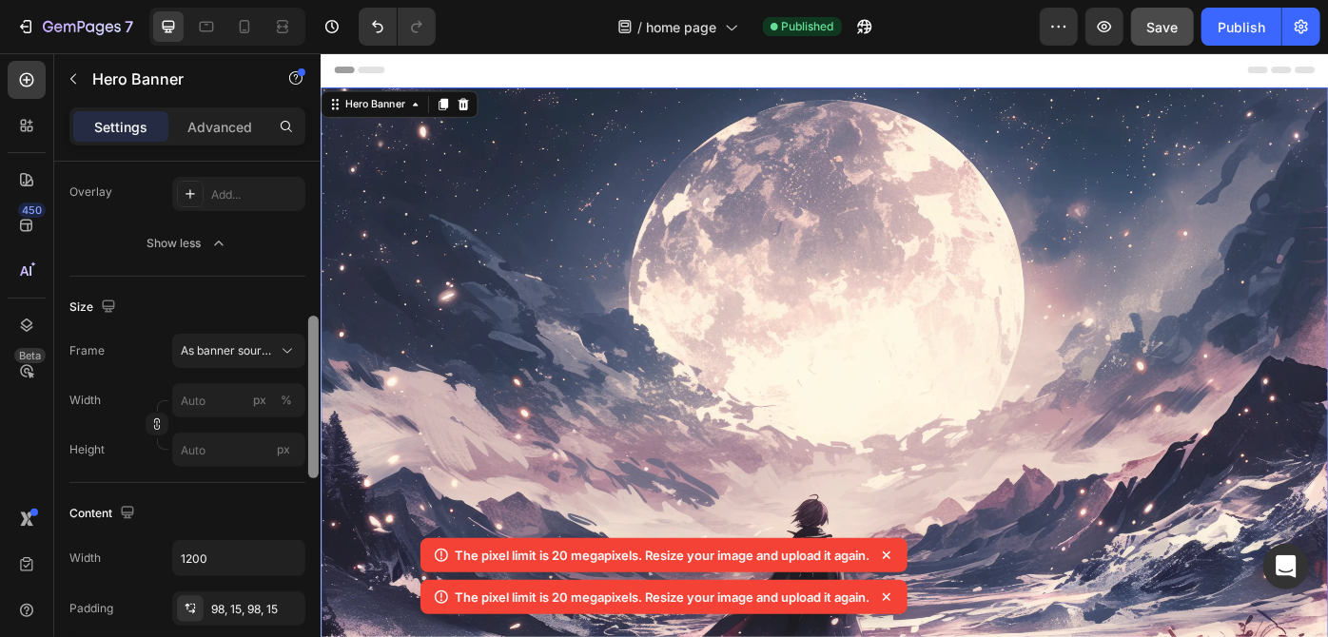
scroll to position [384, 0]
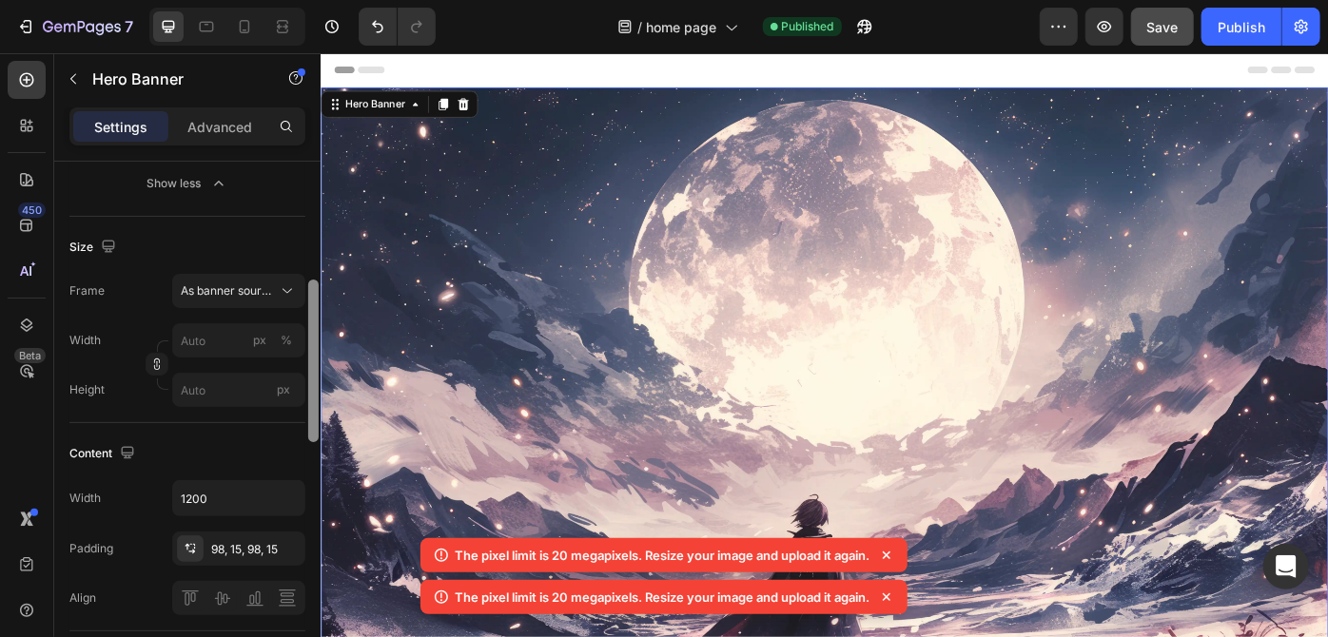
drag, startPoint x: 314, startPoint y: 269, endPoint x: 312, endPoint y: 330, distance: 60.9
click at [312, 330] on div at bounding box center [313, 361] width 10 height 163
click at [283, 291] on icon at bounding box center [287, 291] width 19 height 19
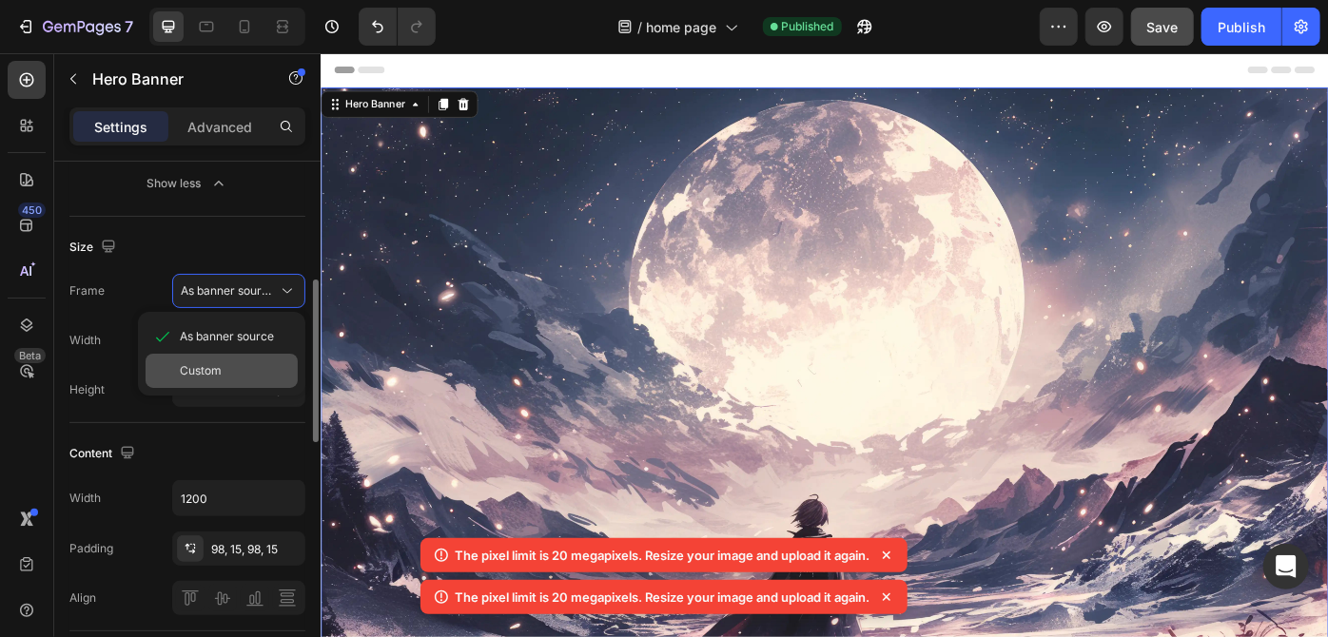
click at [263, 356] on div "Custom" at bounding box center [222, 371] width 152 height 34
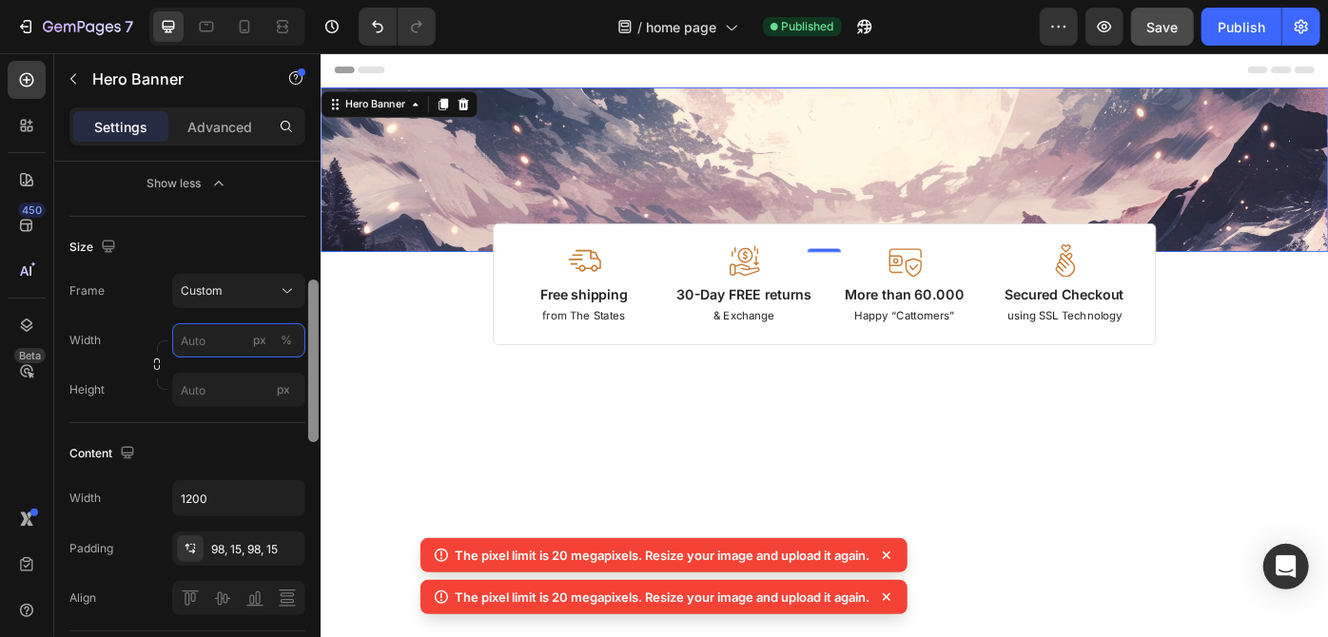
scroll to position [357, 0]
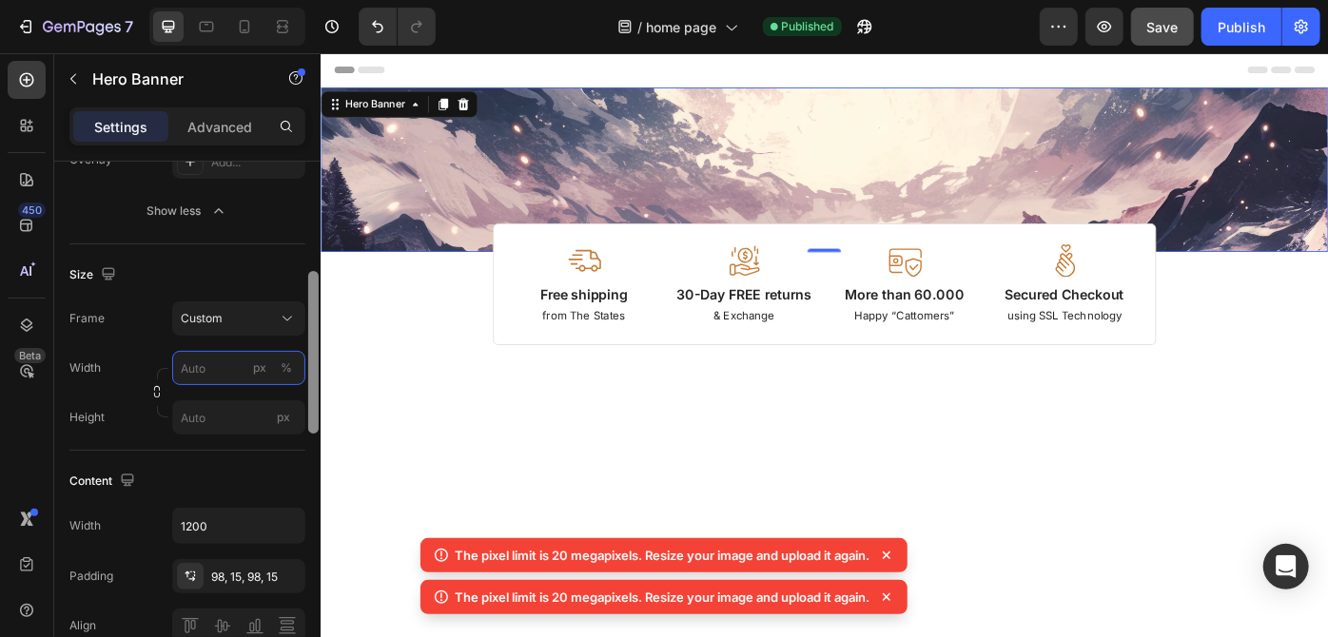
drag, startPoint x: 311, startPoint y: 340, endPoint x: 312, endPoint y: 331, distance: 9.6
click at [312, 331] on div at bounding box center [313, 352] width 10 height 163
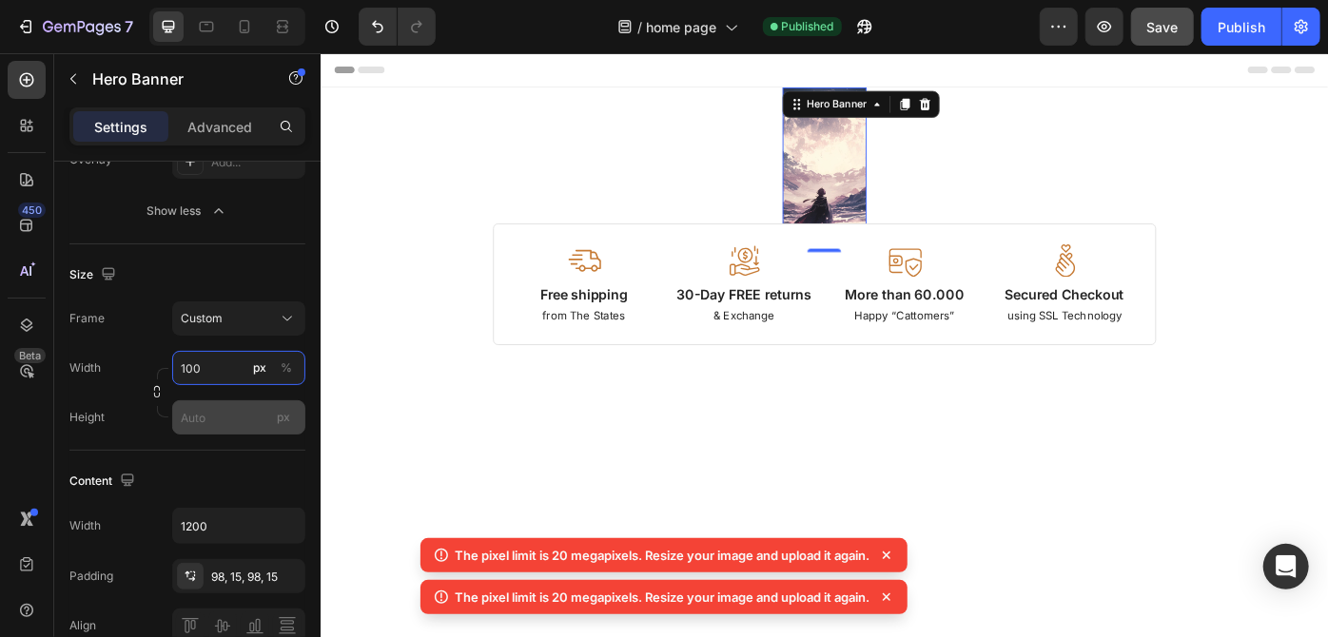
type input "100"
click at [269, 411] on div "px" at bounding box center [283, 417] width 29 height 25
click at [268, 411] on input "px" at bounding box center [238, 417] width 133 height 34
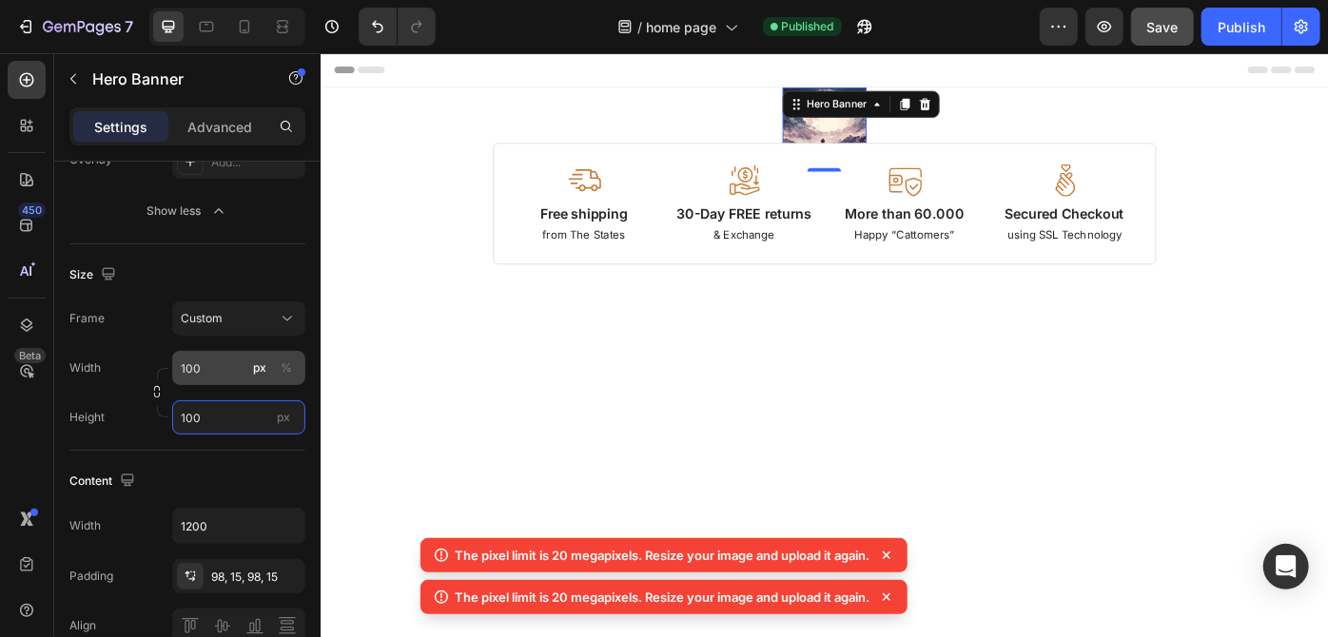
type input "100"
click at [223, 370] on input "100" at bounding box center [238, 368] width 133 height 34
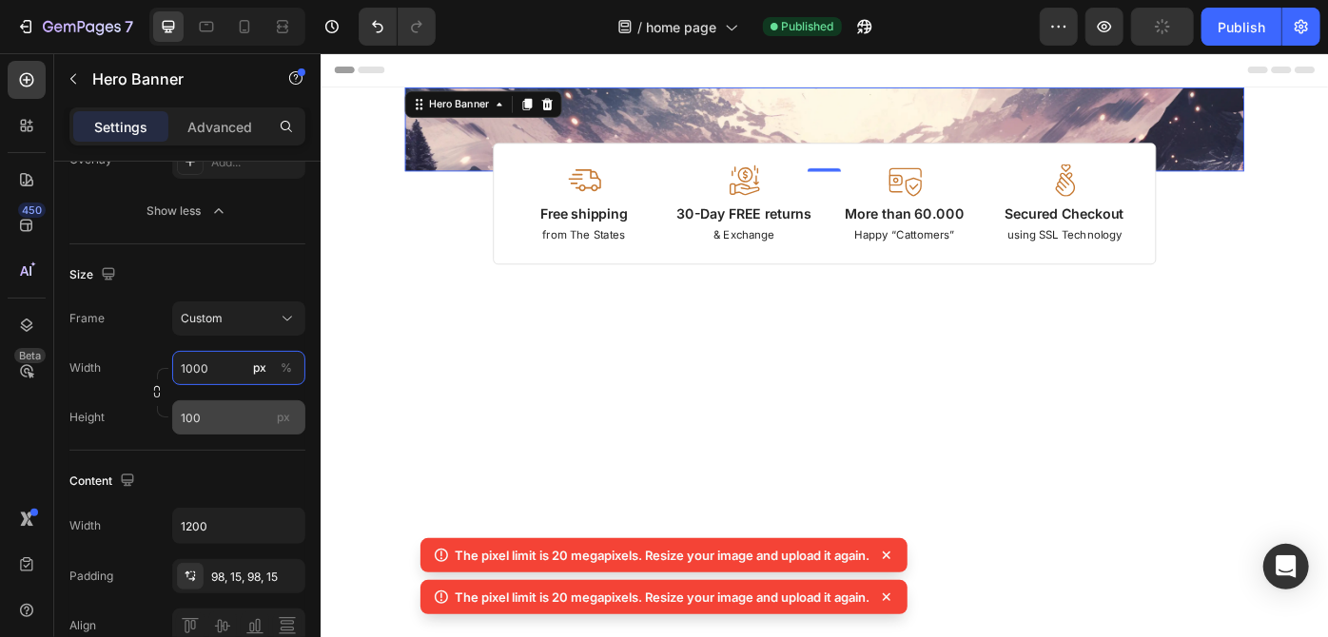
type input "1000"
click at [216, 419] on input "100" at bounding box center [238, 417] width 133 height 34
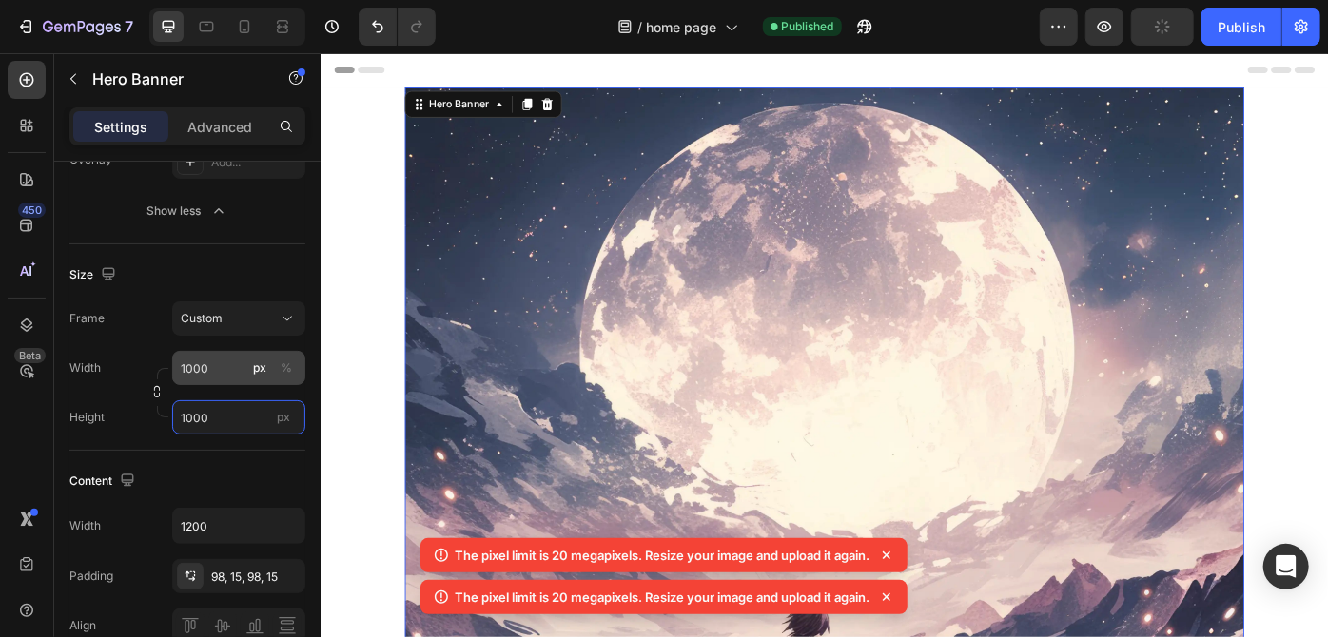
type input "1000"
click at [210, 359] on input "1000" at bounding box center [238, 368] width 133 height 34
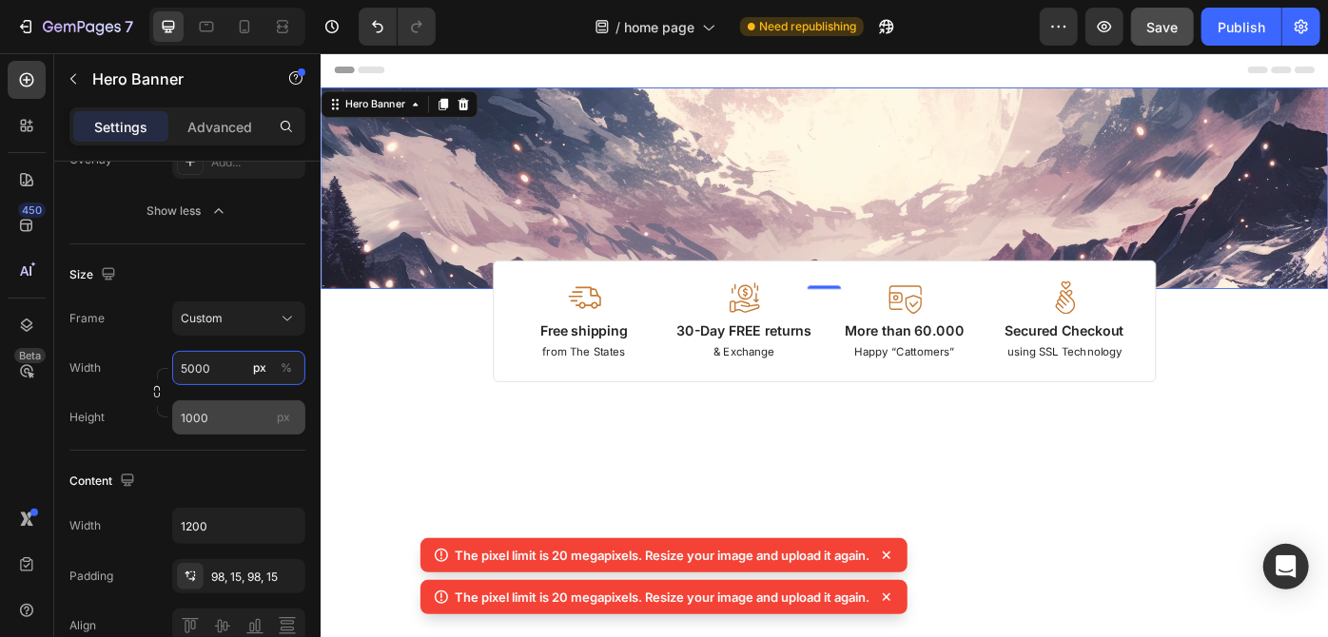
type input "5000"
click at [228, 413] on input "1000" at bounding box center [238, 417] width 133 height 34
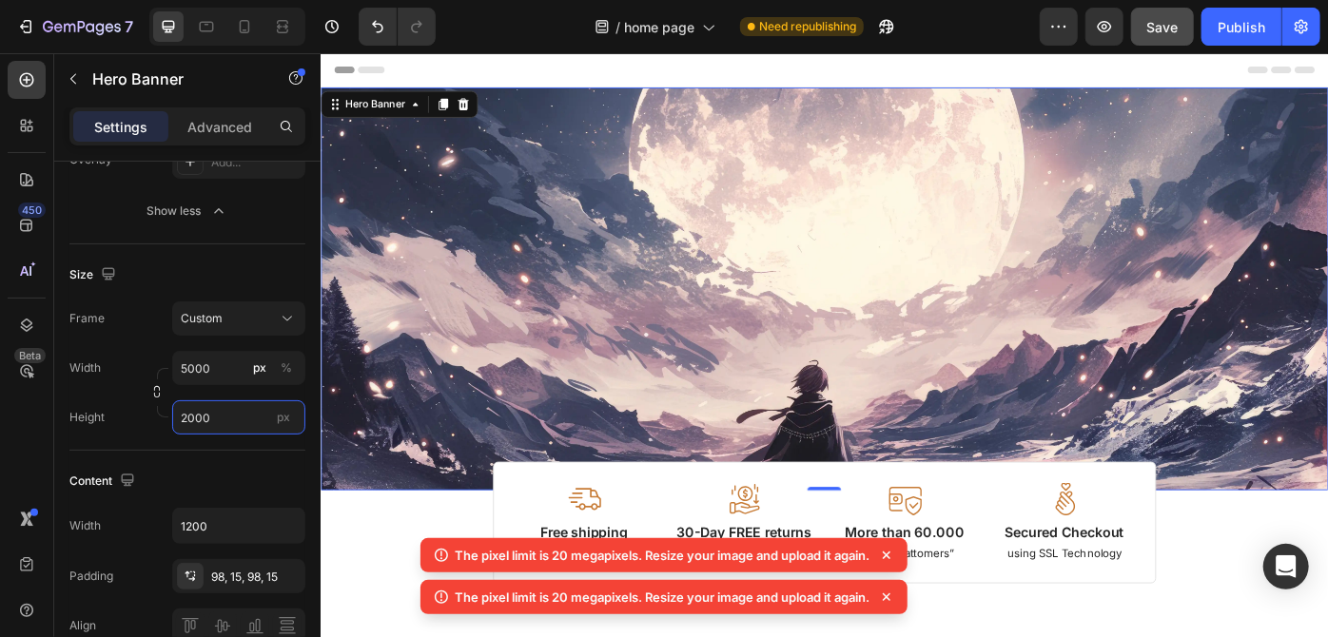
click at [228, 413] on input "2000" at bounding box center [238, 417] width 133 height 34
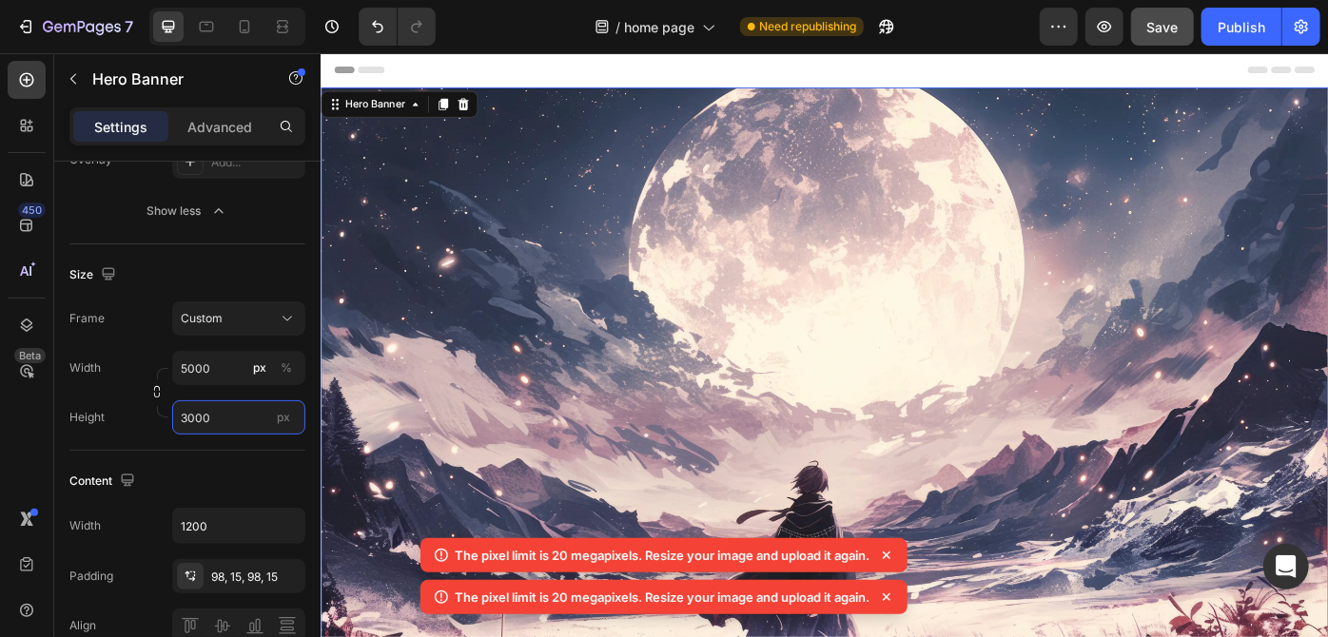
type input "3000"
click at [221, 262] on div "Size" at bounding box center [187, 275] width 236 height 30
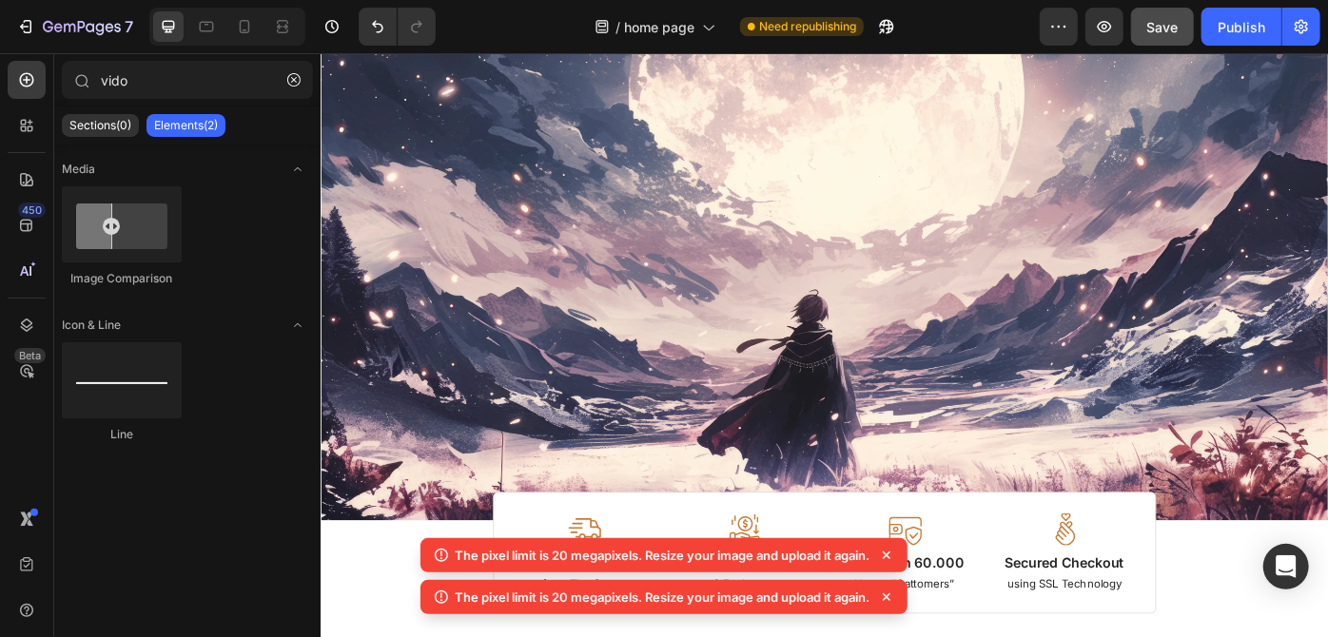
scroll to position [0, 0]
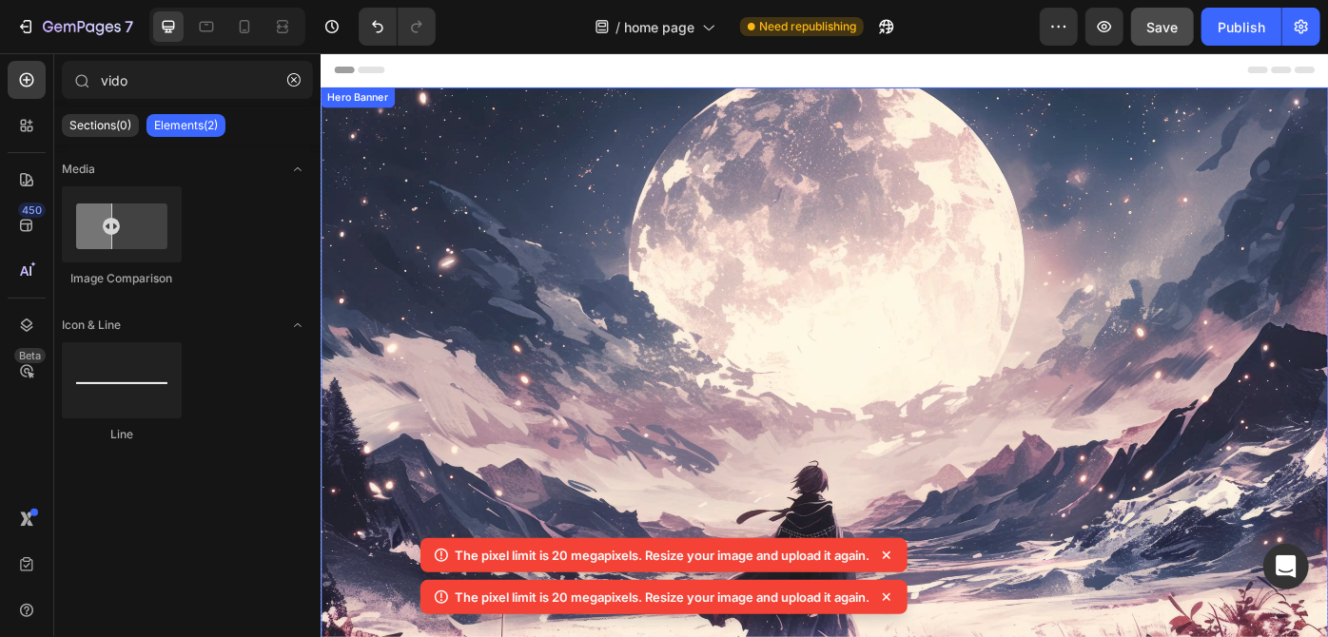
click at [637, 154] on div "Background Image" at bounding box center [890, 433] width 1141 height 685
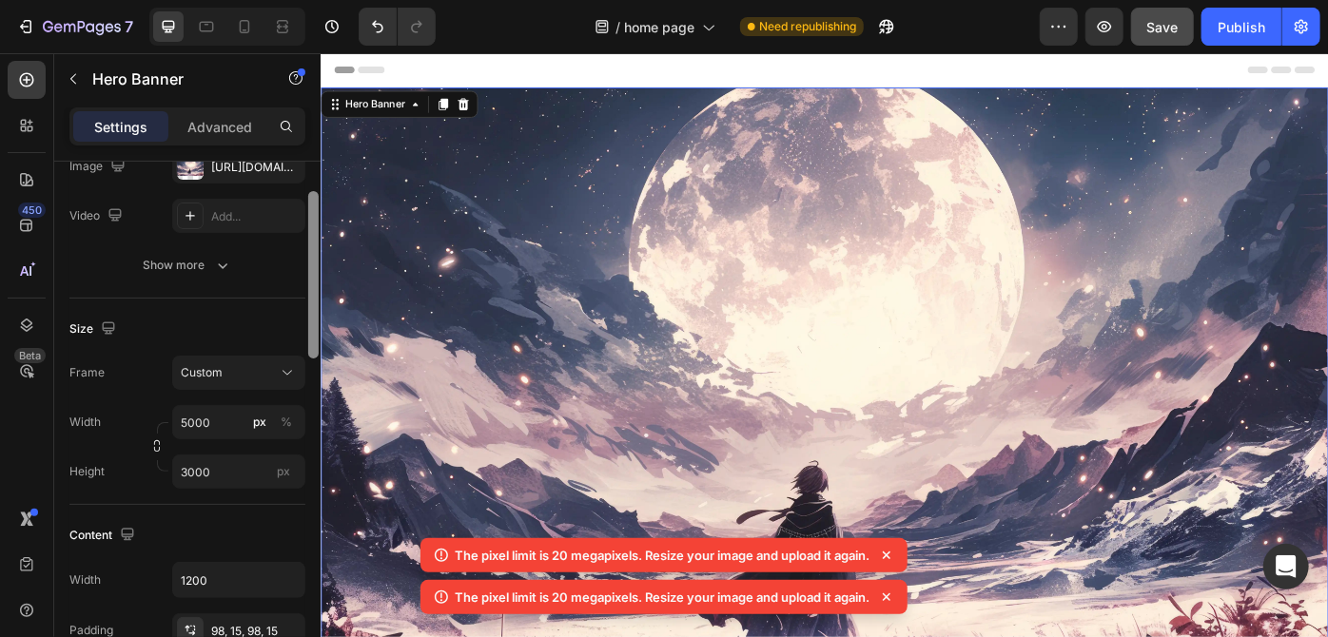
scroll to position [271, 0]
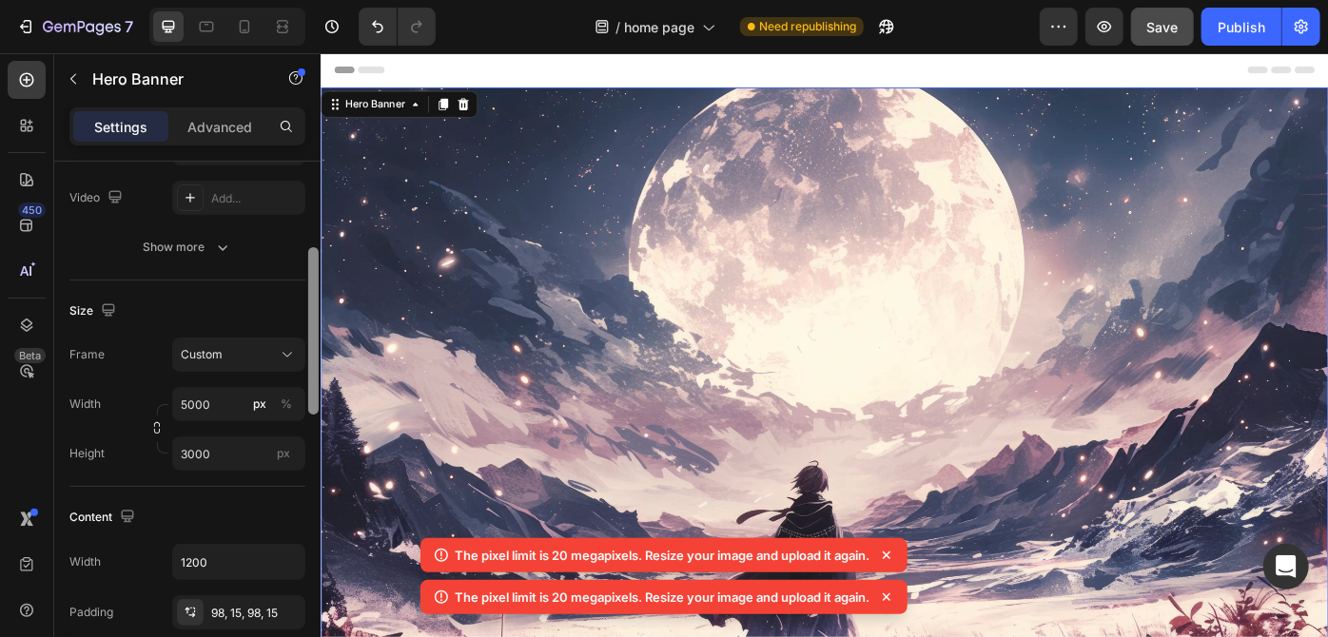
drag, startPoint x: 315, startPoint y: 294, endPoint x: 316, endPoint y: 325, distance: 31.4
click at [316, 325] on div at bounding box center [313, 330] width 10 height 167
click at [297, 342] on button "Custom" at bounding box center [238, 355] width 133 height 34
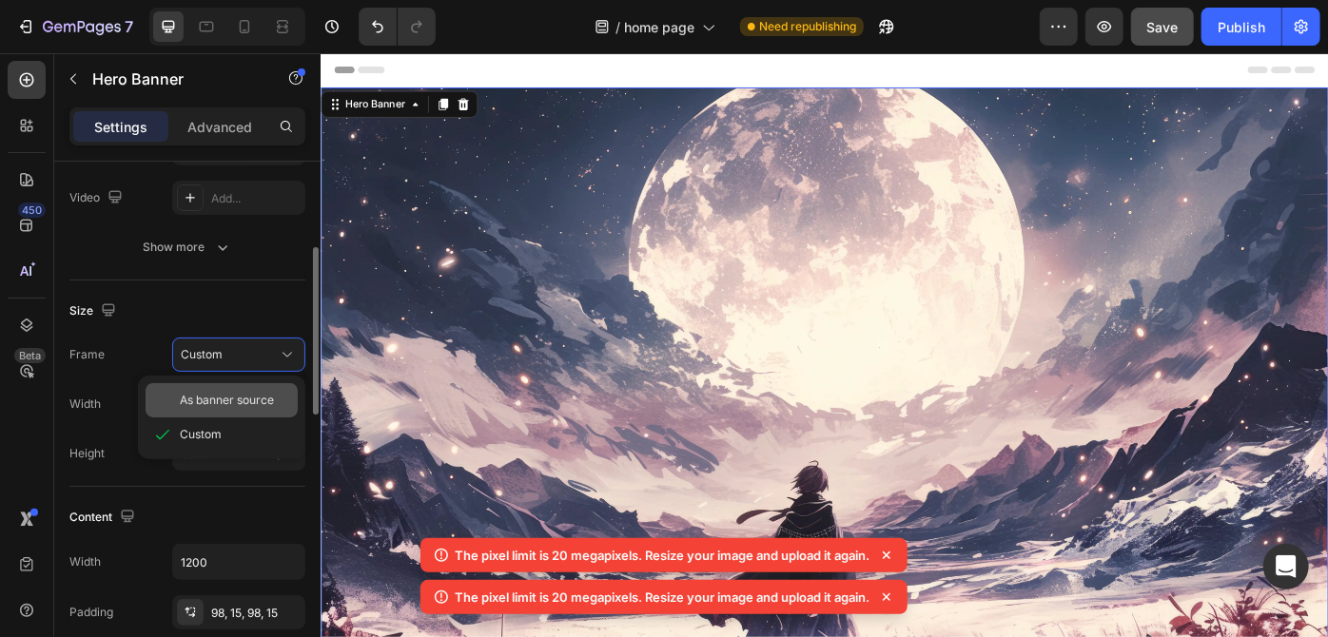
click at [270, 392] on span "As banner source" at bounding box center [227, 400] width 94 height 17
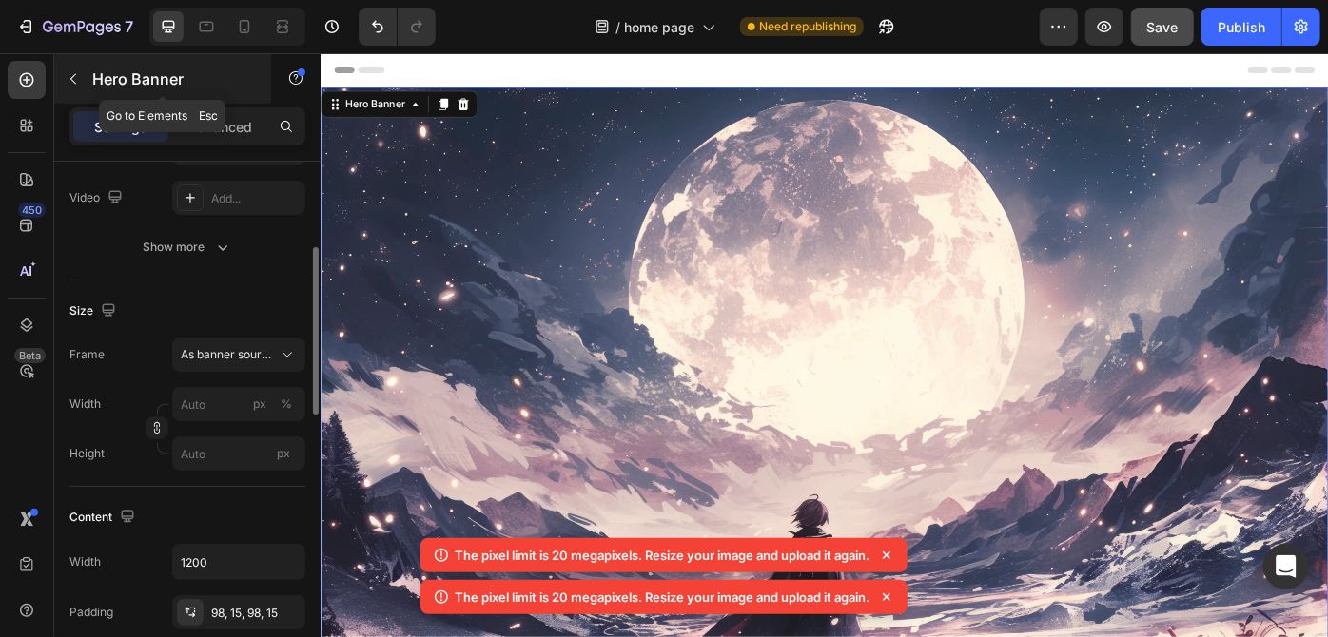
click at [70, 75] on icon "button" at bounding box center [73, 78] width 15 height 15
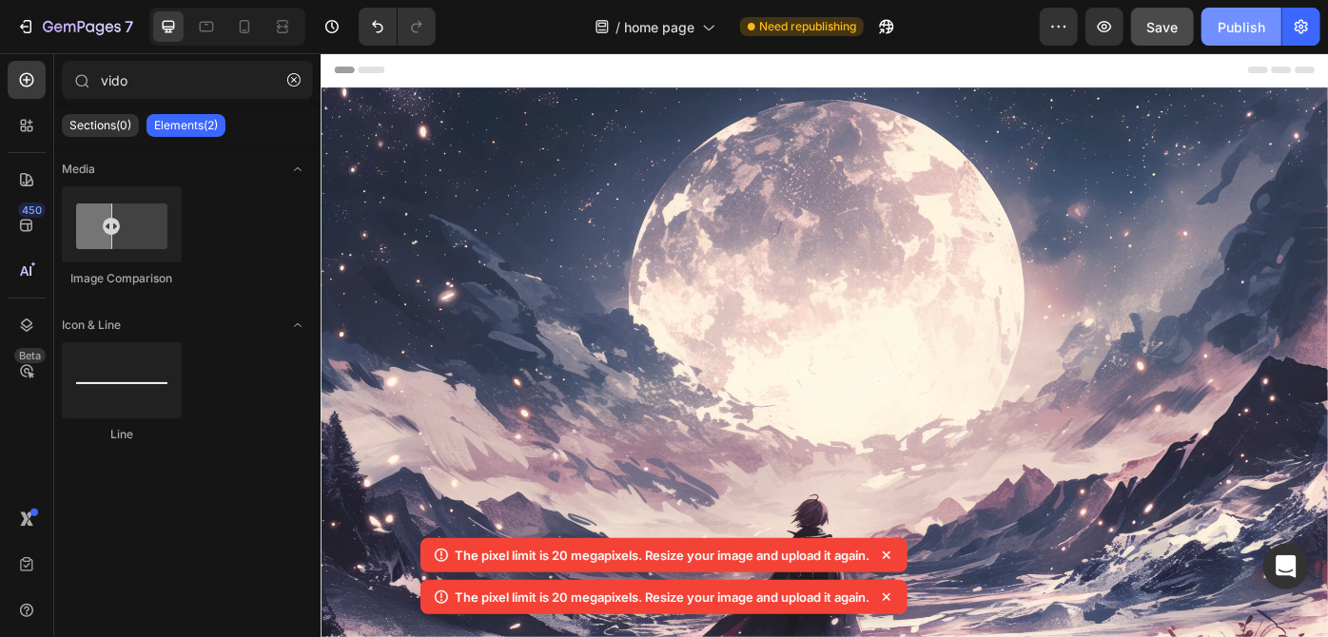
click at [1220, 38] on button "Publish" at bounding box center [1241, 27] width 80 height 38
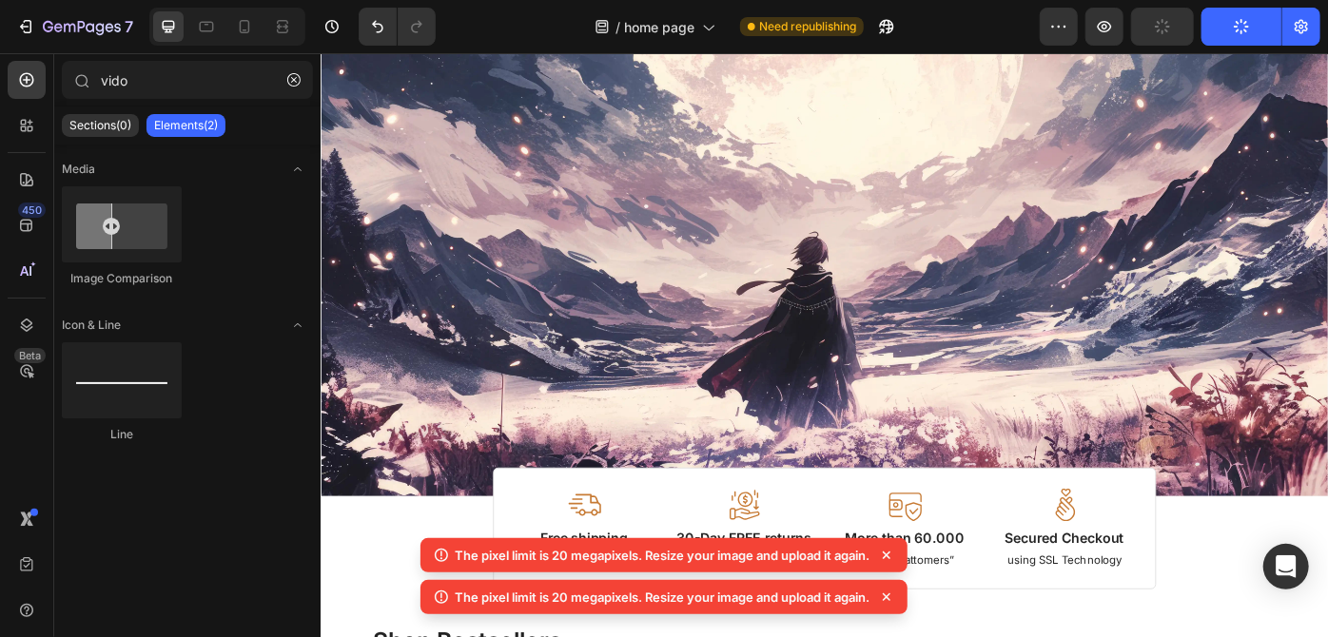
scroll to position [0, 0]
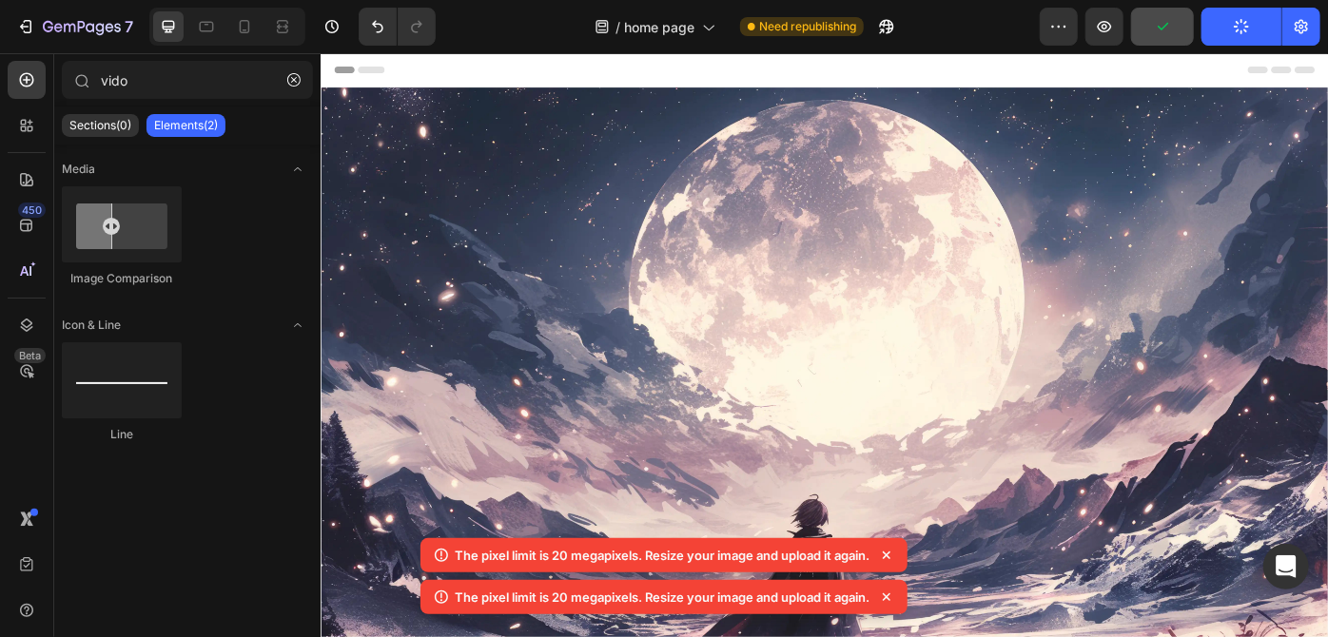
drag, startPoint x: 1456, startPoint y: 105, endPoint x: 1567, endPoint y: 55, distance: 121.8
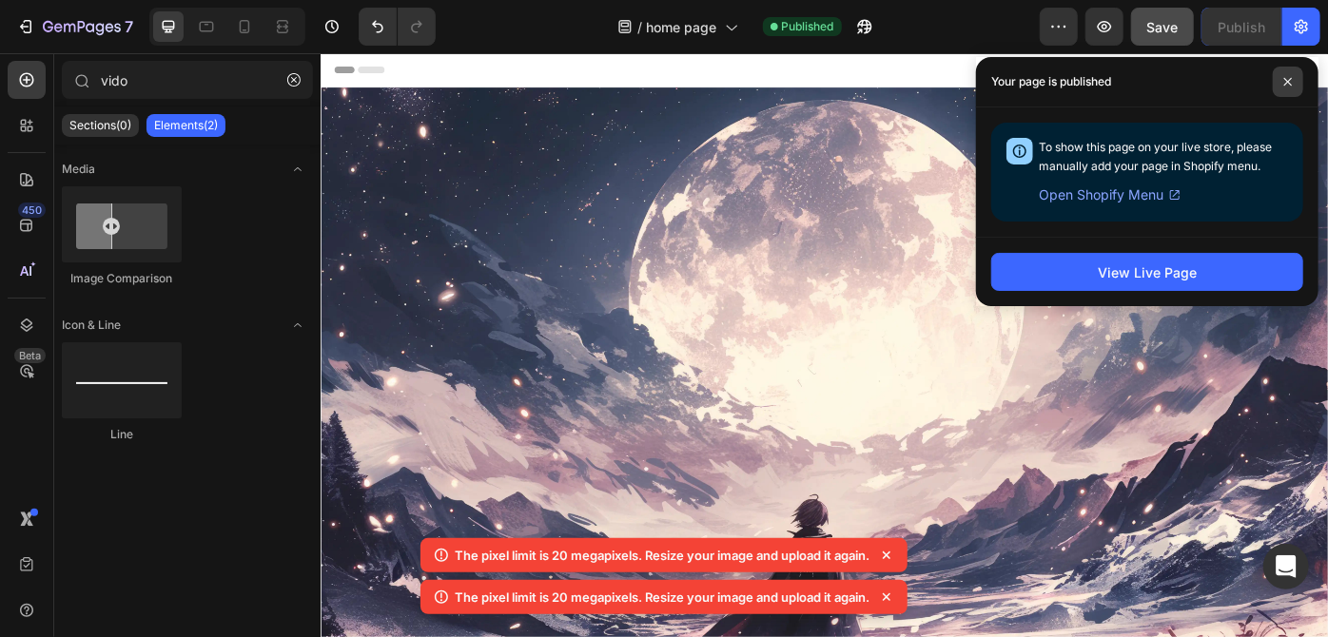
click at [1293, 85] on icon at bounding box center [1288, 82] width 10 height 10
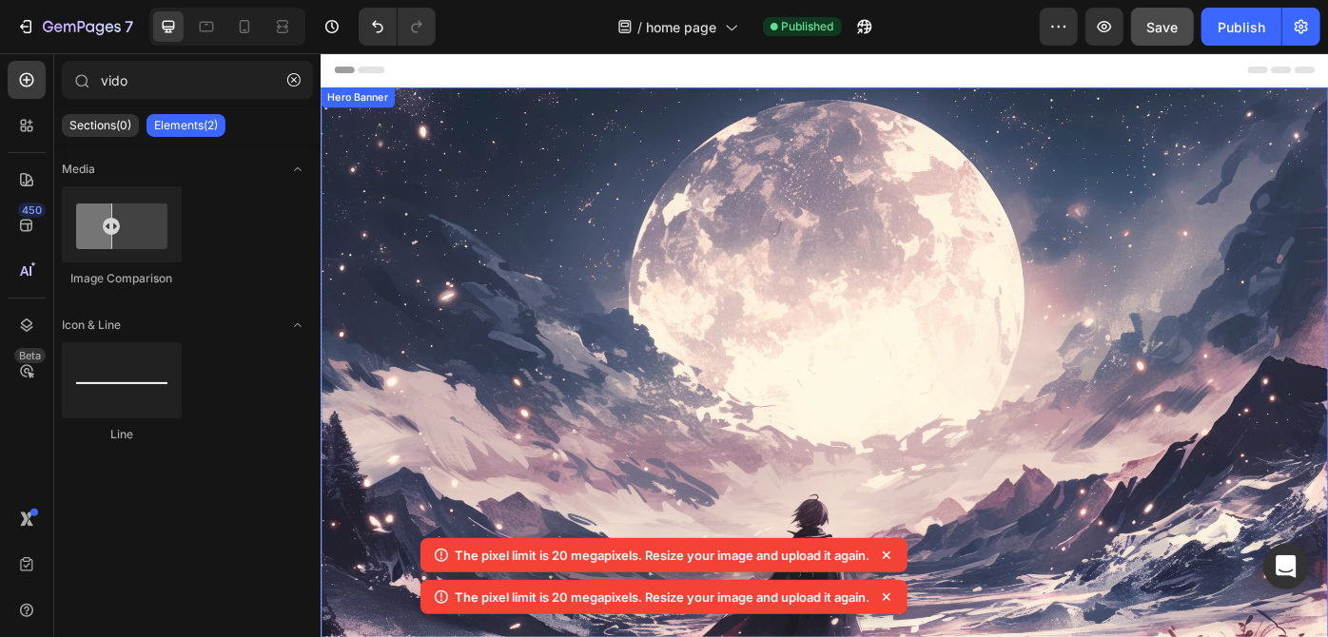
click at [664, 247] on div "Background Image" at bounding box center [890, 471] width 1141 height 761
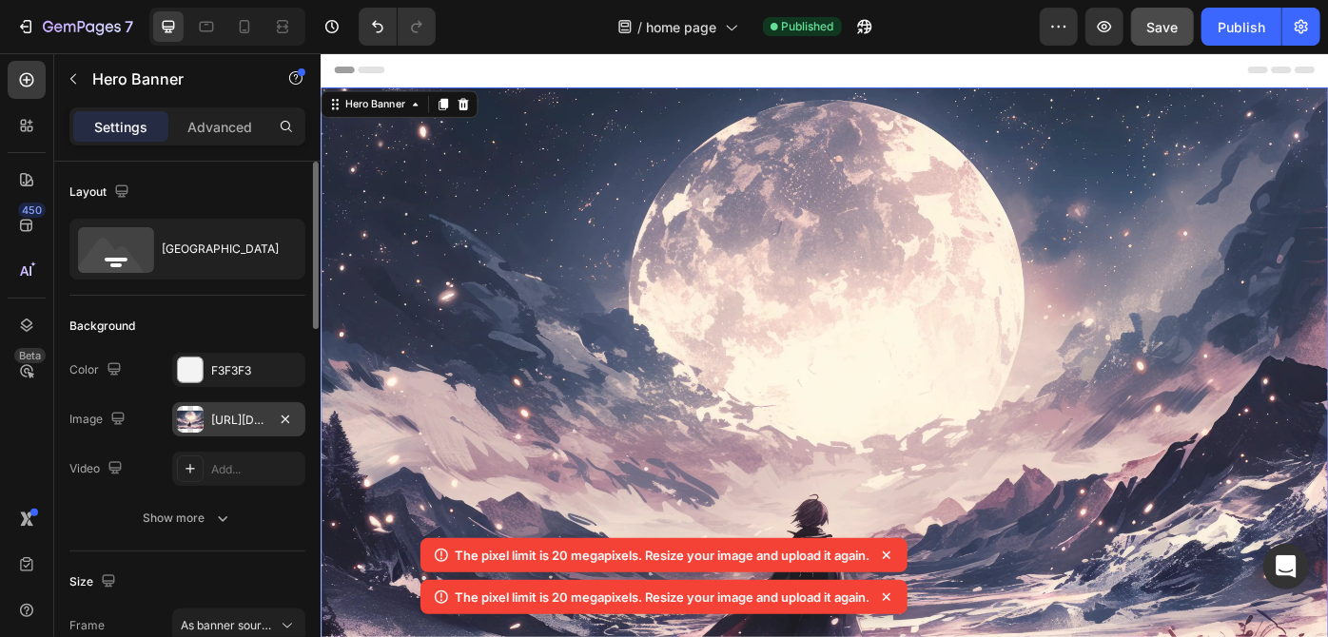
click at [225, 420] on div "[URL][DOMAIN_NAME]" at bounding box center [238, 420] width 55 height 17
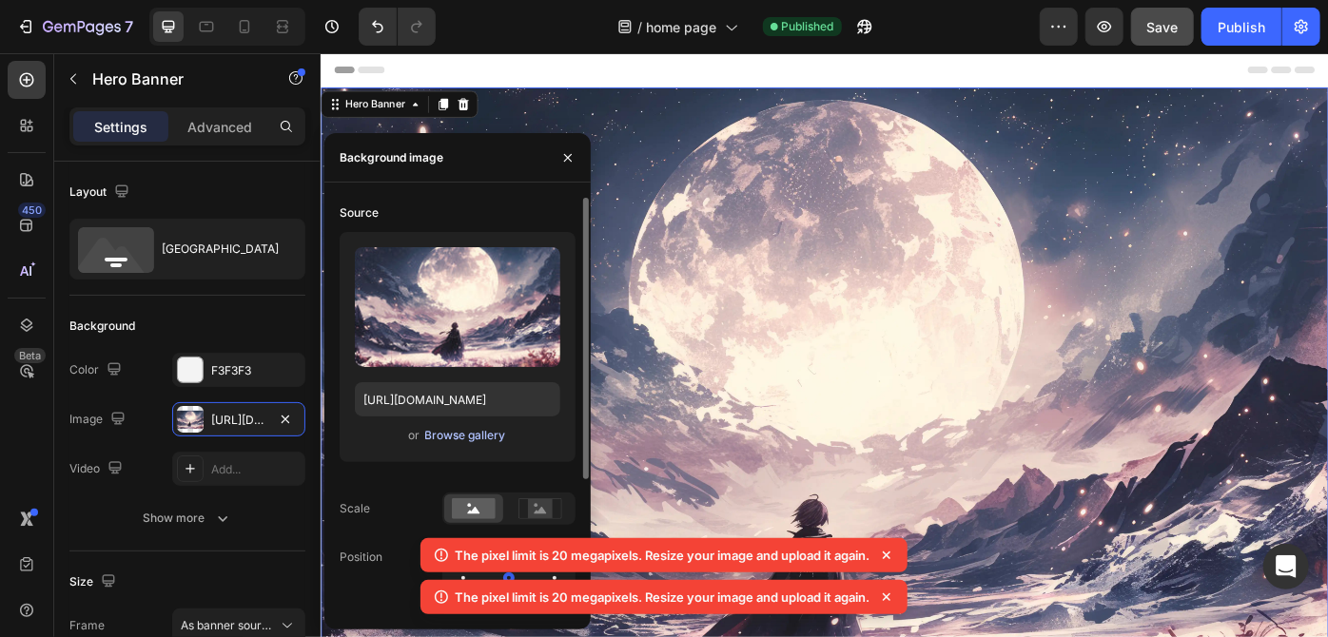
click at [450, 432] on div "Browse gallery" at bounding box center [465, 435] width 81 height 17
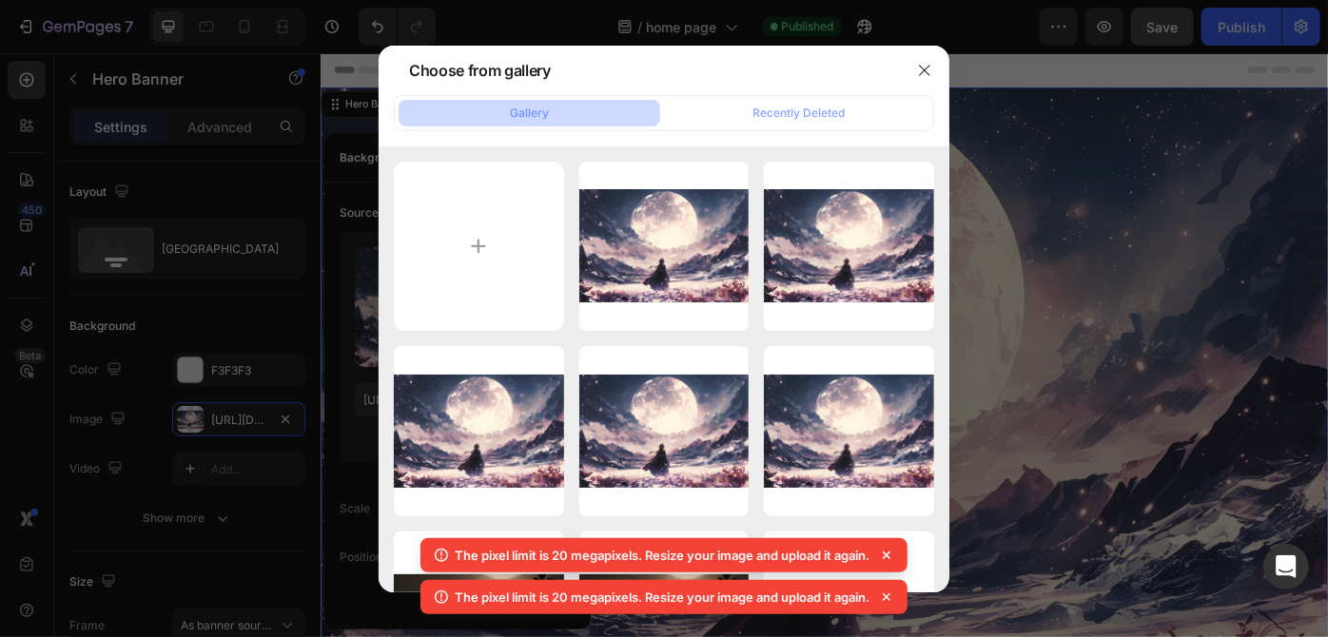
type input "C:\fakepath\image.2.webp"
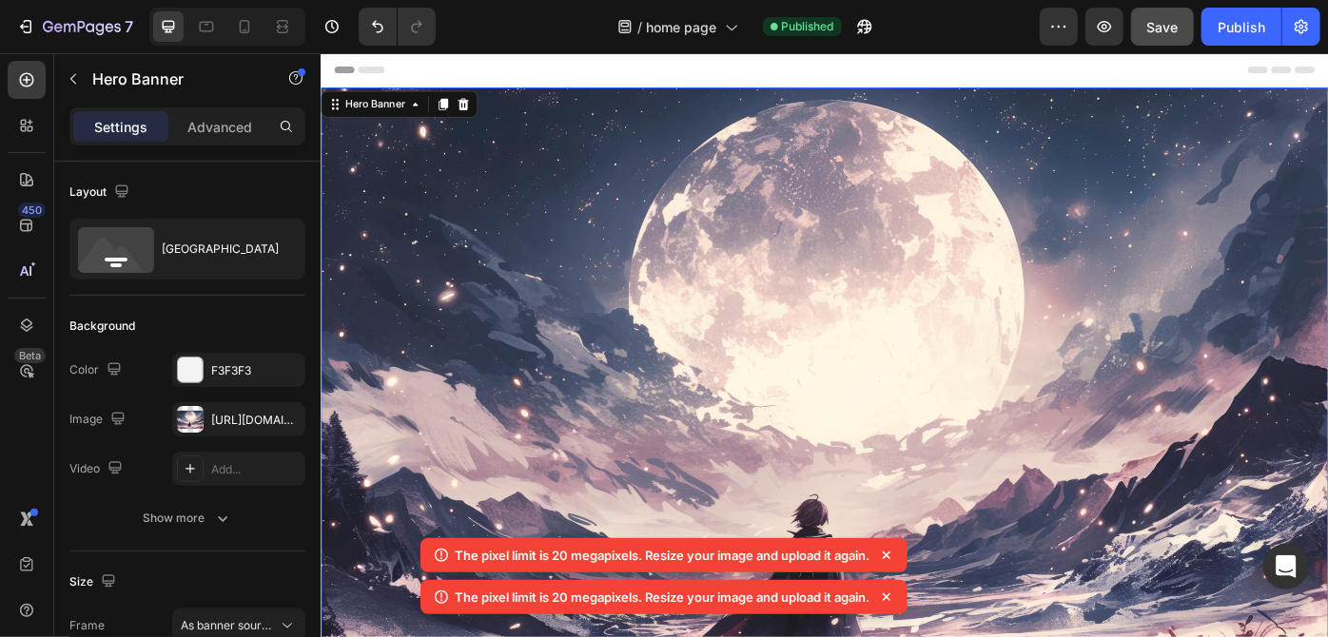
click at [891, 552] on icon at bounding box center [886, 555] width 19 height 19
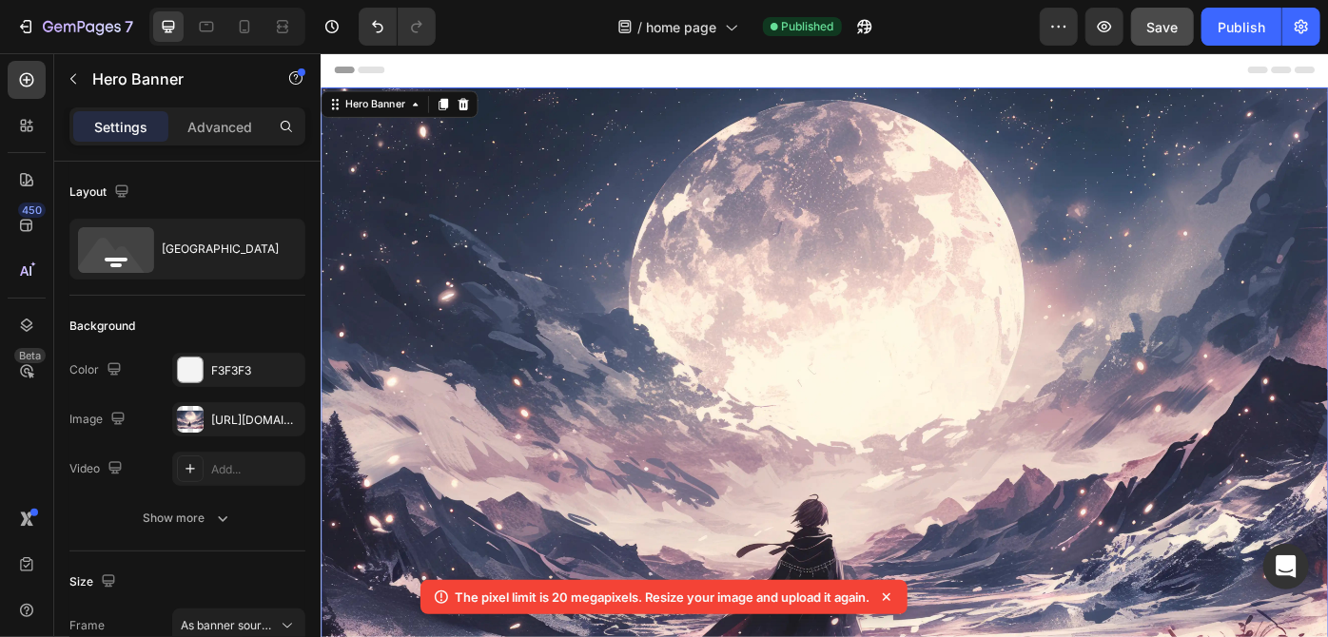
click at [895, 595] on icon at bounding box center [886, 597] width 19 height 19
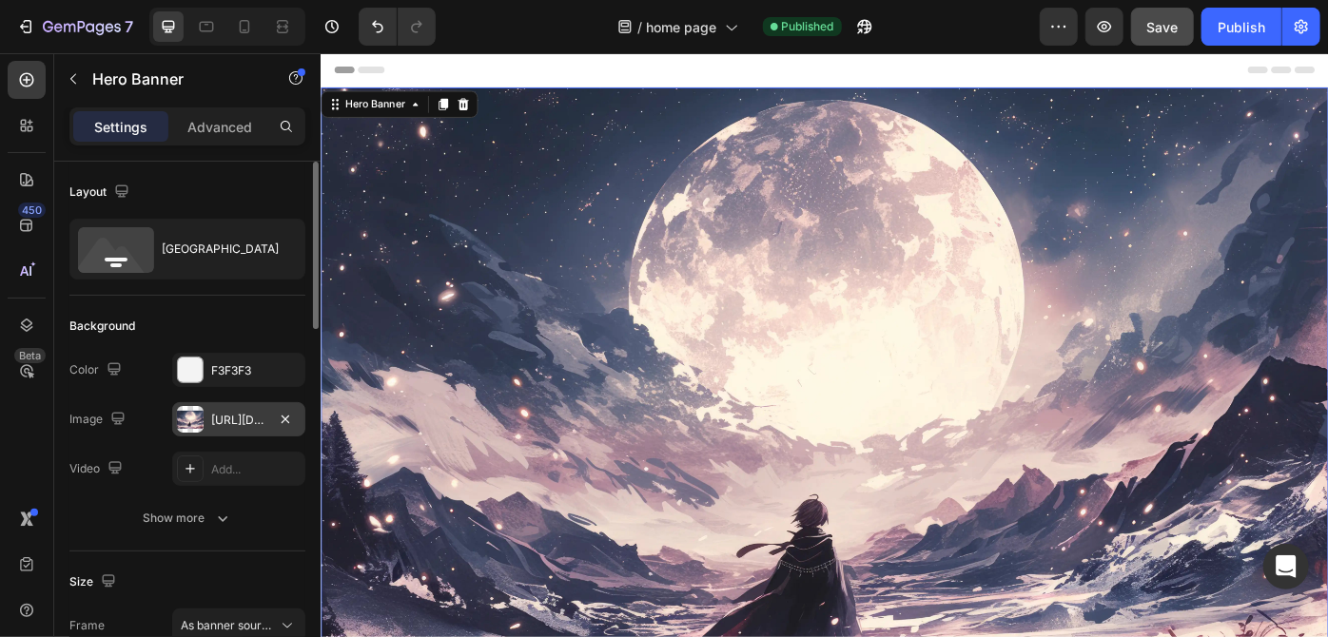
click at [213, 429] on div "[URL][DOMAIN_NAME]" at bounding box center [238, 419] width 133 height 34
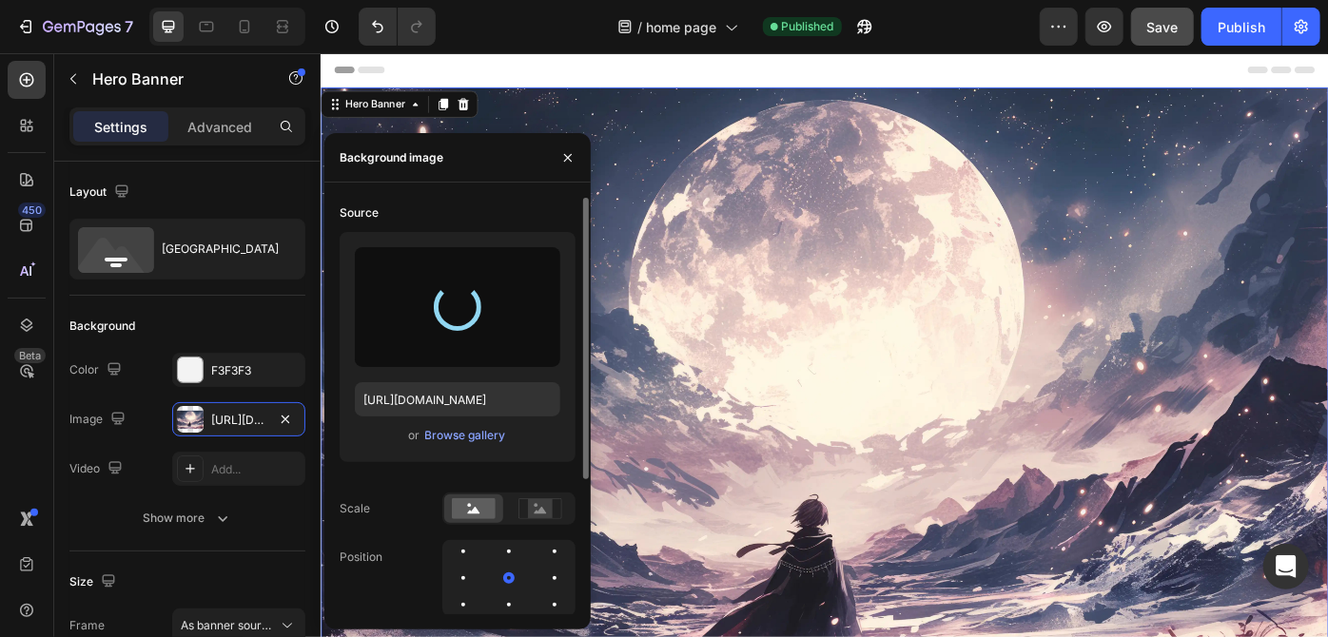
type input "[URL][DOMAIN_NAME]"
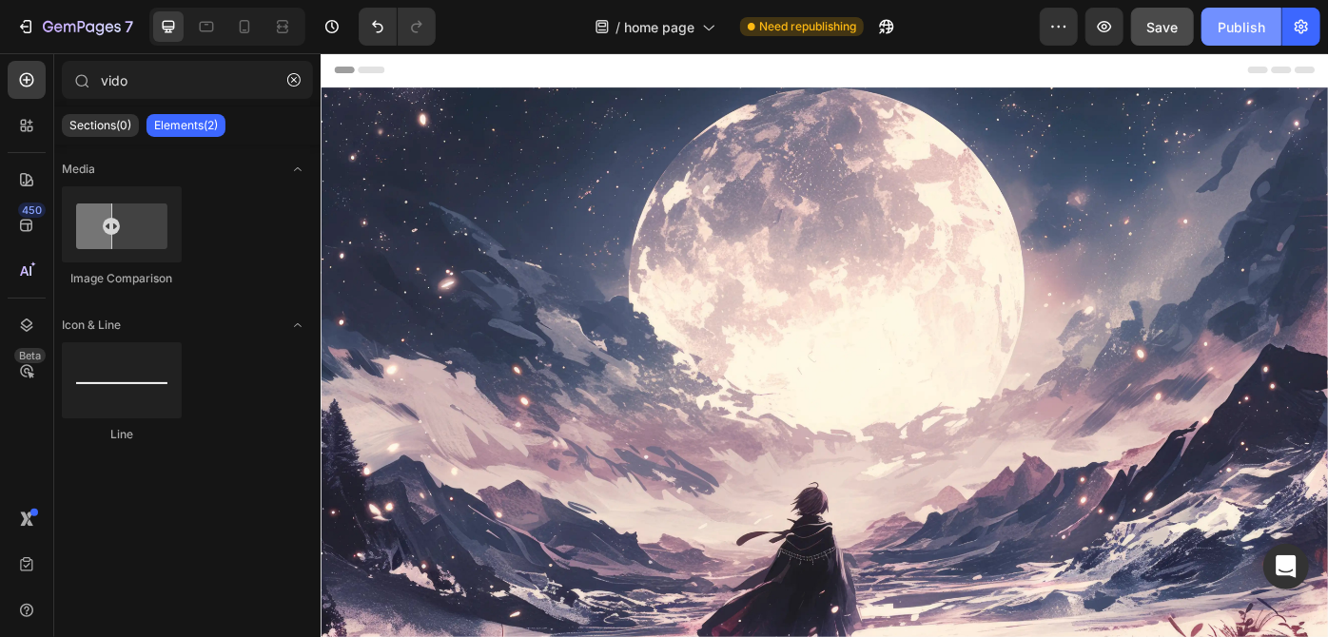
click at [1259, 26] on div "Publish" at bounding box center [1241, 27] width 48 height 20
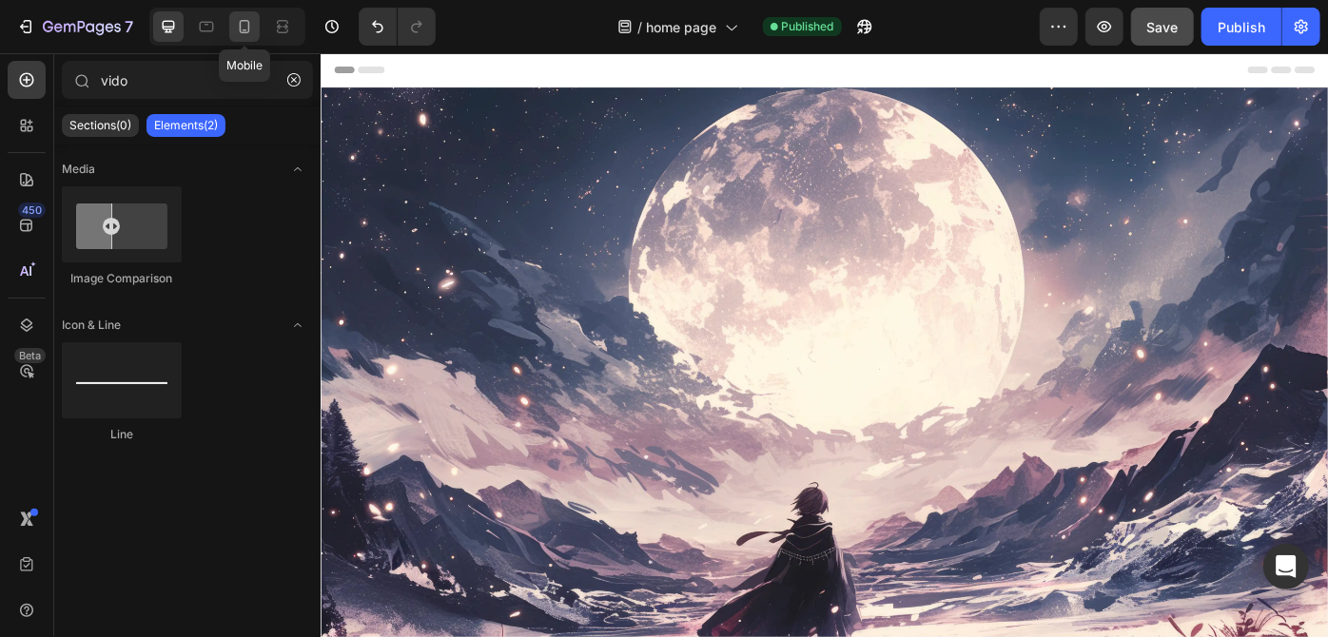
click at [254, 29] on div at bounding box center [244, 26] width 30 height 30
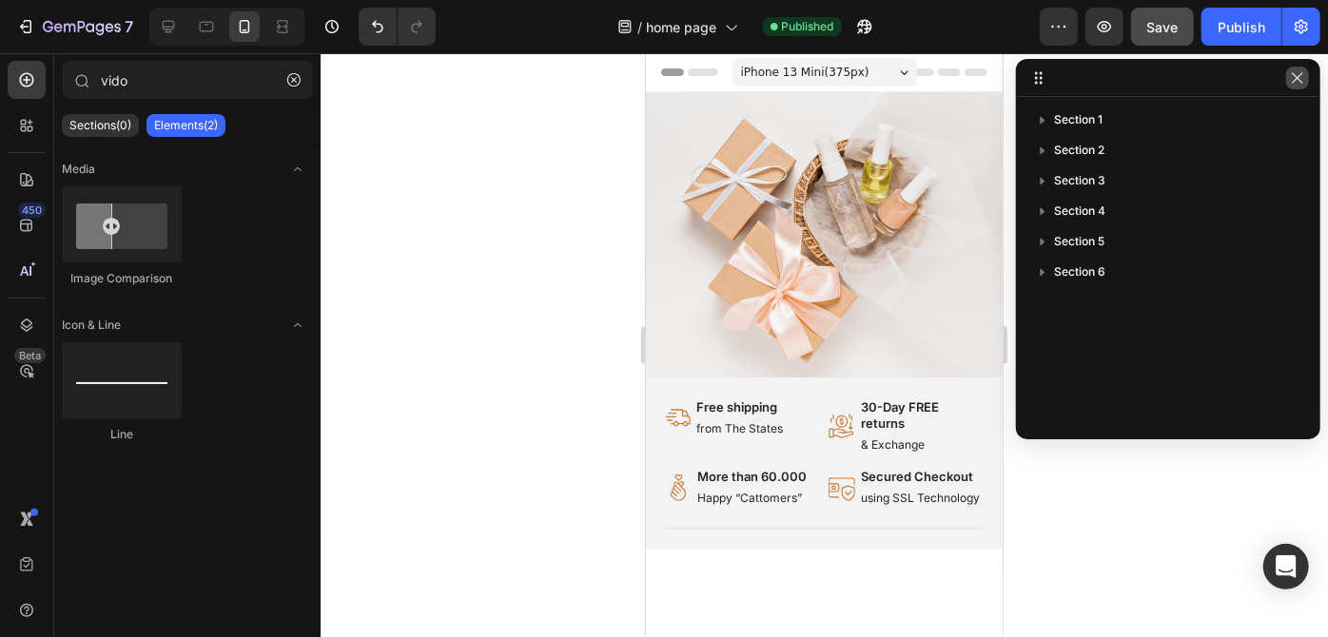
click at [1305, 87] on button "button" at bounding box center [1297, 78] width 23 height 23
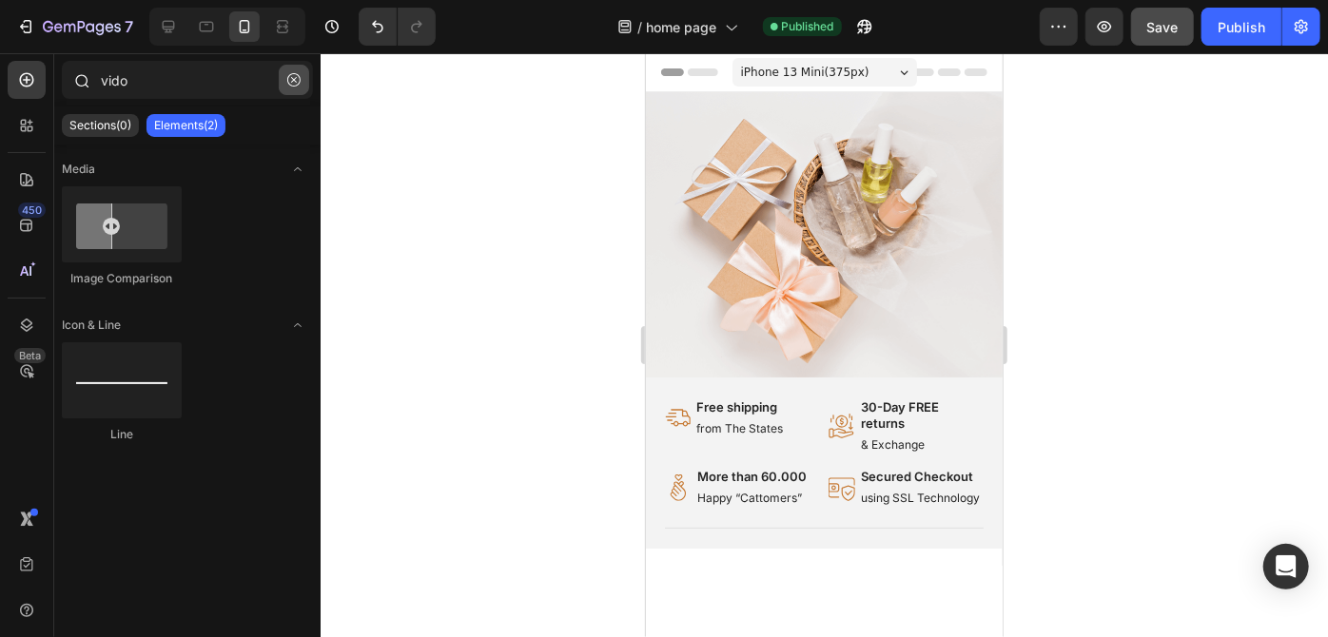
click at [289, 77] on icon "button" at bounding box center [293, 79] width 13 height 13
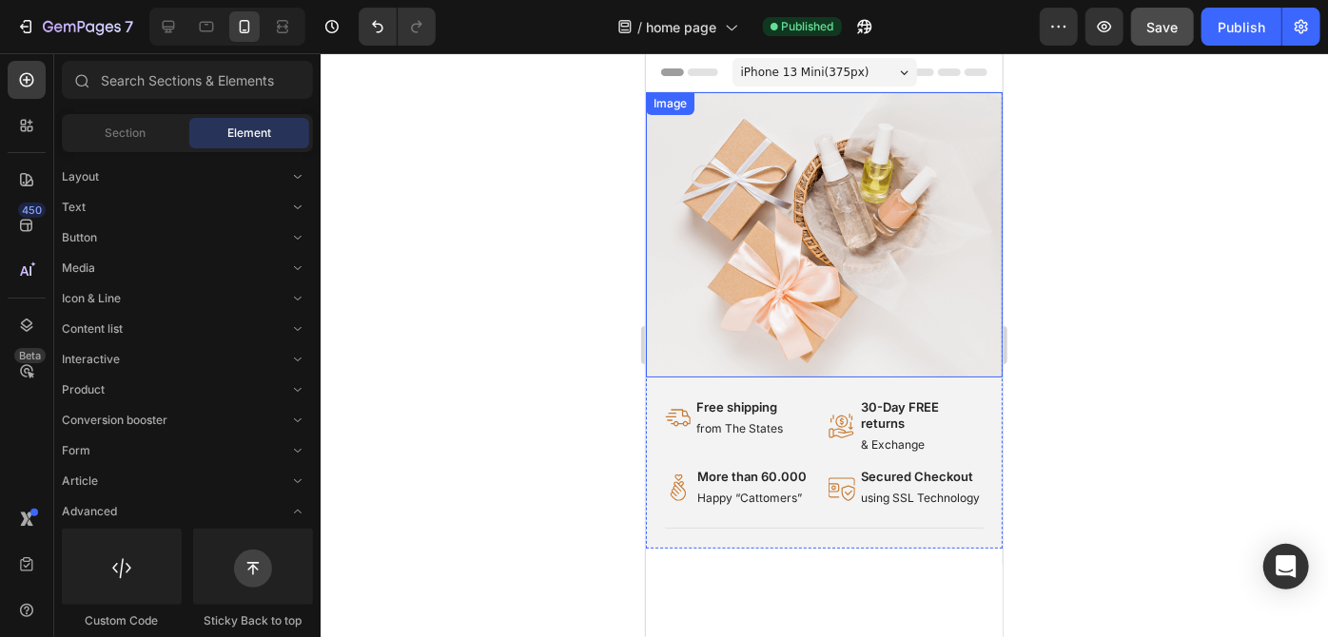
click at [736, 134] on img at bounding box center [823, 233] width 357 height 285
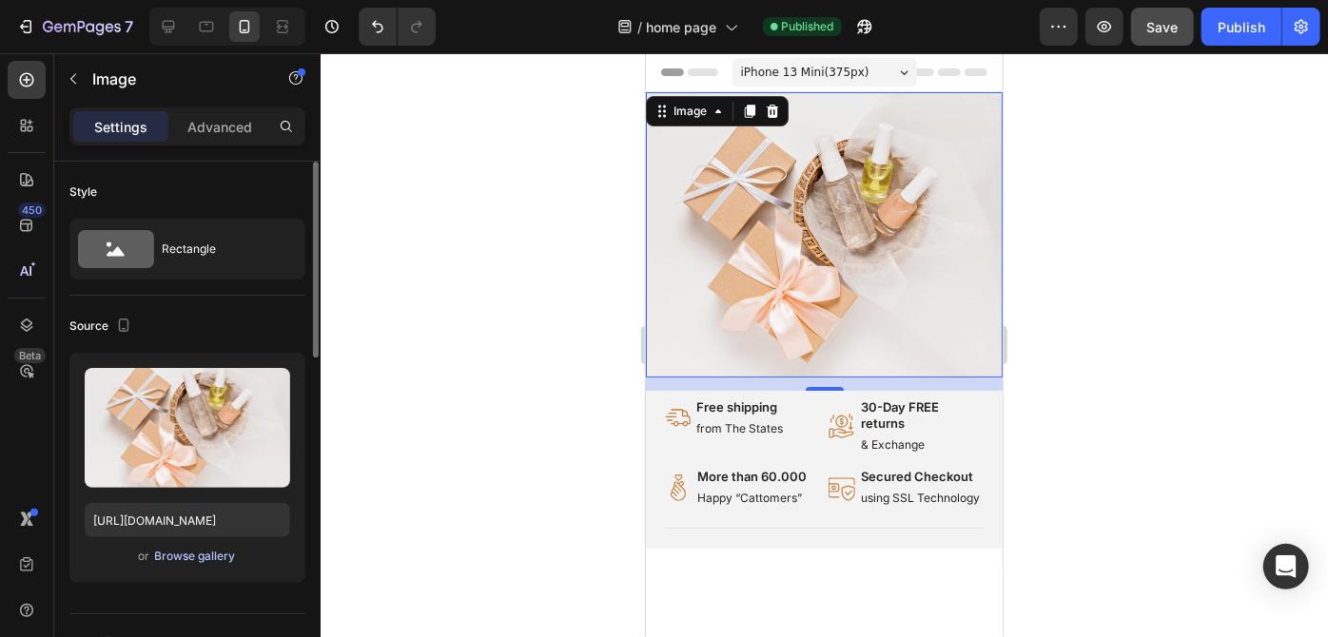
click at [185, 551] on div "Browse gallery" at bounding box center [195, 556] width 81 height 17
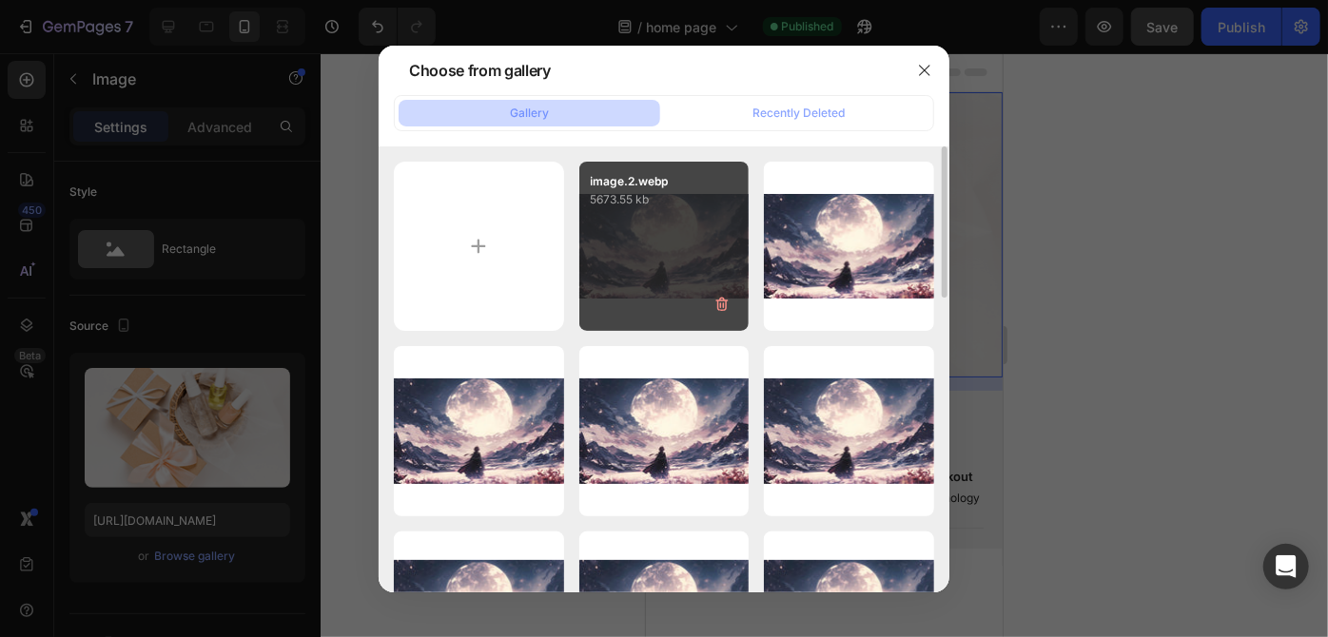
click at [659, 238] on div "image.2.webp 5673.55 kb" at bounding box center [664, 247] width 170 height 170
type input "[URL][DOMAIN_NAME]"
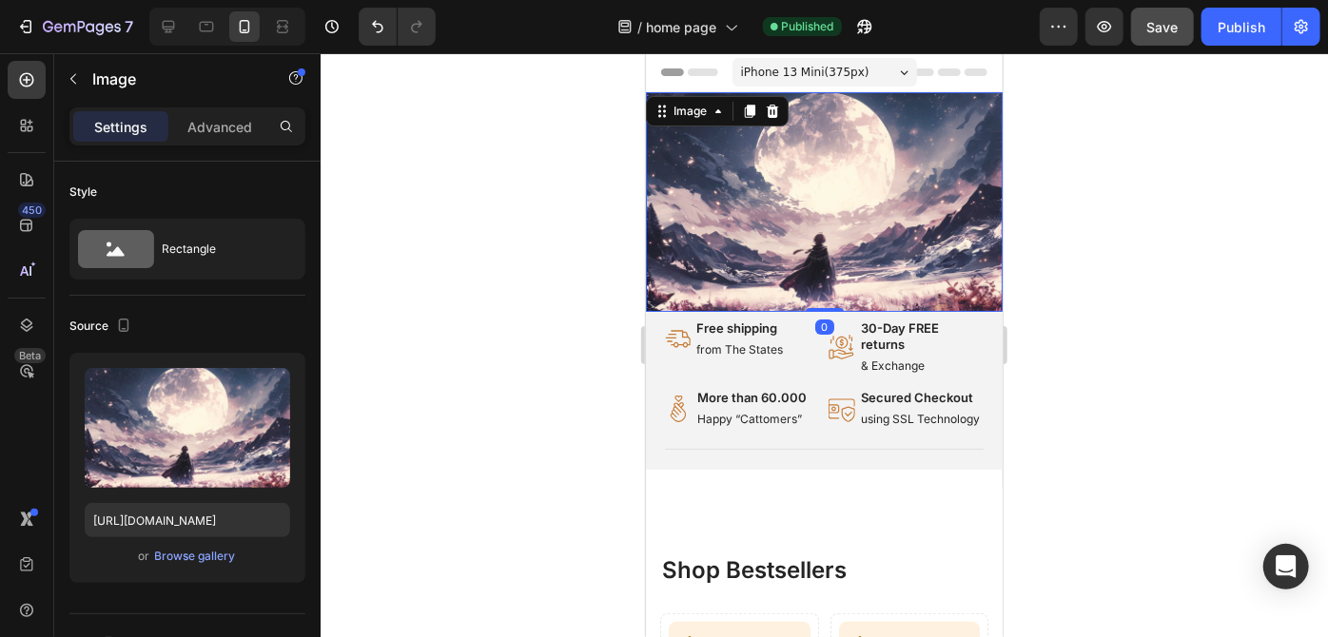
drag, startPoint x: 817, startPoint y: 312, endPoint x: 817, endPoint y: 291, distance: 20.9
click at [817, 291] on div "Image 0" at bounding box center [823, 201] width 357 height 220
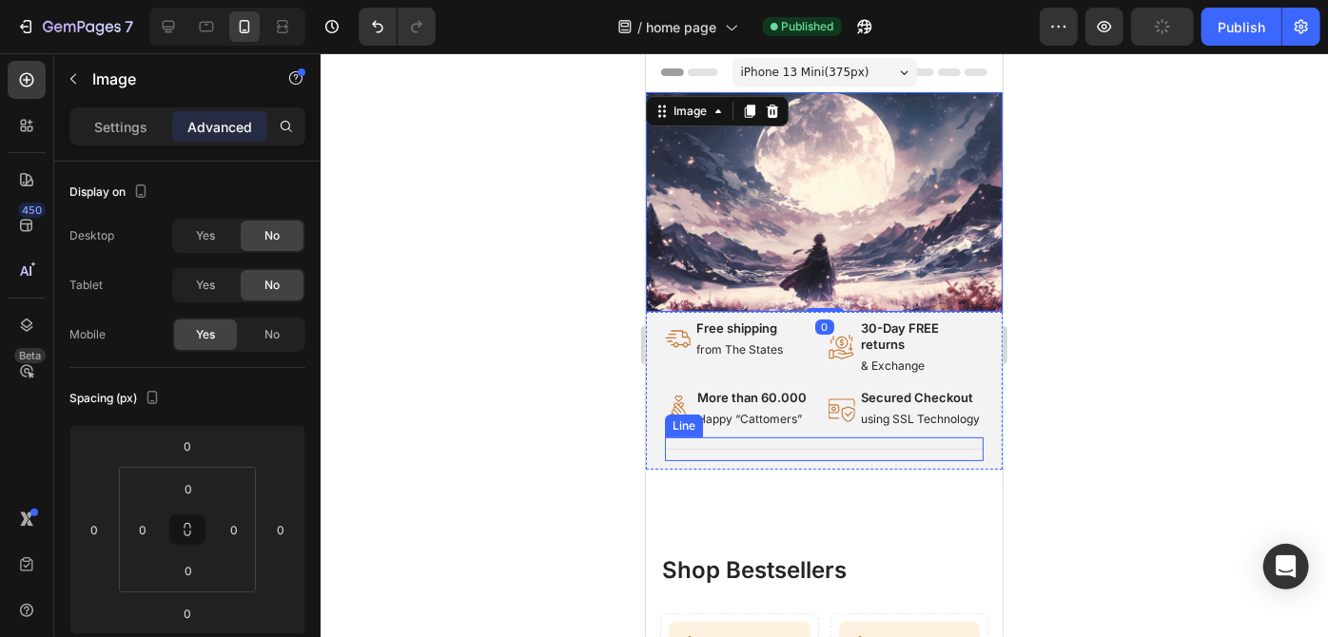
click at [748, 460] on div "Title Line" at bounding box center [823, 449] width 319 height 24
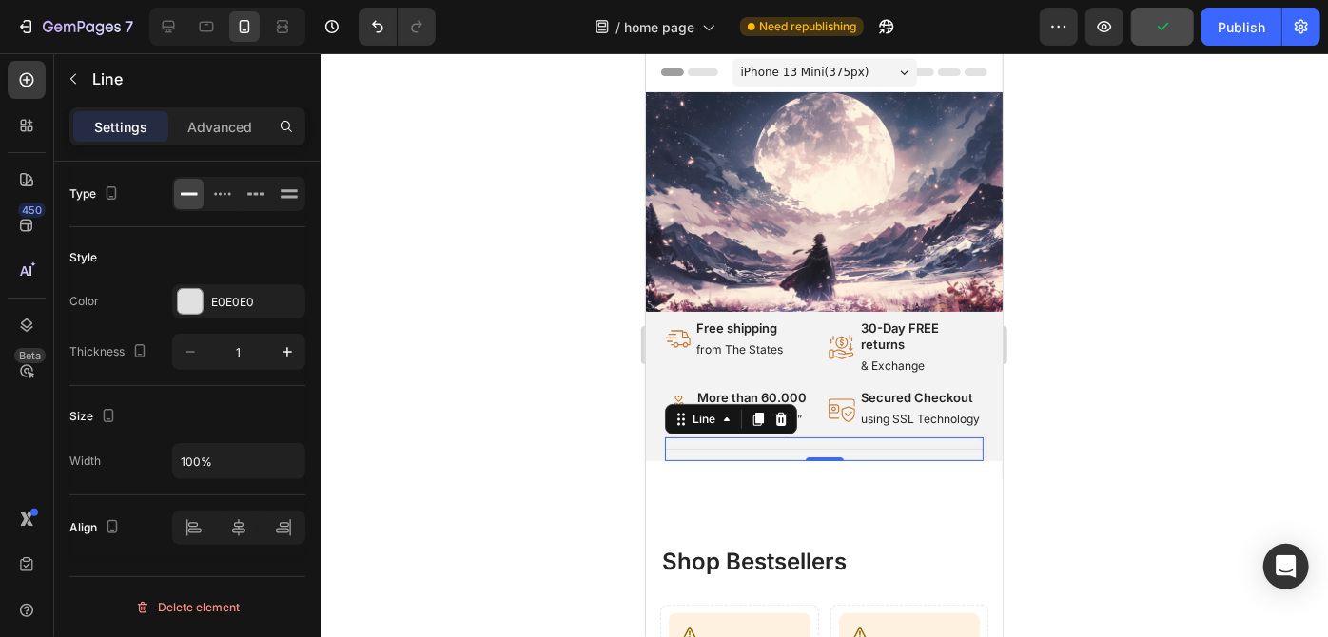
drag, startPoint x: 823, startPoint y: 473, endPoint x: 823, endPoint y: 455, distance: 18.1
click at [823, 455] on div "Title Line 0" at bounding box center [823, 449] width 319 height 24
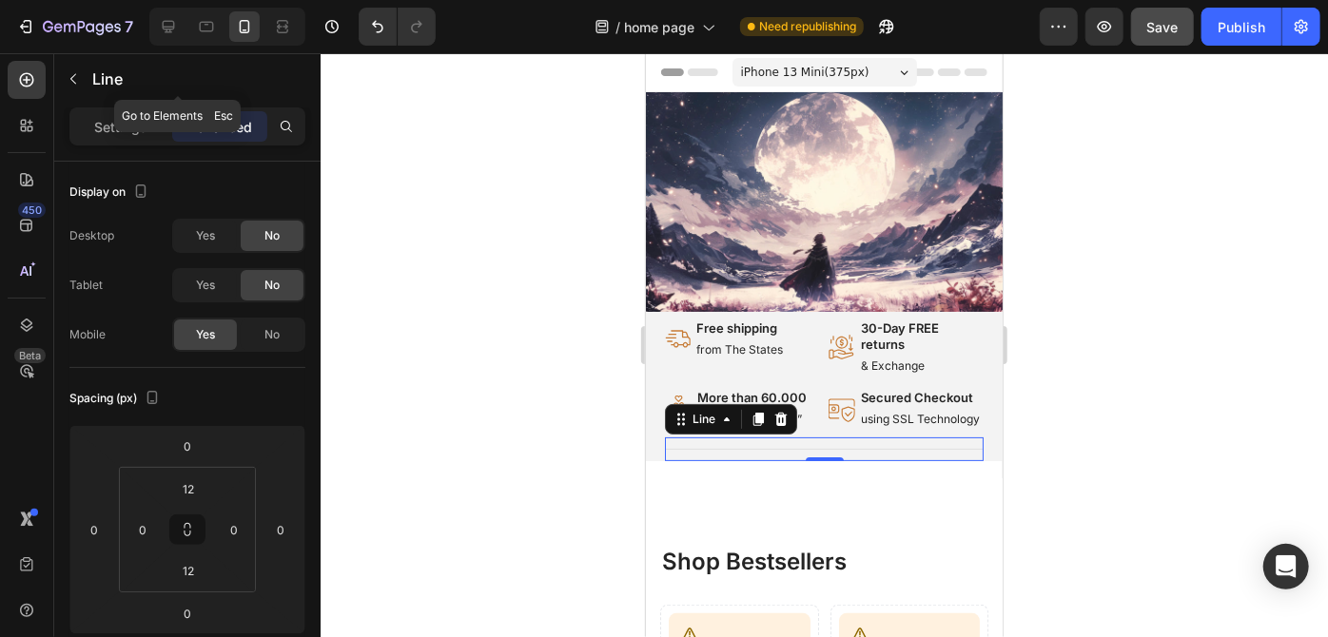
click at [68, 79] on icon "button" at bounding box center [73, 78] width 15 height 15
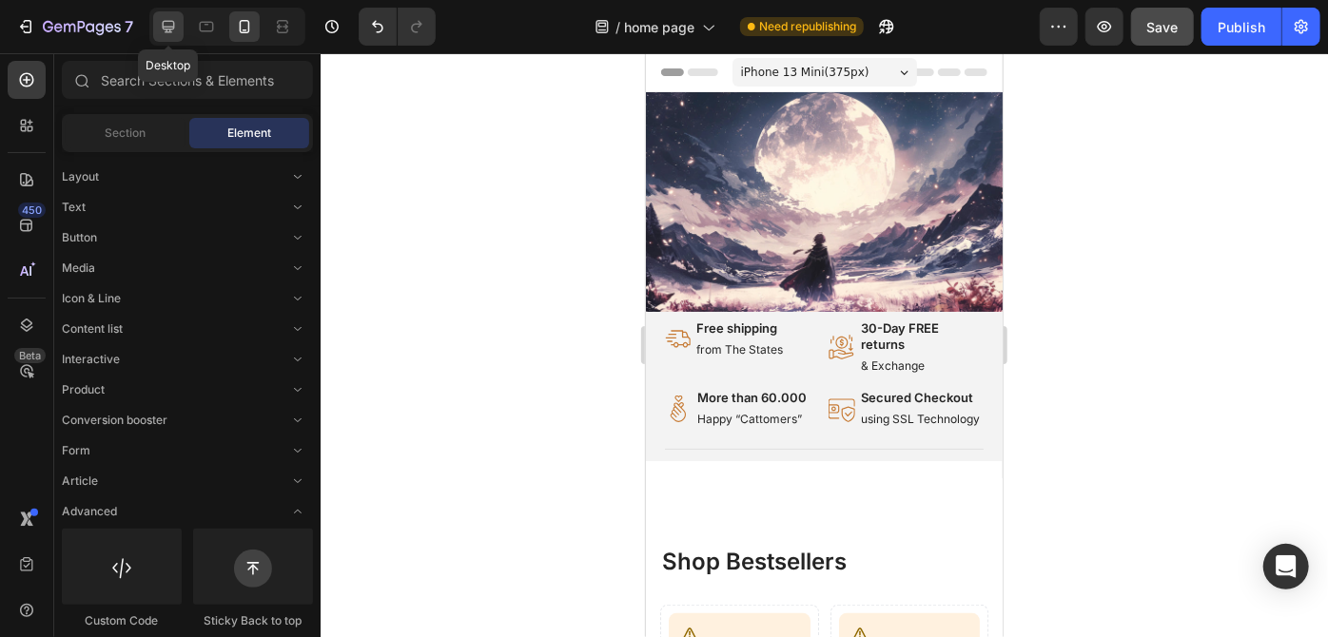
click at [172, 30] on icon at bounding box center [168, 26] width 19 height 19
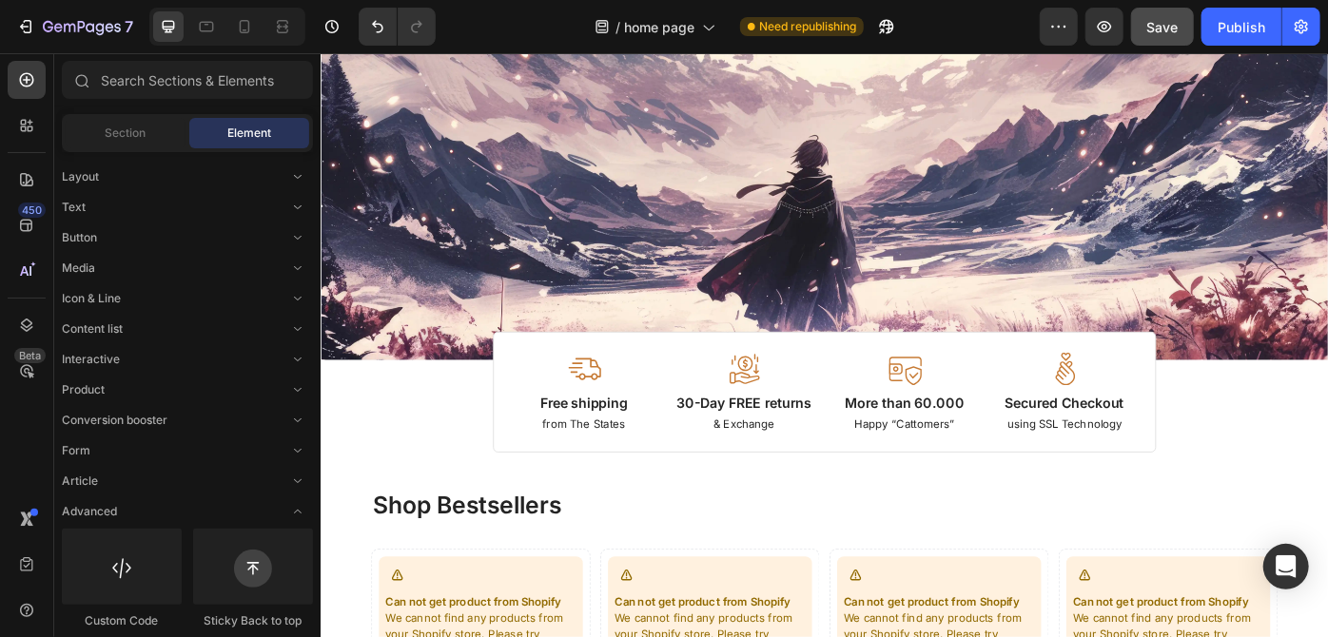
scroll to position [251, 0]
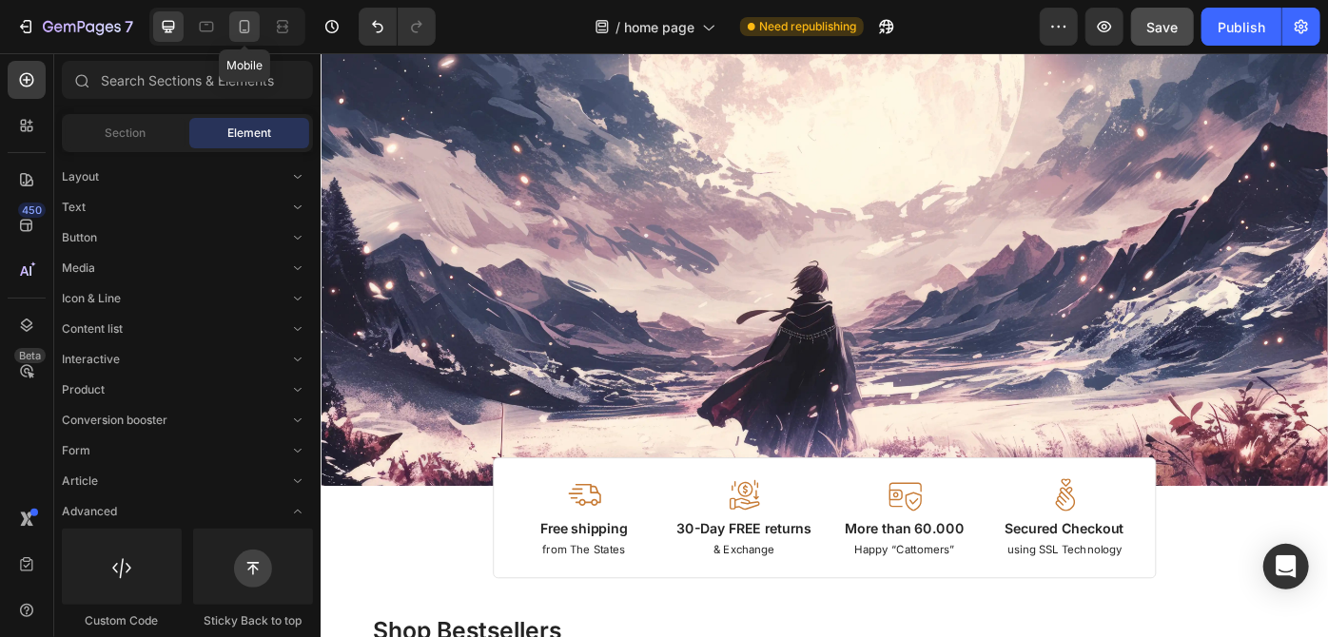
click at [243, 29] on icon at bounding box center [244, 26] width 19 height 19
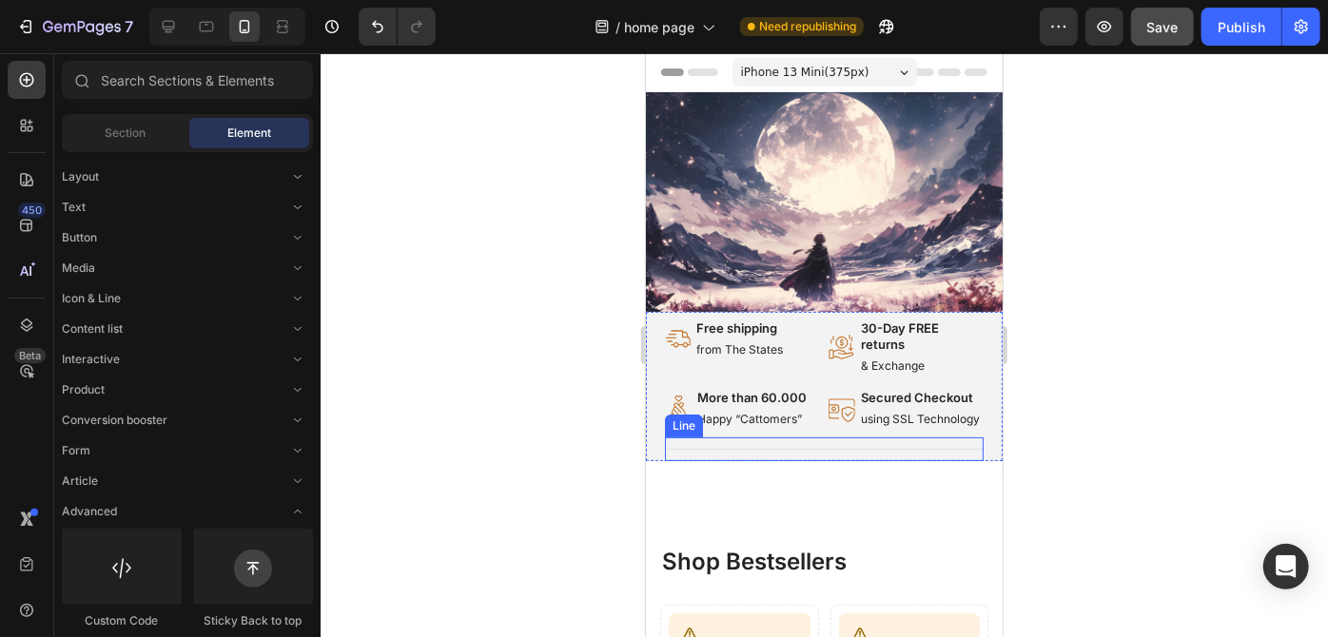
click at [808, 454] on div "Title Line" at bounding box center [823, 449] width 319 height 24
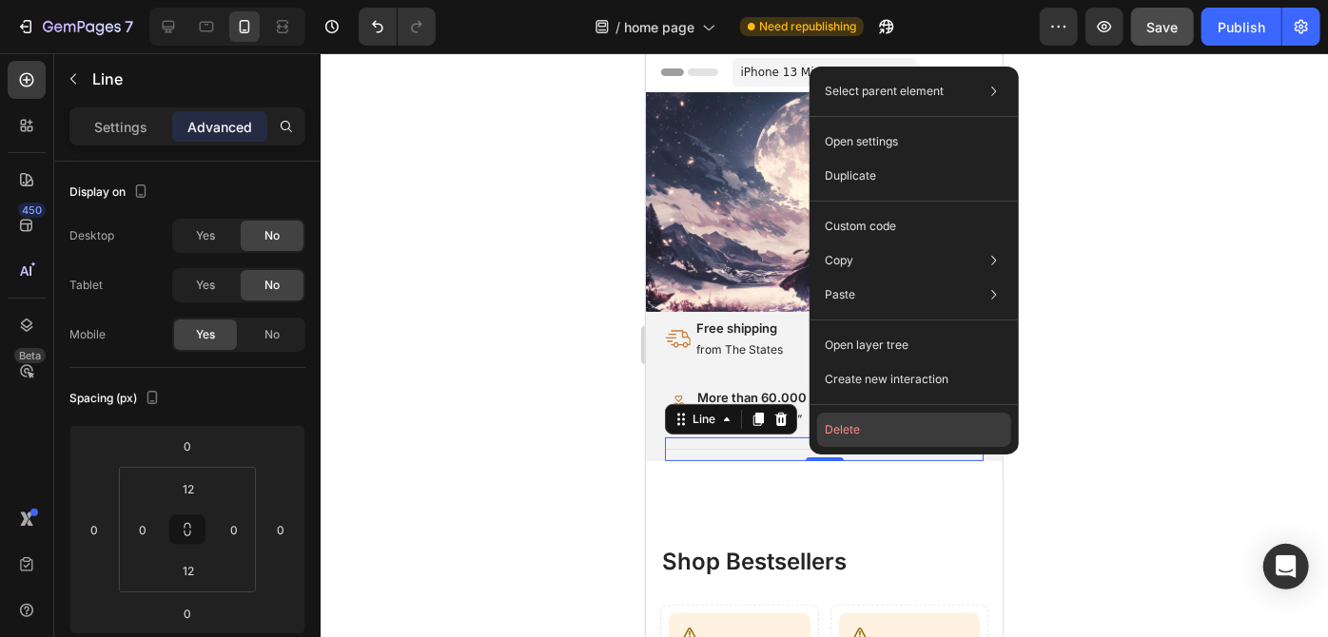
click at [867, 427] on button "Delete" at bounding box center [914, 430] width 194 height 34
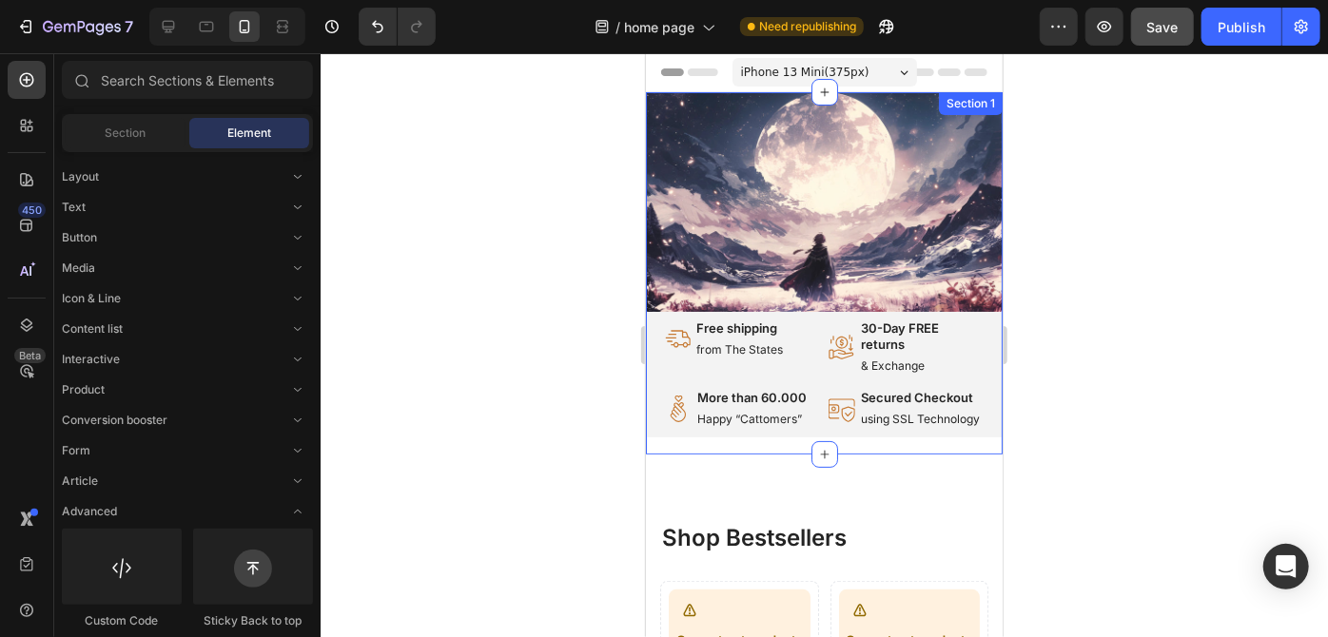
click at [789, 451] on div "Image Image Free shipping Text Block from The States Text Block Advanced List I…" at bounding box center [823, 272] width 357 height 362
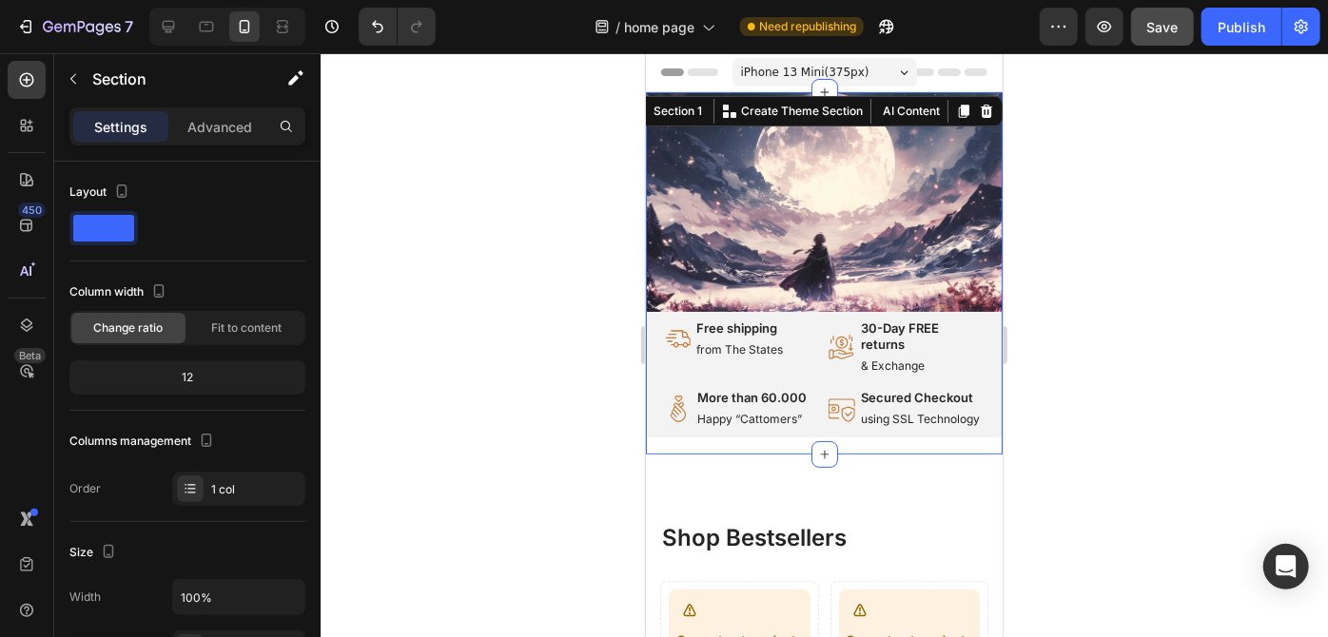
click at [224, 142] on div "Settings Advanced" at bounding box center [187, 126] width 236 height 38
click at [220, 132] on p "Advanced" at bounding box center [219, 127] width 65 height 20
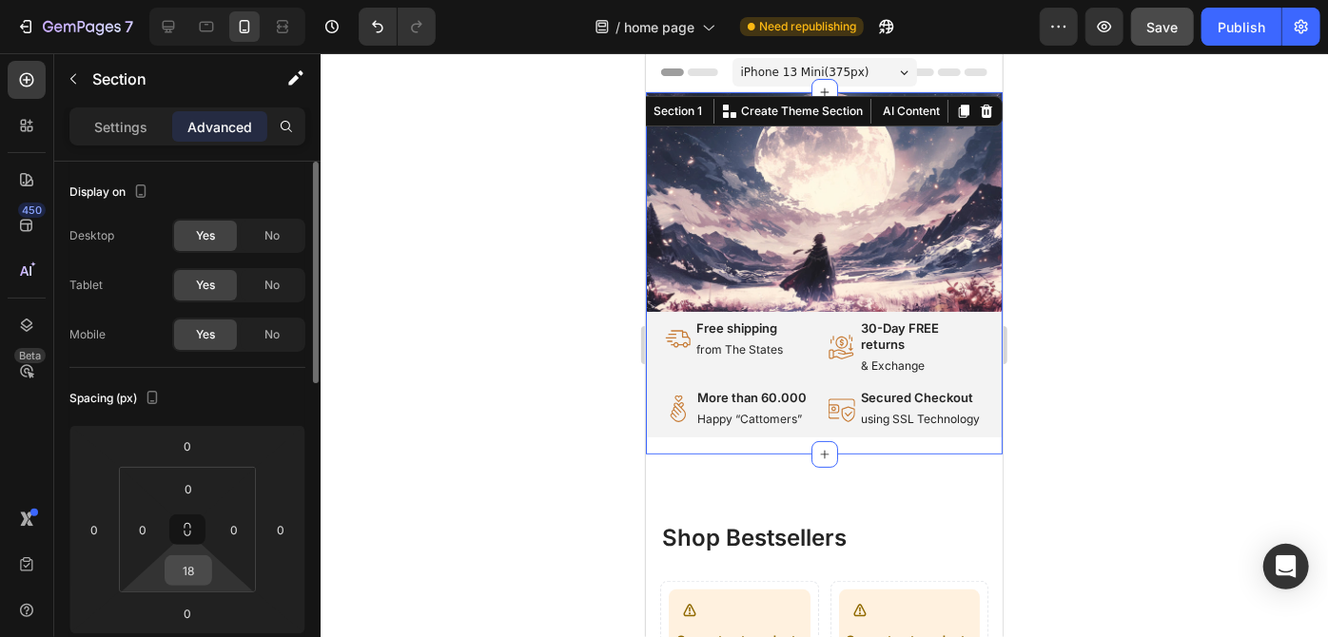
click at [194, 562] on input "18" at bounding box center [188, 570] width 38 height 29
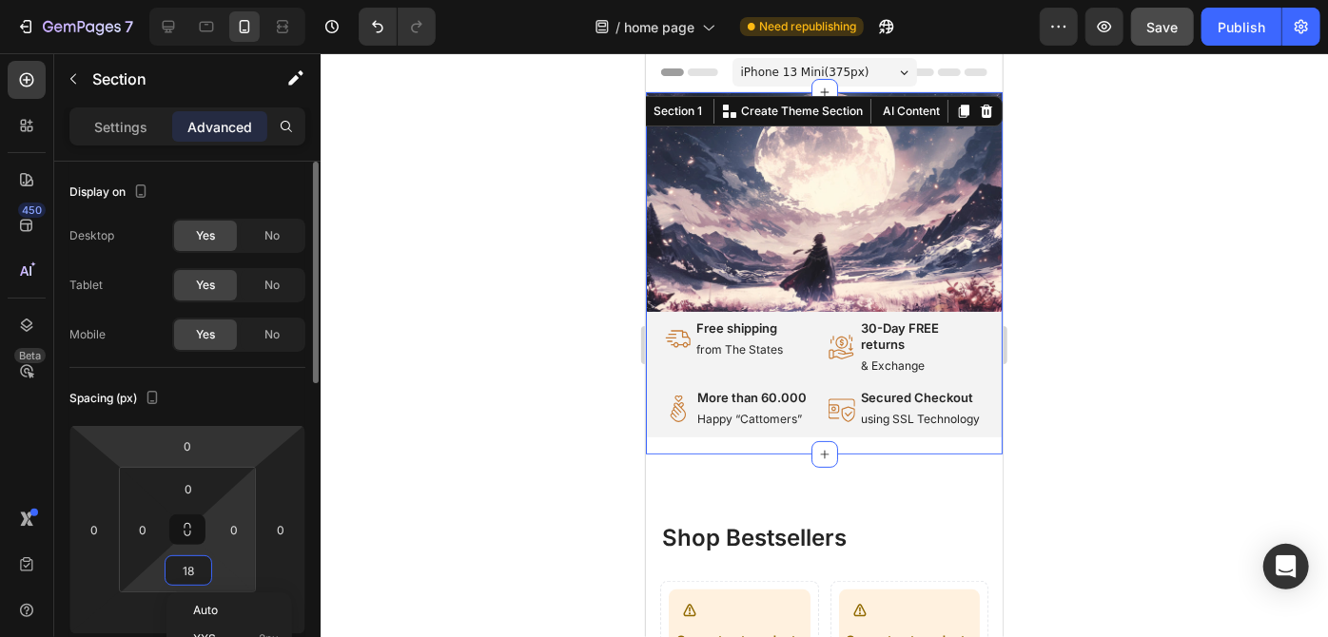
scroll to position [172, 0]
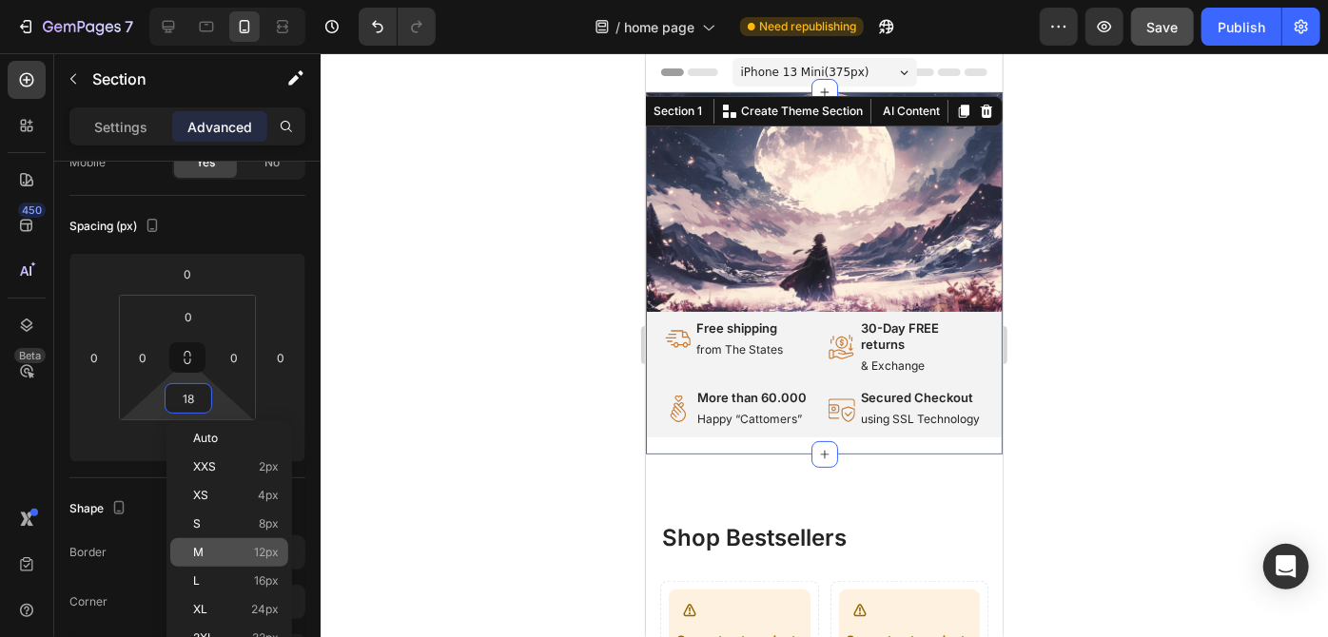
click at [252, 554] on p "M 12px" at bounding box center [236, 552] width 86 height 13
type input "12"
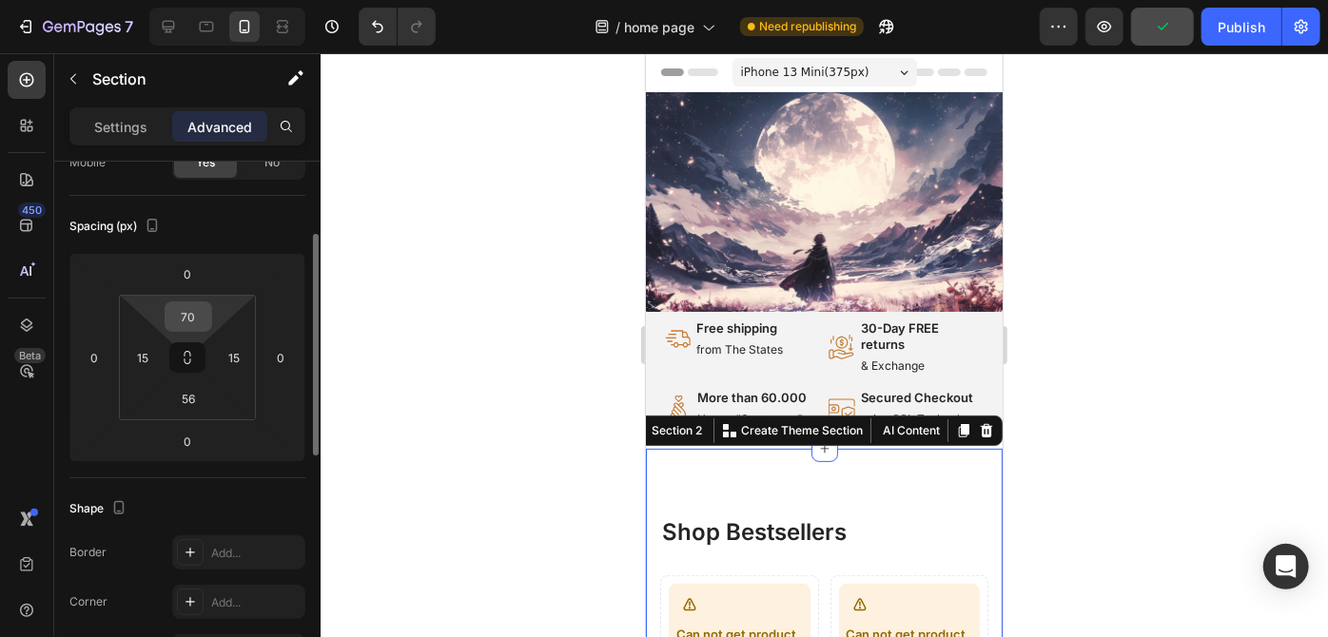
click at [198, 322] on input "70" at bounding box center [188, 316] width 38 height 29
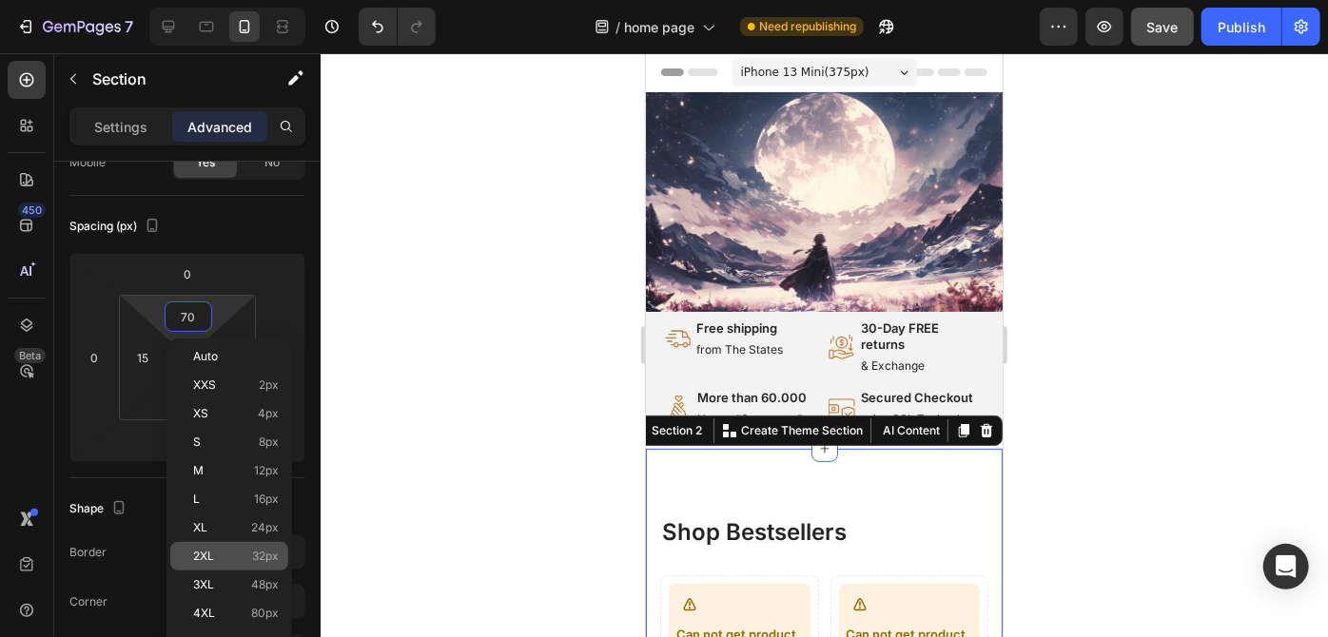
click at [266, 555] on span "32px" at bounding box center [265, 556] width 27 height 13
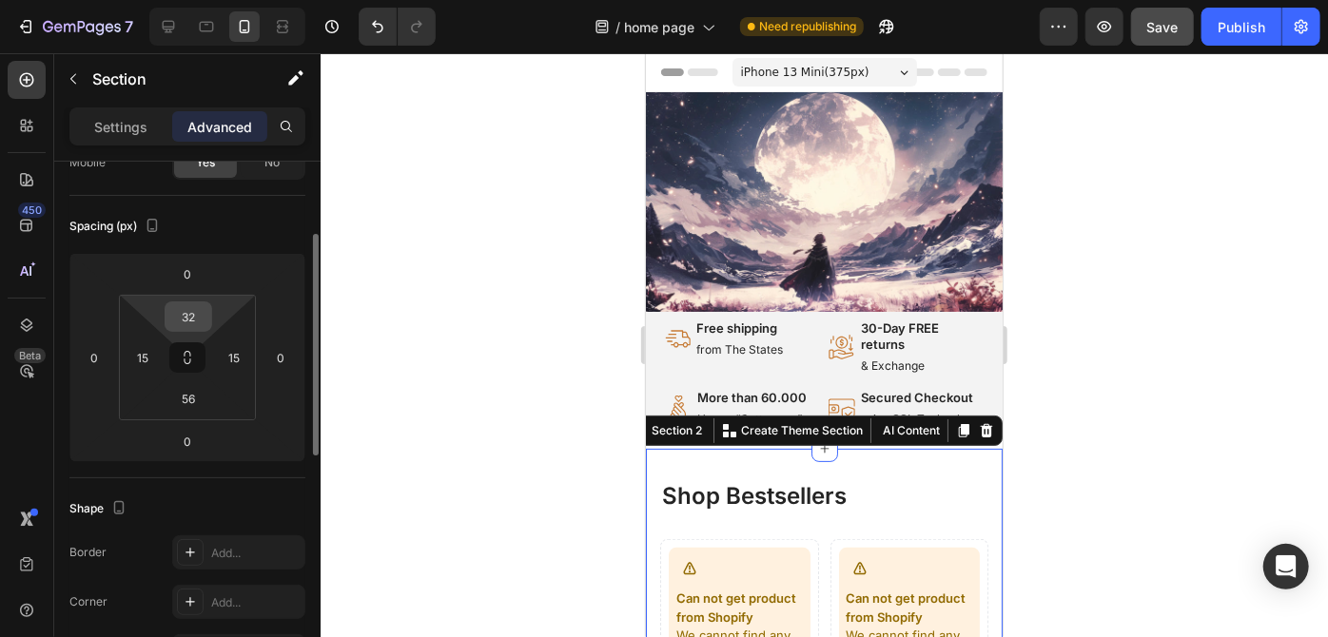
click at [195, 321] on input "32" at bounding box center [188, 316] width 38 height 29
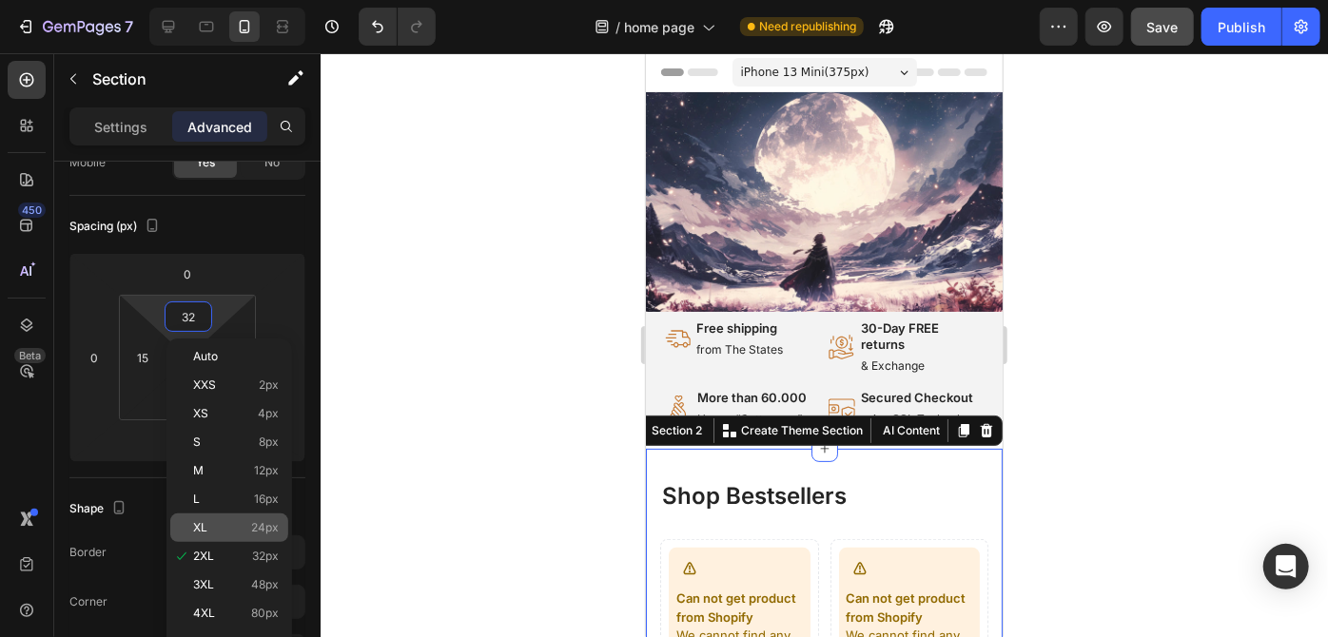
click at [259, 527] on span "24px" at bounding box center [265, 527] width 28 height 13
type input "24"
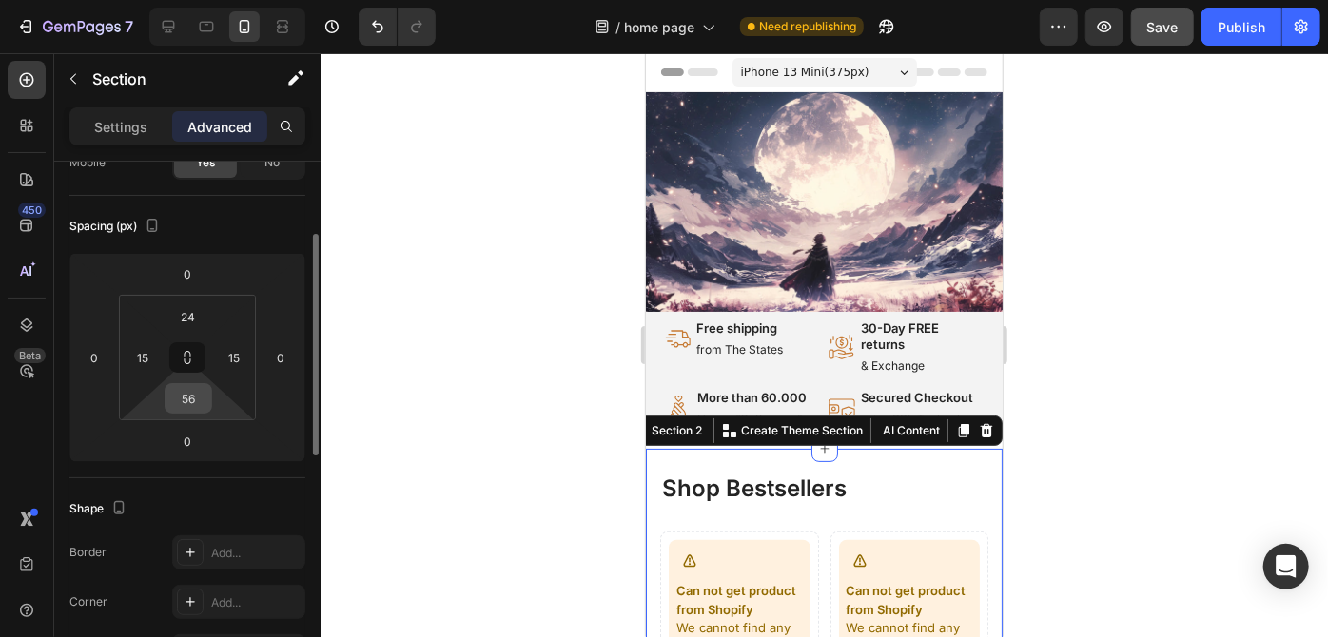
click at [202, 407] on input "56" at bounding box center [188, 398] width 38 height 29
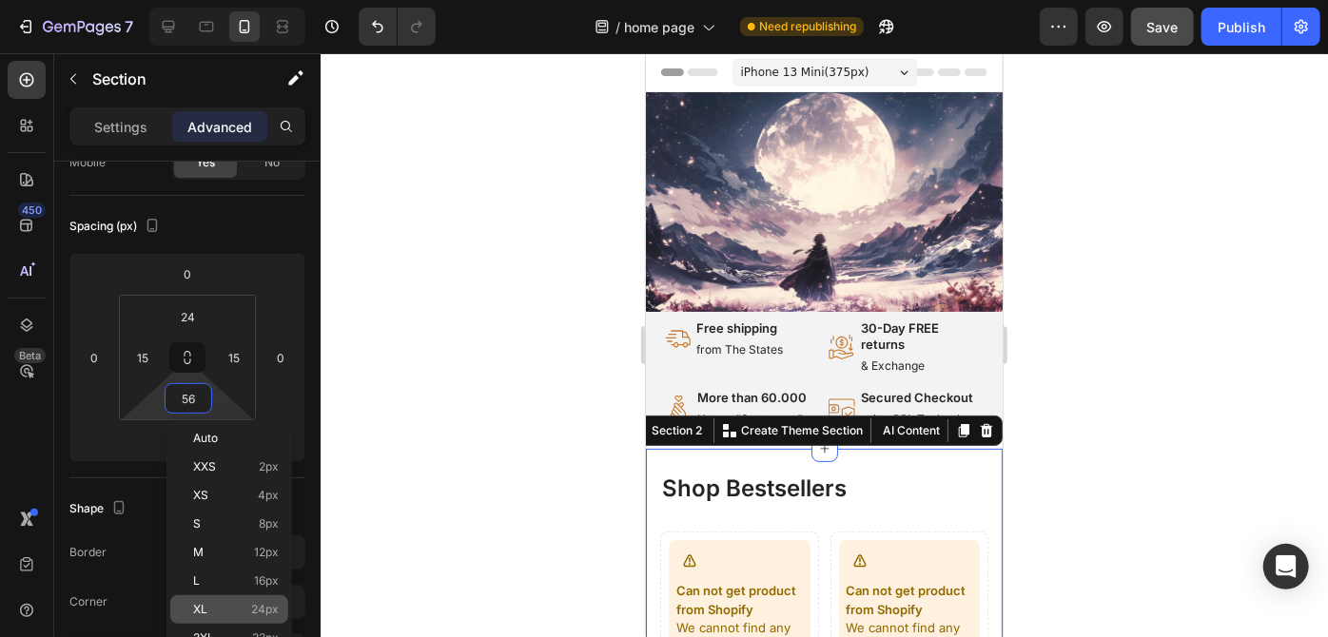
click at [263, 600] on div "XL 24px" at bounding box center [229, 609] width 118 height 29
type input "24"
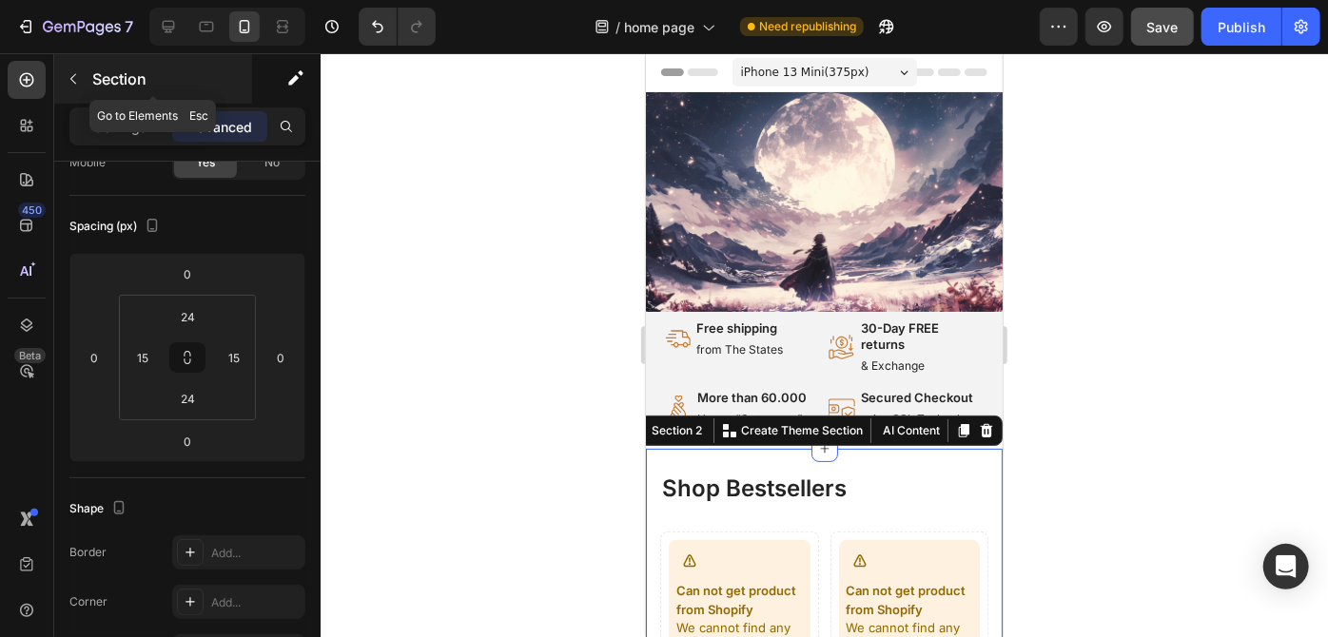
click at [69, 81] on icon "button" at bounding box center [73, 78] width 15 height 15
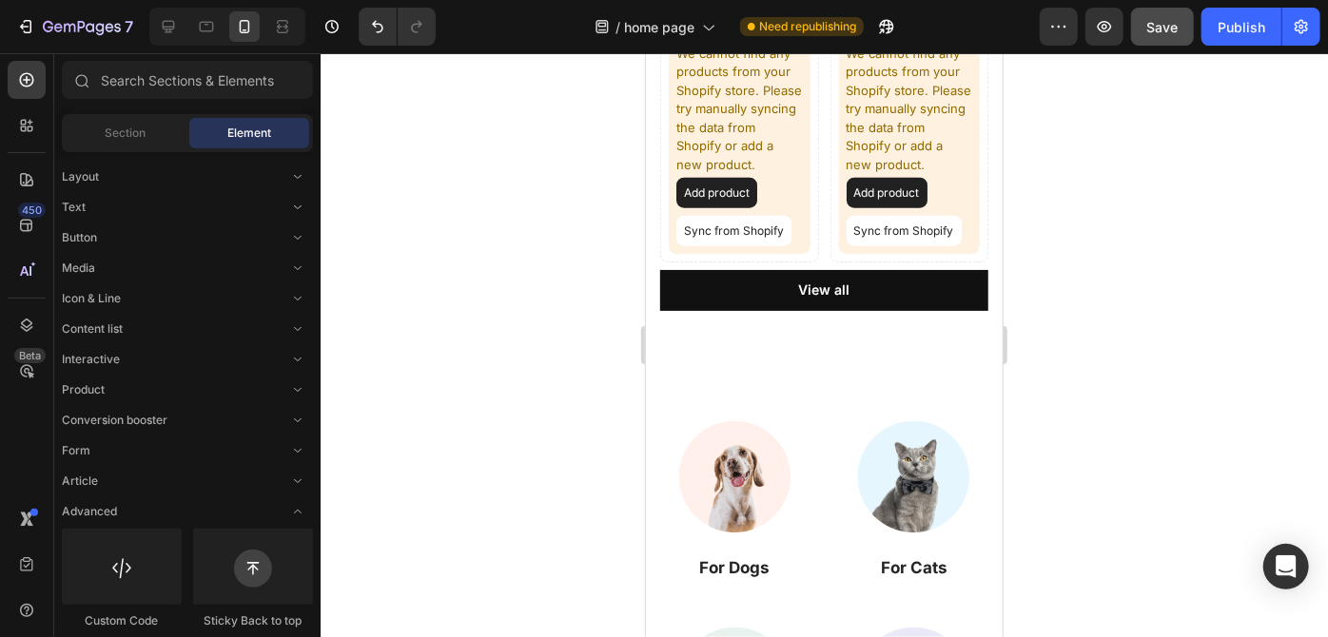
scroll to position [979, 0]
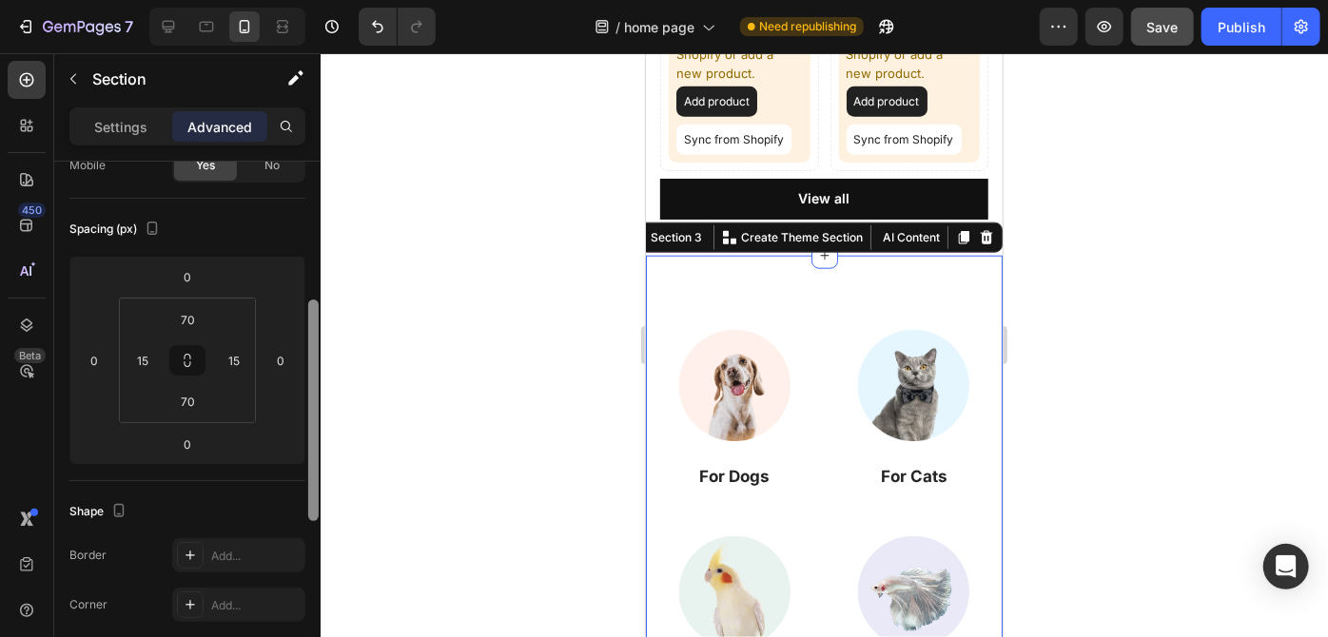
scroll to position [219, 0]
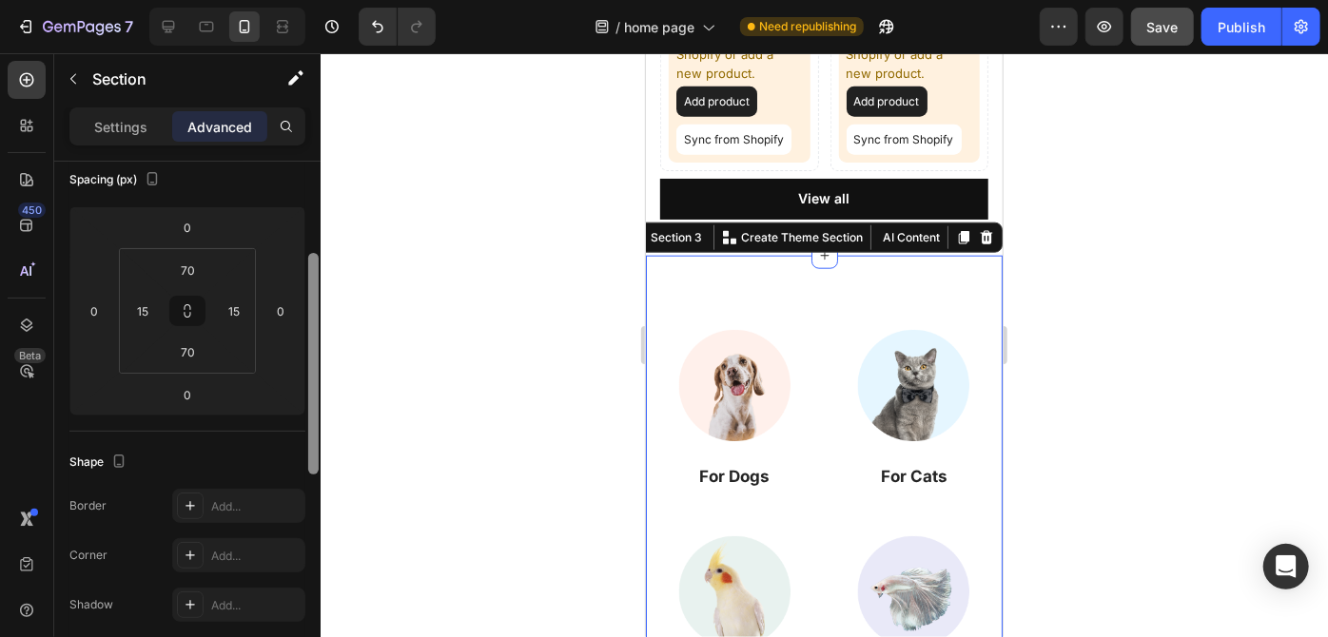
drag, startPoint x: 310, startPoint y: 185, endPoint x: 312, endPoint y: 278, distance: 92.3
click at [312, 278] on div at bounding box center [313, 364] width 10 height 222
click at [208, 272] on div "70" at bounding box center [189, 270] width 48 height 30
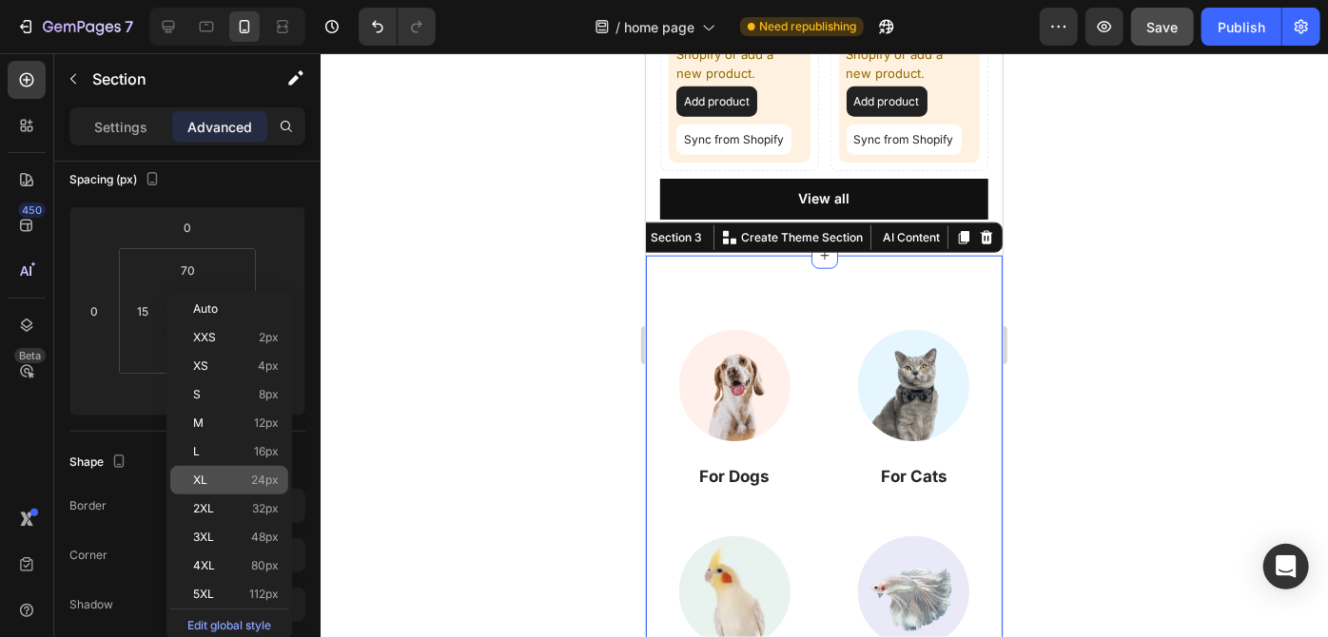
click at [253, 482] on span "24px" at bounding box center [265, 480] width 28 height 13
type input "24"
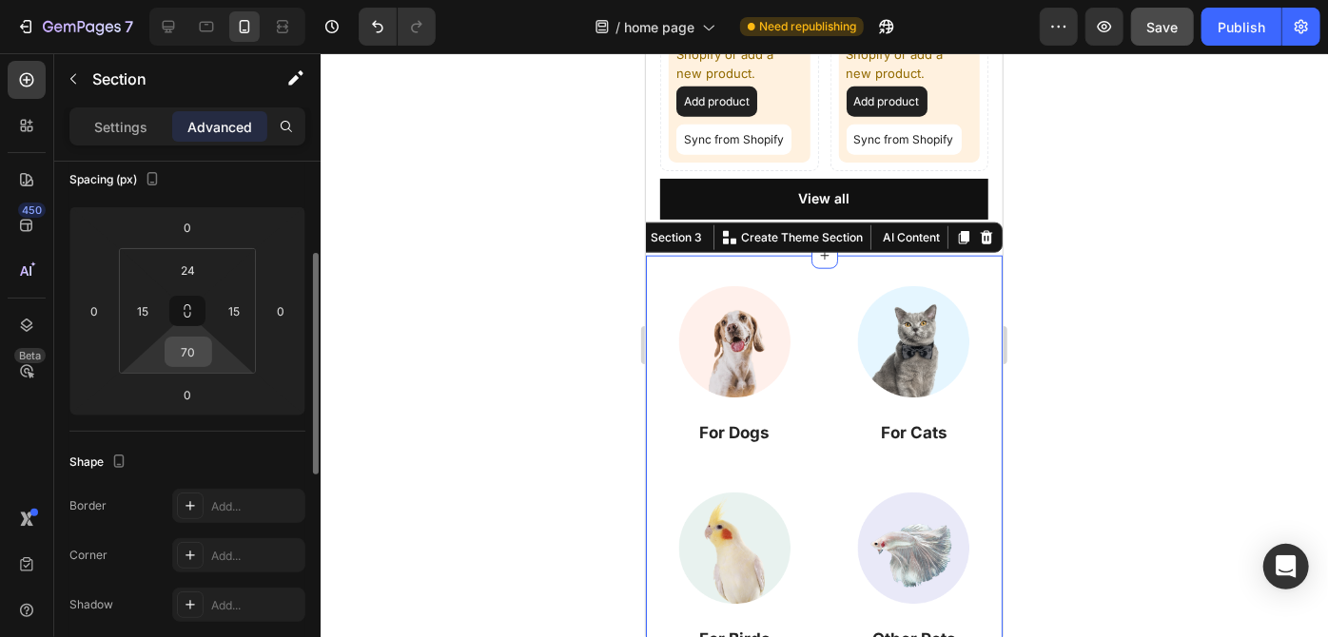
click at [200, 364] on input "70" at bounding box center [188, 352] width 38 height 29
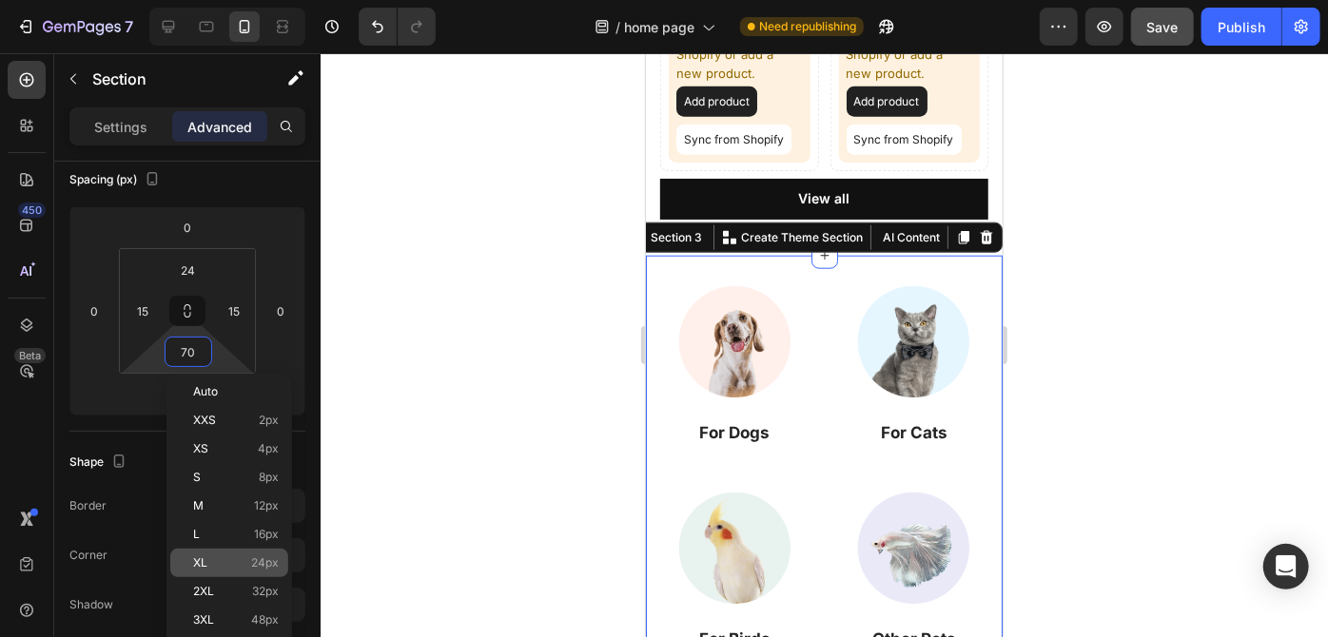
click at [230, 551] on div "XL 24px" at bounding box center [229, 563] width 118 height 29
type input "24"
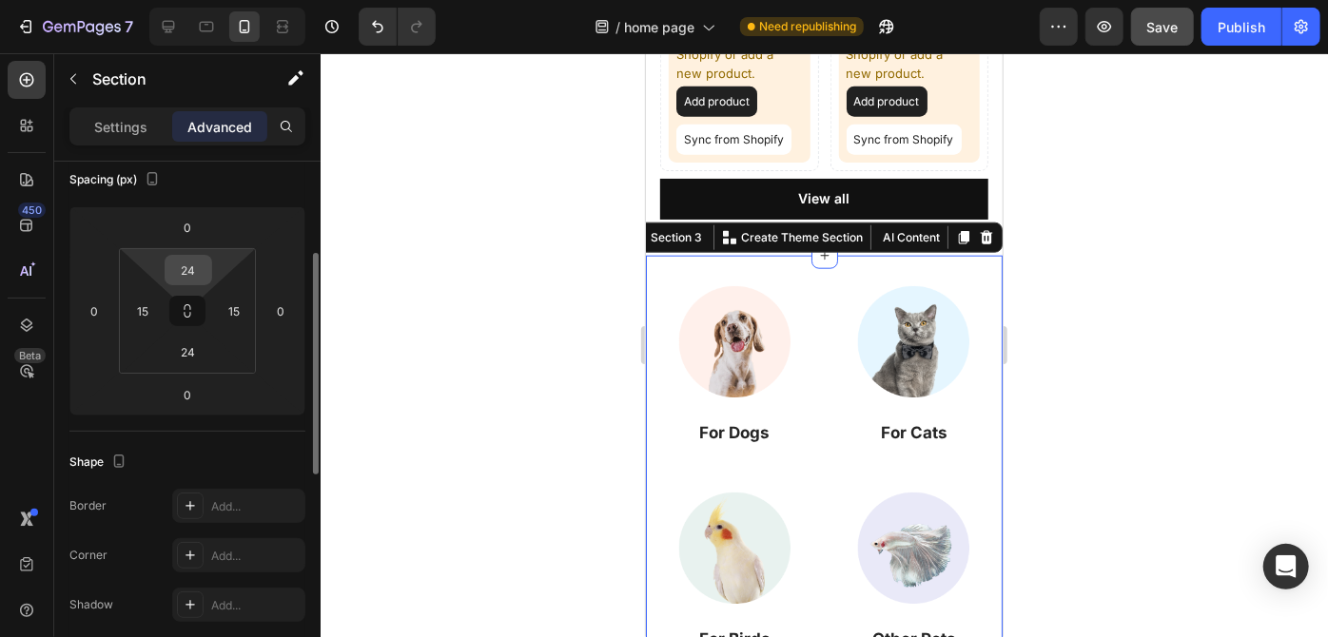
click at [195, 273] on input "24" at bounding box center [188, 270] width 38 height 29
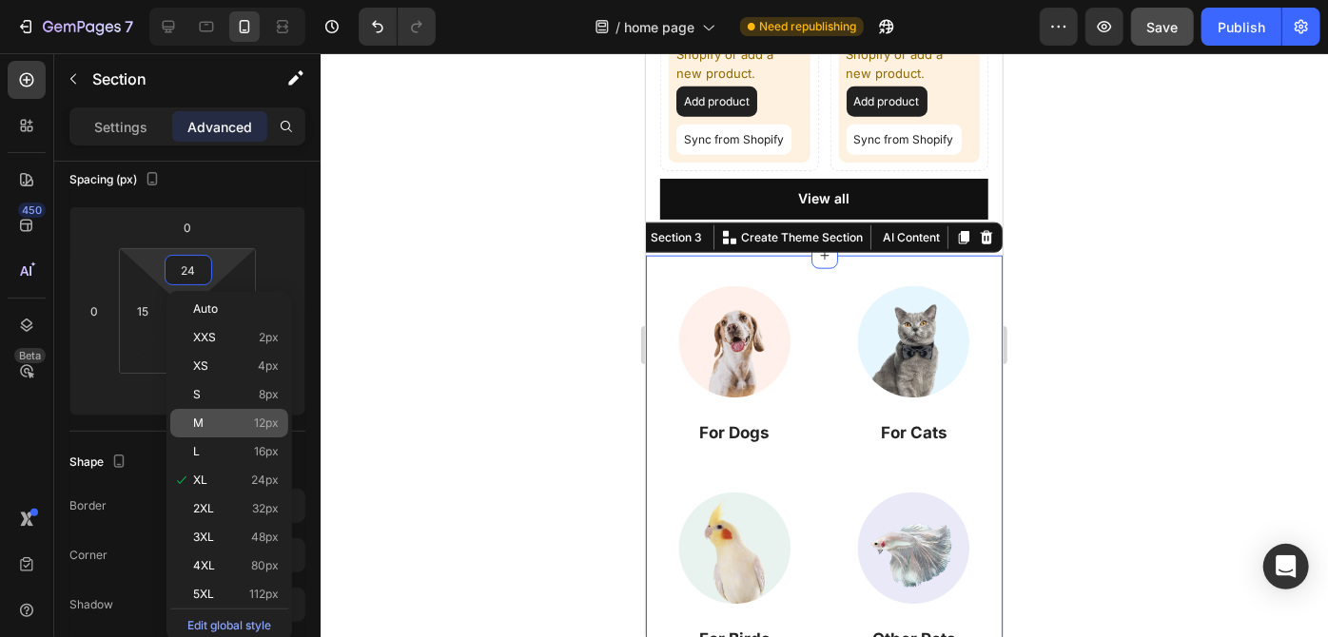
click at [240, 423] on p "M 12px" at bounding box center [236, 423] width 86 height 13
type input "12"
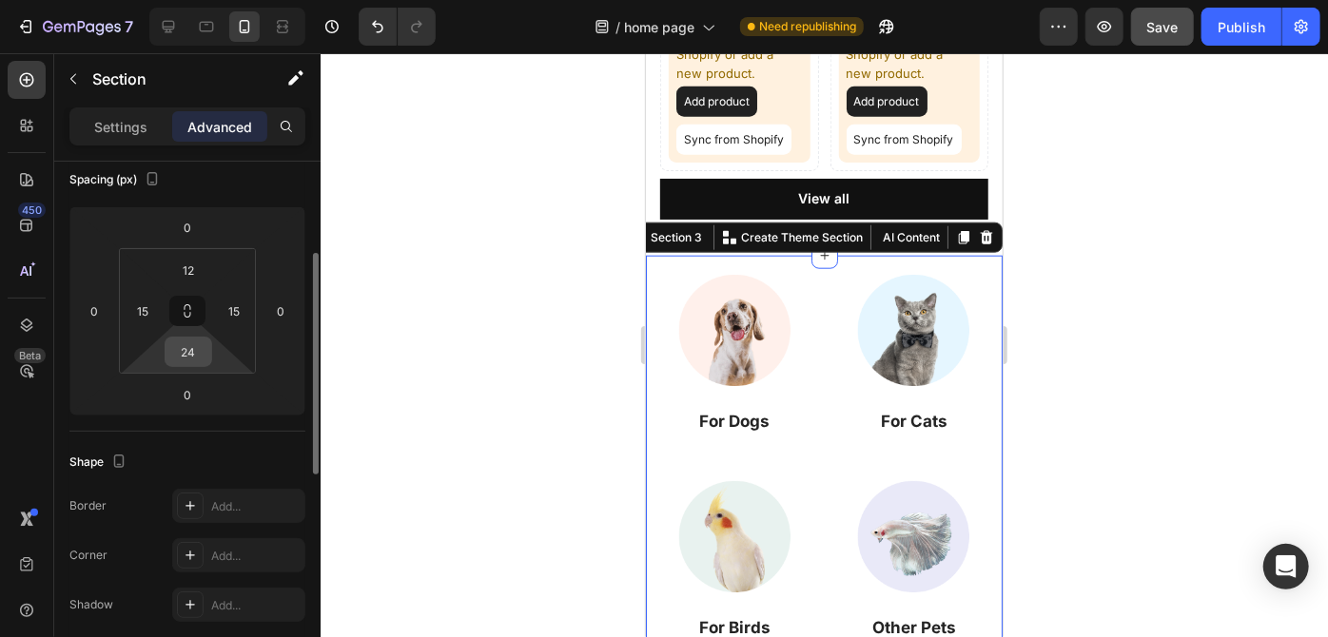
click at [200, 357] on input "24" at bounding box center [188, 352] width 38 height 29
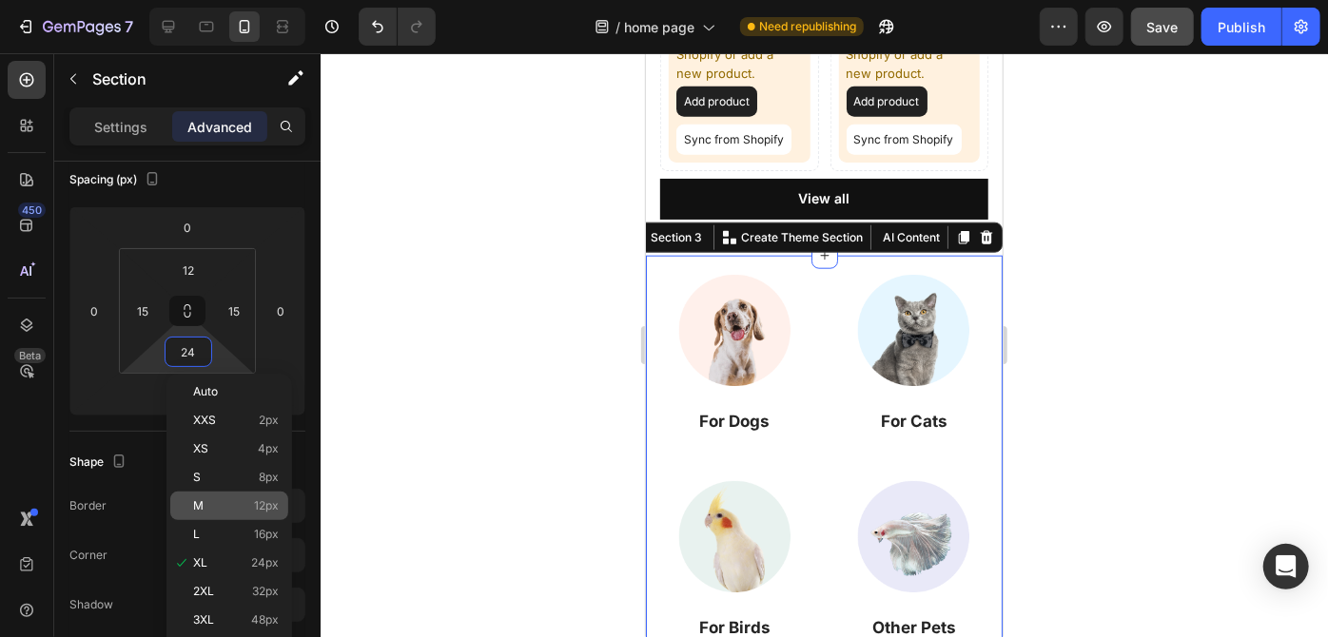
click at [228, 502] on p "M 12px" at bounding box center [236, 505] width 86 height 13
type input "12"
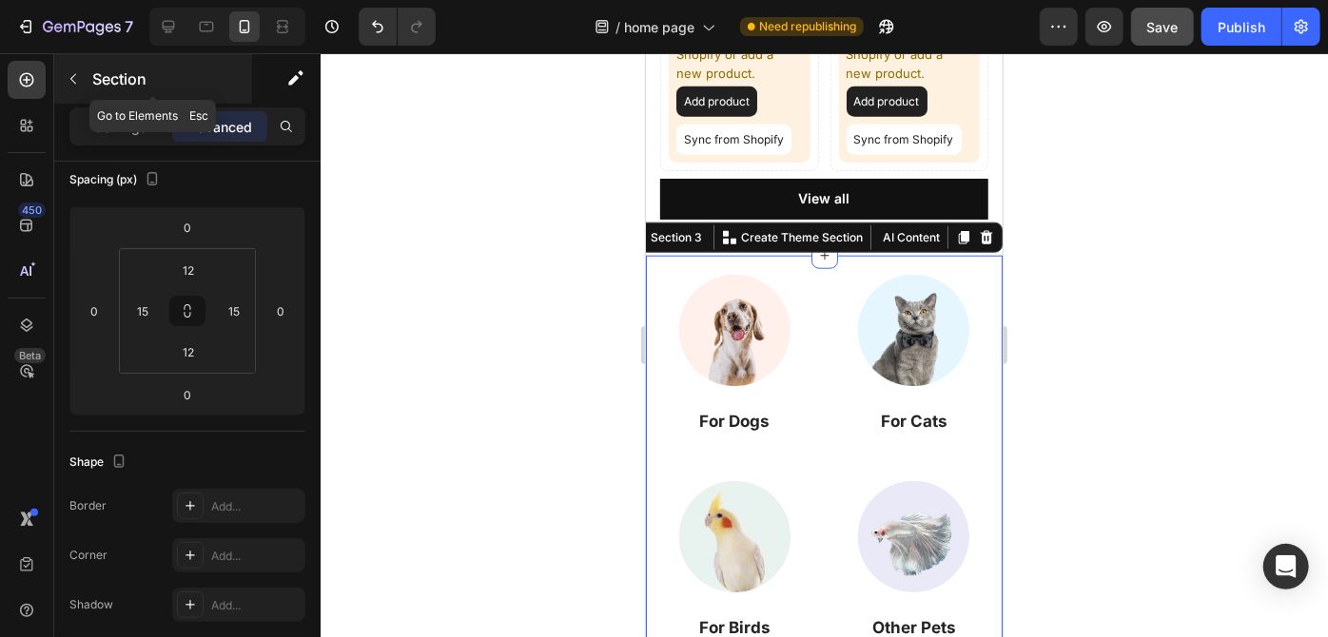
click at [71, 83] on icon "button" at bounding box center [73, 78] width 15 height 15
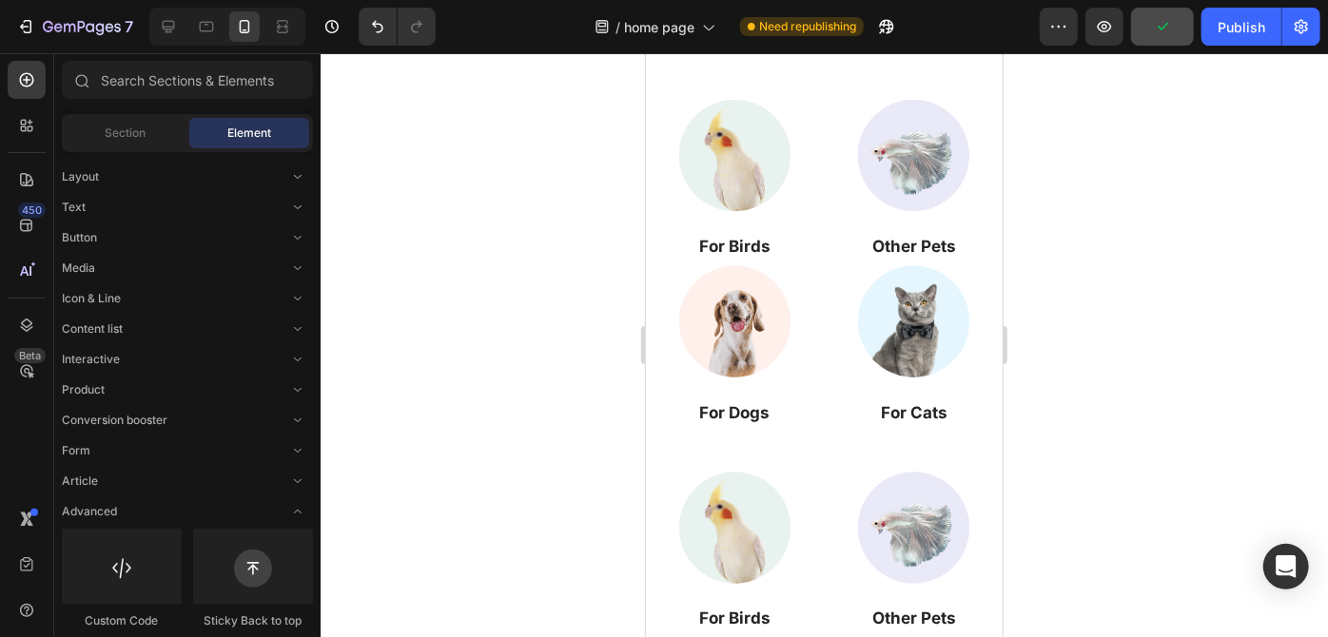
scroll to position [1697, 0]
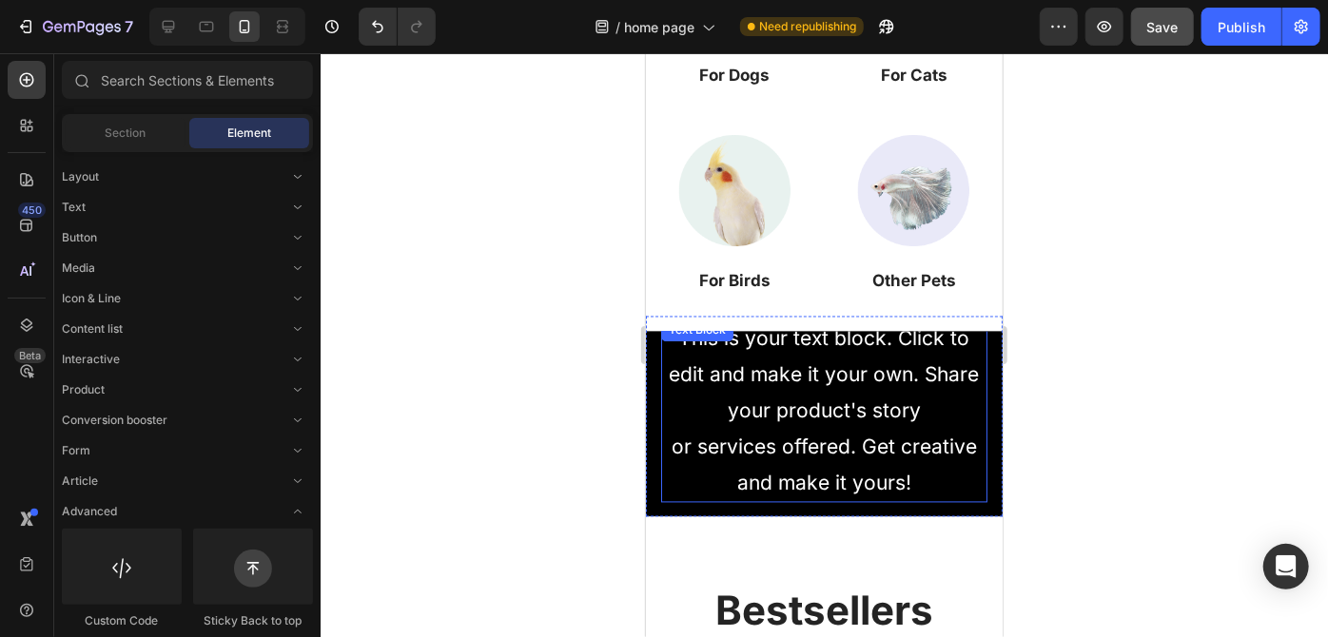
click at [890, 390] on div "This is your text block. Click to edit and make it your own. Share your product…" at bounding box center [823, 411] width 326 height 184
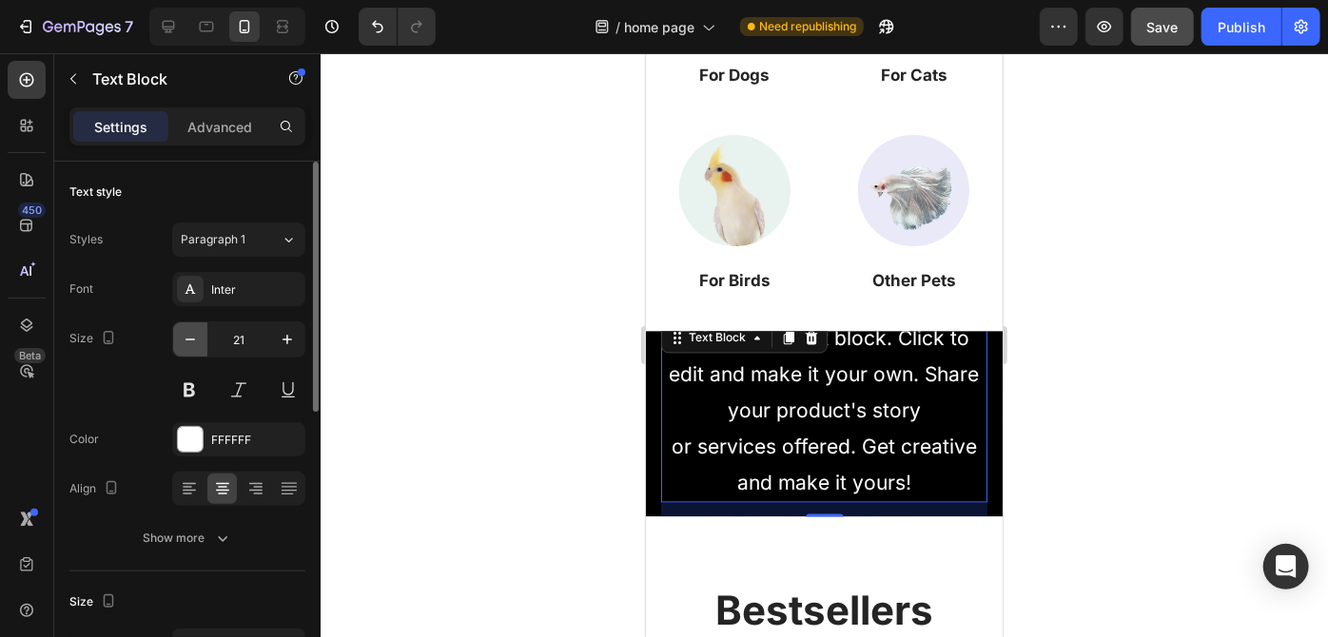
click at [186, 343] on icon "button" at bounding box center [190, 339] width 19 height 19
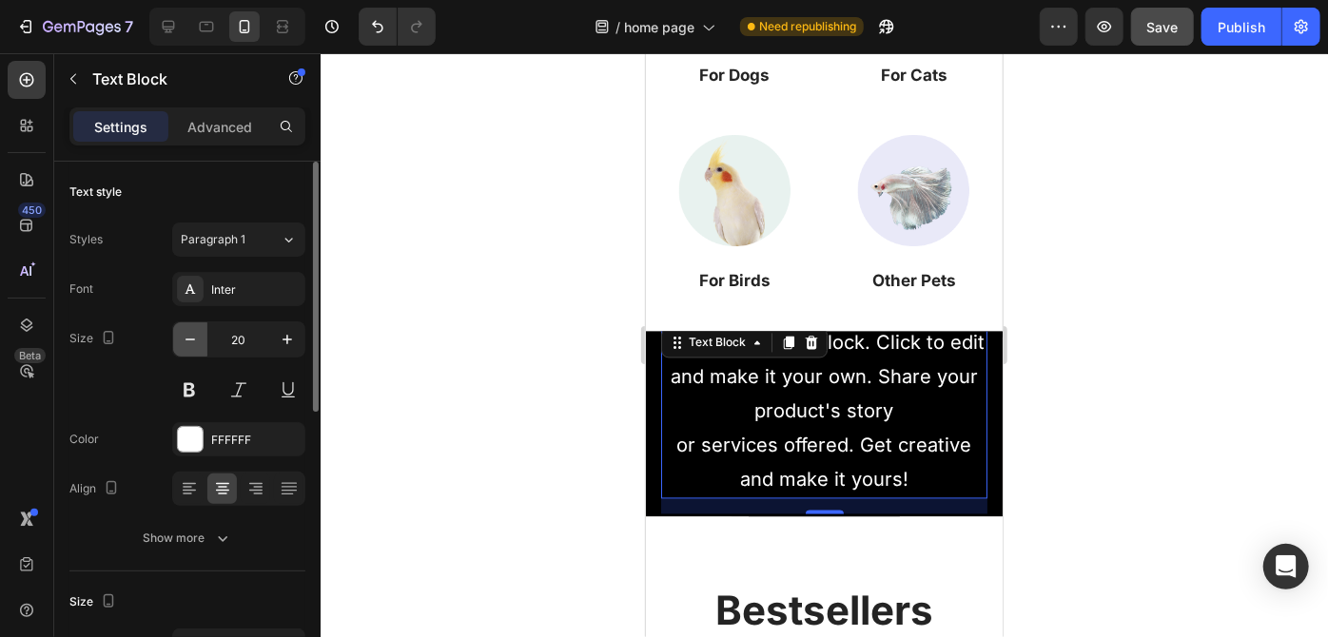
click at [186, 343] on icon "button" at bounding box center [190, 339] width 19 height 19
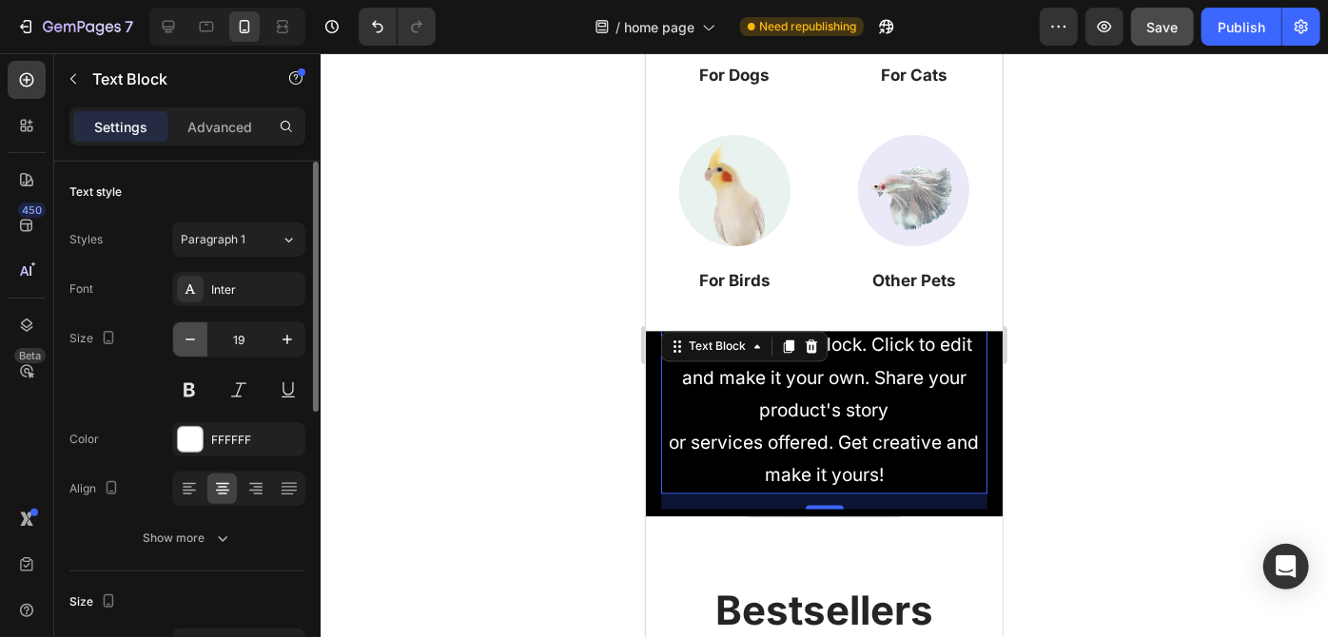
click at [186, 343] on icon "button" at bounding box center [190, 339] width 19 height 19
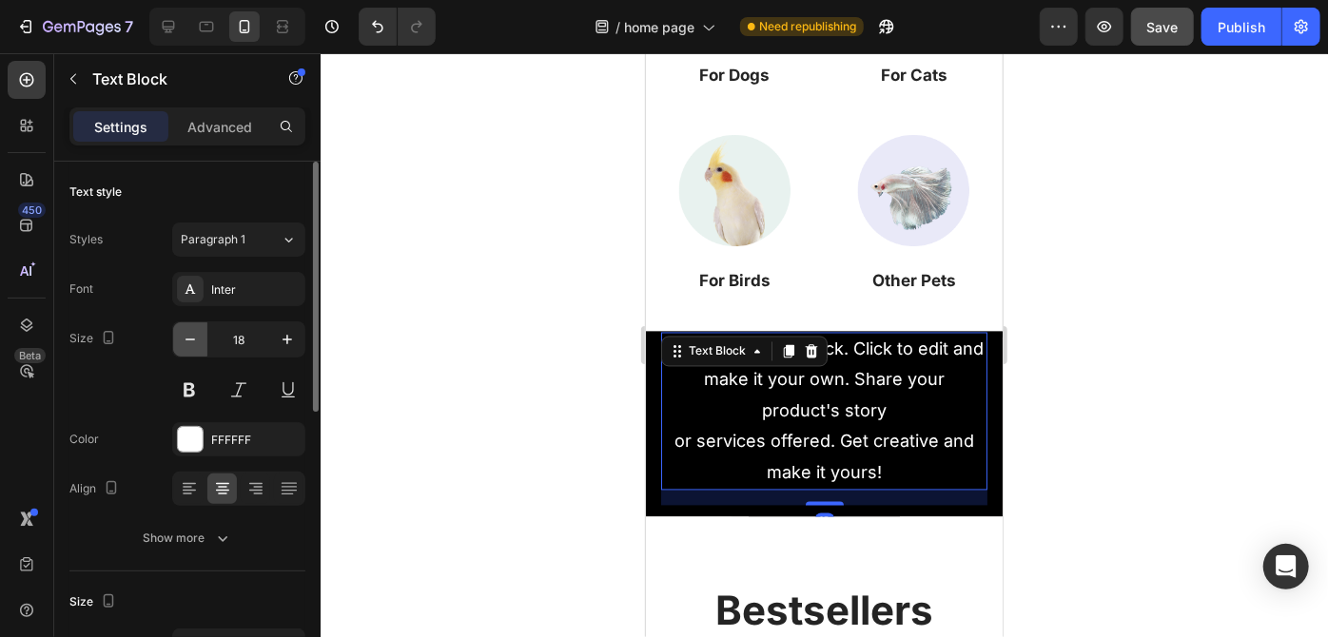
click at [186, 343] on icon "button" at bounding box center [190, 339] width 19 height 19
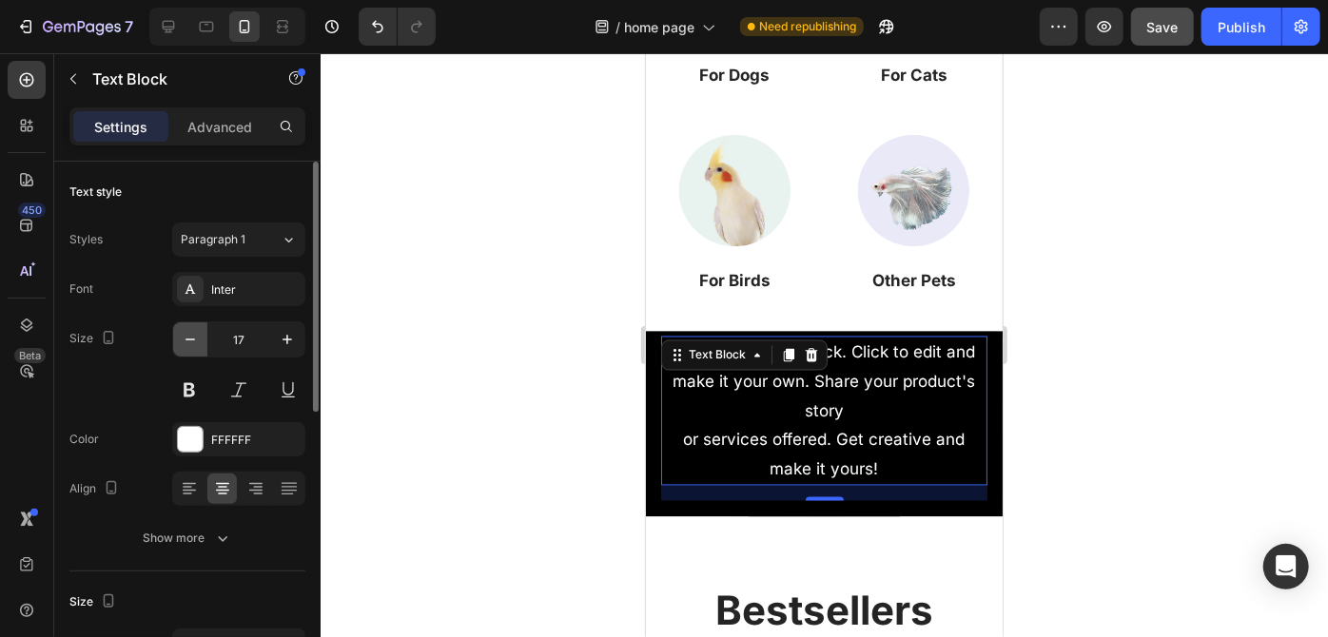
click at [186, 343] on icon "button" at bounding box center [190, 339] width 19 height 19
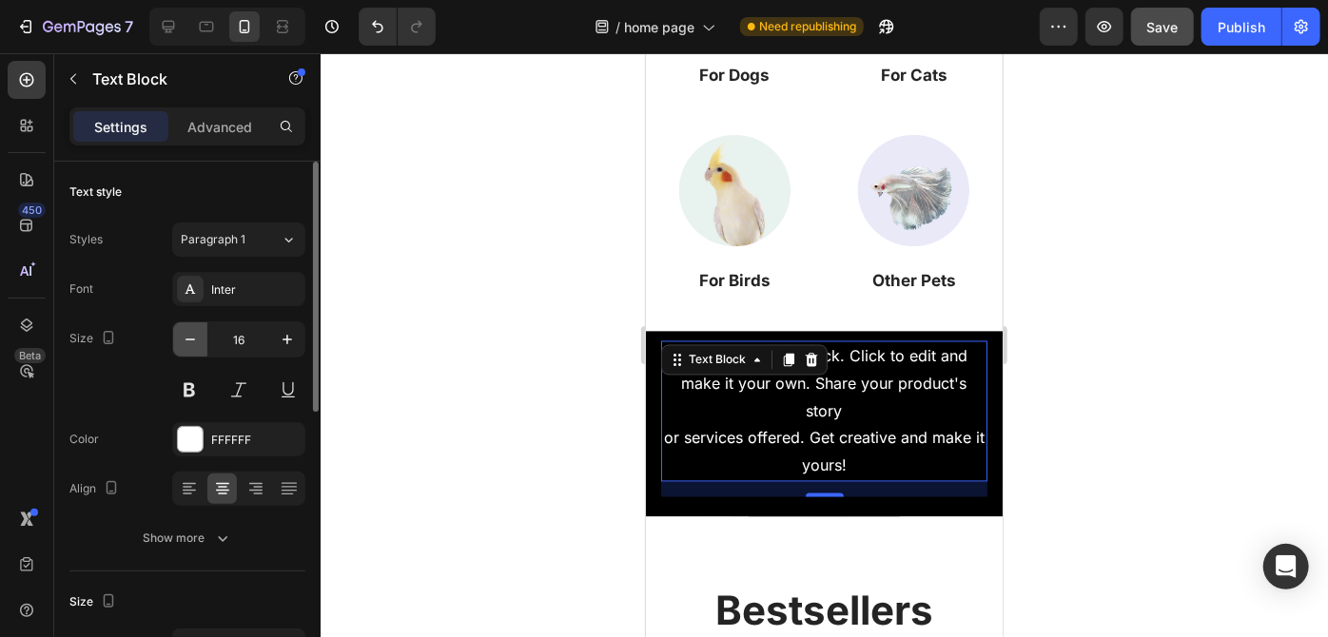
click at [186, 343] on icon "button" at bounding box center [190, 339] width 19 height 19
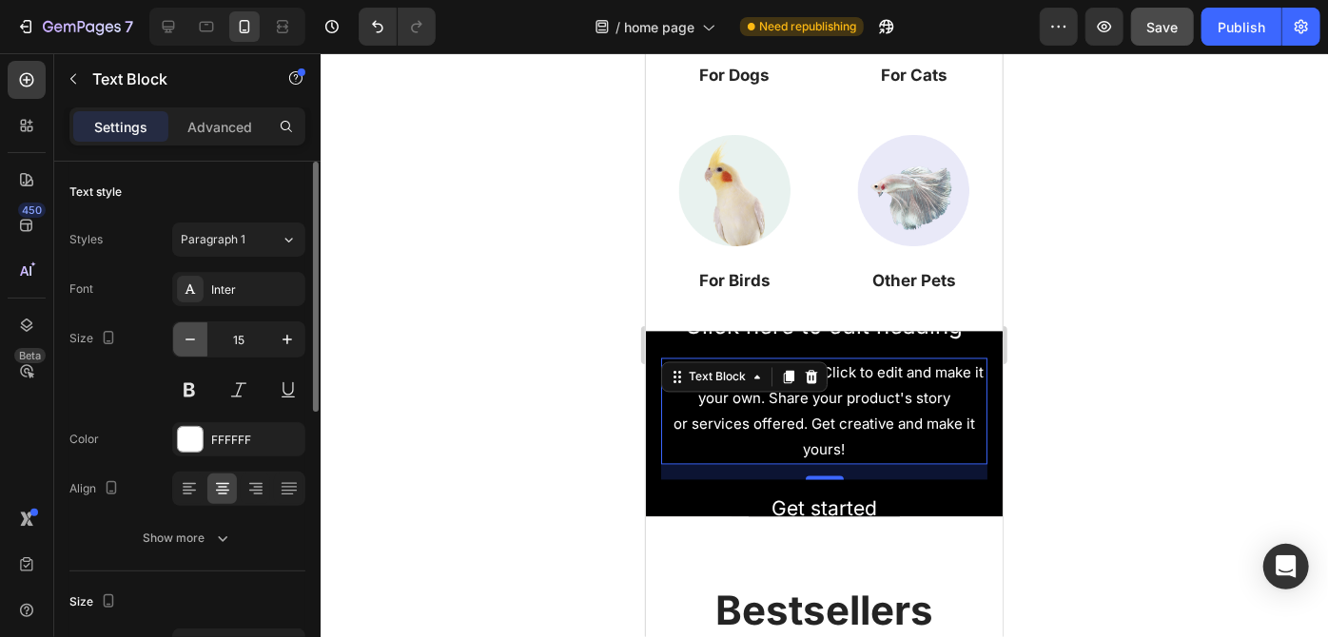
click at [186, 343] on icon "button" at bounding box center [190, 339] width 19 height 19
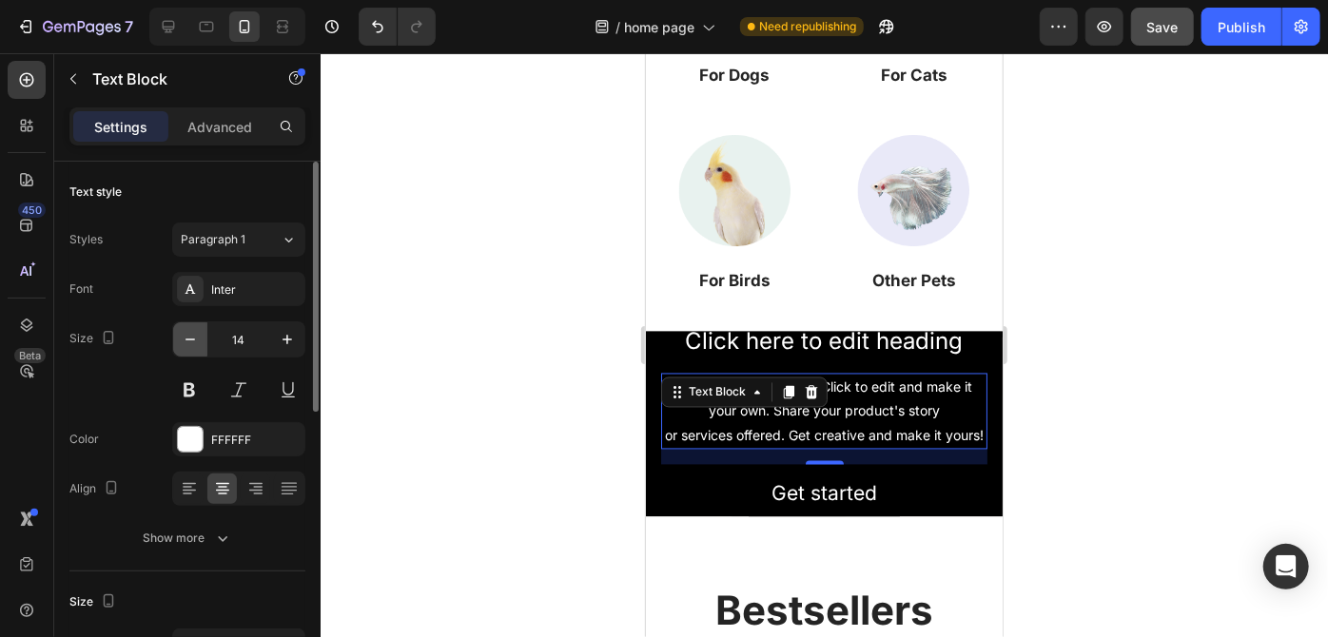
click at [186, 343] on icon "button" at bounding box center [190, 339] width 19 height 19
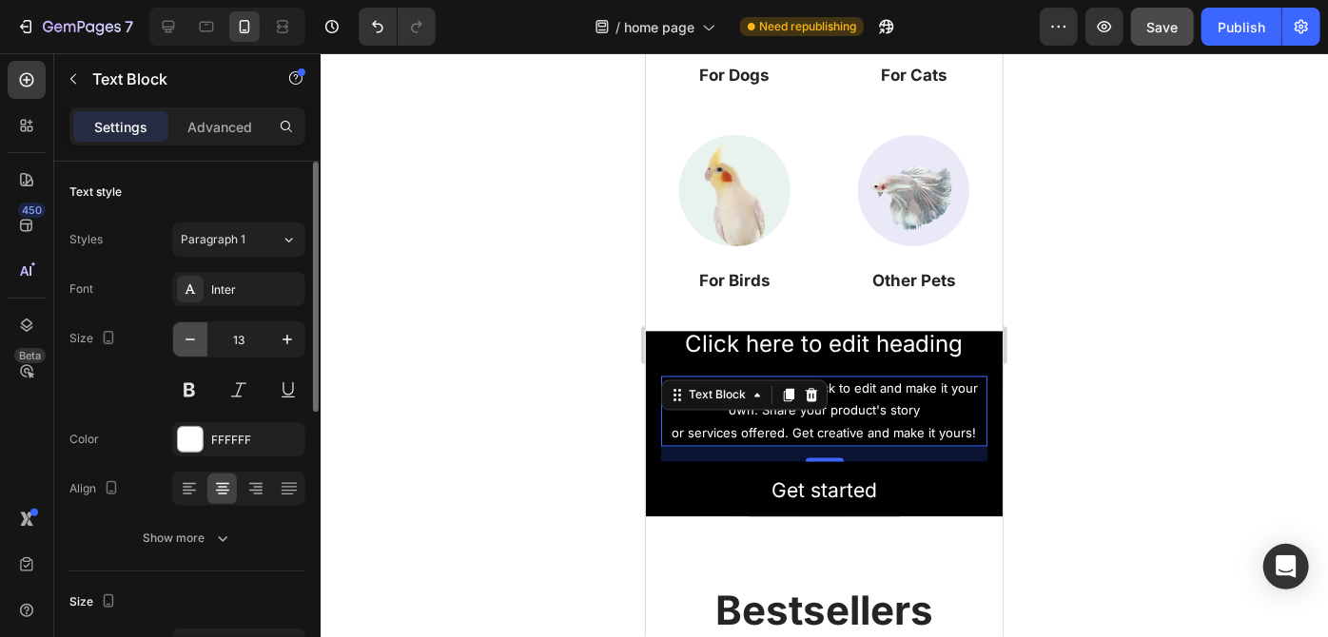
click at [186, 343] on icon "button" at bounding box center [190, 339] width 19 height 19
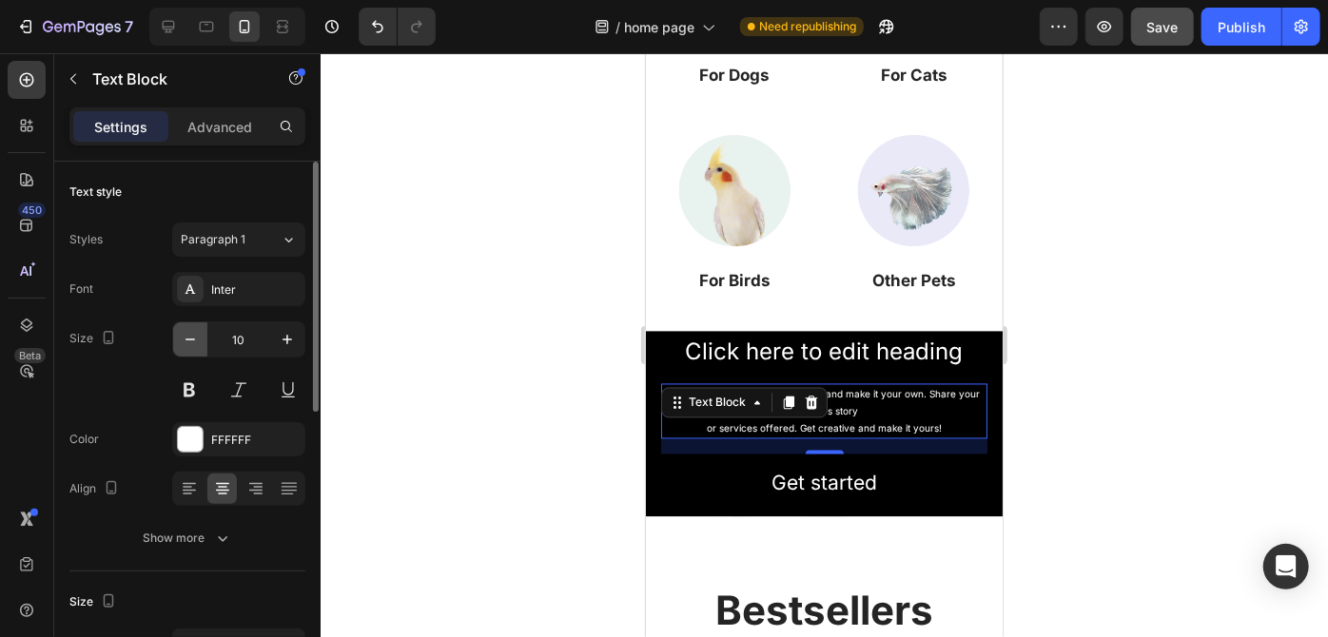
click at [186, 343] on icon "button" at bounding box center [190, 339] width 19 height 19
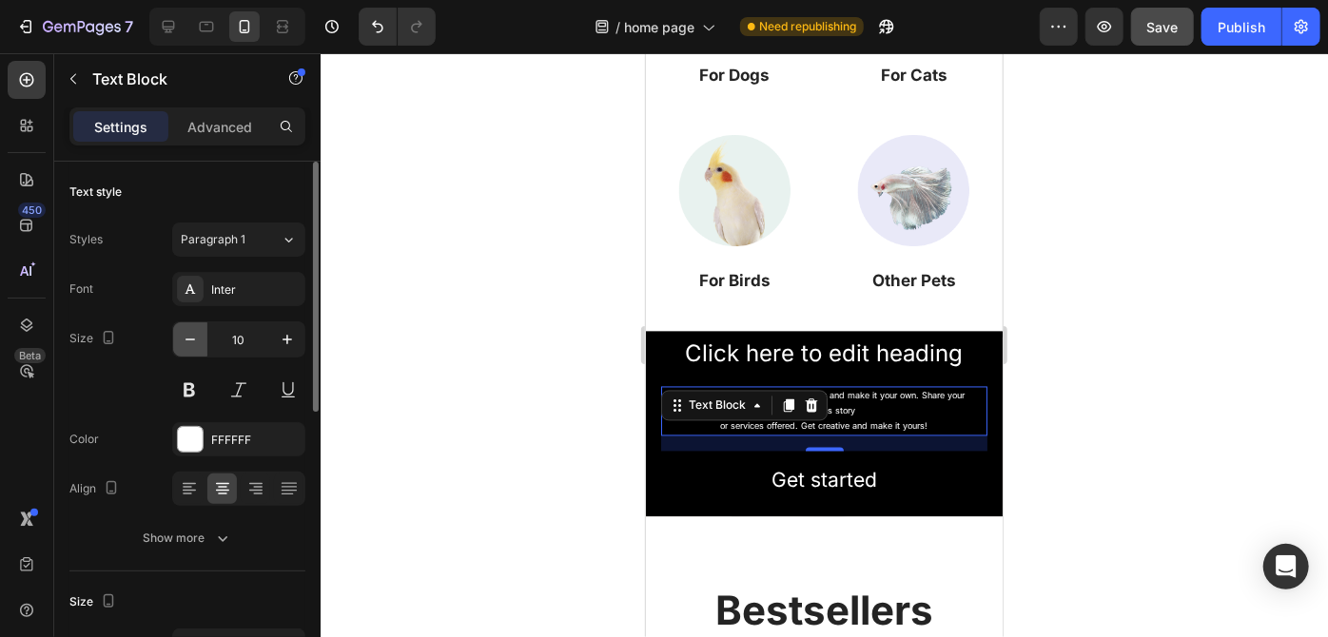
type input "9"
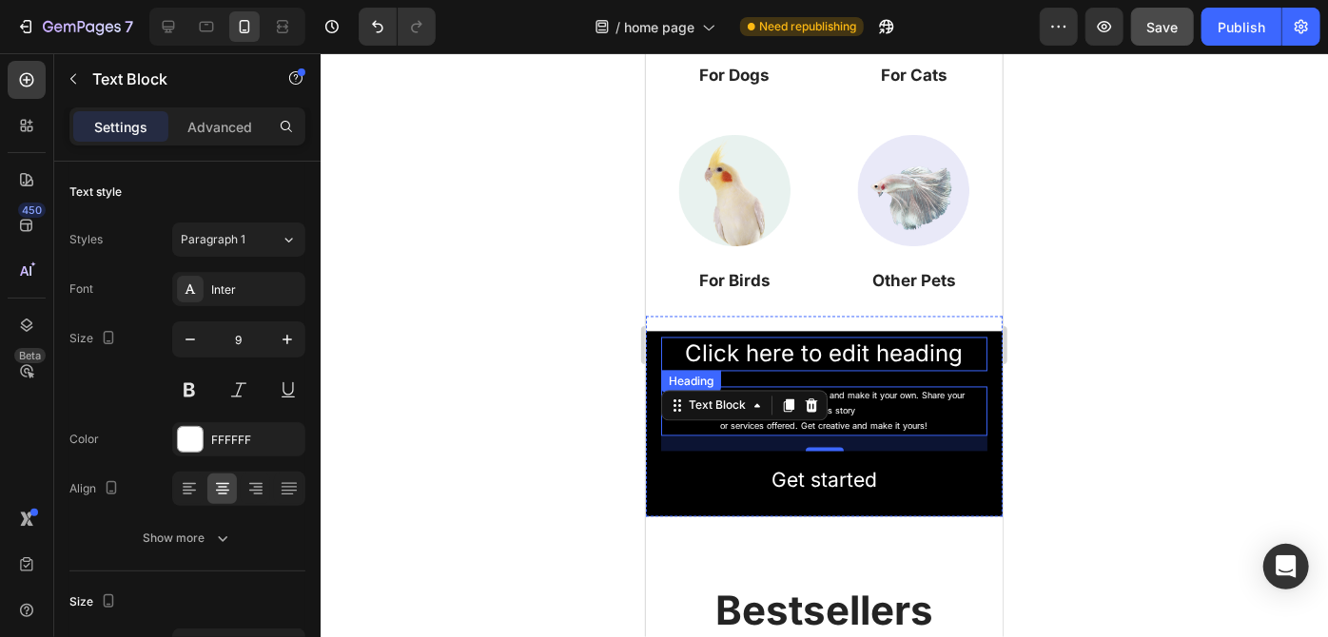
click at [731, 349] on h2 "Click here to edit heading" at bounding box center [823, 353] width 326 height 33
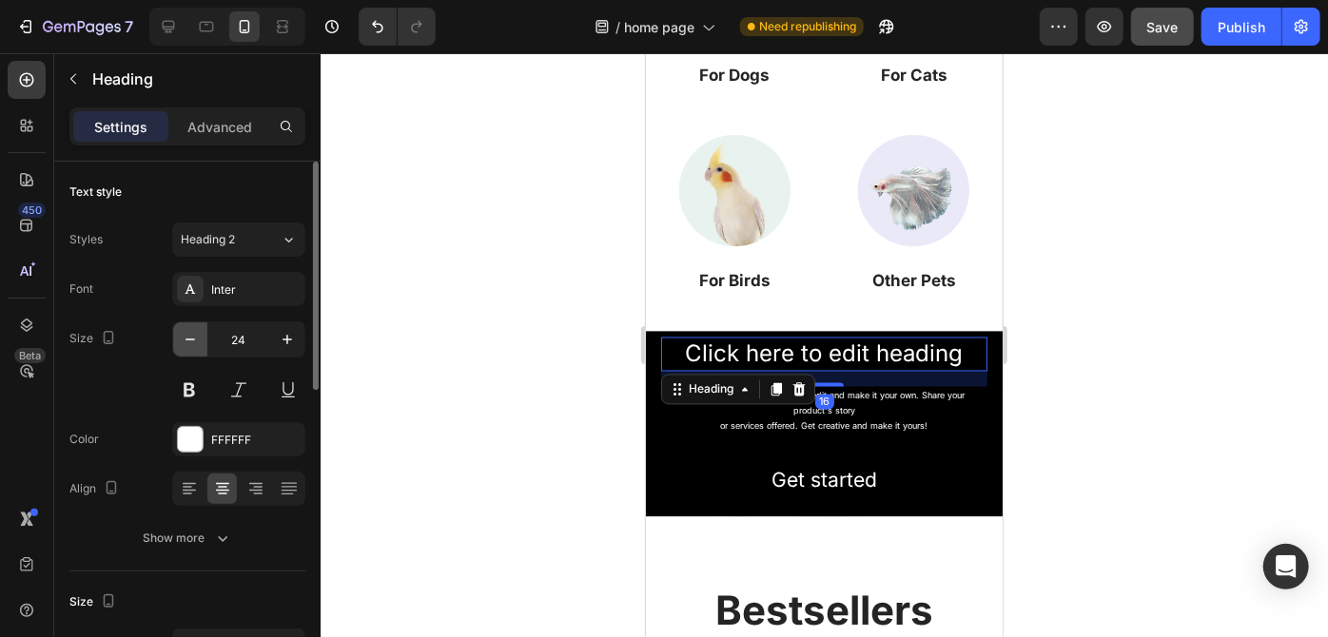
click at [198, 342] on icon "button" at bounding box center [190, 339] width 19 height 19
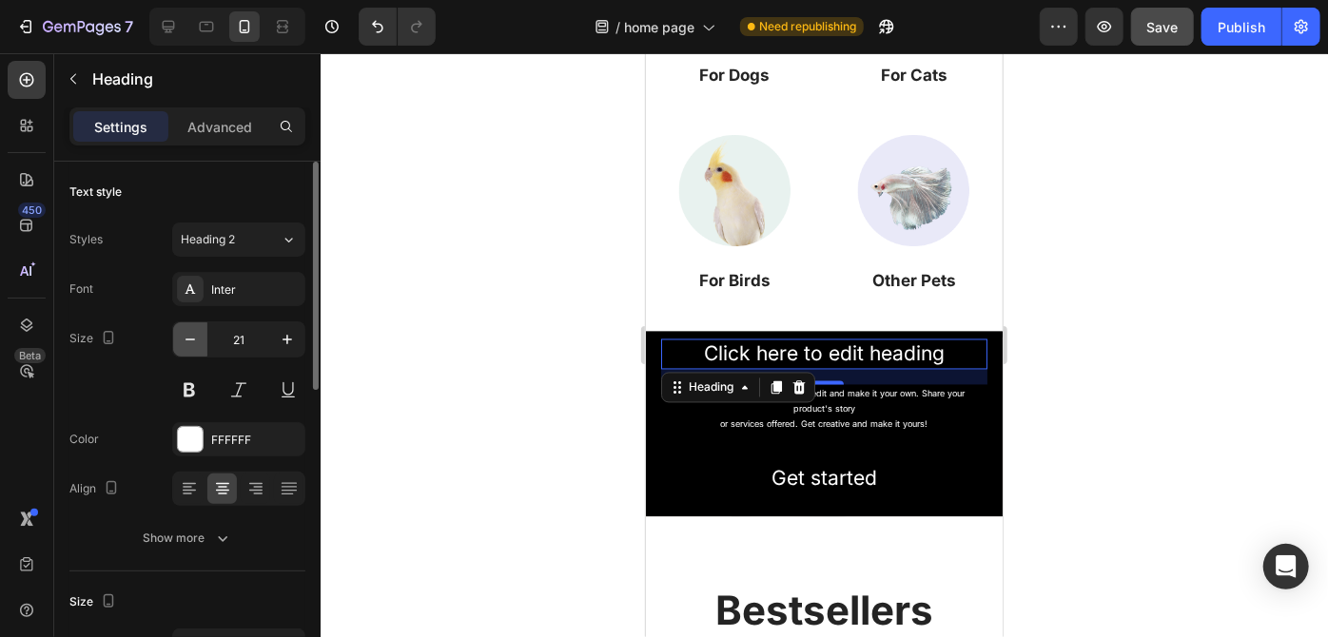
click at [198, 342] on icon "button" at bounding box center [190, 339] width 19 height 19
type input "20"
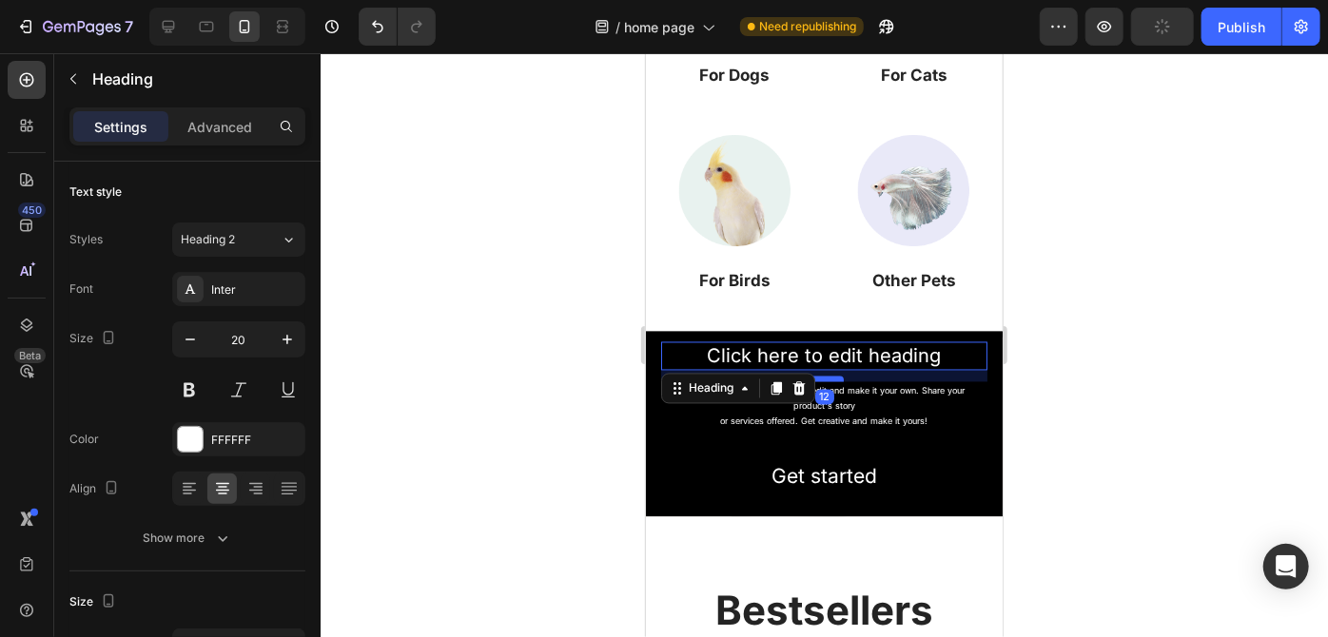
click at [832, 376] on div at bounding box center [824, 379] width 38 height 6
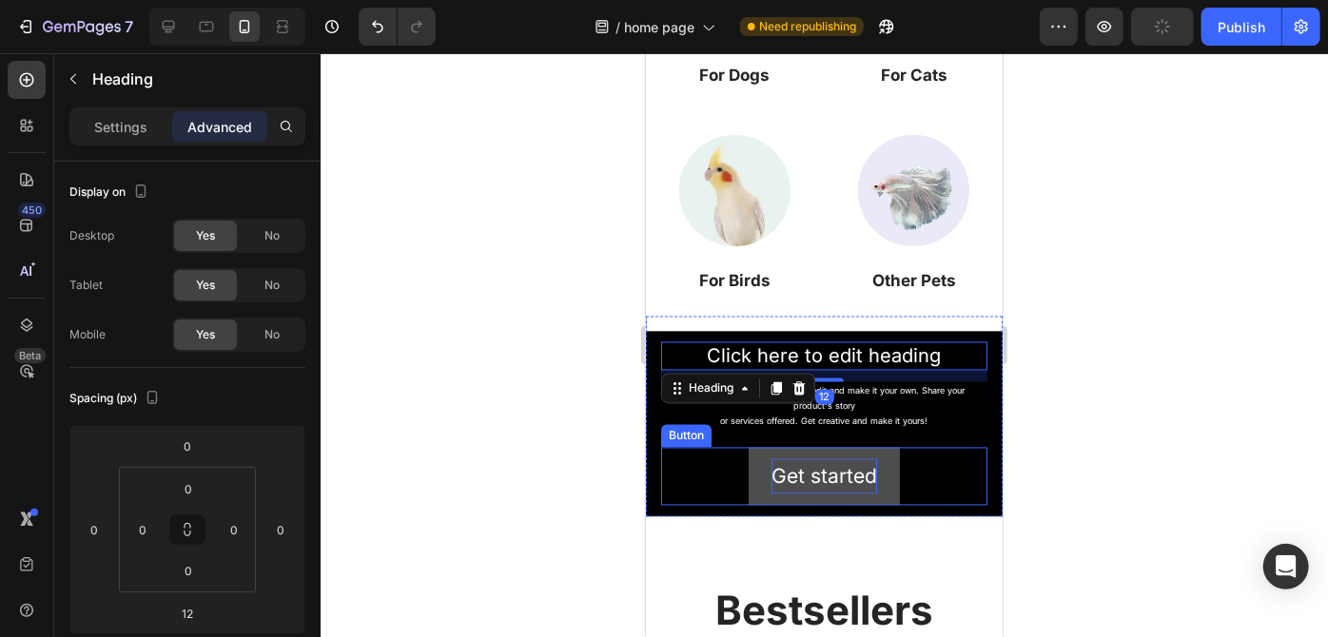
click at [820, 478] on div "Get started" at bounding box center [823, 476] width 106 height 36
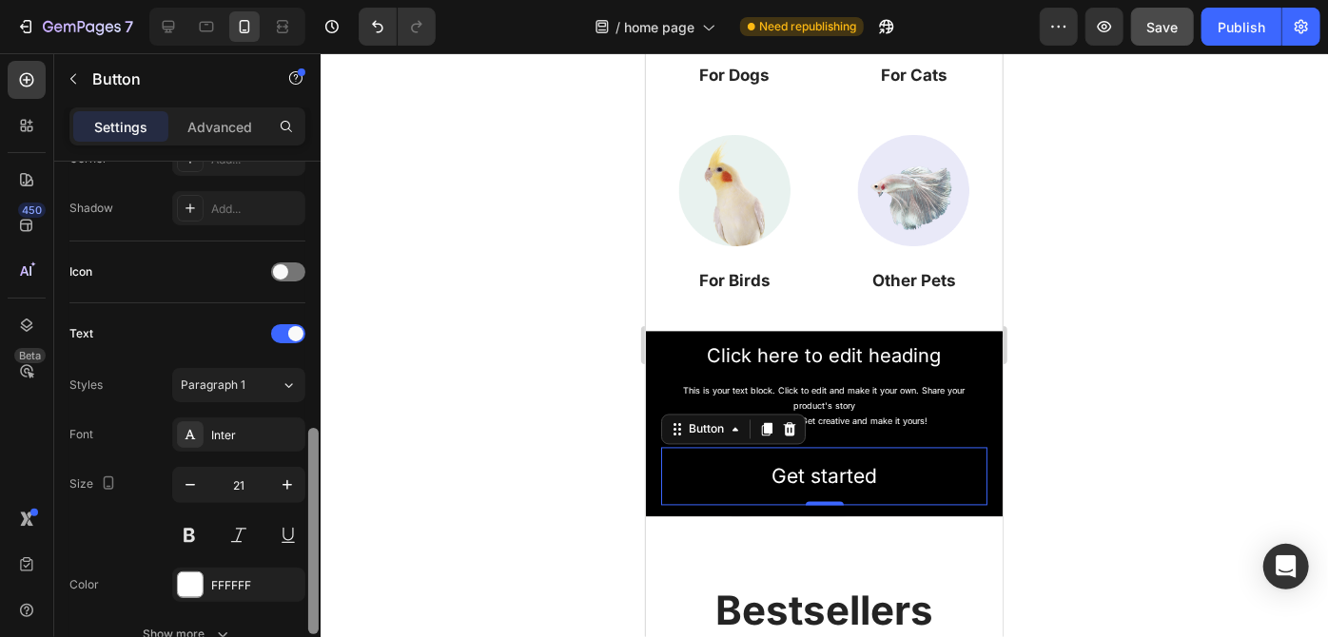
scroll to position [554, 0]
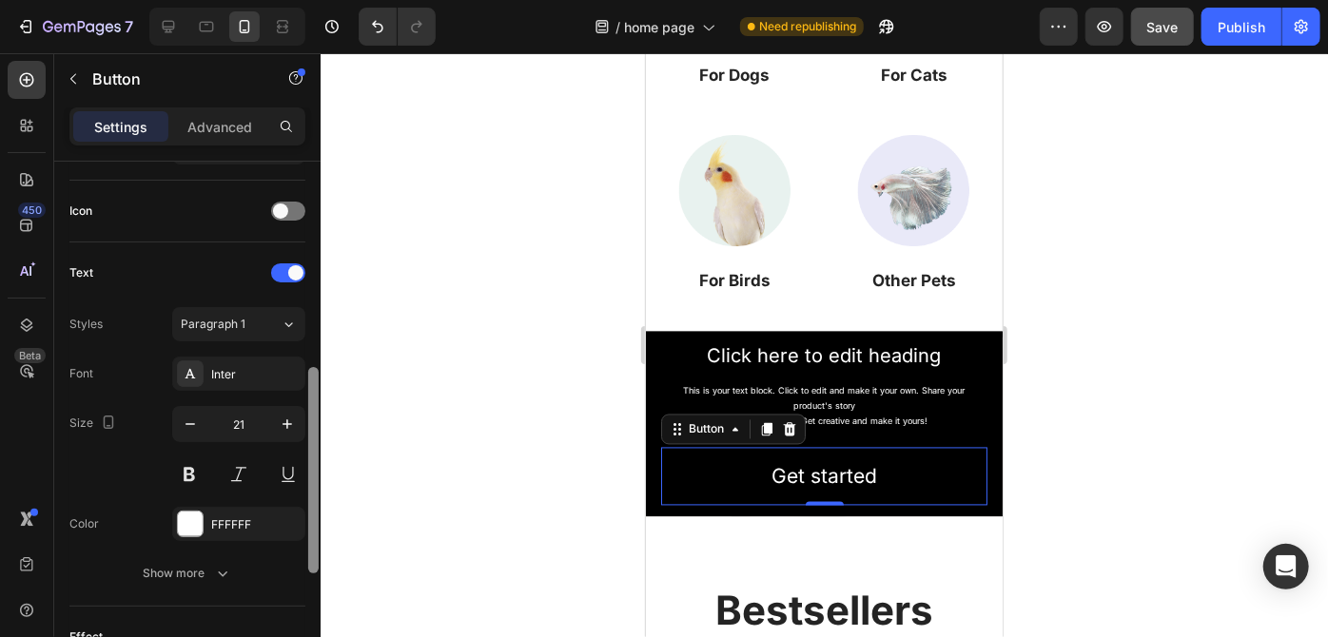
drag, startPoint x: 317, startPoint y: 320, endPoint x: 314, endPoint y: 536, distance: 216.9
click at [314, 536] on div at bounding box center [313, 470] width 10 height 206
click at [181, 418] on icon "button" at bounding box center [190, 424] width 19 height 19
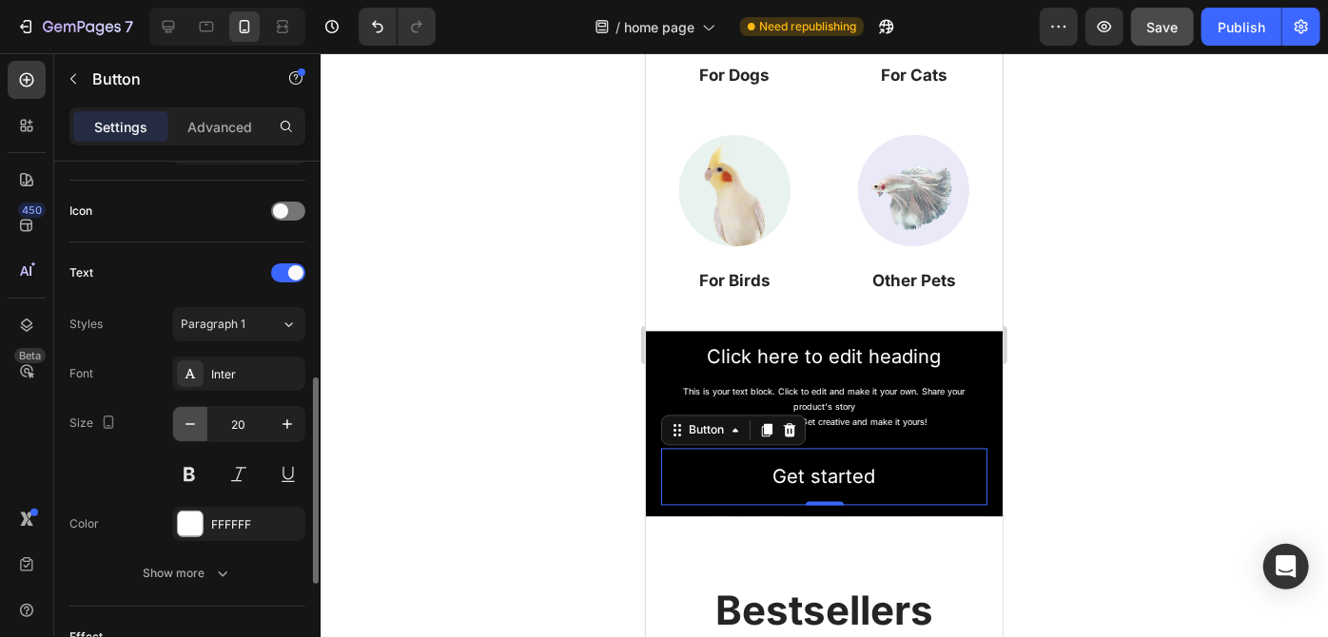
click at [181, 418] on icon "button" at bounding box center [190, 424] width 19 height 19
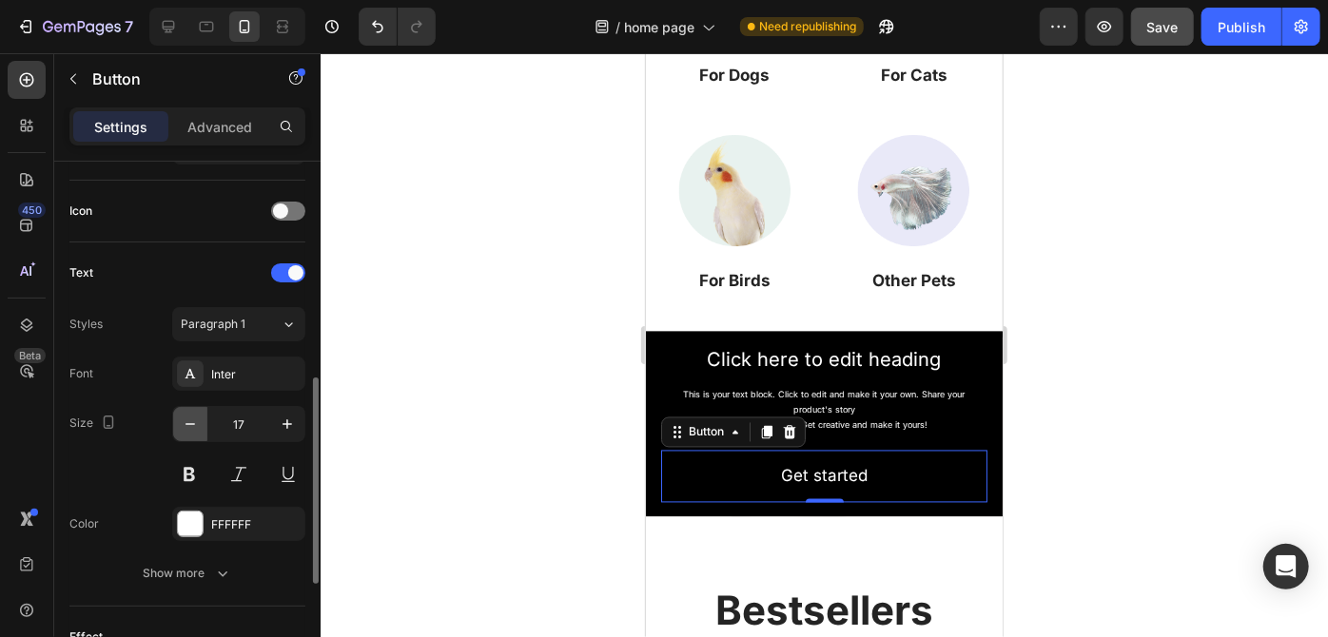
click at [181, 418] on icon "button" at bounding box center [190, 424] width 19 height 19
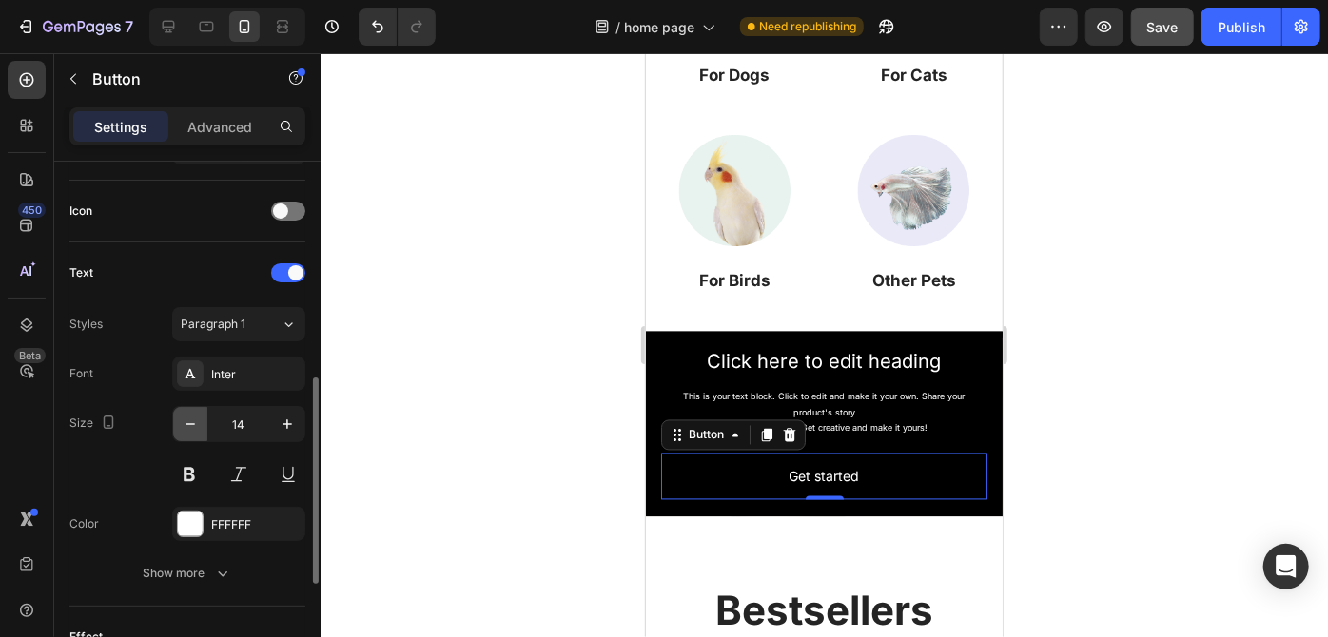
click at [181, 418] on icon "button" at bounding box center [190, 424] width 19 height 19
type input "11"
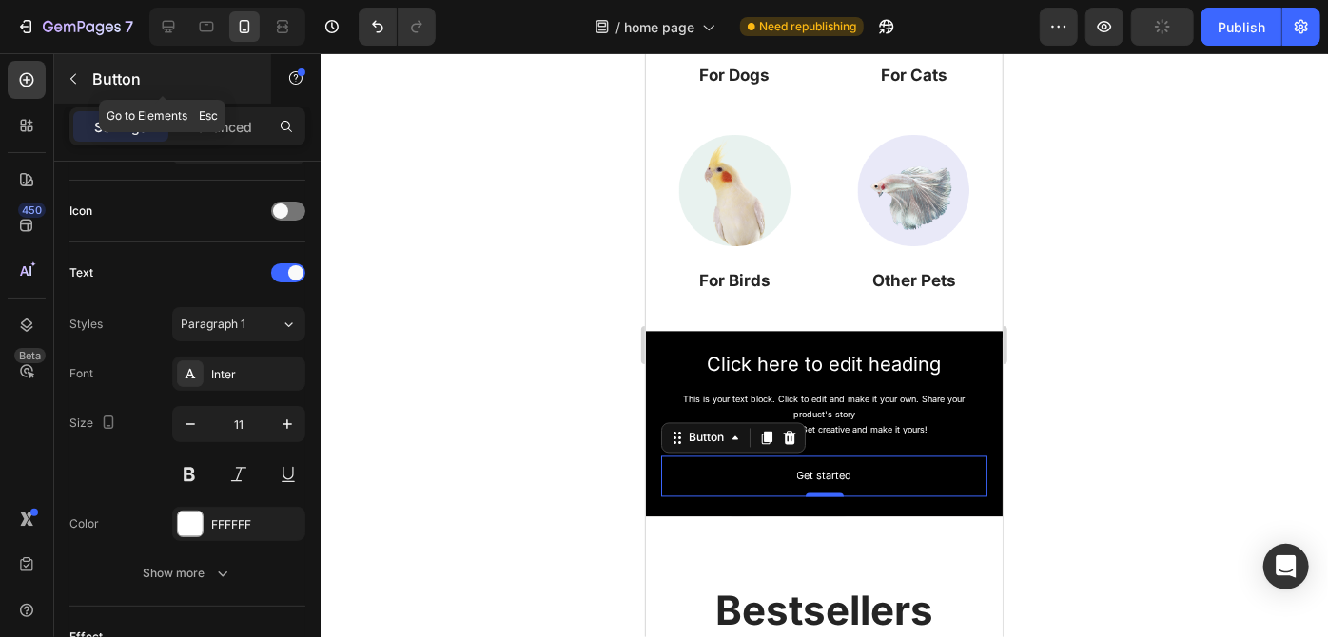
click at [73, 72] on icon "button" at bounding box center [73, 78] width 15 height 15
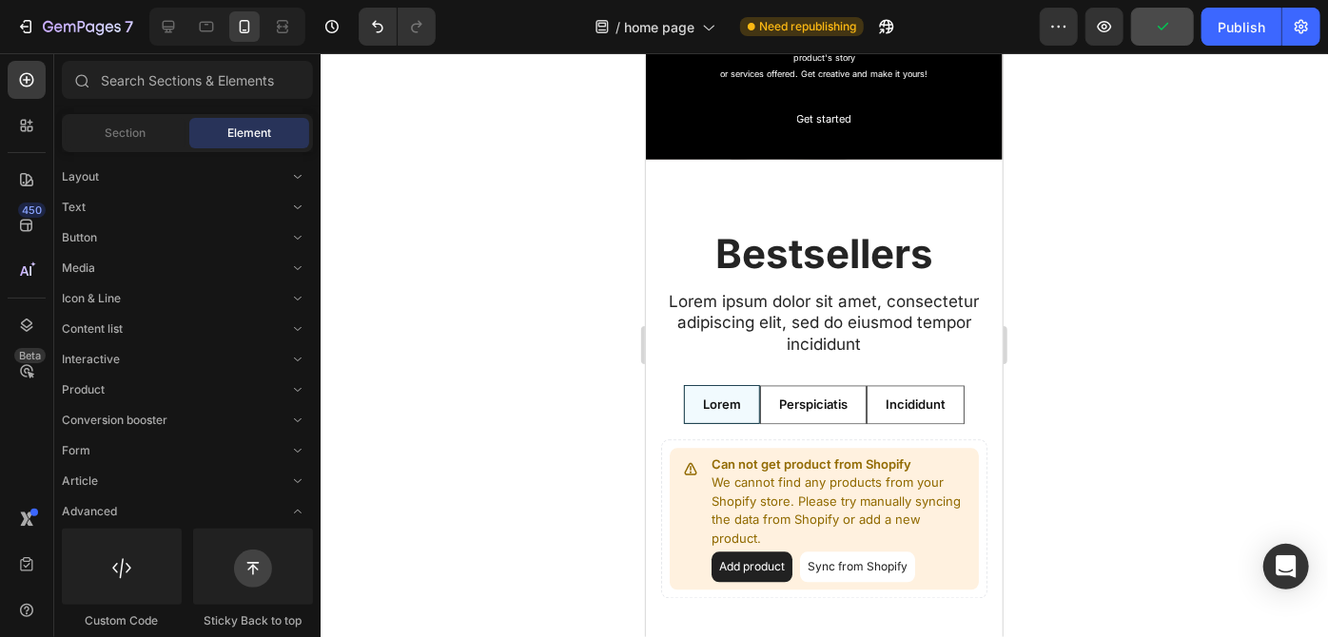
scroll to position [1988, 0]
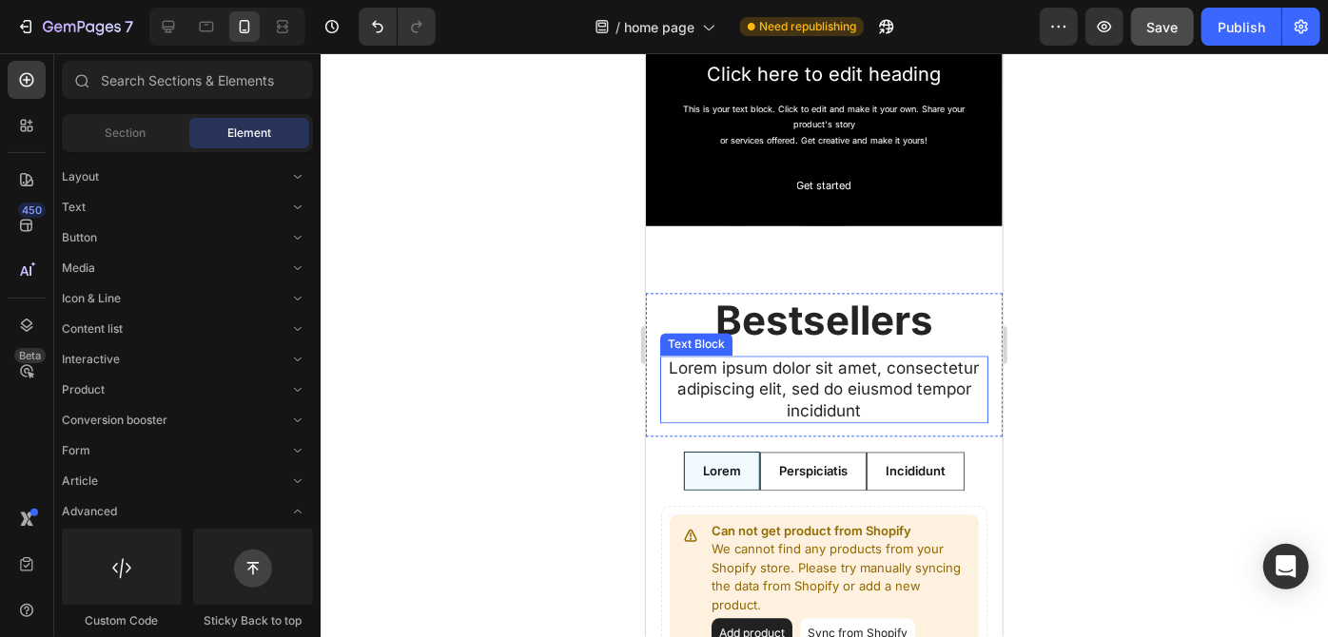
click at [845, 371] on p "Lorem ipsum dolor sit amet, consectetur adipiscing elit, sed do eiusmod tempor …" at bounding box center [823, 388] width 324 height 63
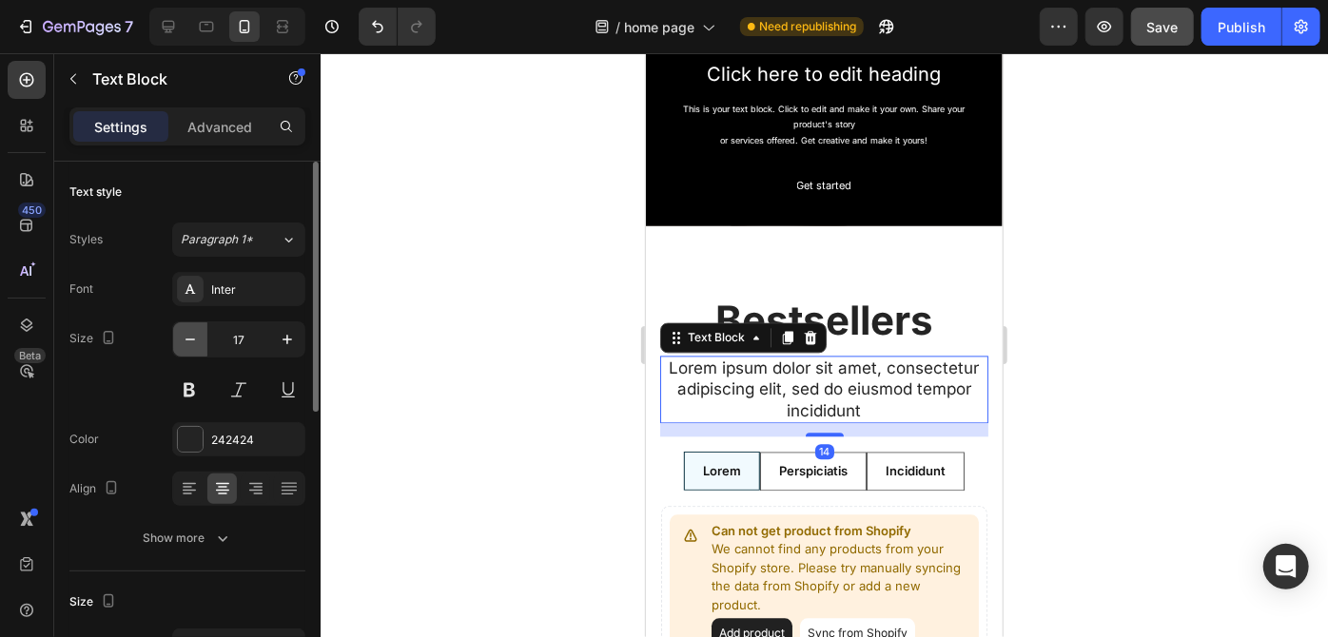
click at [191, 341] on icon "button" at bounding box center [190, 339] width 19 height 19
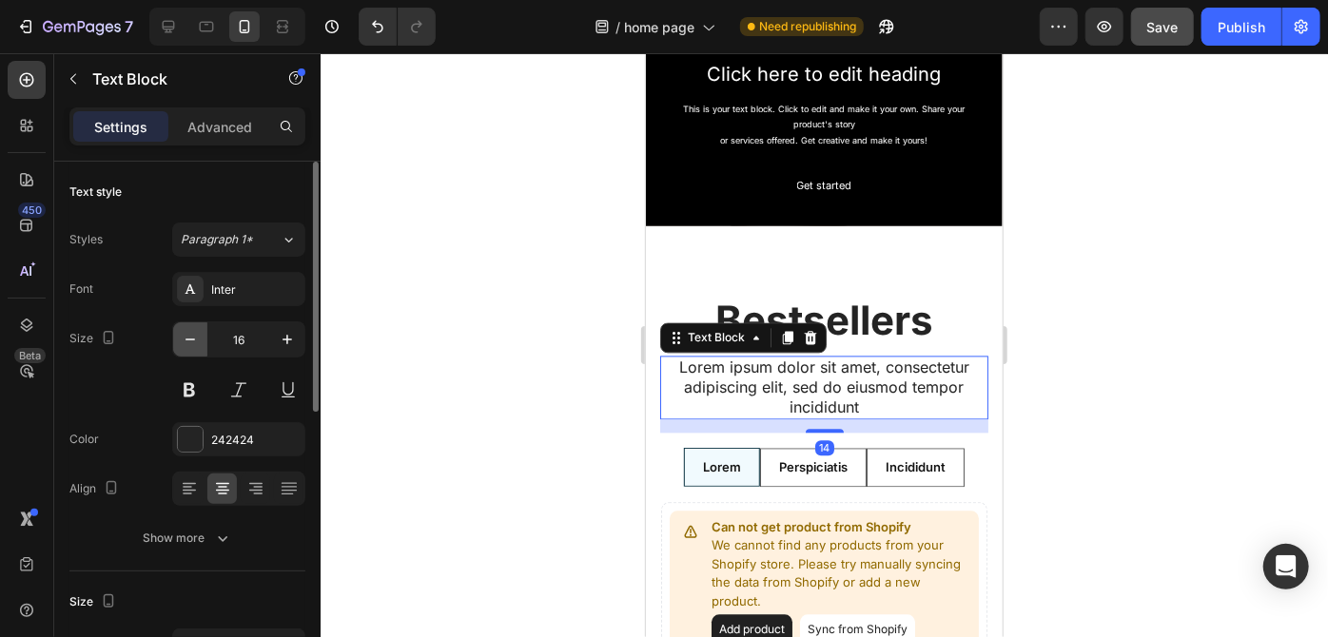
click at [191, 341] on icon "button" at bounding box center [190, 339] width 19 height 19
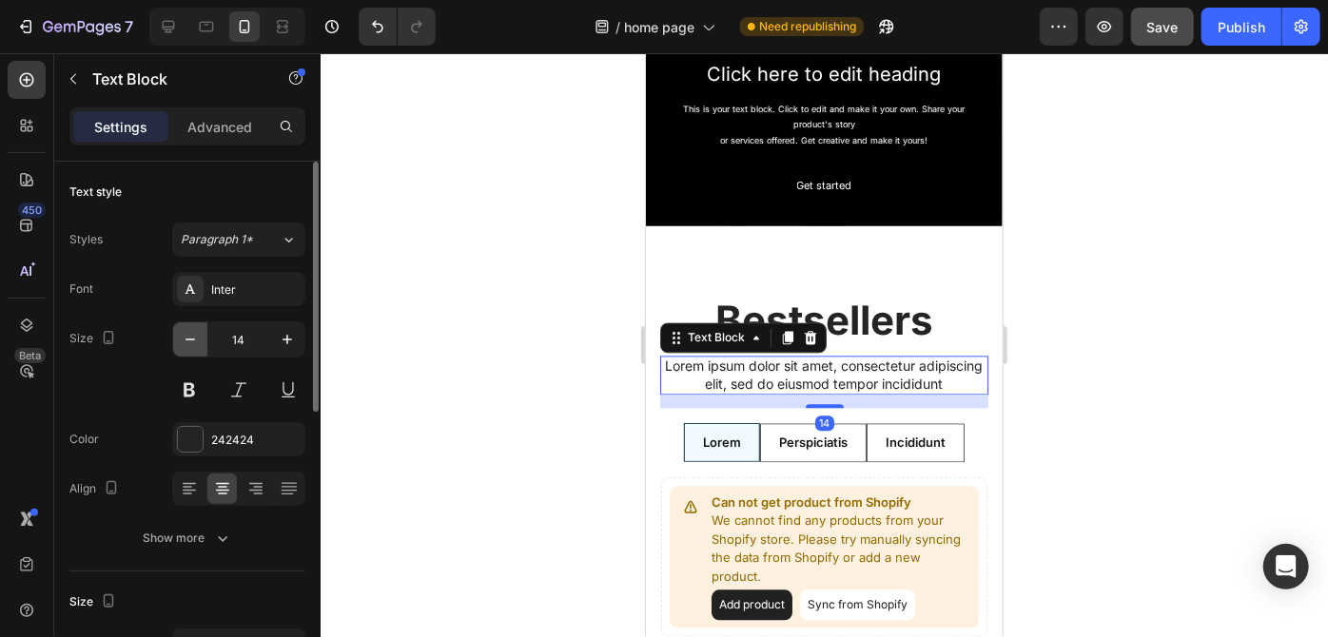
click at [191, 341] on icon "button" at bounding box center [190, 339] width 19 height 19
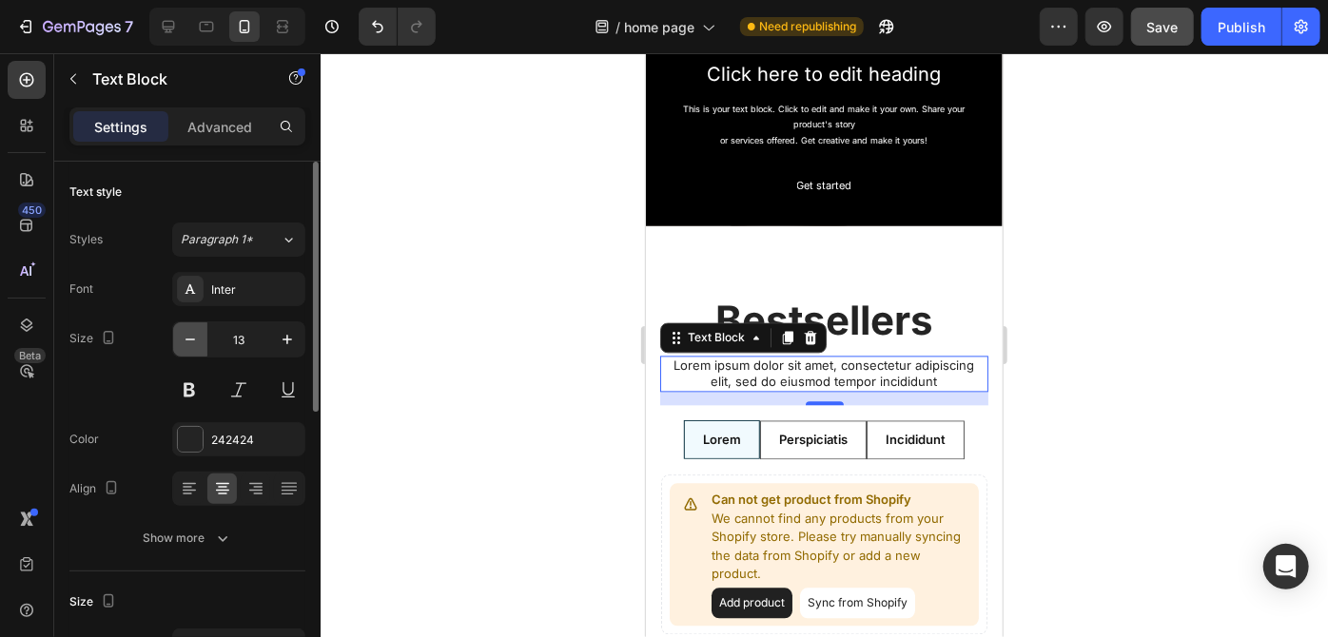
click at [191, 341] on icon "button" at bounding box center [190, 339] width 19 height 19
drag, startPoint x: 191, startPoint y: 341, endPoint x: 20, endPoint y: 368, distance: 173.3
click at [191, 341] on icon "button" at bounding box center [190, 339] width 19 height 19
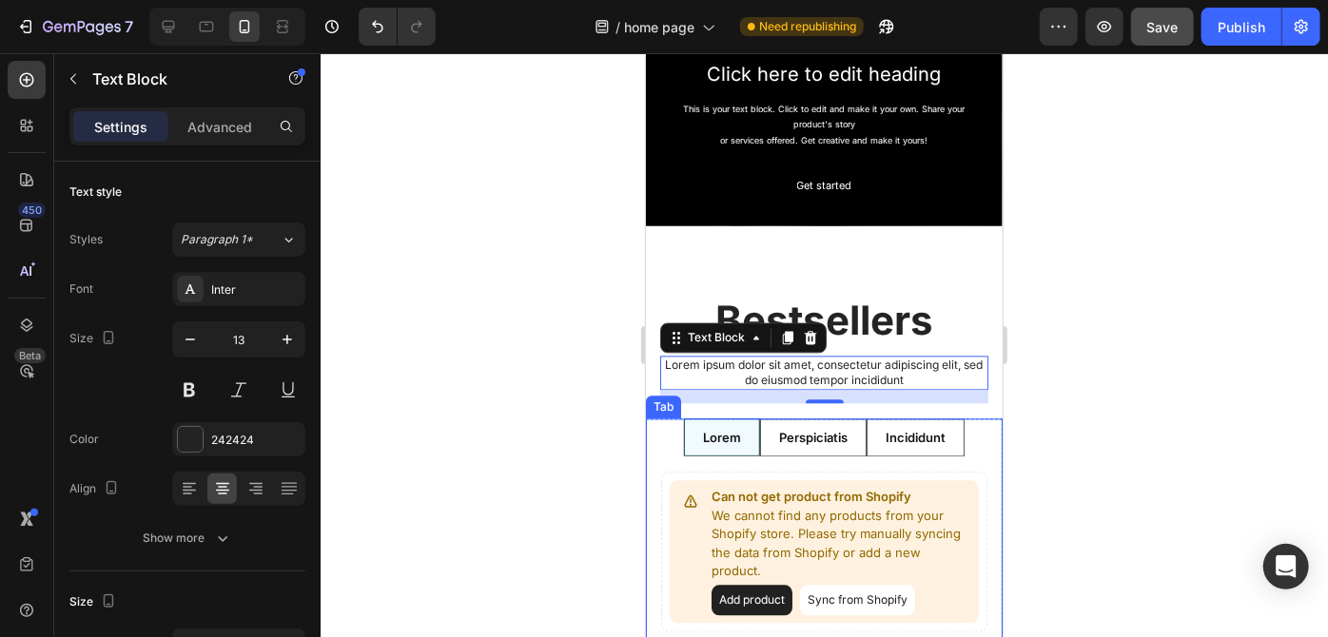
type input "12"
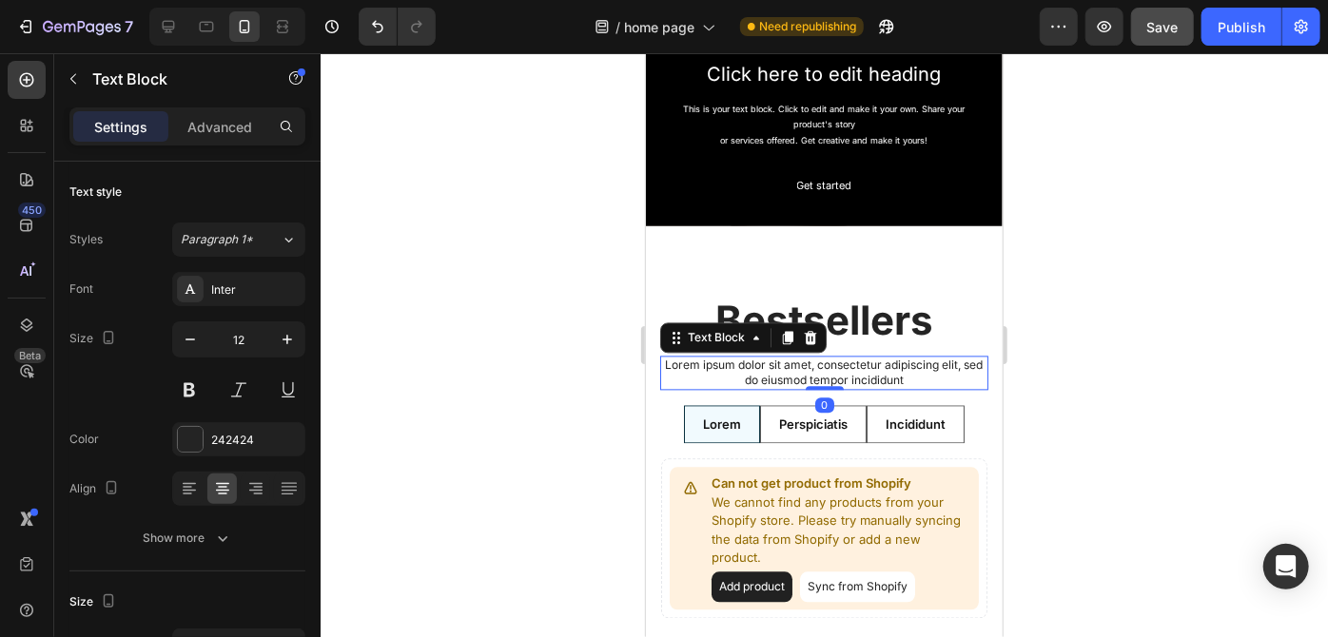
drag, startPoint x: 827, startPoint y: 390, endPoint x: 826, endPoint y: 366, distance: 23.8
click at [826, 366] on div "Lorem ipsum dolor sit amet, consectetur adipiscing elit, sed do eiusmod tempor …" at bounding box center [823, 371] width 328 height 33
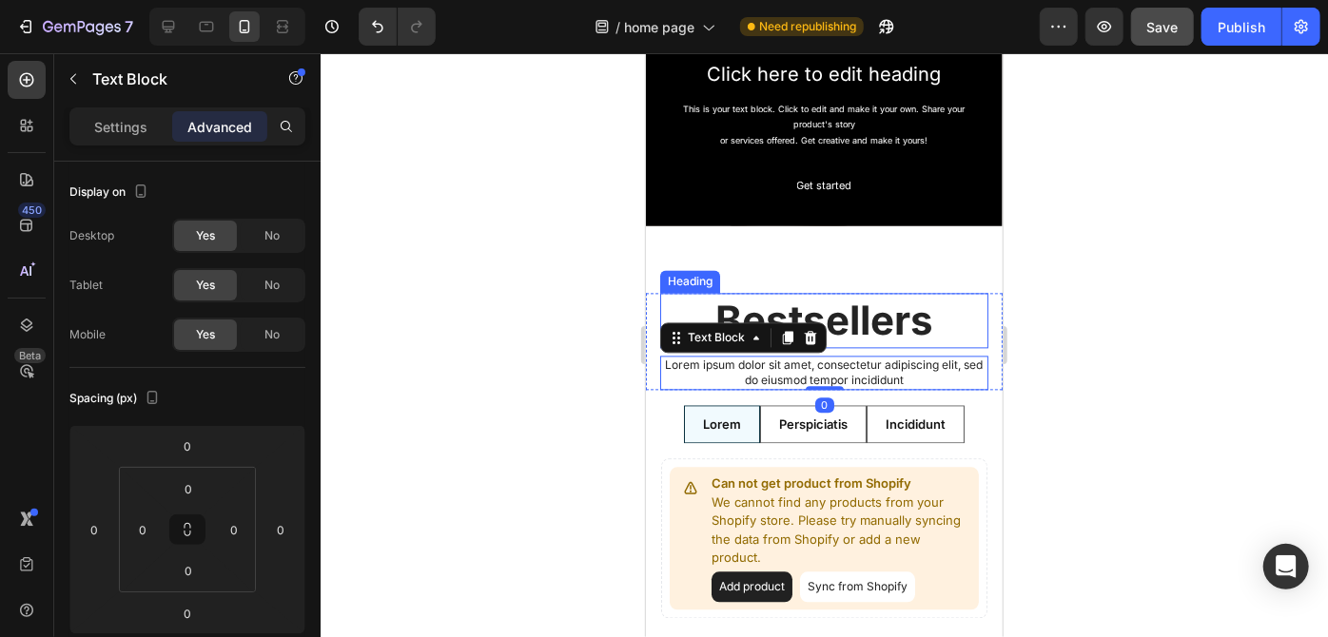
click at [855, 314] on h2 "Bestsellers" at bounding box center [823, 320] width 328 height 56
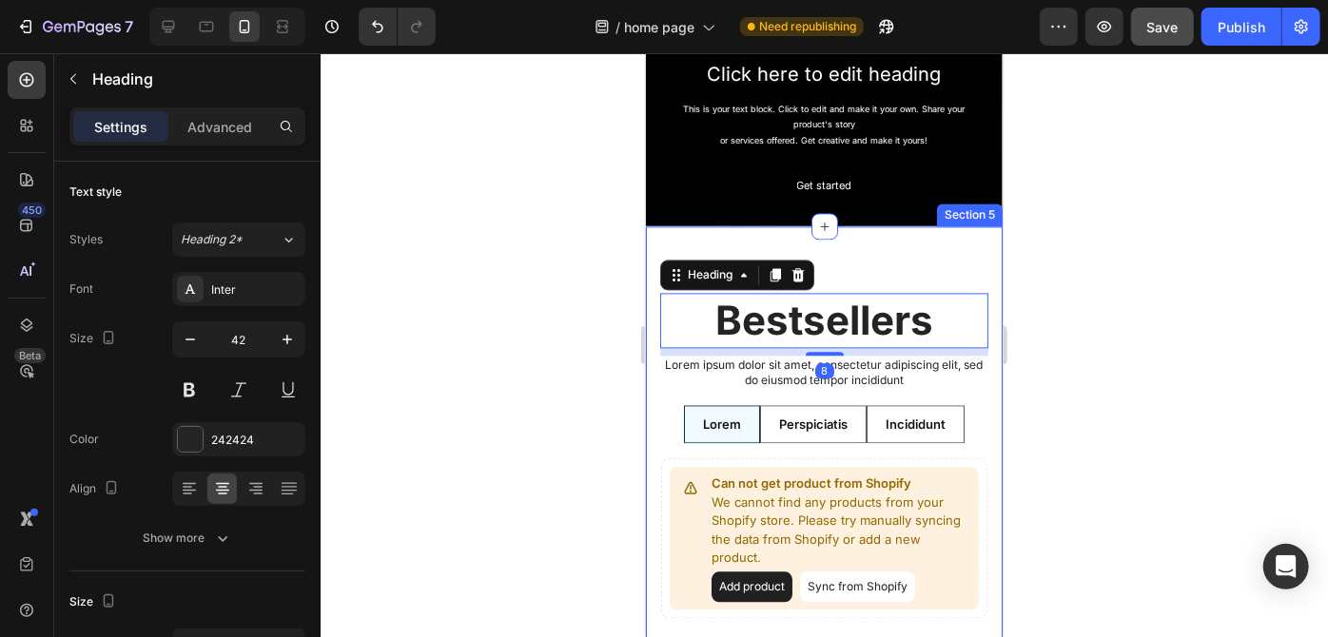
click at [889, 248] on div "Bestsellers Heading 8 Lorem ipsum dolor sit amet, consectetur adipiscing elit, …" at bounding box center [823, 456] width 357 height 462
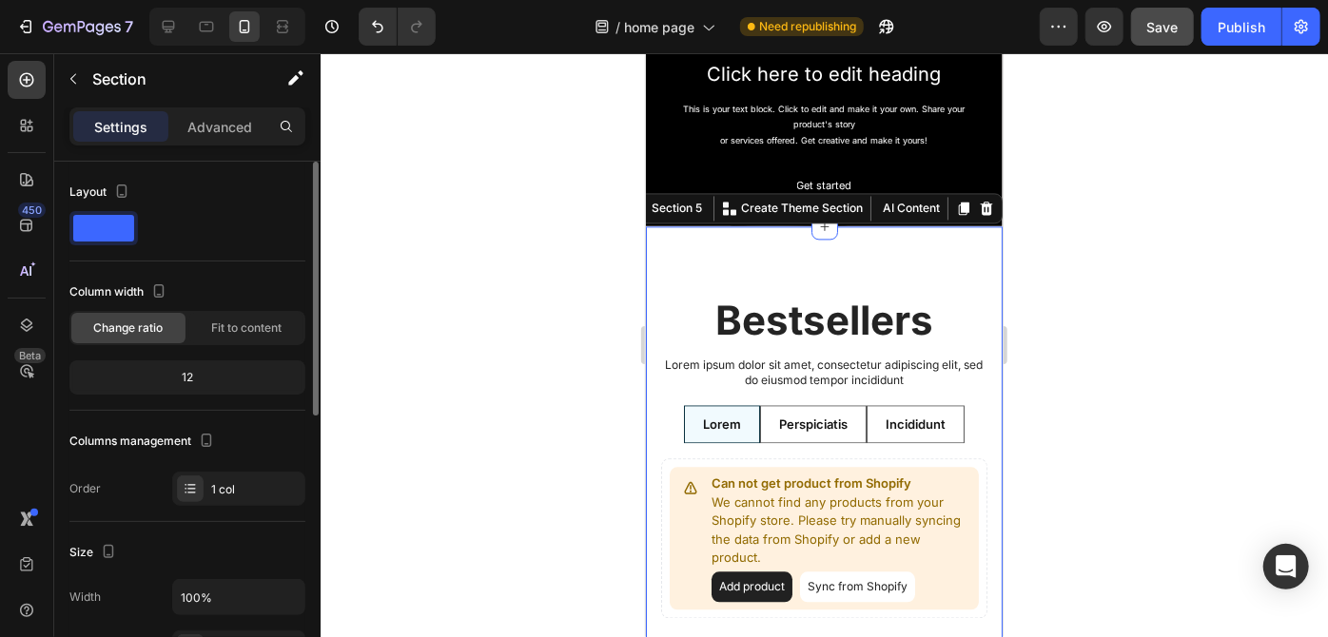
click at [228, 131] on p "Advanced" at bounding box center [219, 127] width 65 height 20
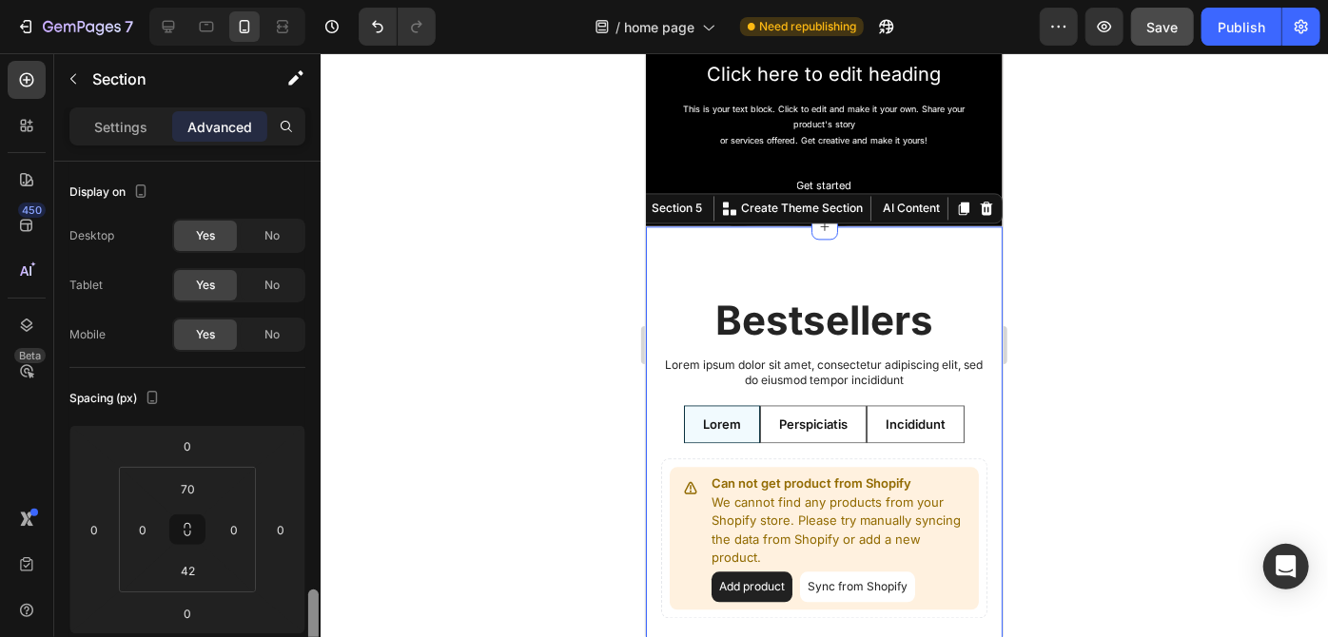
scroll to position [301, 0]
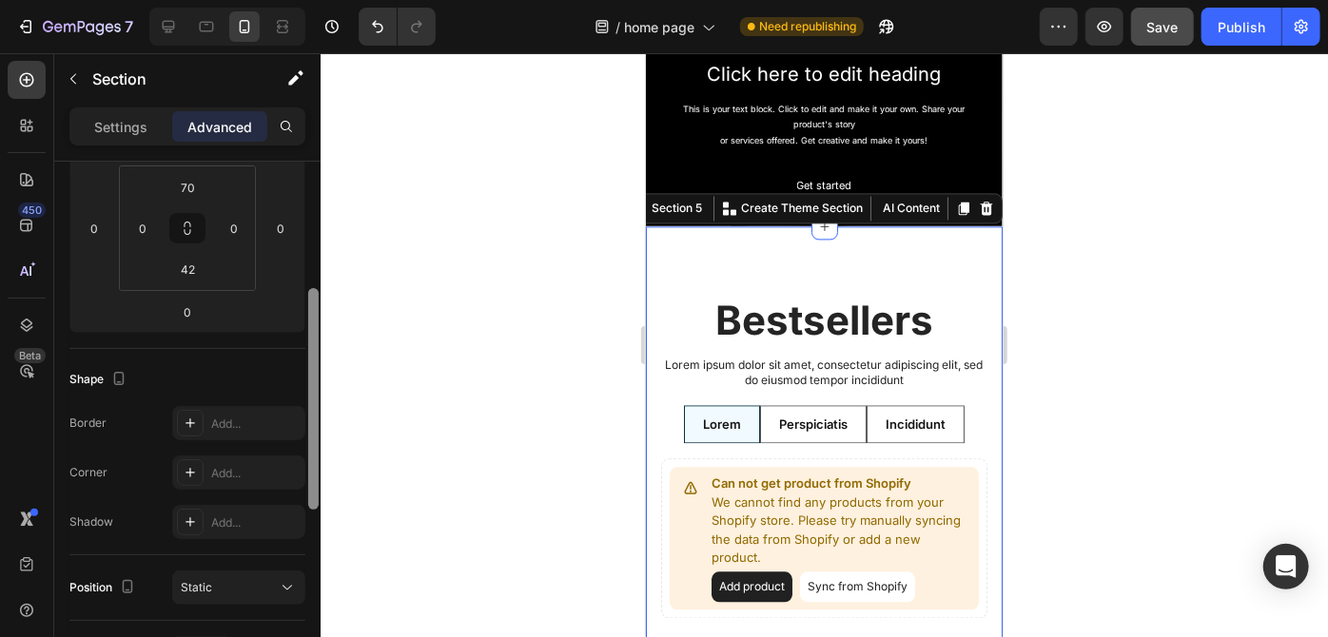
click at [320, 321] on div at bounding box center [313, 427] width 14 height 531
click at [204, 186] on input "70" at bounding box center [188, 187] width 38 height 29
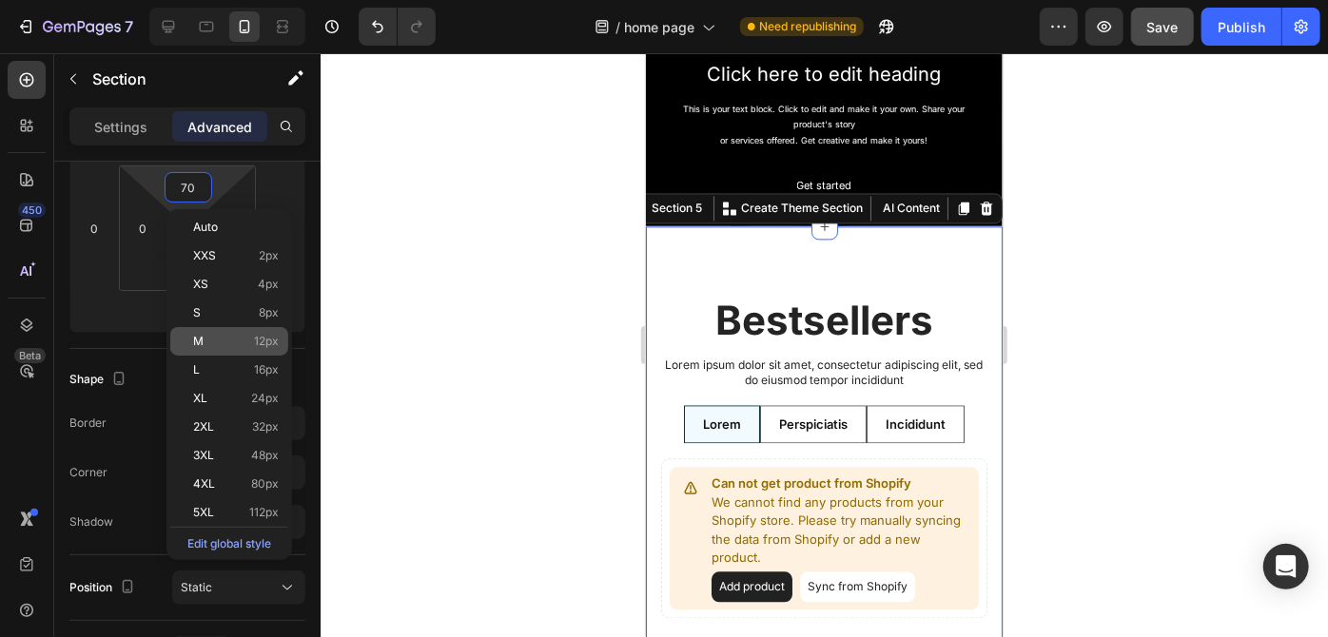
click at [260, 350] on div "M 12px" at bounding box center [229, 341] width 118 height 29
type input "12"
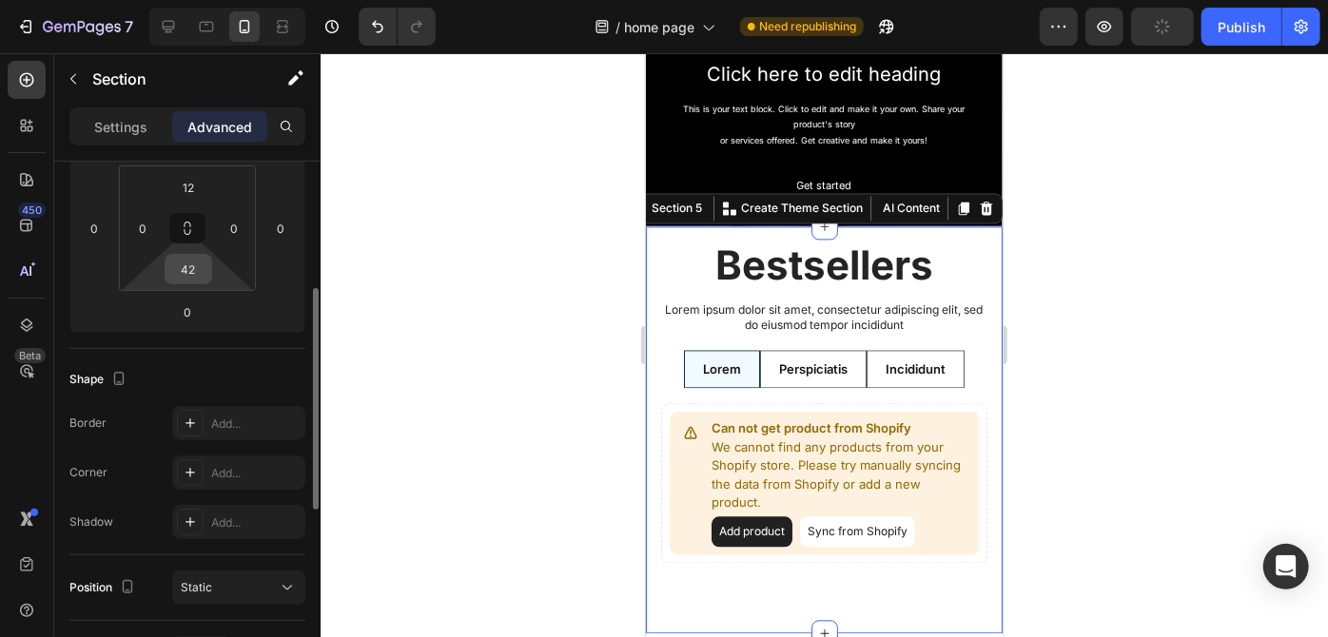
click at [203, 276] on input "42" at bounding box center [188, 269] width 38 height 29
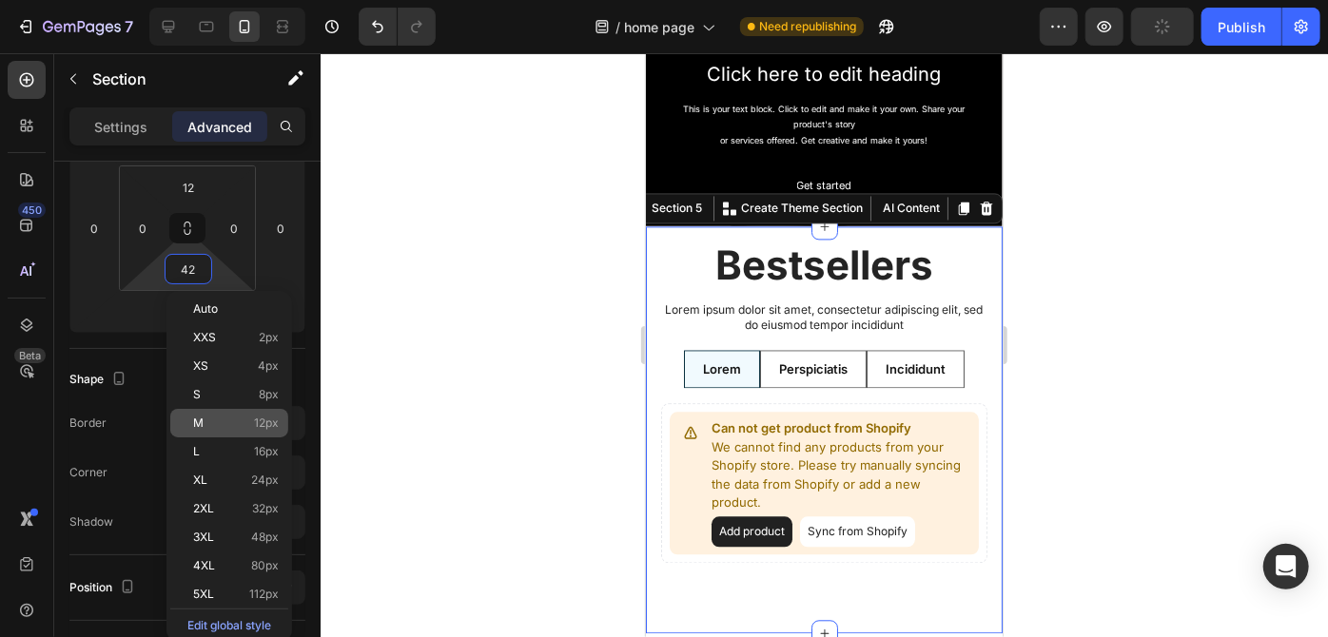
click at [226, 428] on p "M 12px" at bounding box center [236, 423] width 86 height 13
click at [68, 90] on button "button" at bounding box center [73, 79] width 30 height 30
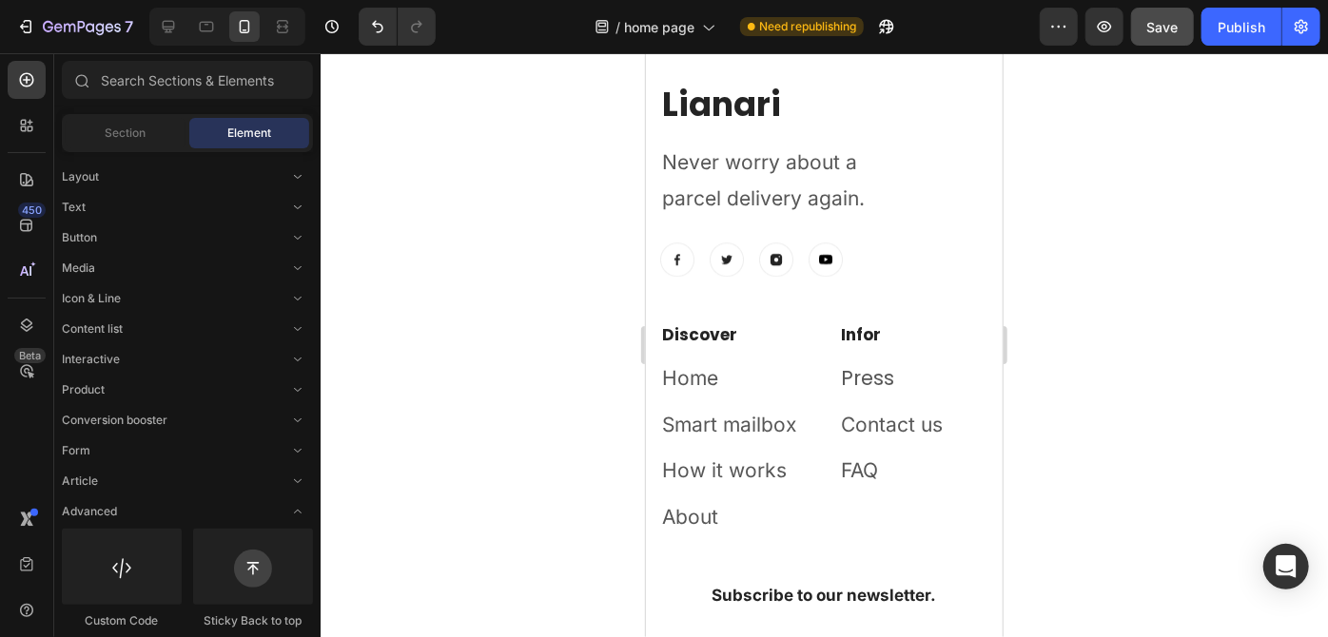
drag, startPoint x: 995, startPoint y: 456, endPoint x: 1666, endPoint y: 592, distance: 685.1
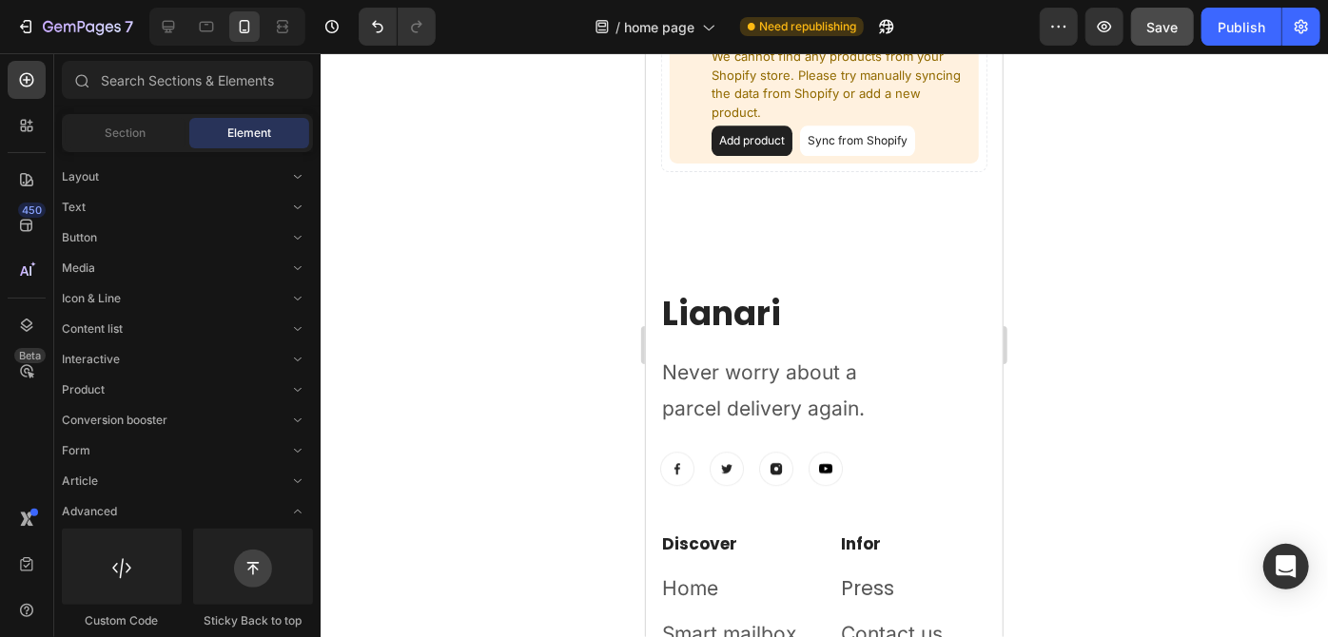
scroll to position [2343, 0]
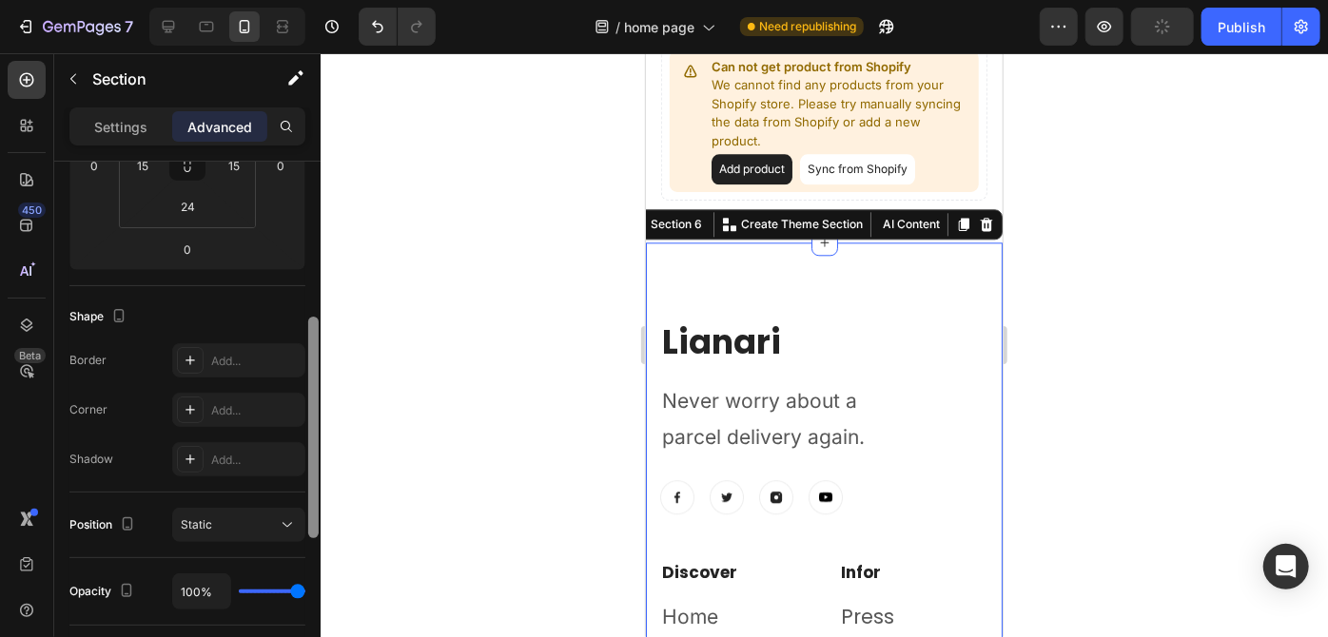
scroll to position [366, 0]
drag, startPoint x: 317, startPoint y: 302, endPoint x: 311, endPoint y: 457, distance: 154.2
click at [311, 457] on div at bounding box center [313, 426] width 10 height 222
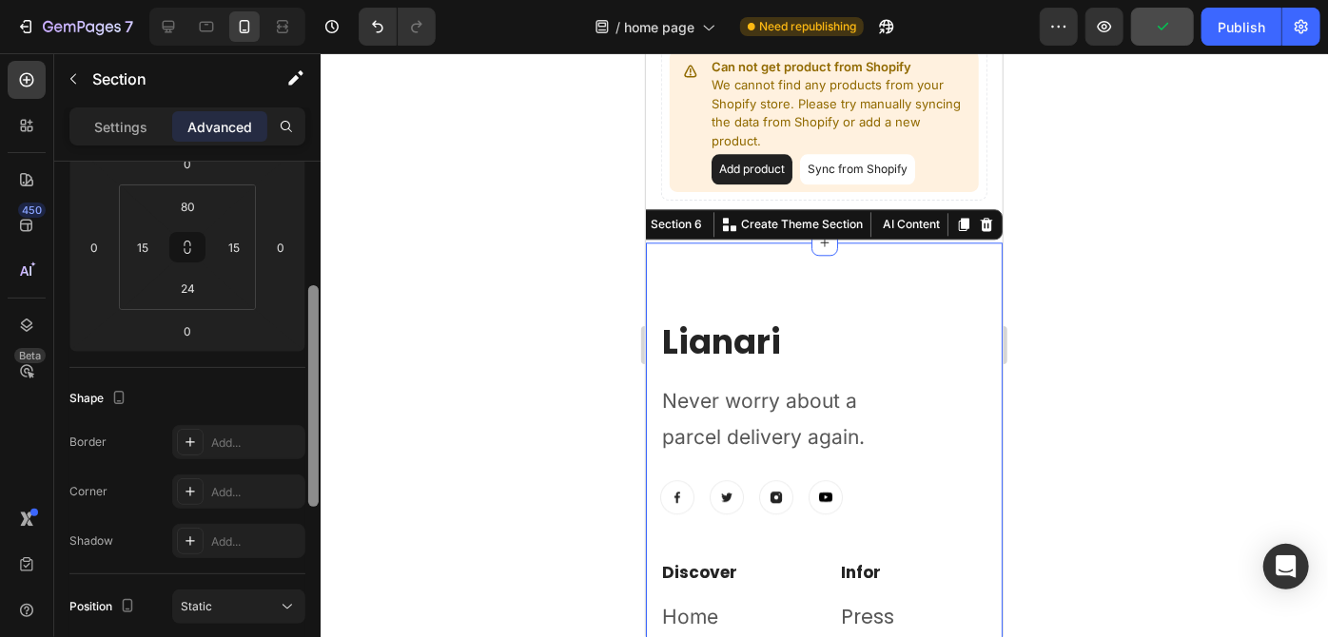
drag, startPoint x: 316, startPoint y: 371, endPoint x: 312, endPoint y: 336, distance: 35.4
click at [312, 336] on div at bounding box center [313, 396] width 10 height 222
click at [201, 143] on html "7 Version history / home page Need republishing Preview Publish 450 Beta Sectio…" at bounding box center [664, 71] width 1328 height 143
click at [199, 300] on input "24" at bounding box center [188, 288] width 38 height 29
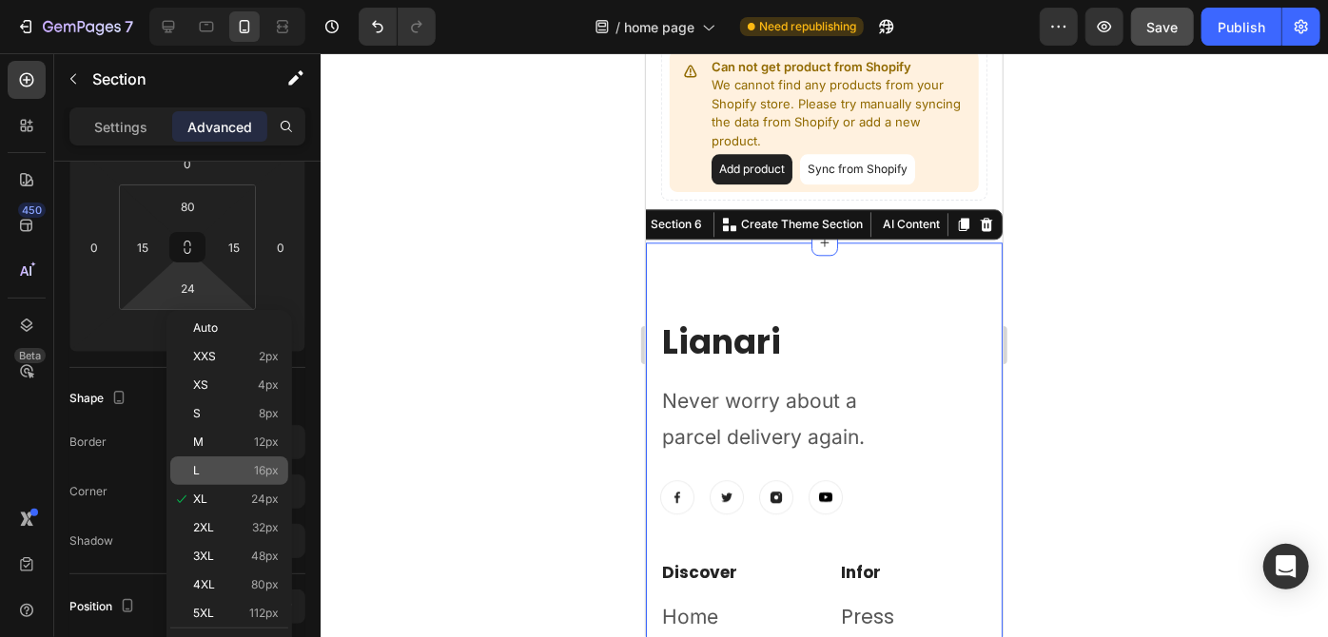
click at [254, 470] on span "16px" at bounding box center [266, 470] width 25 height 13
type input "16"
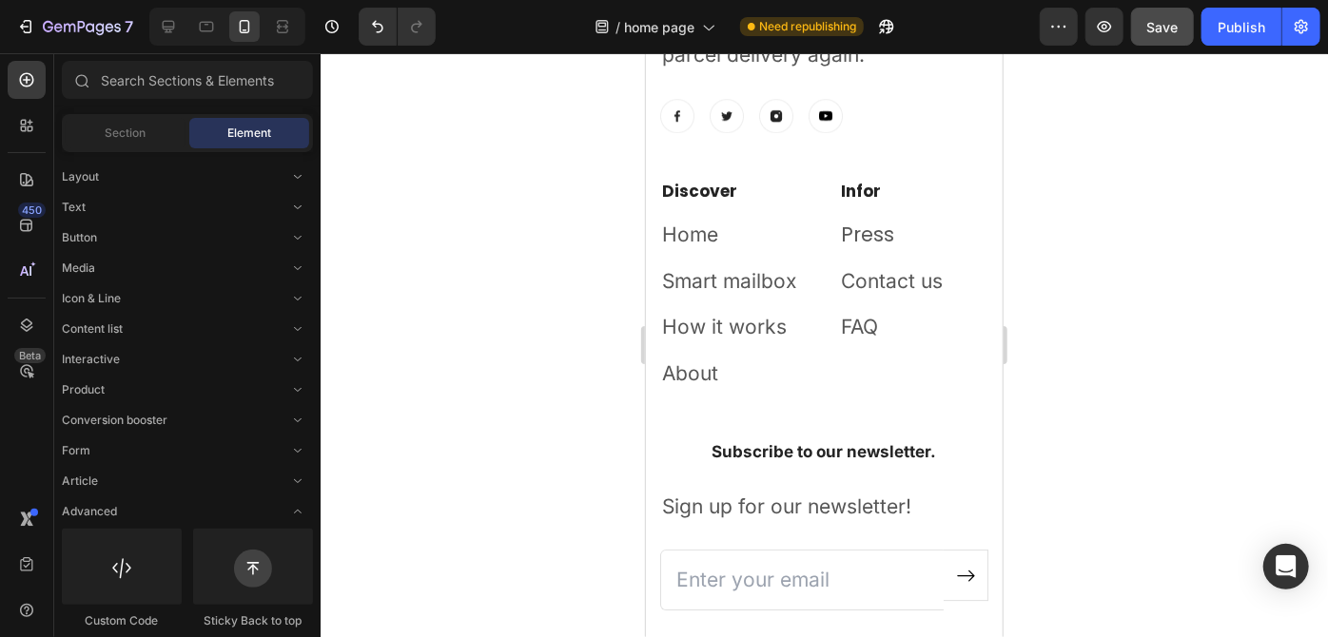
scroll to position [2718, 0]
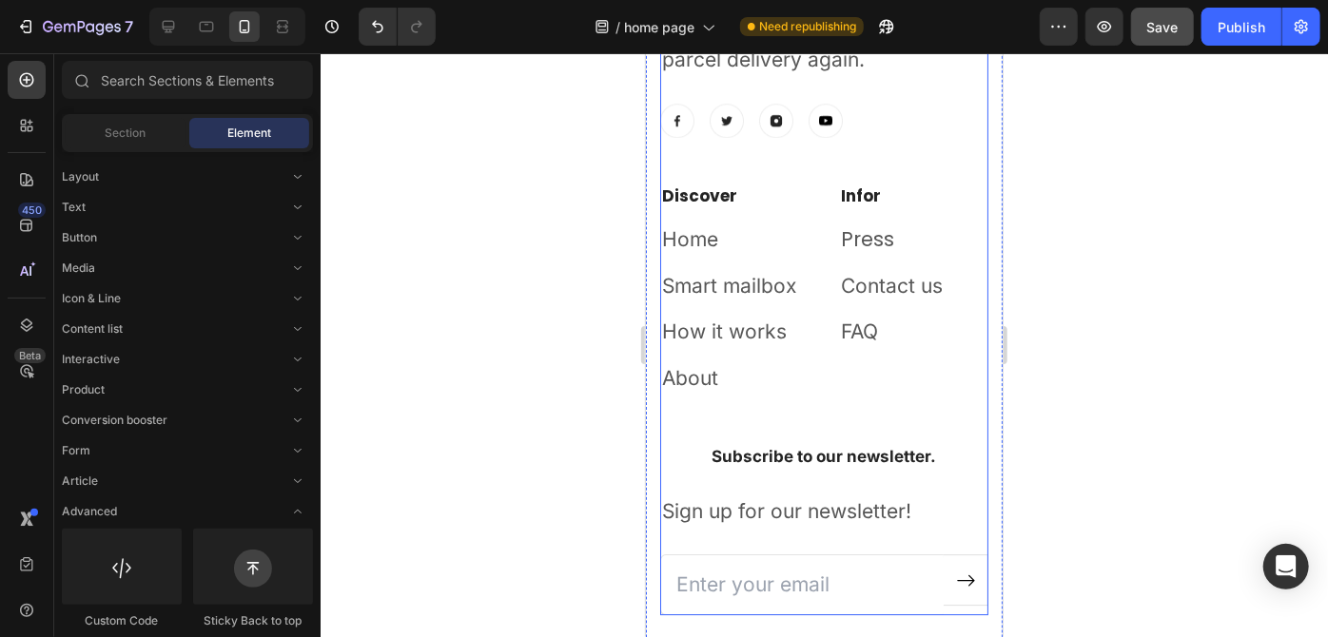
click at [843, 425] on div "Discover Heading Home Text block Smart mailbox Text block How it works Text blo…" at bounding box center [823, 313] width 328 height 261
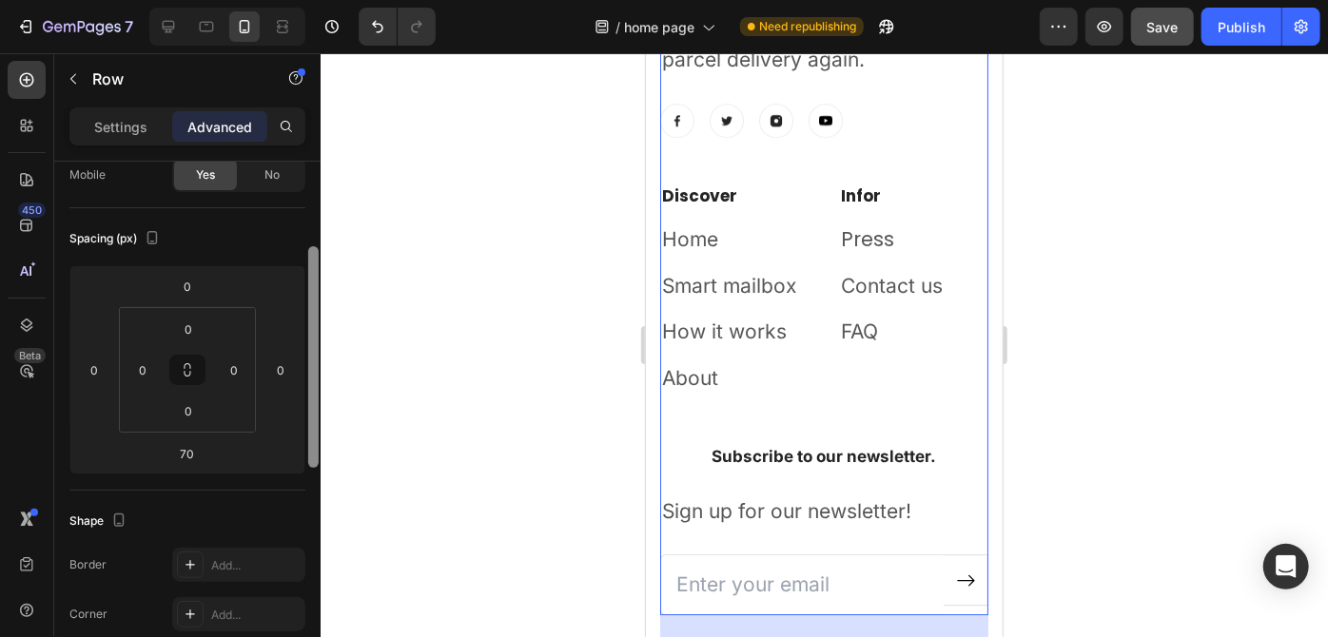
scroll to position [172, 0]
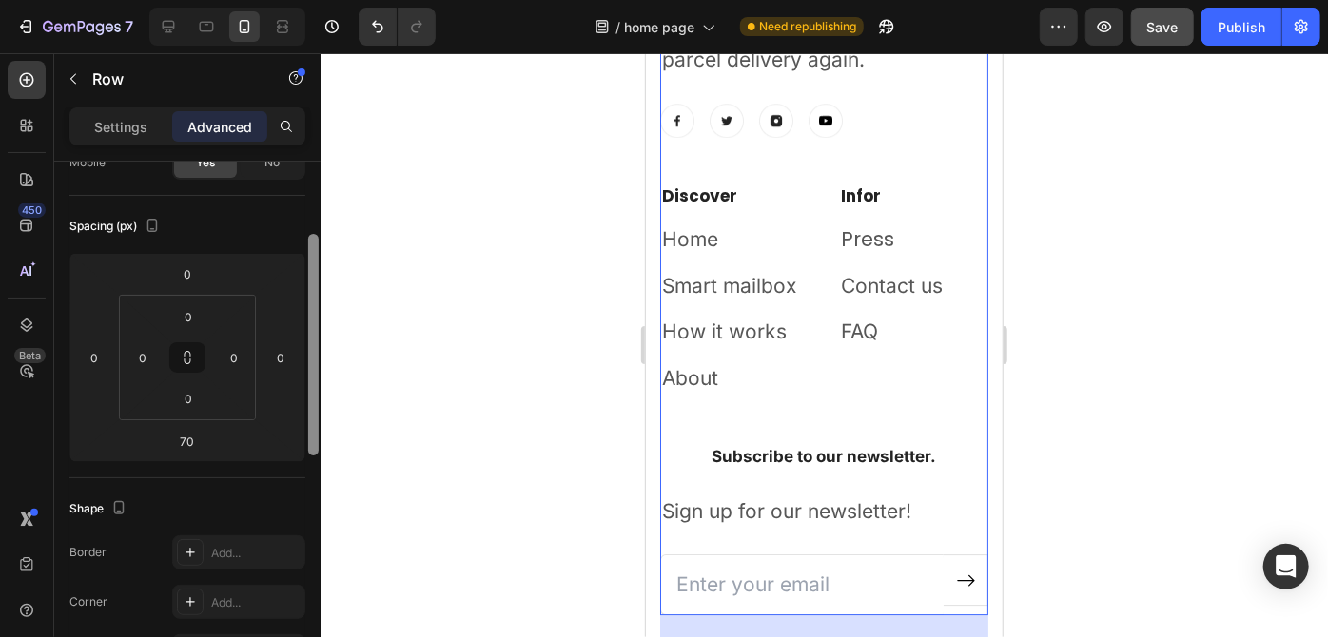
drag, startPoint x: 317, startPoint y: 368, endPoint x: 317, endPoint y: 439, distance: 71.3
click at [317, 439] on div at bounding box center [313, 345] width 10 height 222
click at [198, 442] on input "70" at bounding box center [187, 441] width 38 height 29
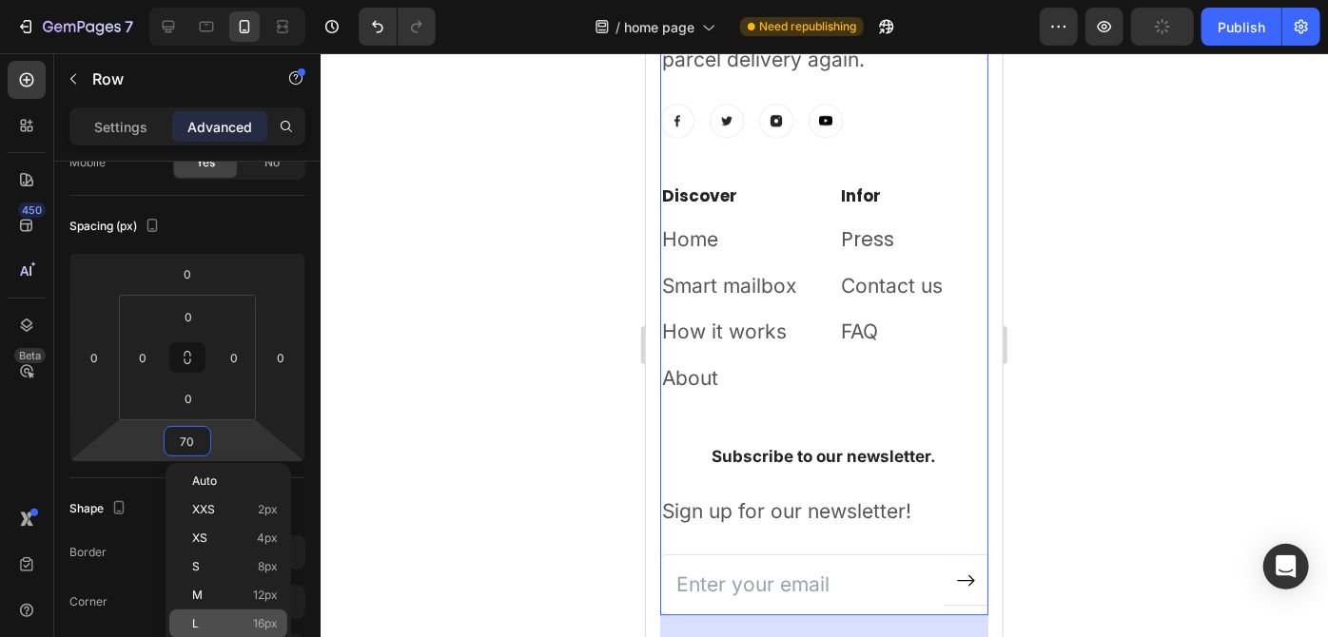
click at [251, 614] on div "L 16px" at bounding box center [228, 624] width 118 height 29
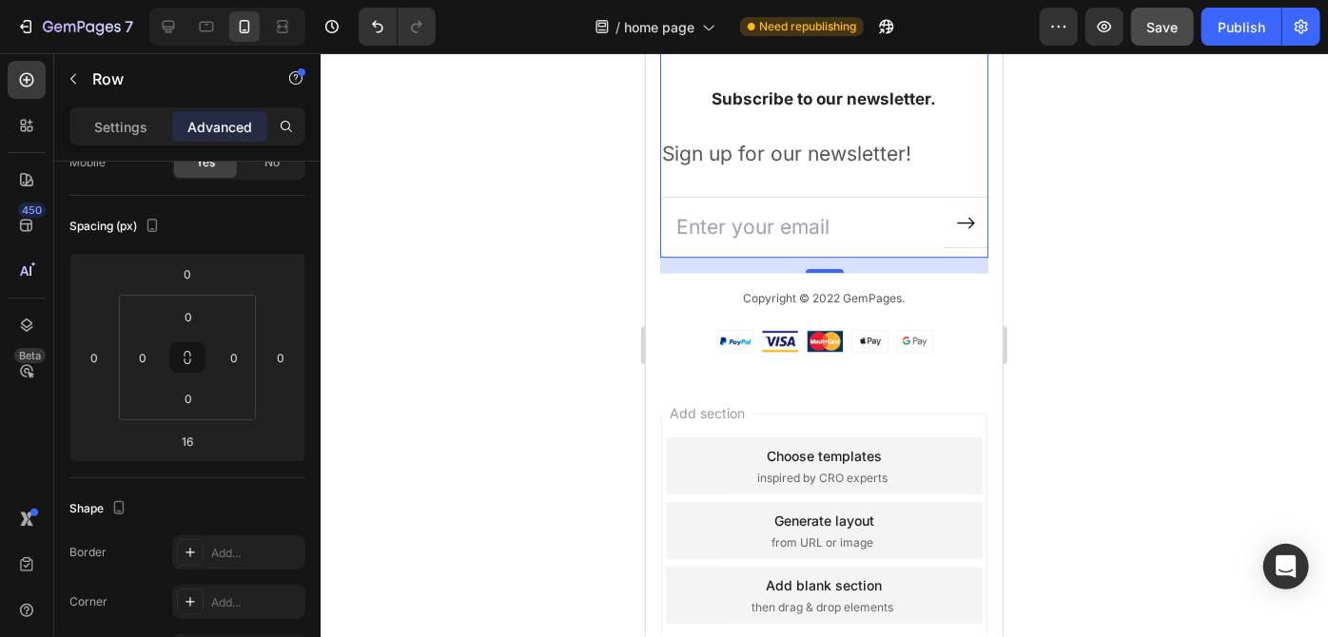
scroll to position [3061, 0]
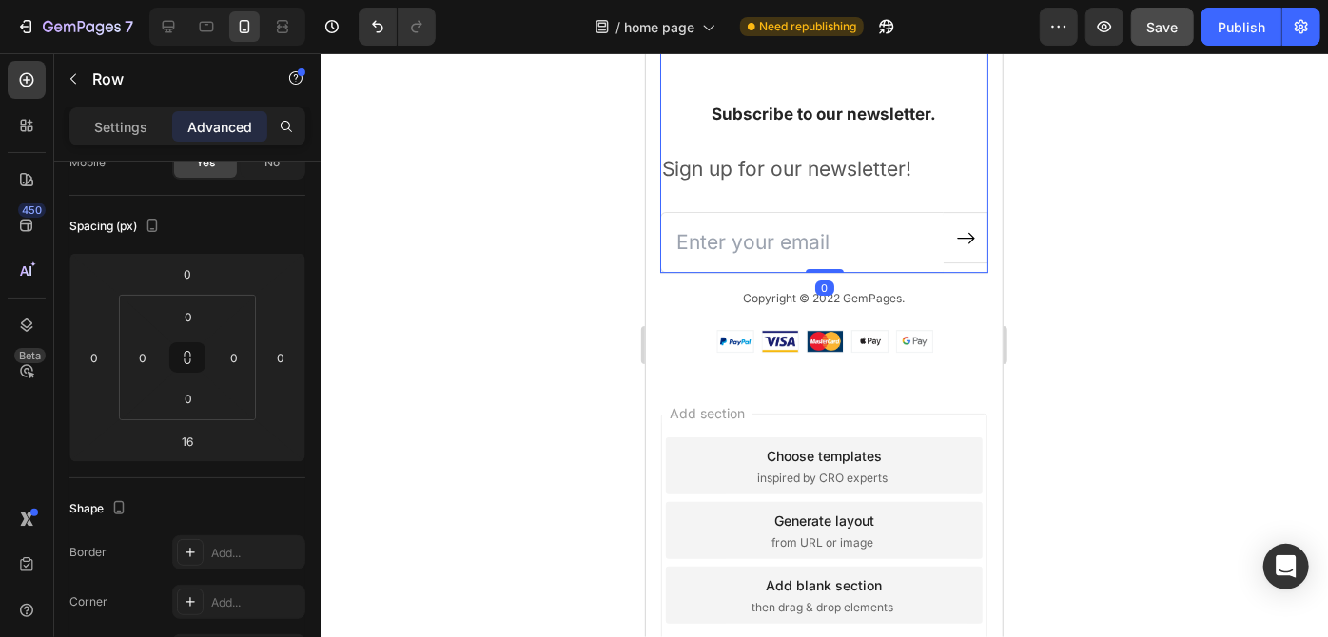
drag, startPoint x: 808, startPoint y: 268, endPoint x: 808, endPoint y: 246, distance: 21.9
type input "0"
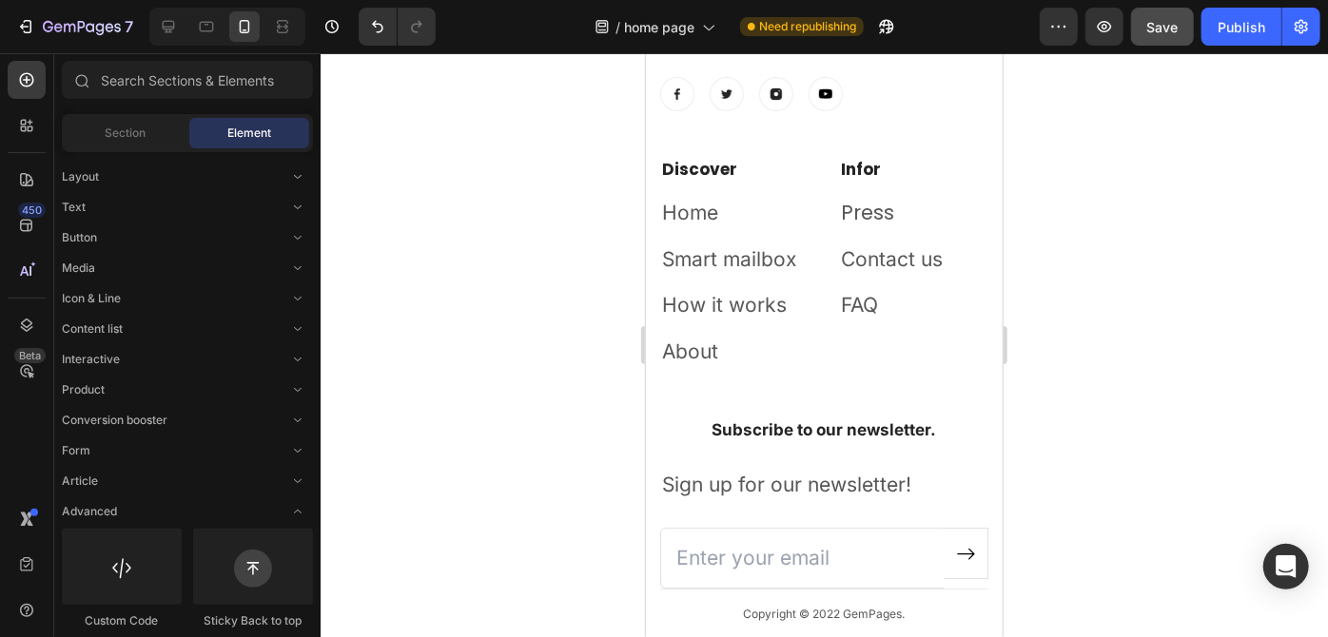
scroll to position [2732, 0]
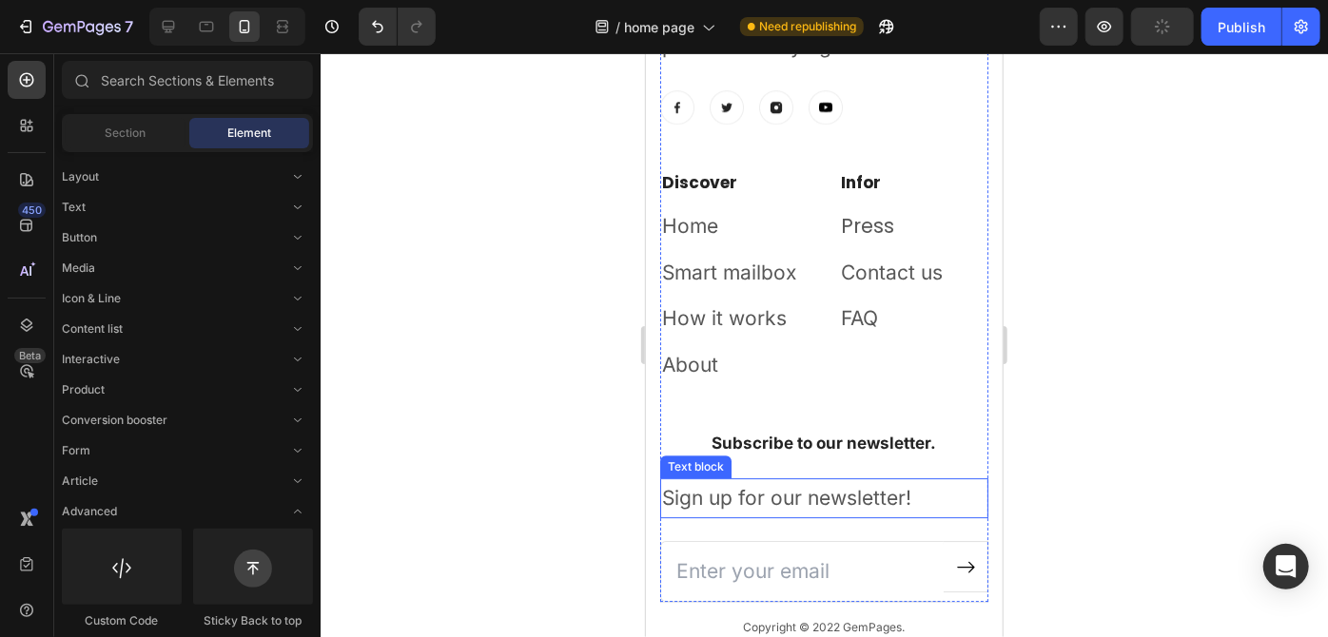
click at [810, 496] on p "Sign up for our newsletter!" at bounding box center [823, 497] width 324 height 36
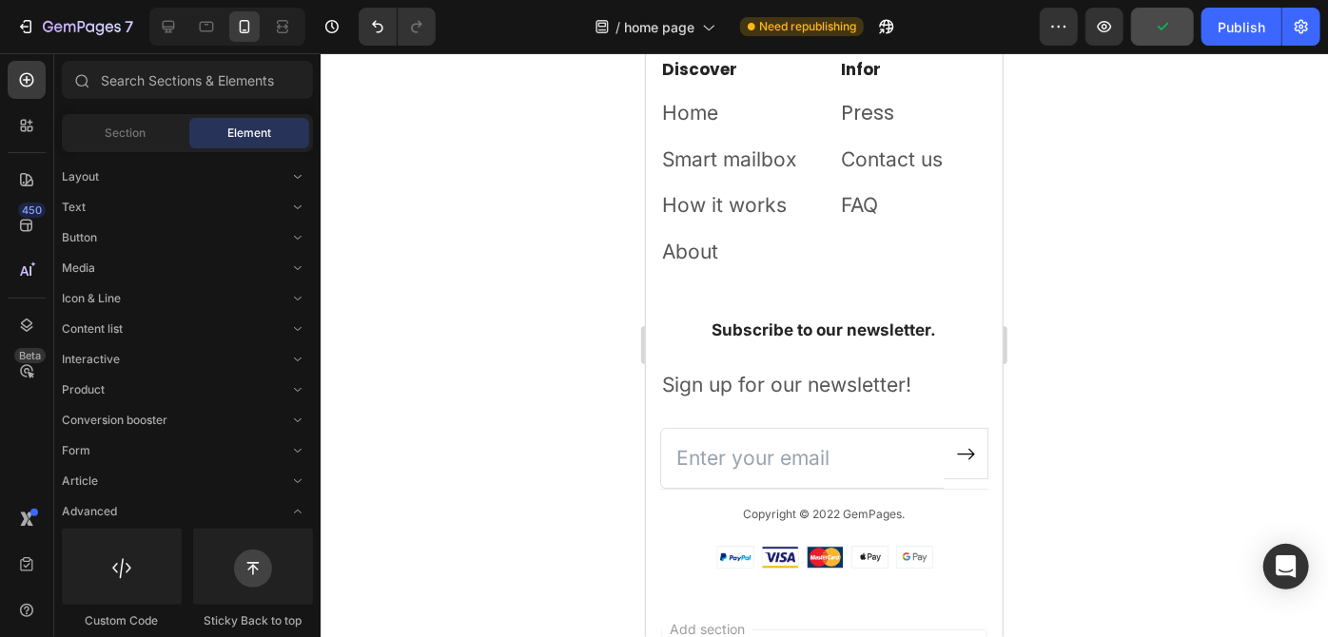
scroll to position [2863, 0]
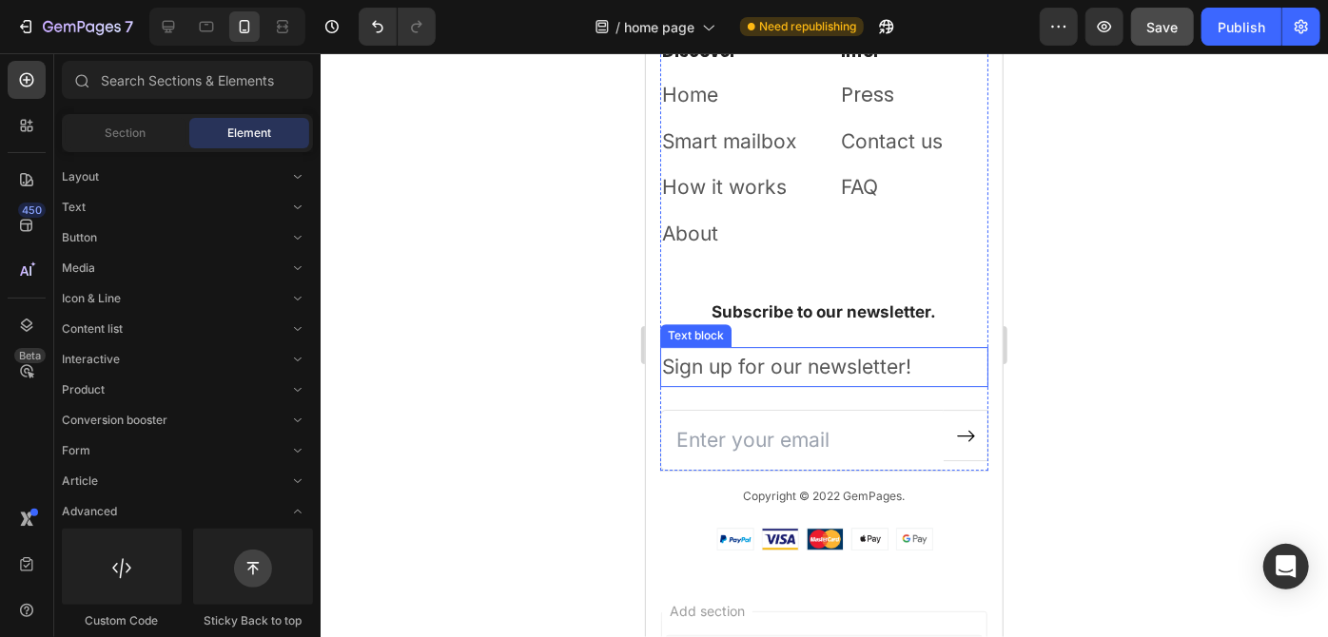
click at [826, 370] on p "Sign up for our newsletter!" at bounding box center [823, 366] width 324 height 36
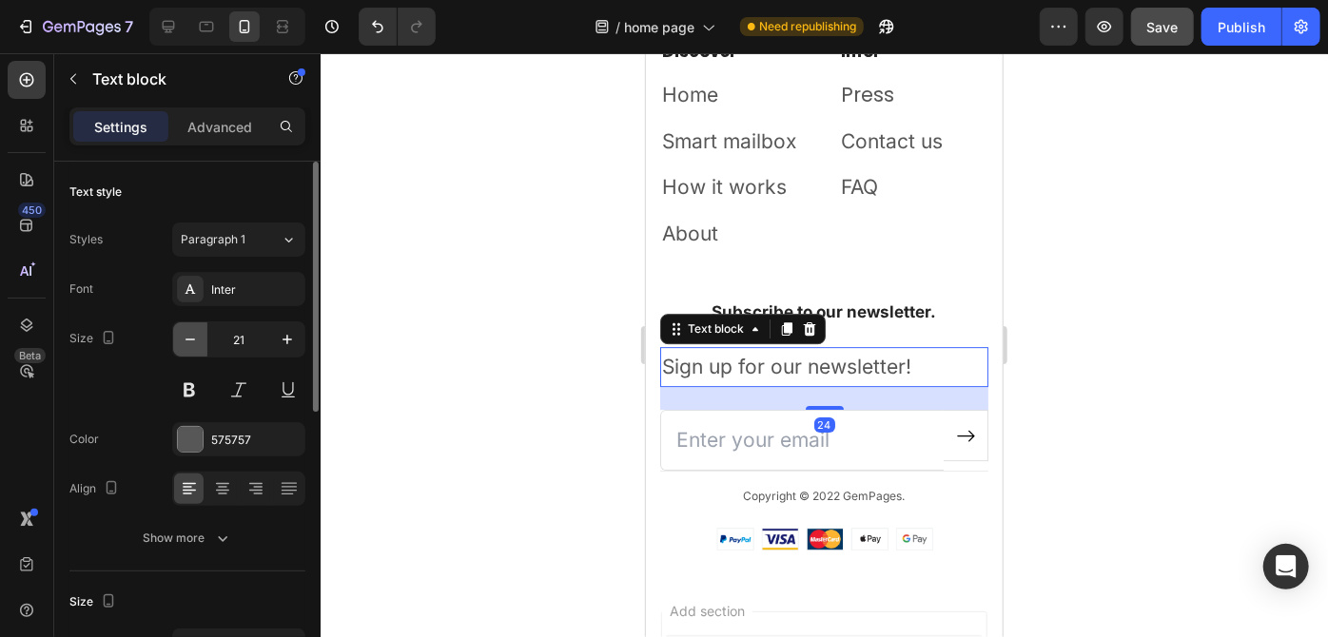
click at [196, 335] on icon "button" at bounding box center [190, 339] width 19 height 19
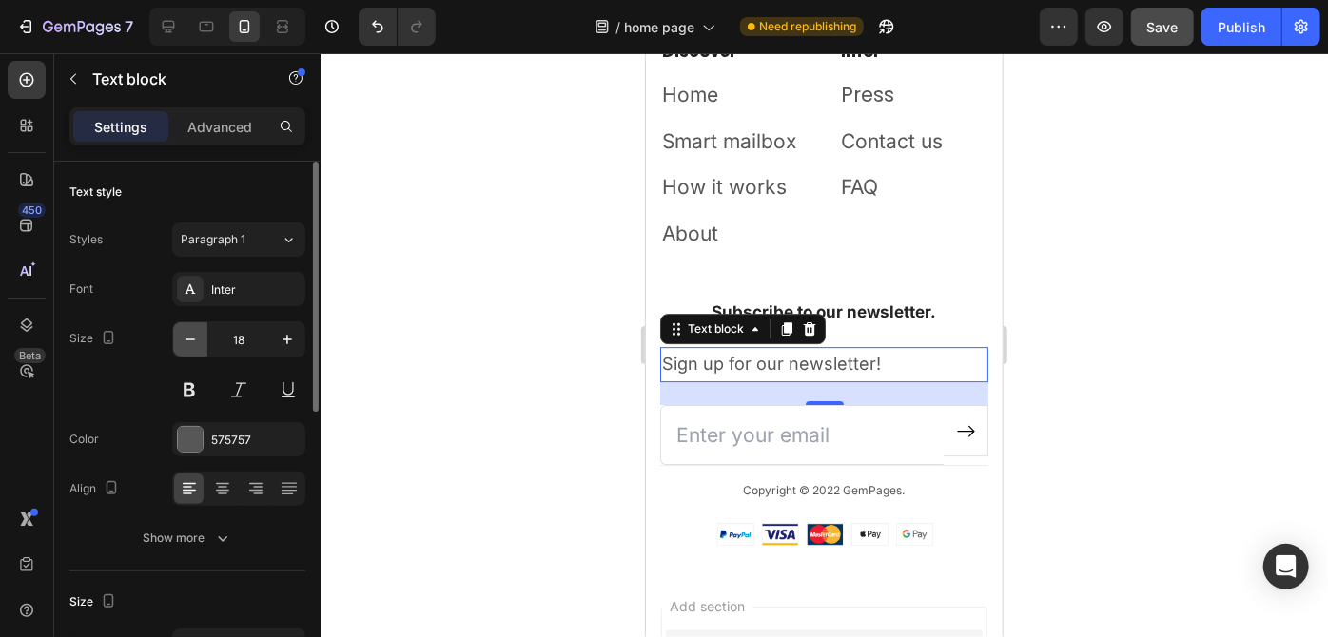
click at [196, 335] on icon "button" at bounding box center [190, 339] width 19 height 19
click at [221, 472] on div at bounding box center [238, 489] width 133 height 34
click at [211, 500] on div at bounding box center [221, 489] width 29 height 30
click at [191, 349] on button "button" at bounding box center [190, 339] width 34 height 34
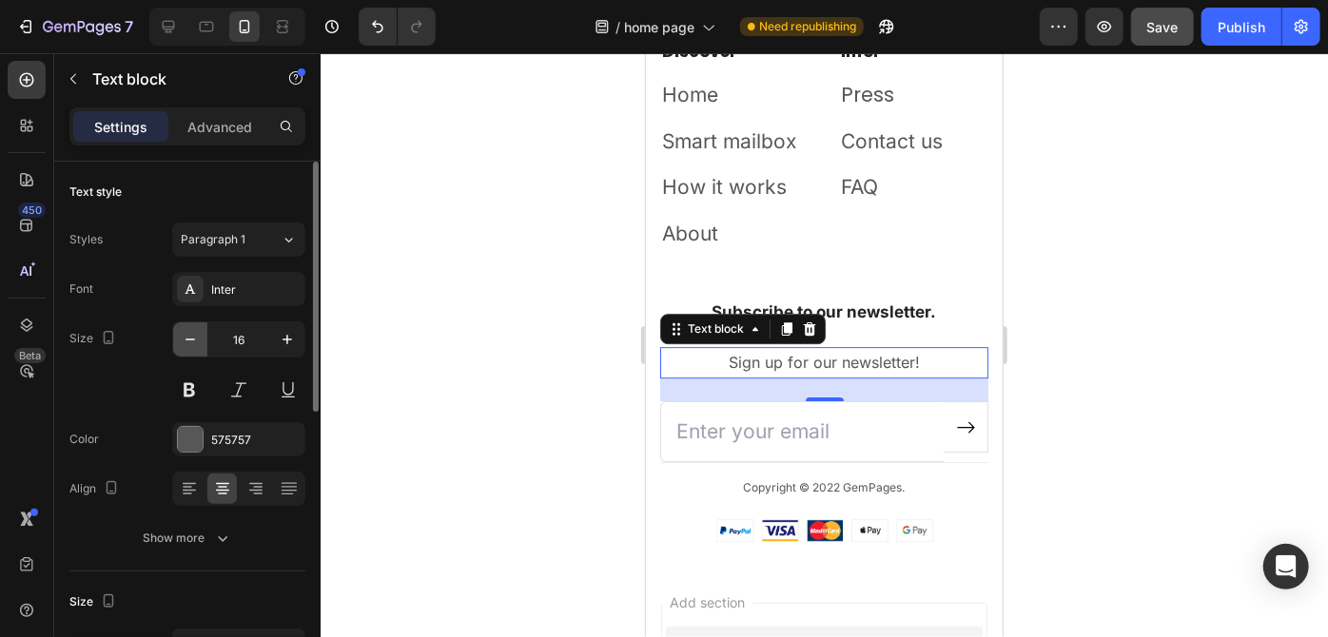
type input "15"
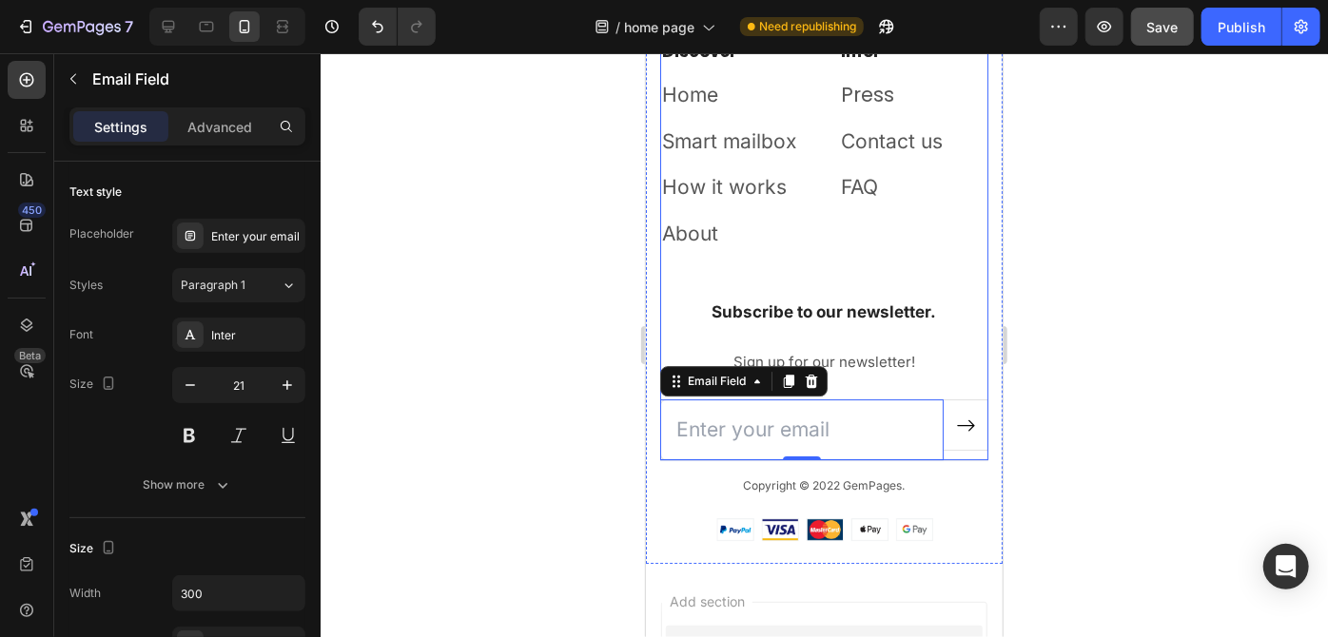
click at [840, 361] on p "Sign up for our newsletter!" at bounding box center [823, 361] width 324 height 26
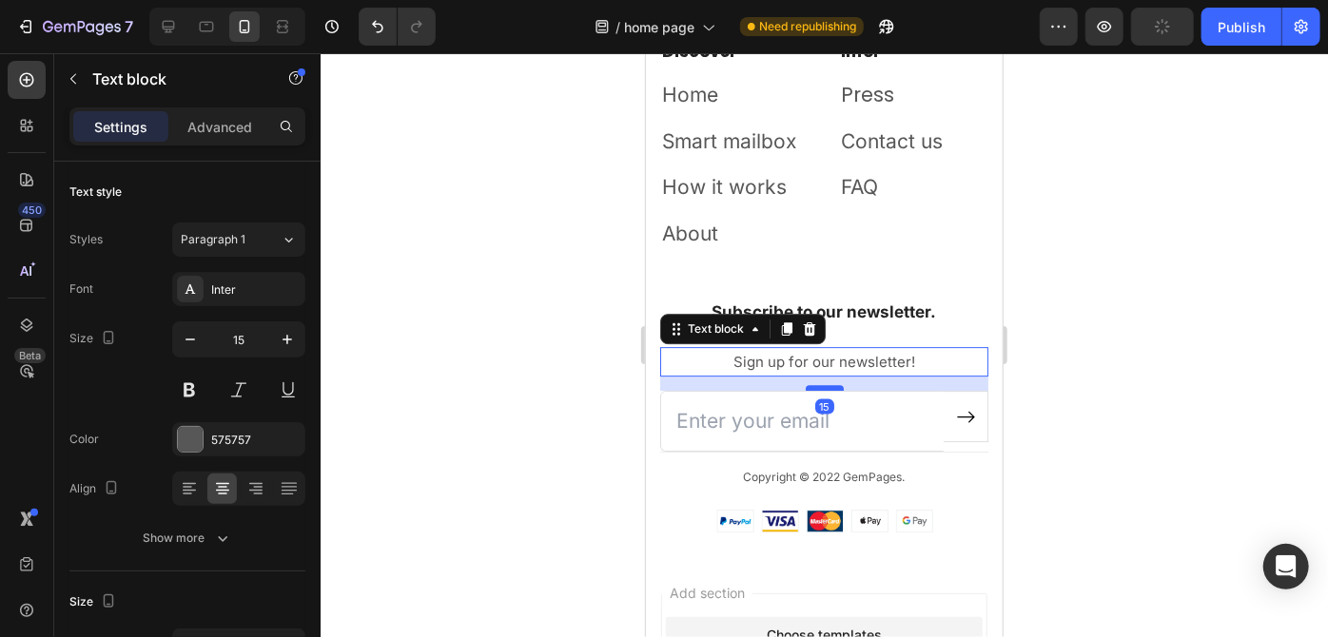
drag, startPoint x: 819, startPoint y: 394, endPoint x: 1130, endPoint y: 474, distance: 321.1
click at [820, 386] on div at bounding box center [824, 387] width 38 height 6
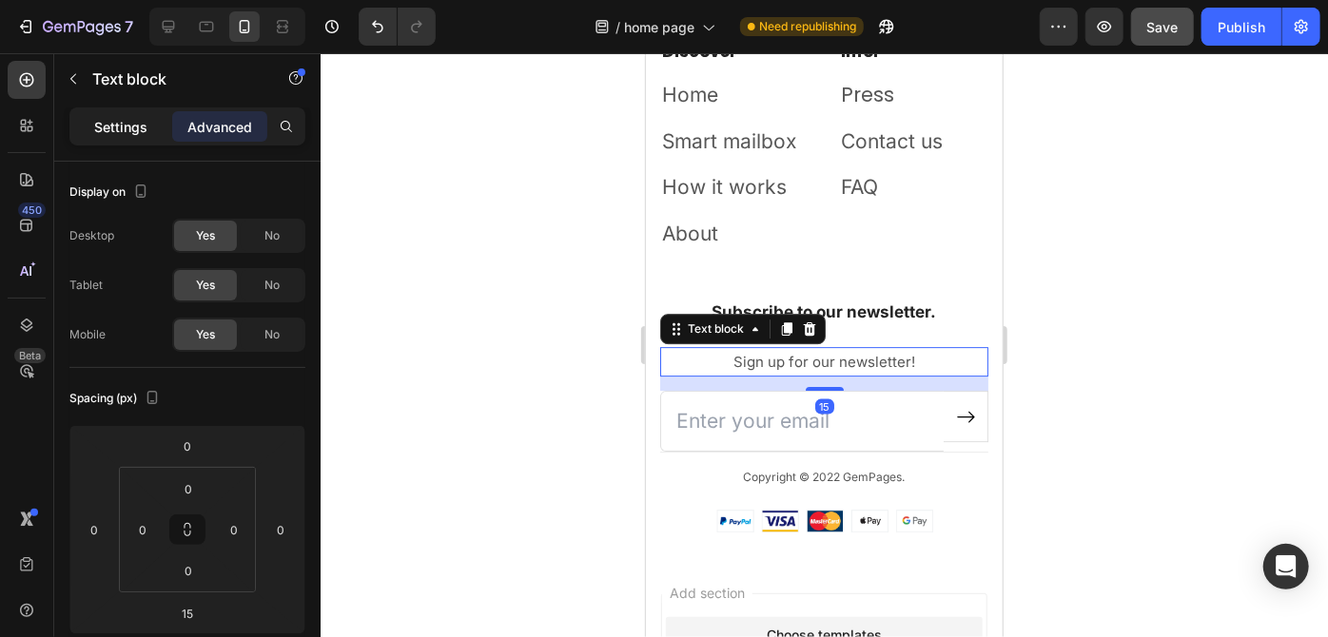
click at [152, 111] on div "Settings" at bounding box center [120, 126] width 95 height 30
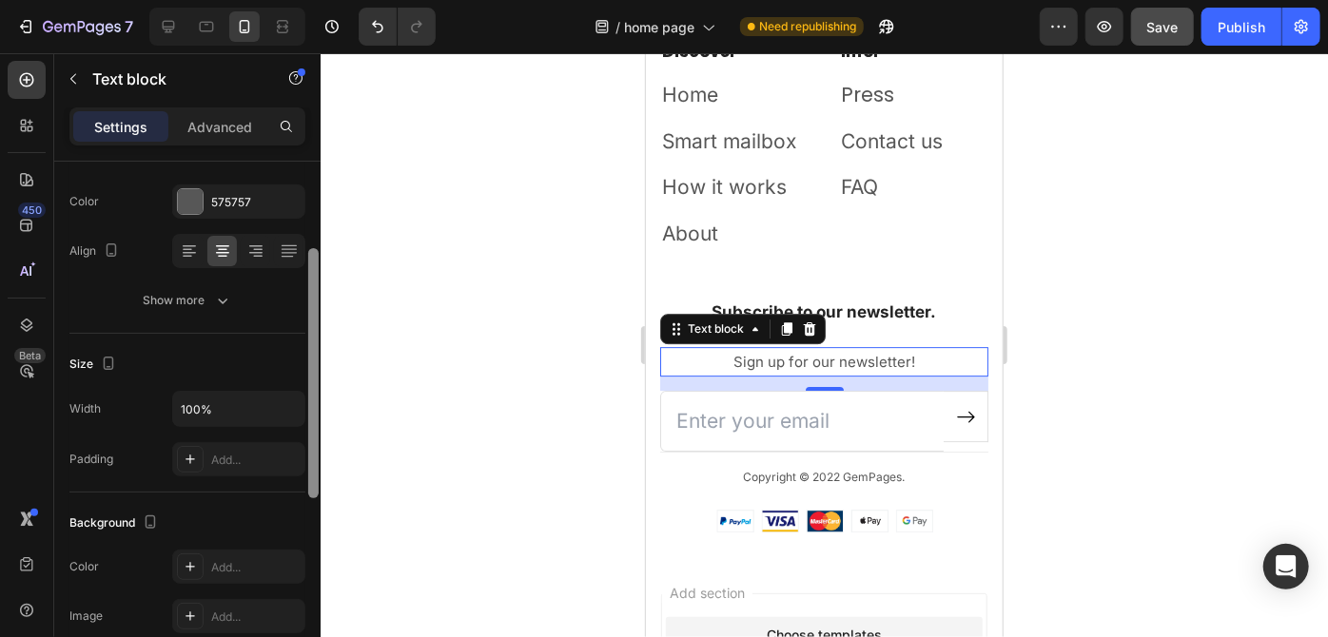
scroll to position [288, 0]
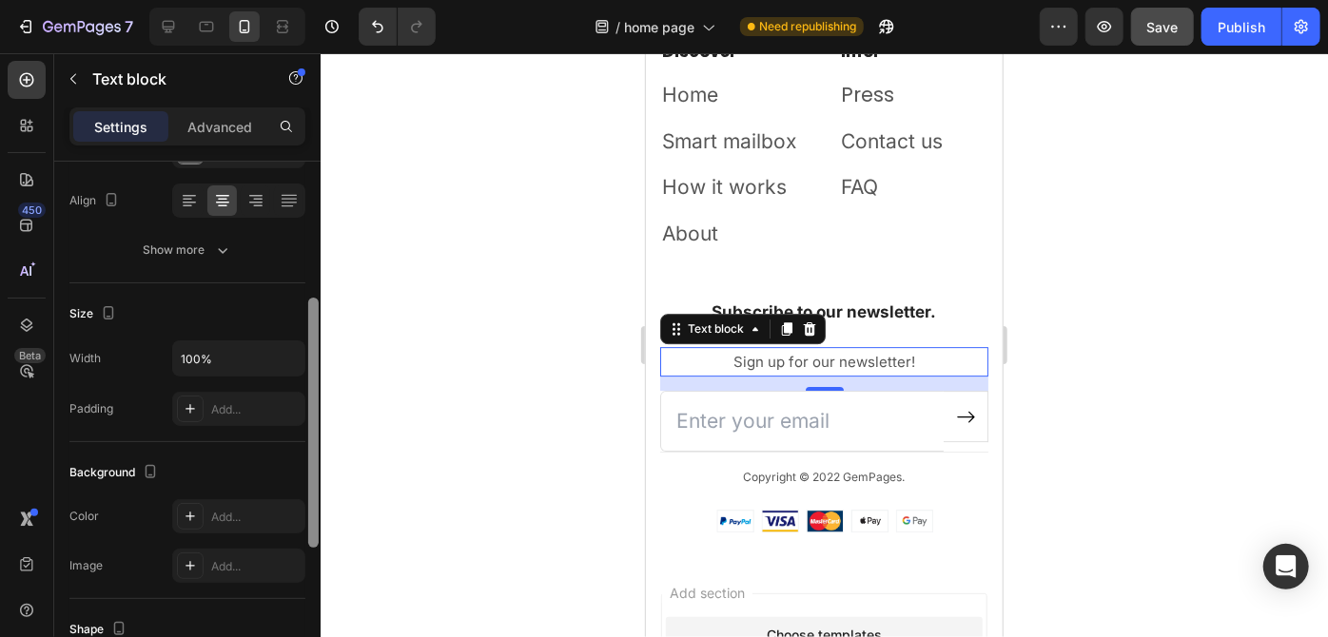
drag, startPoint x: 310, startPoint y: 215, endPoint x: 320, endPoint y: 351, distance: 136.3
click at [320, 351] on div at bounding box center [313, 427] width 14 height 531
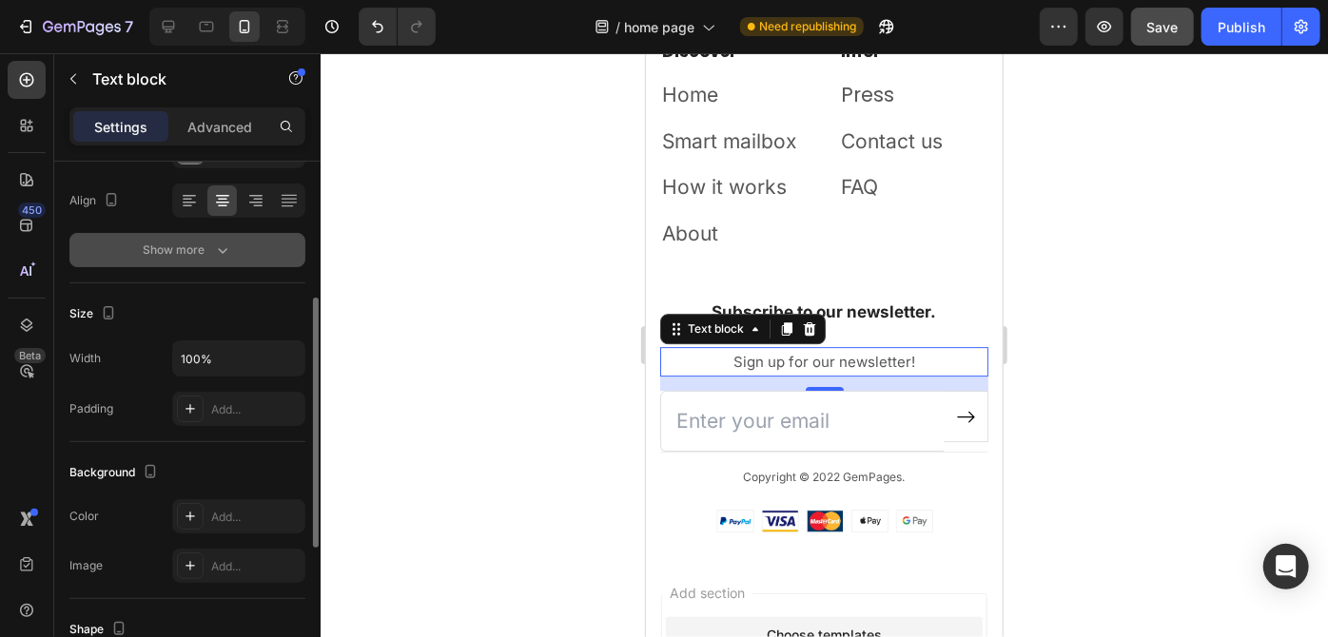
click at [222, 254] on icon "button" at bounding box center [222, 250] width 19 height 19
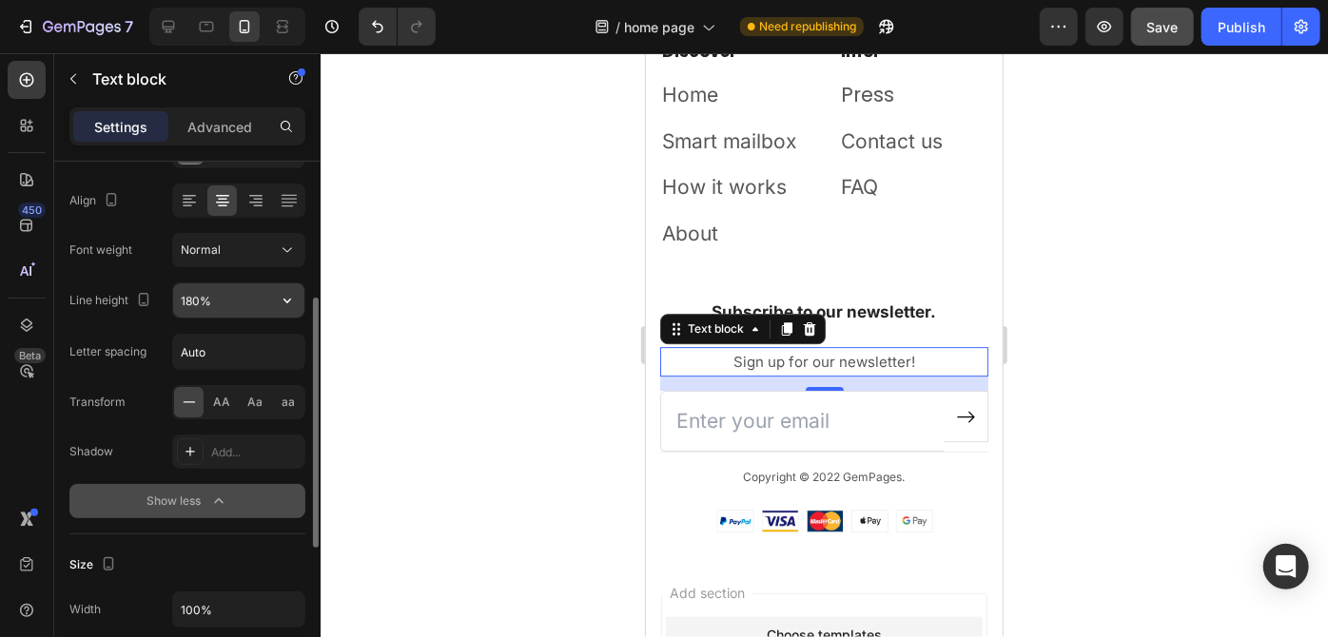
click at [272, 298] on button "button" at bounding box center [287, 300] width 34 height 34
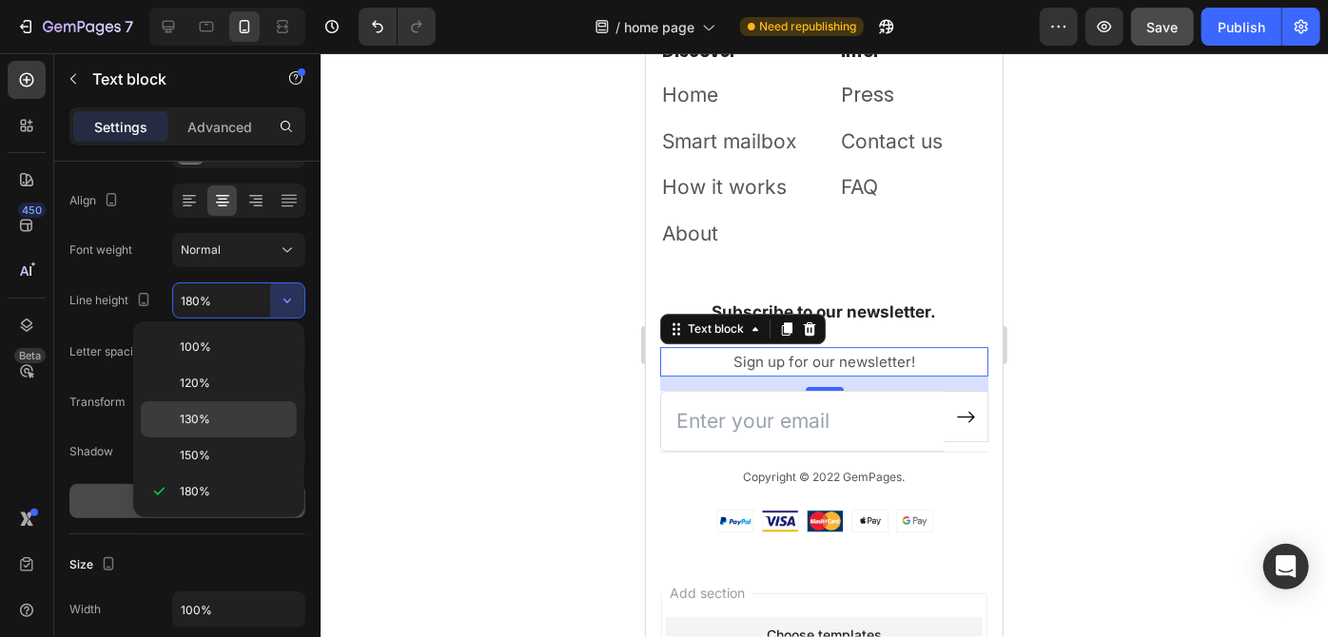
click at [263, 411] on p "130%" at bounding box center [234, 419] width 108 height 17
type input "130%"
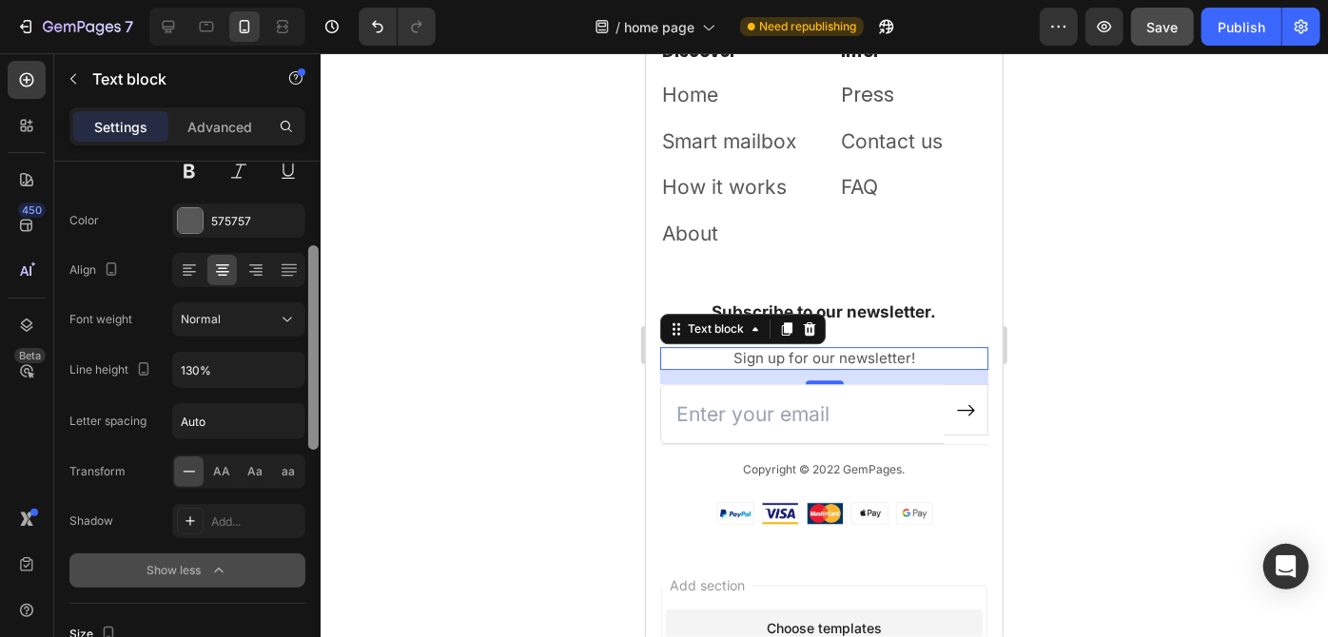
scroll to position [202, 0]
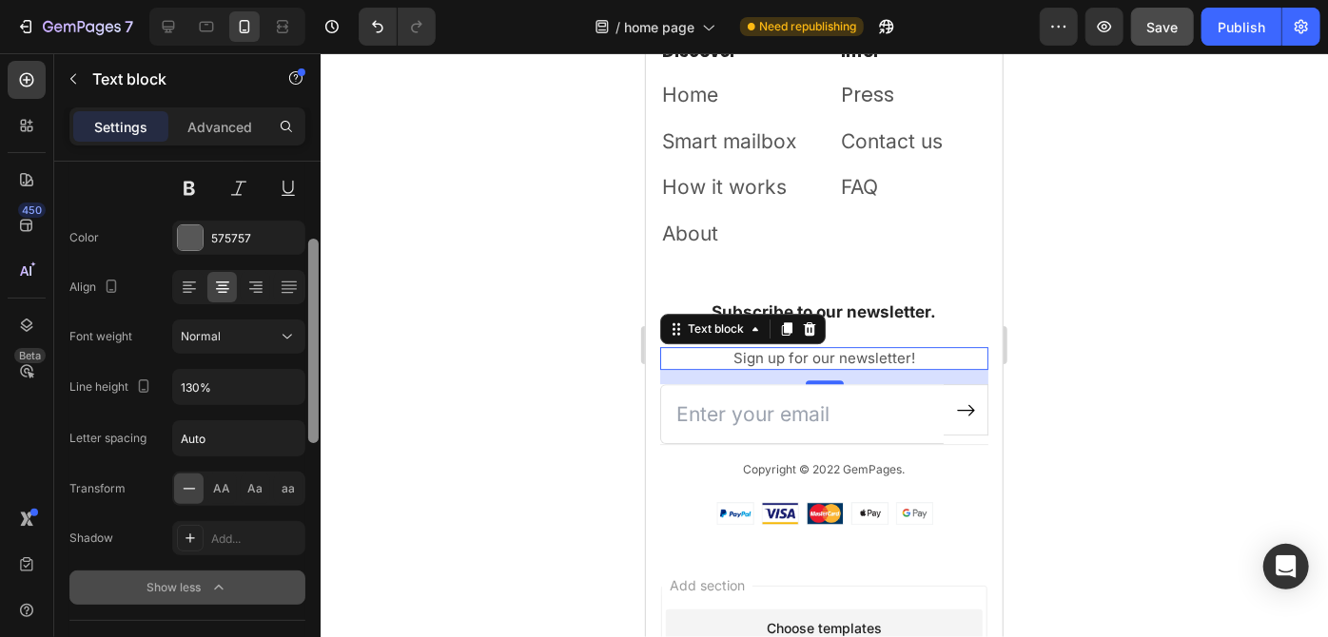
drag, startPoint x: 311, startPoint y: 314, endPoint x: 314, endPoint y: 281, distance: 33.4
click at [314, 281] on div at bounding box center [313, 341] width 10 height 204
click at [290, 333] on icon at bounding box center [287, 336] width 19 height 19
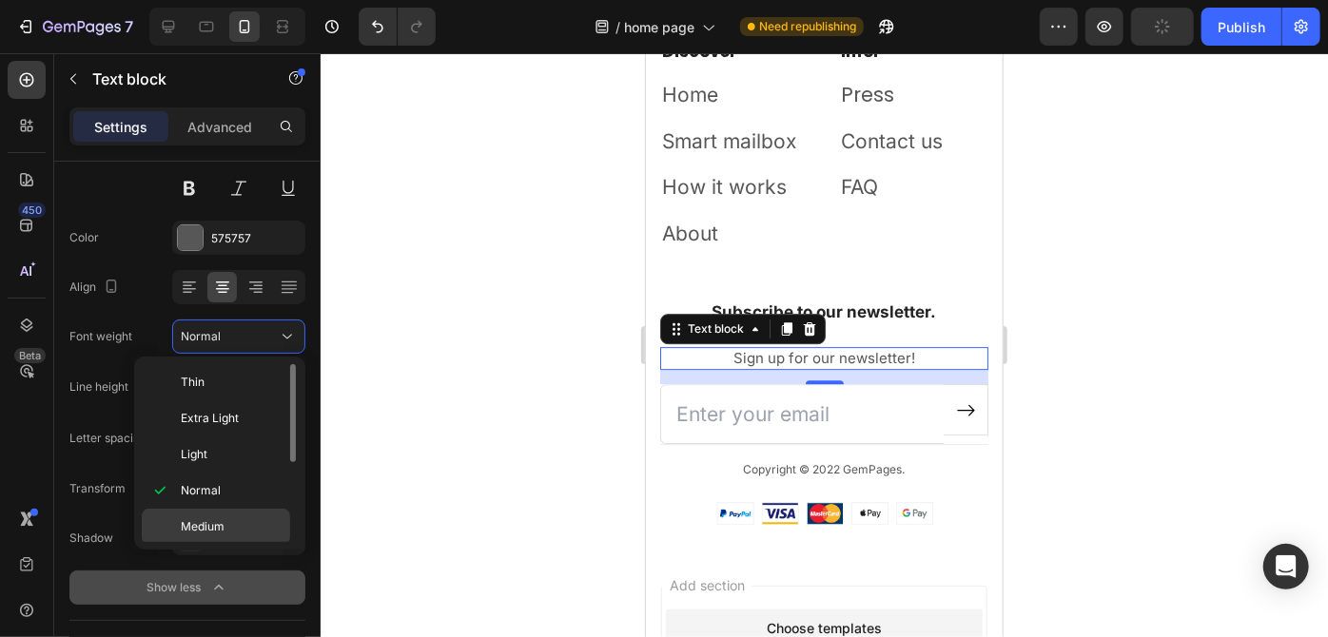
click at [217, 545] on div "Medium" at bounding box center [216, 563] width 148 height 36
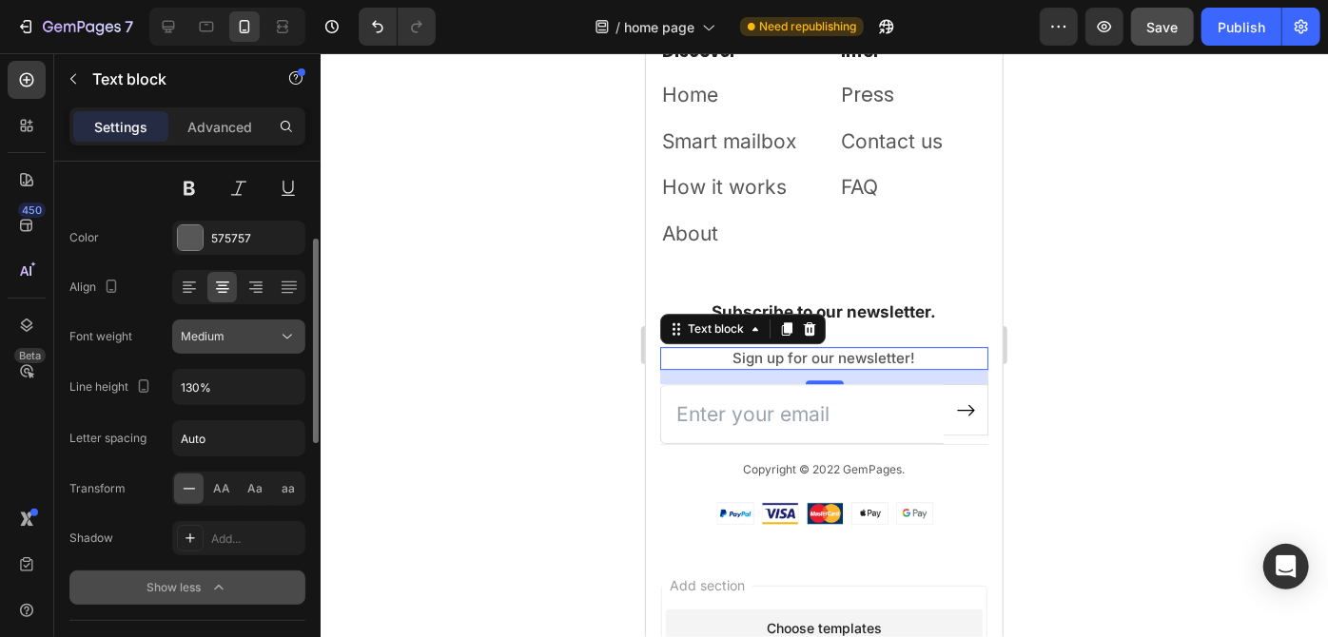
click at [289, 339] on icon at bounding box center [287, 336] width 19 height 19
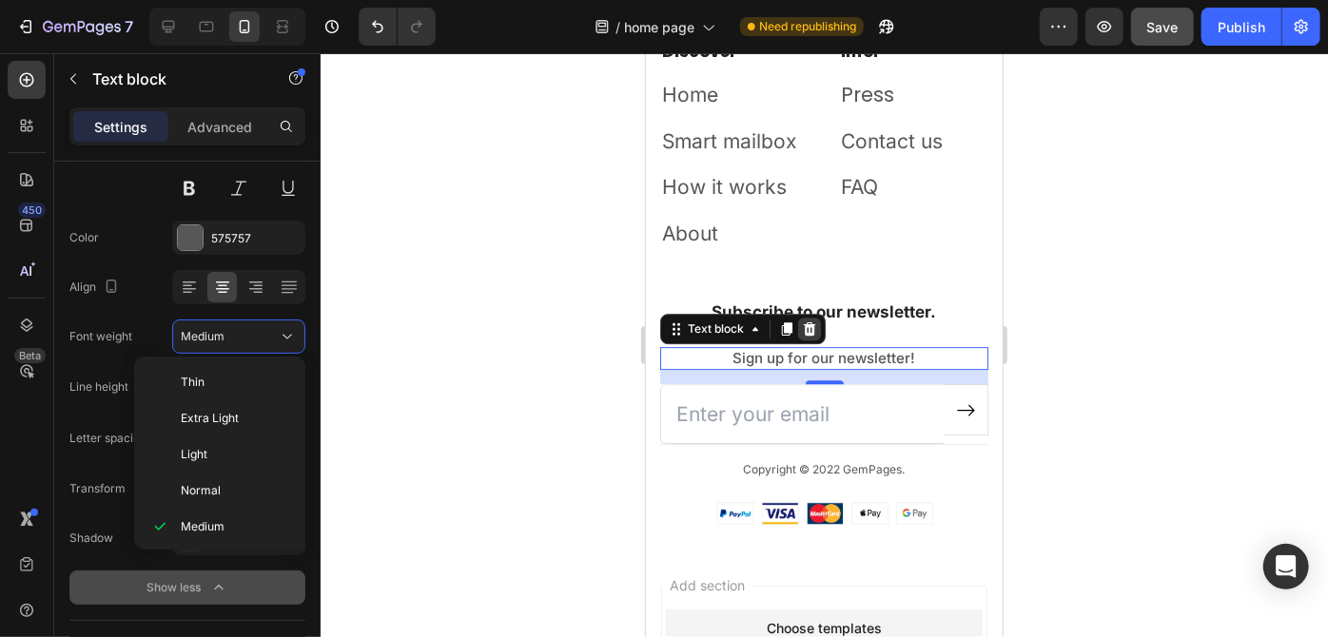
click at [809, 331] on icon at bounding box center [808, 328] width 15 height 15
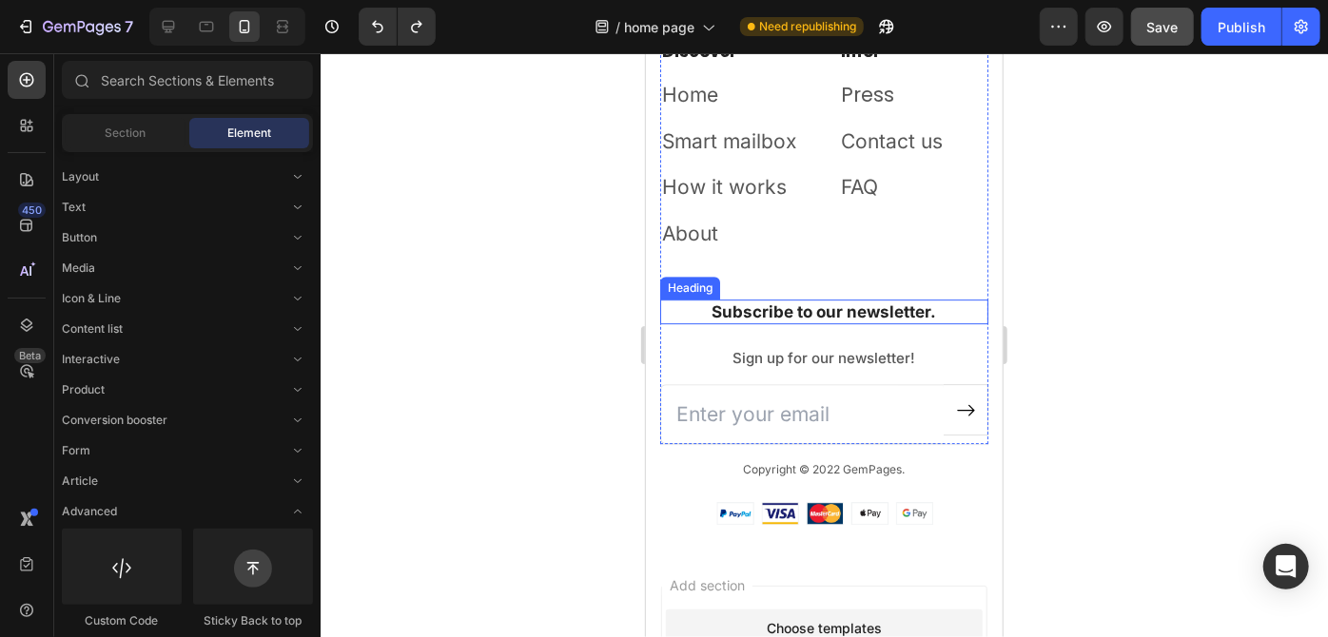
click at [827, 299] on h2 "Subscribe to our newsletter." at bounding box center [823, 311] width 328 height 25
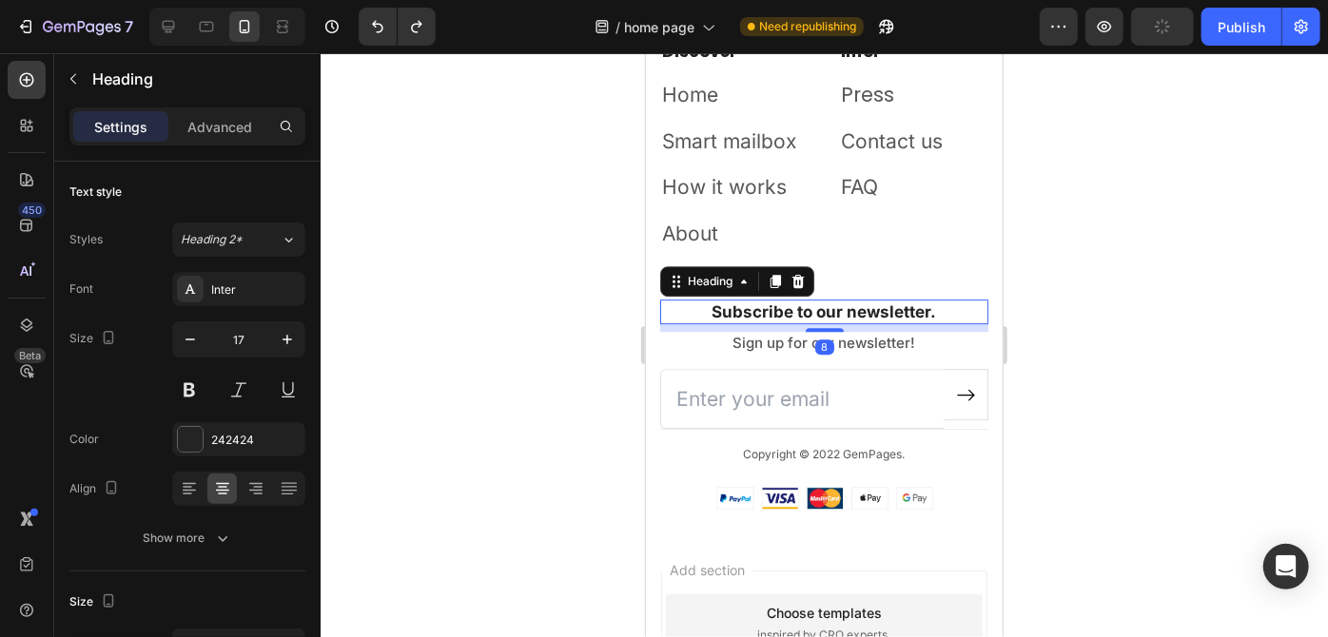
drag, startPoint x: 826, startPoint y: 344, endPoint x: 826, endPoint y: 329, distance: 15.2
click at [826, 329] on div at bounding box center [824, 329] width 38 height 4
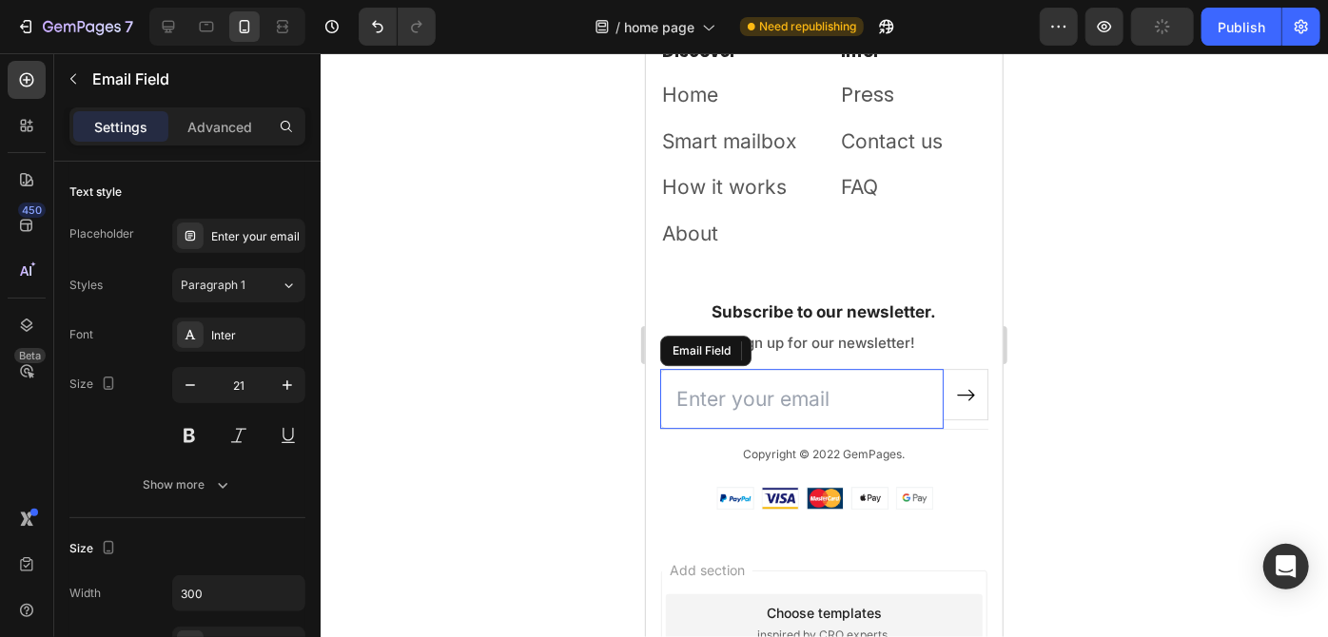
click at [836, 414] on input "email" at bounding box center [800, 398] width 283 height 61
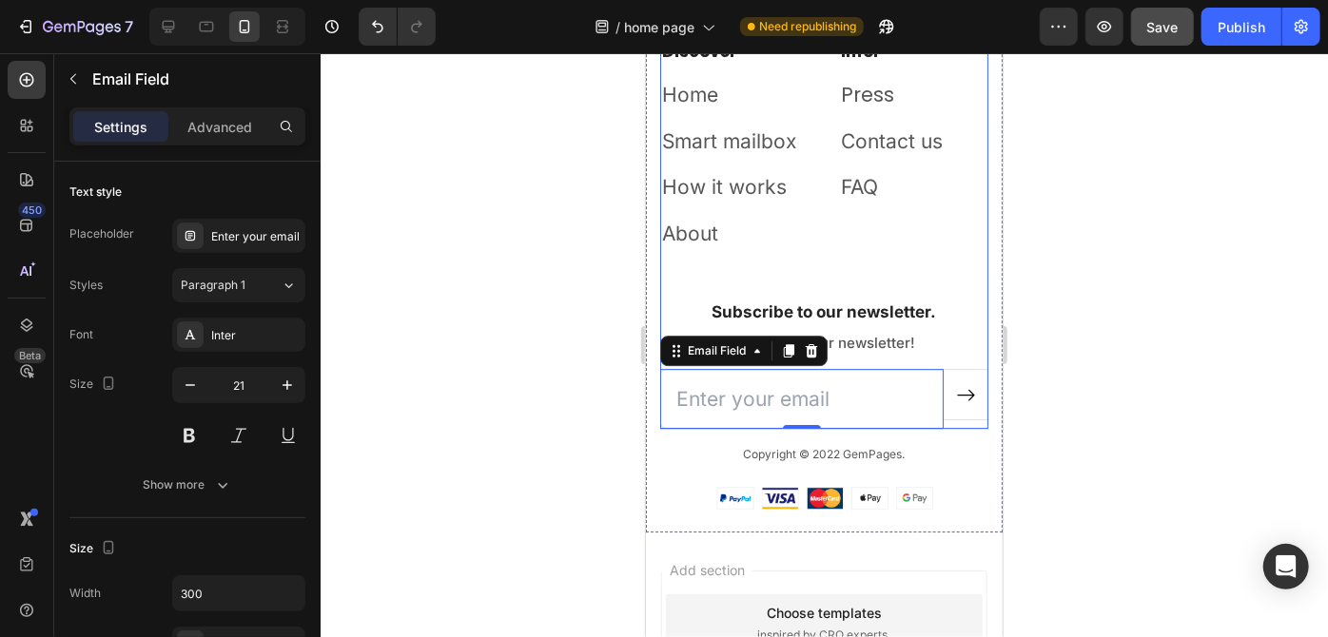
click at [876, 345] on p "Sign up for our newsletter!" at bounding box center [823, 342] width 324 height 19
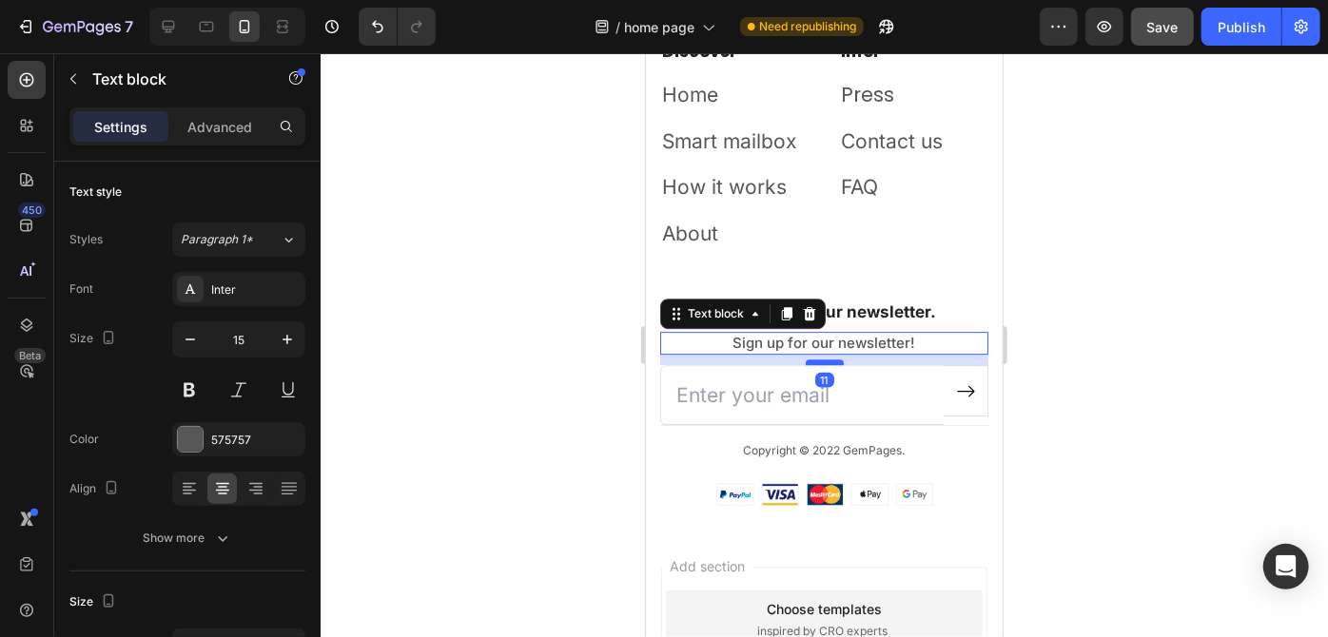
click at [822, 362] on div at bounding box center [824, 362] width 38 height 6
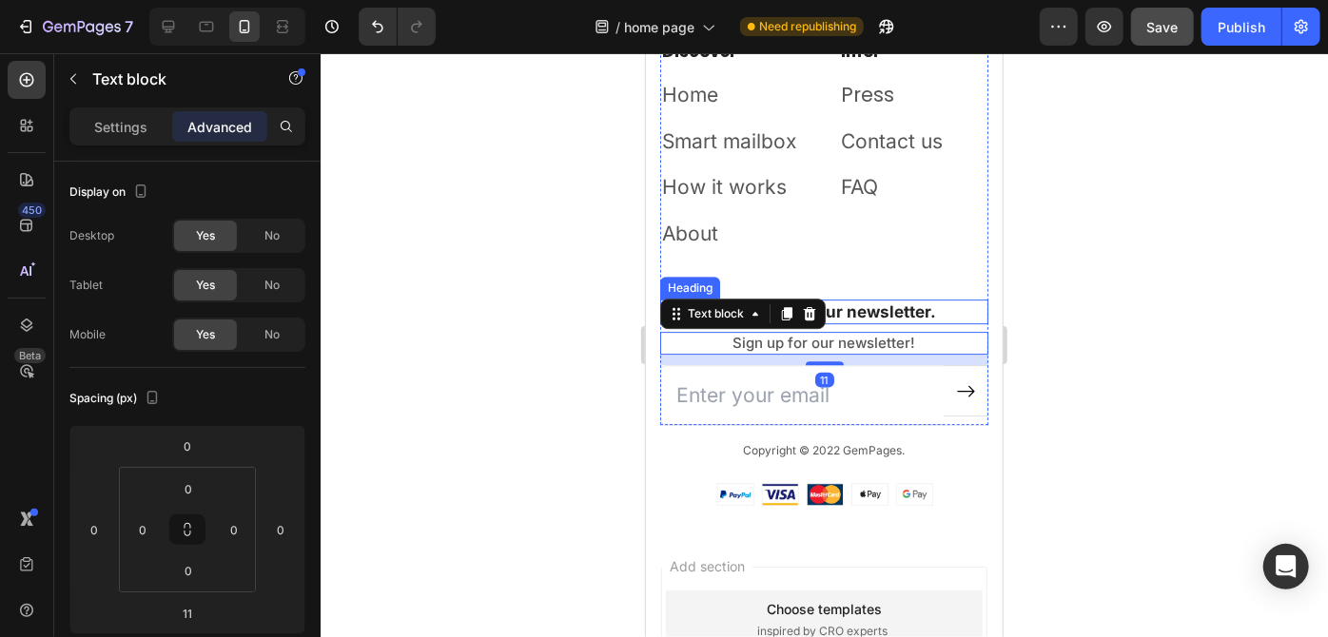
click at [847, 309] on p "Subscribe to our newsletter." at bounding box center [823, 311] width 324 height 21
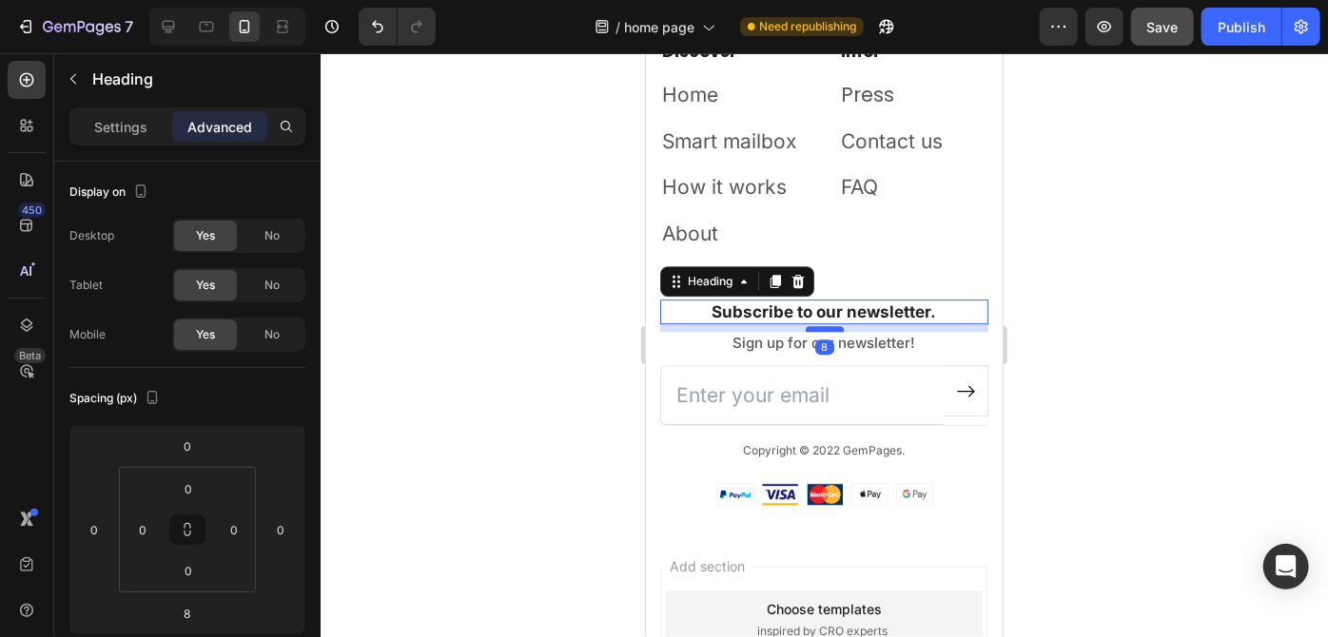
click at [826, 326] on div at bounding box center [824, 328] width 38 height 6
click at [878, 410] on input "email" at bounding box center [800, 394] width 283 height 61
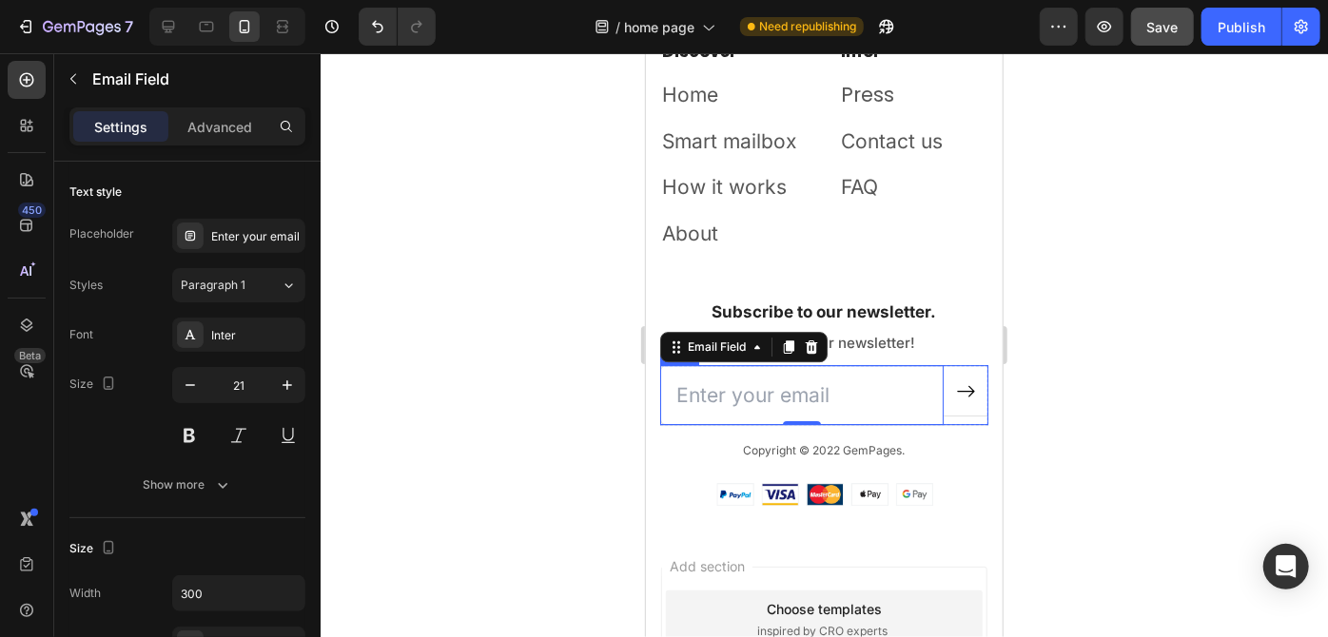
click at [948, 420] on div "Submit Button" at bounding box center [965, 394] width 45 height 61
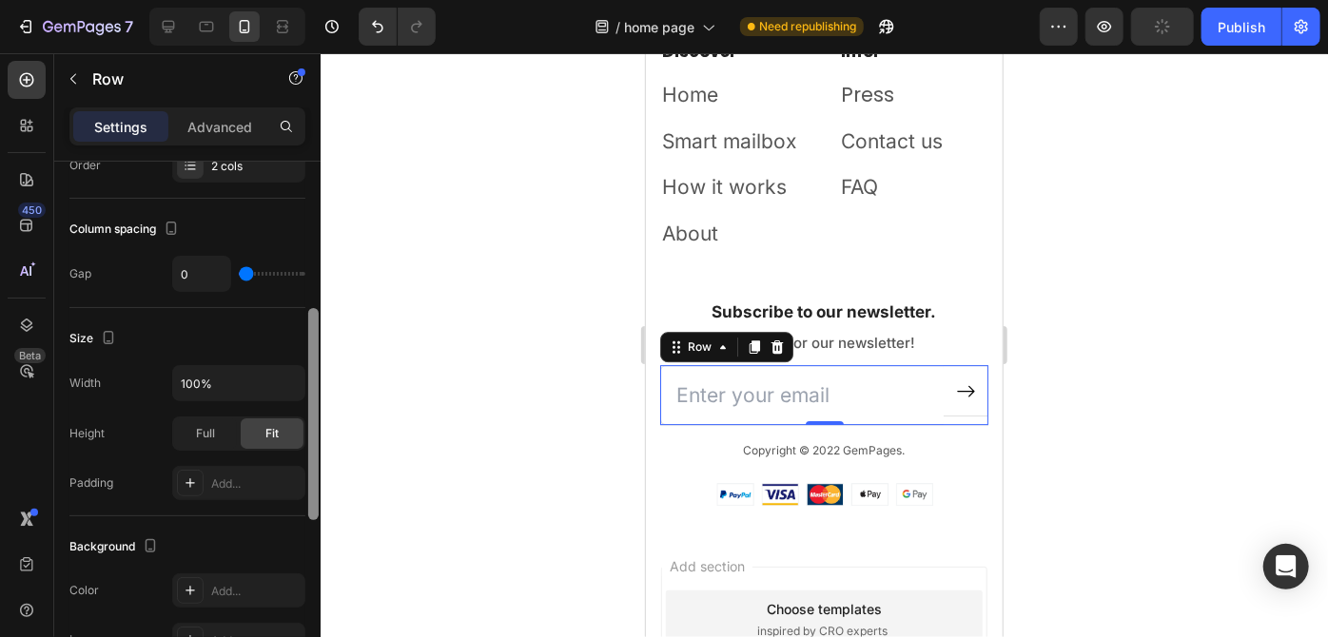
scroll to position [301, 0]
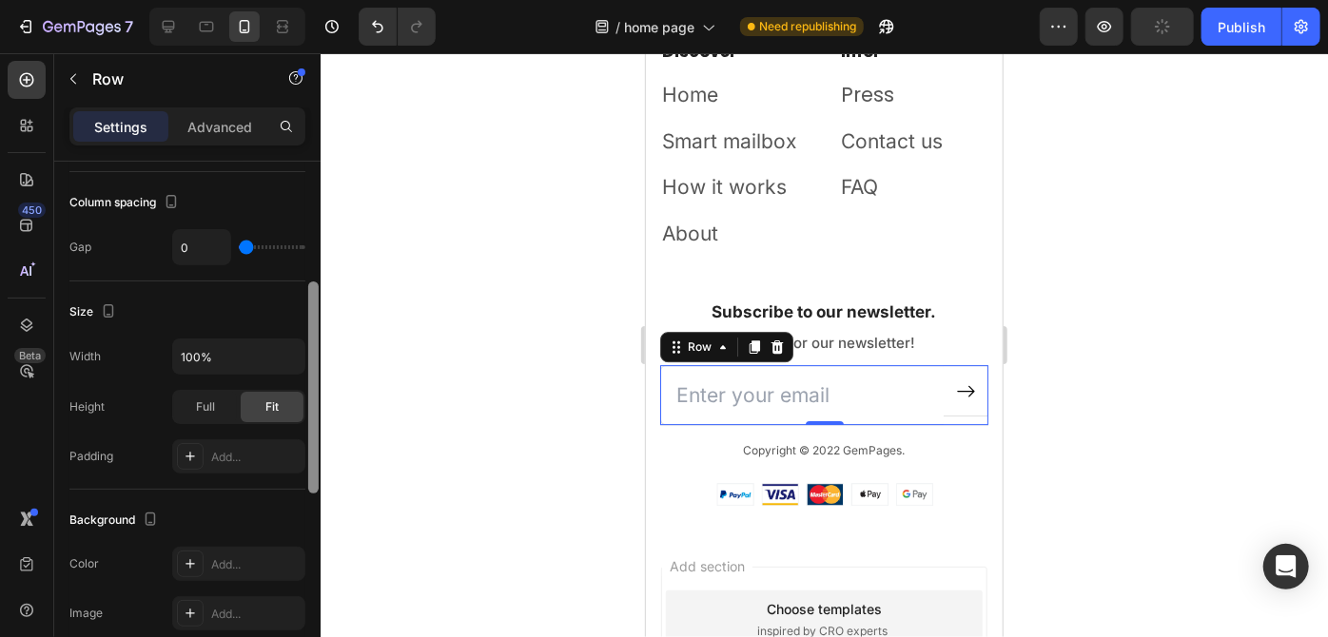
drag, startPoint x: 314, startPoint y: 342, endPoint x: 320, endPoint y: 394, distance: 51.7
click at [320, 394] on div at bounding box center [313, 427] width 14 height 531
type input "120"
drag, startPoint x: 246, startPoint y: 250, endPoint x: 319, endPoint y: 263, distance: 73.3
type input "120"
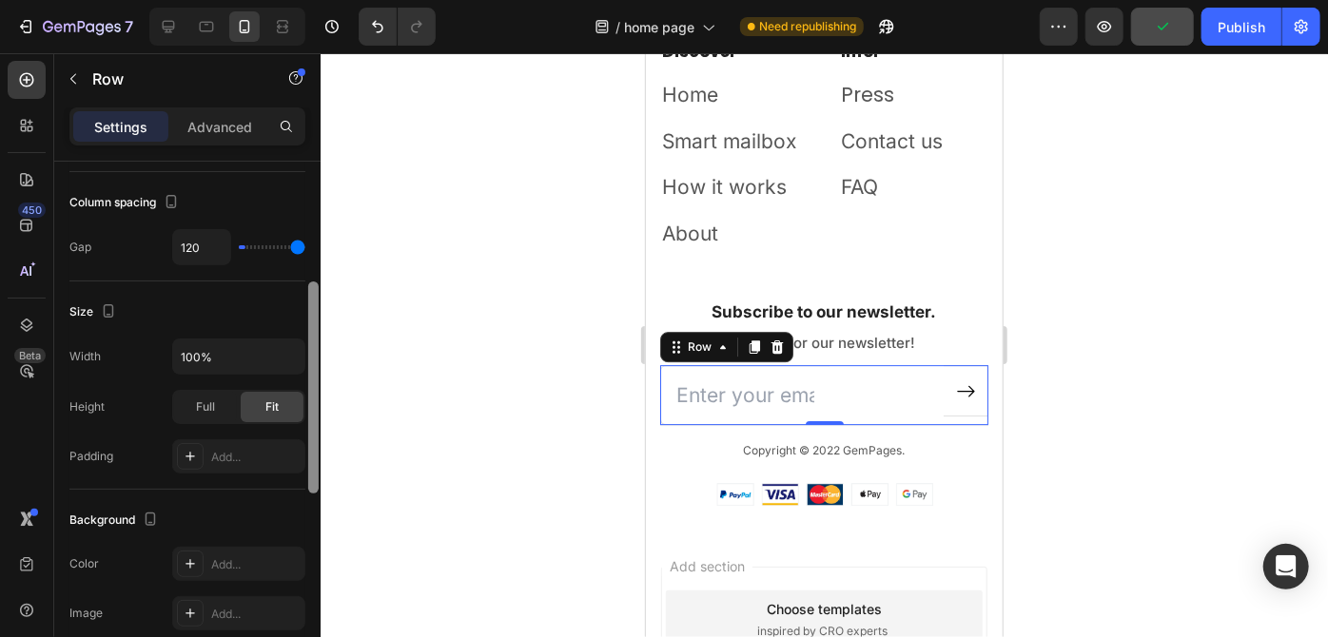
click at [305, 249] on input "range" at bounding box center [272, 247] width 67 height 4
type input "64"
type input "0"
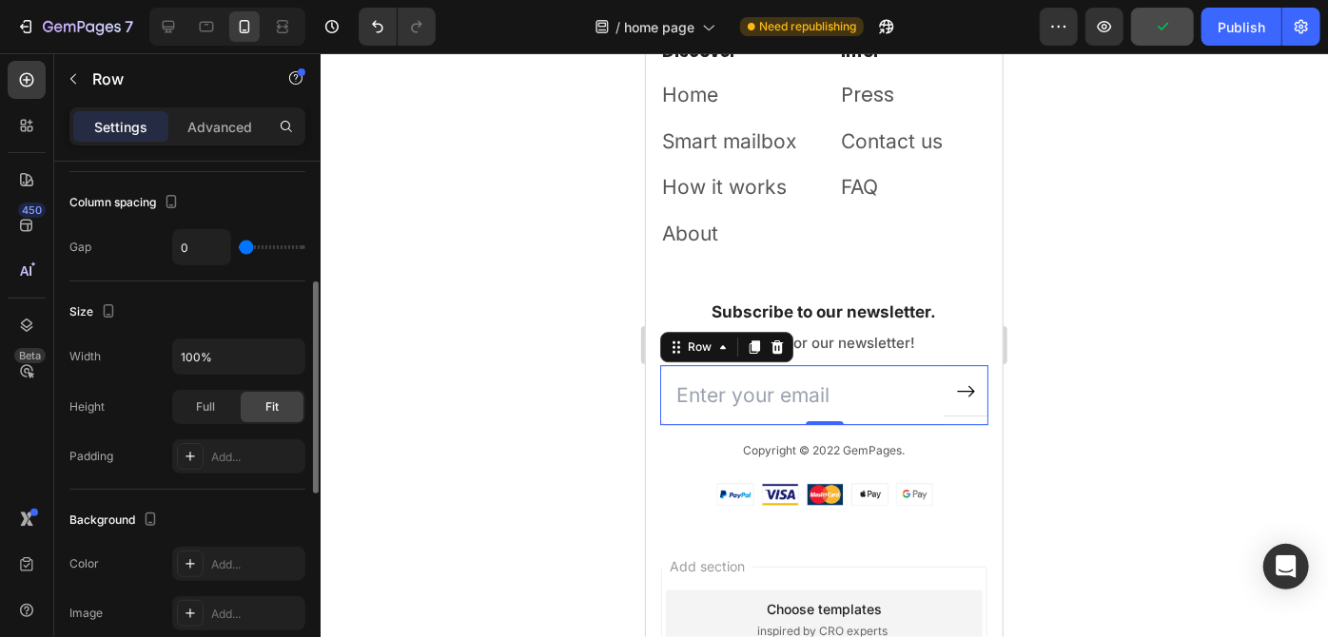
click at [239, 249] on input "range" at bounding box center [272, 247] width 67 height 4
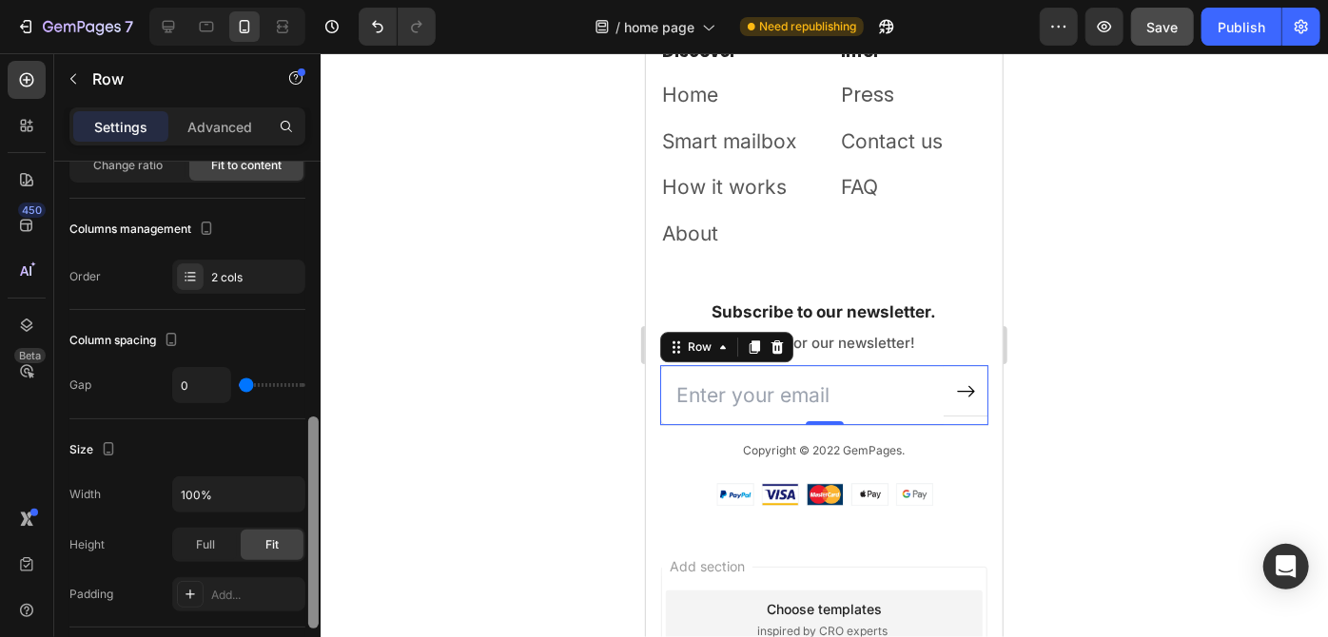
scroll to position [0, 0]
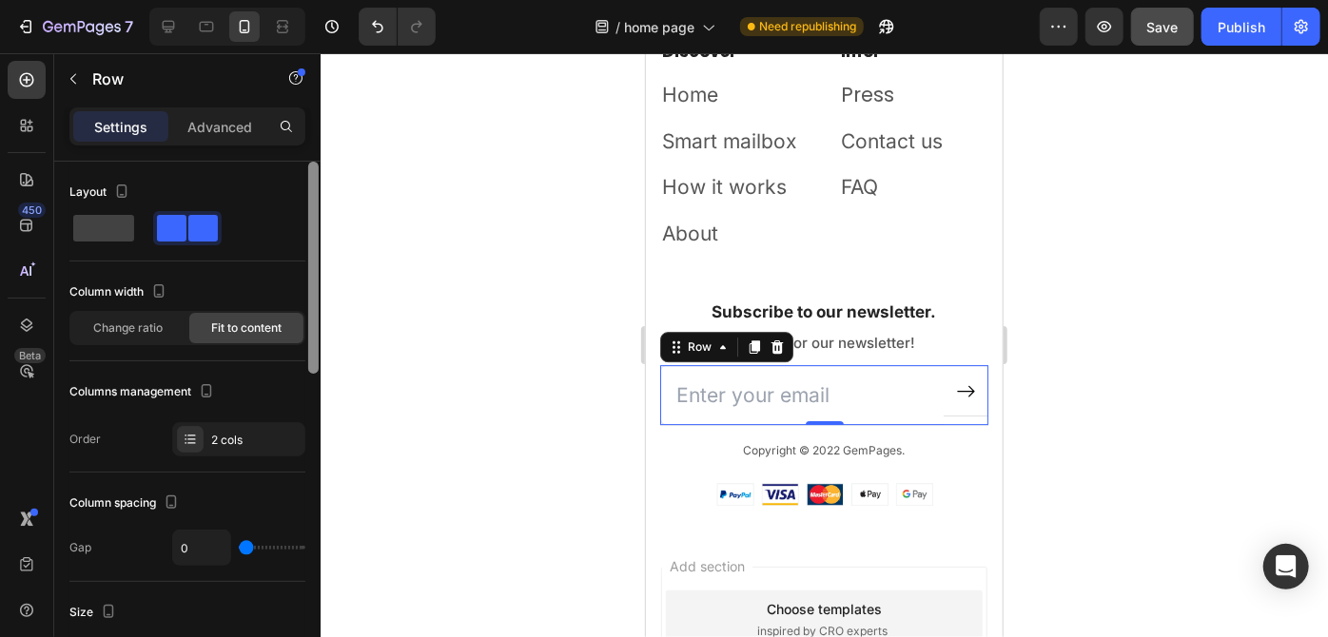
drag, startPoint x: 311, startPoint y: 333, endPoint x: 319, endPoint y: 145, distance: 188.5
click at [319, 145] on div "Settings Advanced Layout Column width Change ratio Fit to content Columns manag…" at bounding box center [187, 399] width 266 height 584
click at [253, 112] on div "Advanced" at bounding box center [219, 126] width 95 height 30
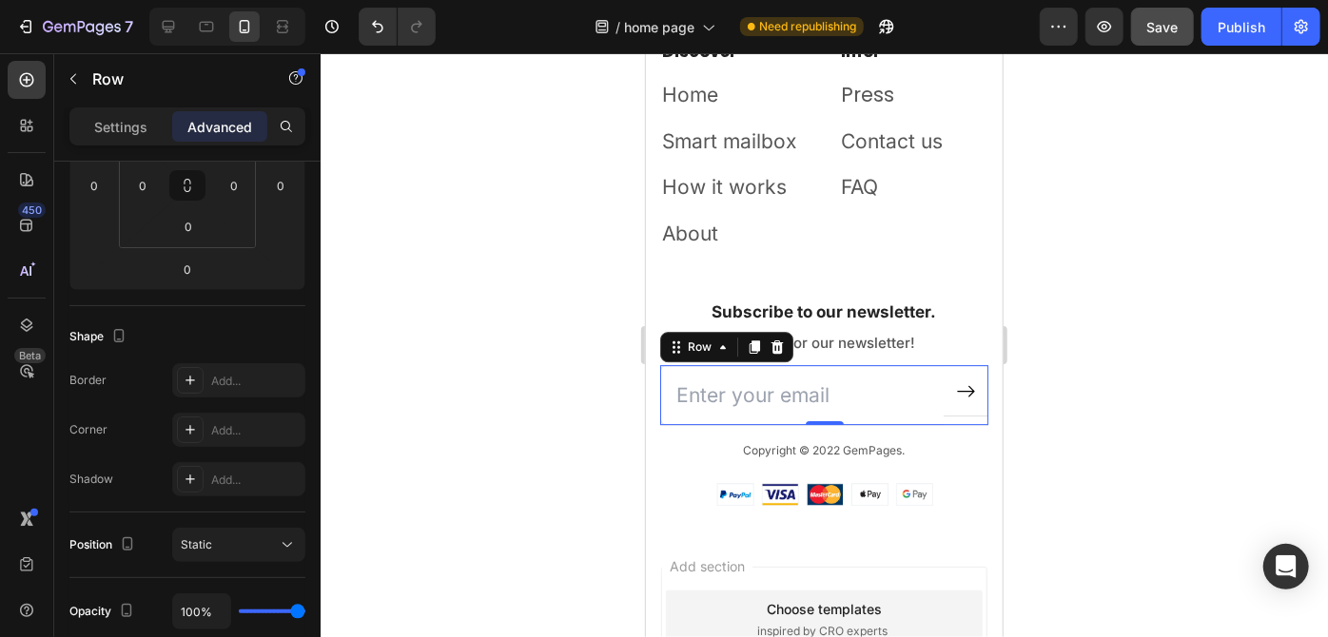
scroll to position [600, 0]
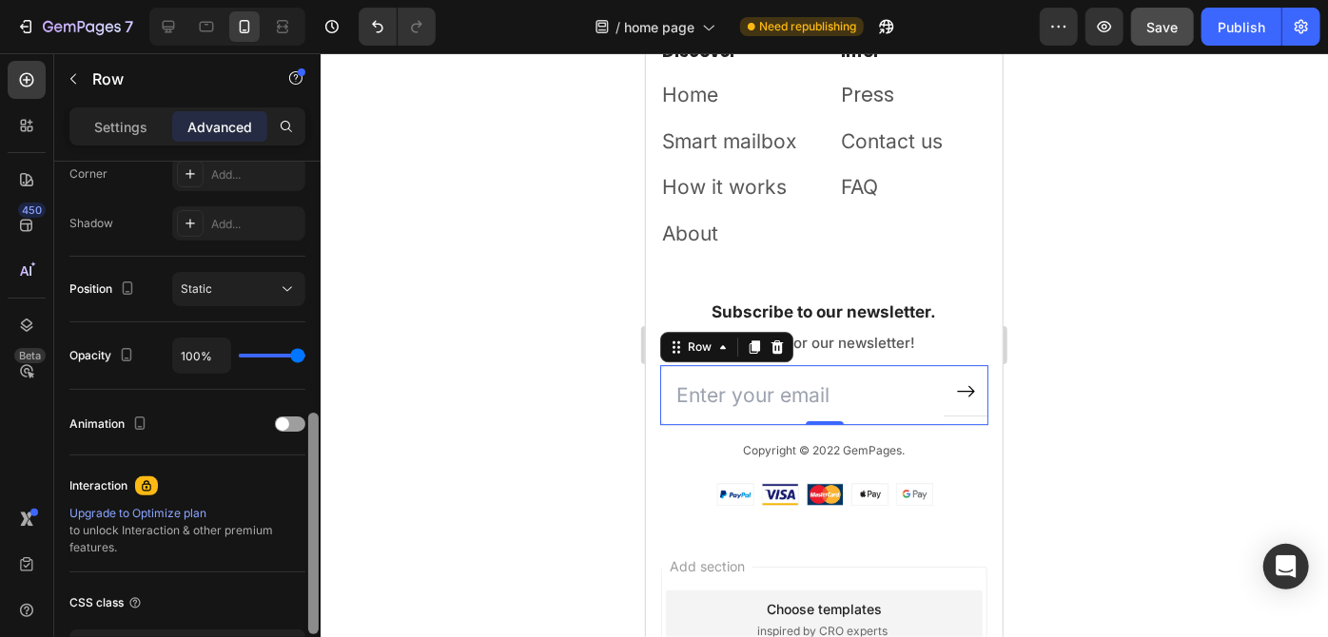
drag, startPoint x: 310, startPoint y: 236, endPoint x: 311, endPoint y: 488, distance: 252.0
click at [311, 488] on div at bounding box center [313, 524] width 10 height 222
click at [781, 391] on input "email" at bounding box center [800, 394] width 283 height 61
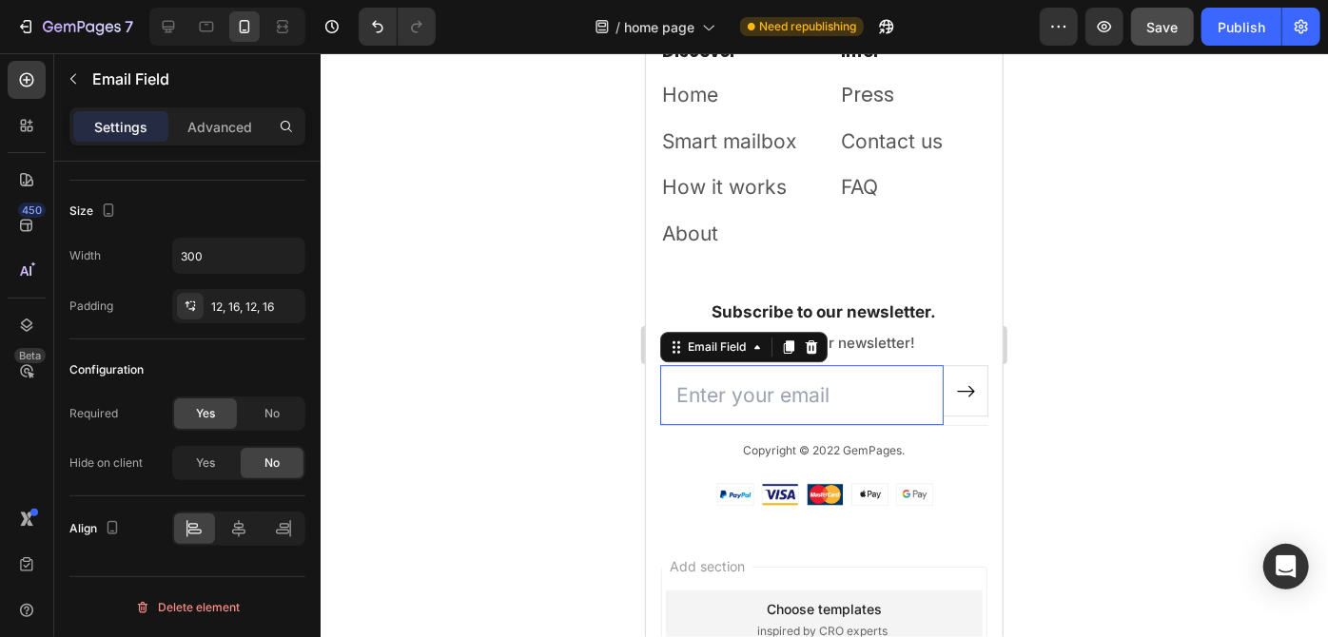
scroll to position [0, 0]
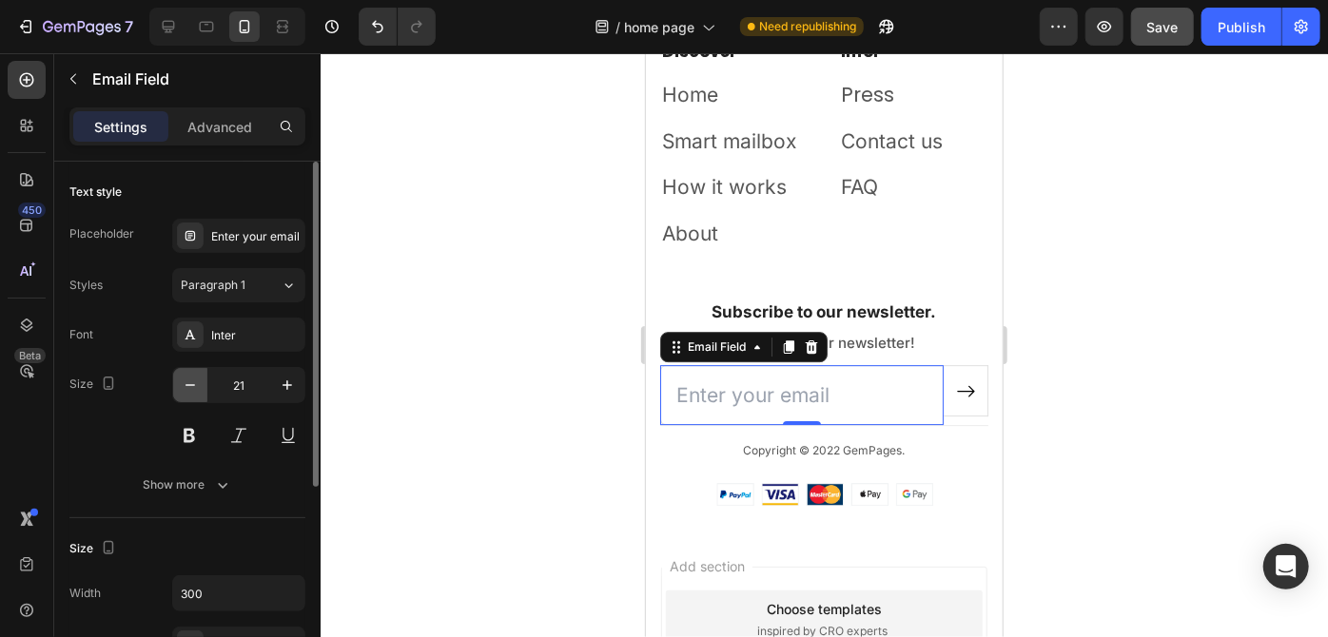
click at [181, 384] on icon "button" at bounding box center [190, 385] width 19 height 19
click at [183, 384] on icon "button" at bounding box center [190, 385] width 19 height 19
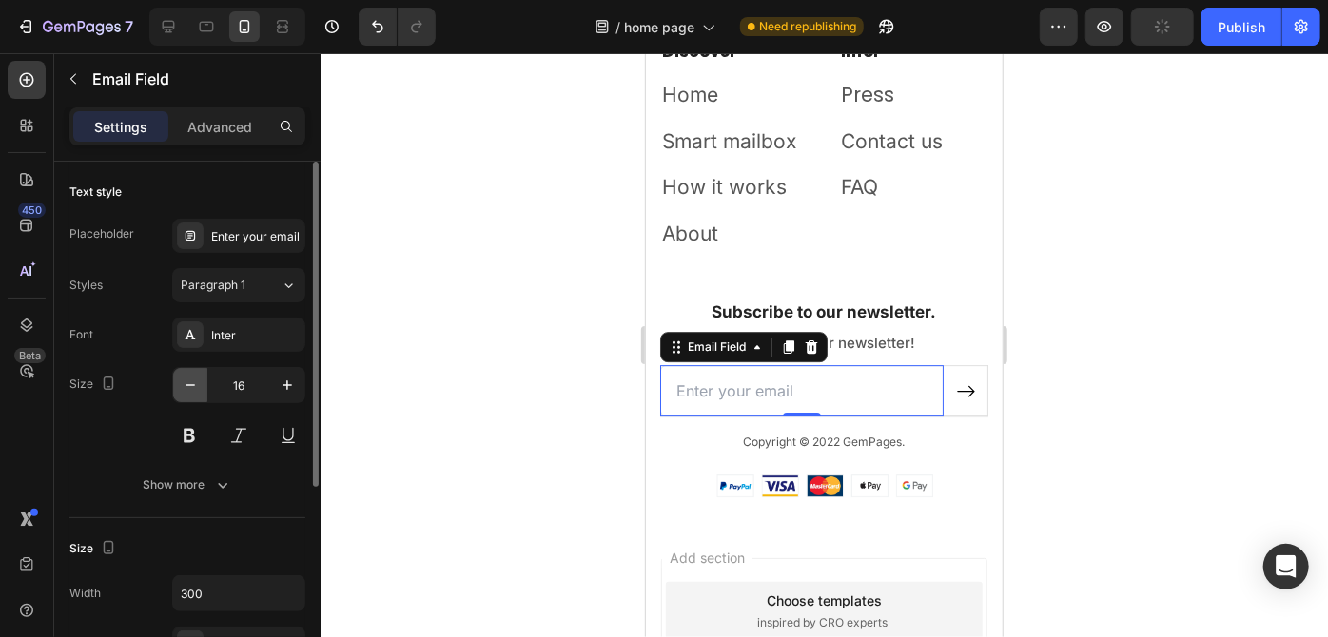
click at [183, 384] on icon "button" at bounding box center [190, 385] width 19 height 19
click at [189, 388] on icon "button" at bounding box center [190, 385] width 19 height 19
type input "14"
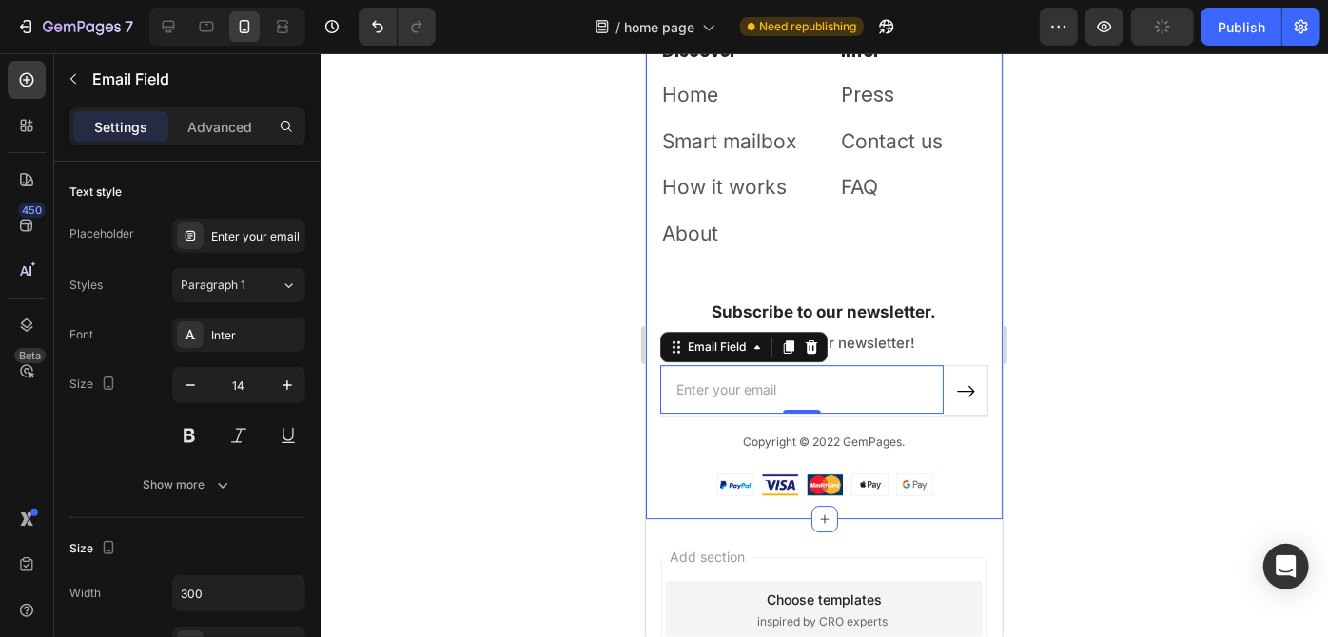
click at [960, 392] on icon at bounding box center [965, 390] width 20 height 20
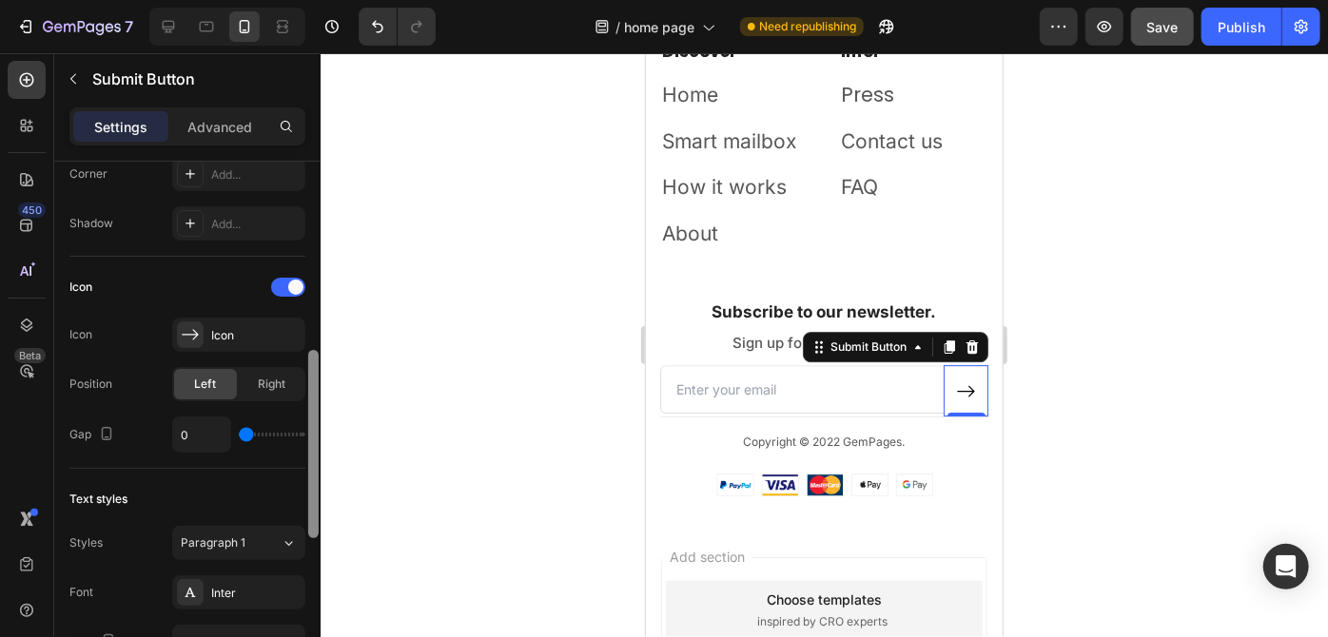
drag, startPoint x: 315, startPoint y: 244, endPoint x: 314, endPoint y: 434, distance: 189.3
click at [314, 434] on div at bounding box center [313, 444] width 10 height 188
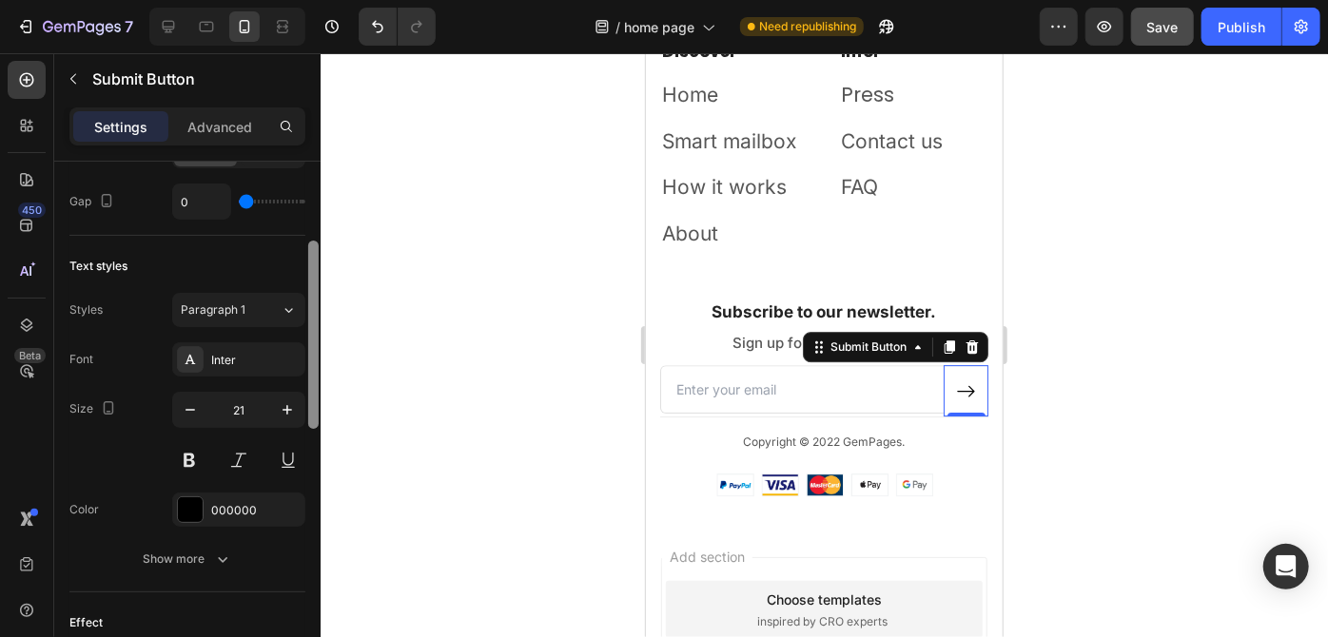
scroll to position [801, 0]
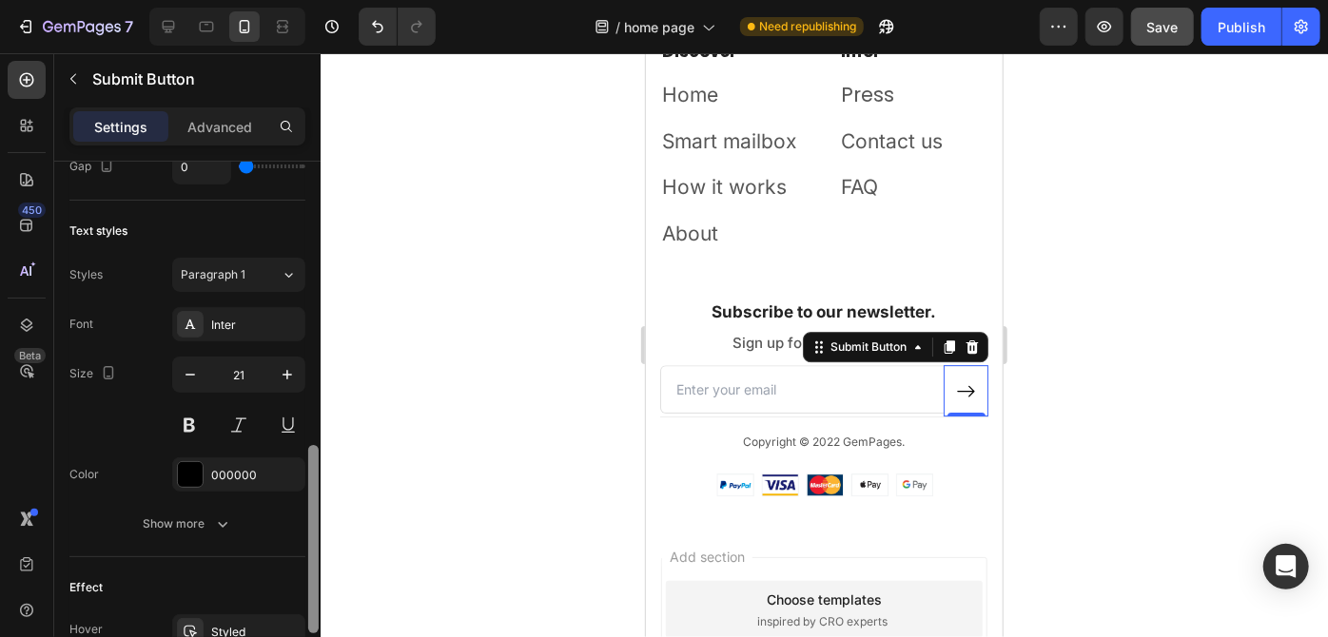
drag, startPoint x: 314, startPoint y: 434, endPoint x: 314, endPoint y: 529, distance: 95.1
click at [314, 529] on div at bounding box center [313, 539] width 10 height 188
click at [191, 374] on icon "button" at bounding box center [190, 375] width 10 height 2
type input "19"
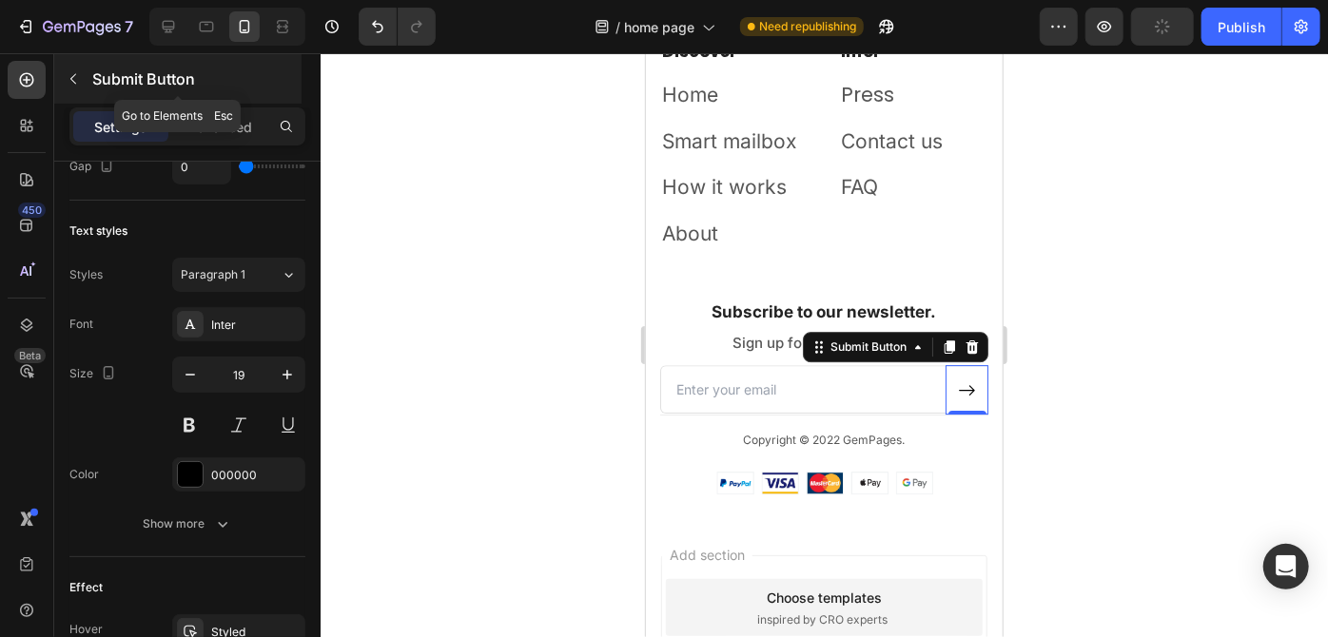
click at [76, 67] on button "button" at bounding box center [73, 79] width 30 height 30
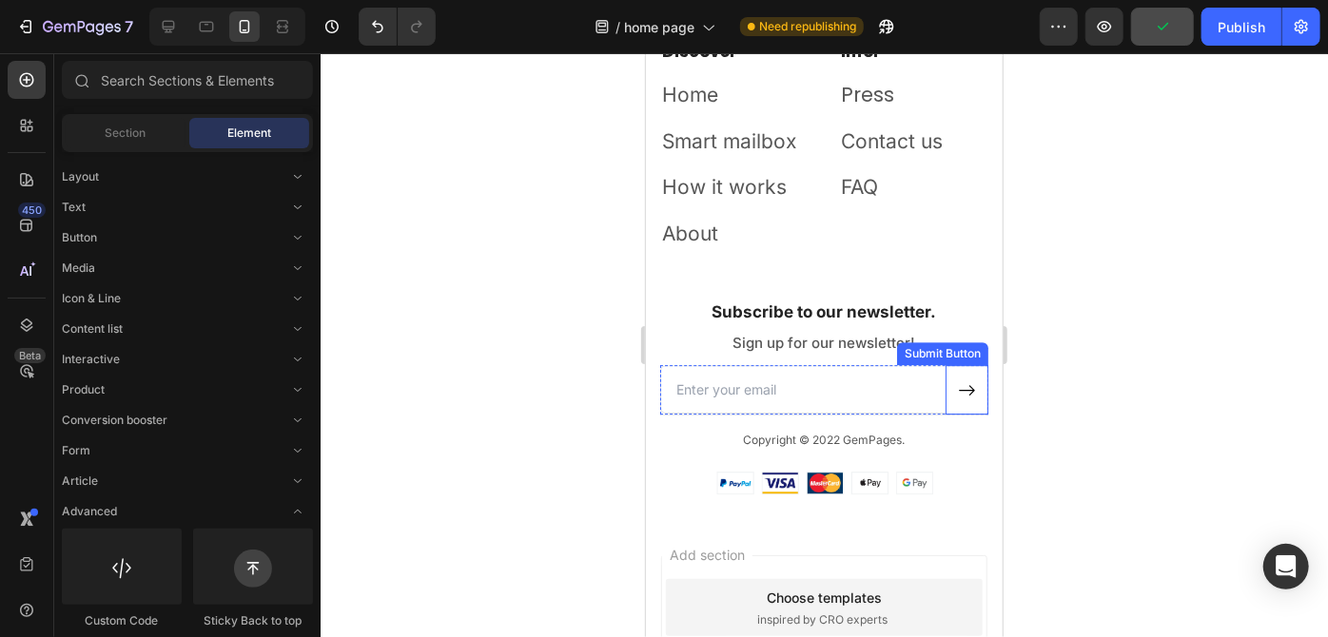
click at [959, 390] on icon at bounding box center [966, 389] width 16 height 10
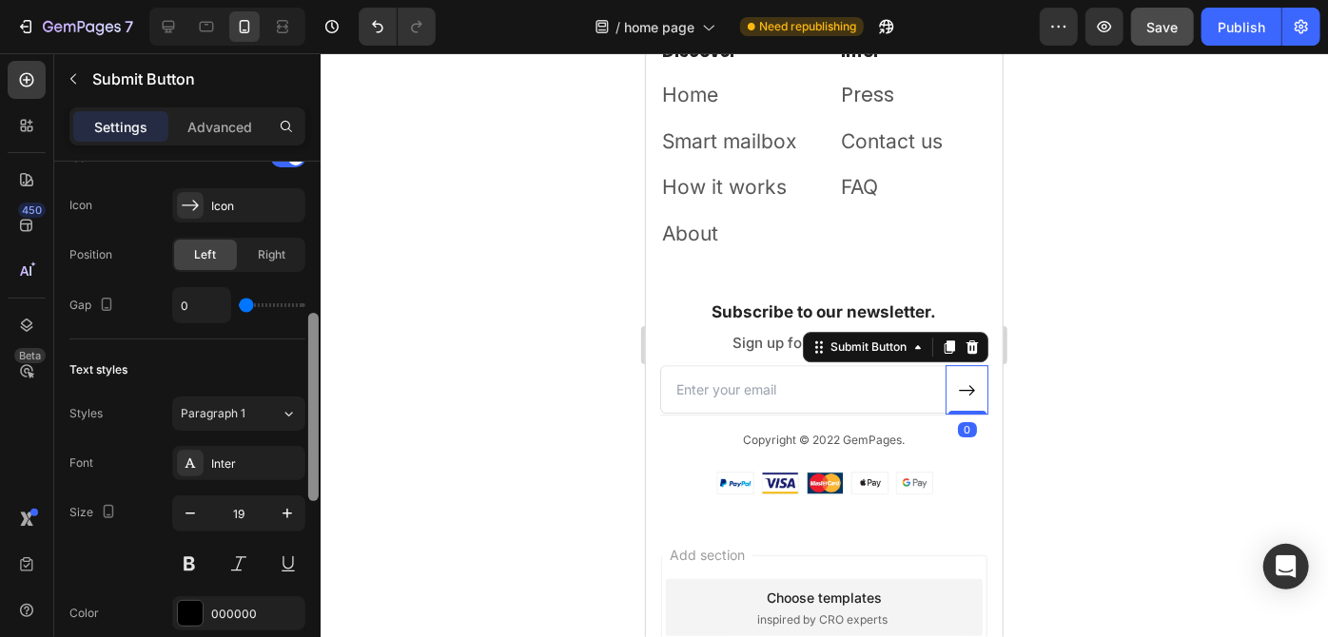
scroll to position [705, 0]
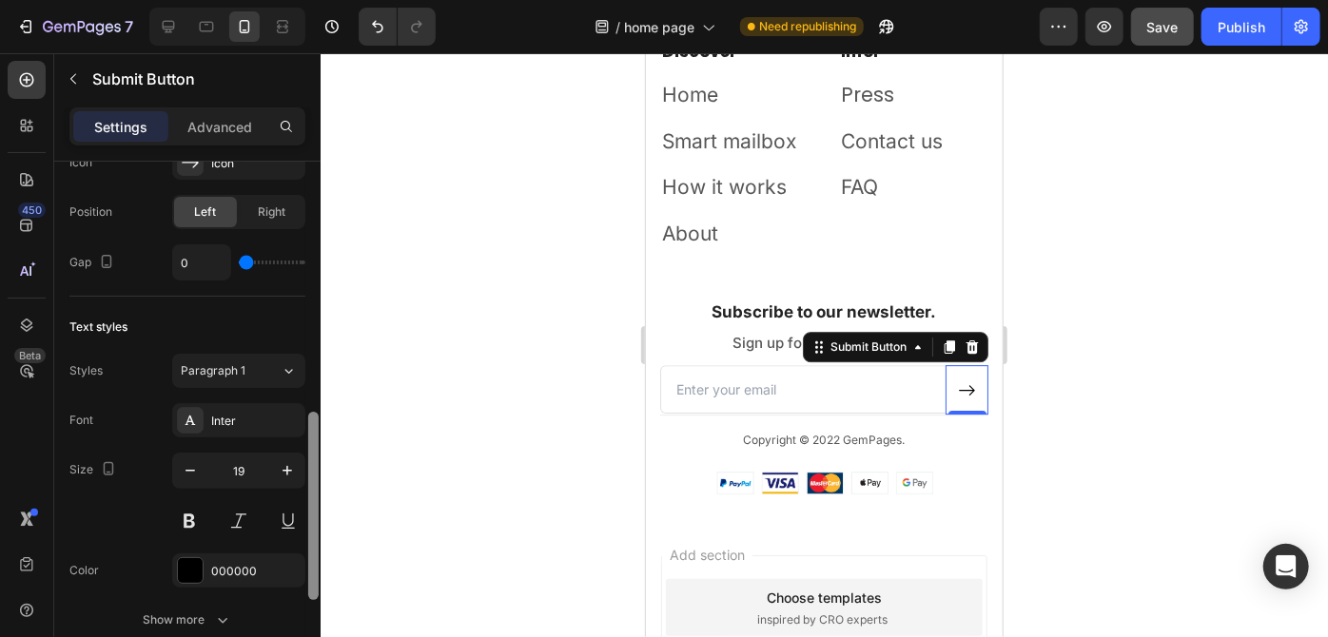
drag, startPoint x: 312, startPoint y: 316, endPoint x: 312, endPoint y: 566, distance: 250.1
click at [312, 566] on div at bounding box center [313, 506] width 10 height 188
click at [197, 465] on icon "button" at bounding box center [190, 470] width 19 height 19
type input "18"
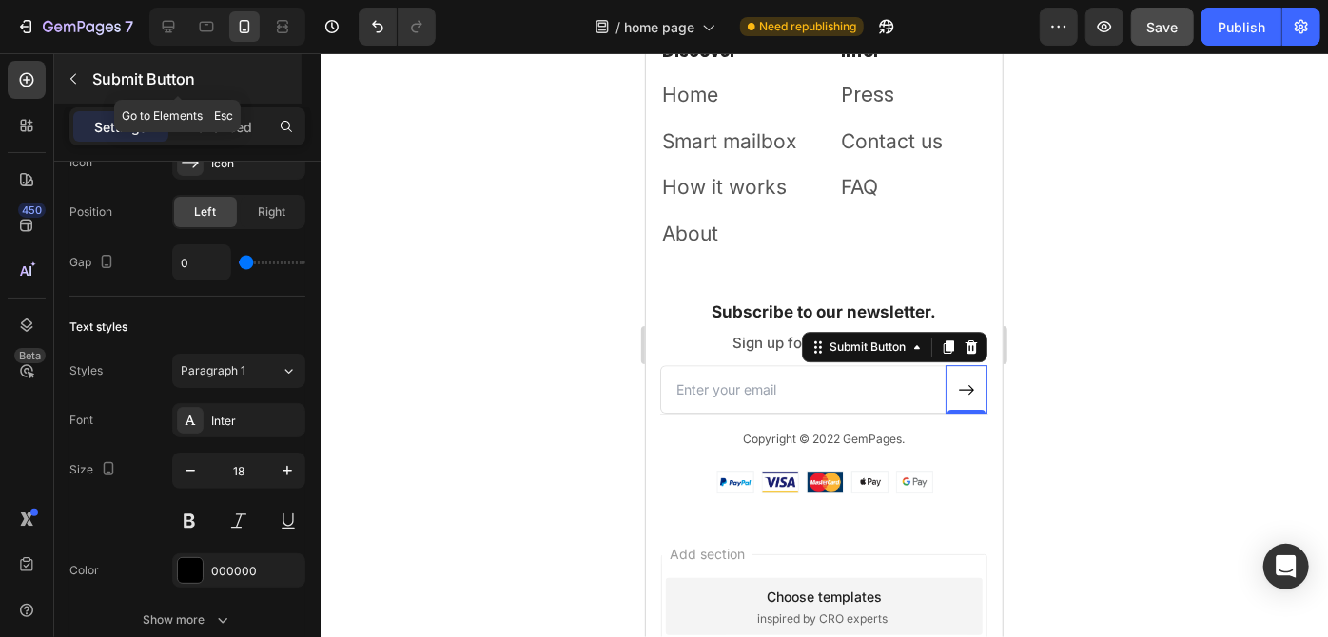
click at [73, 72] on icon "button" at bounding box center [73, 78] width 15 height 15
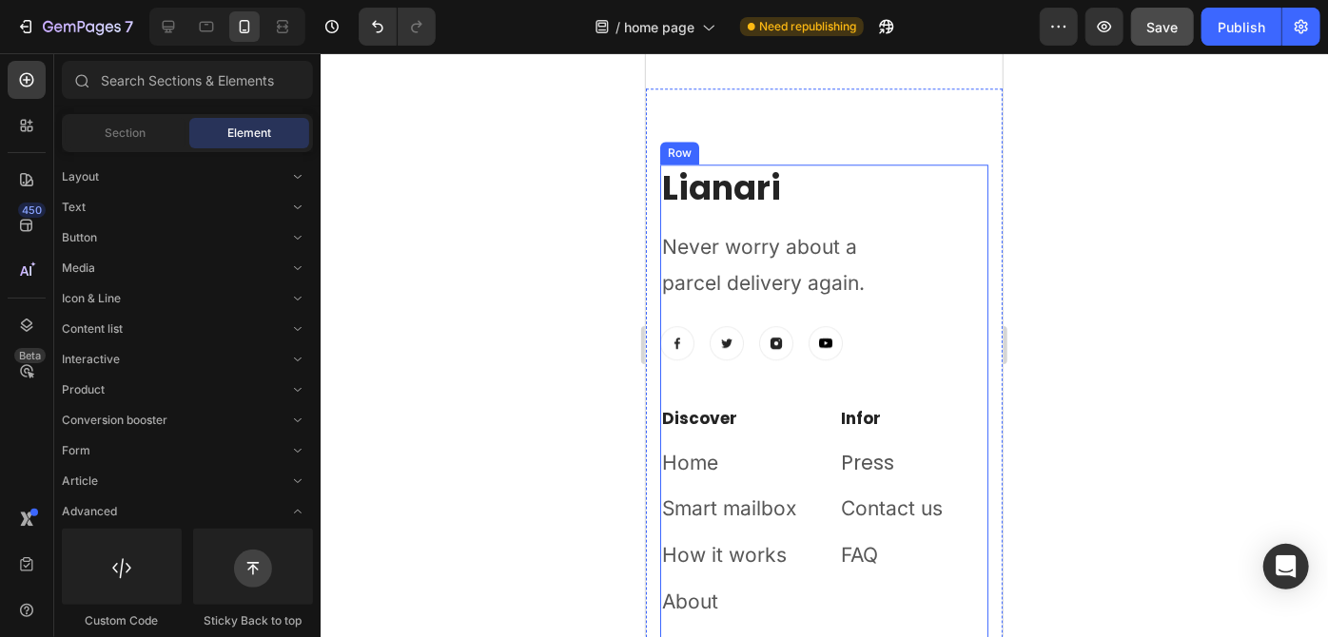
scroll to position [2420, 0]
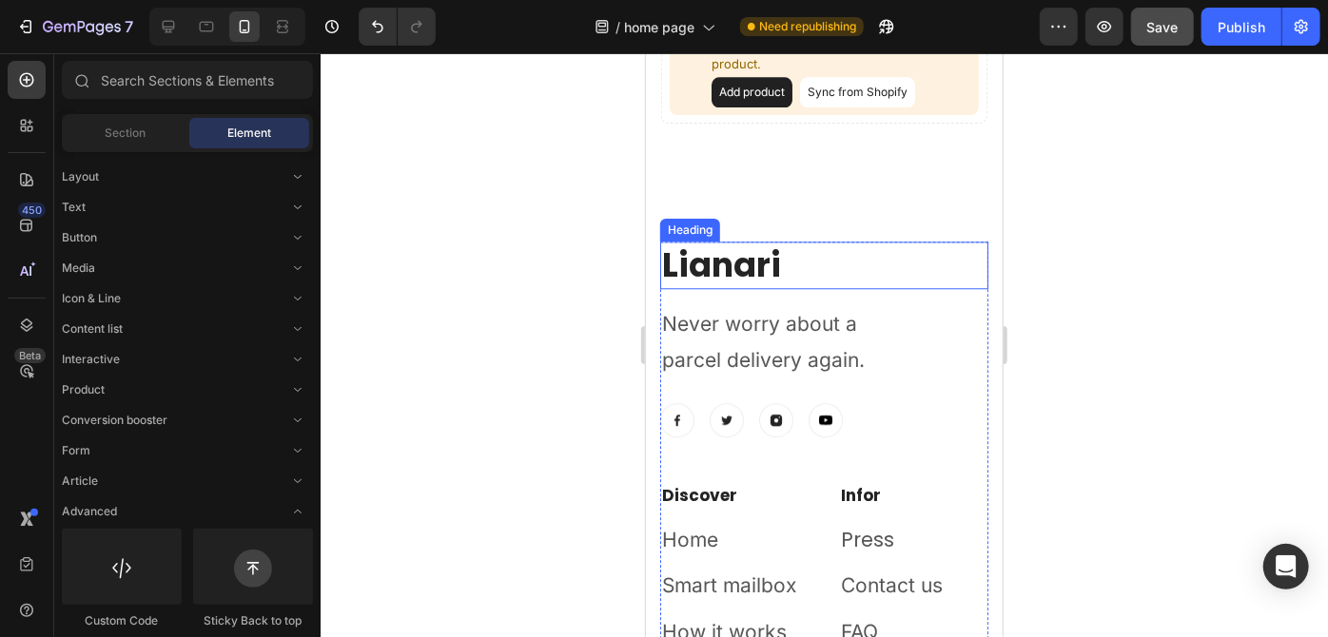
click at [753, 263] on h2 "Lianari" at bounding box center [823, 265] width 328 height 48
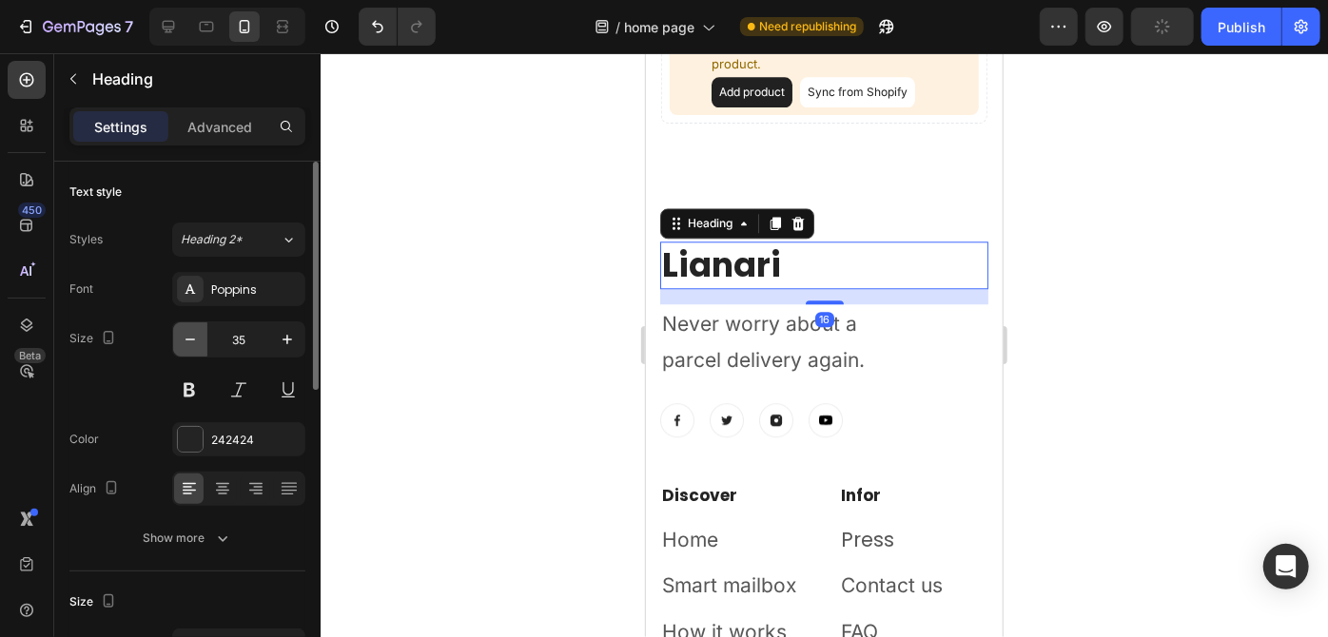
click at [194, 340] on icon "button" at bounding box center [190, 339] width 19 height 19
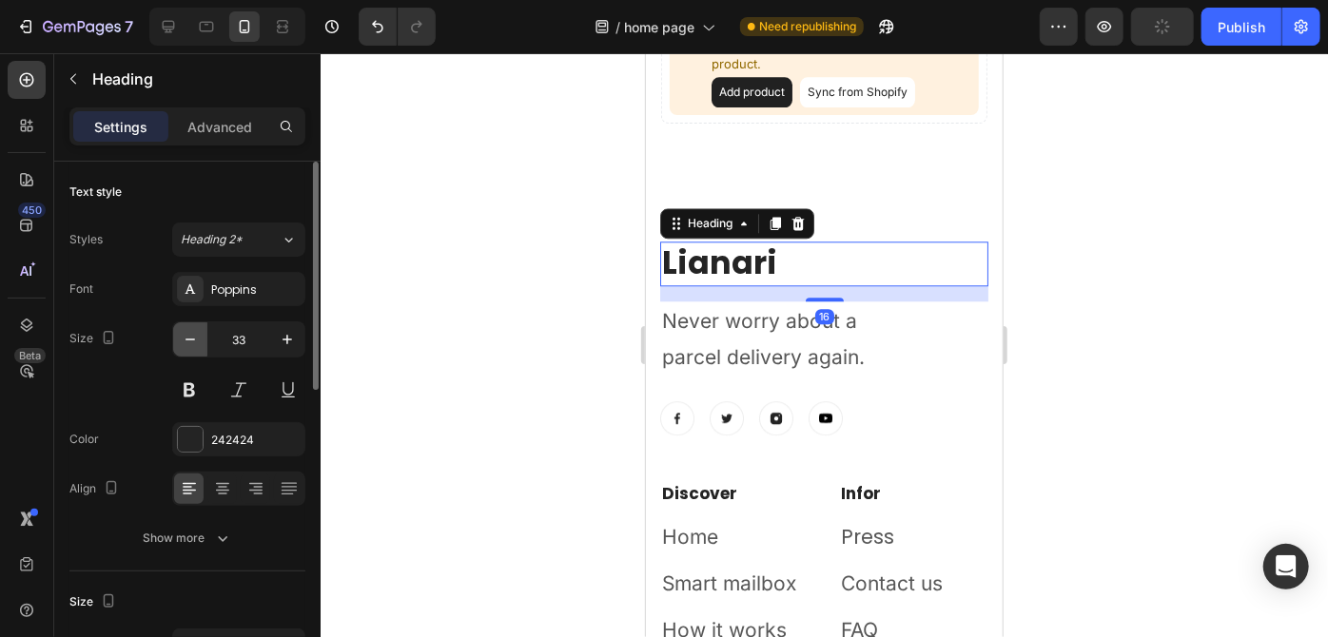
click at [194, 340] on icon "button" at bounding box center [190, 339] width 19 height 19
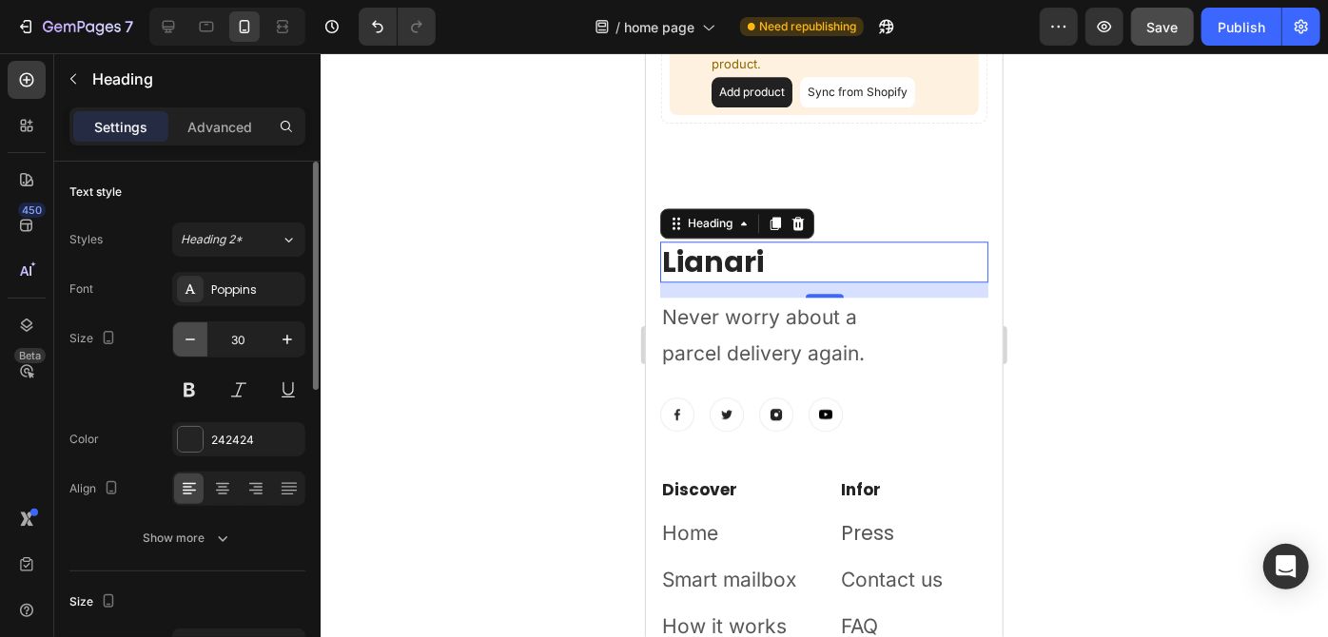
click at [185, 339] on icon "button" at bounding box center [190, 340] width 10 height 2
type input "28"
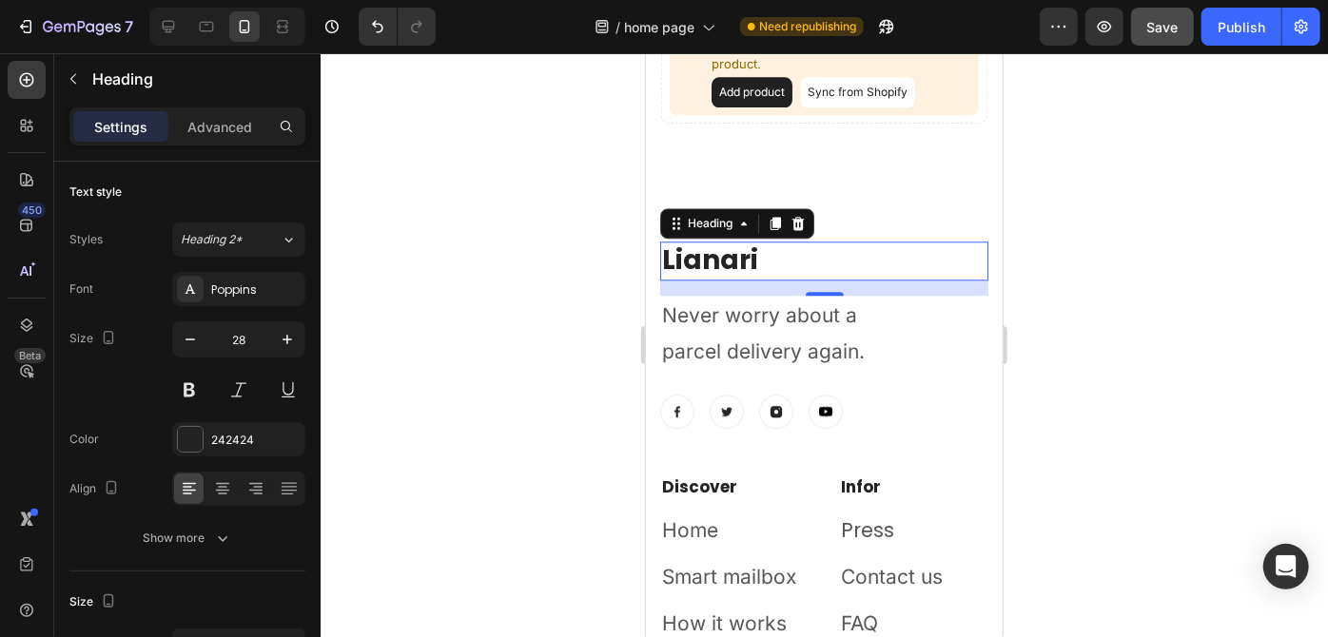
click at [813, 285] on div "16" at bounding box center [823, 287] width 328 height 15
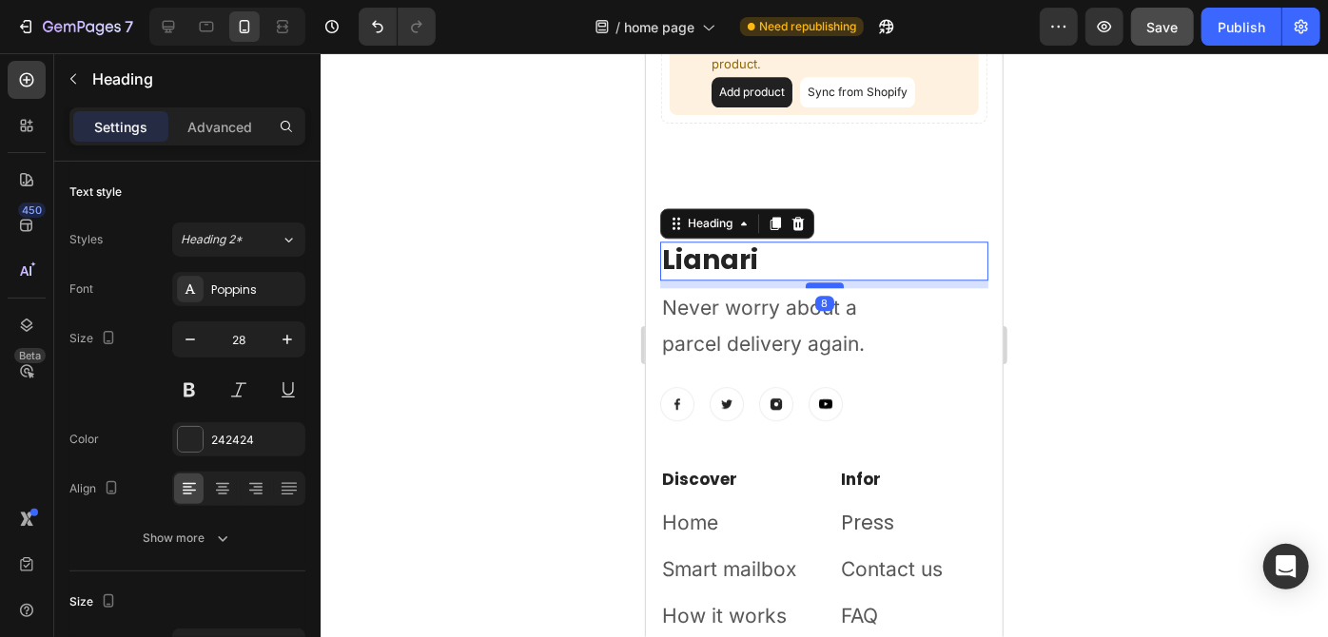
click at [819, 282] on div at bounding box center [824, 285] width 38 height 6
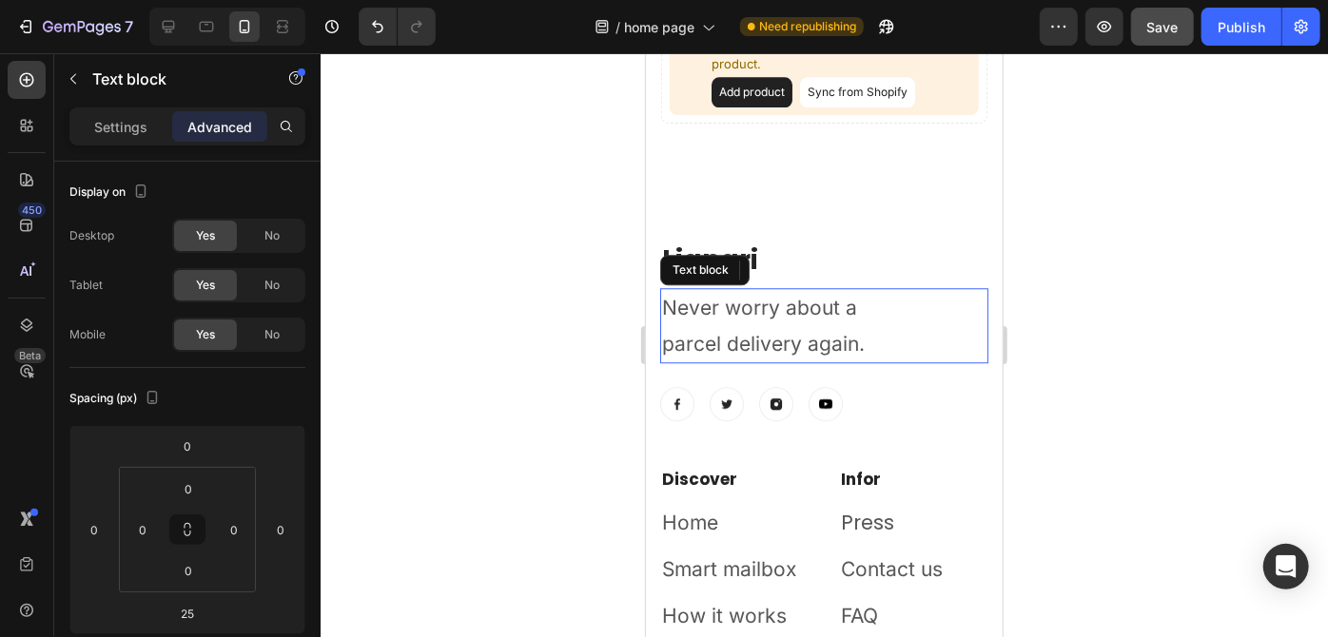
click at [846, 314] on p "Never worry about a" at bounding box center [823, 307] width 324 height 36
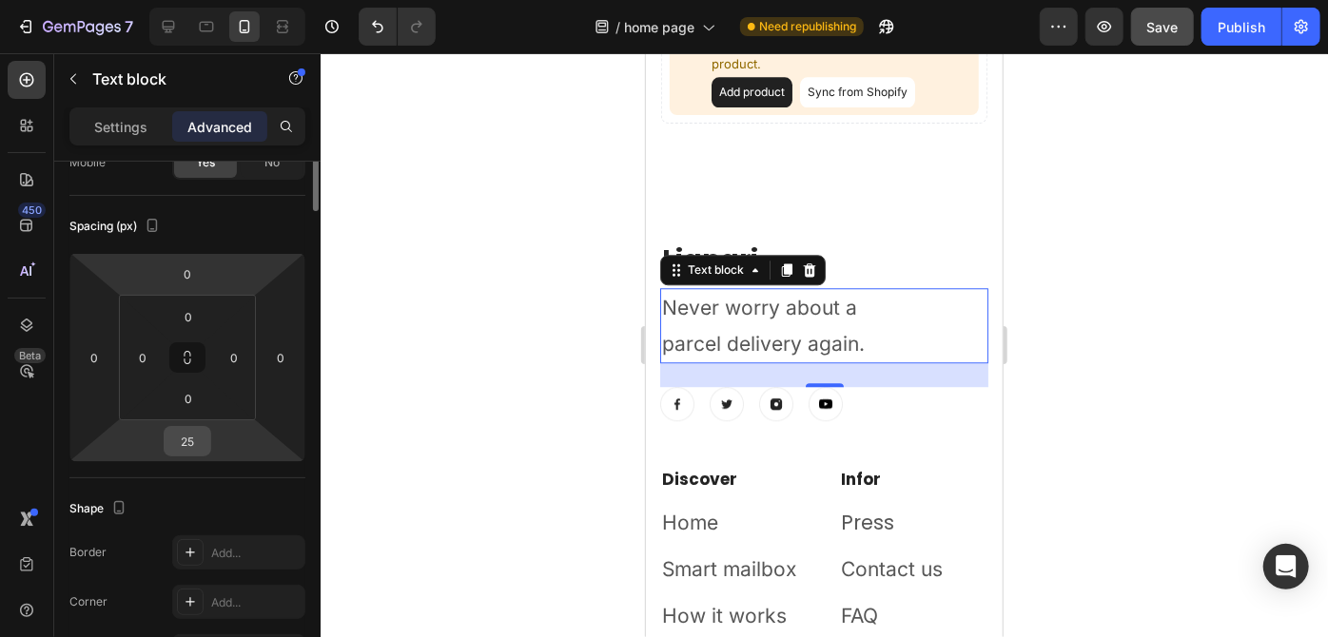
scroll to position [0, 0]
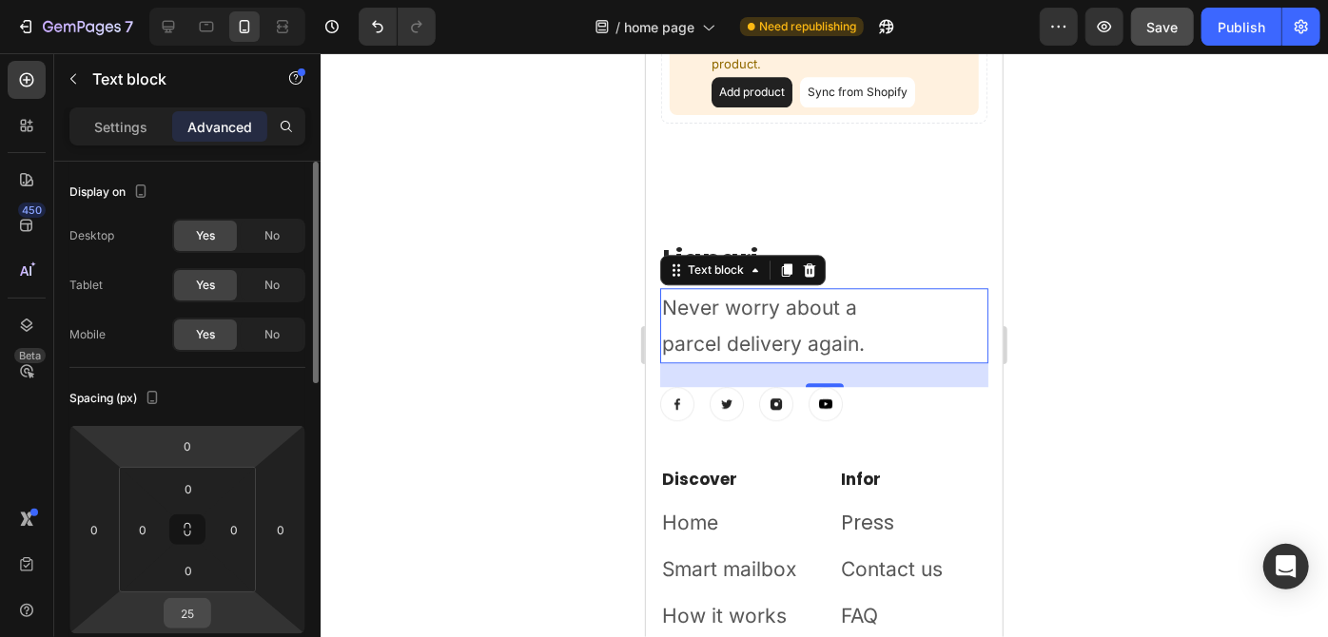
click at [187, 449] on input "0" at bounding box center [187, 446] width 38 height 29
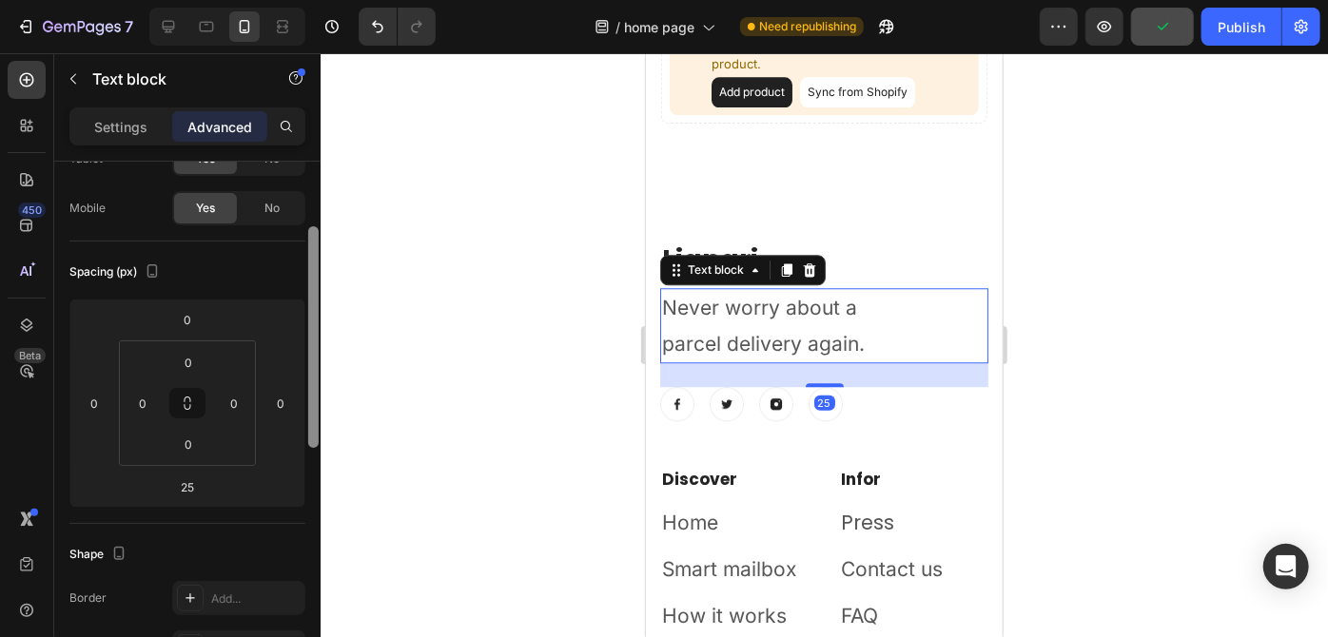
scroll to position [135, 0]
drag, startPoint x: 309, startPoint y: 354, endPoint x: 313, endPoint y: 411, distance: 57.2
click at [313, 411] on div at bounding box center [313, 329] width 10 height 222
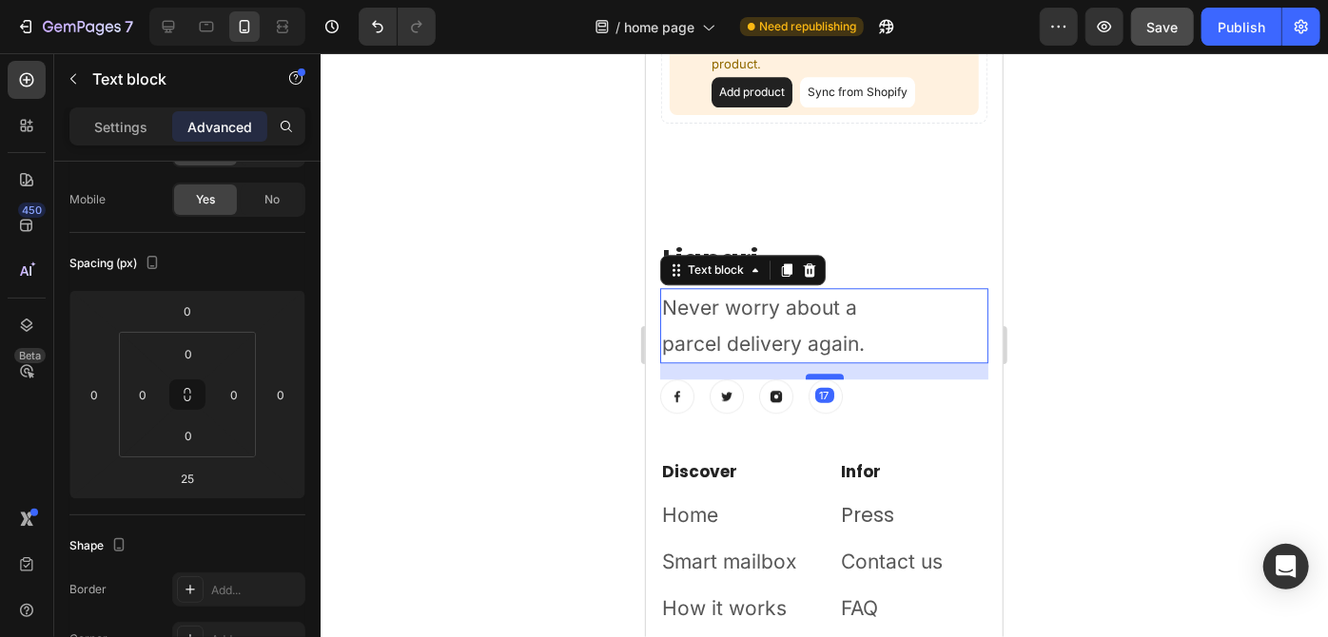
drag, startPoint x: 816, startPoint y: 382, endPoint x: 1002, endPoint y: 329, distance: 193.9
click at [820, 375] on div at bounding box center [824, 376] width 38 height 6
type input "17"
click at [131, 133] on p "Settings" at bounding box center [120, 127] width 53 height 20
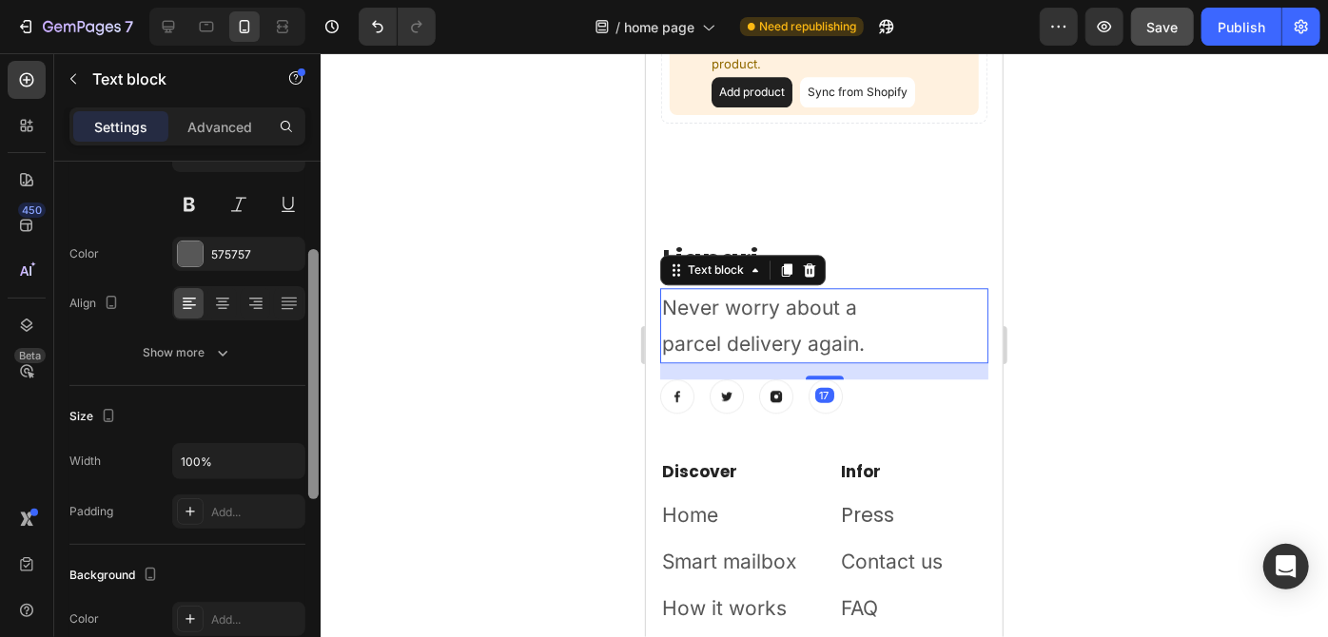
scroll to position [131, 0]
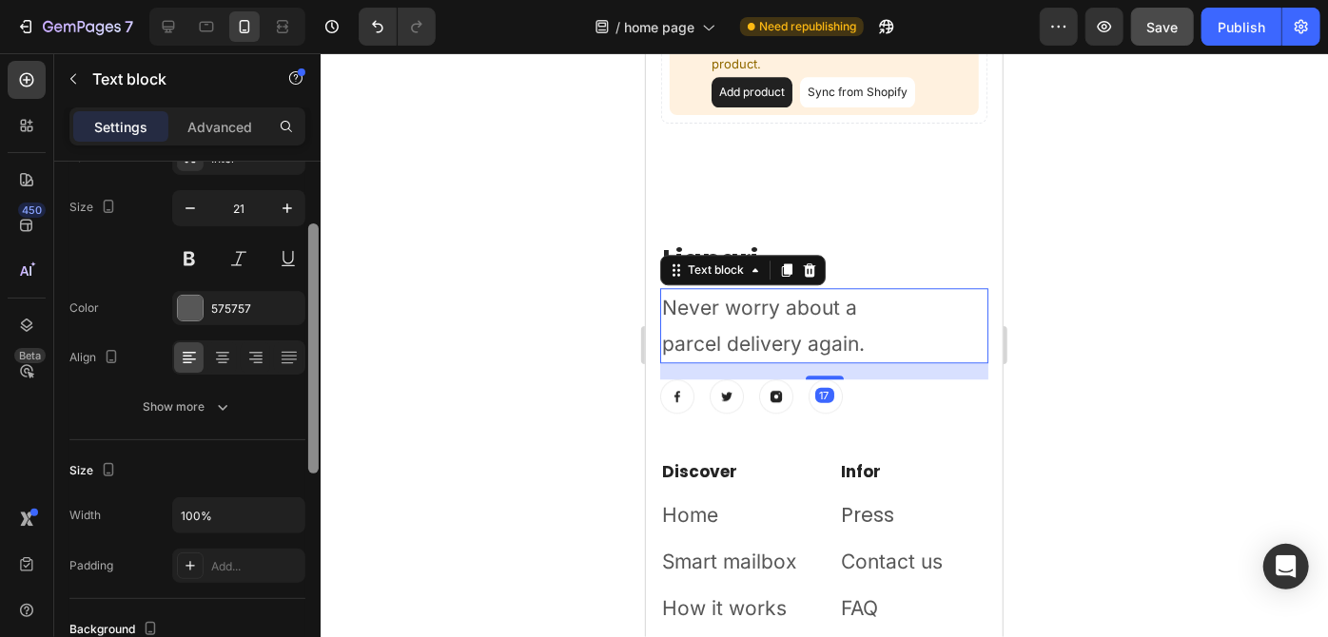
click at [313, 251] on div at bounding box center [313, 349] width 10 height 250
click at [192, 193] on button "button" at bounding box center [190, 208] width 34 height 34
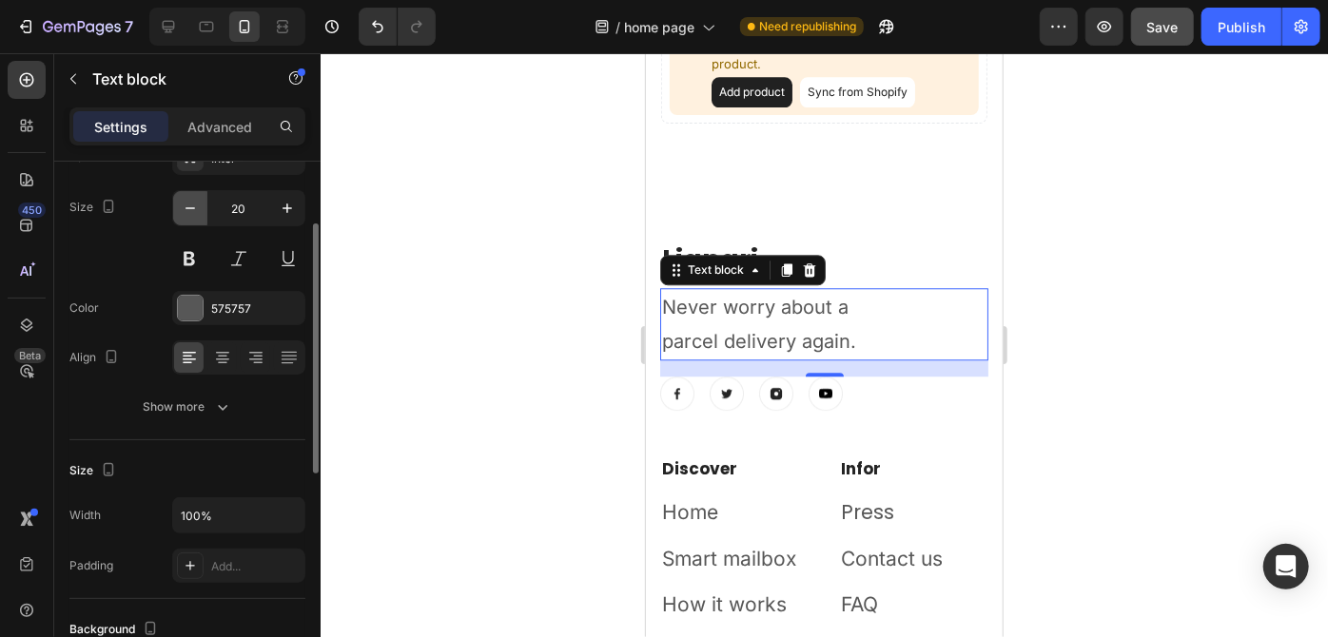
click at [192, 193] on button "button" at bounding box center [190, 208] width 34 height 34
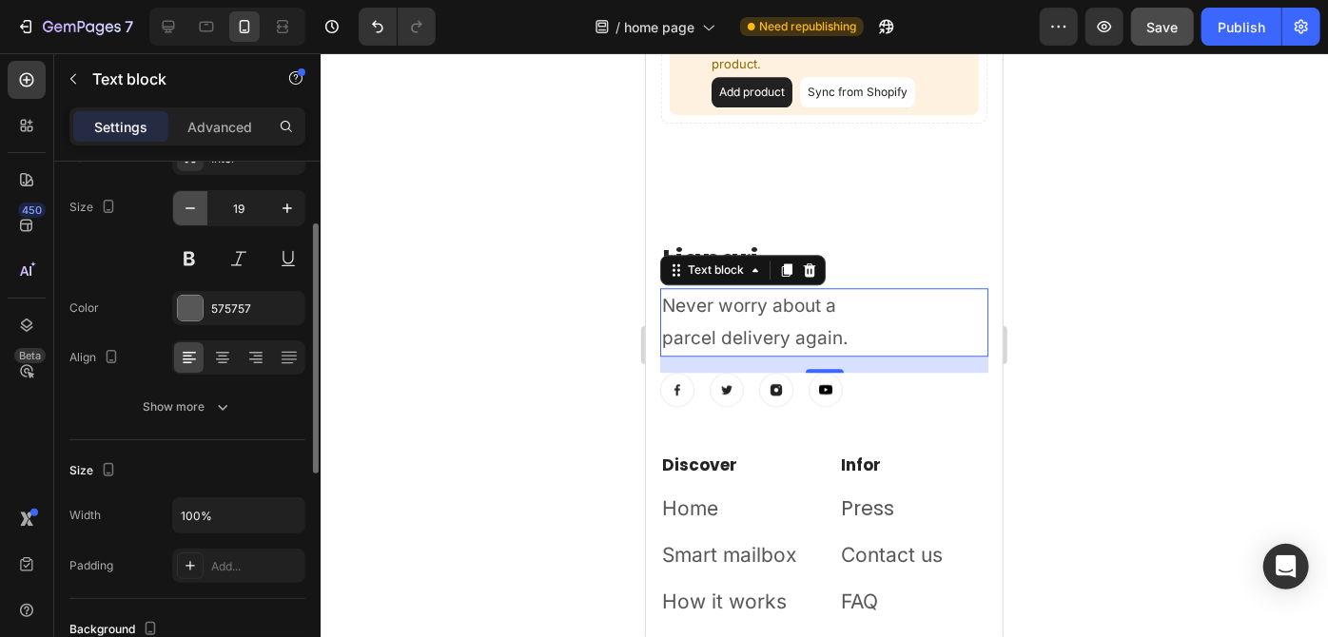
click at [192, 193] on button "button" at bounding box center [190, 208] width 34 height 34
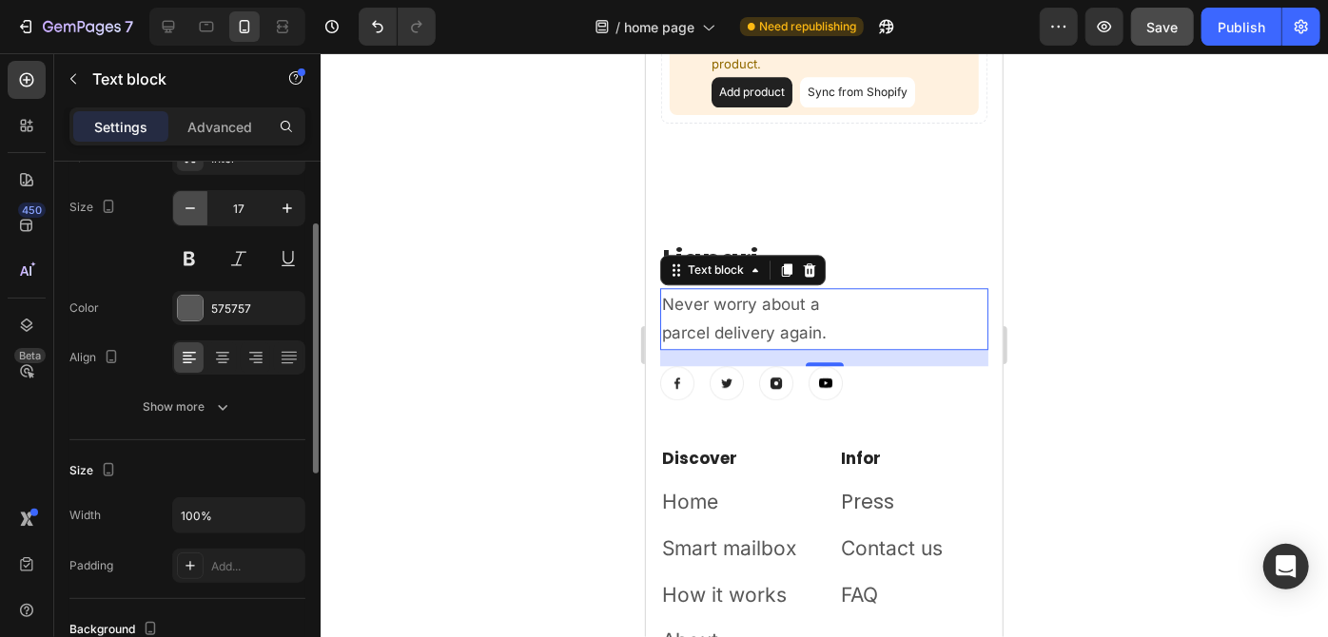
click at [192, 193] on button "button" at bounding box center [190, 208] width 34 height 34
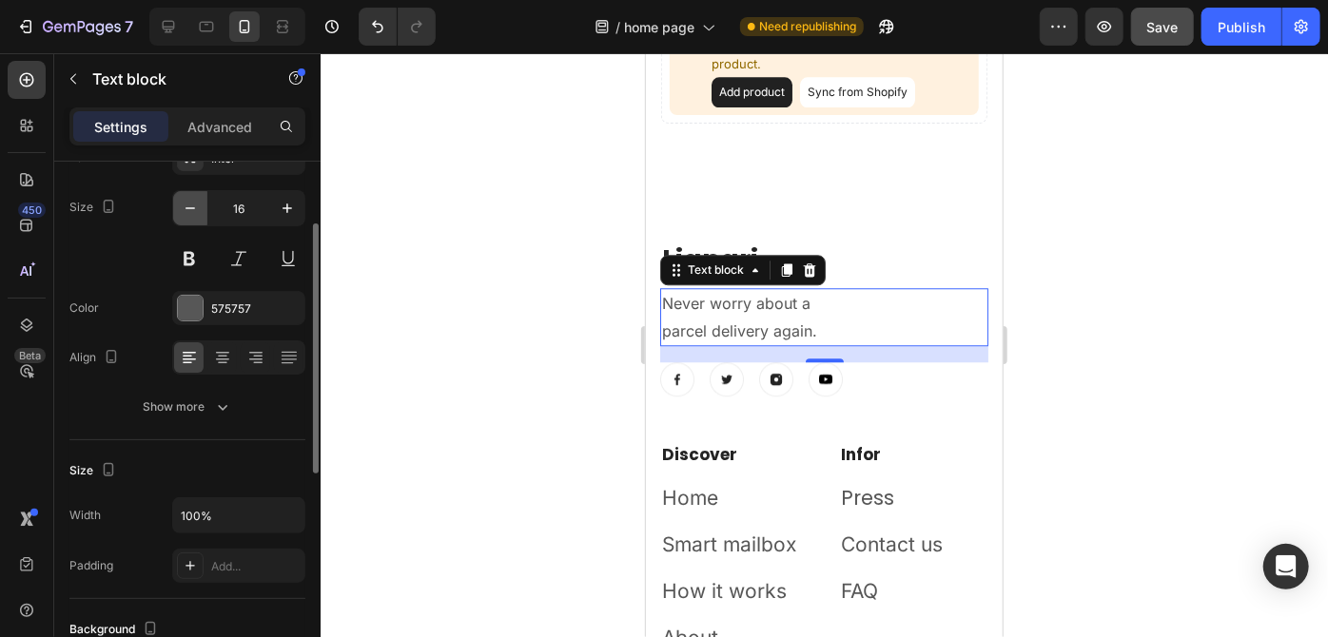
click at [192, 193] on button "button" at bounding box center [190, 208] width 34 height 34
type input "15"
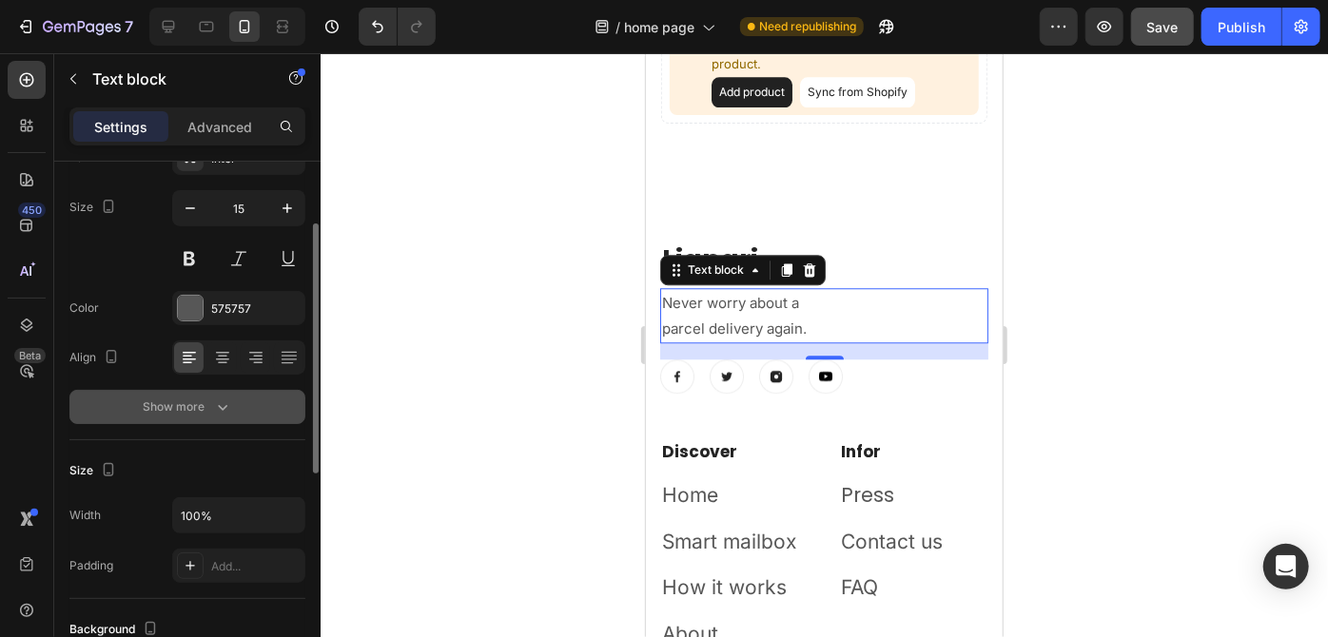
click at [157, 398] on div "Show more" at bounding box center [188, 407] width 88 height 19
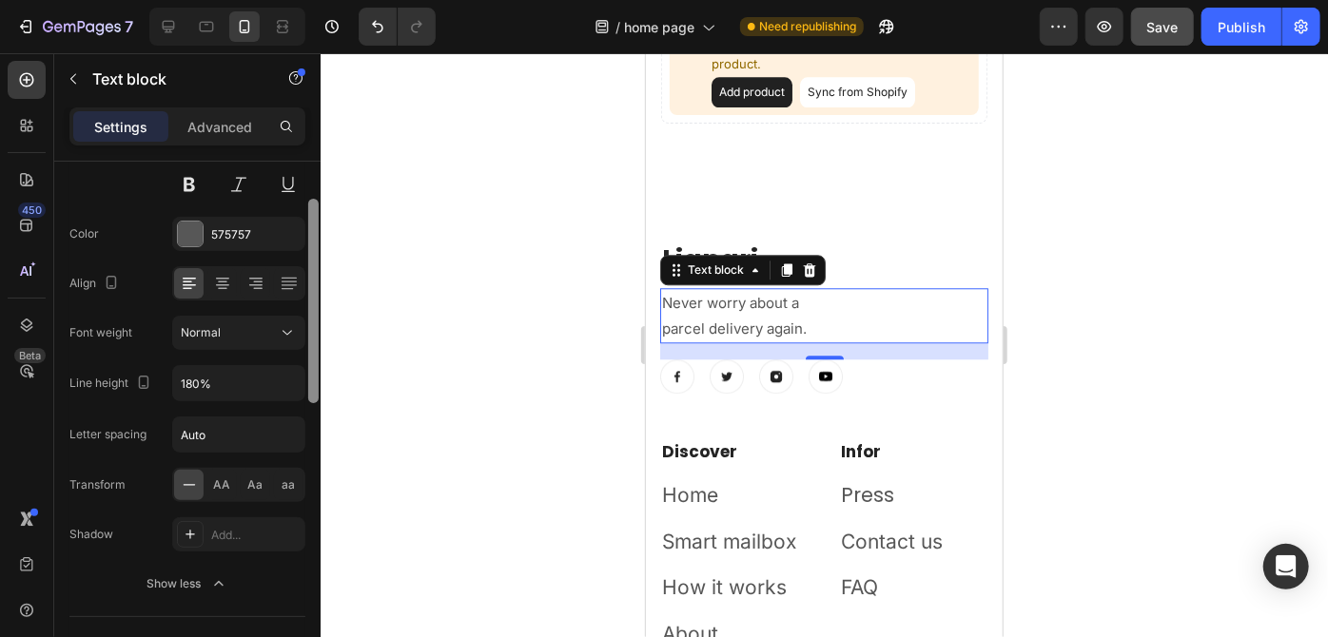
scroll to position [210, 0]
drag, startPoint x: 314, startPoint y: 360, endPoint x: 314, endPoint y: 398, distance: 37.1
click at [314, 398] on div at bounding box center [313, 345] width 10 height 204
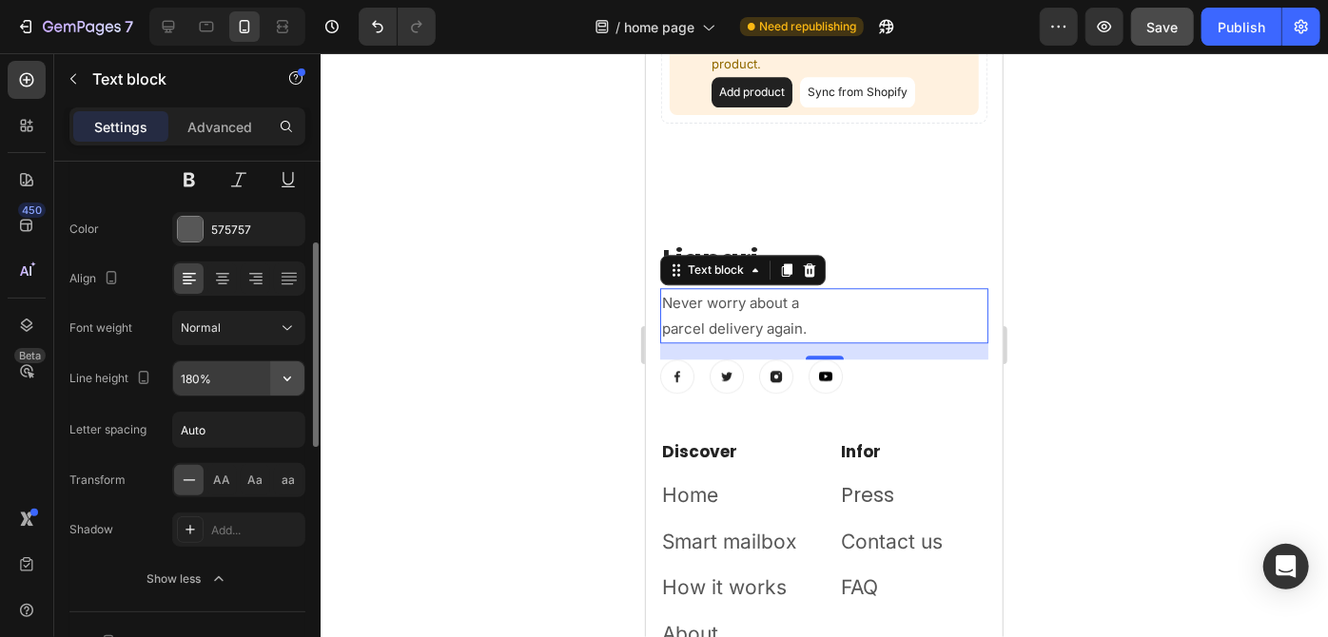
click at [286, 376] on icon "button" at bounding box center [287, 378] width 19 height 19
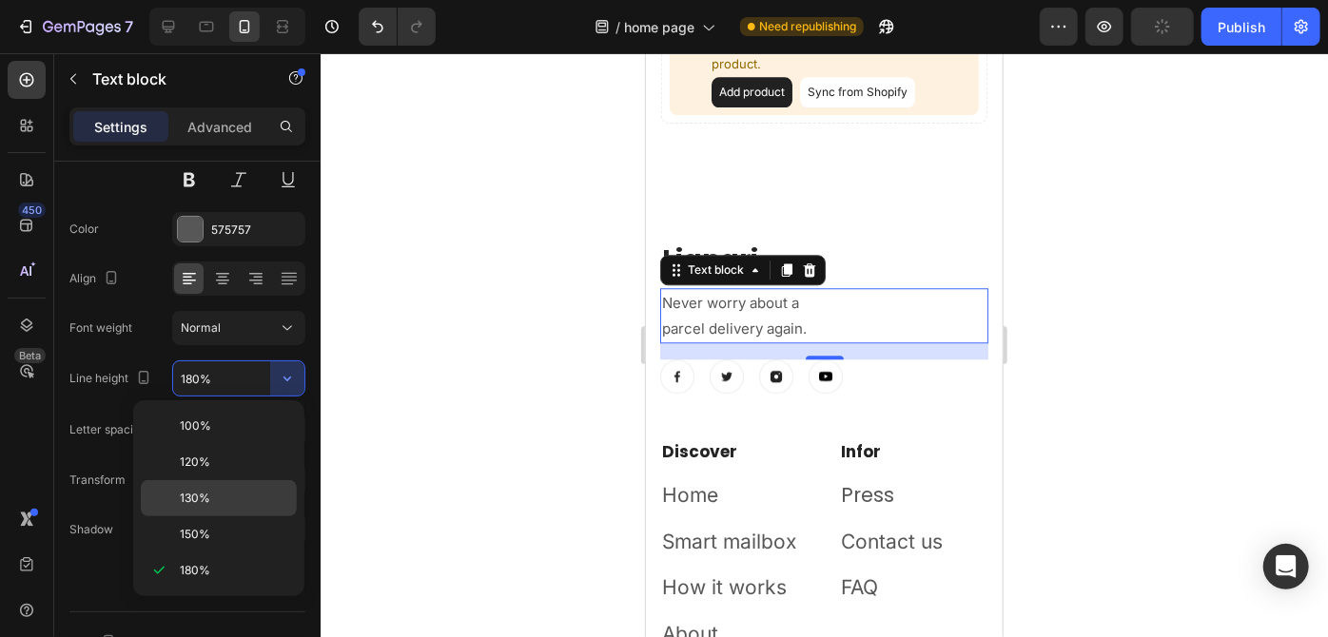
click at [230, 505] on p "130%" at bounding box center [234, 498] width 108 height 17
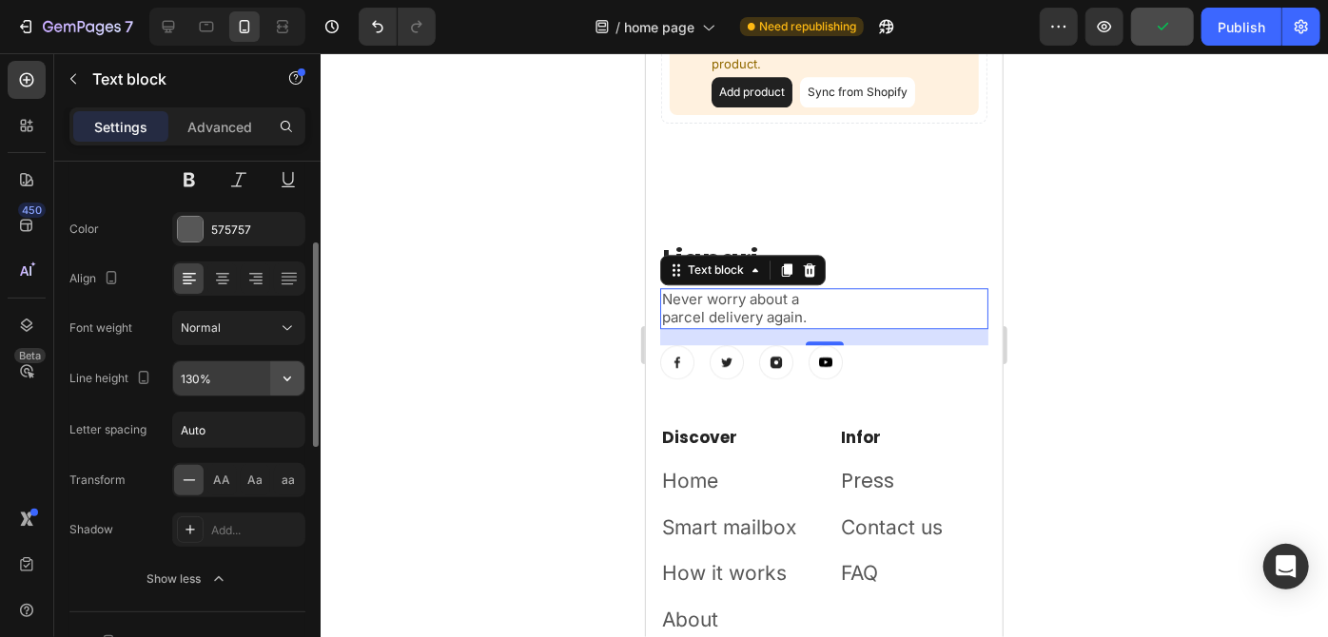
click at [286, 388] on button "button" at bounding box center [287, 378] width 34 height 34
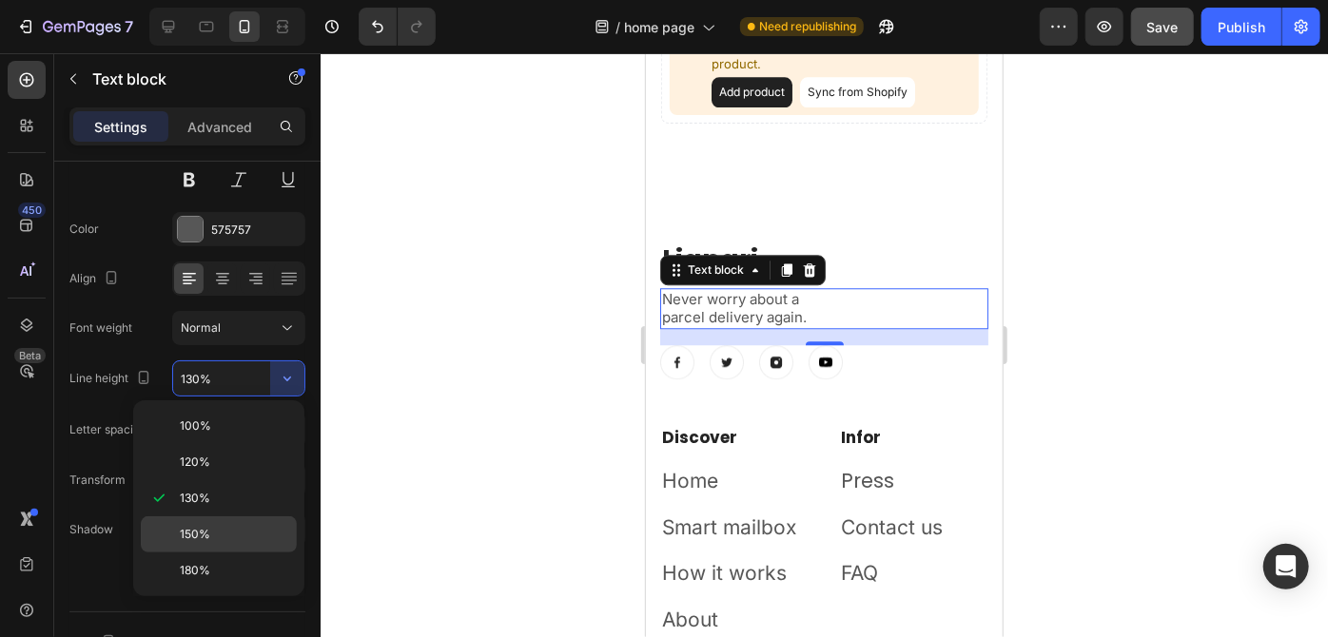
click at [252, 553] on div "150%" at bounding box center [219, 571] width 156 height 36
type input "150%"
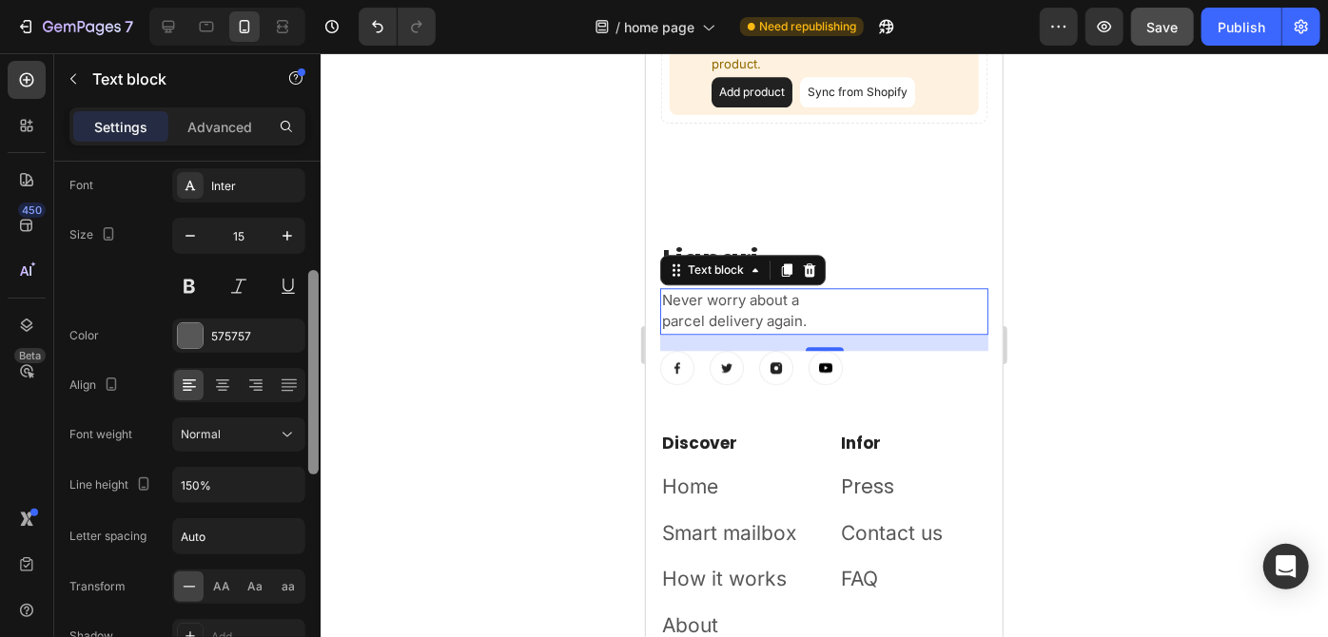
scroll to position [0, 0]
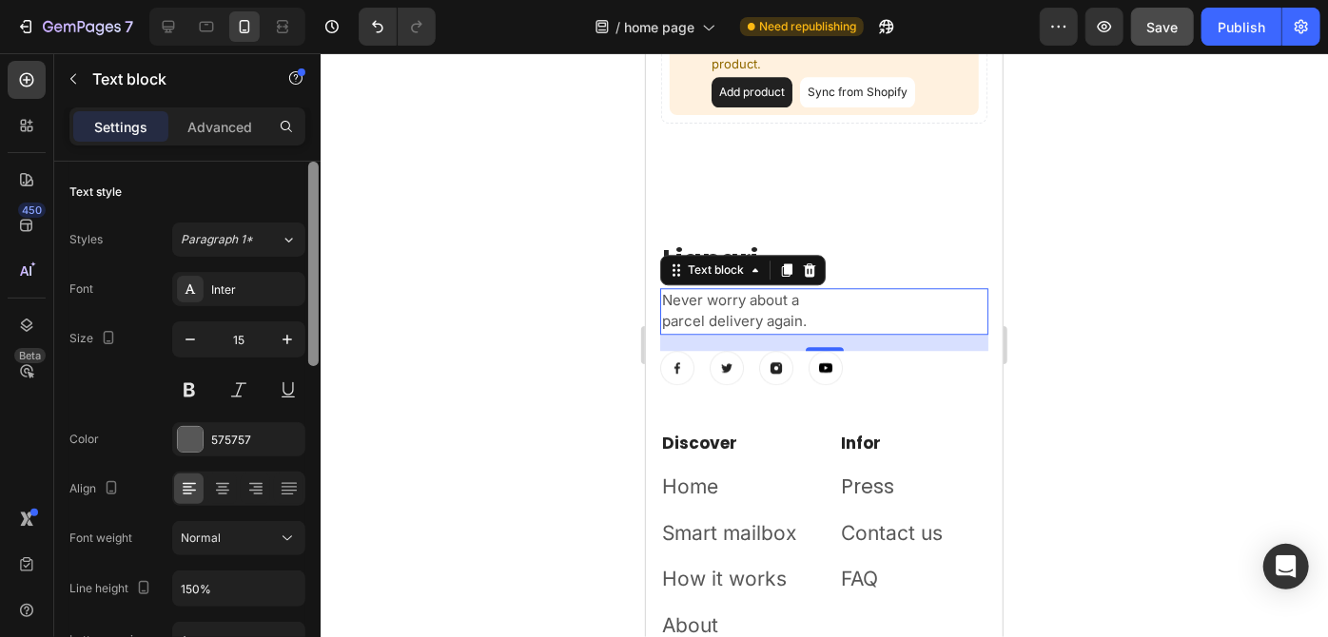
drag, startPoint x: 315, startPoint y: 391, endPoint x: 315, endPoint y: 225, distance: 165.5
click at [315, 225] on div at bounding box center [313, 264] width 10 height 204
click at [814, 448] on div "Discover Heading Home Text block Smart mailbox Text block How it works Text blo…" at bounding box center [823, 537] width 328 height 215
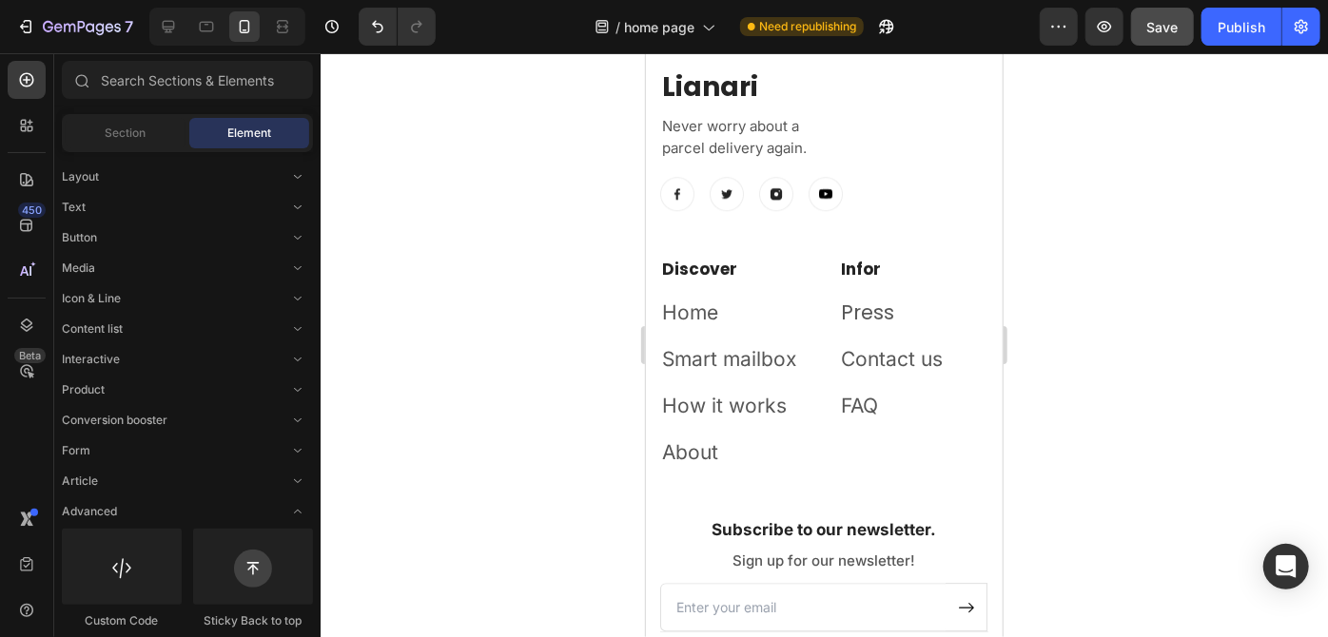
scroll to position [2605, 0]
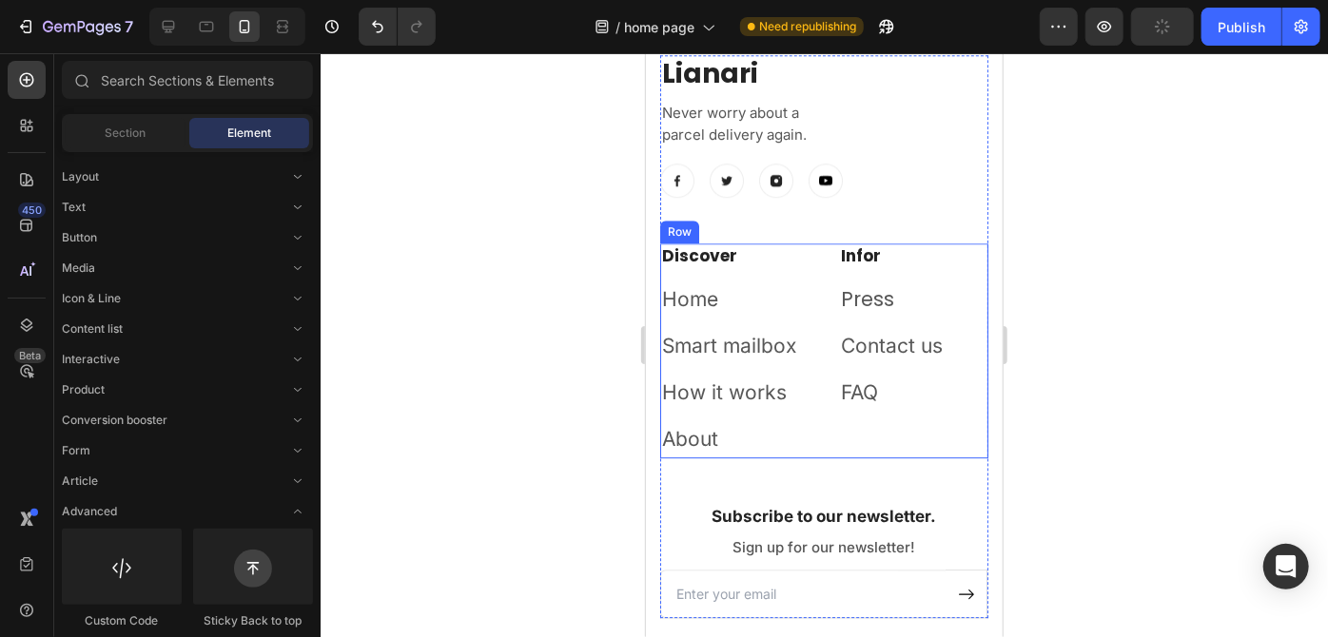
click at [812, 265] on div "Discover Heading Home Text block Smart mailbox Text block How it works Text blo…" at bounding box center [823, 350] width 328 height 215
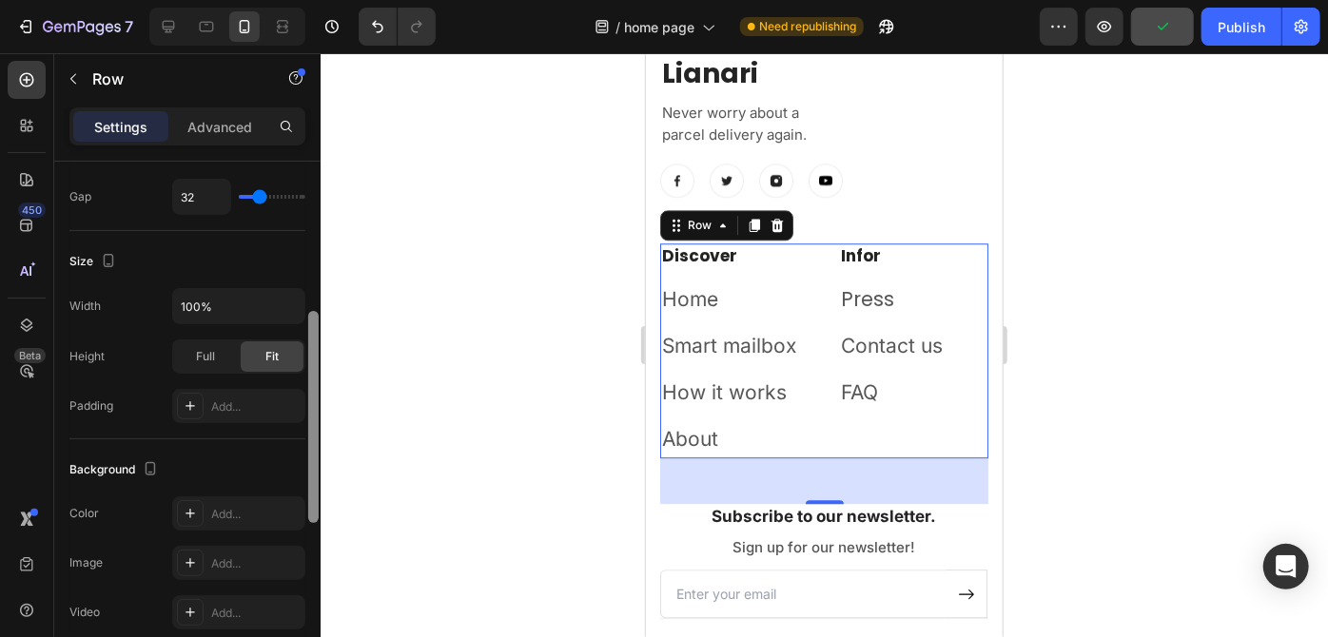
scroll to position [388, 0]
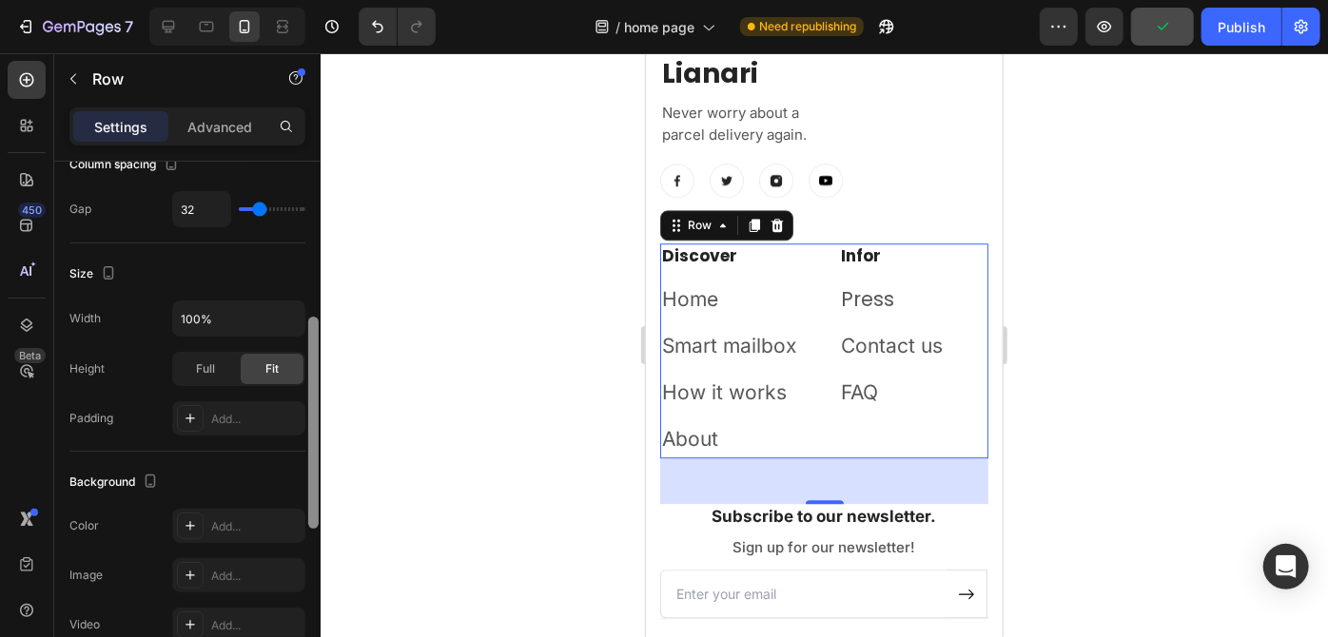
drag, startPoint x: 310, startPoint y: 283, endPoint x: 319, endPoint y: 439, distance: 156.2
click at [319, 439] on div at bounding box center [313, 427] width 14 height 531
type input "29"
type input "24"
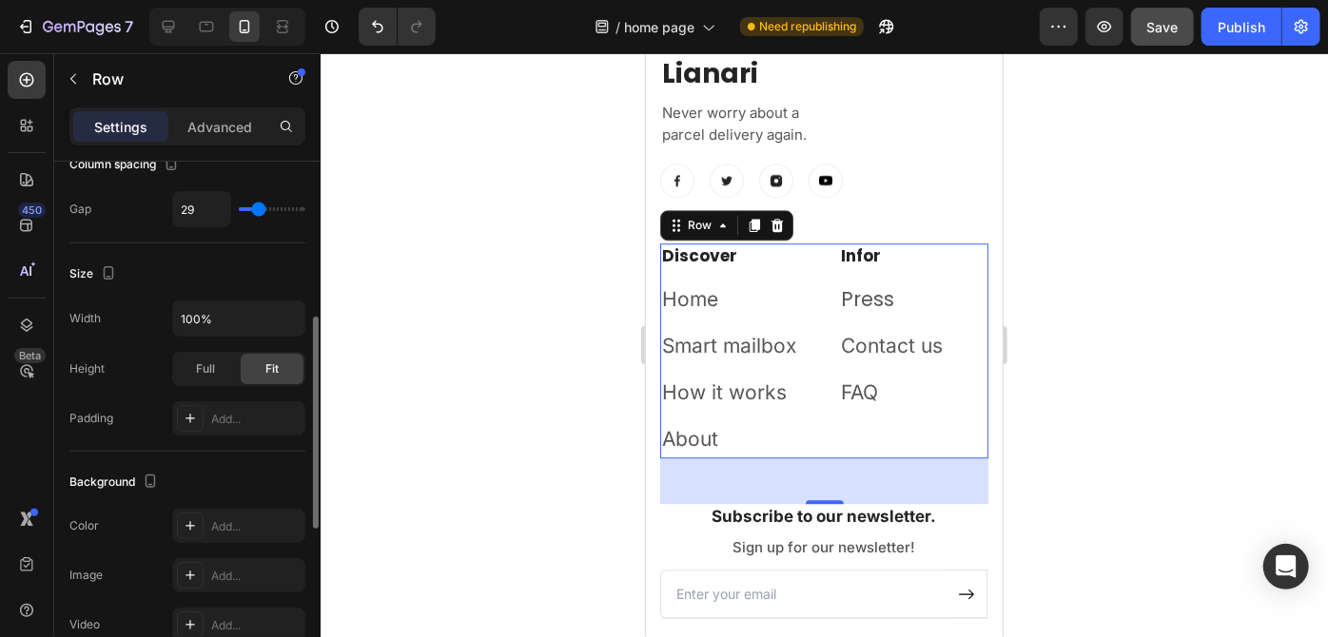
type input "24"
type input "9"
type input "0"
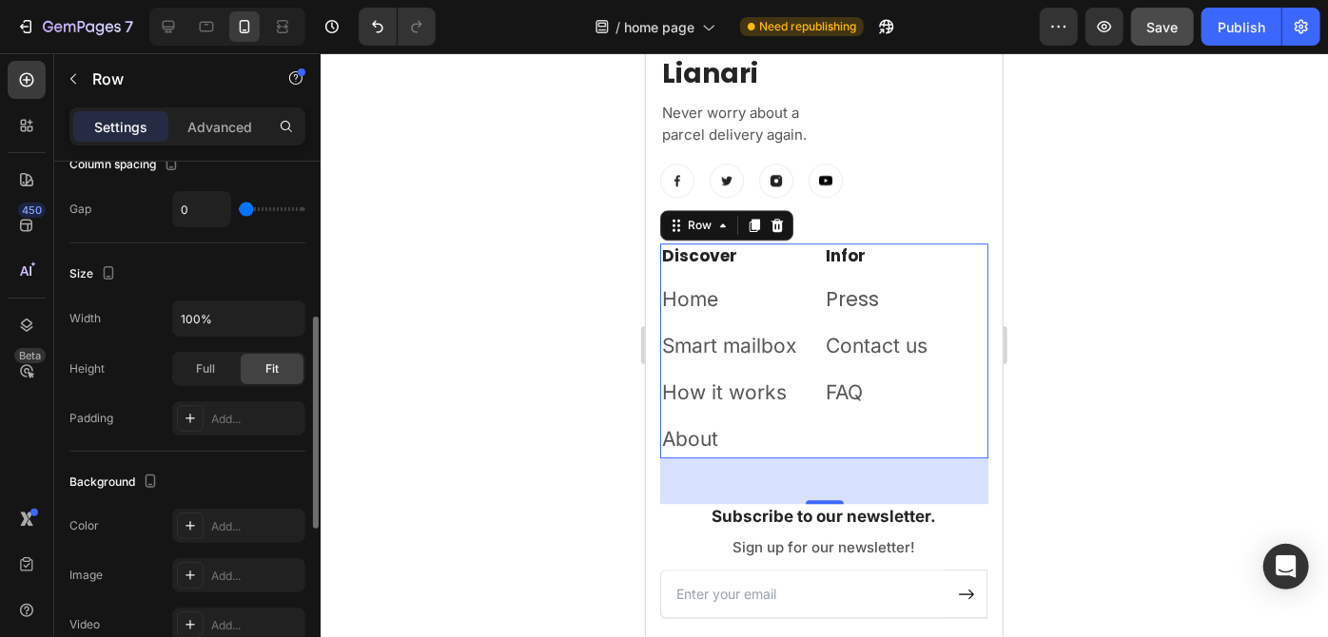
type input "8"
type input "11"
type input "13"
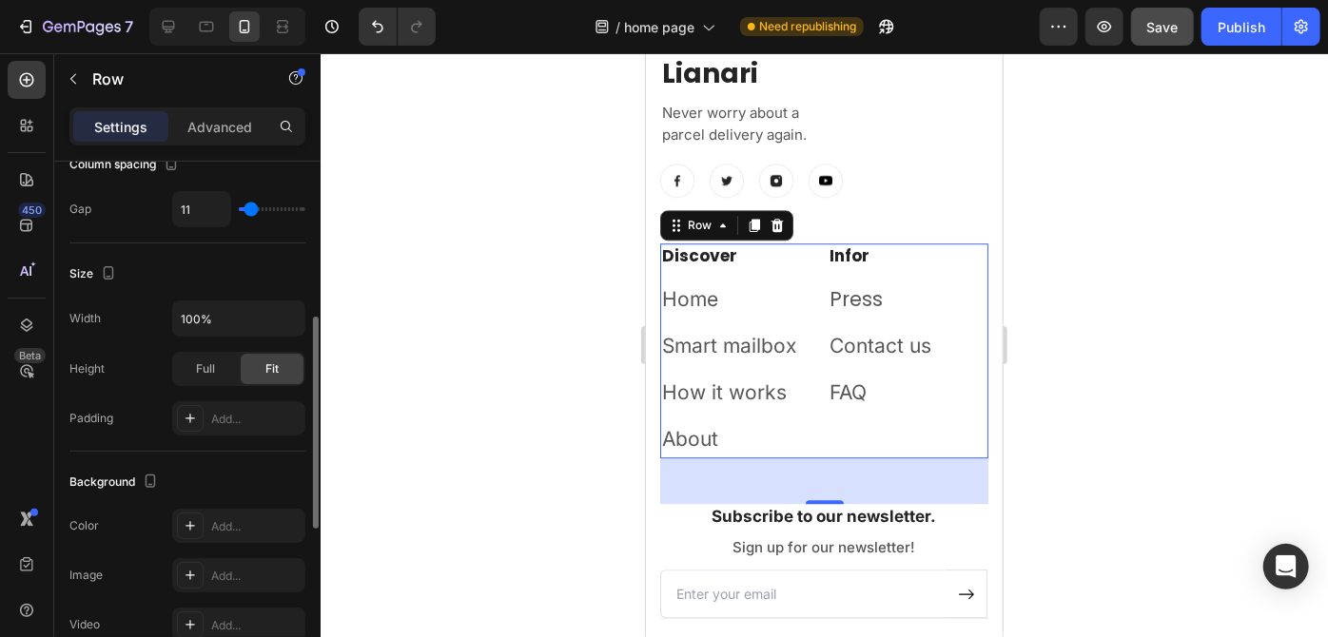
type input "13"
type input "19"
type input "21"
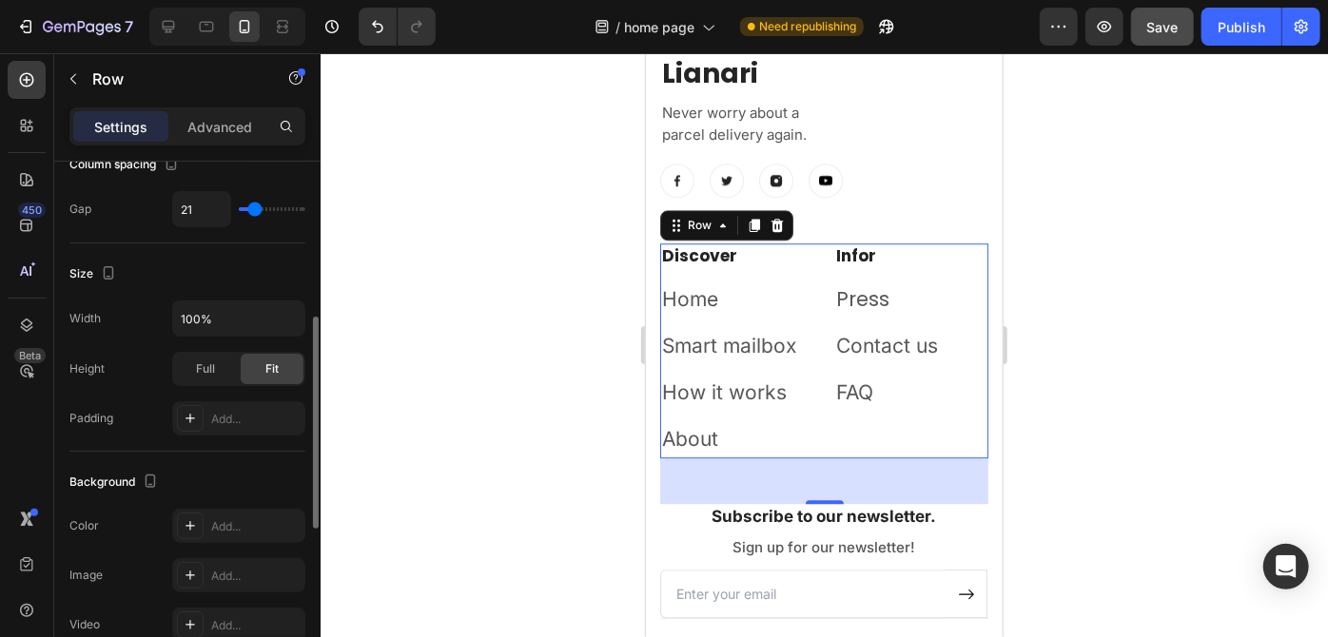
type input "22"
type input "24"
type input "29"
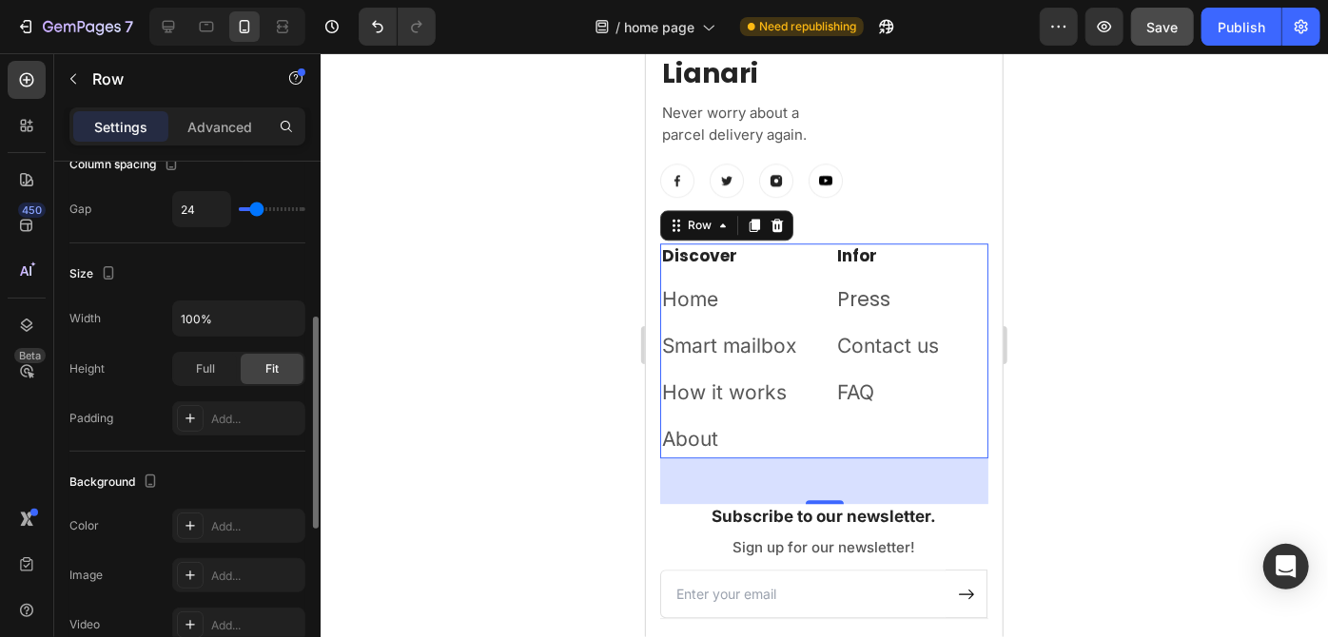
type input "29"
type input "32"
drag, startPoint x: 262, startPoint y: 204, endPoint x: 260, endPoint y: 213, distance: 9.7
click at [260, 211] on input "range" at bounding box center [272, 209] width 67 height 4
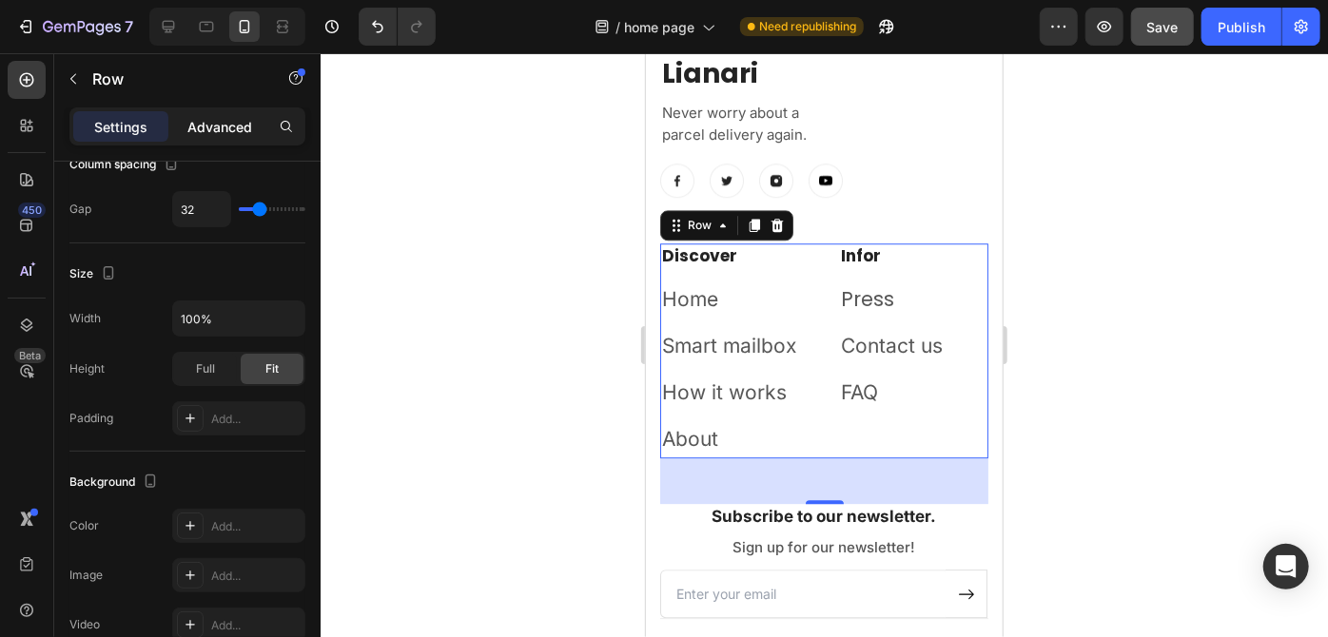
click at [231, 128] on p "Advanced" at bounding box center [219, 127] width 65 height 20
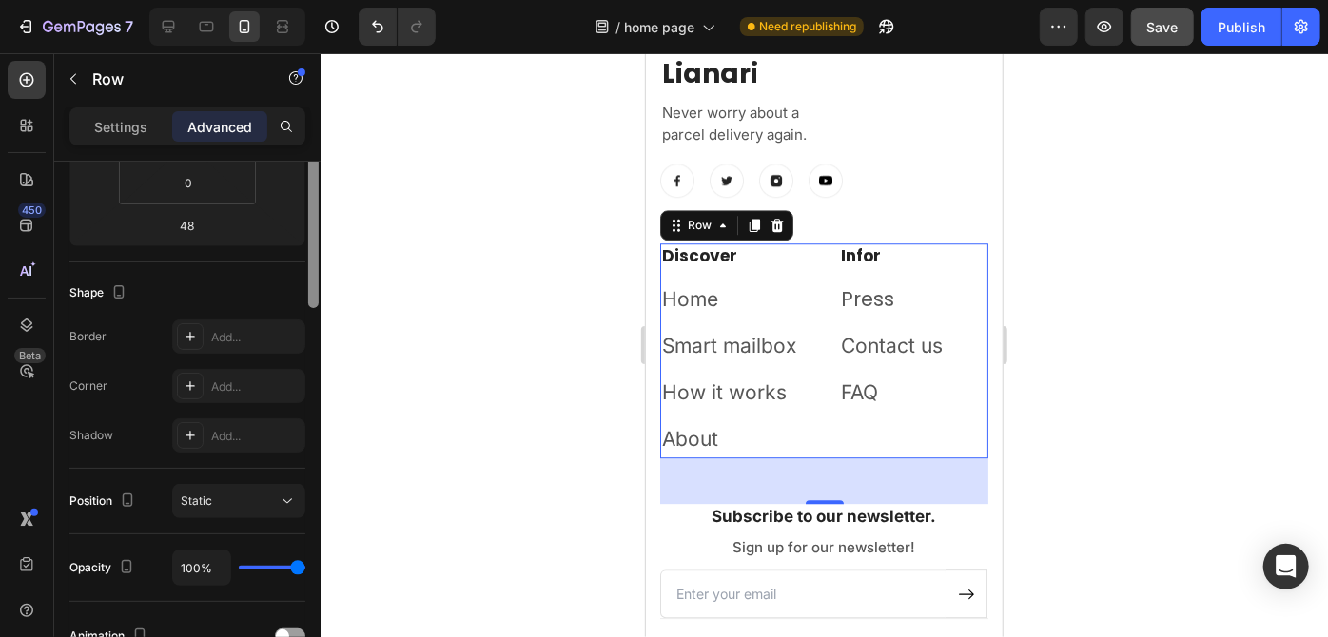
scroll to position [221, 0]
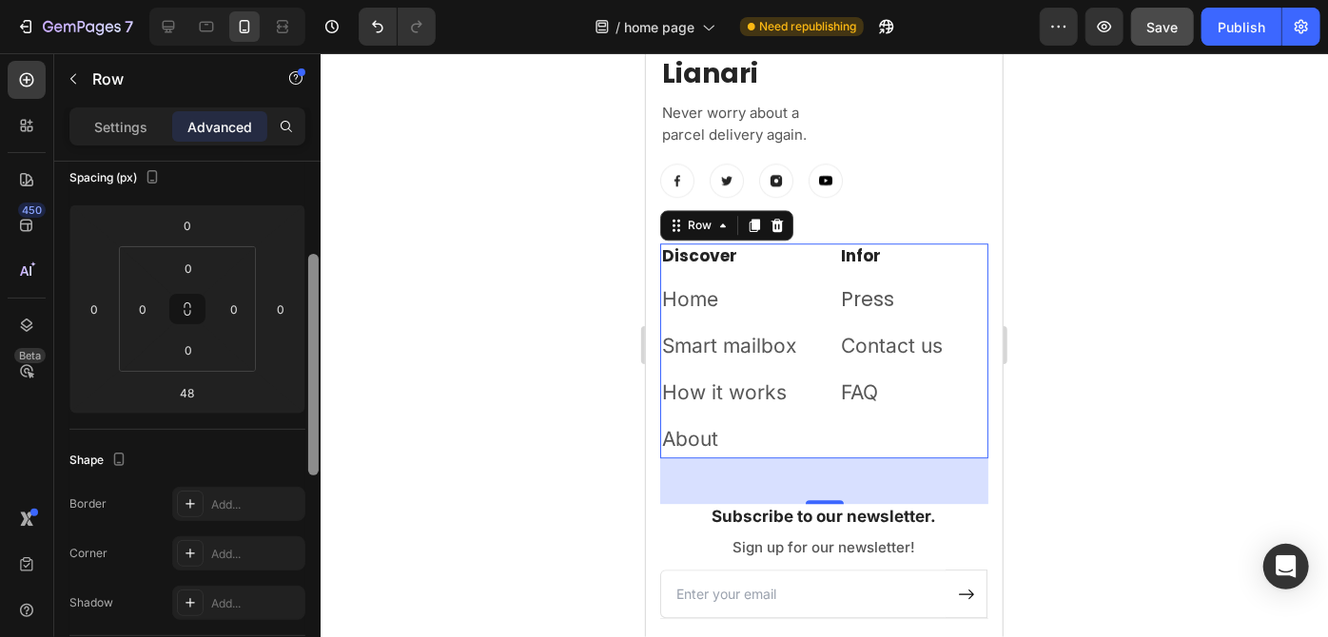
drag, startPoint x: 310, startPoint y: 388, endPoint x: 314, endPoint y: 318, distance: 70.5
click at [314, 318] on div at bounding box center [313, 365] width 10 height 222
click at [202, 389] on input "48" at bounding box center [187, 393] width 38 height 29
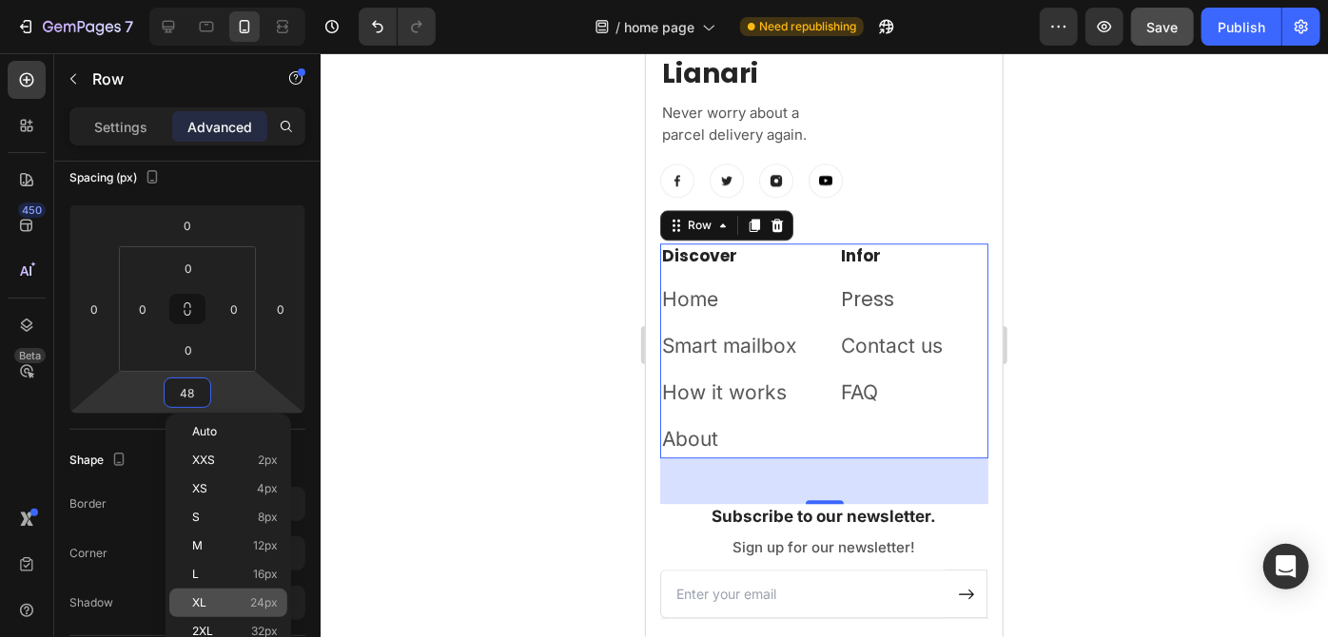
click at [257, 589] on div "XL 24px" at bounding box center [228, 603] width 118 height 29
type input "24"
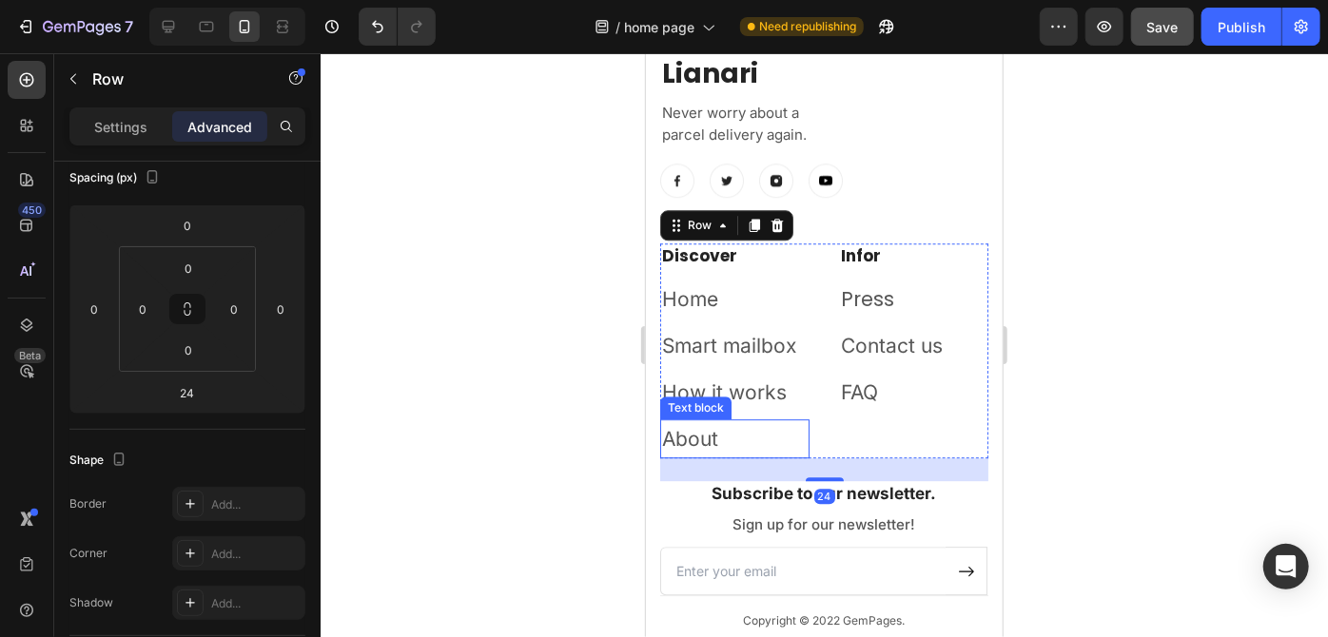
click at [736, 440] on p "About" at bounding box center [734, 438] width 146 height 36
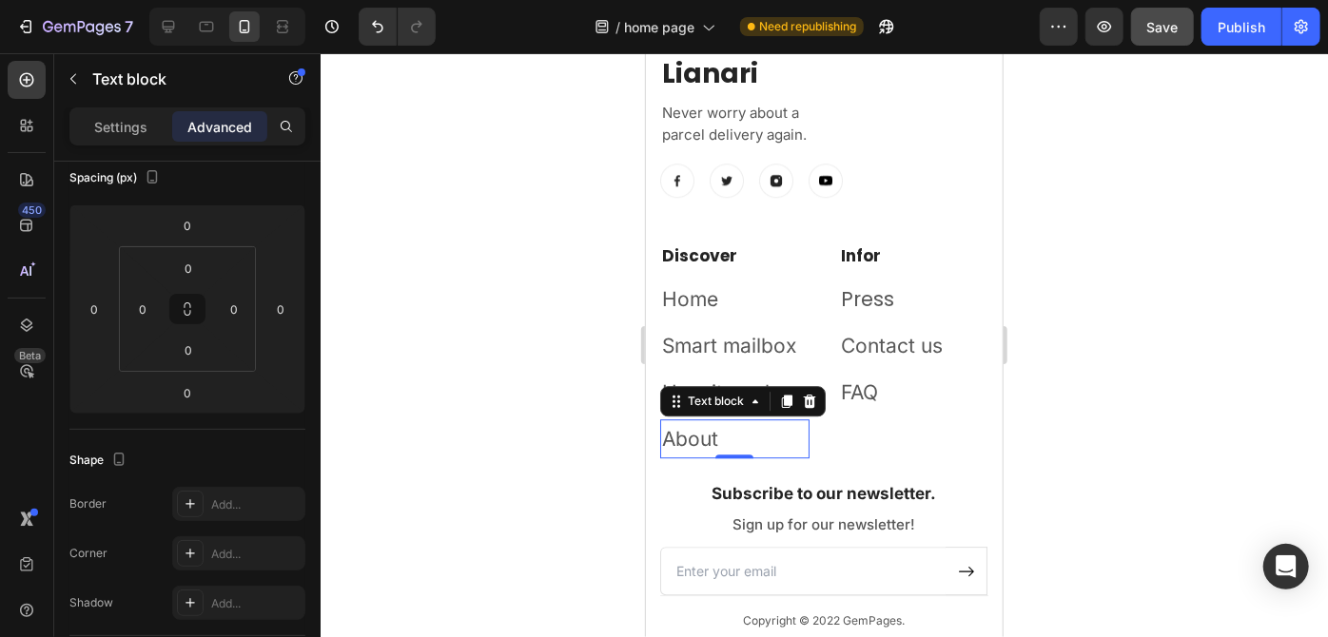
scroll to position [0, 0]
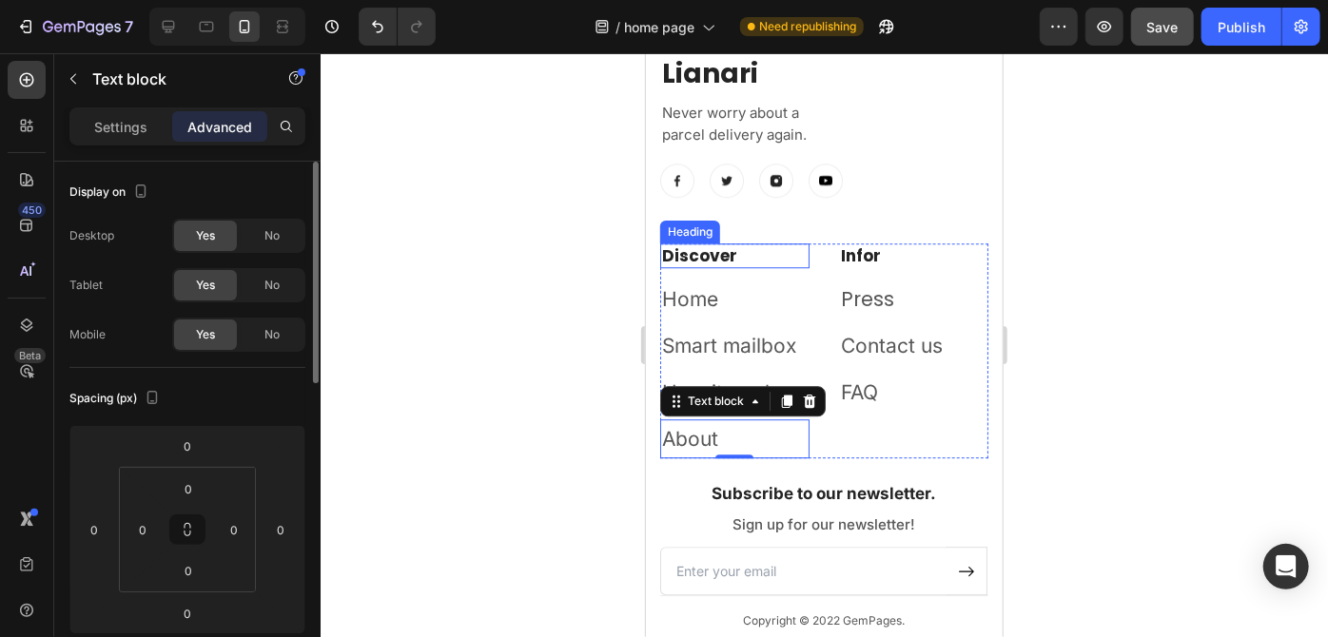
click at [724, 253] on p "Discover" at bounding box center [734, 254] width 146 height 21
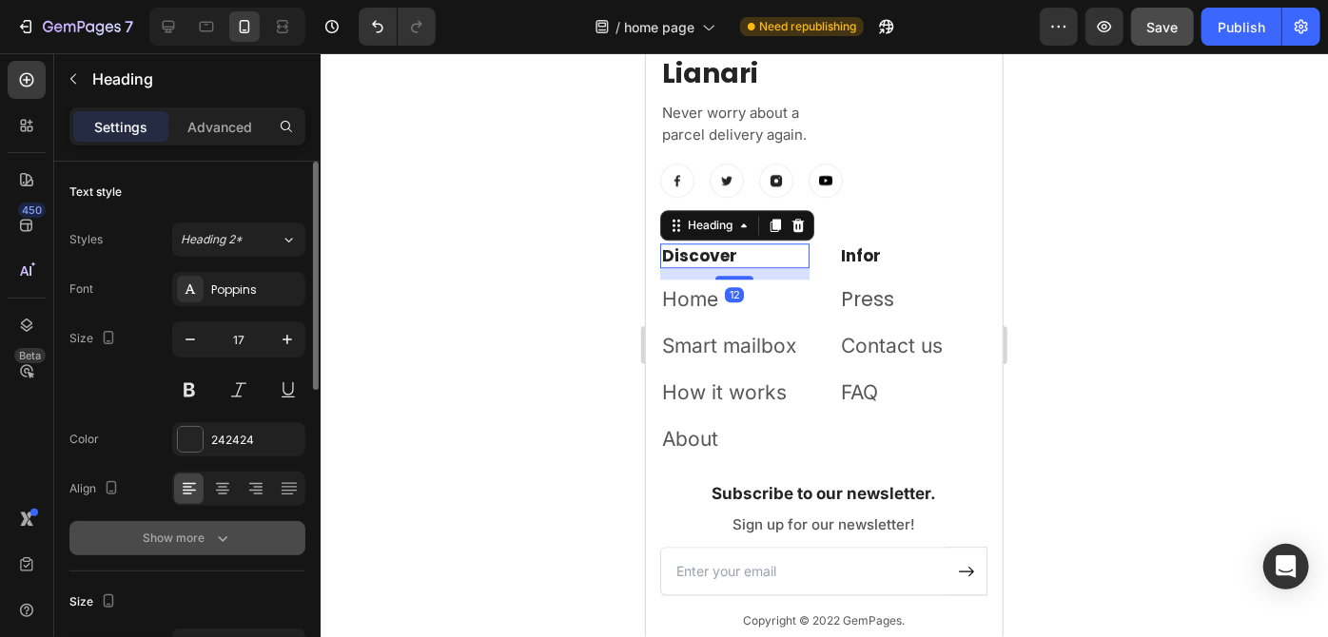
click at [186, 542] on div "Show more" at bounding box center [188, 538] width 88 height 19
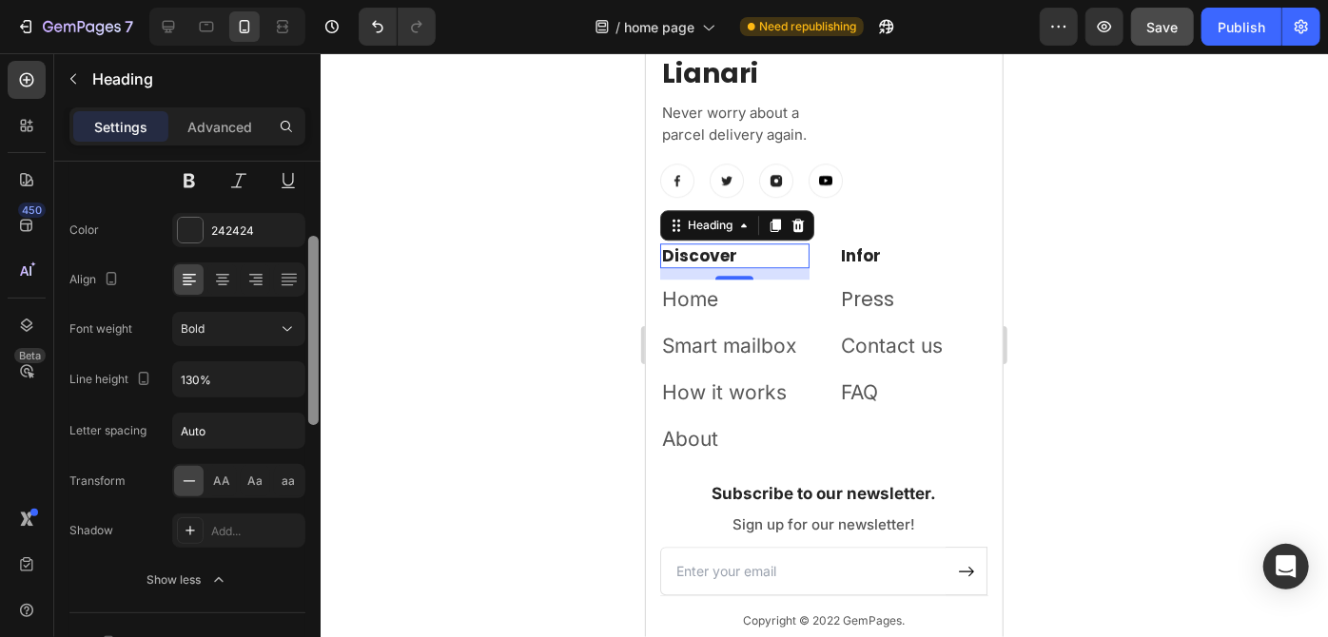
scroll to position [211, 0]
drag, startPoint x: 311, startPoint y: 325, endPoint x: 314, endPoint y: 417, distance: 91.3
click at [314, 417] on div at bounding box center [313, 331] width 10 height 189
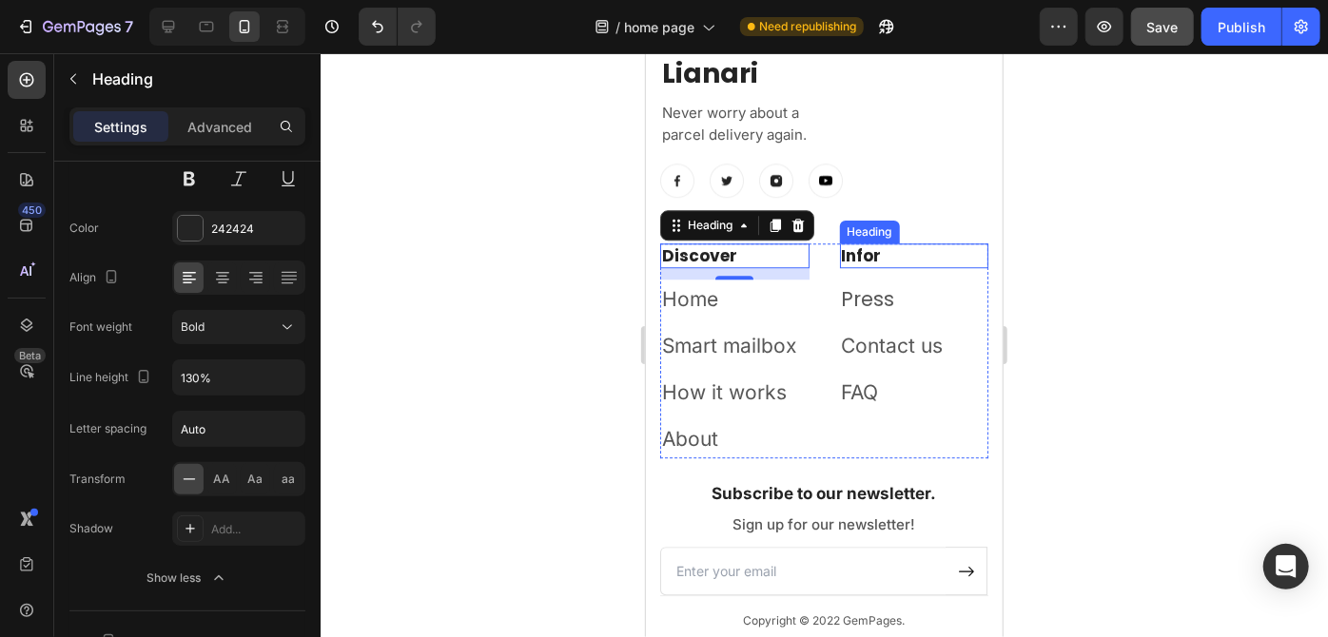
click at [850, 248] on p "Infor" at bounding box center [914, 254] width 146 height 21
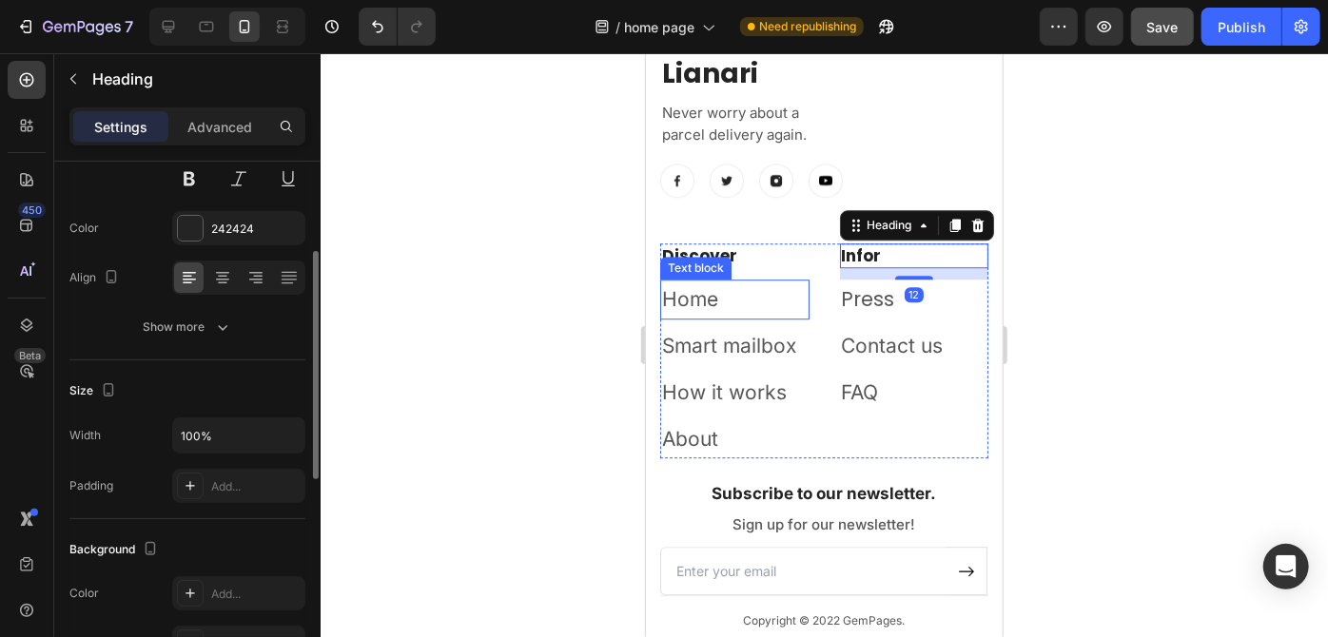
scroll to position [210, 0]
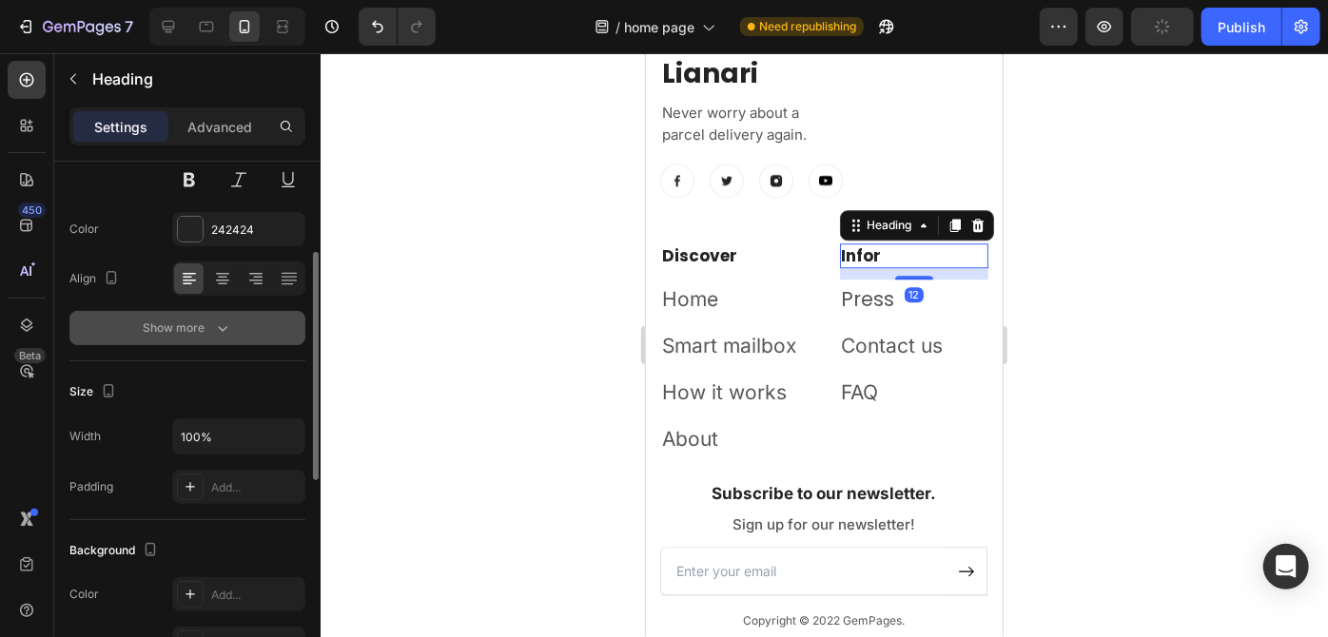
click at [195, 319] on div "Show more" at bounding box center [188, 328] width 88 height 19
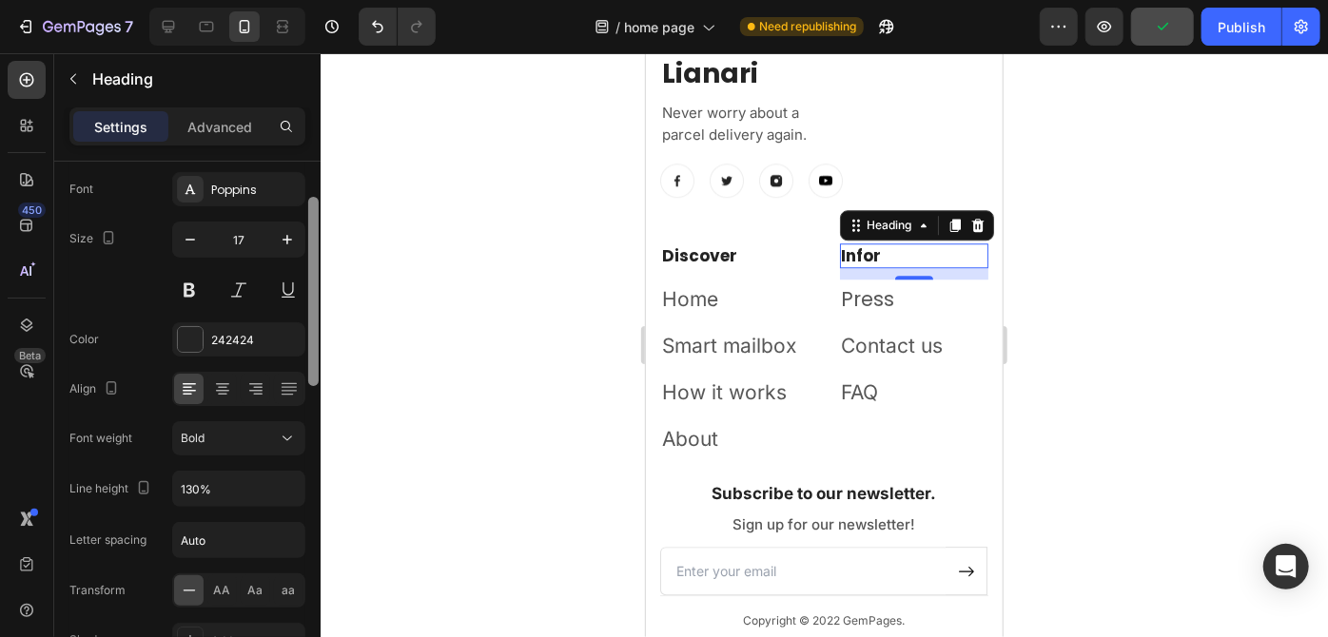
scroll to position [65, 0]
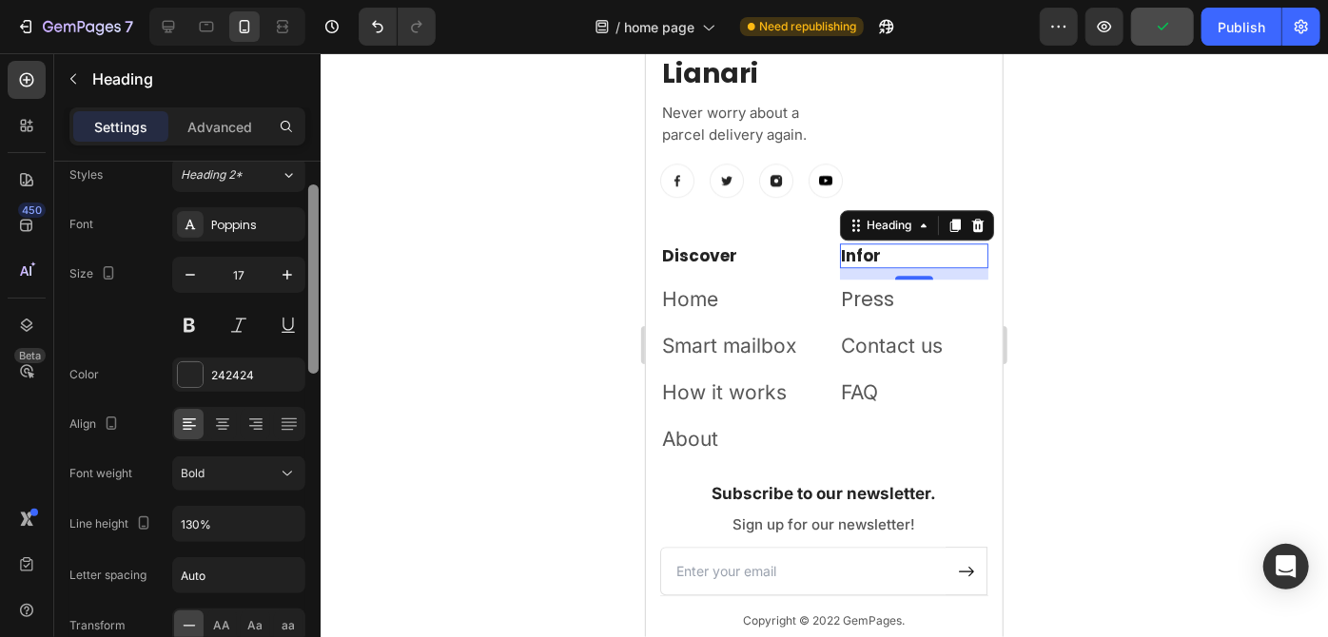
drag, startPoint x: 315, startPoint y: 328, endPoint x: 312, endPoint y: 265, distance: 62.8
click at [312, 265] on div at bounding box center [313, 279] width 10 height 189
click at [716, 316] on div "Home" at bounding box center [733, 299] width 149 height 40
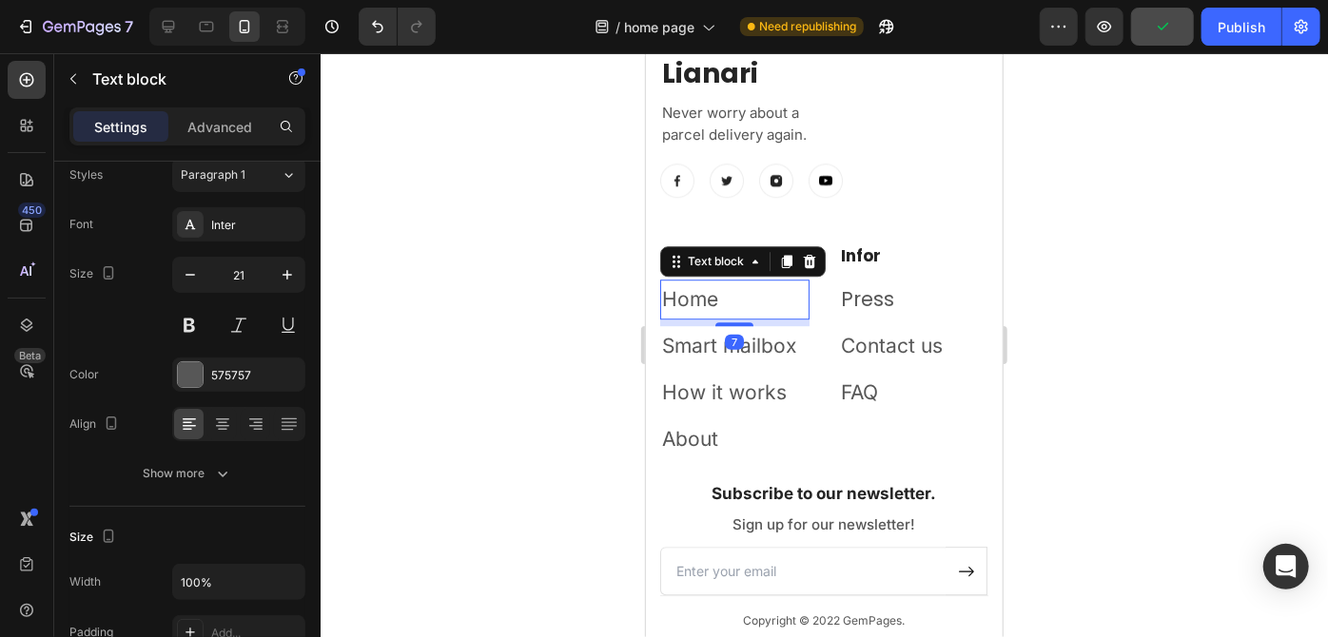
scroll to position [0, 0]
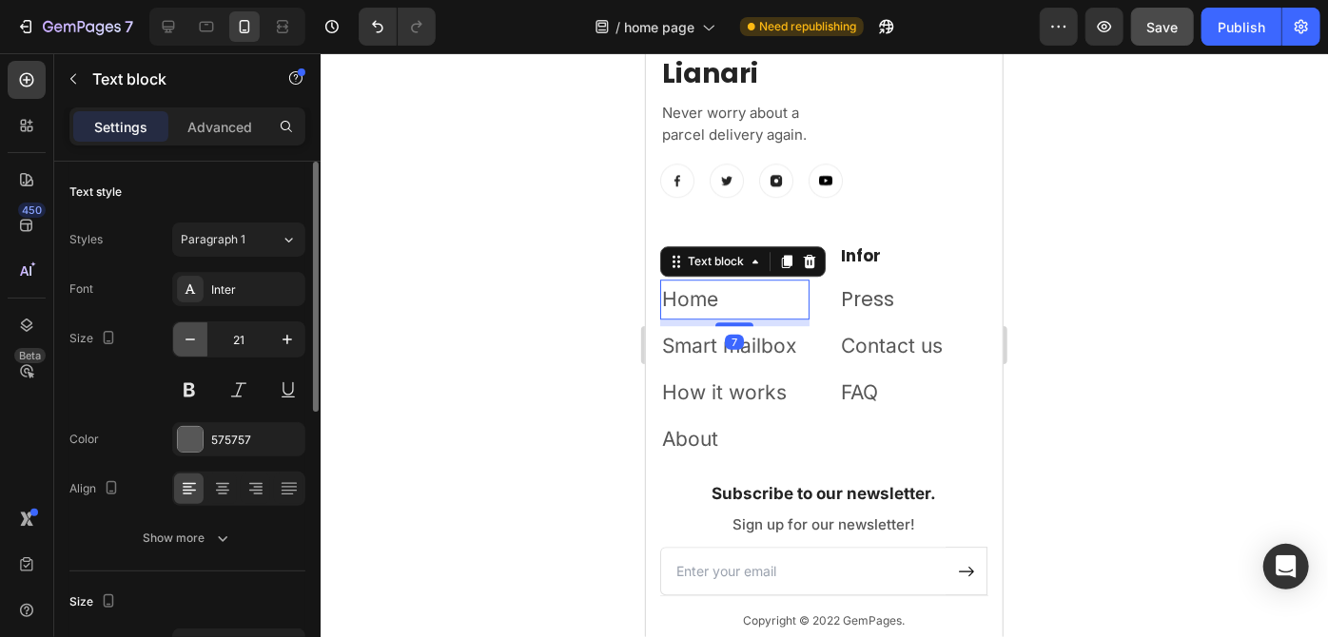
click at [198, 341] on icon "button" at bounding box center [190, 339] width 19 height 19
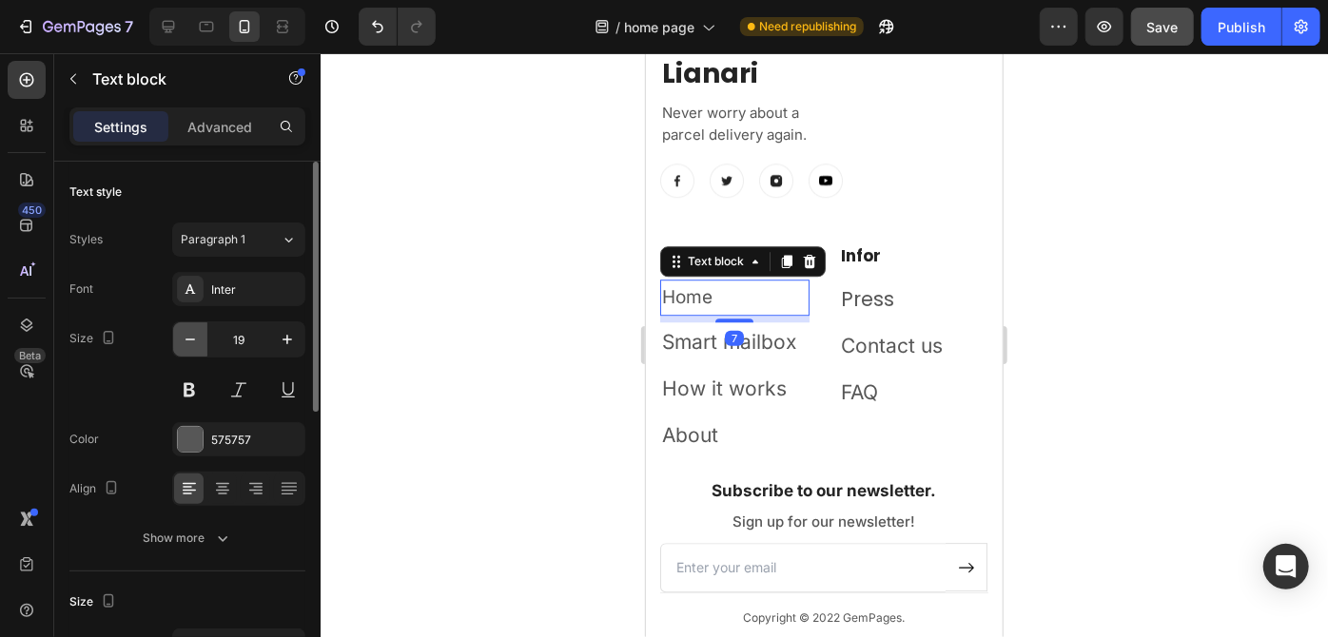
click at [198, 341] on icon "button" at bounding box center [190, 339] width 19 height 19
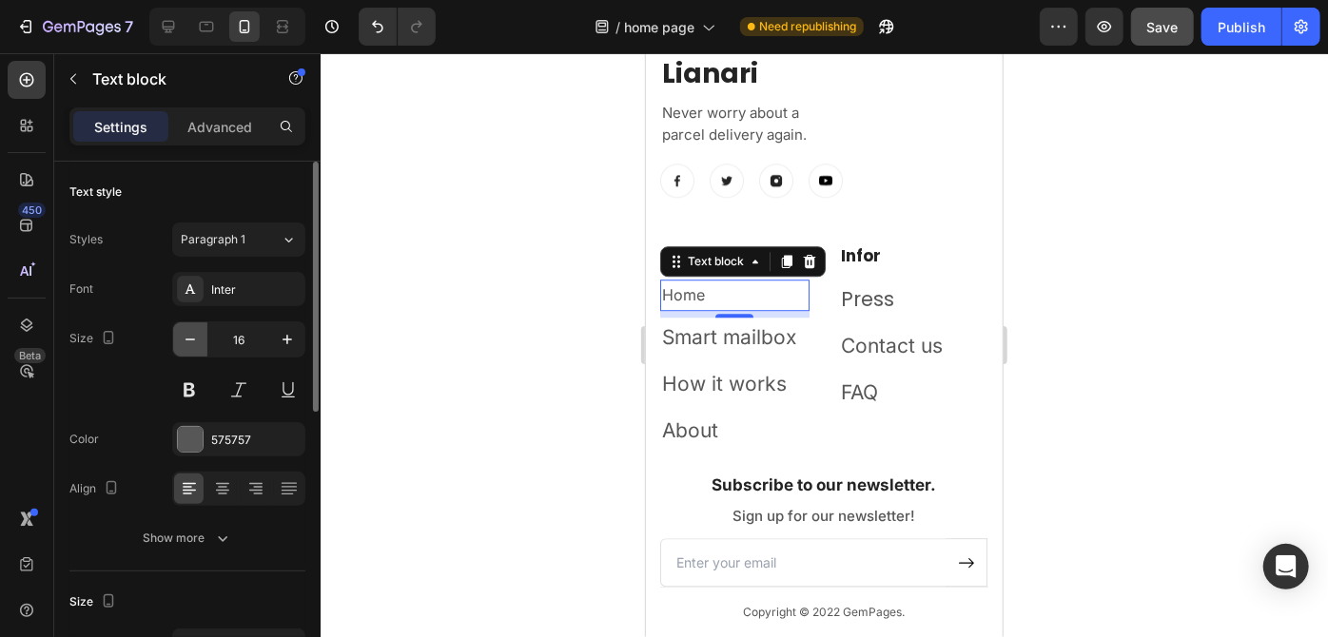
click at [198, 341] on icon "button" at bounding box center [190, 339] width 19 height 19
type input "15"
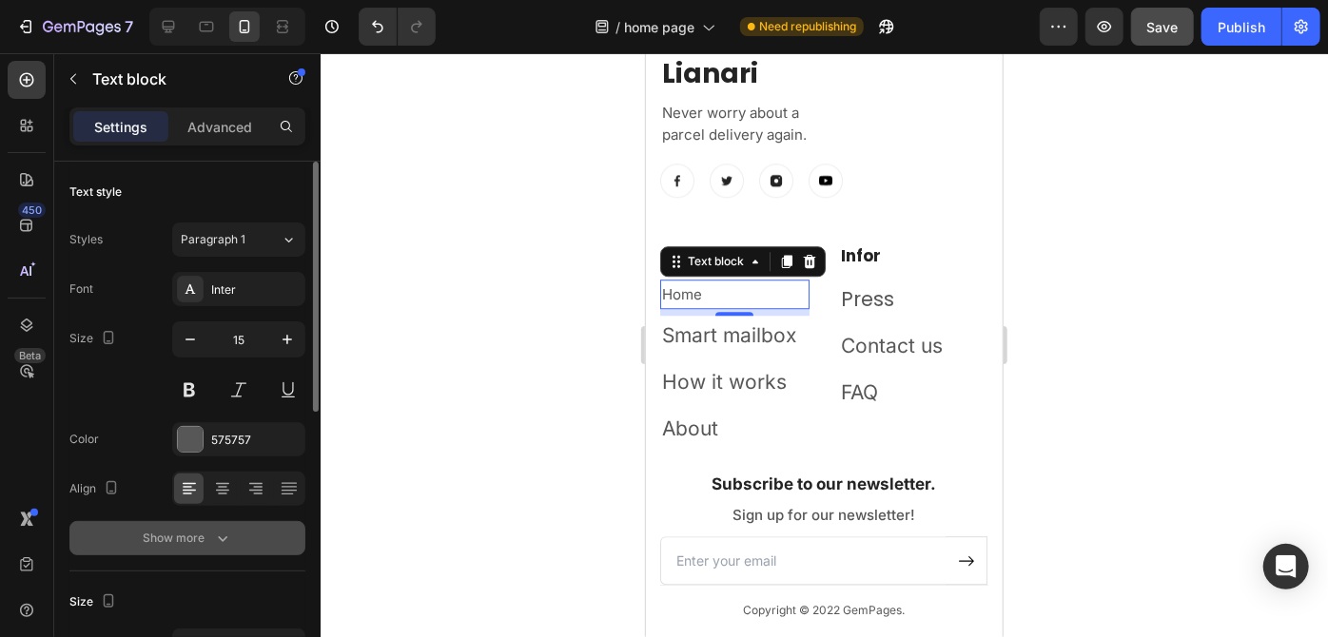
click at [204, 552] on button "Show more" at bounding box center [187, 538] width 236 height 34
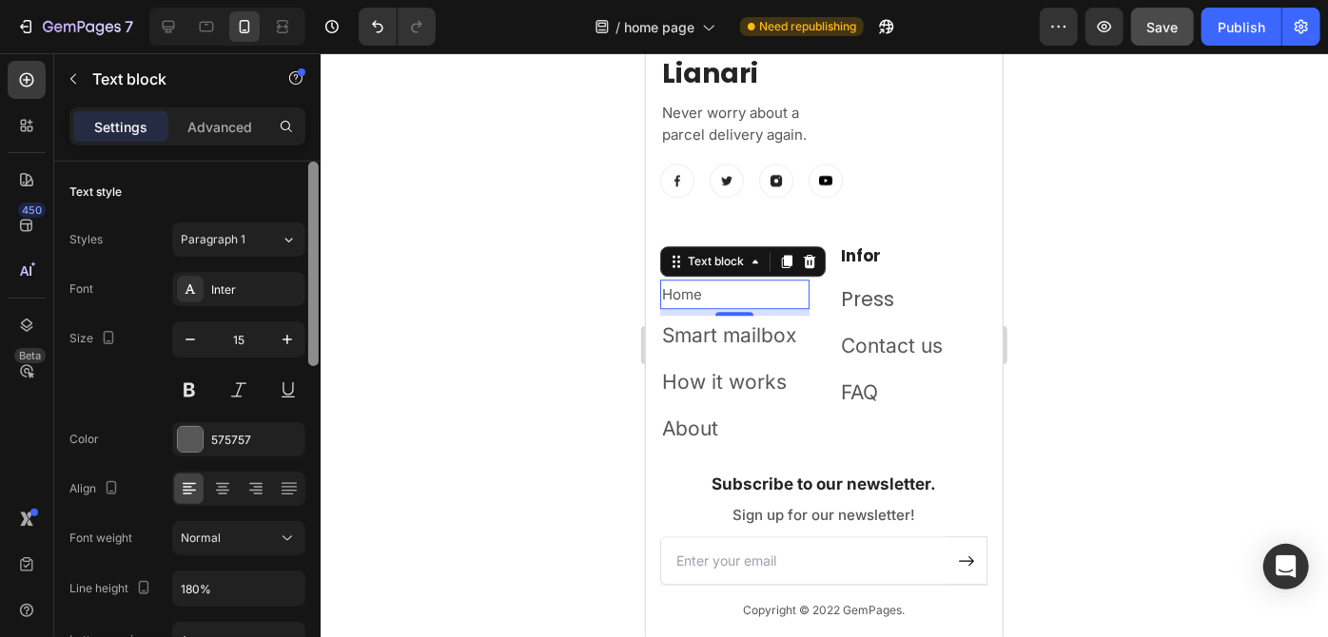
scroll to position [220, 0]
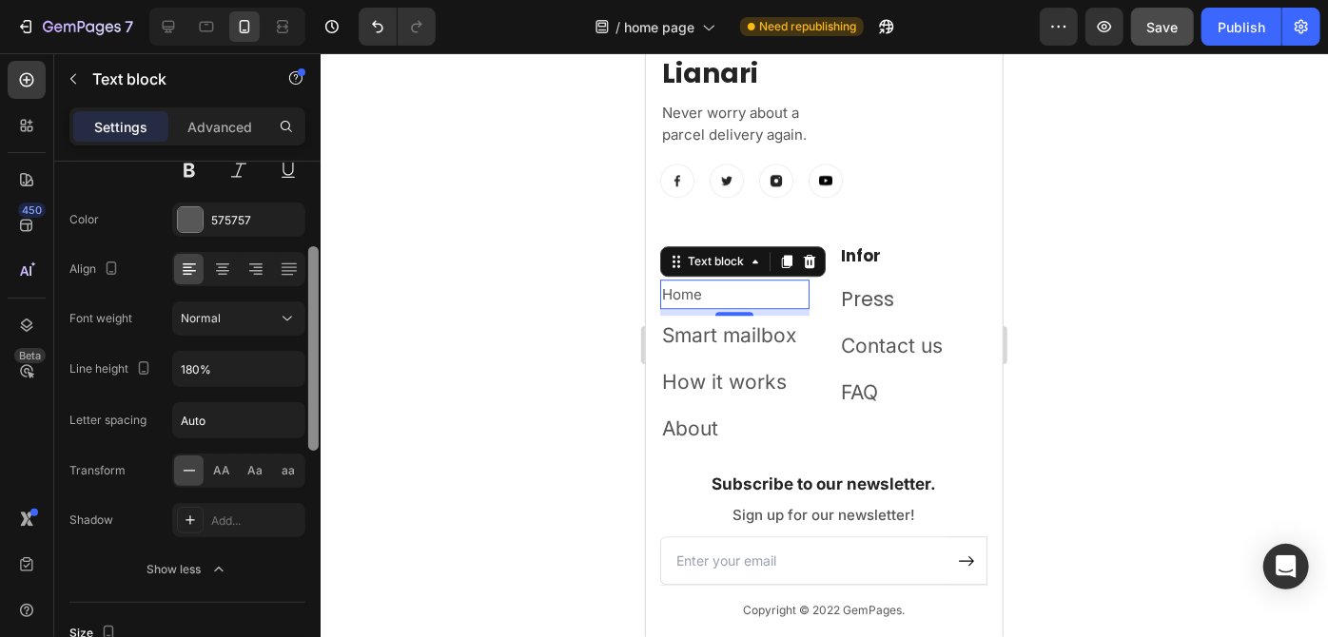
drag, startPoint x: 307, startPoint y: 391, endPoint x: 308, endPoint y: 495, distance: 103.7
click at [308, 495] on div at bounding box center [313, 427] width 14 height 531
click at [282, 368] on icon "button" at bounding box center [287, 369] width 19 height 19
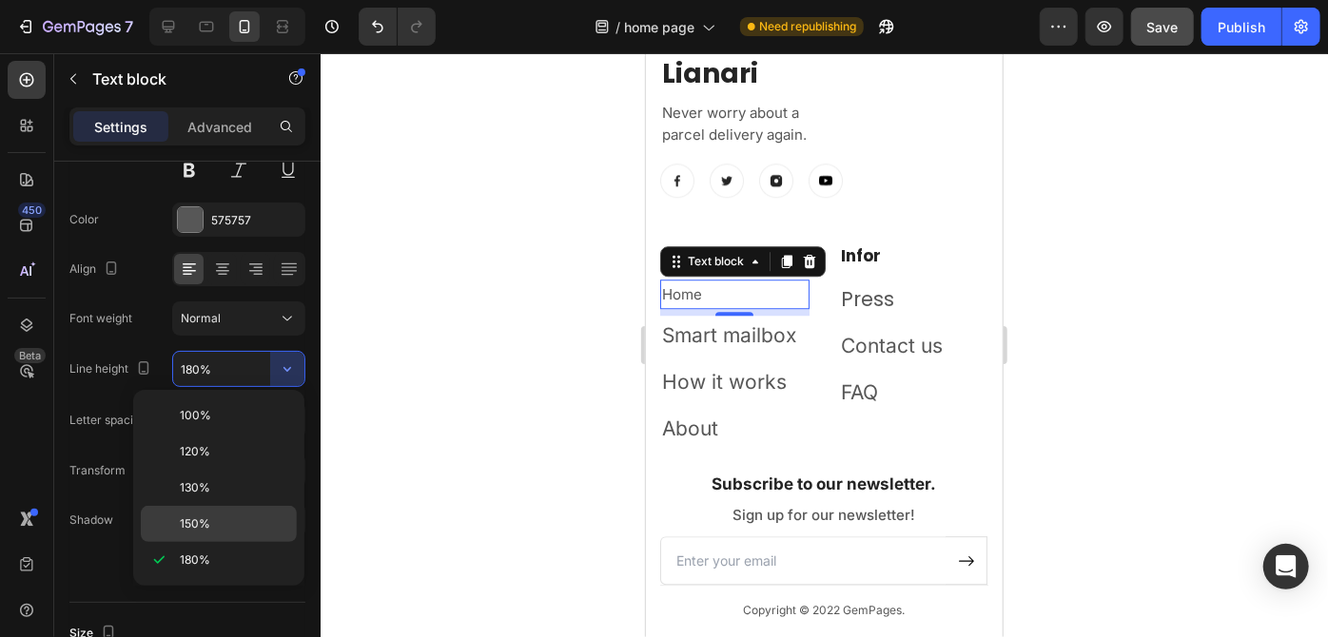
click at [243, 512] on div "150%" at bounding box center [219, 524] width 156 height 36
type input "150%"
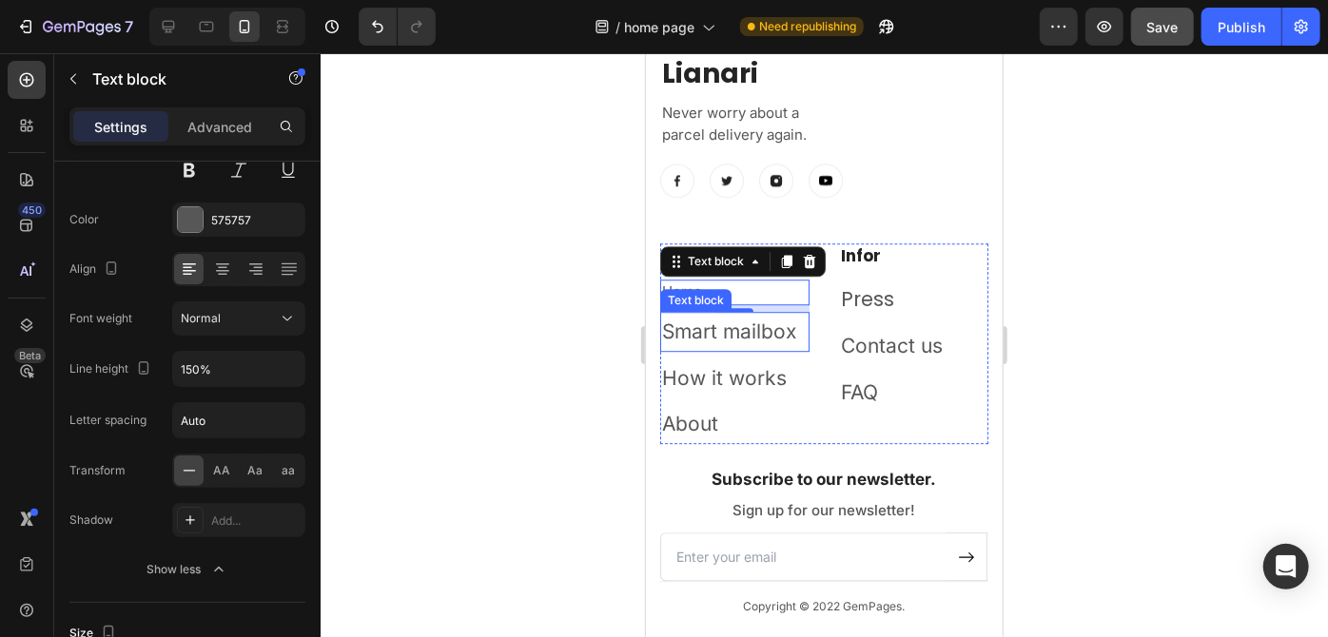
click at [707, 324] on p "Smart mailbox" at bounding box center [734, 331] width 146 height 36
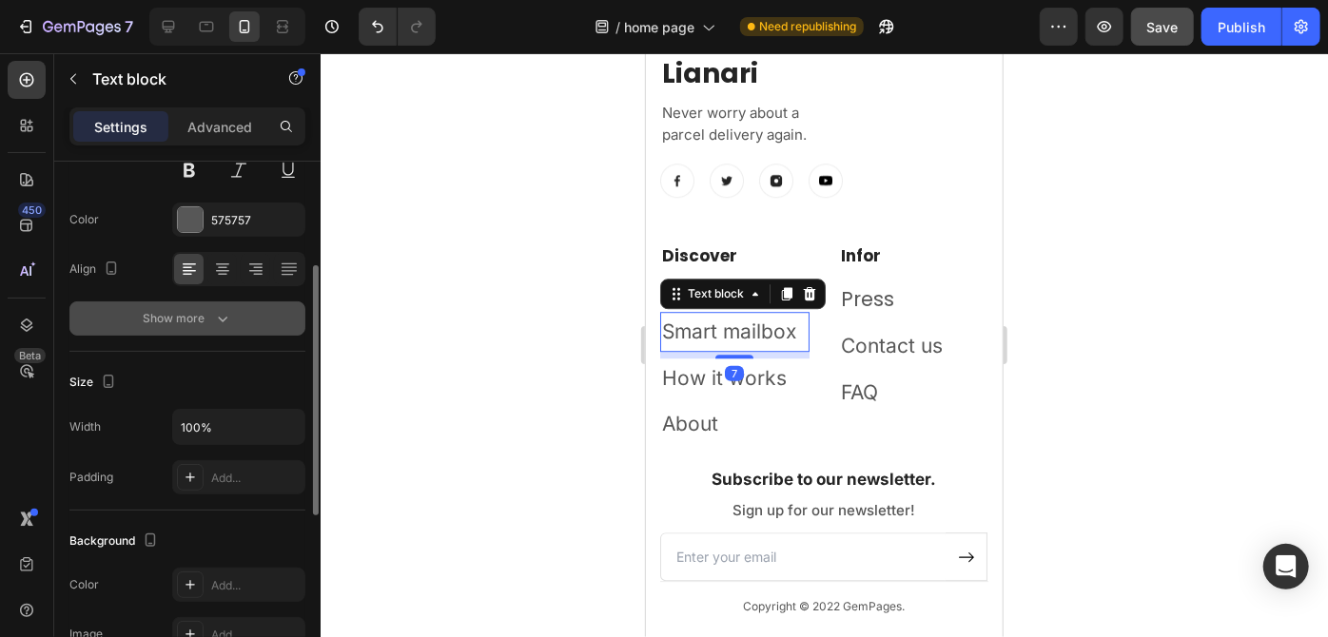
click at [209, 321] on div "Show more" at bounding box center [188, 318] width 88 height 19
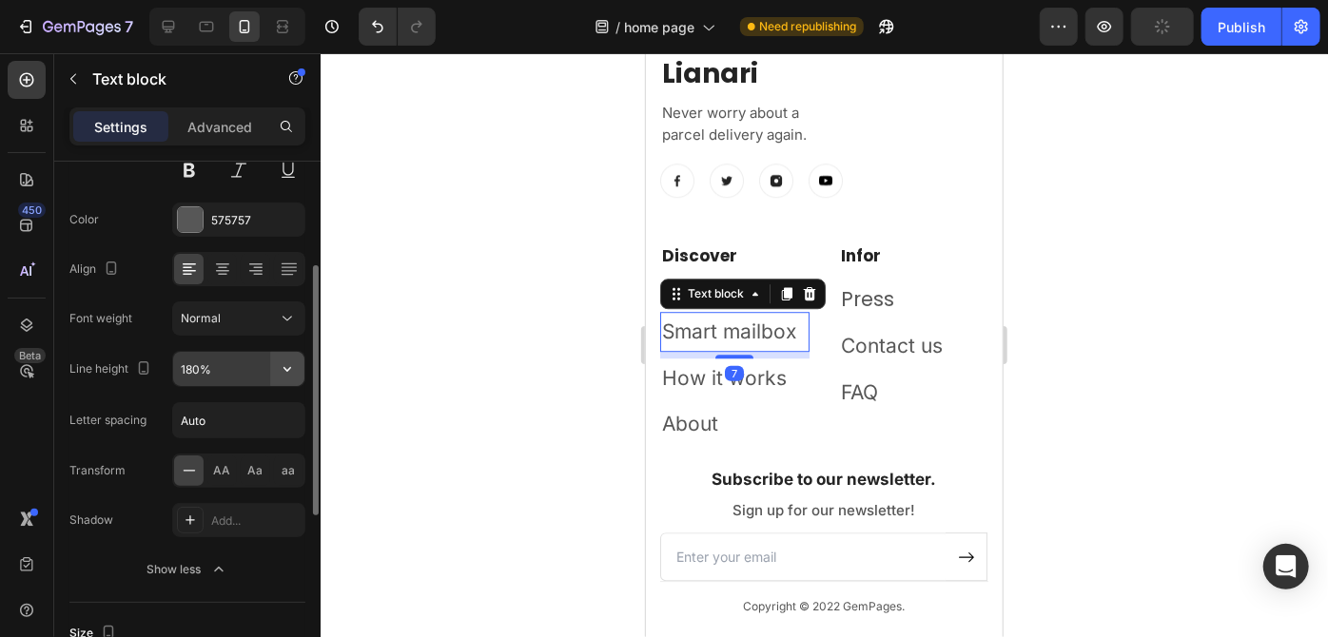
click at [290, 372] on icon "button" at bounding box center [287, 369] width 19 height 19
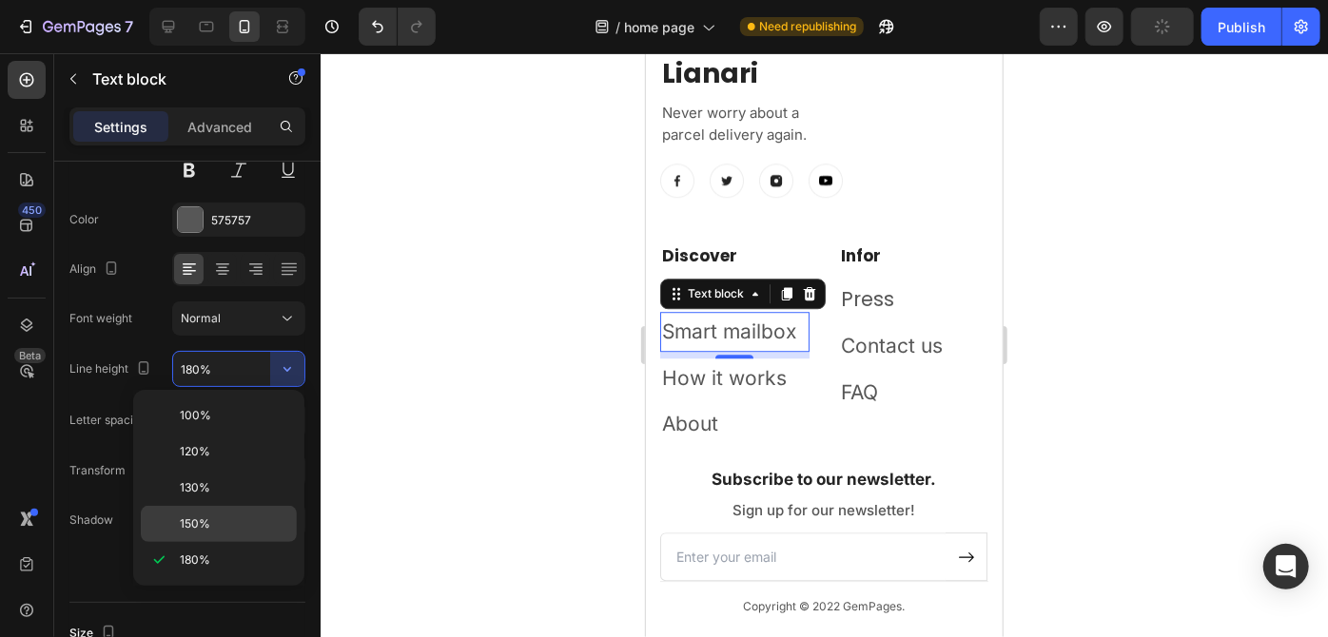
click at [237, 515] on p "150%" at bounding box center [234, 523] width 108 height 17
type input "150%"
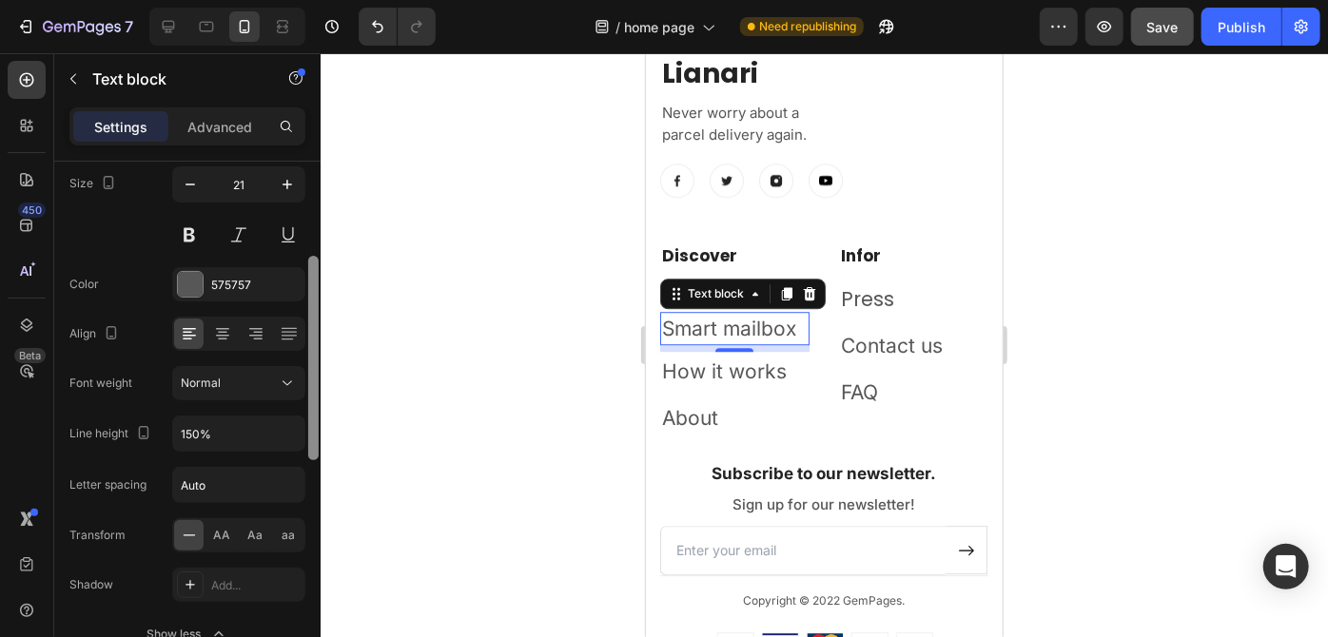
scroll to position [114, 0]
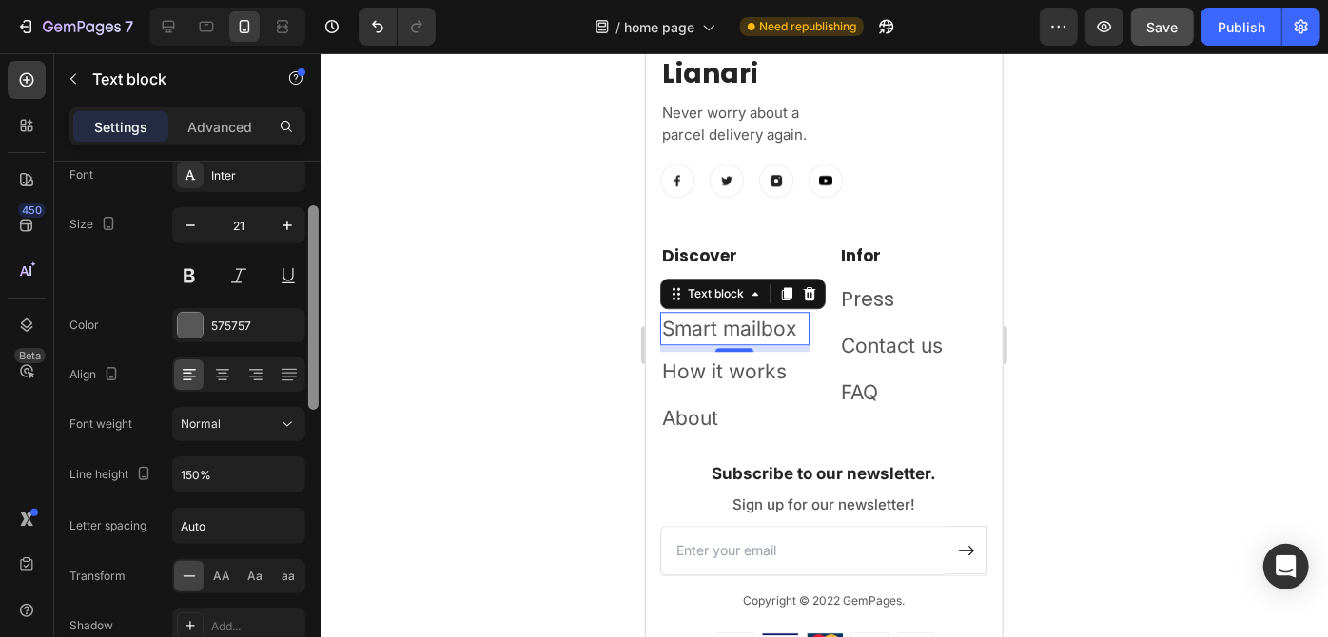
drag, startPoint x: 310, startPoint y: 313, endPoint x: 310, endPoint y: 272, distance: 40.9
click at [310, 272] on div at bounding box center [313, 307] width 10 height 204
click at [256, 225] on input "21" at bounding box center [238, 225] width 63 height 34
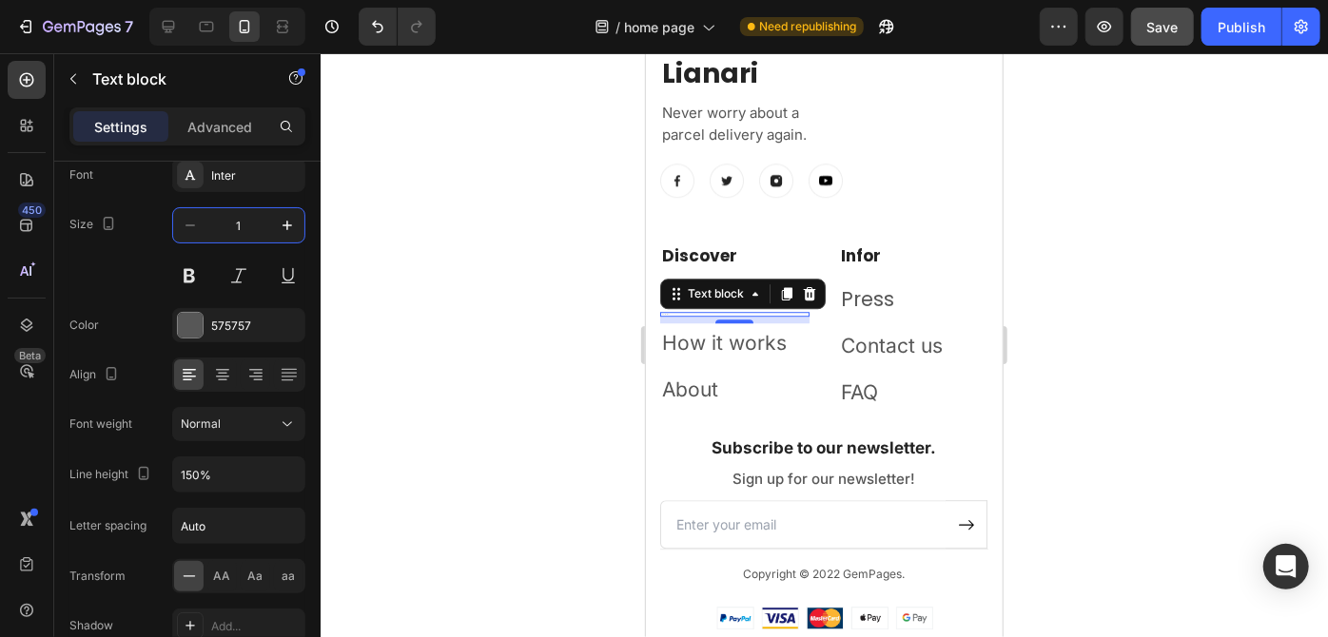
type input "15"
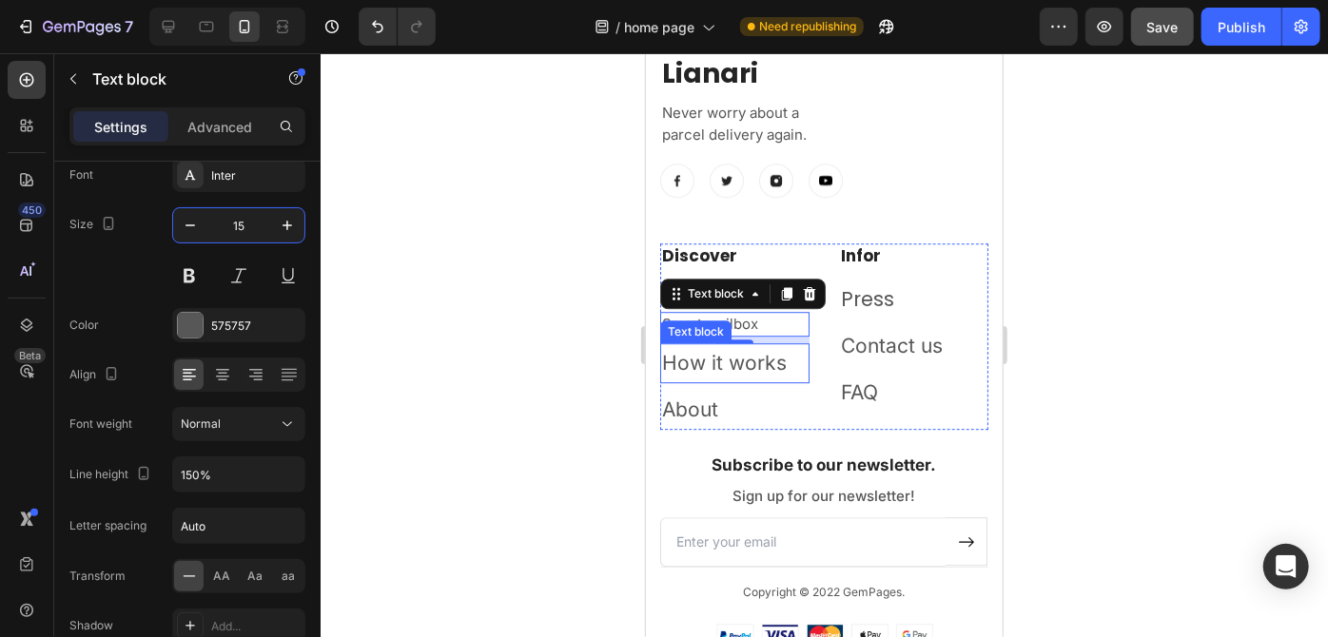
click at [721, 362] on p "How it works" at bounding box center [734, 362] width 146 height 36
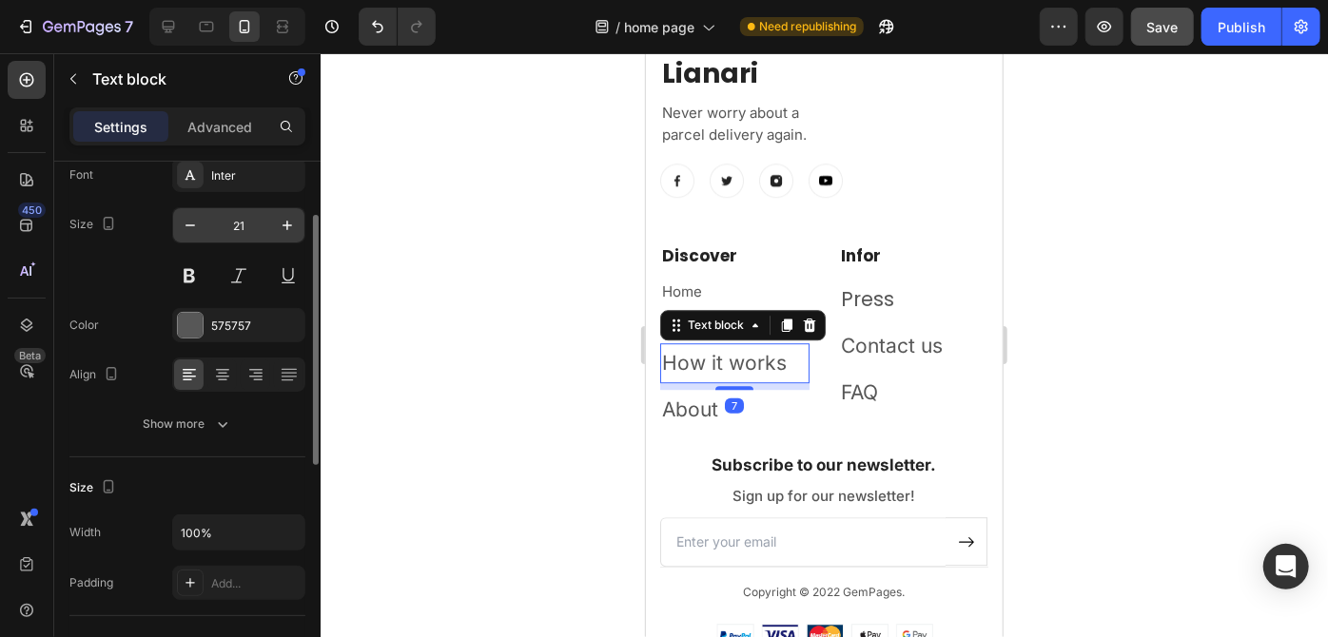
click at [242, 228] on input "21" at bounding box center [238, 225] width 63 height 34
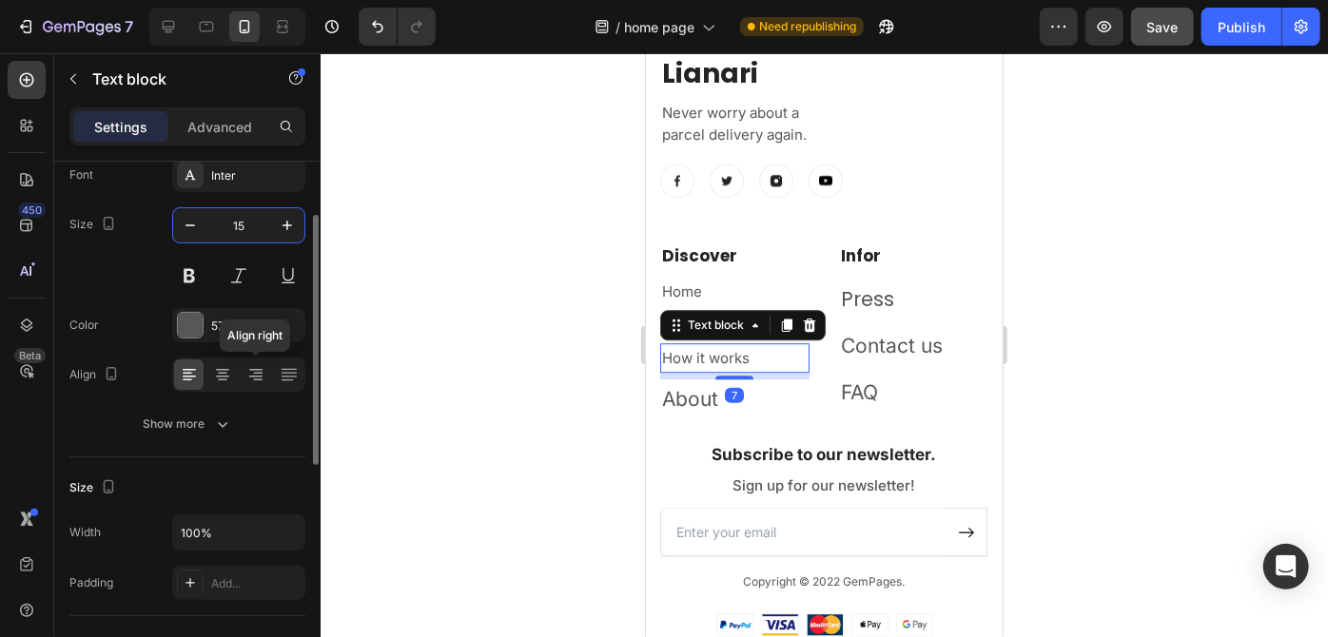
type input "15"
click at [209, 422] on div "Show more" at bounding box center [188, 424] width 88 height 19
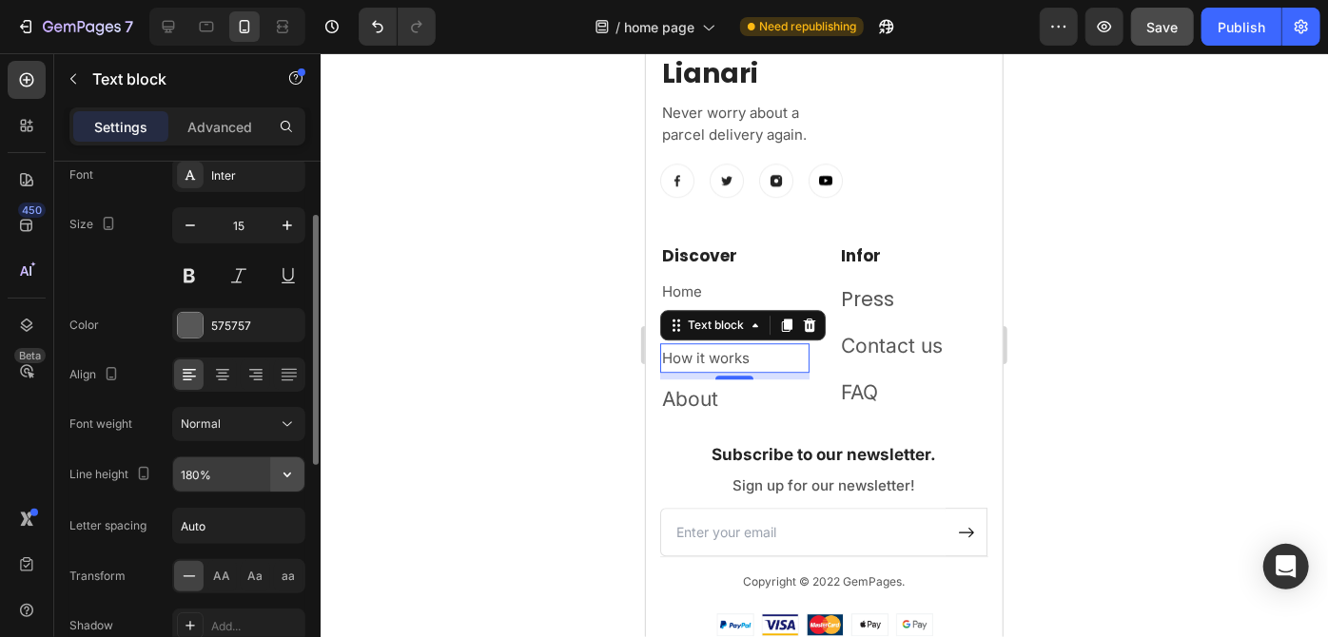
click at [300, 467] on button "button" at bounding box center [287, 474] width 34 height 34
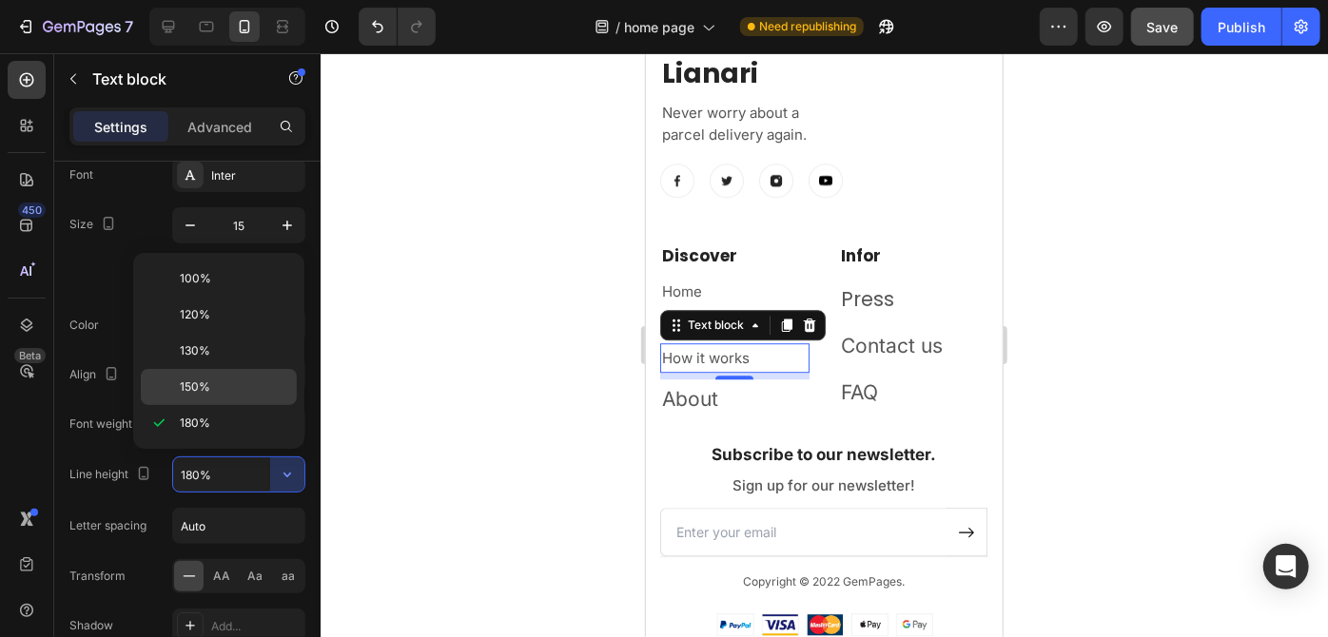
drag, startPoint x: 224, startPoint y: 397, endPoint x: 69, endPoint y: 353, distance: 161.1
click at [224, 397] on div "150%" at bounding box center [219, 387] width 156 height 36
type input "150%"
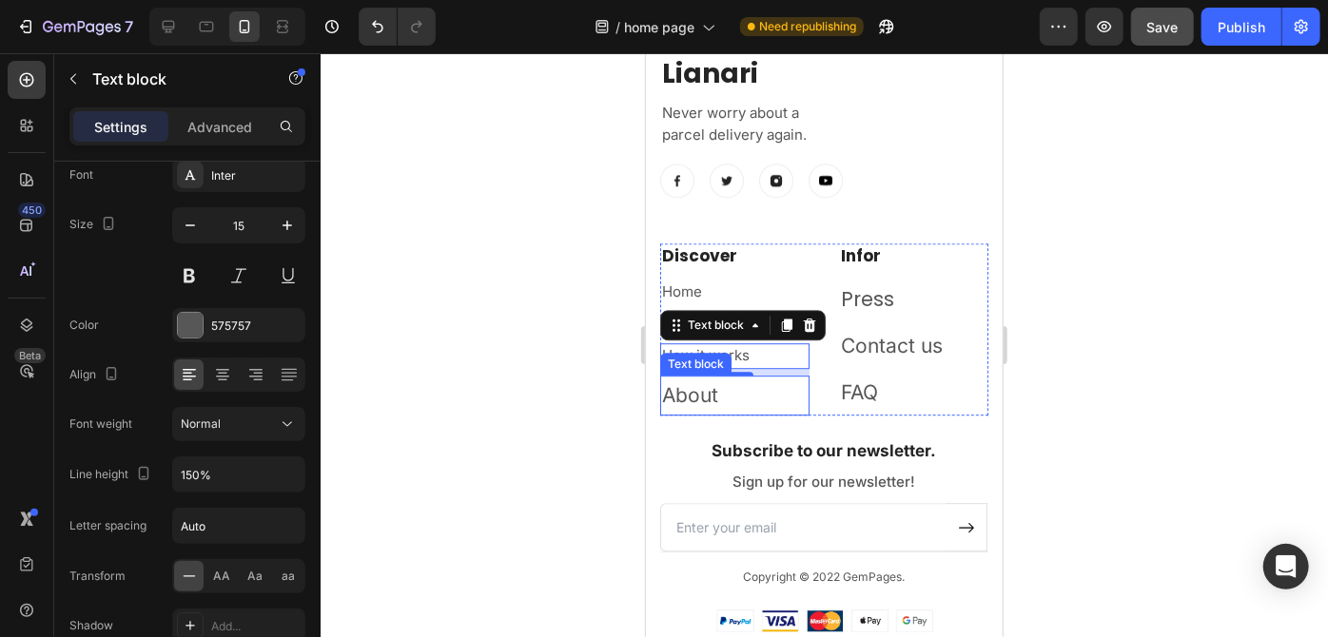
click at [704, 395] on p "About" at bounding box center [734, 395] width 146 height 36
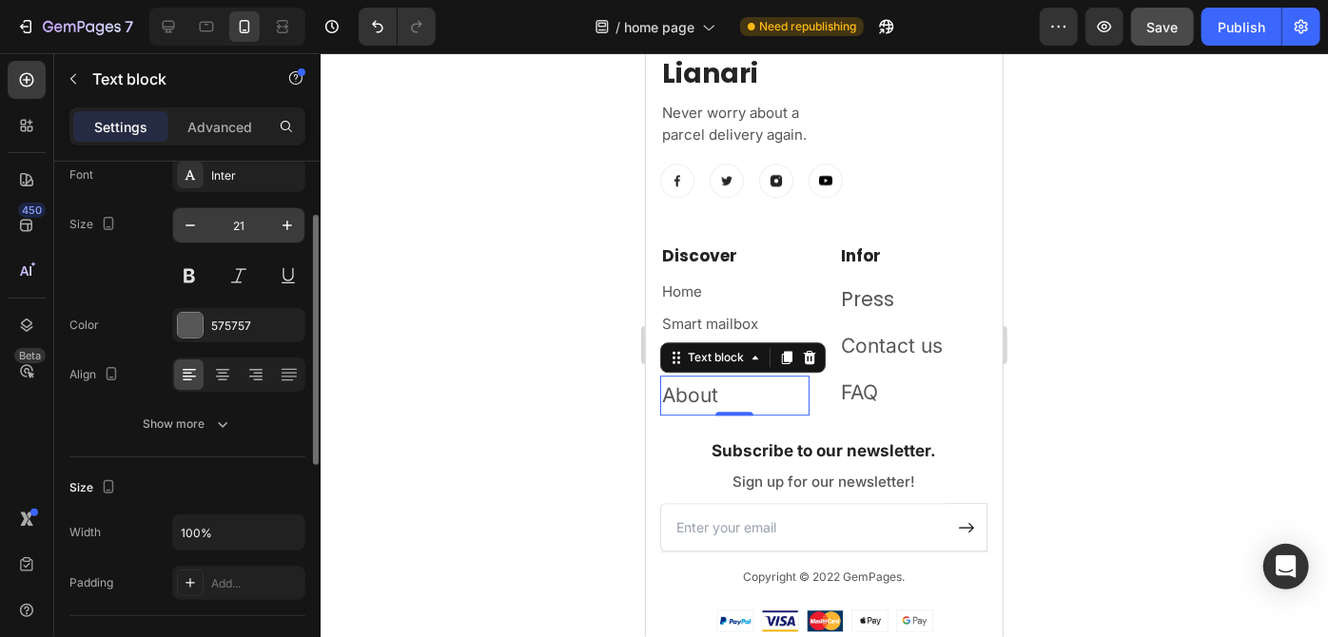
click at [244, 225] on input "21" at bounding box center [238, 225] width 63 height 34
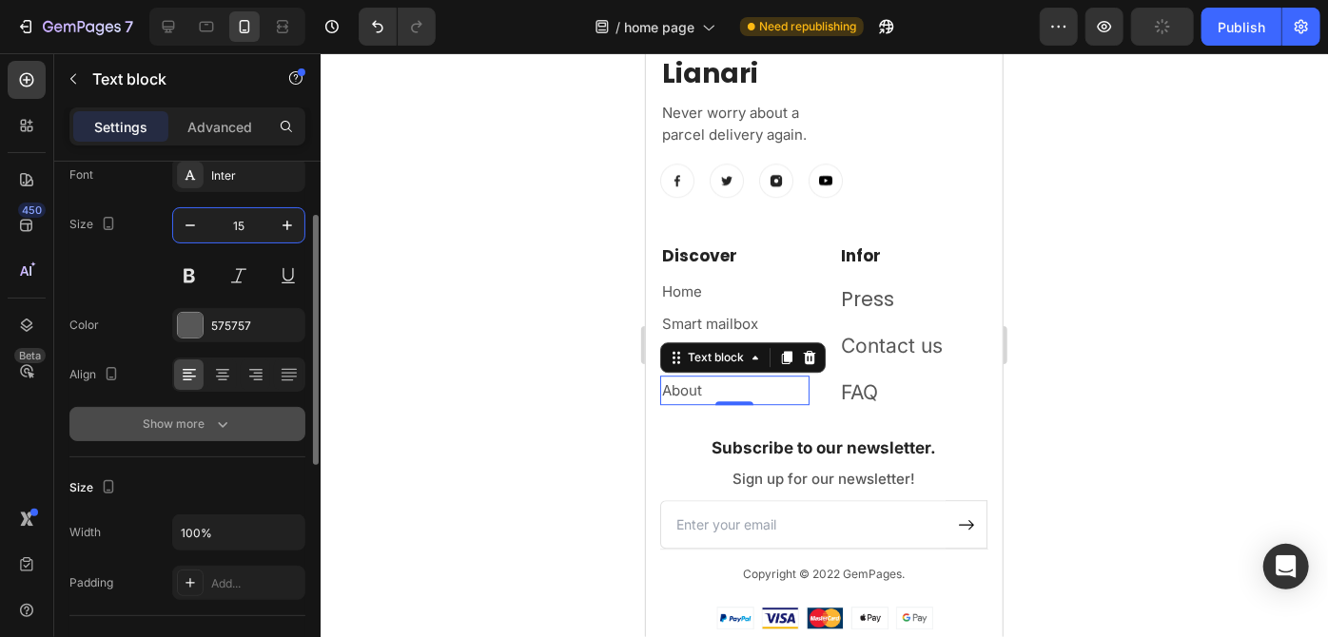
type input "15"
click at [215, 423] on icon "button" at bounding box center [222, 424] width 19 height 19
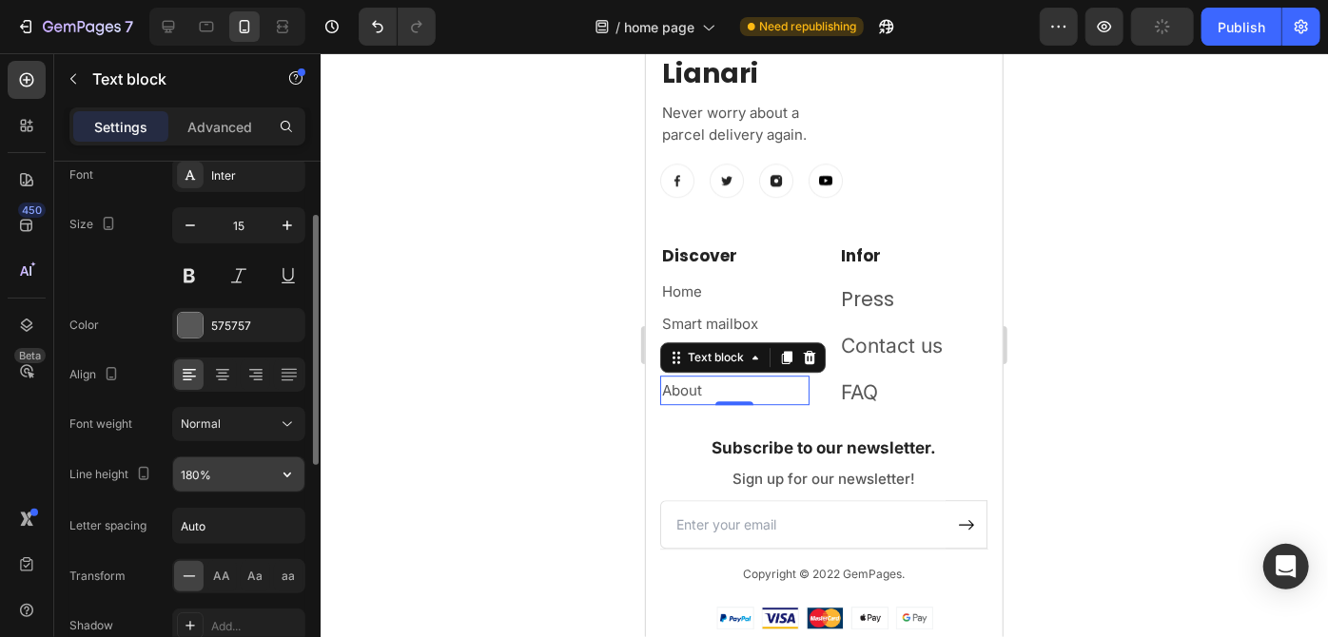
click at [229, 481] on input "180%" at bounding box center [238, 474] width 131 height 34
click at [286, 471] on icon "button" at bounding box center [287, 474] width 19 height 19
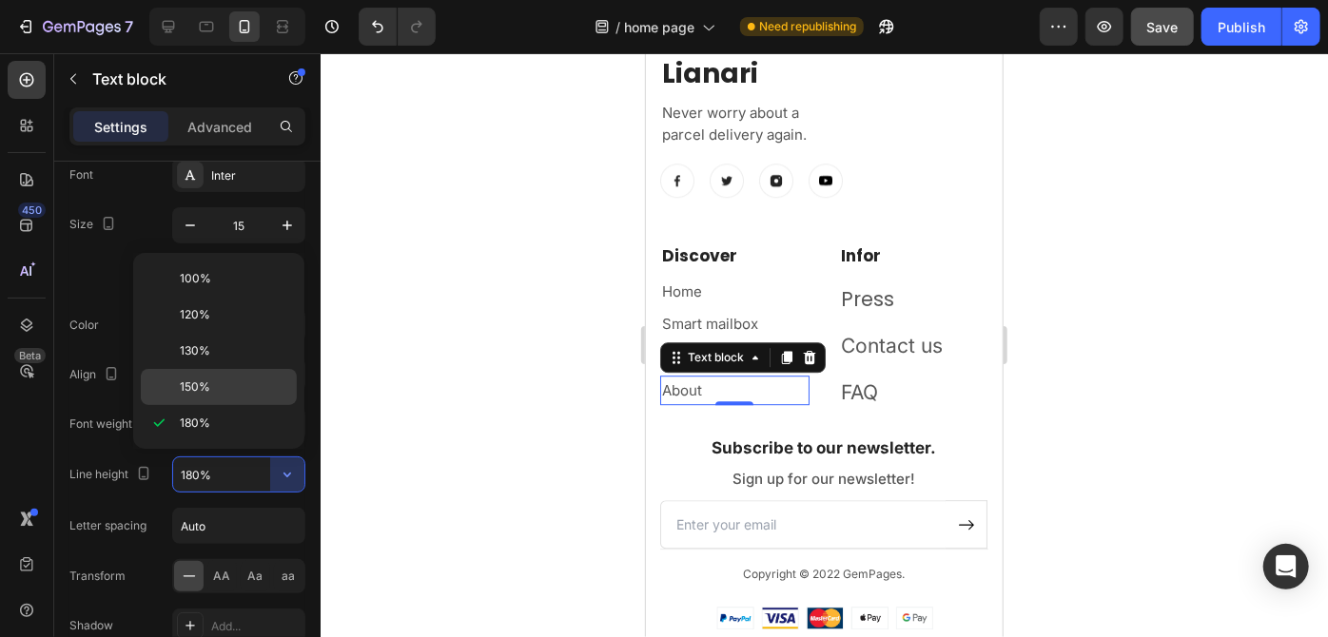
drag, startPoint x: 200, startPoint y: 396, endPoint x: 111, endPoint y: 288, distance: 139.2
click at [200, 396] on div "150%" at bounding box center [219, 387] width 156 height 36
type input "150%"
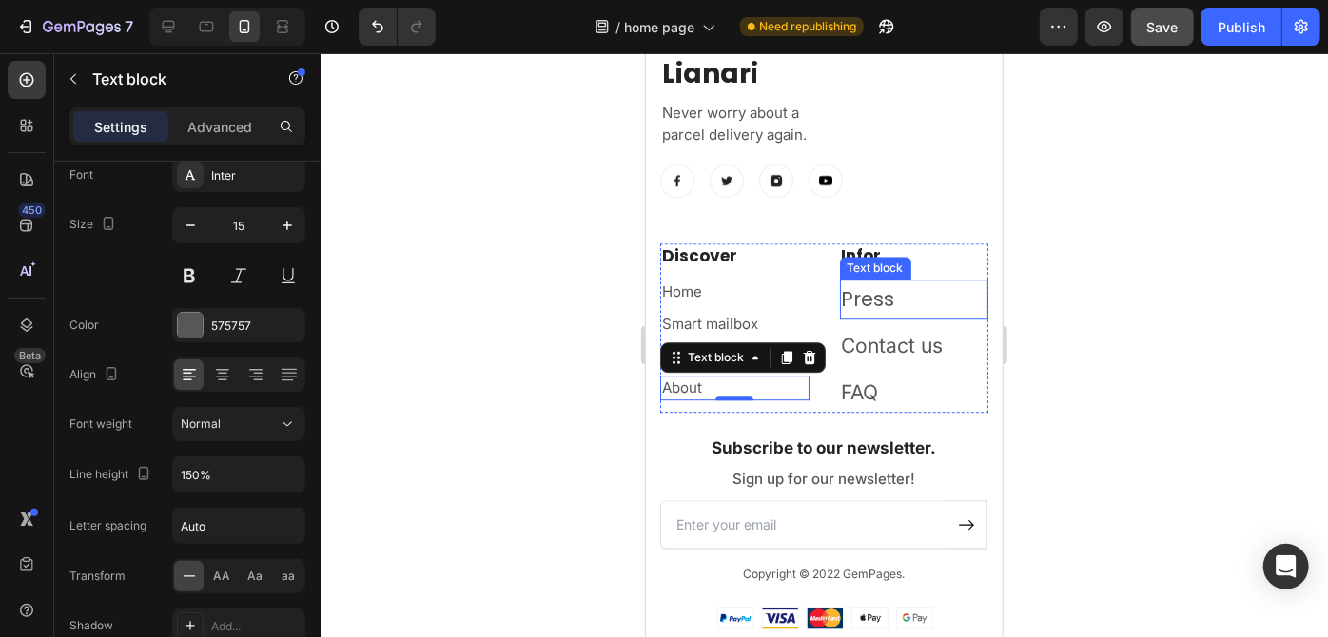
click at [892, 306] on p "Press" at bounding box center [914, 299] width 146 height 36
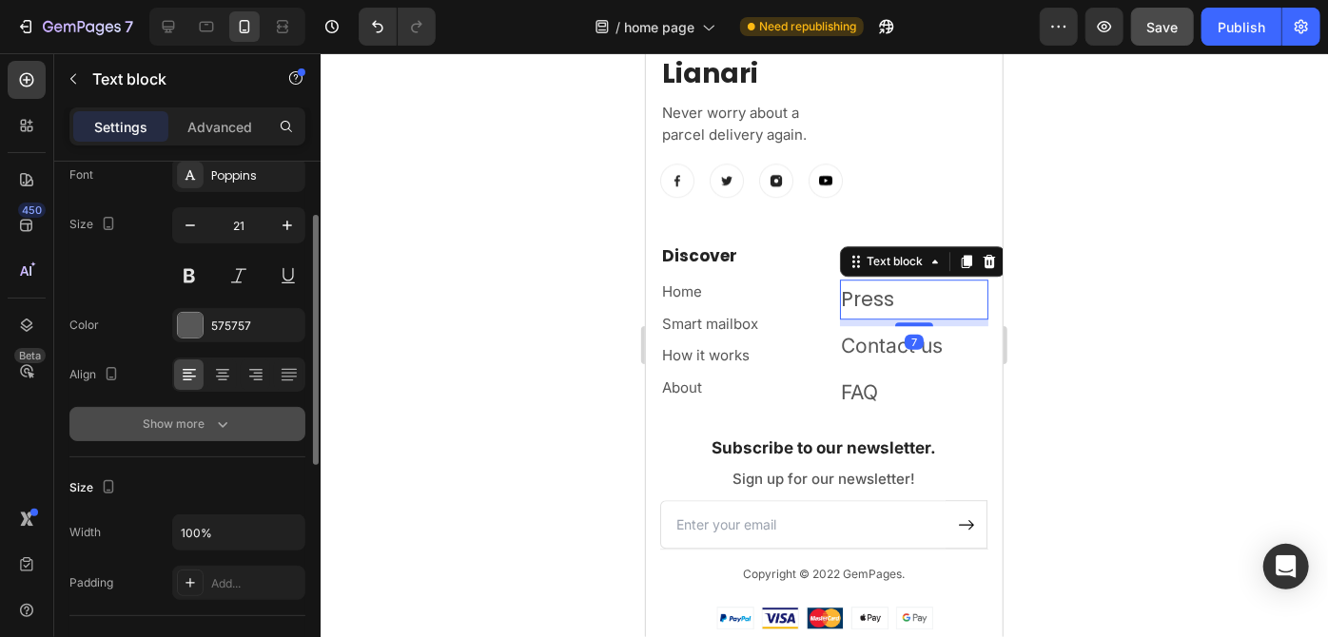
click at [207, 429] on div "Show more" at bounding box center [188, 424] width 88 height 19
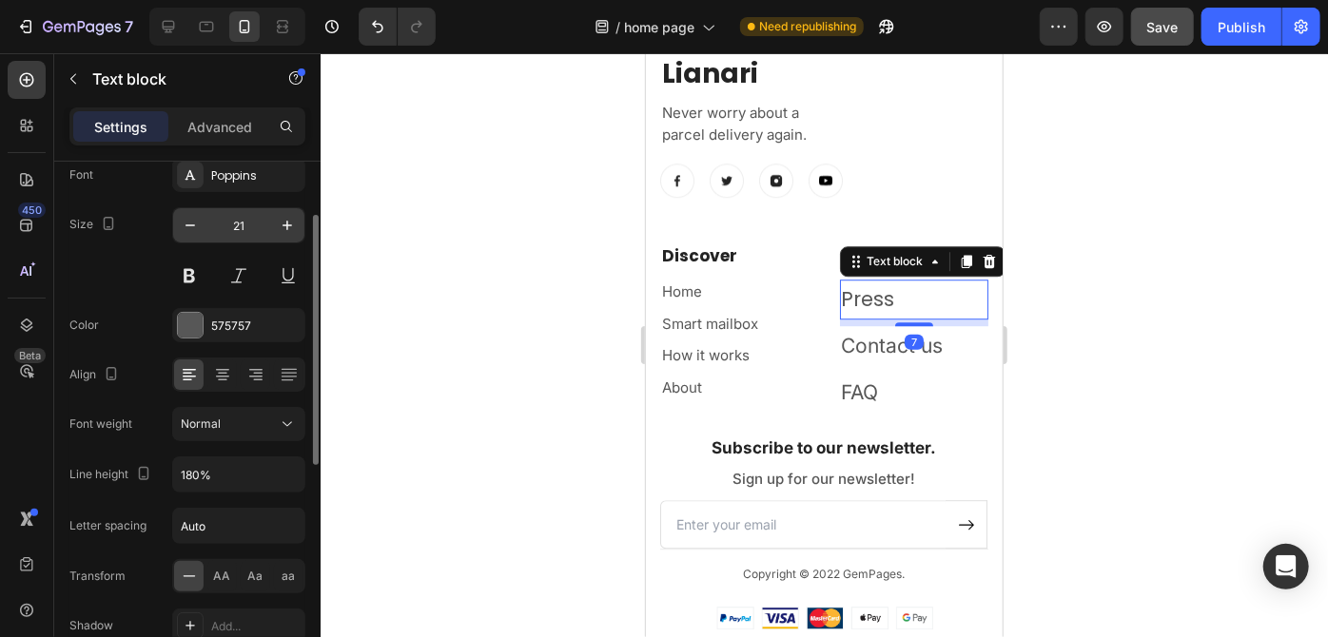
click at [243, 215] on input "21" at bounding box center [238, 225] width 63 height 34
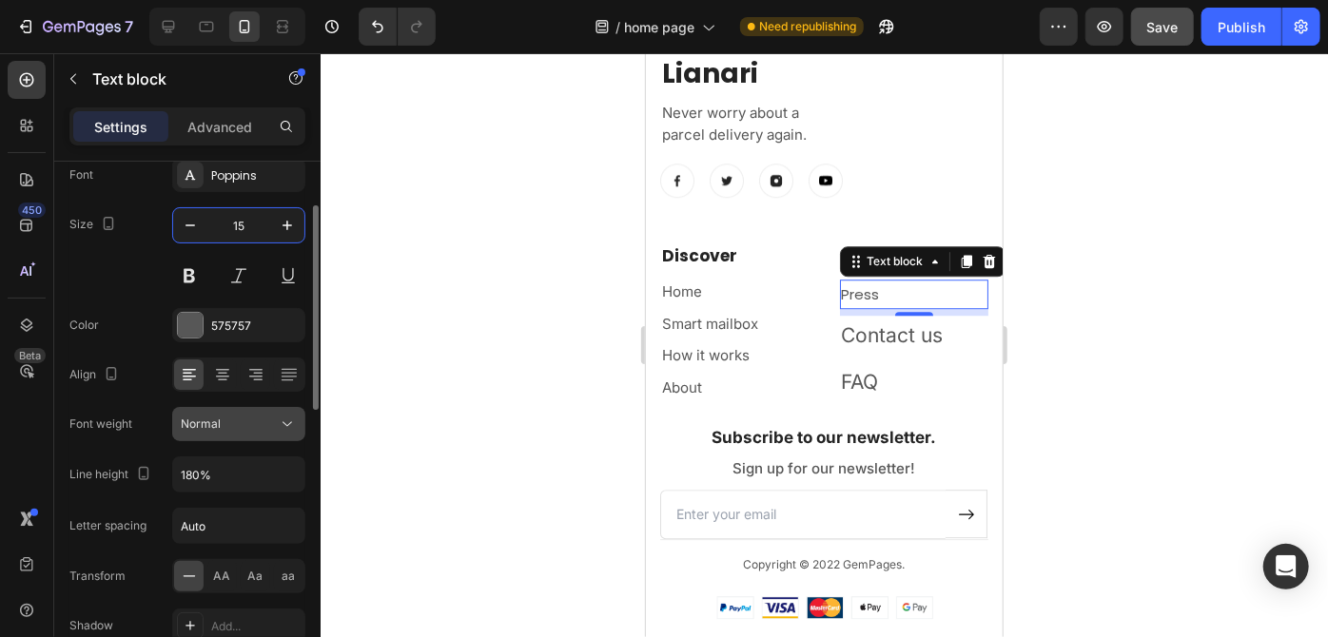
type input "15"
click at [291, 423] on icon at bounding box center [287, 424] width 19 height 19
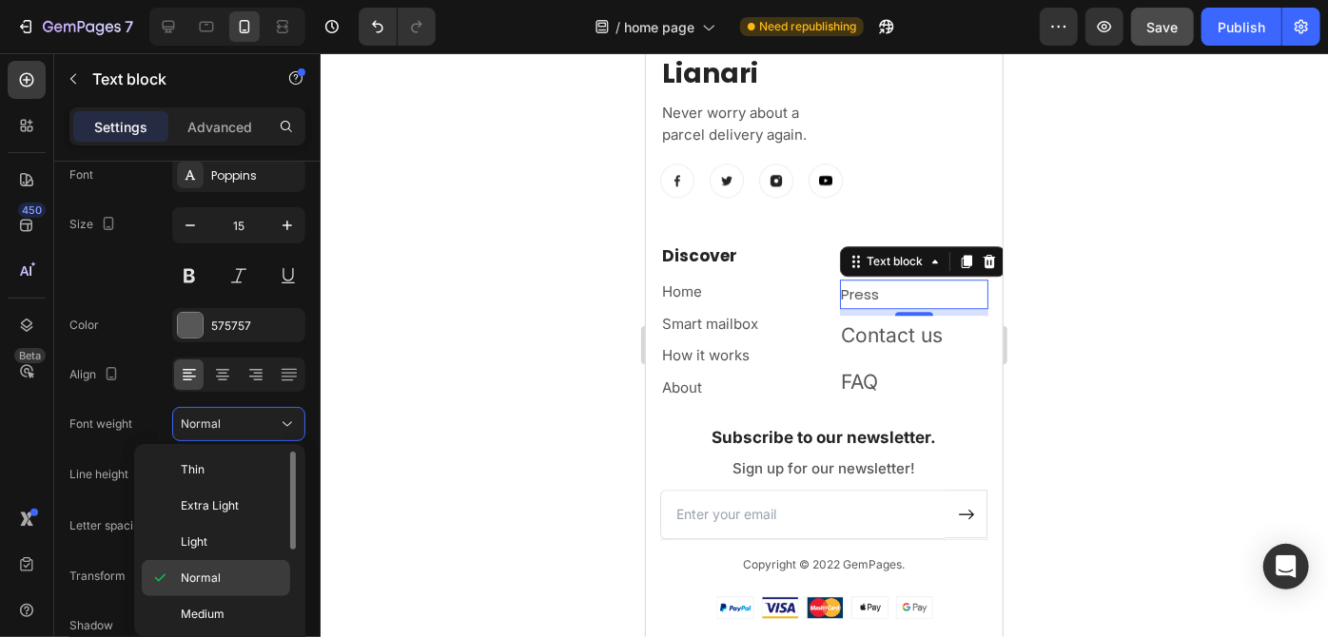
click at [238, 572] on p "Normal" at bounding box center [231, 578] width 101 height 17
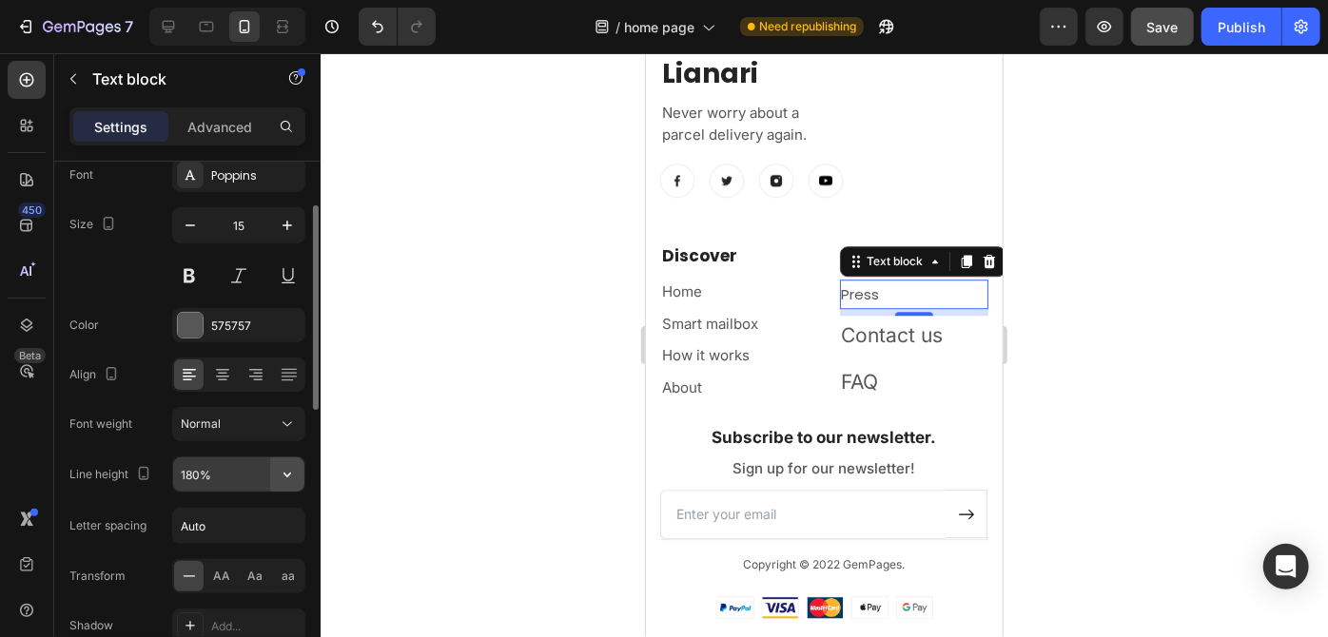
click at [289, 475] on icon "button" at bounding box center [287, 474] width 19 height 19
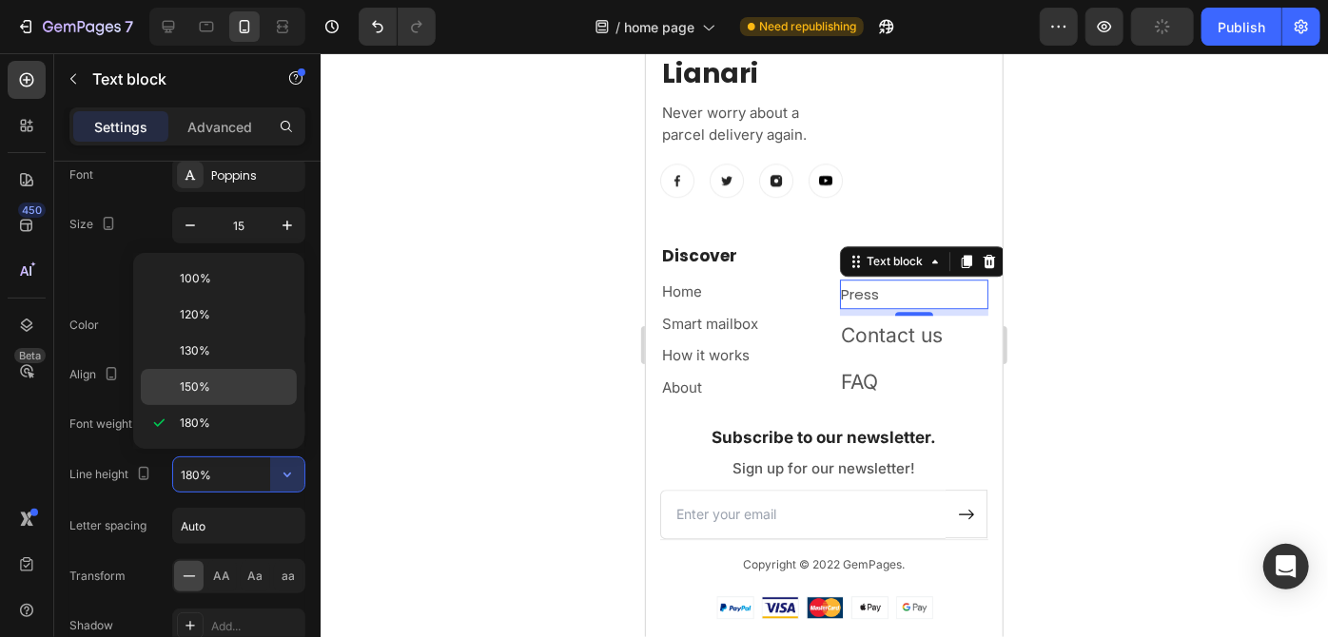
click at [222, 394] on p "150%" at bounding box center [234, 387] width 108 height 17
type input "150%"
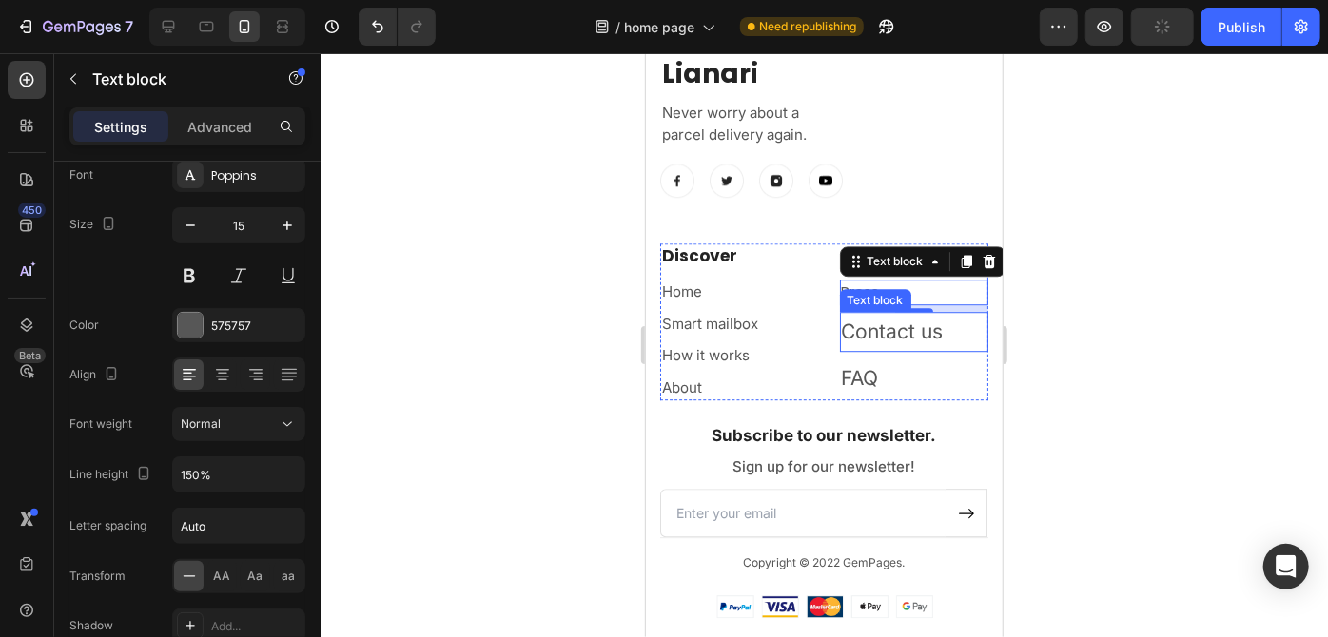
click at [880, 319] on p "Contact us" at bounding box center [914, 331] width 146 height 36
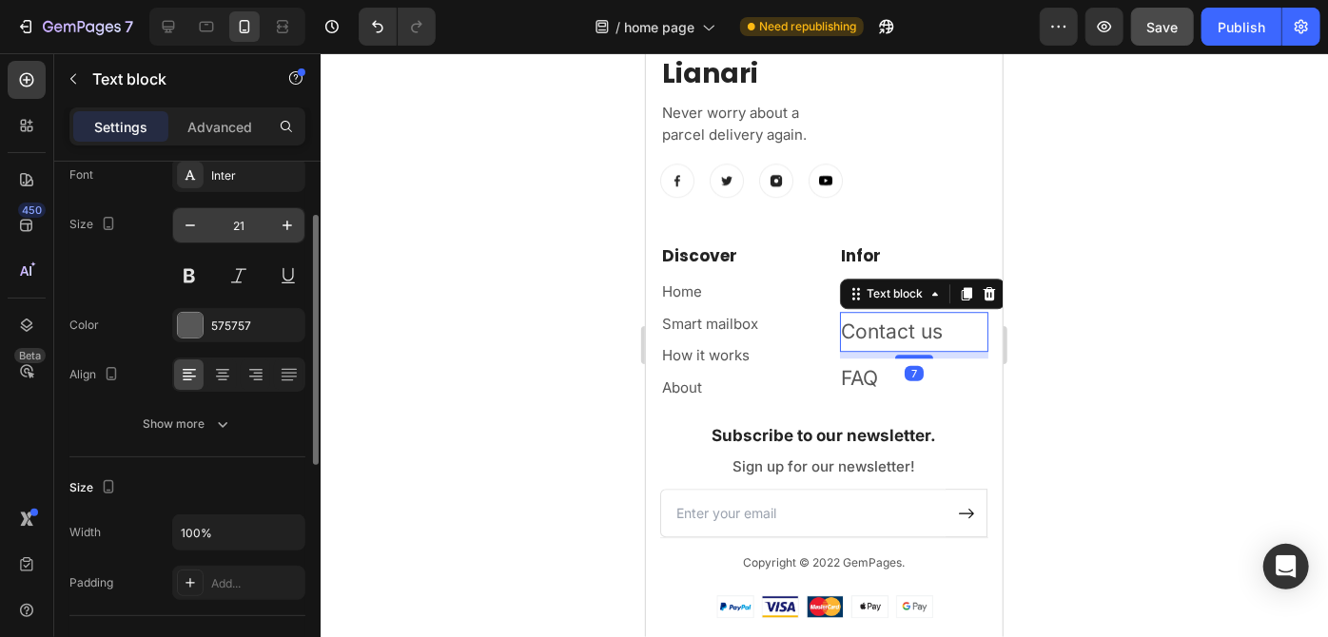
click at [241, 224] on input "21" at bounding box center [238, 225] width 63 height 34
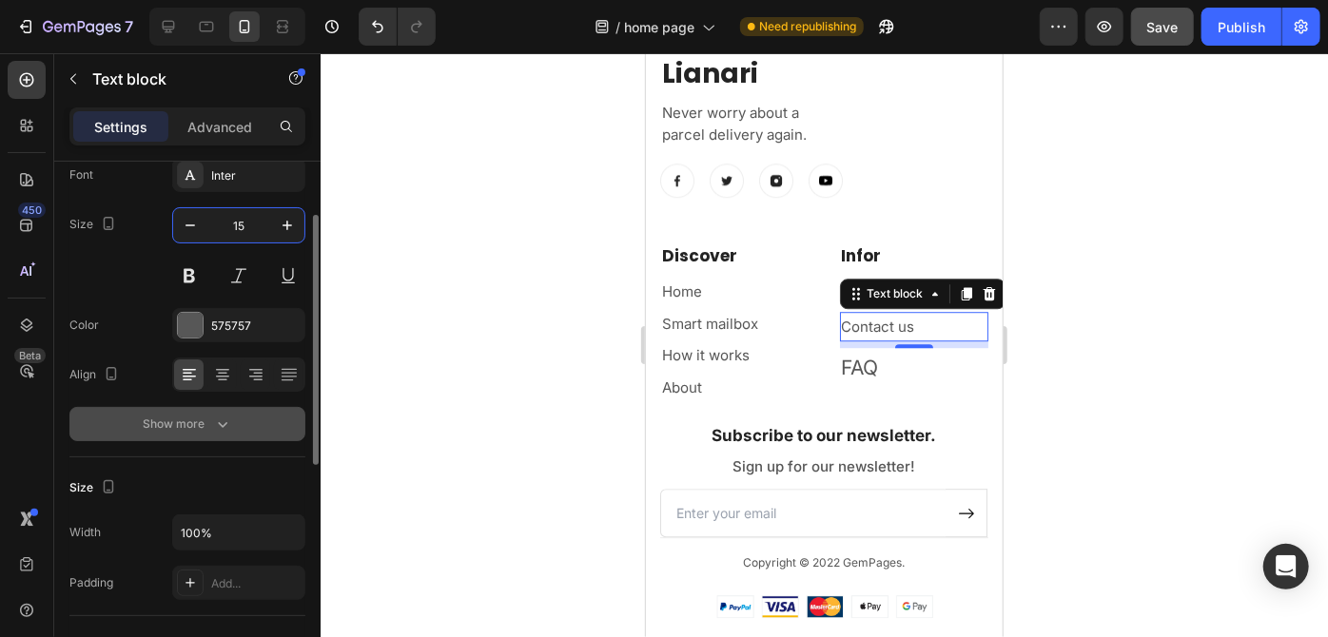
type input "15"
click at [218, 415] on icon "button" at bounding box center [222, 424] width 19 height 19
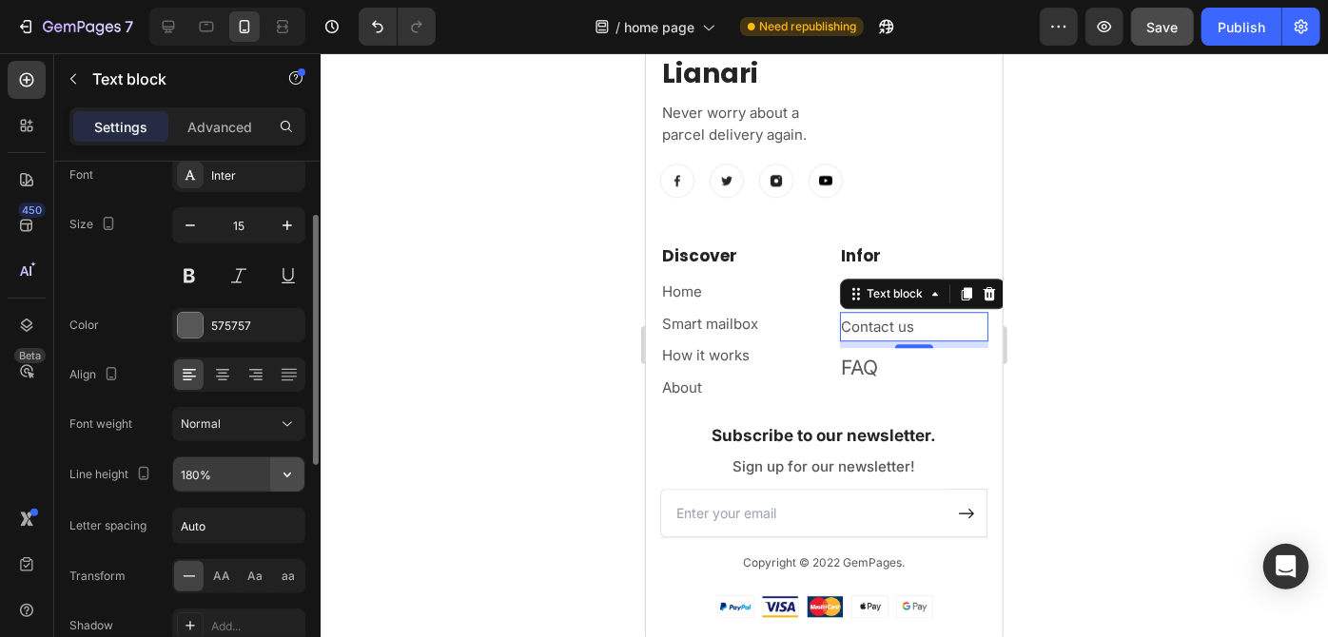
click at [297, 479] on button "button" at bounding box center [287, 474] width 34 height 34
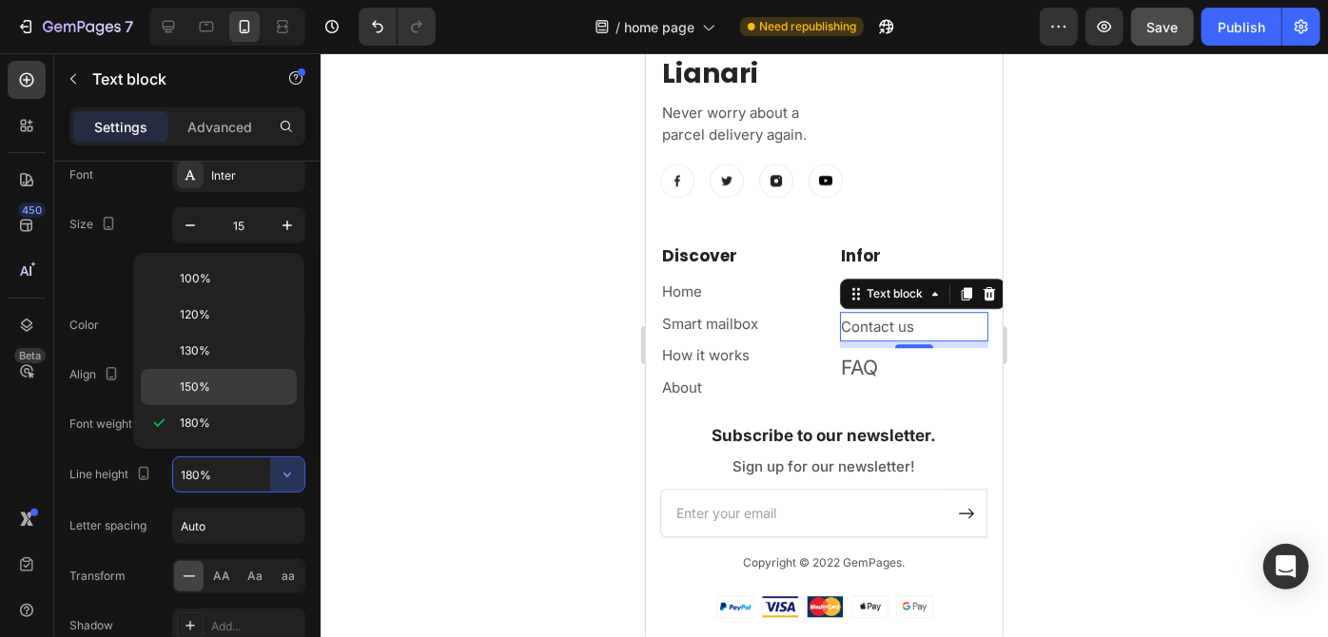
drag, startPoint x: 236, startPoint y: 367, endPoint x: 79, endPoint y: 320, distance: 164.0
click at [236, 369] on div "150%" at bounding box center [219, 387] width 156 height 36
type input "150%"
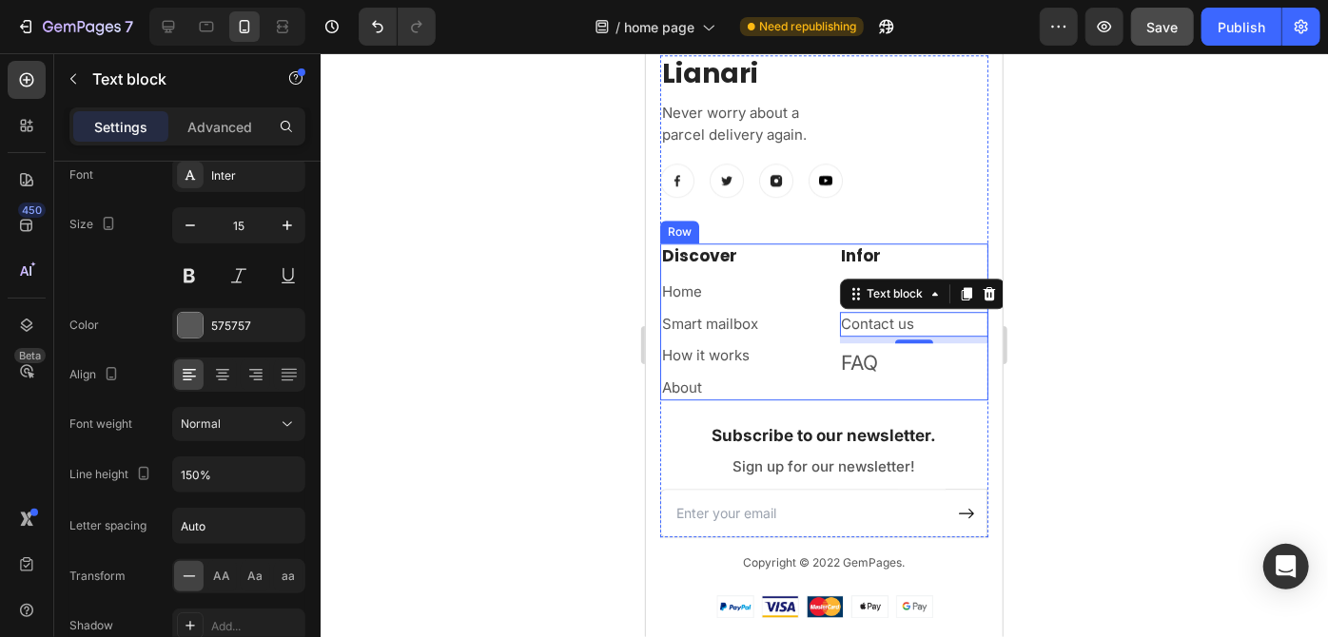
click at [850, 363] on p "FAQ" at bounding box center [914, 362] width 146 height 36
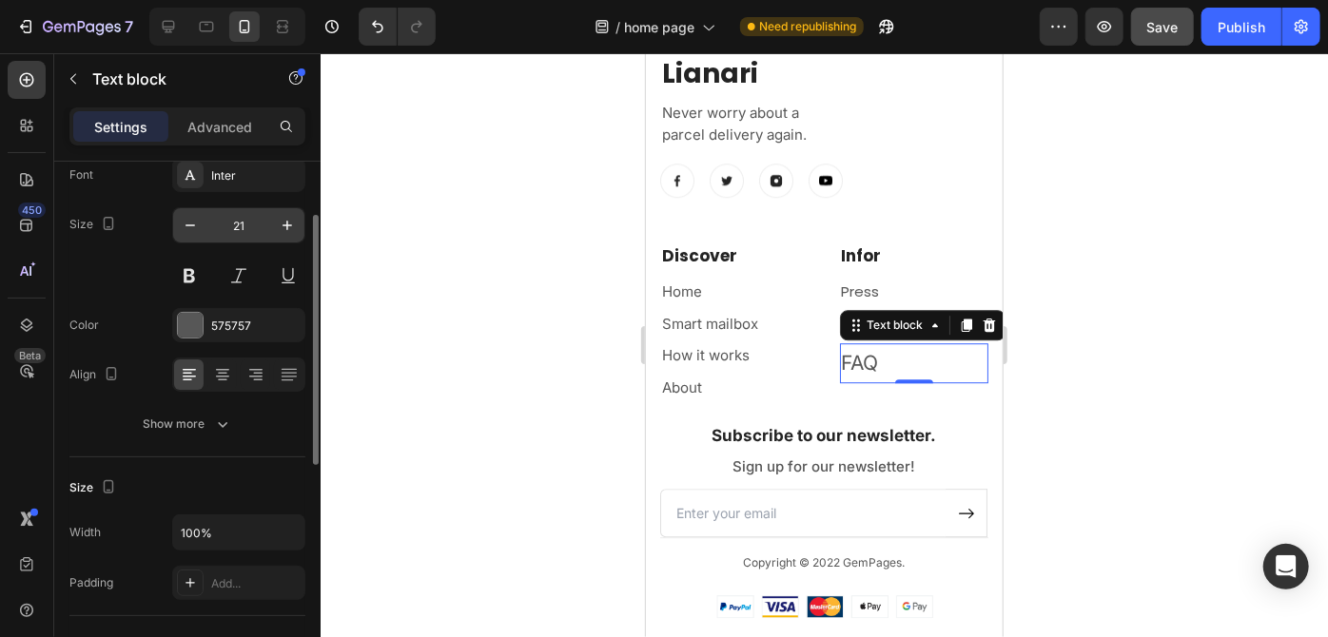
click at [251, 224] on input "21" at bounding box center [238, 225] width 63 height 34
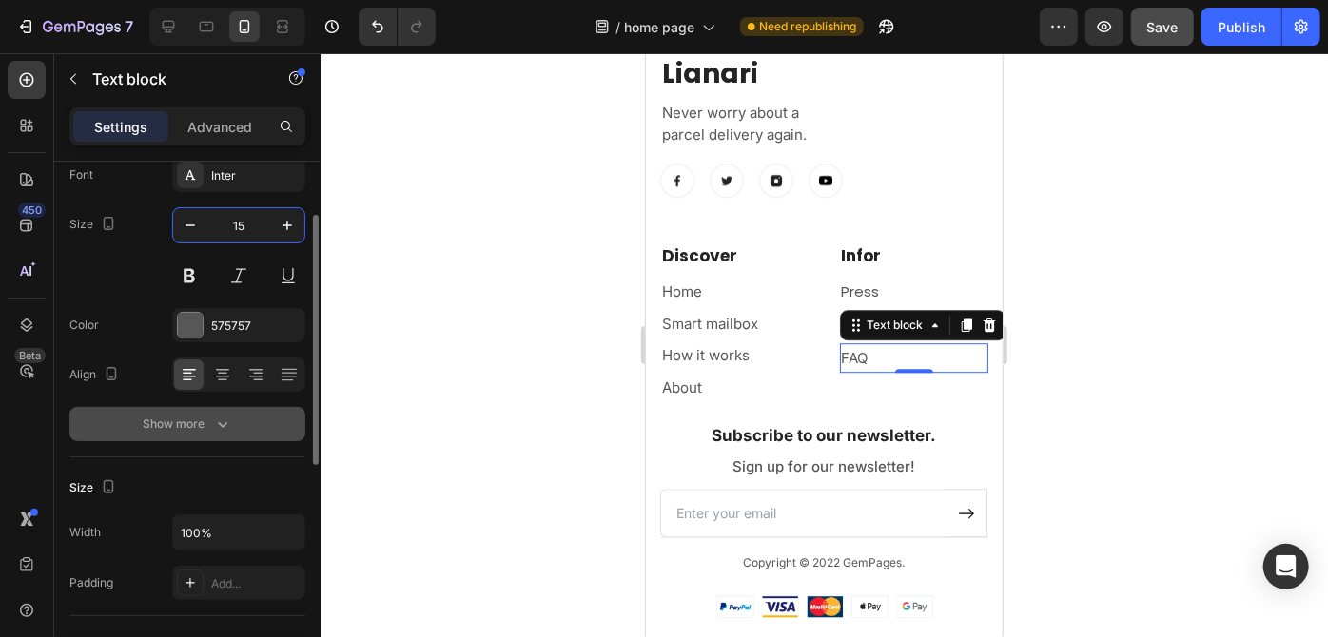
type input "15"
click at [222, 418] on icon "button" at bounding box center [222, 424] width 19 height 19
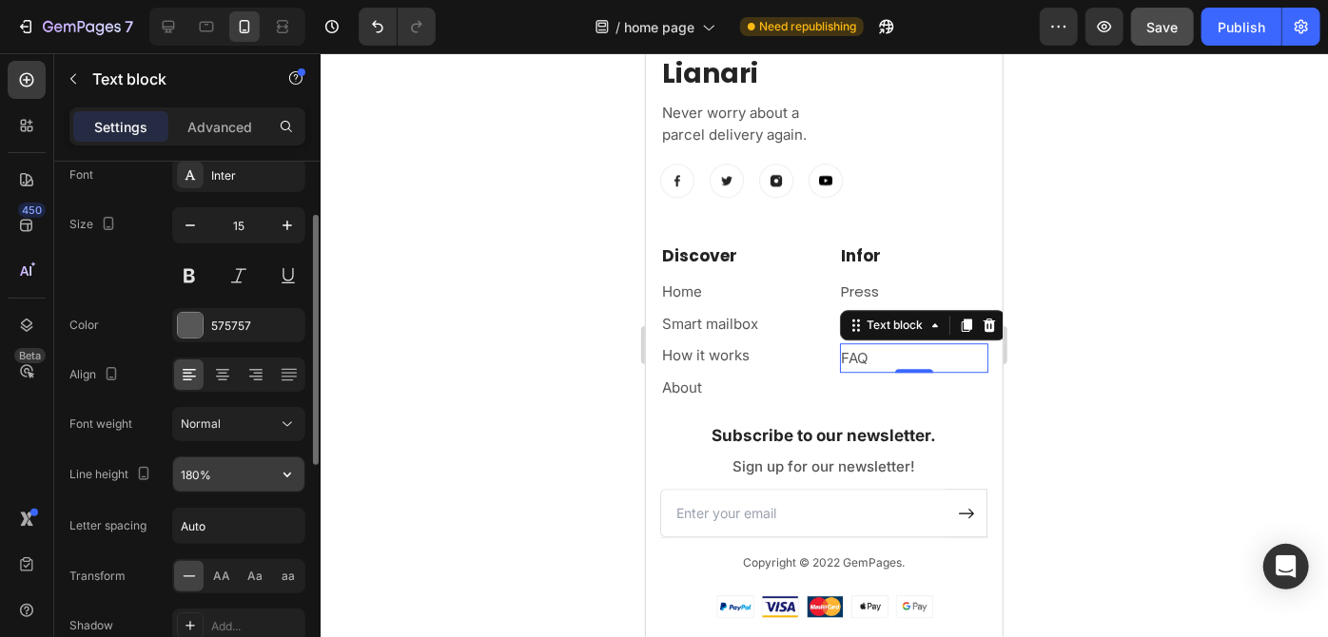
click at [282, 479] on icon "button" at bounding box center [287, 474] width 19 height 19
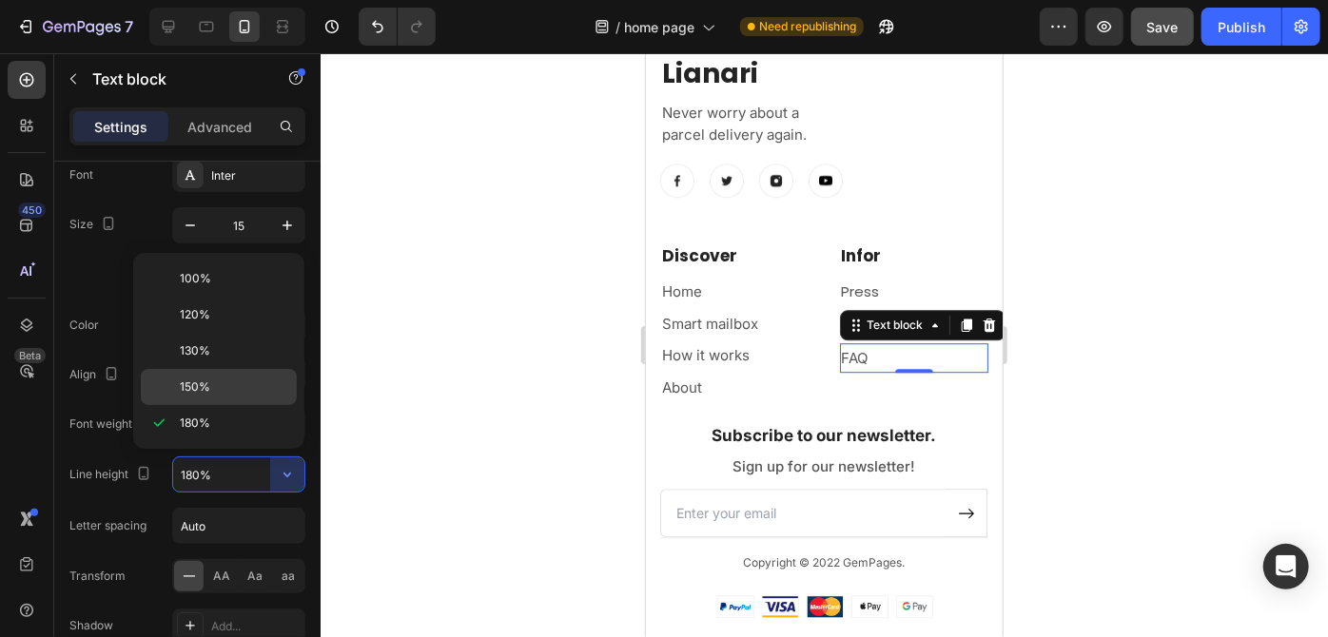
click at [207, 379] on span "150%" at bounding box center [195, 387] width 30 height 17
type input "150%"
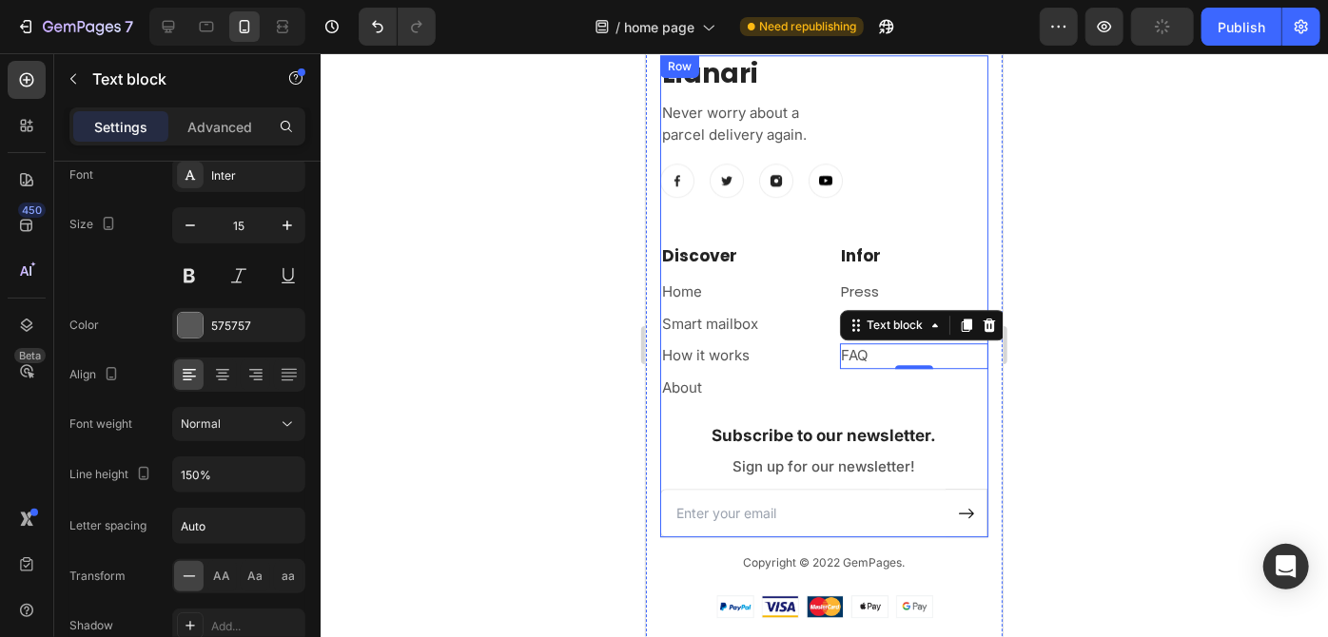
click at [779, 400] on div "Discover Heading Home Text block Smart mailbox Text block How it works Text blo…" at bounding box center [823, 333] width 328 height 180
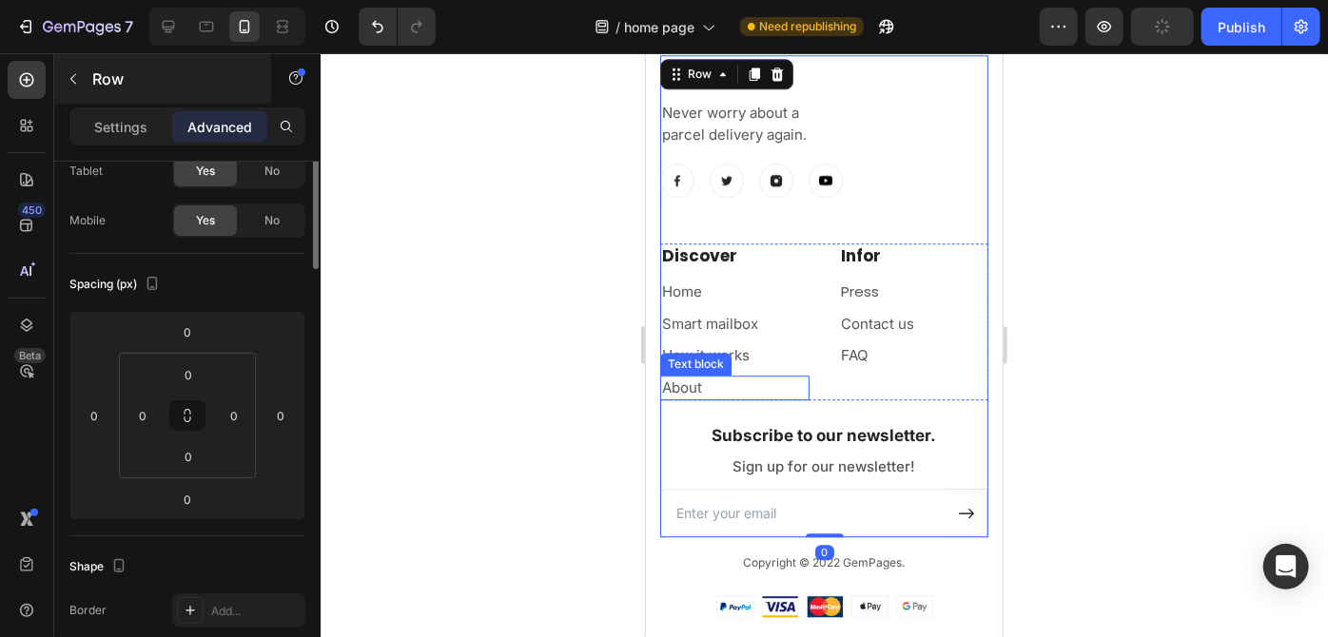
scroll to position [0, 0]
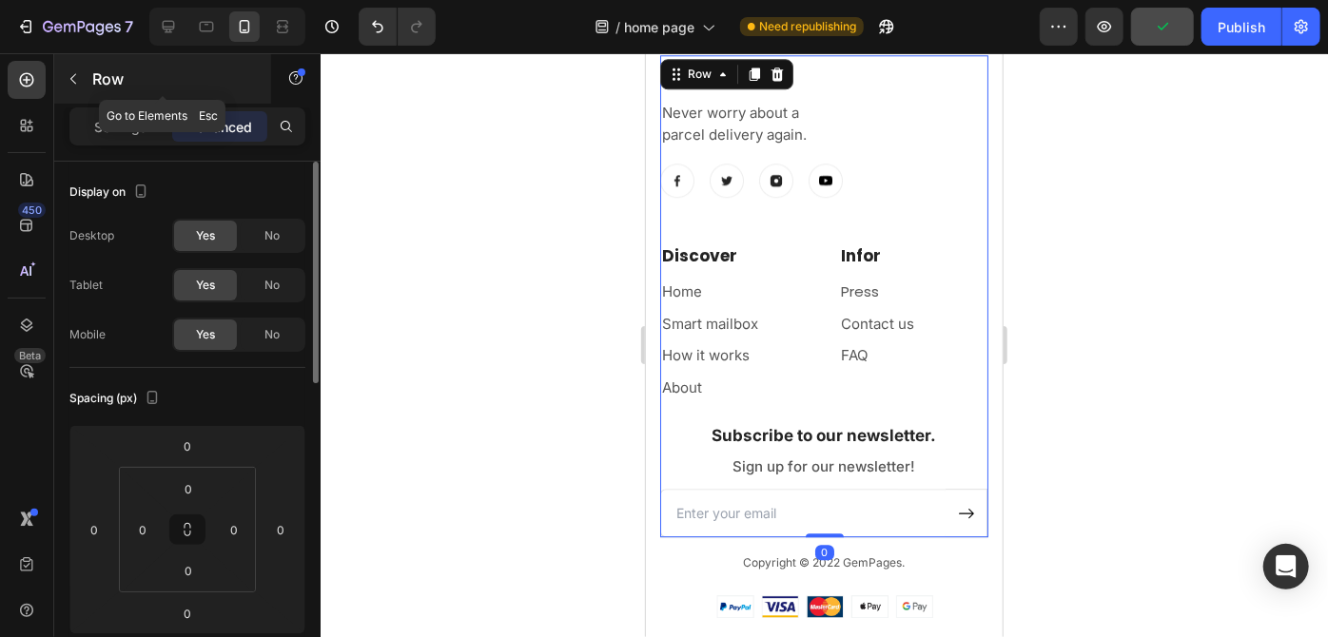
click at [73, 69] on button "button" at bounding box center [73, 79] width 30 height 30
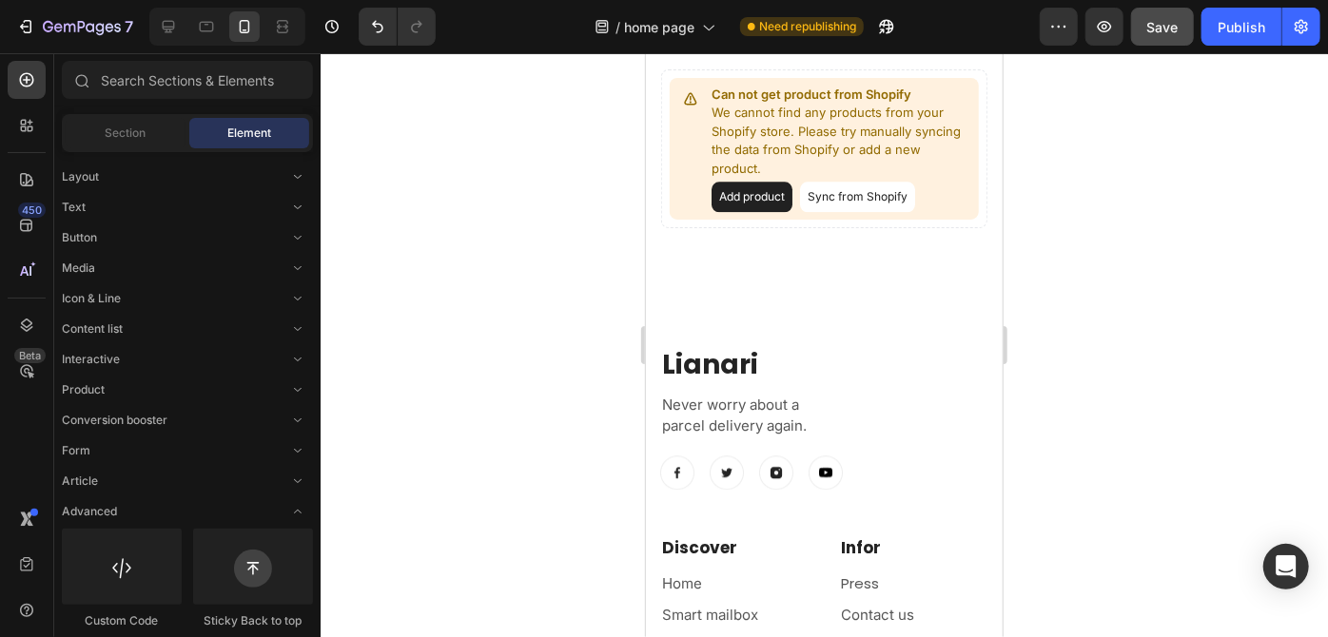
scroll to position [2479, 0]
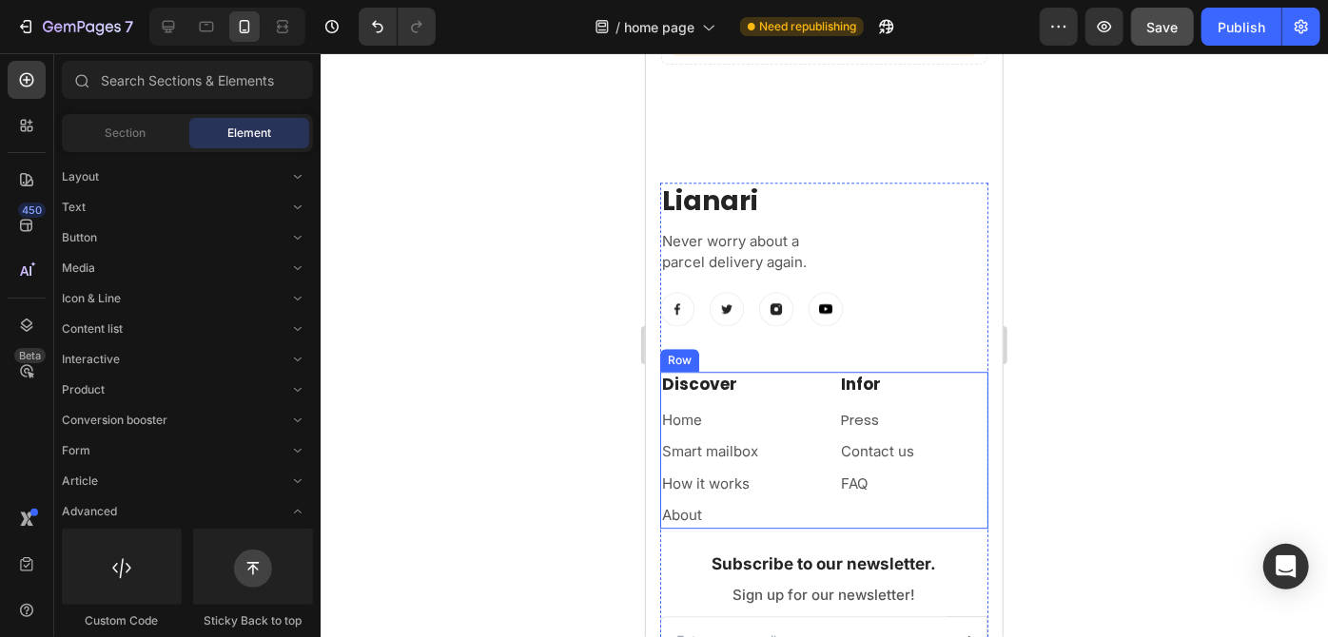
click at [794, 399] on div "Discover Heading Home Text block Smart mailbox Text block How it works Text blo…" at bounding box center [733, 449] width 149 height 157
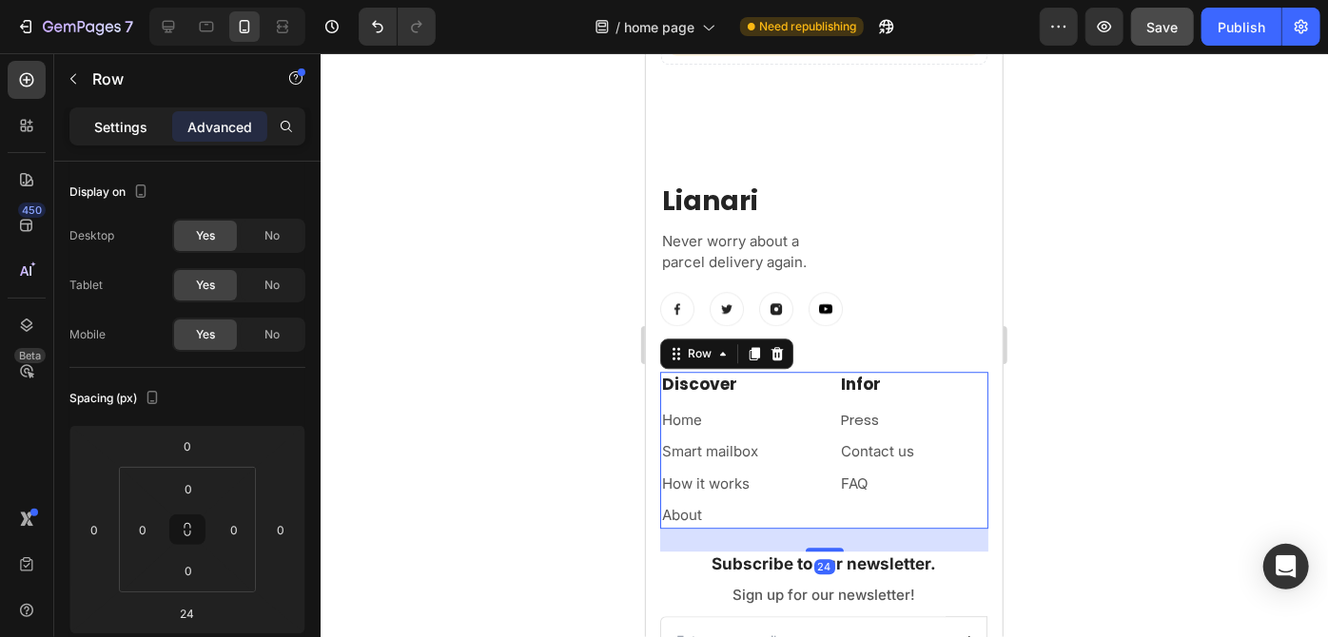
click at [144, 120] on p "Settings" at bounding box center [120, 127] width 53 height 20
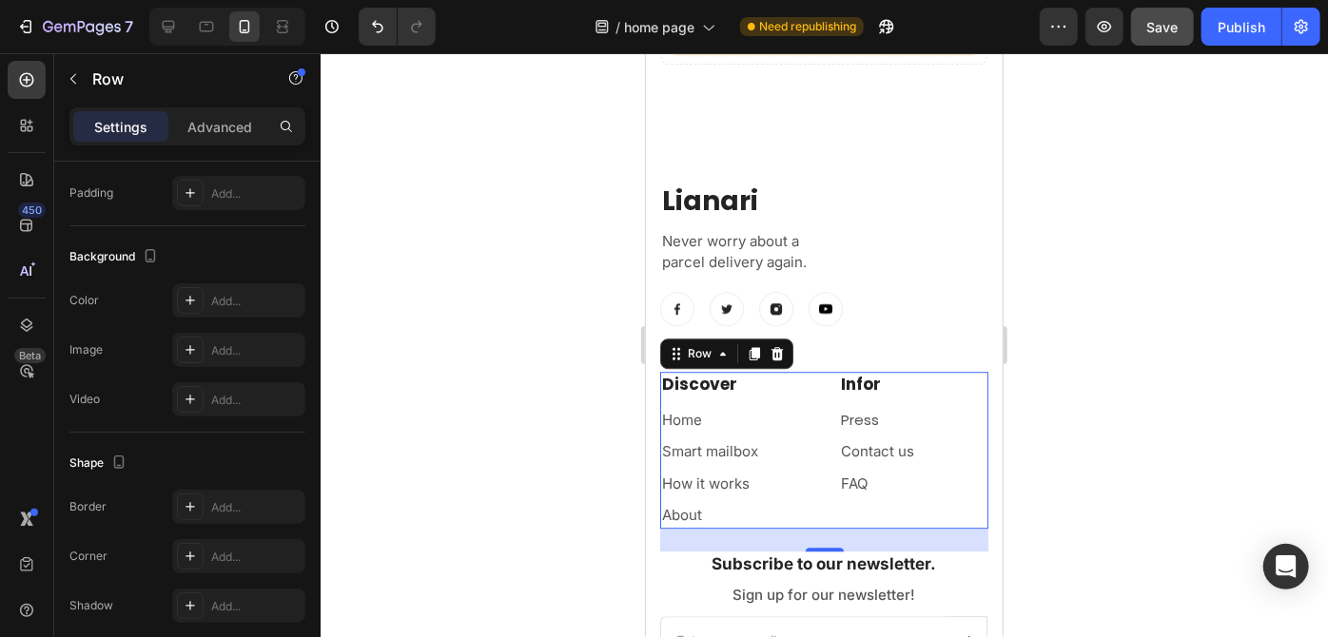
scroll to position [793, 0]
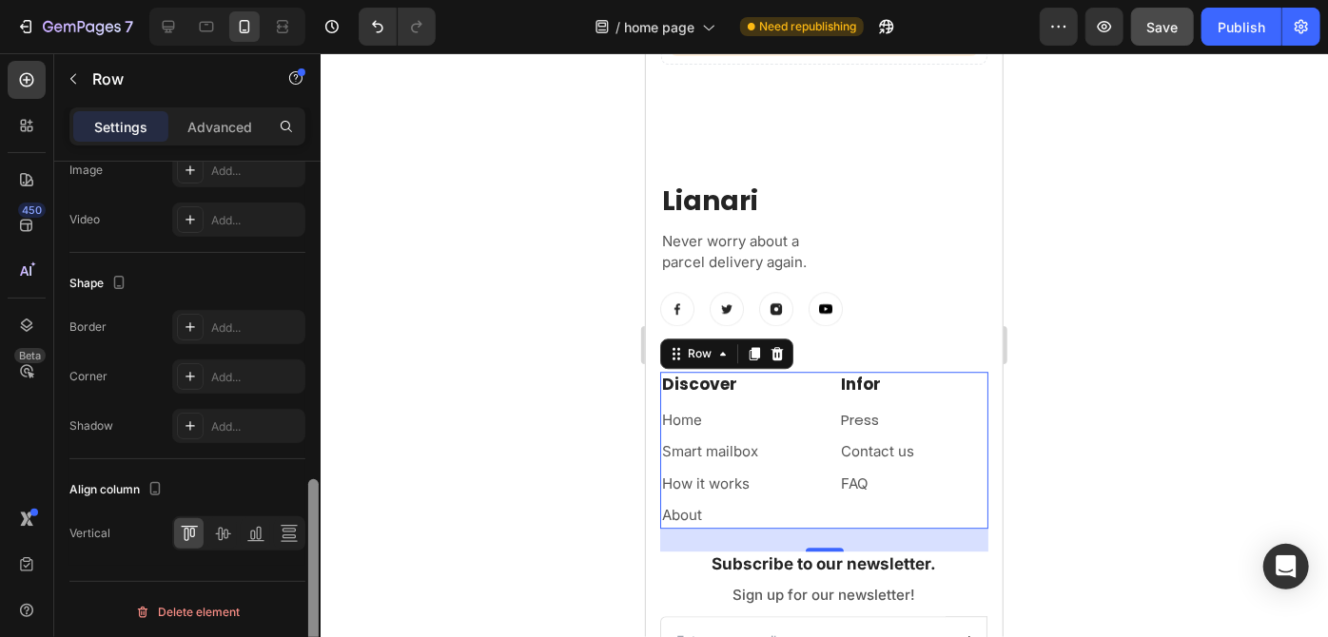
drag, startPoint x: 313, startPoint y: 338, endPoint x: 320, endPoint y: 671, distance: 332.9
click at [320, 143] on html "7 Version history / home page Need republishing Preview Save Publish 450 Beta S…" at bounding box center [664, 71] width 1328 height 143
click at [224, 532] on icon at bounding box center [222, 533] width 19 height 19
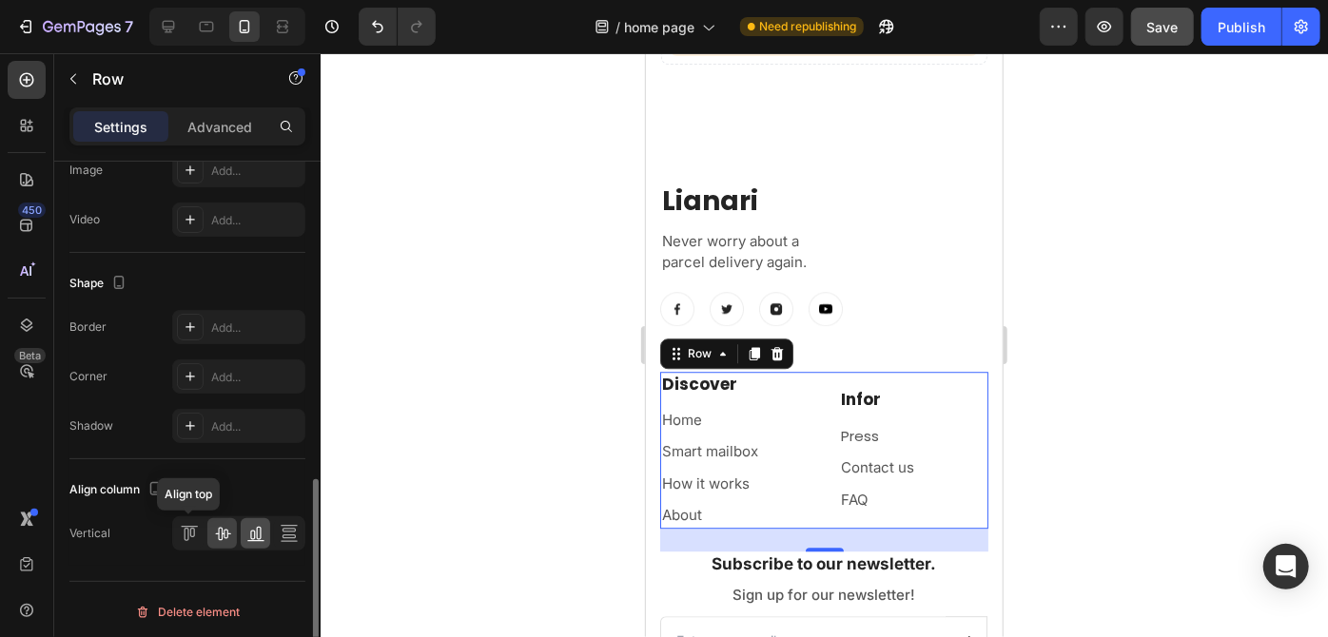
click at [190, 528] on icon at bounding box center [189, 533] width 19 height 19
click at [253, 534] on icon at bounding box center [255, 533] width 19 height 19
click at [280, 535] on icon at bounding box center [289, 533] width 19 height 19
click at [213, 524] on icon at bounding box center [222, 533] width 19 height 19
click at [188, 524] on icon at bounding box center [189, 533] width 19 height 19
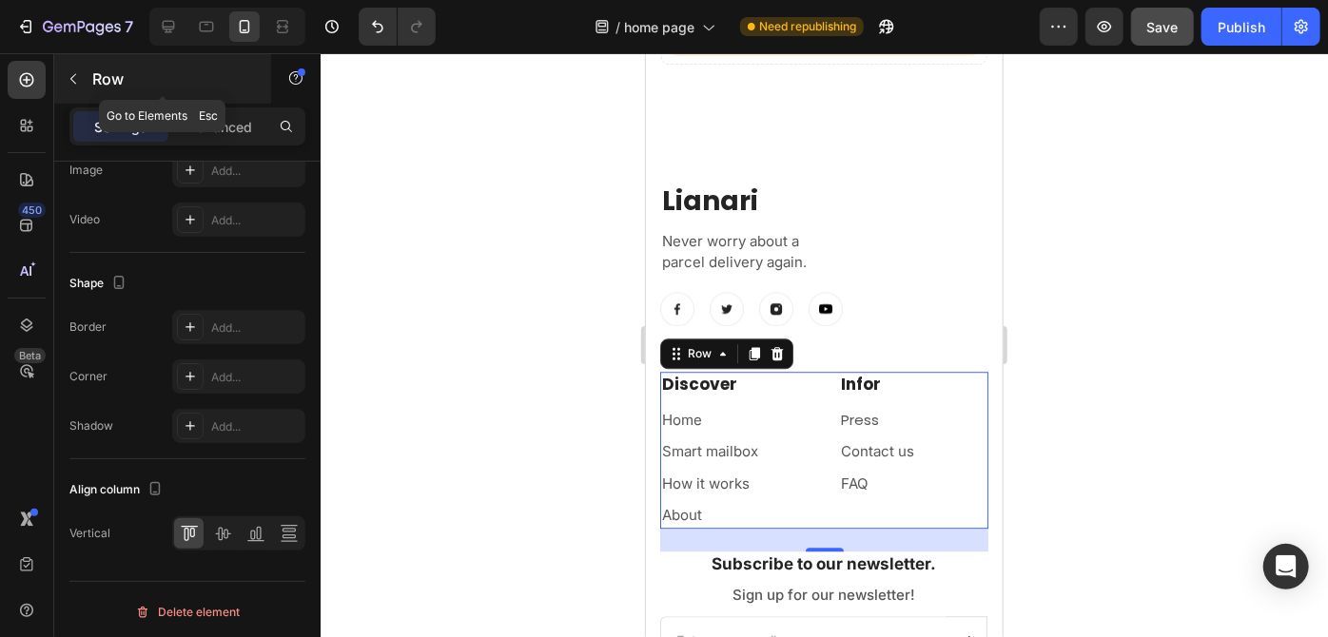
click at [71, 80] on icon "button" at bounding box center [73, 79] width 6 height 10
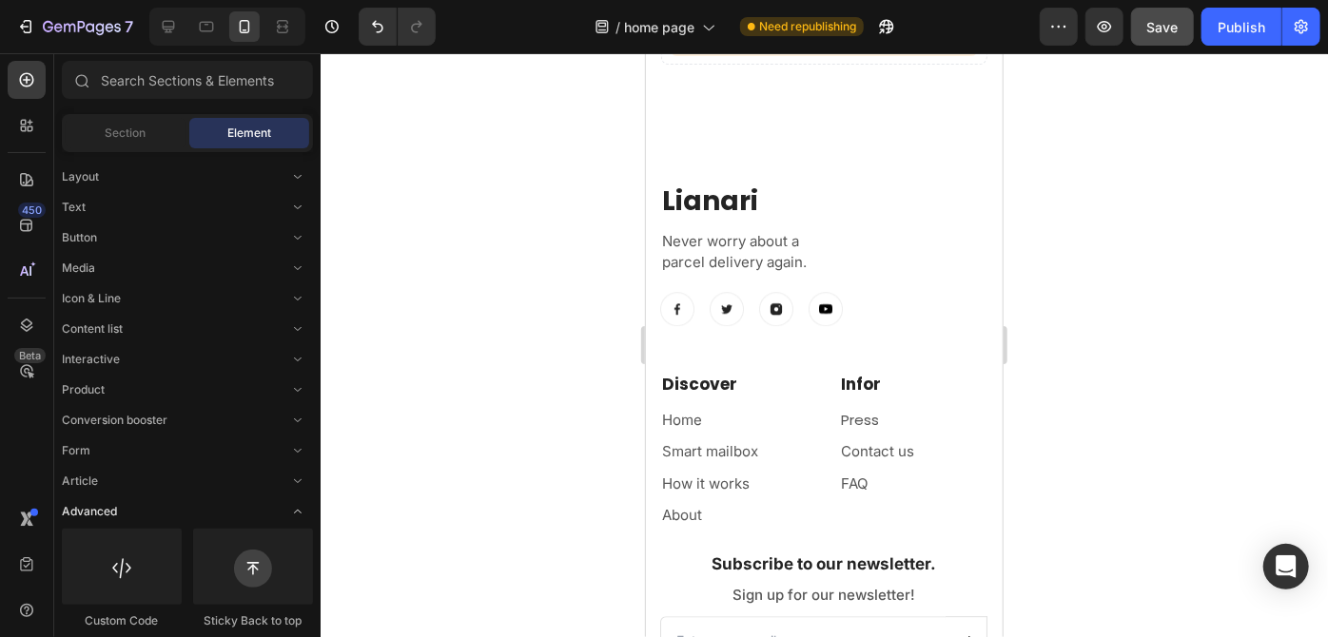
click at [295, 513] on icon "Toggle open" at bounding box center [297, 511] width 15 height 15
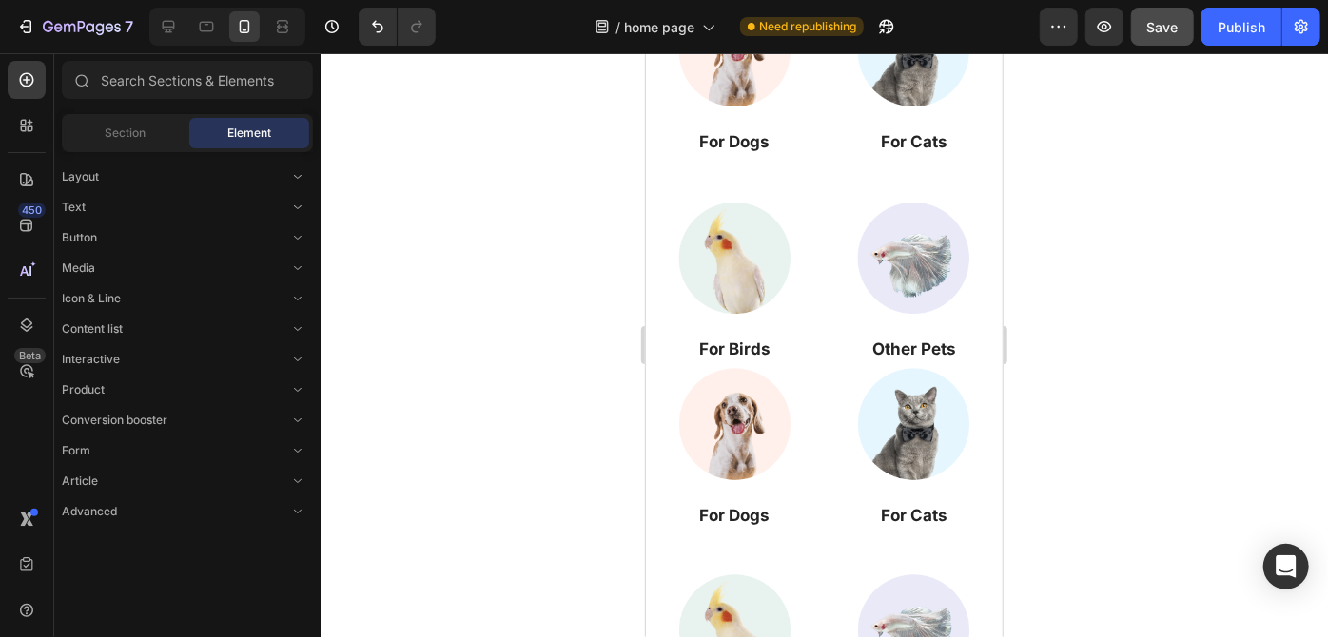
scroll to position [1230, 0]
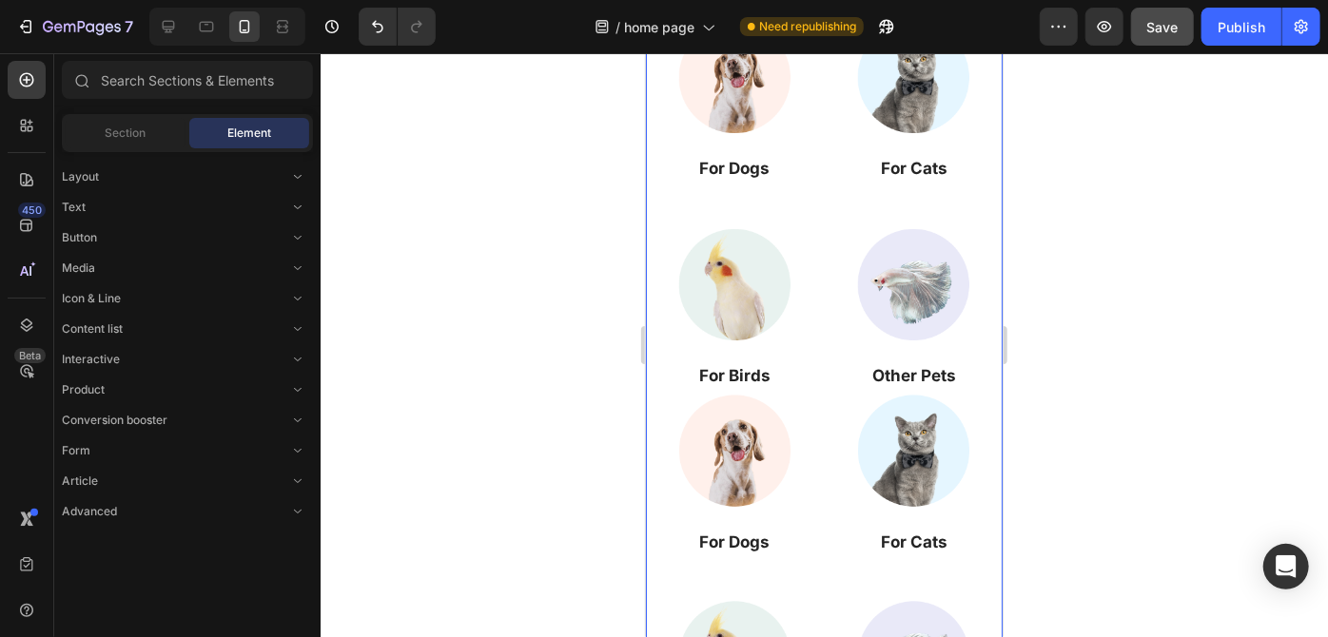
click at [977, 284] on div "Image For Dogs Heading Image For Cats Heading Image For Birds Heading Image Oth…" at bounding box center [823, 386] width 357 height 768
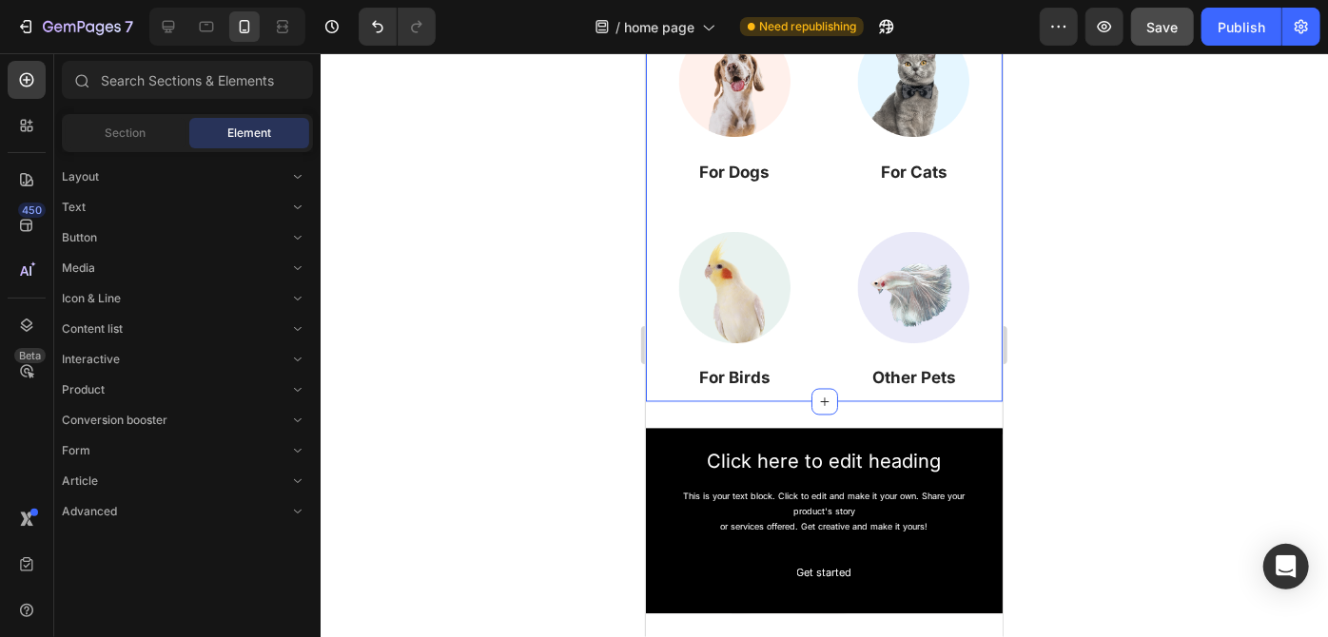
click at [980, 330] on div "Image For Dogs Heading Image For Cats Heading Image For Birds Heading Image Oth…" at bounding box center [823, 16] width 357 height 768
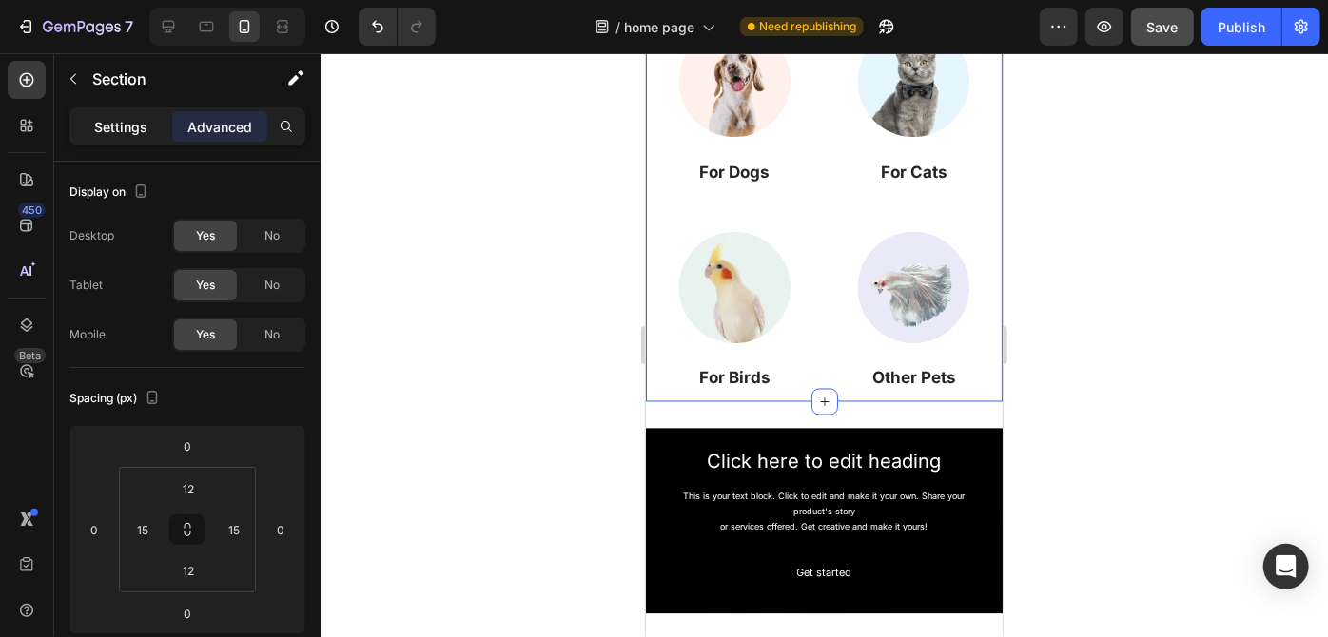
click at [119, 135] on p "Settings" at bounding box center [120, 127] width 53 height 20
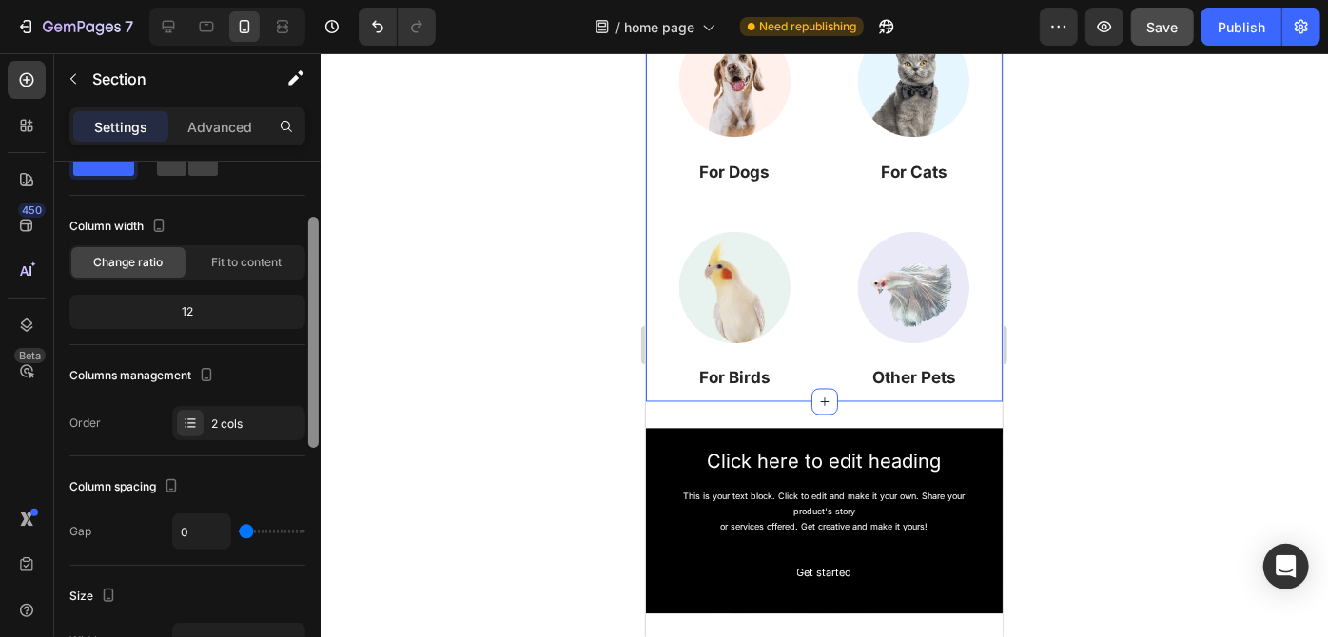
scroll to position [63, 0]
drag, startPoint x: 311, startPoint y: 200, endPoint x: 317, endPoint y: 227, distance: 28.2
click at [317, 227] on div at bounding box center [313, 335] width 10 height 231
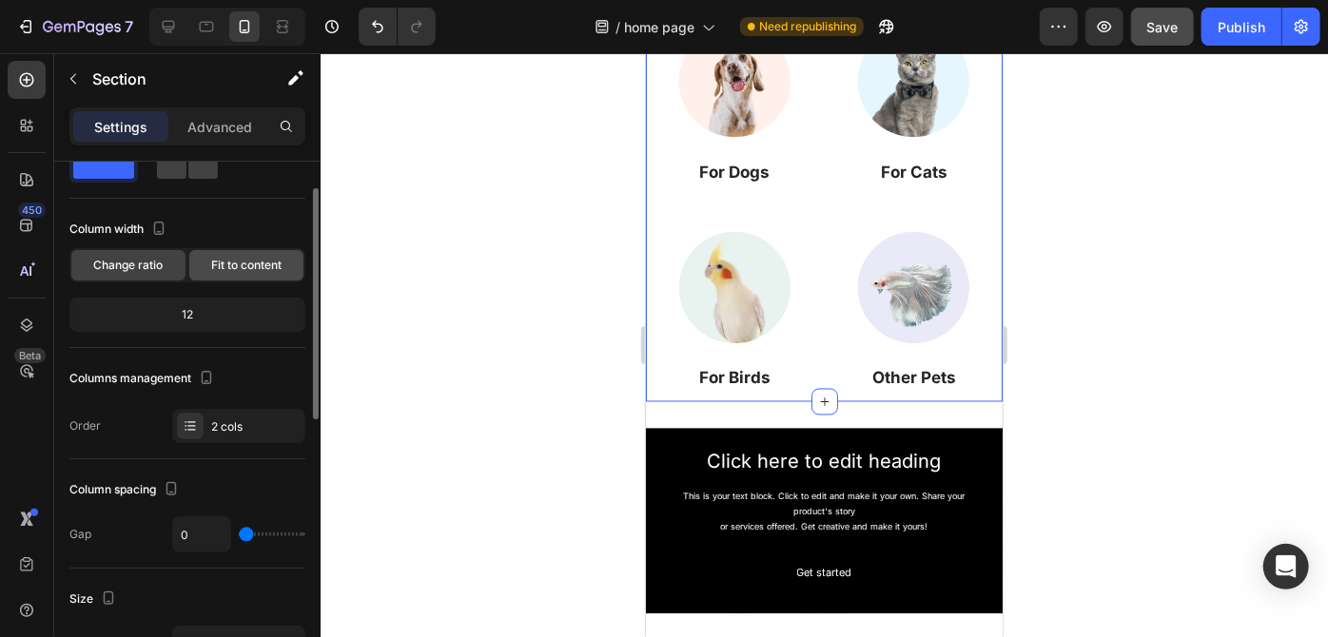
click at [246, 259] on span "Fit to content" at bounding box center [246, 265] width 70 height 17
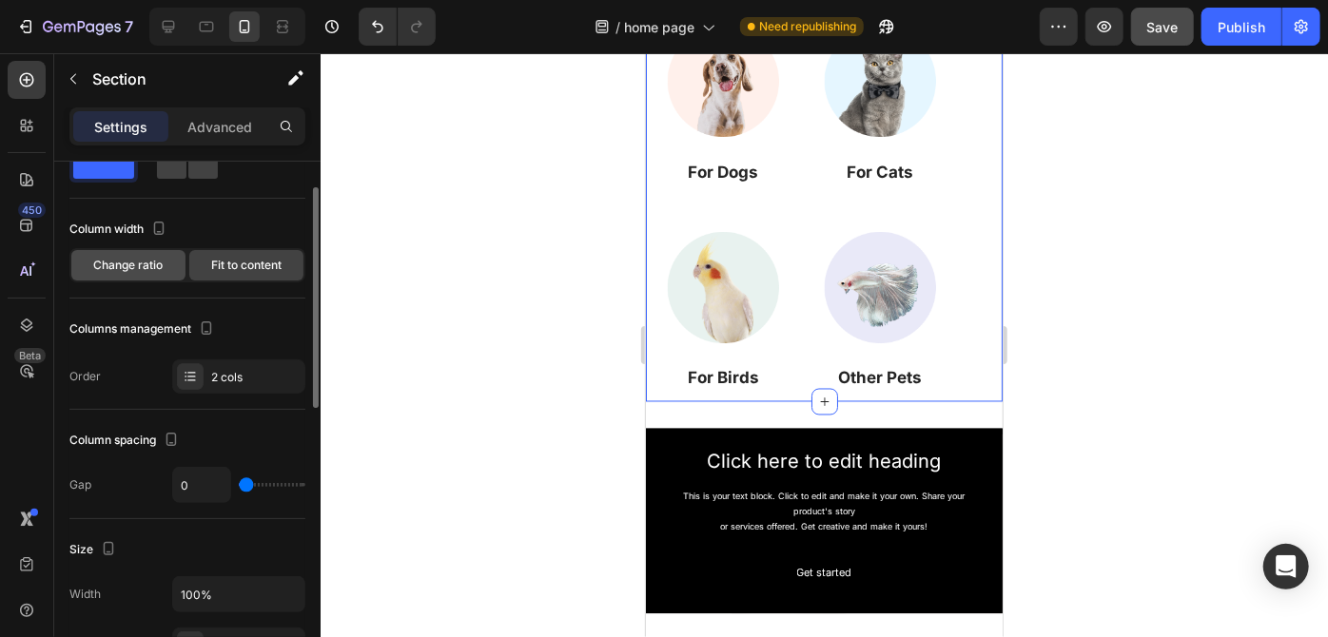
click at [132, 260] on span "Change ratio" at bounding box center [128, 265] width 69 height 17
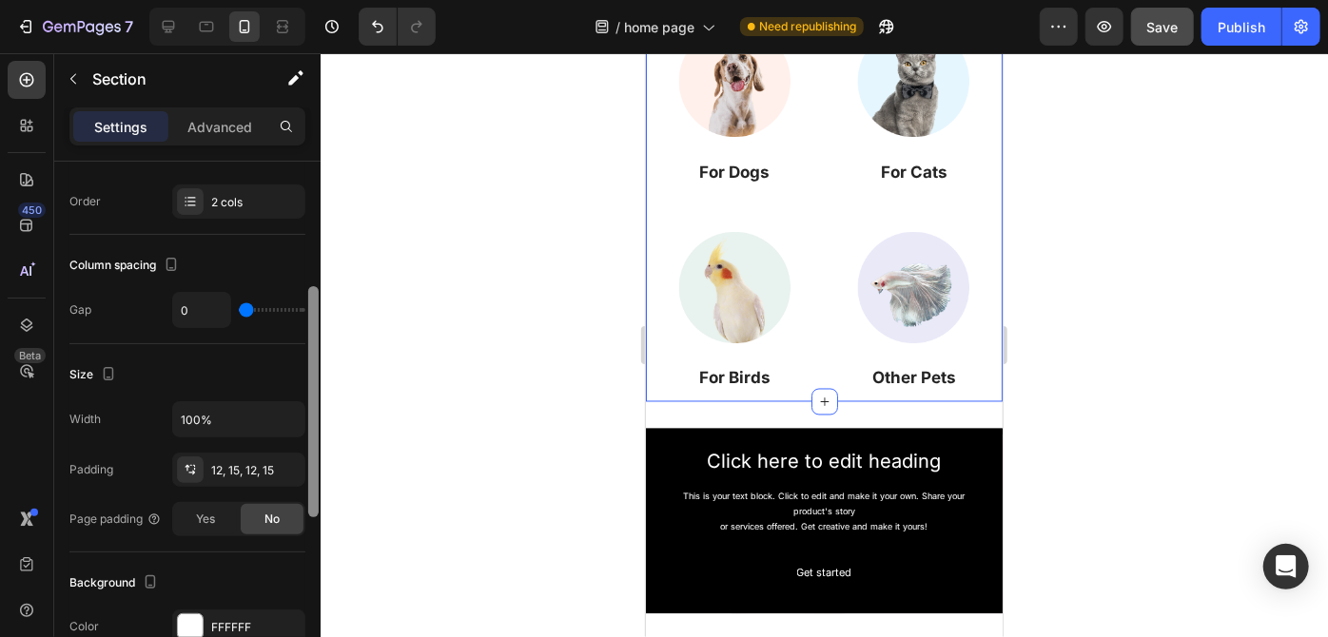
scroll to position [296, 0]
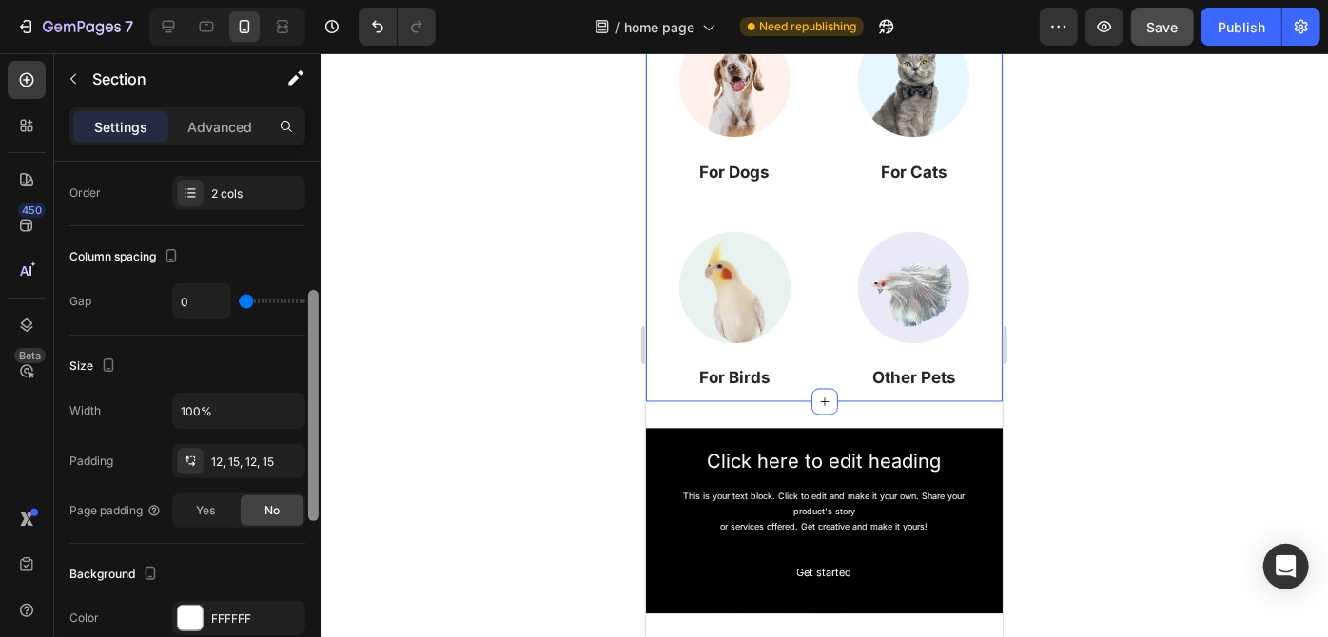
drag, startPoint x: 313, startPoint y: 331, endPoint x: 313, endPoint y: 433, distance: 101.8
click at [313, 433] on div at bounding box center [313, 405] width 10 height 231
type input "118"
type input "120"
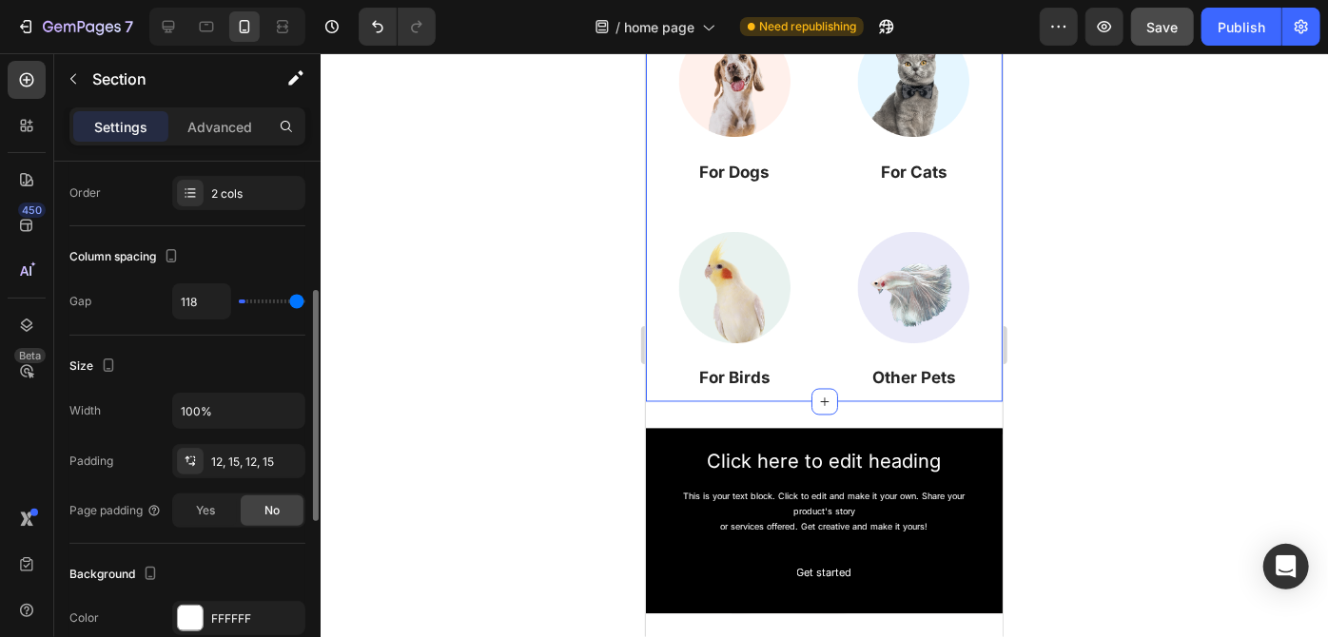
type input "120"
type input "0"
drag, startPoint x: 248, startPoint y: 303, endPoint x: 93, endPoint y: 302, distance: 155.0
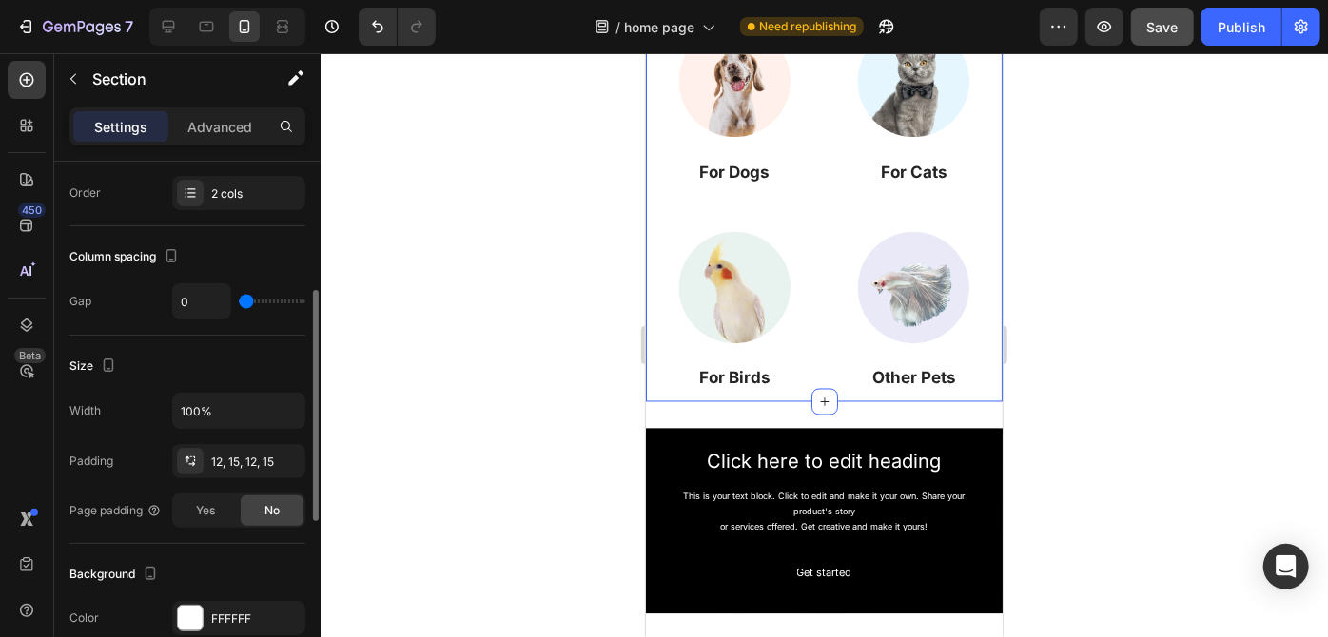
click at [239, 302] on input "range" at bounding box center [272, 302] width 67 height 4
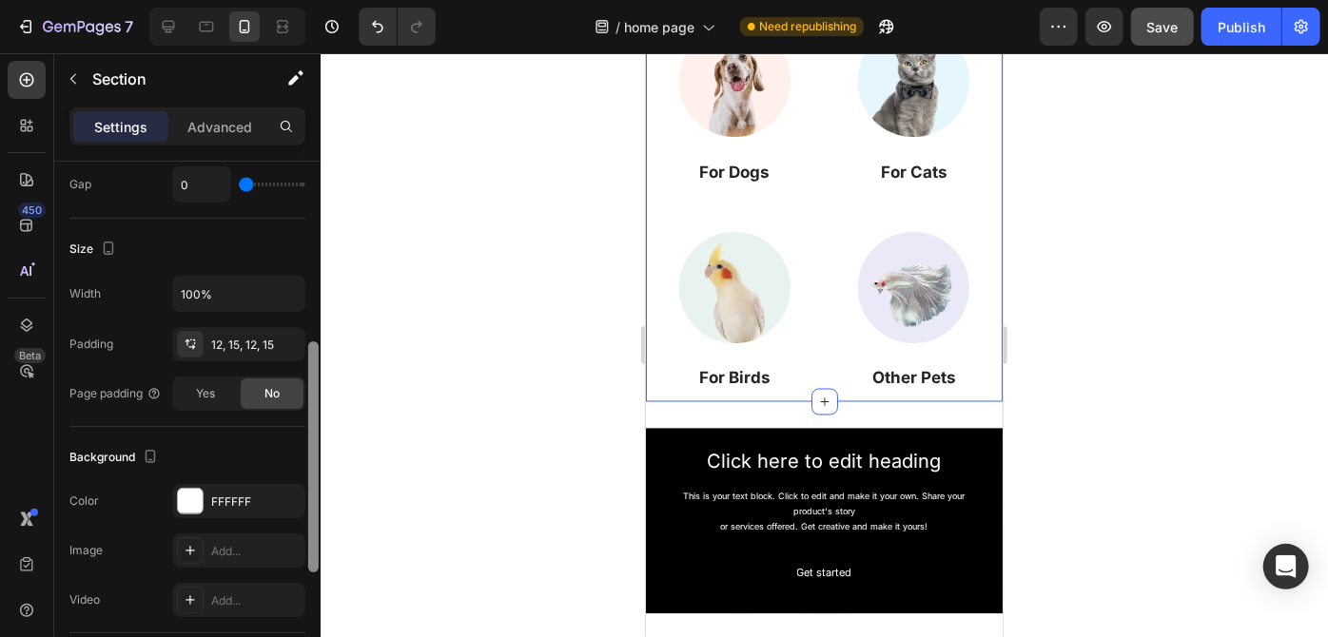
scroll to position [426, 0]
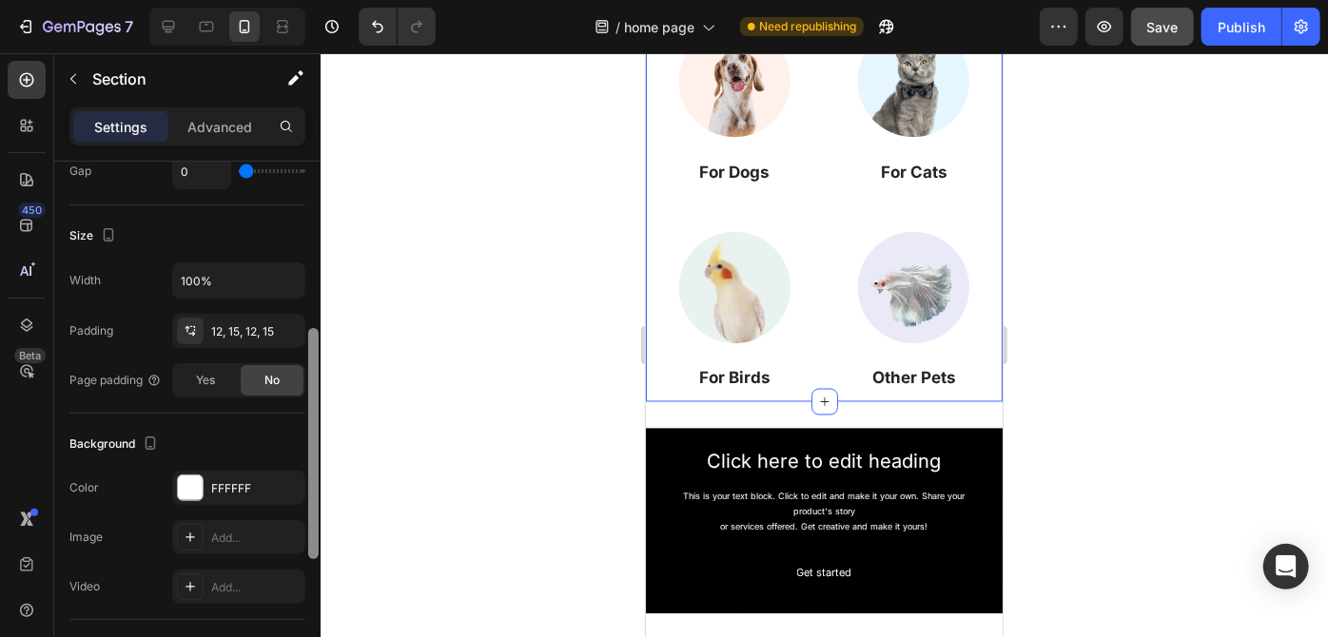
drag, startPoint x: 310, startPoint y: 344, endPoint x: 312, endPoint y: 401, distance: 57.1
click at [312, 401] on div at bounding box center [313, 443] width 10 height 231
click at [285, 329] on icon "button" at bounding box center [285, 330] width 15 height 15
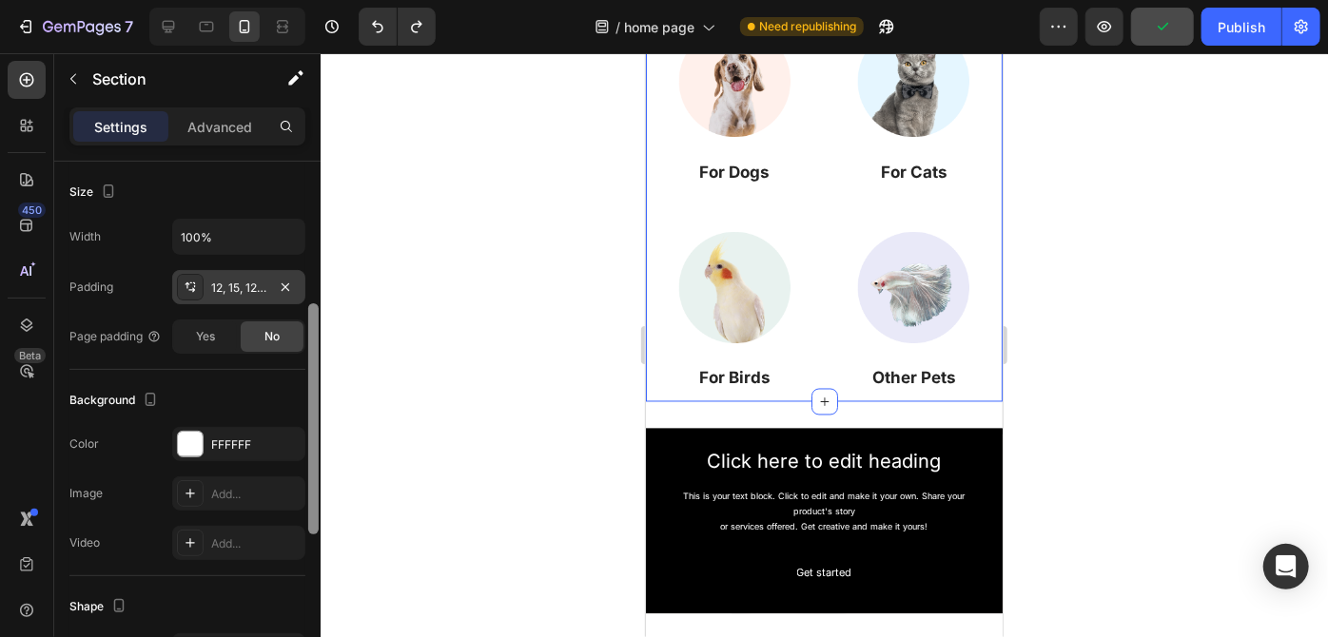
scroll to position [416, 0]
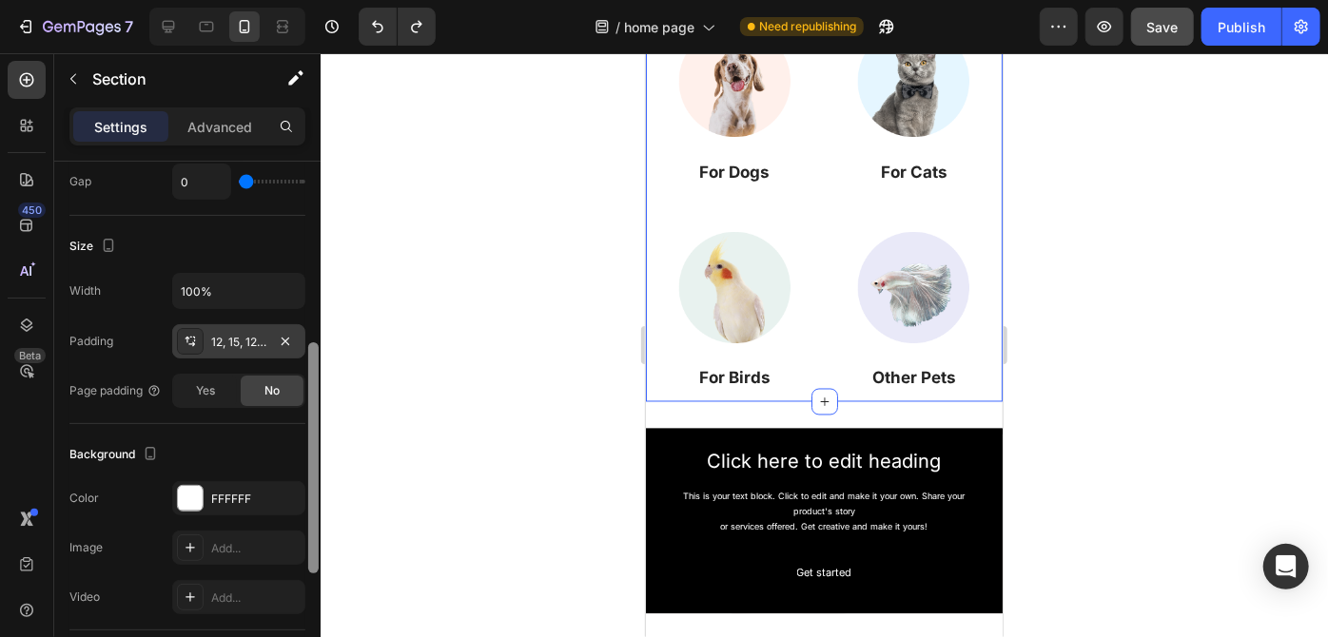
drag, startPoint x: 308, startPoint y: 376, endPoint x: 321, endPoint y: 371, distance: 13.2
click at [321, 0] on div "7 Version history / home page Need republishing Preview Save Publish 450 Beta S…" at bounding box center [664, 0] width 1328 height 0
click at [200, 397] on div "Yes" at bounding box center [205, 391] width 63 height 30
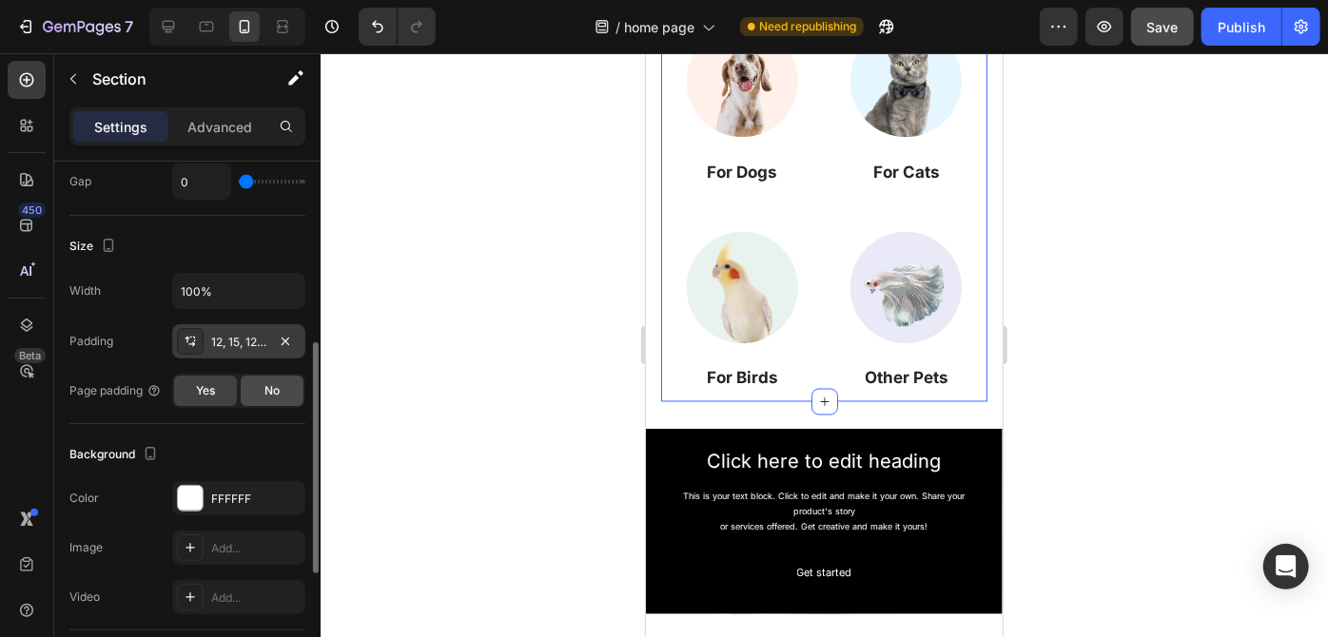
click at [263, 394] on div "No" at bounding box center [272, 391] width 63 height 30
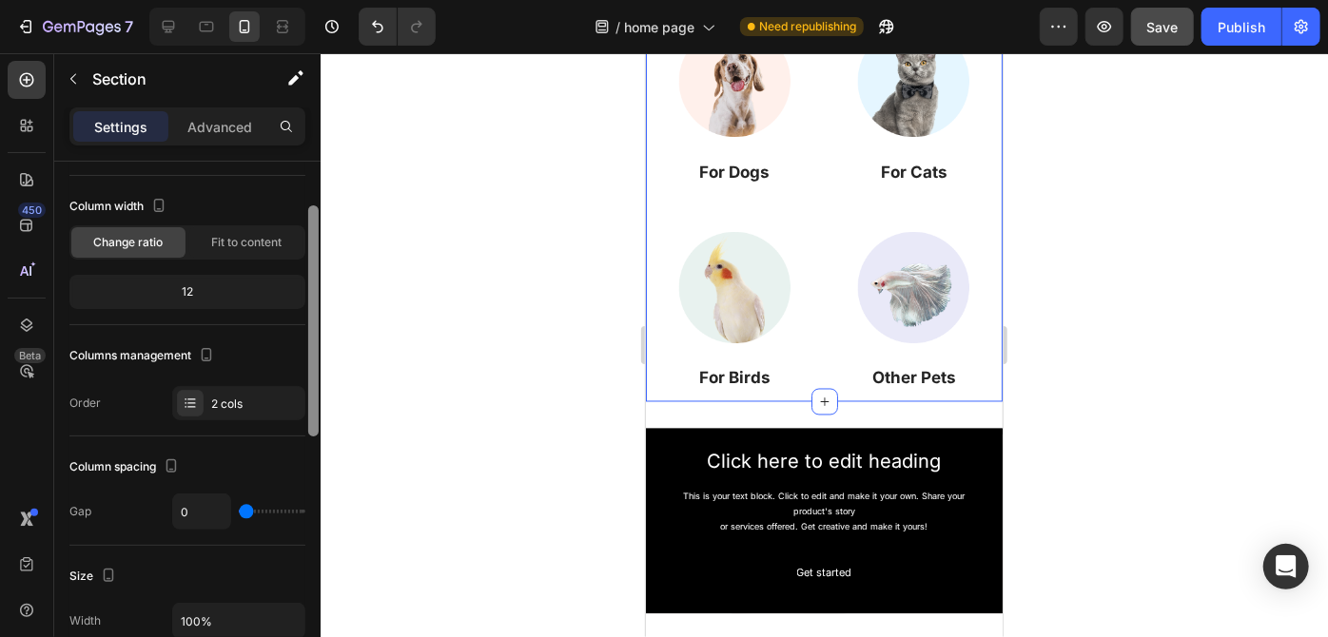
scroll to position [84, 0]
drag, startPoint x: 316, startPoint y: 417, endPoint x: 302, endPoint y: 272, distance: 145.2
click at [302, 272] on div "Layout Column width Change ratio Fit to content 12 Columns management Order 2 c…" at bounding box center [187, 427] width 266 height 530
click at [278, 409] on div "2 cols" at bounding box center [255, 406] width 89 height 17
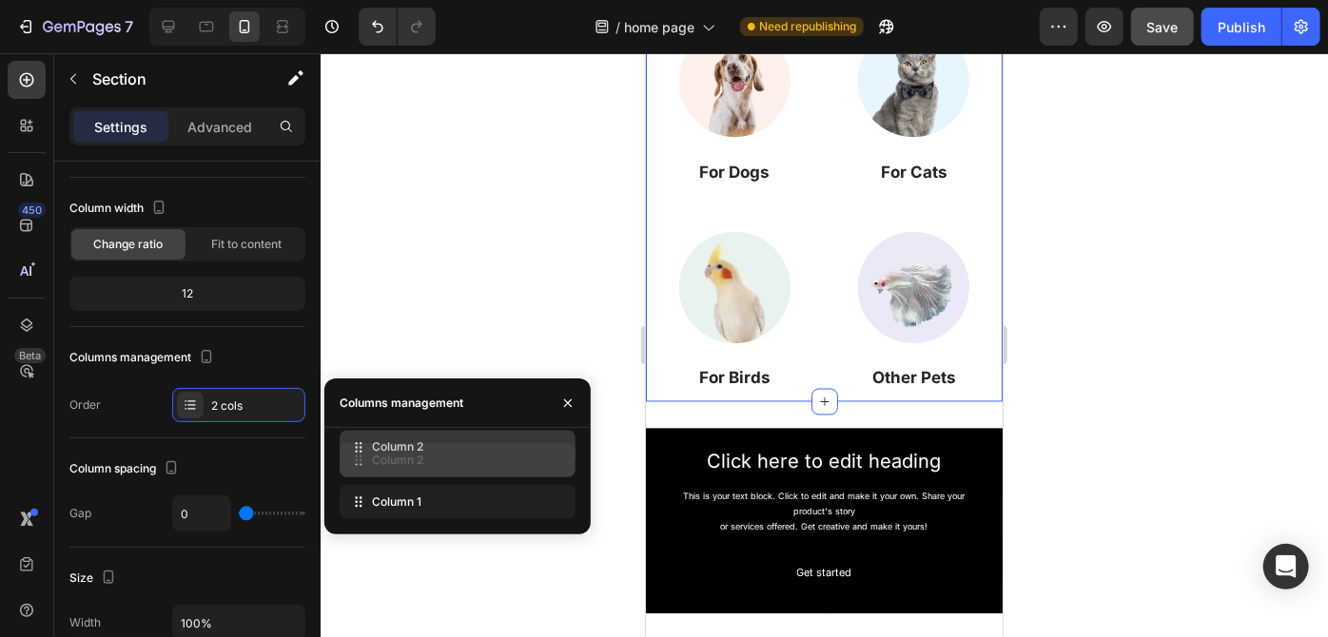
drag, startPoint x: 360, startPoint y: 500, endPoint x: 360, endPoint y: 446, distance: 54.2
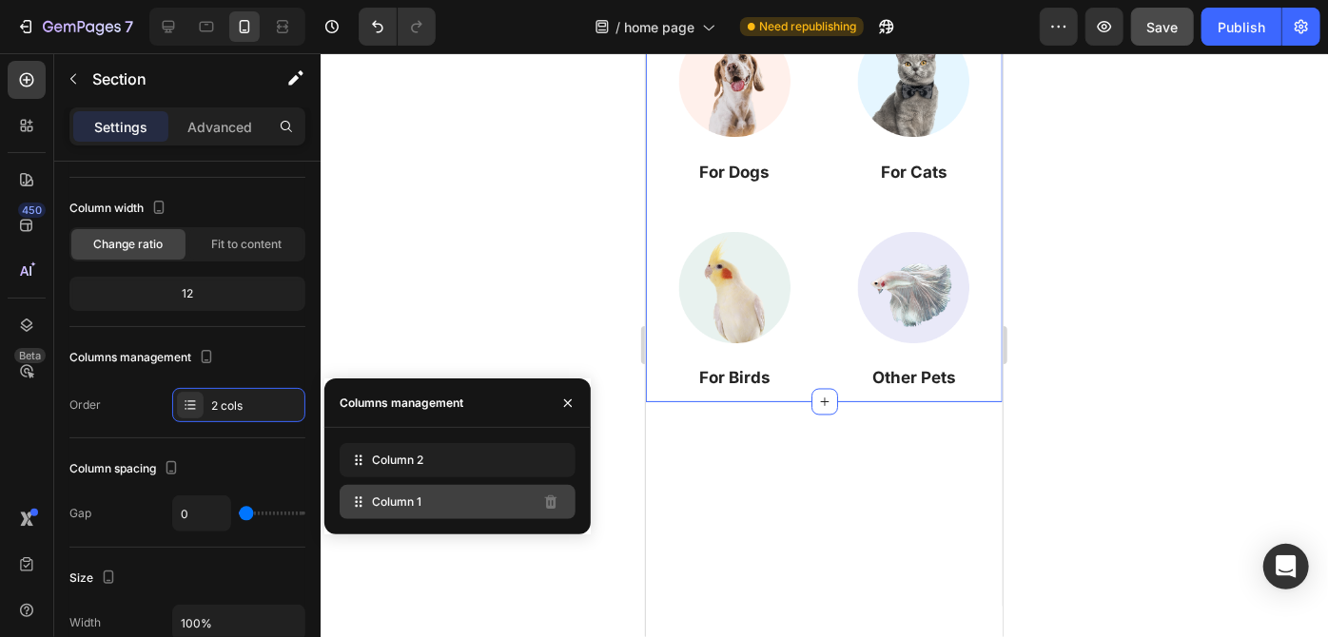
scroll to position [1227, 0]
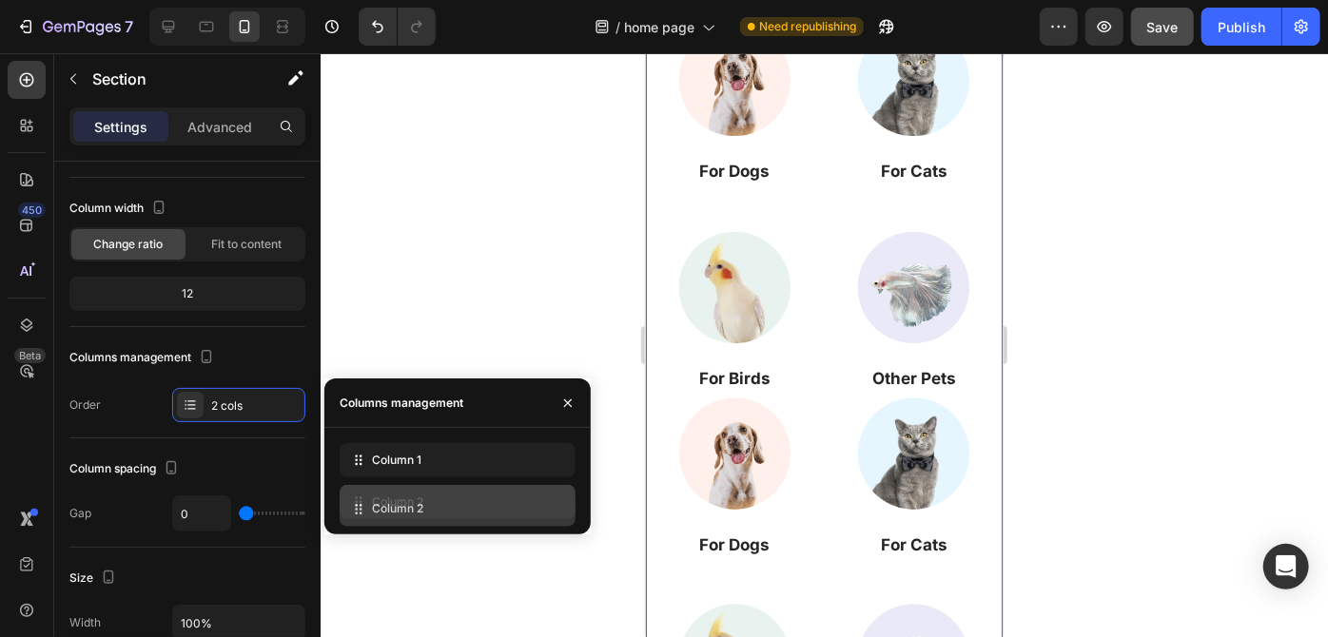
drag, startPoint x: 358, startPoint y: 458, endPoint x: 358, endPoint y: 508, distance: 49.5
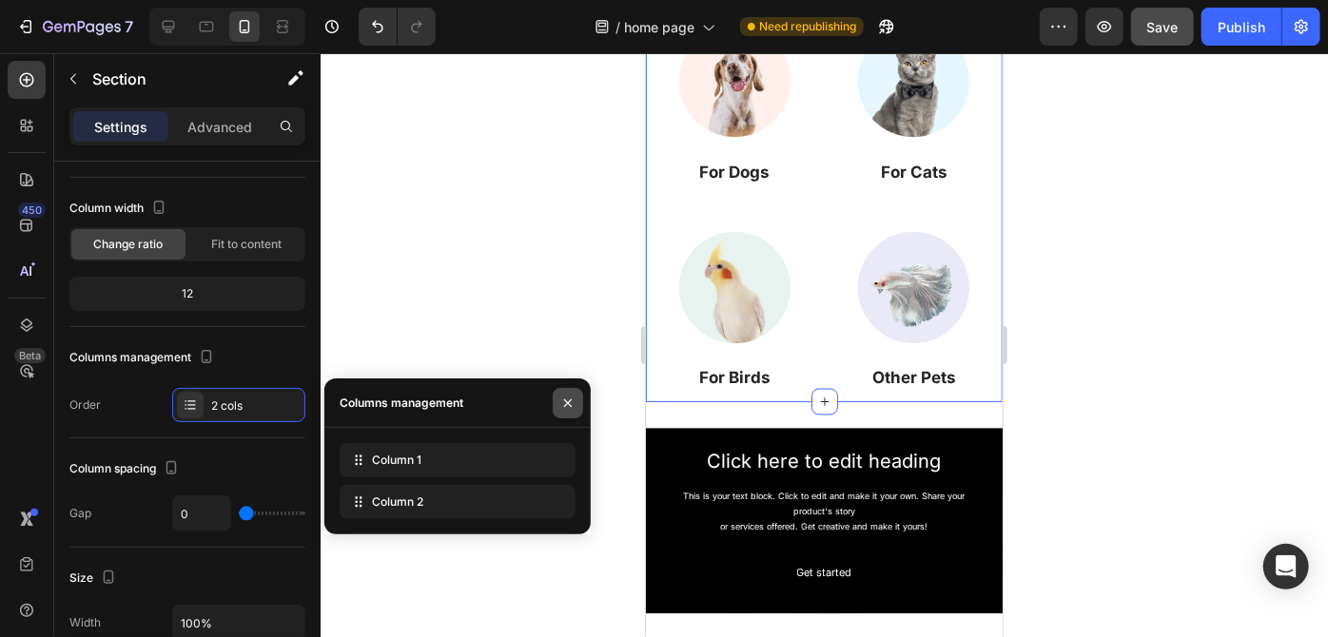
click at [563, 409] on icon "button" at bounding box center [567, 403] width 15 height 15
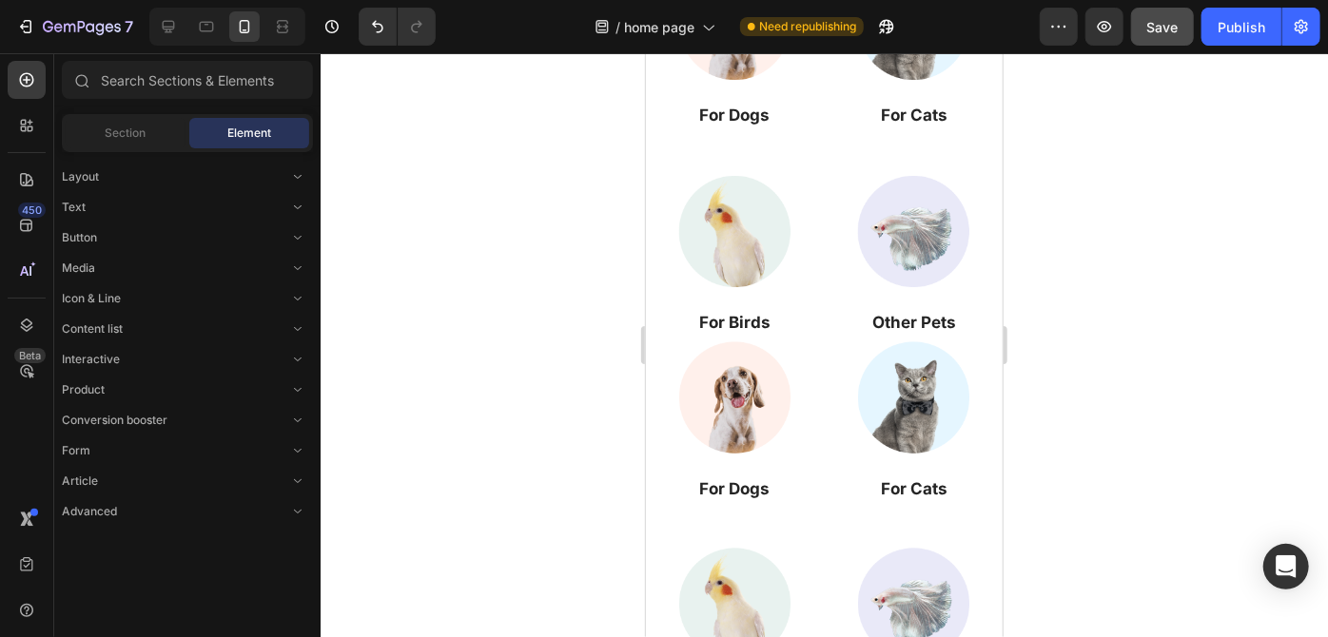
scroll to position [1188, 0]
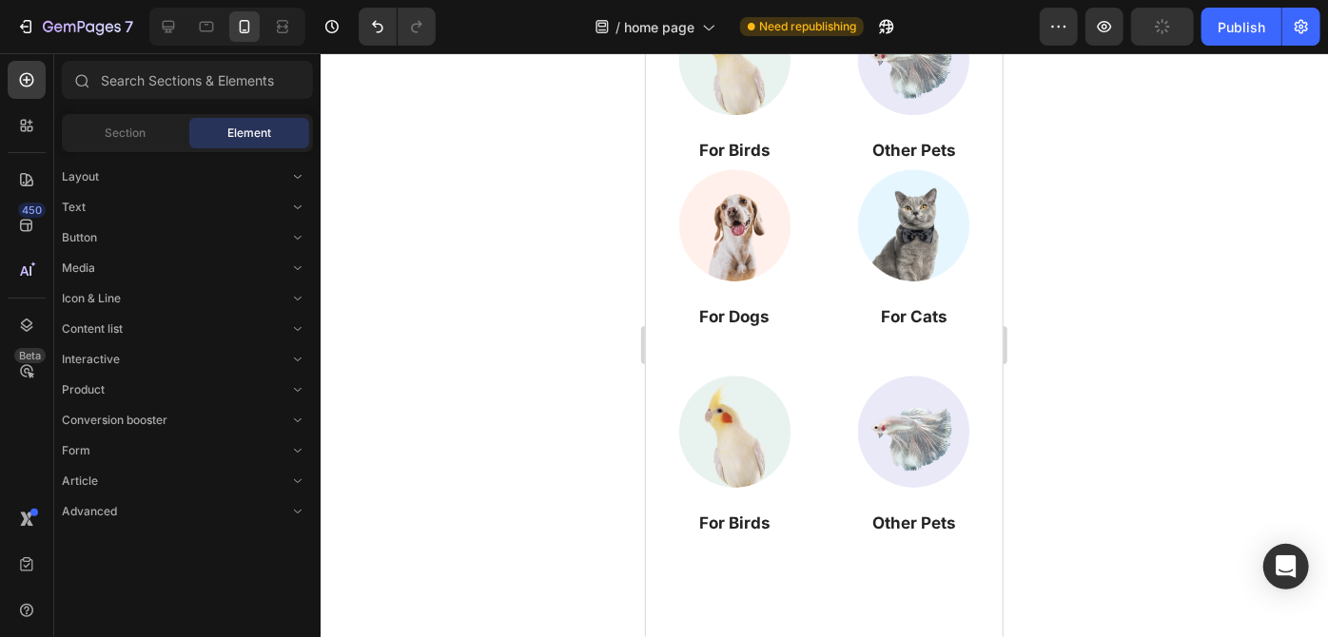
drag, startPoint x: 992, startPoint y: 359, endPoint x: 1916, endPoint y: 136, distance: 949.9
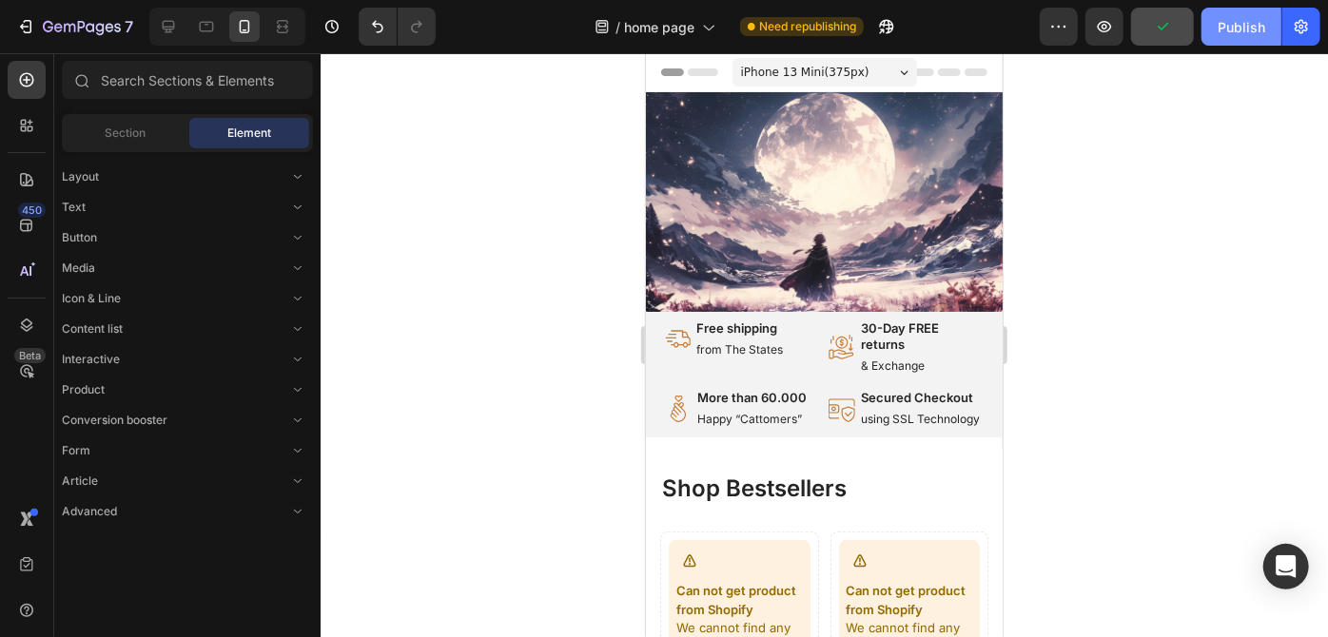
click at [1245, 26] on div "Publish" at bounding box center [1241, 27] width 48 height 20
click at [278, 411] on div "Button" at bounding box center [187, 420] width 251 height 19
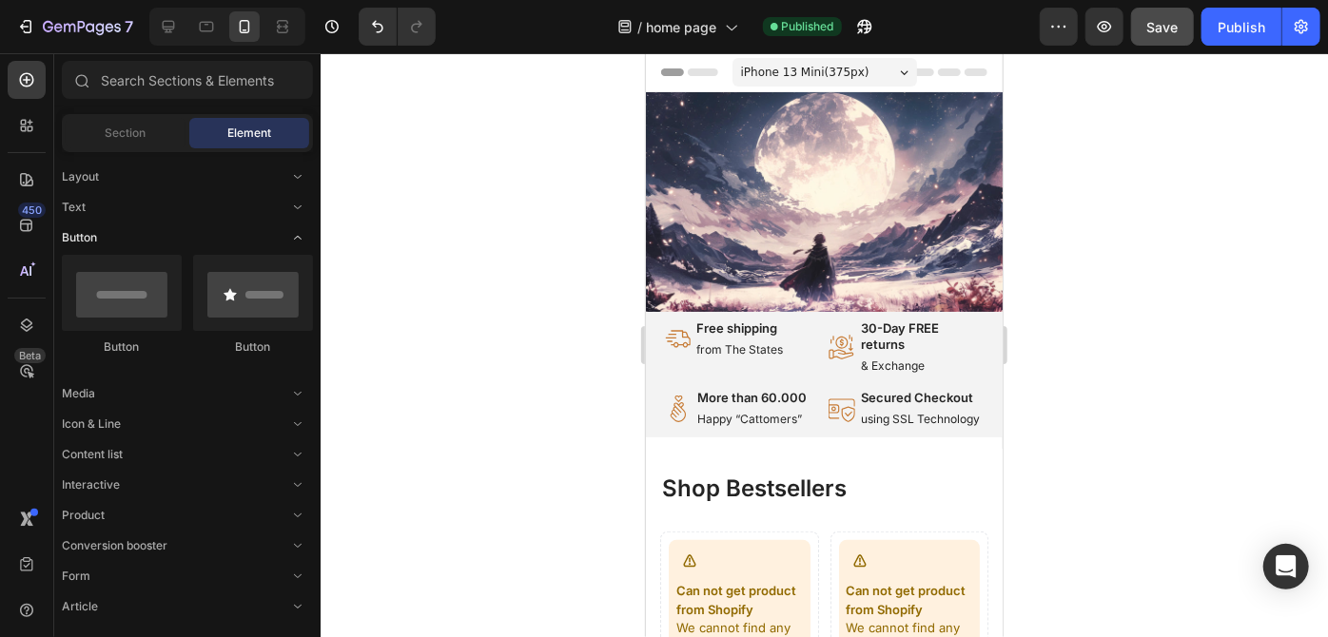
click at [298, 228] on span "Toggle open" at bounding box center [297, 238] width 30 height 30
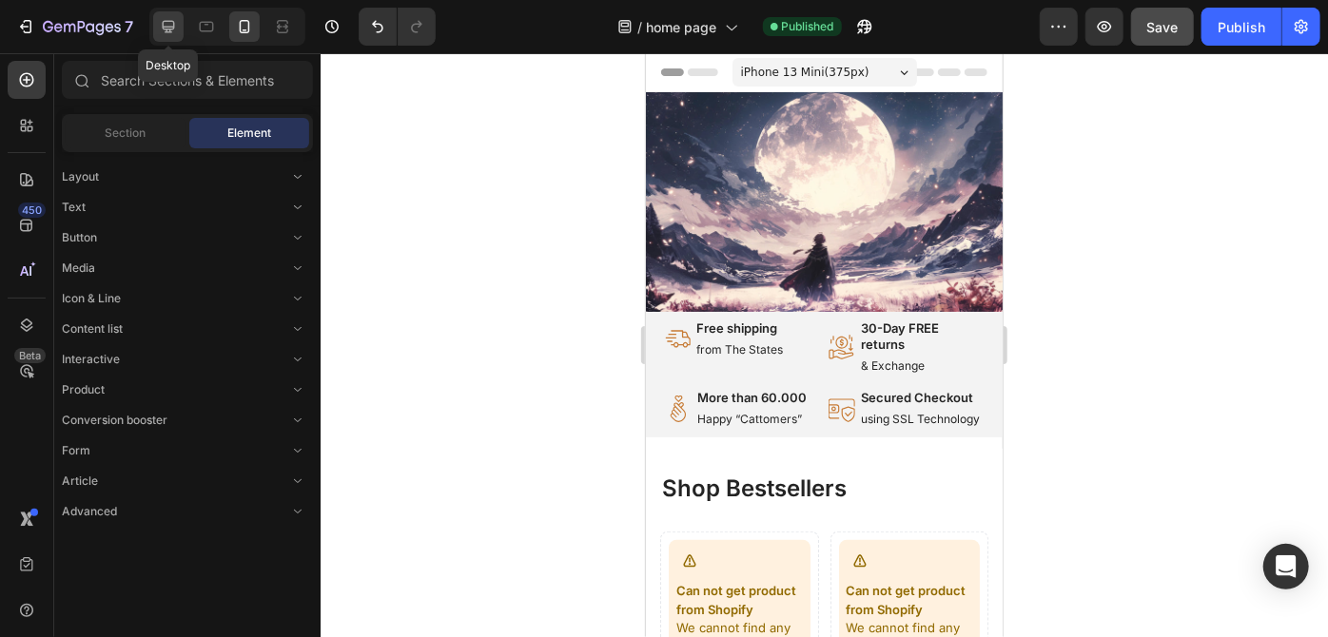
click at [173, 26] on icon at bounding box center [169, 27] width 12 height 12
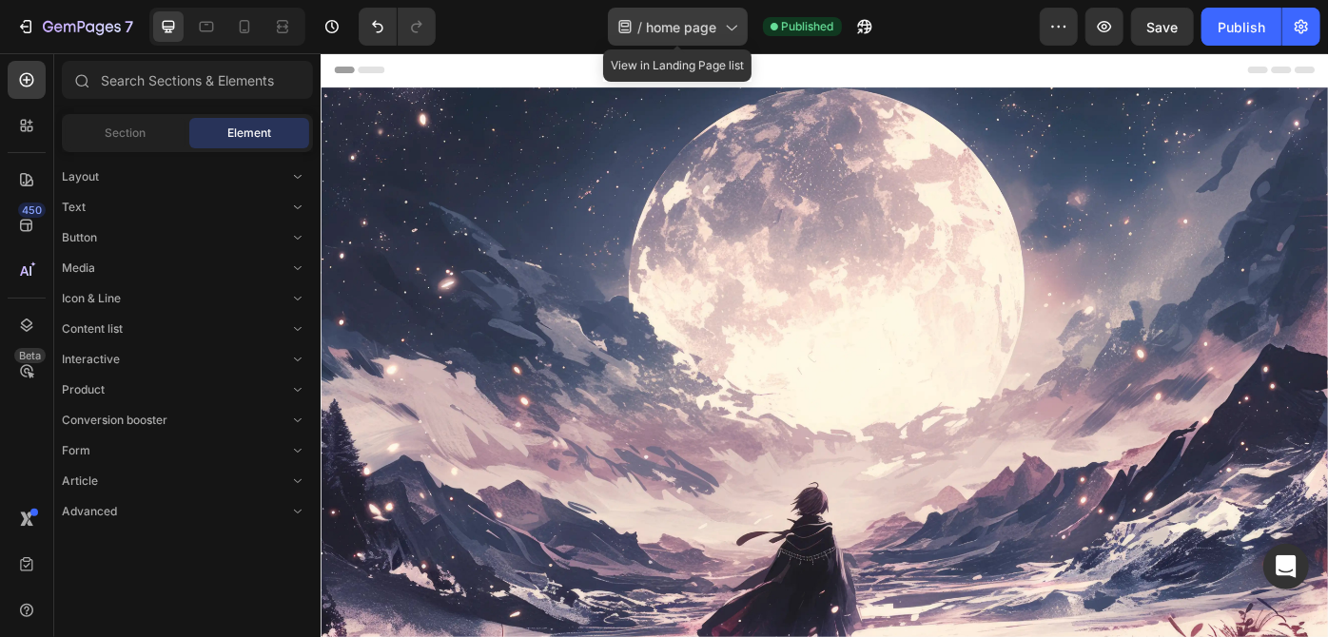
click at [732, 23] on icon at bounding box center [730, 26] width 19 height 19
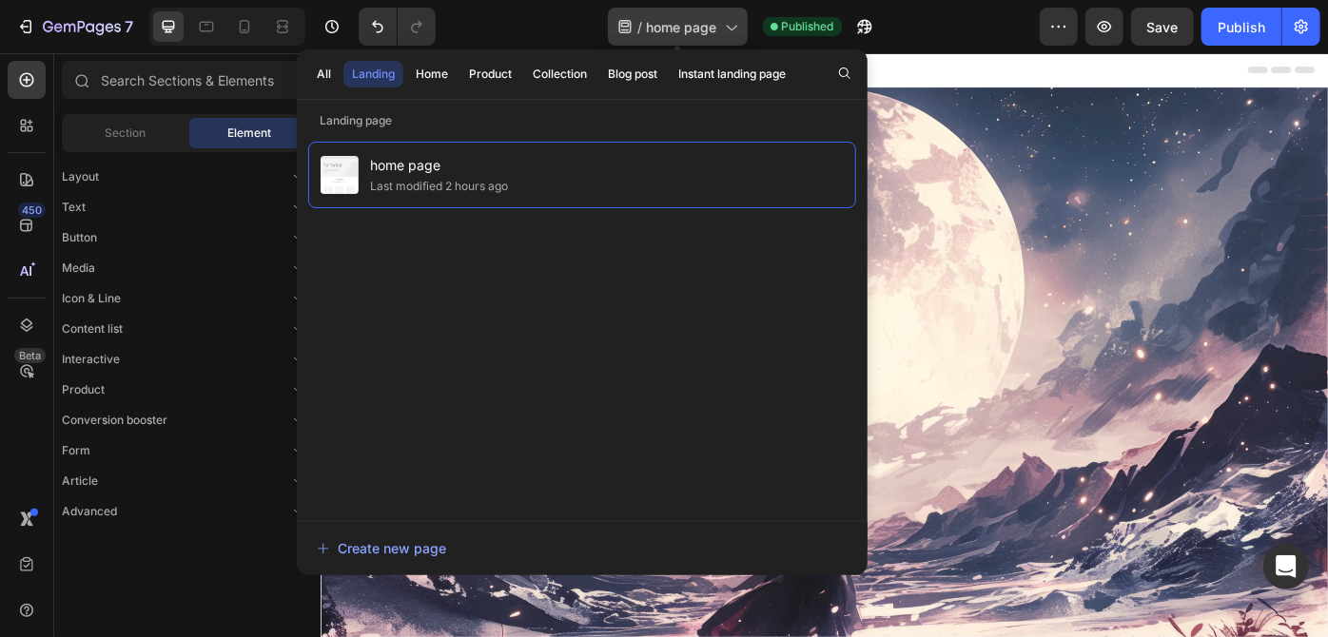
click at [732, 23] on icon at bounding box center [730, 26] width 19 height 19
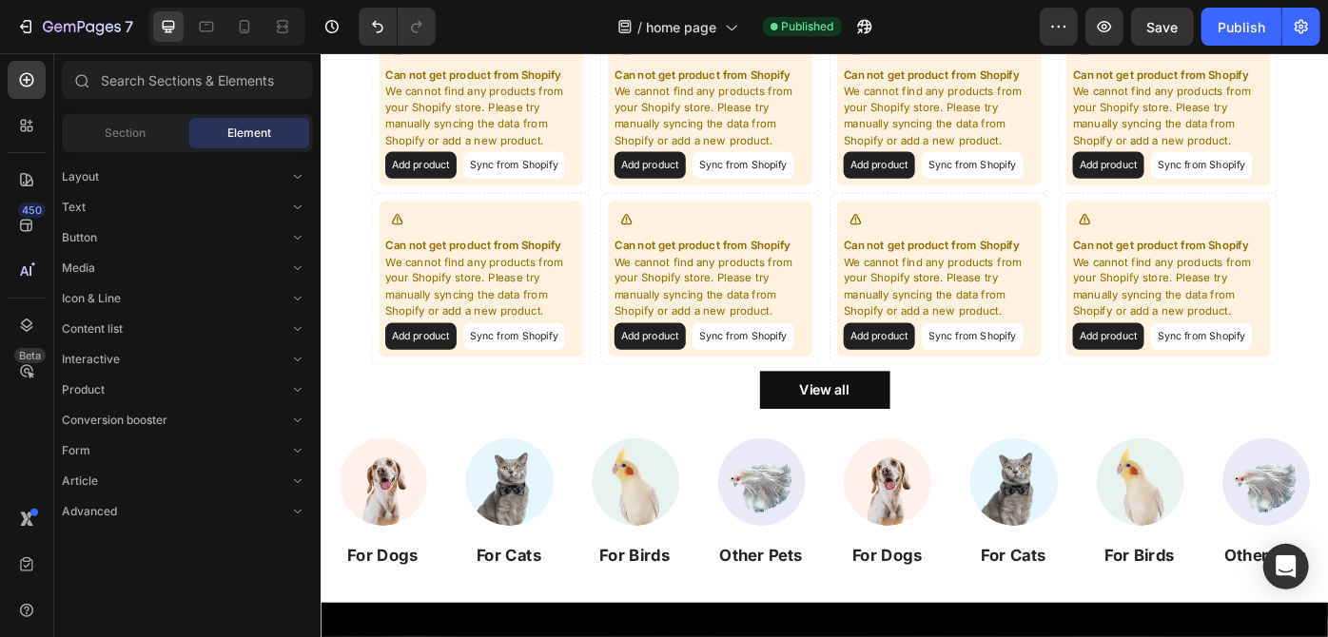
scroll to position [1035, 0]
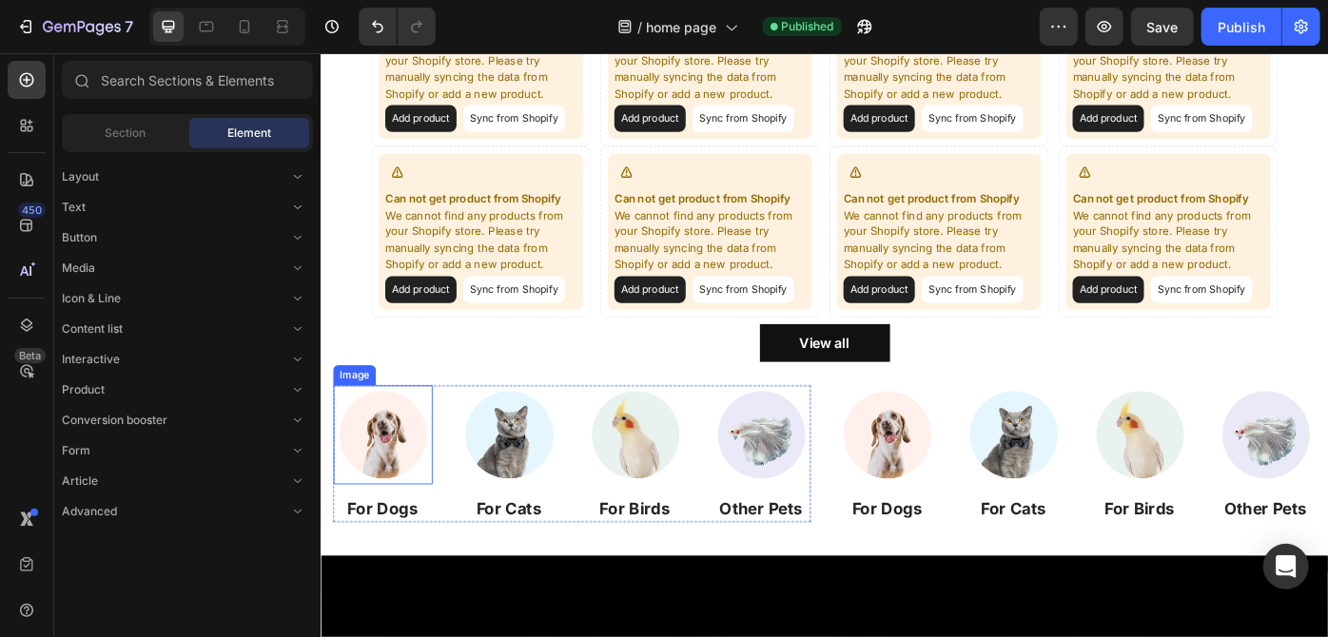
click at [388, 482] on img at bounding box center [390, 485] width 112 height 112
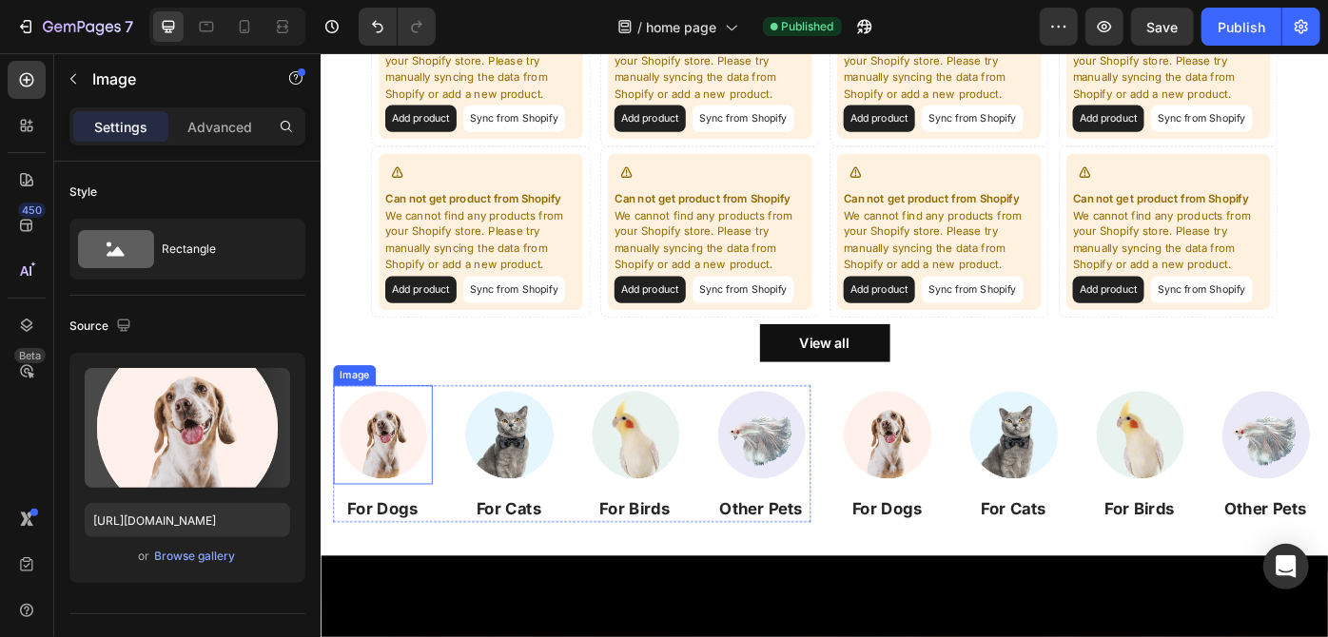
click at [392, 485] on img at bounding box center [390, 485] width 112 height 112
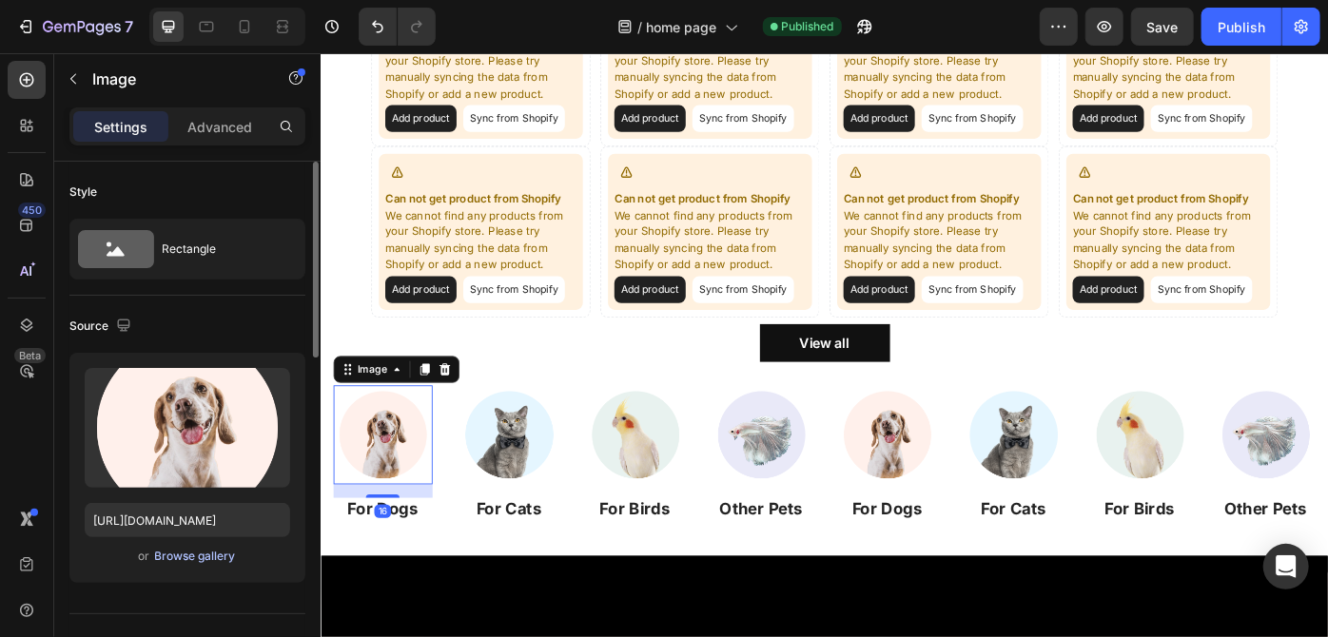
click at [216, 554] on div "Browse gallery" at bounding box center [195, 556] width 81 height 17
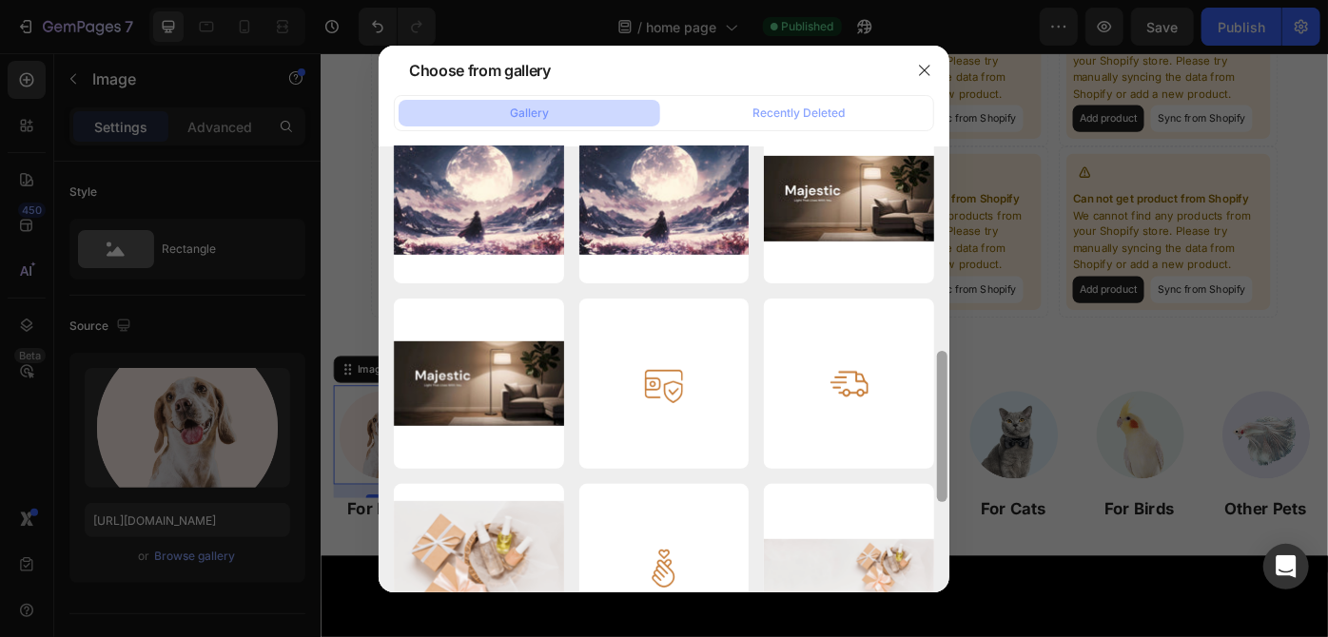
drag, startPoint x: 945, startPoint y: 195, endPoint x: 904, endPoint y: 155, distance: 57.2
click at [943, 351] on div at bounding box center [942, 426] width 10 height 151
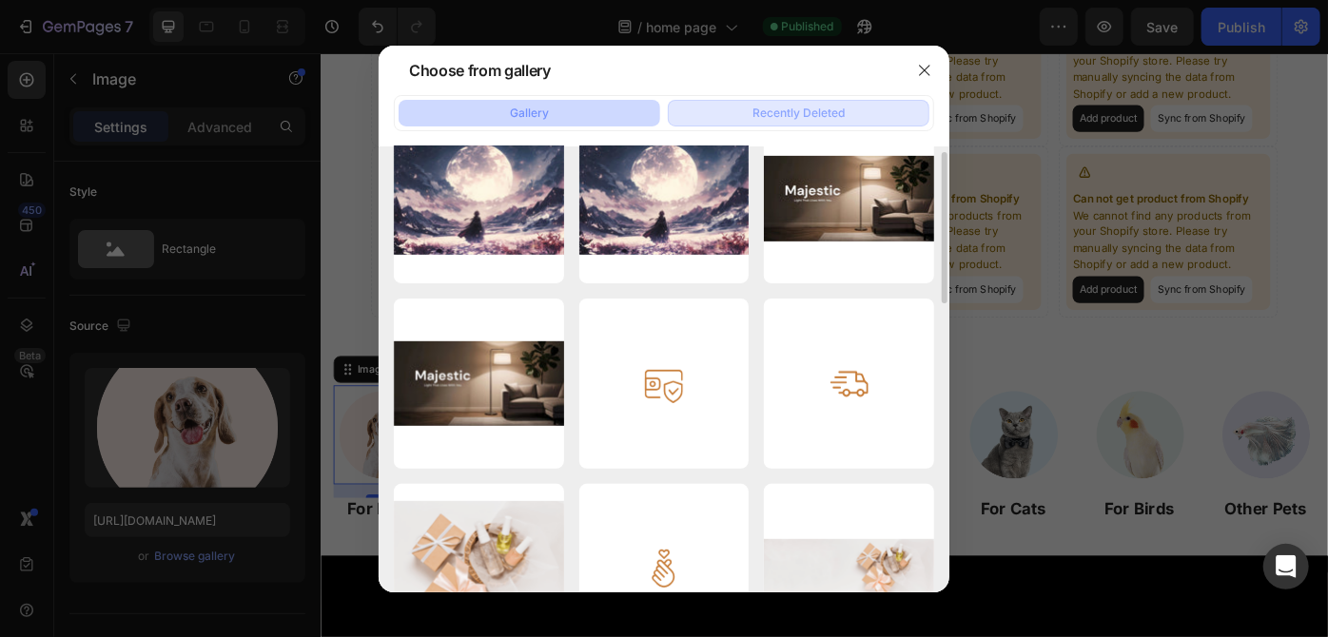
scroll to position [455, 0]
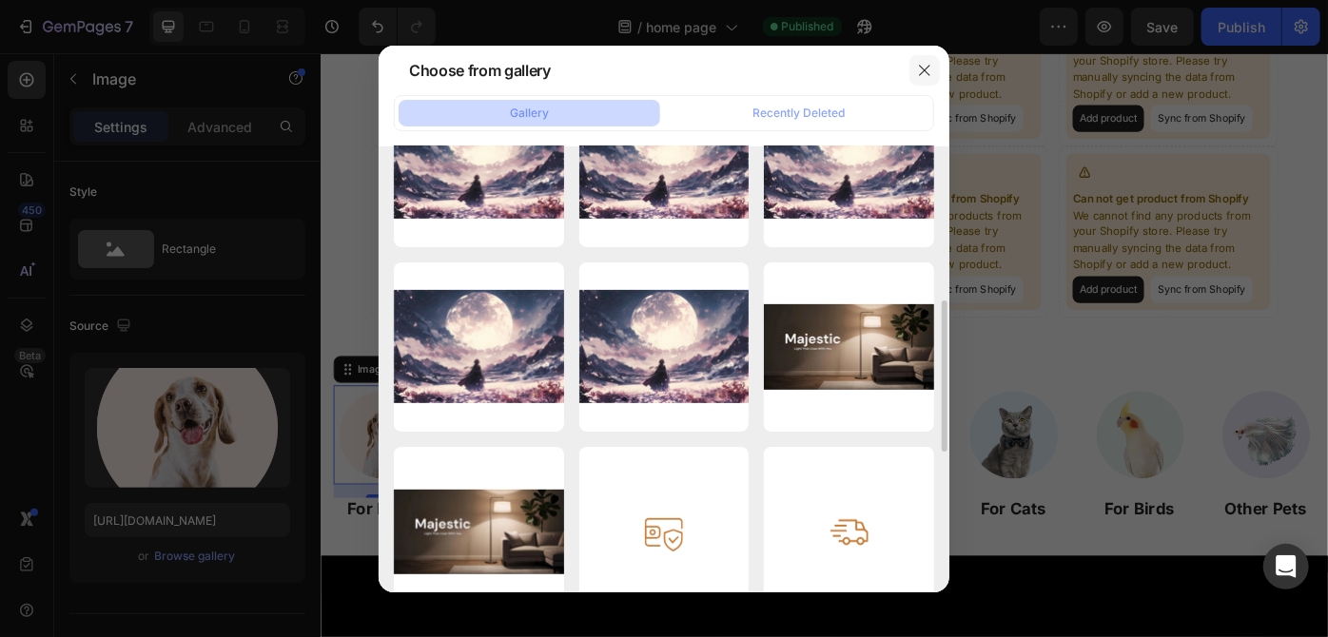
click at [930, 73] on icon "button" at bounding box center [924, 70] width 15 height 15
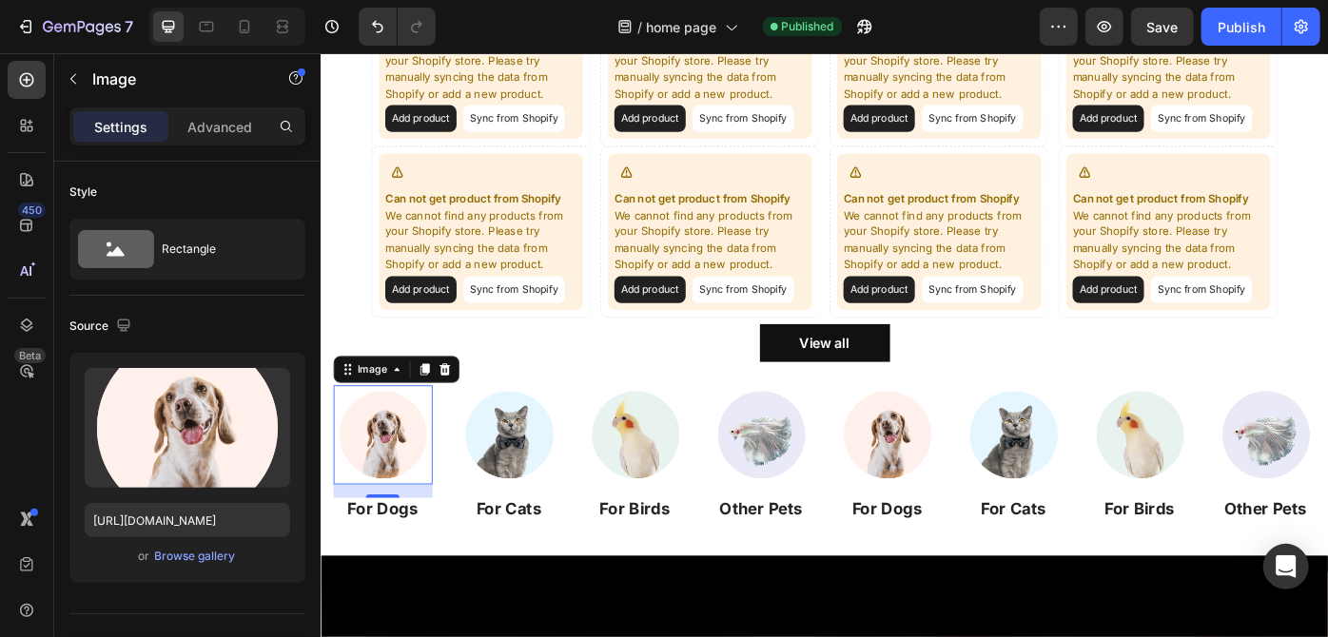
click at [179, 561] on div "Browse gallery" at bounding box center [195, 556] width 81 height 17
click at [197, 555] on div "Browse gallery" at bounding box center [195, 556] width 81 height 17
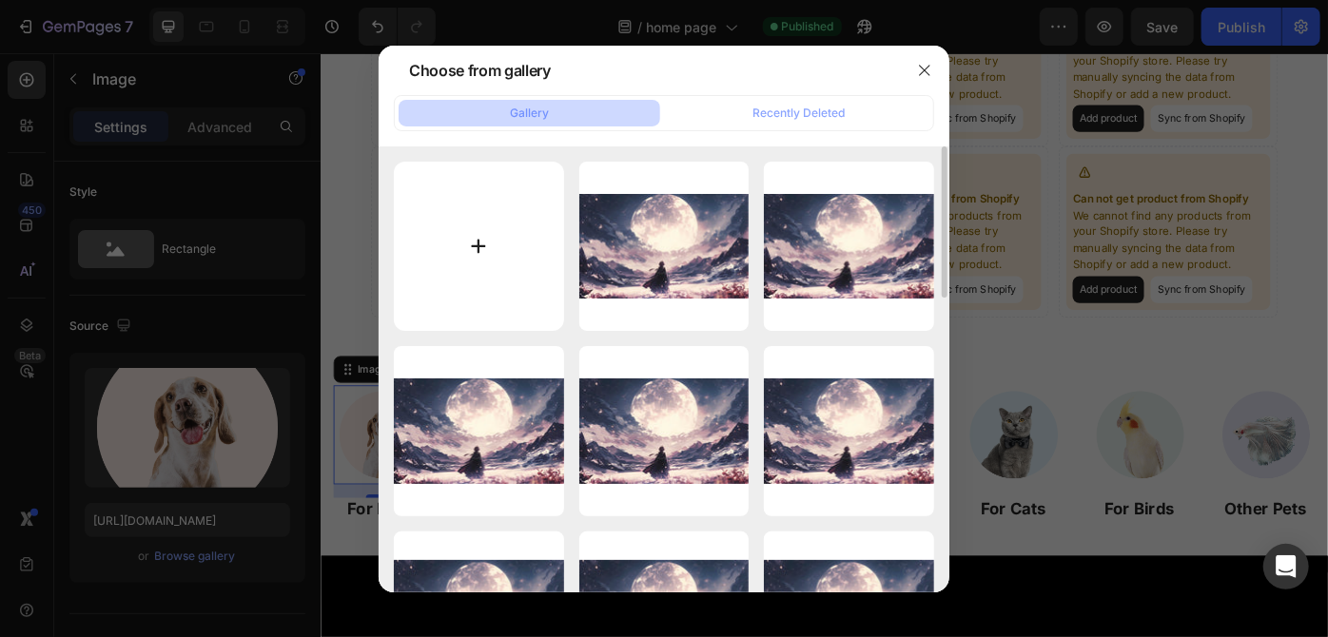
click at [506, 213] on input "file" at bounding box center [479, 247] width 170 height 170
type input "C:\fakepath\image.3.webp"
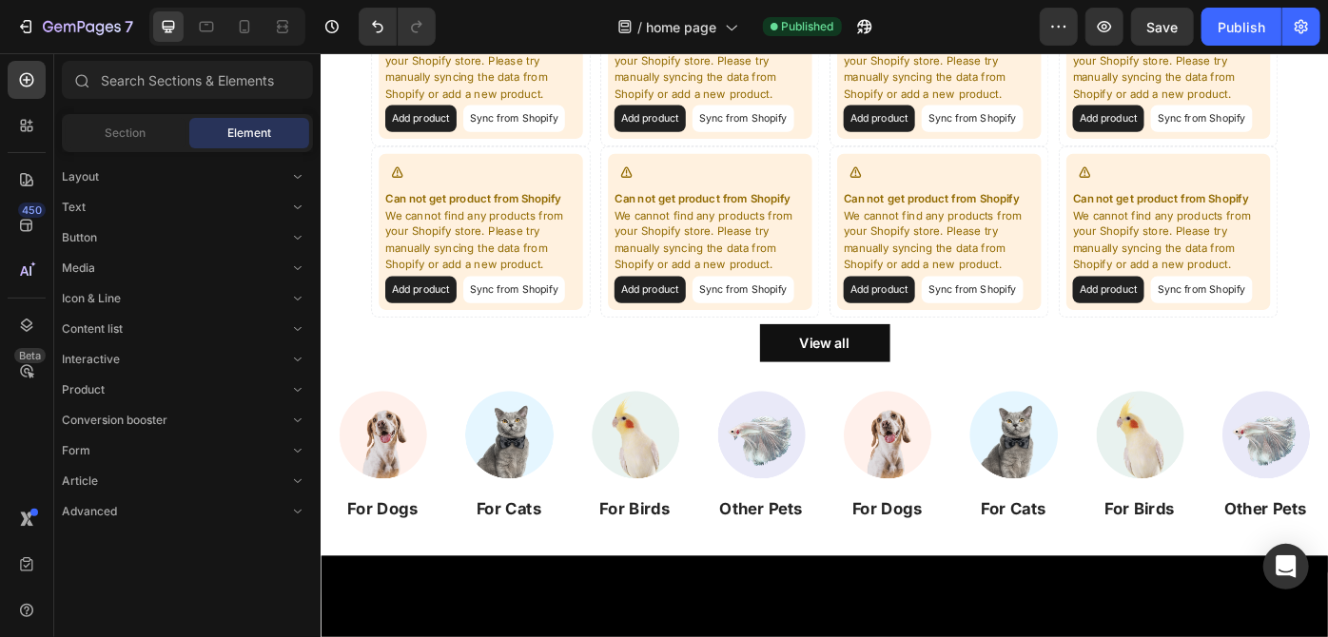
scroll to position [1136, 0]
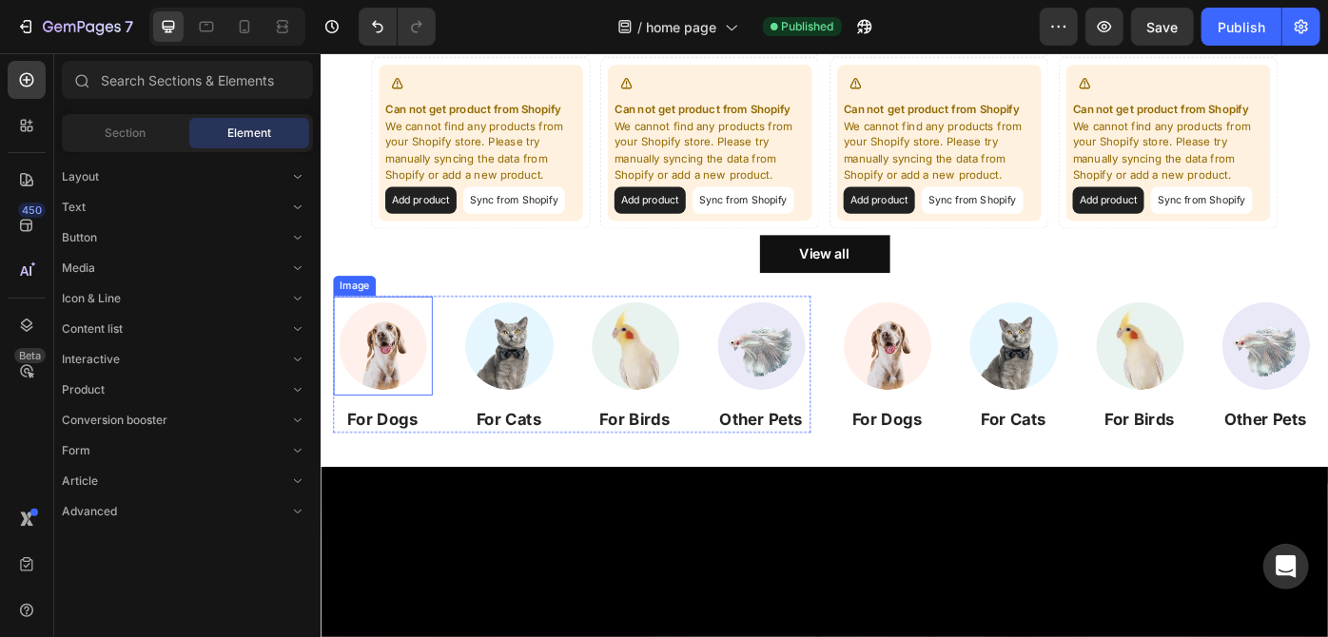
click at [375, 381] on img at bounding box center [390, 384] width 112 height 112
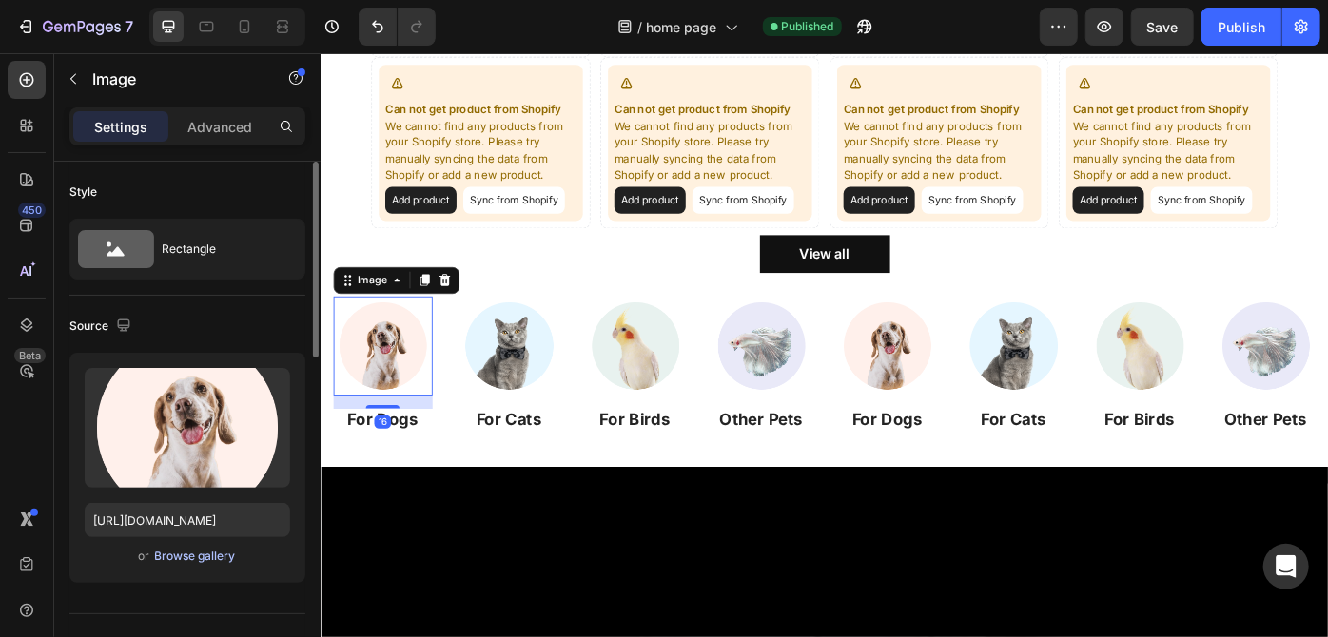
click at [183, 555] on div "Browse gallery" at bounding box center [195, 556] width 81 height 17
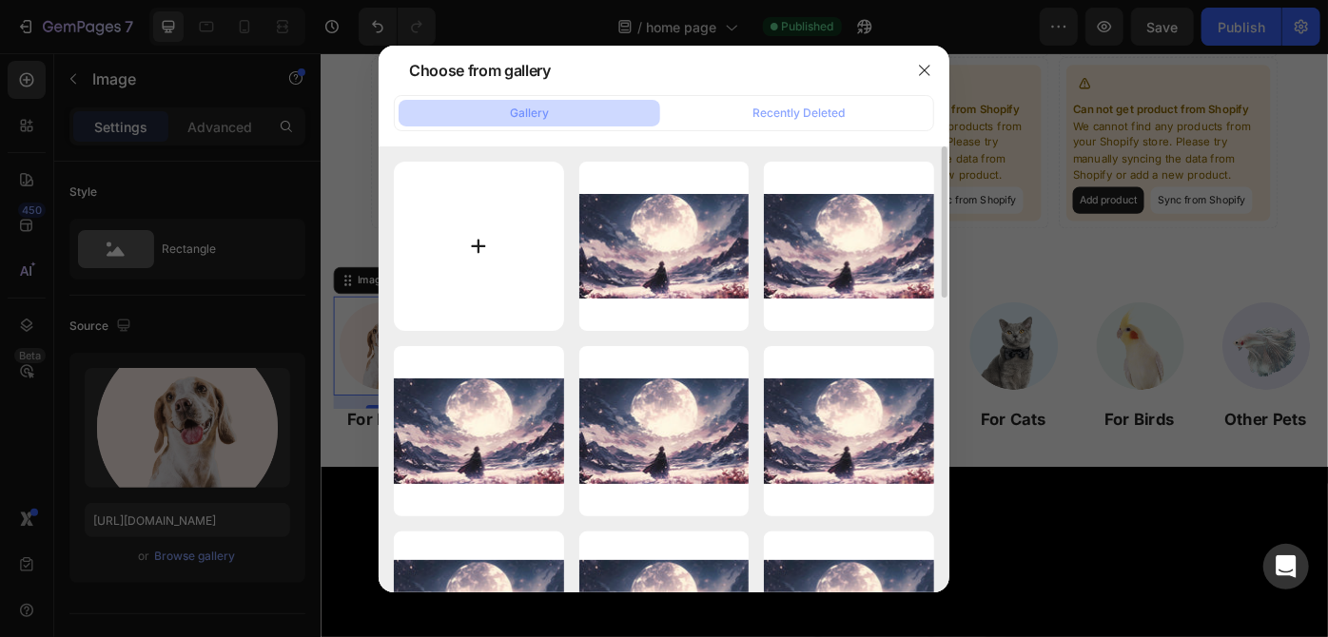
click at [522, 216] on input "file" at bounding box center [479, 247] width 170 height 170
type input "C:\fakepath\image.3.webp"
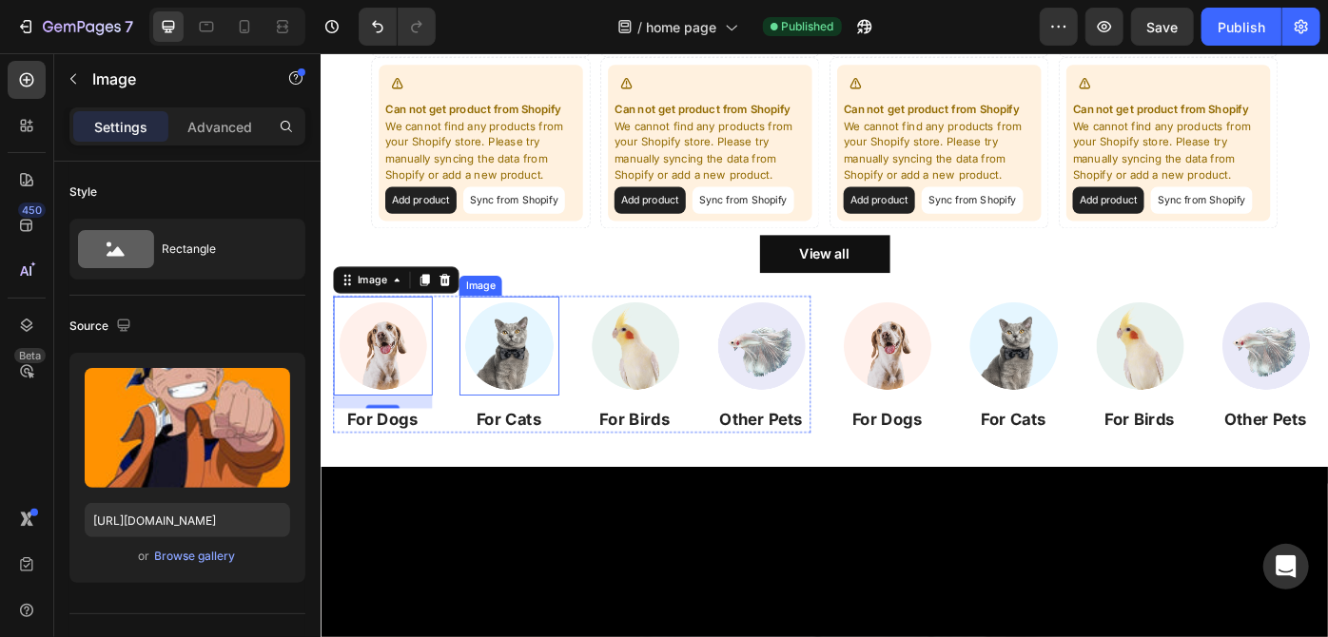
type input "https://cdn.shopify.com/s/files/1/0776/2526/2328/files/gempages_581793112611881…"
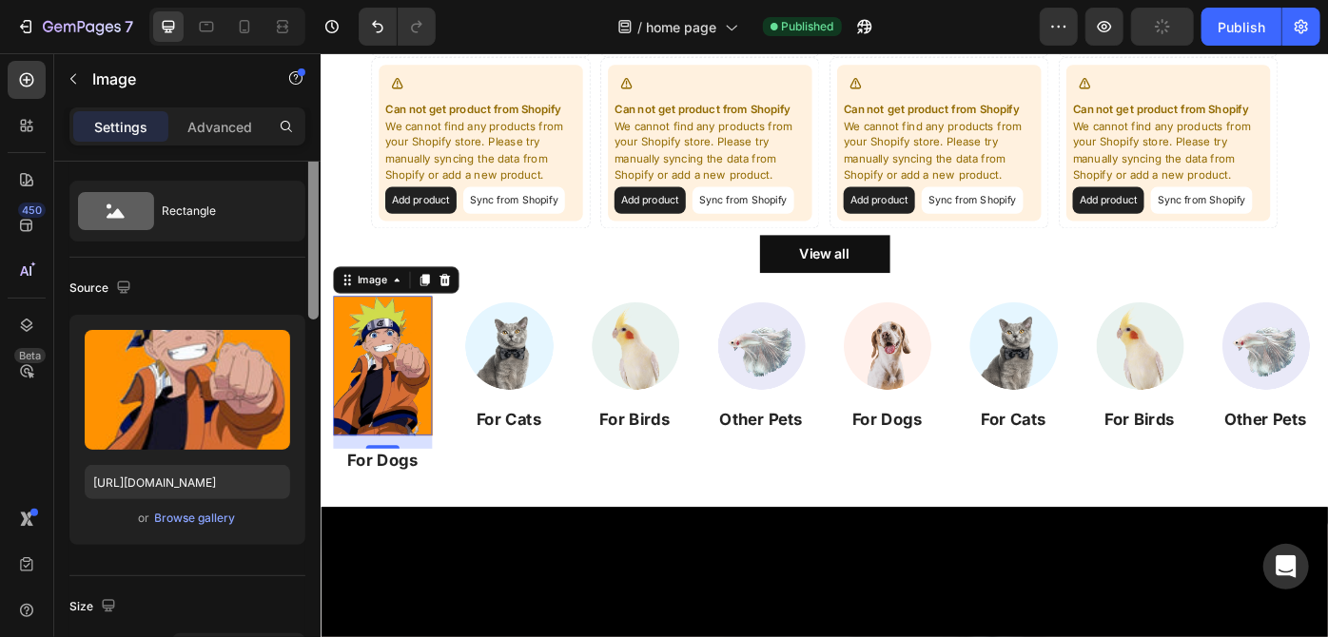
scroll to position [0, 0]
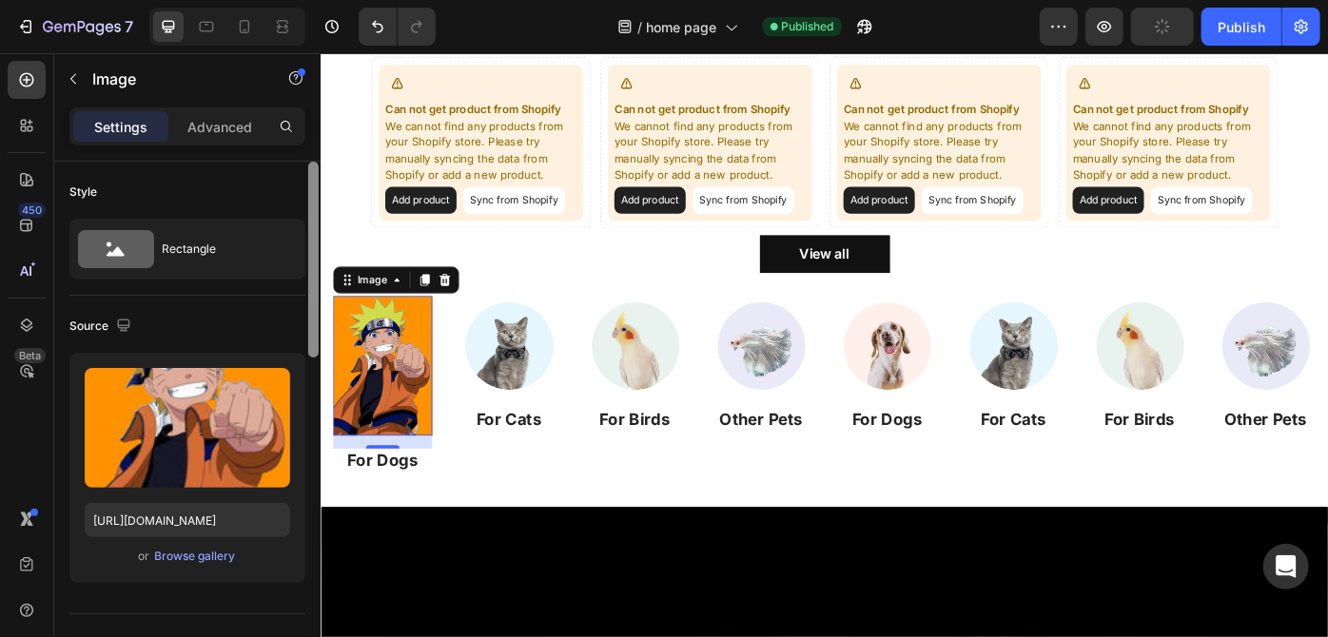
drag, startPoint x: 314, startPoint y: 405, endPoint x: 315, endPoint y: 212, distance: 193.1
click at [315, 212] on div at bounding box center [313, 260] width 10 height 196
click at [195, 257] on div "Rectangle" at bounding box center [220, 249] width 116 height 44
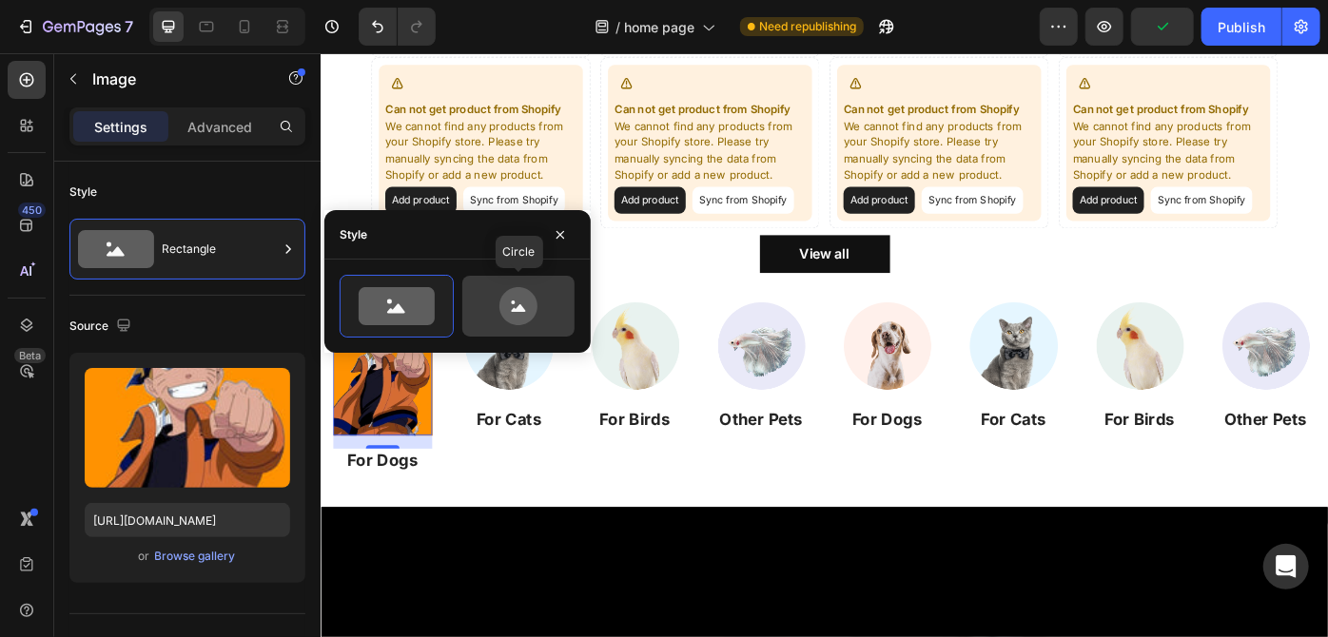
click at [538, 320] on icon at bounding box center [518, 306] width 89 height 38
click at [563, 228] on icon "button" at bounding box center [560, 234] width 15 height 15
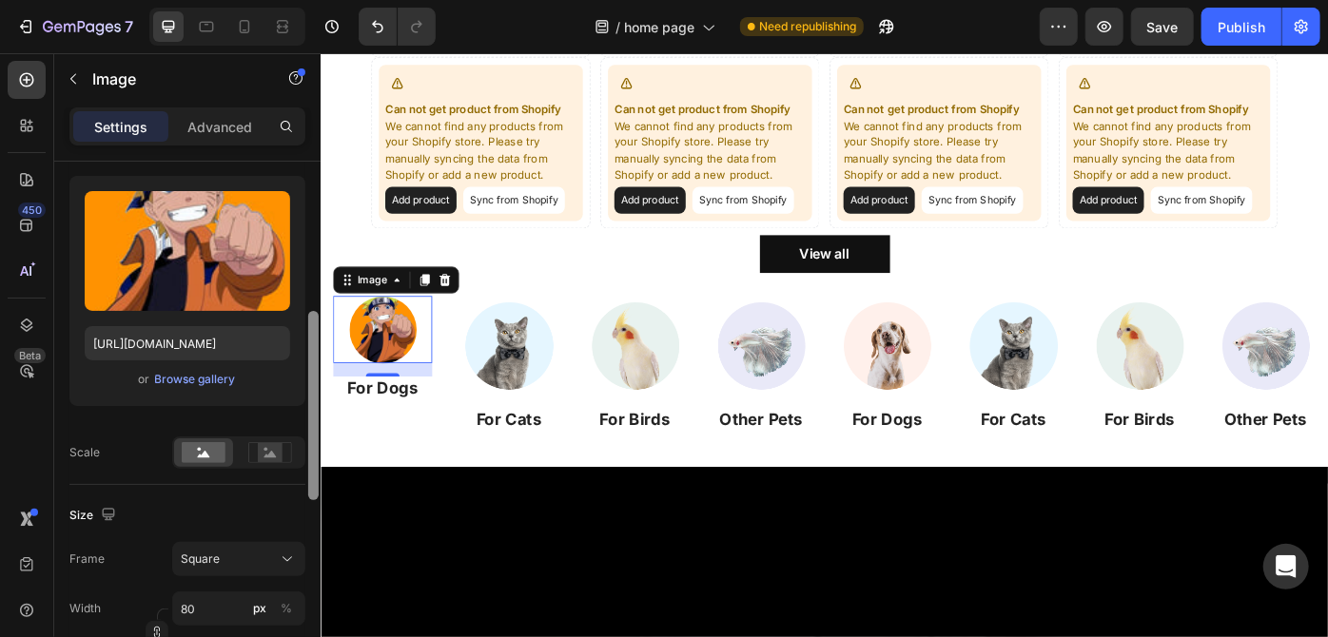
scroll to position [241, 0]
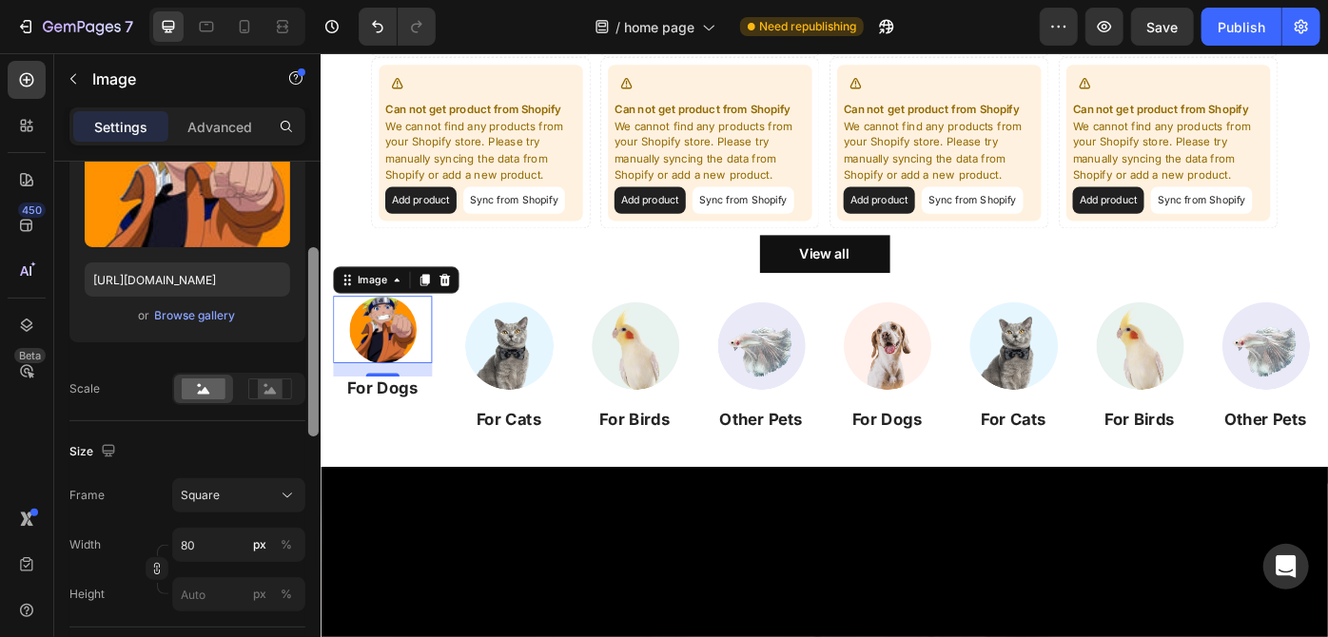
drag, startPoint x: 312, startPoint y: 274, endPoint x: 315, endPoint y: 360, distance: 86.6
click at [315, 360] on div at bounding box center [313, 341] width 10 height 189
click at [283, 387] on icon at bounding box center [270, 389] width 44 height 21
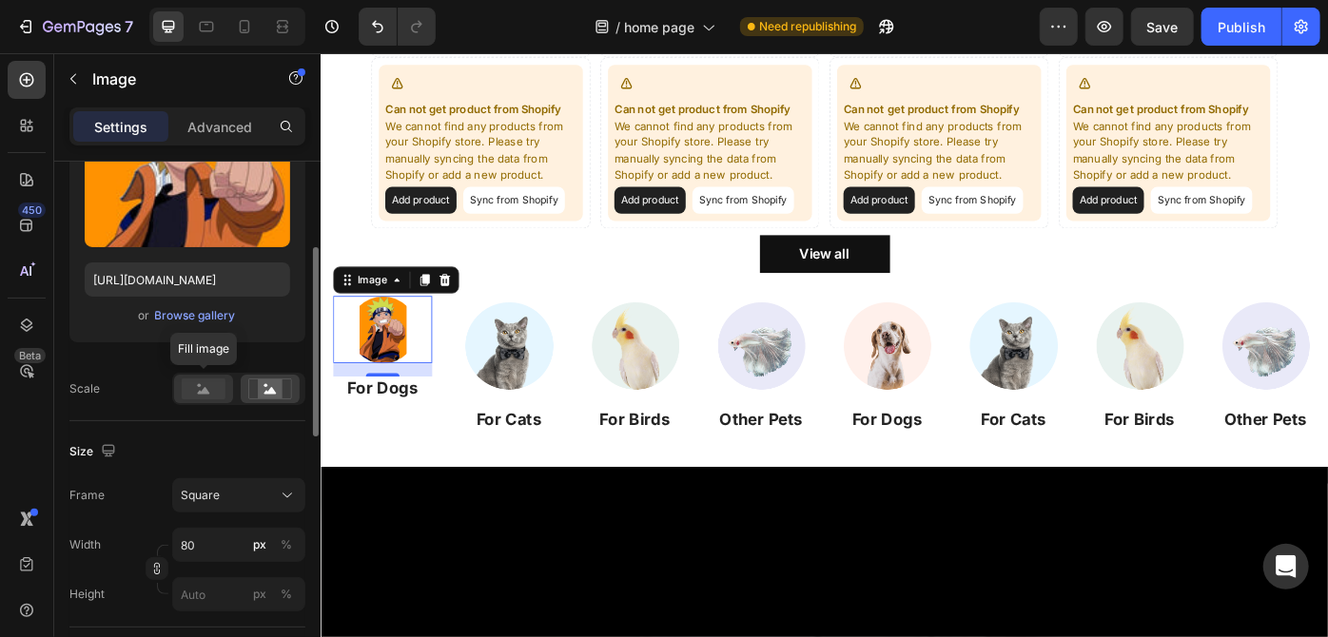
click at [190, 387] on rect at bounding box center [204, 389] width 44 height 21
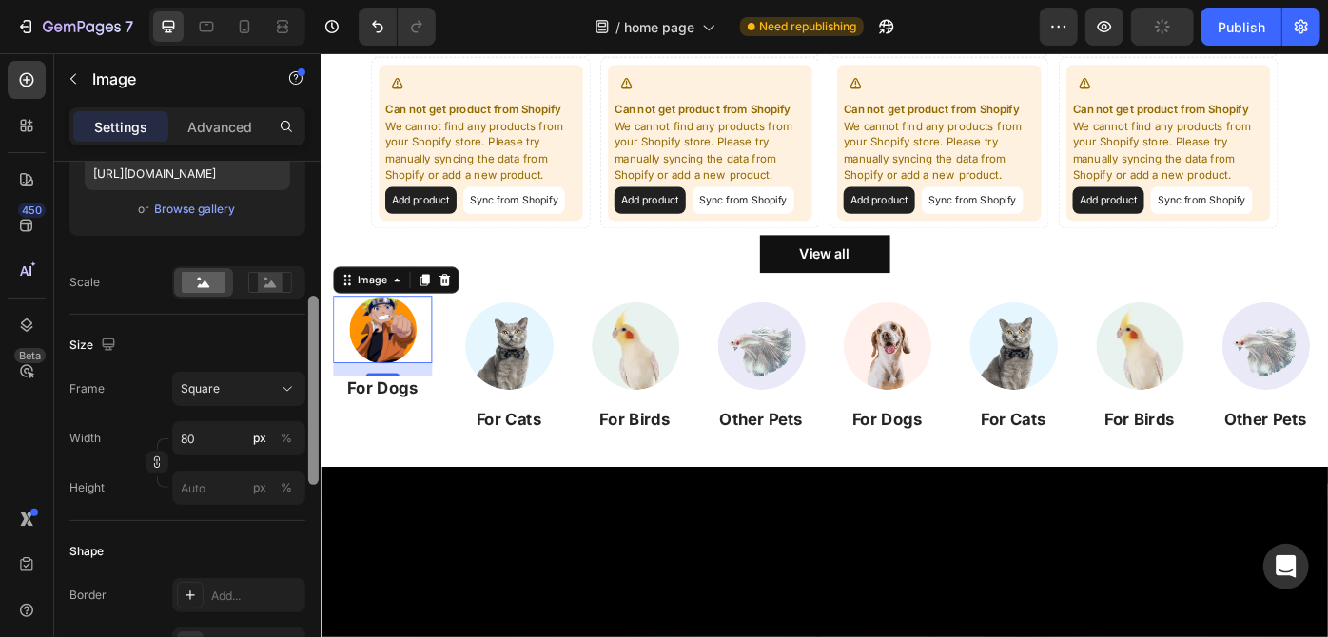
scroll to position [360, 0]
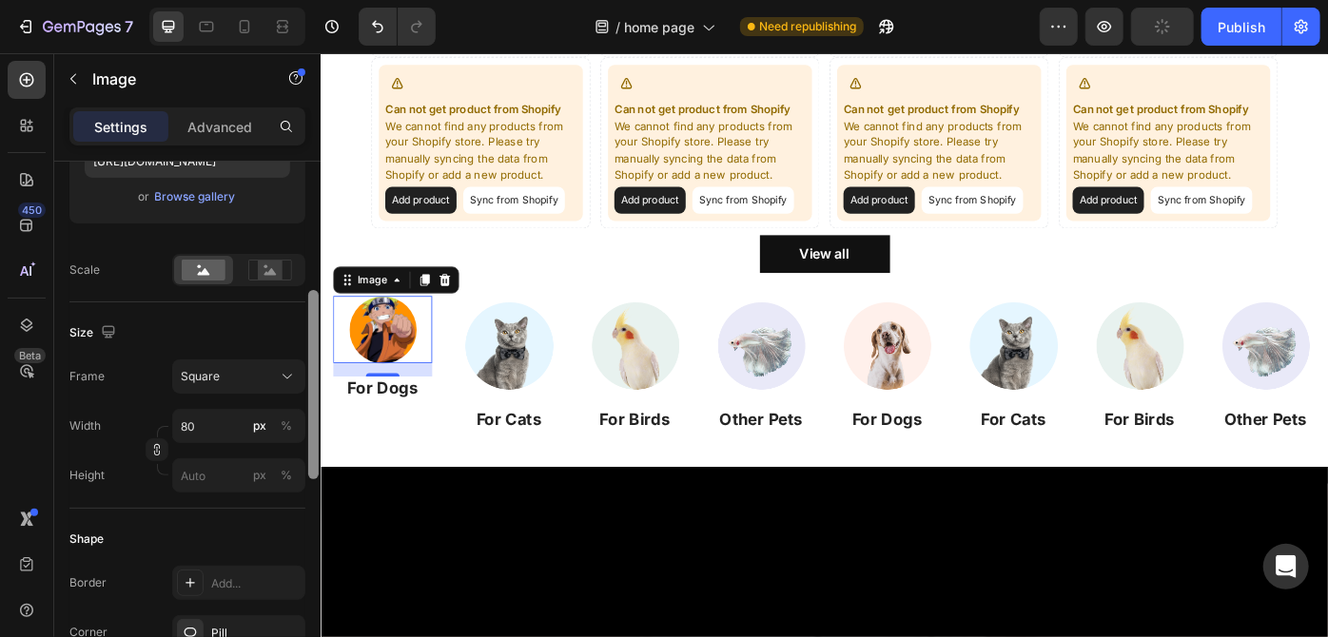
drag, startPoint x: 311, startPoint y: 371, endPoint x: 312, endPoint y: 414, distance: 42.8
click at [312, 414] on div at bounding box center [313, 384] width 10 height 189
click at [201, 420] on input "80" at bounding box center [238, 426] width 133 height 34
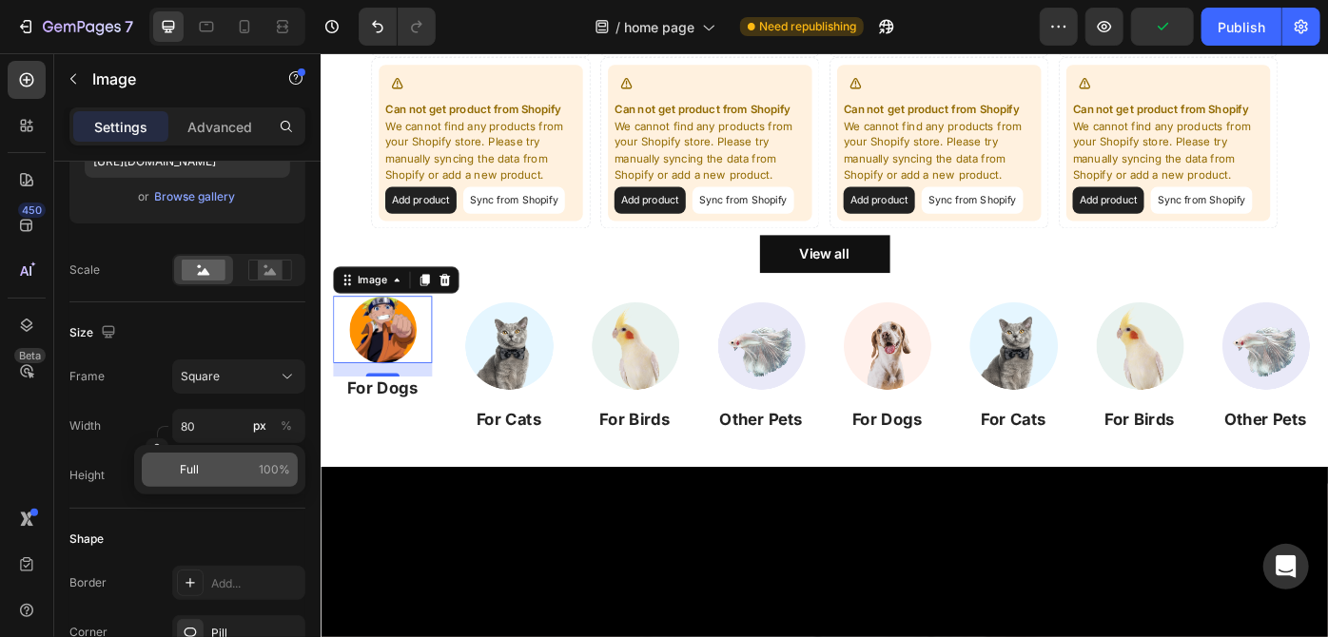
click at [195, 483] on div "Full 100%" at bounding box center [220, 470] width 156 height 34
type input "100"
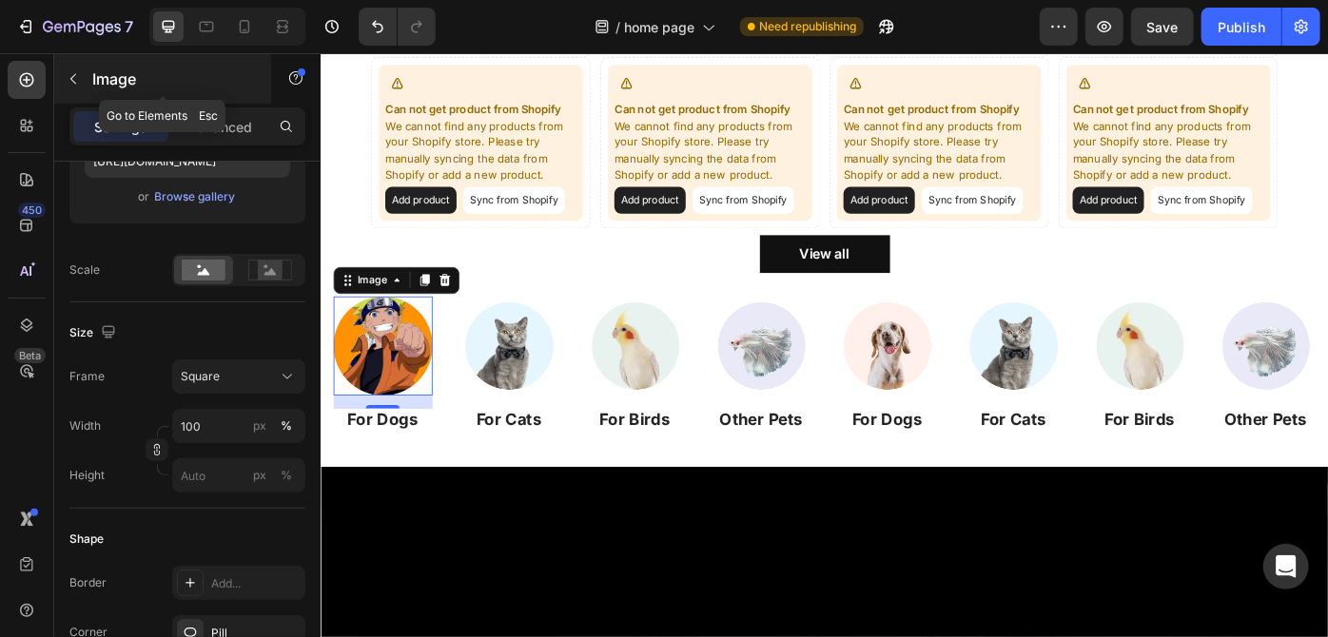
click at [73, 86] on icon "button" at bounding box center [73, 78] width 15 height 15
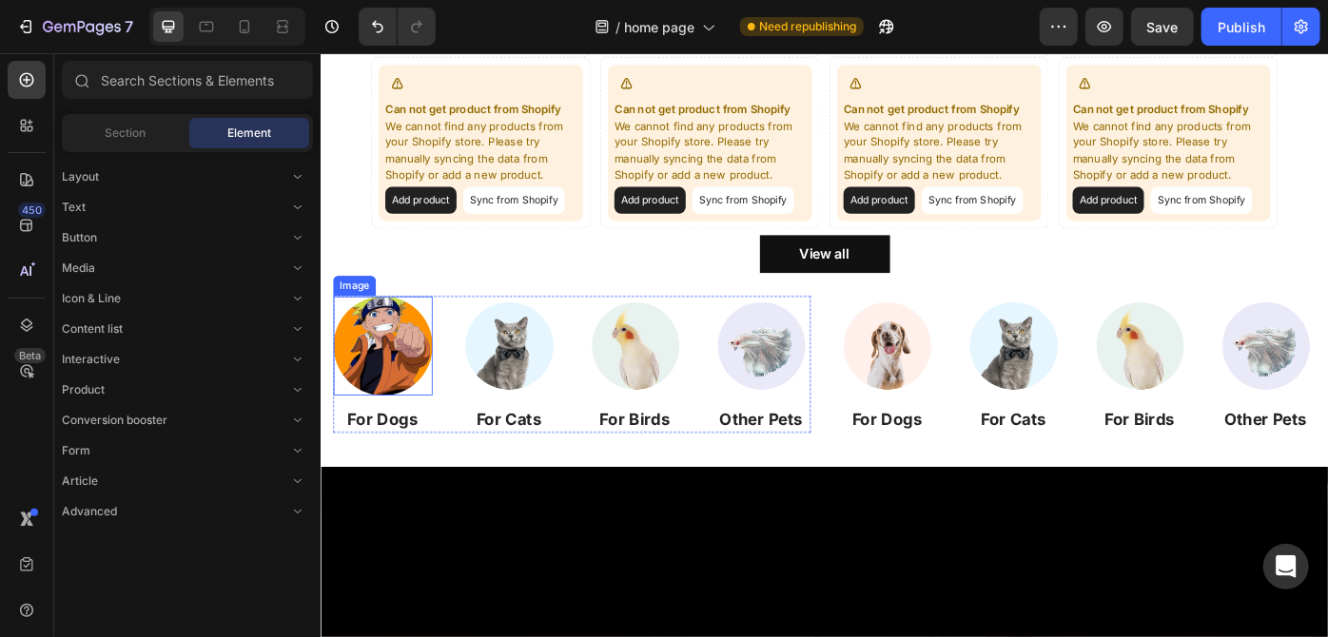
click at [391, 374] on img at bounding box center [390, 384] width 112 height 112
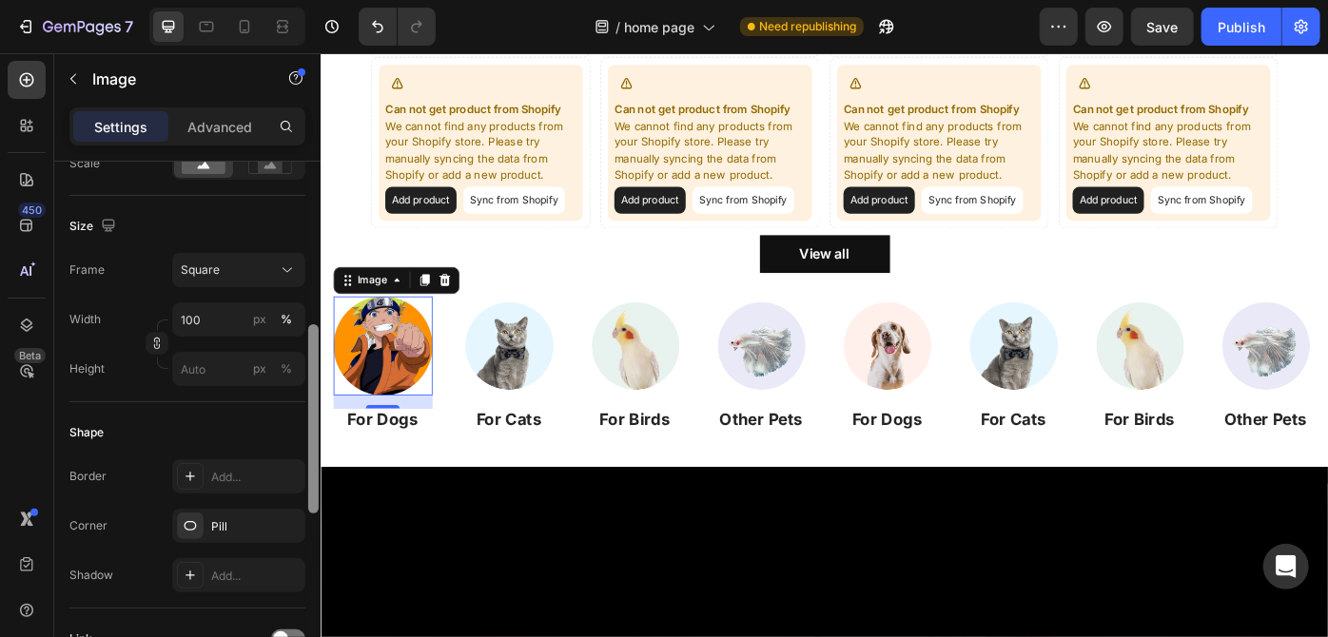
scroll to position [463, 0]
drag, startPoint x: 311, startPoint y: 301, endPoint x: 310, endPoint y: 467, distance: 166.4
click at [310, 467] on div at bounding box center [313, 421] width 10 height 189
click at [199, 384] on input "px %" at bounding box center [238, 372] width 133 height 34
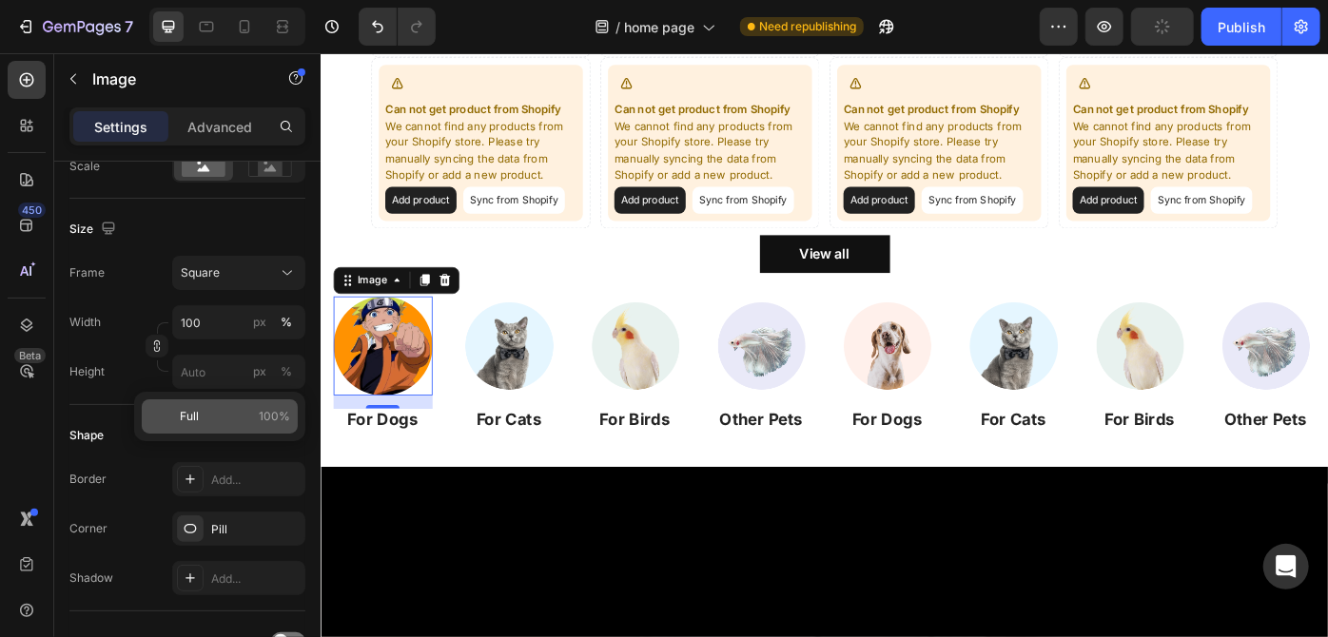
click at [210, 410] on p "Full 100%" at bounding box center [235, 416] width 110 height 17
type input "100"
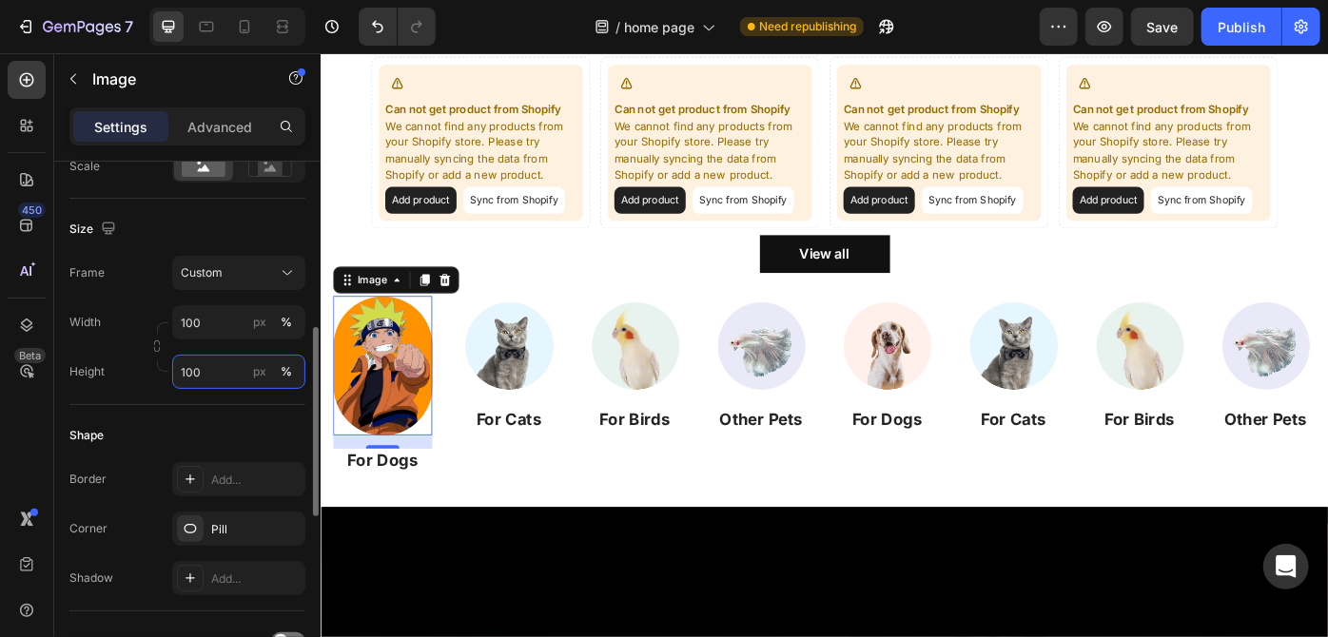
click at [223, 361] on input "100" at bounding box center [238, 372] width 133 height 34
click at [204, 279] on span "Custom" at bounding box center [202, 272] width 42 height 17
click at [116, 384] on div "Height 100 px %" at bounding box center [187, 372] width 236 height 34
click at [230, 282] on button "Custom" at bounding box center [238, 273] width 133 height 34
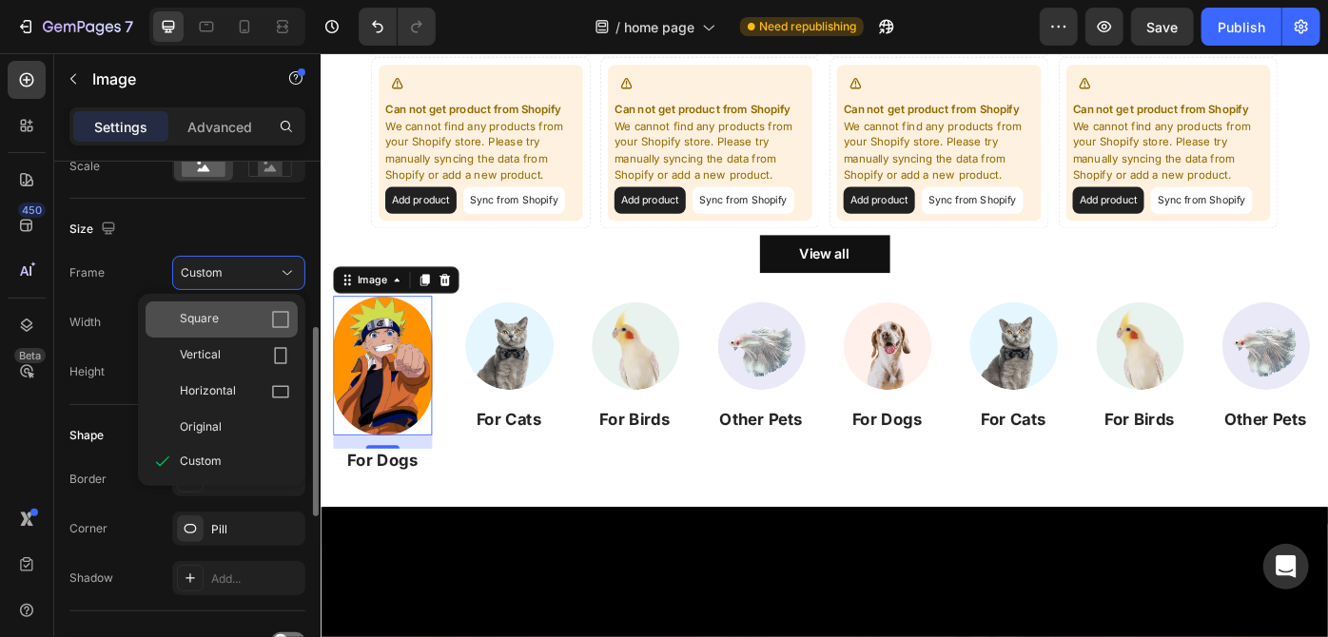
click at [253, 320] on div "Square" at bounding box center [235, 319] width 110 height 19
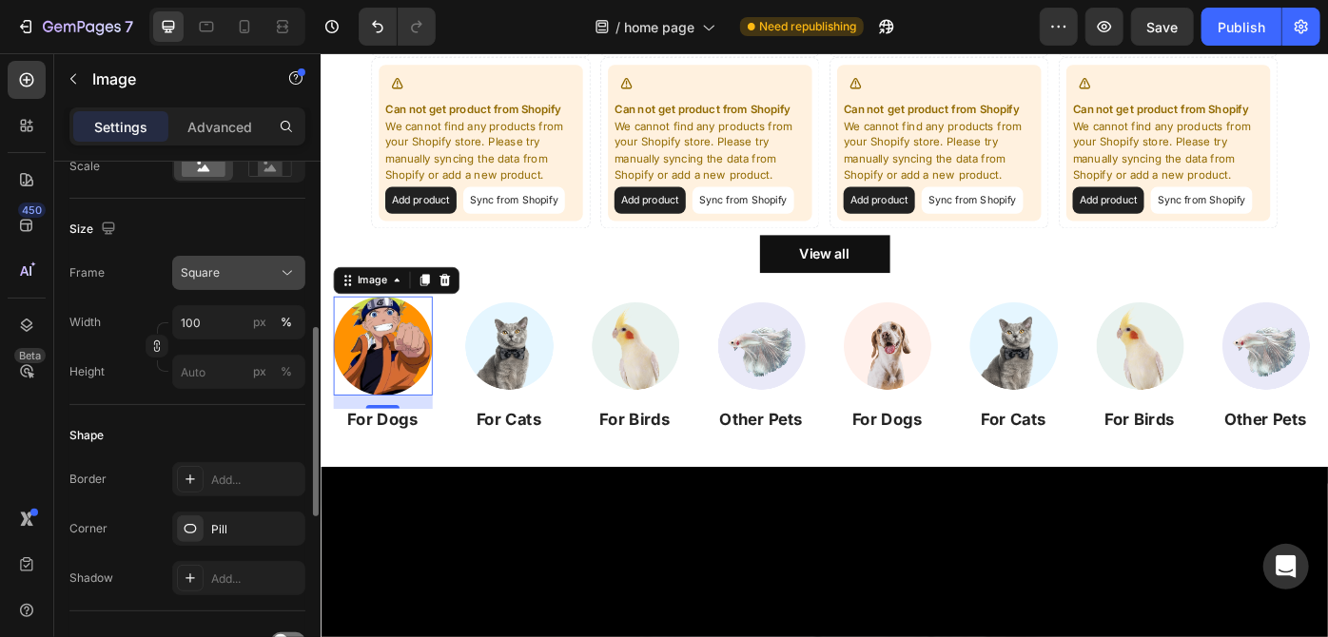
click at [263, 274] on div "Square" at bounding box center [227, 272] width 93 height 17
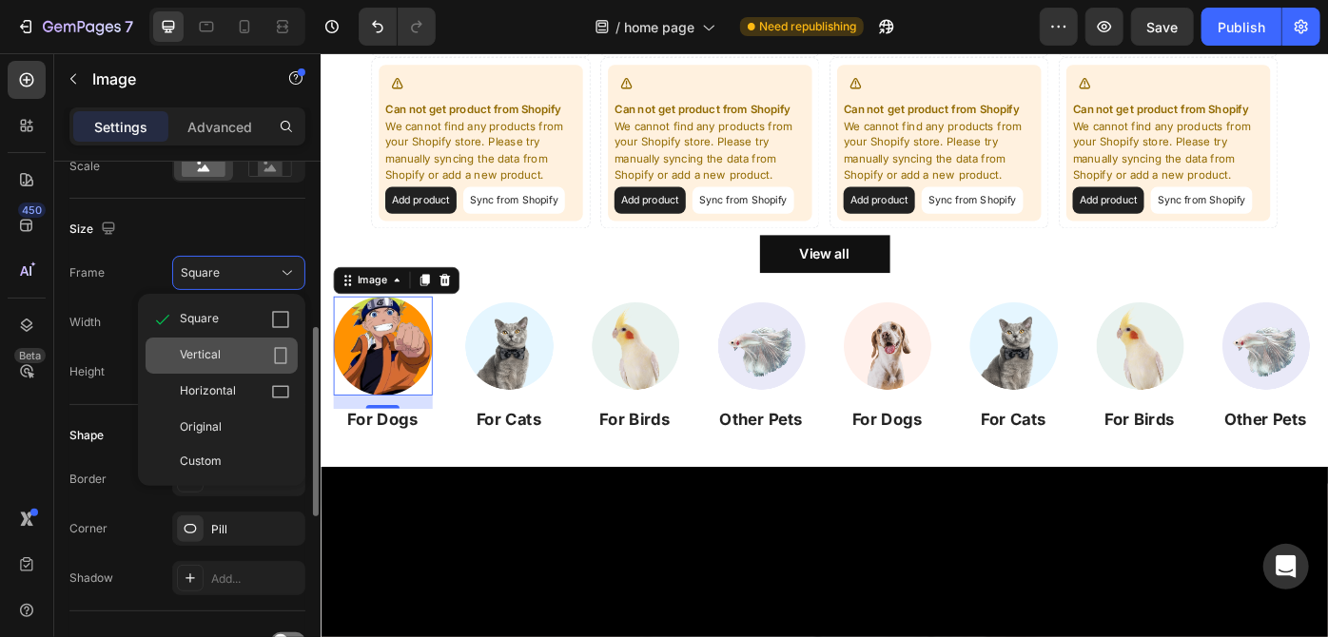
click at [266, 349] on div "Vertical" at bounding box center [235, 355] width 110 height 19
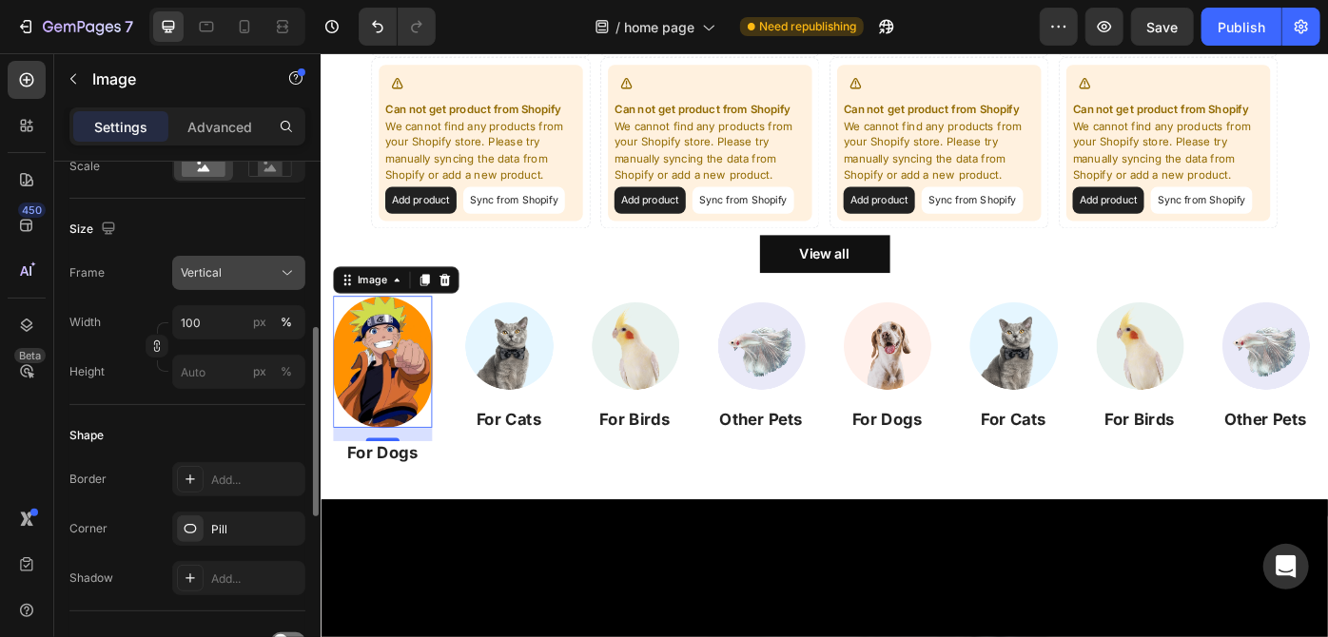
click at [271, 263] on div "Vertical" at bounding box center [239, 272] width 116 height 19
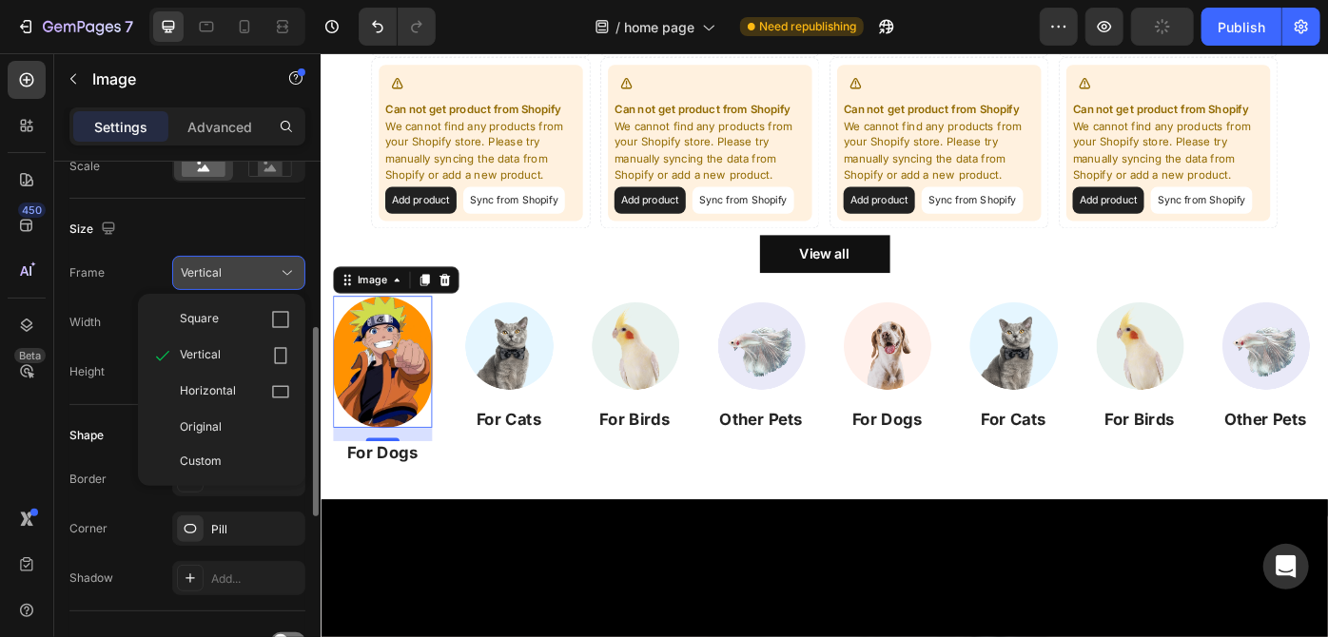
click at [255, 363] on div "Vertical" at bounding box center [222, 356] width 152 height 36
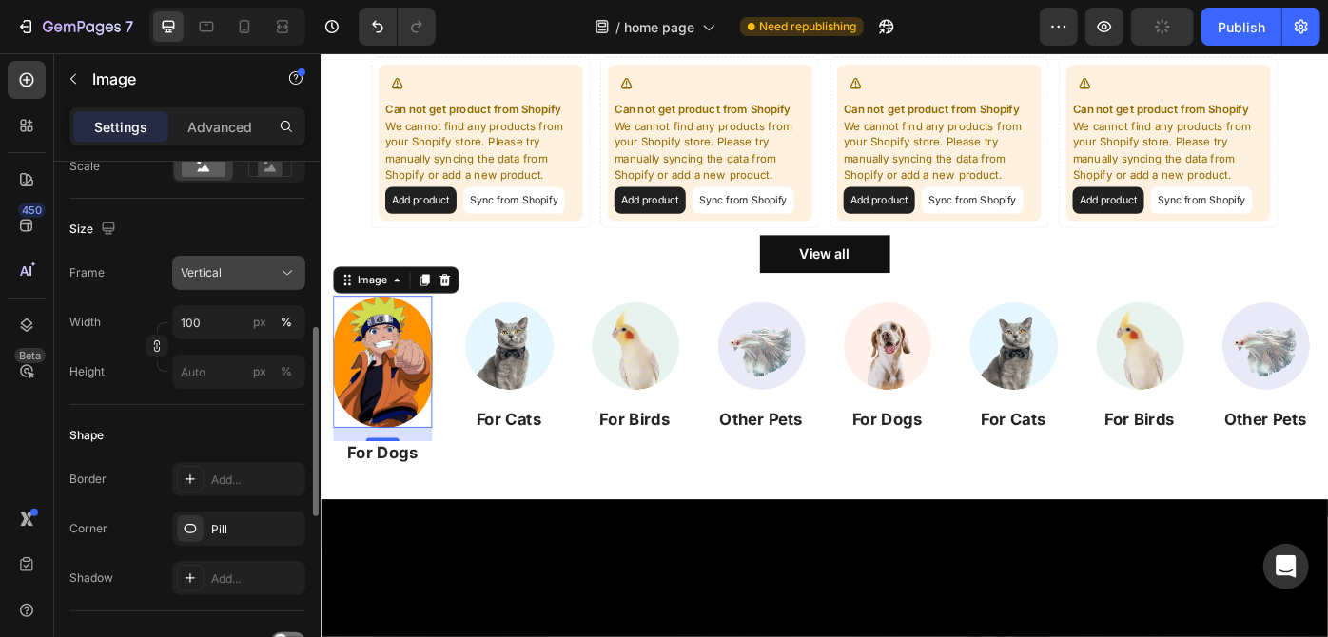
click at [258, 277] on div "Vertical" at bounding box center [227, 272] width 93 height 17
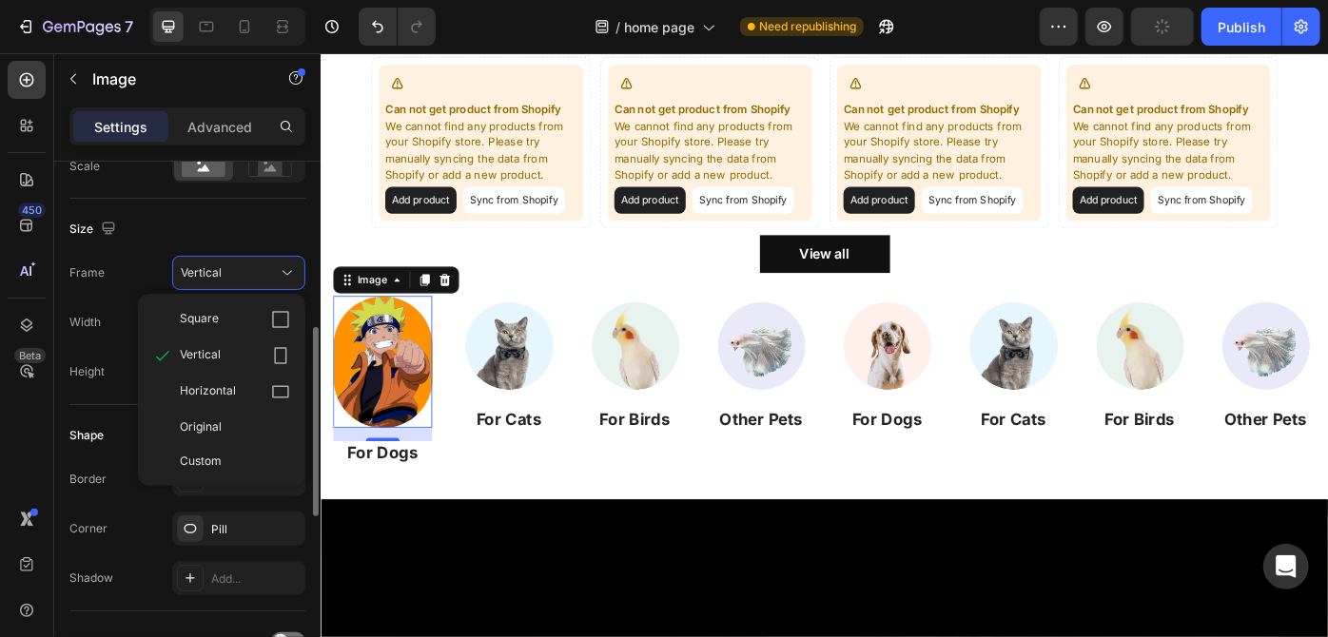
click at [263, 401] on div "Horizontal" at bounding box center [222, 392] width 152 height 36
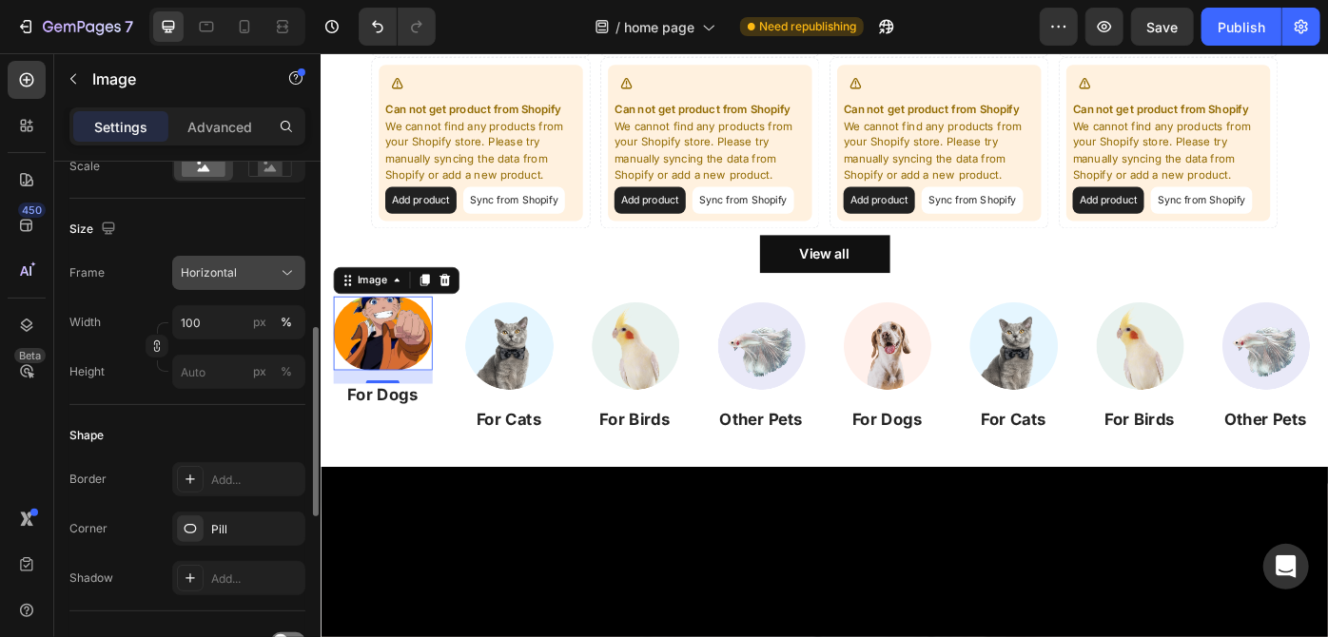
click at [252, 268] on div "Horizontal" at bounding box center [227, 272] width 93 height 17
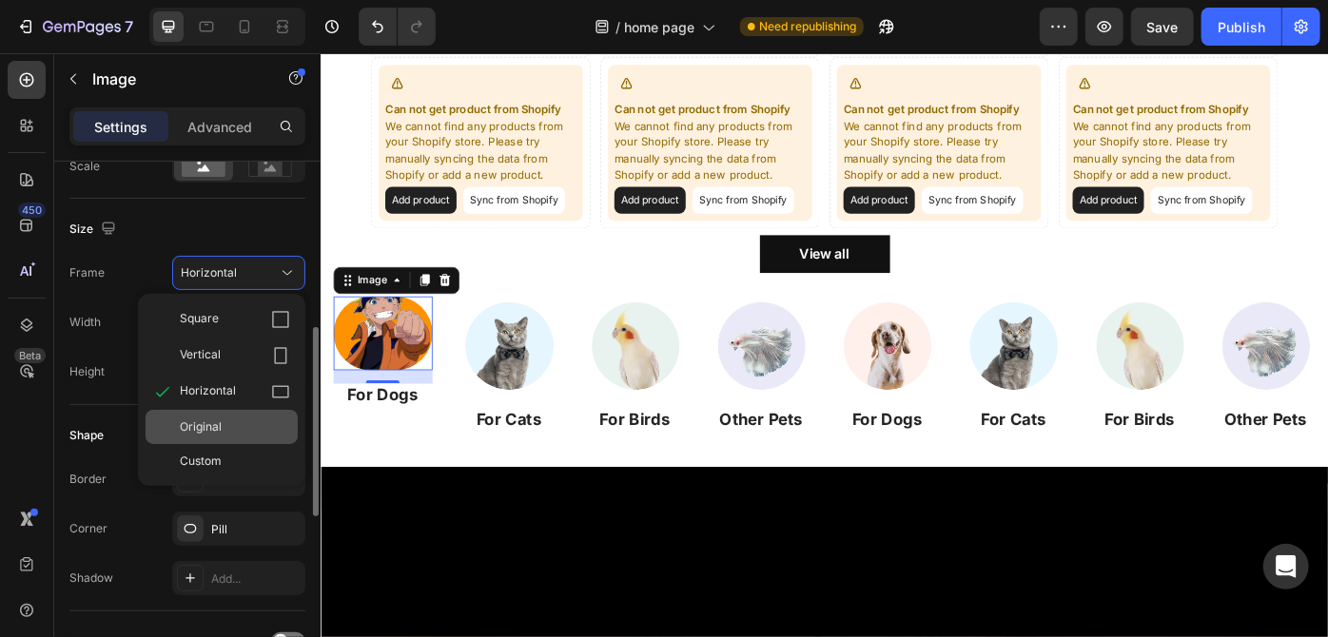
click at [233, 418] on div "Original" at bounding box center [235, 426] width 110 height 17
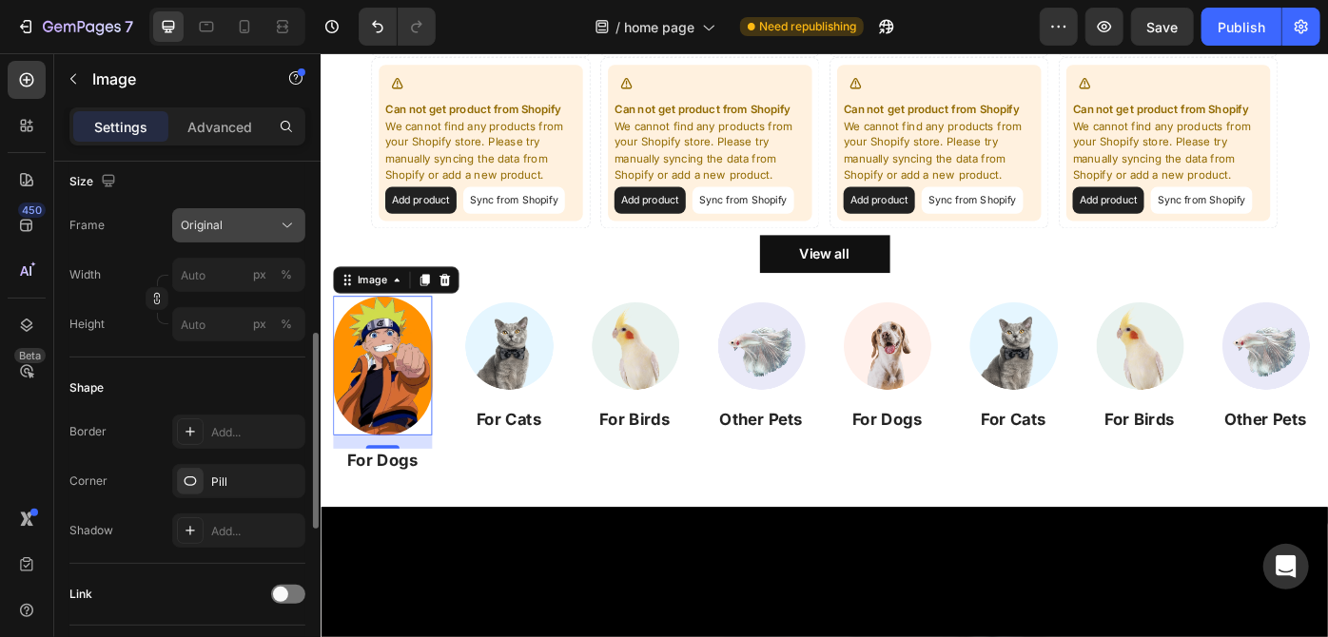
click at [259, 226] on div "Original" at bounding box center [227, 225] width 93 height 17
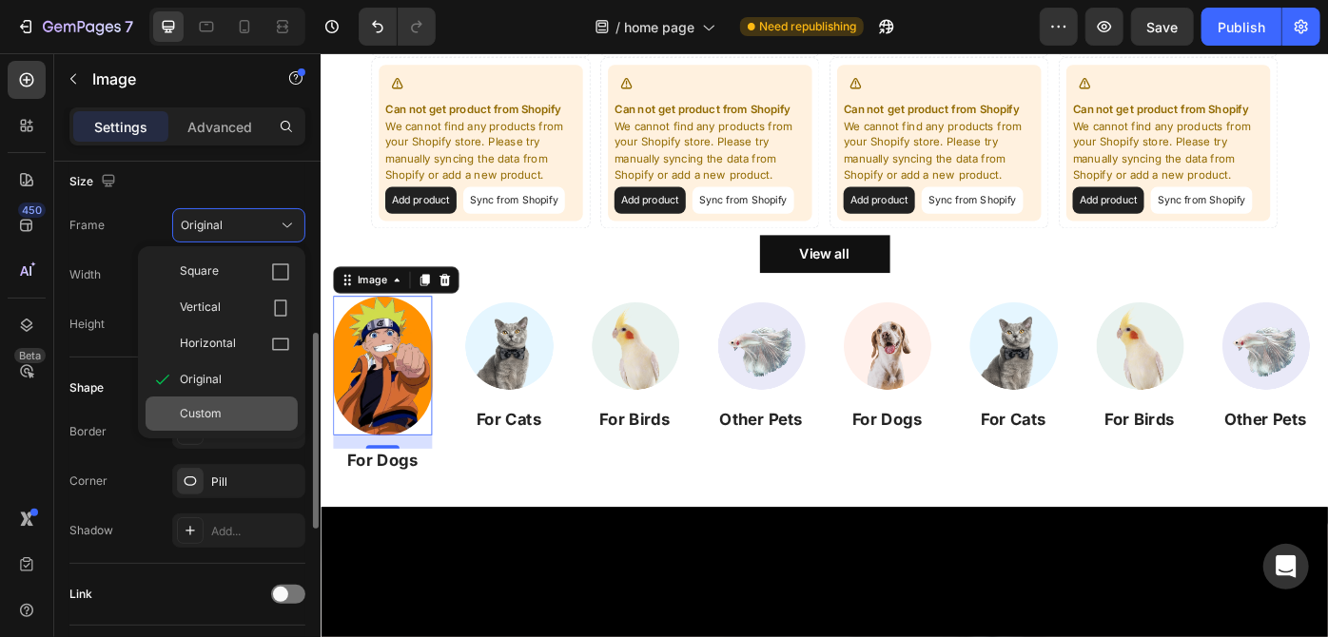
click at [244, 411] on div "Custom" at bounding box center [235, 413] width 110 height 17
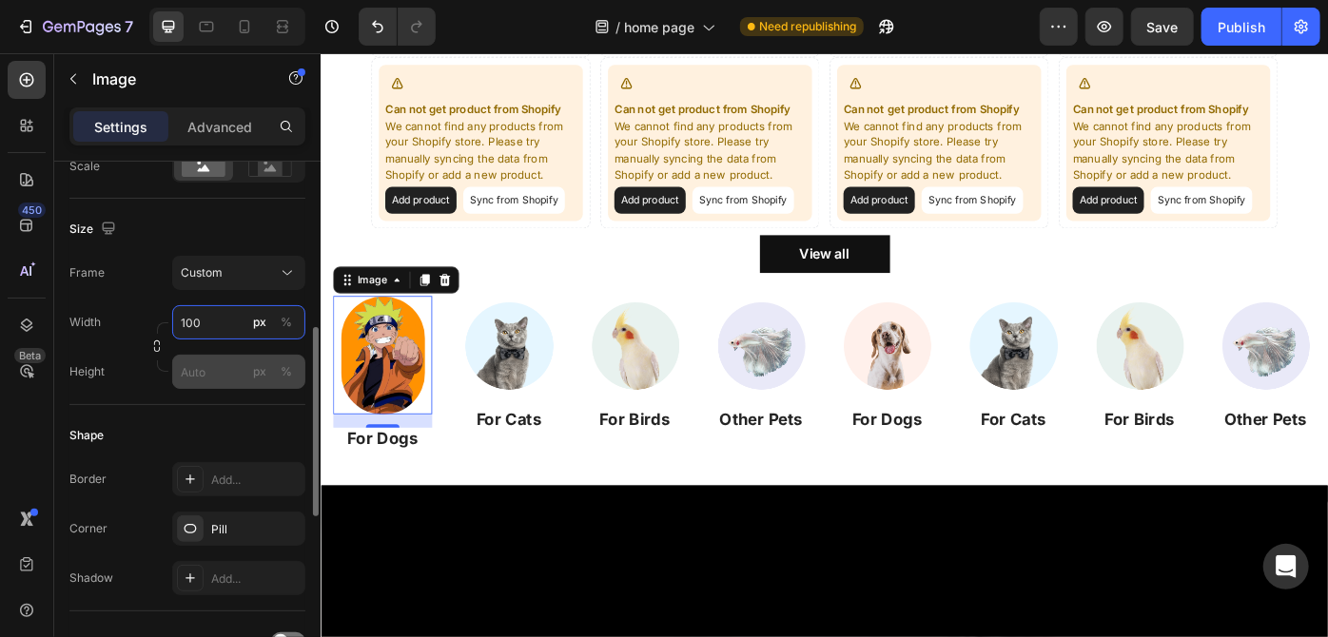
type input "100"
click at [220, 380] on input "px %" at bounding box center [238, 372] width 133 height 34
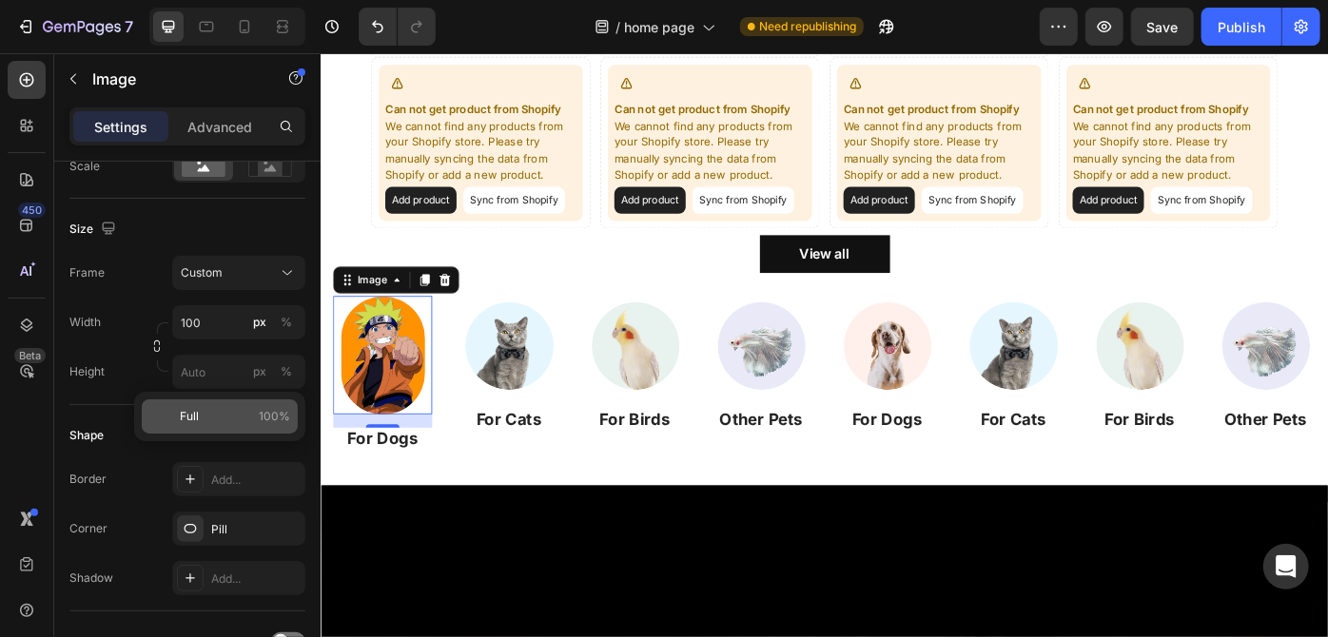
click at [234, 399] on div "Full 100%" at bounding box center [220, 416] width 156 height 34
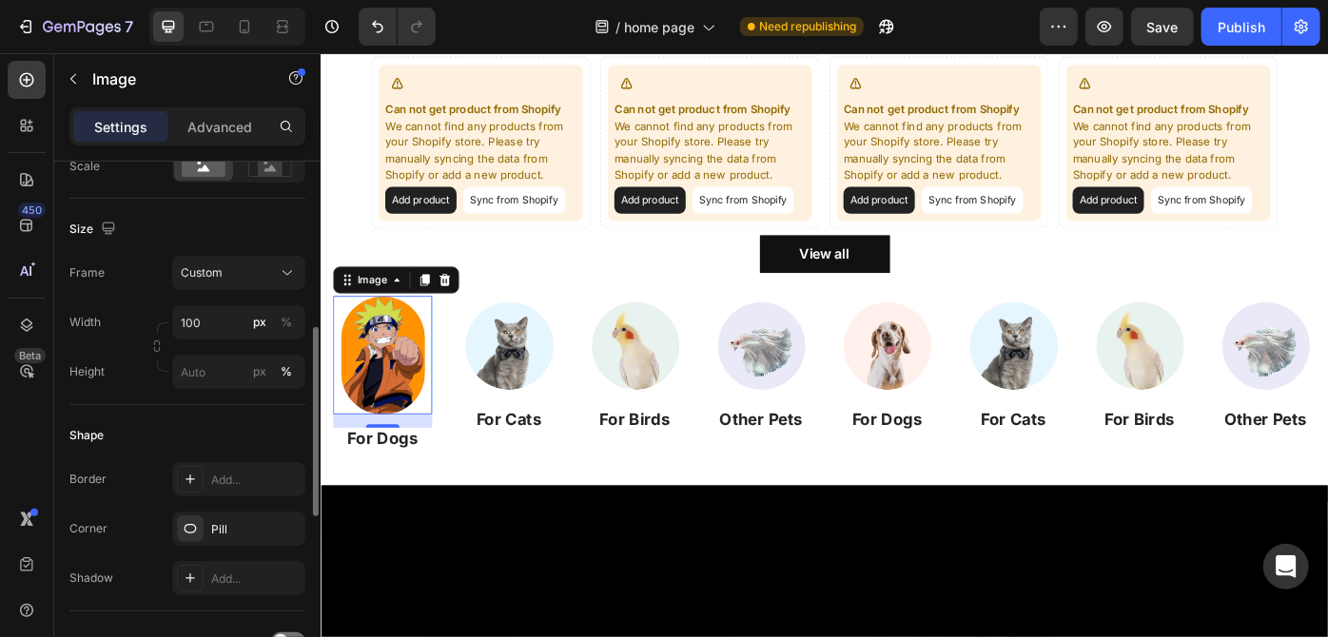
type input "100"
click at [280, 533] on icon "button" at bounding box center [285, 528] width 15 height 15
click at [251, 409] on div "Shape Border Add... Corner Pill Shadow Add..." at bounding box center [187, 508] width 236 height 206
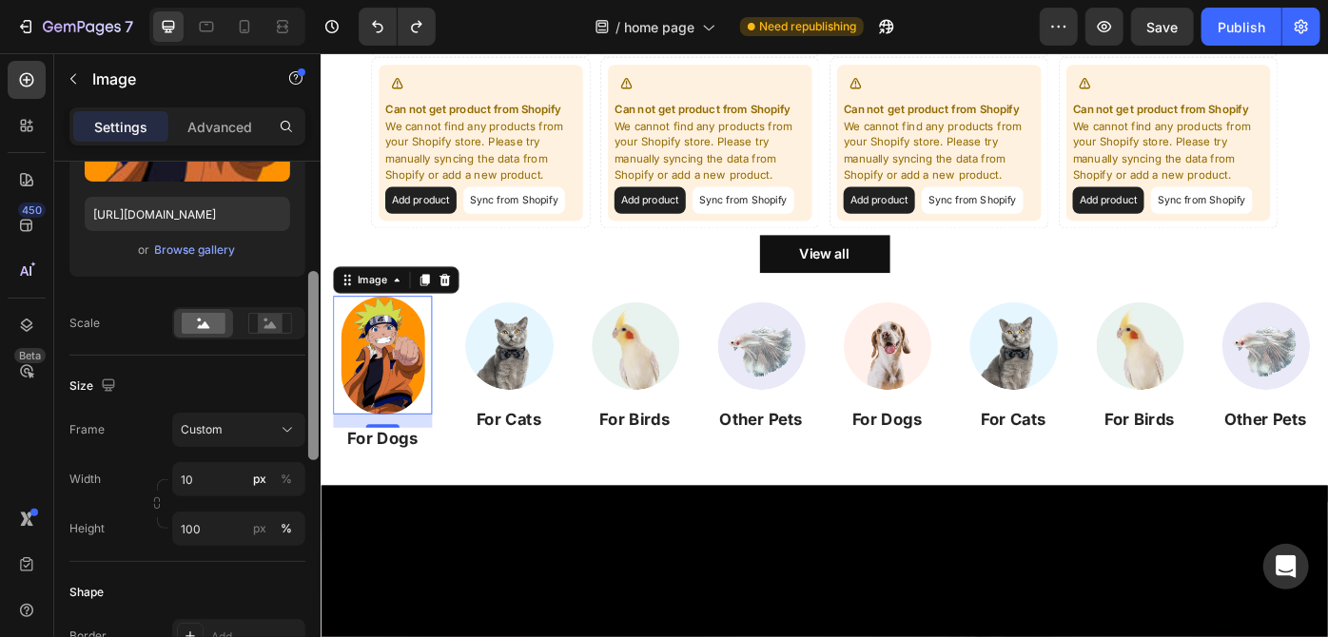
drag, startPoint x: 315, startPoint y: 363, endPoint x: 312, endPoint y: 306, distance: 57.1
click at [312, 306] on div at bounding box center [313, 365] width 10 height 189
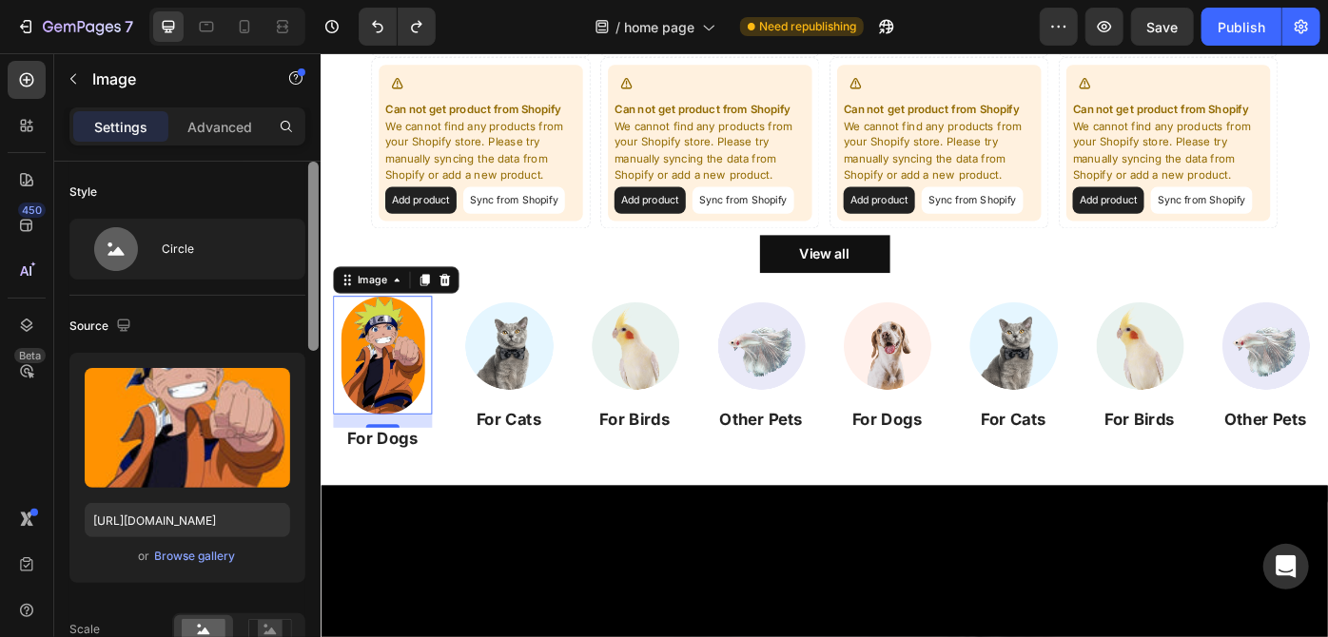
drag, startPoint x: 309, startPoint y: 328, endPoint x: 309, endPoint y: 201, distance: 127.4
click at [309, 201] on div at bounding box center [313, 256] width 10 height 189
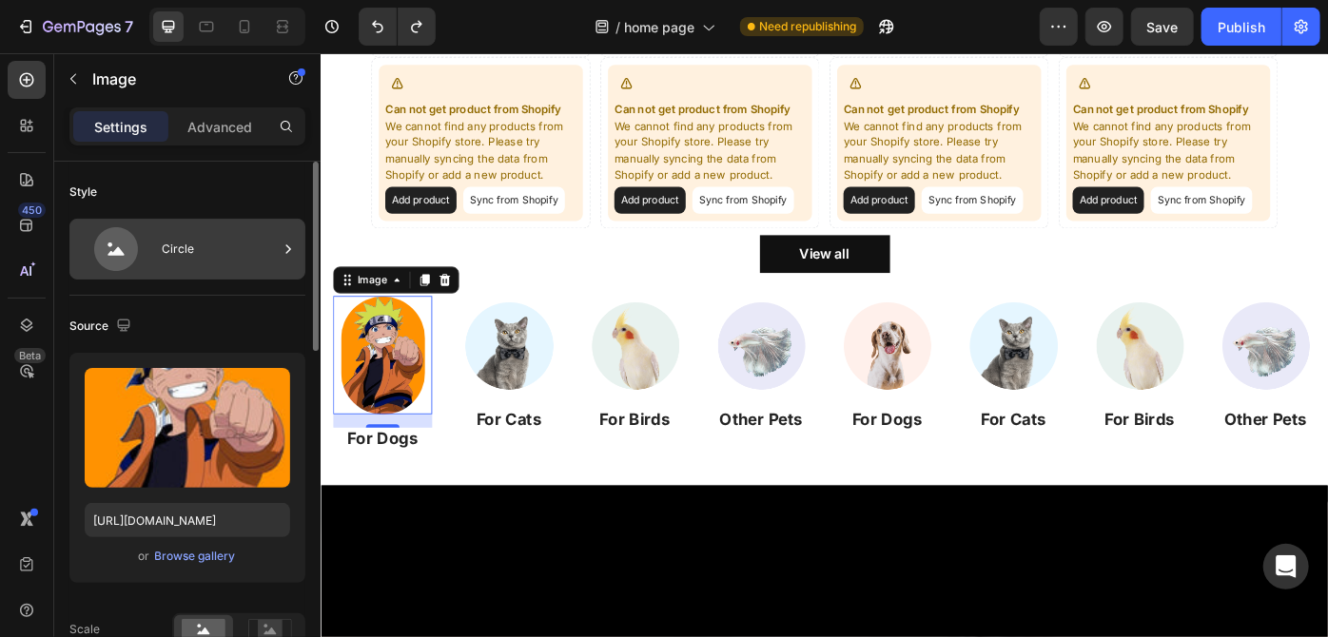
click at [281, 248] on icon at bounding box center [288, 249] width 19 height 19
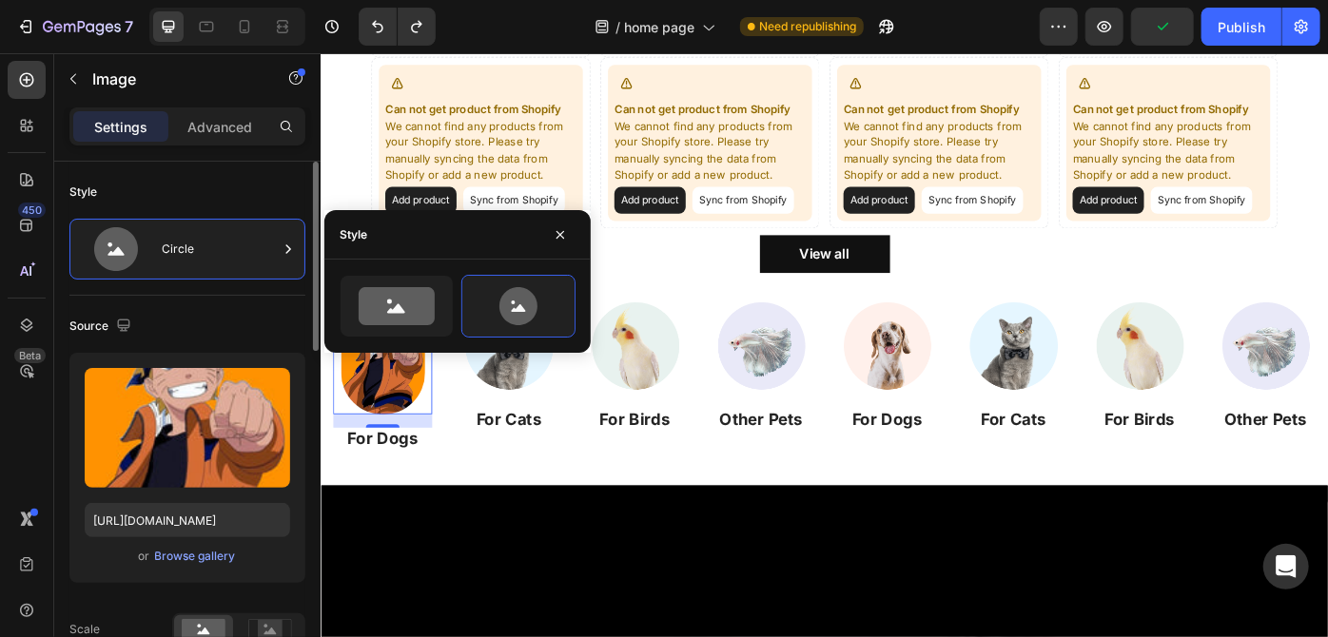
click at [436, 295] on icon at bounding box center [396, 306] width 89 height 38
click at [495, 309] on icon at bounding box center [518, 306] width 89 height 38
type input "80"
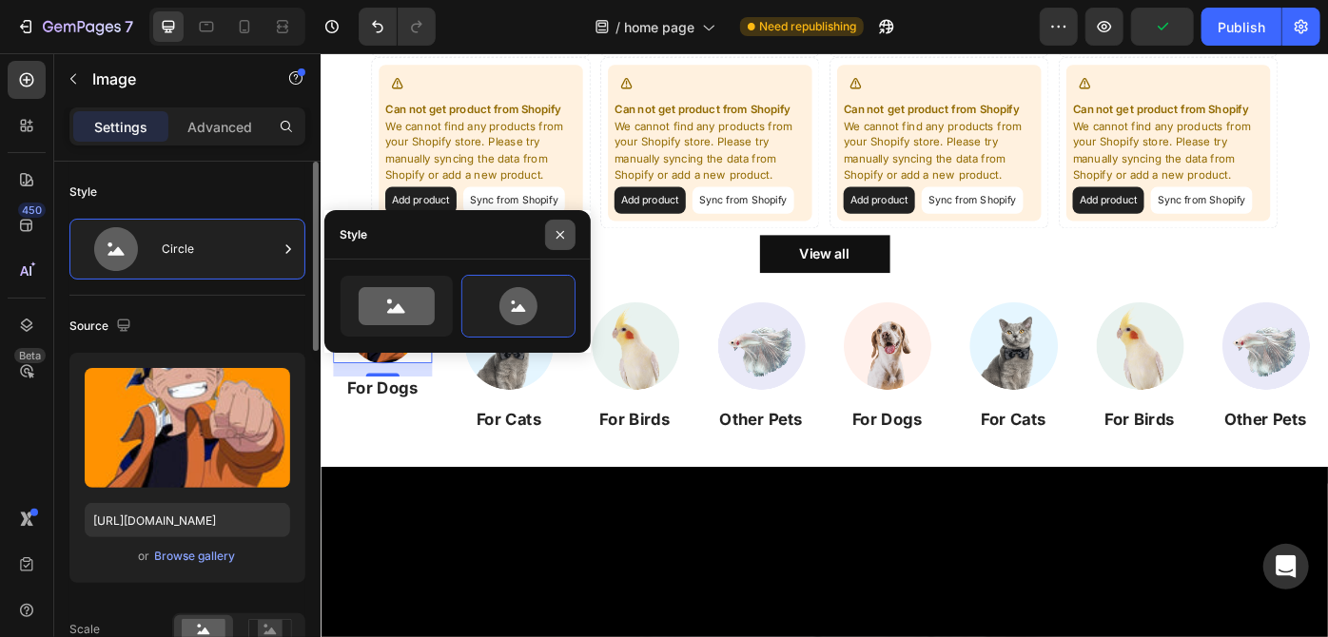
click at [560, 232] on icon "button" at bounding box center [560, 234] width 15 height 15
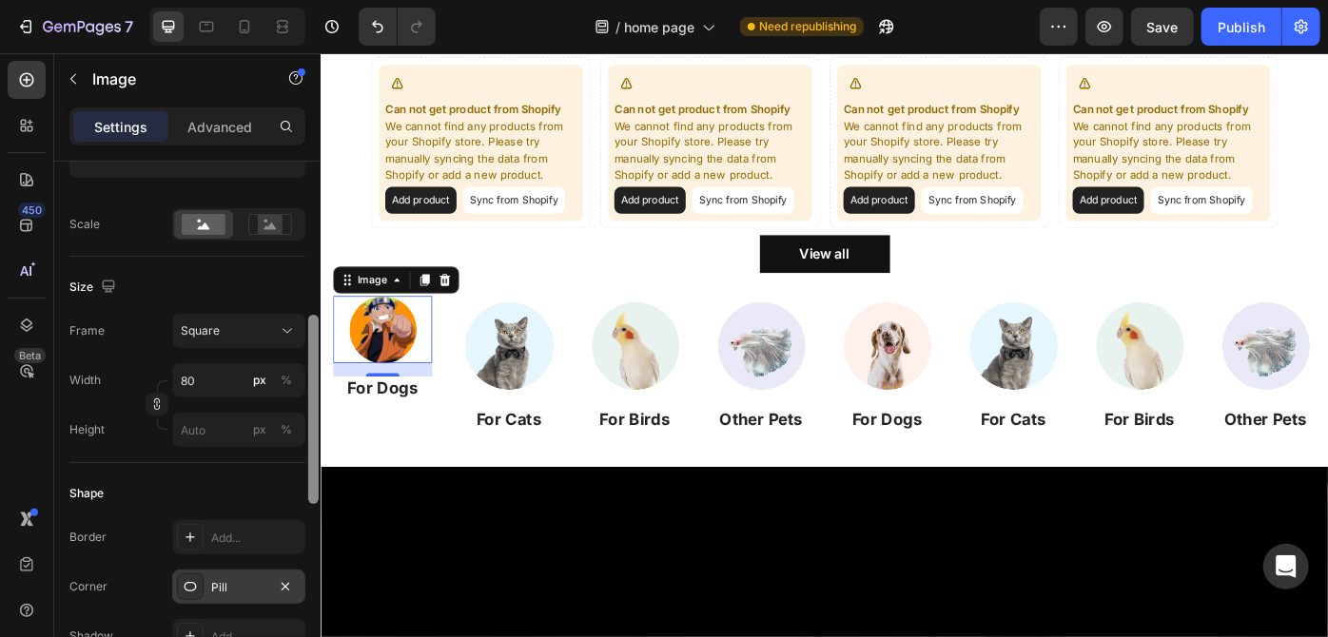
scroll to position [411, 0]
drag, startPoint x: 314, startPoint y: 289, endPoint x: 316, endPoint y: 437, distance: 147.4
click at [316, 437] on div at bounding box center [313, 403] width 10 height 189
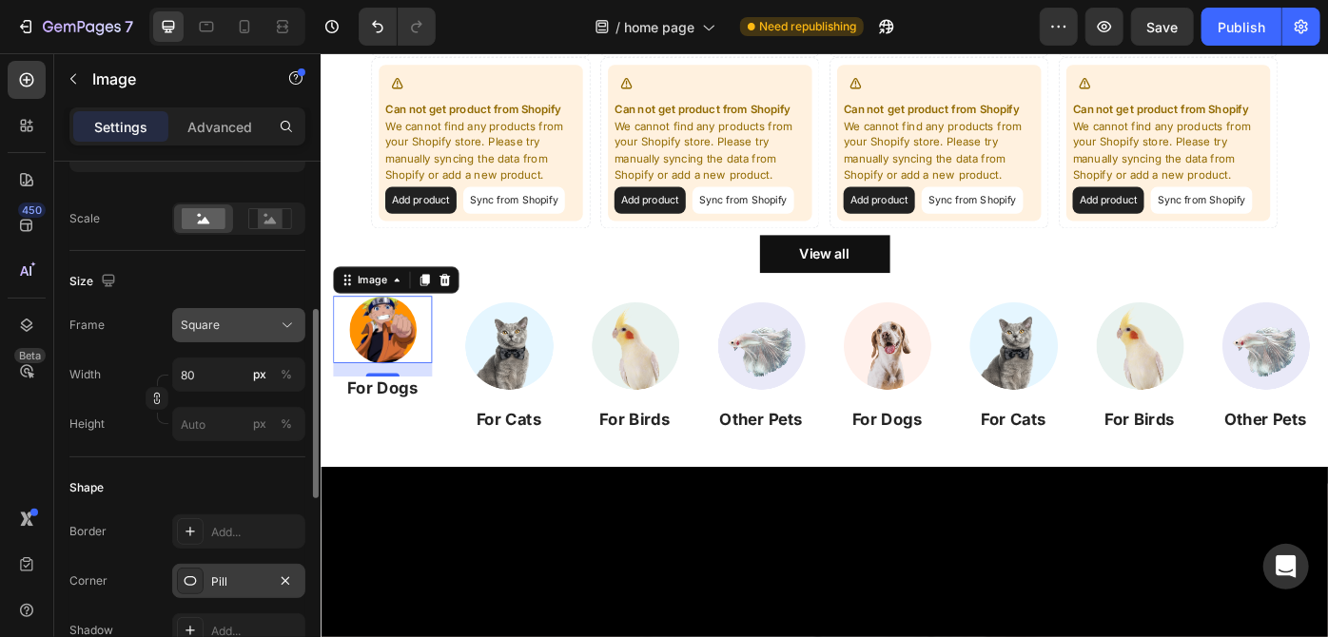
click at [282, 324] on icon at bounding box center [287, 325] width 19 height 19
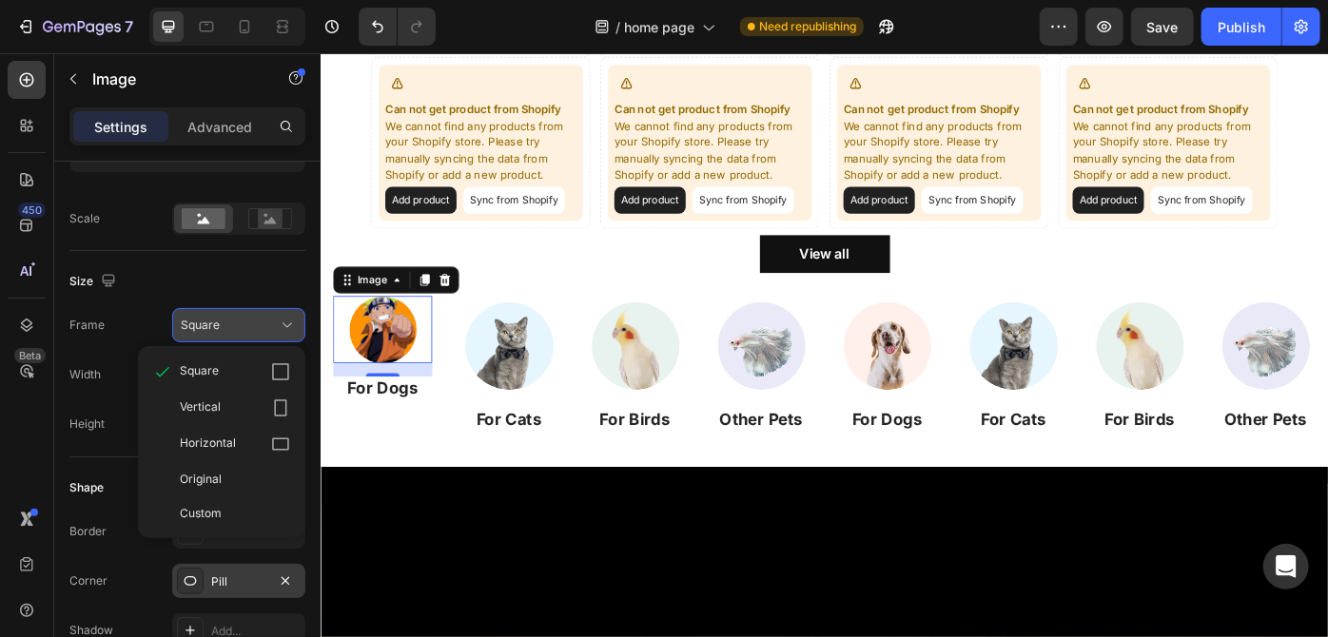
click at [282, 318] on icon at bounding box center [287, 325] width 19 height 19
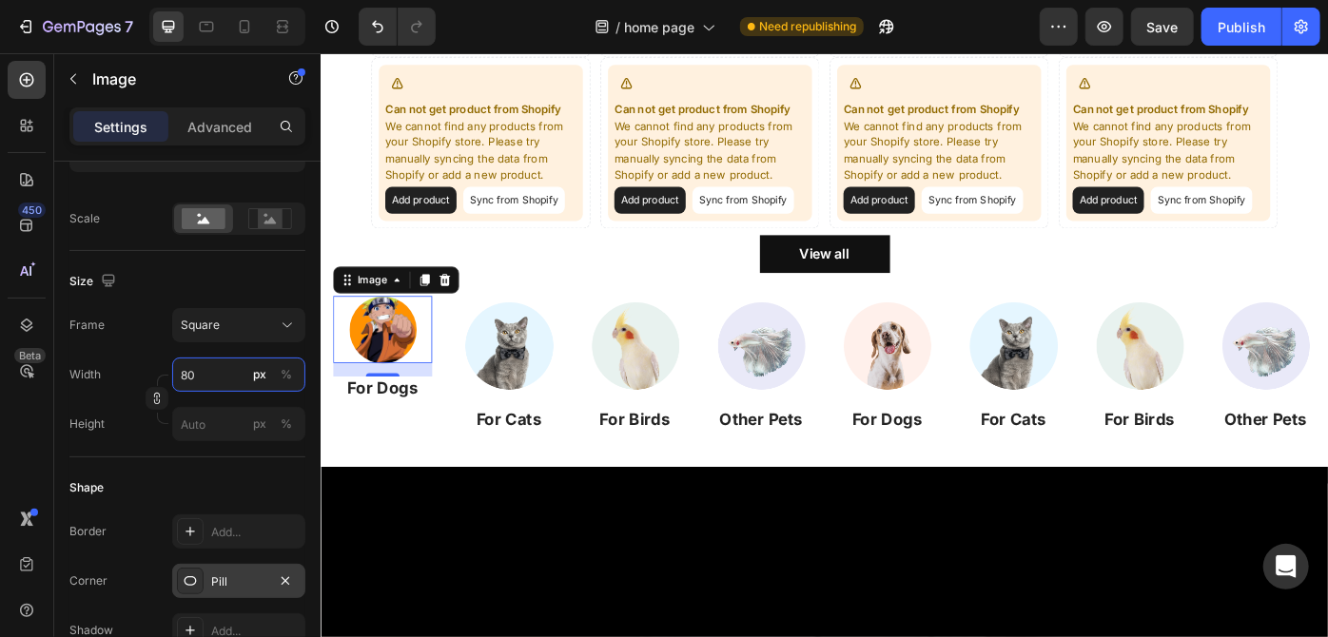
click at [229, 368] on input "80" at bounding box center [238, 375] width 133 height 34
click at [215, 423] on p "Full 100%" at bounding box center [235, 419] width 110 height 17
type input "100"
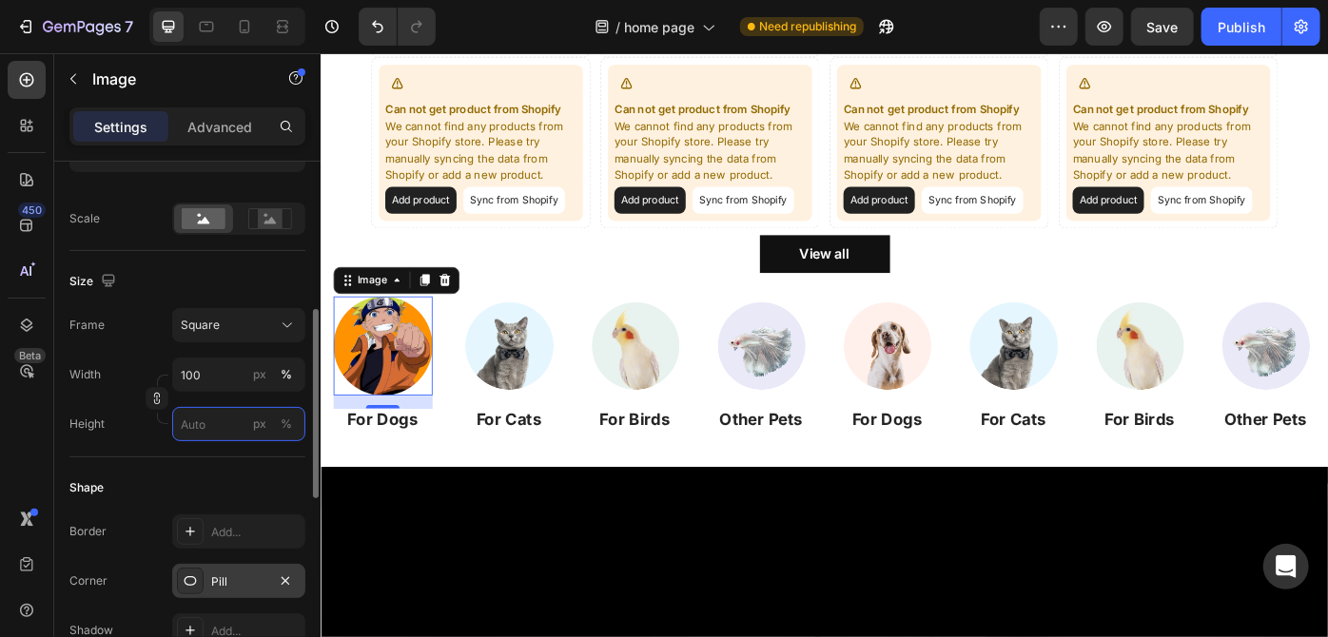
click at [215, 410] on input "px %" at bounding box center [238, 424] width 133 height 34
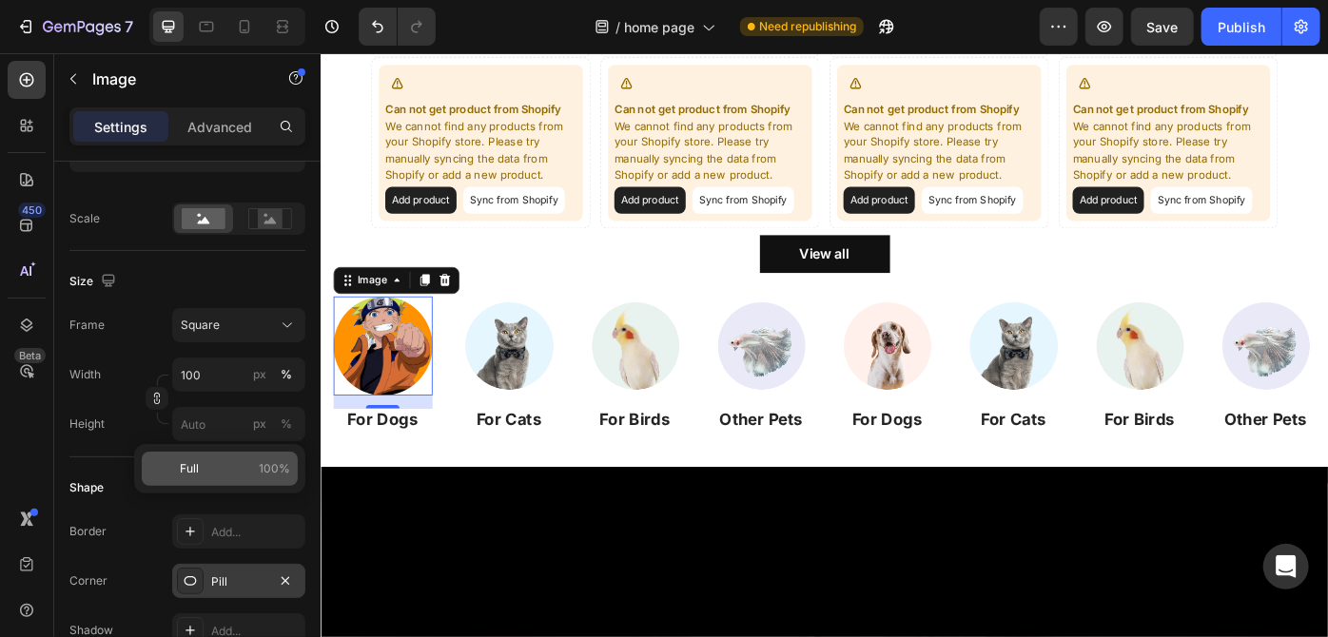
click at [219, 464] on p "Full 100%" at bounding box center [235, 468] width 110 height 17
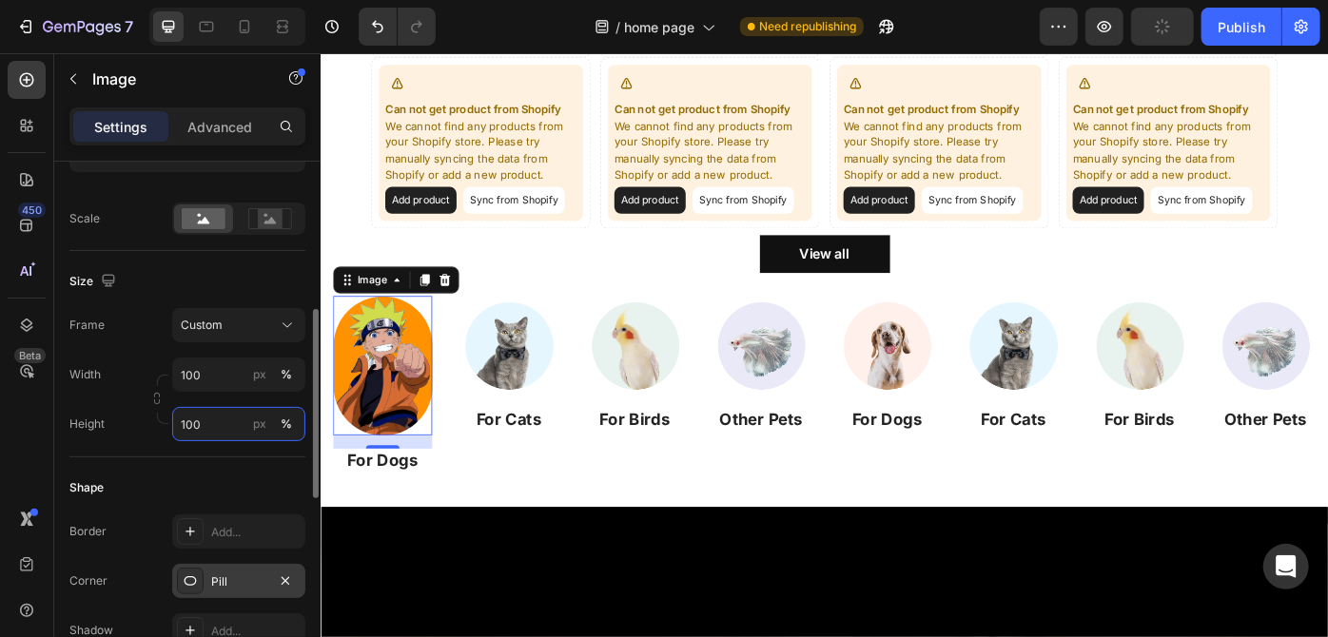
click at [219, 429] on input "100" at bounding box center [238, 424] width 133 height 34
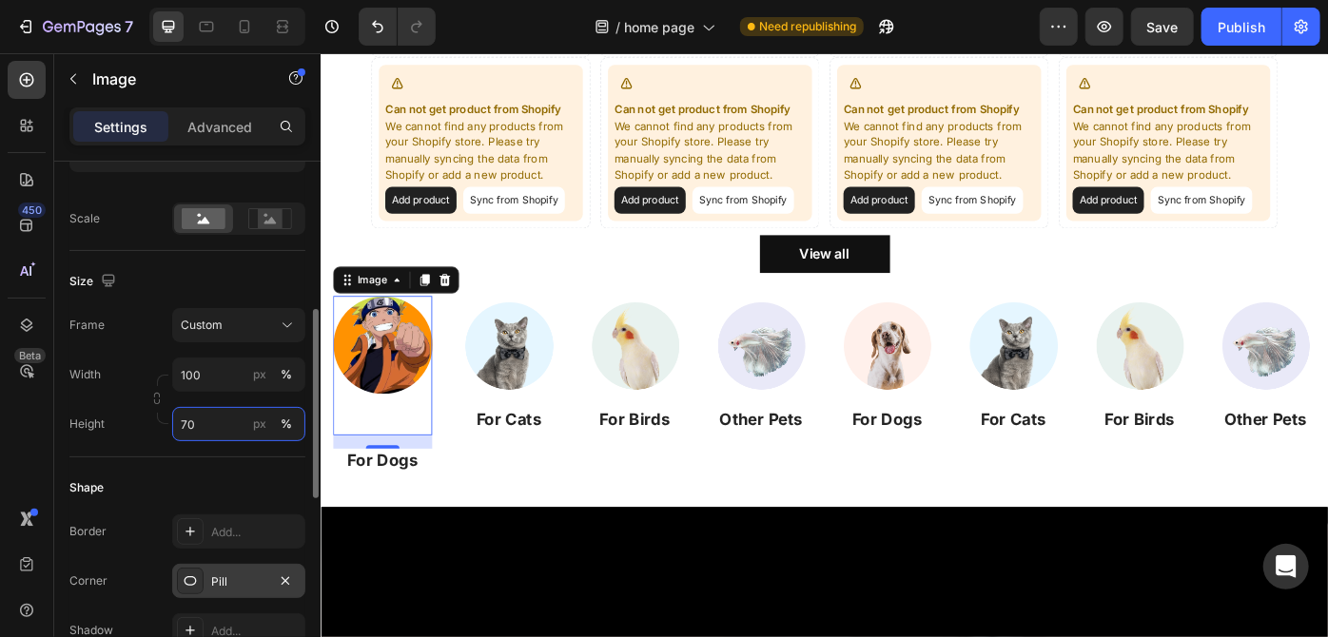
type input "7"
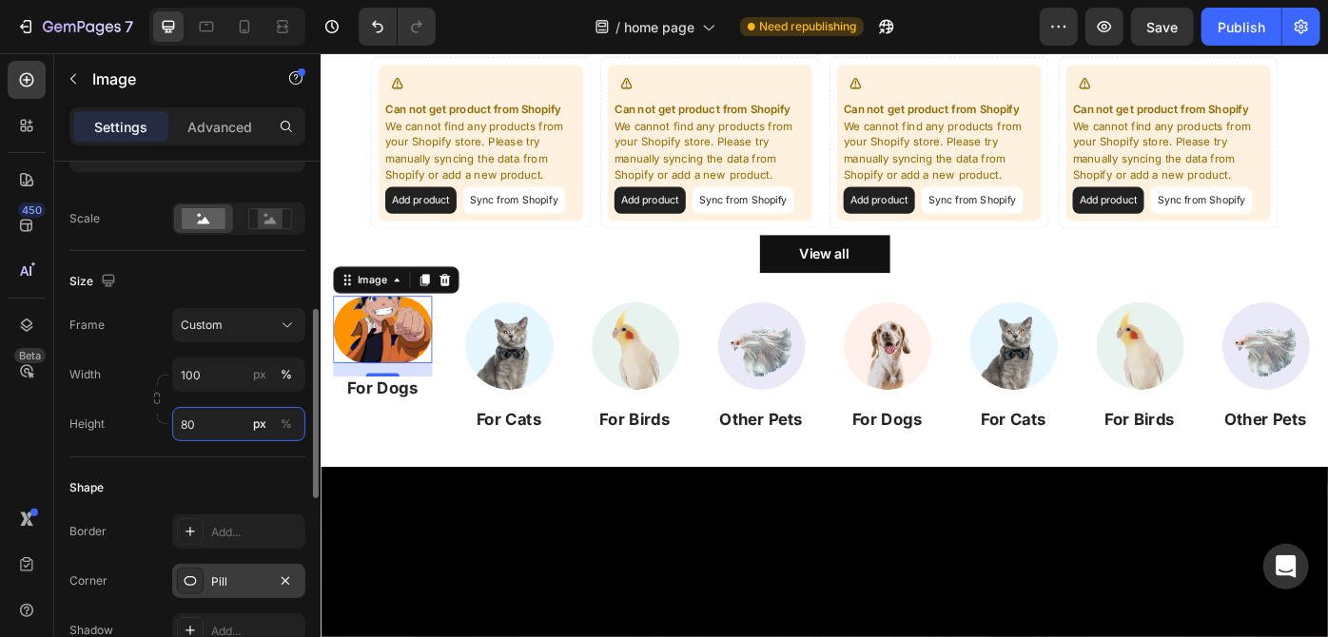
type input "8"
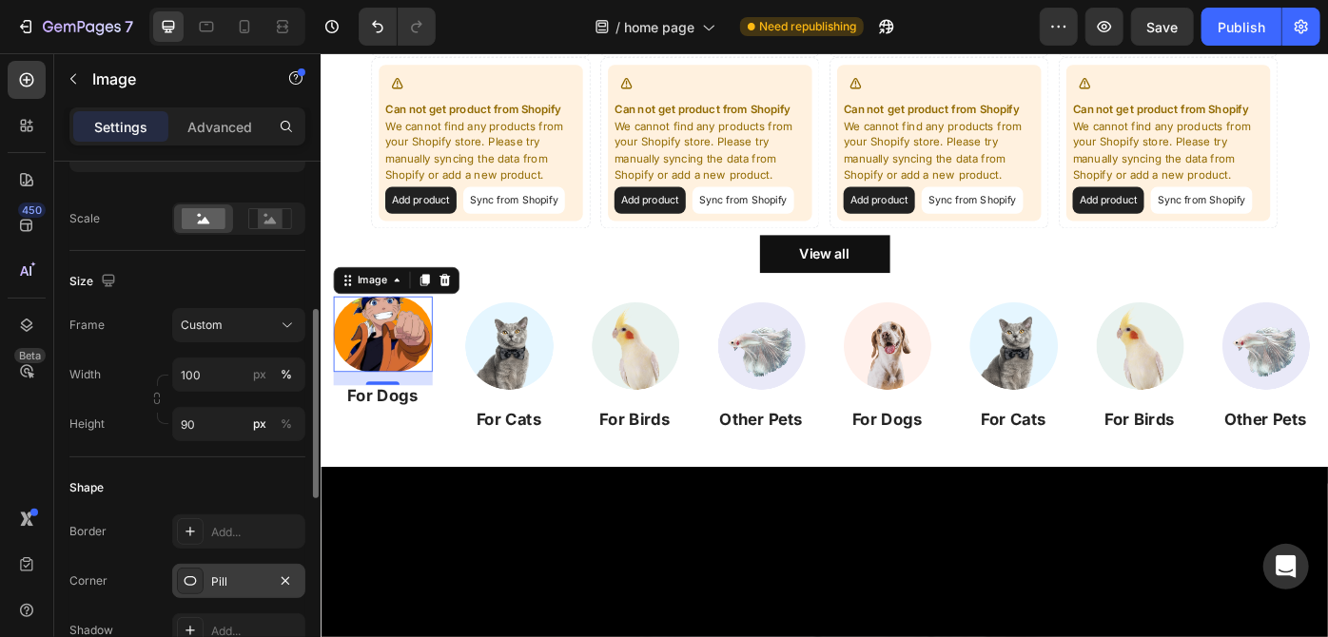
click at [151, 258] on div "Size Frame Custom Width 100 px % Height 90 px %" at bounding box center [187, 354] width 236 height 206
click at [223, 413] on input "90" at bounding box center [238, 424] width 133 height 34
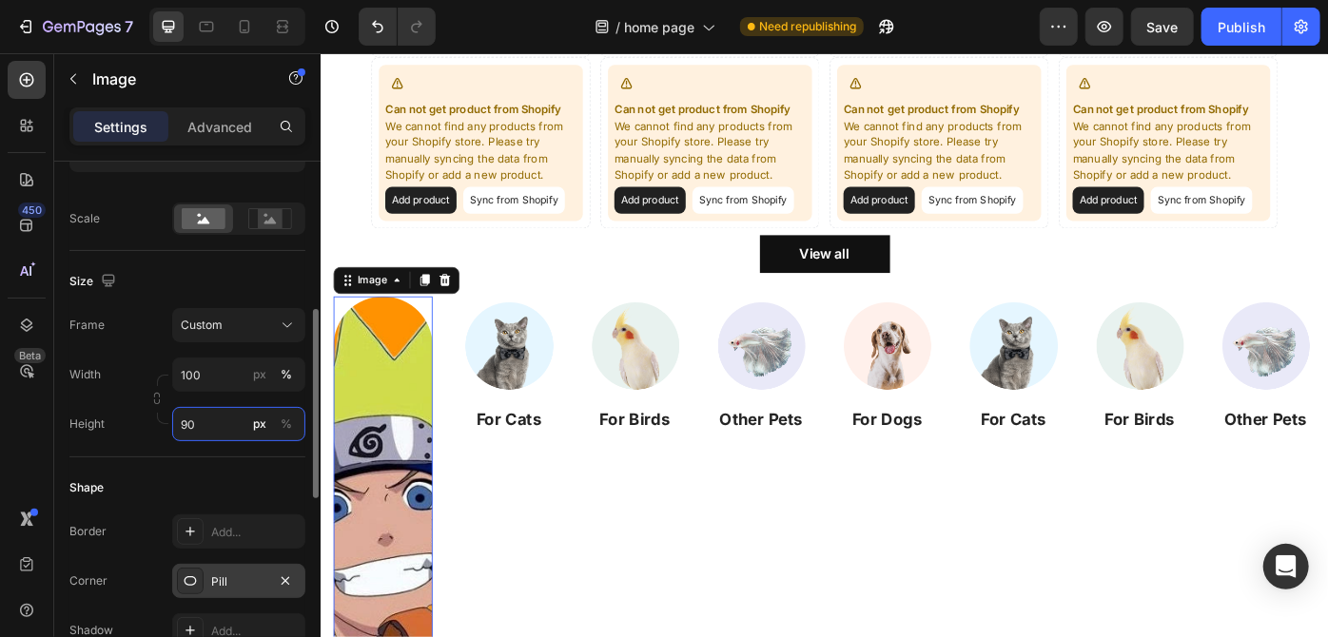
type input "9"
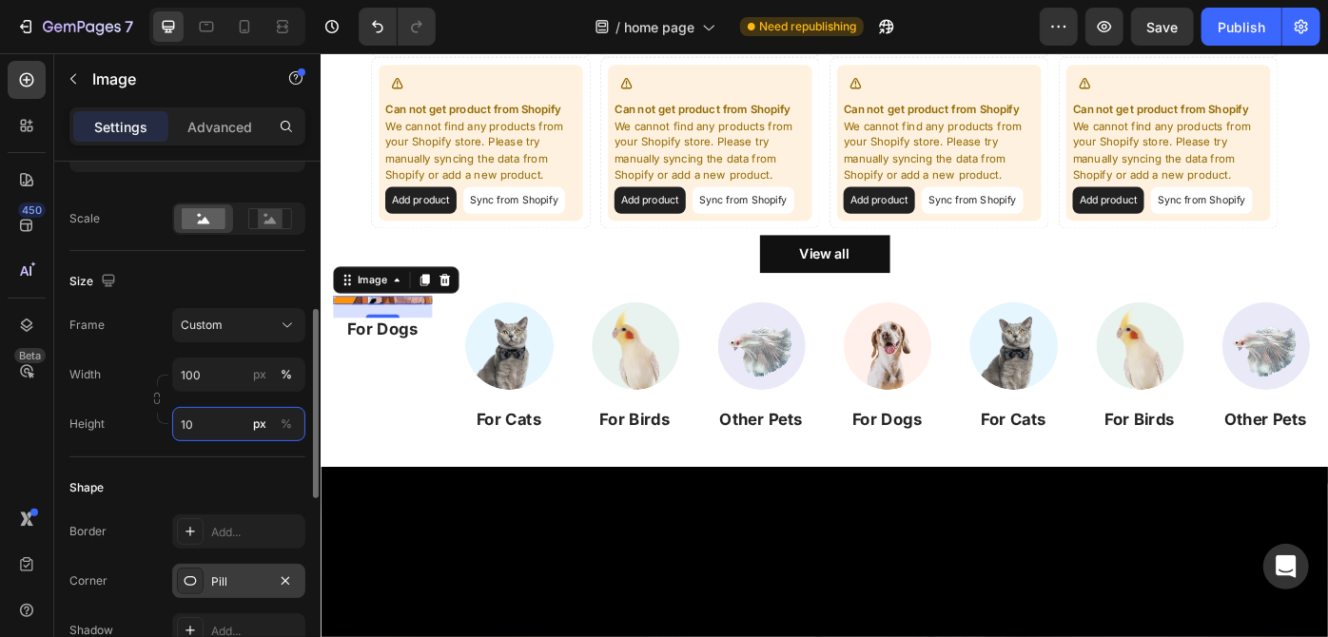
type input "1"
type input "2"
type input "120"
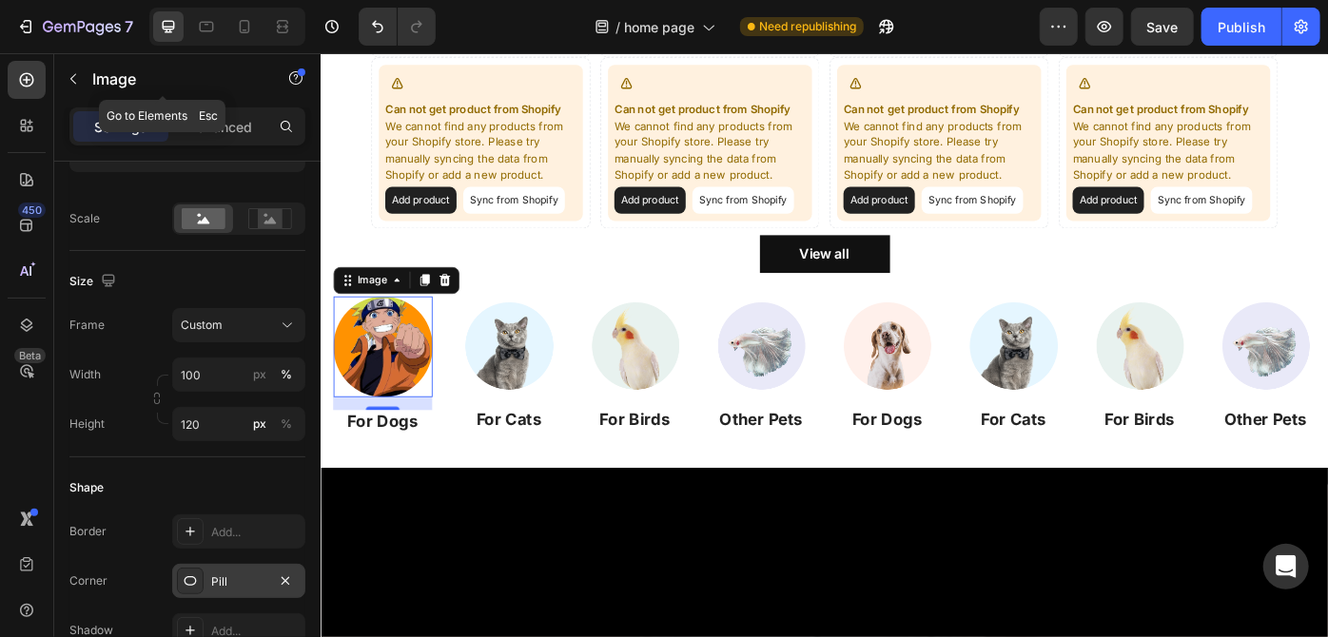
drag, startPoint x: 76, startPoint y: 75, endPoint x: 126, endPoint y: 115, distance: 64.3
click at [76, 75] on icon "button" at bounding box center [73, 78] width 15 height 15
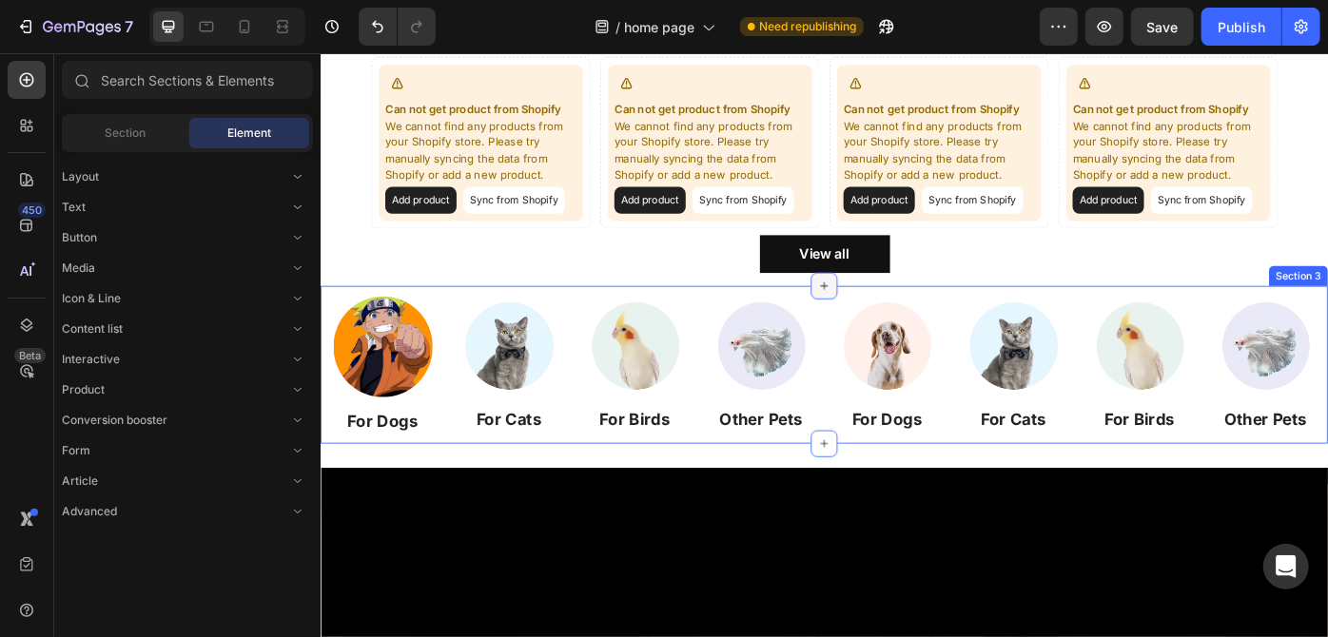
click at [875, 322] on div at bounding box center [890, 316] width 30 height 30
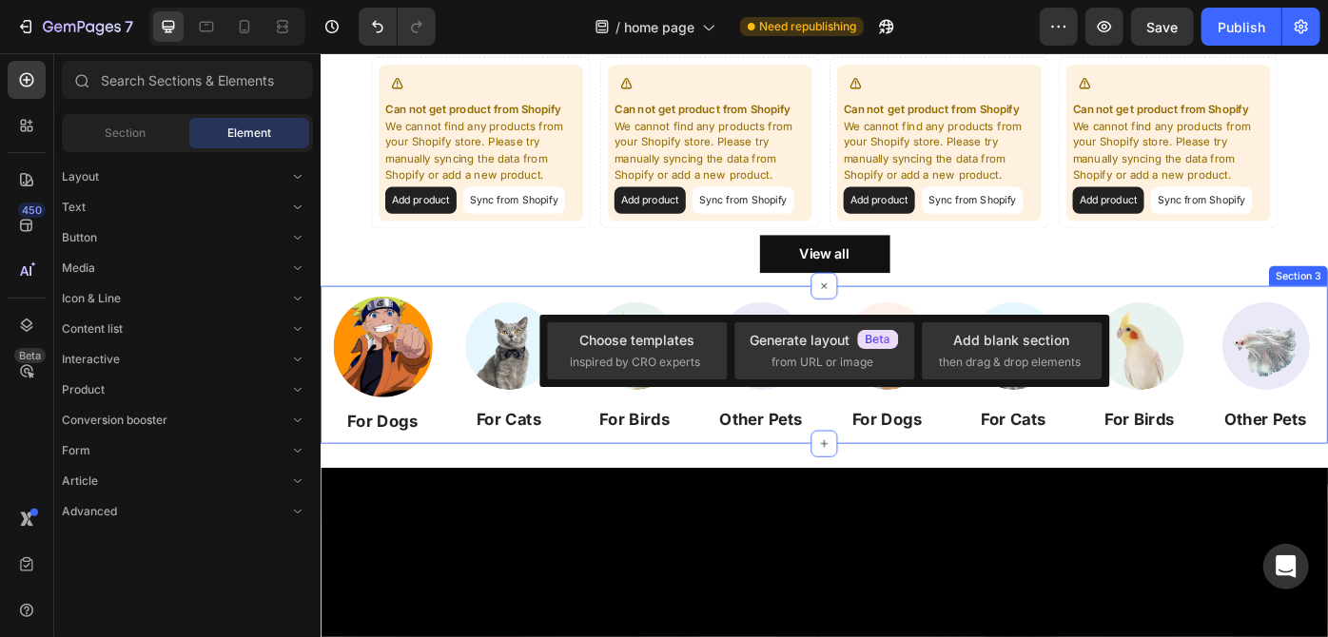
click at [858, 321] on div "Image For Dogs Heading Image For Cats Heading Image For Birds Heading Image Oth…" at bounding box center [890, 407] width 1141 height 180
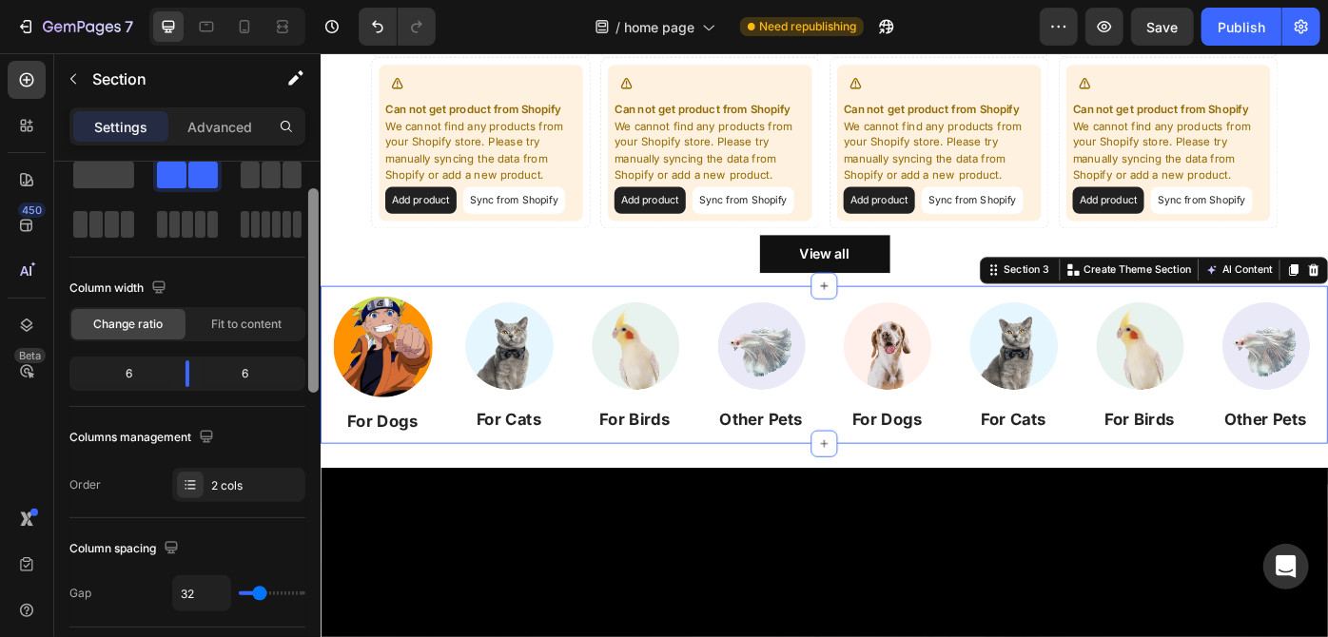
scroll to position [66, 0]
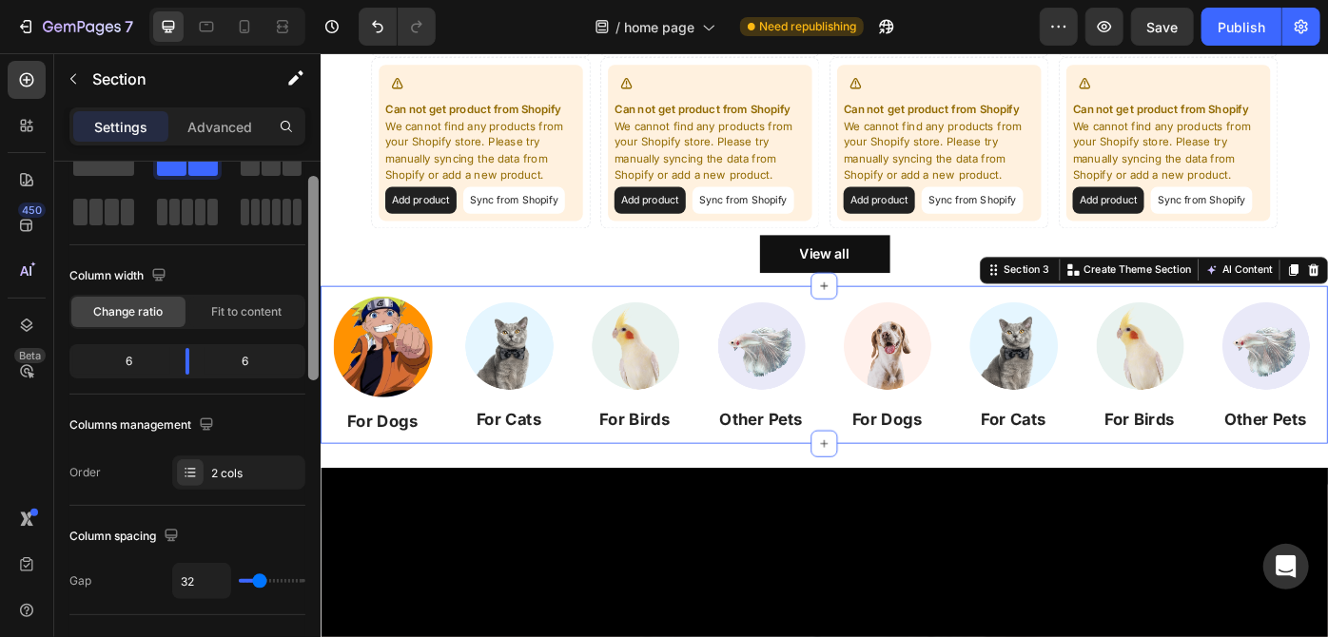
drag, startPoint x: 314, startPoint y: 284, endPoint x: 310, endPoint y: 310, distance: 26.0
click at [310, 310] on div at bounding box center [313, 278] width 10 height 204
click at [274, 318] on span "Fit to content" at bounding box center [246, 311] width 70 height 17
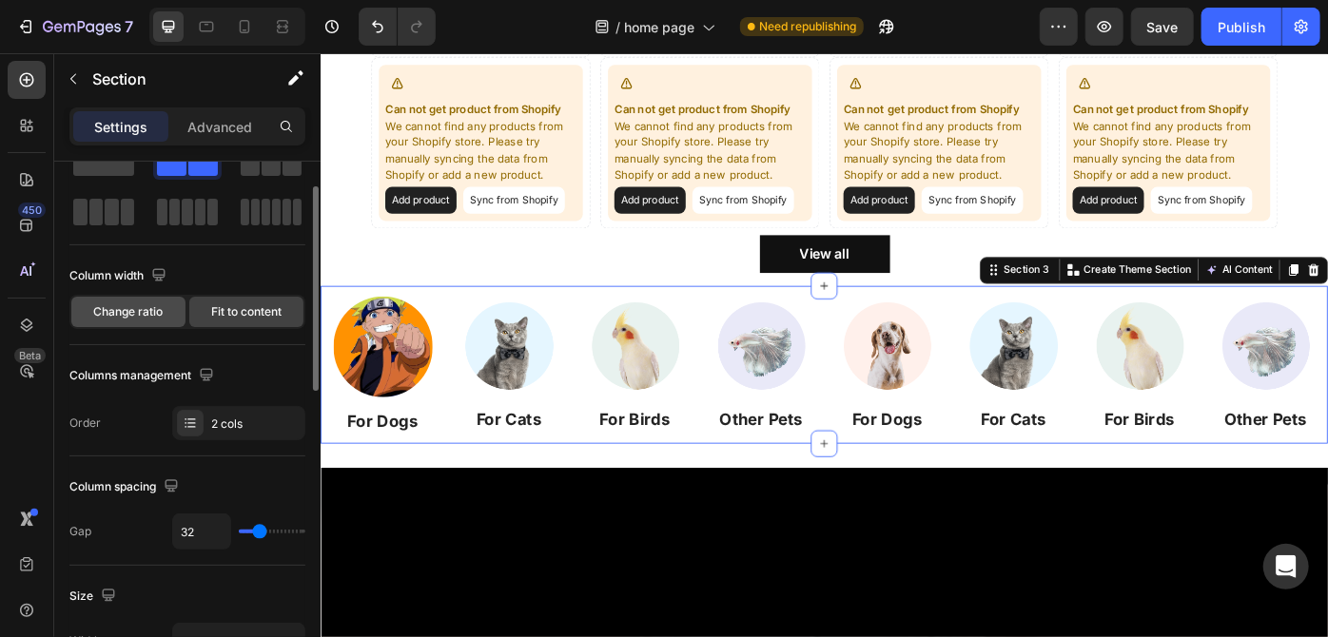
click at [139, 312] on span "Change ratio" at bounding box center [128, 311] width 69 height 17
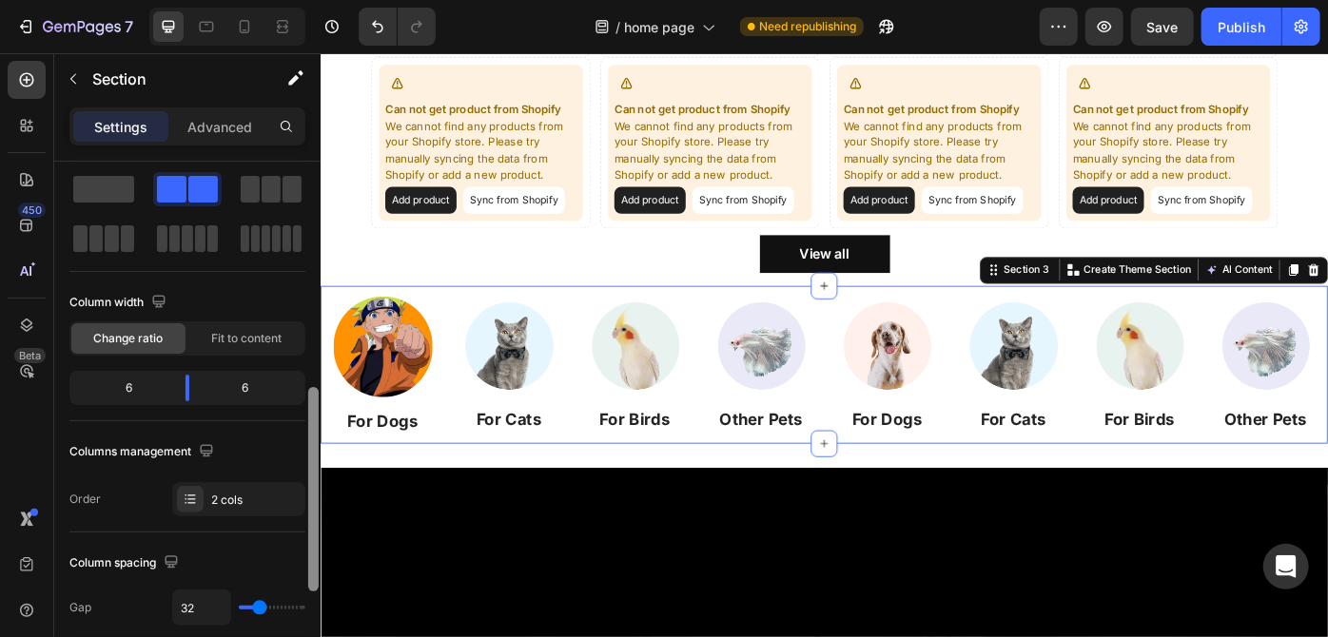
scroll to position [0, 0]
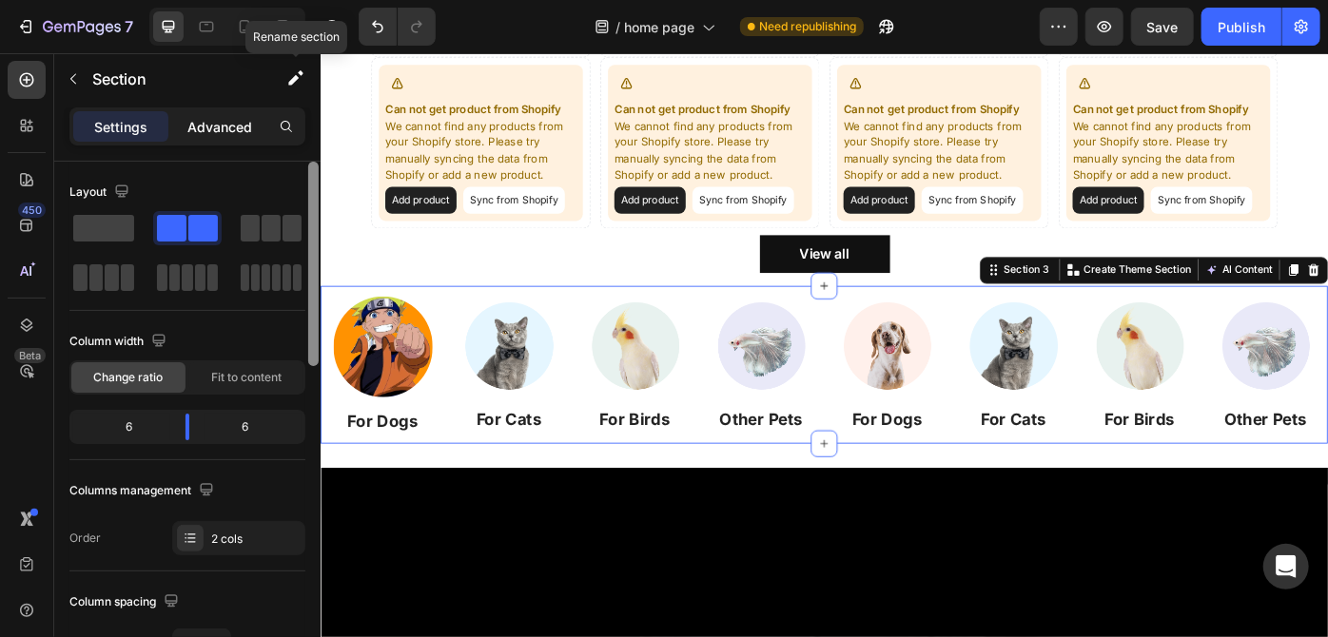
drag, startPoint x: 310, startPoint y: 353, endPoint x: 221, endPoint y: 126, distance: 243.4
click at [310, 74] on div "Sections(30) Elements(83) Section Element Hero Section Product Detail Brands Tr…" at bounding box center [187, 345] width 266 height 584
click at [209, 121] on p "Advanced" at bounding box center [219, 127] width 65 height 20
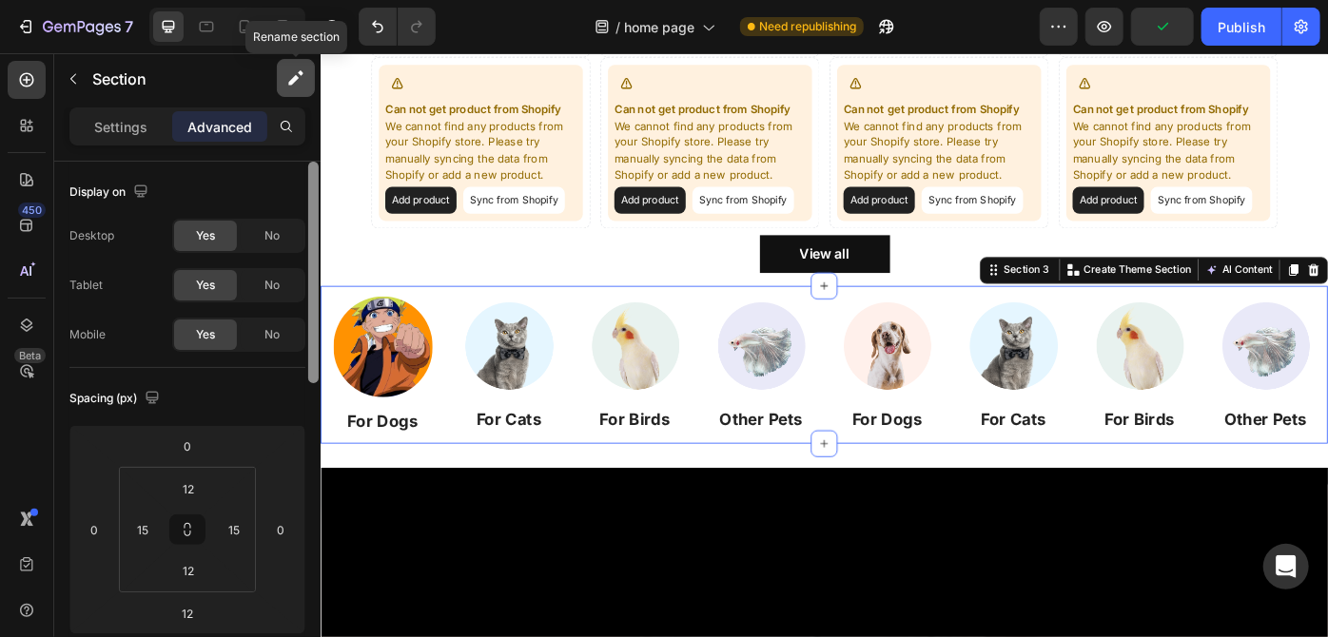
drag, startPoint x: 313, startPoint y: 267, endPoint x: 296, endPoint y: 76, distance: 191.9
click at [306, 78] on div "Sections(30) Elements(83) Section Element Hero Section Product Detail Brands Tr…" at bounding box center [187, 345] width 266 height 584
click at [123, 113] on div "Settings" at bounding box center [120, 126] width 95 height 30
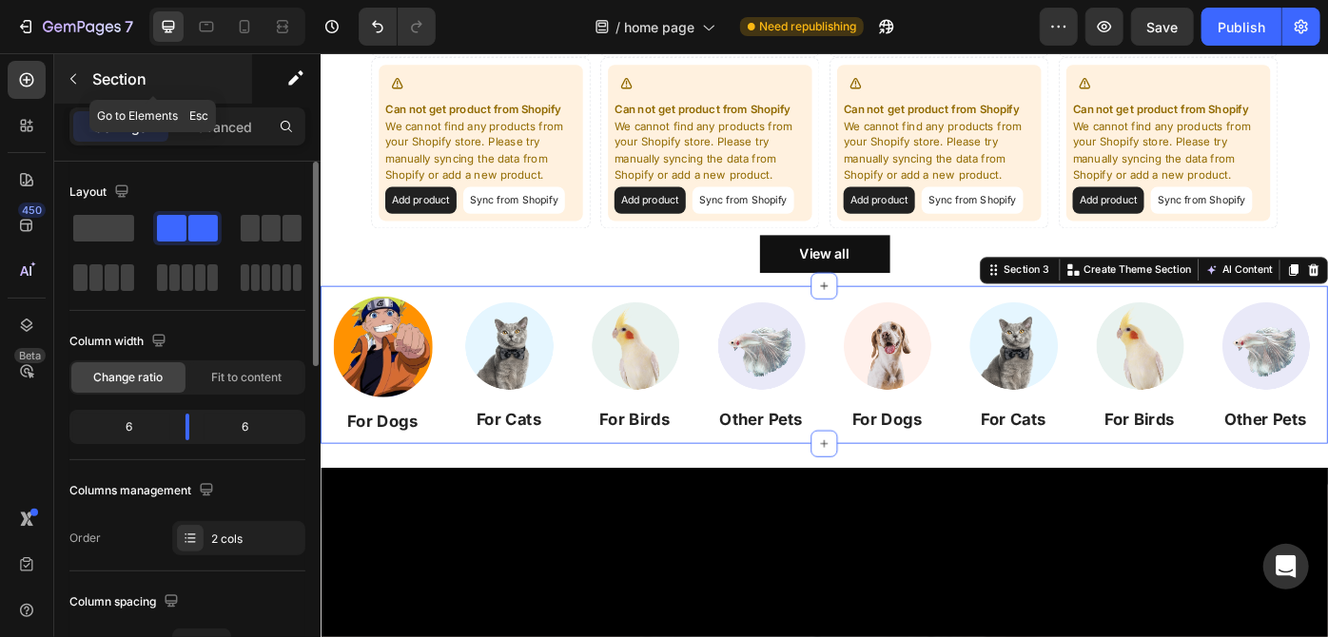
click at [74, 78] on icon "button" at bounding box center [73, 78] width 15 height 15
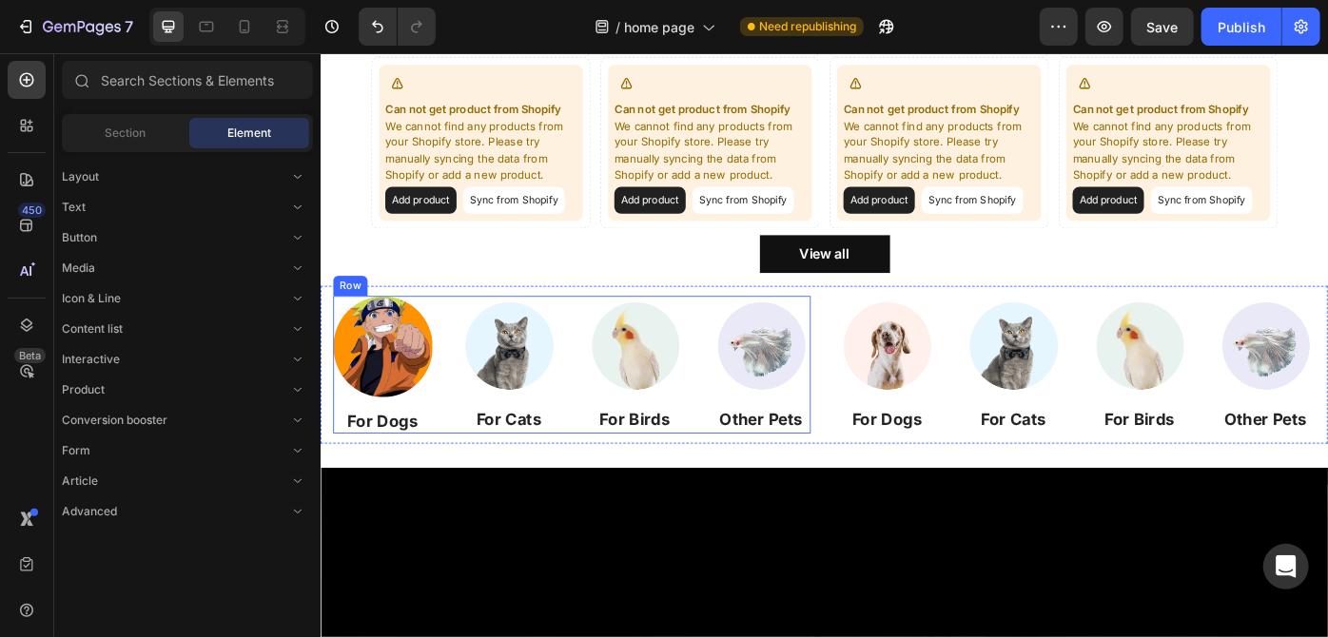
click at [458, 350] on div "Image For Dogs Heading Image For Cats Heading Image For Birds Heading Image Oth…" at bounding box center [604, 406] width 541 height 157
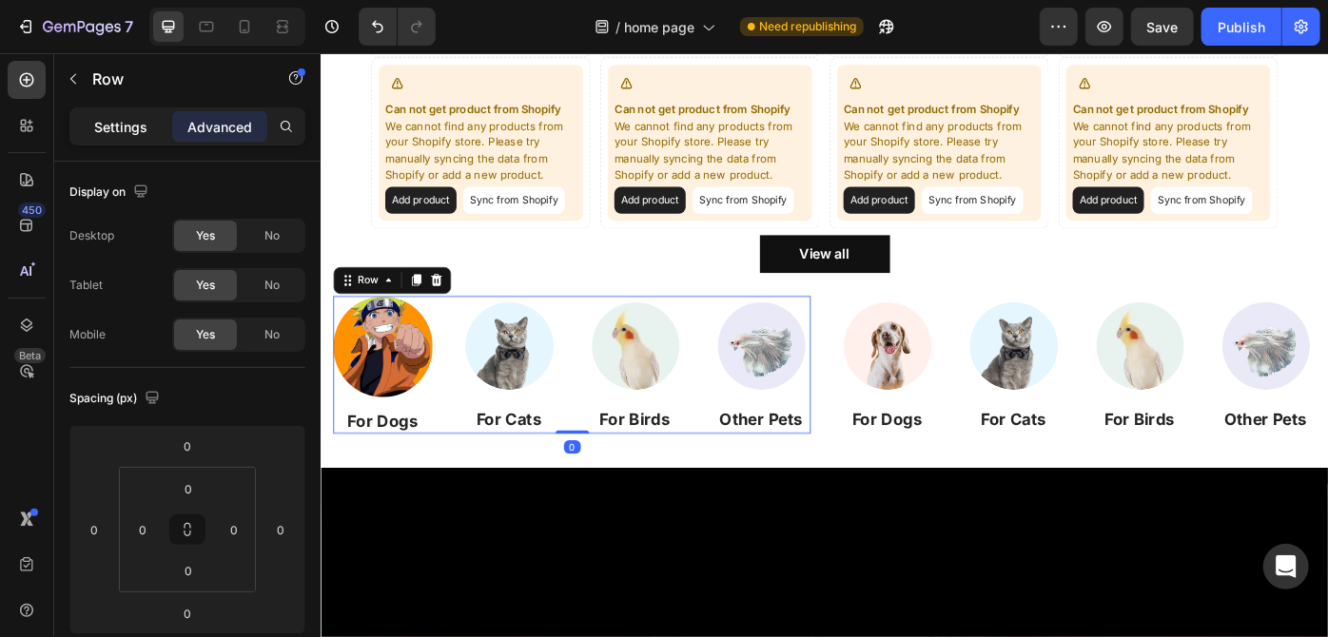
click at [157, 125] on div "Settings" at bounding box center [120, 126] width 95 height 30
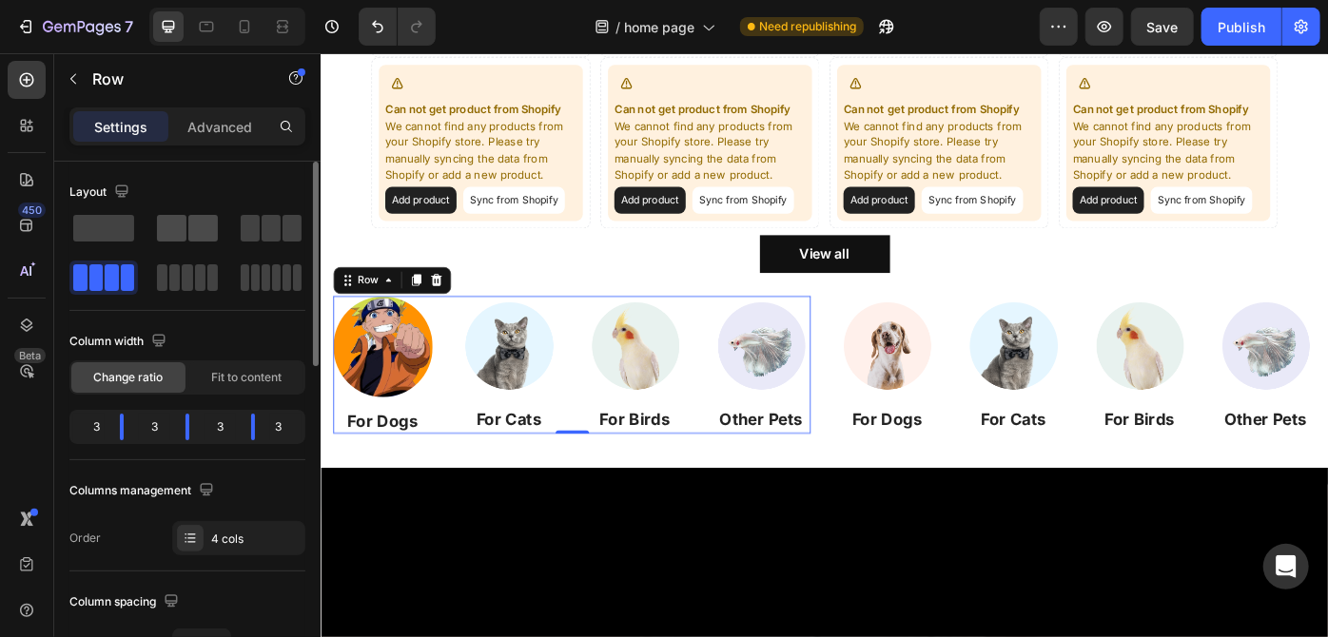
click at [192, 218] on span at bounding box center [202, 228] width 29 height 27
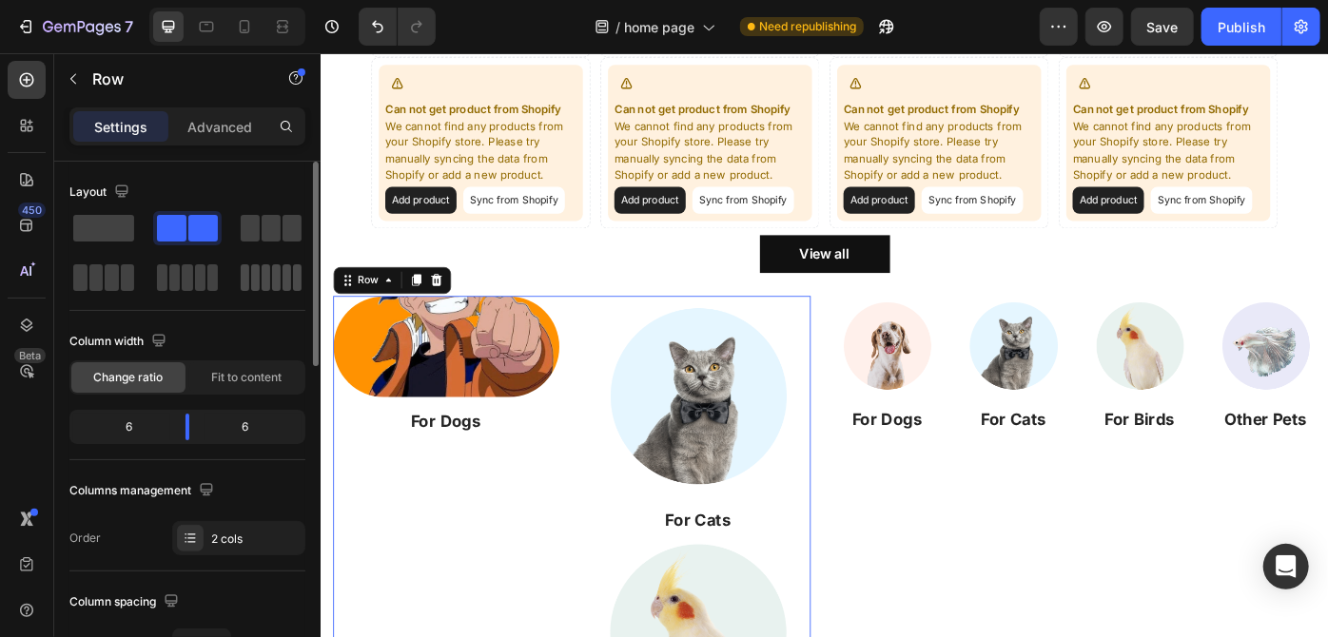
click at [271, 266] on div at bounding box center [271, 277] width 61 height 27
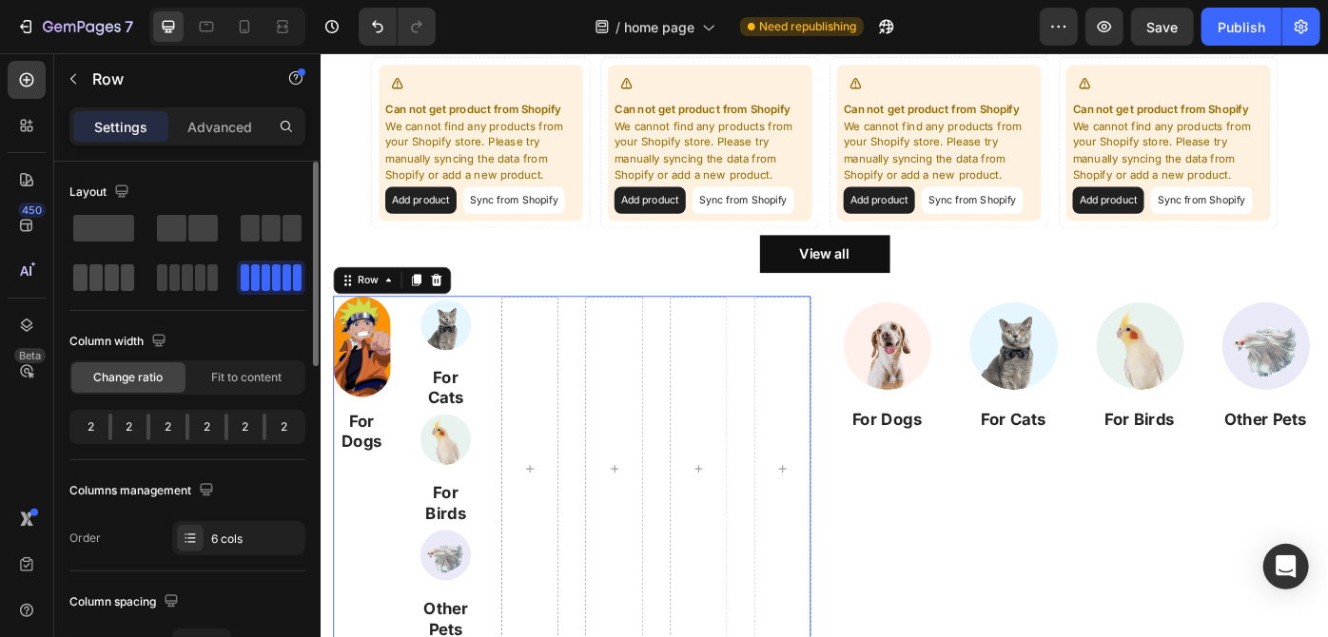
click at [207, 280] on span at bounding box center [212, 277] width 10 height 27
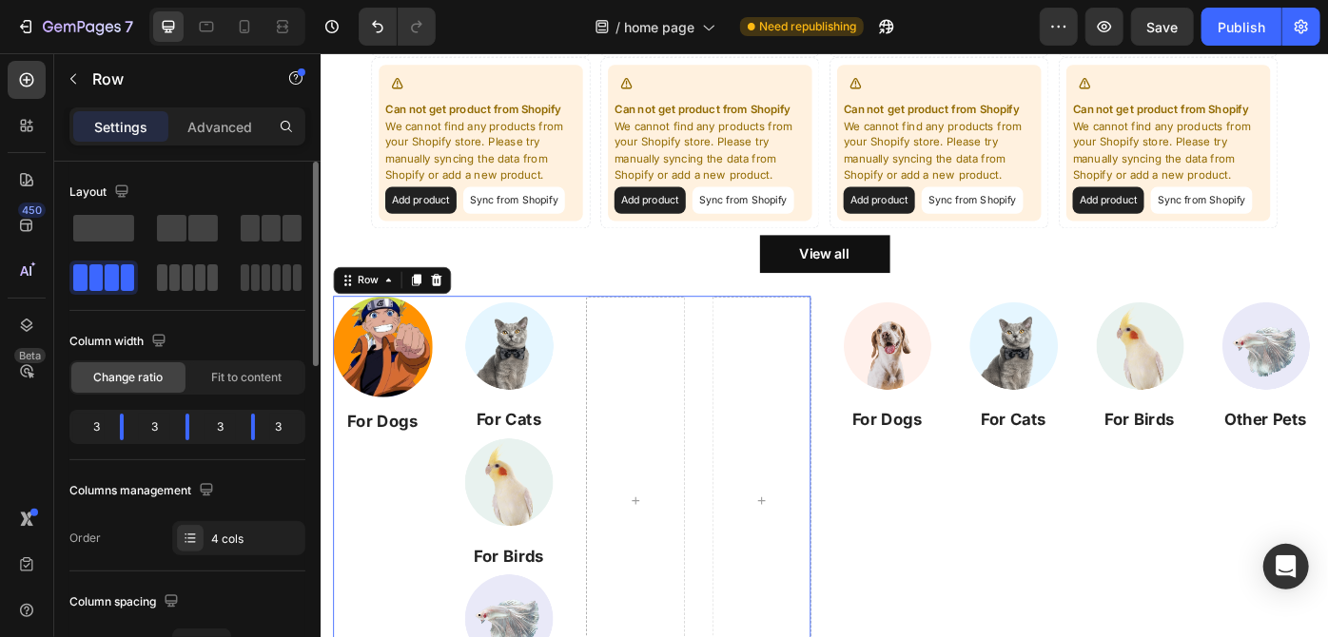
click at [189, 283] on span at bounding box center [187, 277] width 10 height 27
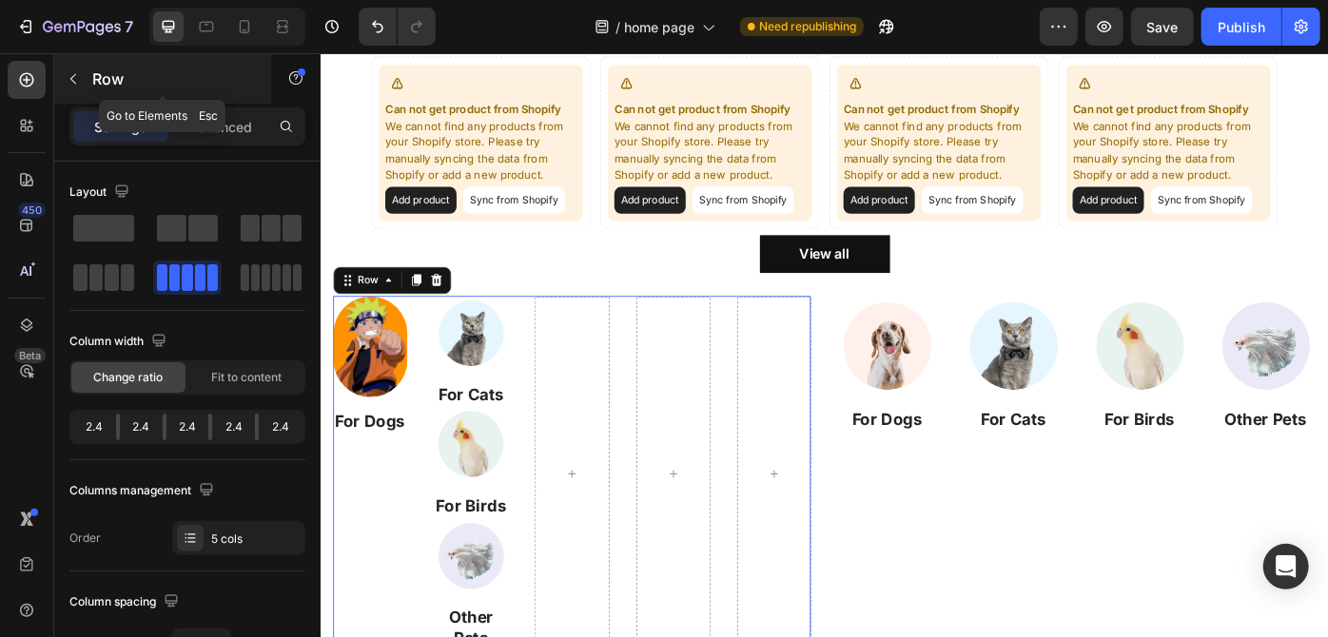
click at [73, 69] on button "button" at bounding box center [73, 79] width 30 height 30
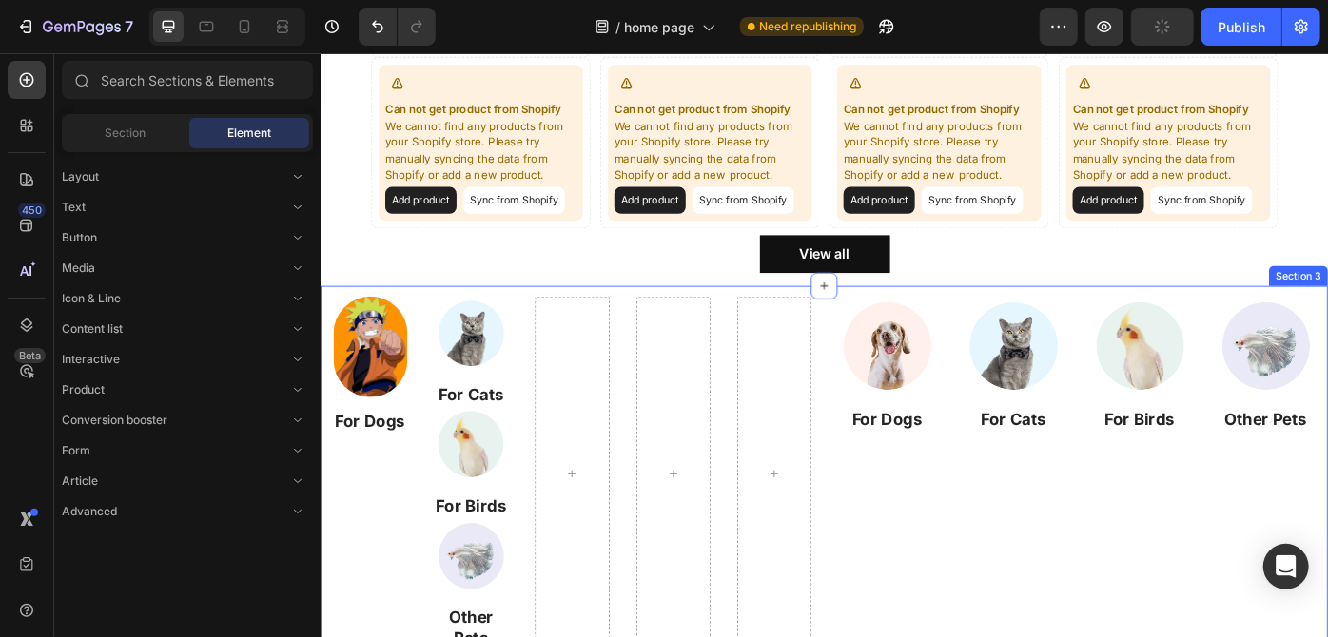
click at [887, 331] on div "Image For Dogs Heading Image For Cats Heading Image For Birds Heading Image Oth…" at bounding box center [890, 529] width 1141 height 425
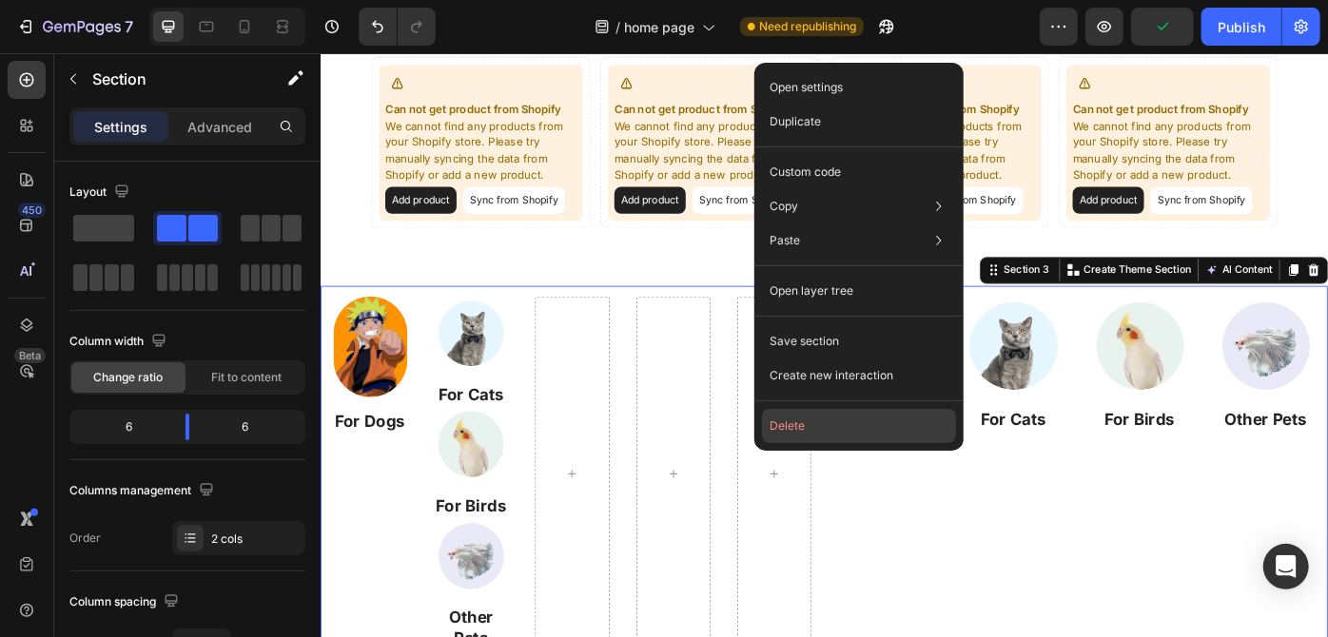
click at [844, 417] on button "Delete" at bounding box center [859, 426] width 194 height 34
